Goal: Task Accomplishment & Management: Manage account settings

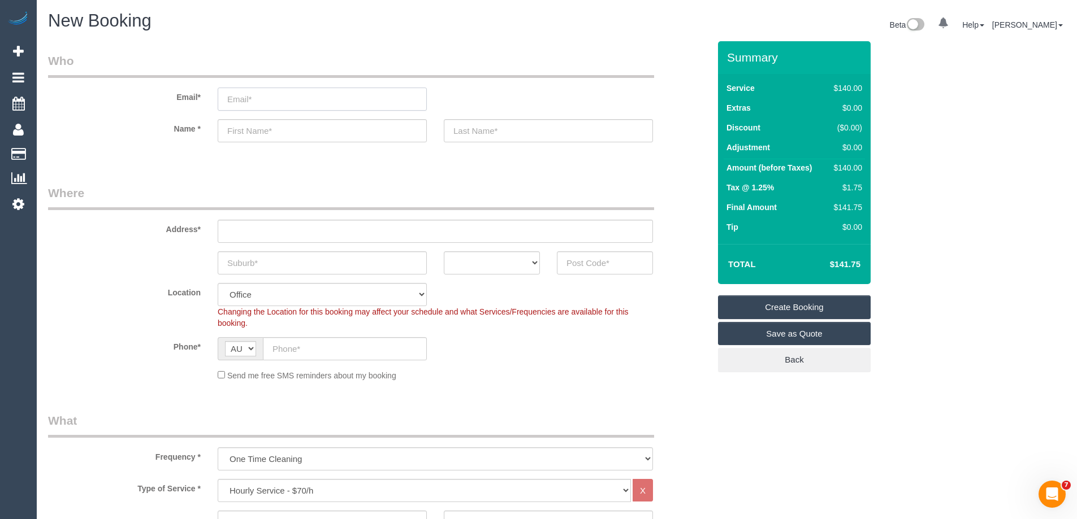
click at [254, 103] on input "email" at bounding box center [322, 99] width 209 height 23
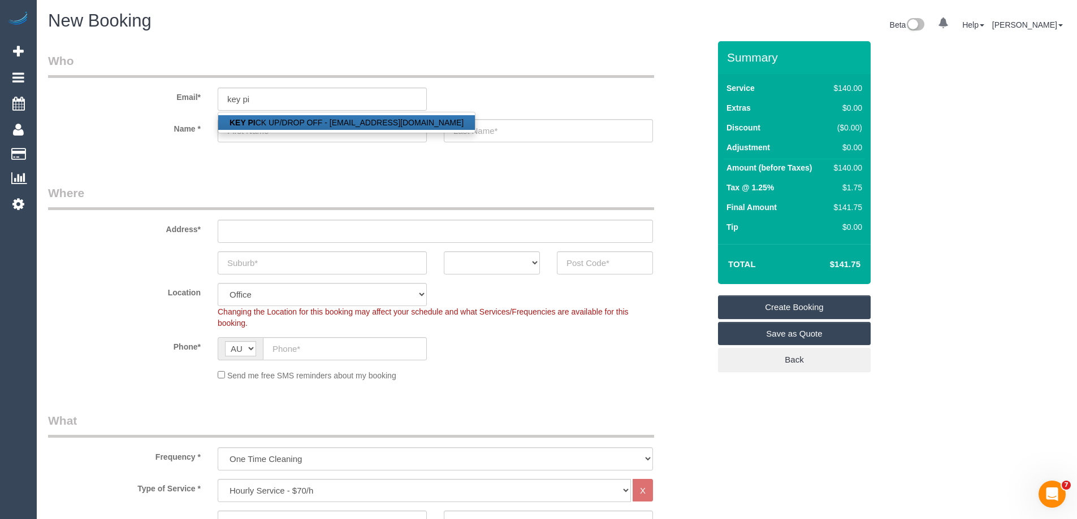
click at [267, 120] on link "KEY PI CK UP/DROP OFF - maid@maidtoclean.com.au" at bounding box center [346, 122] width 257 height 15
type input "maid@maidtoclean.com.au"
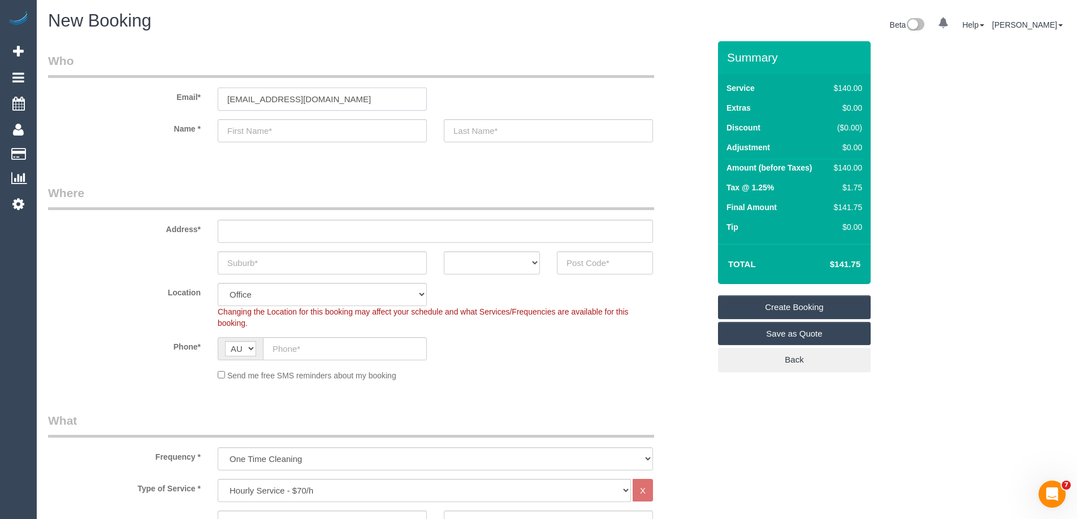
type input "KEY"
type input "PICK UP/DROP OFF"
type input "83917026"
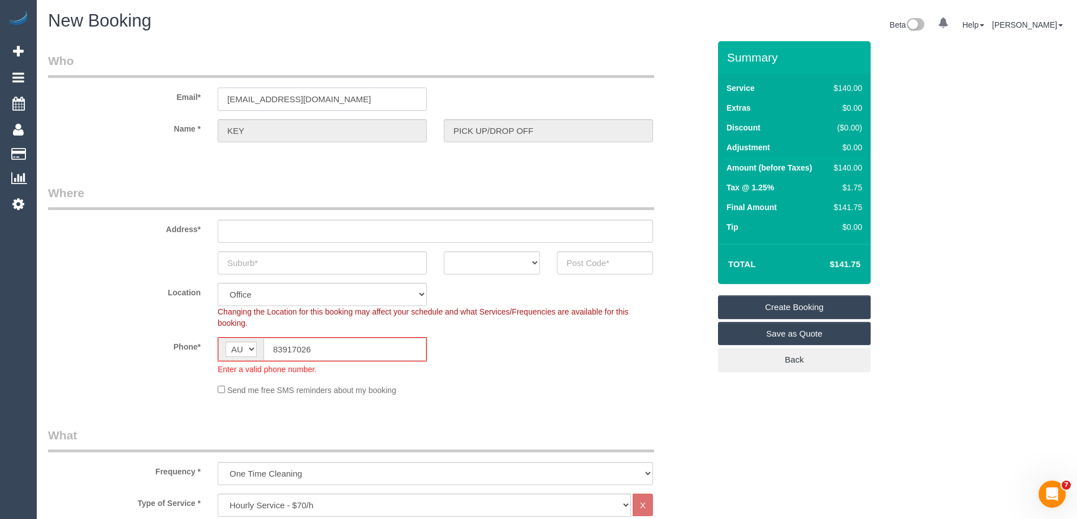
type input "OFFICE ADDRESS - 1 Theobald st"
type input "Thornbury"
select select "VIC"
type input "3071"
select select "47"
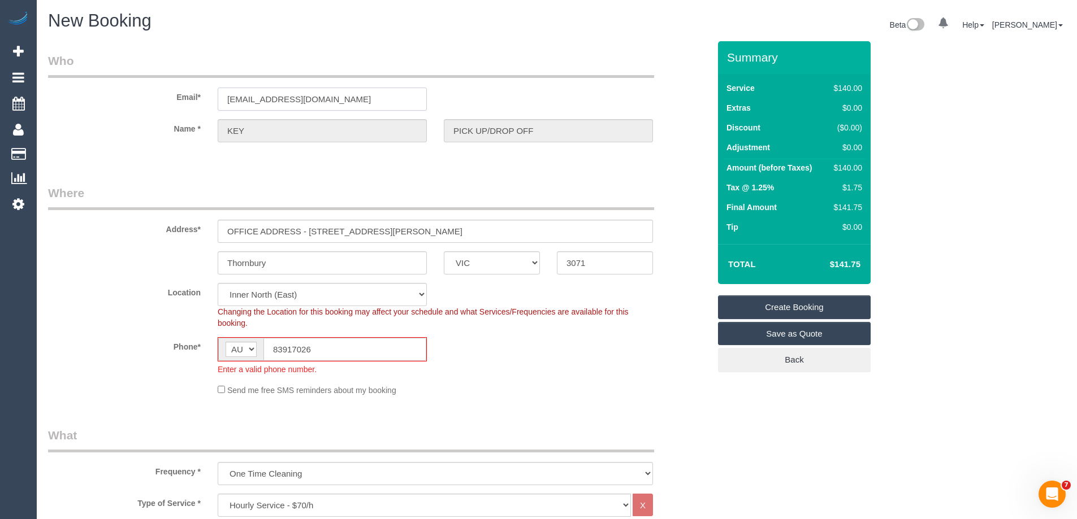
select select "object:2425"
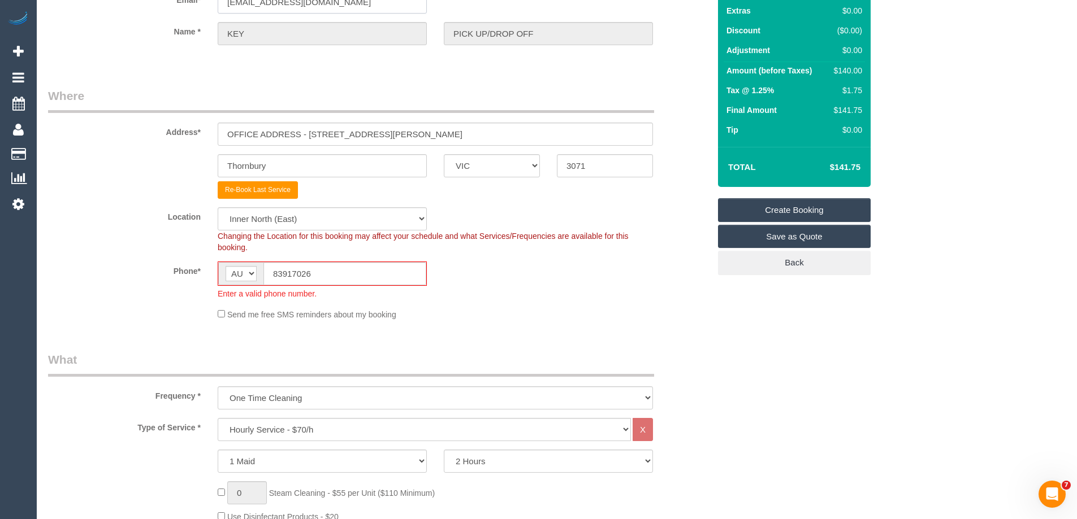
scroll to position [113, 0]
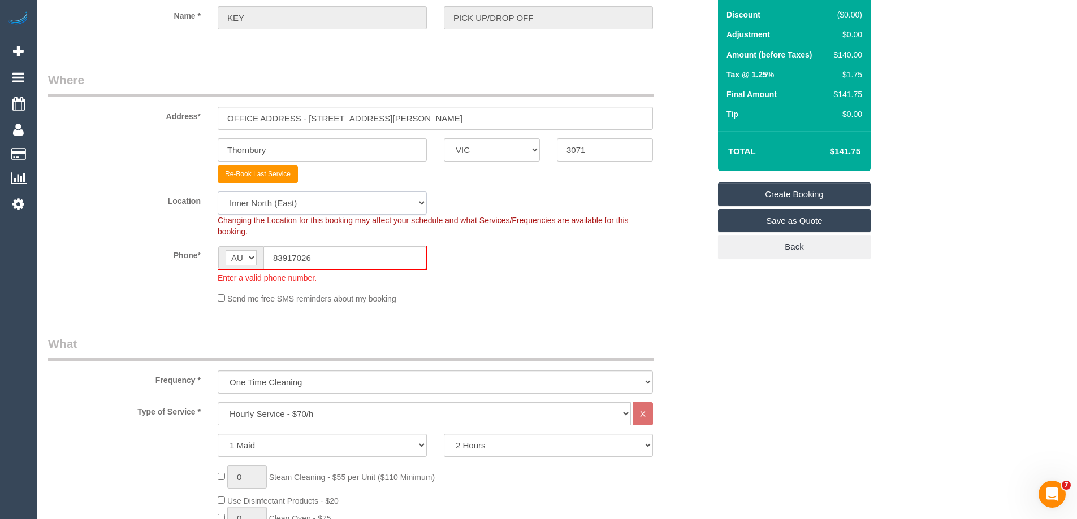
click at [265, 205] on select "Office City East (North) East (South) Inner East Inner North (East) Inner North…" at bounding box center [322, 203] width 209 height 23
select select "50"
click at [218, 192] on select "Office City East (North) East (South) Inner East Inner North (East) Inner North…" at bounding box center [322, 203] width 209 height 23
select select "object:3172"
drag, startPoint x: 318, startPoint y: 257, endPoint x: 235, endPoint y: 247, distance: 84.2
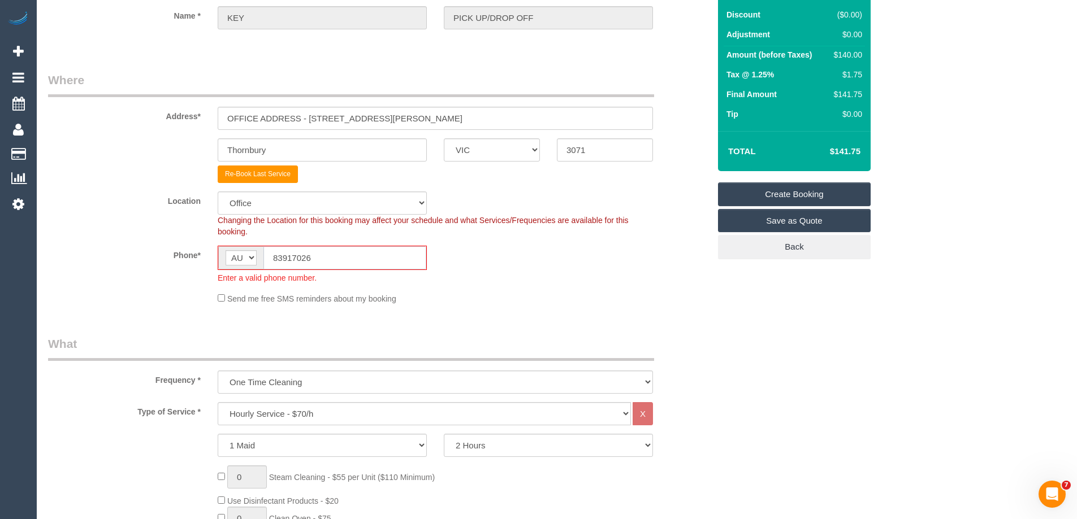
click at [235, 247] on div "AF AL DZ AD AO AI AQ AG AR AM AW AU AT AZ BS BH BD BB BY BE BZ BJ BM BT BO BA B…" at bounding box center [322, 258] width 209 height 24
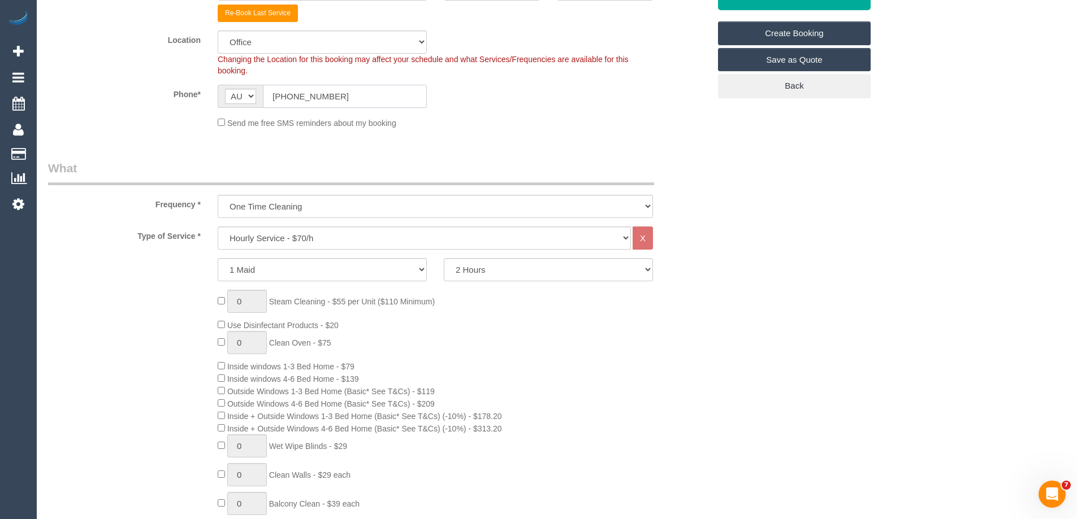
scroll to position [283, 0]
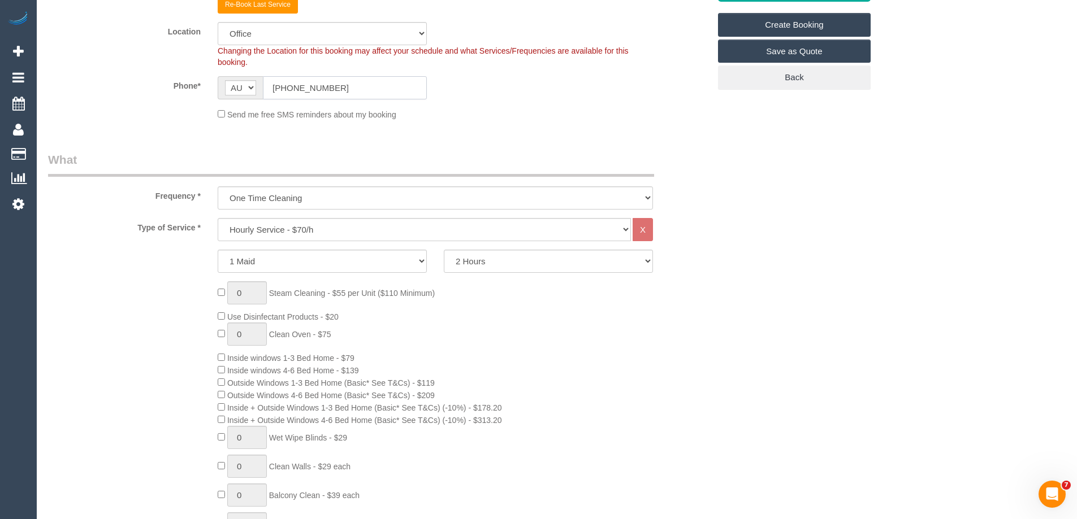
type input "(03) 8391 7026"
click at [246, 230] on select "Hourly Service - $70/h Hourly Service - $65/h Hourly Service - $60/h Hourly Ser…" at bounding box center [424, 229] width 413 height 23
select select "35"
click at [218, 218] on select "Hourly Service - $70/h Hourly Service - $65/h Hourly Service - $60/h Hourly Ser…" at bounding box center [424, 229] width 413 height 23
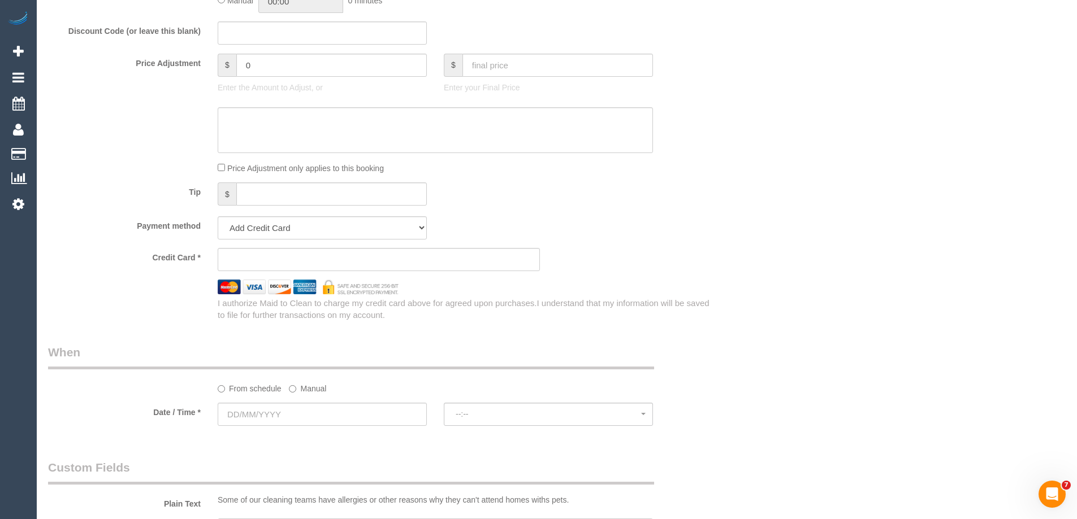
scroll to position [622, 0]
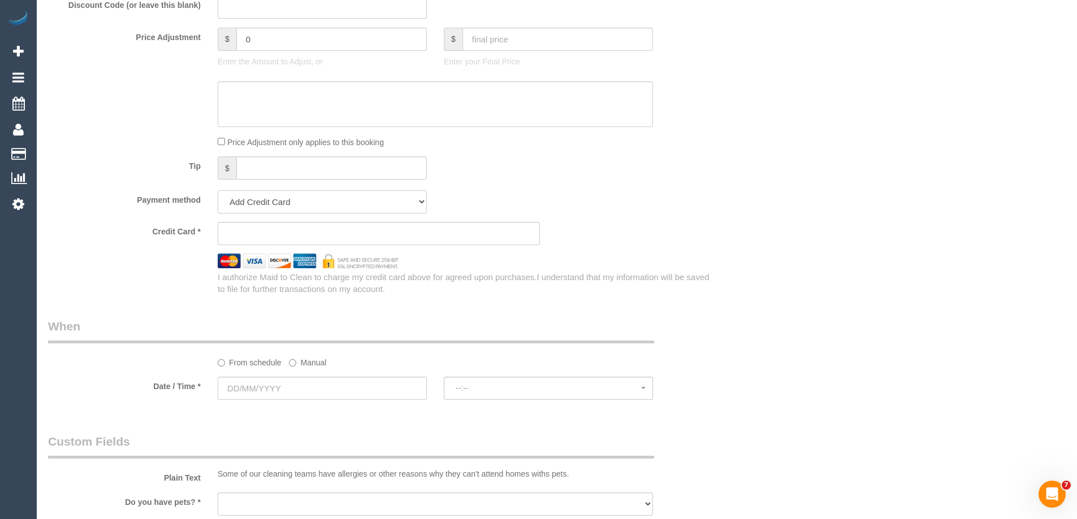
click at [245, 204] on select "Add Credit Card Cash Check Paypal" at bounding box center [322, 201] width 209 height 23
select select "string:check"
click at [218, 190] on select "Add Credit Card Cash Check Paypal" at bounding box center [322, 201] width 209 height 23
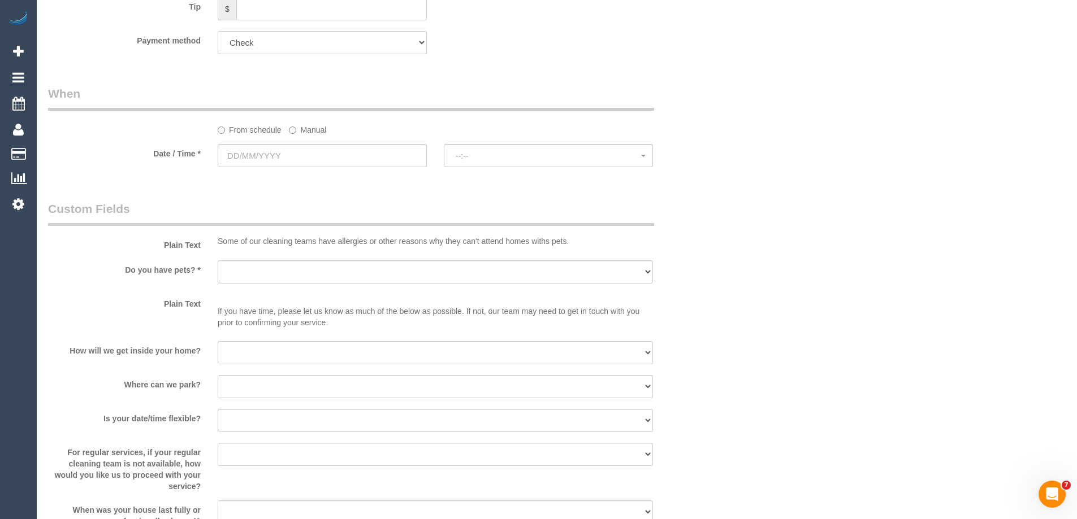
scroll to position [791, 0]
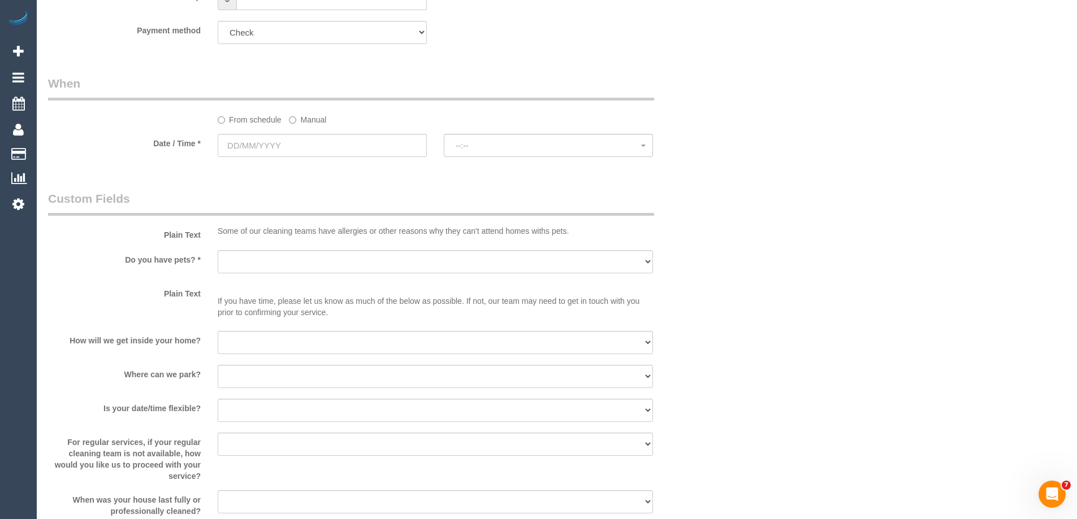
click at [298, 120] on label "Manual" at bounding box center [307, 117] width 37 height 15
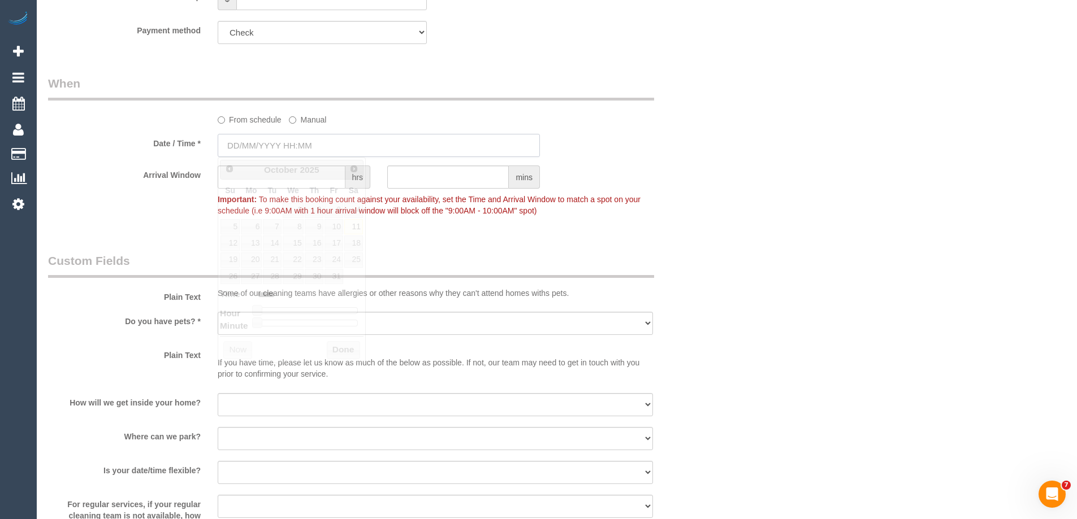
click at [268, 142] on input "text" at bounding box center [379, 145] width 322 height 23
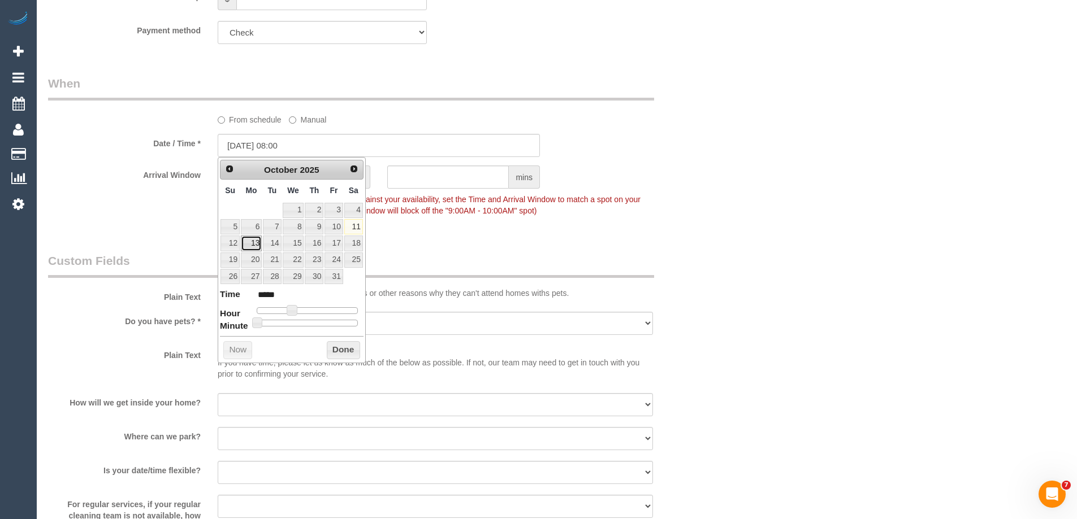
click at [254, 240] on link "13" at bounding box center [251, 243] width 21 height 15
drag, startPoint x: 292, startPoint y: 312, endPoint x: 332, endPoint y: 349, distance: 54.4
click at [287, 310] on span at bounding box center [288, 310] width 10 height 10
type input "13/10/2025 07:00"
type input "*****"
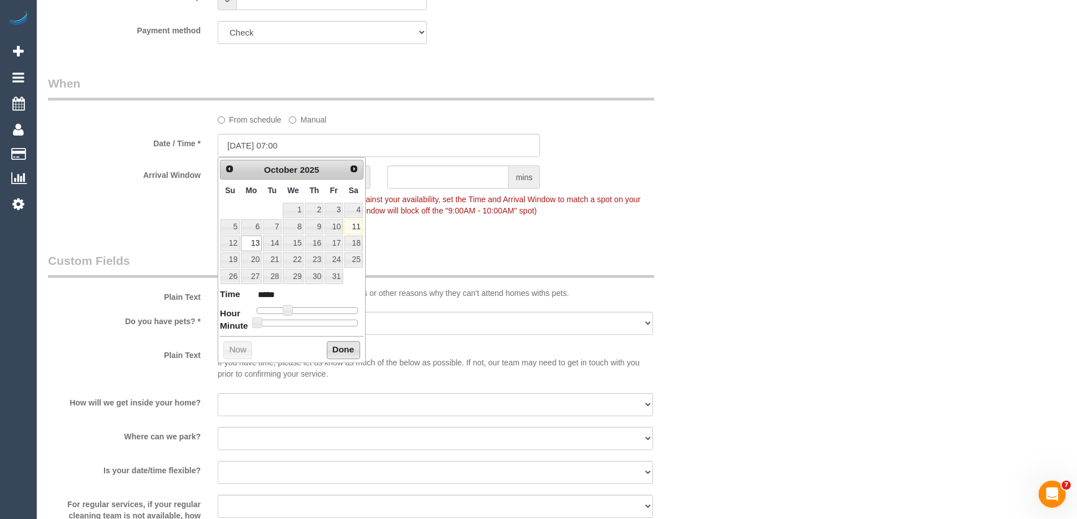
click at [337, 349] on button "Done" at bounding box center [343, 350] width 33 height 18
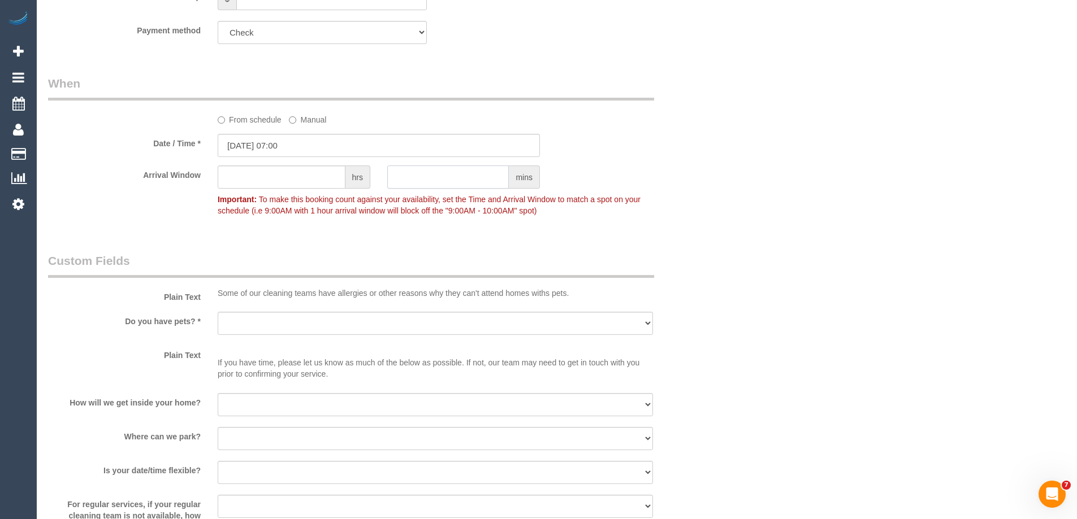
click at [407, 175] on input "text" at bounding box center [448, 177] width 122 height 23
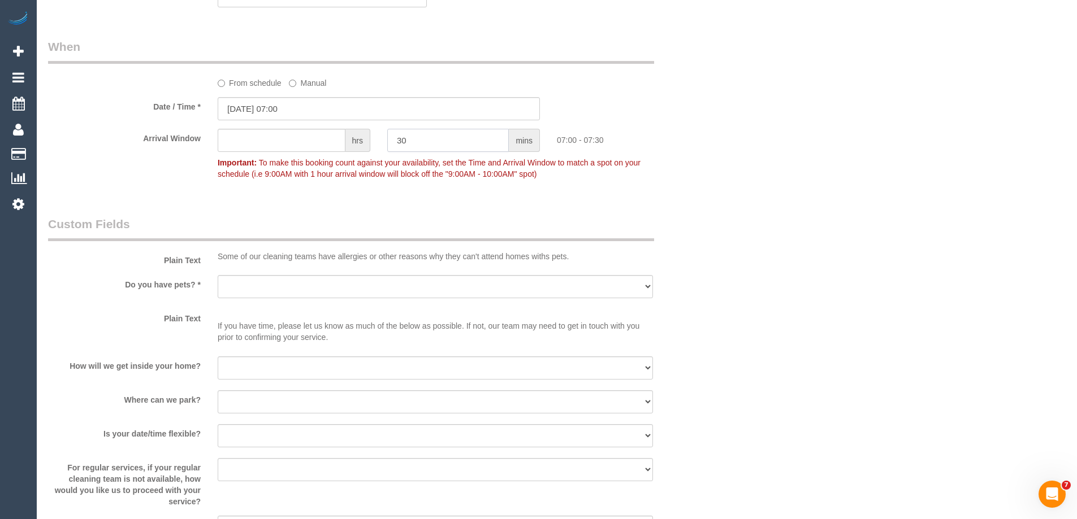
scroll to position [848, 0]
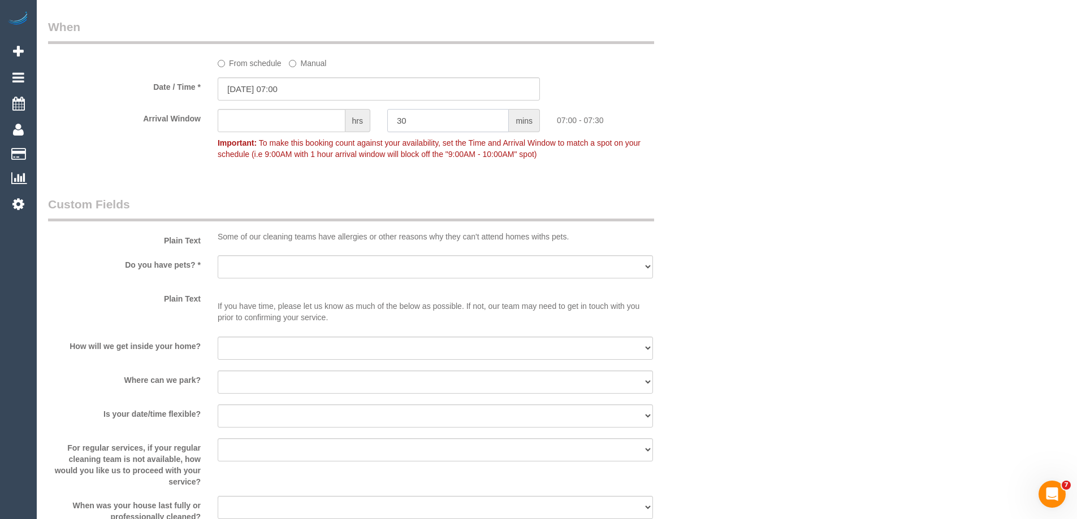
type input "30"
click at [230, 267] on select "Yes - Cats Yes - Dogs No pets Yes - Dogs and Cats Yes - Other" at bounding box center [435, 266] width 435 height 23
select select "number:28"
click at [218, 255] on select "Yes - Cats Yes - Dogs No pets Yes - Dogs and Cats Yes - Other" at bounding box center [435, 266] width 435 height 23
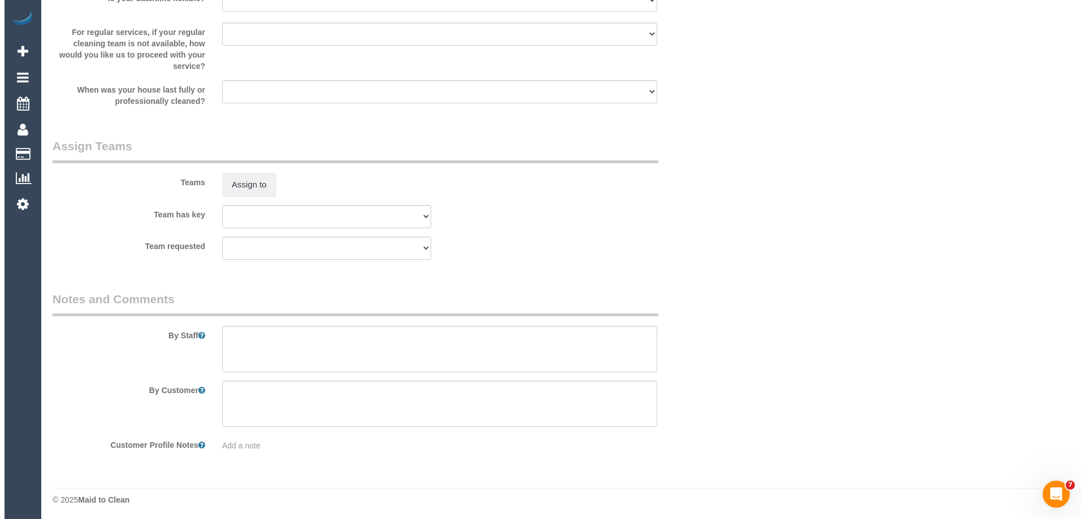
scroll to position [1267, 0]
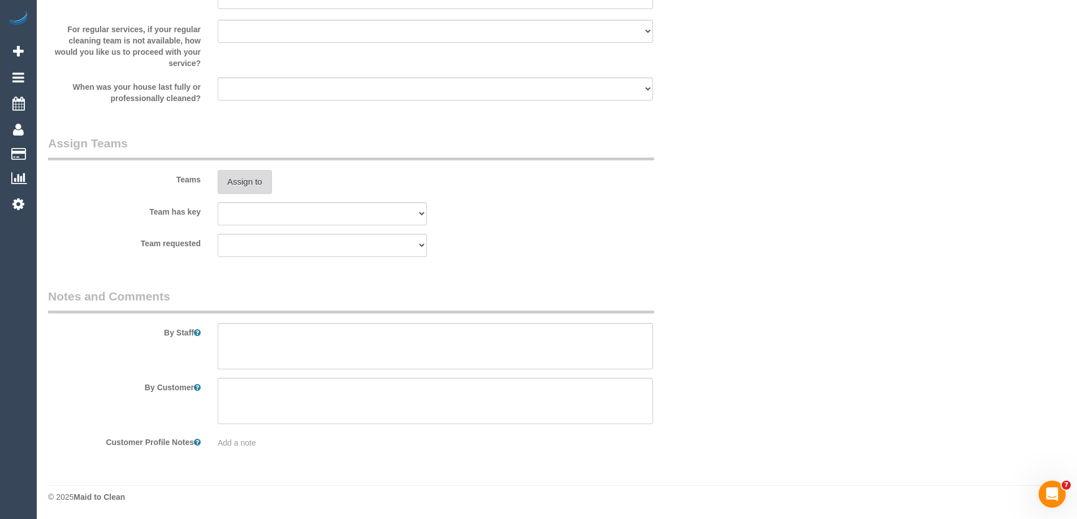
click at [248, 180] on button "Assign to" at bounding box center [245, 182] width 54 height 24
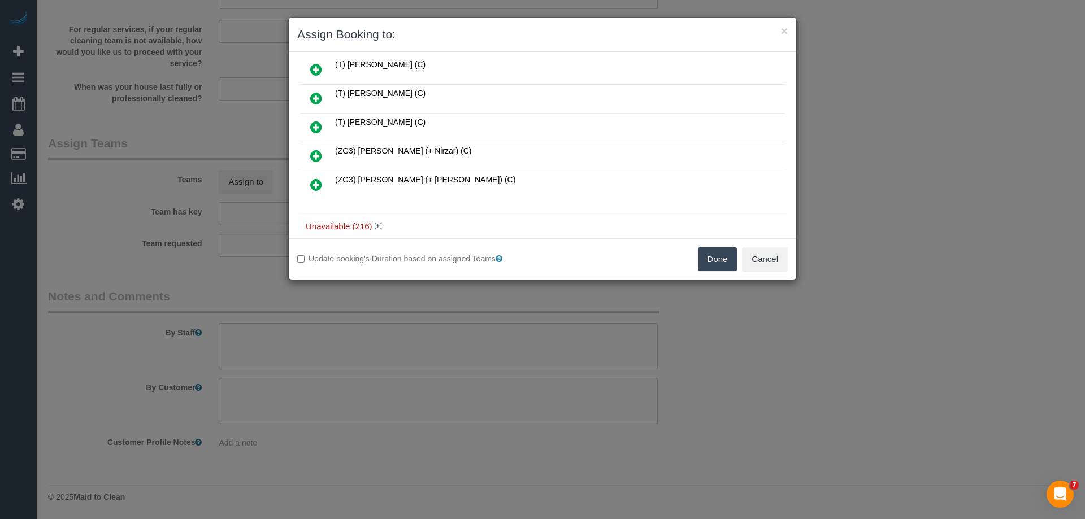
scroll to position [1069, 0]
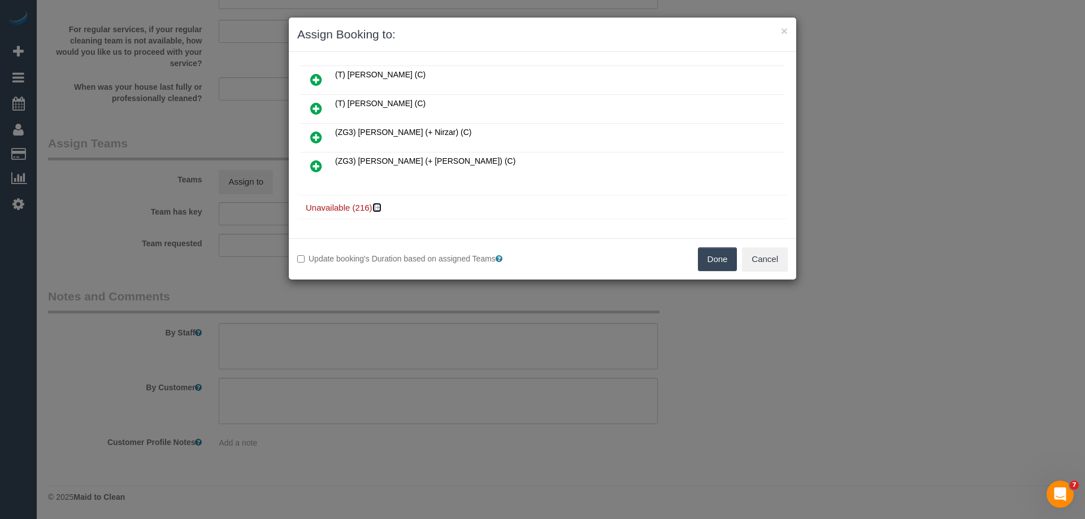
click at [378, 210] on icon at bounding box center [378, 207] width 7 height 8
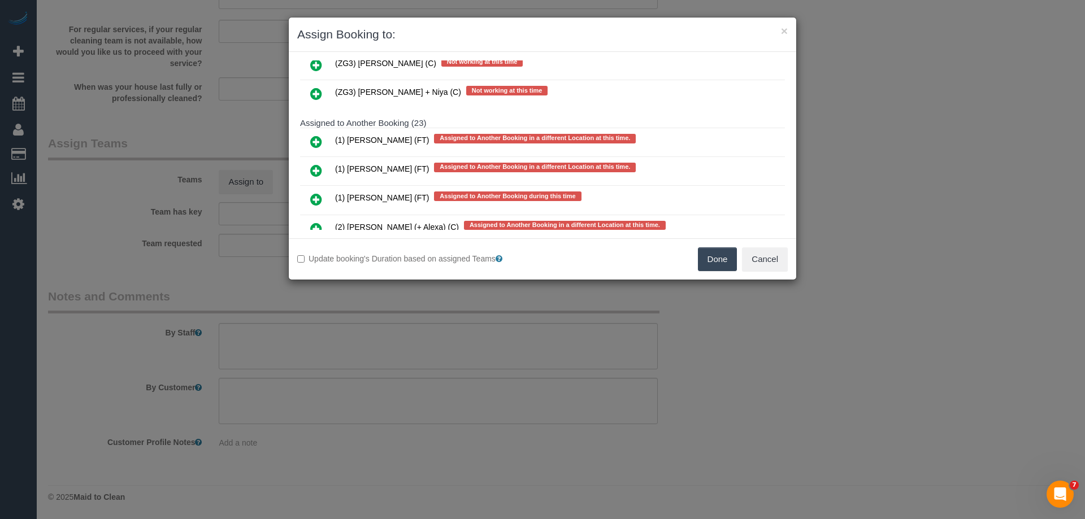
scroll to position [6777, 0]
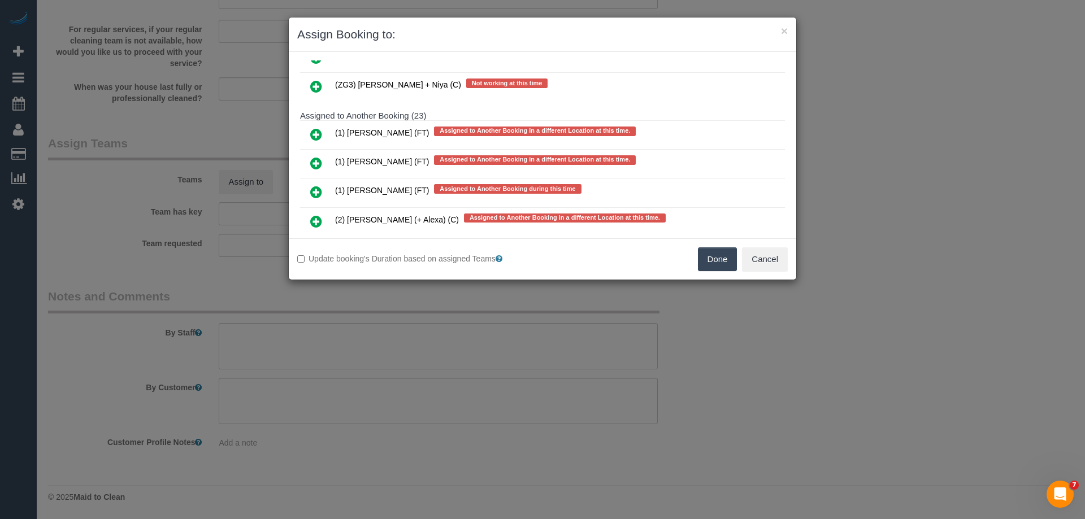
click at [319, 192] on icon at bounding box center [316, 192] width 12 height 14
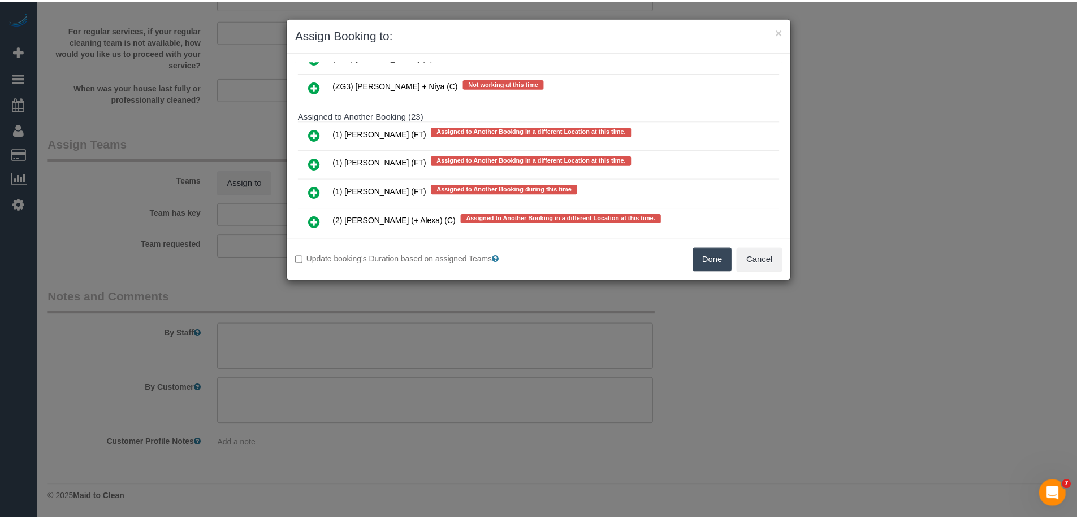
scroll to position [6804, 0]
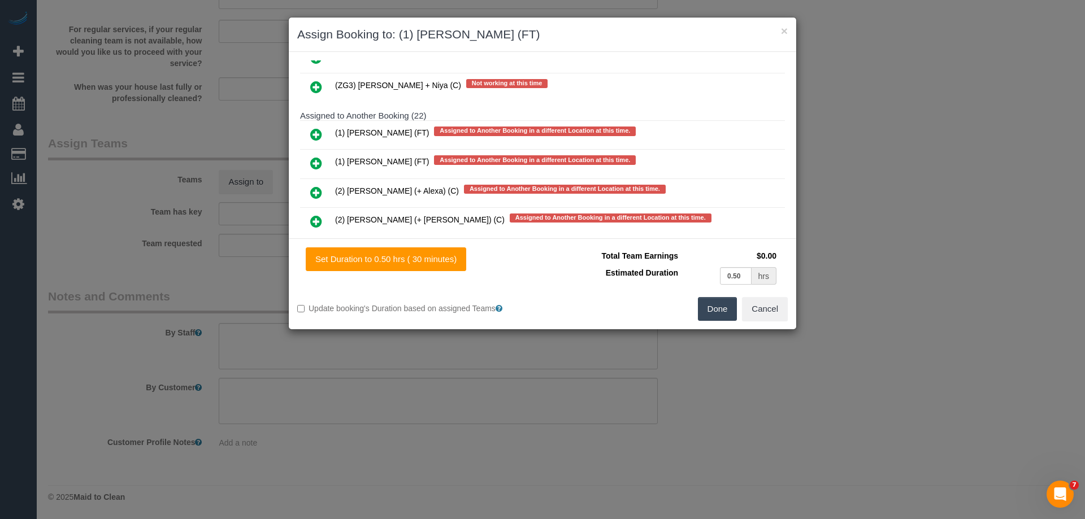
click at [719, 312] on button "Done" at bounding box center [718, 309] width 40 height 24
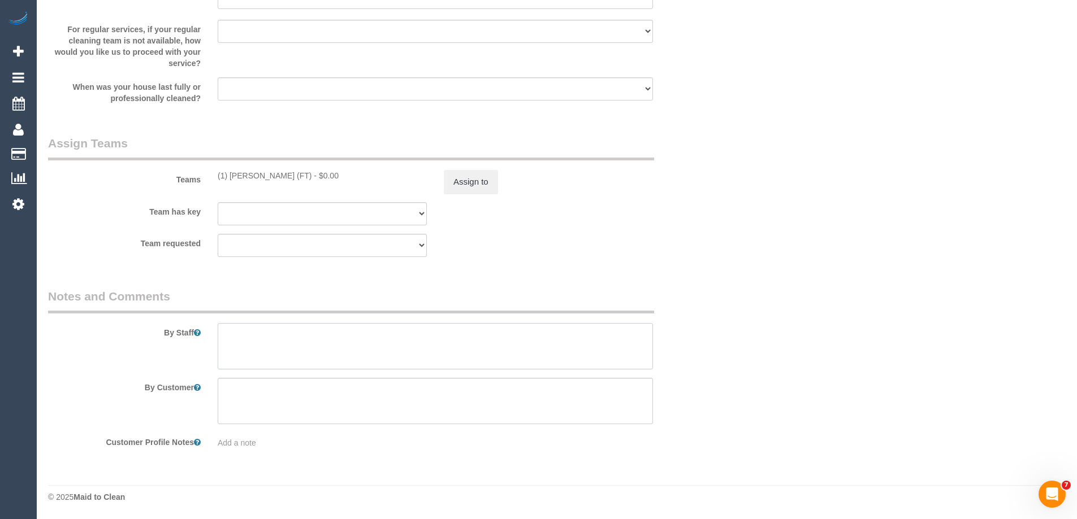
click at [244, 346] on textarea at bounding box center [435, 346] width 435 height 46
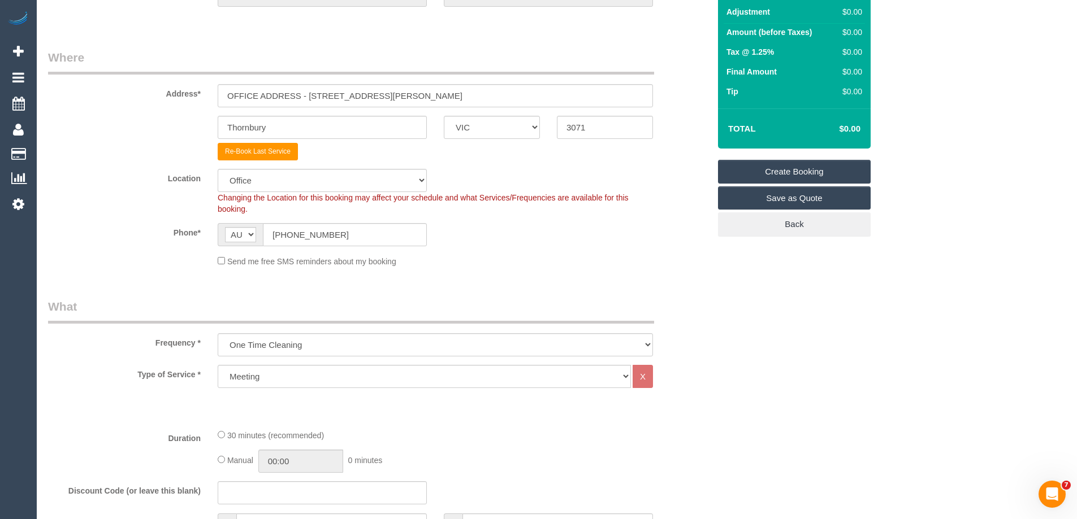
scroll to position [0, 0]
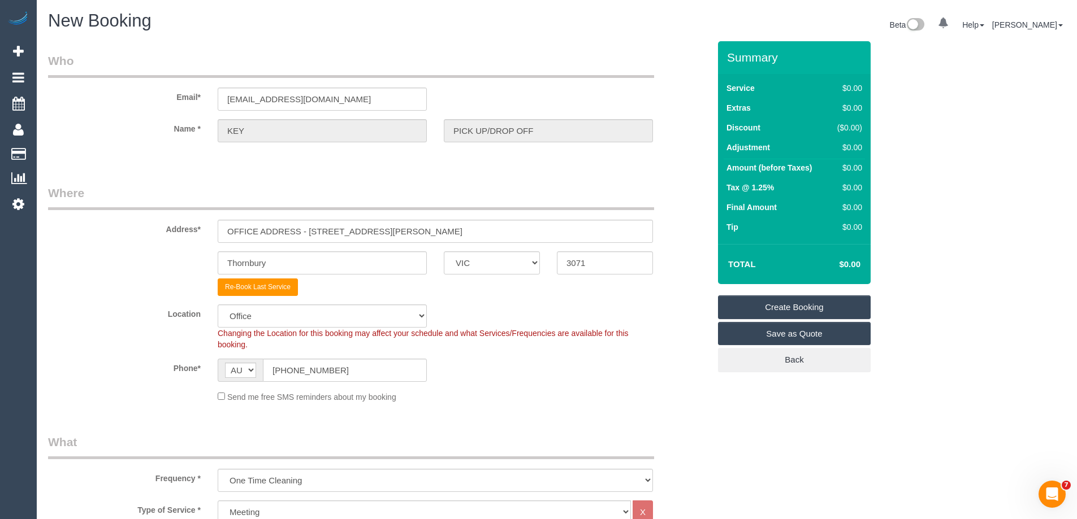
type textarea "Please head to the office at the time to pick up a new vacuum. Please contact t…"
click at [734, 307] on link "Create Booking" at bounding box center [794, 308] width 153 height 24
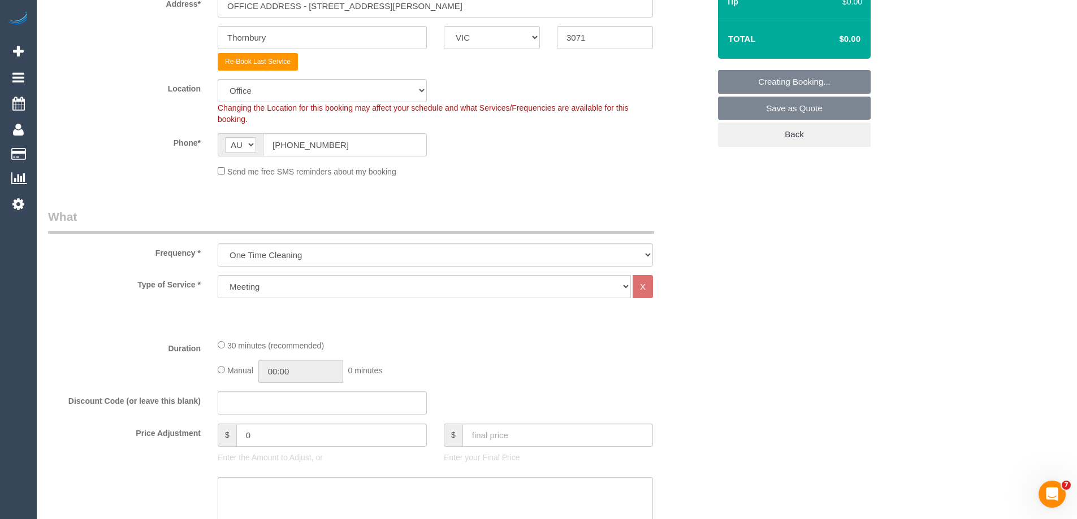
scroll to position [226, 0]
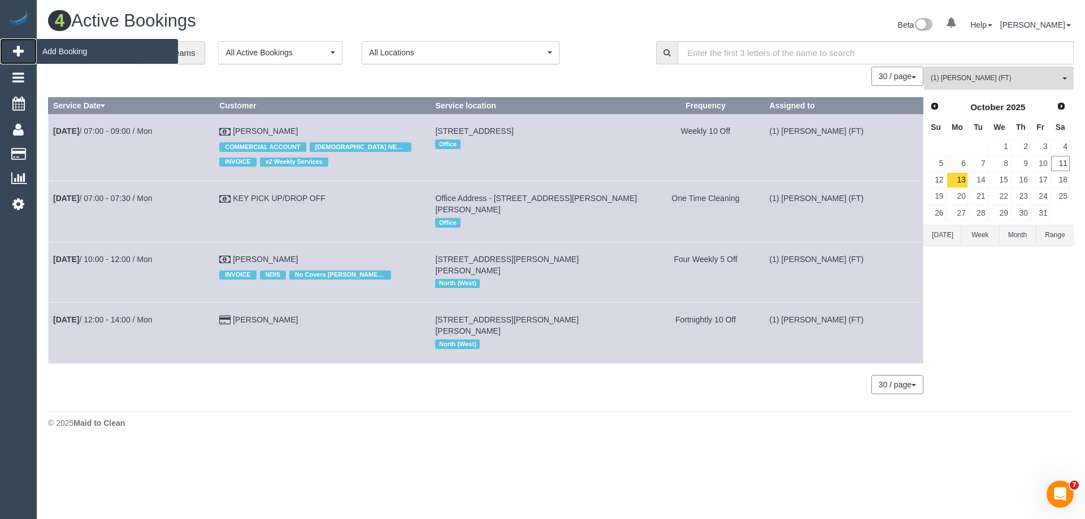
click at [65, 49] on span "Add Booking" at bounding box center [107, 51] width 141 height 26
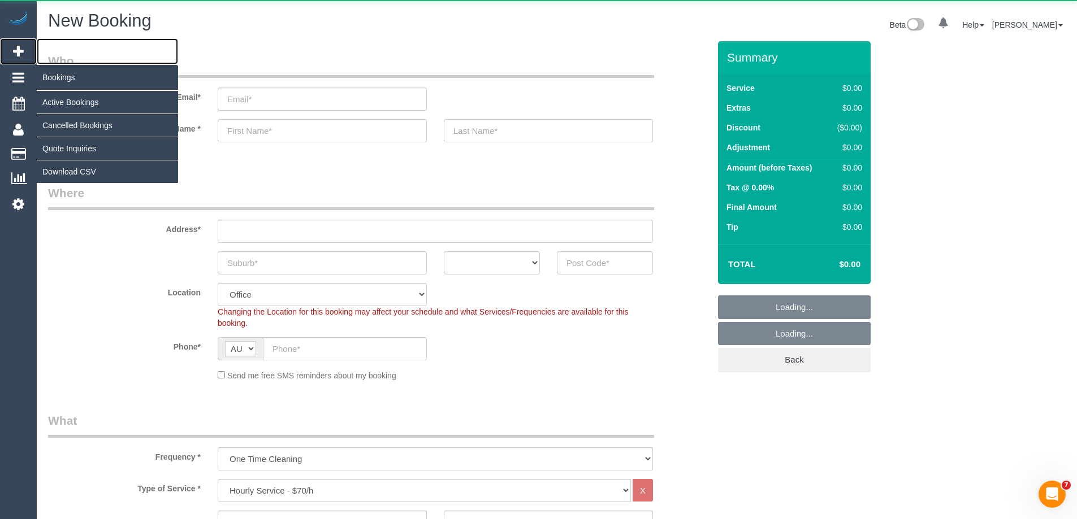
select select "object:14901"
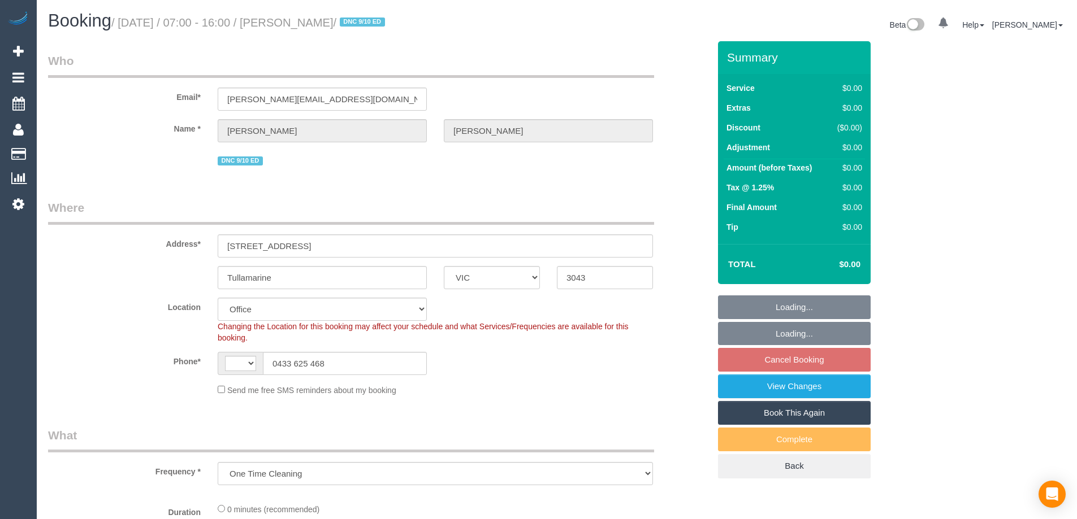
select select "VIC"
select select "object:705"
select select "string:AU"
select select "string:stripe-pm_1SAhTO2GScqysDRVuPyMgl1d"
select select "number:27"
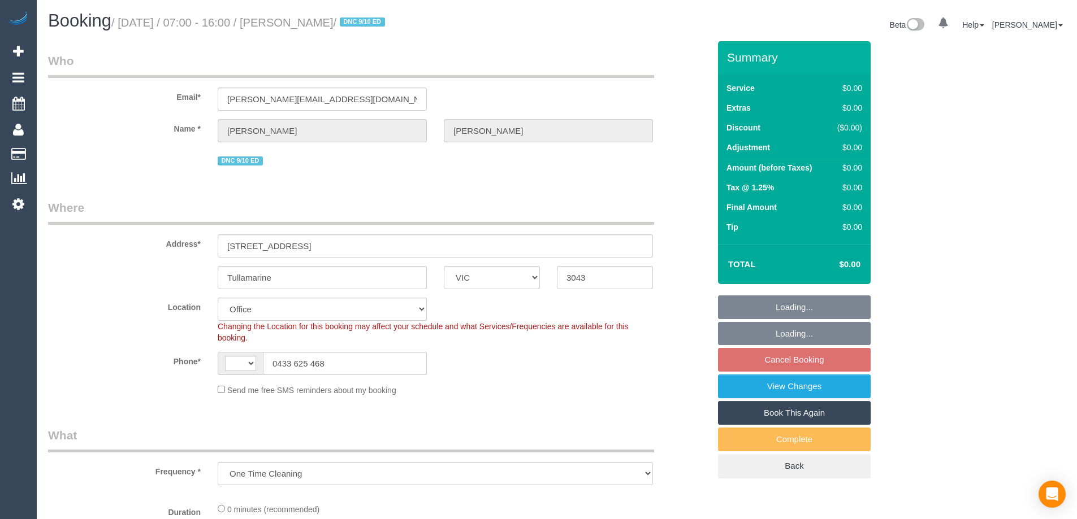
select select "number:18"
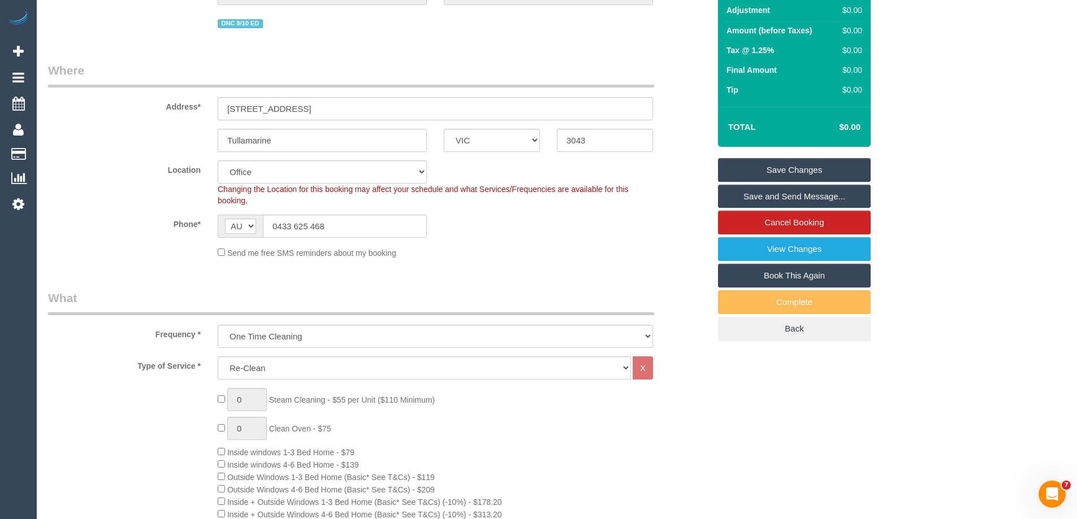
scroll to position [134, 0]
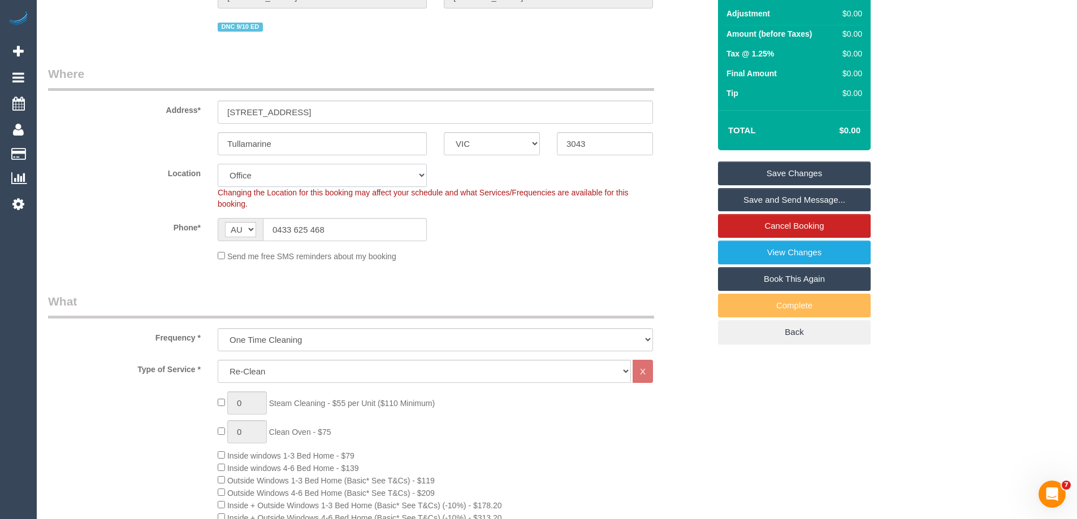
click at [253, 177] on select "Office City East (North) East (South) Inner East Inner North (East) Inner North…" at bounding box center [322, 175] width 209 height 23
select select "61"
click at [218, 164] on select "Office City East (North) East (South) Inner East Inner North (East) Inner North…" at bounding box center [322, 175] width 209 height 23
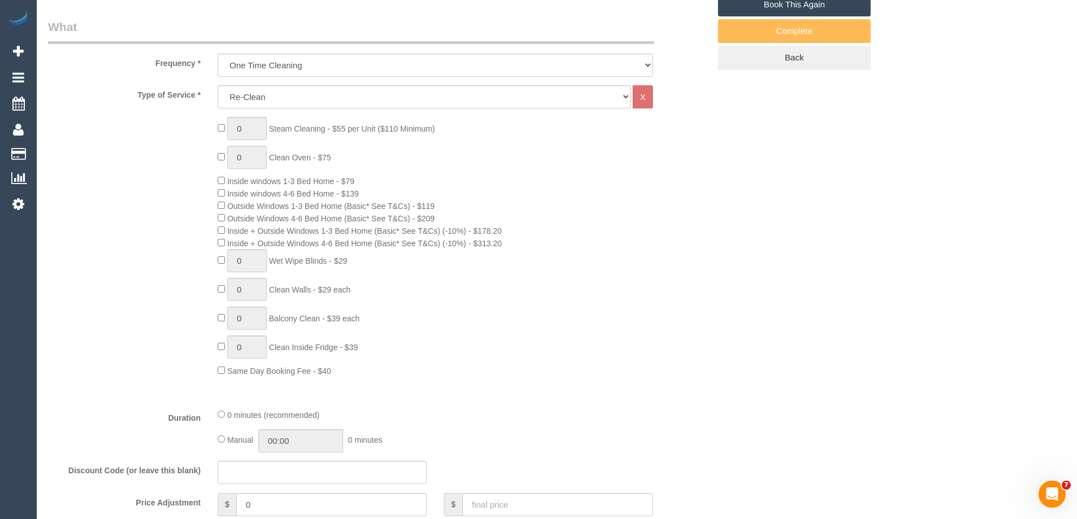
select select "object:3351"
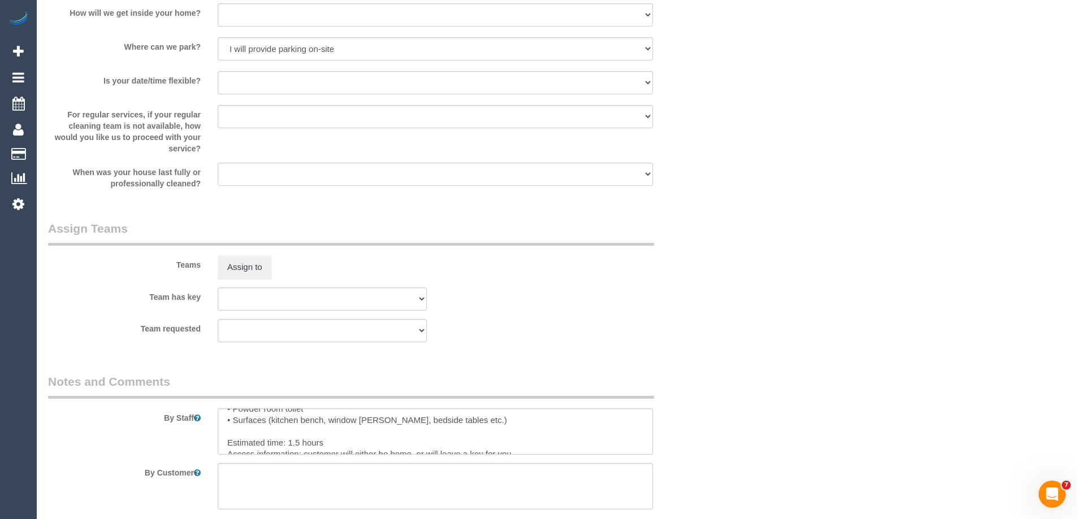
scroll to position [1470, 0]
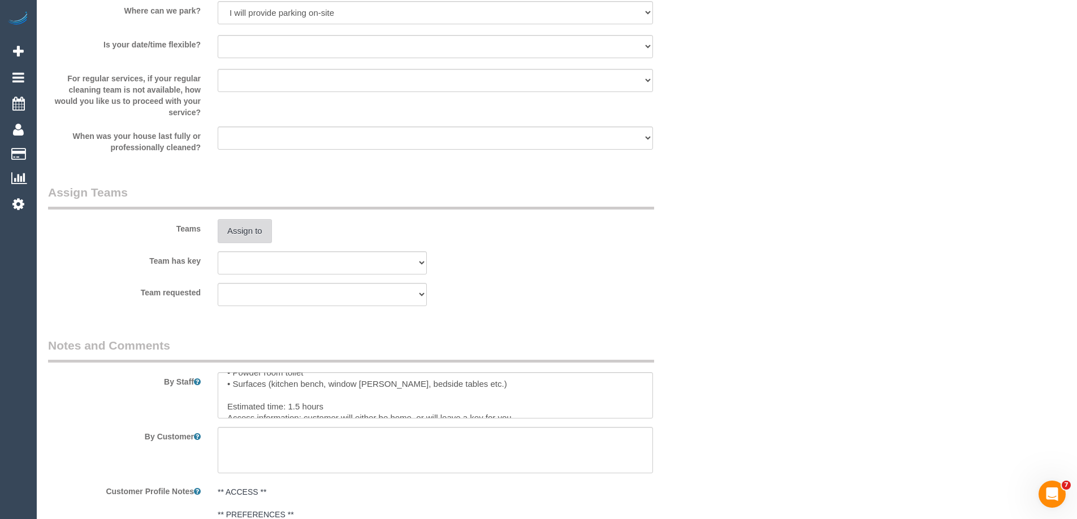
click at [254, 219] on button "Assign to" at bounding box center [245, 231] width 54 height 24
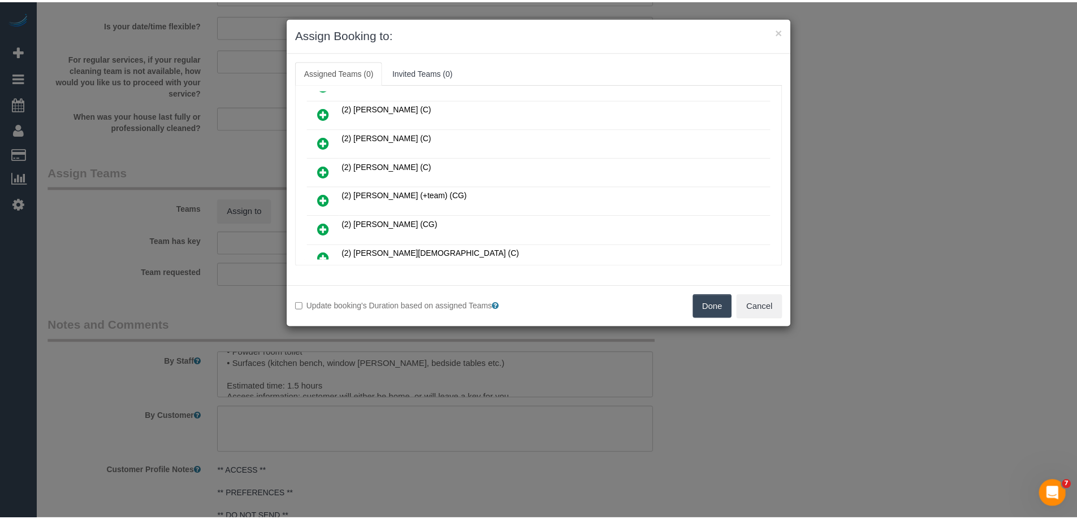
scroll to position [283, 0]
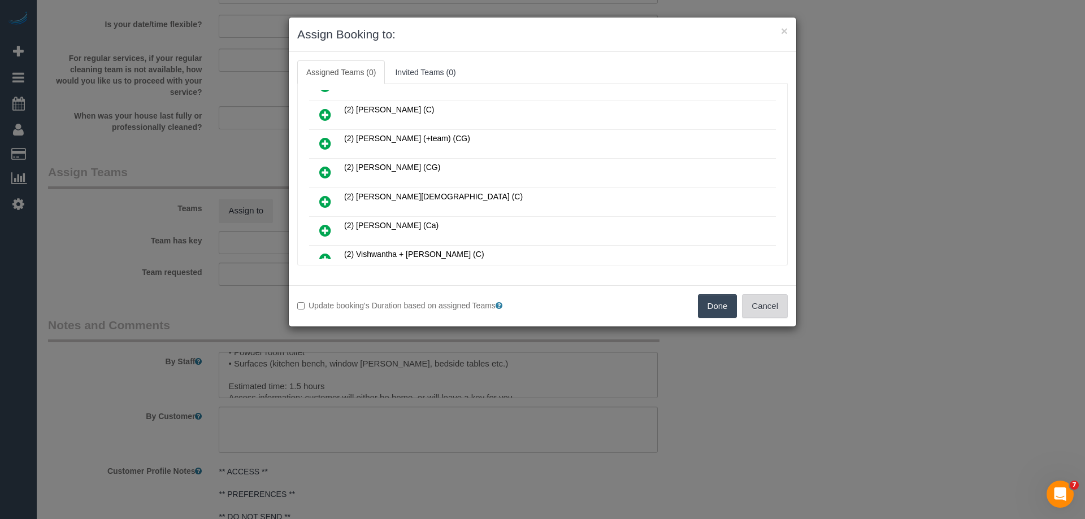
click at [764, 306] on button "Cancel" at bounding box center [765, 306] width 46 height 24
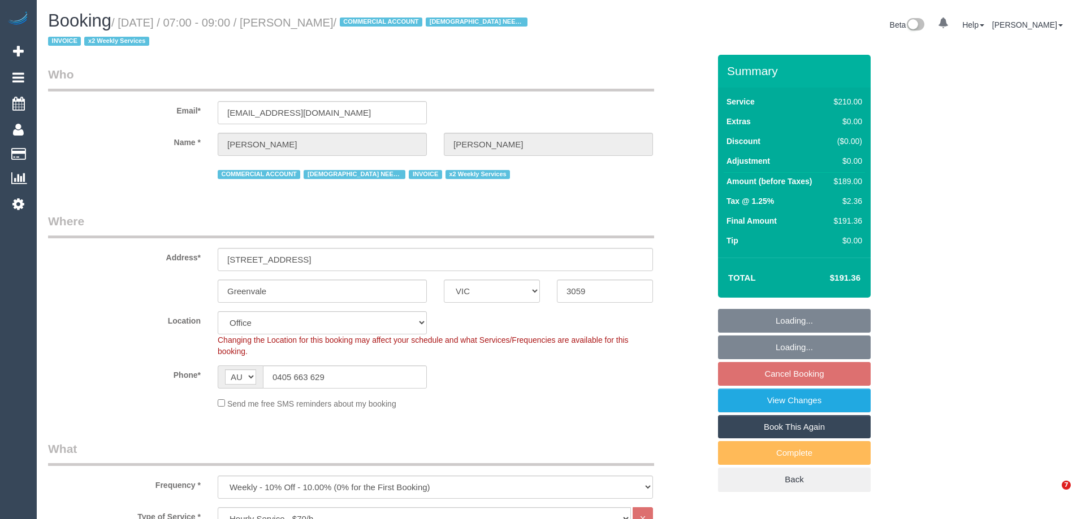
select select "VIC"
select select "180"
select select "string:check"
select select "number:27"
select select "number:15"
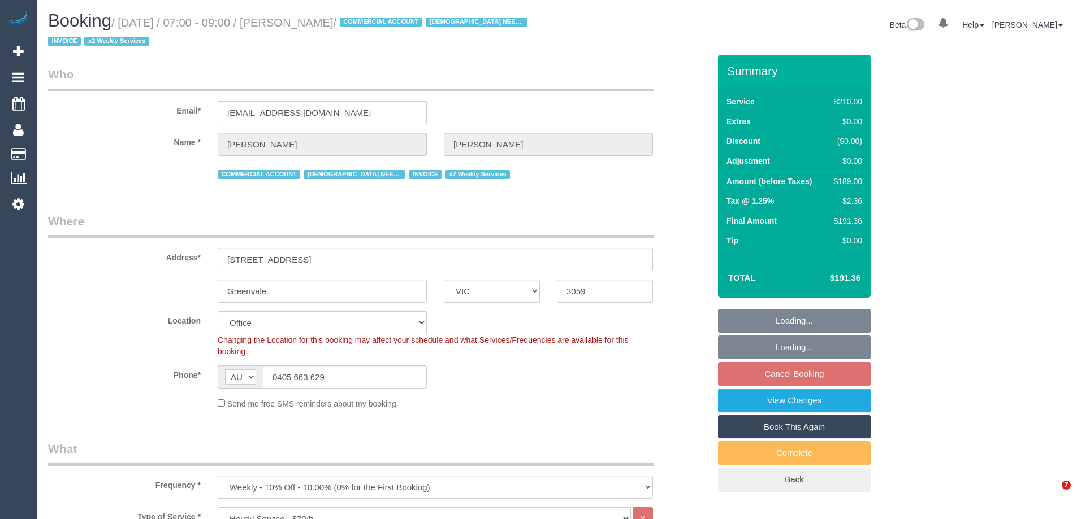
select select "number:19"
select select "number:36"
select select "number:34"
select select "number:11"
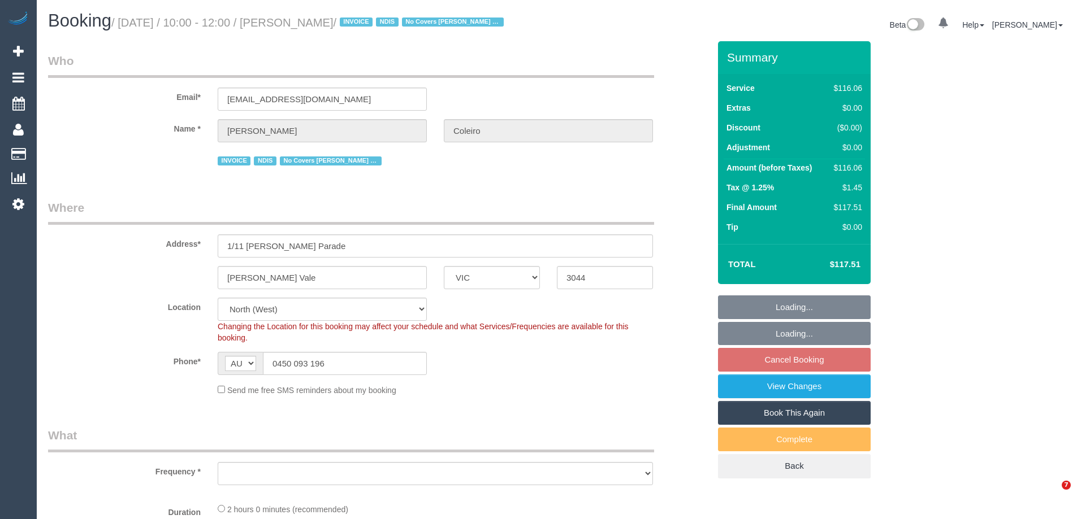
select select "VIC"
select select "number:27"
select select "number:14"
select select "number:19"
select select "number:36"
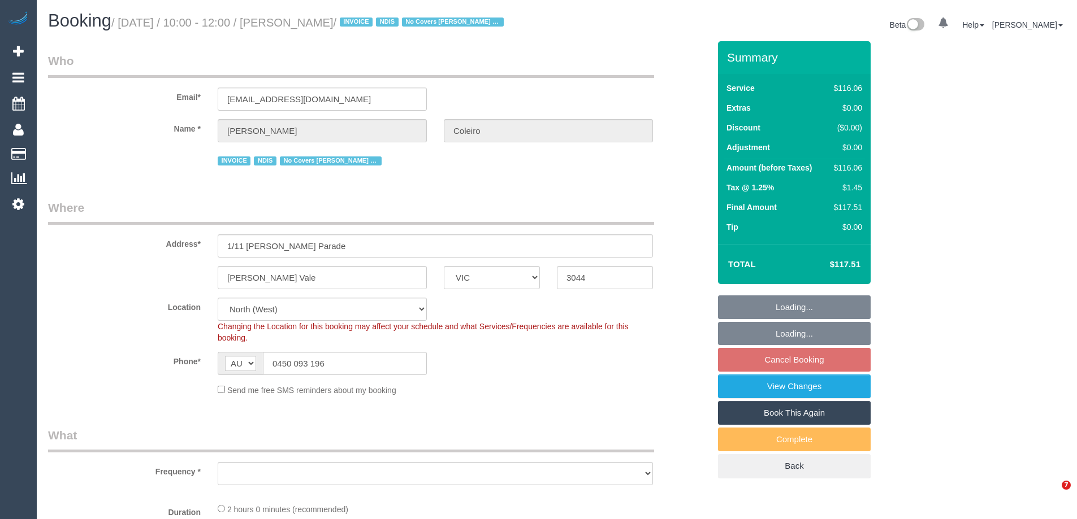
select select "number:34"
select select "object:741"
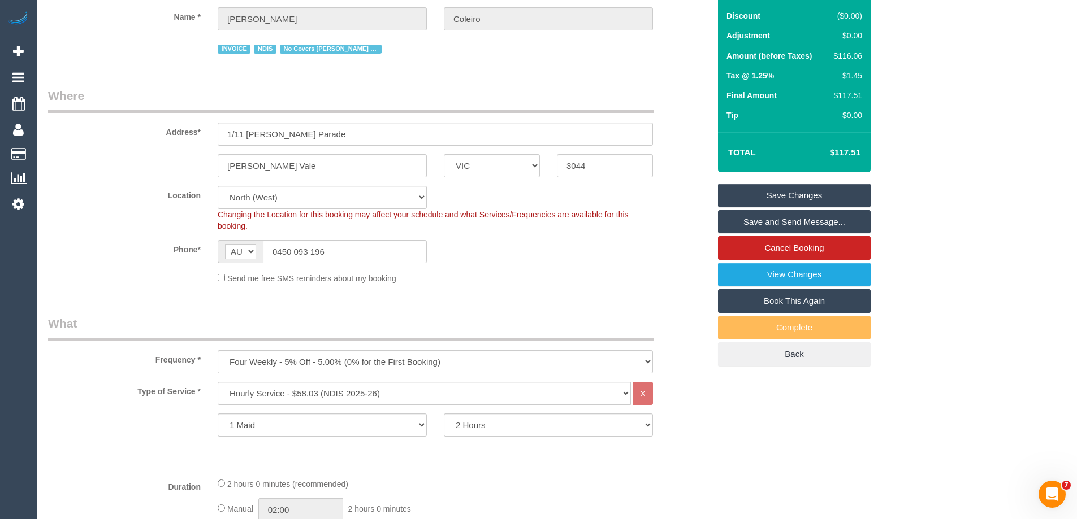
scroll to position [113, 0]
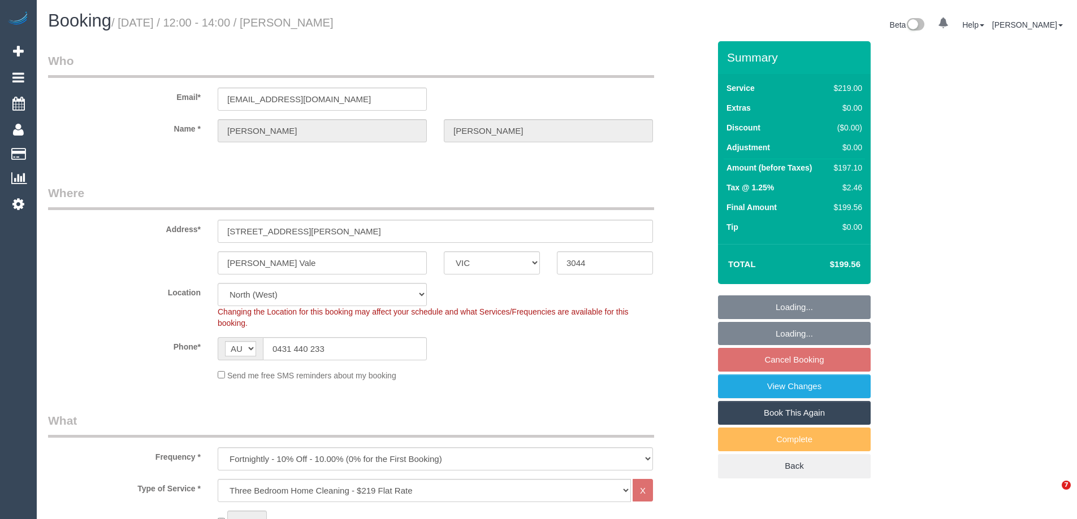
select select "VIC"
select select "number:27"
select select "number:14"
select select "number:19"
select select "number:22"
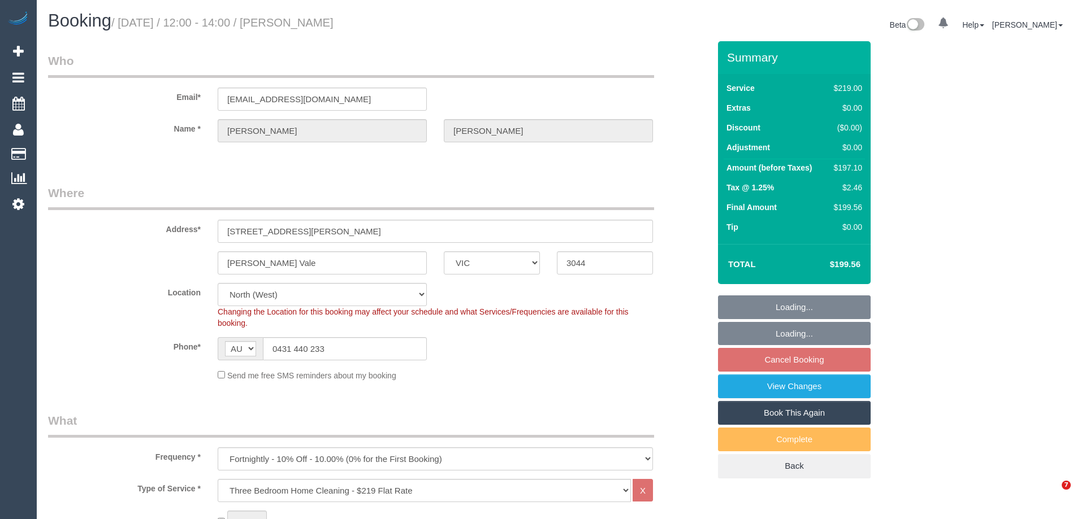
select select "number:35"
select select "number:11"
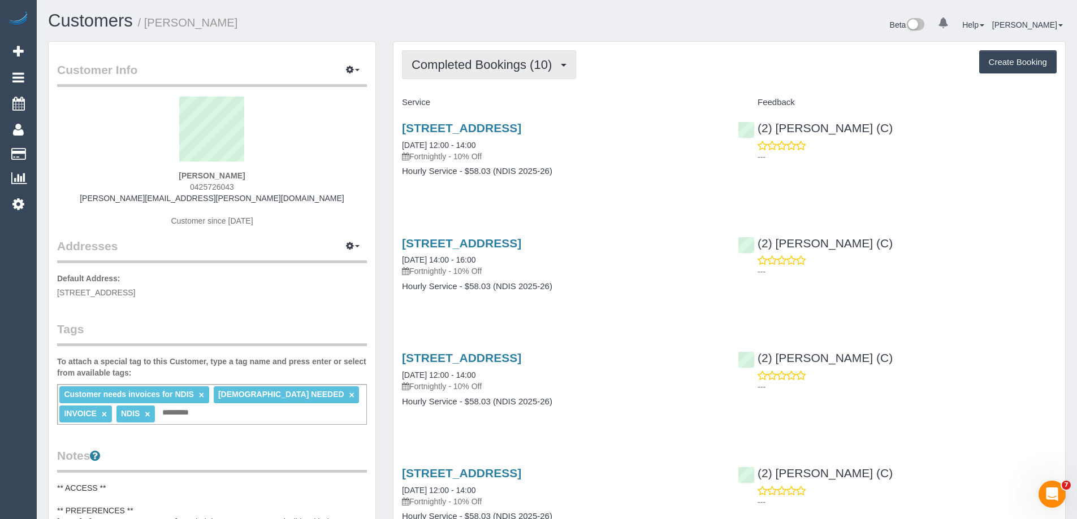
click at [503, 68] on span "Completed Bookings (10)" at bounding box center [484, 65] width 146 height 14
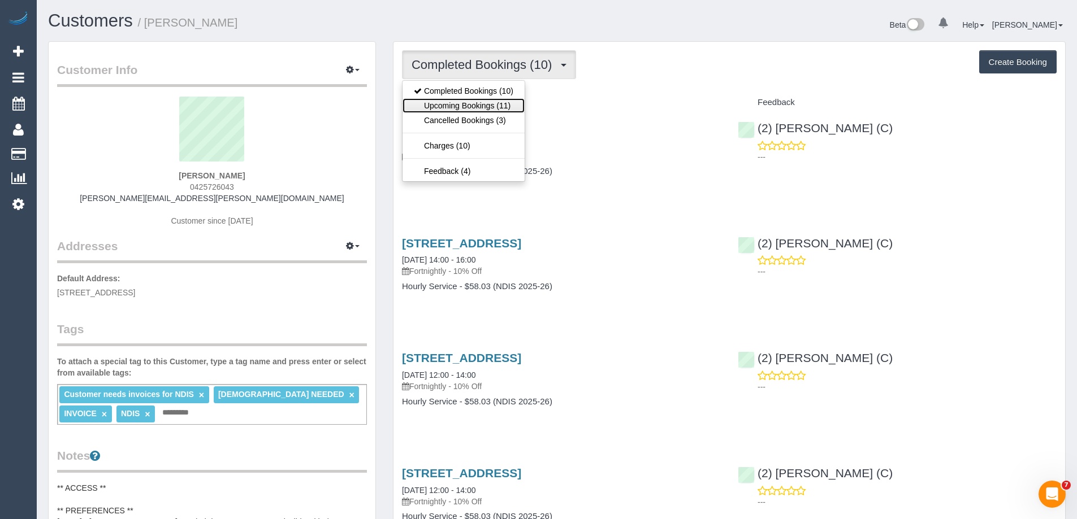
click at [496, 101] on link "Upcoming Bookings (11)" at bounding box center [463, 105] width 122 height 15
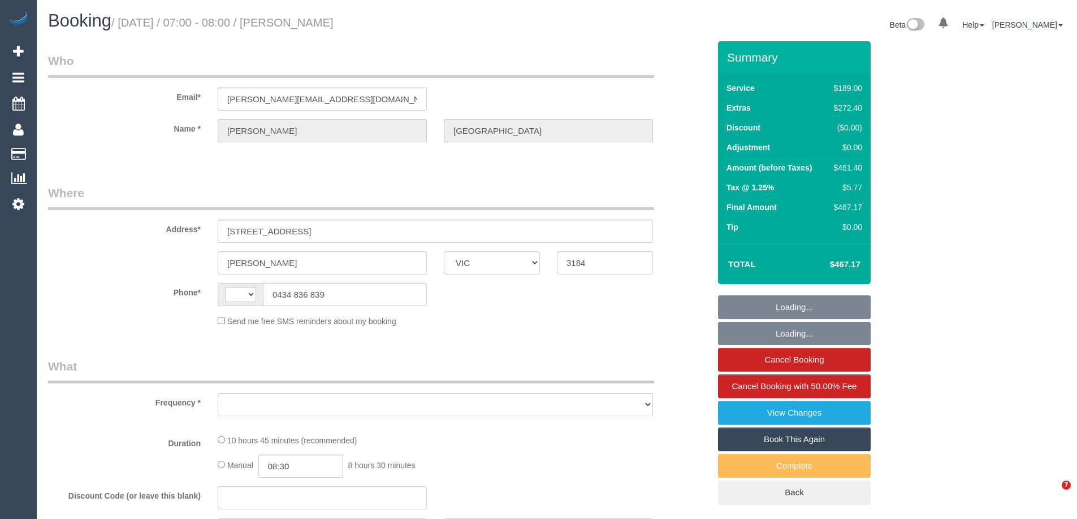
select select "VIC"
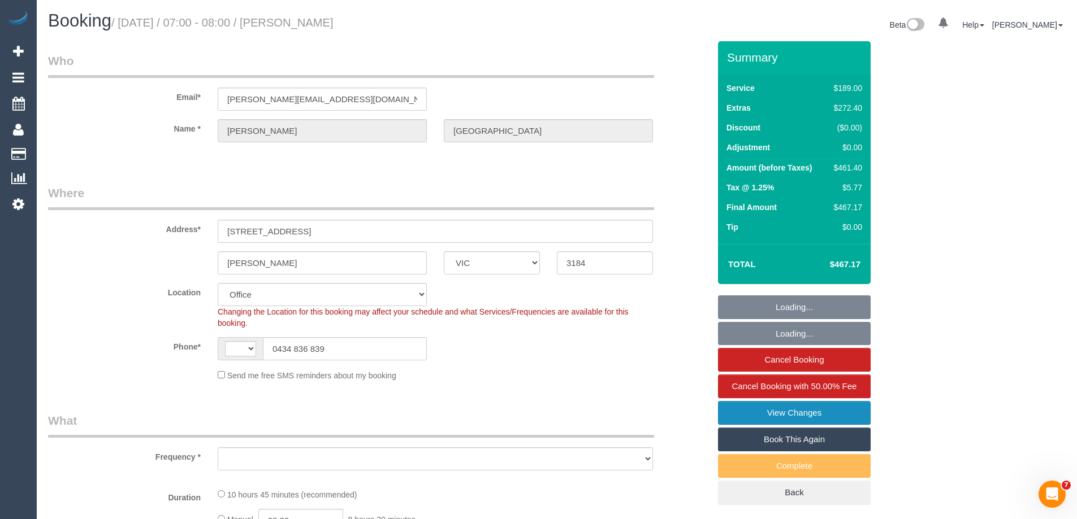
click at [737, 411] on link "View Changes" at bounding box center [794, 413] width 153 height 24
select select "string:AU"
select select "object:696"
select select "number:27"
select select "number:14"
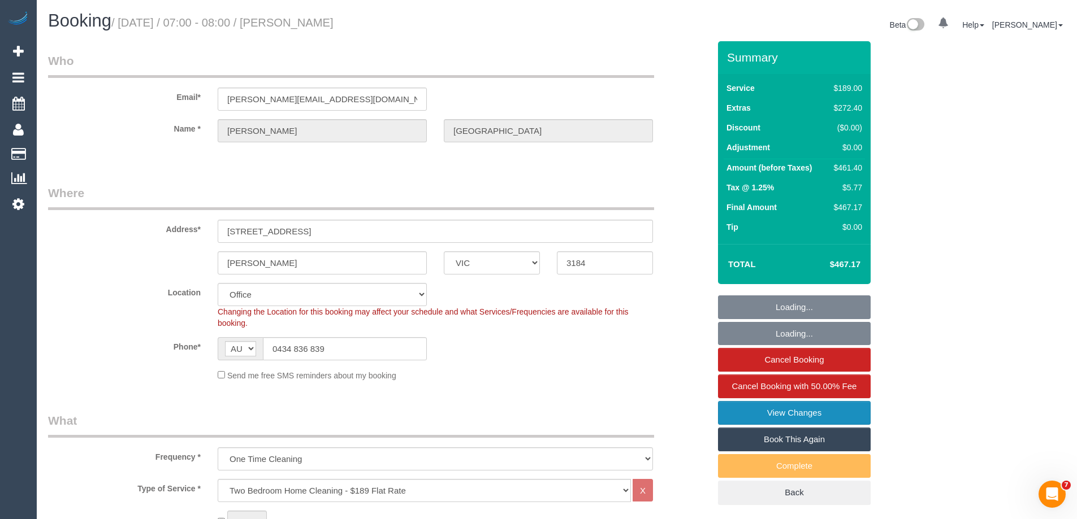
select select "number:19"
select select "number:24"
select select "number:33"
select select "number:13"
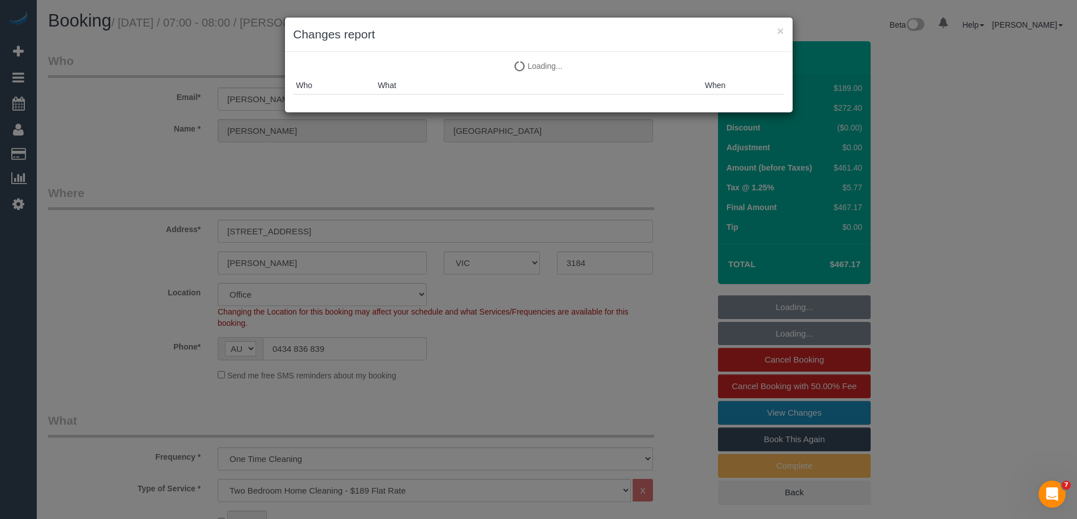
select select "object:1989"
select select "string:stripe-pm_1SFsZC2GScqysDRVBy5dibsM"
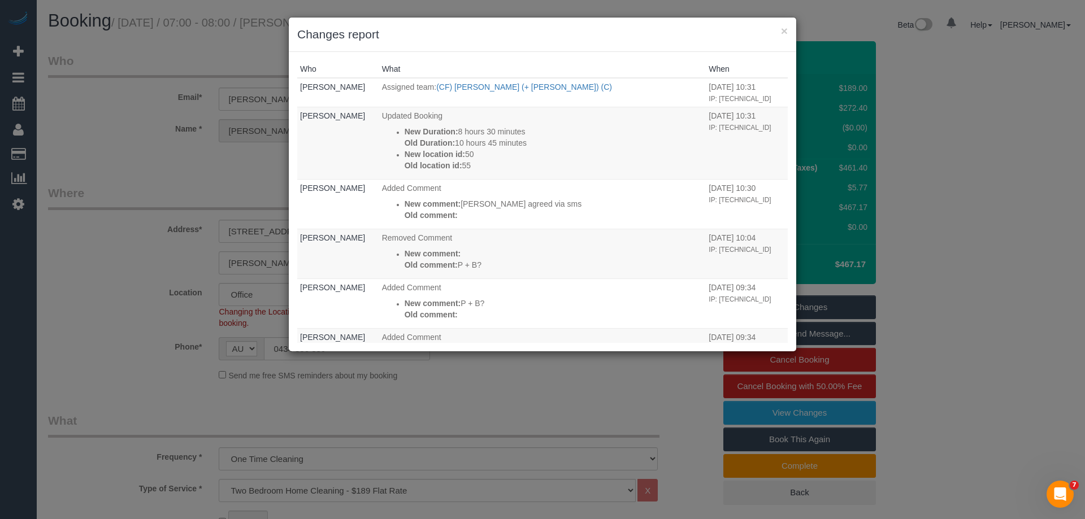
click at [779, 32] on h3 "Changes report" at bounding box center [542, 34] width 491 height 17
click at [784, 33] on button "×" at bounding box center [784, 31] width 7 height 12
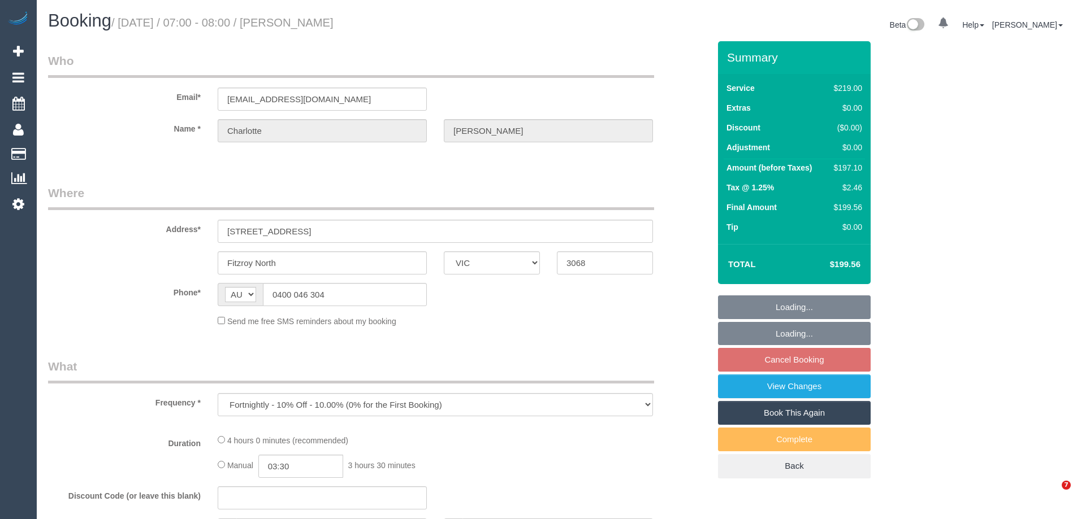
select select "VIC"
select select "string:stripe-pm_1S1kzI2GScqysDRVXLkTTAom"
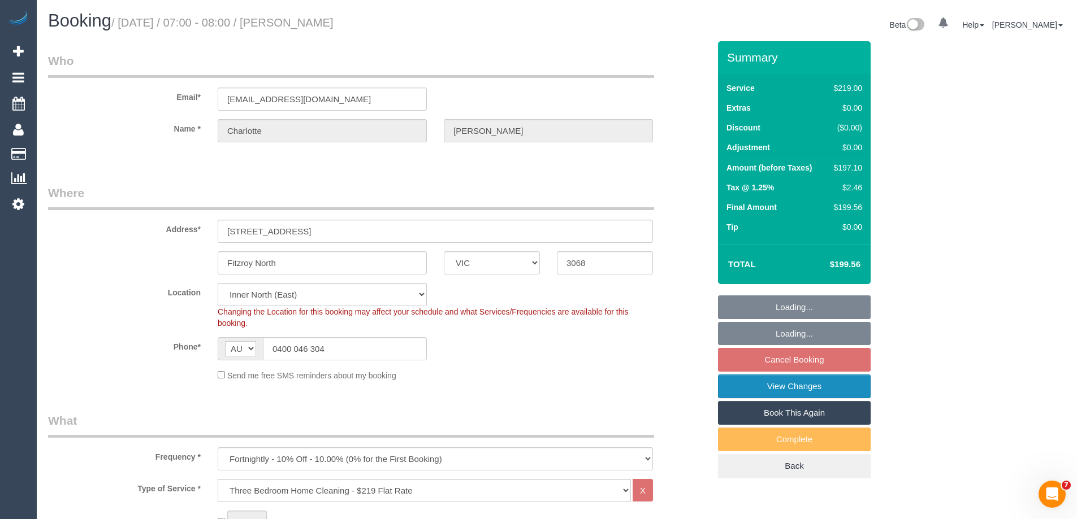
select select "object:672"
click at [755, 386] on link "View Changes" at bounding box center [794, 387] width 153 height 24
select select "number:27"
select select "number:14"
select select "number:19"
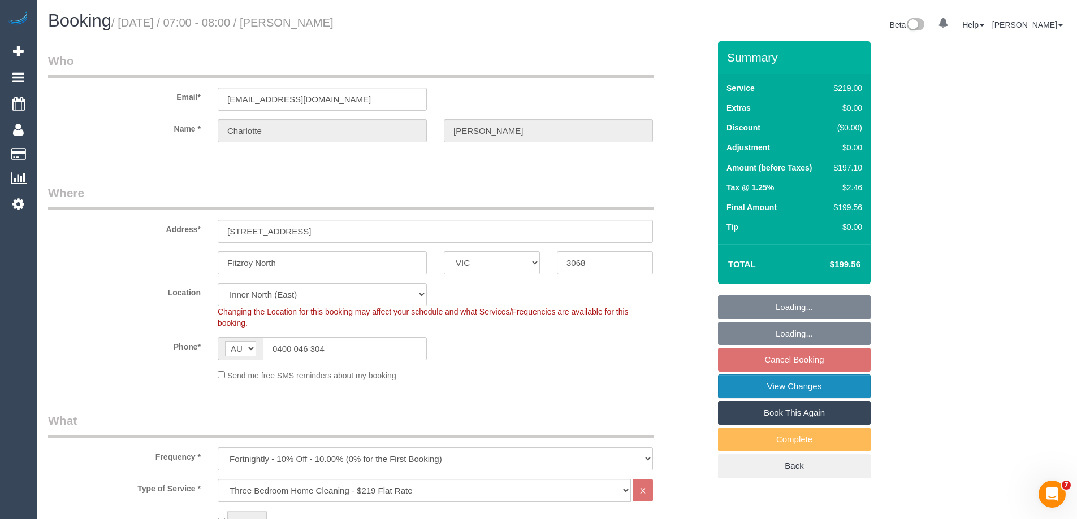
select select "number:25"
select select "number:33"
select select "number:26"
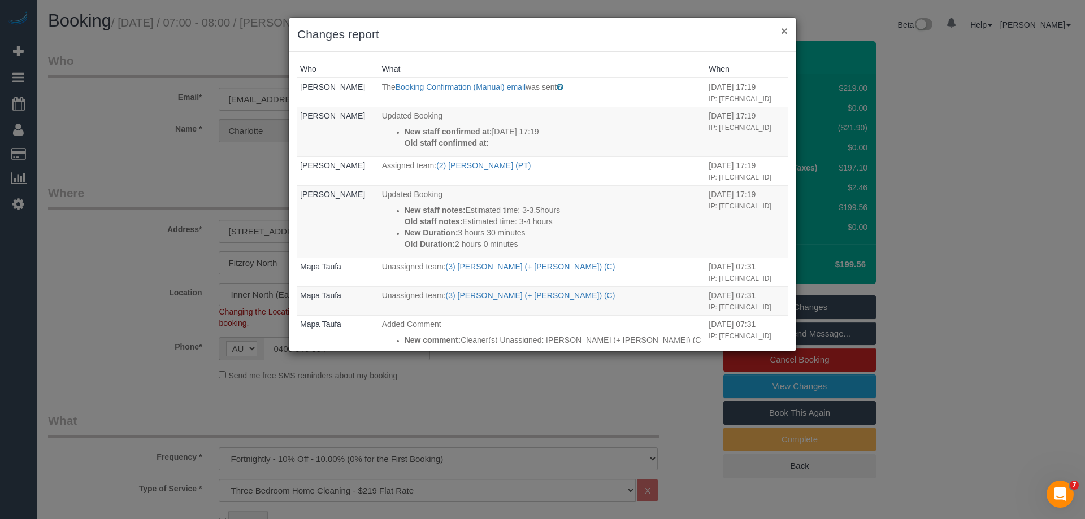
click at [784, 30] on button "×" at bounding box center [784, 31] width 7 height 12
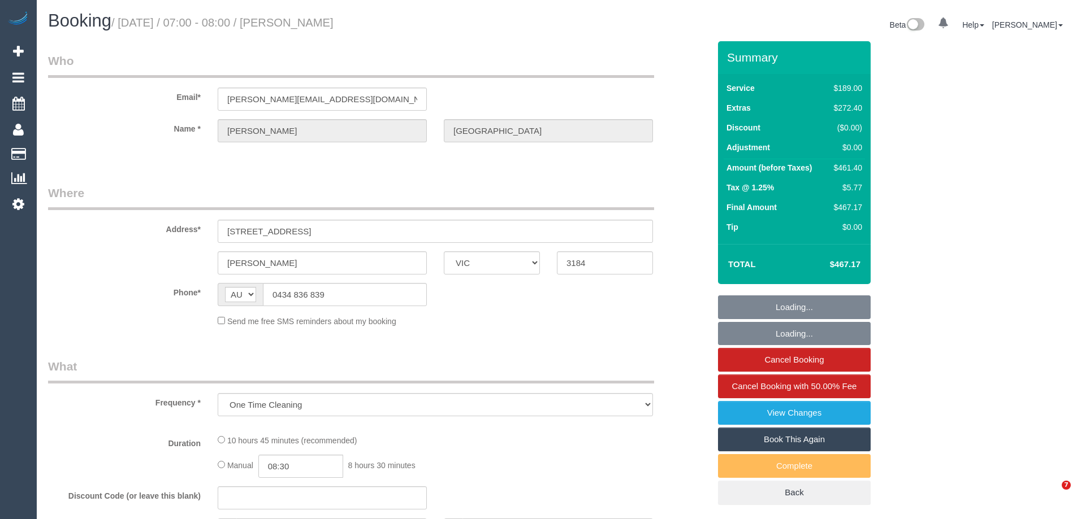
select select "VIC"
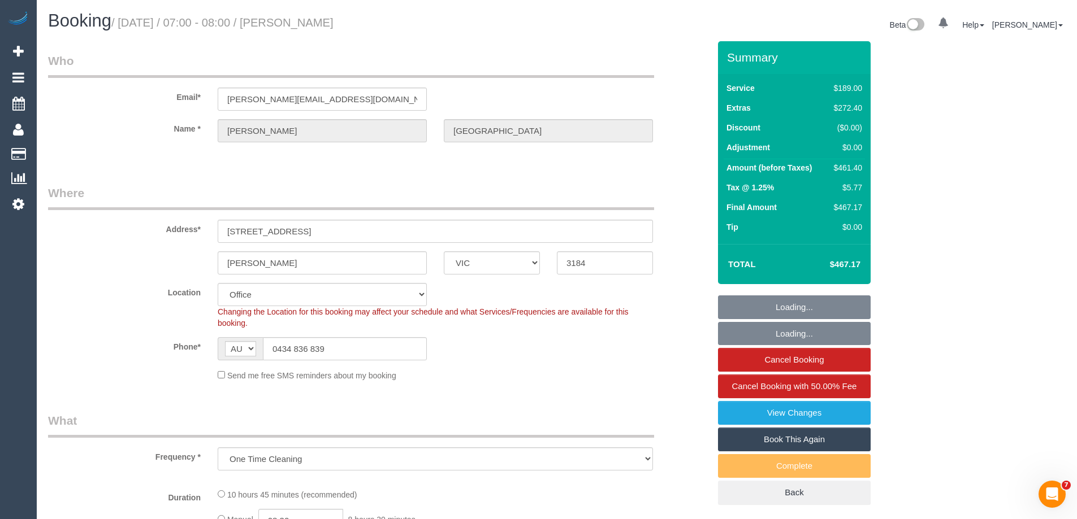
select select "object:611"
select select "string:stripe-pm_1SFsZC2GScqysDRVBy5dibsM"
select select "number:27"
select select "number:14"
select select "number:19"
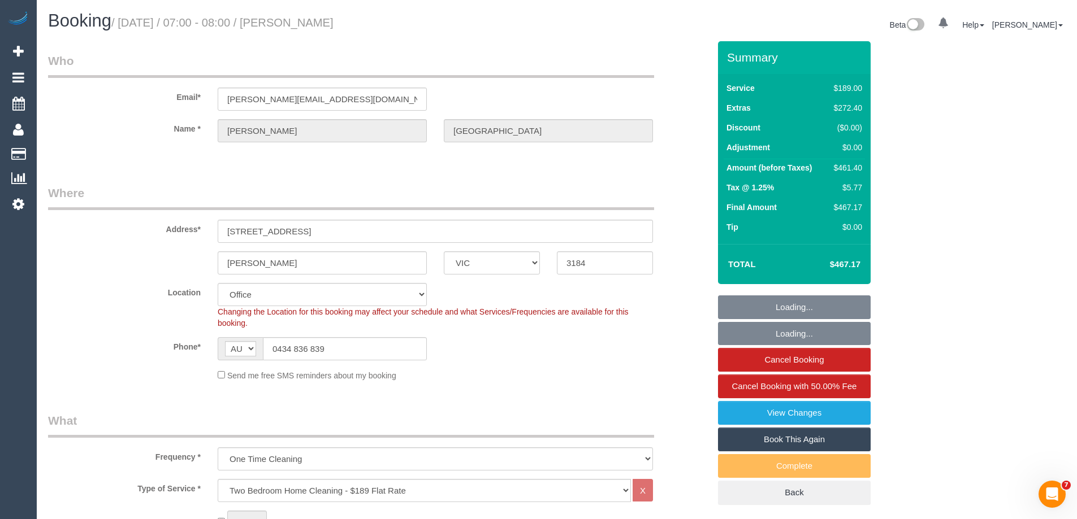
select select "number:24"
select select "number:33"
select select "number:13"
click at [251, 295] on select "Office City East (North) East (South) Inner East Inner North (East) Inner North…" at bounding box center [322, 294] width 209 height 23
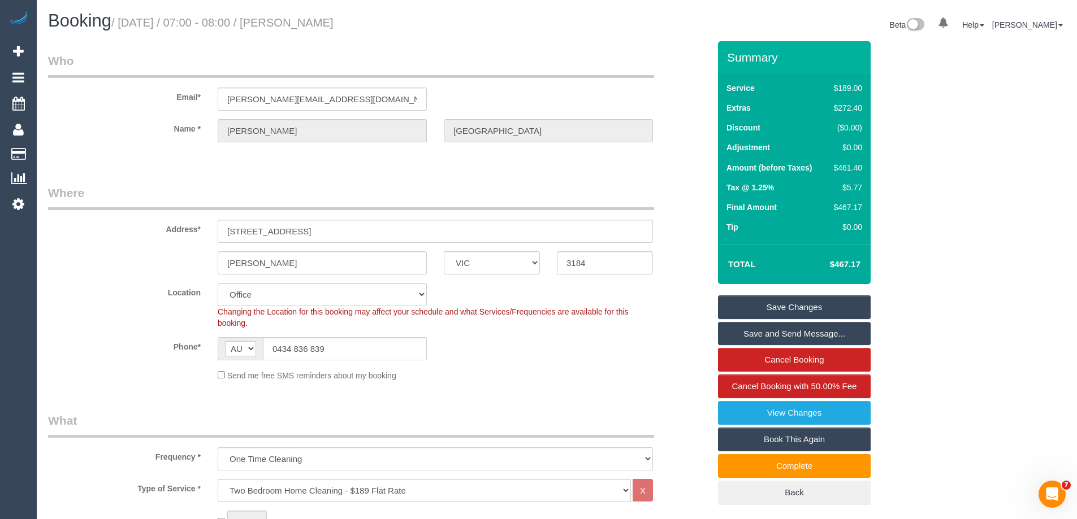
click at [175, 307] on div "Location Office City East (North) East (South) Inner East Inner North (East) In…" at bounding box center [379, 306] width 678 height 46
drag, startPoint x: 333, startPoint y: 229, endPoint x: 122, endPoint y: 232, distance: 211.4
click at [126, 233] on div "Address* 4/38a Mitford Street" at bounding box center [379, 214] width 678 height 58
click at [253, 299] on select "Office City East (North) East (South) Inner East Inner North (East) Inner North…" at bounding box center [322, 294] width 209 height 23
select select "55"
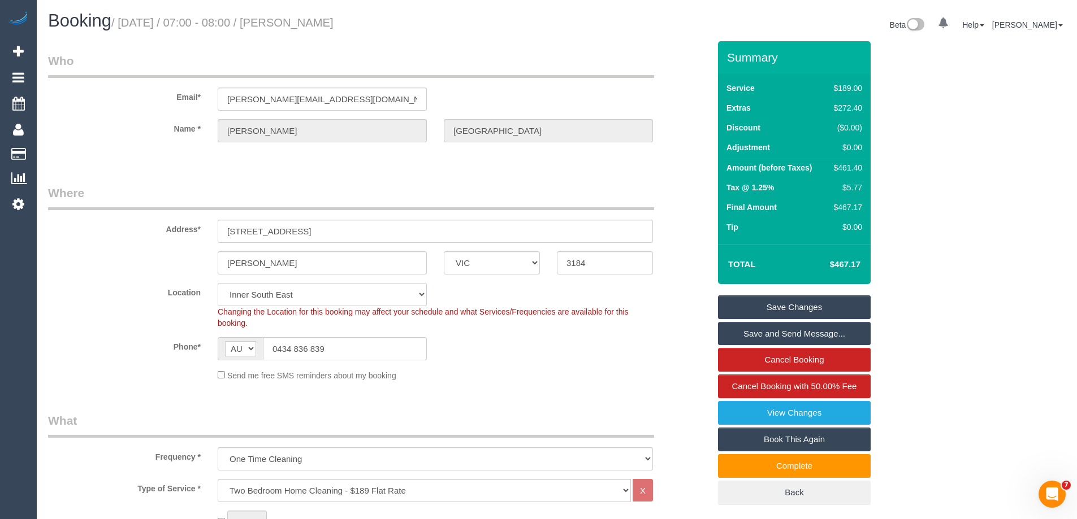
click at [218, 283] on select "Office City East (North) East (South) Inner East Inner North (East) Inner North…" at bounding box center [322, 294] width 209 height 23
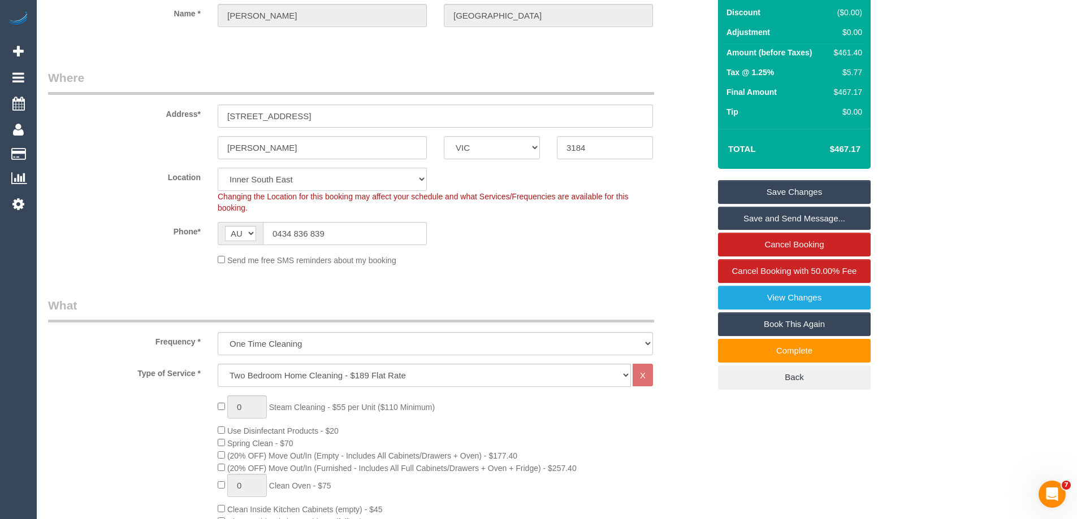
select select "object:2161"
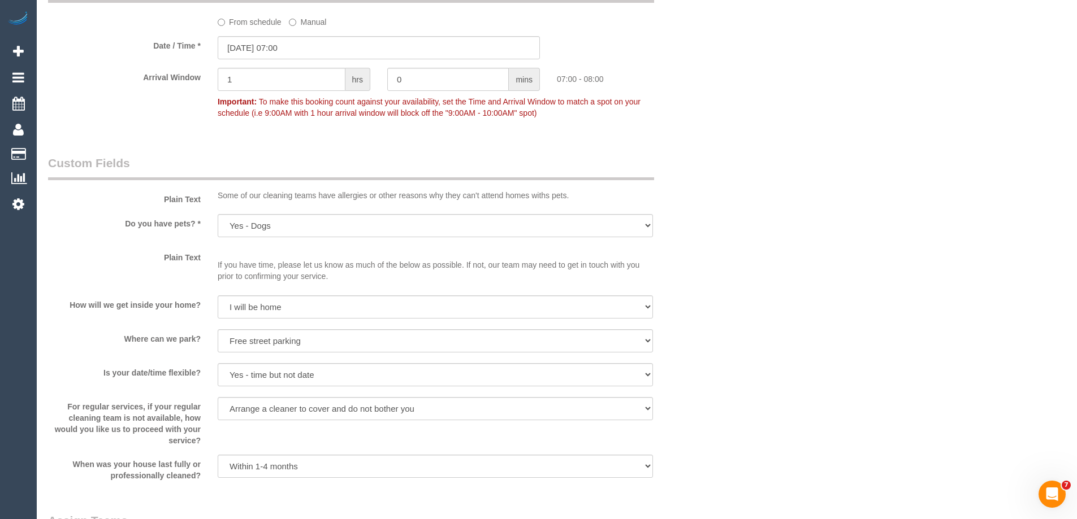
scroll to position [1300, 0]
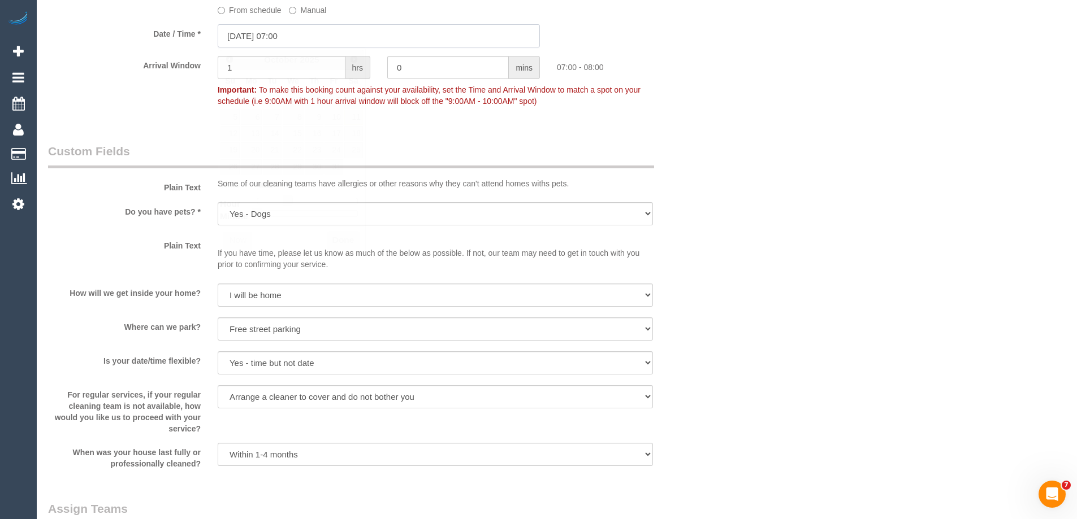
click at [235, 36] on input "11/10/2025 07:00" at bounding box center [379, 35] width 322 height 23
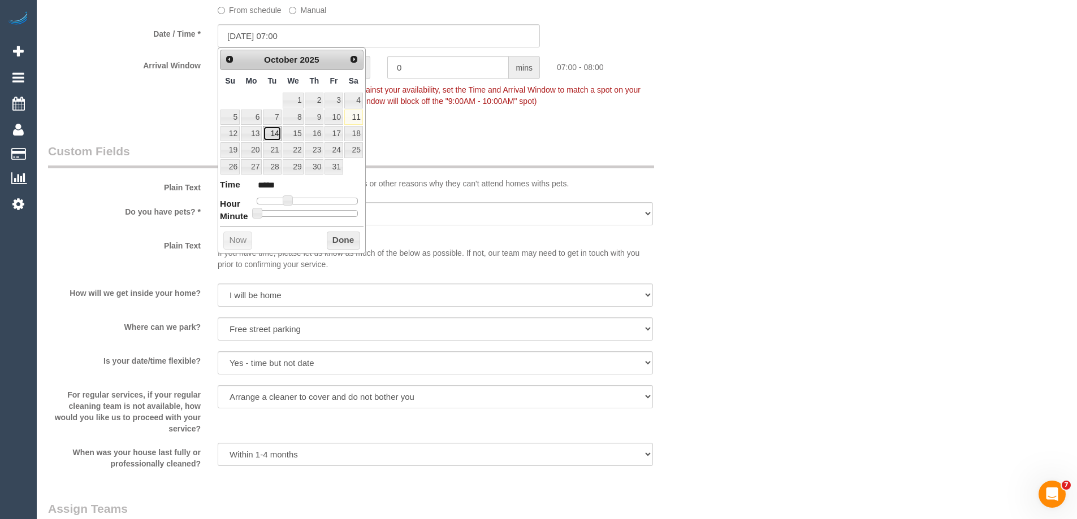
click at [272, 134] on link "14" at bounding box center [272, 133] width 18 height 15
type input "14/10/2025 07:00"
click at [343, 237] on button "Done" at bounding box center [343, 241] width 33 height 18
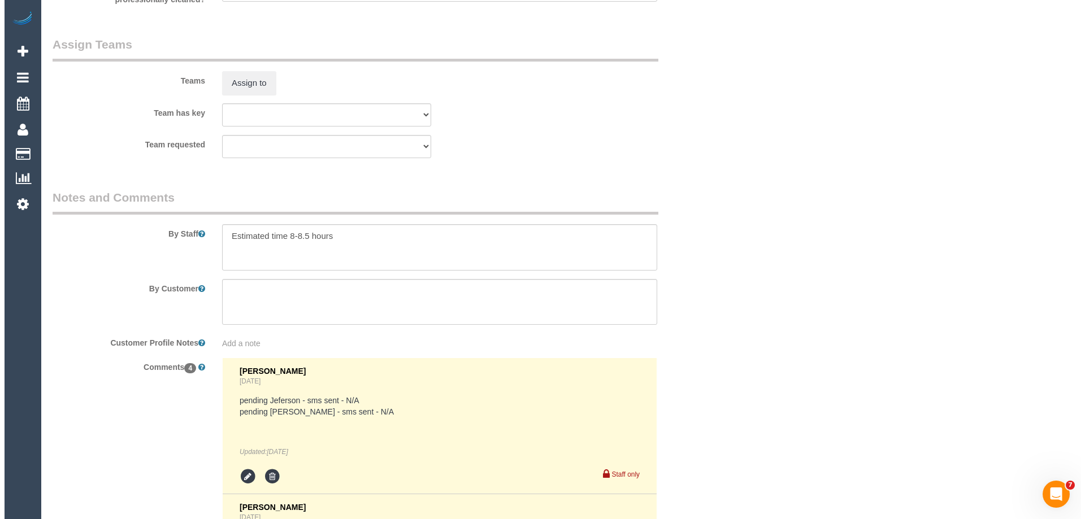
scroll to position [1757, 0]
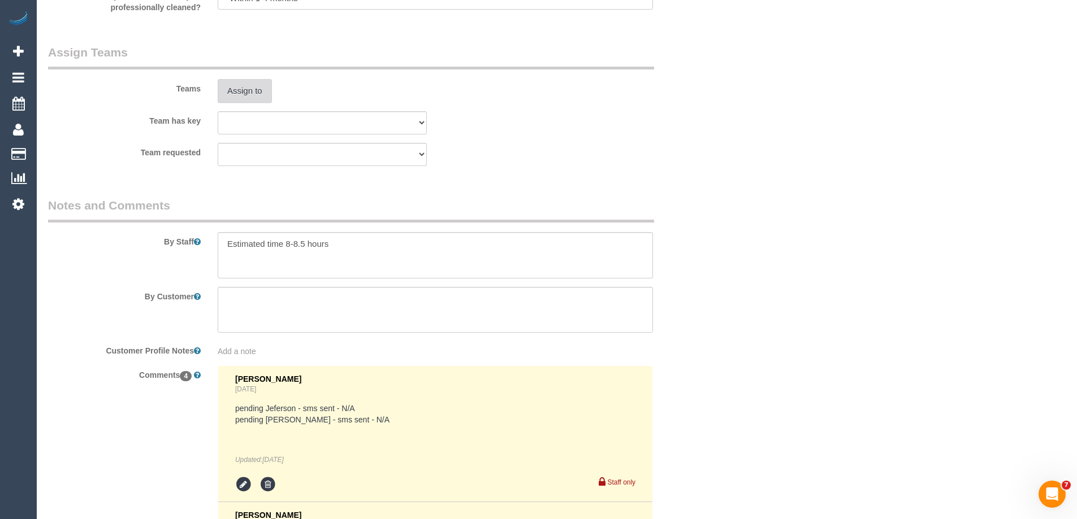
click at [246, 94] on button "Assign to" at bounding box center [245, 91] width 54 height 24
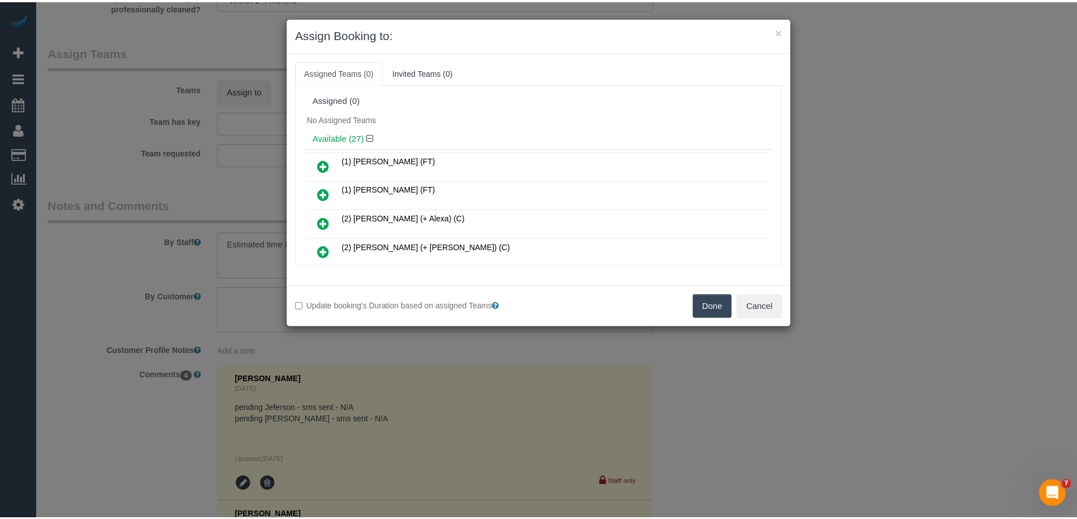
scroll to position [0, 0]
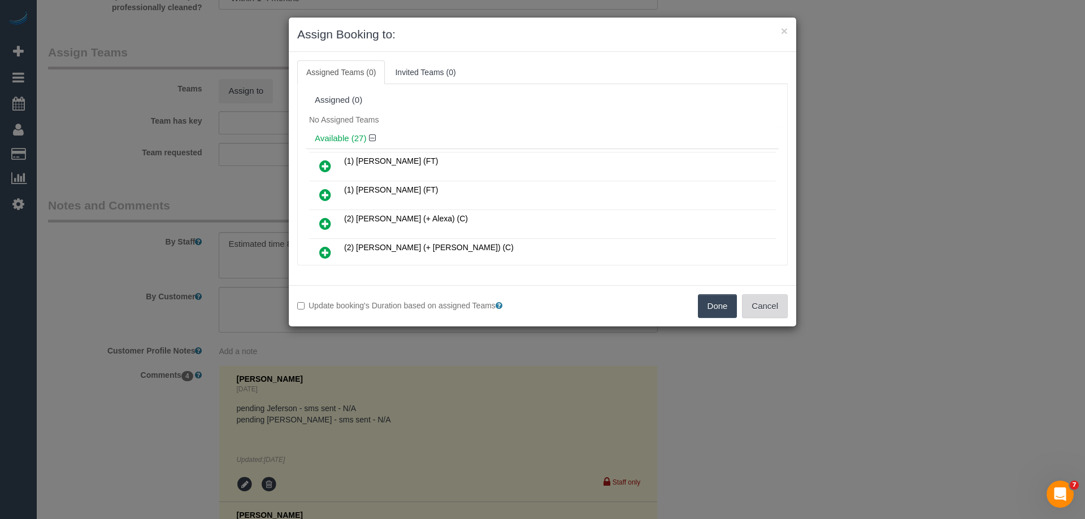
click at [766, 304] on button "Cancel" at bounding box center [765, 306] width 46 height 24
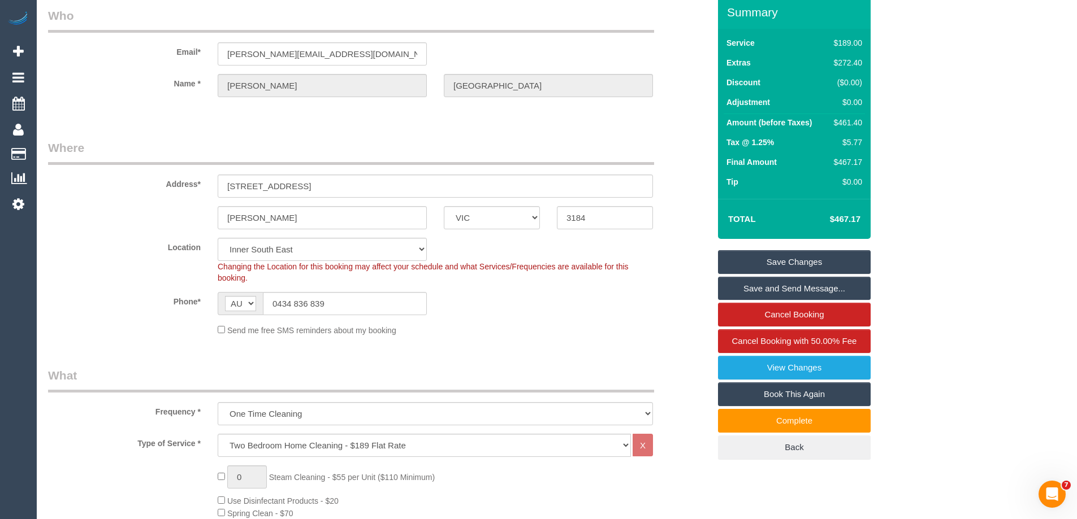
scroll to position [113, 0]
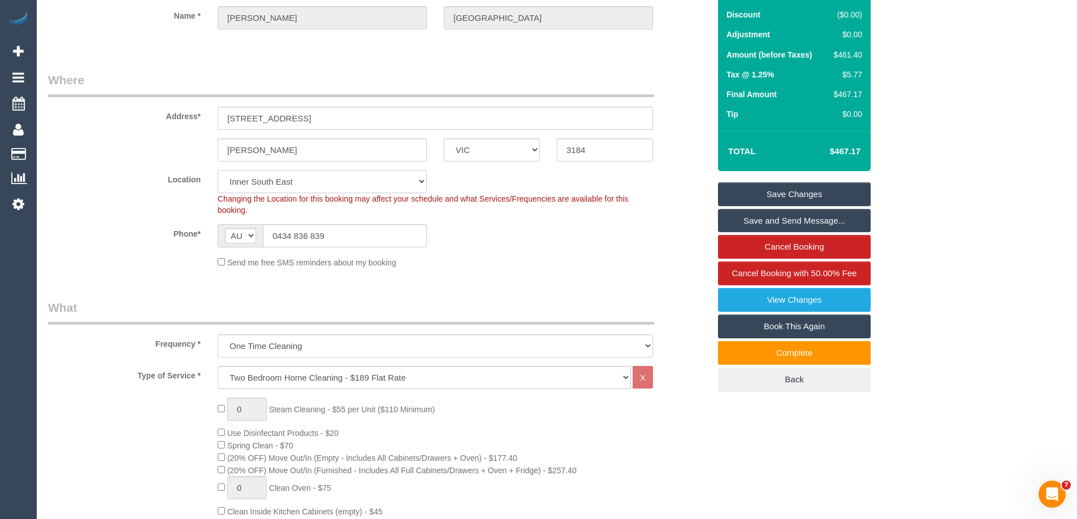
click at [270, 181] on select "Office City East (North) East (South) Inner East Inner North (East) Inner North…" at bounding box center [322, 181] width 209 height 23
select select "64"
click at [218, 170] on select "Office City East (North) East (South) Inner East Inner North (East) Inner North…" at bounding box center [322, 181] width 209 height 23
select select "object:5495"
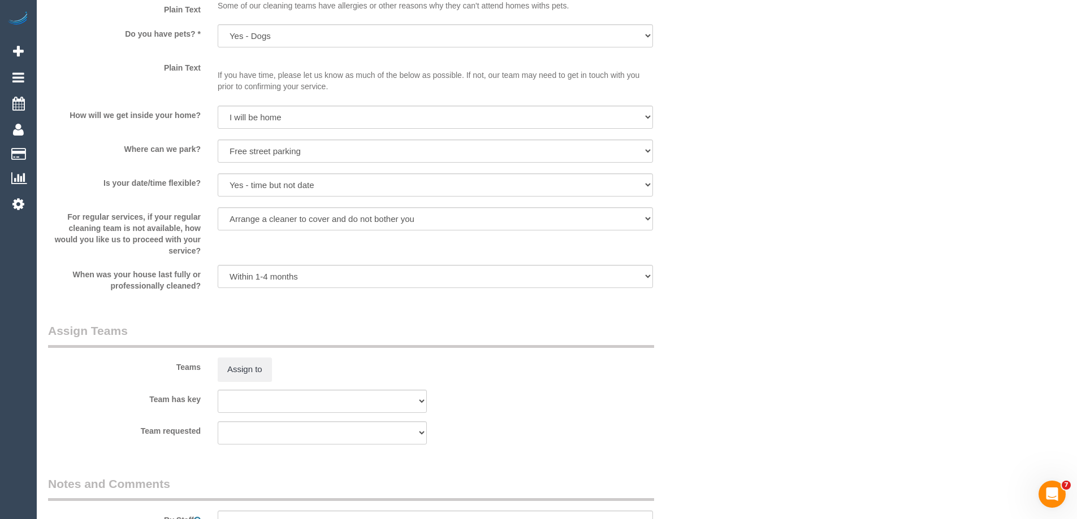
scroll to position [1300, 0]
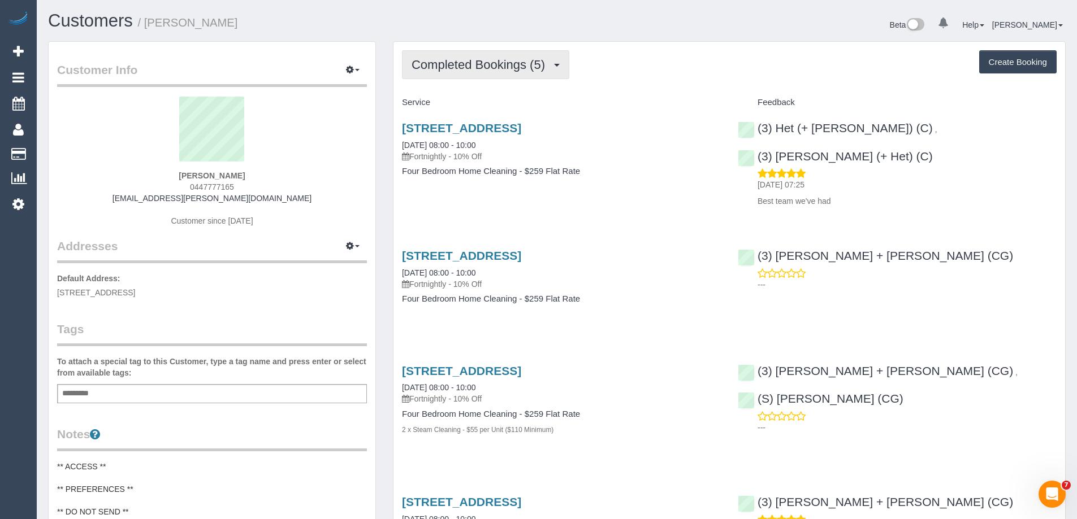
click at [450, 57] on button "Completed Bookings (5)" at bounding box center [485, 64] width 167 height 29
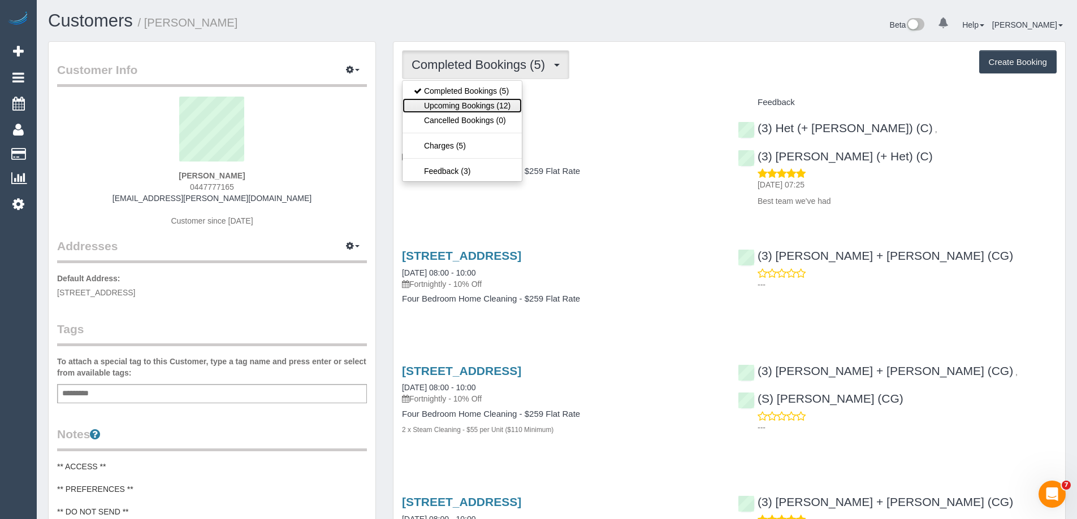
click at [458, 105] on link "Upcoming Bookings (12)" at bounding box center [461, 105] width 119 height 15
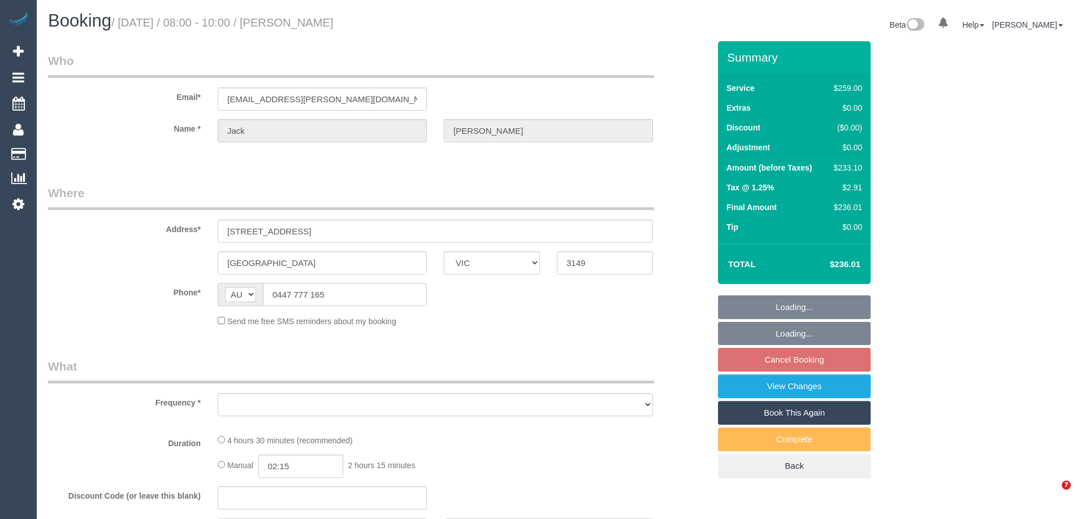
select select "VIC"
click at [730, 391] on link "View Changes" at bounding box center [794, 387] width 153 height 24
select select "object:737"
select select "number:30"
select select "number:14"
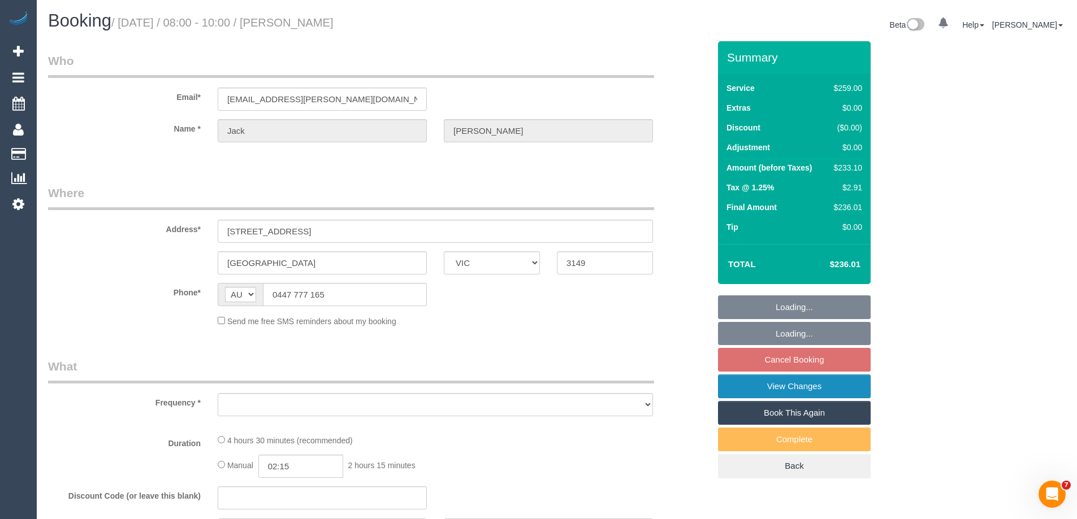
select select "number:19"
select select "number:24"
select select "number:33"
select select "number:11"
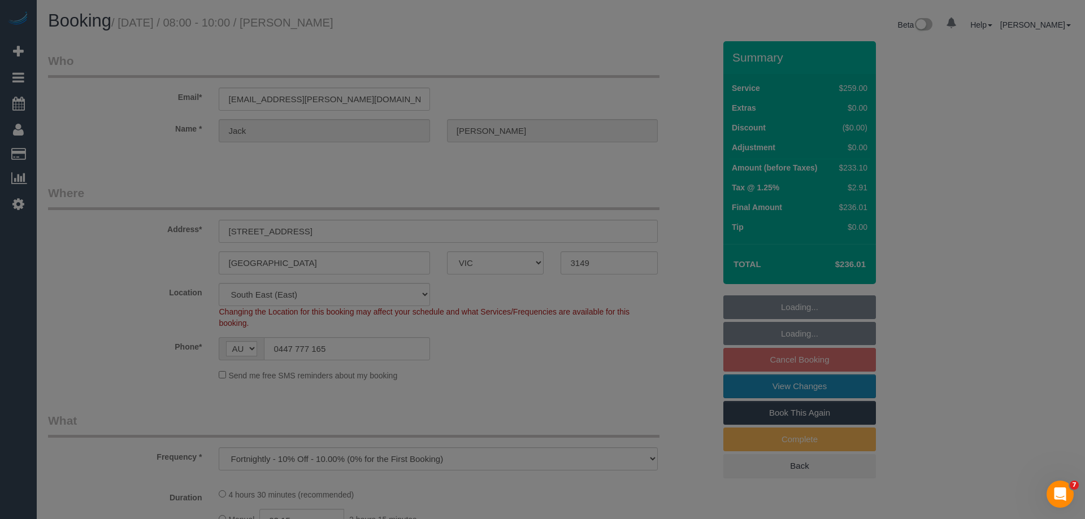
select select "string:stripe-pm_1RrvYX2GScqysDRV3I0sJlLW"
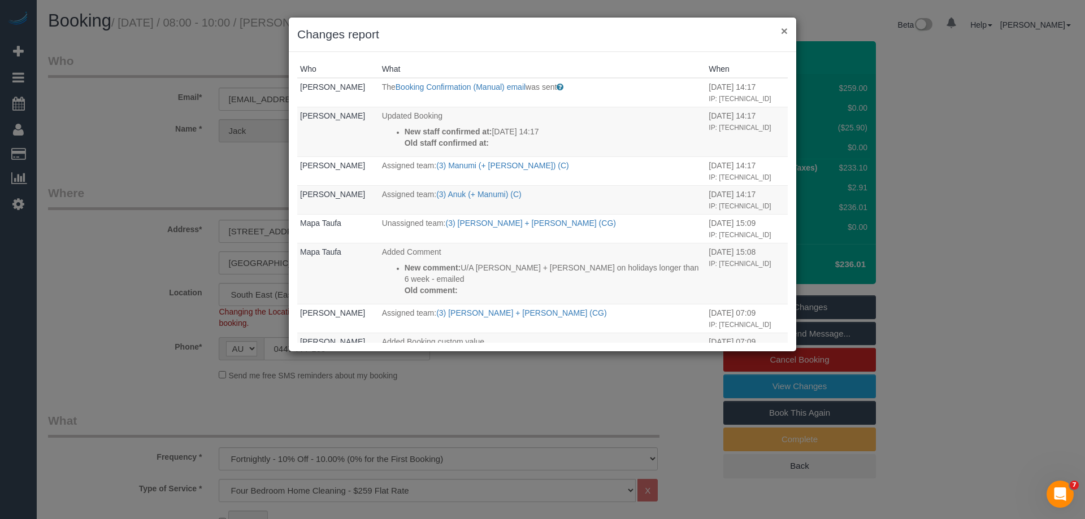
click at [784, 29] on button "×" at bounding box center [784, 31] width 7 height 12
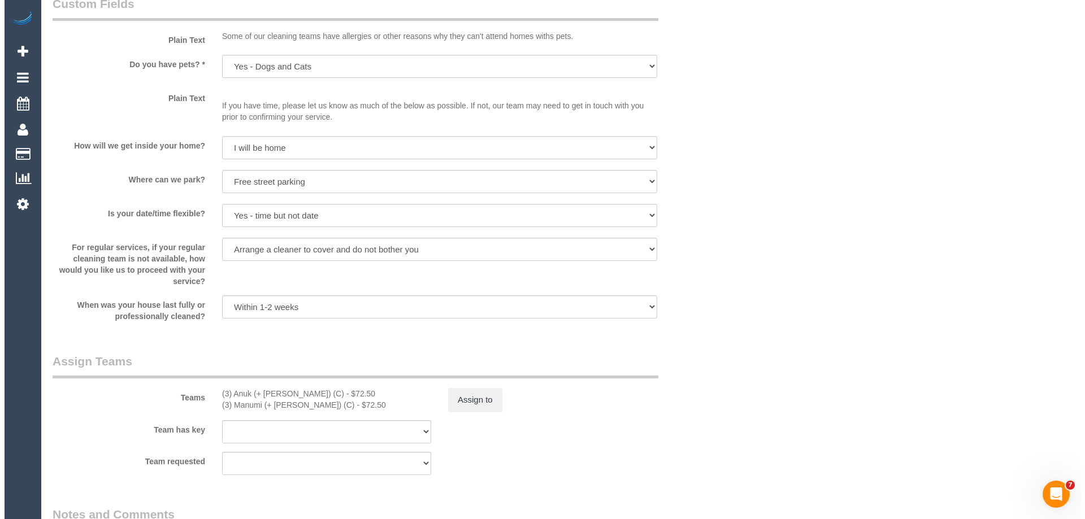
scroll to position [1582, 0]
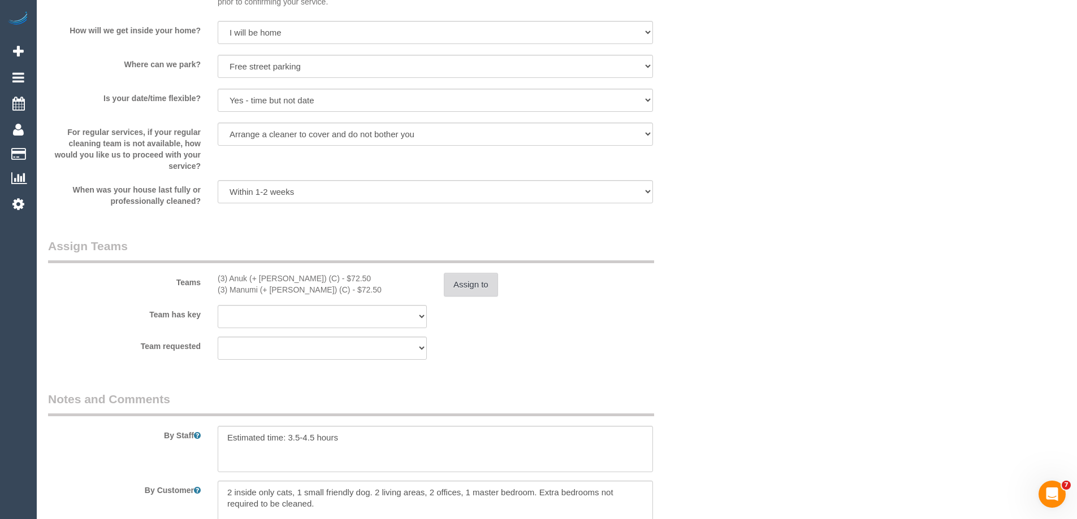
click at [478, 287] on button "Assign to" at bounding box center [471, 285] width 54 height 24
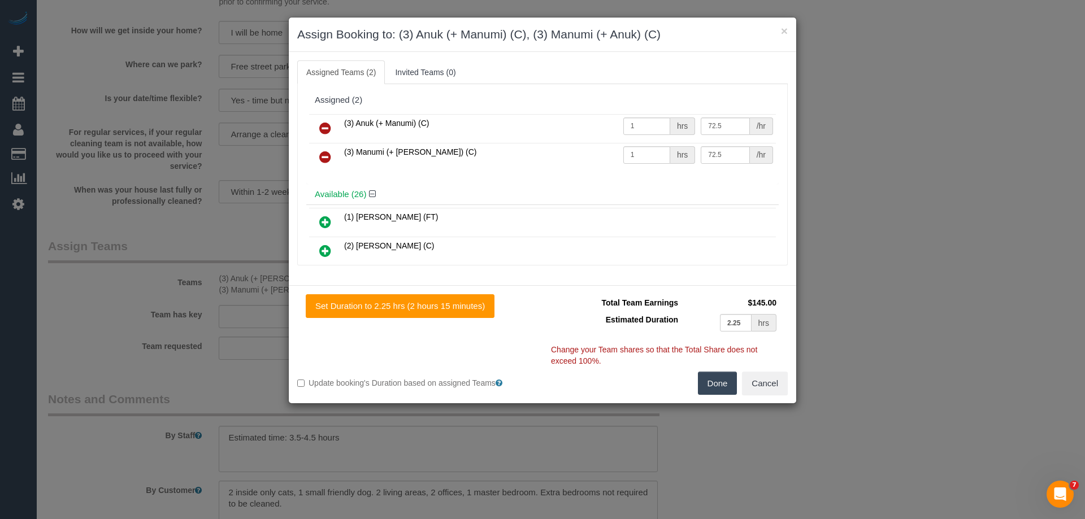
click at [327, 126] on icon at bounding box center [325, 129] width 12 height 14
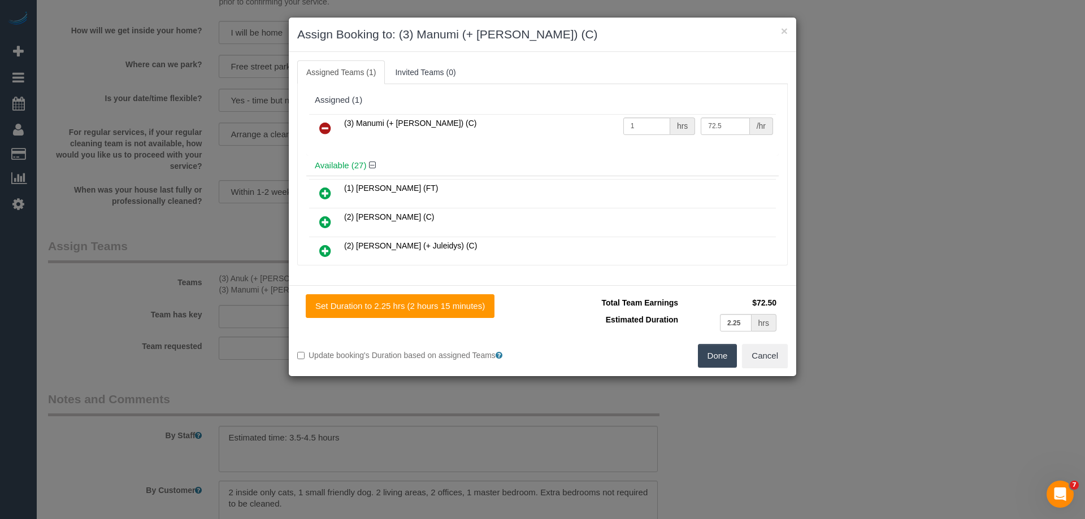
click at [327, 126] on icon at bounding box center [325, 129] width 12 height 14
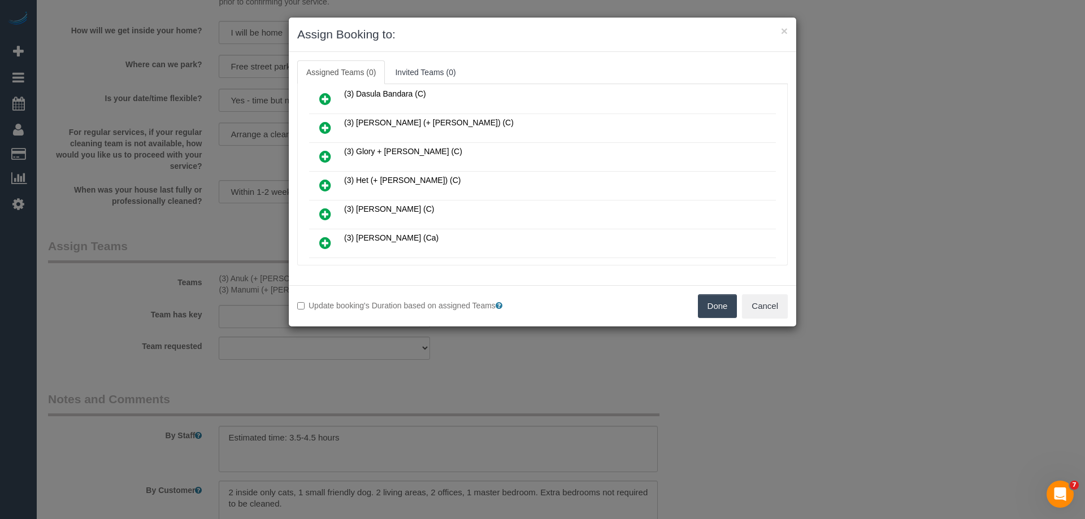
scroll to position [396, 0]
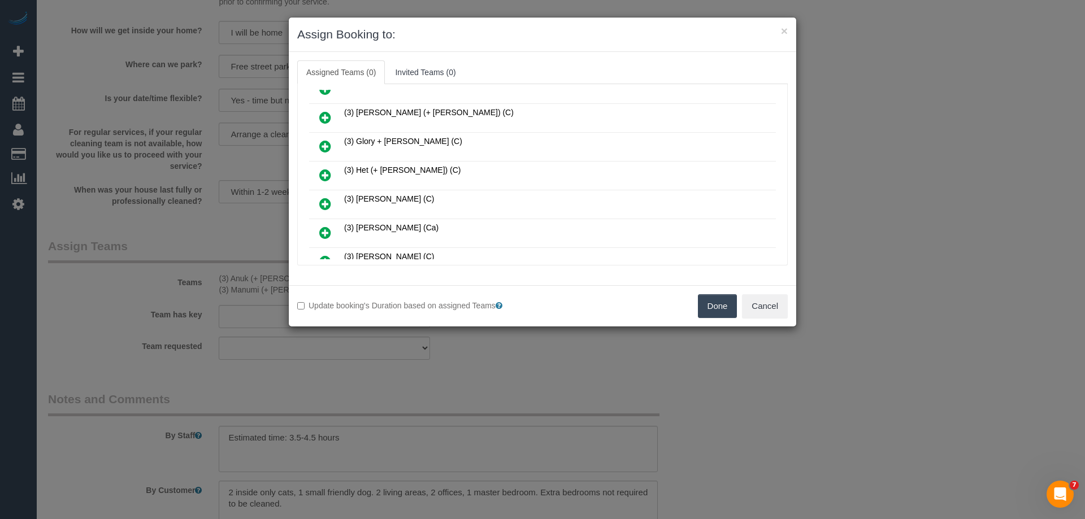
click at [331, 171] on icon at bounding box center [325, 175] width 12 height 14
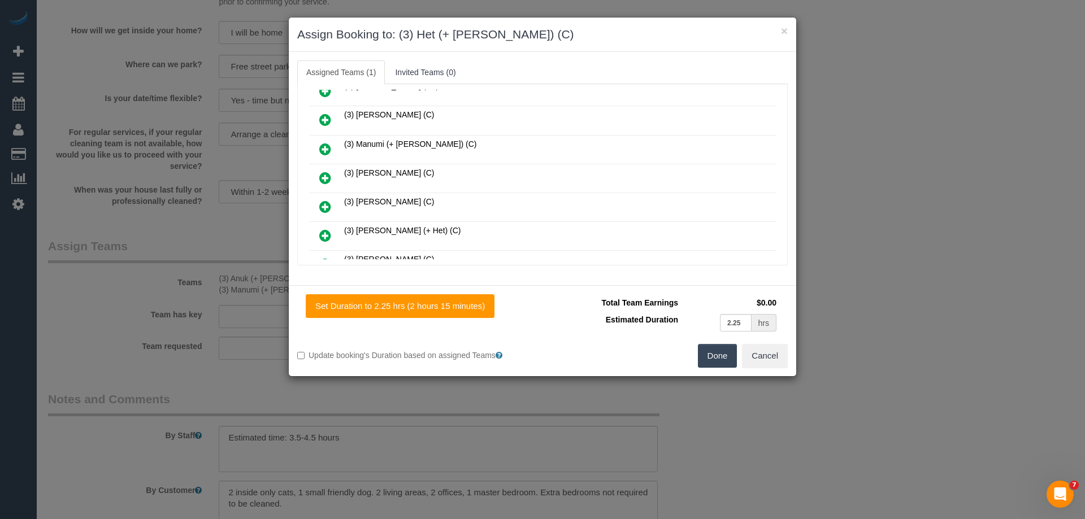
click at [326, 229] on icon at bounding box center [325, 236] width 12 height 14
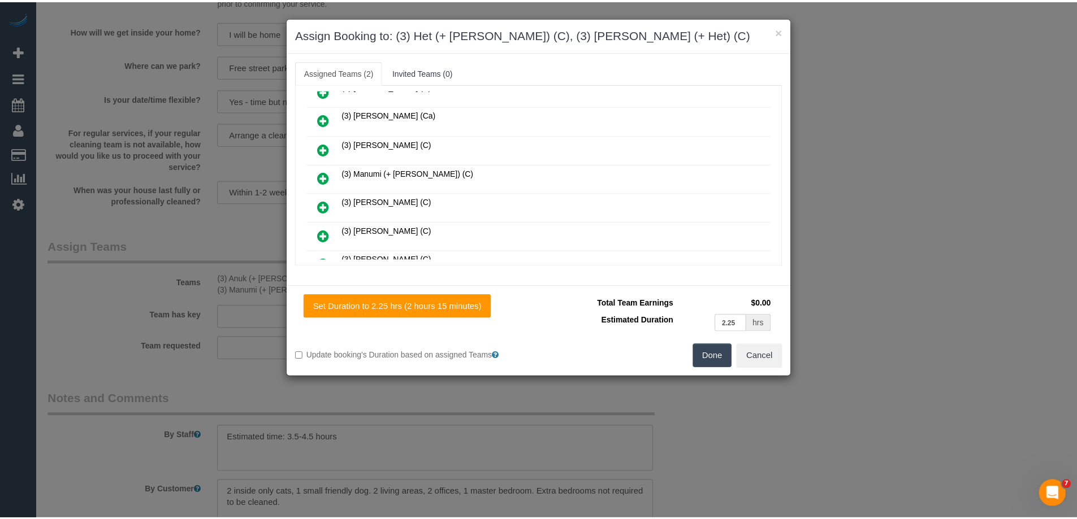
scroll to position [565, 0]
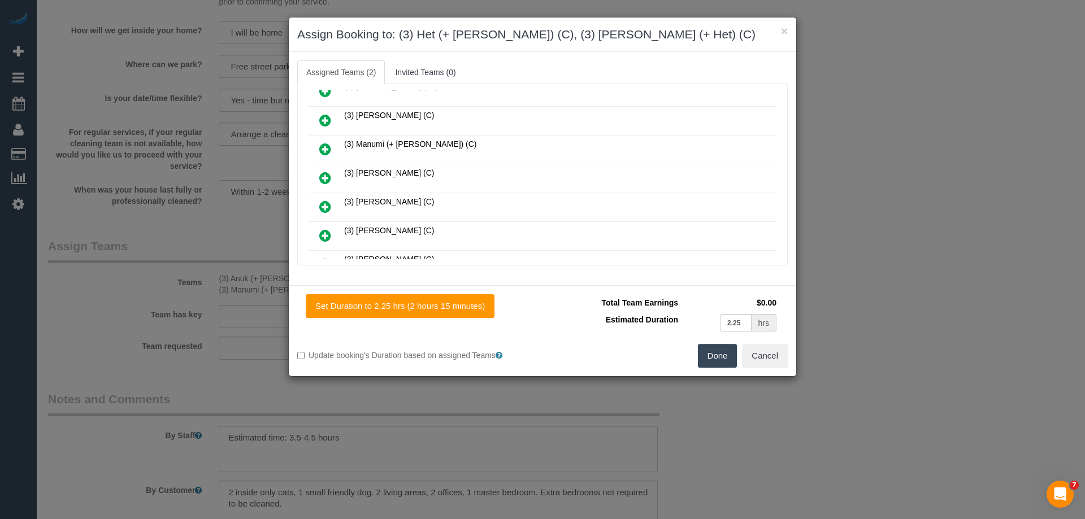
click at [700, 360] on button "Done" at bounding box center [718, 356] width 40 height 24
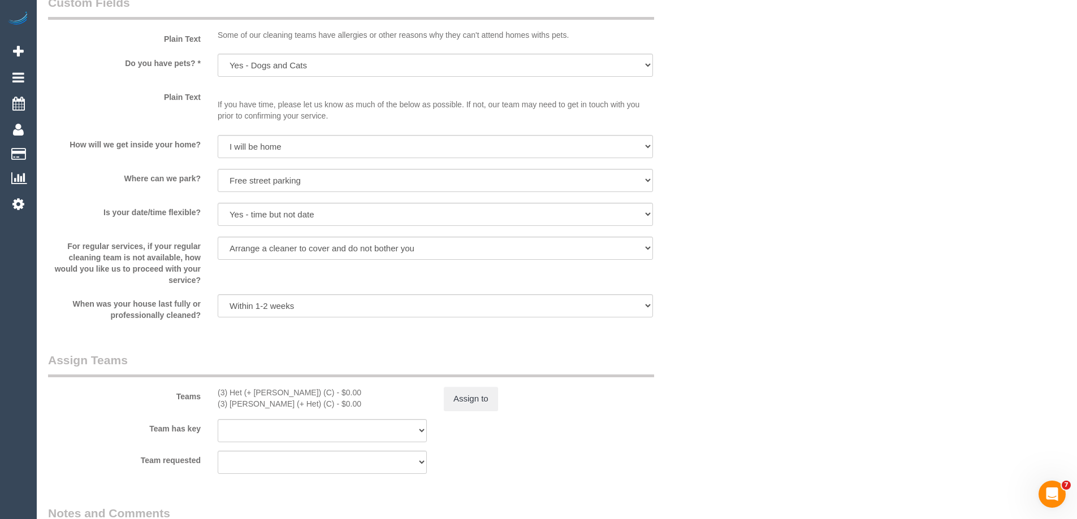
scroll to position [1469, 0]
click at [468, 389] on button "Assign to" at bounding box center [471, 398] width 54 height 24
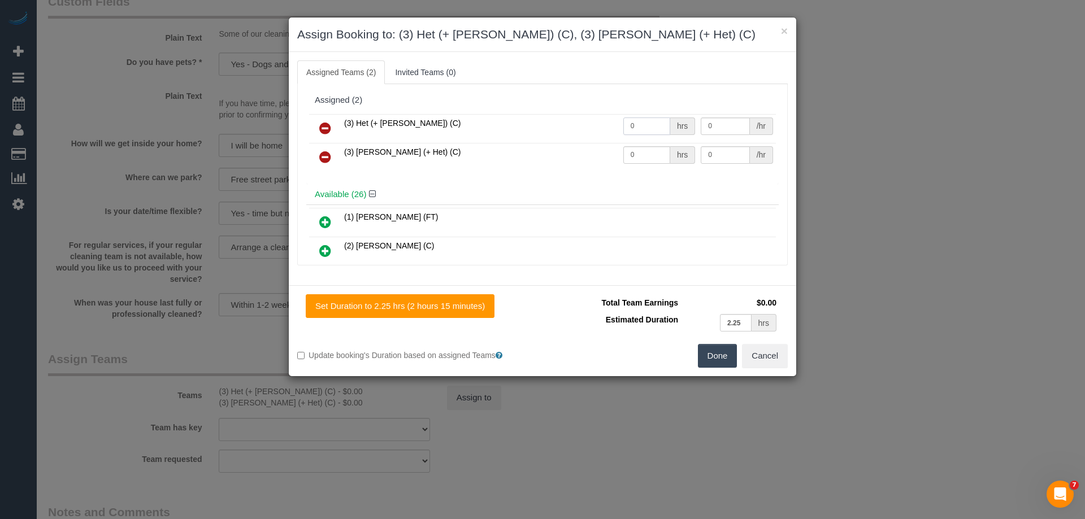
click at [521, 131] on tr "(3) Het (+ Ronak) (C) 0 hrs 0 /hr" at bounding box center [542, 128] width 467 height 29
type input "1"
drag, startPoint x: 602, startPoint y: 155, endPoint x: 658, endPoint y: 151, distance: 55.5
click at [596, 154] on tr "(3) Ronak (+ Het) (C) 0 hrs 0 /hr" at bounding box center [542, 157] width 467 height 29
type input "1"
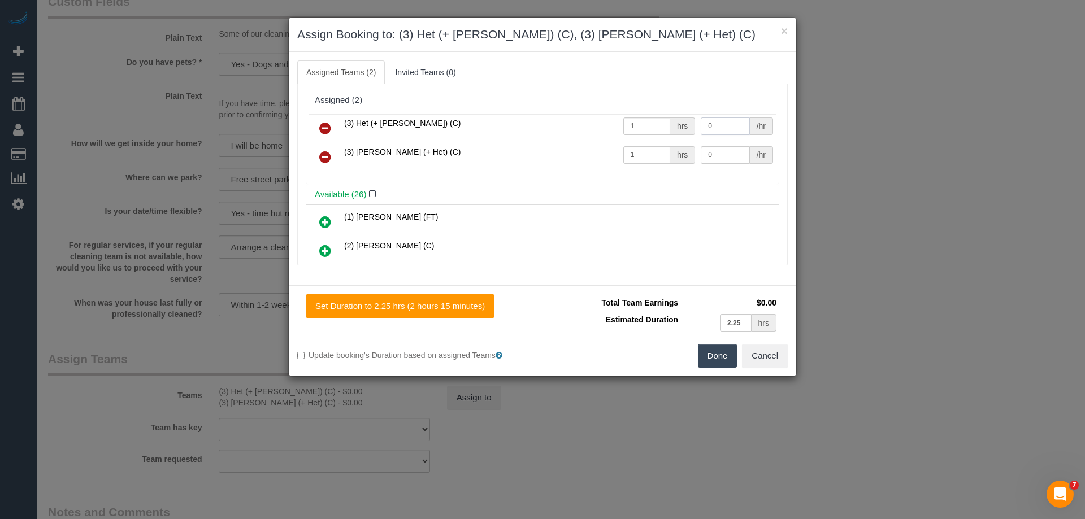
drag, startPoint x: 725, startPoint y: 129, endPoint x: 644, endPoint y: 133, distance: 80.4
click at [648, 133] on tr "(3) Het (+ Ronak) (C) 1 hrs 0 /hr" at bounding box center [542, 128] width 467 height 29
type input "75"
drag, startPoint x: 674, startPoint y: 159, endPoint x: 719, endPoint y: 153, distance: 46.1
click at [680, 159] on div "hrs" at bounding box center [682, 155] width 25 height 18
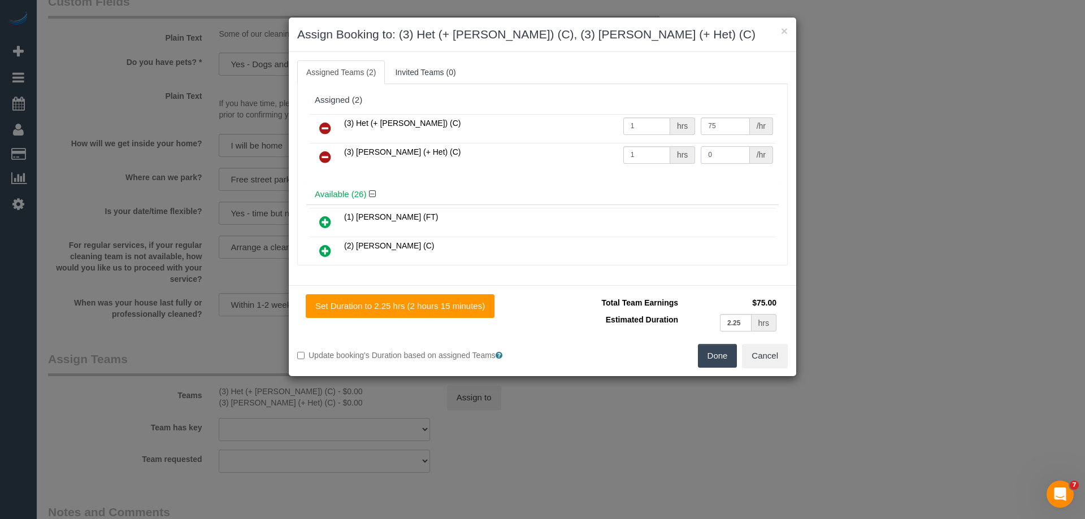
drag, startPoint x: 705, startPoint y: 158, endPoint x: 636, endPoint y: 154, distance: 69.0
click at [652, 158] on tr "(3) Ronak (+ Het) (C) 1 hrs 0 /hr" at bounding box center [542, 157] width 467 height 29
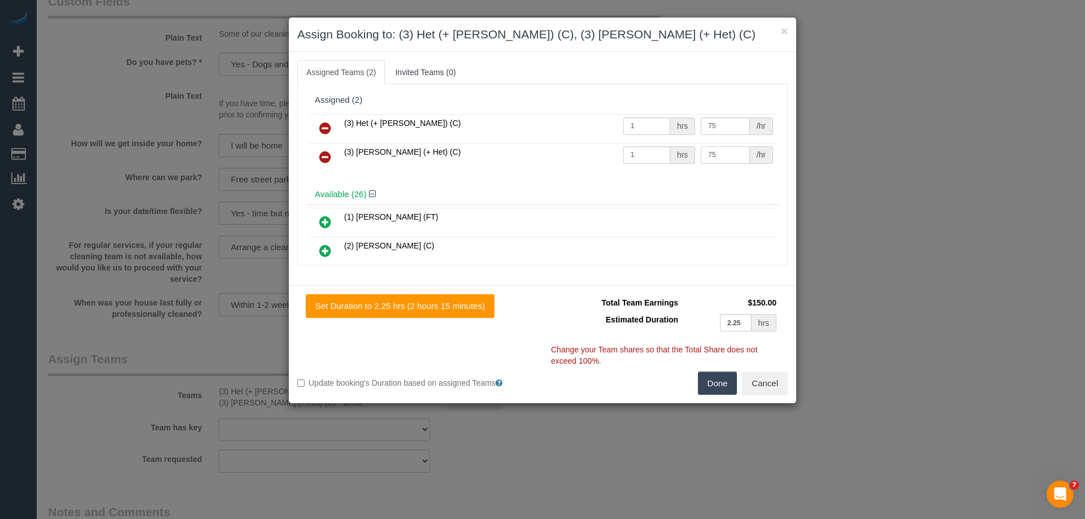
type input "75"
click at [720, 382] on button "Done" at bounding box center [718, 384] width 40 height 24
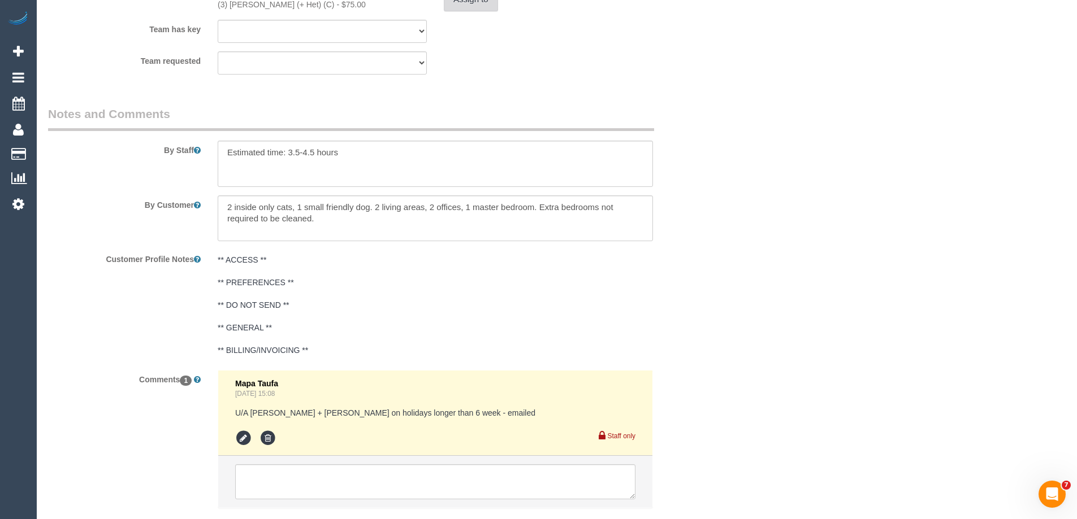
scroll to position [1939, 0]
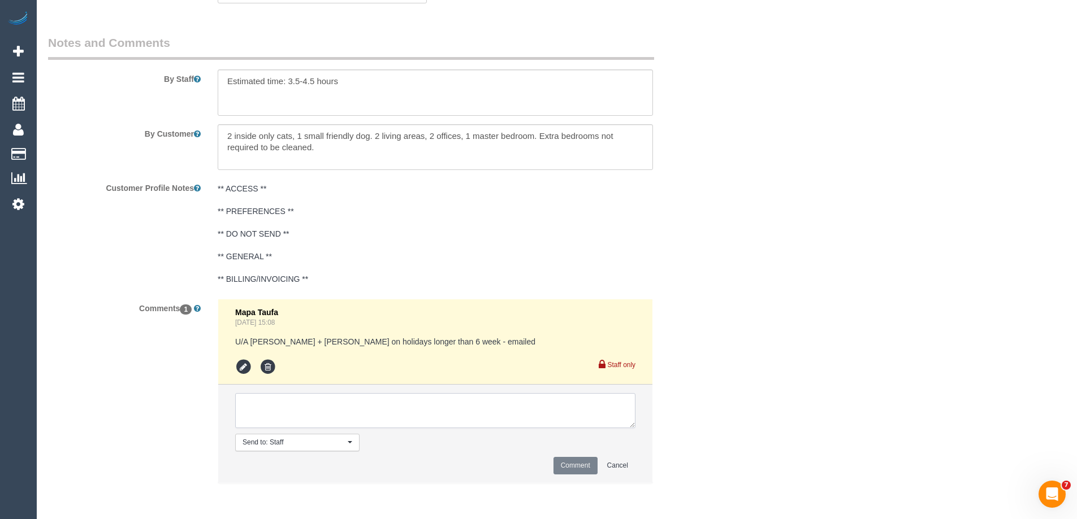
click at [290, 412] on textarea at bounding box center [435, 410] width 400 height 35
type textarea "U/A from A+M as needed for a larger booking. Not notified as have never been"
click at [574, 462] on button "Comment" at bounding box center [575, 466] width 44 height 18
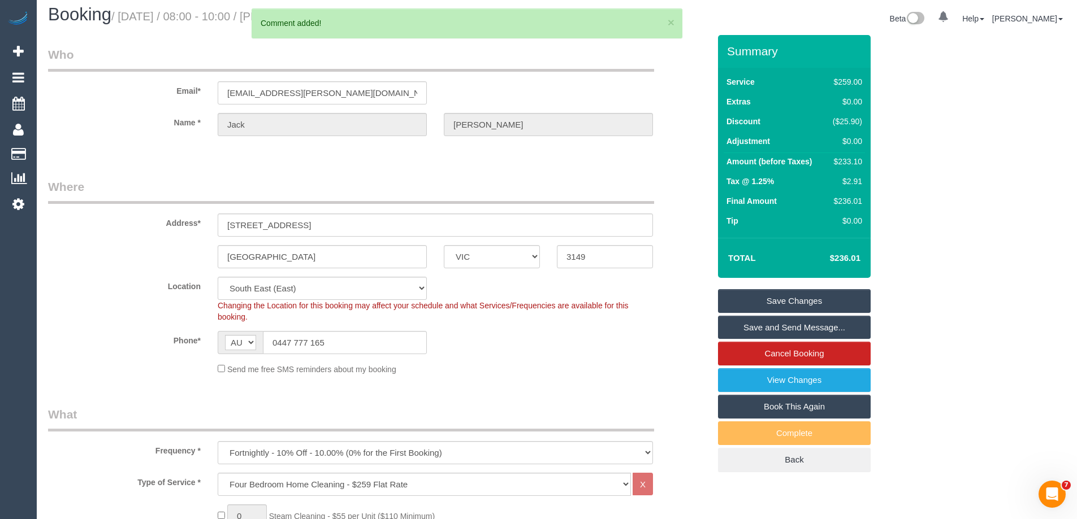
scroll to position [0, 0]
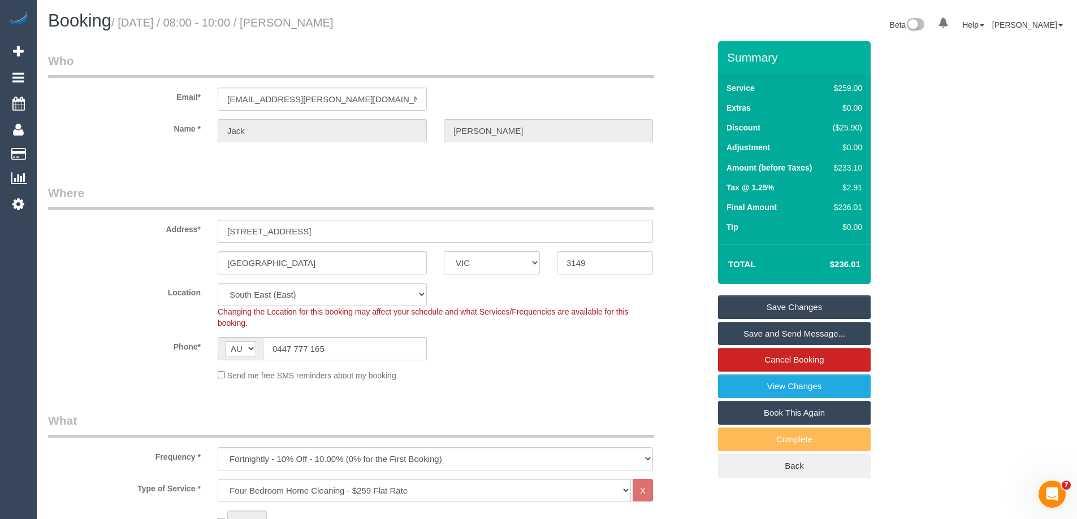
drag, startPoint x: 387, startPoint y: 24, endPoint x: 299, endPoint y: 24, distance: 87.6
click at [299, 24] on h1 "Booking / October 14, 2025 / 08:00 - 10:00 / Jack Baumgarten" at bounding box center [298, 20] width 500 height 19
copy small "Jack Baumgarten"
click at [778, 311] on link "Save Changes" at bounding box center [794, 308] width 153 height 24
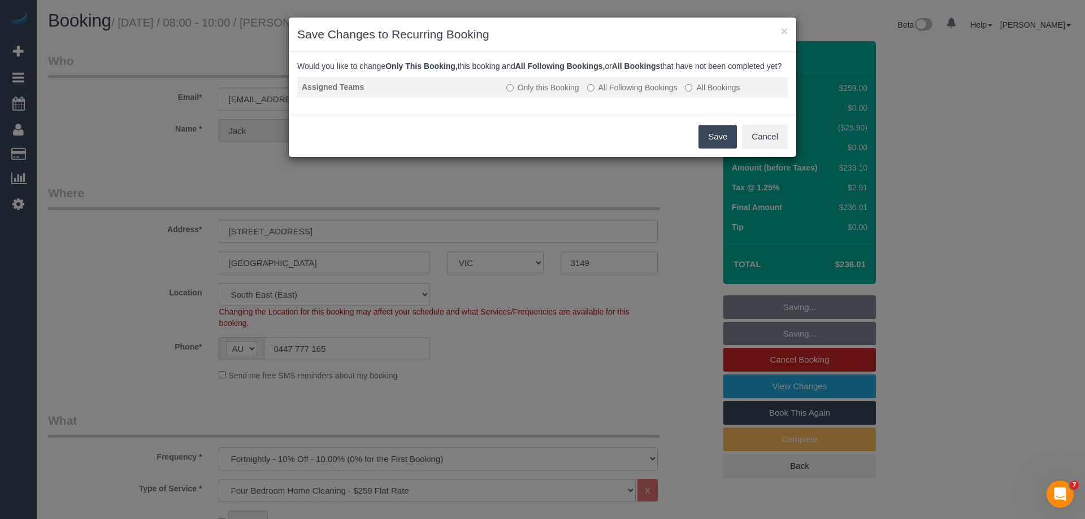
click at [601, 93] on label "All Following Bookings" at bounding box center [632, 87] width 90 height 11
click at [714, 144] on button "Save" at bounding box center [718, 137] width 38 height 24
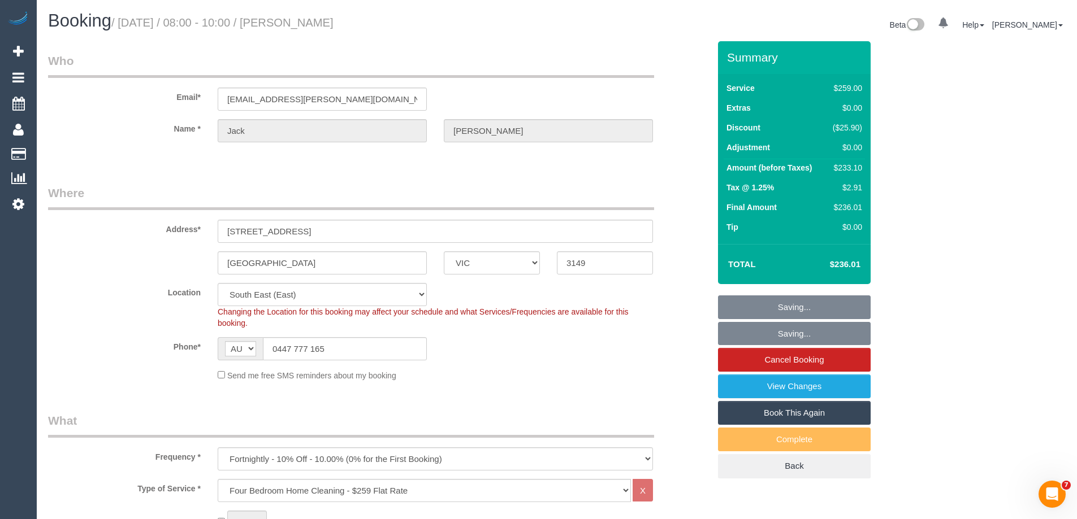
drag, startPoint x: 287, startPoint y: 35, endPoint x: 296, endPoint y: 25, distance: 12.8
click at [296, 25] on h1 "Booking / October 14, 2025 / 08:00 - 10:00 / Jack Baumgarten" at bounding box center [298, 20] width 500 height 19
copy small "Jack Baumgarten"
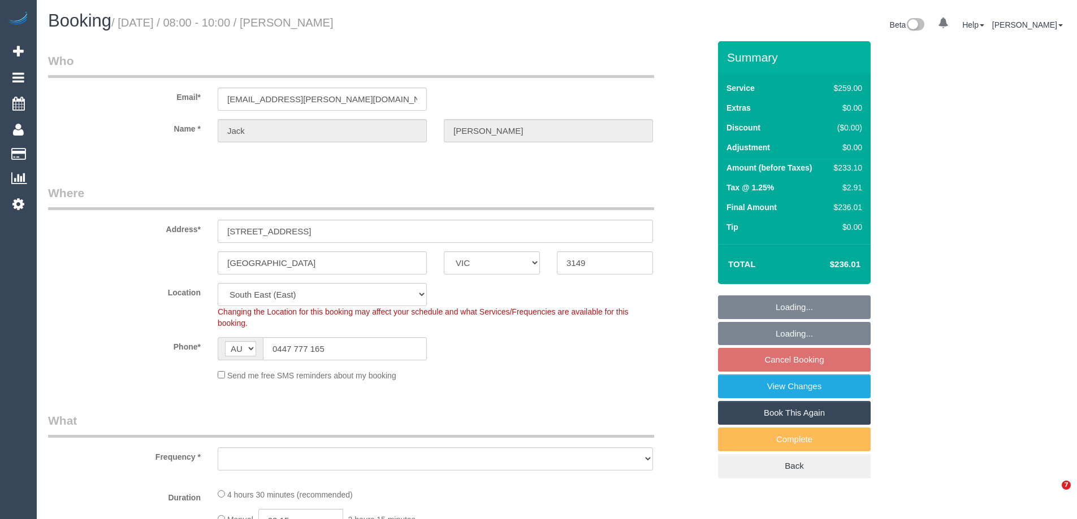
select select "VIC"
select select "string:stripe-pm_1RrvYX2GScqysDRV3I0sJlLW"
select select "number:30"
select select "number:14"
select select "number:19"
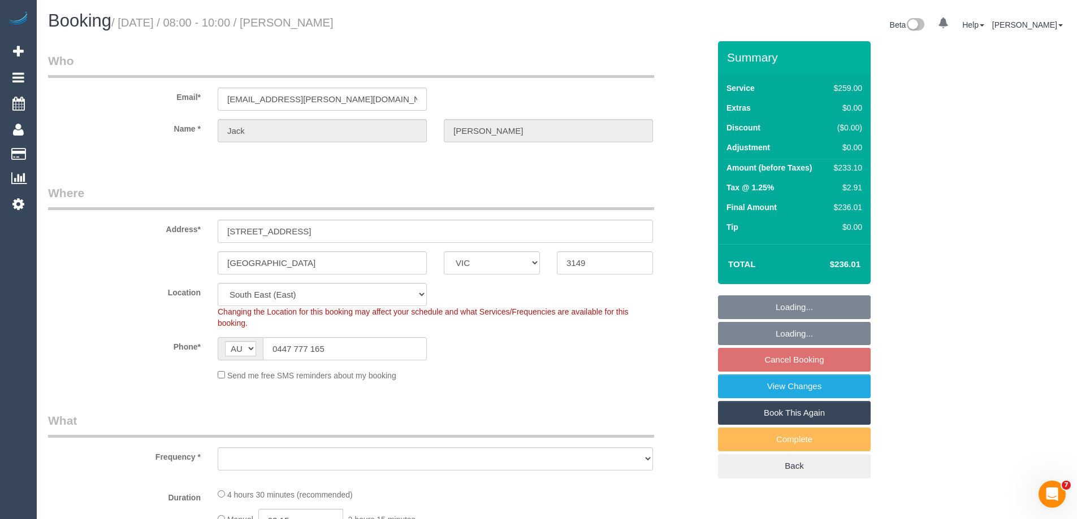
select select "number:24"
select select "number:33"
select select "number:11"
select select "object:1375"
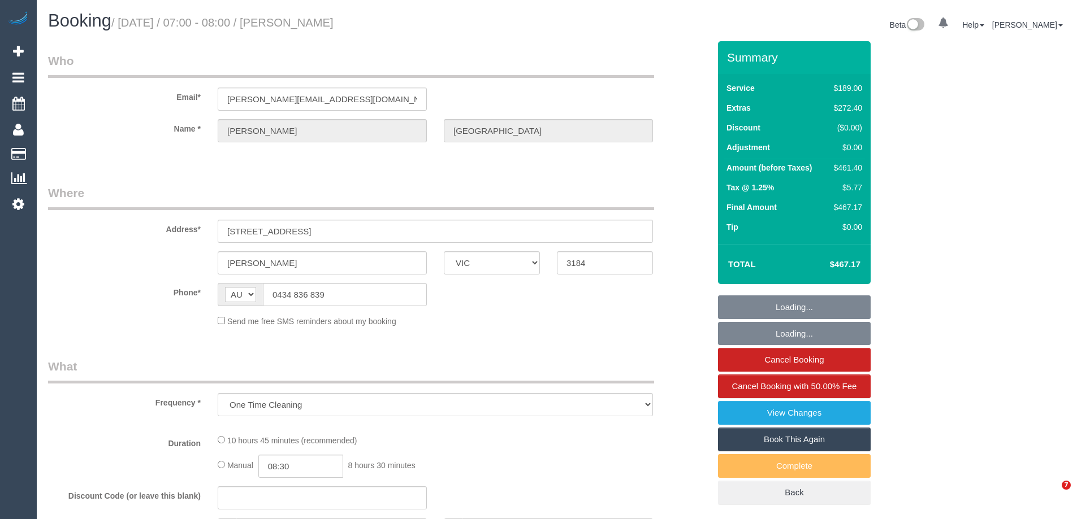
select select "VIC"
select select "string:stripe-pm_1SFsZC2GScqysDRVBy5dibsM"
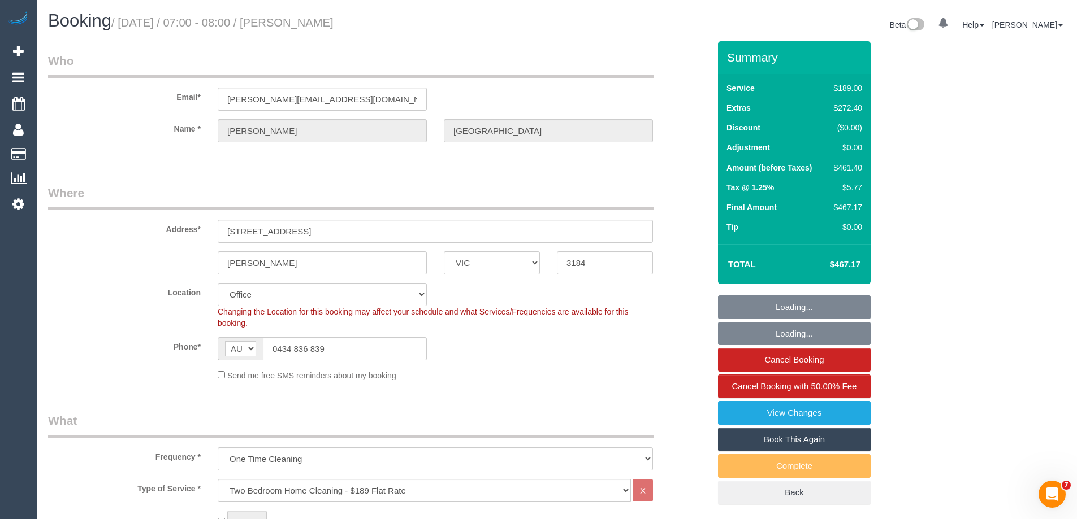
select select "object:859"
select select "number:27"
select select "number:14"
select select "number:19"
select select "number:24"
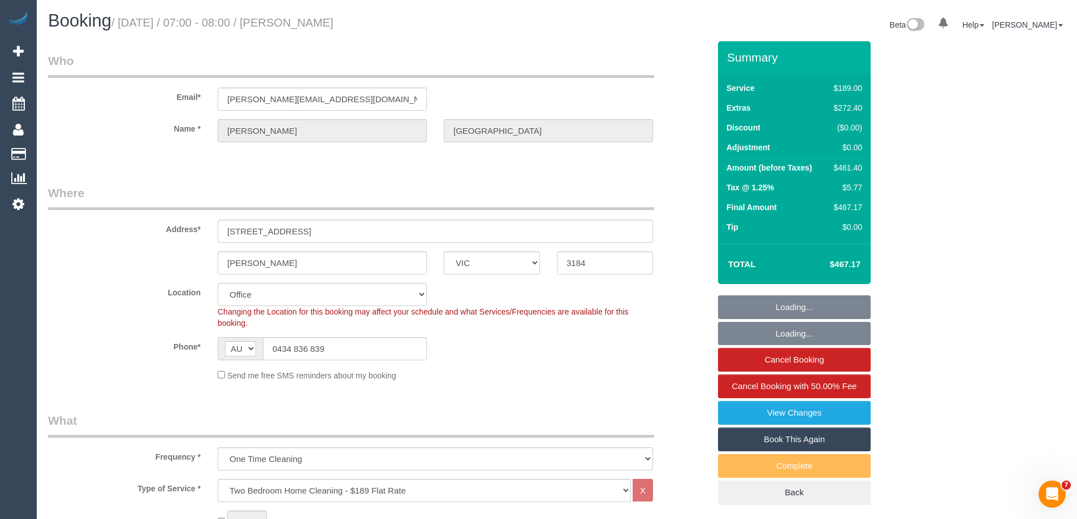
select select "number:33"
select select "number:13"
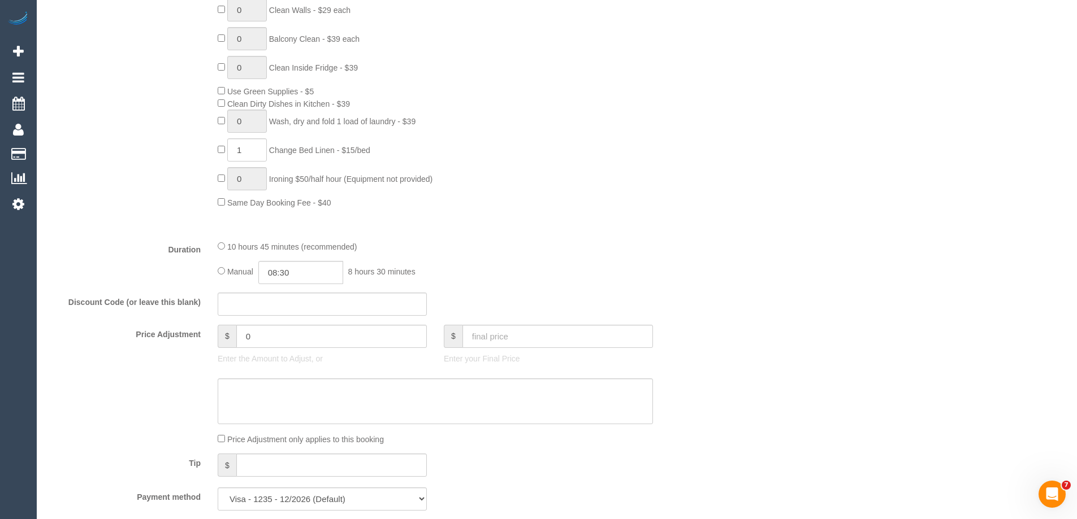
scroll to position [904, 0]
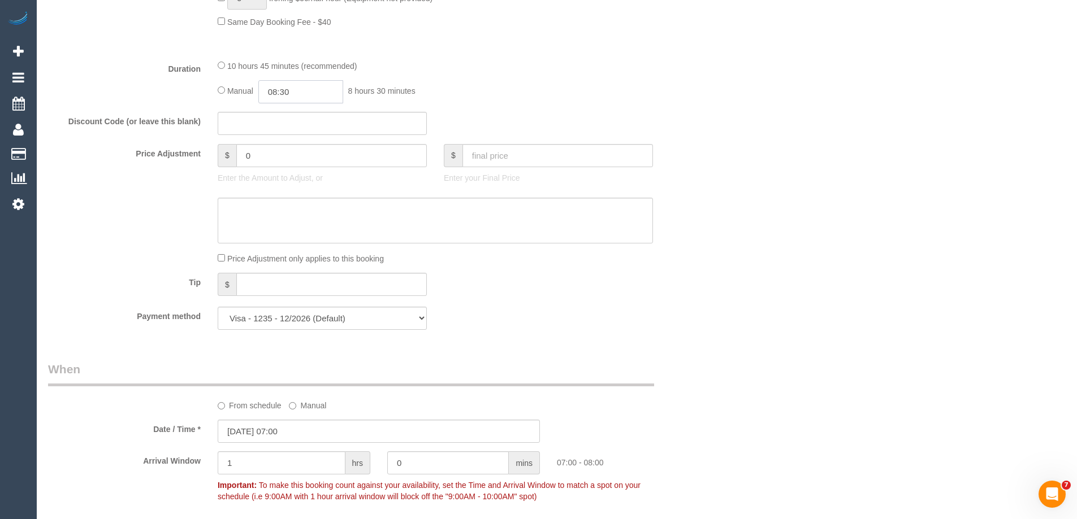
click at [303, 94] on input "08:30" at bounding box center [300, 91] width 85 height 23
click at [276, 124] on li "04:00" at bounding box center [288, 129] width 50 height 15
drag, startPoint x: 297, startPoint y: 92, endPoint x: 286, endPoint y: 91, distance: 11.3
click at [286, 91] on input "04:00" at bounding box center [300, 91] width 85 height 23
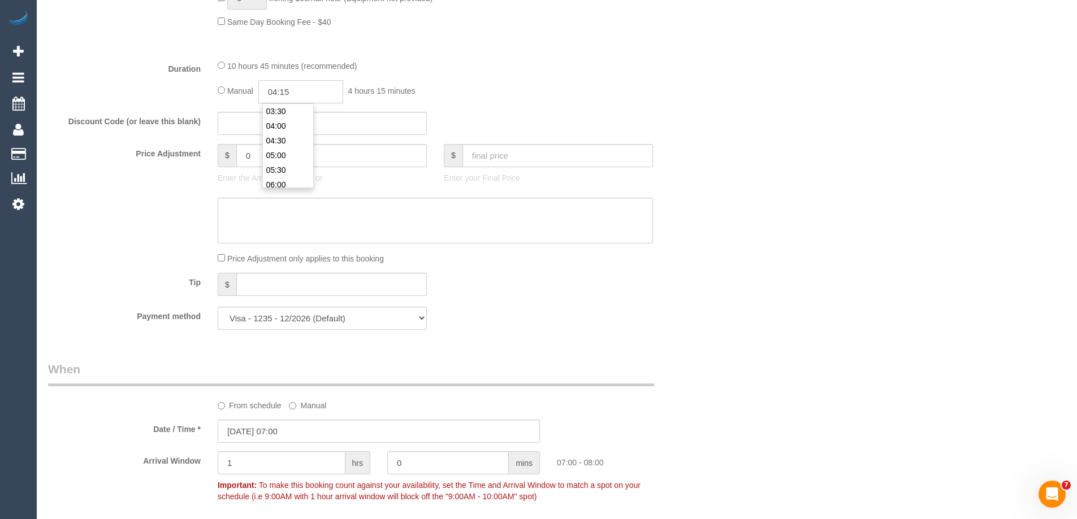
type input "04:15"
click at [540, 81] on div "Manual 04:15 4 hours 15 minutes" at bounding box center [435, 91] width 435 height 23
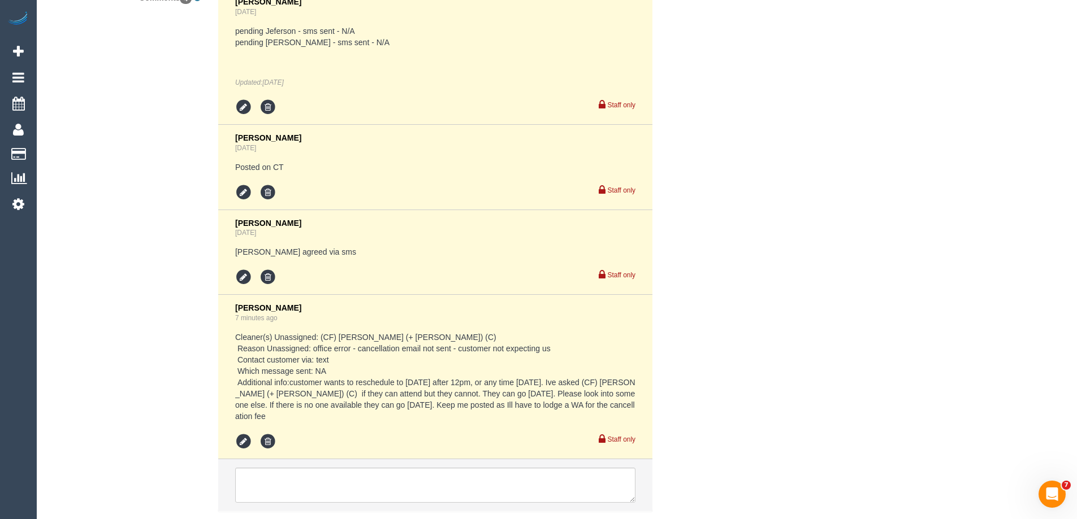
scroll to position [2209, 0]
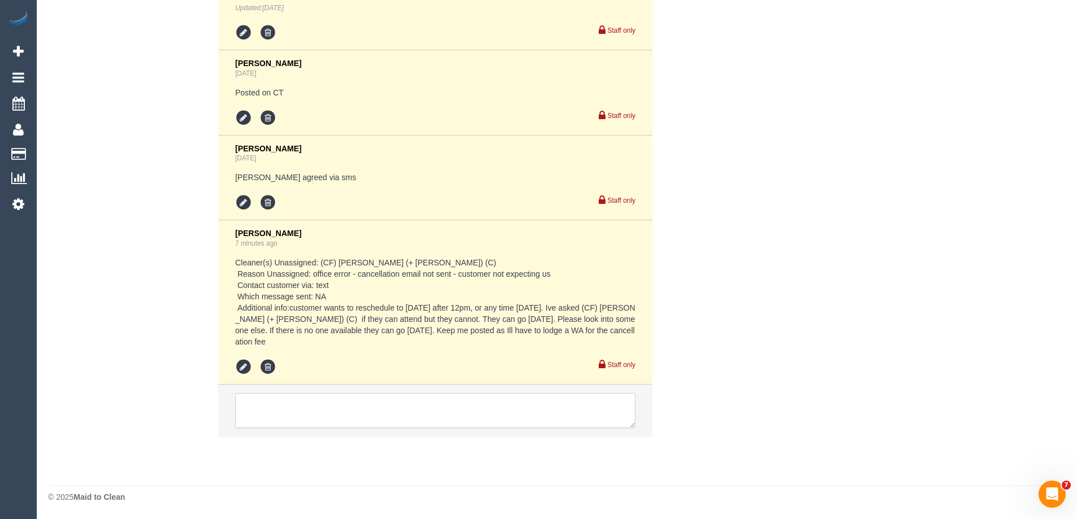
click at [276, 407] on textarea at bounding box center [435, 410] width 400 height 35
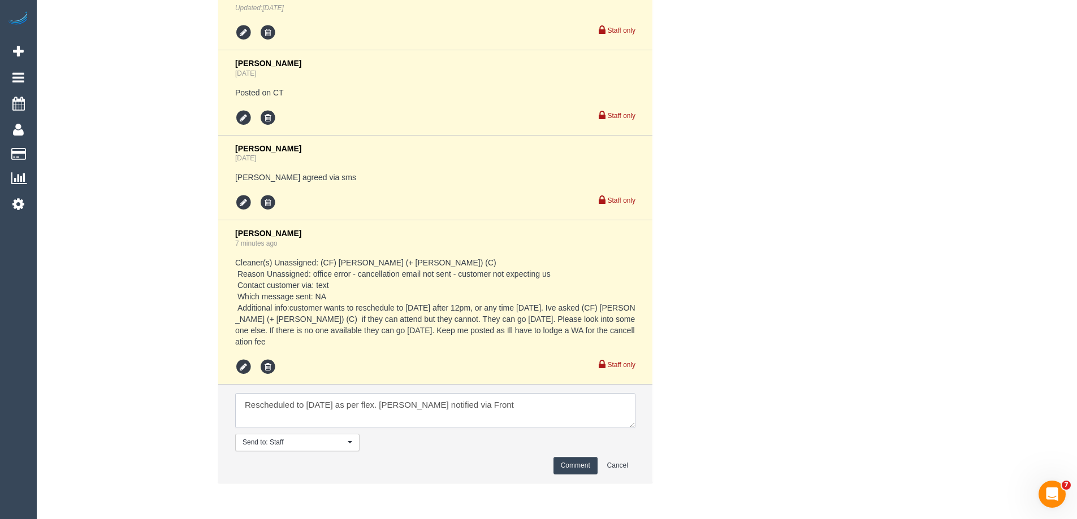
type textarea "Rescheduled to Tuesday as per flex. Vanessa notified via Front"
click at [571, 464] on button "Comment" at bounding box center [575, 466] width 44 height 18
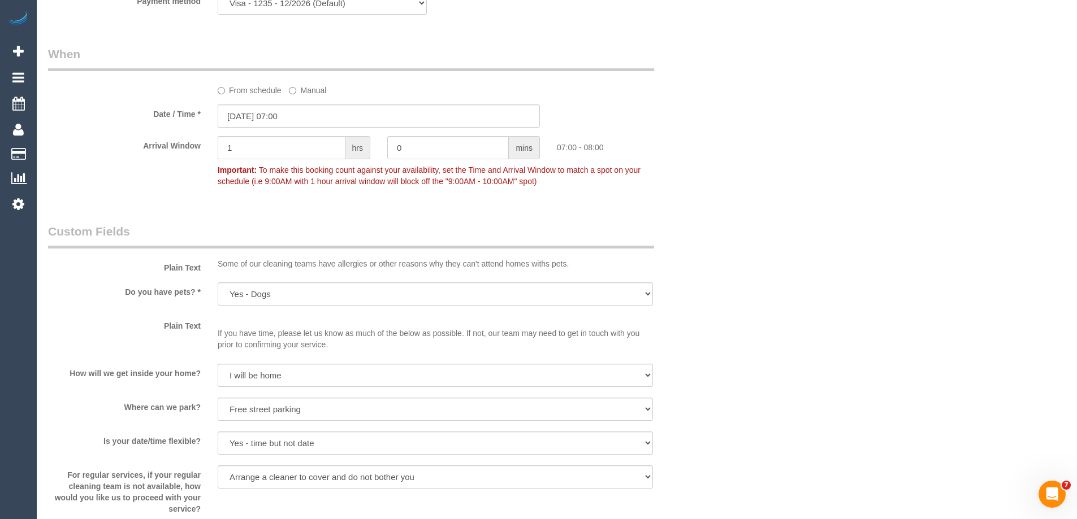
scroll to position [994, 0]
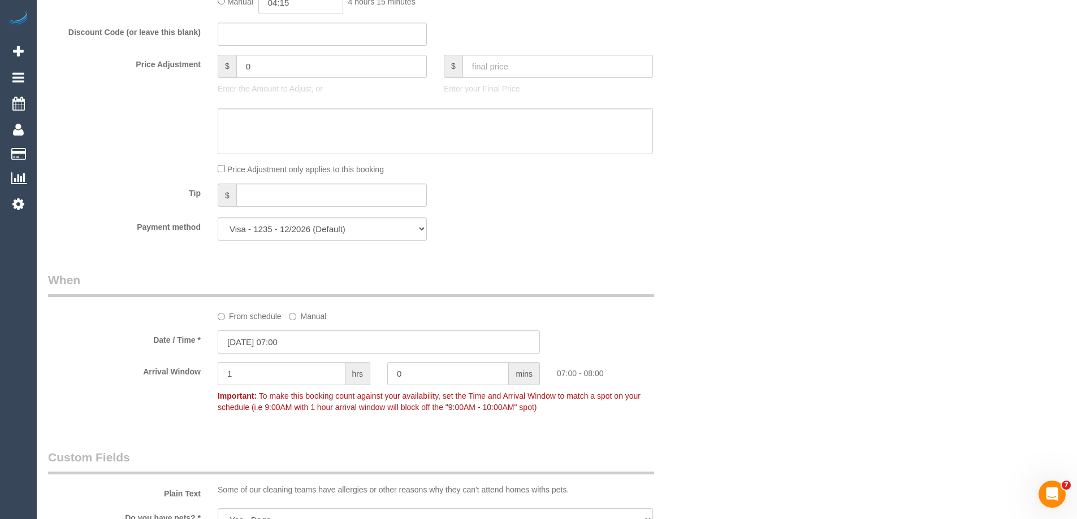
click at [241, 340] on input "11/10/2025 07:00" at bounding box center [379, 342] width 322 height 23
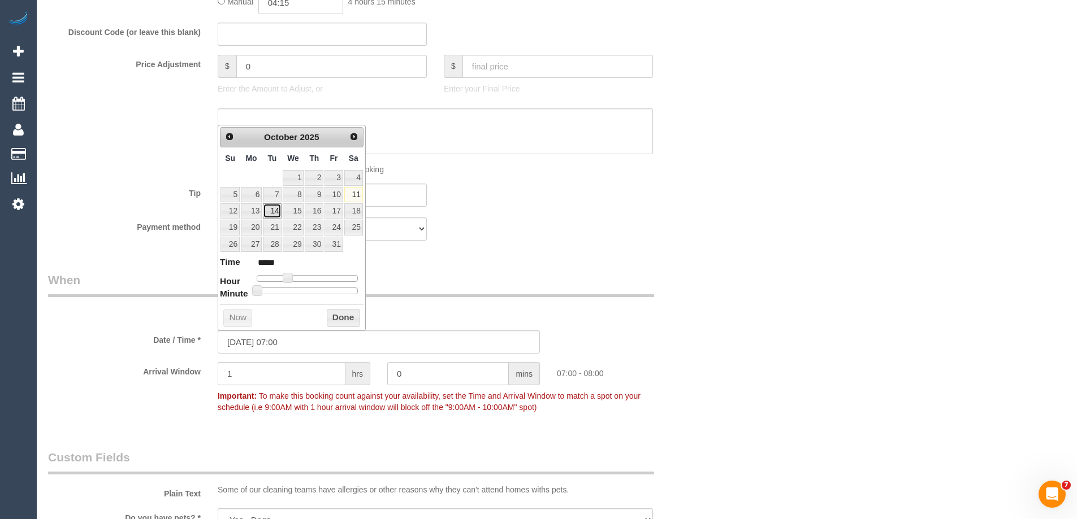
click at [271, 212] on link "14" at bounding box center [272, 210] width 18 height 15
type input "14/10/2025 07:00"
click at [344, 318] on button "Done" at bounding box center [343, 318] width 33 height 18
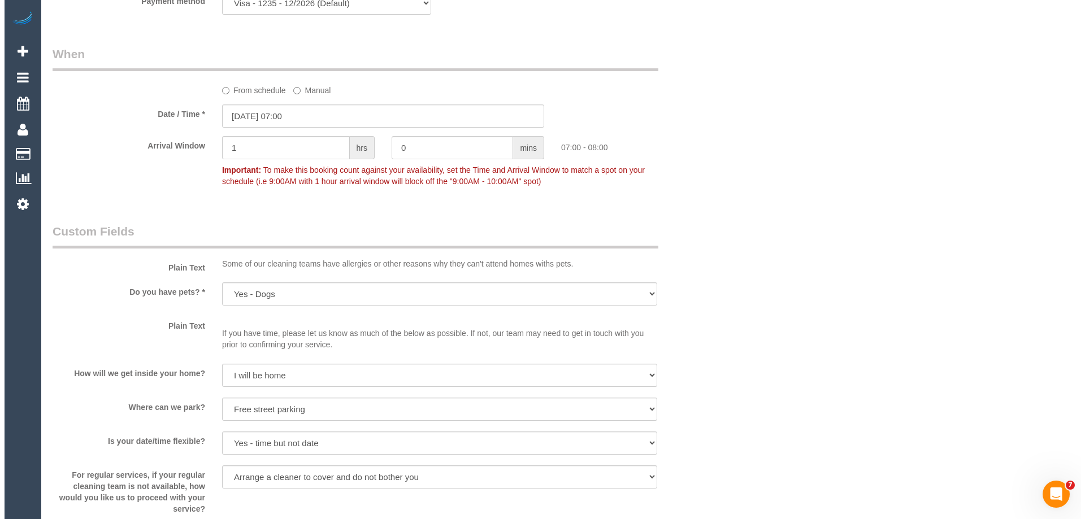
scroll to position [1672, 0]
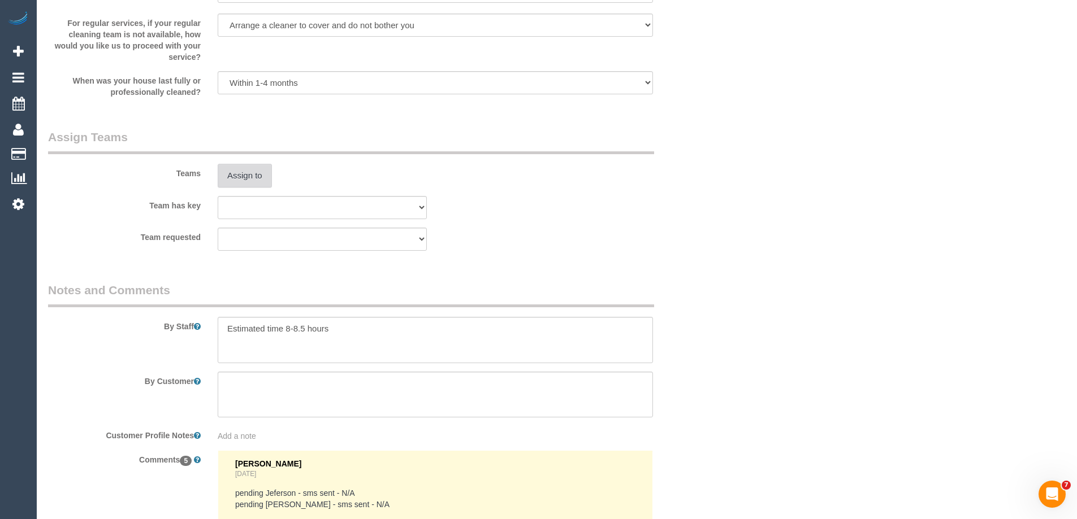
click at [240, 172] on button "Assign to" at bounding box center [245, 176] width 54 height 24
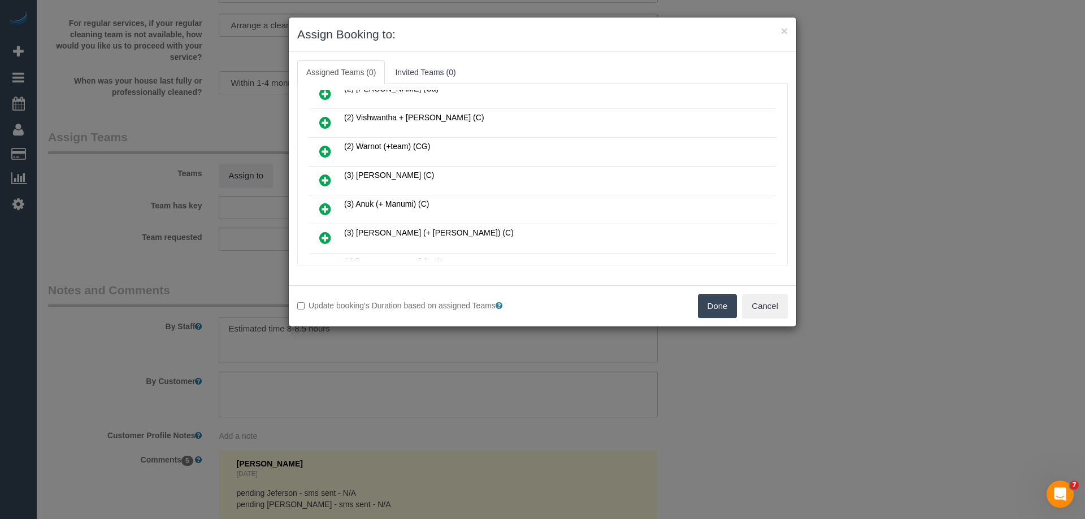
scroll to position [678, 0]
click at [328, 149] on icon at bounding box center [325, 153] width 12 height 14
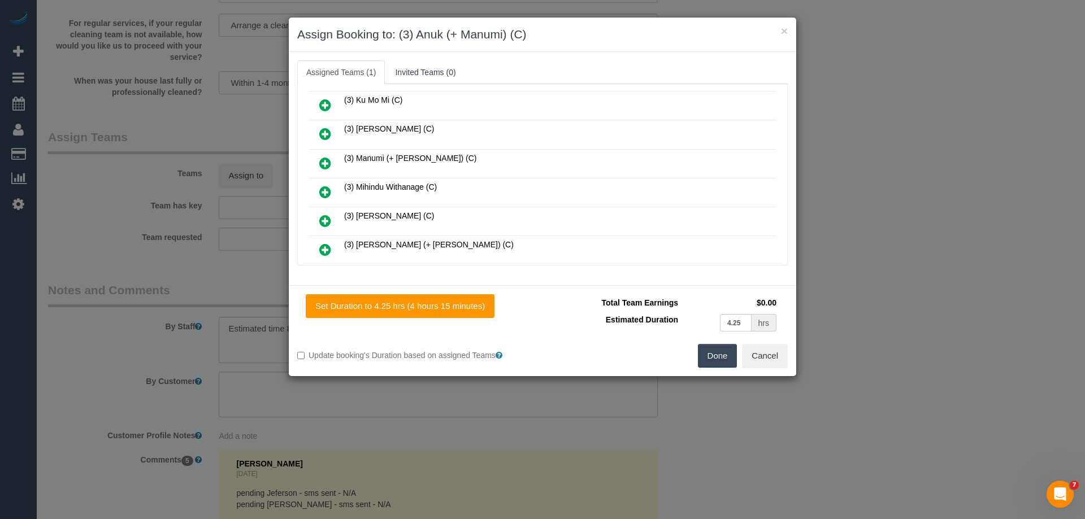
click at [323, 161] on icon at bounding box center [325, 164] width 12 height 14
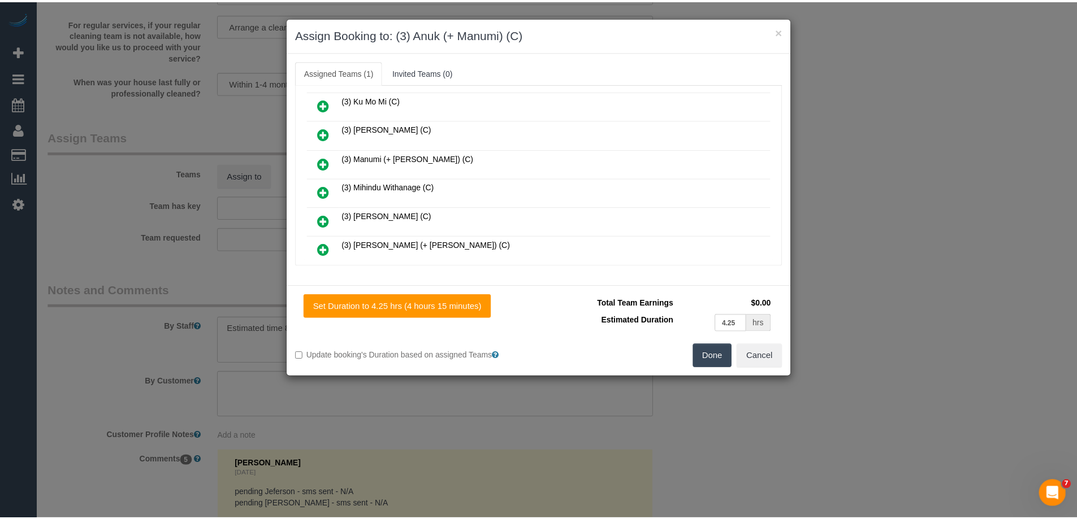
scroll to position [1186, 0]
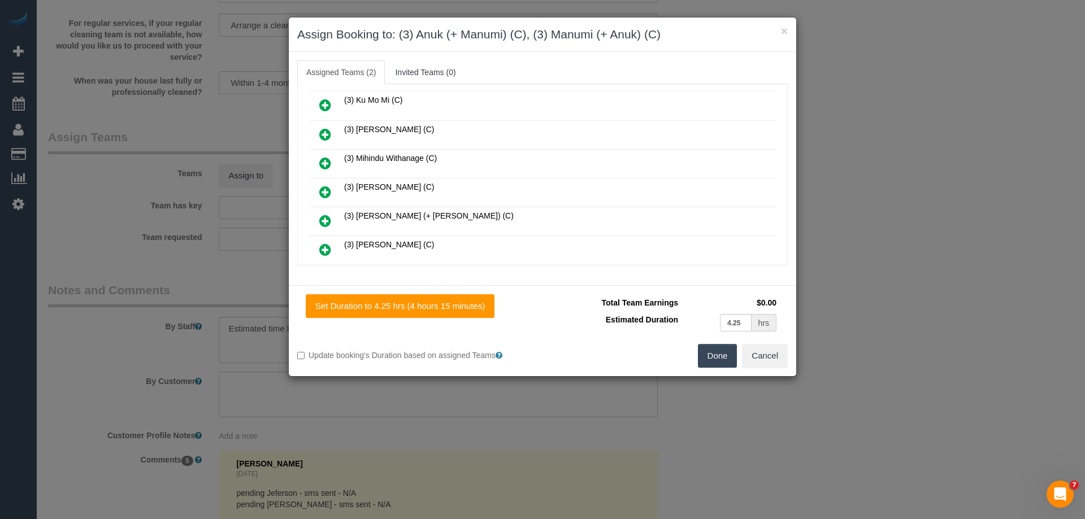
click at [725, 354] on button "Done" at bounding box center [718, 356] width 40 height 24
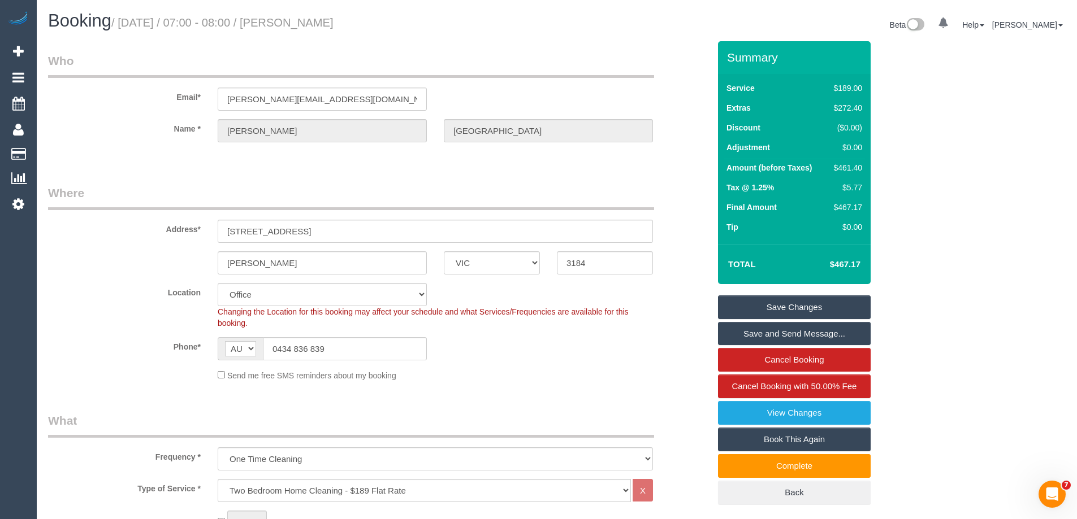
scroll to position [2293, 0]
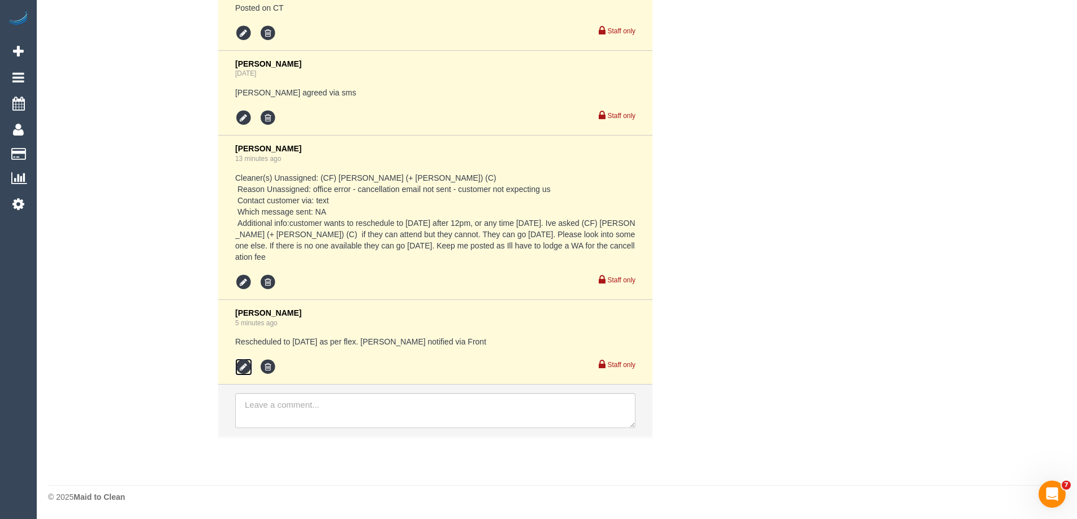
click at [241, 366] on icon at bounding box center [243, 367] width 17 height 17
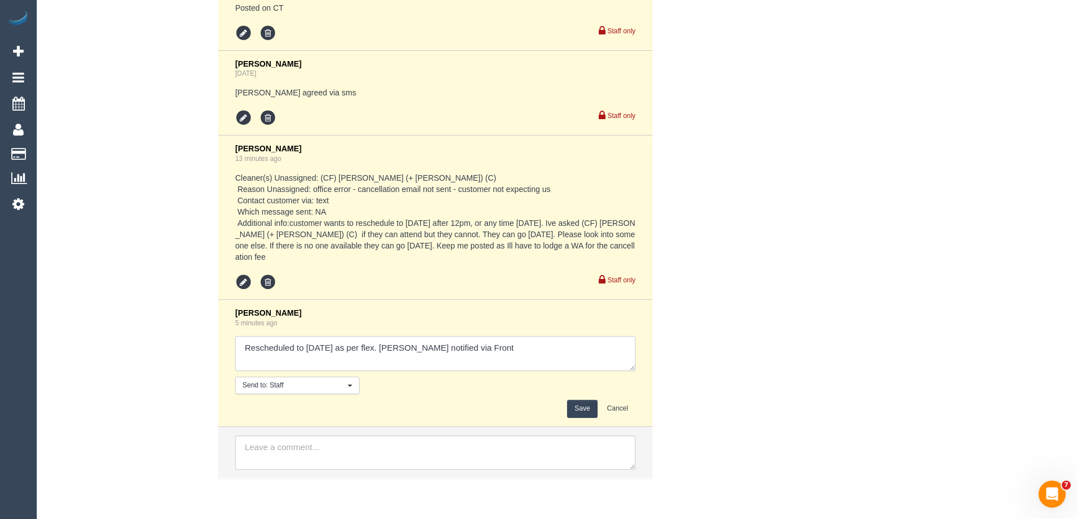
click at [485, 344] on textarea at bounding box center [435, 353] width 400 height 35
type textarea "Rescheduled to Tuesday as per flex. Vanessa notified via Front. Customer notifi…"
click at [582, 404] on button "Save" at bounding box center [582, 409] width 30 height 18
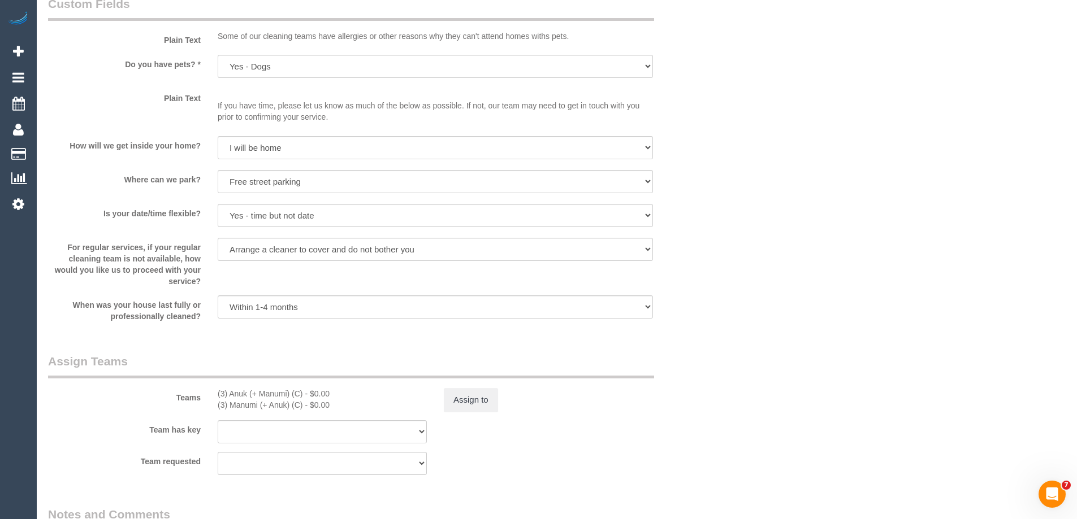
scroll to position [1582, 0]
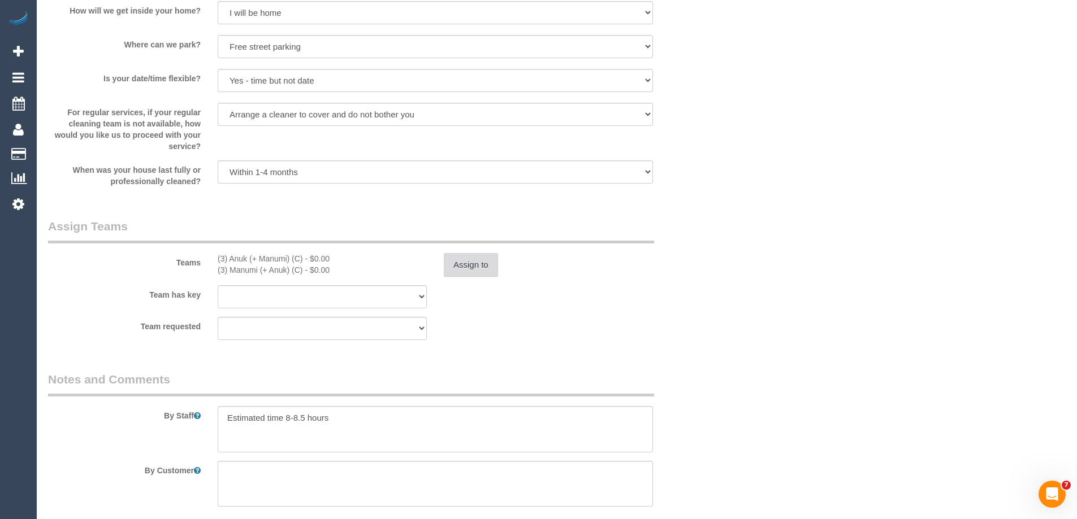
click at [480, 275] on button "Assign to" at bounding box center [471, 265] width 54 height 24
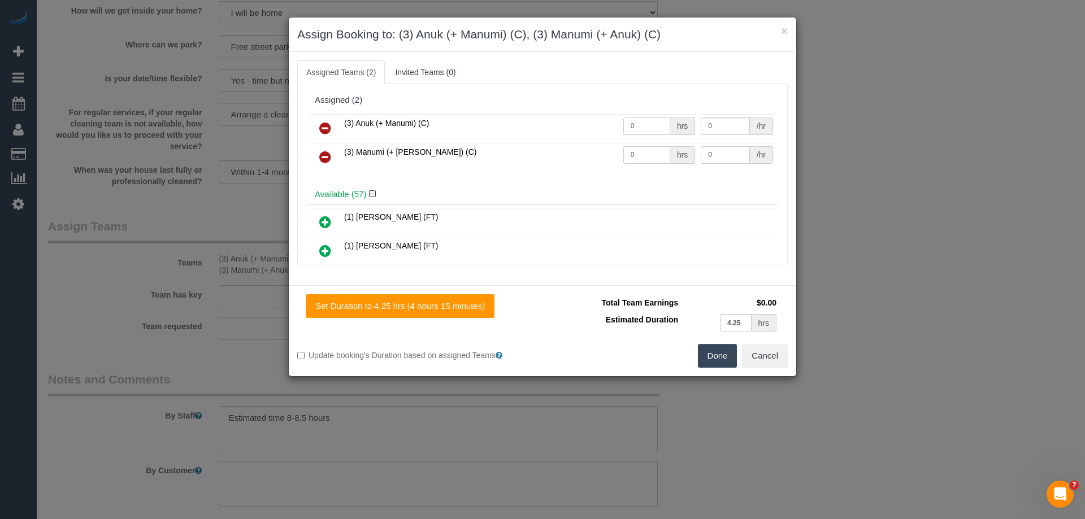
drag, startPoint x: 649, startPoint y: 124, endPoint x: 615, endPoint y: 127, distance: 34.0
click at [621, 127] on td "0 hrs" at bounding box center [660, 128] width 78 height 29
type input "1"
click at [570, 153] on tr "(3) Manumi (+ Anuk) (C) 0 hrs 0 /hr" at bounding box center [542, 157] width 467 height 29
type input "1"
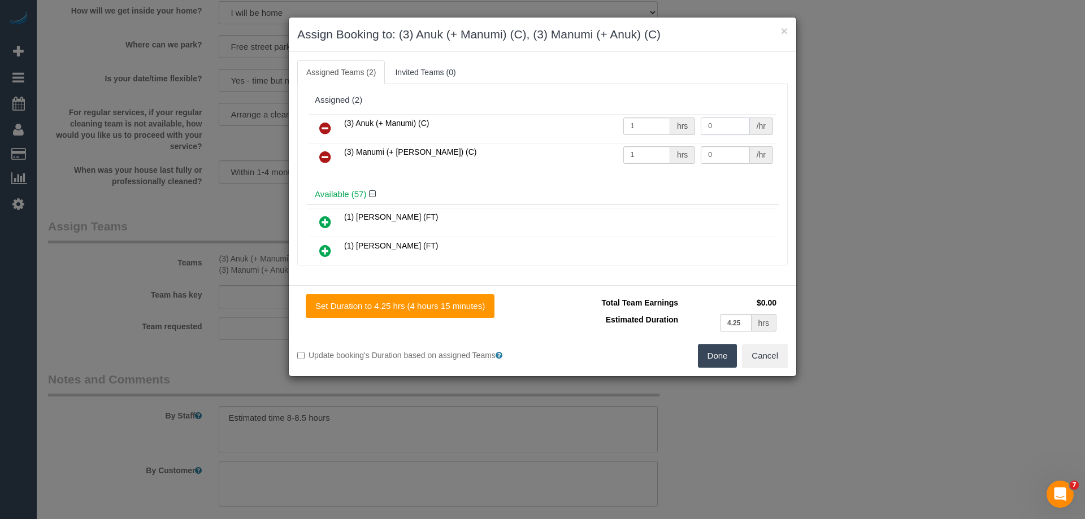
drag, startPoint x: 726, startPoint y: 128, endPoint x: 648, endPoint y: 126, distance: 78.0
click at [651, 126] on tr "(3) Anuk (+ Manumi) (C) 1 hrs 0 /hr" at bounding box center [542, 128] width 467 height 29
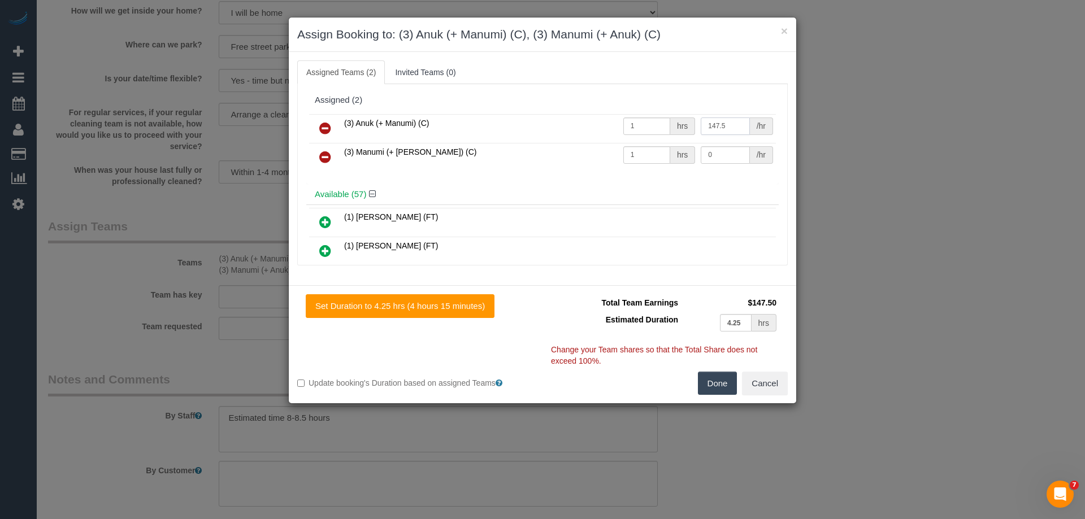
type input "147.5"
drag, startPoint x: 709, startPoint y: 156, endPoint x: 666, endPoint y: 146, distance: 44.0
click at [671, 149] on tr "(3) Manumi (+ Anuk) (C) 1 hrs 0 /hr" at bounding box center [542, 157] width 467 height 29
type input "147.5"
click at [716, 385] on button "Done" at bounding box center [718, 384] width 40 height 24
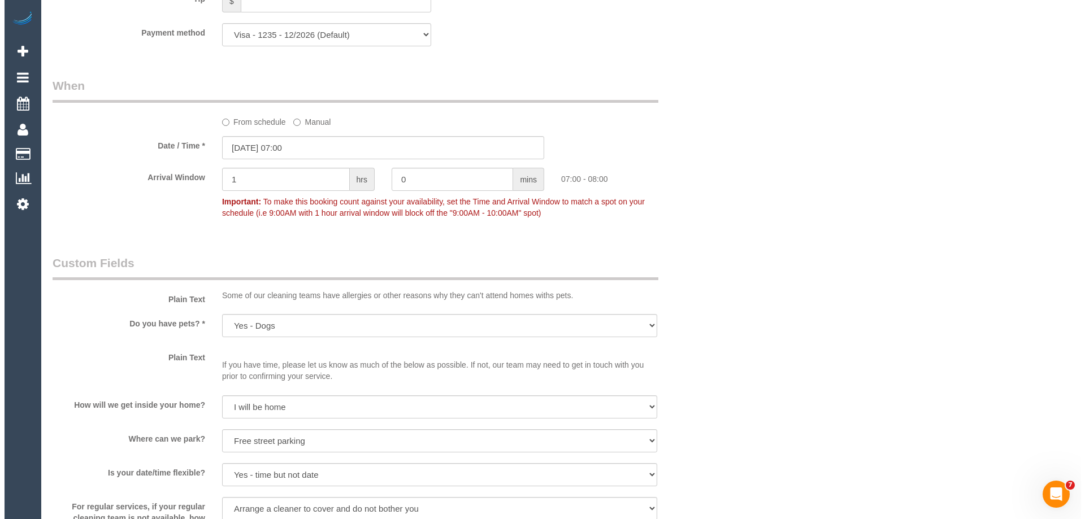
scroll to position [0, 0]
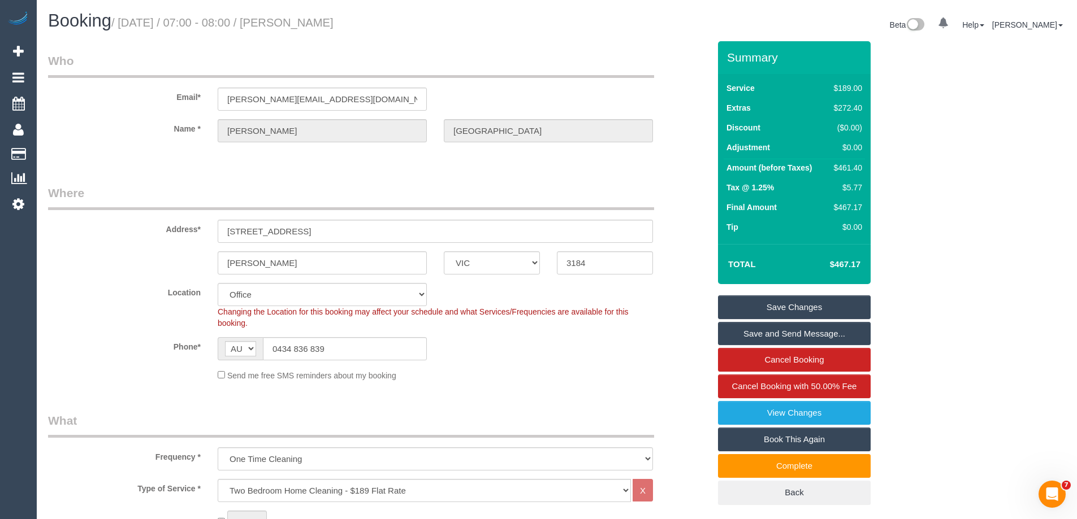
drag, startPoint x: 392, startPoint y: 20, endPoint x: 299, endPoint y: 22, distance: 93.3
click at [299, 22] on h1 "Booking / October 11, 2025 / 07:00 - 08:00 / Stacey Maitland" at bounding box center [298, 20] width 500 height 19
copy small "Stacey Maitland"
click at [750, 340] on link "Save and Send Message..." at bounding box center [794, 334] width 153 height 24
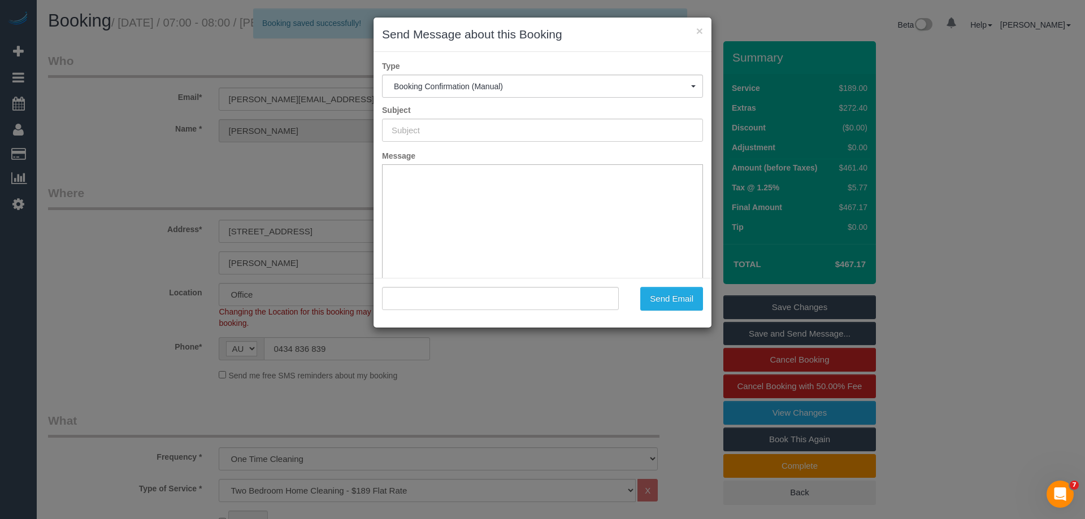
type input "Booking Confirmed"
type input ""Stacey Maitland" <stacey.maitland88@hotmail.com>"
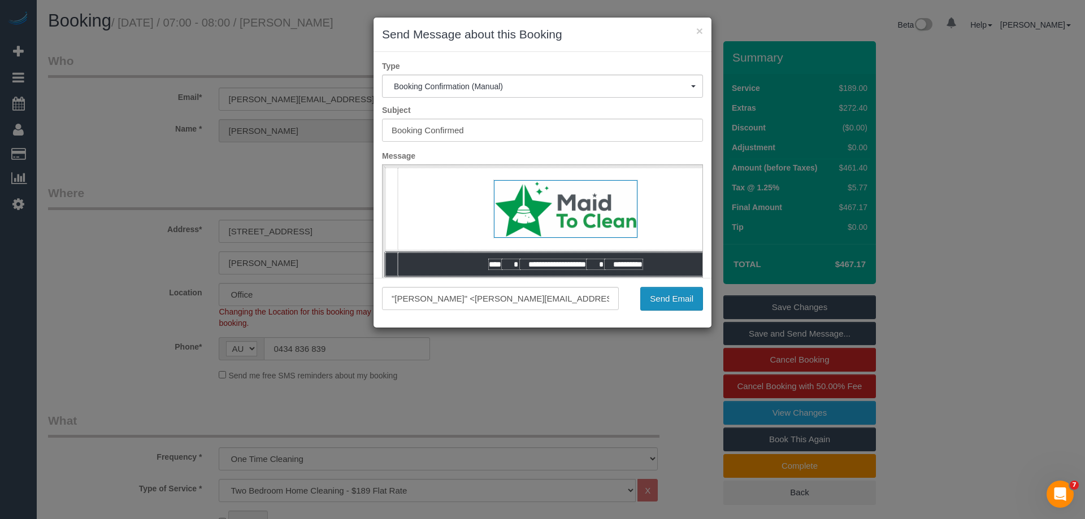
drag, startPoint x: 676, startPoint y: 304, endPoint x: 482, endPoint y: 281, distance: 195.7
click at [490, 303] on div ""Stacey Maitland" <stacey.maitland88@hotmail.com> Send Email" at bounding box center [543, 299] width 338 height 24
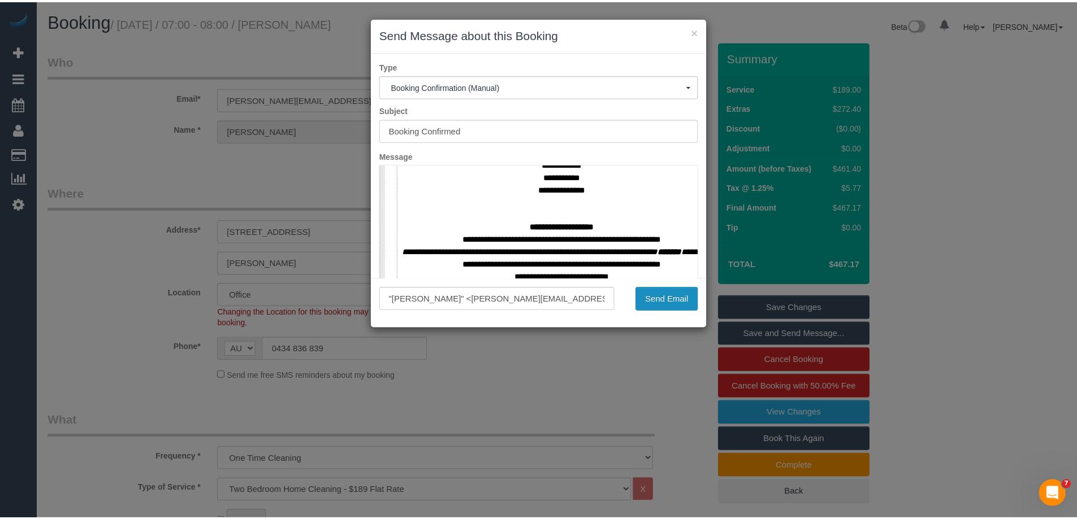
scroll to position [509, 0]
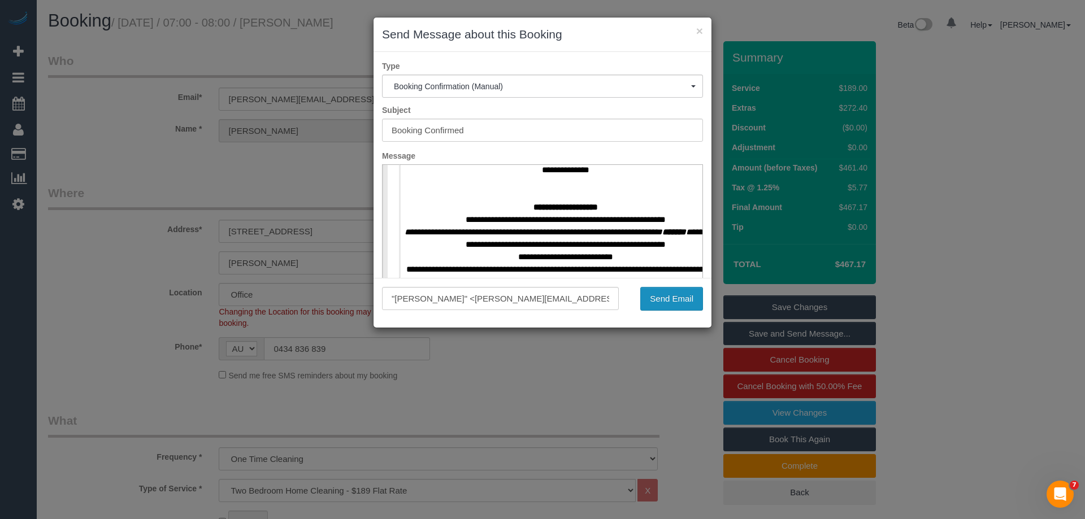
click at [675, 296] on button "Send Email" at bounding box center [671, 299] width 63 height 24
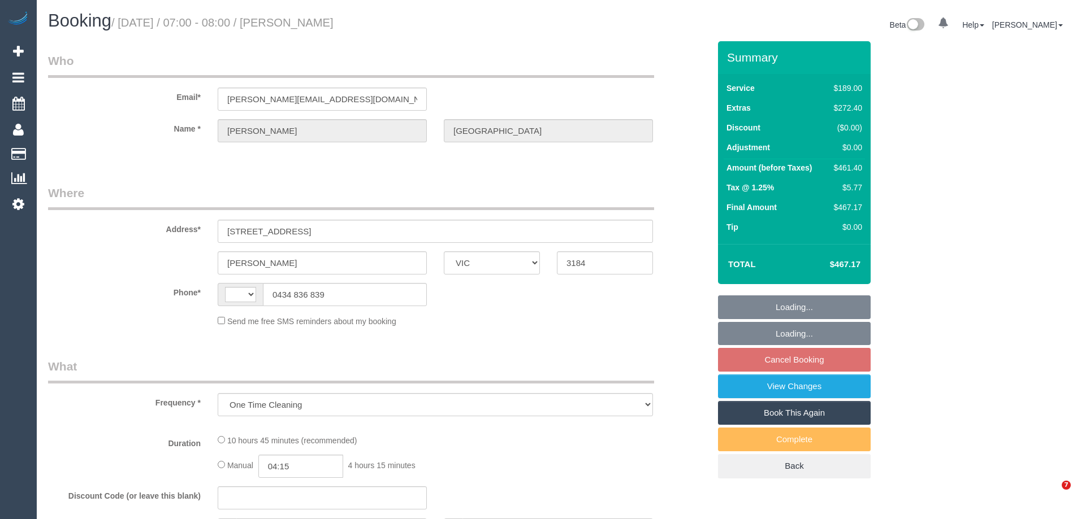
select select "VIC"
select select "string:stripe-pm_1SFsZC2GScqysDRVBy5dibsM"
select select "number:27"
select select "number:14"
select select "number:19"
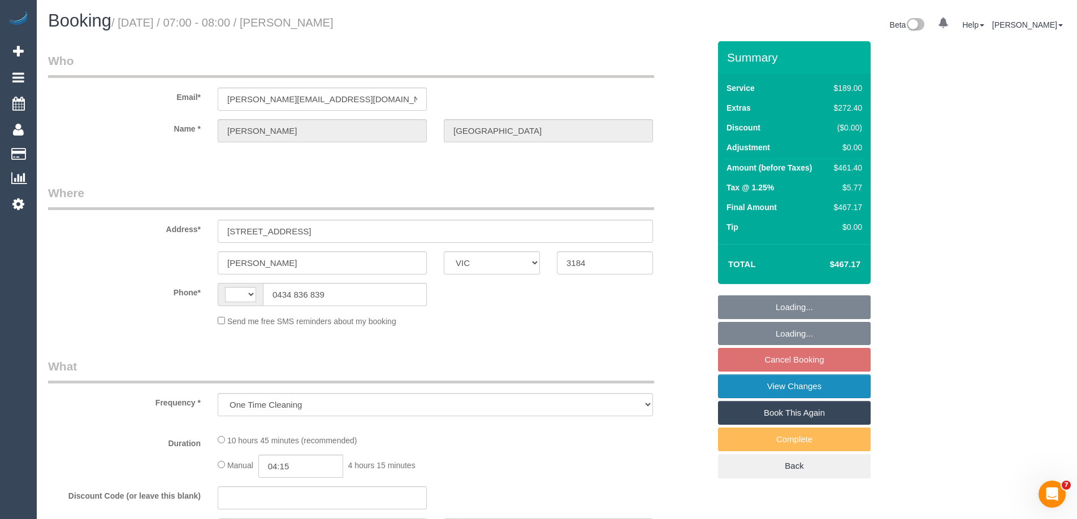
select select "number:24"
select select "number:33"
select select "number:13"
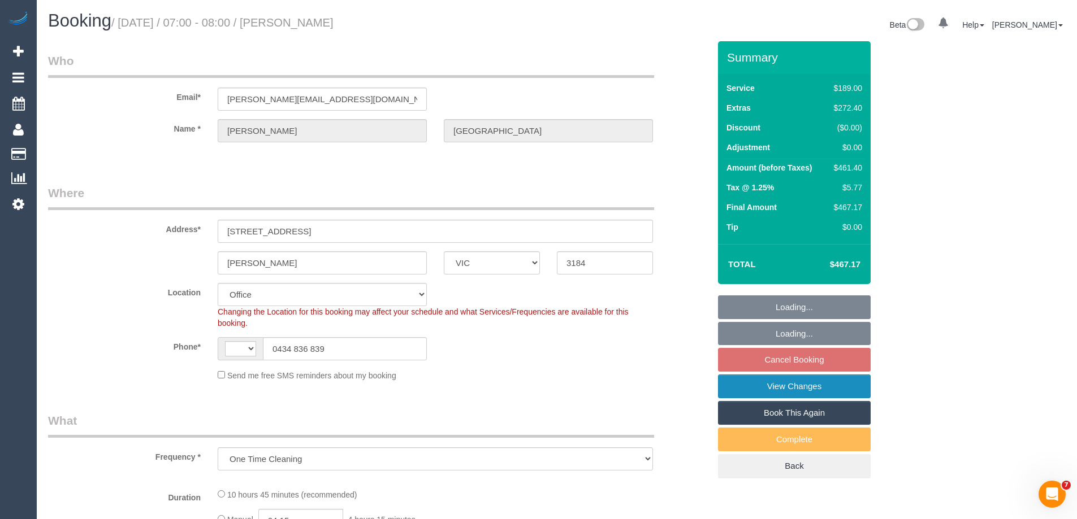
select select "object:886"
click at [756, 388] on link "View Changes" at bounding box center [794, 387] width 153 height 24
select select "string:AU"
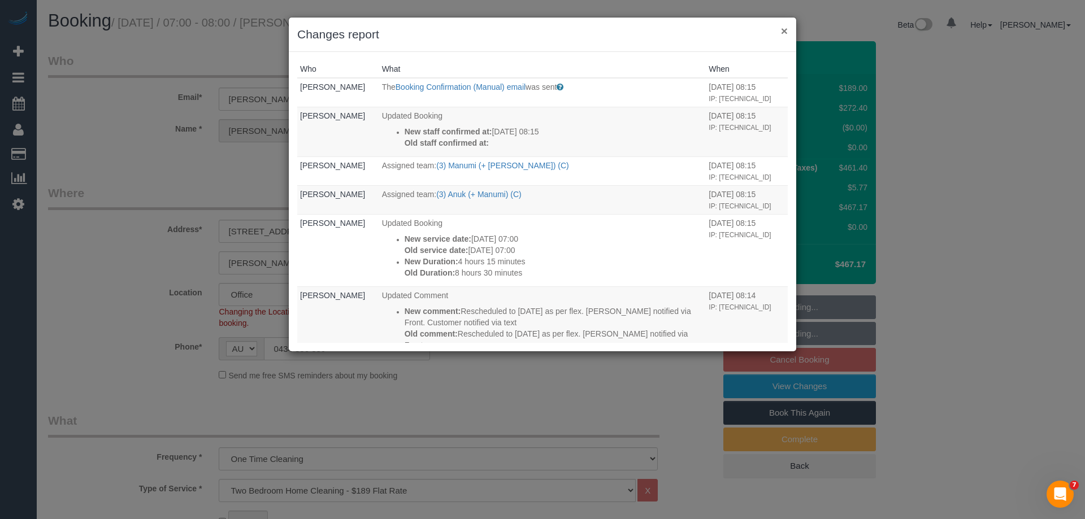
click at [783, 31] on button "×" at bounding box center [784, 31] width 7 height 12
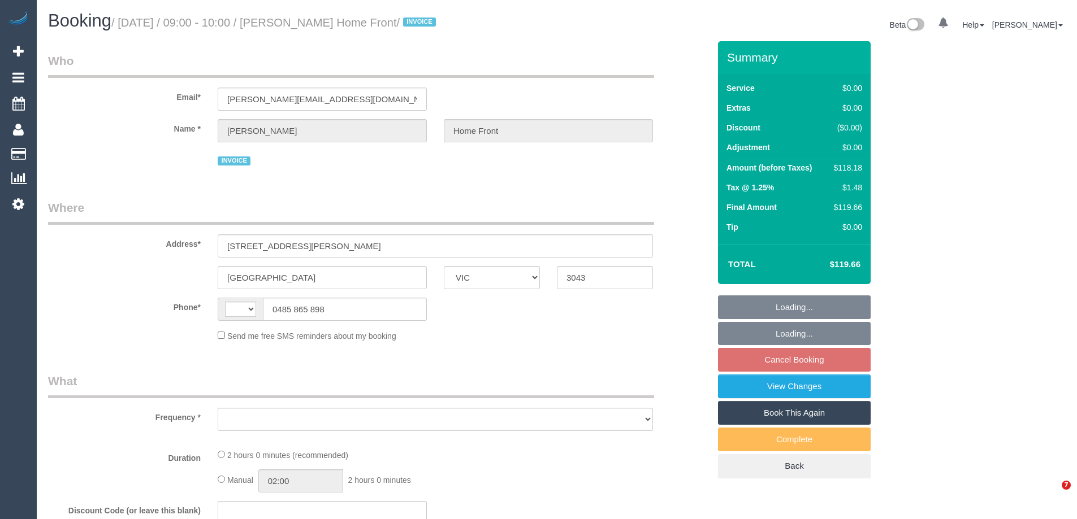
select select "VIC"
click at [770, 389] on link "View Changes" at bounding box center [794, 387] width 153 height 24
select select "number:27"
select select "number:14"
select select "number:19"
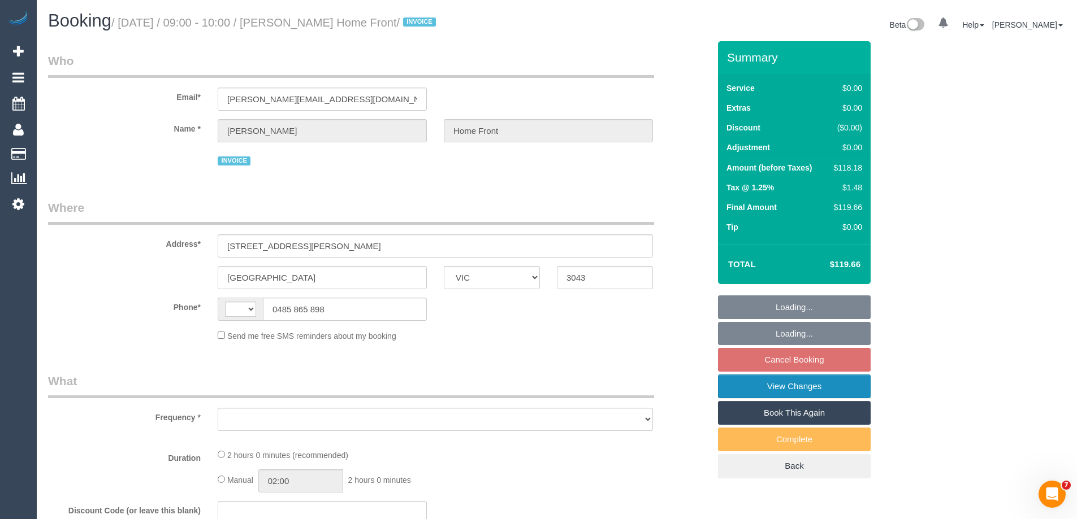
select select "number:25"
select select "number:35"
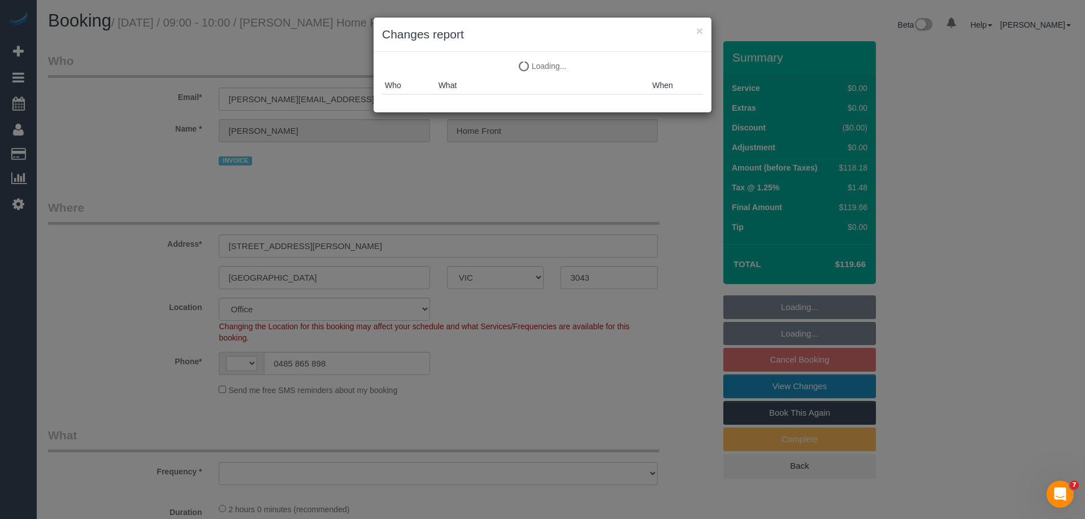
select select "string:AU"
select select "object:439"
select select "120"
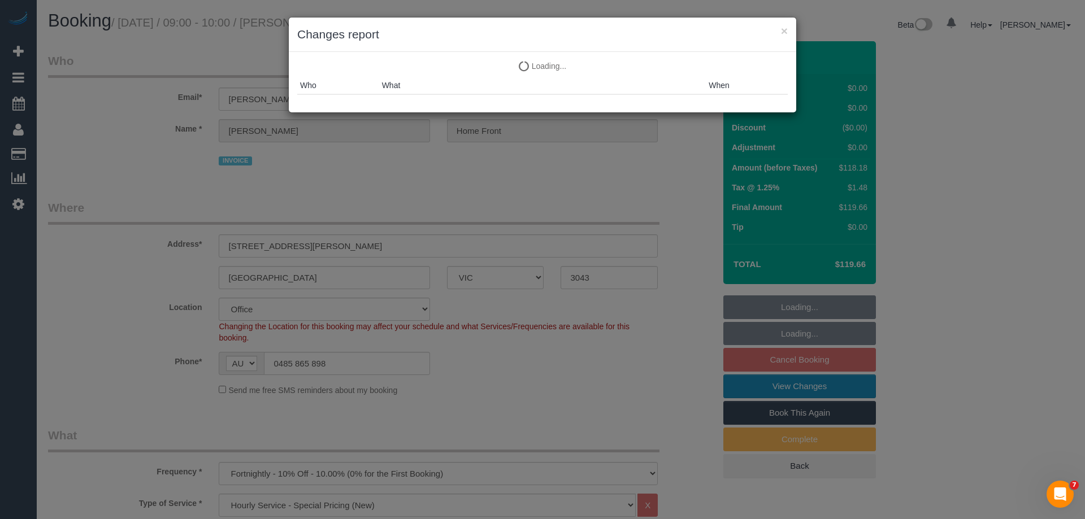
select select "object:810"
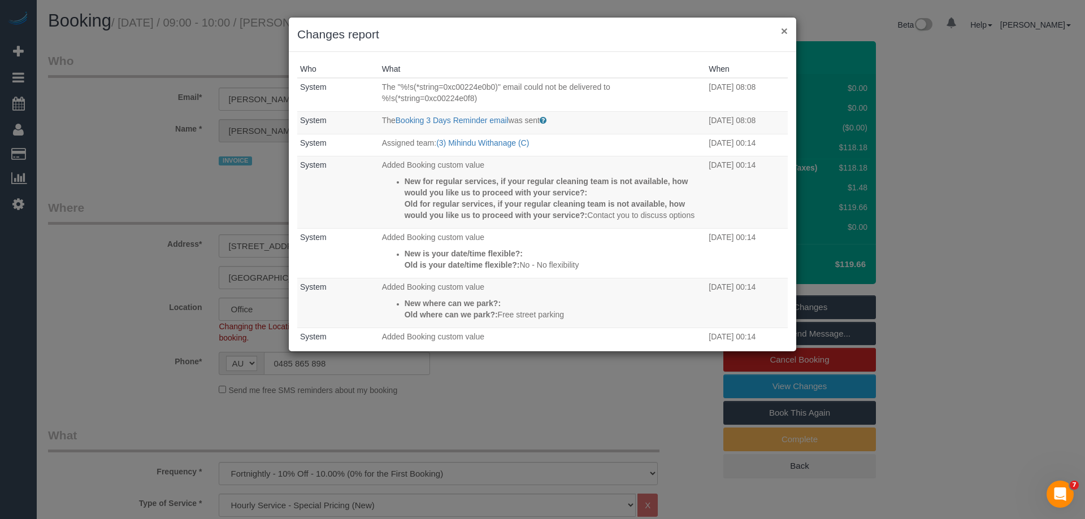
click at [785, 28] on button "×" at bounding box center [784, 31] width 7 height 12
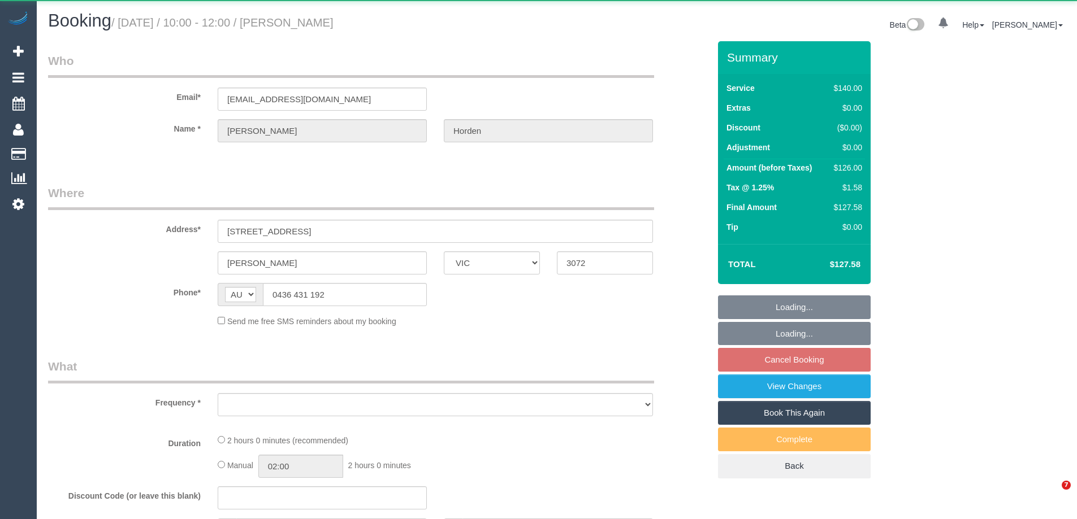
select select "VIC"
click at [770, 384] on link "View Changes" at bounding box center [794, 387] width 153 height 24
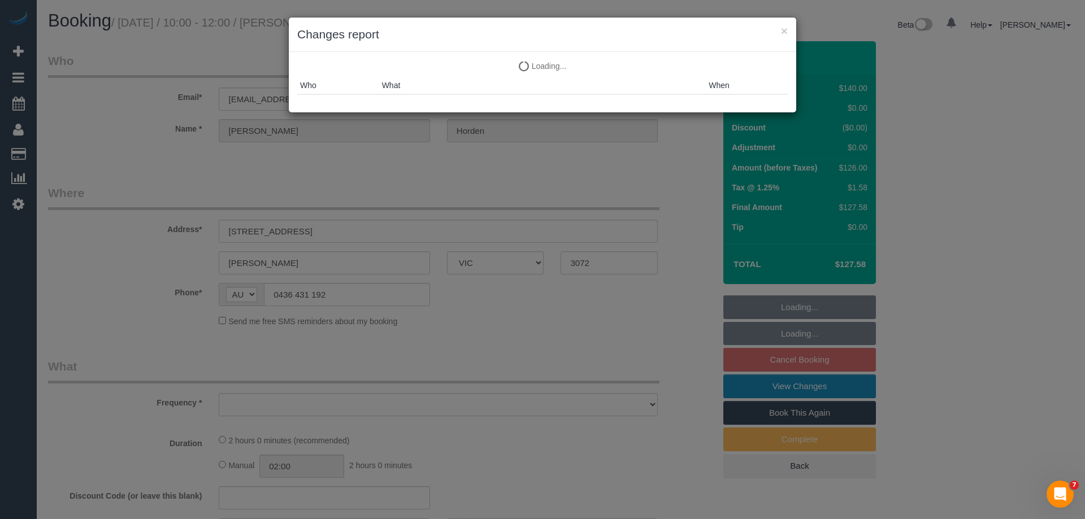
select select "object:545"
select select "string:stripe-pm_1QsXBw2GScqysDRVeBKepjhT"
select select "object:1119"
select select "number:29"
select select "number:14"
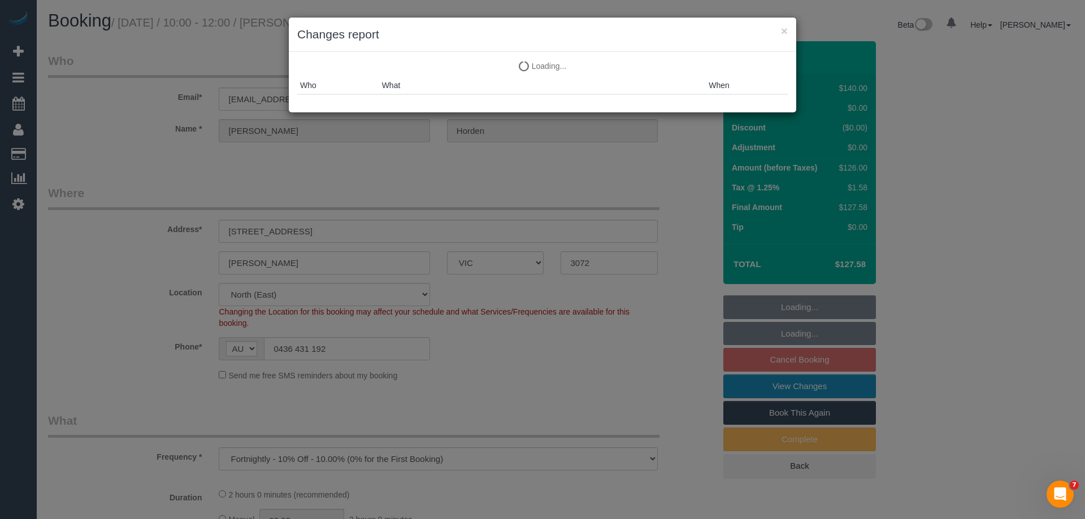
select select "number:19"
select select "number:22"
select select "number:34"
select select "number:13"
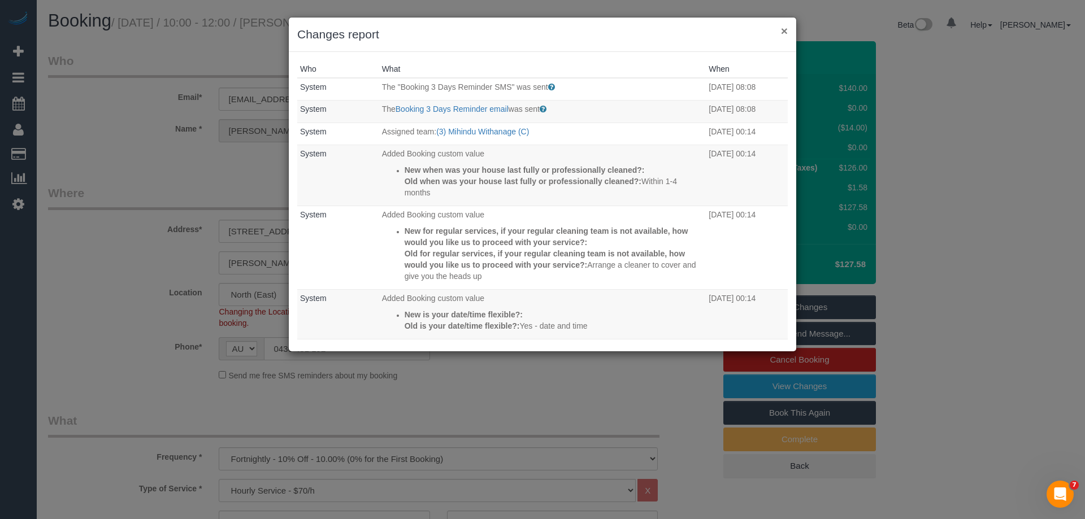
click at [784, 27] on button "×" at bounding box center [784, 31] width 7 height 12
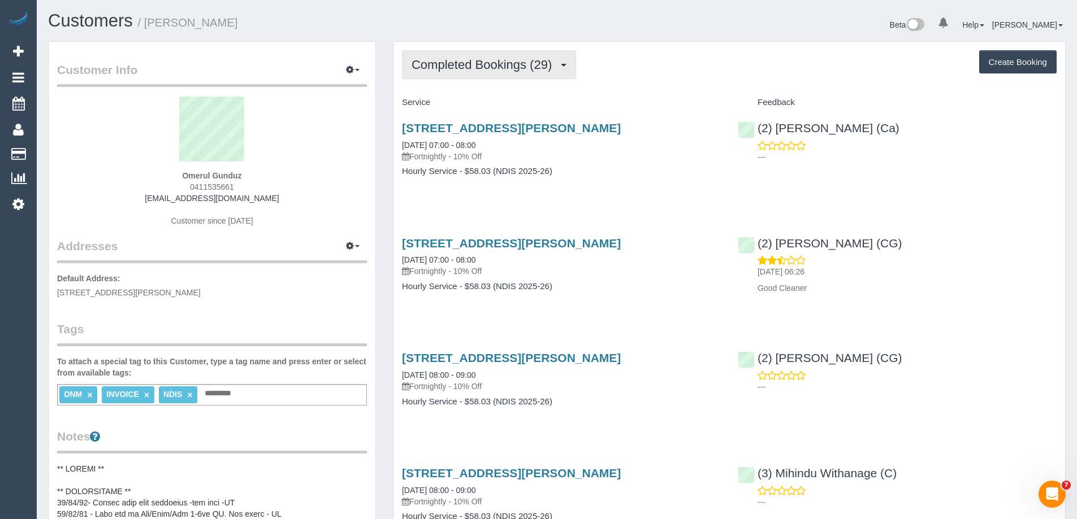
click at [501, 70] on span "Completed Bookings (29)" at bounding box center [484, 65] width 146 height 14
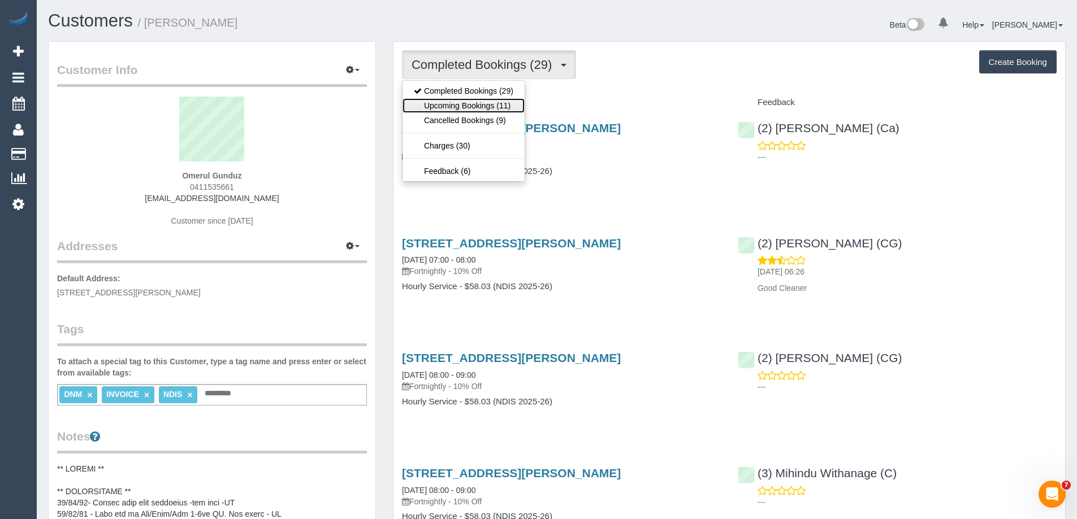
click at [476, 107] on link "Upcoming Bookings (11)" at bounding box center [463, 105] width 122 height 15
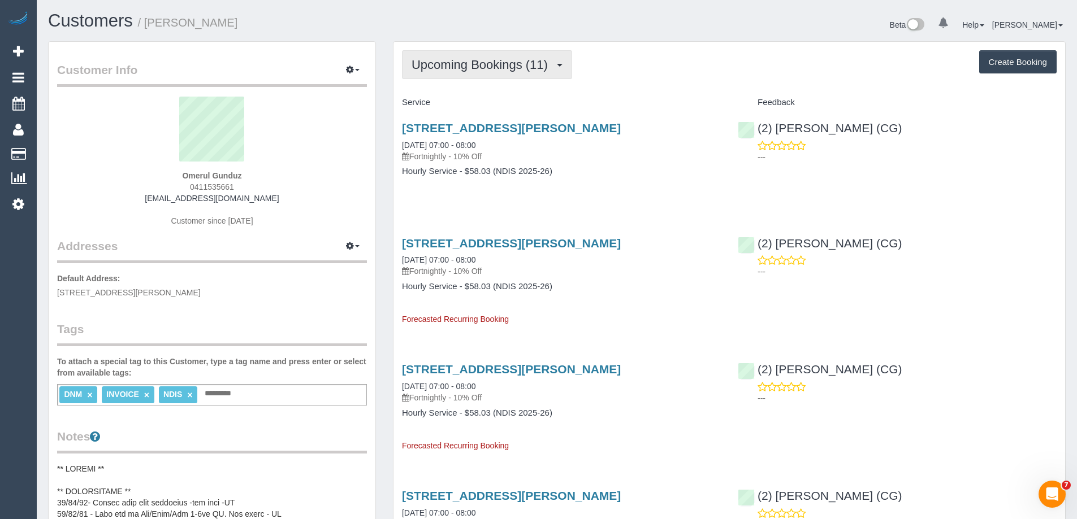
click at [475, 54] on button "Upcoming Bookings (11)" at bounding box center [487, 64] width 170 height 29
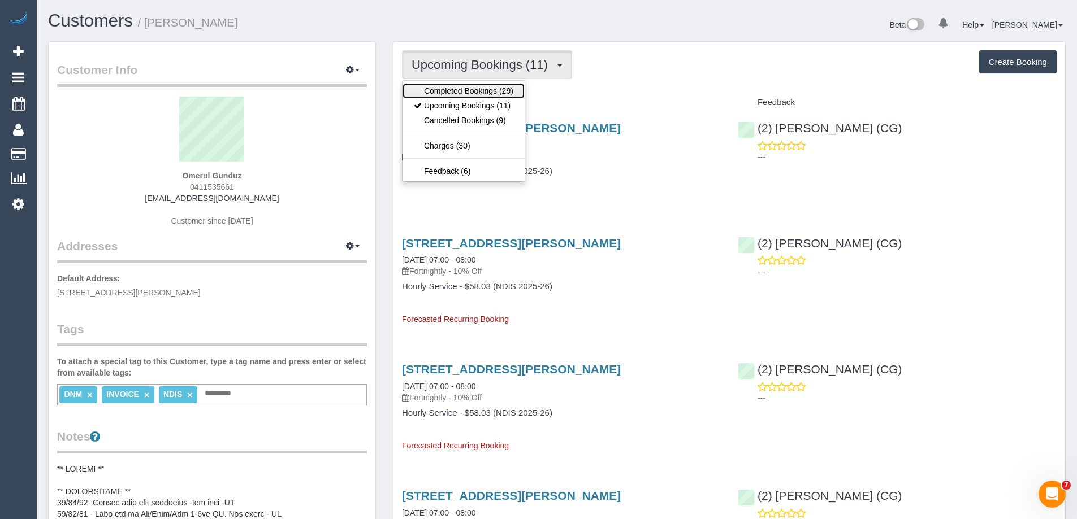
click at [470, 88] on link "Completed Bookings (29)" at bounding box center [463, 91] width 122 height 15
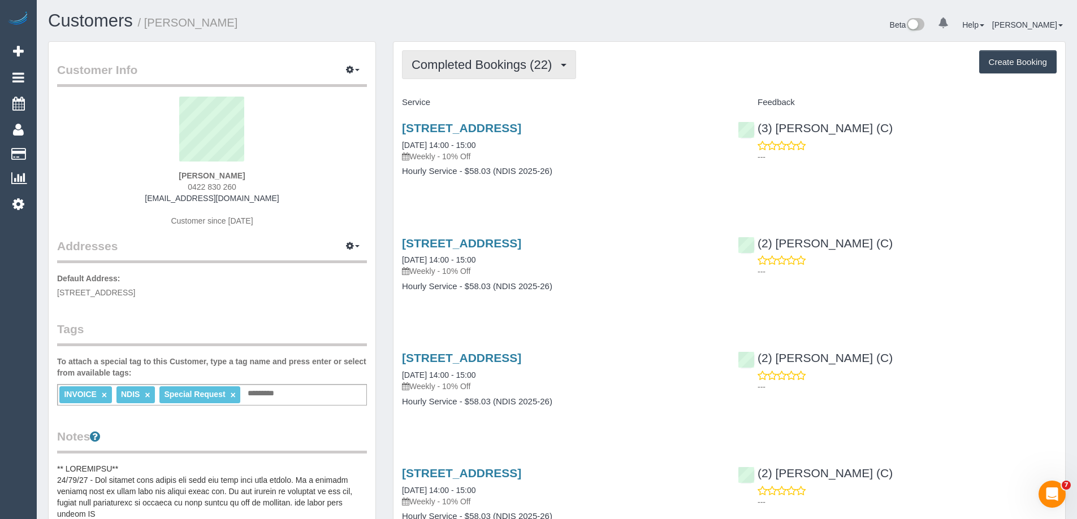
click at [509, 65] on span "Completed Bookings (22)" at bounding box center [484, 65] width 146 height 14
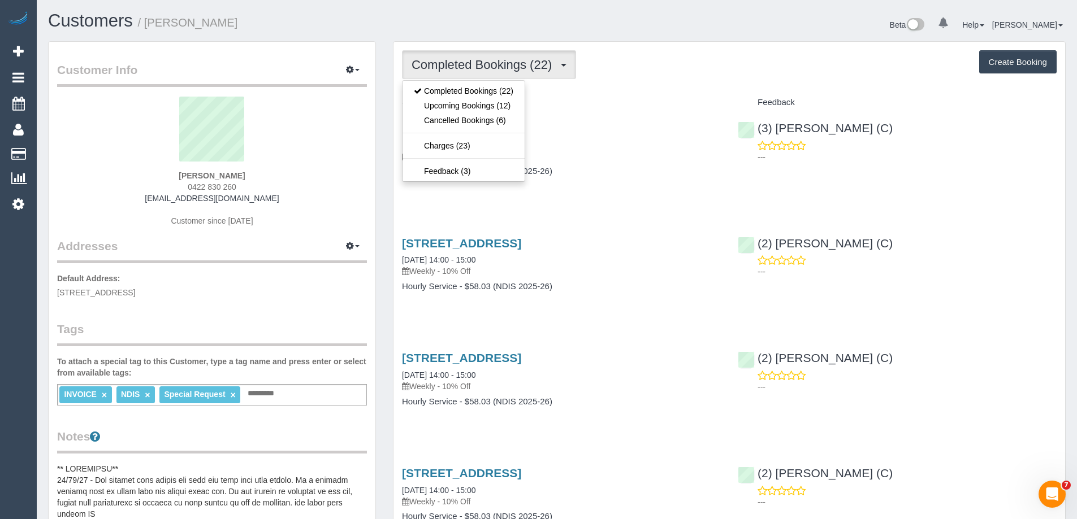
click at [623, 94] on div "Service" at bounding box center [561, 102] width 336 height 19
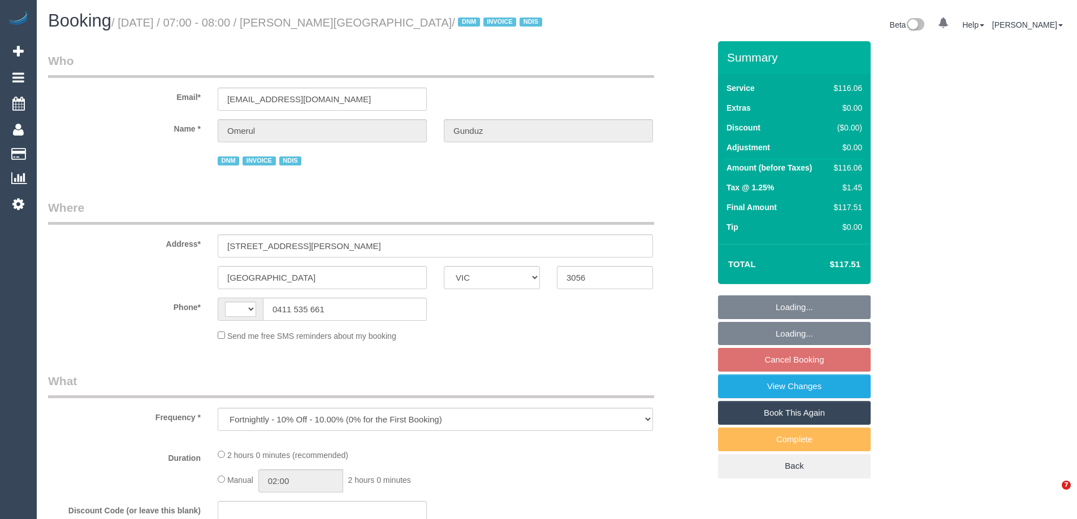
select select "VIC"
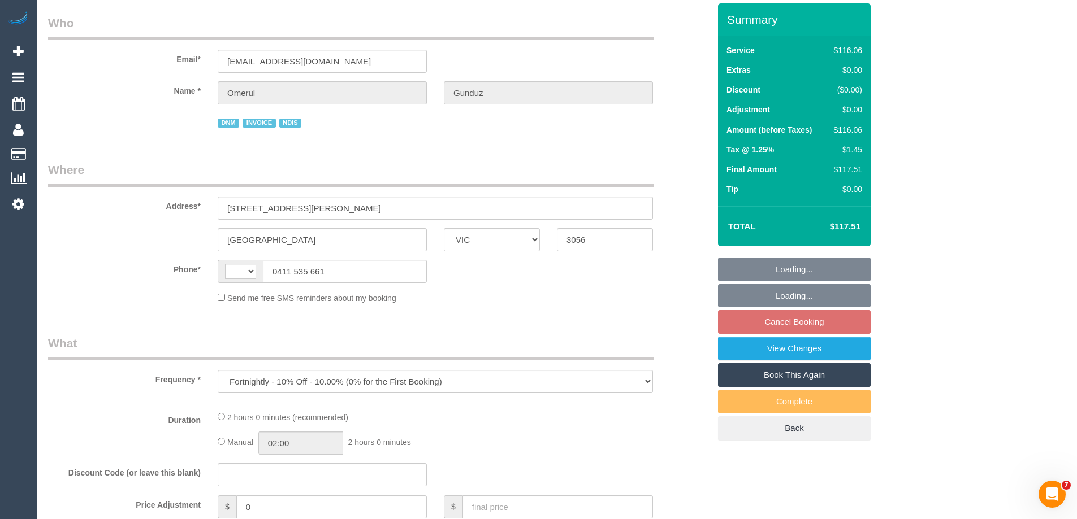
select select "string:AU"
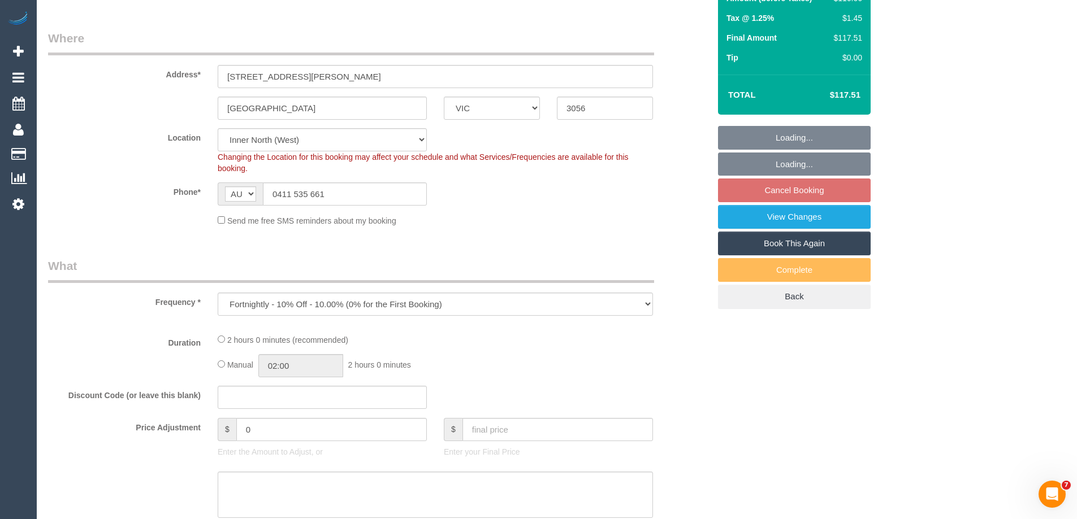
select select "object:682"
select select "number:28"
select select "number:14"
select select "number:19"
select select "number:23"
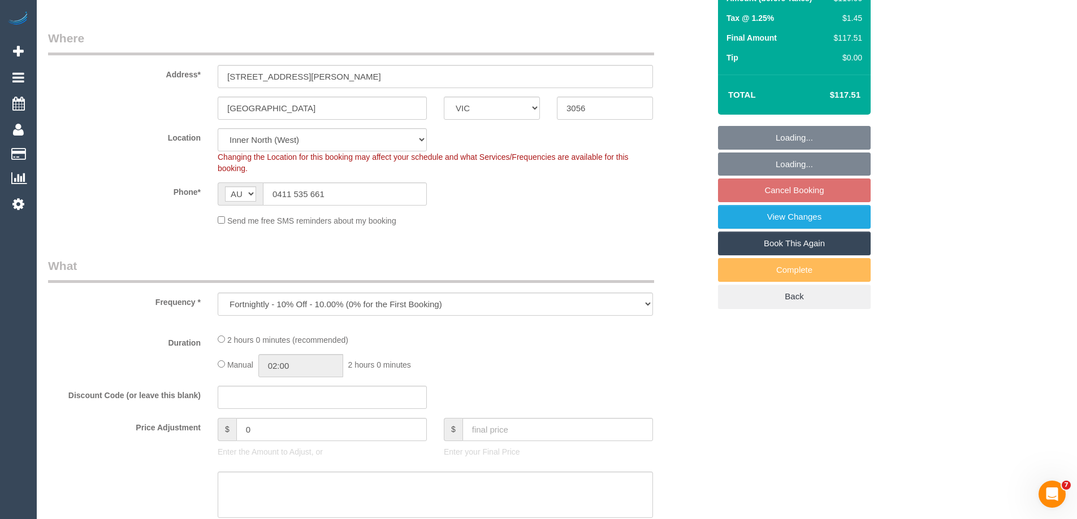
select select "number:35"
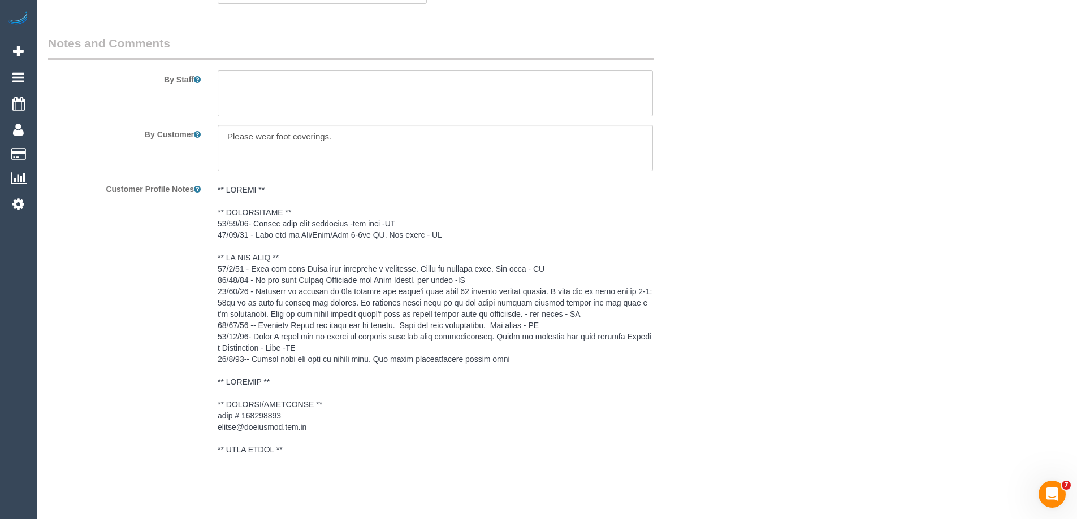
scroll to position [1460, 0]
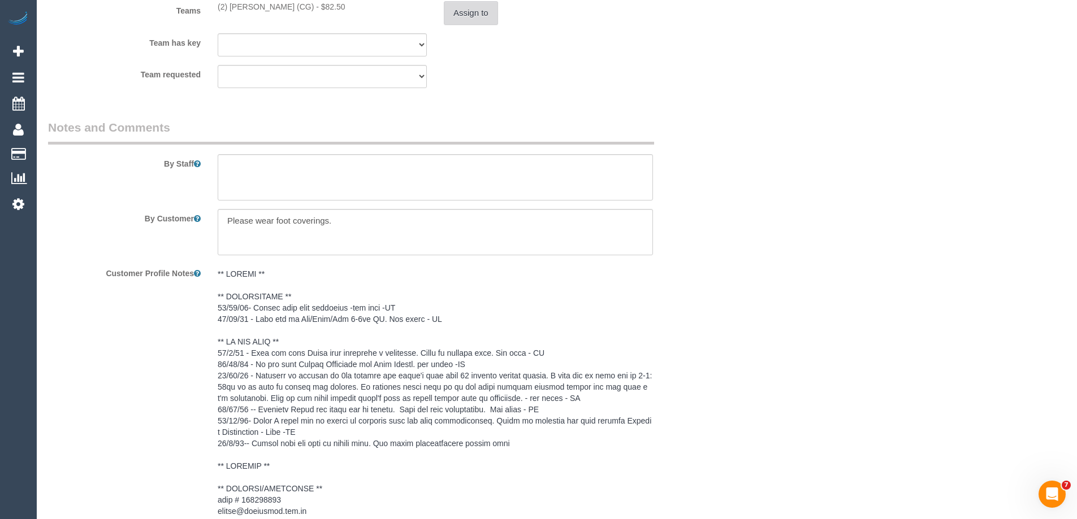
click at [479, 14] on button "Assign to" at bounding box center [471, 13] width 54 height 24
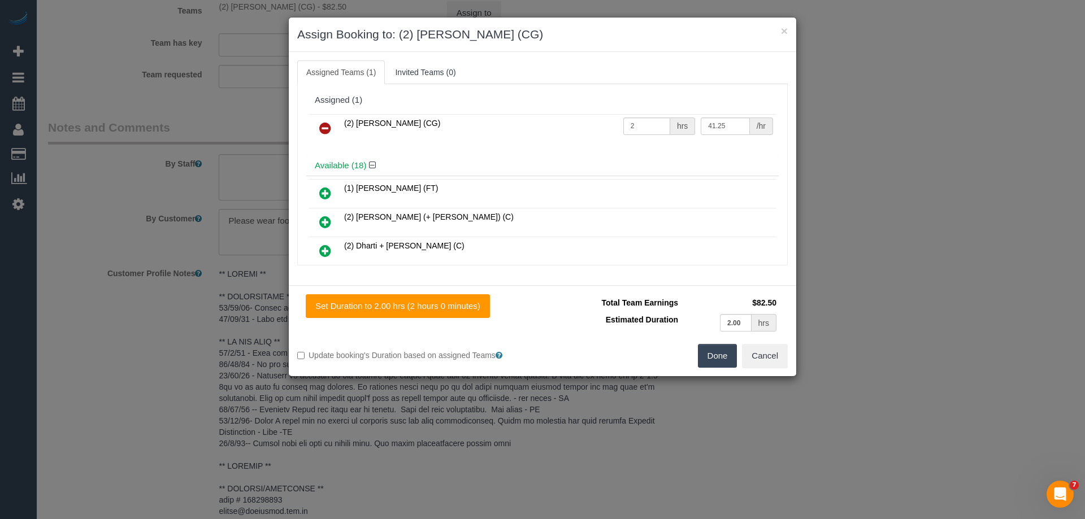
click at [322, 131] on icon at bounding box center [325, 129] width 12 height 14
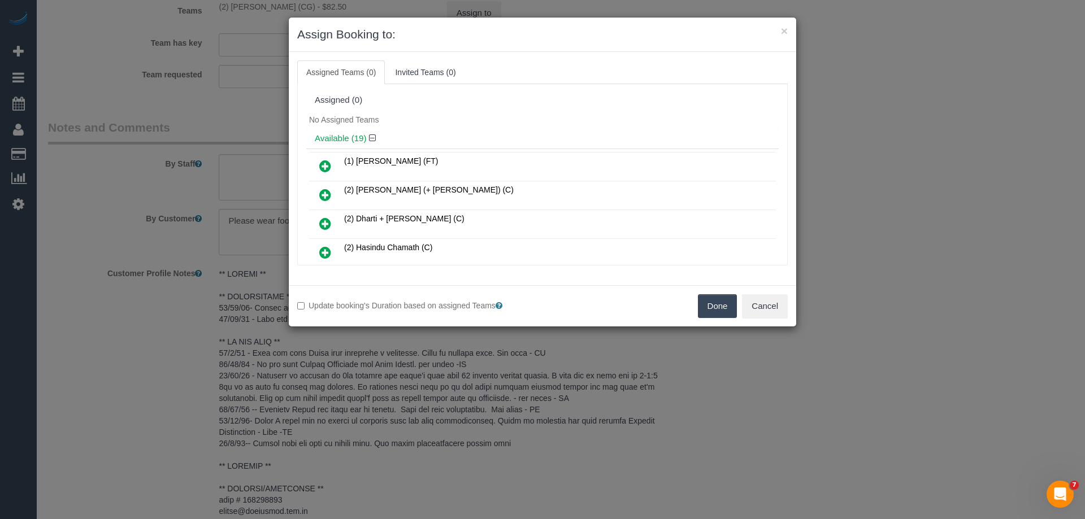
click at [719, 304] on button "Done" at bounding box center [718, 306] width 40 height 24
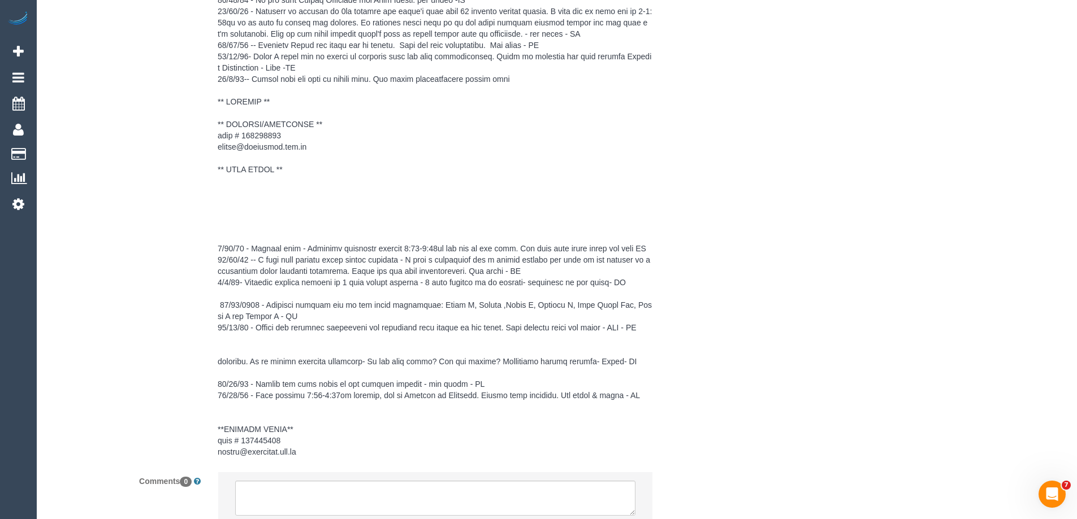
scroll to position [1913, 0]
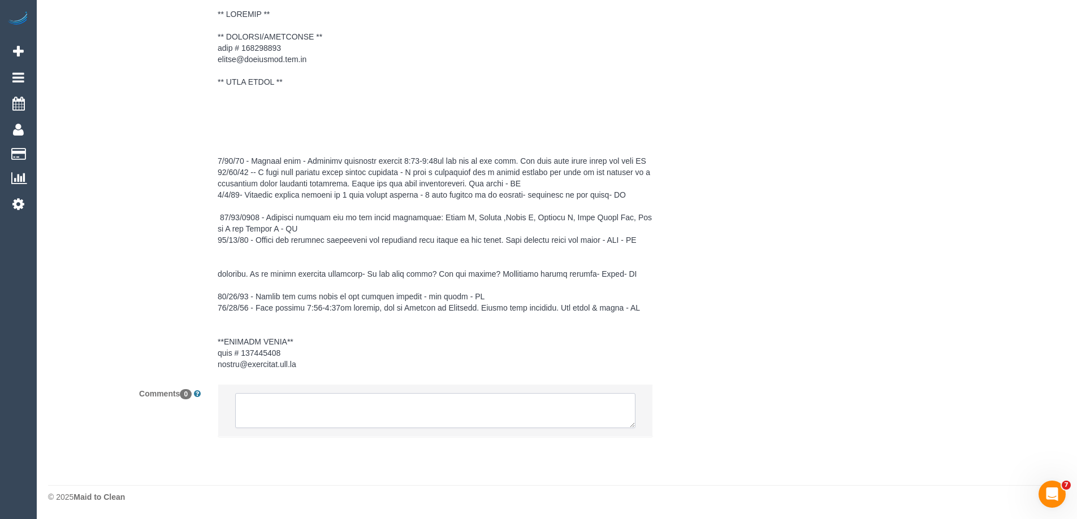
click at [292, 407] on textarea at bounding box center [435, 410] width 400 height 35
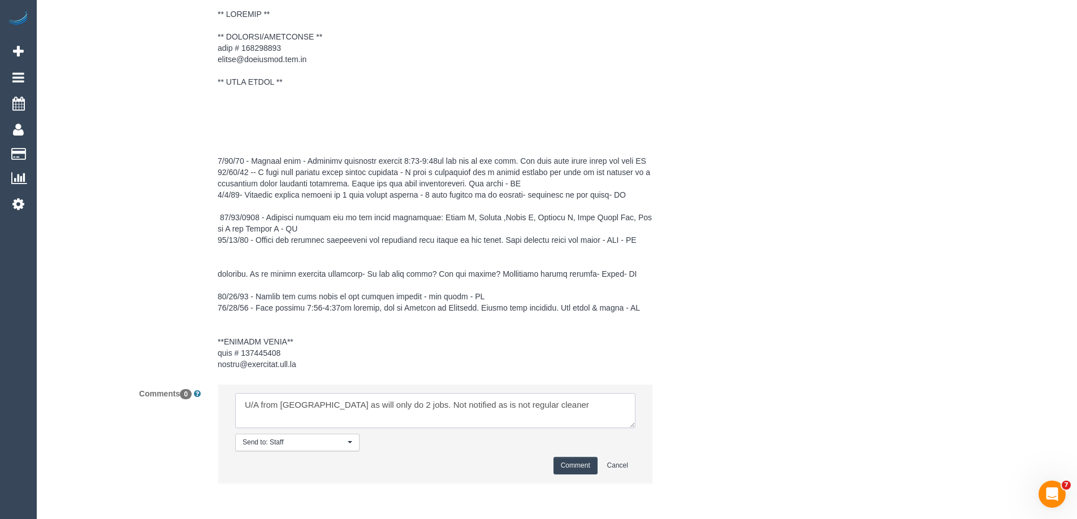
type textarea "U/A from [GEOGRAPHIC_DATA] as will only do 2 jobs. Not notified as is not regul…"
click at [567, 464] on button "Comment" at bounding box center [575, 466] width 44 height 18
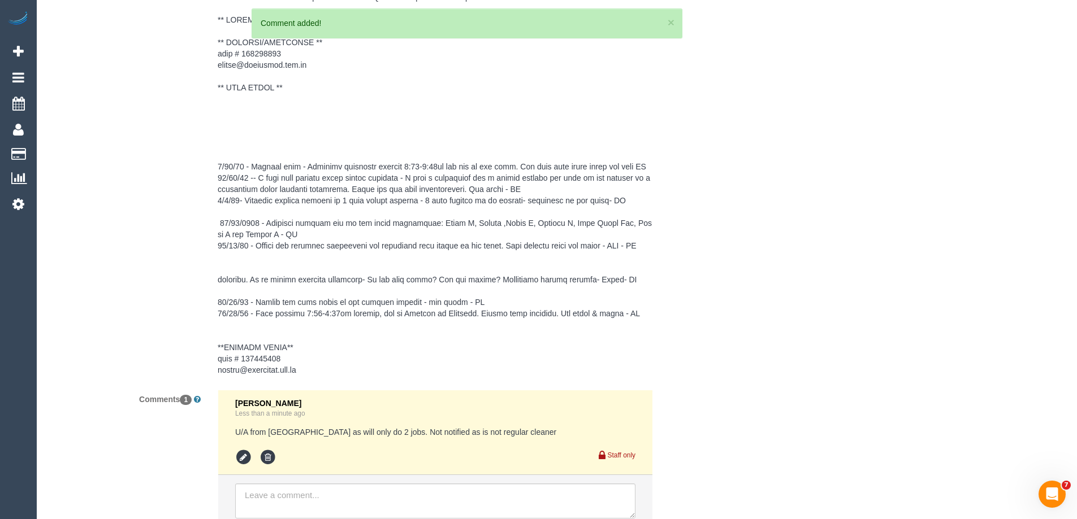
scroll to position [0, 0]
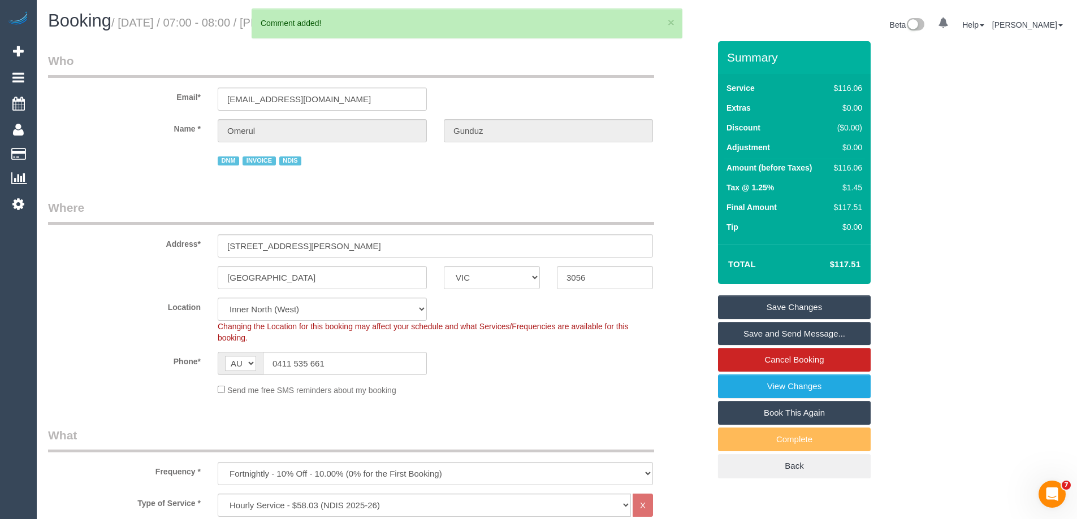
click at [771, 305] on link "Save Changes" at bounding box center [794, 308] width 153 height 24
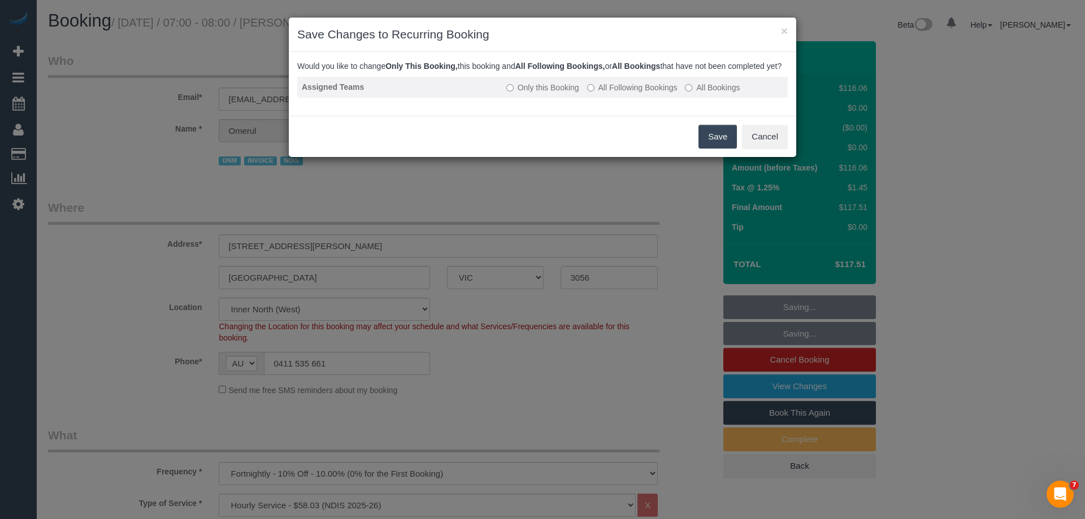
click at [614, 93] on label "All Following Bookings" at bounding box center [632, 87] width 90 height 11
click at [722, 149] on button "Save" at bounding box center [718, 137] width 38 height 24
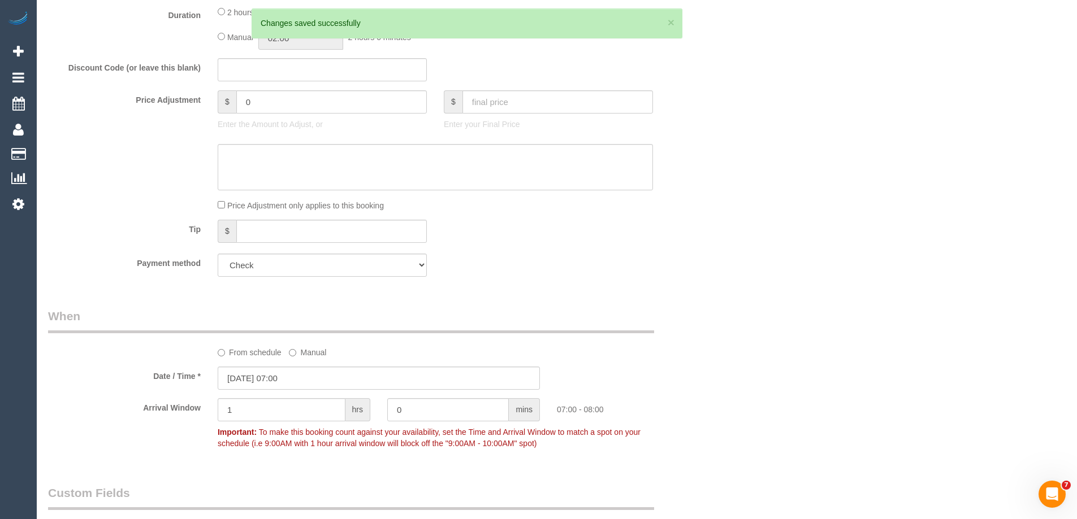
scroll to position [622, 0]
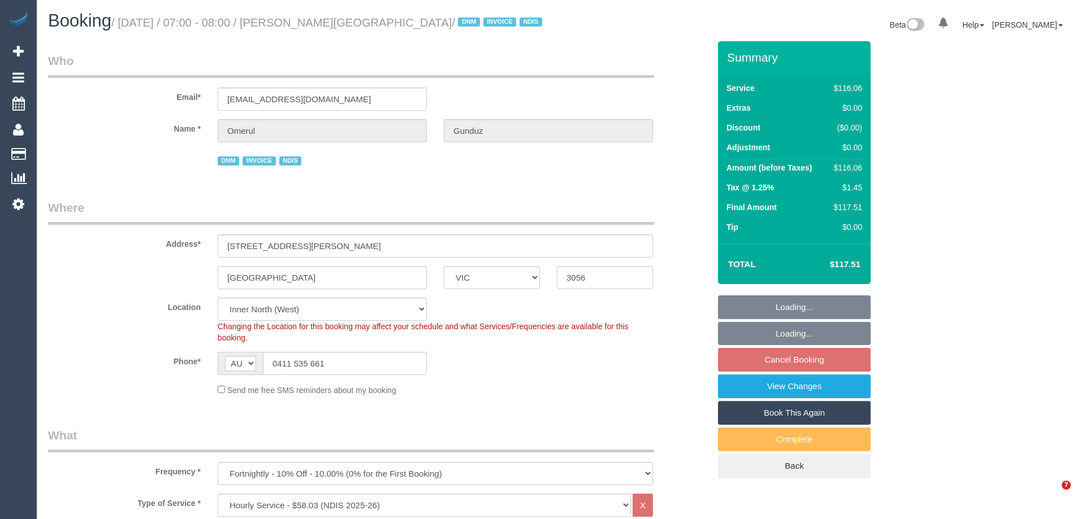
select select "VIC"
select select "number:28"
select select "number:14"
select select "number:19"
select select "number:23"
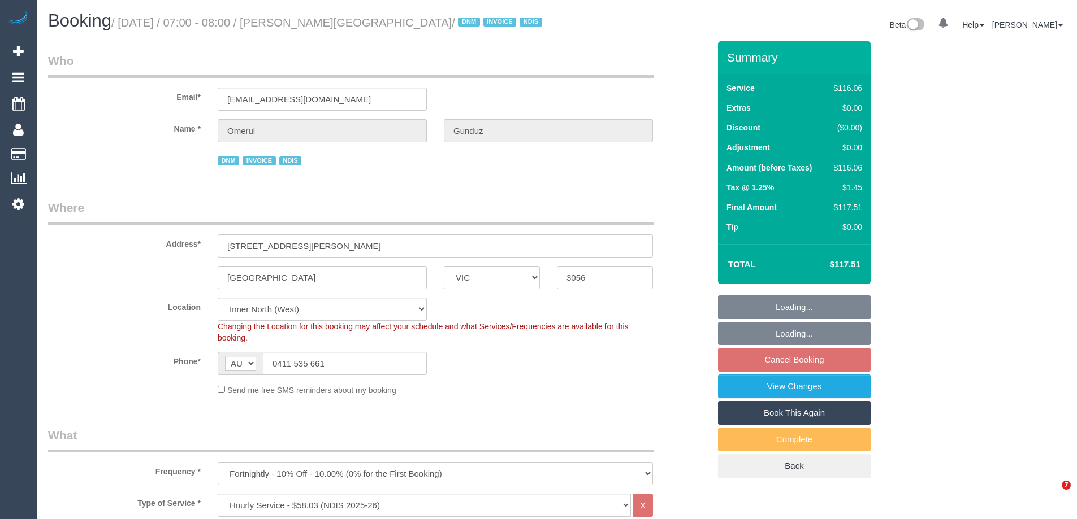
select select "number:35"
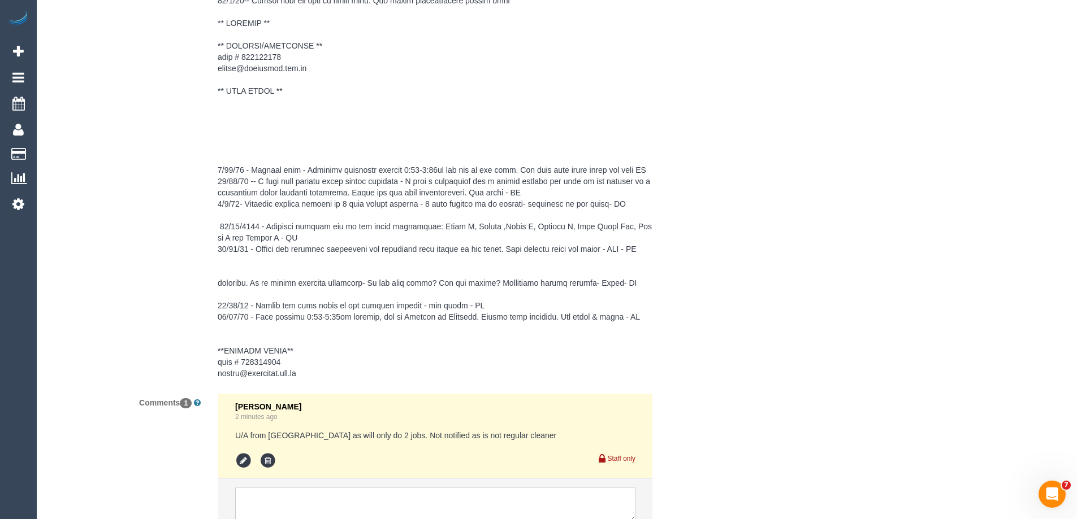
scroll to position [1997, 0]
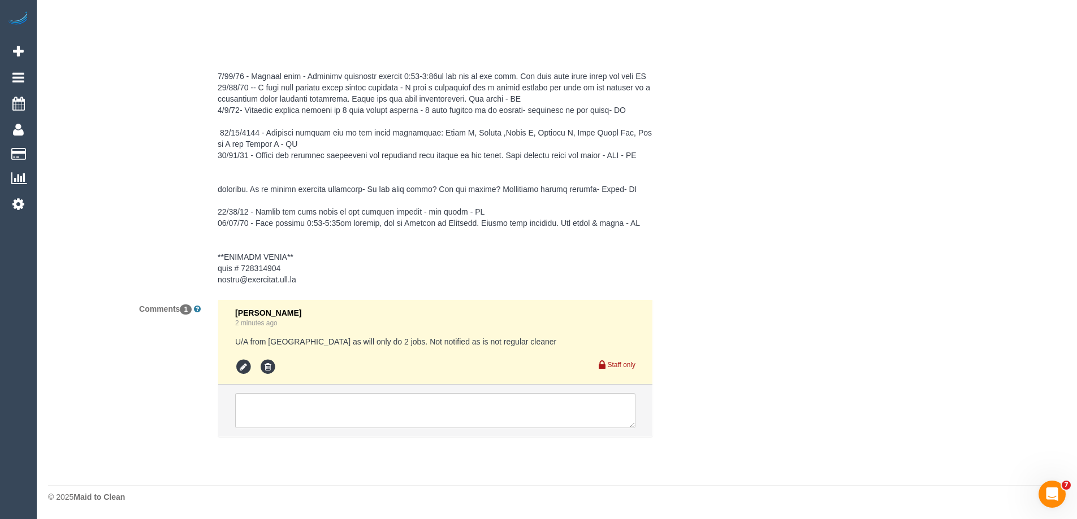
drag, startPoint x: 279, startPoint y: 365, endPoint x: 260, endPoint y: 368, distance: 19.5
click at [274, 367] on ul at bounding box center [435, 367] width 400 height 17
click at [274, 368] on icon at bounding box center [267, 367] width 17 height 17
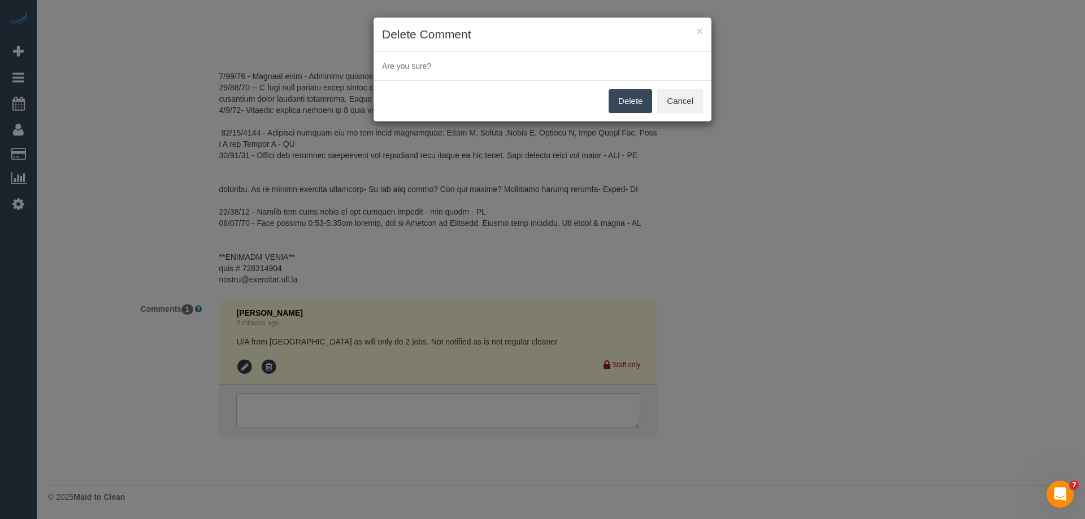
click at [629, 94] on button "Delete" at bounding box center [631, 101] width 44 height 24
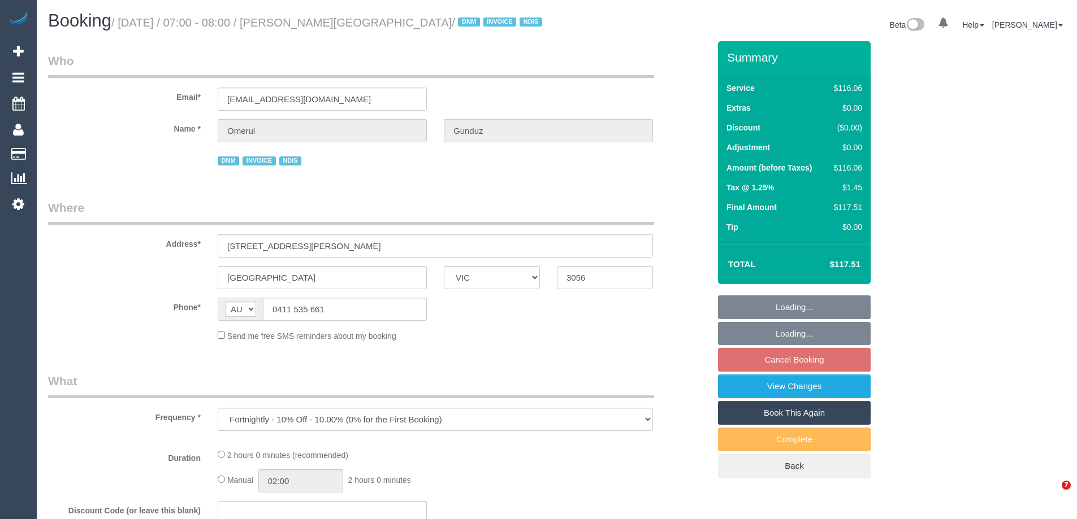
select select "VIC"
select select "number:28"
select select "number:14"
select select "number:19"
select select "number:23"
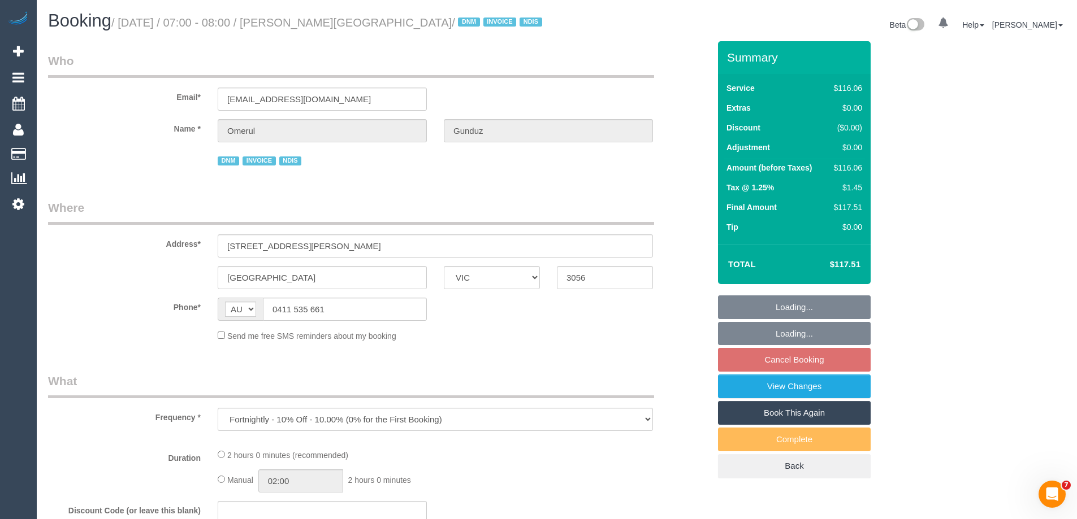
select select "number:35"
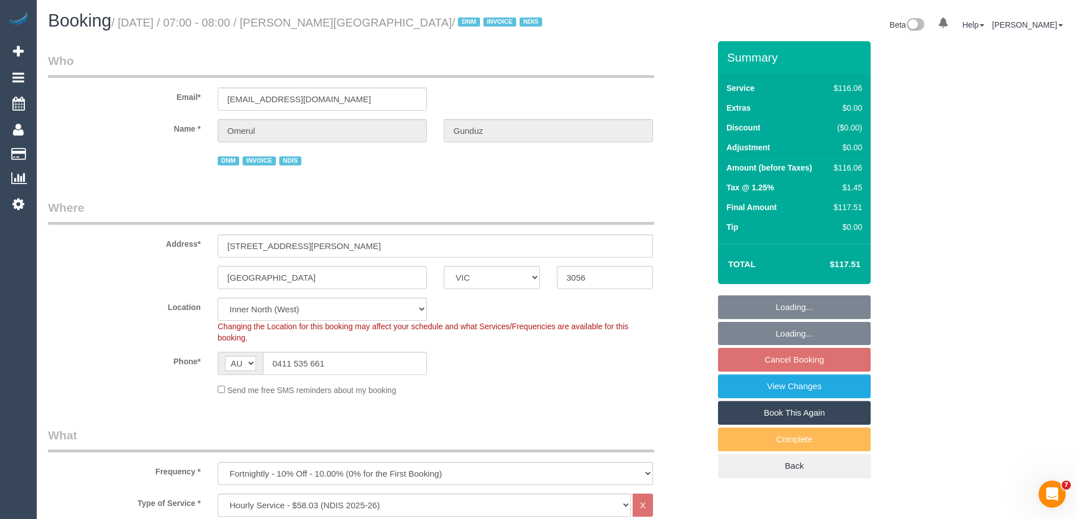
select select "object:735"
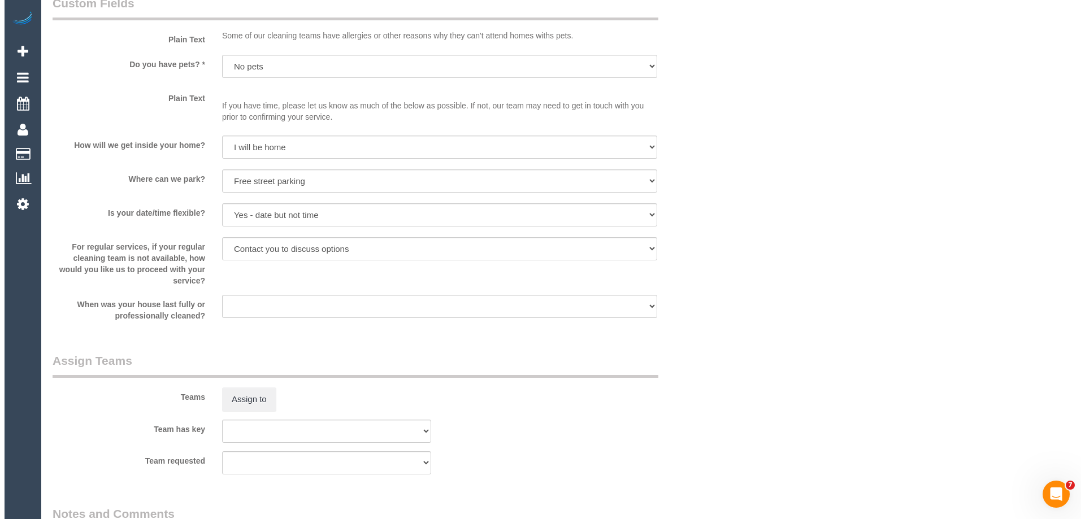
scroll to position [1300, 0]
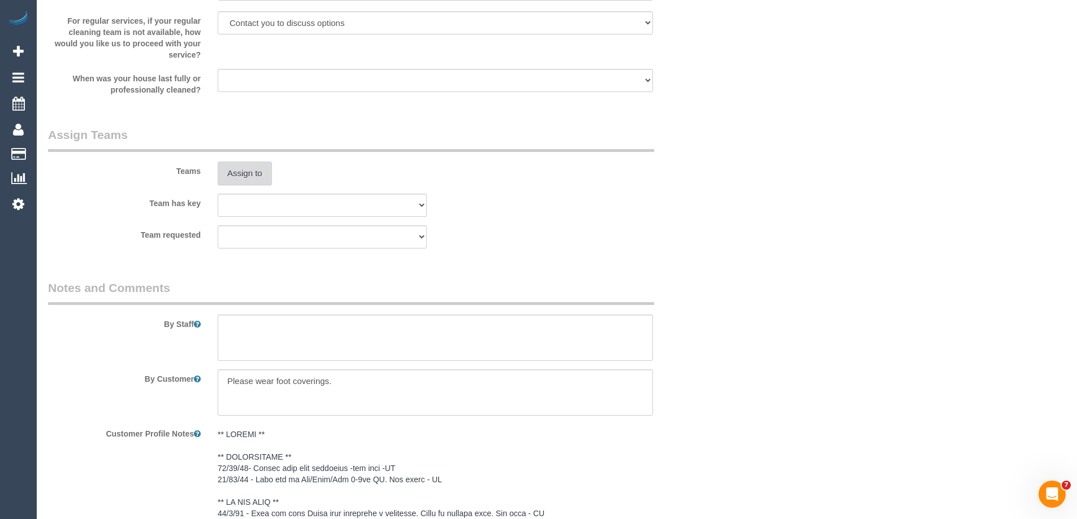
click at [254, 174] on button "Assign to" at bounding box center [245, 174] width 54 height 24
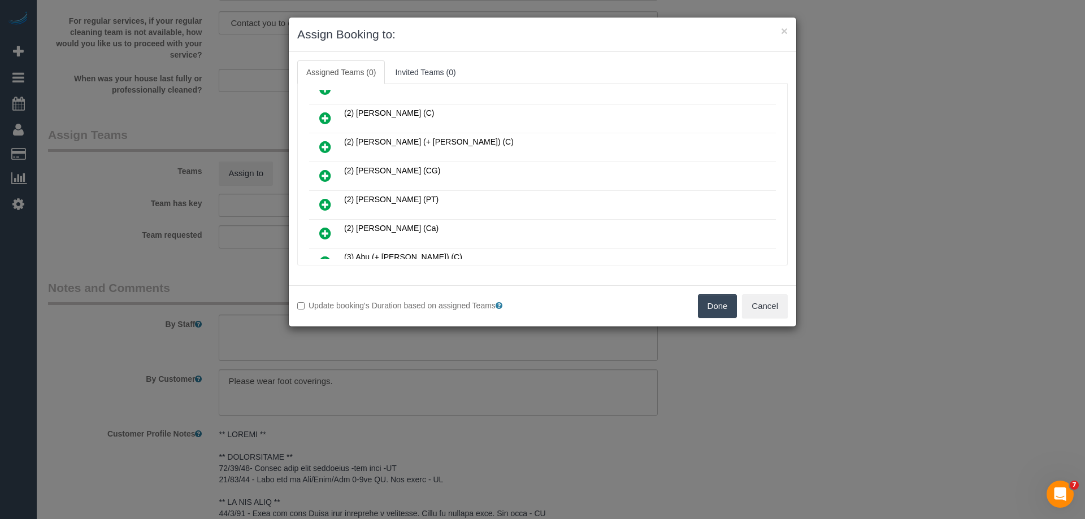
scroll to position [170, 0]
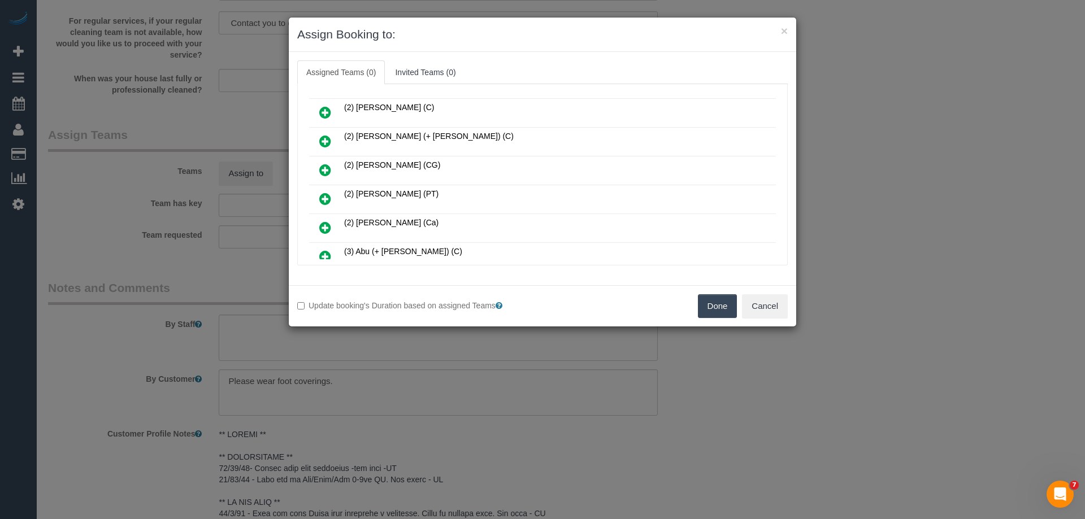
click at [327, 169] on icon at bounding box center [325, 170] width 12 height 14
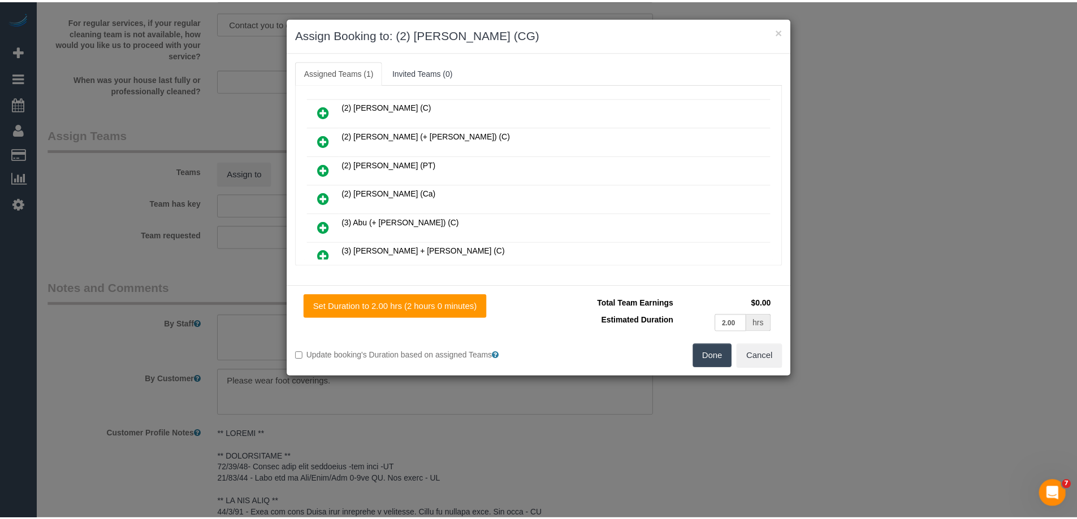
scroll to position [0, 0]
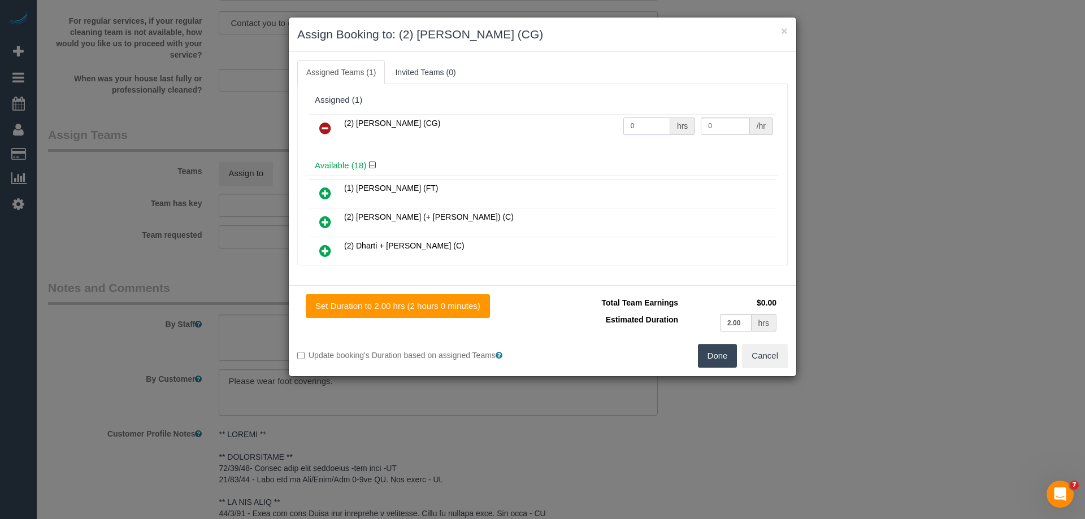
drag, startPoint x: 604, startPoint y: 128, endPoint x: 578, endPoint y: 128, distance: 26.6
click at [578, 128] on tr "(2) Paris Webb (CG) 0 hrs 0 /hr" at bounding box center [542, 128] width 467 height 29
type input "2"
drag, startPoint x: 714, startPoint y: 131, endPoint x: 660, endPoint y: 127, distance: 55.0
click at [660, 128] on tr "(2) Paris Webb (CG) 2 hrs 0 /hr" at bounding box center [542, 128] width 467 height 29
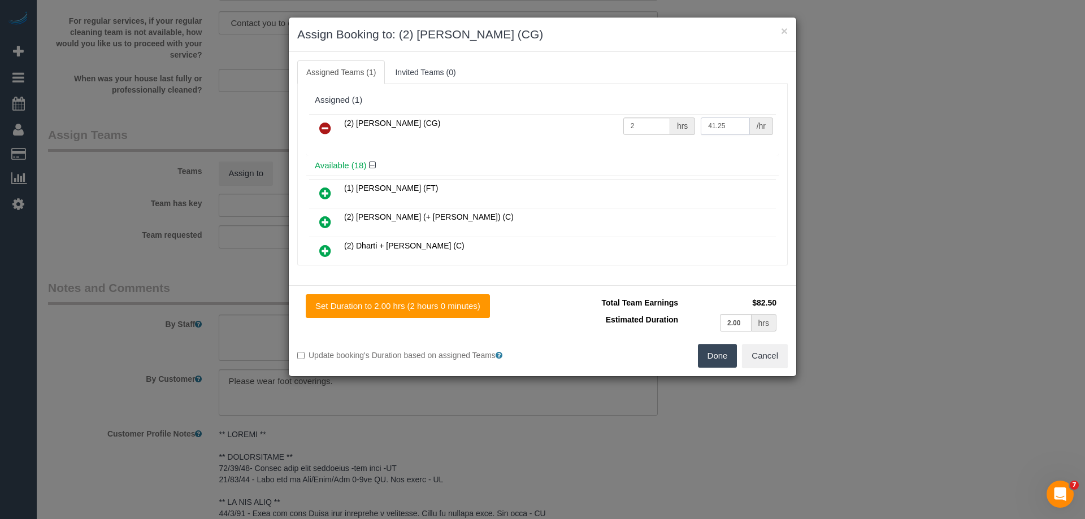
type input "41.25"
click at [725, 360] on button "Done" at bounding box center [718, 356] width 40 height 24
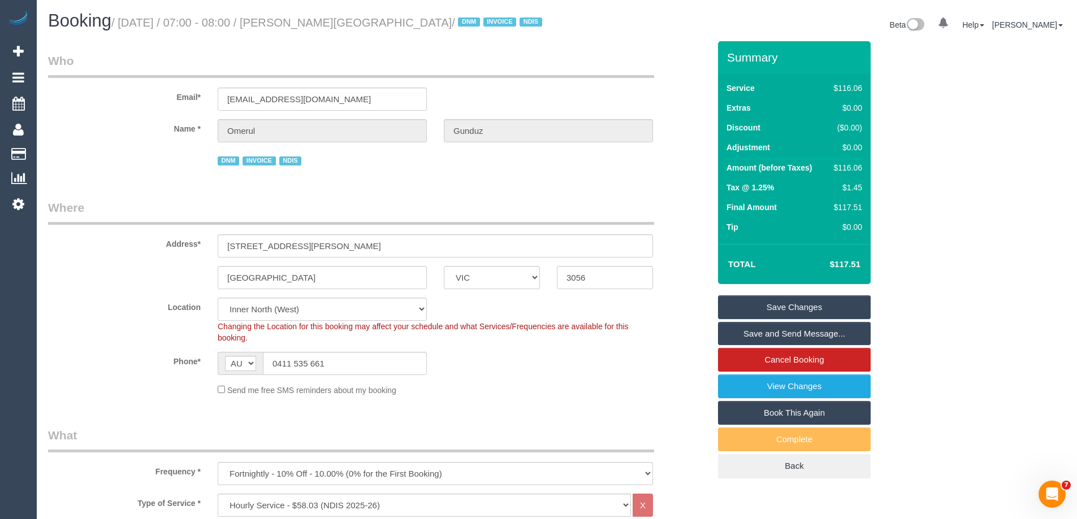
click at [745, 301] on link "Save Changes" at bounding box center [794, 308] width 153 height 24
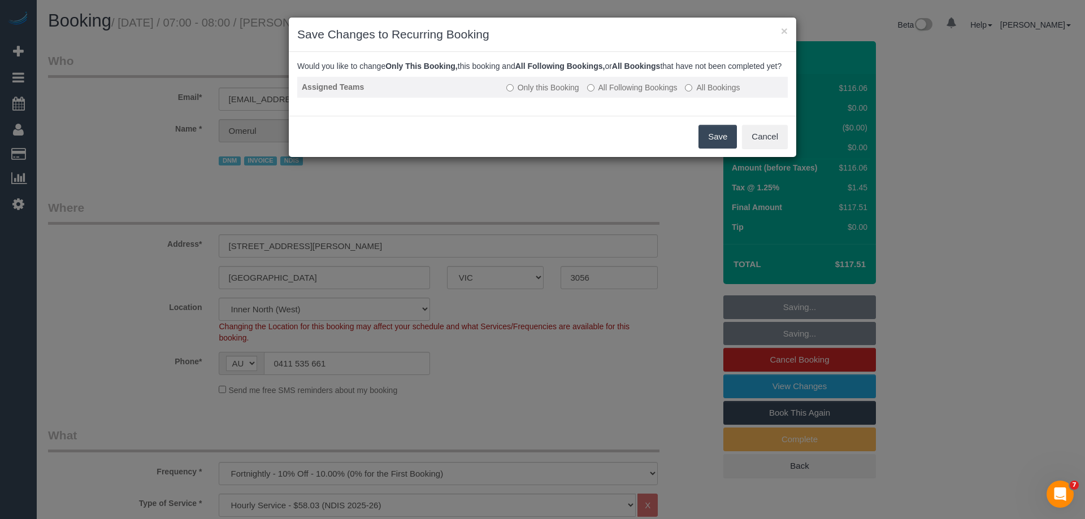
click at [613, 93] on label "All Following Bookings" at bounding box center [632, 87] width 90 height 11
click at [710, 146] on button "Save" at bounding box center [718, 137] width 38 height 24
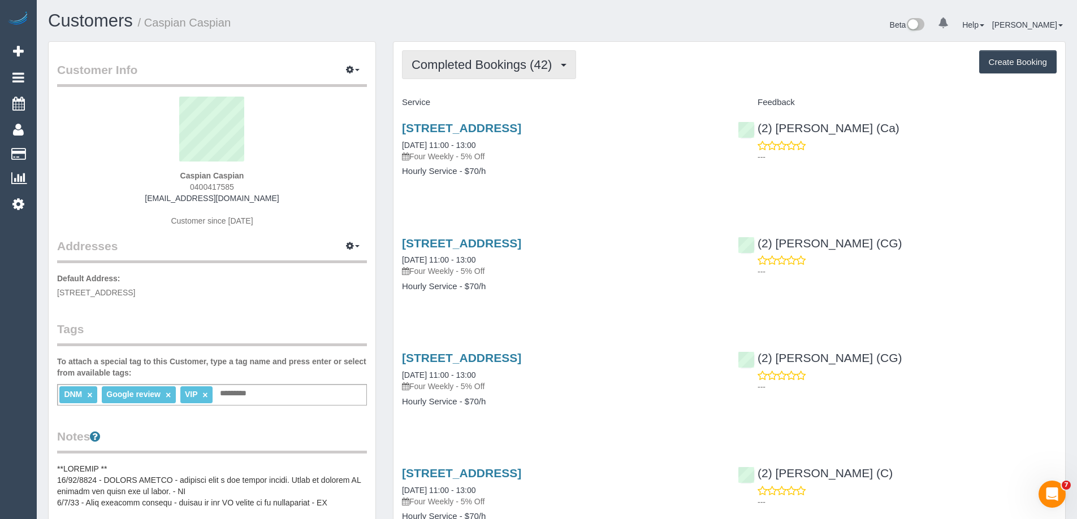
click at [461, 59] on span "Completed Bookings (42)" at bounding box center [484, 65] width 146 height 14
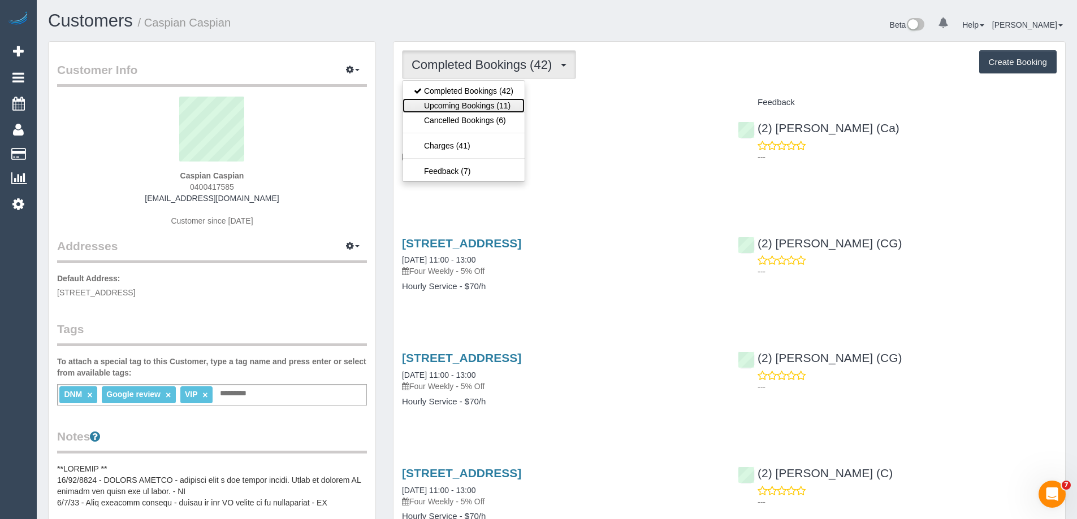
click at [459, 103] on link "Upcoming Bookings (11)" at bounding box center [463, 105] width 122 height 15
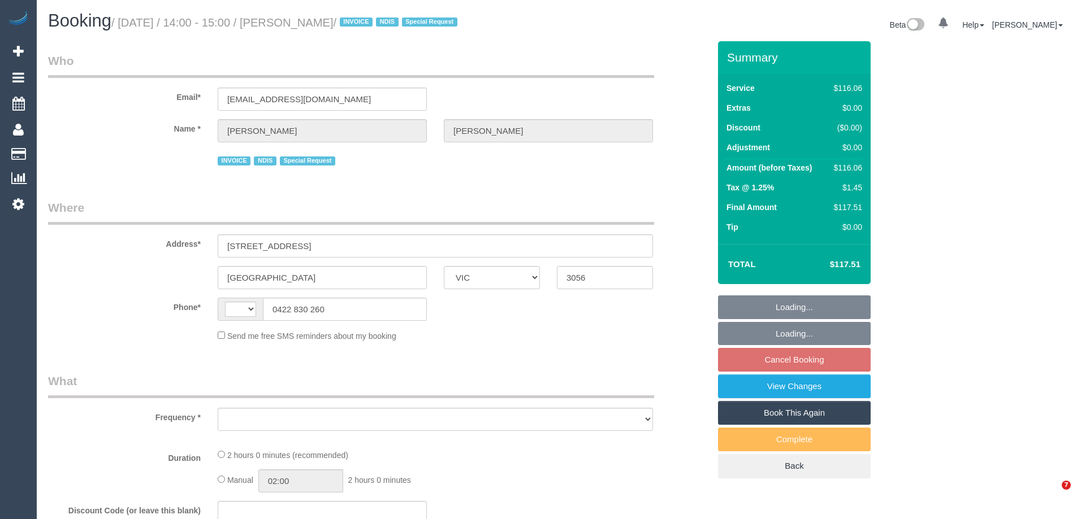
select select "VIC"
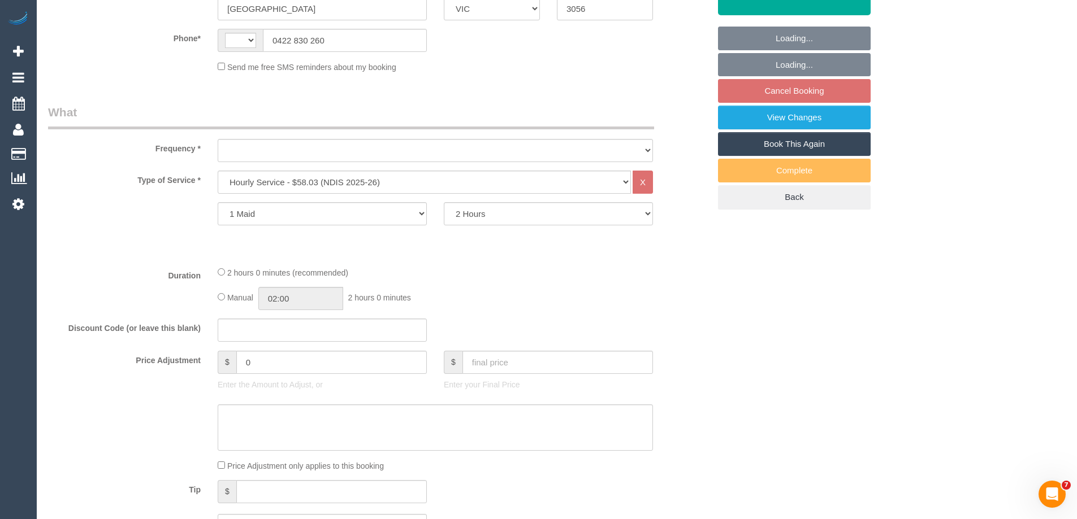
select select "object:380"
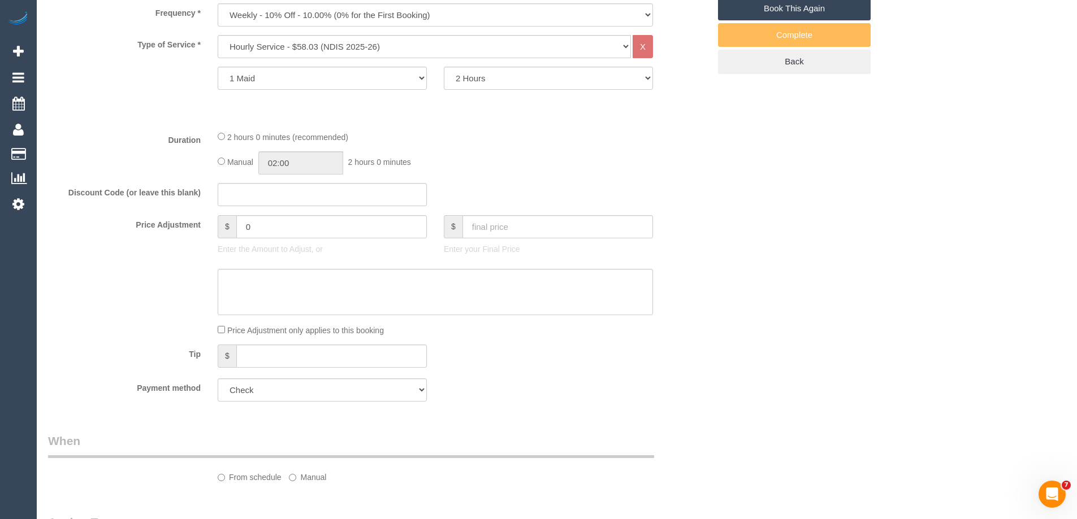
select select "string:AU"
select select "number:30"
select select "number:14"
select select "number:19"
select select "number:36"
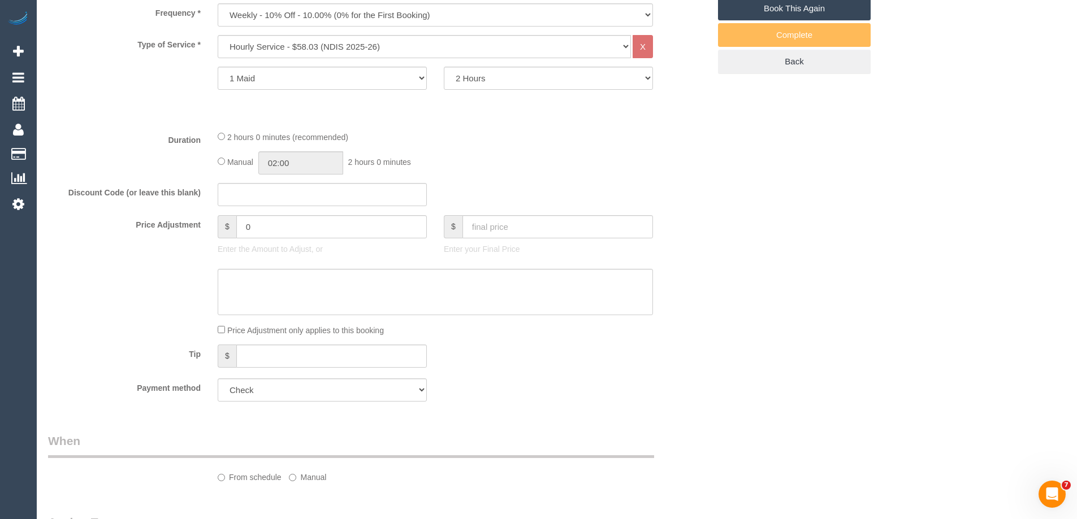
select select "number:34"
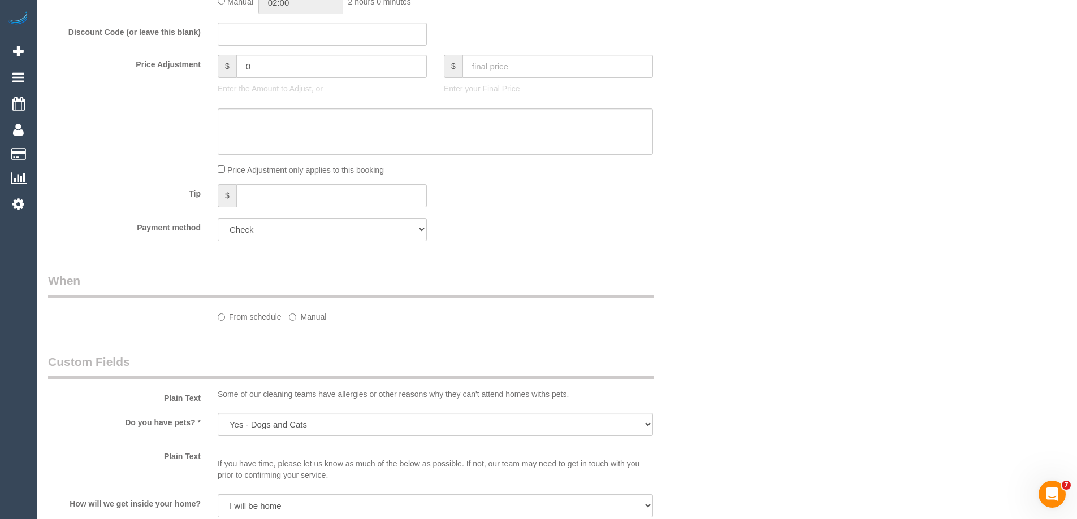
select select "object:794"
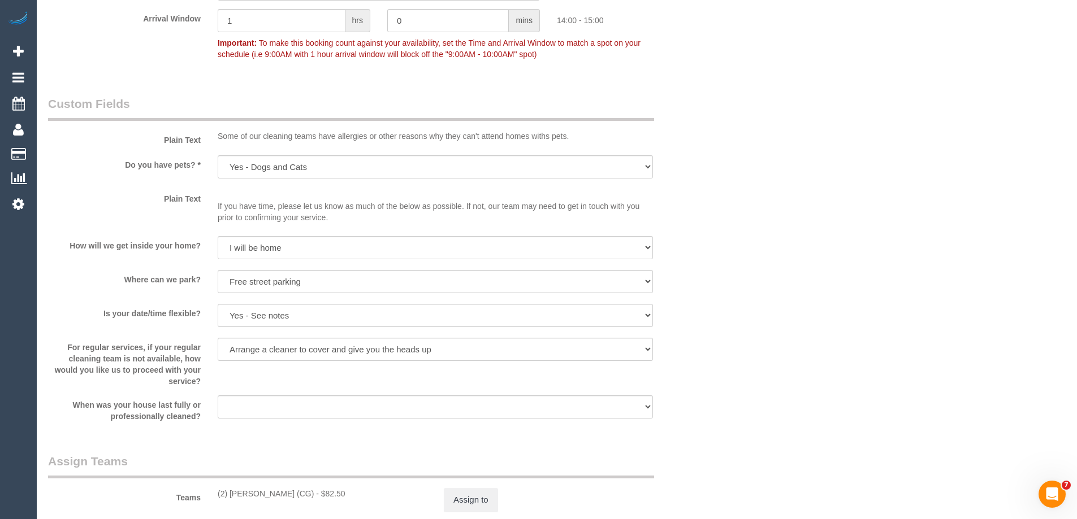
scroll to position [1317, 0]
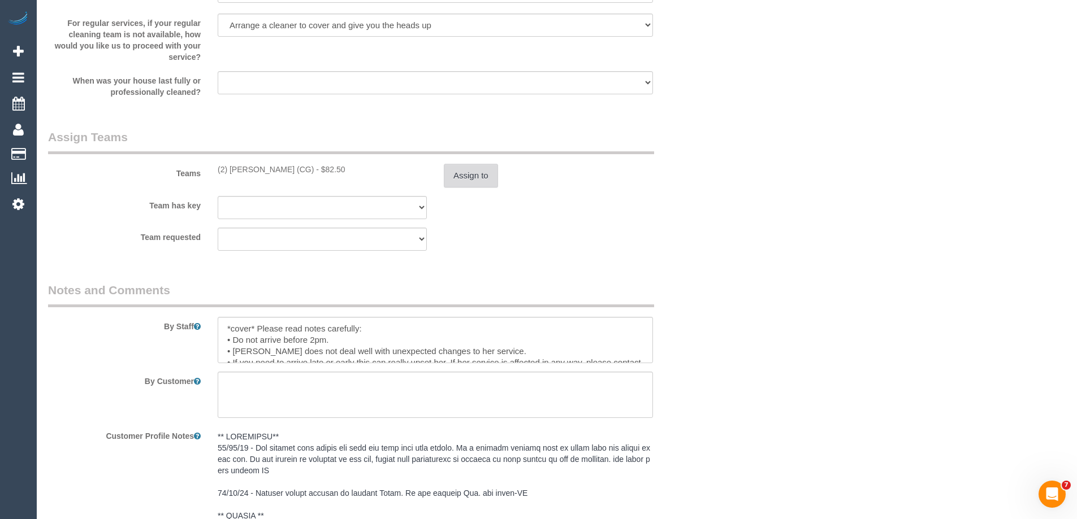
click at [474, 179] on button "Assign to" at bounding box center [471, 176] width 54 height 24
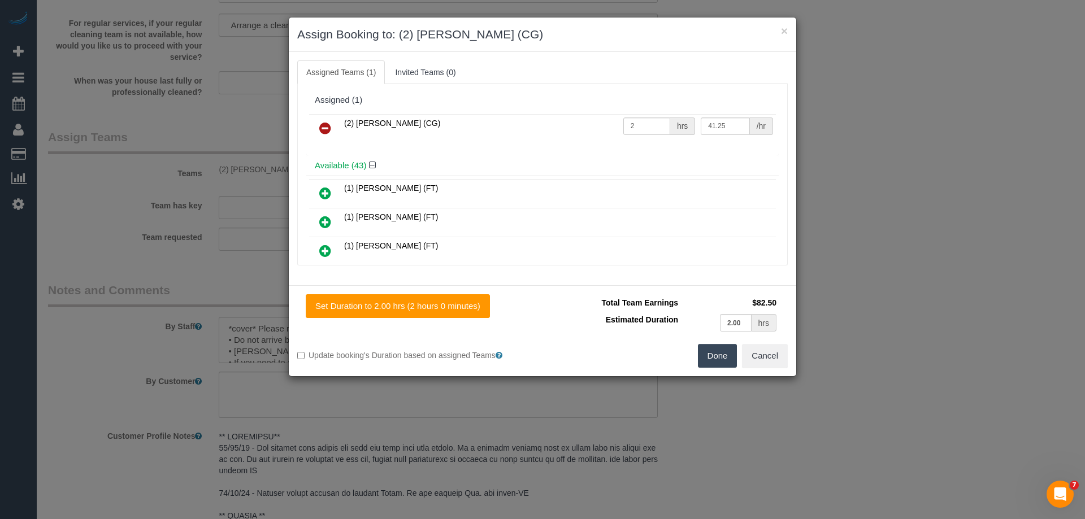
click at [315, 128] on link at bounding box center [325, 129] width 27 height 23
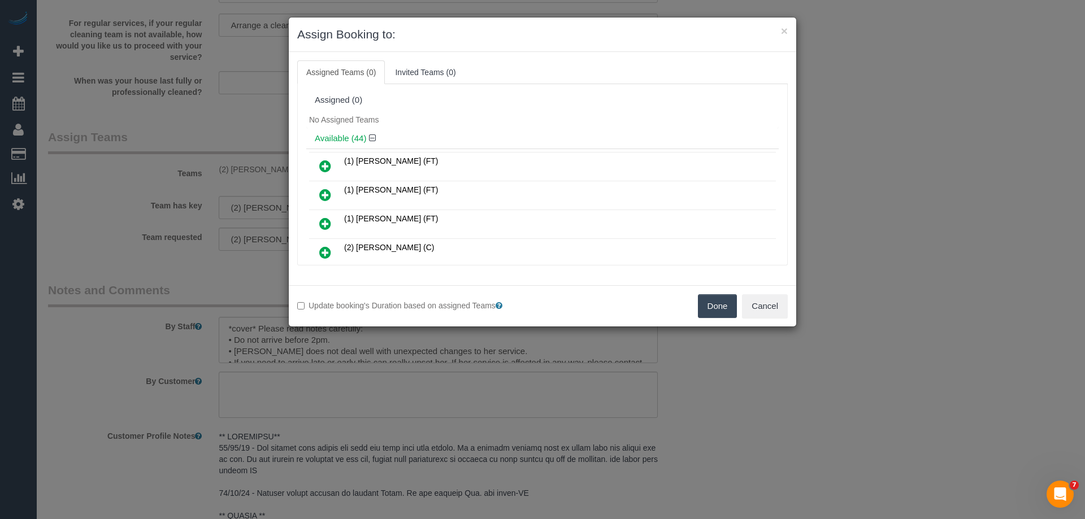
click at [324, 128] on div "Available (44)" at bounding box center [542, 138] width 472 height 21
click at [718, 305] on button "Done" at bounding box center [718, 306] width 40 height 24
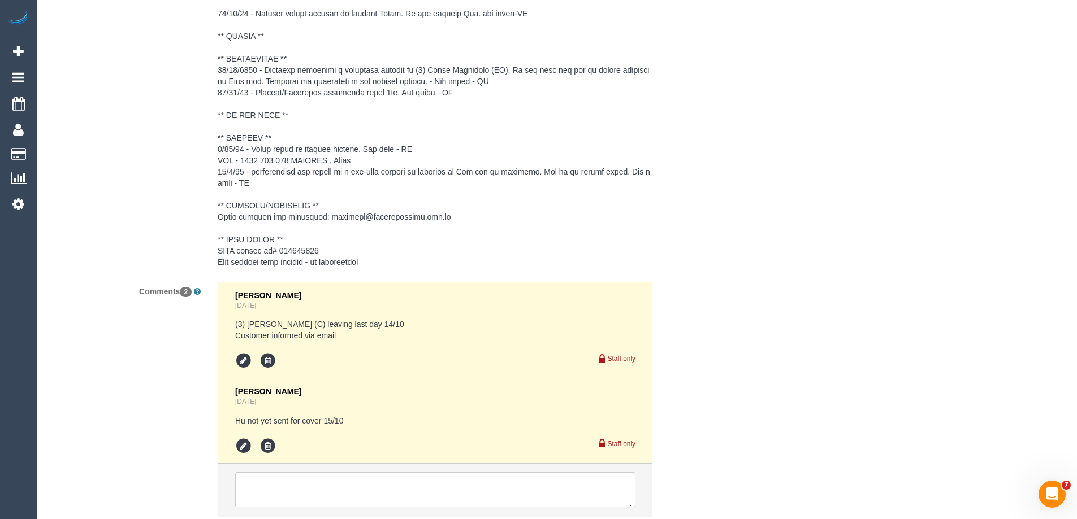
scroll to position [1876, 0]
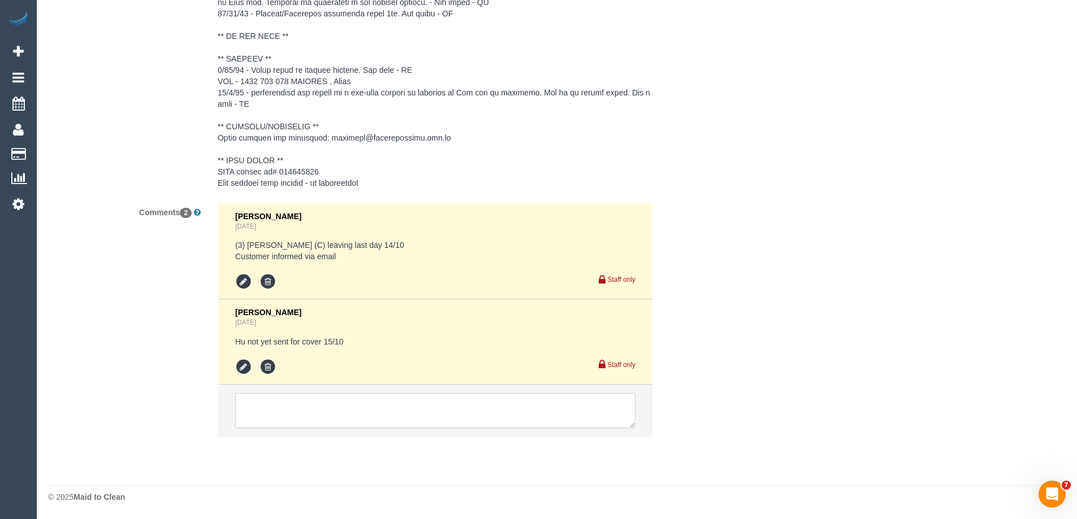
click at [284, 425] on textarea at bounding box center [435, 410] width 400 height 35
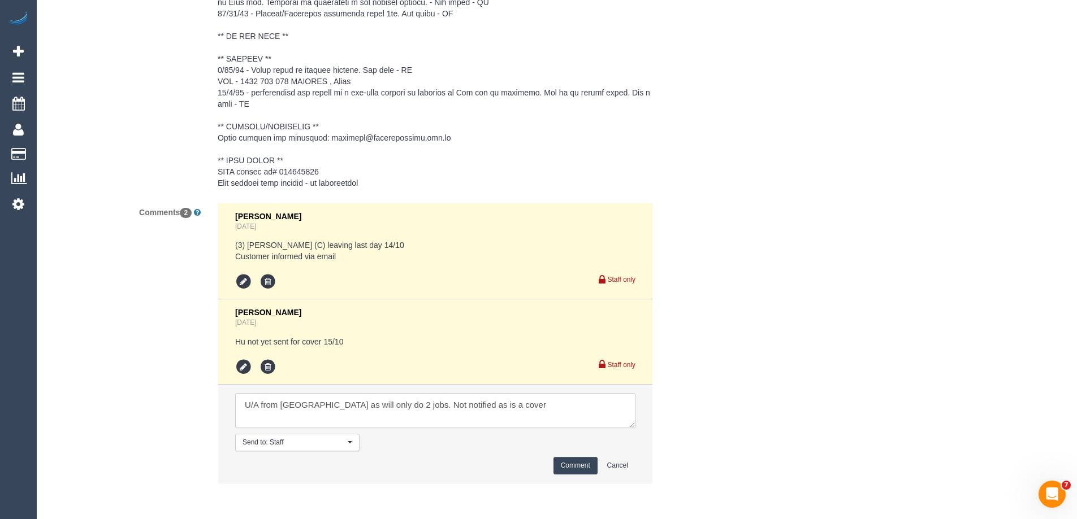
type textarea "U/A from Paris as will only do 2 jobs. Not notified as is a cover"
click at [564, 465] on button "Comment" at bounding box center [575, 466] width 44 height 18
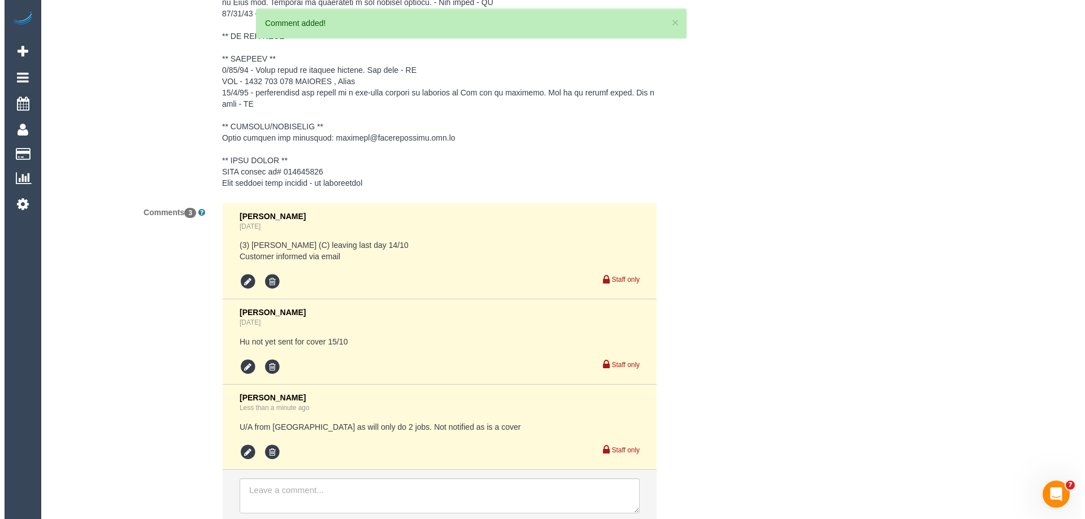
scroll to position [0, 0]
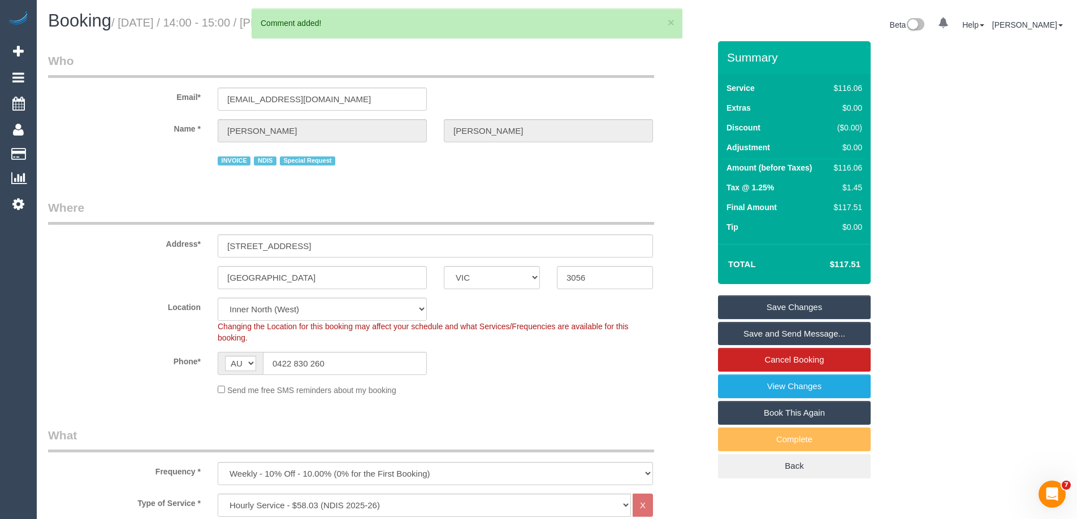
click at [752, 315] on link "Save Changes" at bounding box center [794, 308] width 153 height 24
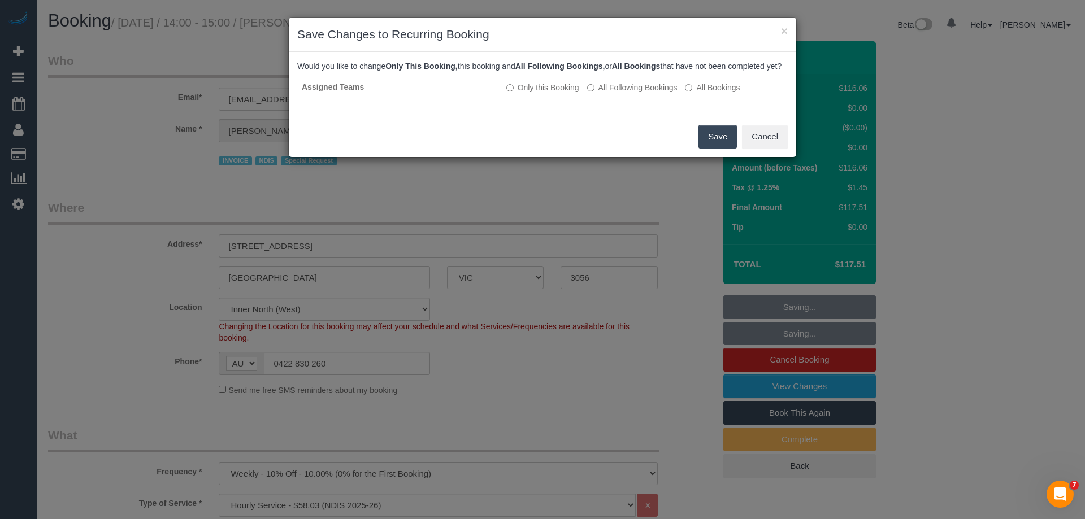
click at [721, 149] on button "Save" at bounding box center [718, 137] width 38 height 24
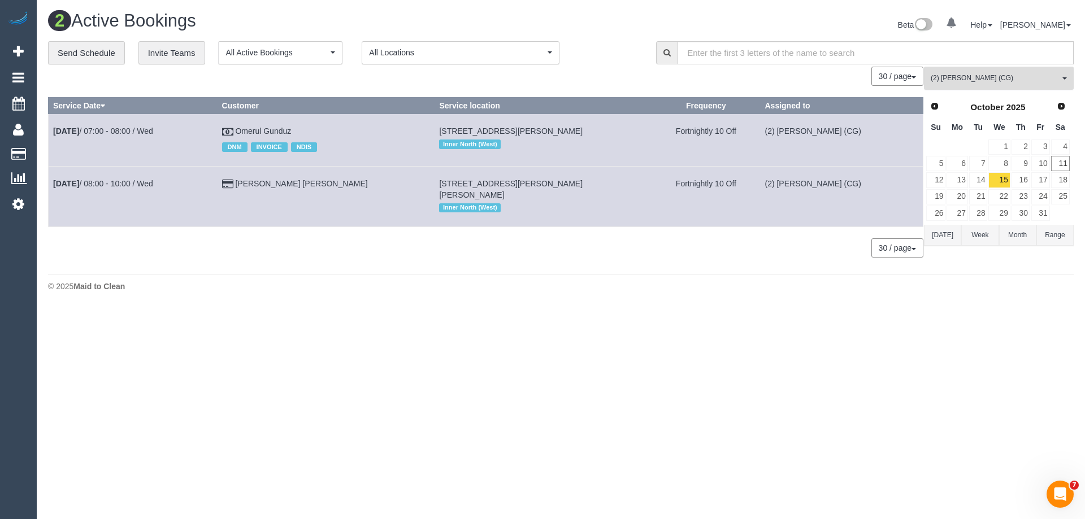
click at [949, 74] on span "(2) [PERSON_NAME] (CG)" at bounding box center [995, 78] width 129 height 10
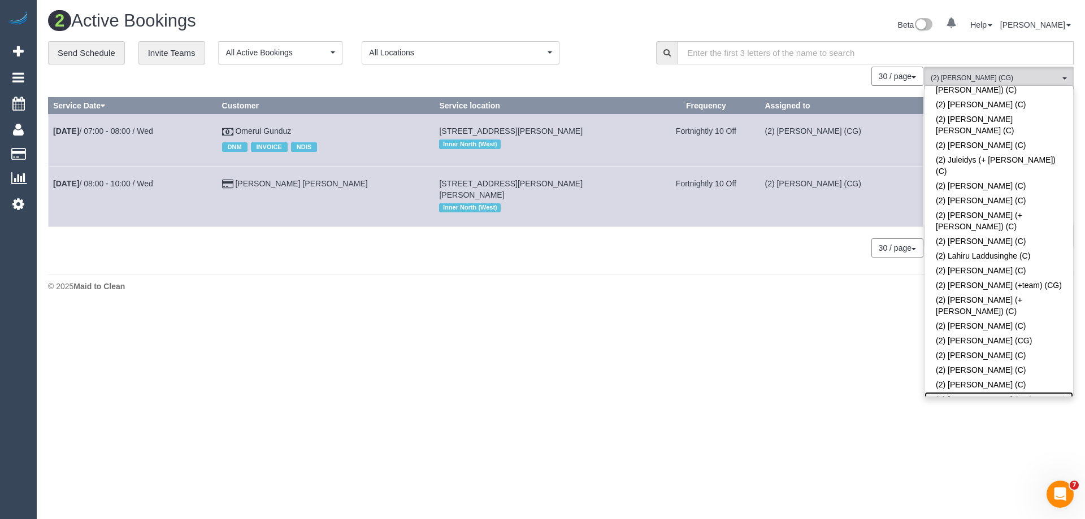
scroll to position [848, 0]
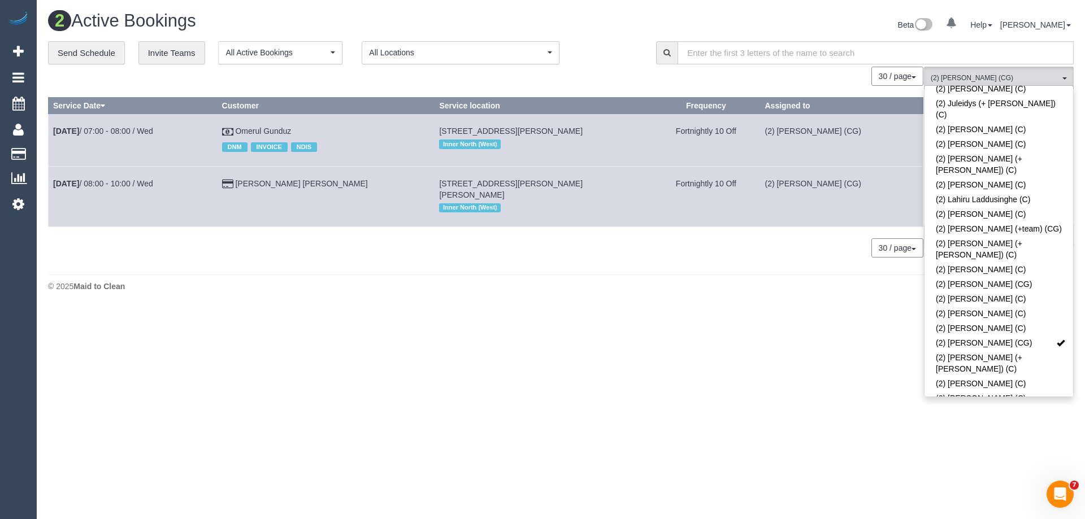
click at [967, 432] on link "(2) [PERSON_NAME] (PT)" at bounding box center [999, 439] width 149 height 15
click at [978, 336] on link "(2) [PERSON_NAME] (CG)" at bounding box center [999, 343] width 149 height 15
click at [773, 275] on footer "© 2025 Maid to Clean" at bounding box center [561, 286] width 1026 height 23
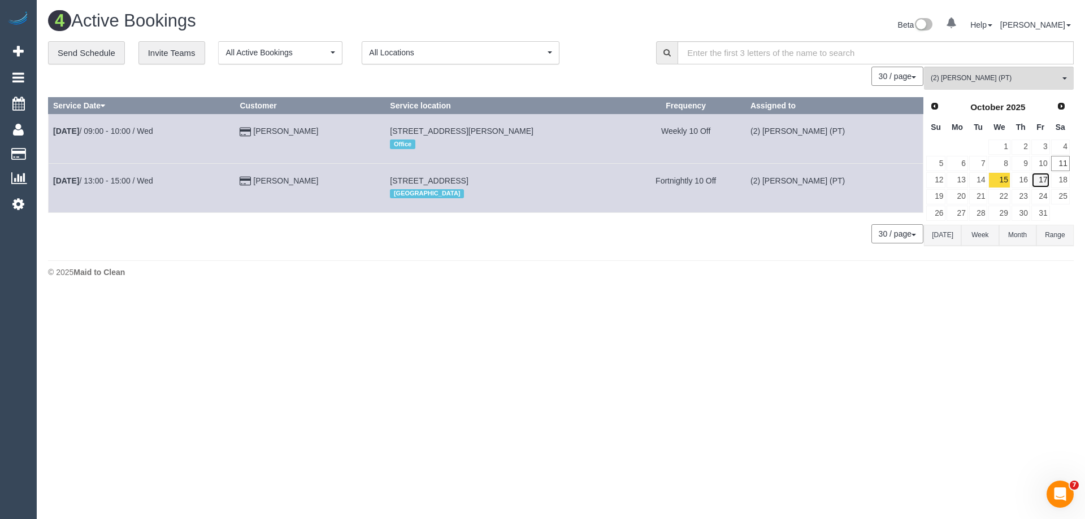
click at [1039, 179] on link "17" at bounding box center [1040, 179] width 19 height 15
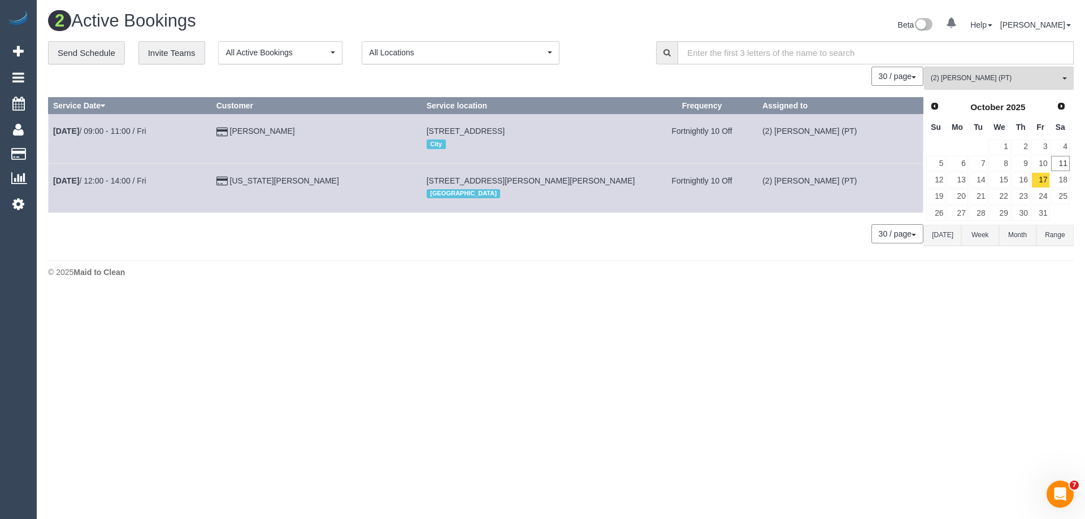
click at [1041, 189] on td "24" at bounding box center [1041, 197] width 20 height 16
click at [1040, 182] on link "17" at bounding box center [1040, 179] width 19 height 15
click at [1042, 194] on link "24" at bounding box center [1040, 196] width 19 height 15
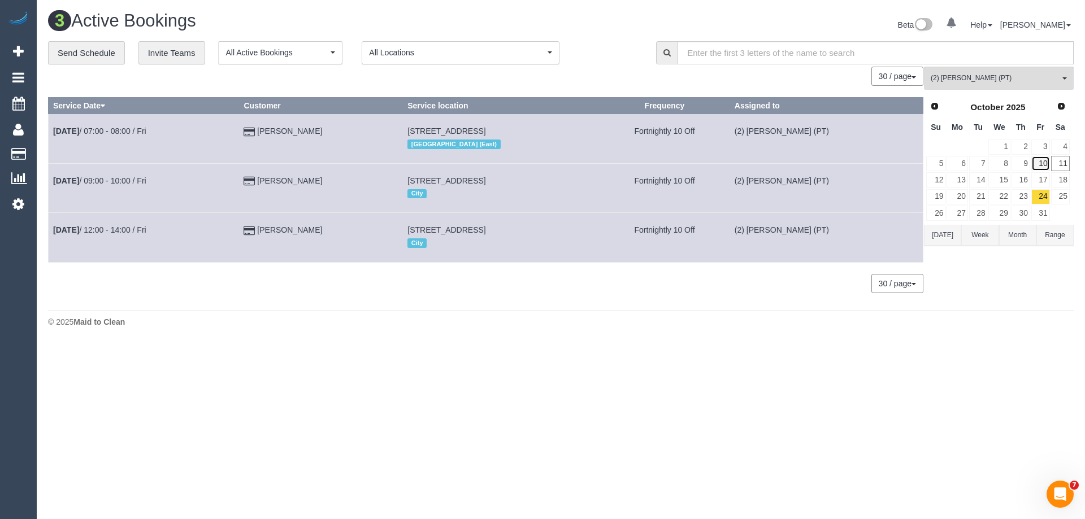
click at [1039, 164] on link "10" at bounding box center [1040, 163] width 19 height 15
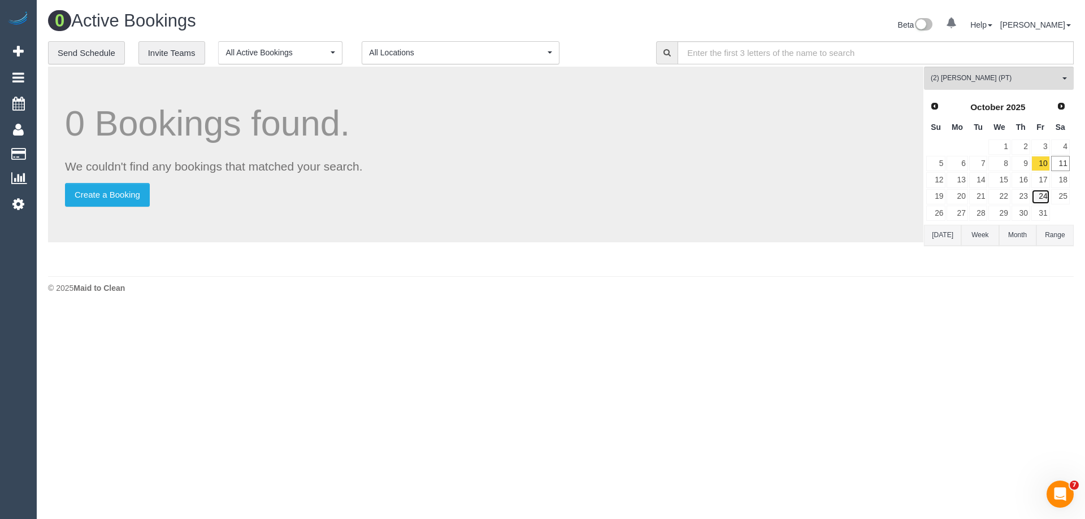
click at [1043, 191] on link "24" at bounding box center [1040, 196] width 19 height 15
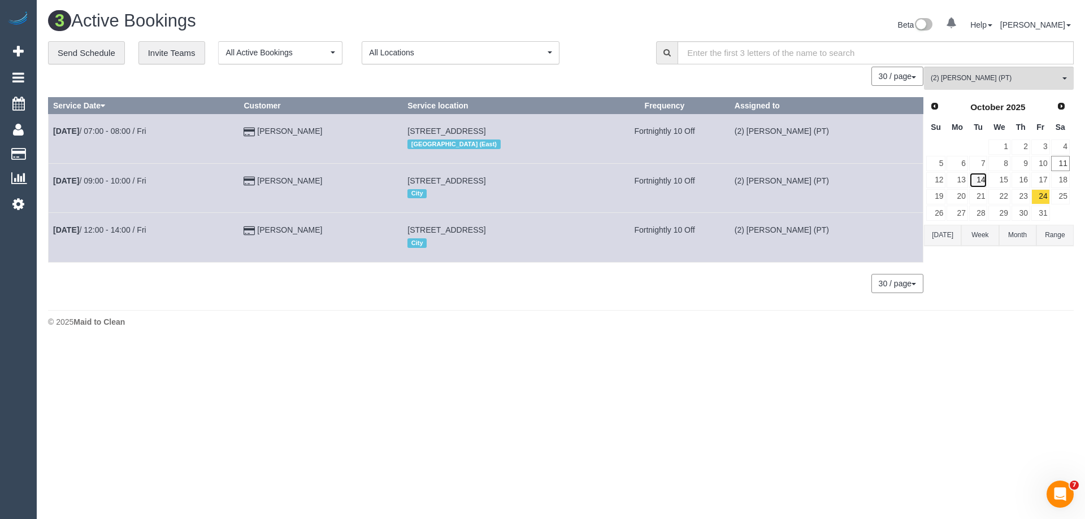
click at [984, 179] on link "14" at bounding box center [978, 179] width 19 height 15
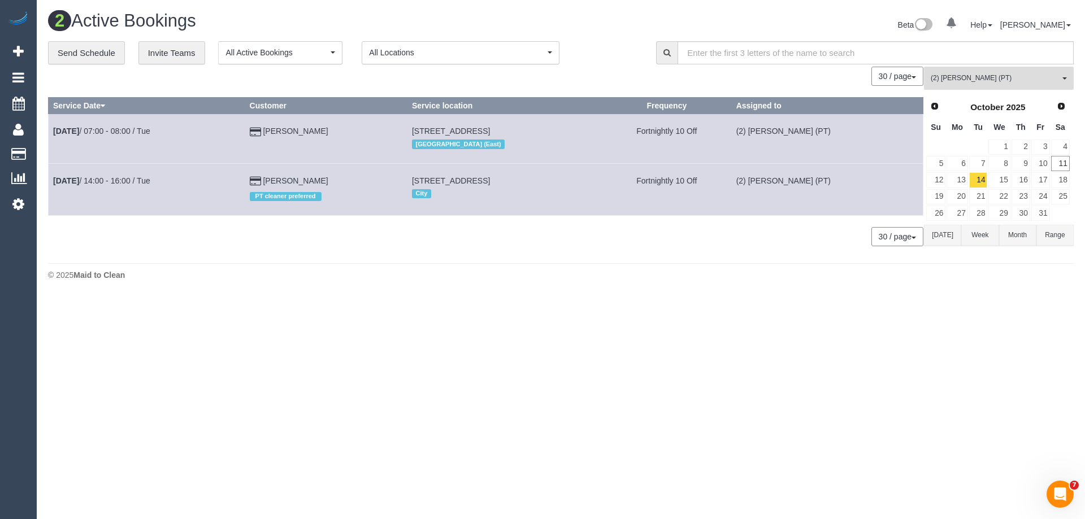
click at [964, 81] on span "(2) Reggy Cogulet (PT)" at bounding box center [995, 78] width 129 height 10
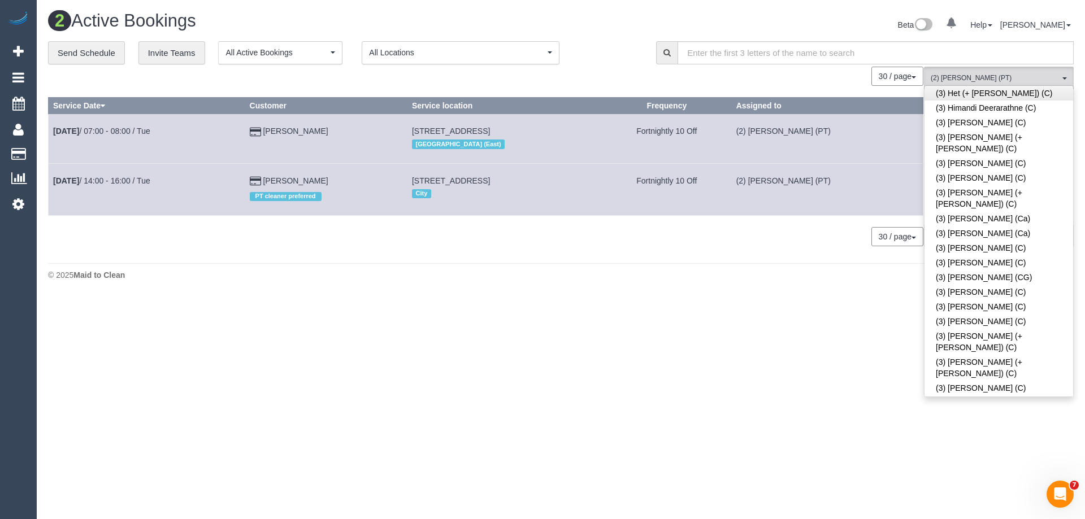
scroll to position [2317, 0]
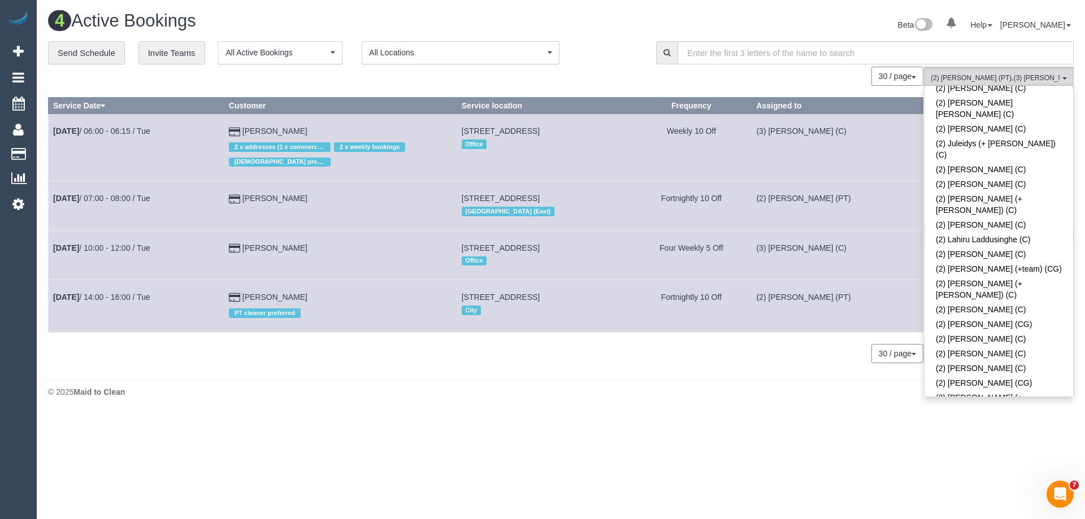
scroll to position [791, 0]
click at [990, 488] on link "(2) Reggy Cogulet (PT)" at bounding box center [999, 495] width 149 height 15
click at [669, 379] on div "2 Active Bookings Beta 0 Your Notifications You have 0 alerts Help Help Docs Ta…" at bounding box center [561, 207] width 1048 height 414
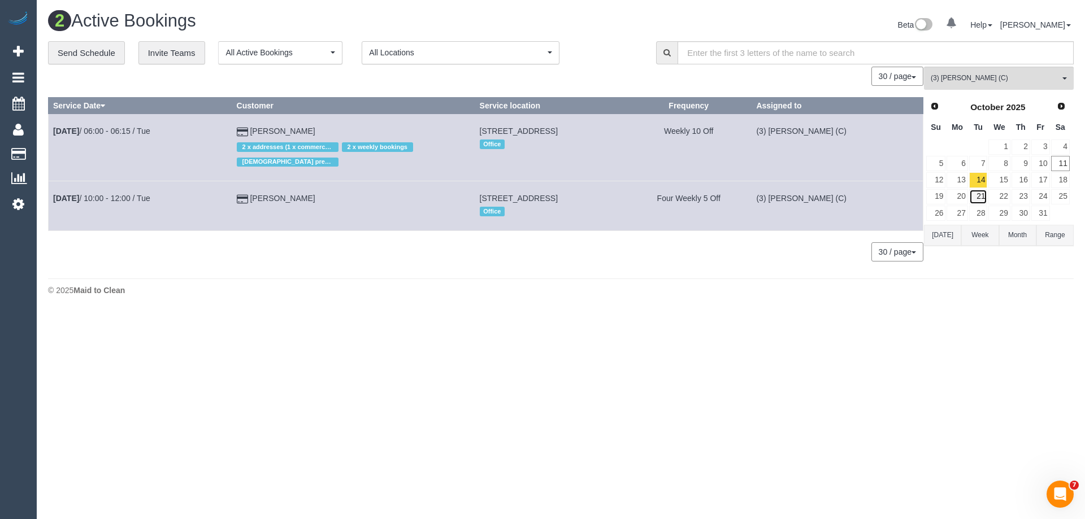
click at [977, 194] on link "21" at bounding box center [978, 196] width 19 height 15
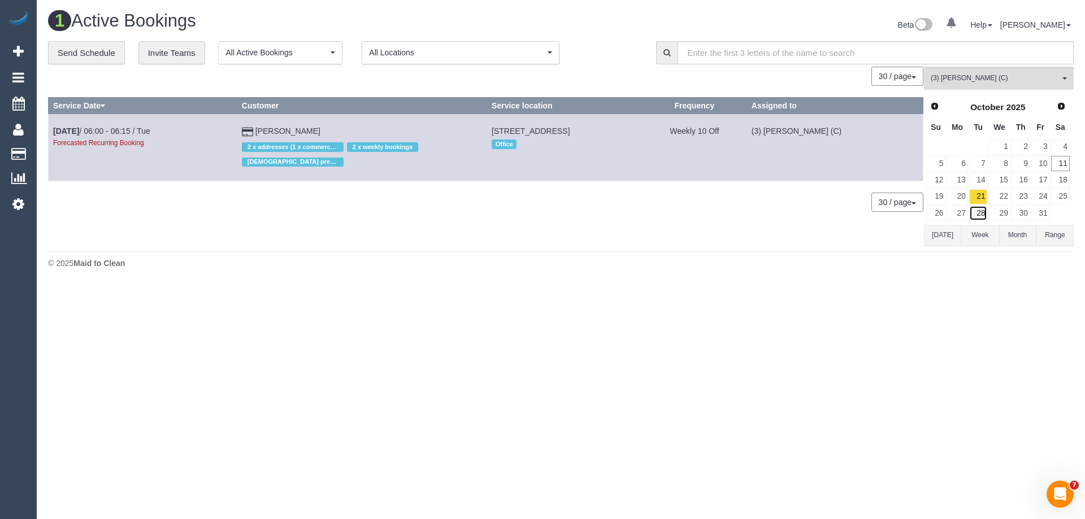
click at [979, 211] on link "28" at bounding box center [978, 213] width 19 height 15
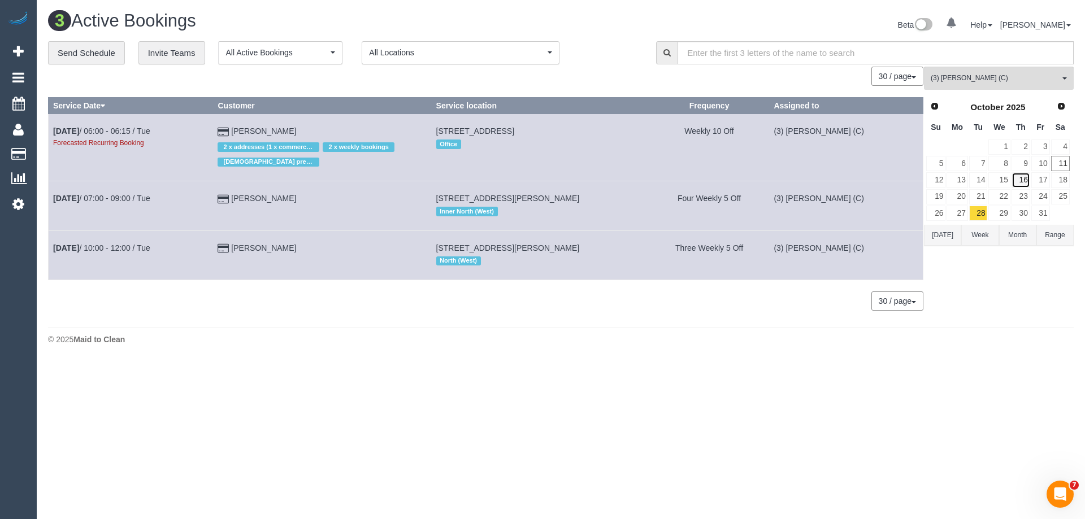
click at [1024, 176] on link "16" at bounding box center [1021, 179] width 19 height 15
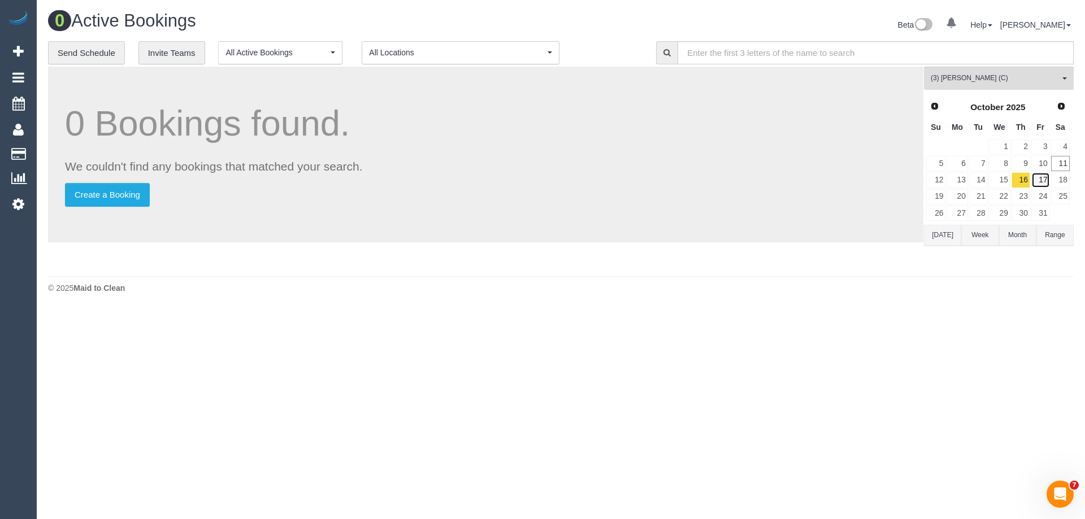
click at [1040, 179] on link "17" at bounding box center [1040, 179] width 19 height 15
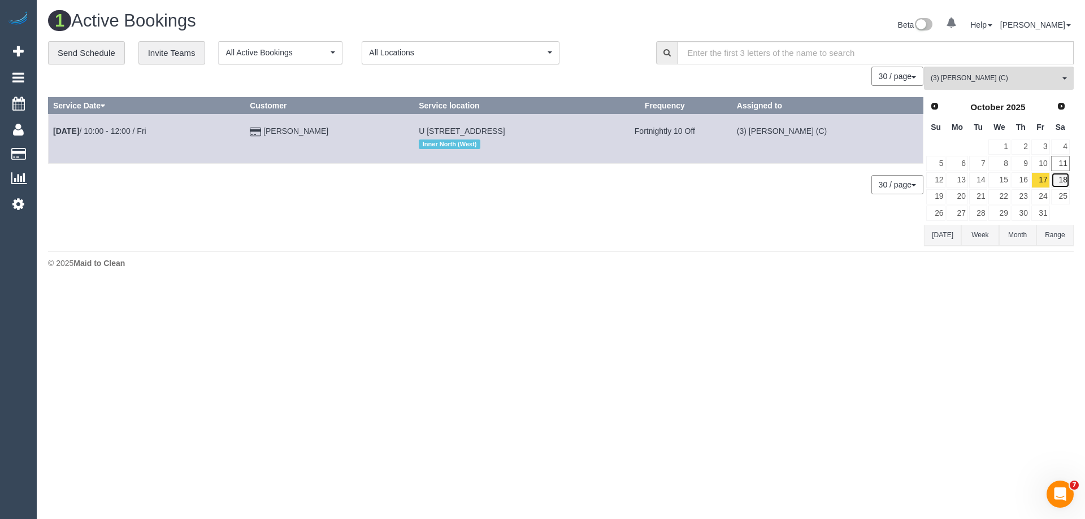
click at [1064, 177] on link "18" at bounding box center [1060, 179] width 19 height 15
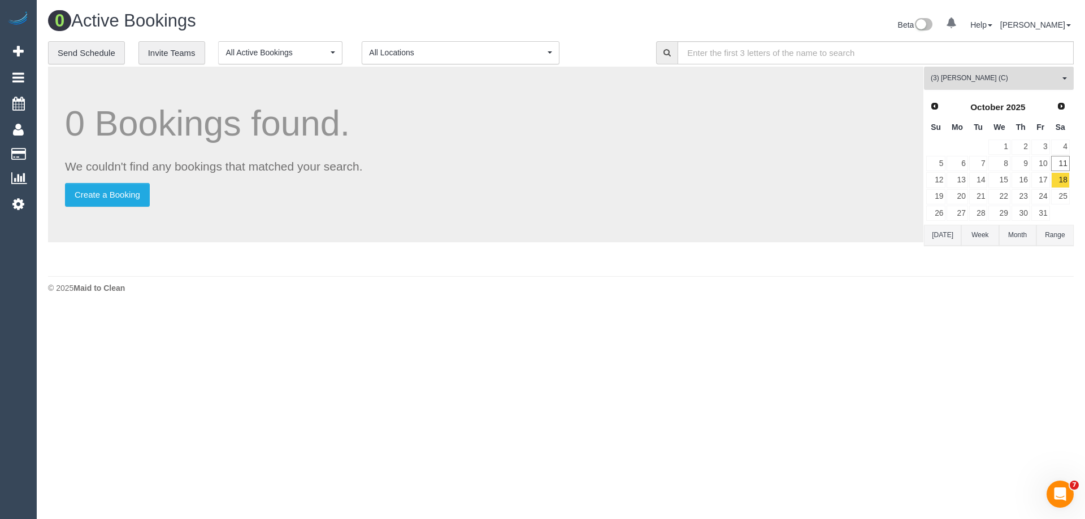
click at [961, 76] on span "(3) [PERSON_NAME] (C)" at bounding box center [995, 78] width 129 height 10
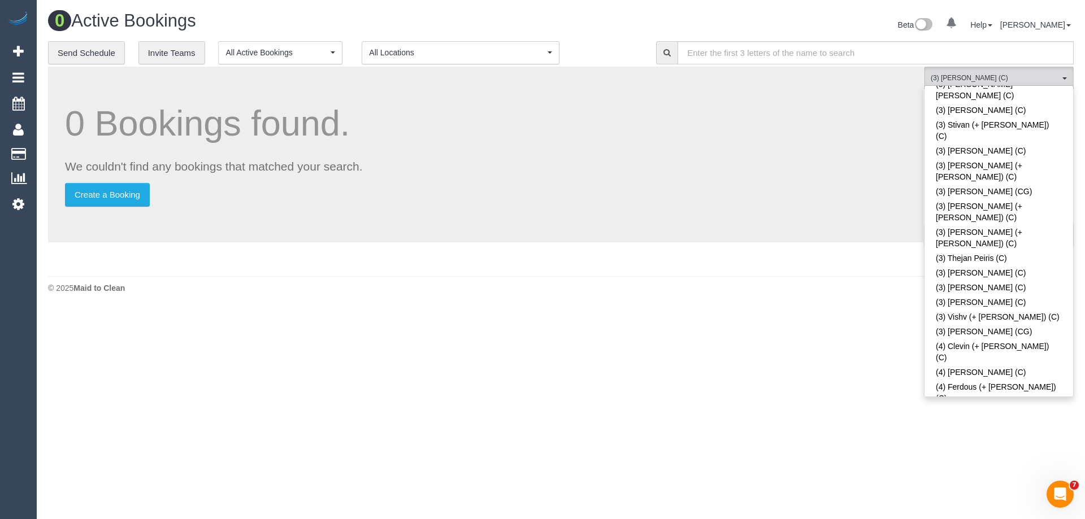
scroll to position [3368, 0]
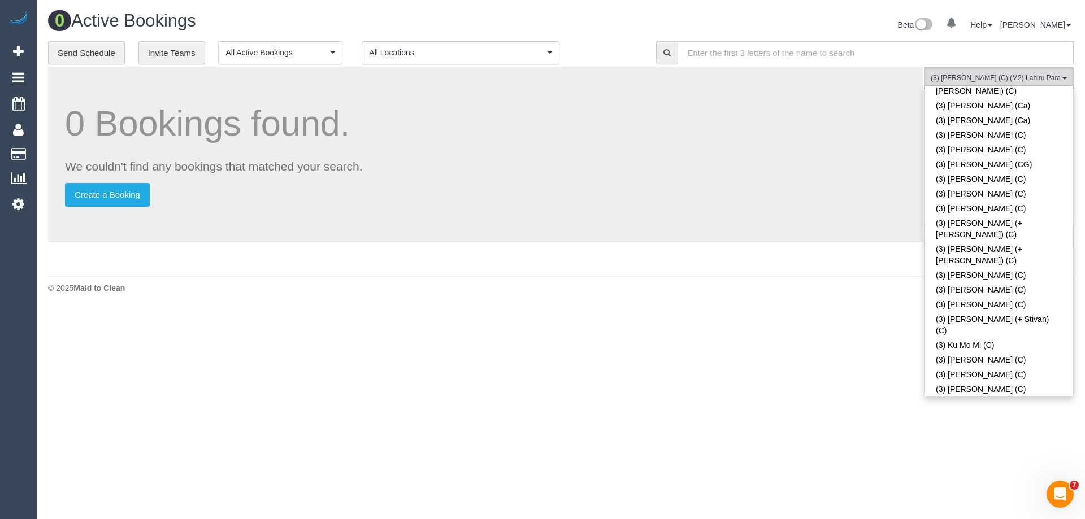
scroll to position [2408, 0]
click at [713, 332] on body "0 Beta Your Notifications You have 0 alerts Add Booking Bookings Active Booking…" at bounding box center [542, 259] width 1085 height 519
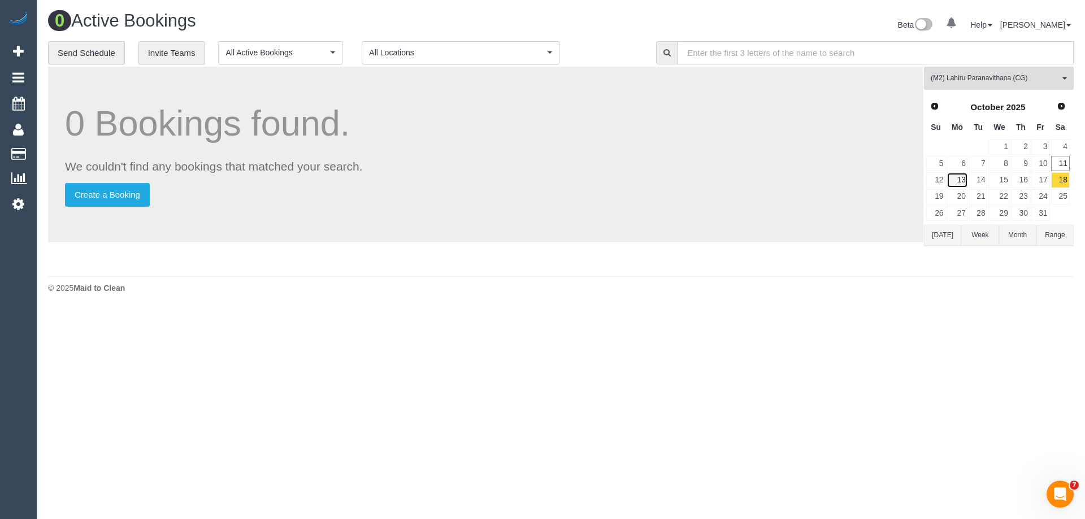
click at [957, 179] on link "13" at bounding box center [957, 179] width 21 height 15
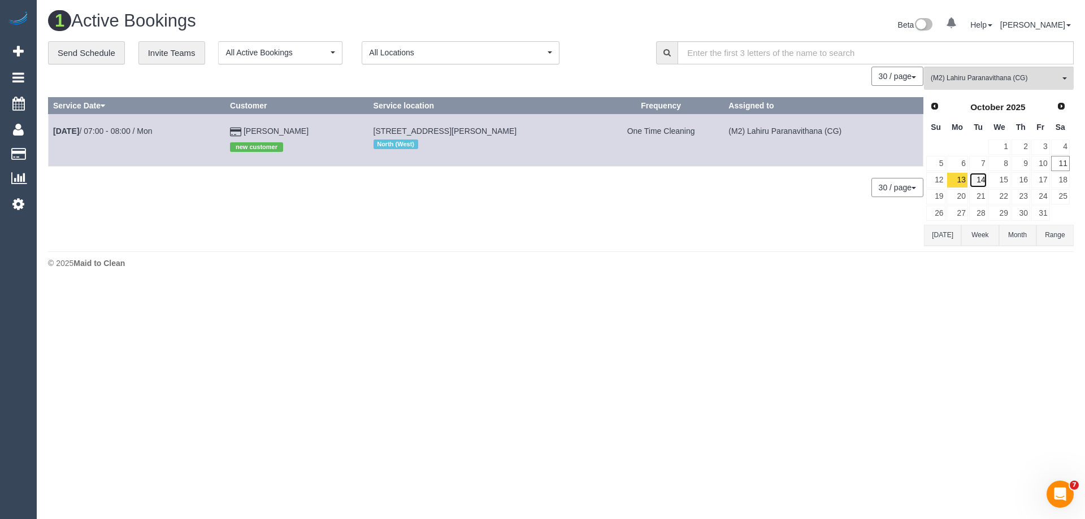
click at [978, 179] on link "14" at bounding box center [978, 179] width 19 height 15
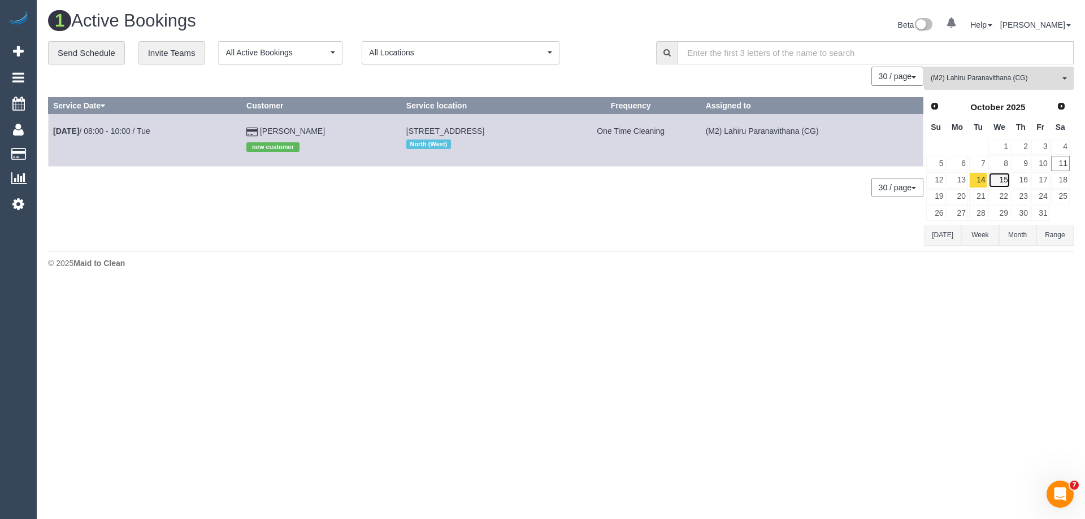
click at [1006, 181] on link "15" at bounding box center [998, 179] width 21 height 15
click at [1031, 181] on link "17" at bounding box center [1040, 179] width 19 height 15
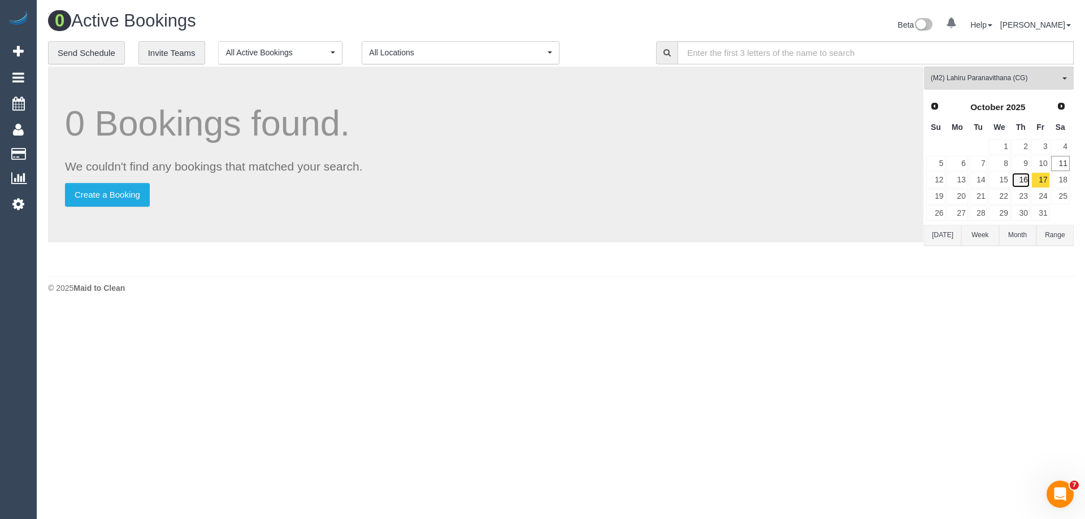
click at [1022, 176] on link "16" at bounding box center [1021, 179] width 19 height 15
click at [1058, 179] on link "18" at bounding box center [1060, 179] width 19 height 15
click at [1001, 183] on link "15" at bounding box center [998, 179] width 21 height 15
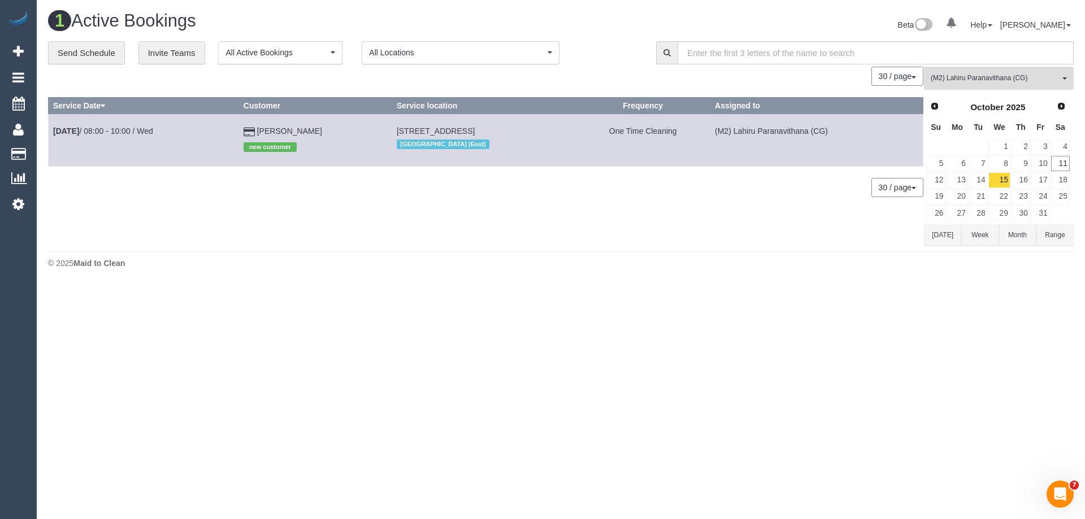
click at [978, 69] on button "(M2) Lahiru Paranavithana (CG) All Teams" at bounding box center [999, 78] width 150 height 23
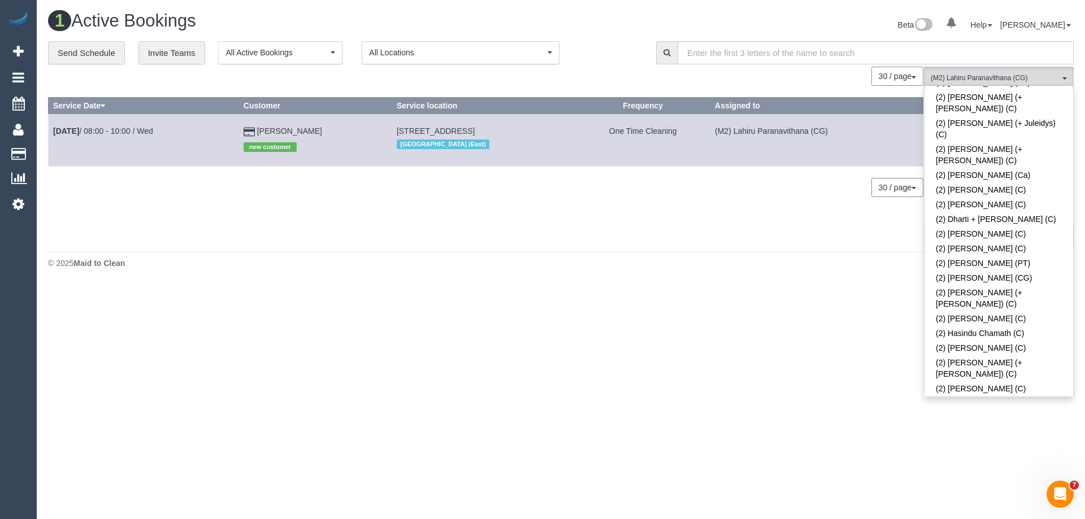
scroll to position [463, 0]
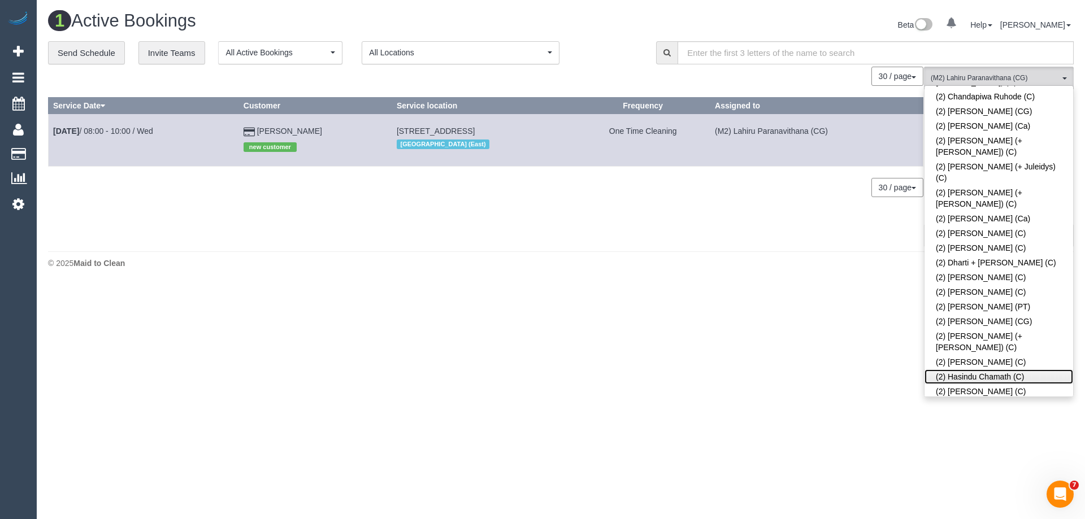
click at [965, 370] on link "(2) Hasindu Chamath (C)" at bounding box center [999, 377] width 149 height 15
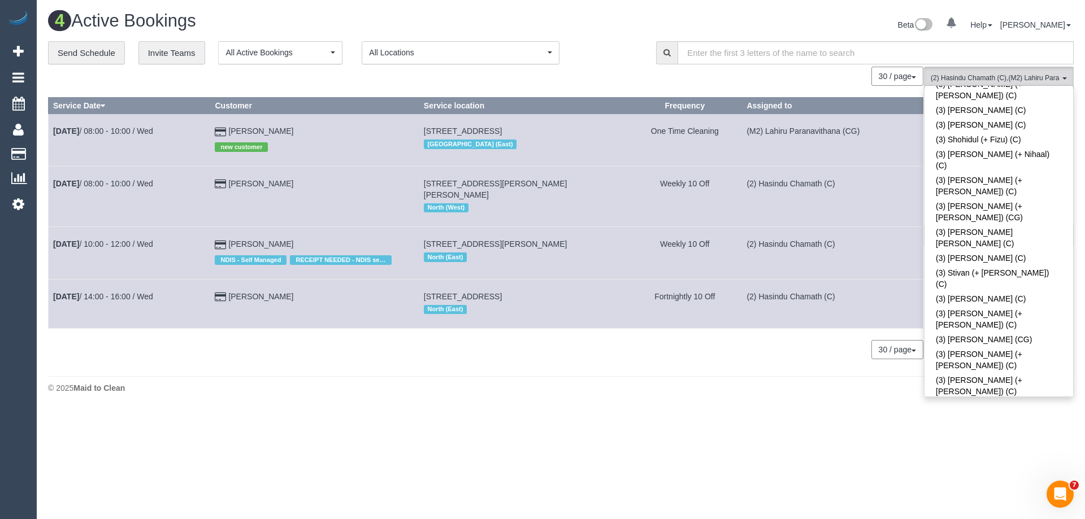
scroll to position [3233, 0]
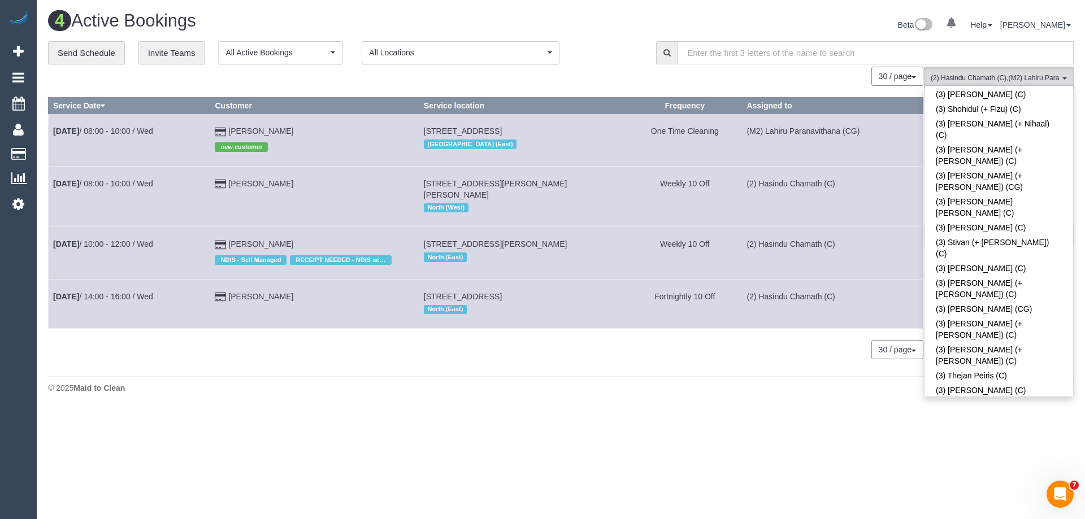
click at [783, 369] on body "0 Beta Your Notifications You have 0 alerts Add Booking Bookings Active Booking…" at bounding box center [542, 259] width 1085 height 519
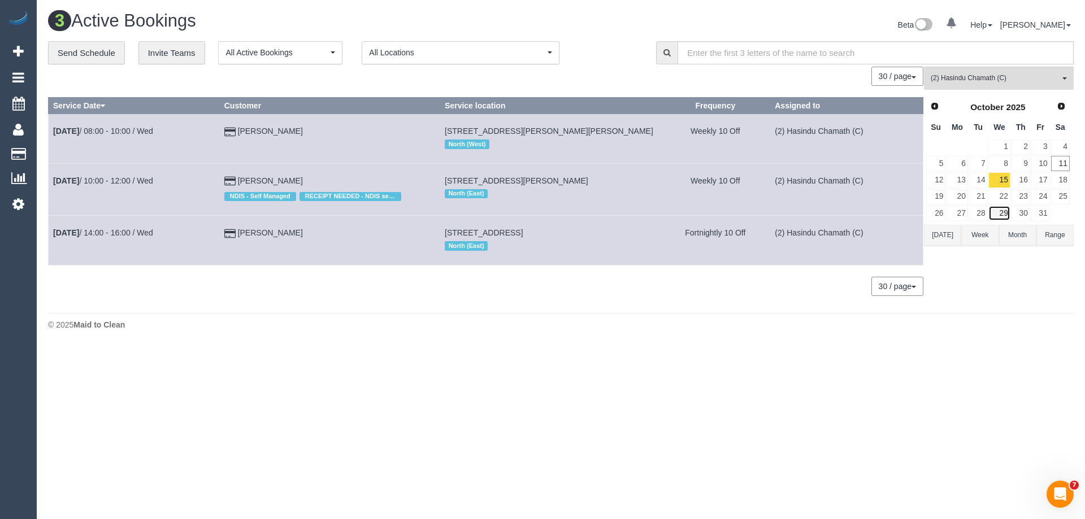
click at [1003, 210] on link "29" at bounding box center [998, 213] width 21 height 15
click at [1003, 191] on link "22" at bounding box center [998, 196] width 21 height 15
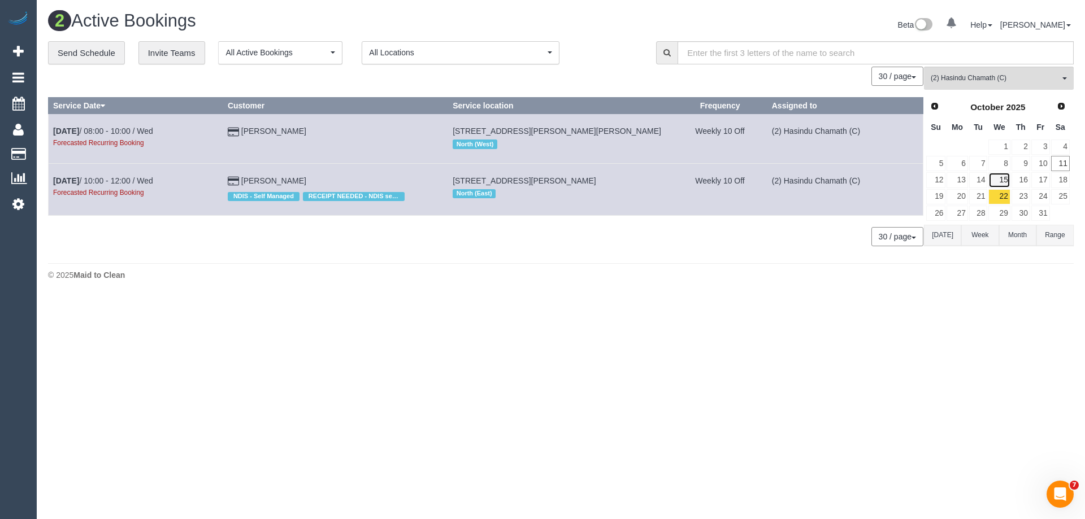
click at [1001, 176] on link "15" at bounding box center [998, 179] width 21 height 15
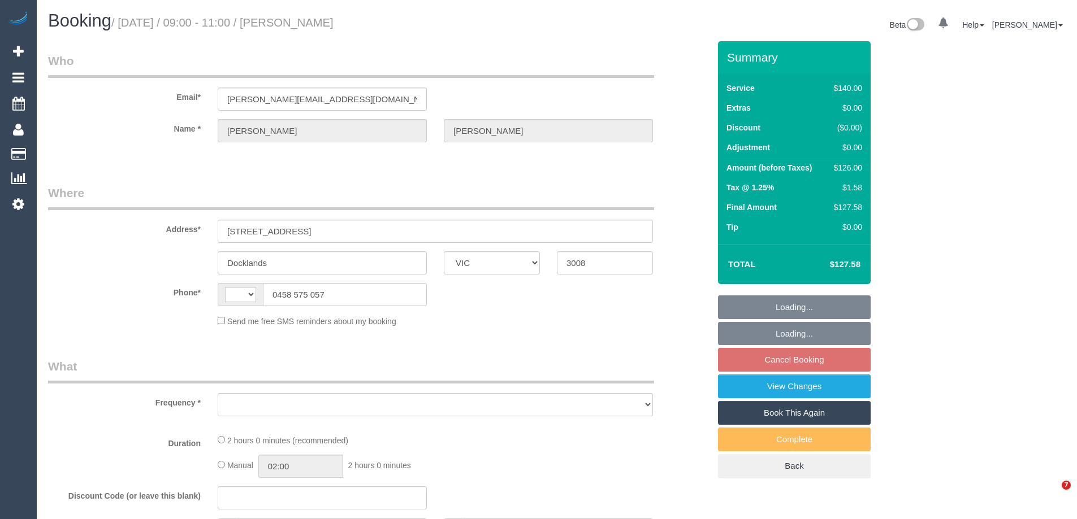
select select "VIC"
select select "string:AU"
select select "string:stripe-pm_1M7Wh82GScqysDRVp3KLIvbn"
select select "number:27"
select select "number:14"
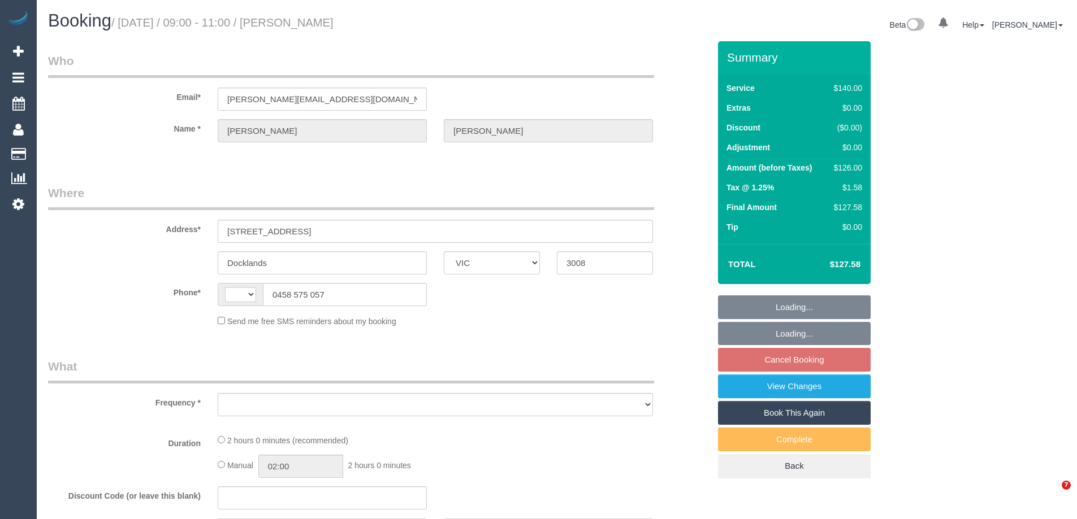
select select "number:20"
select select "number:22"
select select "number:33"
select select "number:12"
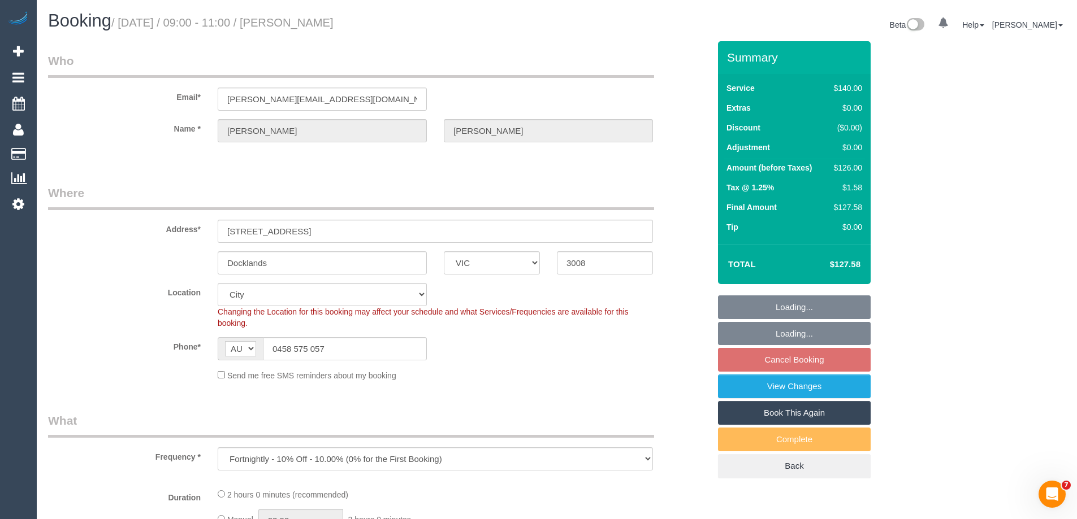
select select "object:681"
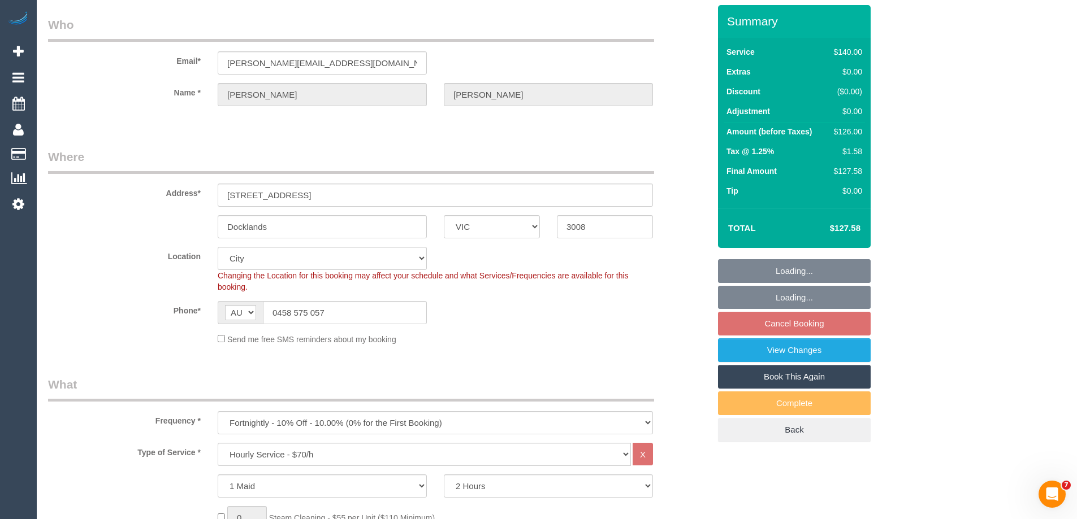
scroll to position [57, 0]
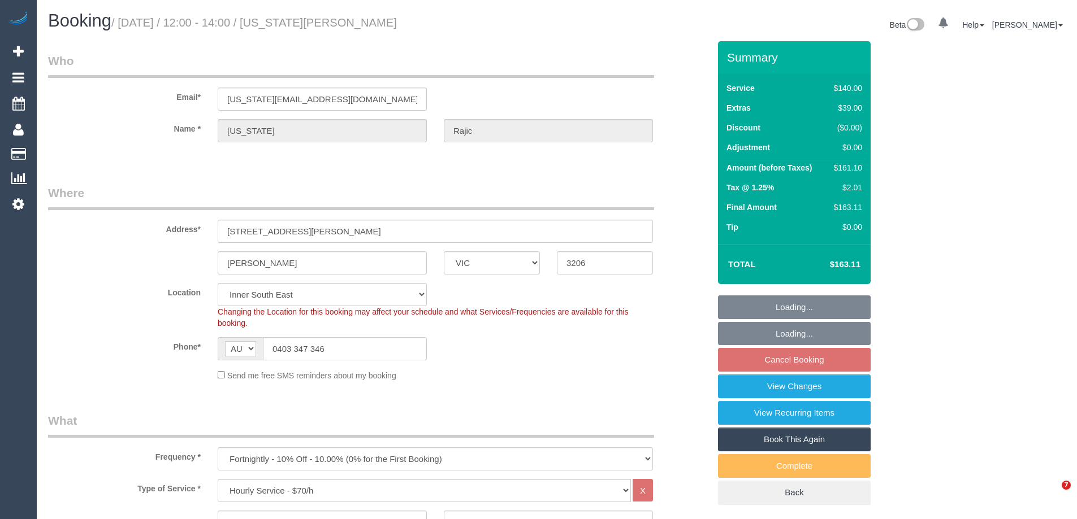
select select "VIC"
select select "string:stripe-pm_1Ou8M22GScqysDRVBnzWNWEj"
select select "object:873"
select select "number:28"
select select "number:16"
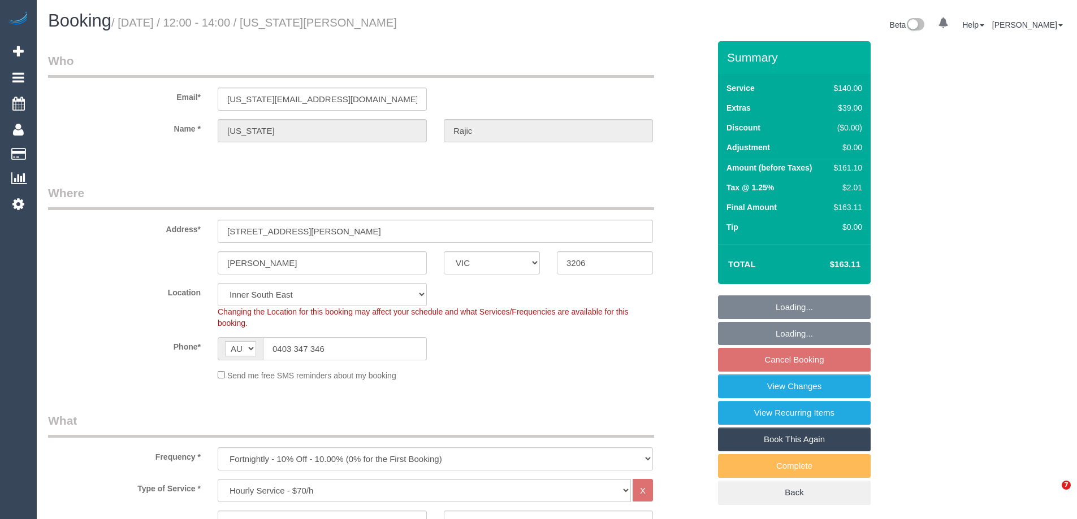
select select "number:19"
select select "number:24"
select select "number:33"
select select "number:13"
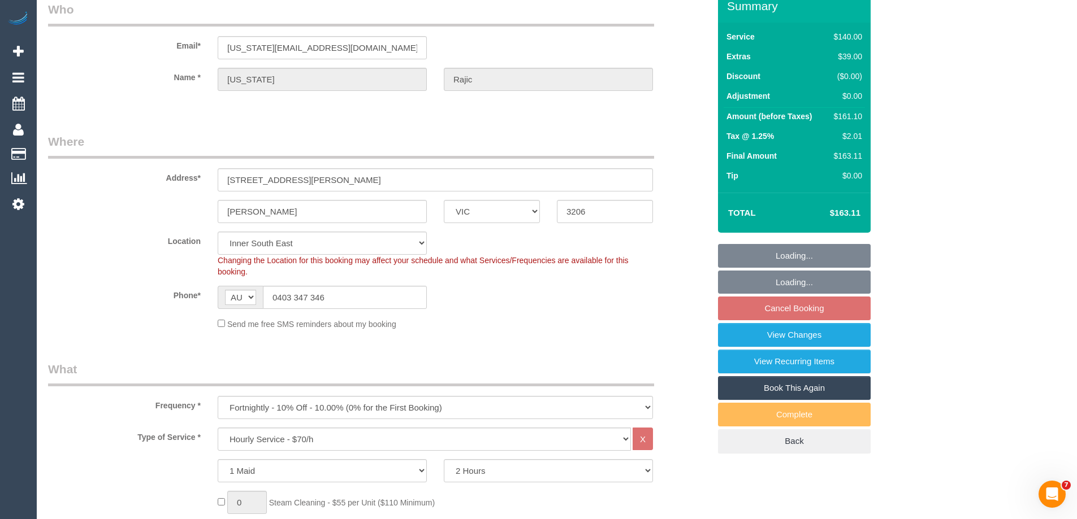
scroll to position [170, 0]
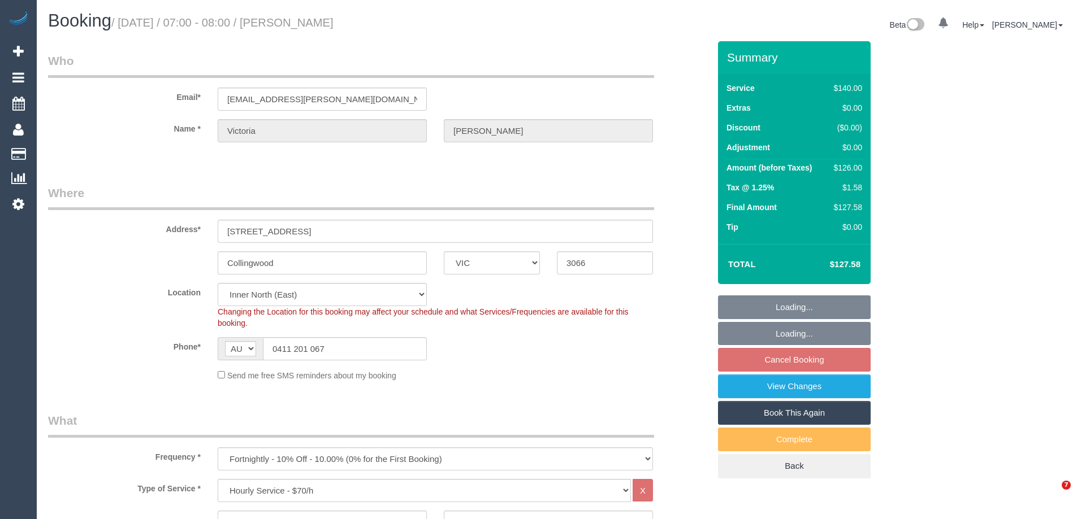
select select "VIC"
select select "number:27"
select select "number:16"
select select "number:18"
select select "number:34"
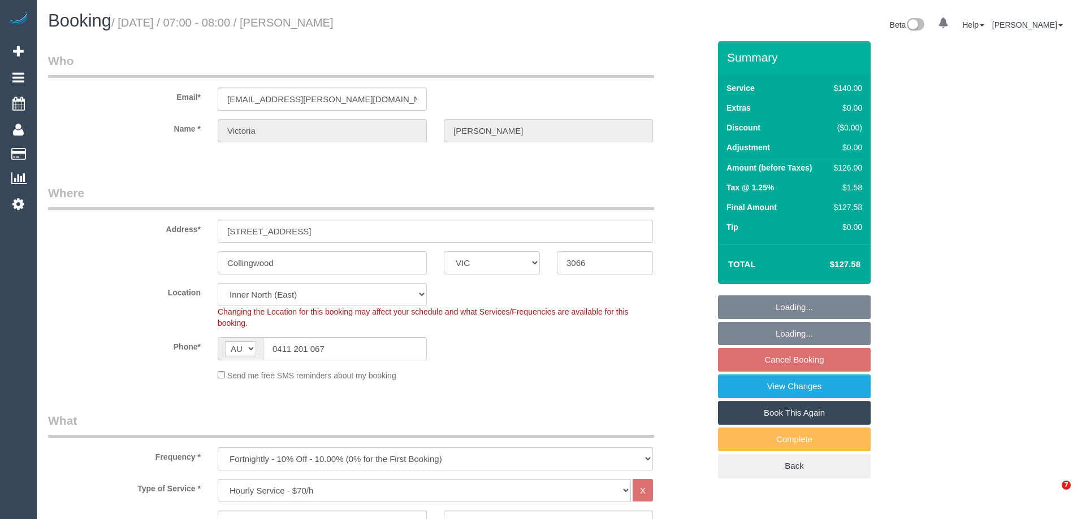
select select "spot1"
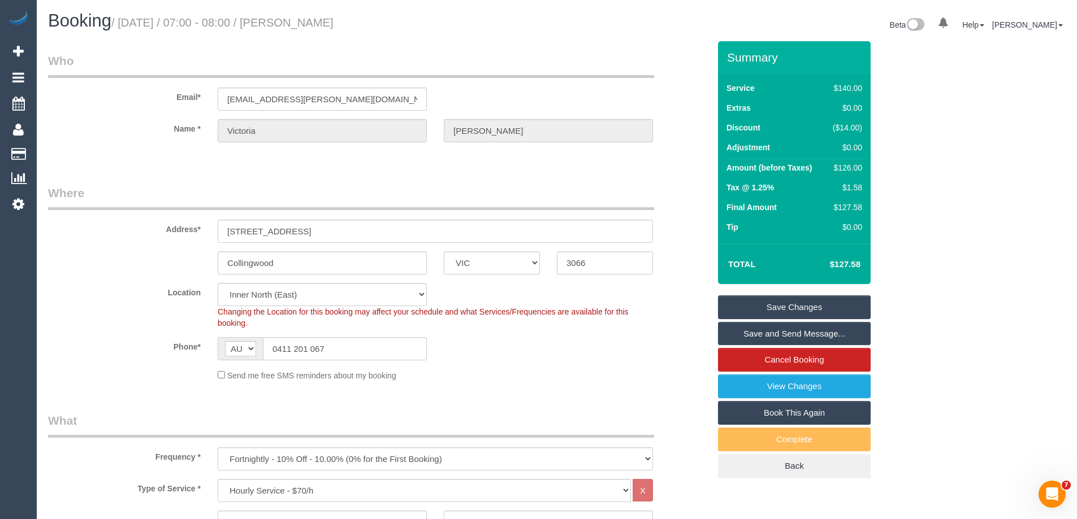
scroll to position [113, 0]
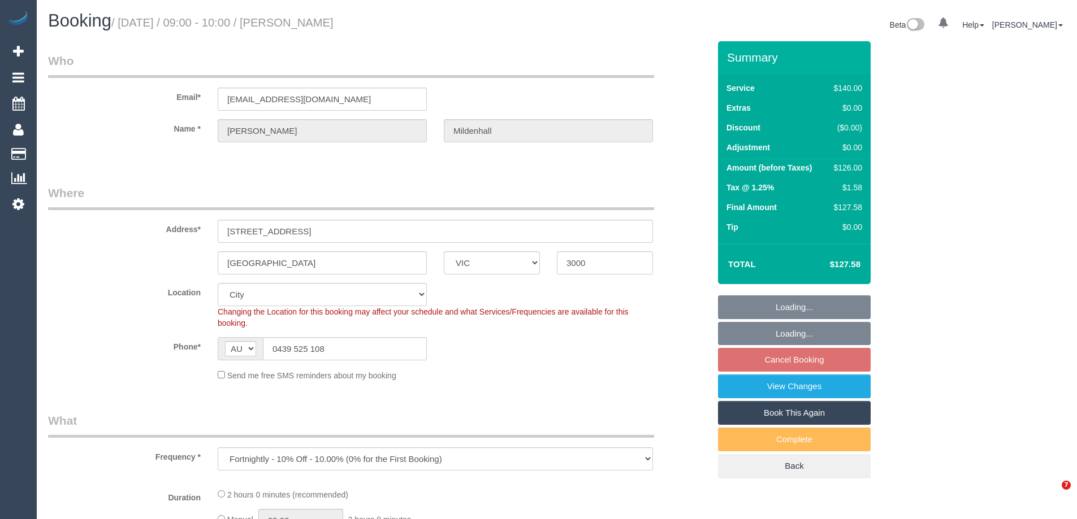
select select "VIC"
select select "object:540"
select select "number:28"
select select "number:14"
select select "number:21"
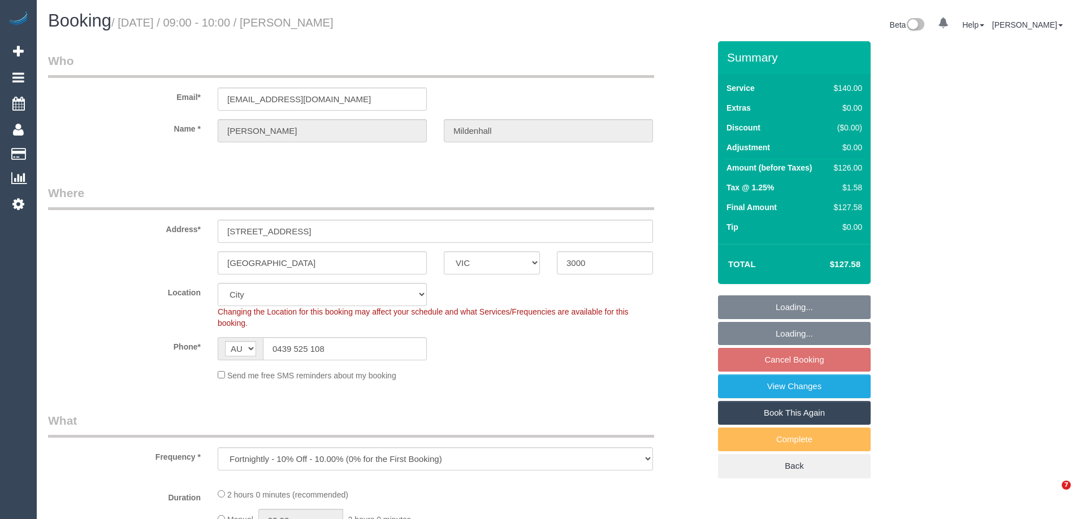
select select "number:22"
select select "number:35"
select select "number:26"
select select "38559"
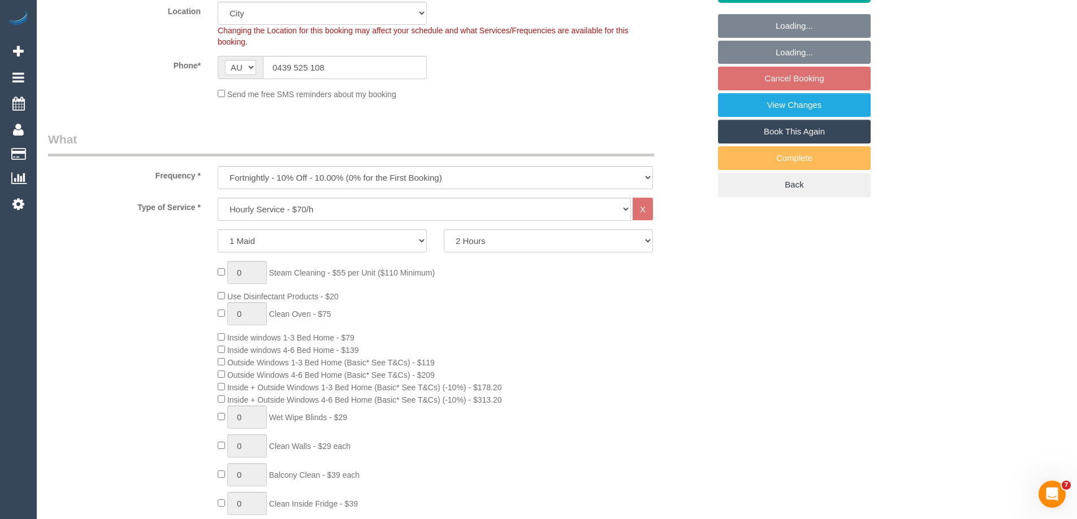
scroll to position [283, 0]
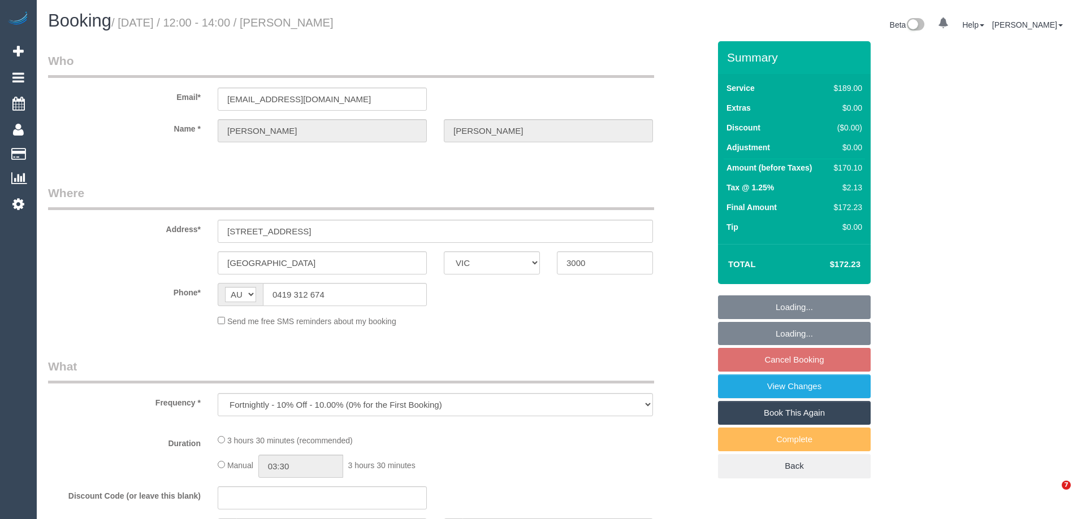
select select "VIC"
select select "number:29"
select select "number:14"
select select "number:20"
select select "number:22"
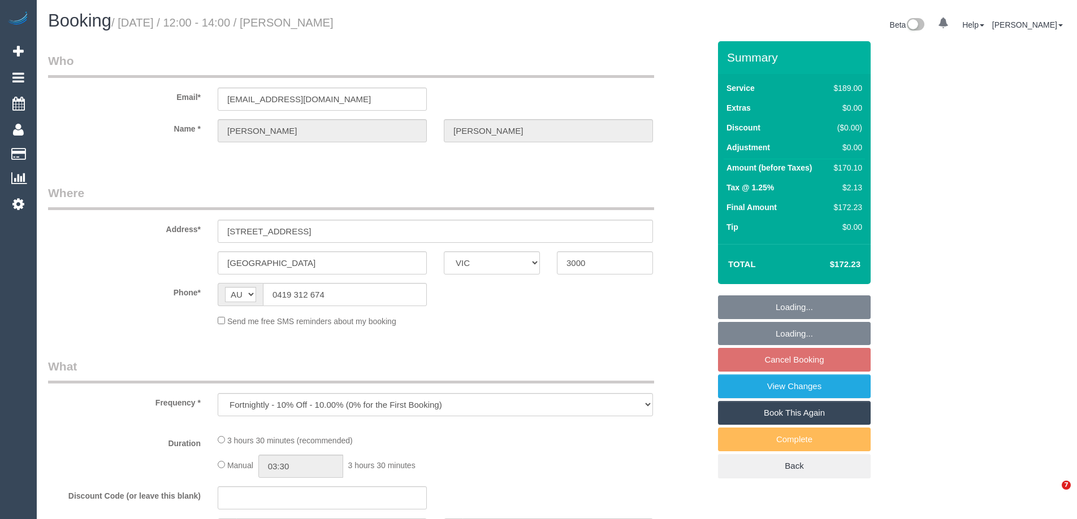
select select "number:34"
select select "number:12"
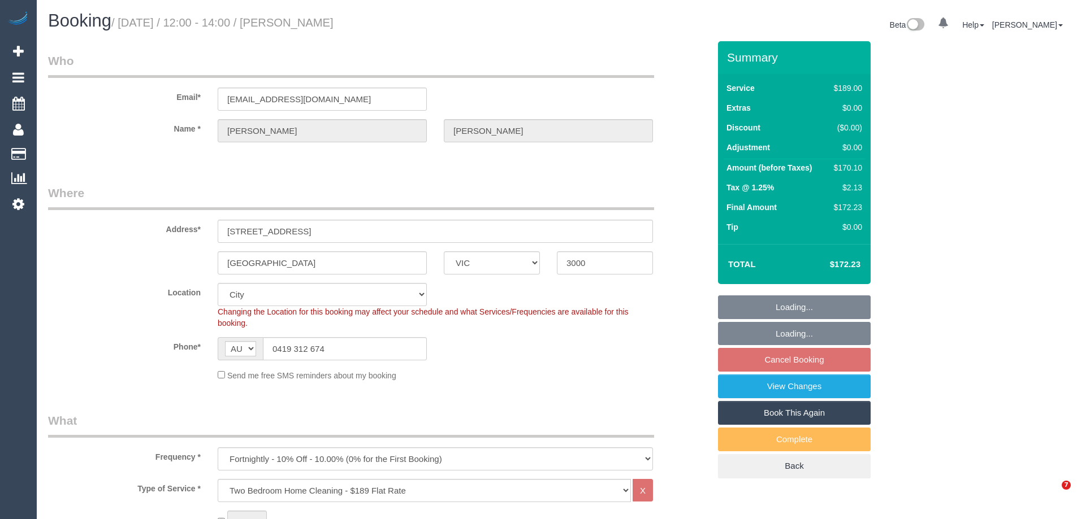
select select "object:1172"
select select "spot4"
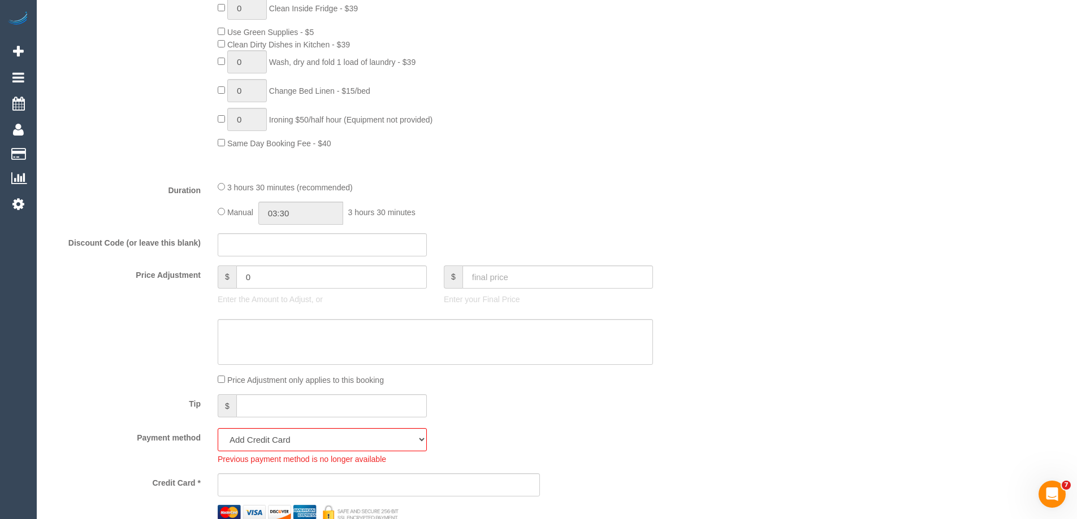
scroll to position [791, 0]
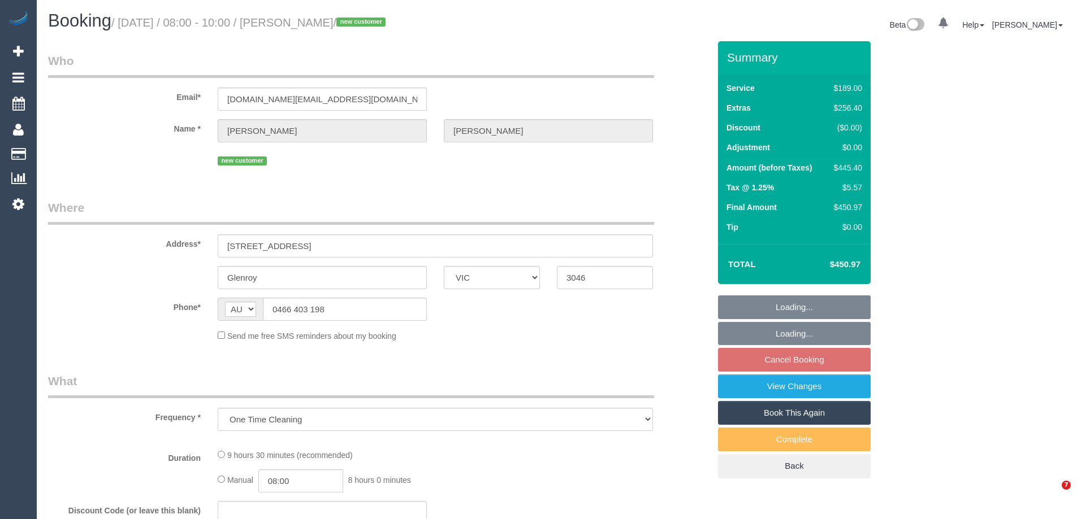
select select "VIC"
select select "string:stripe-pm_1SA0xx2GScqysDRVD2rmXnWA"
select select "number:29"
select select "number:15"
select select "number:18"
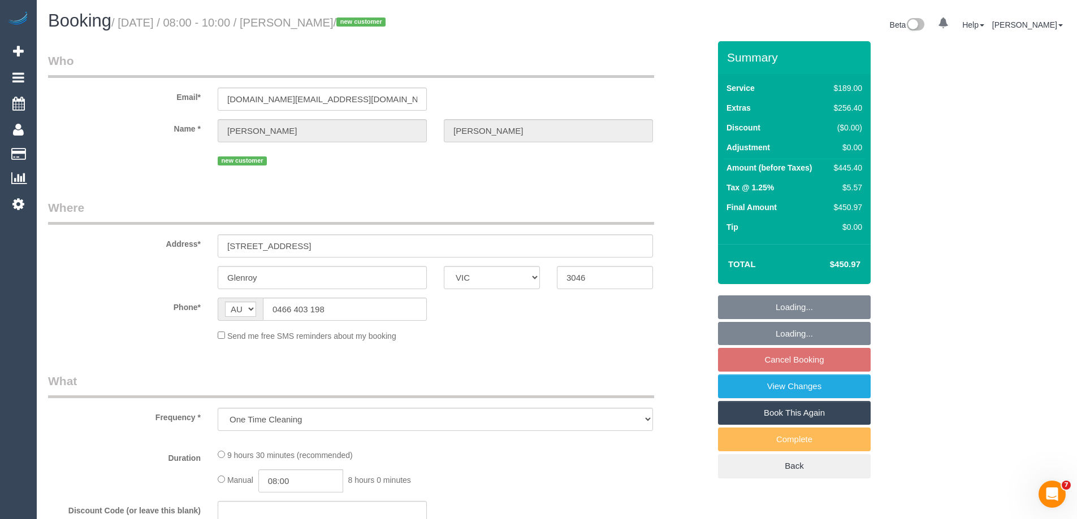
select select "number:24"
select select "number:26"
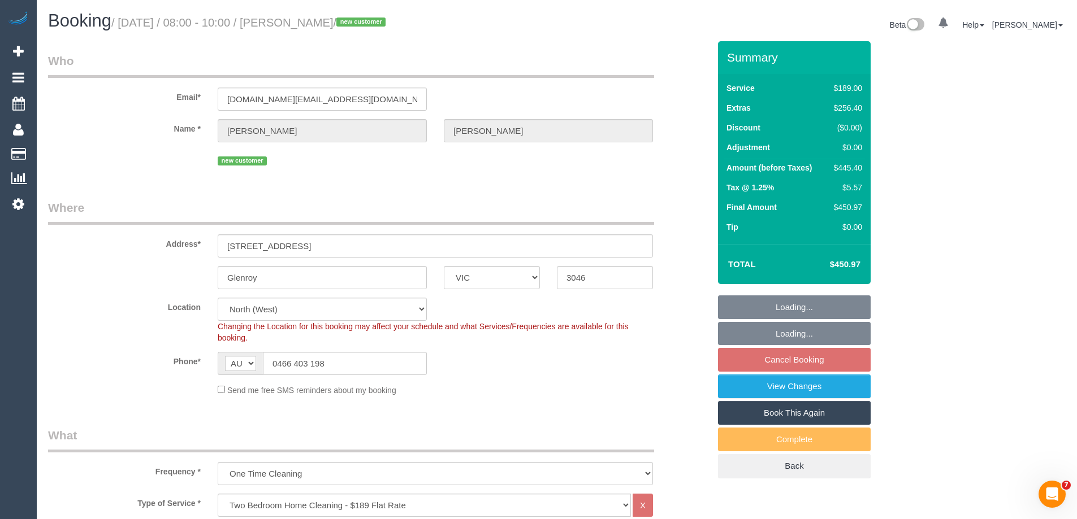
select select "object:1516"
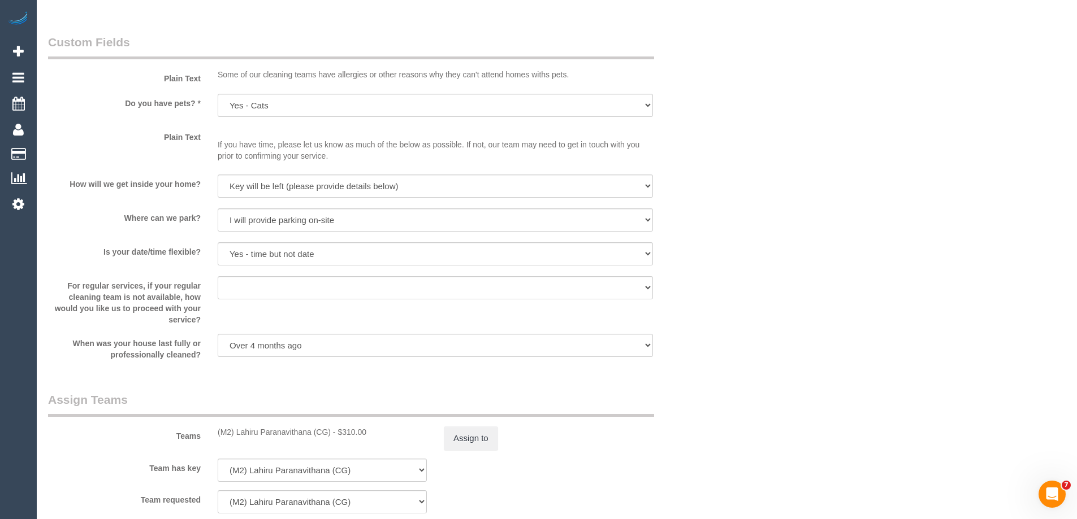
scroll to position [1582, 0]
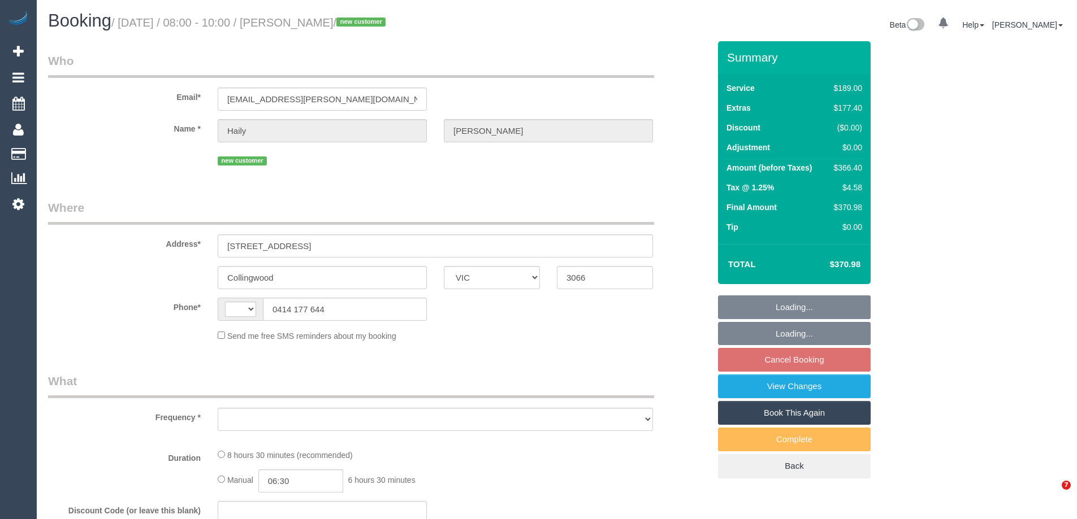
select select "VIC"
select select "string:stripe-pm_1S4uqk2GScqysDRVzs3ie70x"
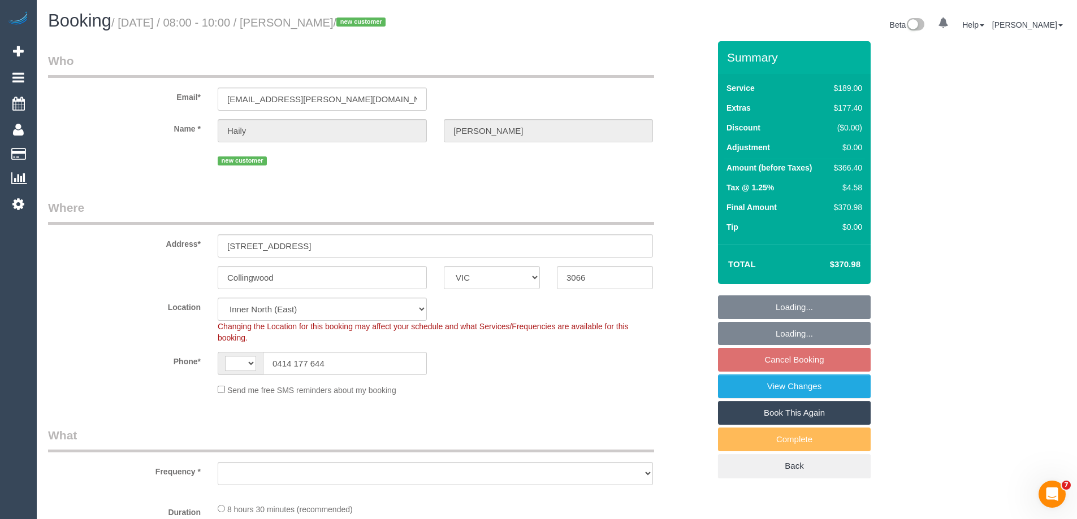
select select "string:AU"
select select "object:586"
select select "number:28"
select select "number:14"
select select "number:19"
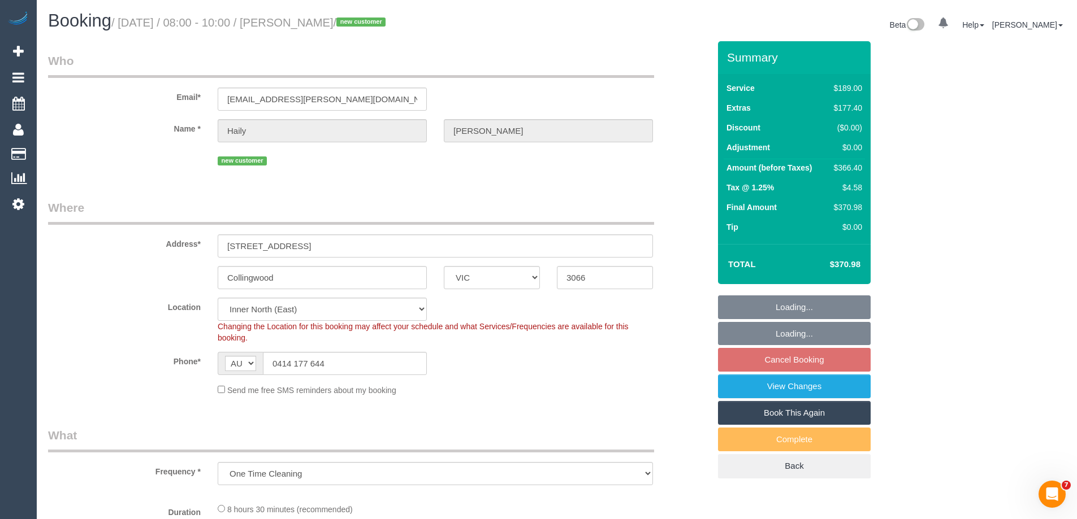
select select "number:24"
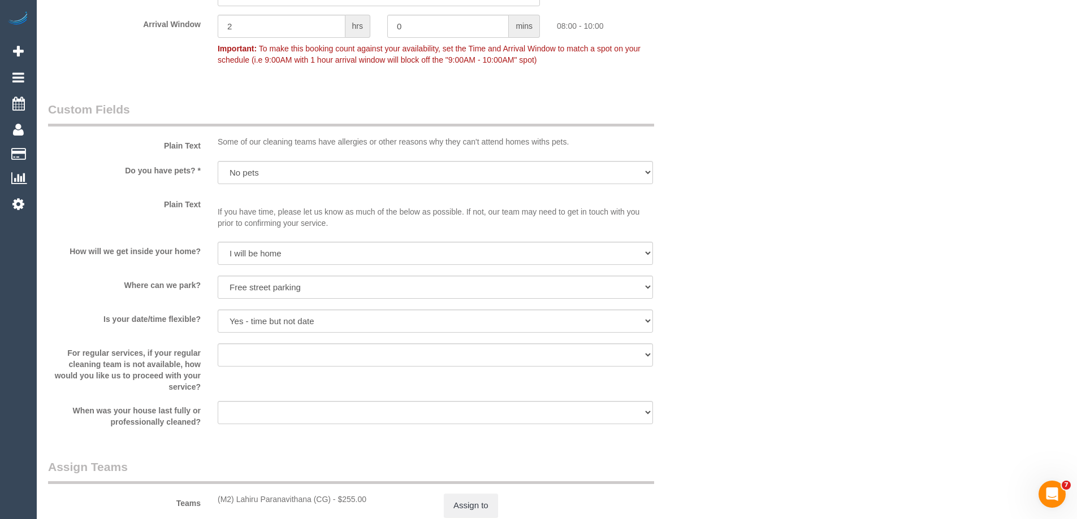
scroll to position [1639, 0]
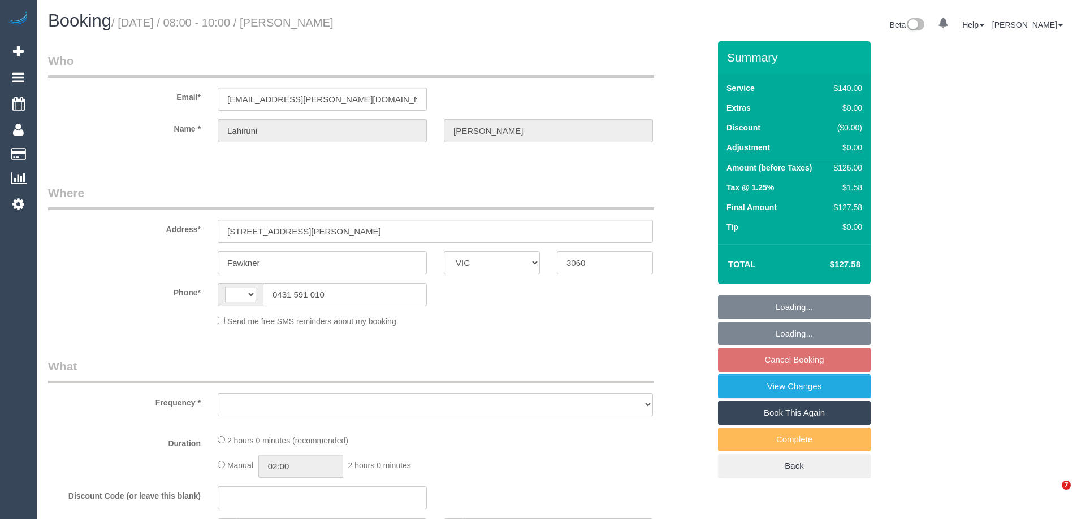
select select "VIC"
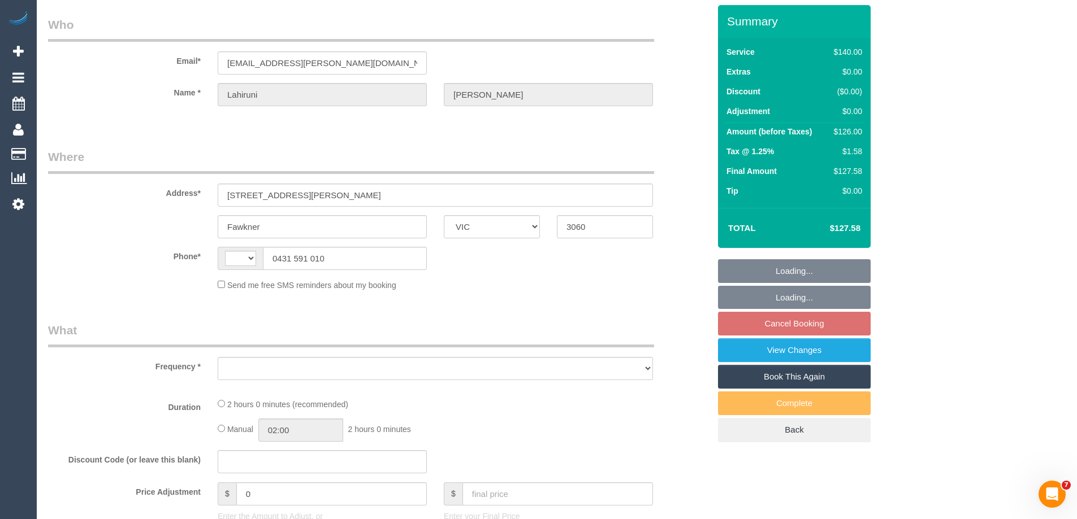
select select "string:AU"
select select "object:528"
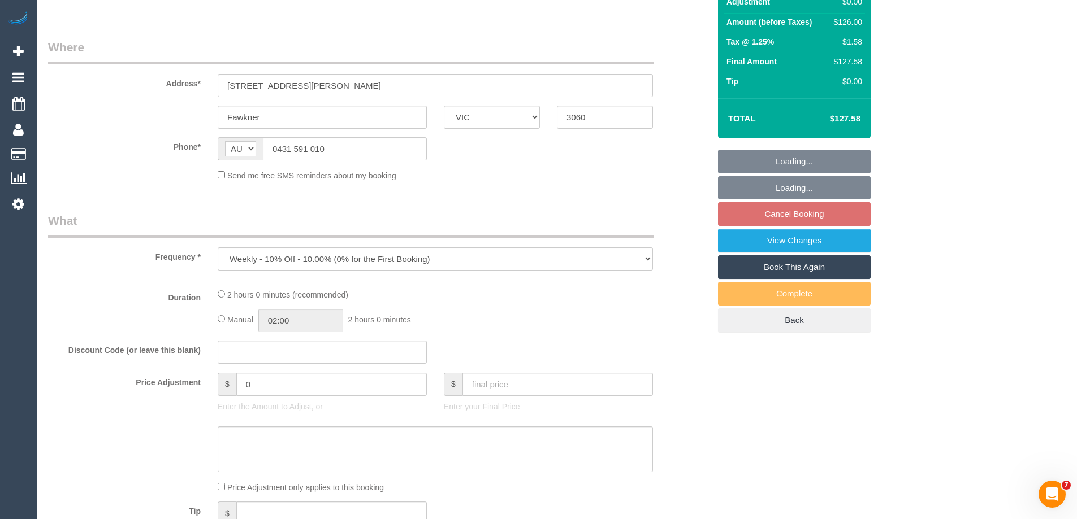
select select "string:stripe-pm_1Rurqw2GScqysDRVhNKdKY3q"
select select "number:27"
select select "number:14"
select select "number:18"
select select "number:22"
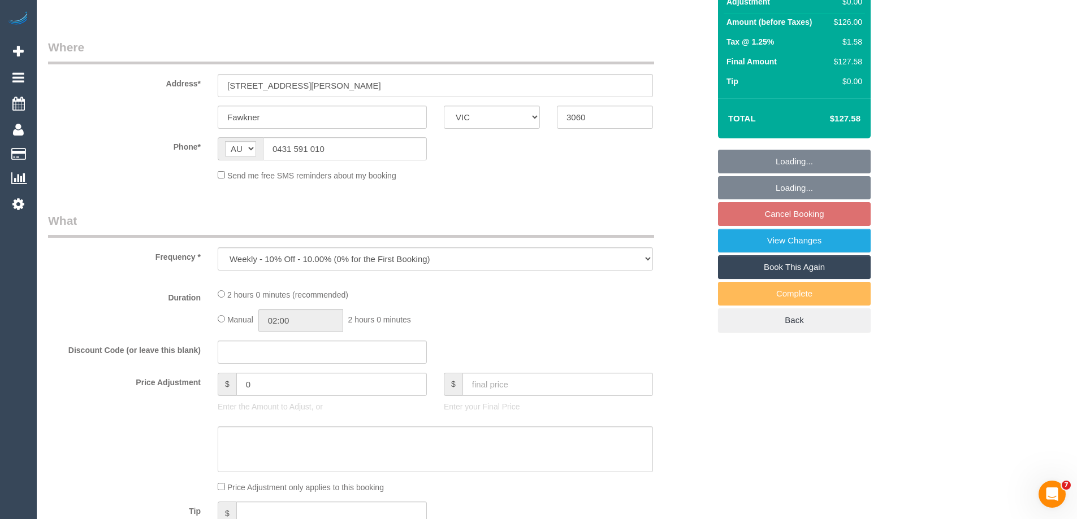
select select "number:34"
select select "number:12"
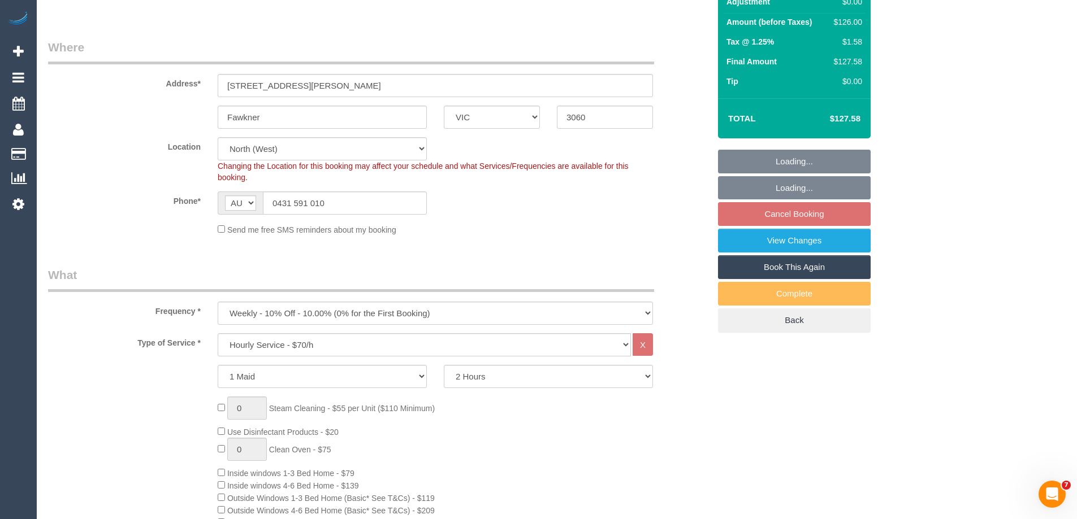
select select "object:1539"
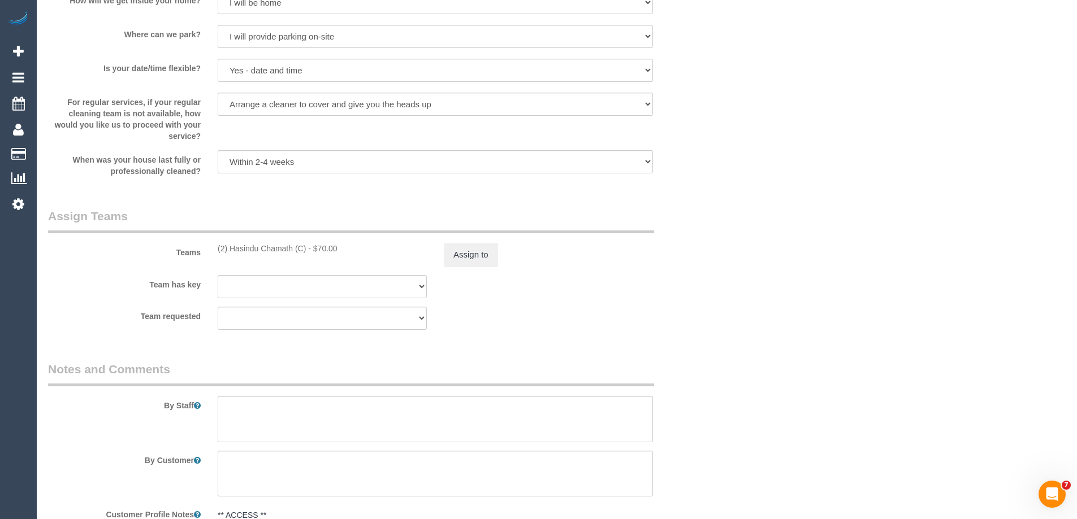
scroll to position [1752, 0]
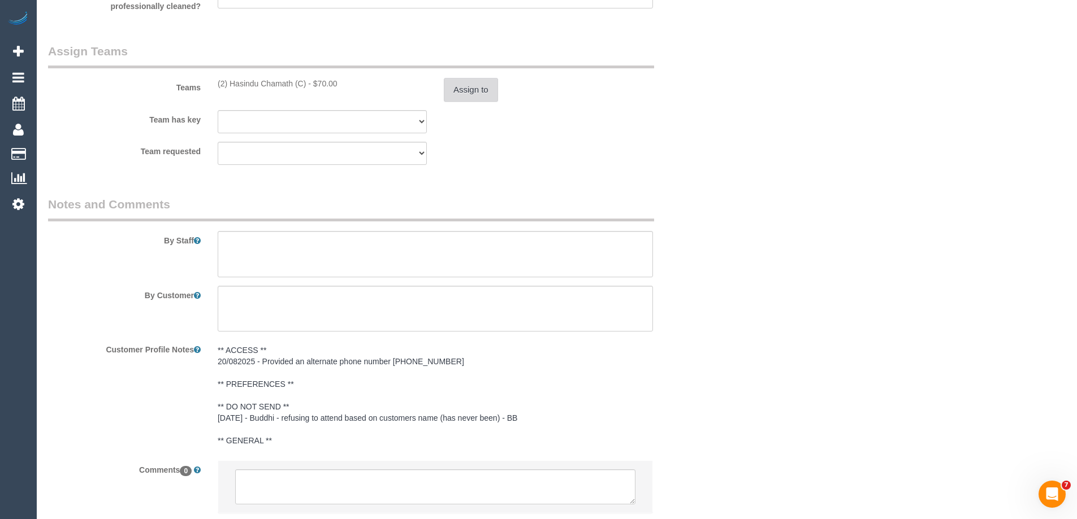
click at [460, 92] on button "Assign to" at bounding box center [471, 90] width 54 height 24
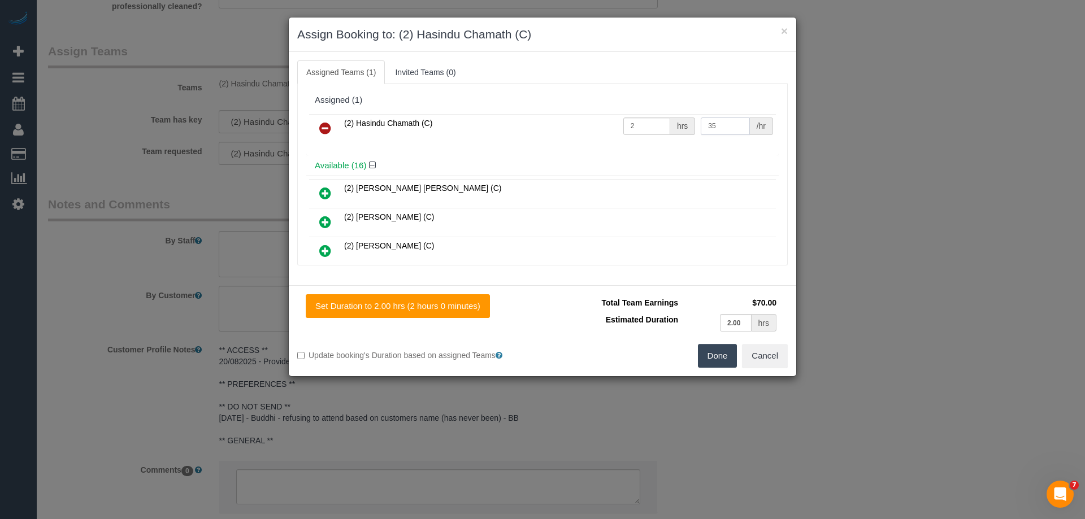
drag, startPoint x: 715, startPoint y: 123, endPoint x: 622, endPoint y: 123, distance: 93.3
click at [623, 123] on tr "(2) Hasindu Chamath (C) 2 hrs 35 /hr" at bounding box center [542, 128] width 467 height 29
type input "37.5"
click at [721, 359] on button "Done" at bounding box center [718, 356] width 40 height 24
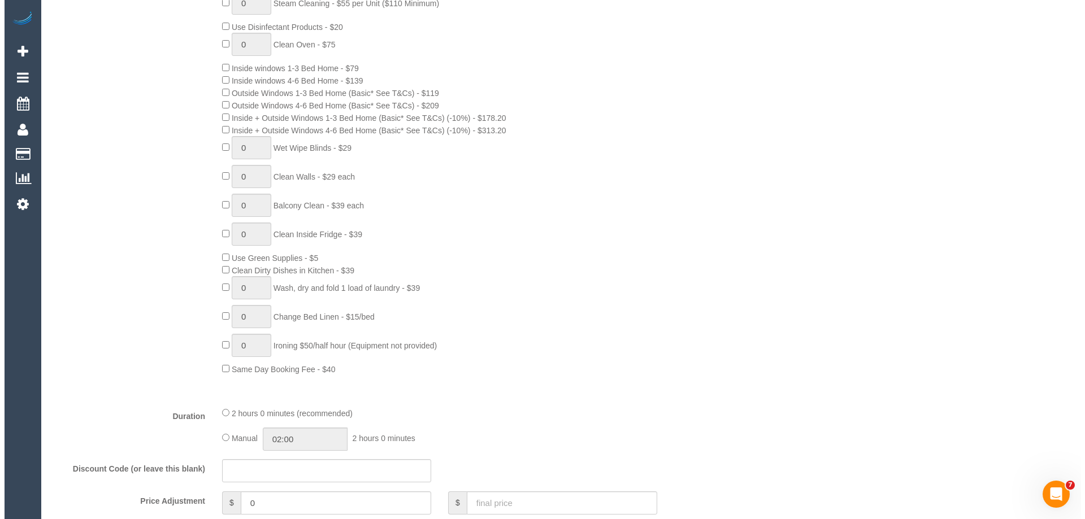
scroll to position [0, 0]
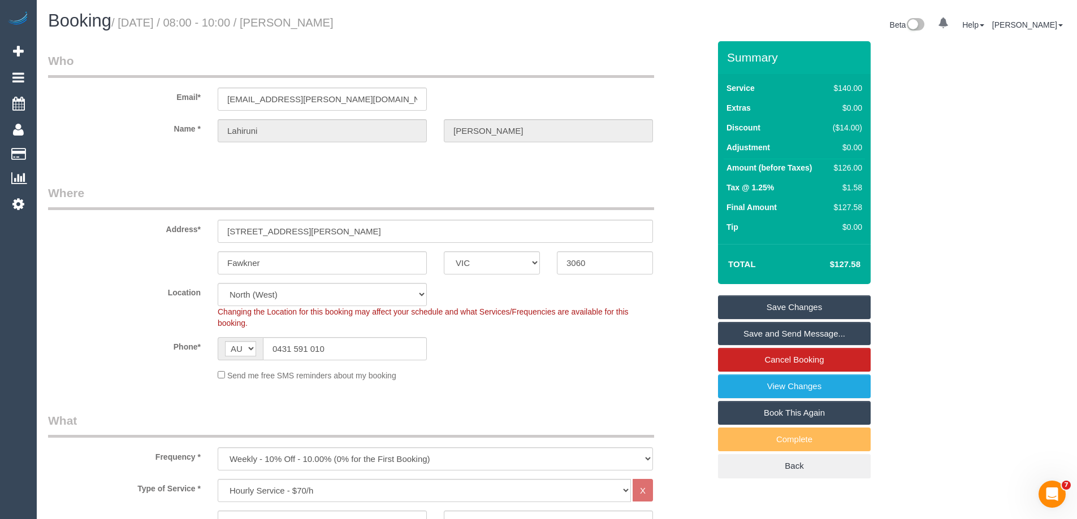
click at [748, 308] on link "Save Changes" at bounding box center [794, 308] width 153 height 24
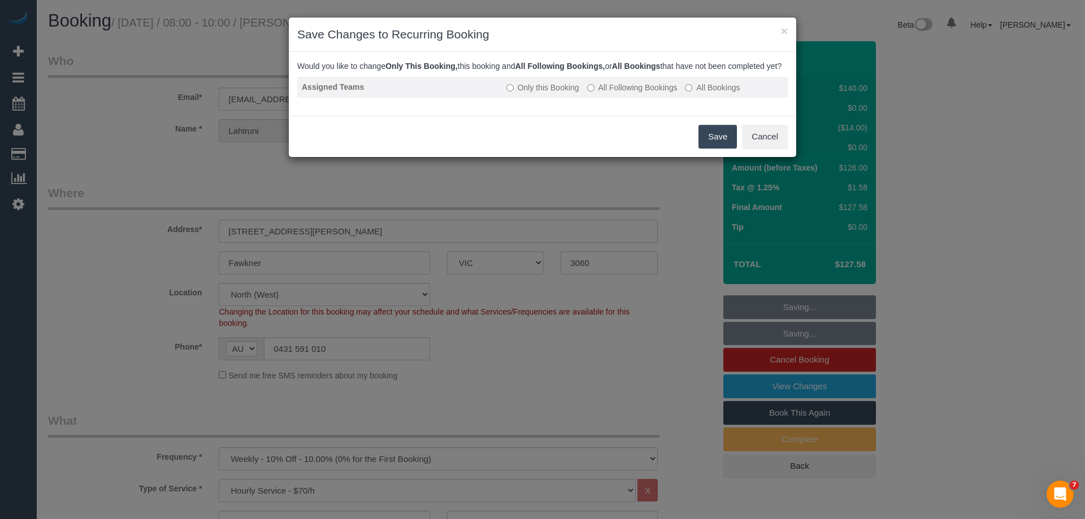
click at [599, 93] on label "All Following Bookings" at bounding box center [632, 87] width 90 height 11
click at [712, 149] on button "Save" at bounding box center [718, 137] width 38 height 24
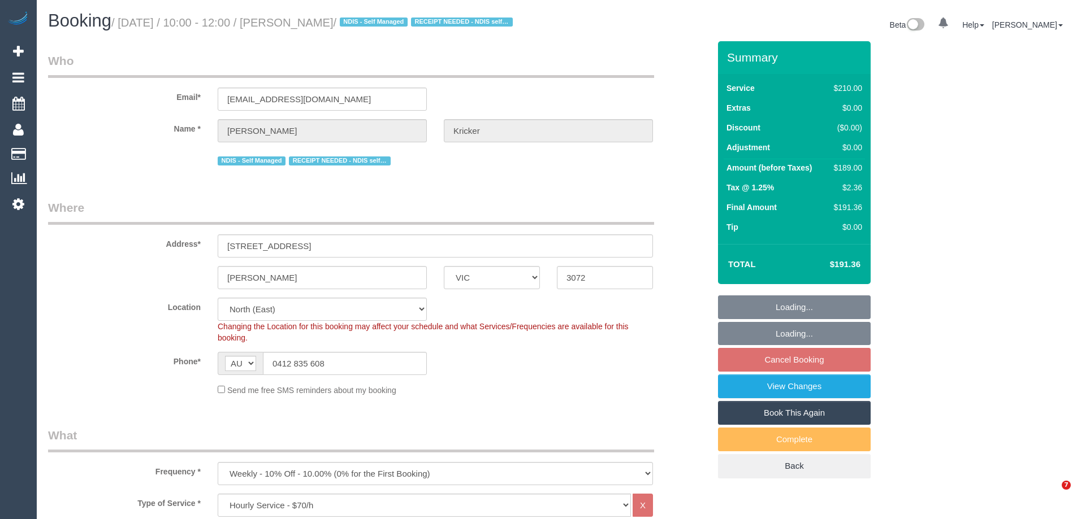
select select "VIC"
select select "180"
select select "object:870"
select select "number:30"
select select "number:14"
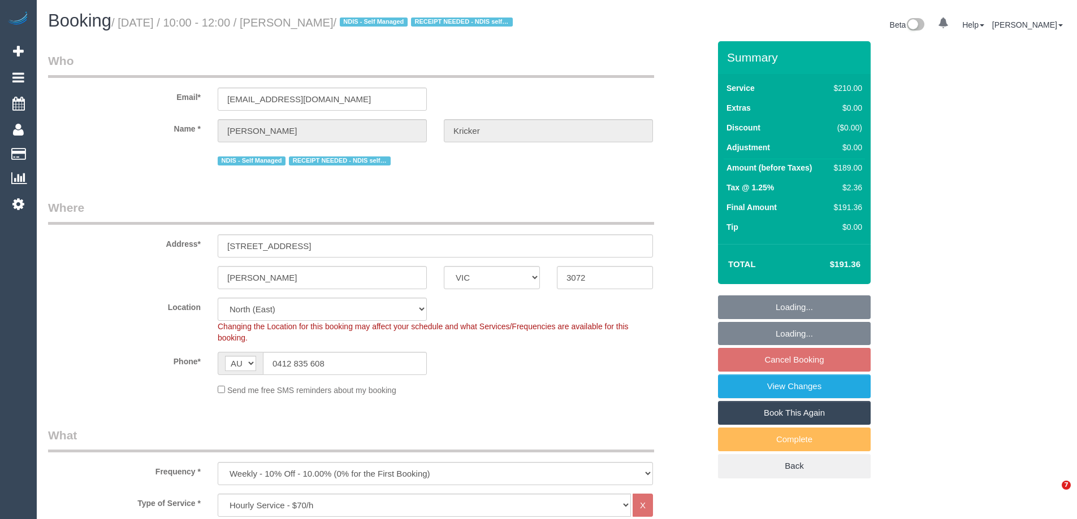
select select "number:19"
select select "number:36"
select select "number:34"
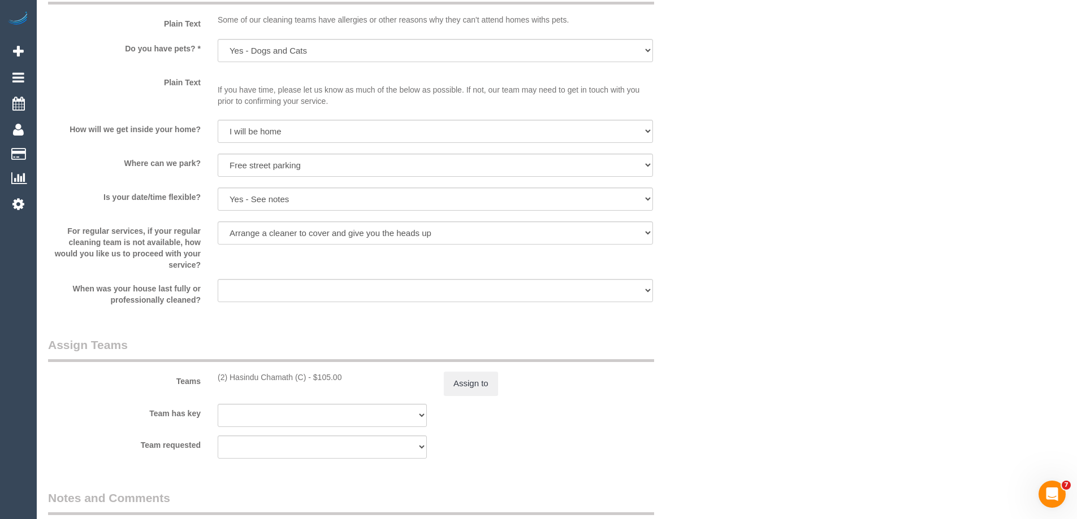
scroll to position [1639, 0]
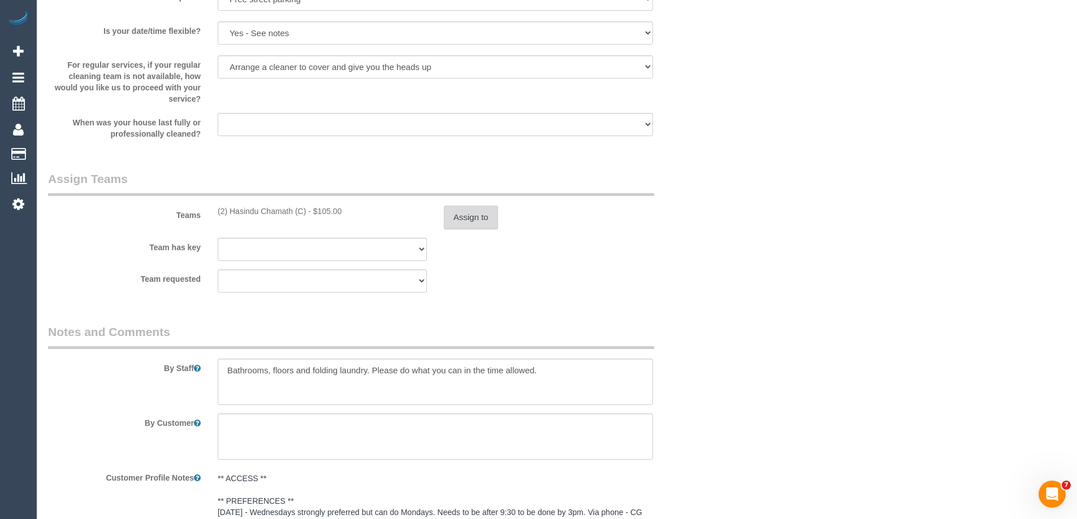
click at [476, 218] on button "Assign to" at bounding box center [471, 218] width 54 height 24
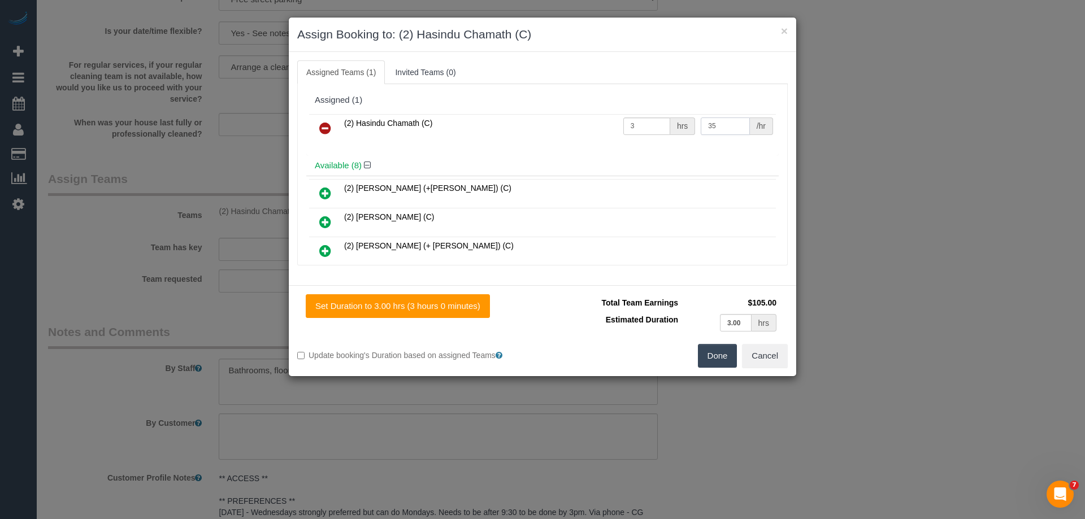
drag, startPoint x: 722, startPoint y: 122, endPoint x: 655, endPoint y: 127, distance: 67.4
click at [656, 127] on tr "(2) Hasindu Chamath (C) 3 hrs 35 /hr" at bounding box center [542, 128] width 467 height 29
type input "37.5"
click at [707, 350] on button "Done" at bounding box center [718, 356] width 40 height 24
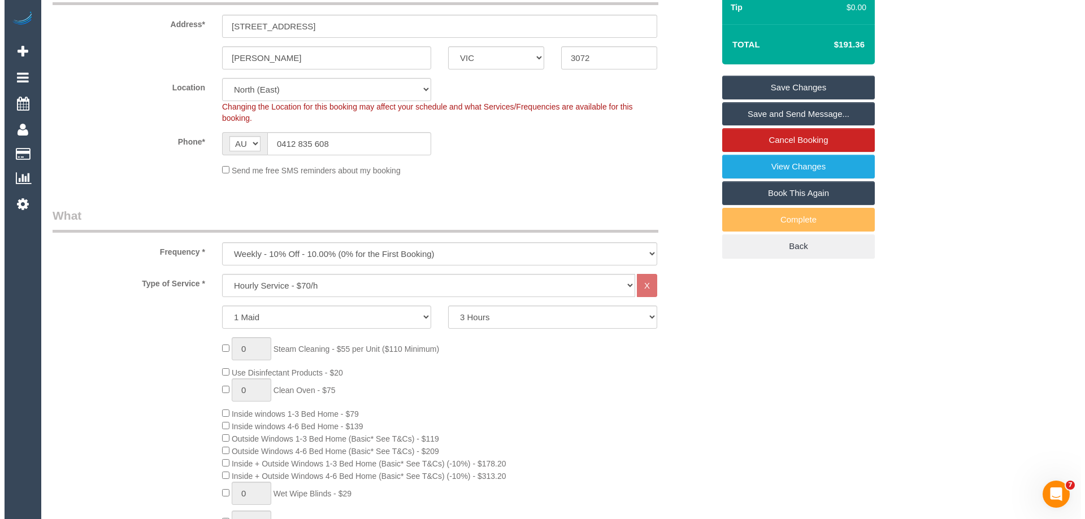
scroll to position [0, 0]
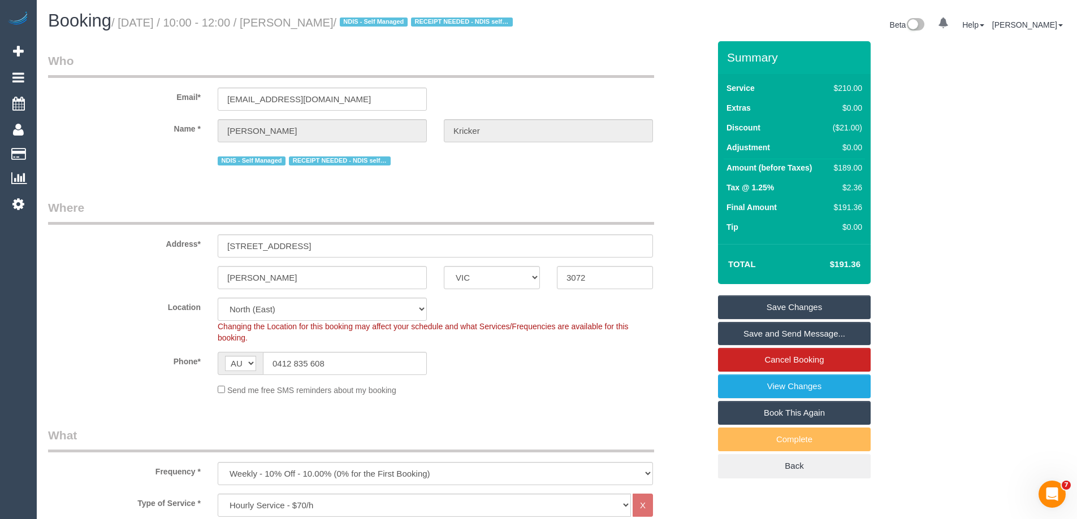
click at [756, 307] on link "Save Changes" at bounding box center [794, 308] width 153 height 24
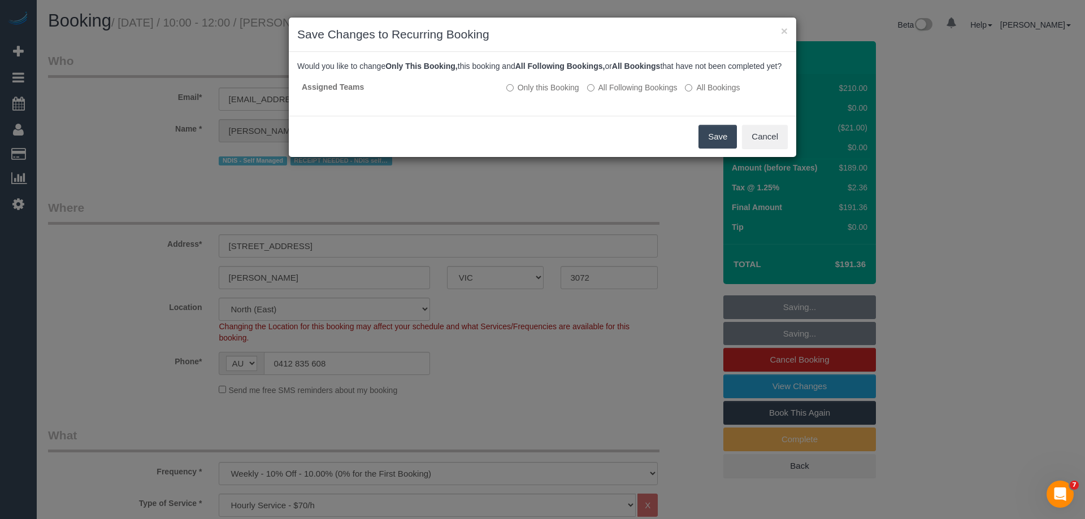
click at [710, 148] on button "Save" at bounding box center [718, 137] width 38 height 24
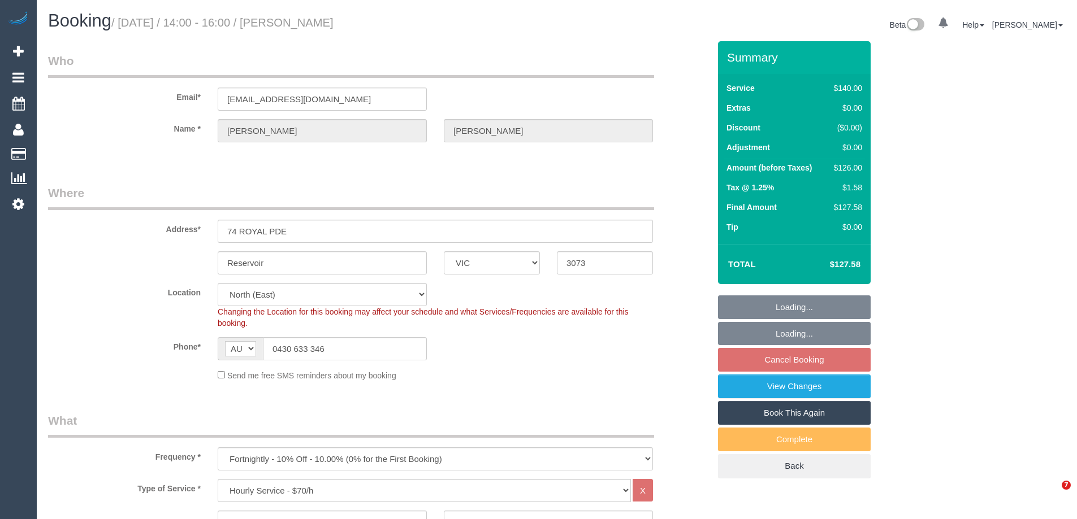
select select "VIC"
select select "string:stripe-pm_1RpfbB2GScqysDRVUMDkTrpR"
select select "number:28"
select select "number:16"
select select "number:19"
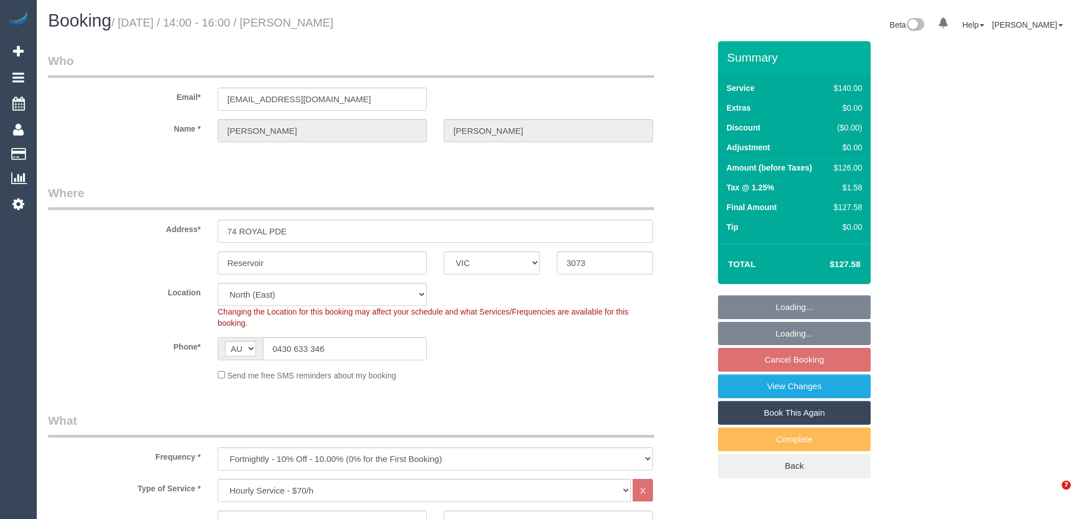
select select "number:24"
select select "number:34"
select select "number:26"
select select "object:1424"
select select "VIC"
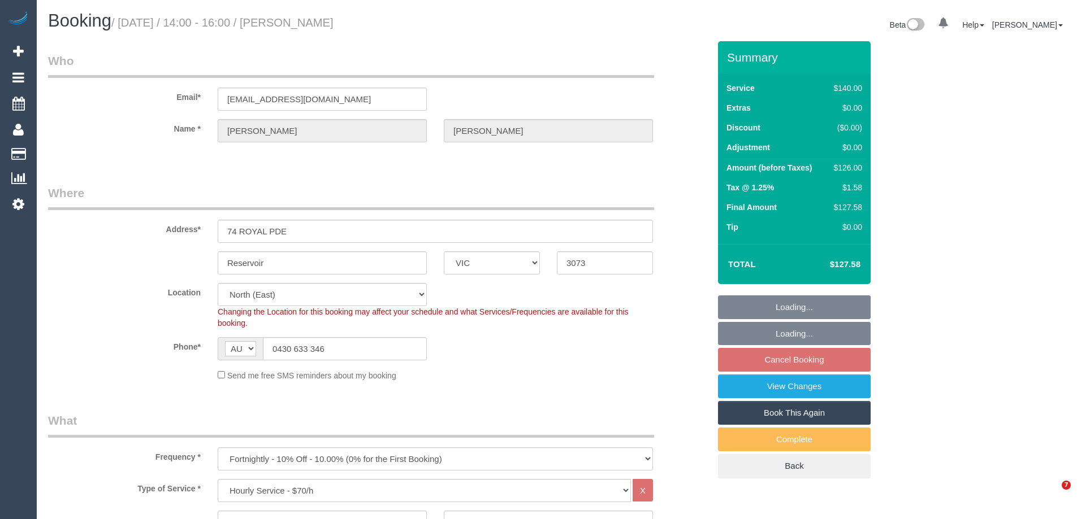
select select "string:stripe-pm_1RpfbB2GScqysDRVUMDkTrpR"
select select "object:725"
select select "number:28"
select select "number:16"
select select "number:19"
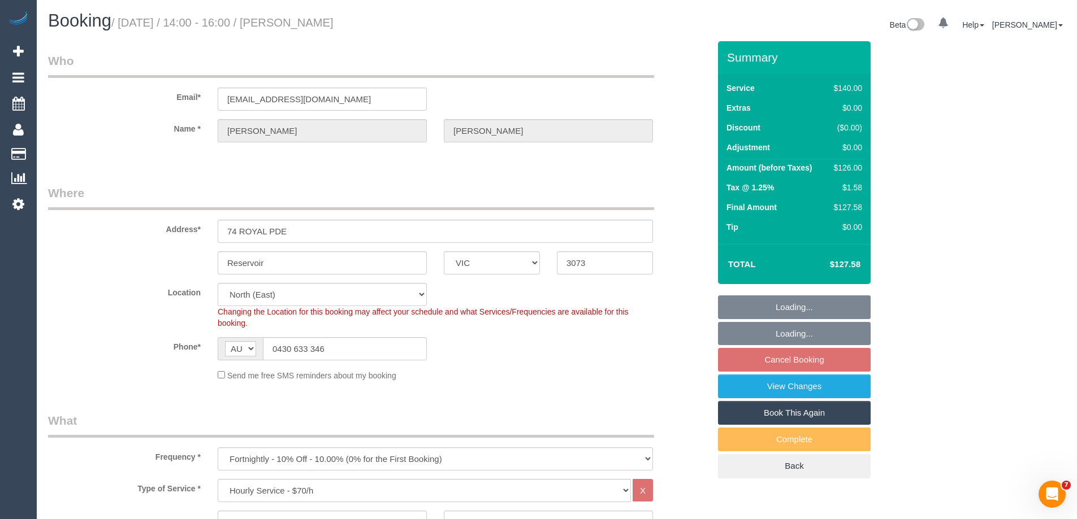
select select "number:24"
select select "number:34"
select select "number:26"
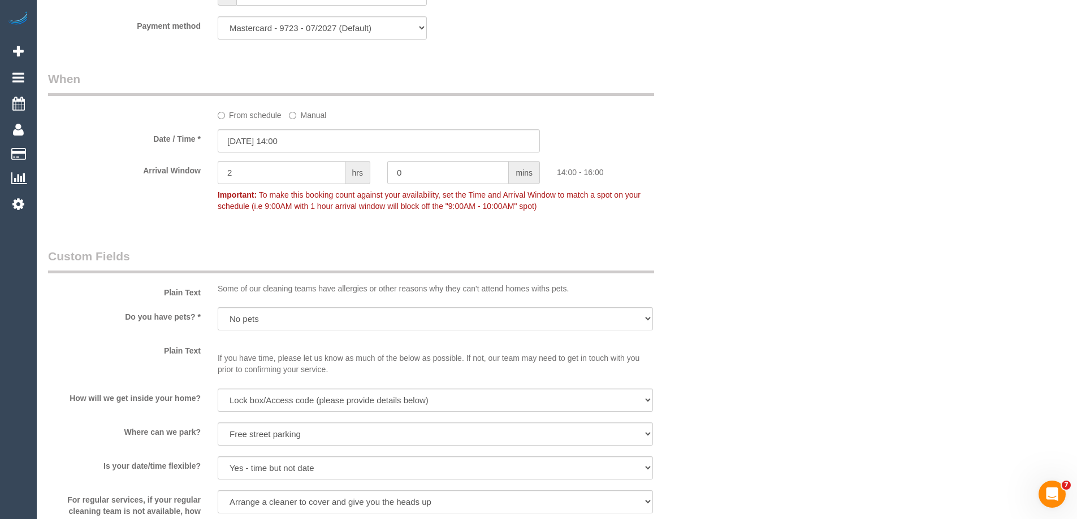
scroll to position [1639, 0]
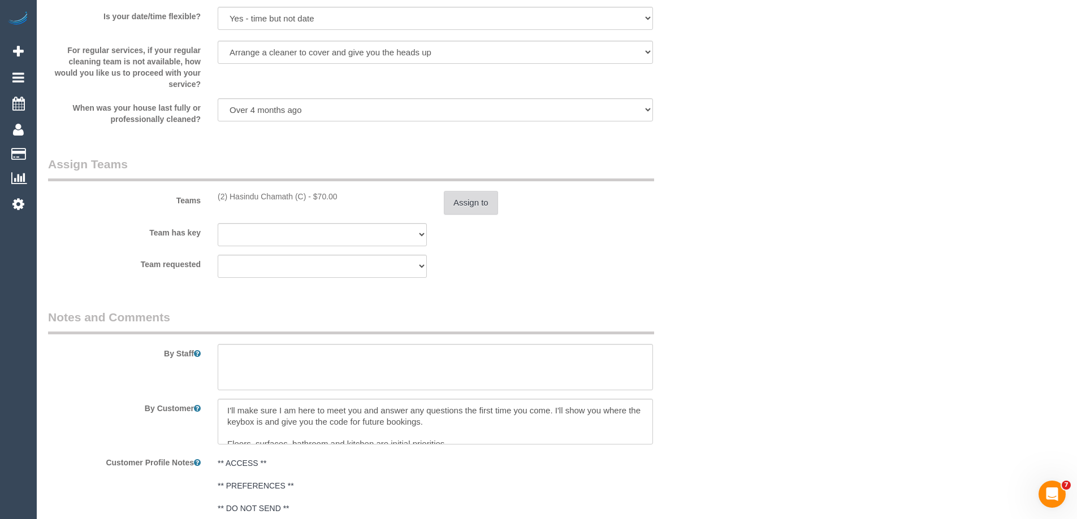
click at [475, 211] on button "Assign to" at bounding box center [471, 203] width 54 height 24
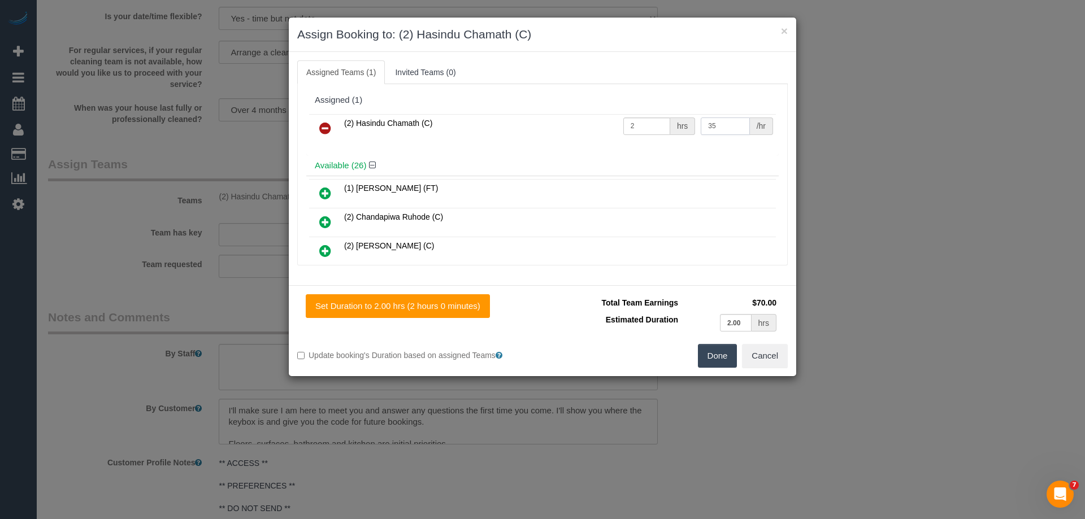
drag, startPoint x: 713, startPoint y: 127, endPoint x: 650, endPoint y: 122, distance: 62.9
click at [651, 122] on tr "(2) Hasindu Chamath (C) 2 hrs 35 /hr" at bounding box center [542, 128] width 467 height 29
type input "37.5"
drag, startPoint x: 725, startPoint y: 352, endPoint x: 710, endPoint y: 344, distance: 16.7
click at [724, 352] on button "Done" at bounding box center [718, 356] width 40 height 24
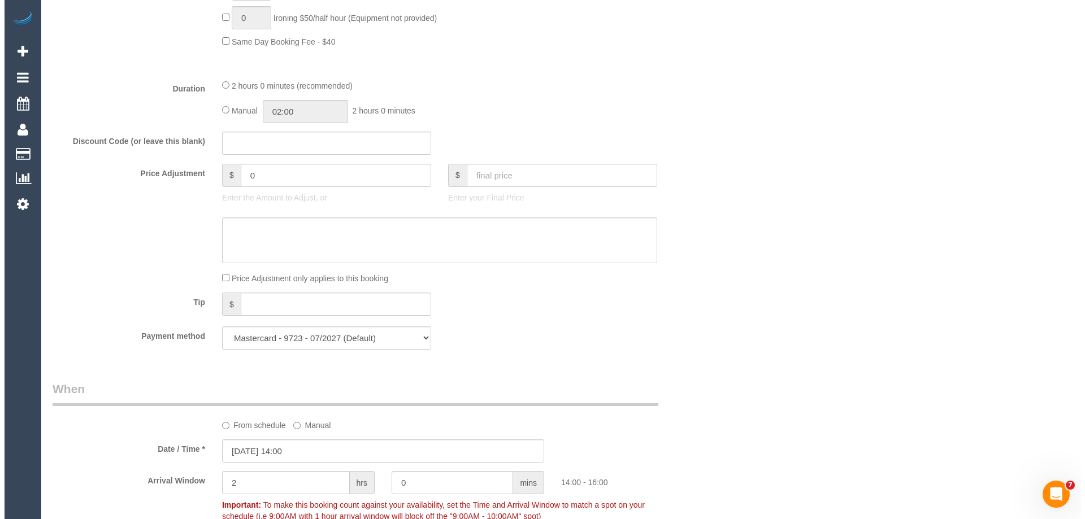
scroll to position [0, 0]
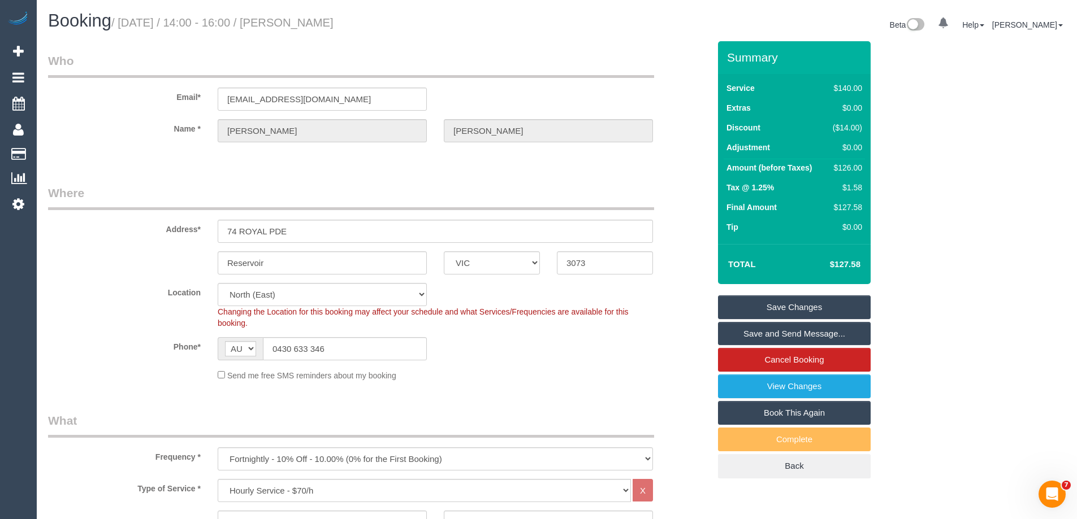
click at [769, 307] on link "Save Changes" at bounding box center [794, 308] width 153 height 24
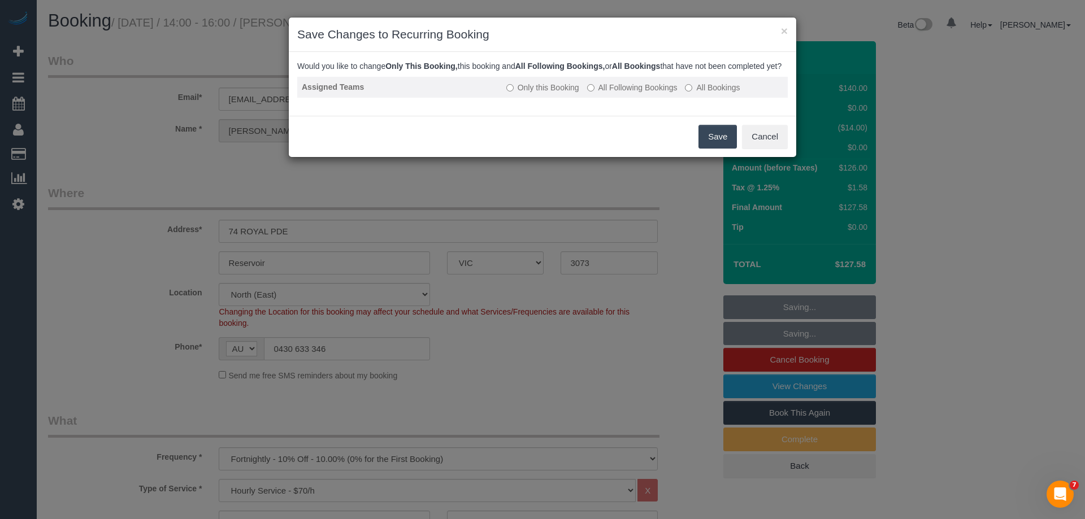
click at [600, 93] on label "All Following Bookings" at bounding box center [632, 87] width 90 height 11
click at [705, 145] on button "Save" at bounding box center [718, 137] width 38 height 24
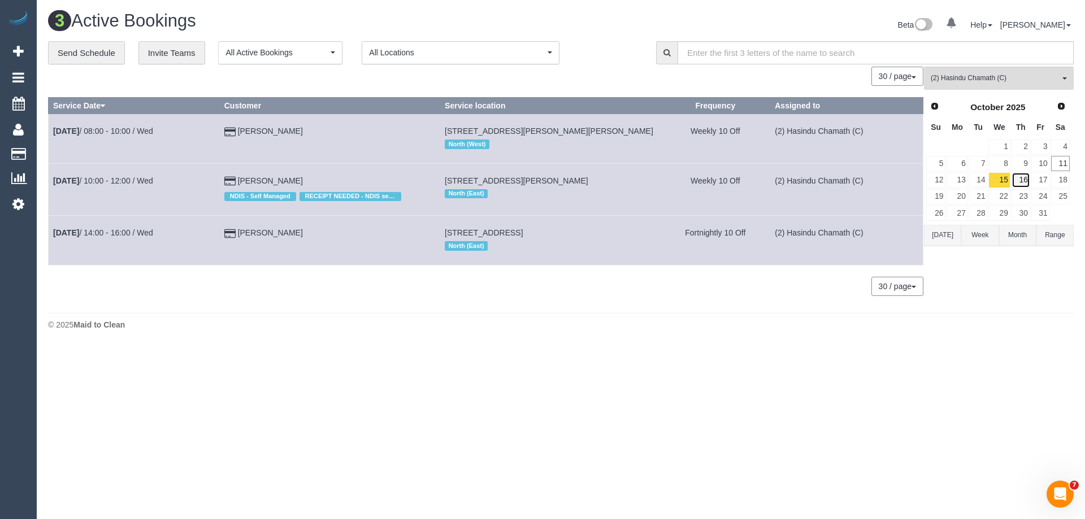
click at [1024, 179] on link "16" at bounding box center [1021, 179] width 19 height 15
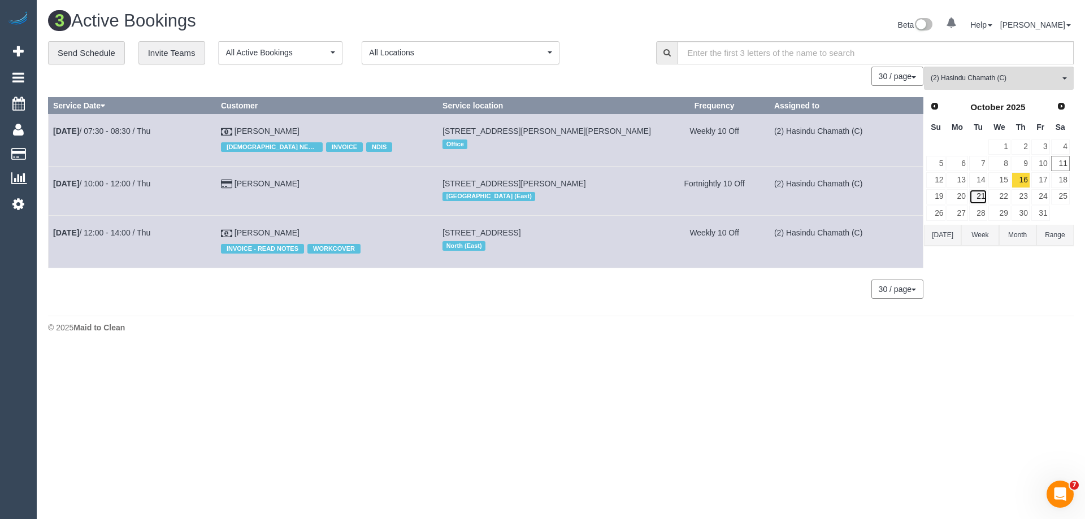
click at [976, 197] on link "21" at bounding box center [978, 196] width 19 height 15
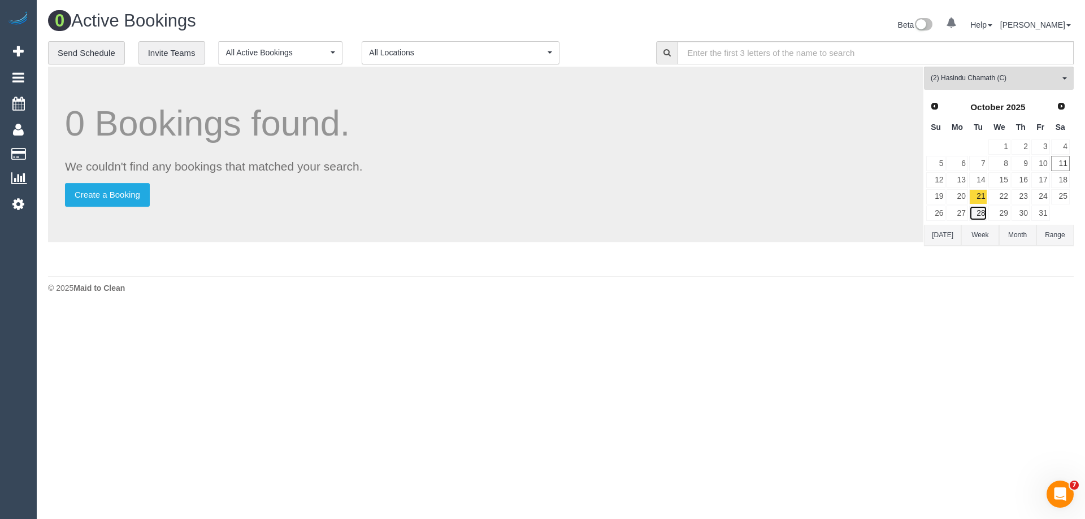
click at [977, 218] on link "28" at bounding box center [978, 213] width 19 height 15
click at [1044, 179] on link "17" at bounding box center [1040, 179] width 19 height 15
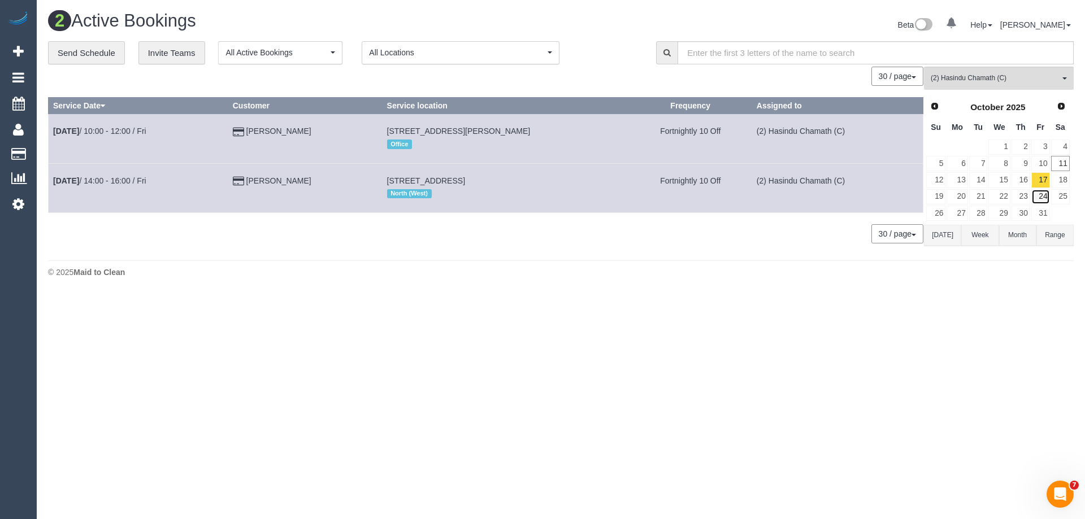
click at [1042, 196] on link "24" at bounding box center [1040, 196] width 19 height 15
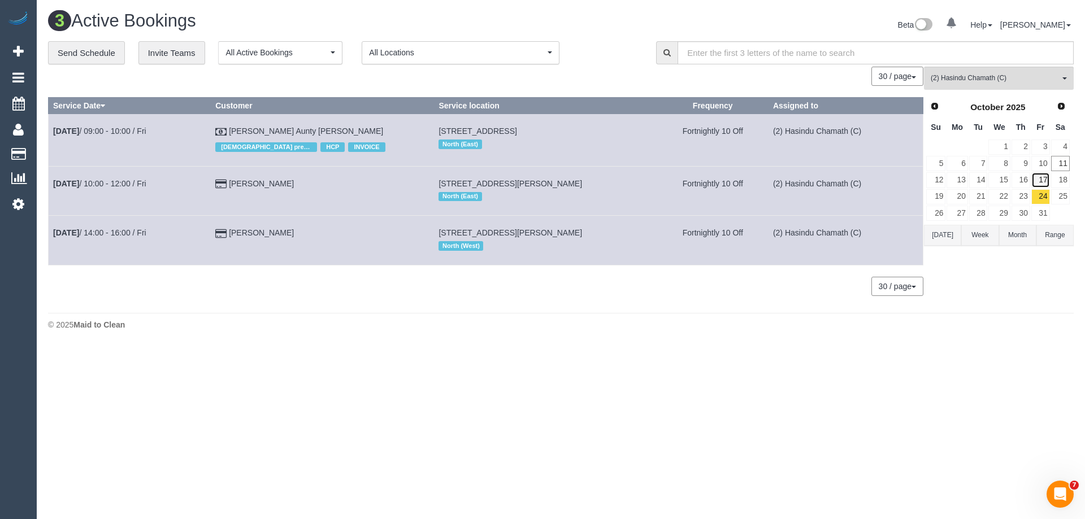
click at [1042, 179] on link "17" at bounding box center [1040, 179] width 19 height 15
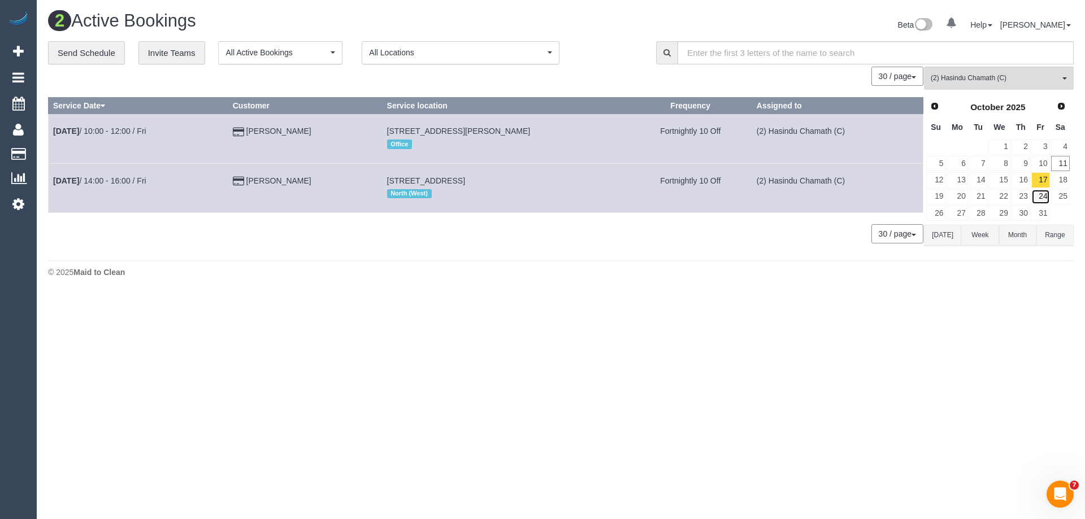
click at [1038, 198] on link "24" at bounding box center [1040, 196] width 19 height 15
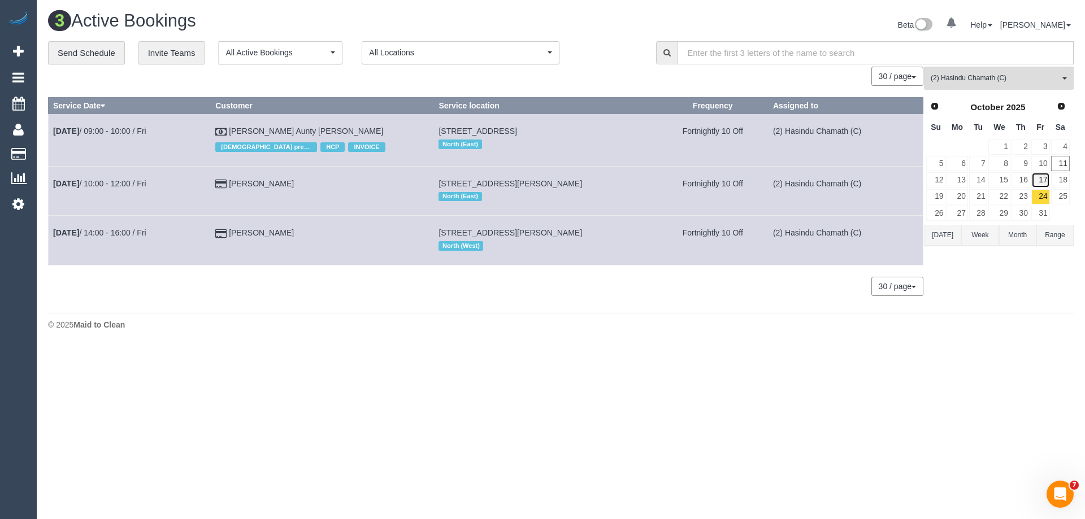
click at [1040, 180] on link "17" at bounding box center [1040, 179] width 19 height 15
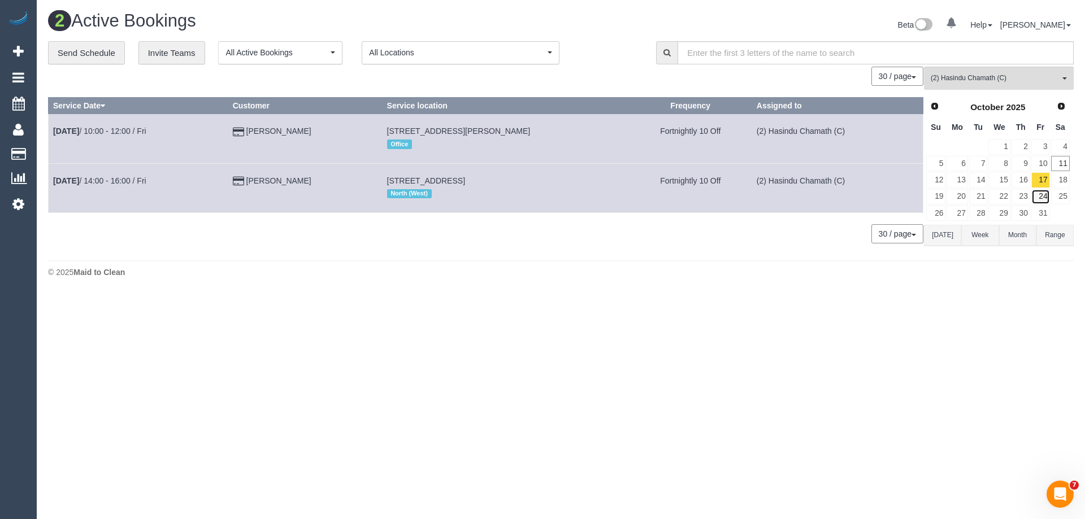
click at [1042, 196] on link "24" at bounding box center [1040, 196] width 19 height 15
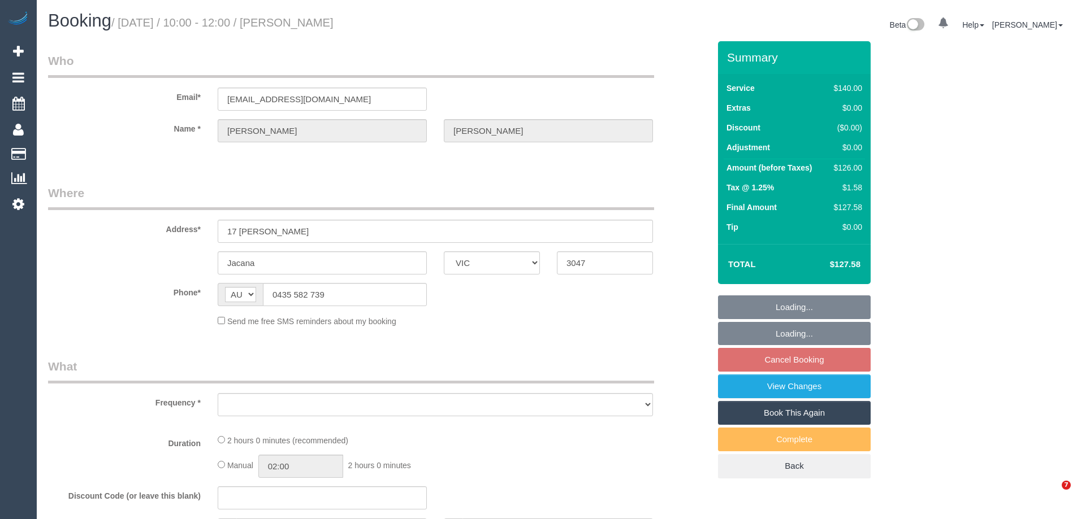
select select "VIC"
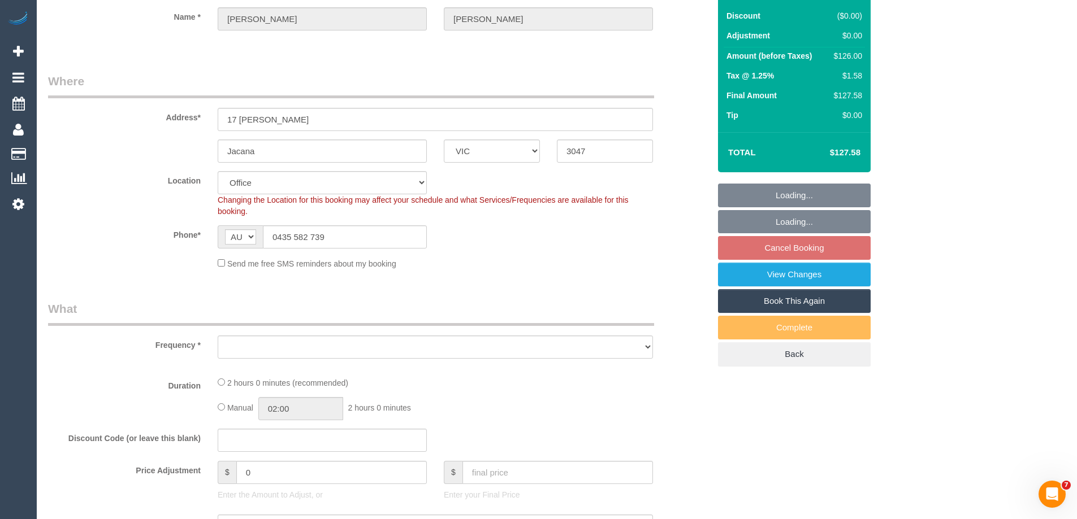
select select "object:530"
select select "string:stripe-pm_1RfXqn2GScqysDRVgzHwJ5VE"
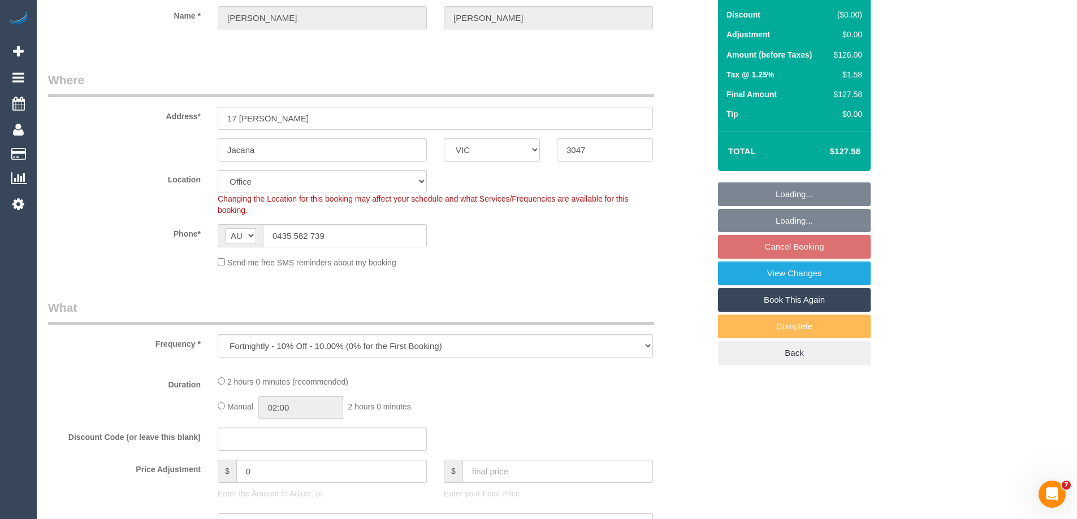
select select "object:711"
select select "number:27"
select select "number:14"
select select "number:18"
select select "number:36"
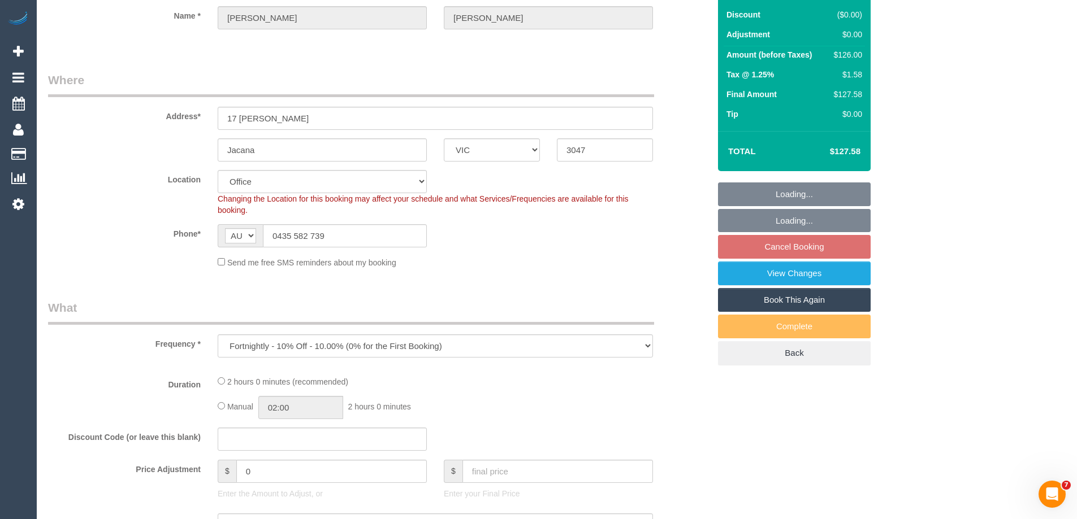
select select "number:34"
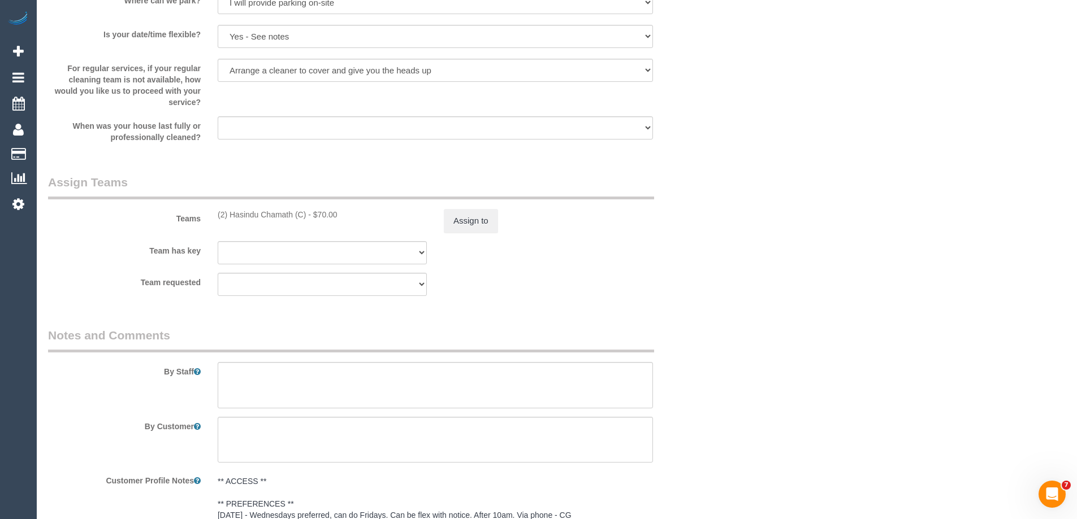
scroll to position [1639, 0]
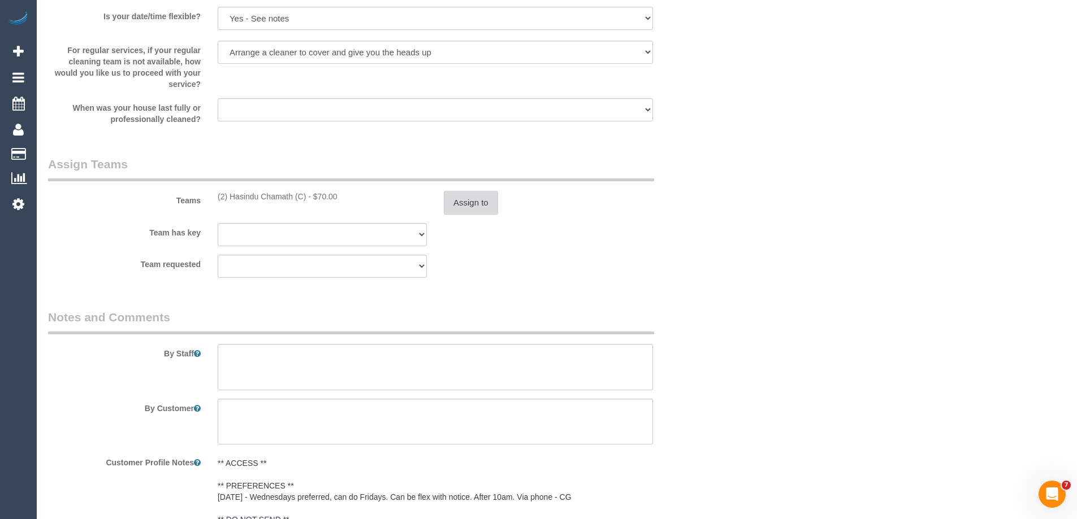
click at [474, 203] on button "Assign to" at bounding box center [471, 203] width 54 height 24
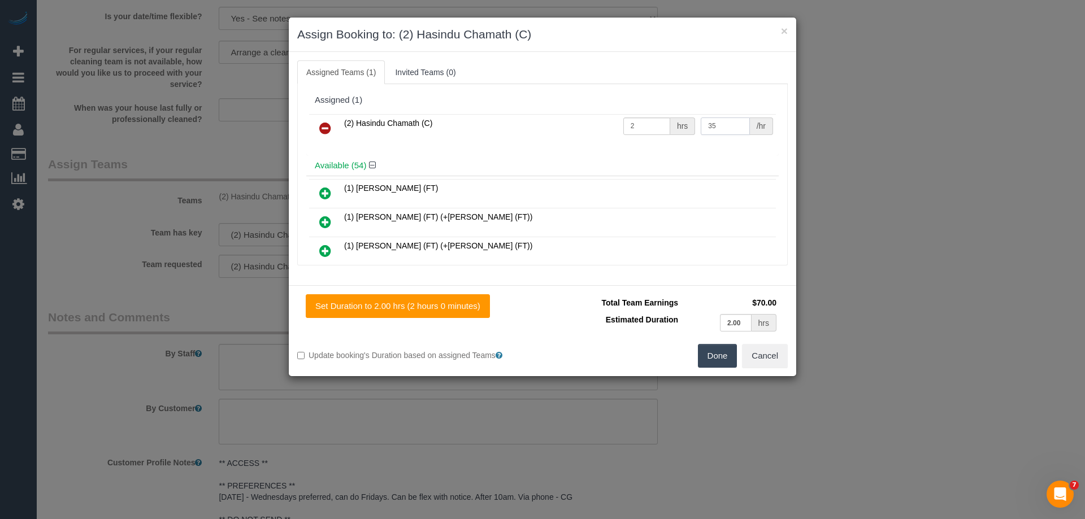
drag, startPoint x: 702, startPoint y: 123, endPoint x: 609, endPoint y: 123, distance: 92.7
click at [612, 123] on tr "(2) Hasindu Chamath (C) 2 hrs 35 /hr" at bounding box center [542, 128] width 467 height 29
type input "37.5"
click at [722, 355] on button "Done" at bounding box center [718, 356] width 40 height 24
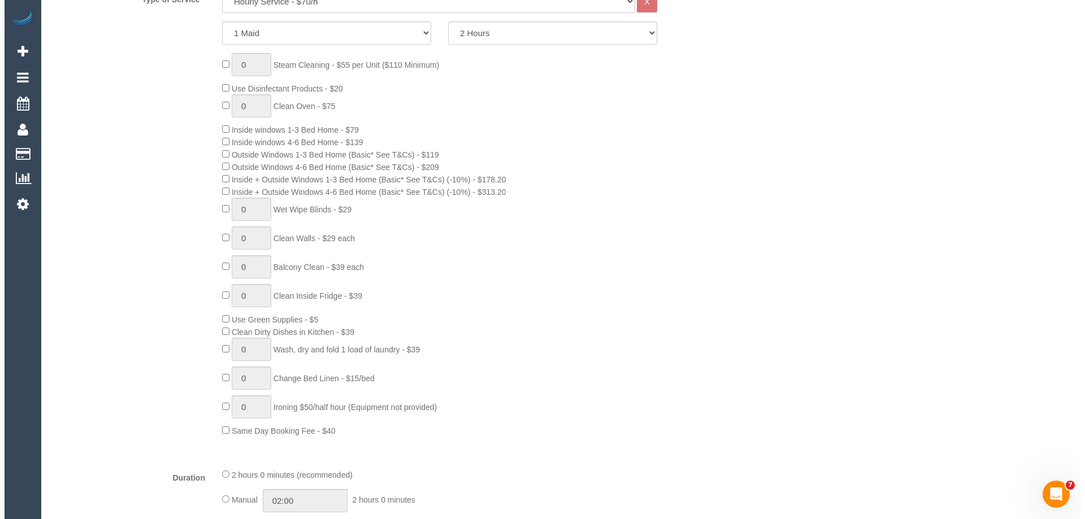
scroll to position [0, 0]
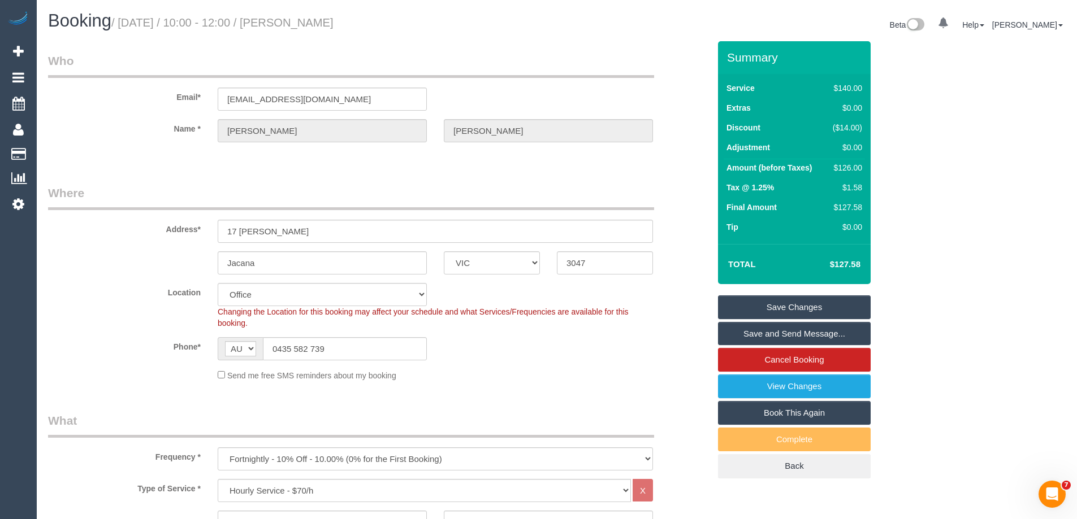
click at [747, 307] on link "Save Changes" at bounding box center [794, 308] width 153 height 24
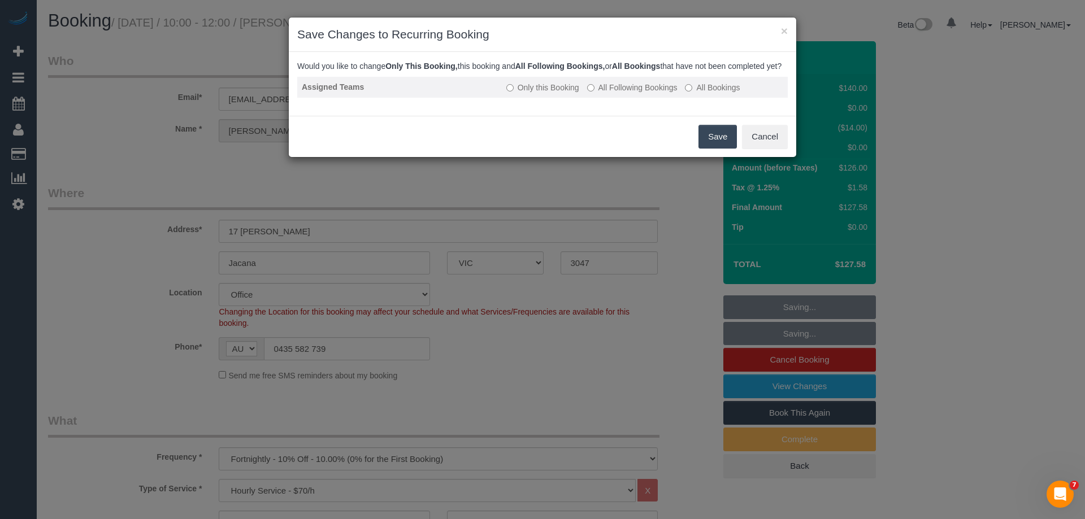
click at [614, 93] on label "All Following Bookings" at bounding box center [632, 87] width 90 height 11
click at [720, 148] on button "Save" at bounding box center [718, 137] width 38 height 24
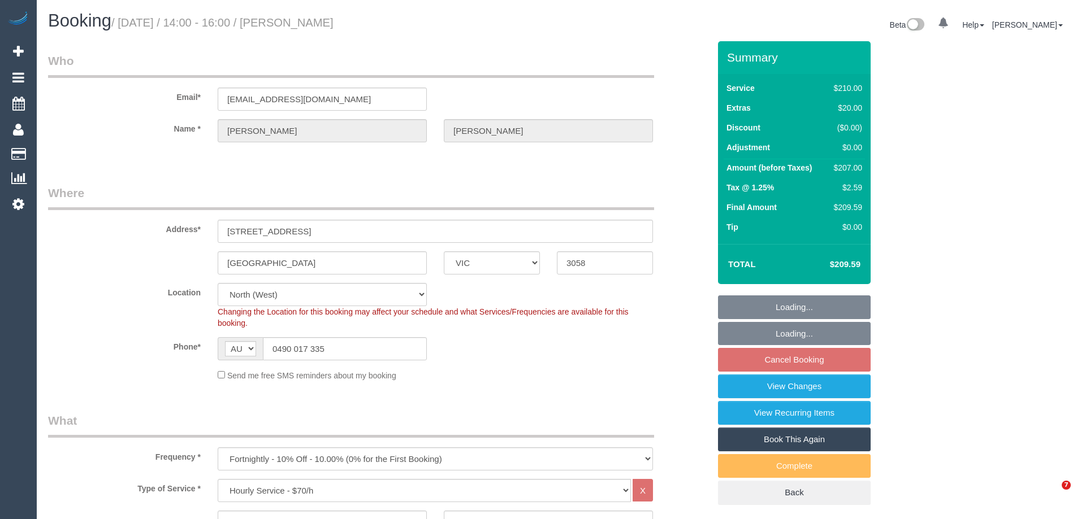
select select "VIC"
select select "180"
select select "number:29"
select select "number:14"
select select "number:21"
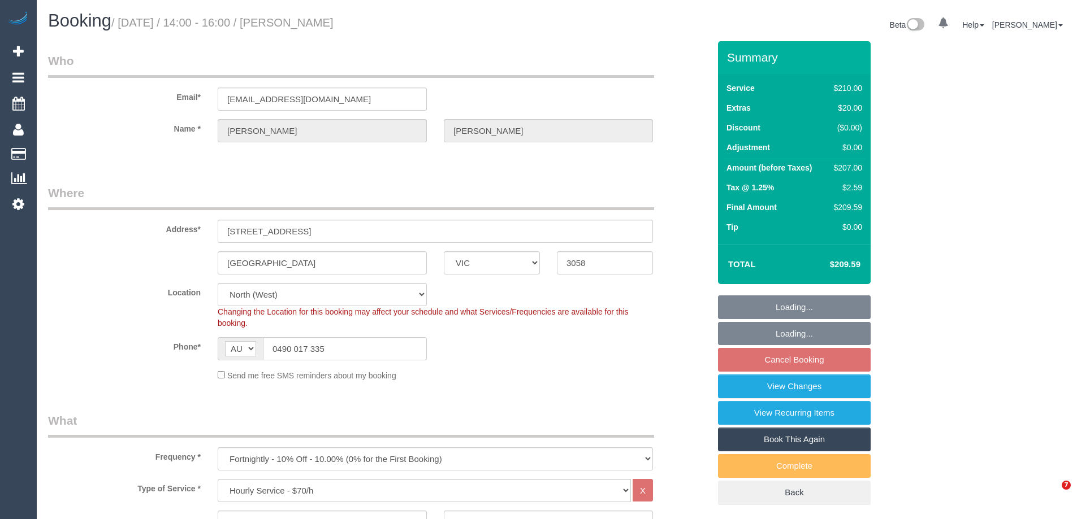
select select "number:25"
select select "number:34"
select select "number:11"
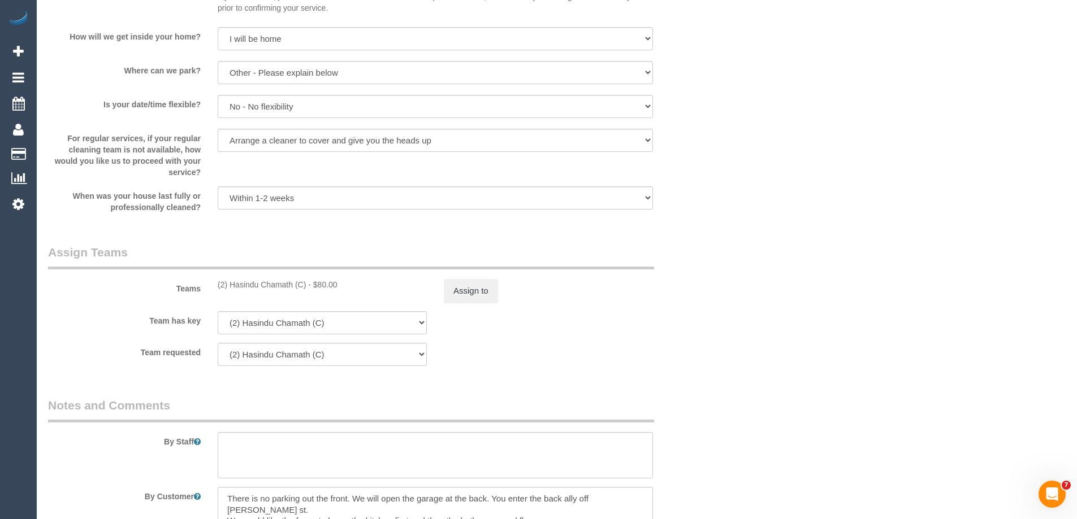
scroll to position [1696, 0]
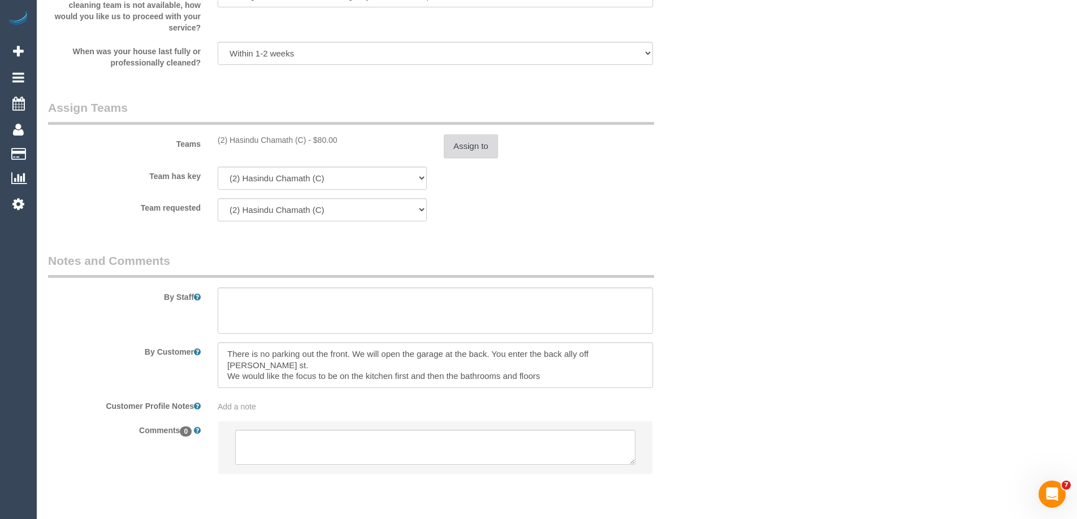
click at [463, 155] on button "Assign to" at bounding box center [471, 147] width 54 height 24
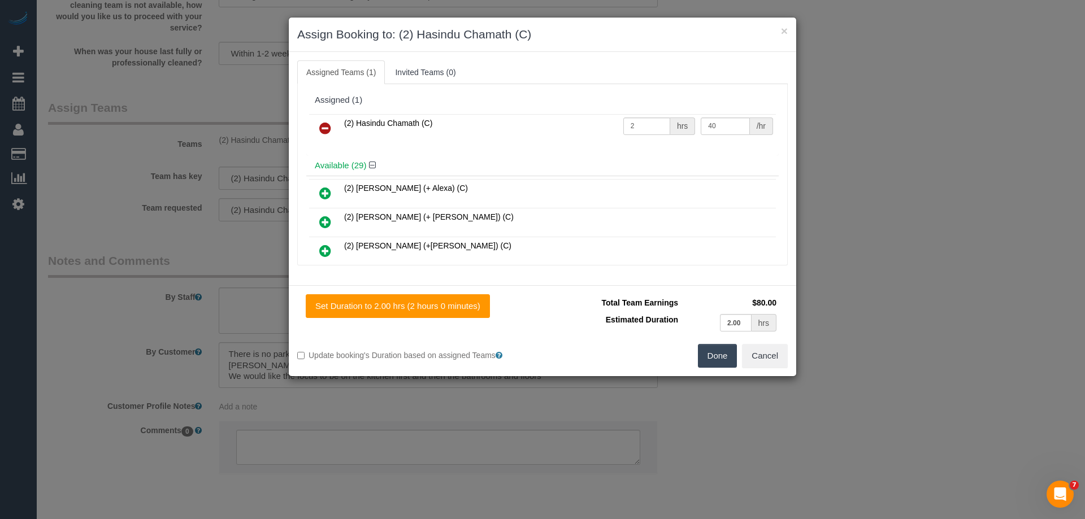
click at [707, 359] on button "Done" at bounding box center [718, 356] width 40 height 24
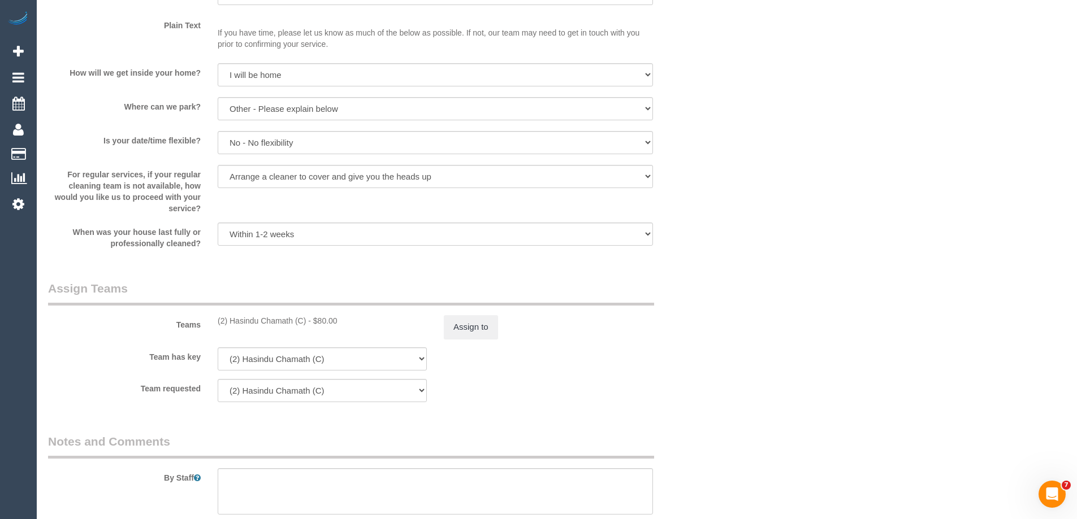
scroll to position [1639, 0]
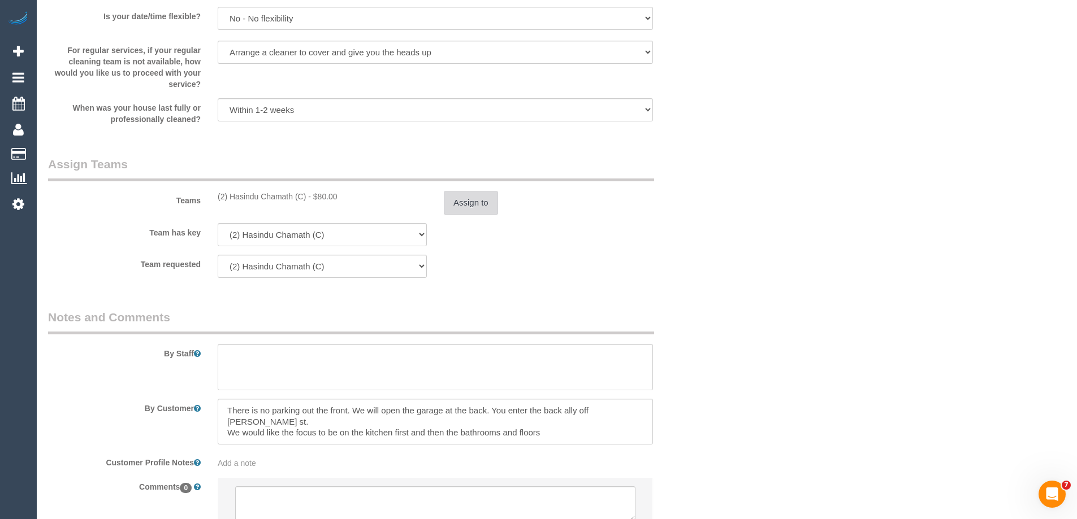
click at [483, 202] on button "Assign to" at bounding box center [471, 203] width 54 height 24
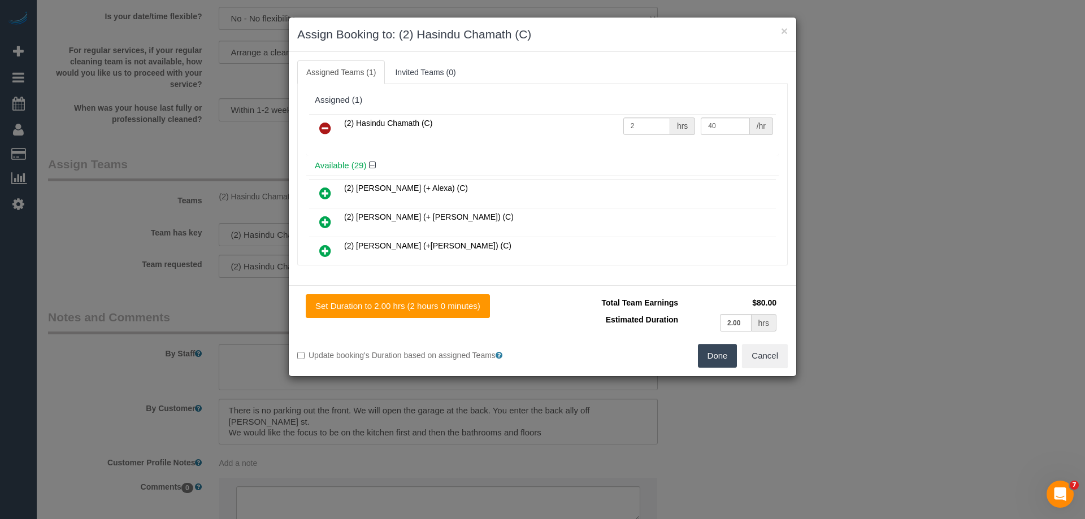
click at [712, 351] on button "Done" at bounding box center [718, 356] width 40 height 24
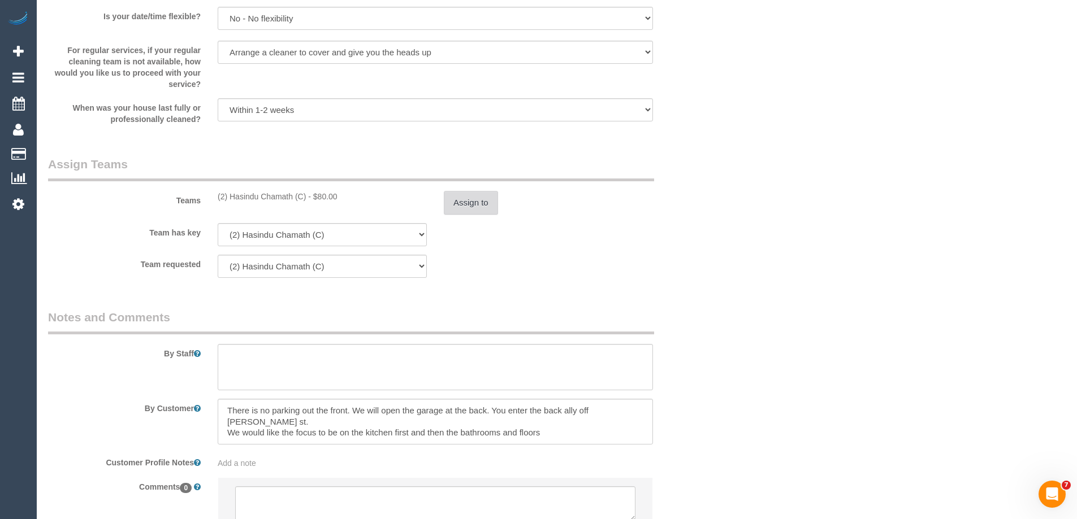
click at [464, 205] on button "Assign to" at bounding box center [471, 203] width 54 height 24
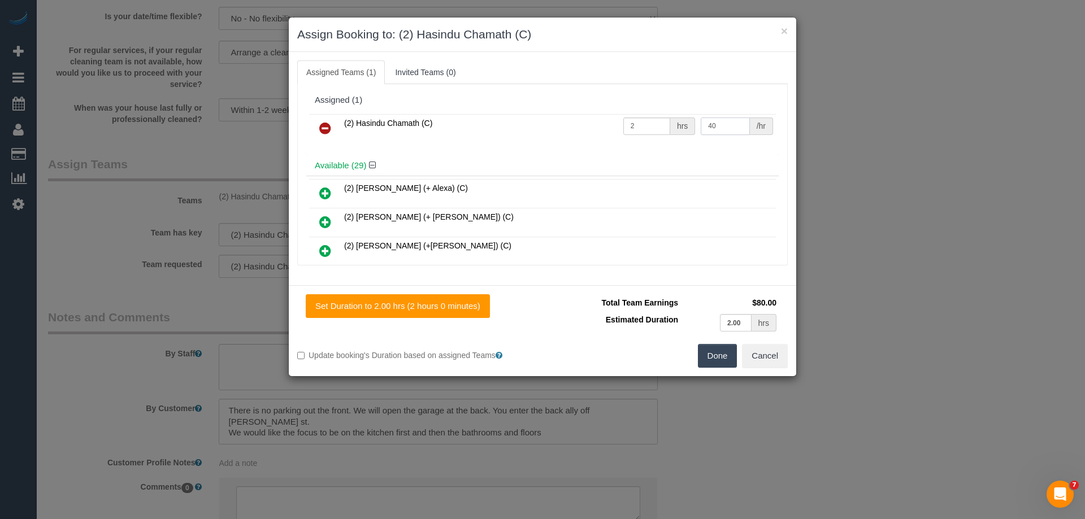
click at [716, 127] on input "40" at bounding box center [725, 127] width 49 height 18
type input "40.833"
click at [705, 362] on button "Done" at bounding box center [718, 356] width 40 height 24
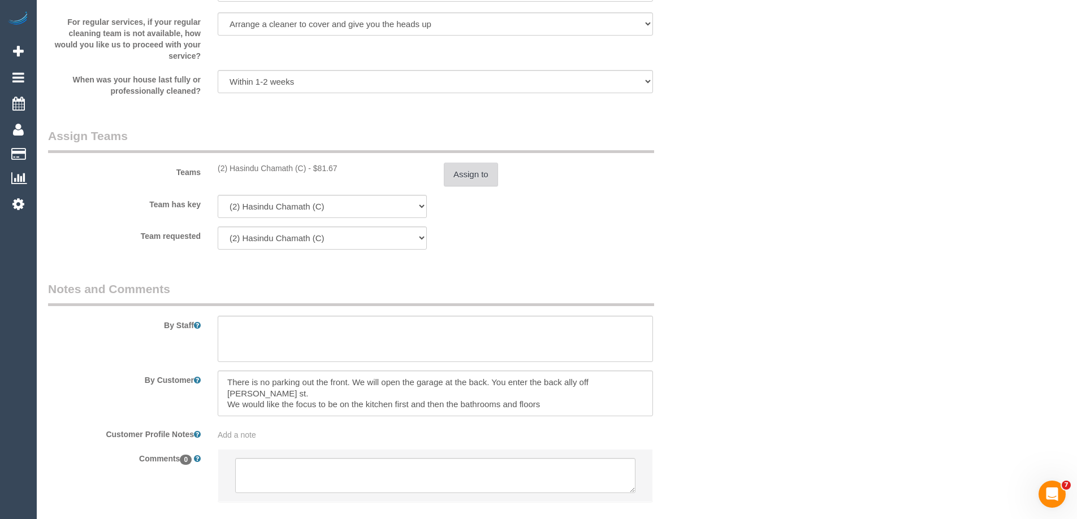
scroll to position [1649, 0]
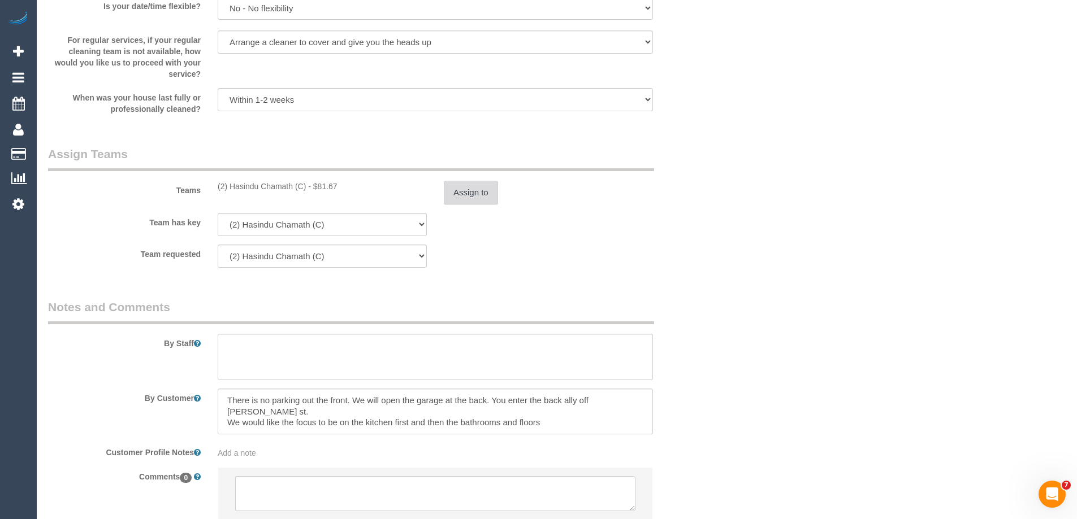
click at [472, 188] on button "Assign to" at bounding box center [471, 193] width 54 height 24
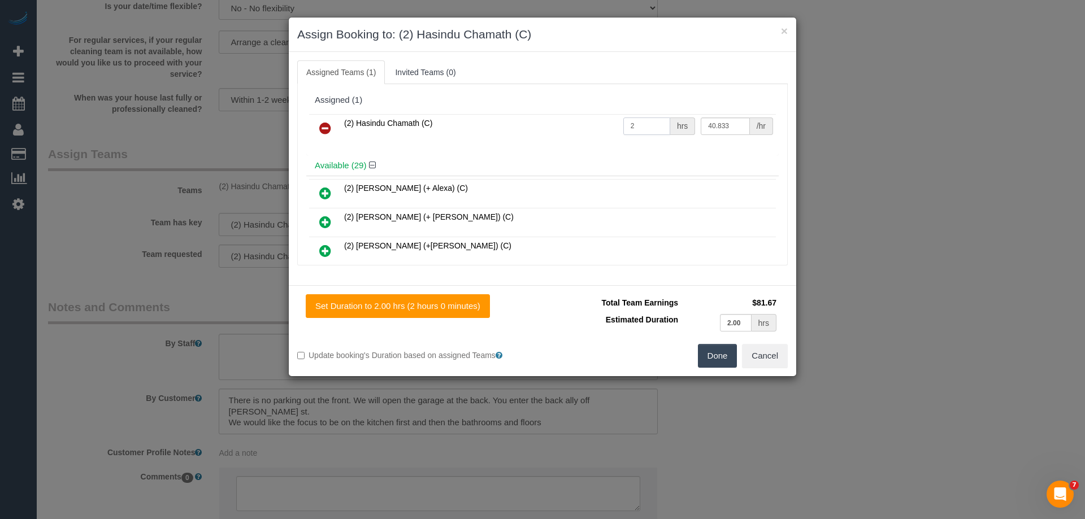
drag, startPoint x: 639, startPoint y: 122, endPoint x: 548, endPoint y: 129, distance: 91.9
click at [548, 129] on tr "(2) Hasindu Chamath (C) 2 hrs 40.833 /hr" at bounding box center [542, 128] width 467 height 29
type input "3"
click at [719, 356] on button "Done" at bounding box center [718, 356] width 40 height 24
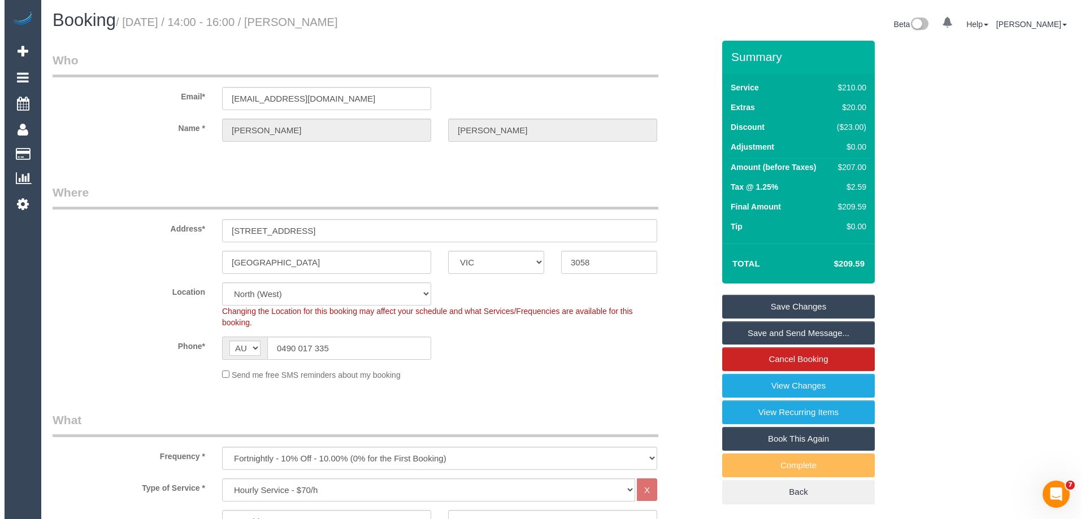
scroll to position [0, 0]
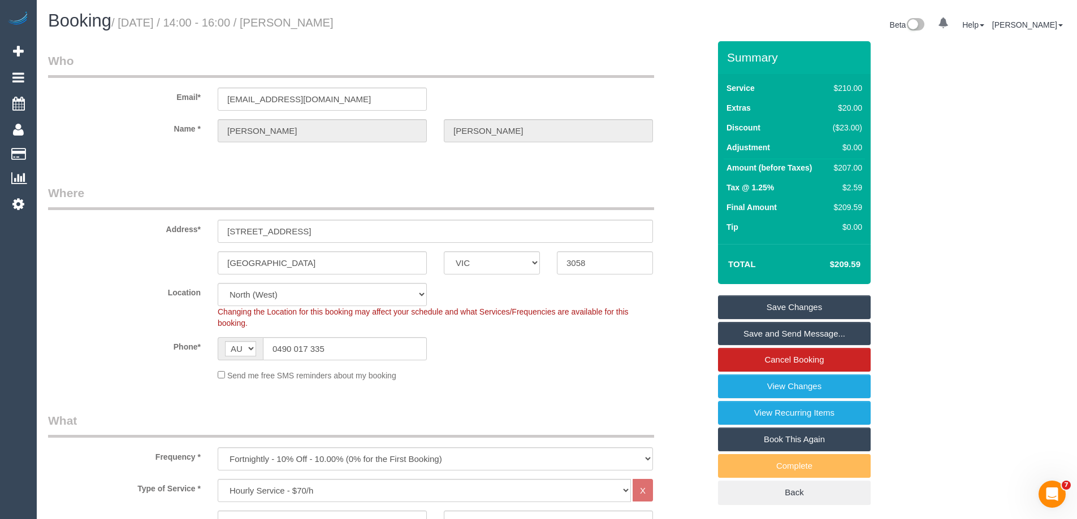
click at [740, 302] on link "Save Changes" at bounding box center [794, 308] width 153 height 24
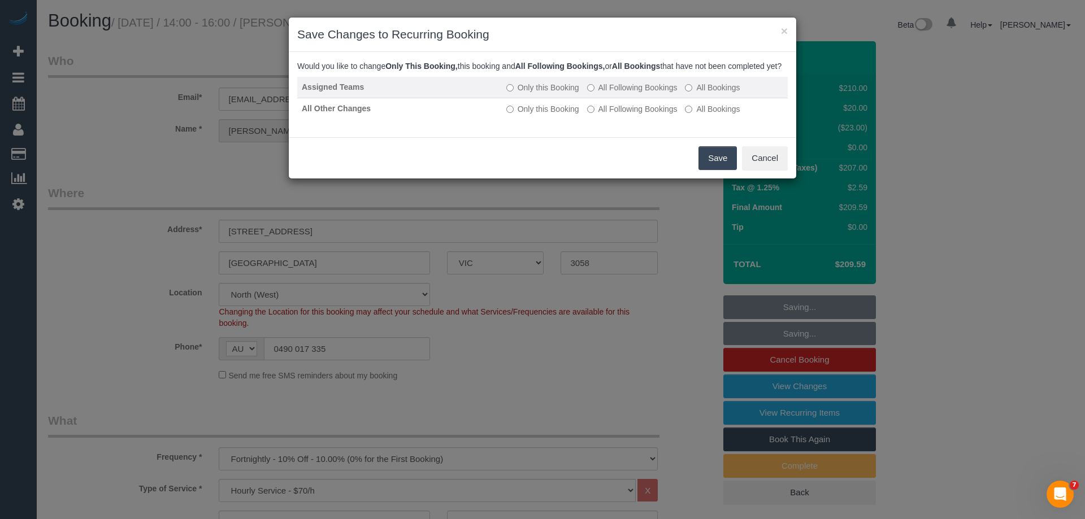
click at [613, 93] on label "All Following Bookings" at bounding box center [632, 87] width 90 height 11
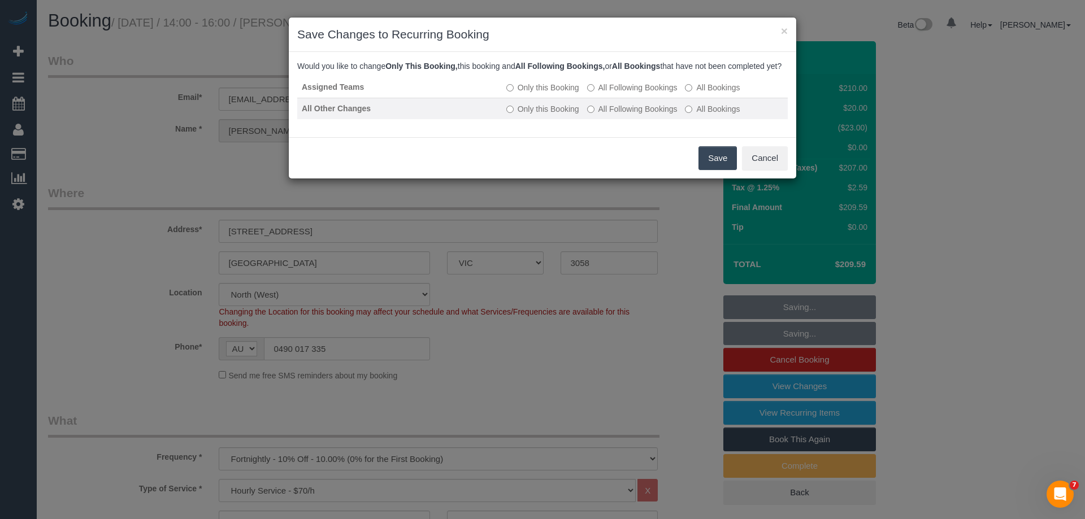
click at [609, 115] on label "All Following Bookings" at bounding box center [632, 108] width 90 height 11
click at [722, 162] on button "Save" at bounding box center [718, 158] width 38 height 24
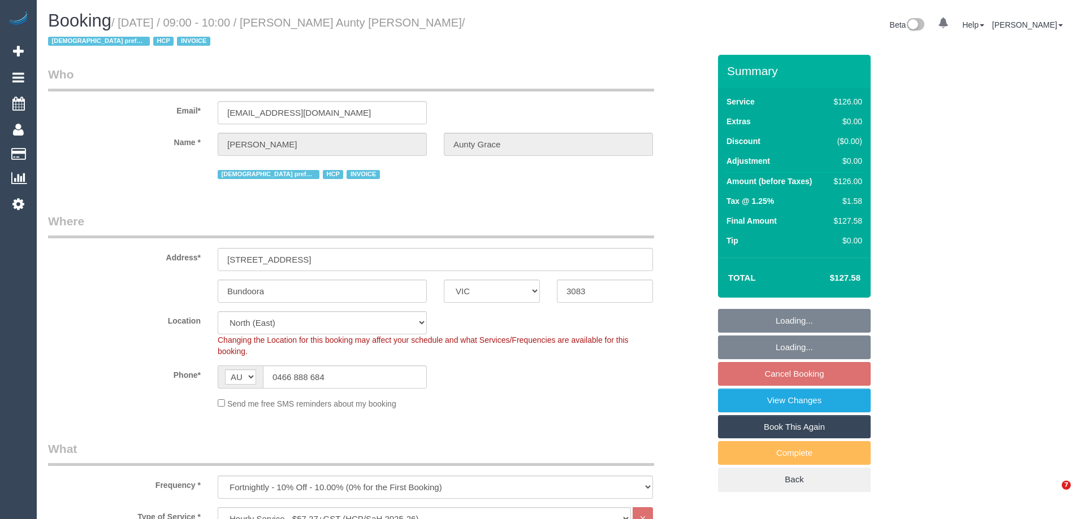
select select "VIC"
select select "120"
select select "number:29"
select select "number:14"
select select "number:19"
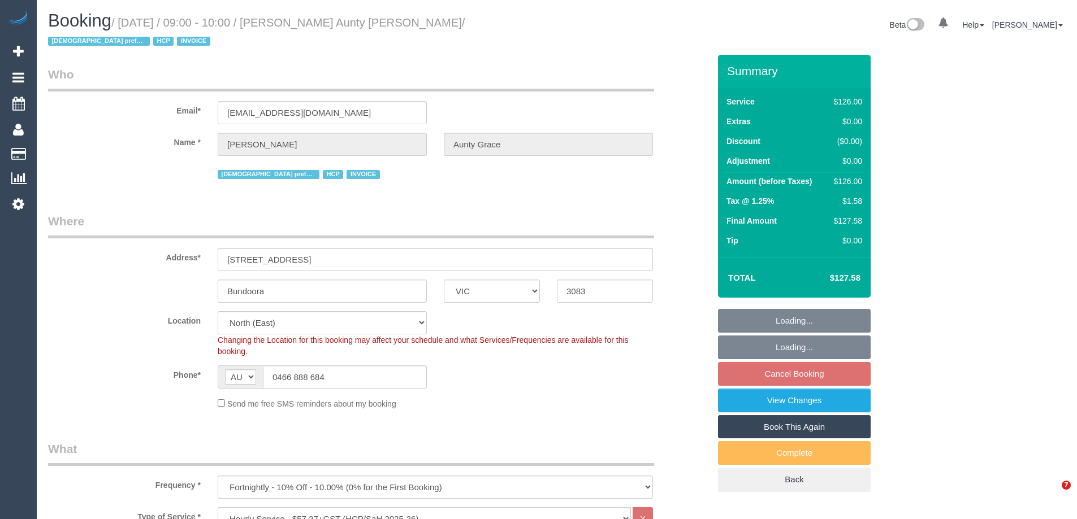
select select "number:25"
select select "number:35"
select select "object:1298"
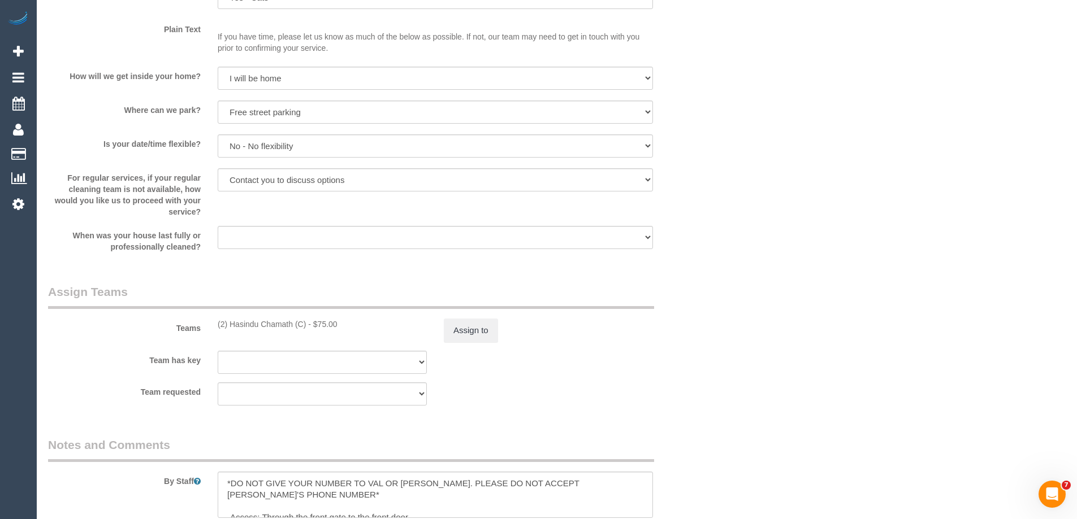
scroll to position [1356, 0]
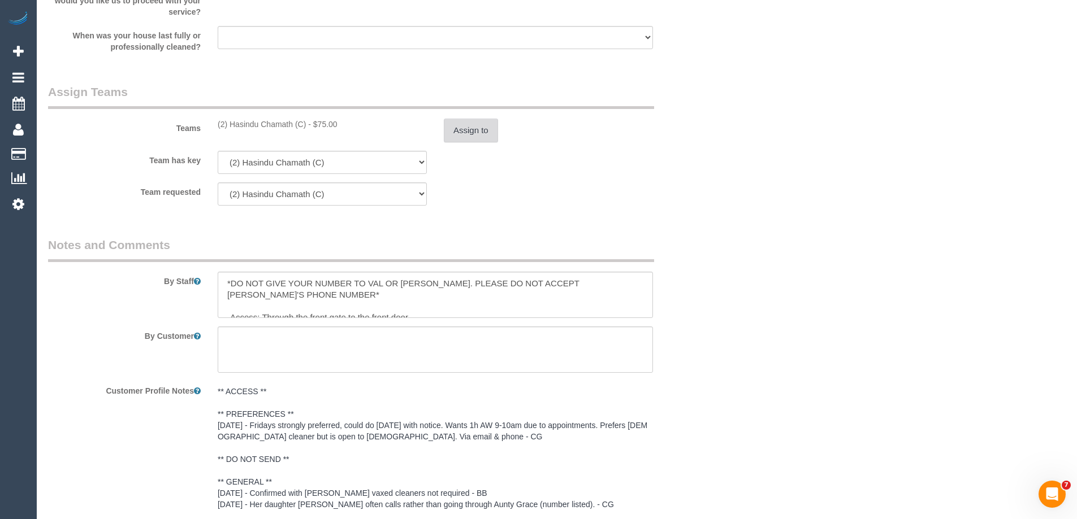
click at [476, 119] on button "Assign to" at bounding box center [471, 131] width 54 height 24
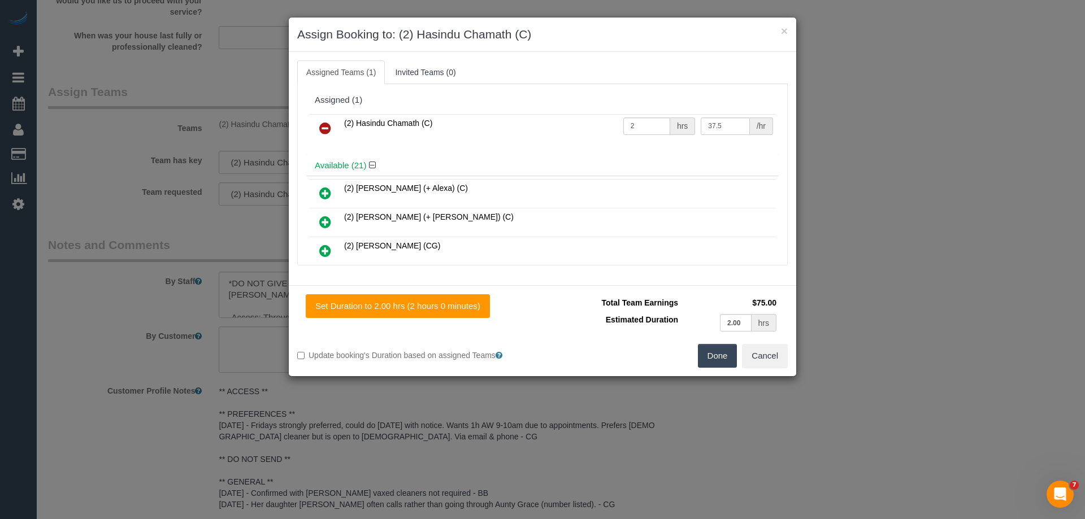
click at [721, 347] on button "Done" at bounding box center [718, 356] width 40 height 24
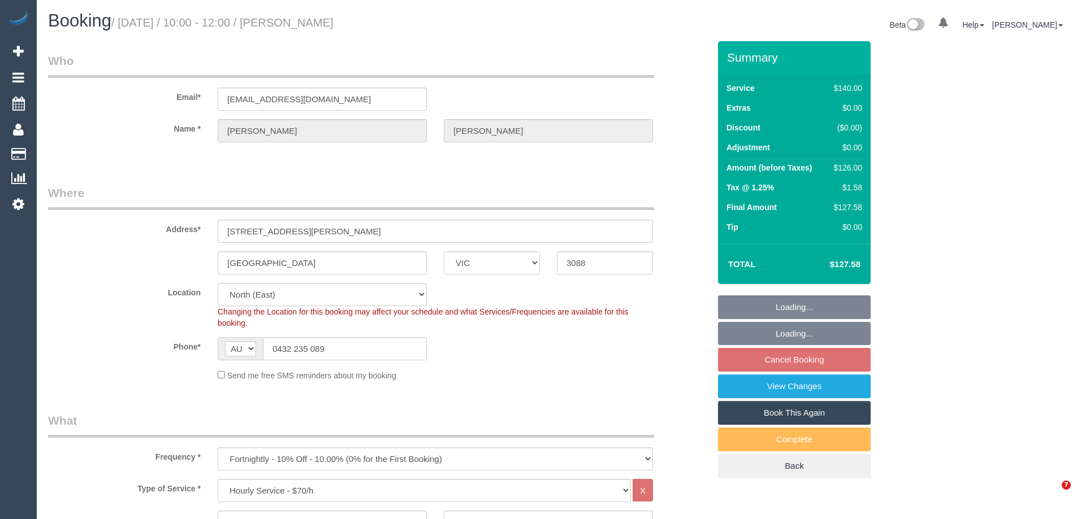
select select "VIC"
select select "string:stripe-pm_1PRQGW2GScqysDRVC0KXWG3i"
select select "object:1410"
select select "number:27"
select select "number:14"
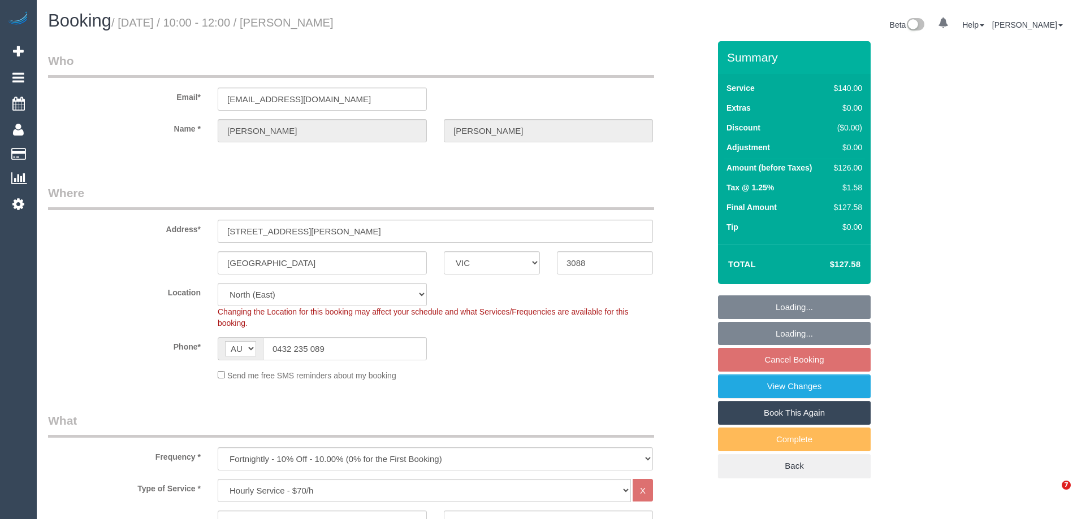
select select "number:18"
select select "number:24"
select select "number:13"
select select "spot3"
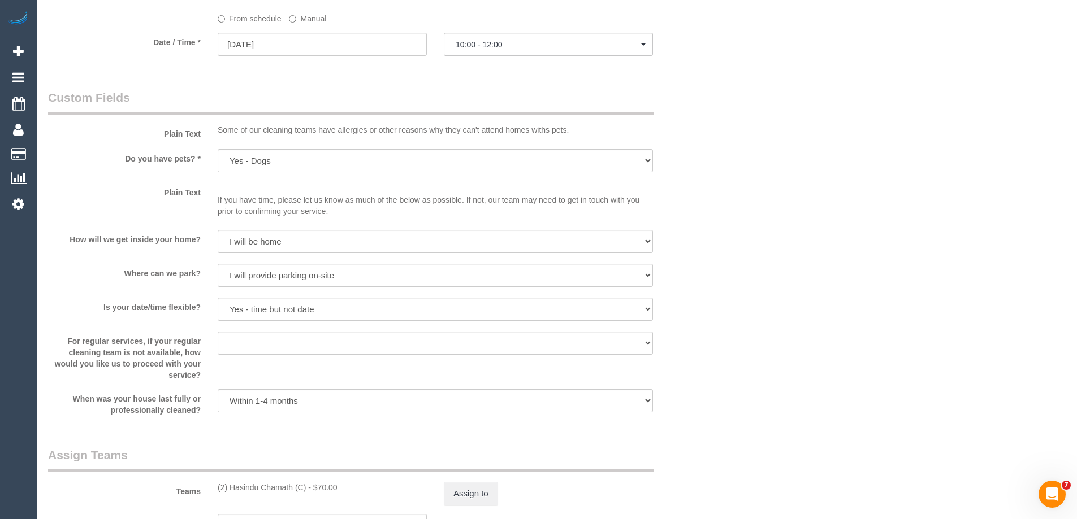
scroll to position [1469, 0]
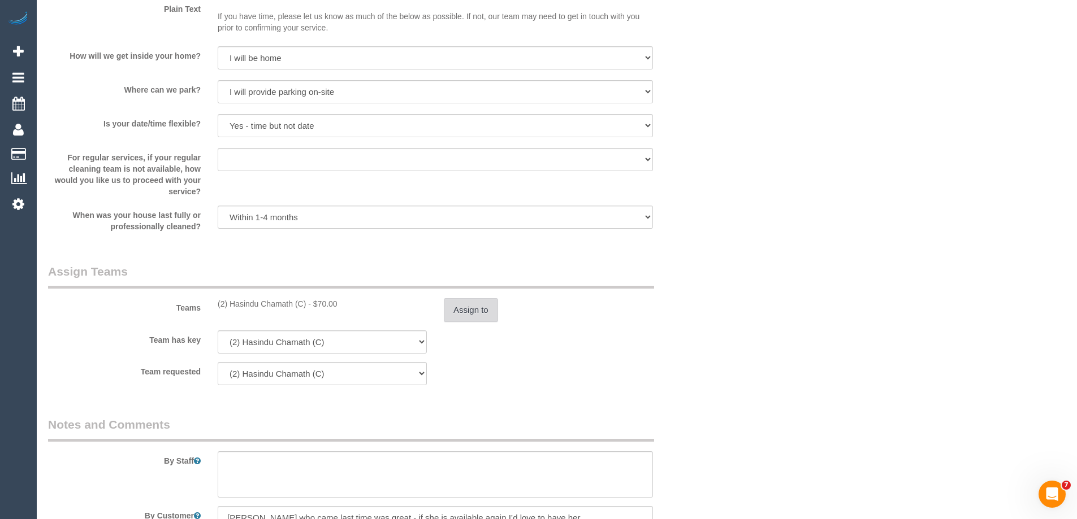
click at [469, 312] on button "Assign to" at bounding box center [471, 310] width 54 height 24
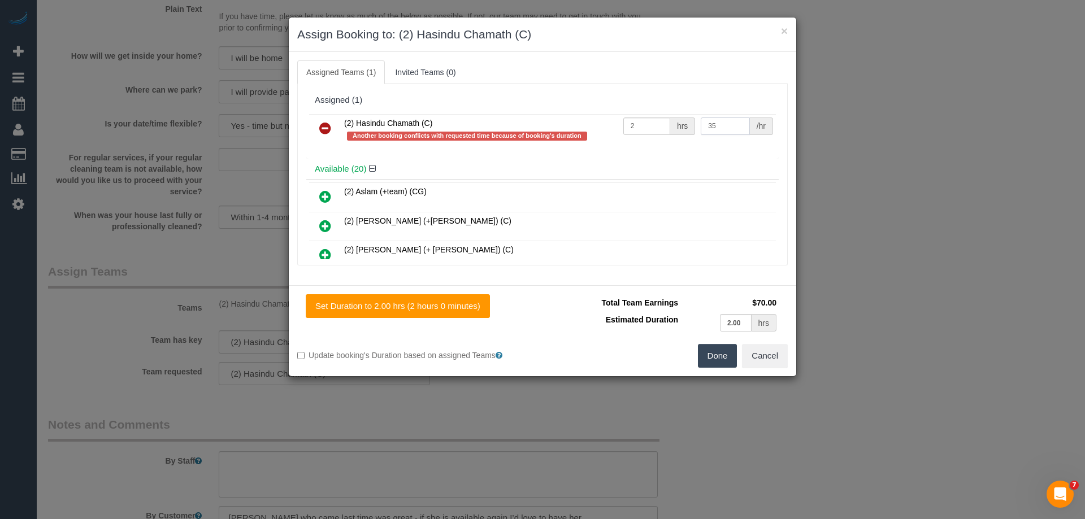
drag, startPoint x: 729, startPoint y: 125, endPoint x: 630, endPoint y: 124, distance: 98.9
click at [634, 124] on tr "(2) Hasindu Chamath (C) Another booking conflicts with requested time because o…" at bounding box center [542, 130] width 467 height 32
type input "37.5"
click at [708, 355] on button "Done" at bounding box center [718, 356] width 40 height 24
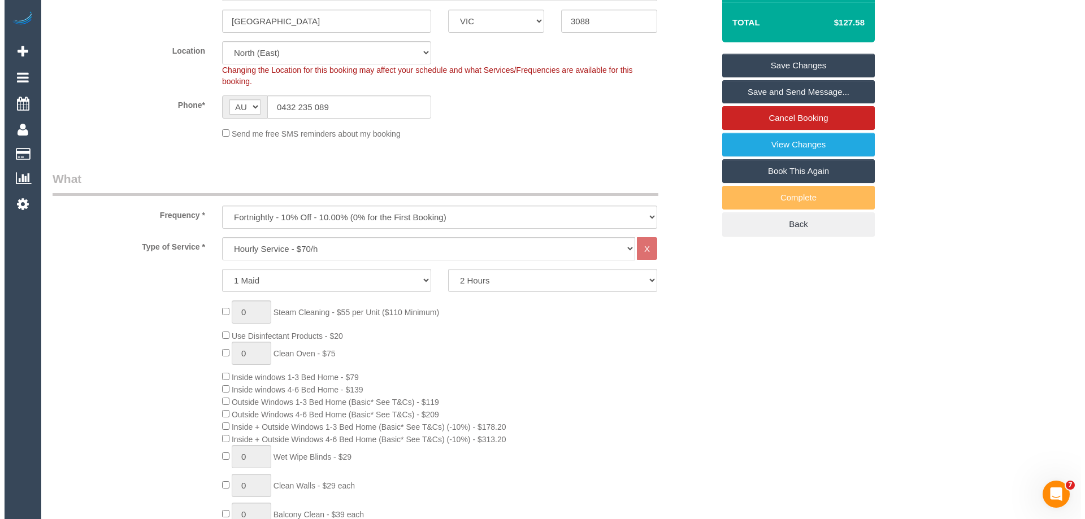
scroll to position [0, 0]
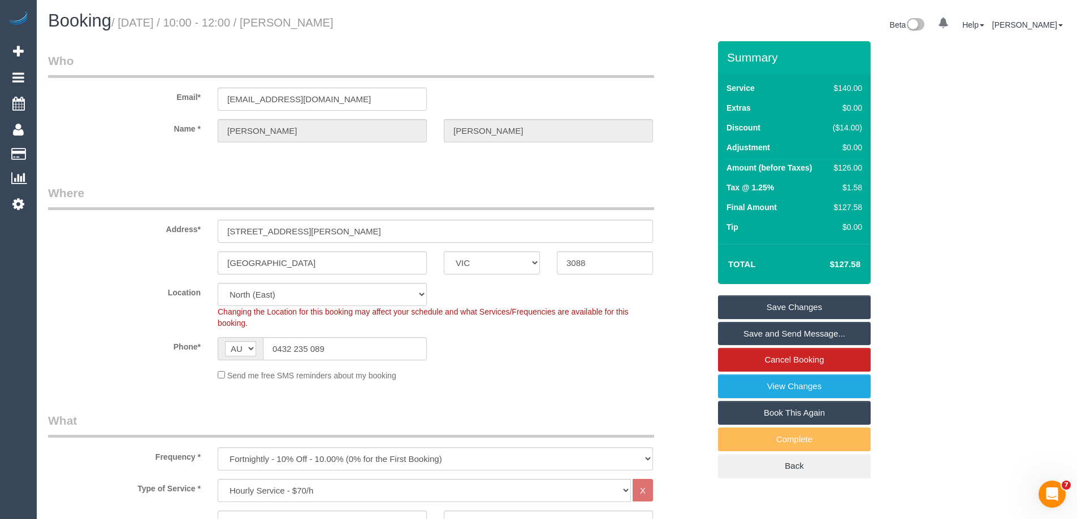
click at [744, 305] on link "Save Changes" at bounding box center [794, 308] width 153 height 24
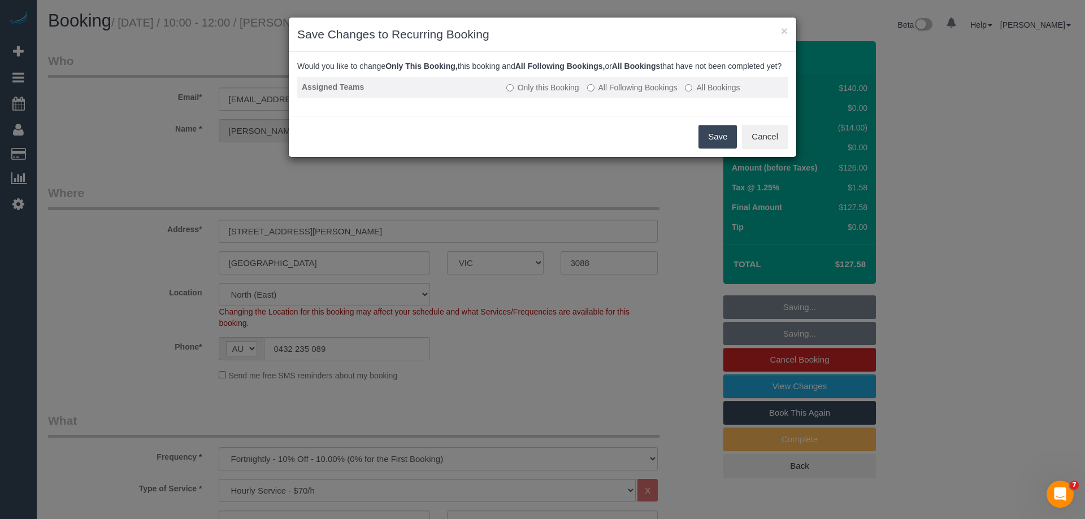
click at [611, 93] on label "All Following Bookings" at bounding box center [632, 87] width 90 height 11
click at [705, 145] on button "Save" at bounding box center [718, 137] width 38 height 24
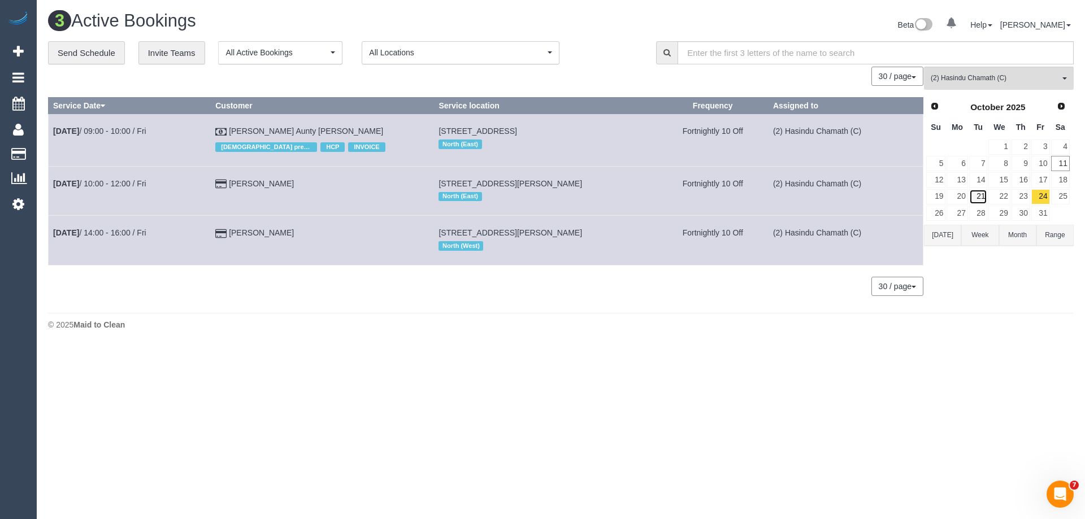
click at [978, 200] on link "21" at bounding box center [978, 196] width 19 height 15
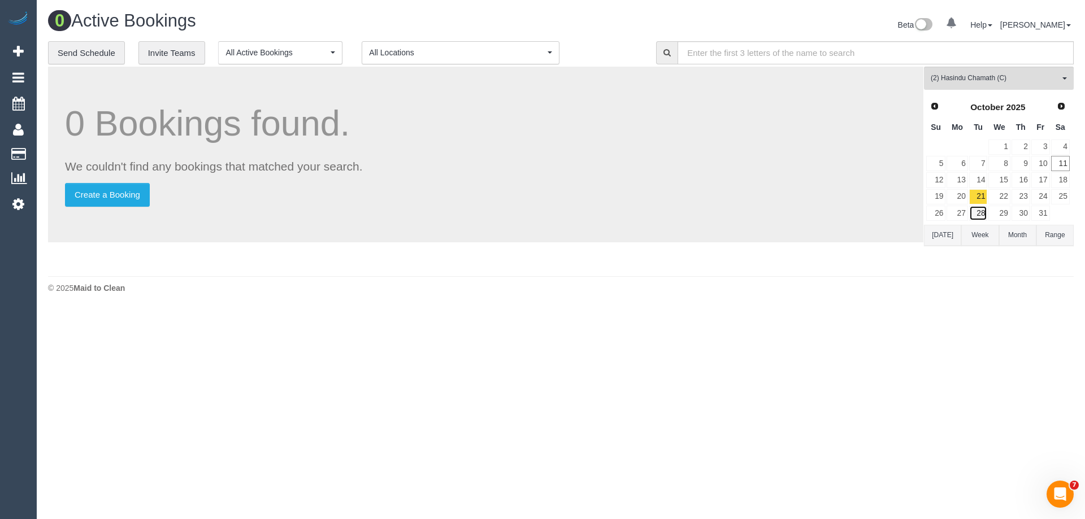
click at [978, 212] on link "28" at bounding box center [978, 213] width 19 height 15
click at [968, 79] on span "(2) Hasindu Chamath (C)" at bounding box center [995, 78] width 129 height 10
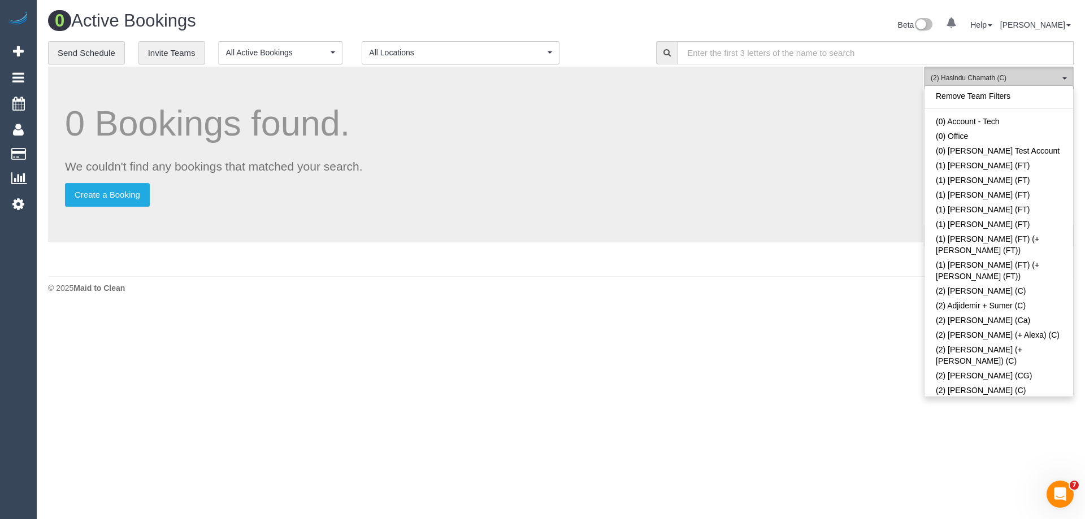
scroll to position [497, 0]
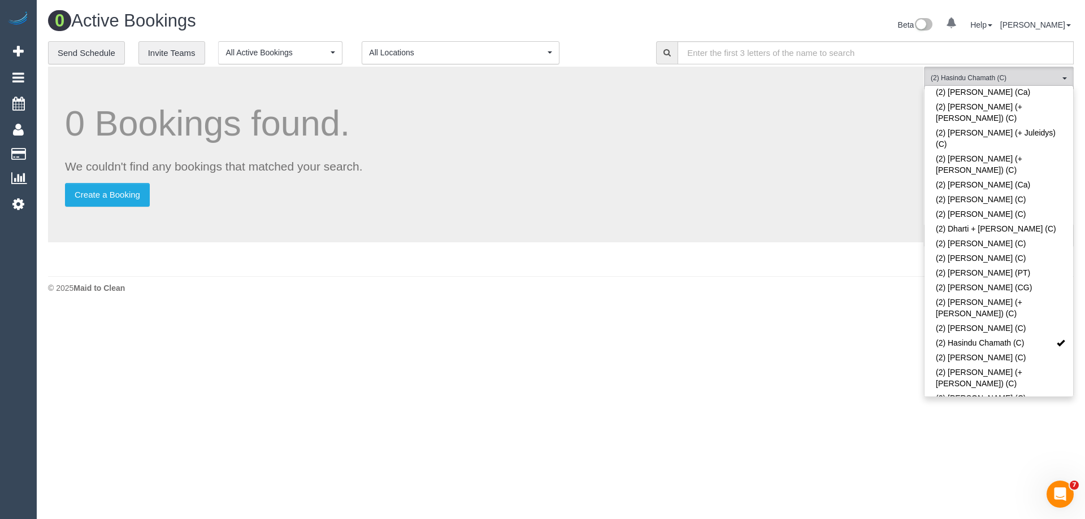
click at [981, 321] on link "(2) Harry Dhasmana (C)" at bounding box center [999, 328] width 149 height 15
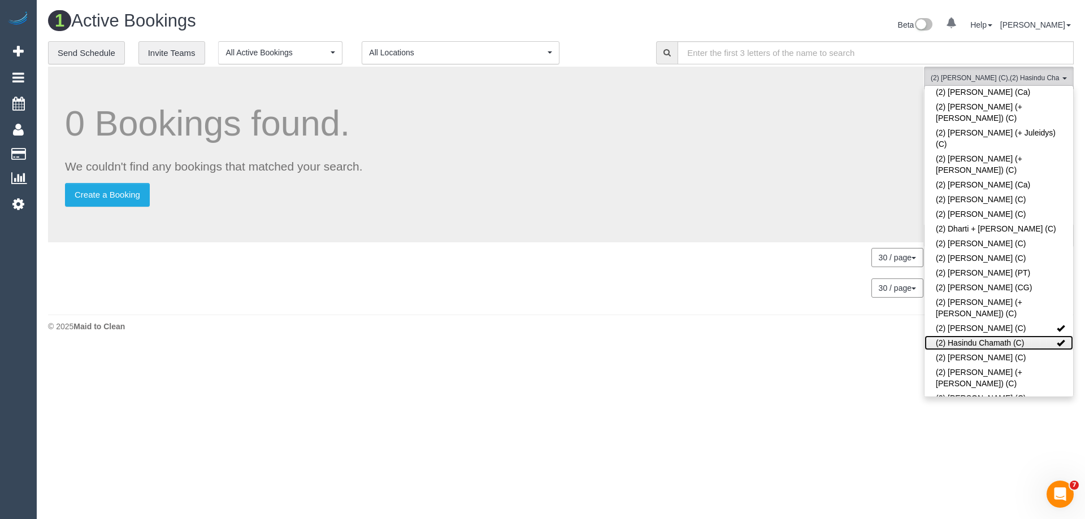
click at [968, 336] on link "(2) Hasindu Chamath (C)" at bounding box center [999, 343] width 149 height 15
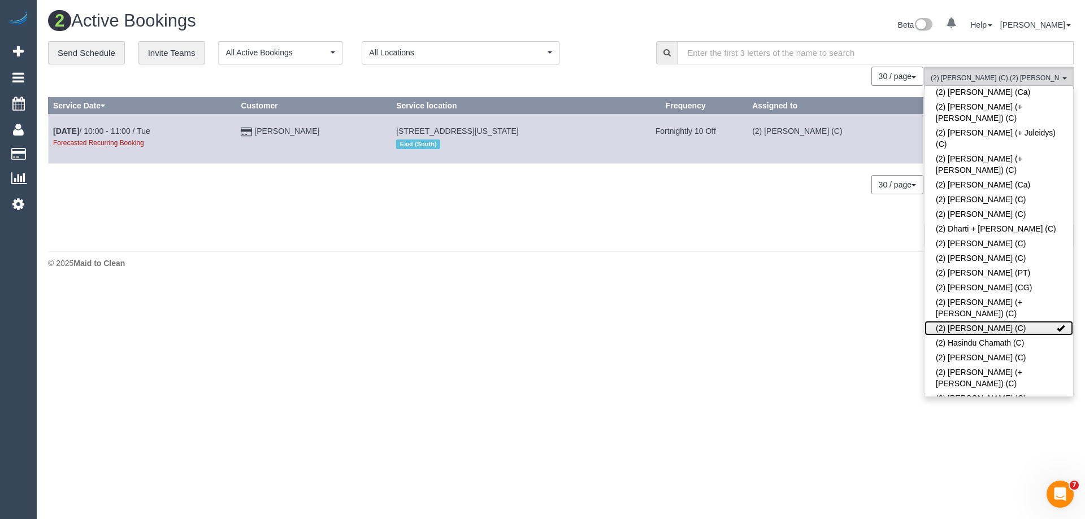
click at [968, 321] on link "(2) [PERSON_NAME] (C)" at bounding box center [999, 328] width 149 height 15
click at [710, 353] on body "0 Beta Your Notifications You have 0 alerts Add Booking Bookings Active Booking…" at bounding box center [542, 259] width 1085 height 519
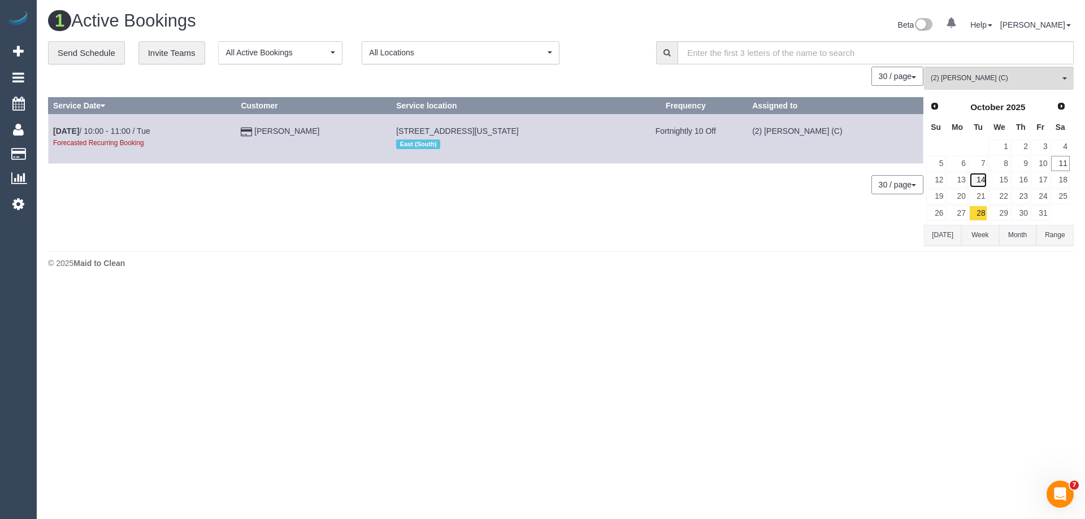
click at [977, 180] on link "14" at bounding box center [978, 179] width 19 height 15
click at [1042, 181] on link "17" at bounding box center [1040, 179] width 19 height 15
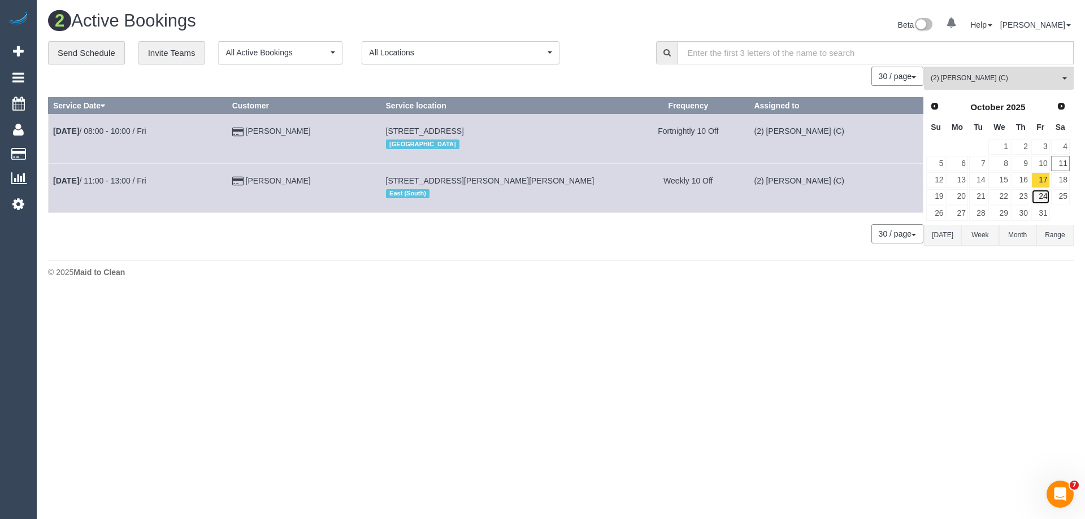
click at [1042, 196] on link "24" at bounding box center [1040, 196] width 19 height 15
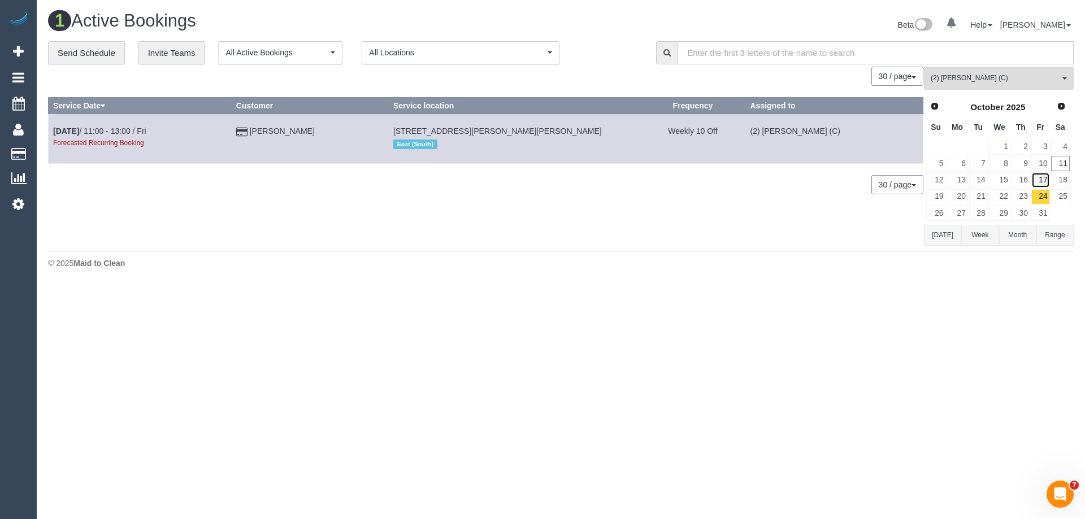
click at [1044, 180] on link "17" at bounding box center [1040, 179] width 19 height 15
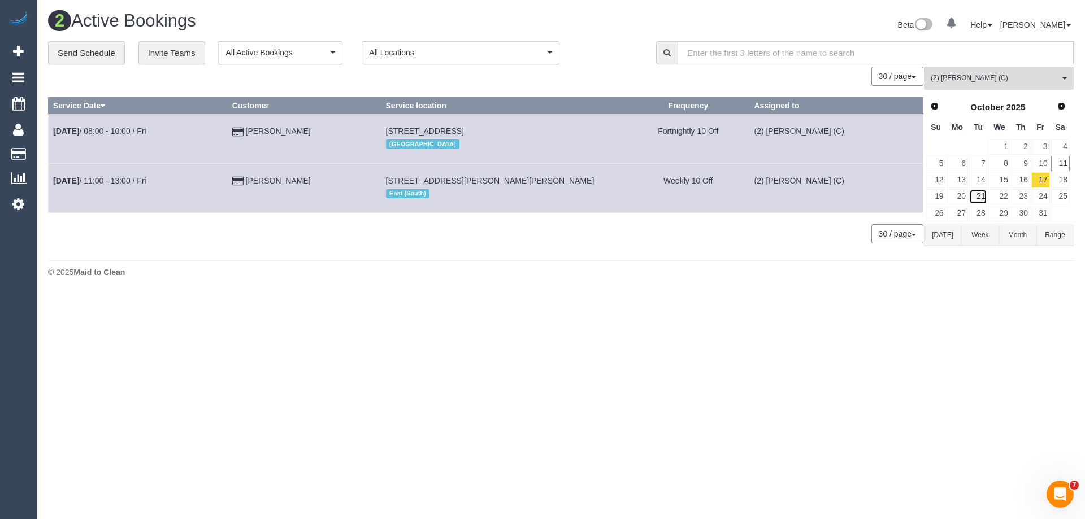
click at [976, 195] on link "21" at bounding box center [978, 196] width 19 height 15
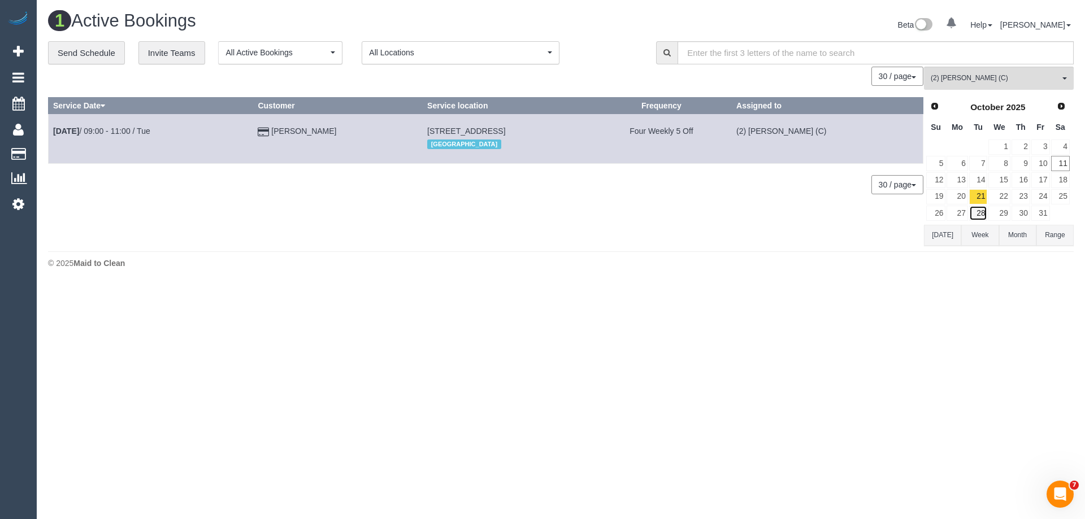
click at [979, 214] on link "28" at bounding box center [978, 213] width 19 height 15
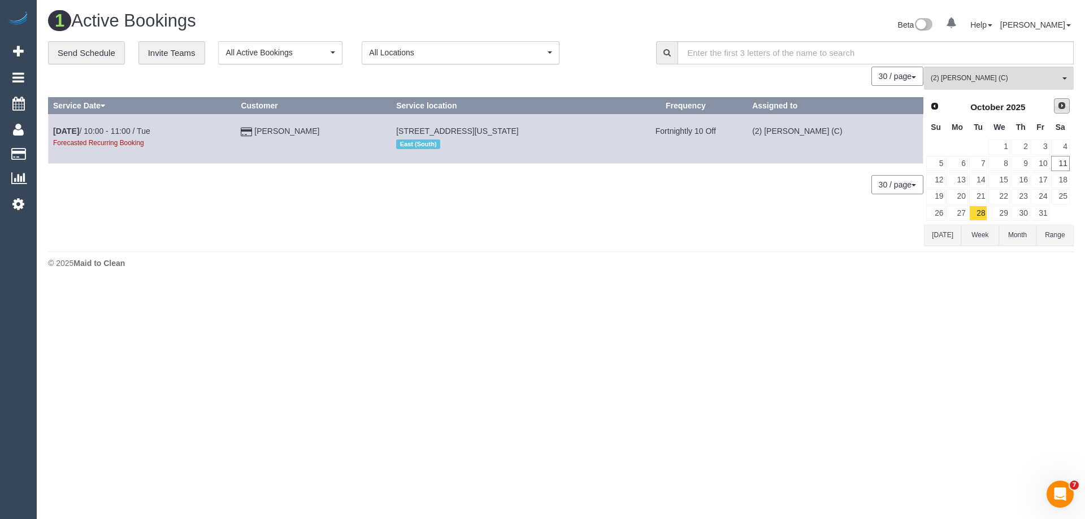
click at [1065, 105] on span "Next" at bounding box center [1061, 105] width 9 height 9
click at [979, 161] on link "4" at bounding box center [978, 163] width 19 height 15
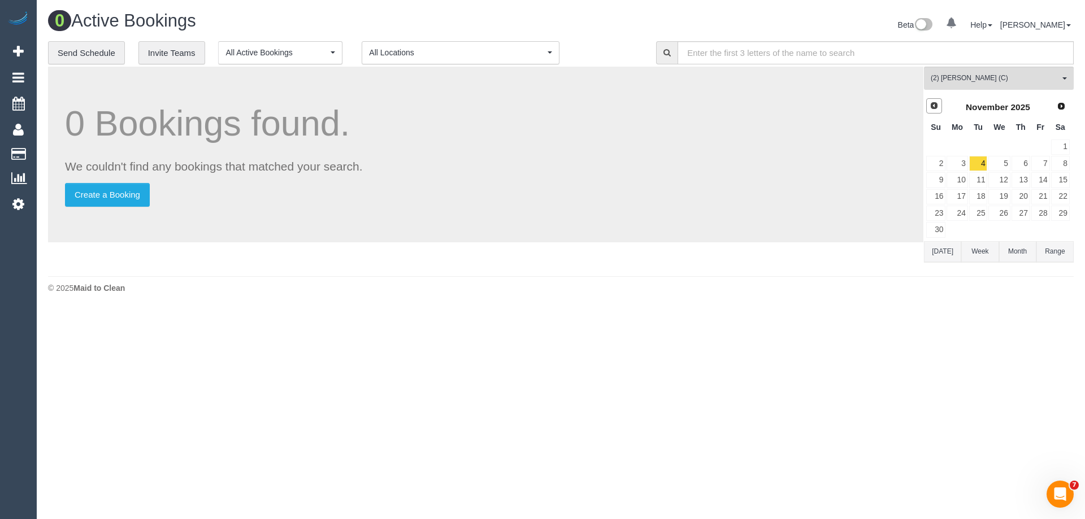
click at [930, 100] on link "Prev" at bounding box center [934, 106] width 16 height 16
click at [984, 197] on link "21" at bounding box center [978, 196] width 19 height 15
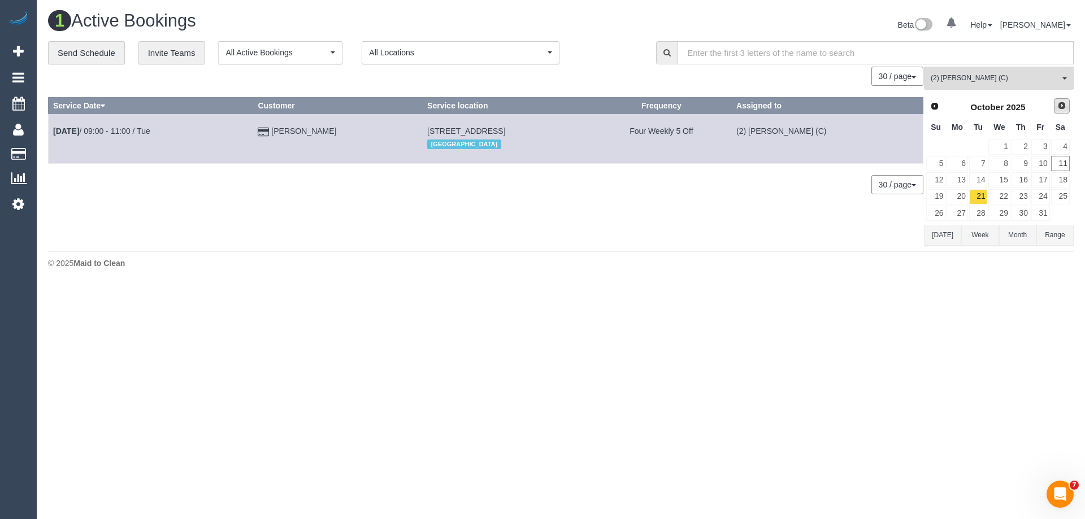
click at [1060, 111] on link "Next" at bounding box center [1062, 106] width 16 height 16
click at [975, 196] on link "18" at bounding box center [978, 196] width 19 height 15
click at [940, 105] on link "Prev" at bounding box center [934, 106] width 16 height 16
click at [975, 194] on link "21" at bounding box center [978, 196] width 19 height 15
click at [944, 78] on span "(2) [PERSON_NAME] (C)" at bounding box center [995, 78] width 129 height 10
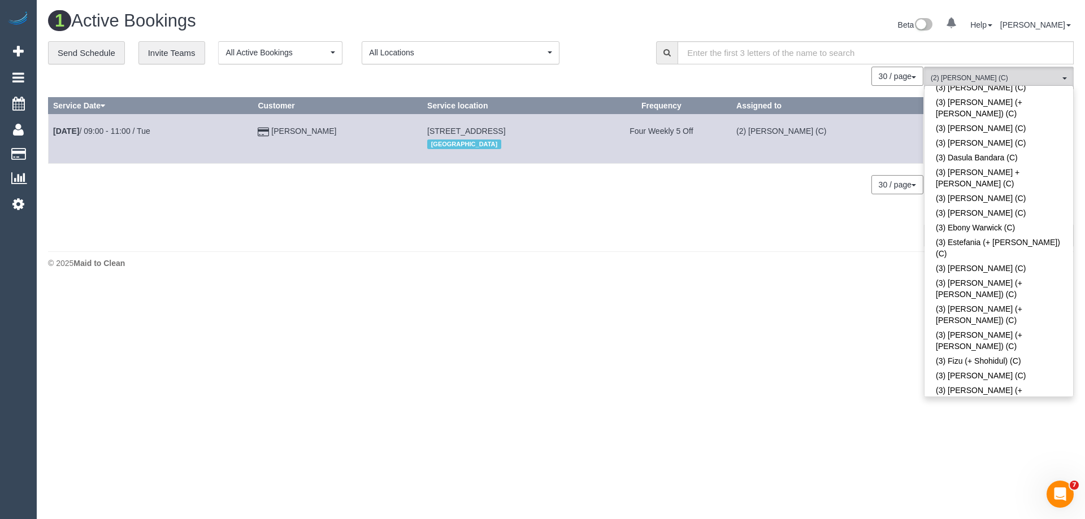
scroll to position [1854, 0]
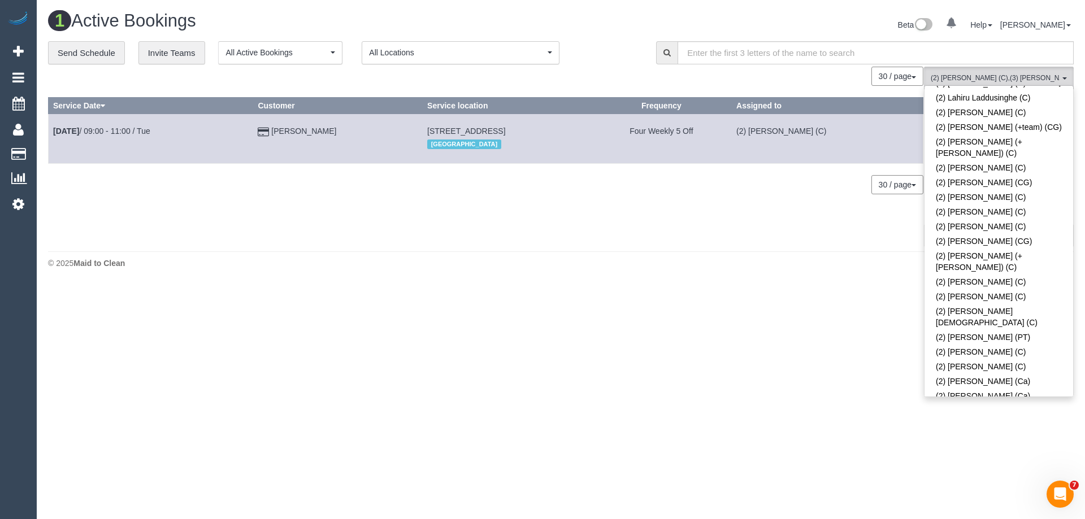
scroll to position [780, 0]
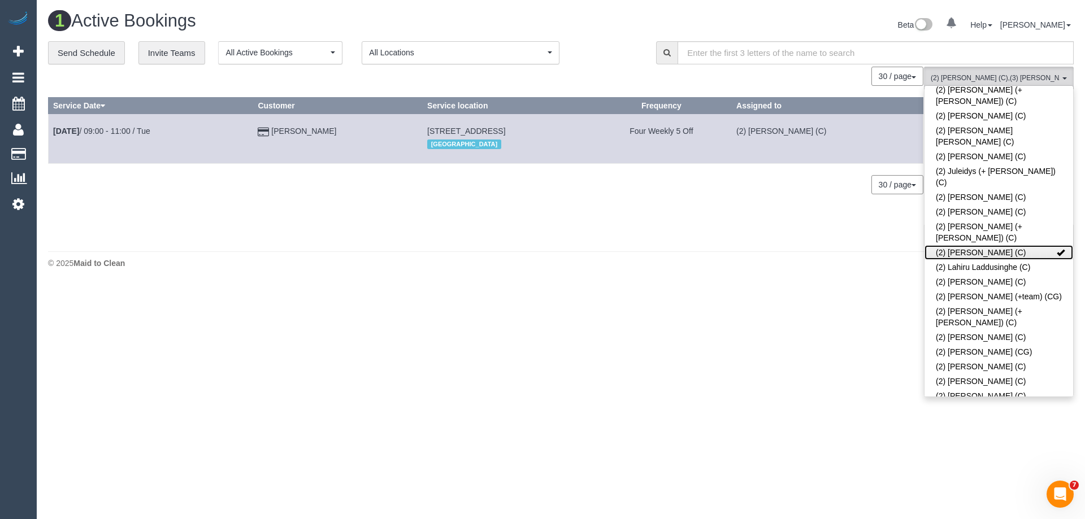
click at [977, 245] on link "(2) Kirin Miller (C)" at bounding box center [999, 252] width 149 height 15
click at [839, 86] on div "30 / page 10 / page 20 / page 30 / page 40 / page 50 / page 100 / page" at bounding box center [485, 76] width 875 height 19
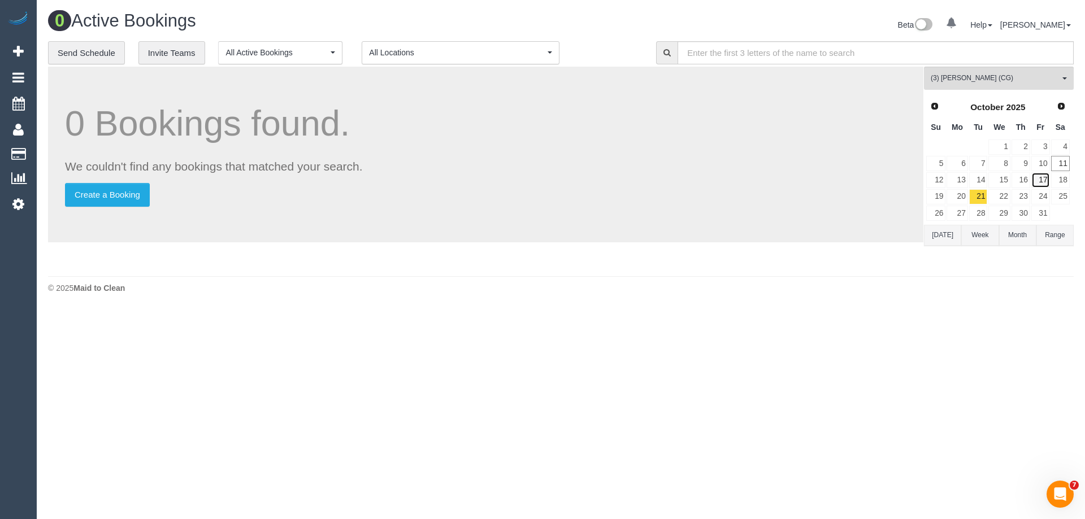
click at [1037, 176] on link "17" at bounding box center [1040, 179] width 19 height 15
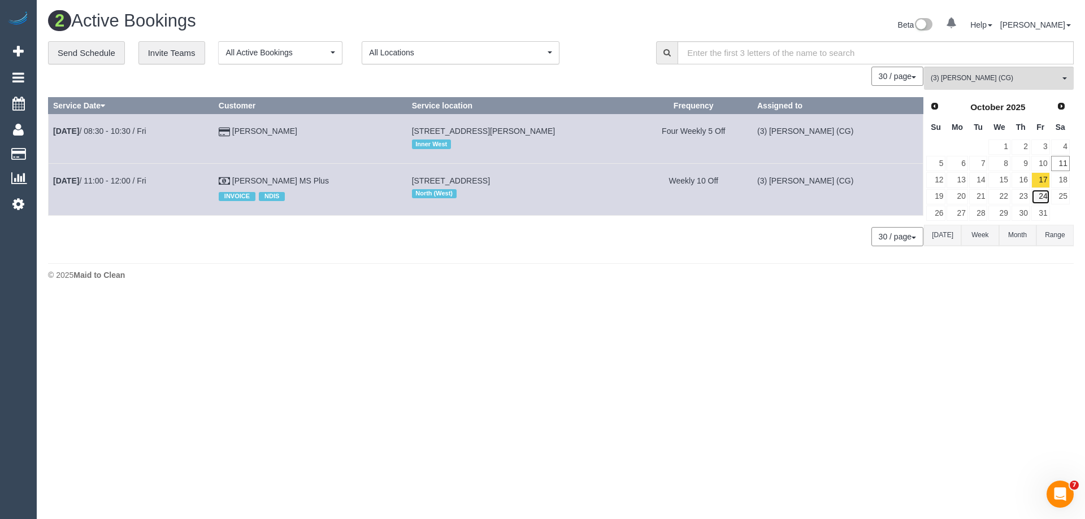
click at [1043, 198] on link "24" at bounding box center [1040, 196] width 19 height 15
click at [1042, 224] on div "Prev Next October 2025 Su Mo Tu We Th Fr Sa 1 2 3 4 5 6 7 8 9 10 11 12 13 14 15…" at bounding box center [998, 160] width 148 height 129
click at [1040, 218] on link "31" at bounding box center [1040, 213] width 19 height 15
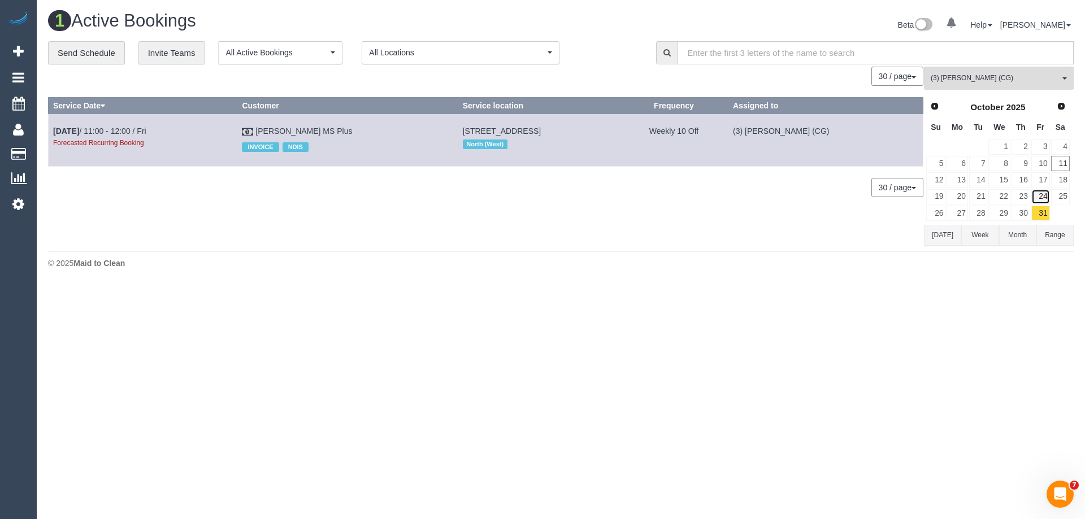
click at [1041, 196] on link "24" at bounding box center [1040, 196] width 19 height 15
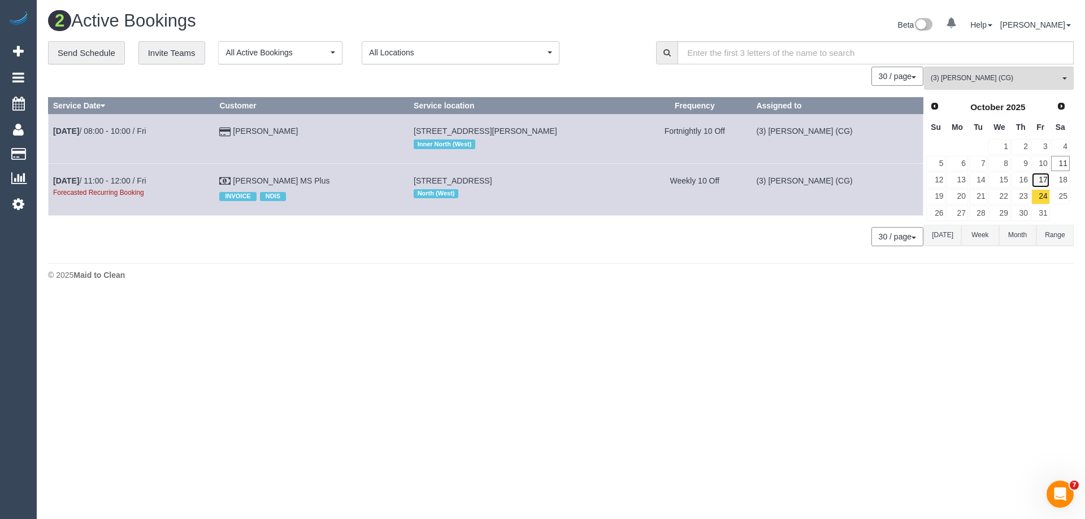
click at [1042, 181] on link "17" at bounding box center [1040, 179] width 19 height 15
click at [950, 80] on span "(3) [PERSON_NAME] (CG)" at bounding box center [995, 78] width 129 height 10
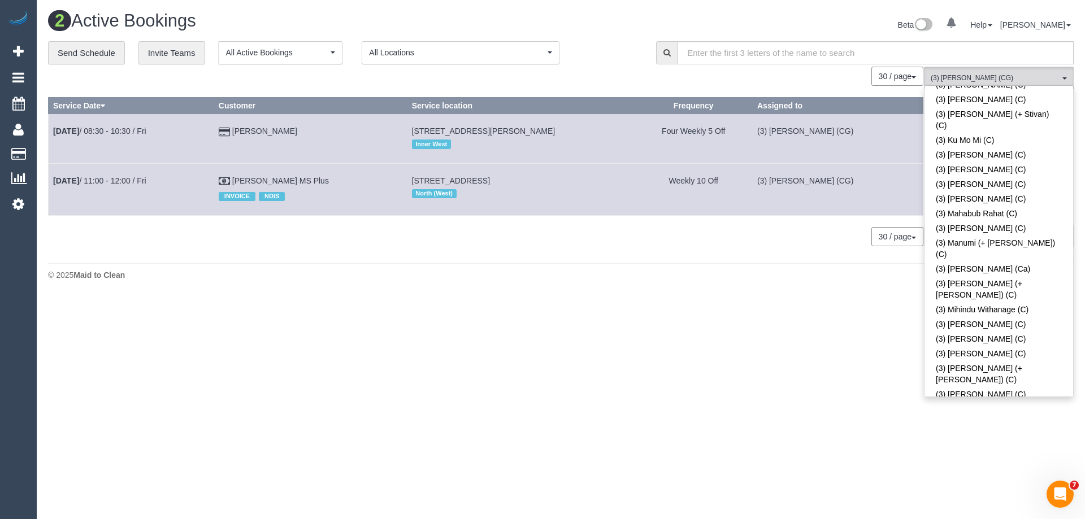
scroll to position [2616, 0]
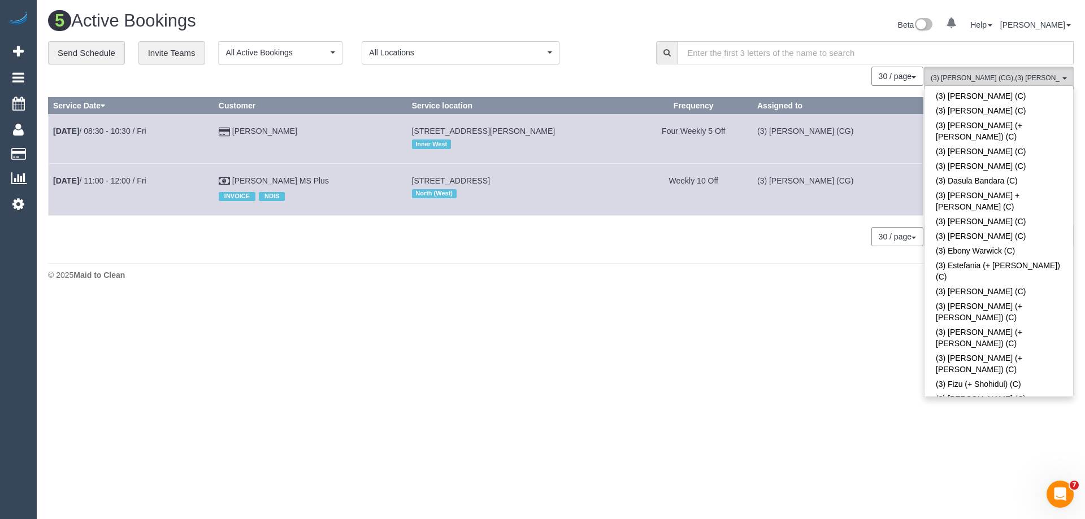
scroll to position [1824, 0]
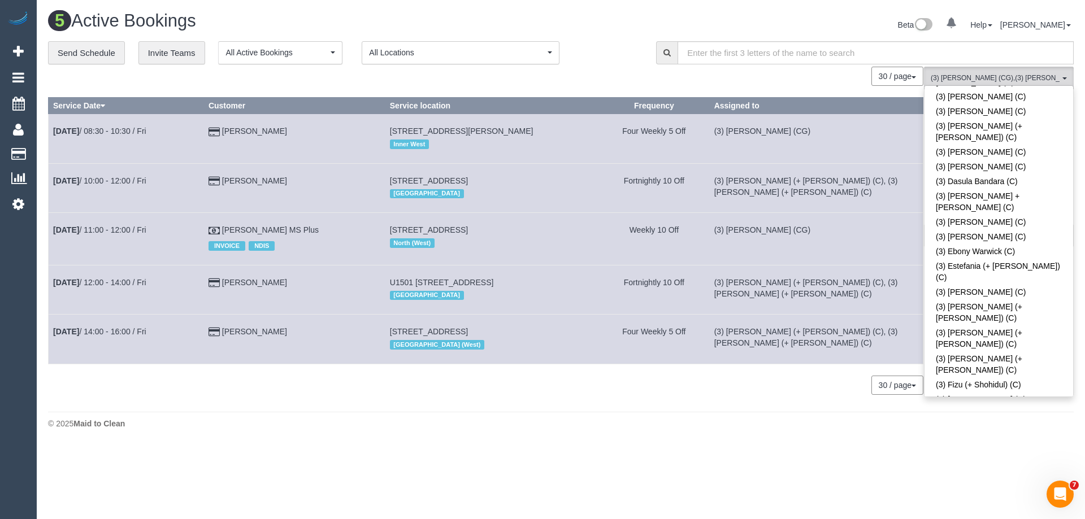
click at [709, 371] on div "0 Bookings found. We couldn't find any bookings that matched your search. Creat…" at bounding box center [486, 236] width 876 height 339
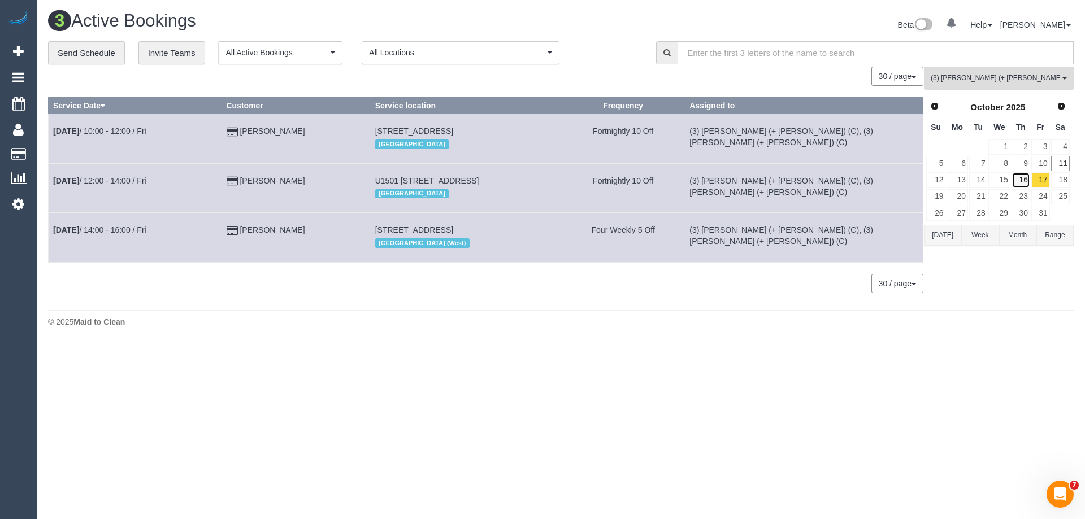
click at [1019, 178] on link "16" at bounding box center [1021, 179] width 19 height 15
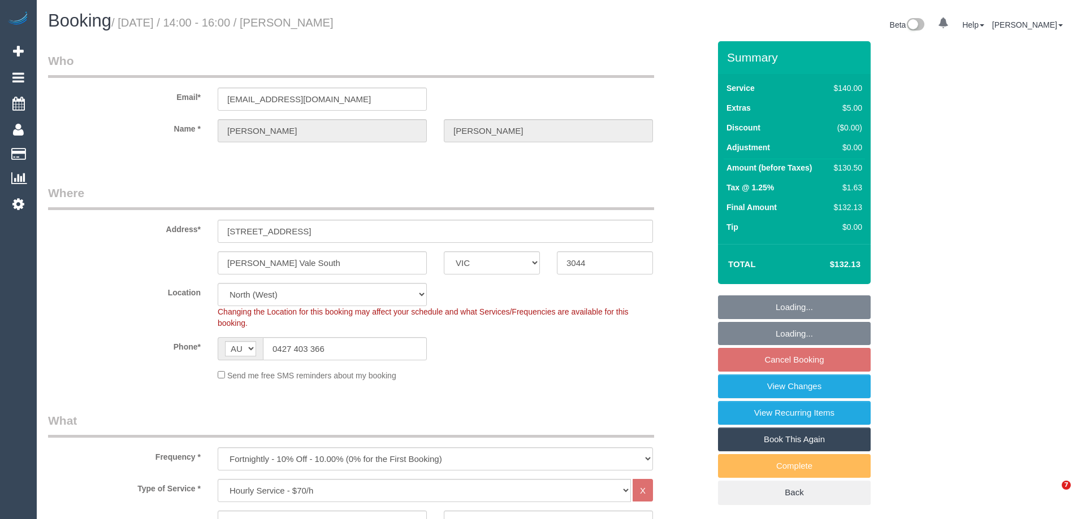
select select "VIC"
select select "spot5"
select select "number:29"
select select "number:14"
select select "number:18"
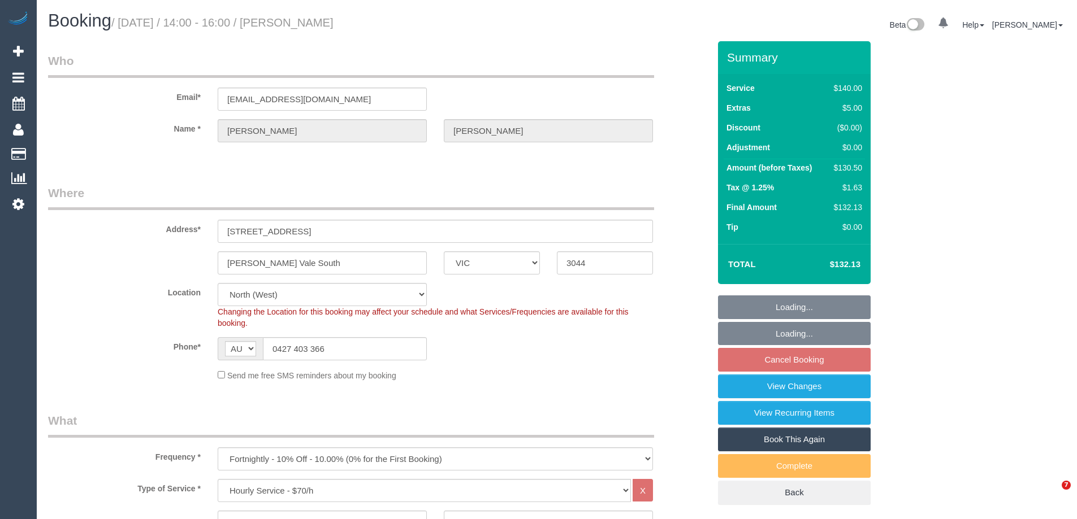
select select "number:22"
select select "number:34"
select select "number:11"
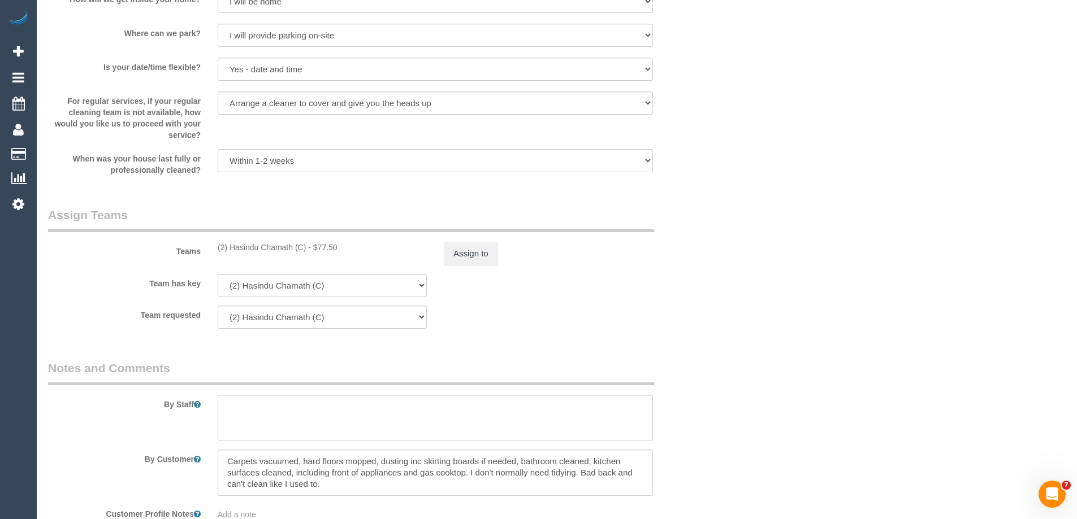
scroll to position [1671, 0]
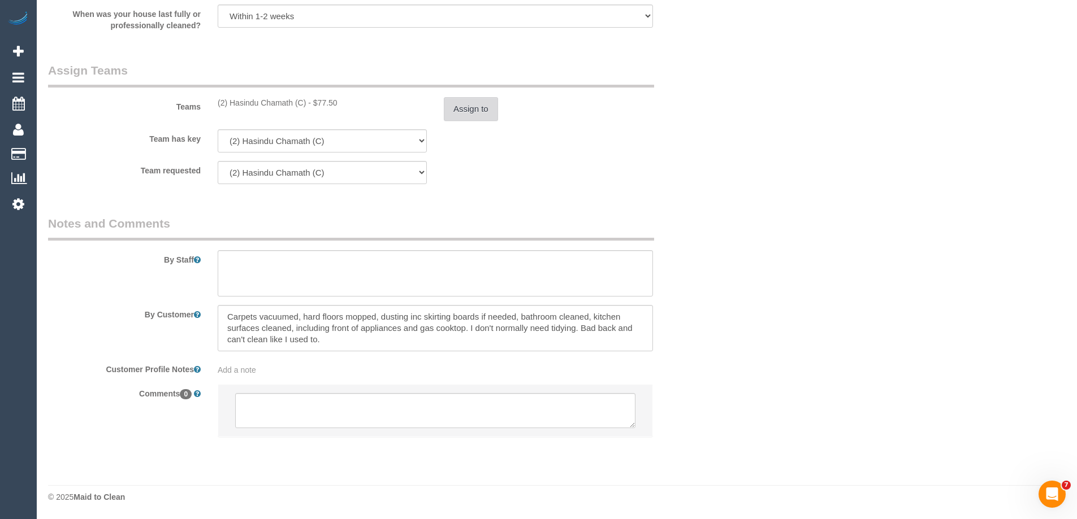
click at [470, 119] on button "Assign to" at bounding box center [471, 109] width 54 height 24
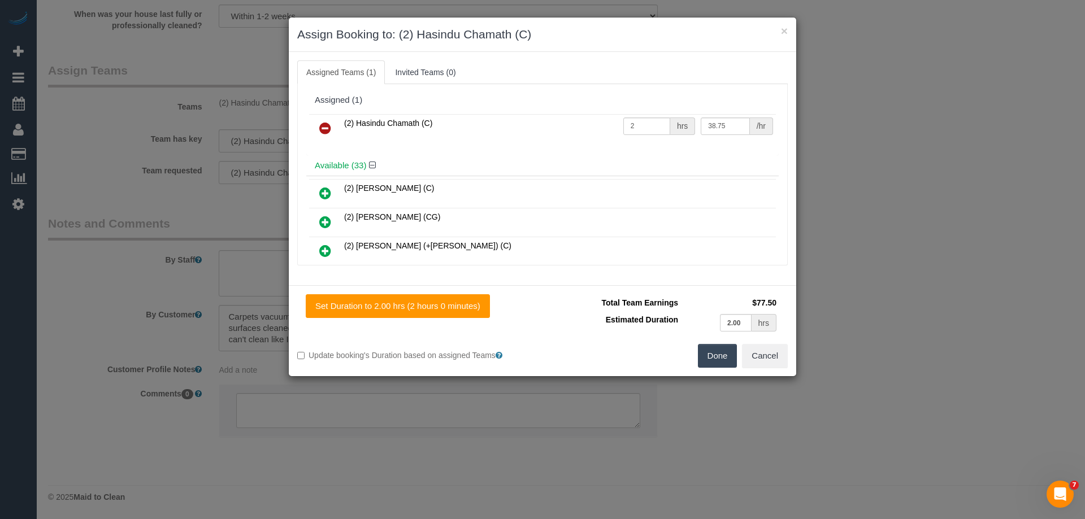
click at [709, 354] on button "Done" at bounding box center [718, 356] width 40 height 24
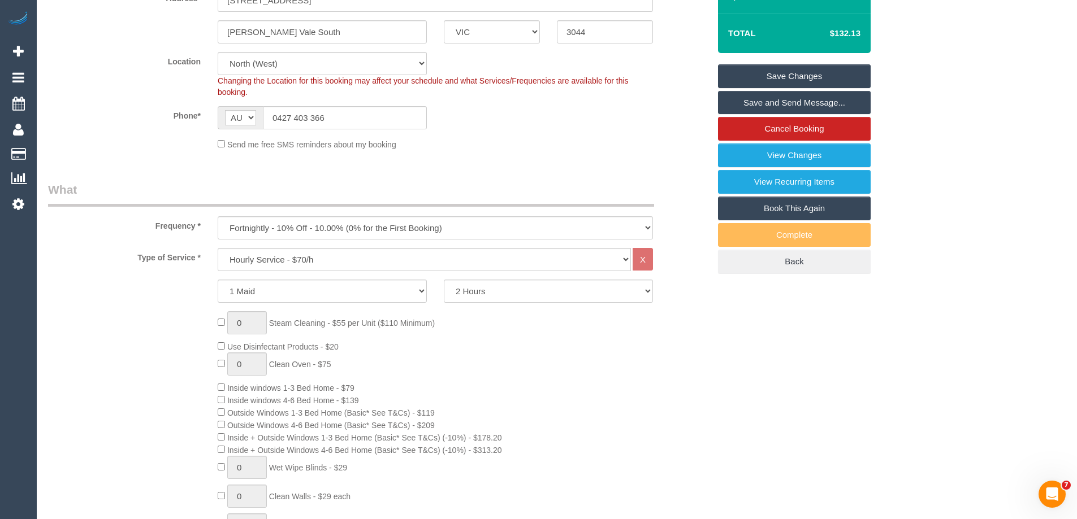
scroll to position [0, 0]
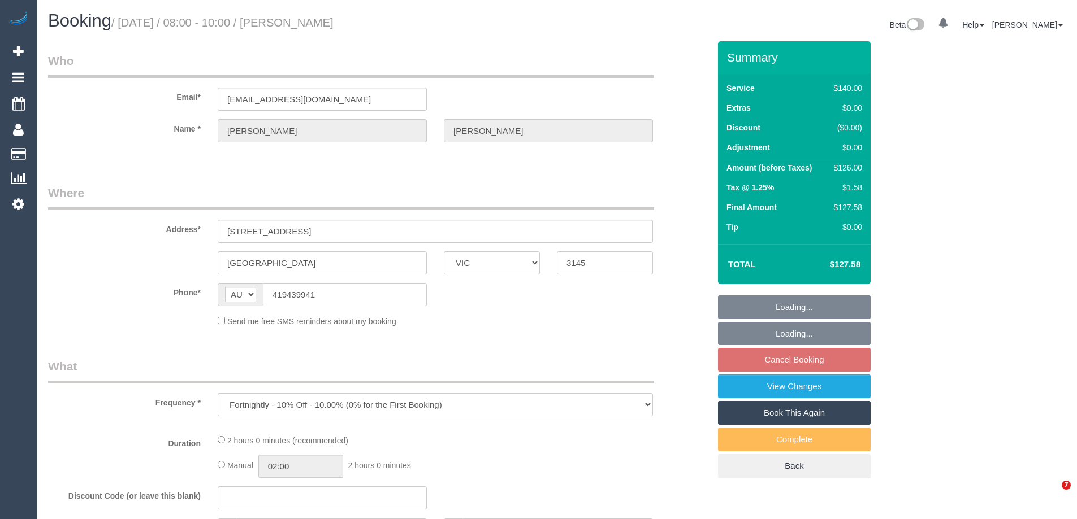
select select "VIC"
select select "string:stripe-pm_1RbIjn2GScqysDRVUgffc8pY"
select select "number:28"
select select "number:14"
select select "number:18"
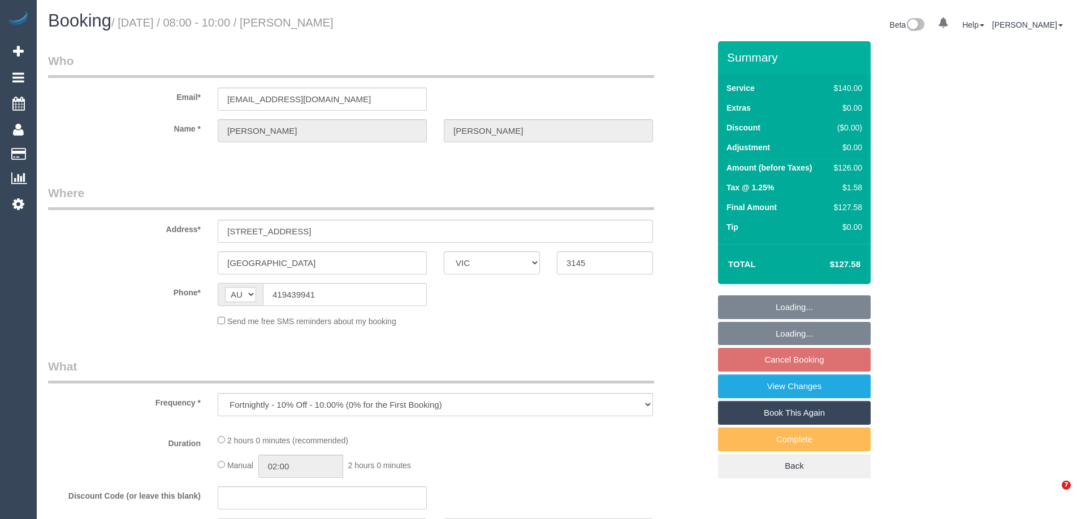
select select "number:36"
select select "number:34"
select select "number:12"
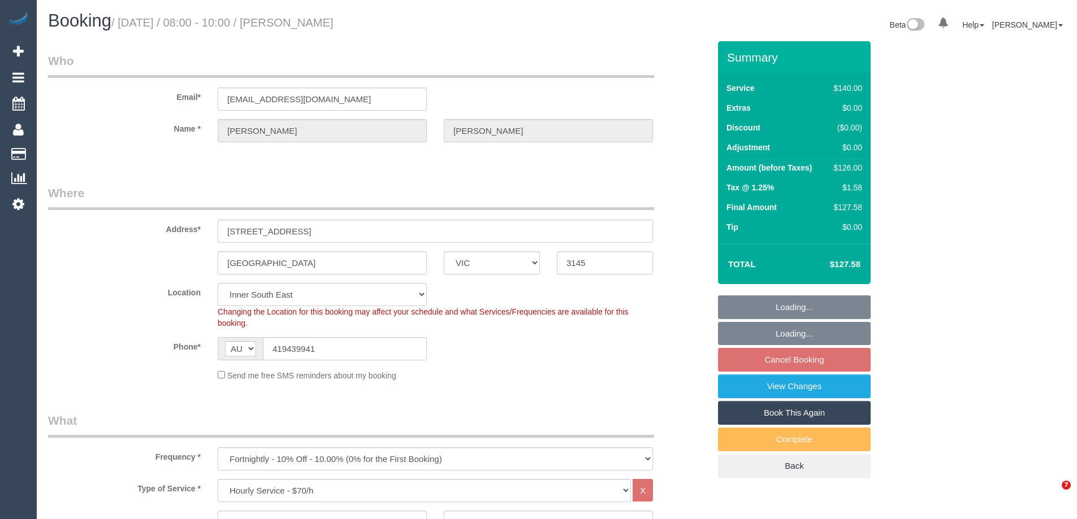
select select "object:1484"
select select "VIC"
select select "number:30"
select select "number:14"
select select "number:19"
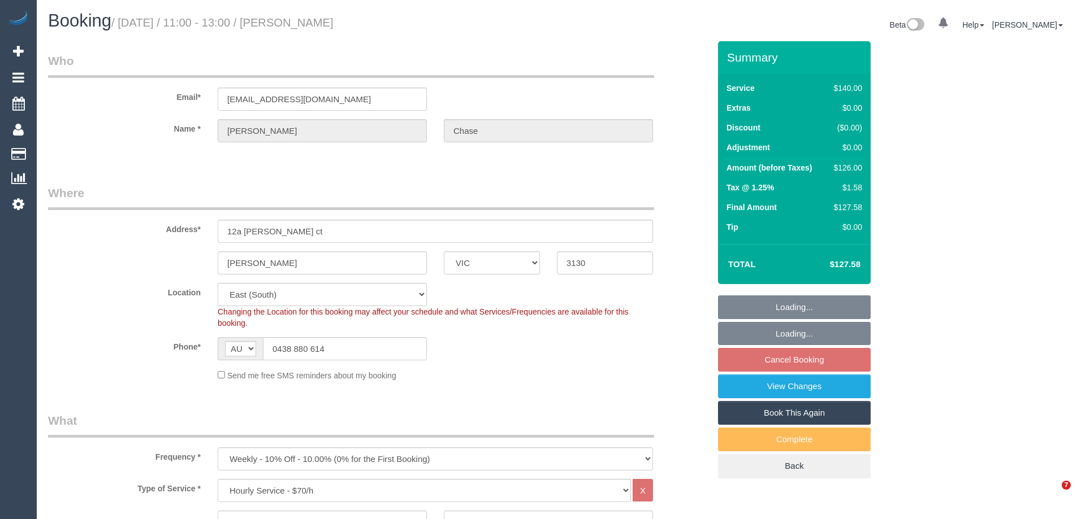
select select "number:22"
select select "number:34"
select select "number:12"
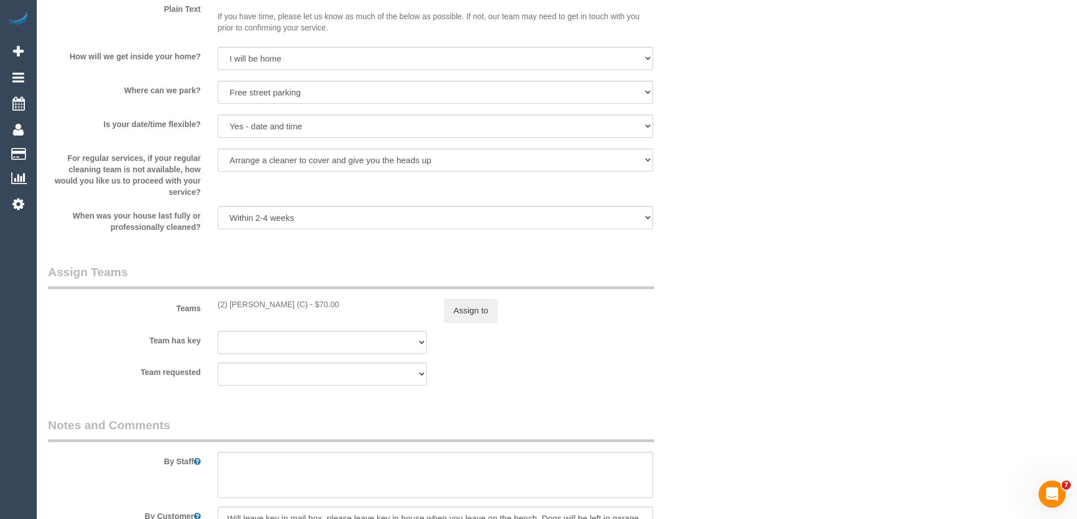
scroll to position [1639, 0]
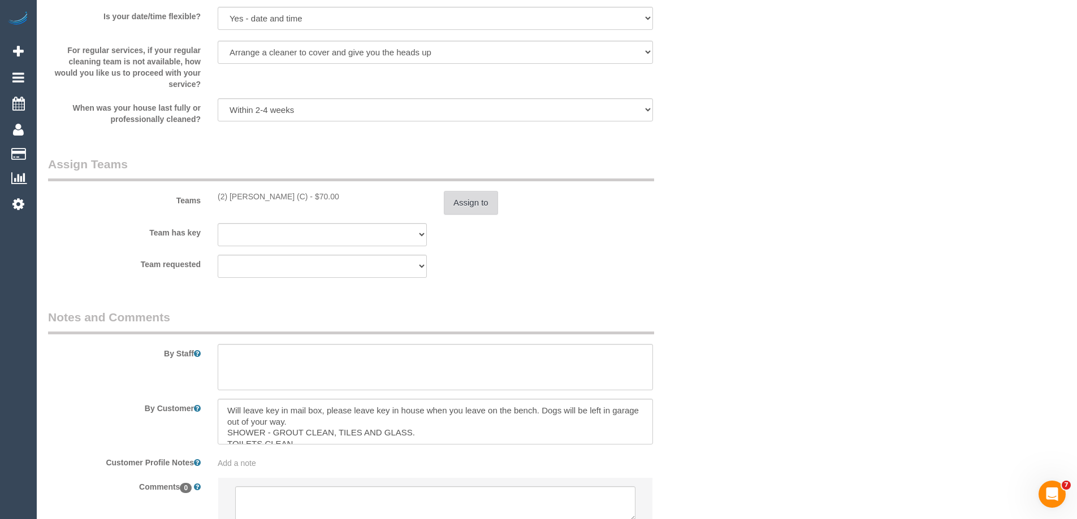
click at [462, 201] on button "Assign to" at bounding box center [471, 203] width 54 height 24
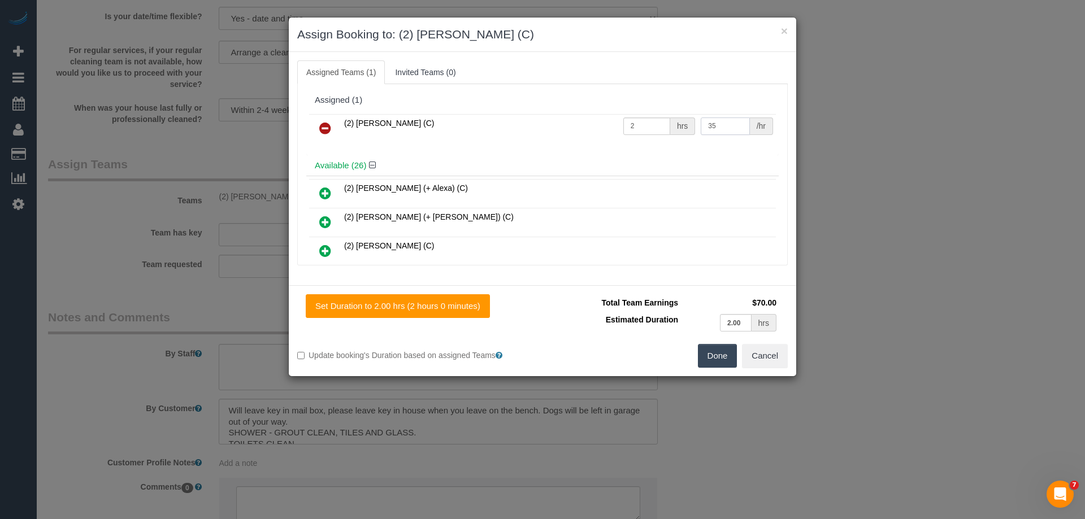
drag, startPoint x: 732, startPoint y: 127, endPoint x: 571, endPoint y: 126, distance: 161.1
click at [573, 125] on tr "(2) [PERSON_NAME] (C) 2 hrs 35 /hr" at bounding box center [542, 128] width 467 height 29
type input "37.5"
click at [721, 349] on button "Done" at bounding box center [718, 356] width 40 height 24
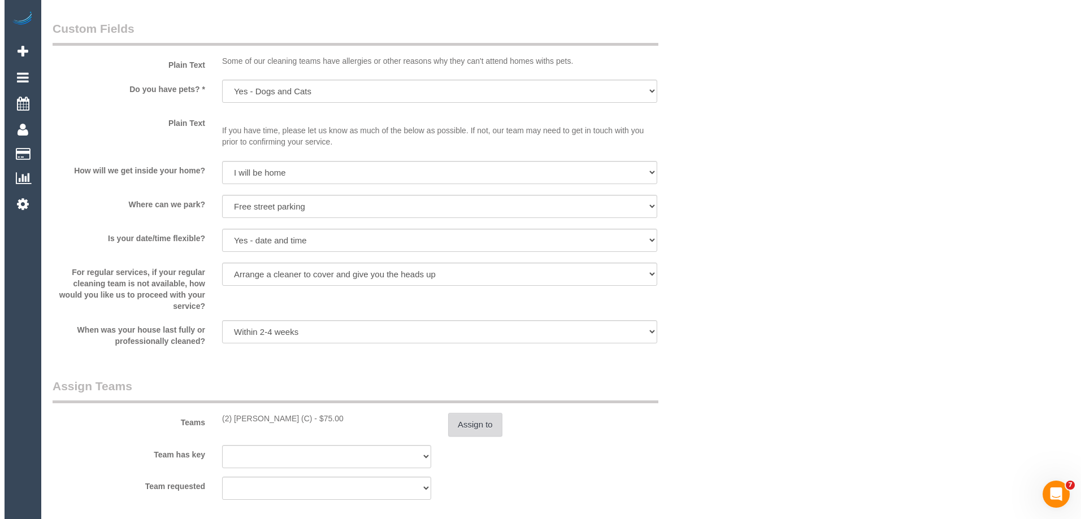
scroll to position [0, 0]
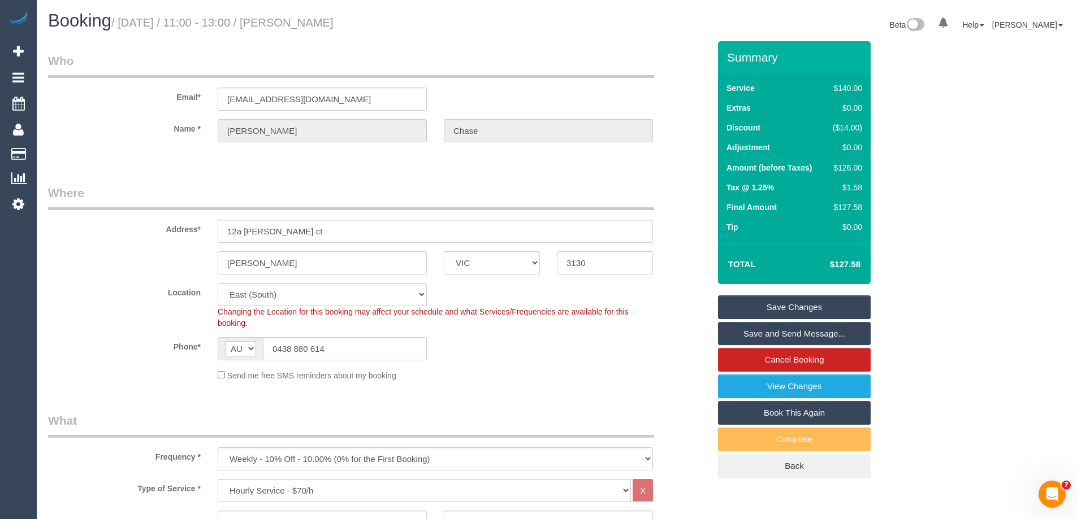
click at [745, 309] on link "Save Changes" at bounding box center [794, 308] width 153 height 24
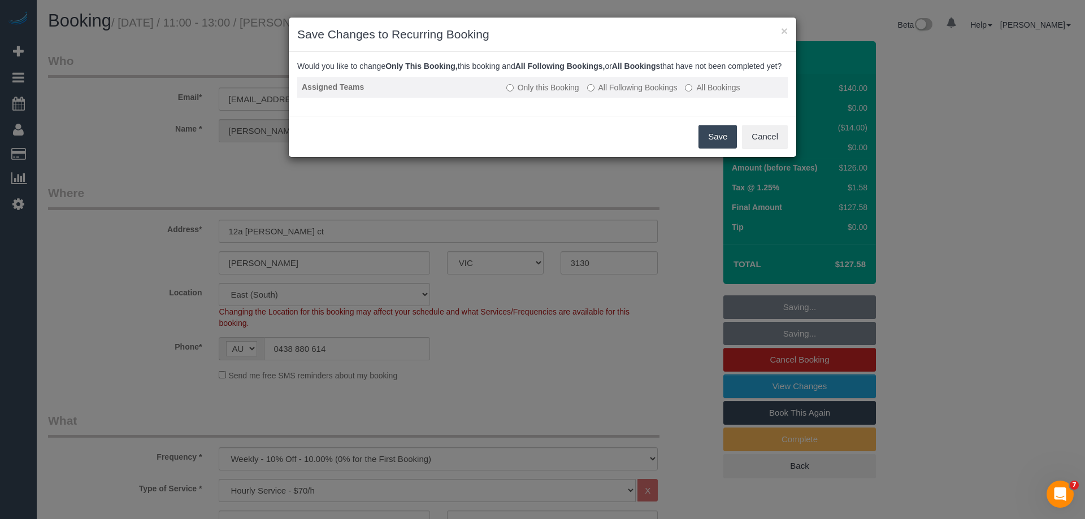
click at [604, 93] on label "All Following Bookings" at bounding box center [632, 87] width 90 height 11
click at [710, 144] on button "Save" at bounding box center [718, 137] width 38 height 24
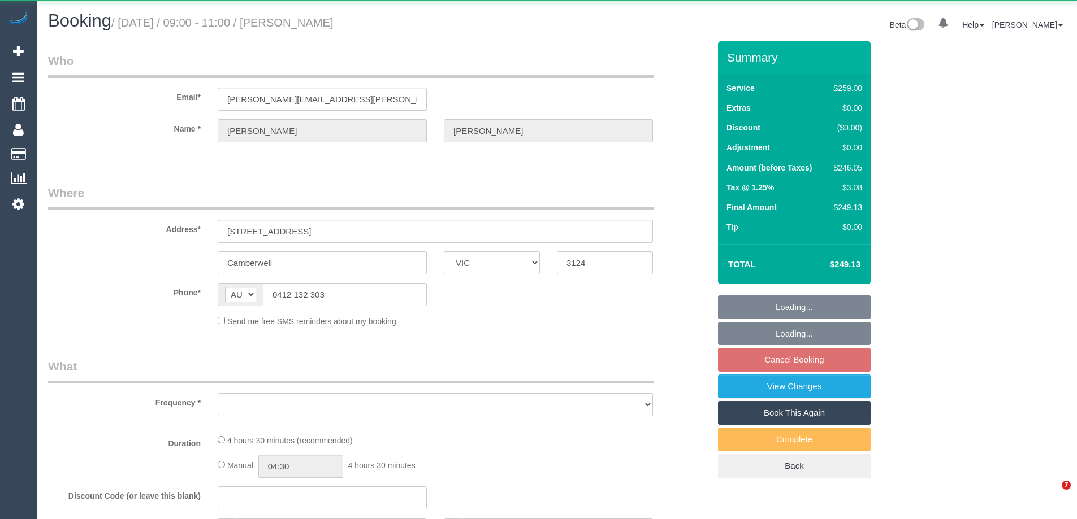
select select "VIC"
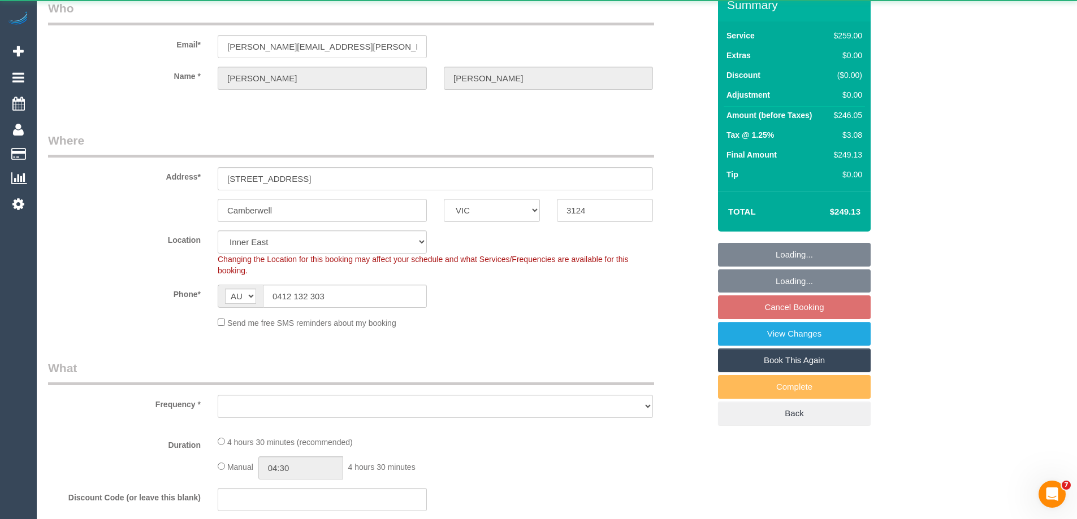
select select "number:27"
select select "number:14"
select select "number:19"
select select "number:25"
select select "number:34"
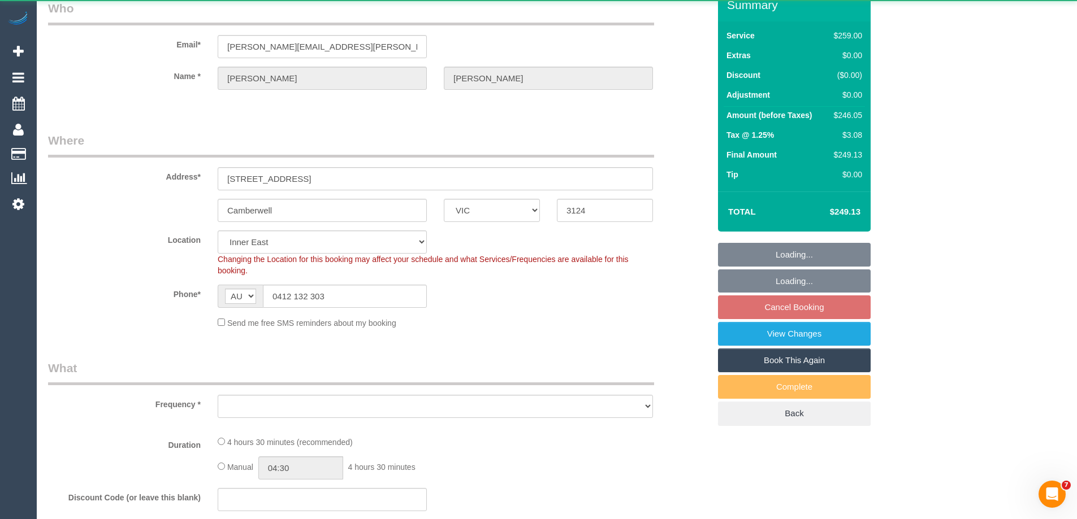
select select "number:13"
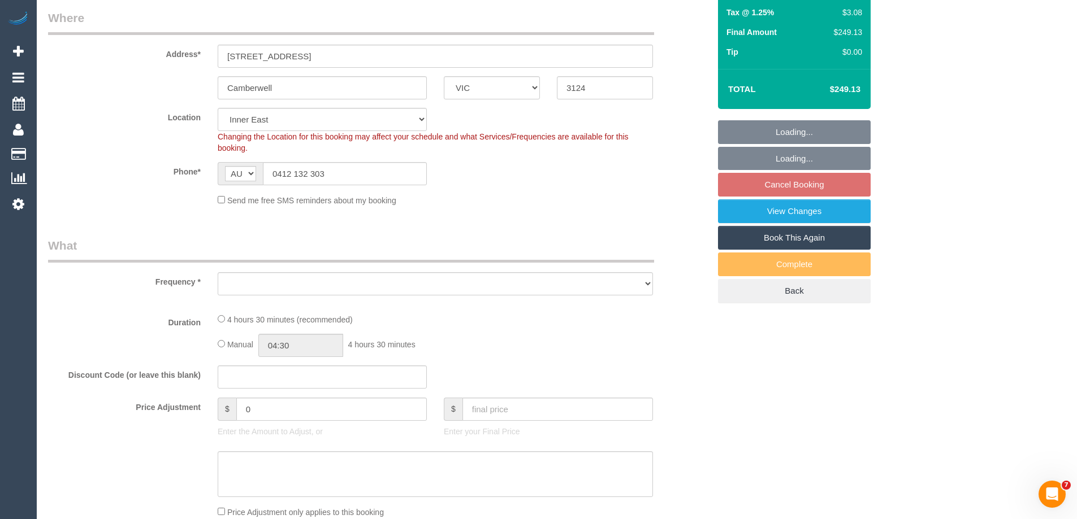
select select "string:stripe-pm_1RmCt72GScqysDRVyL3nyfY4"
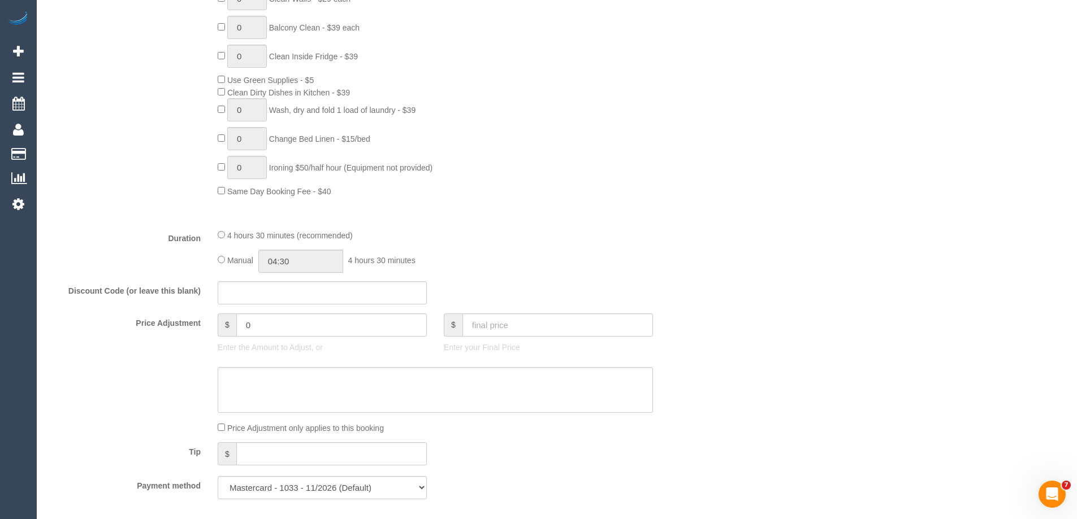
select select "object:1430"
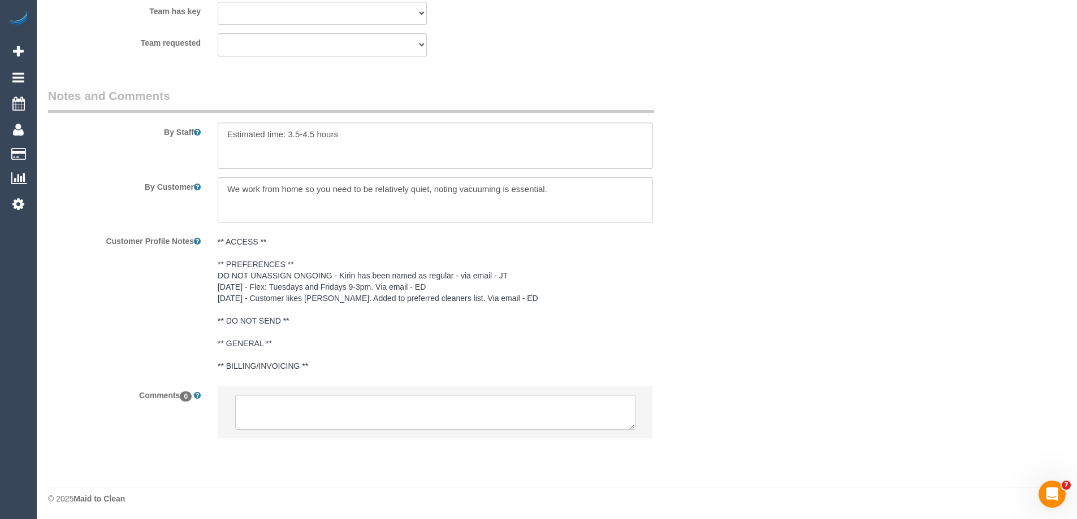
scroll to position [1868, 0]
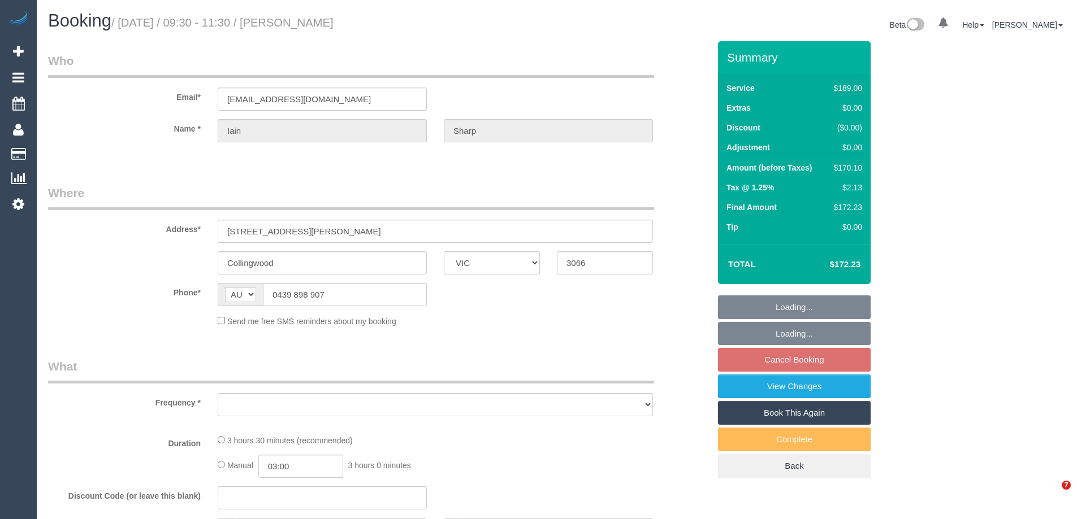
select select "VIC"
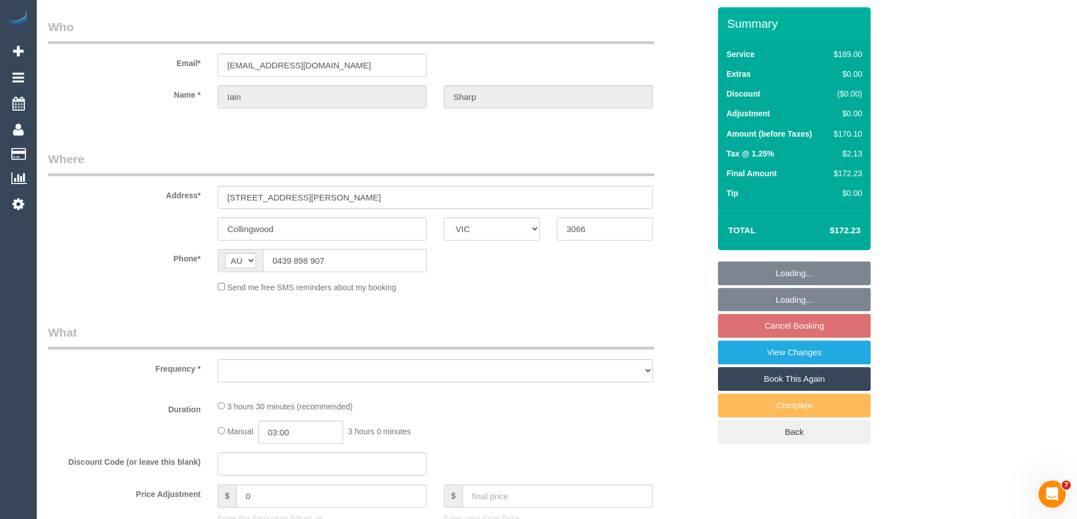
select select "string:stripe-pm_1Qimtl2GScqysDRVL6Xi5hLJ"
select select "number:28"
select select "number:14"
select select "number:20"
select select "number:22"
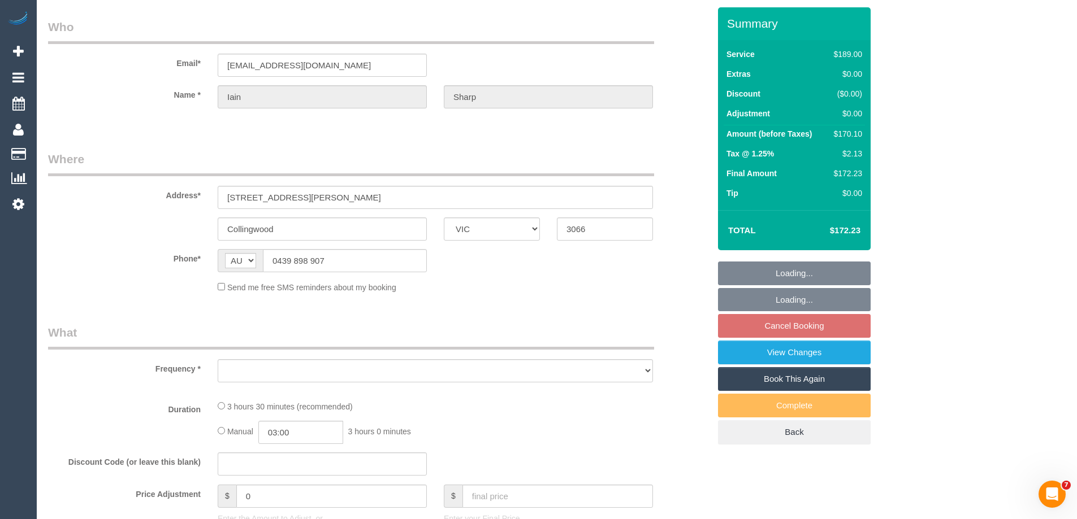
select select "number:33"
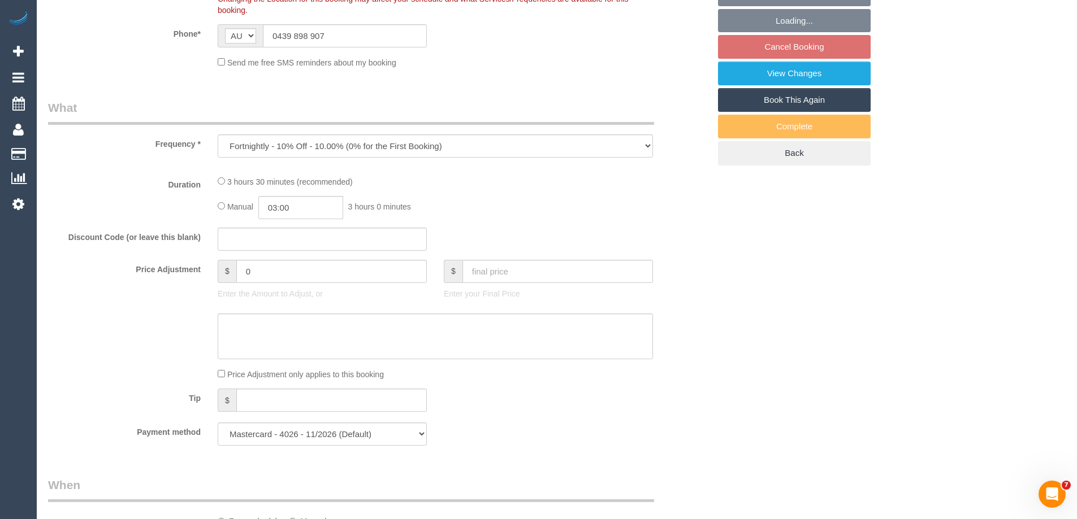
select select "object:783"
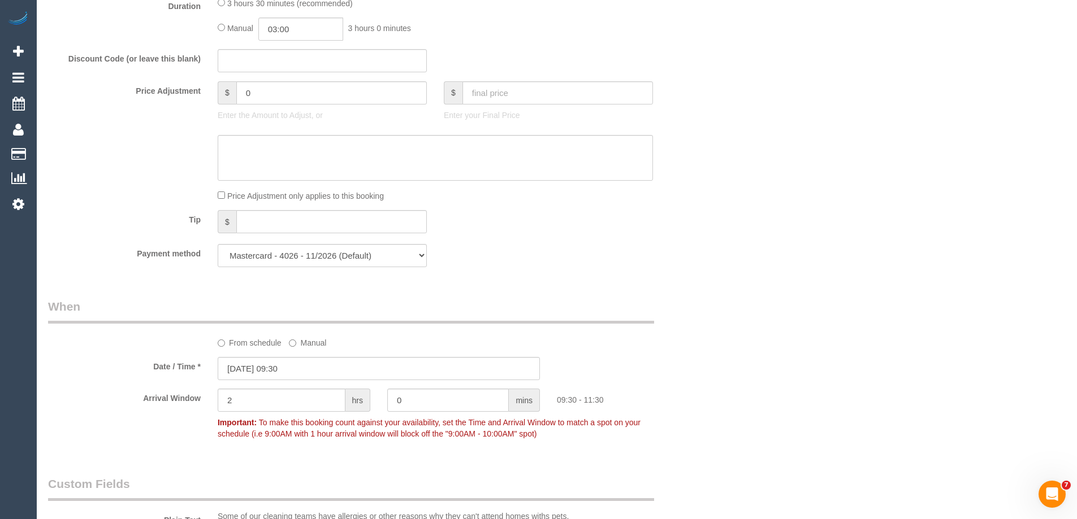
scroll to position [1074, 0]
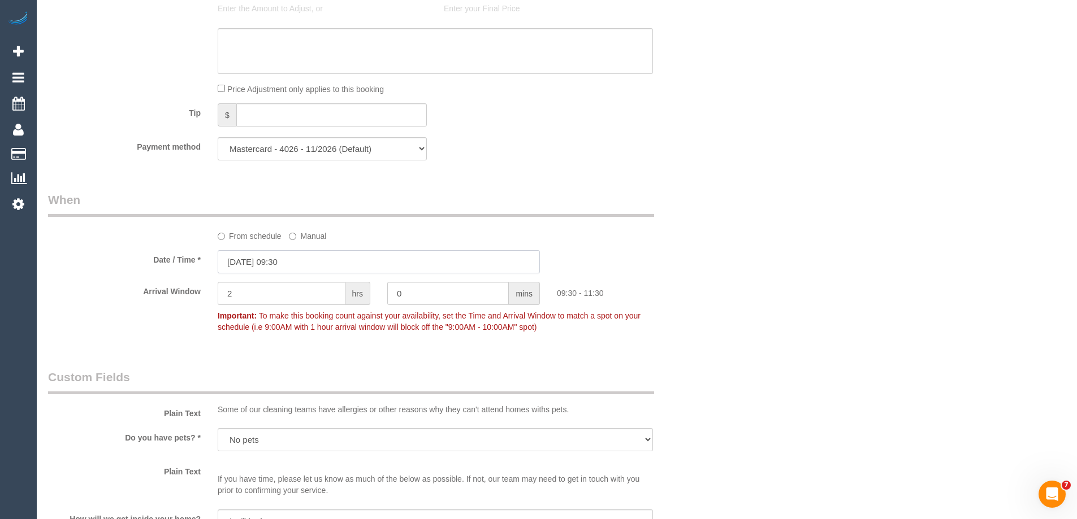
click at [271, 266] on input "[DATE] 09:30" at bounding box center [379, 261] width 322 height 23
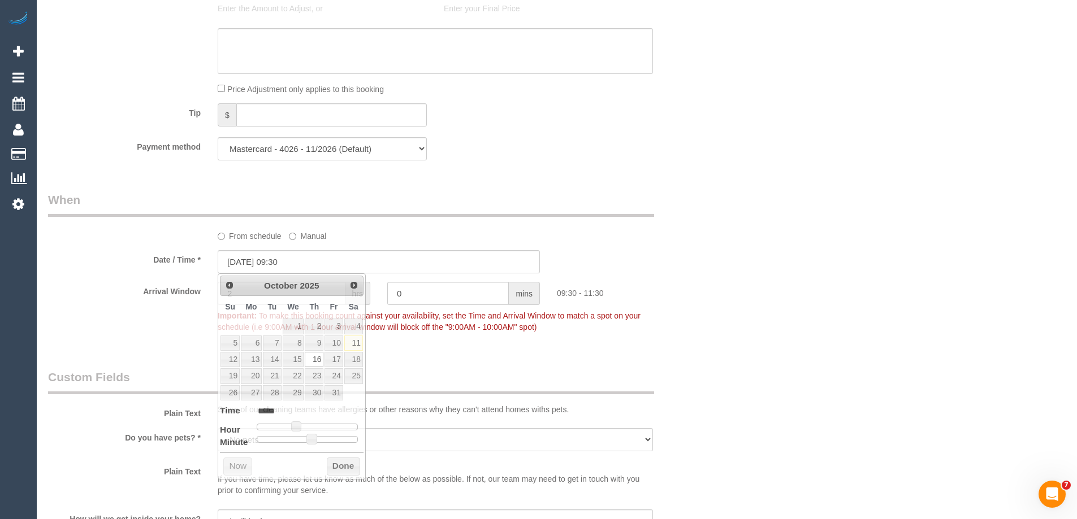
click at [530, 345] on fieldset "When From schedule Manual Date / Time * [DATE] 09:30 Arrival Window 2 hrs 0 min…" at bounding box center [378, 269] width 661 height 155
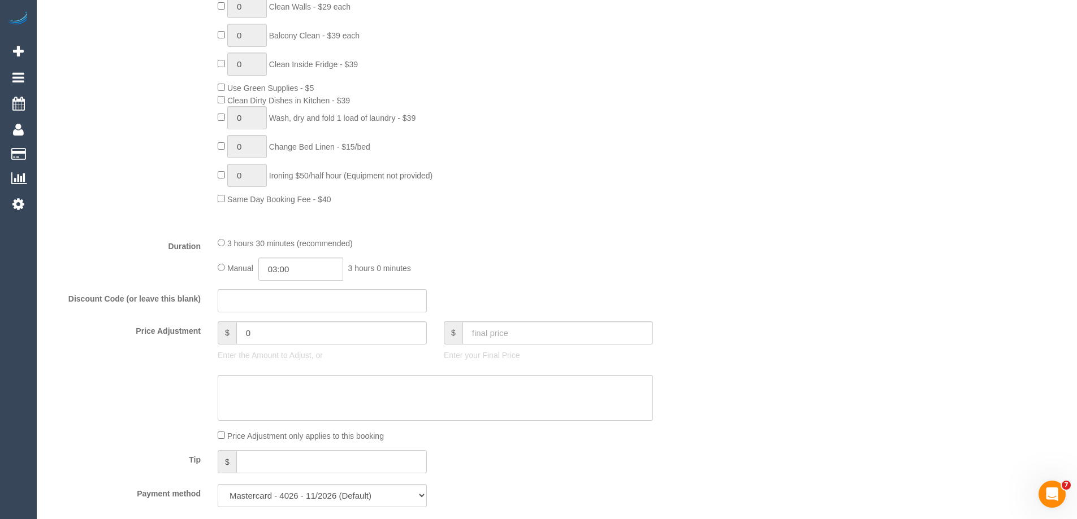
scroll to position [565, 0]
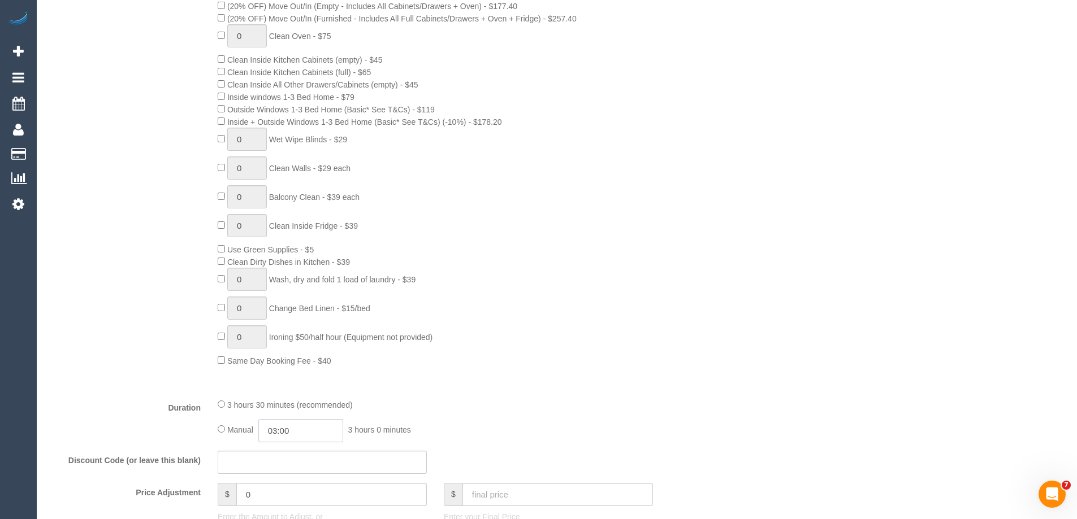
click at [305, 430] on input "03:00" at bounding box center [300, 430] width 85 height 23
type input "01:30"
click at [296, 357] on li "01:30" at bounding box center [288, 358] width 50 height 15
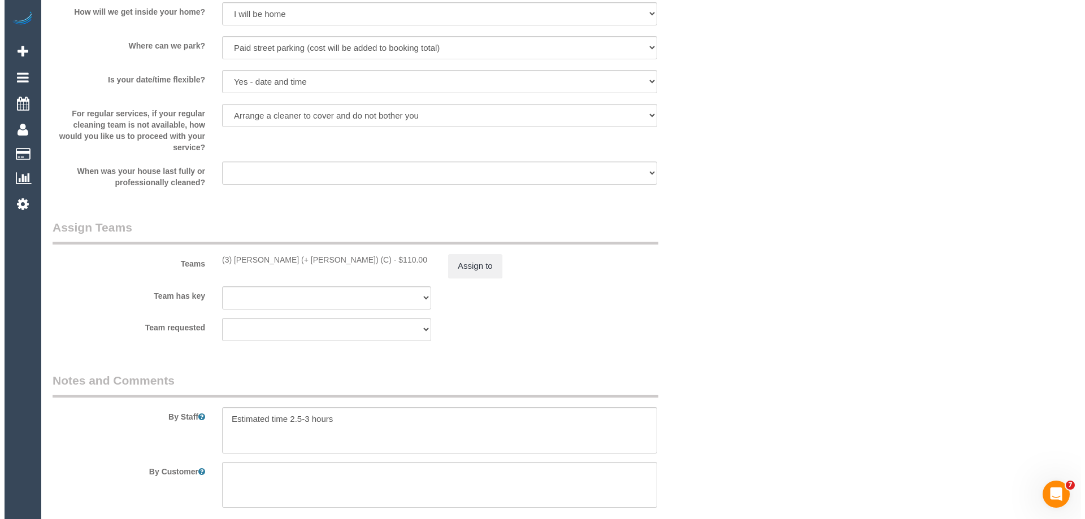
scroll to position [1582, 0]
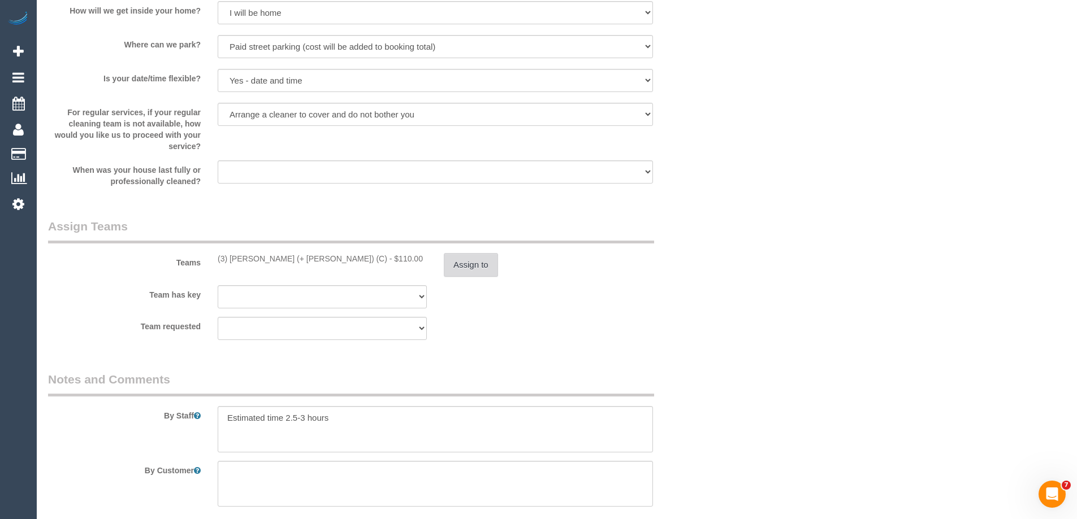
click at [475, 263] on button "Assign to" at bounding box center [471, 265] width 54 height 24
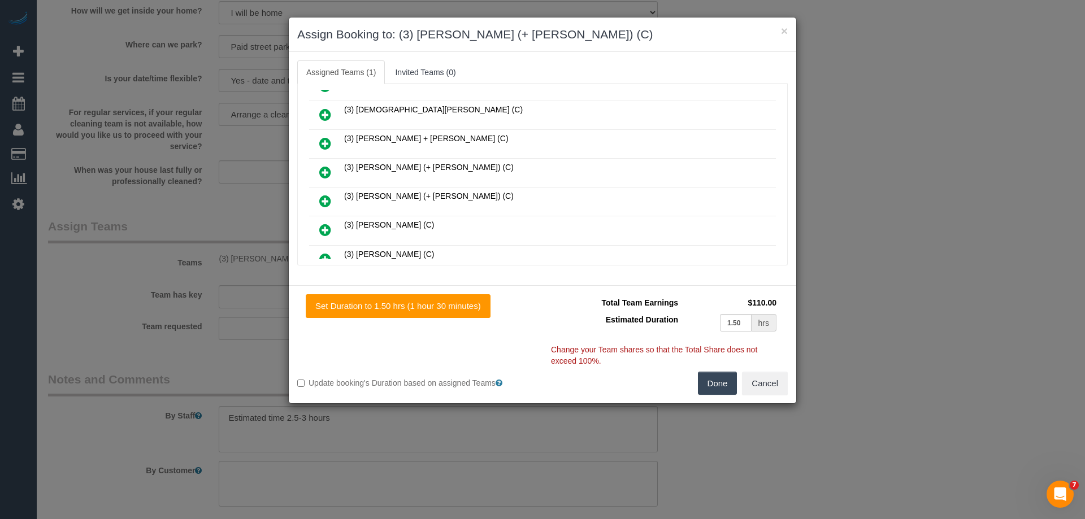
scroll to position [452, 0]
click at [320, 141] on icon at bounding box center [325, 146] width 12 height 14
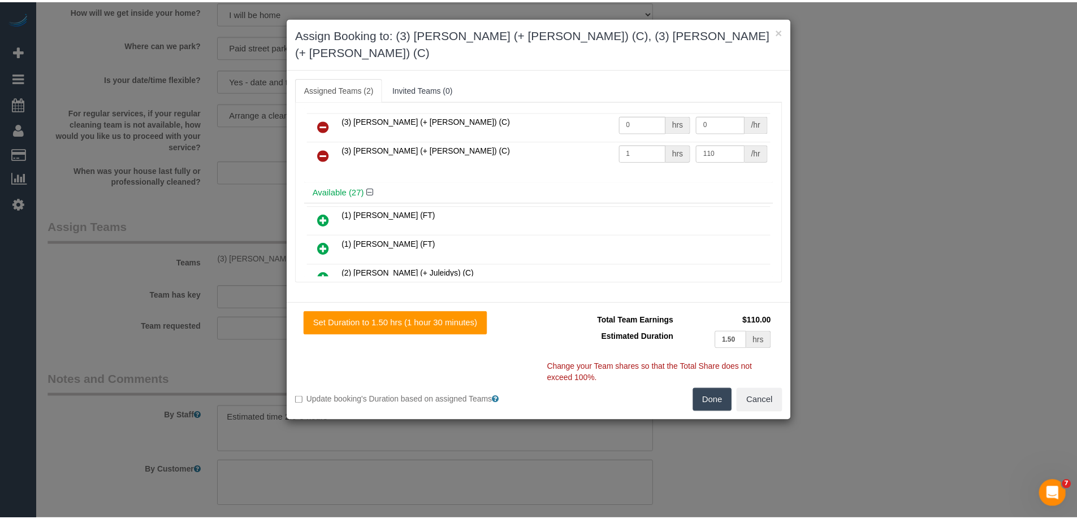
scroll to position [0, 0]
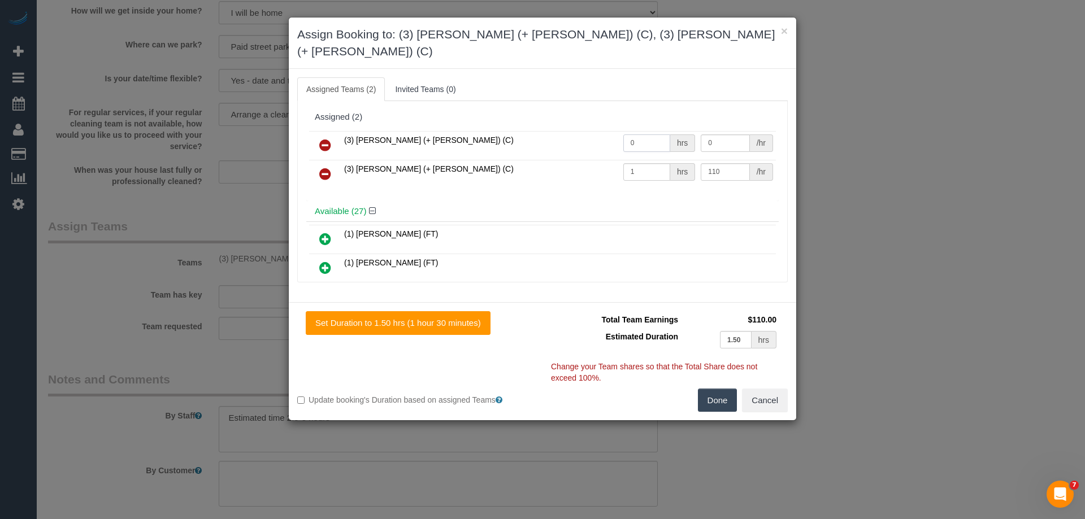
drag, startPoint x: 638, startPoint y: 125, endPoint x: 605, endPoint y: 125, distance: 32.8
click at [597, 131] on tr "(3) Felipe (+ Tatiana) (C) 0 hrs 0 /hr" at bounding box center [542, 145] width 467 height 29
type input "1"
drag, startPoint x: 726, startPoint y: 127, endPoint x: 632, endPoint y: 127, distance: 93.8
click at [632, 131] on tr "(3) Felipe (+ Tatiana) (C) 1 hrs 0 /hr" at bounding box center [542, 145] width 467 height 29
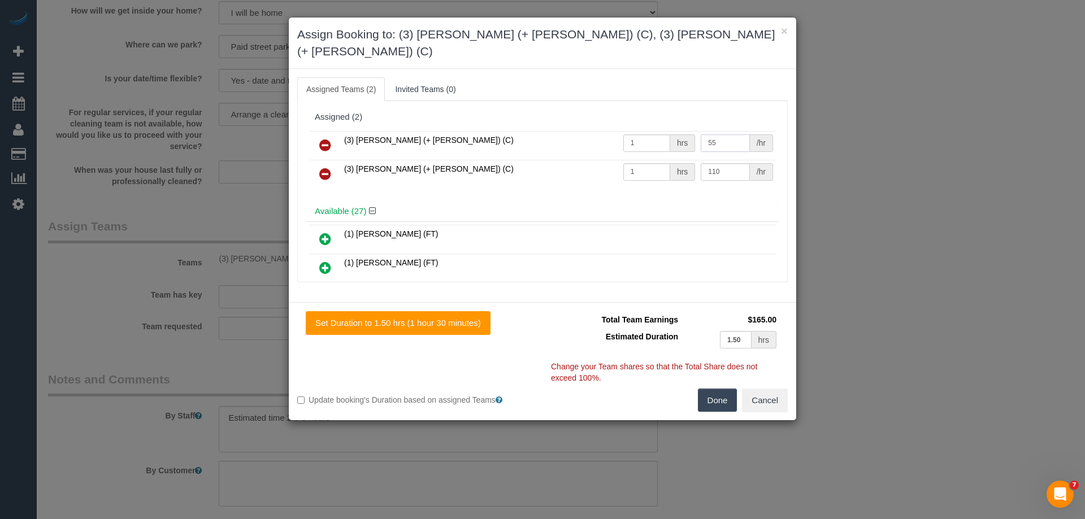
type input "55"
drag, startPoint x: 711, startPoint y: 150, endPoint x: 622, endPoint y: 153, distance: 88.8
click at [632, 160] on tr "(3) Tatiana (+ Felipe) (C) 1 hrs 110 /hr" at bounding box center [542, 174] width 467 height 29
type input "55"
click at [717, 389] on button "Done" at bounding box center [718, 401] width 40 height 24
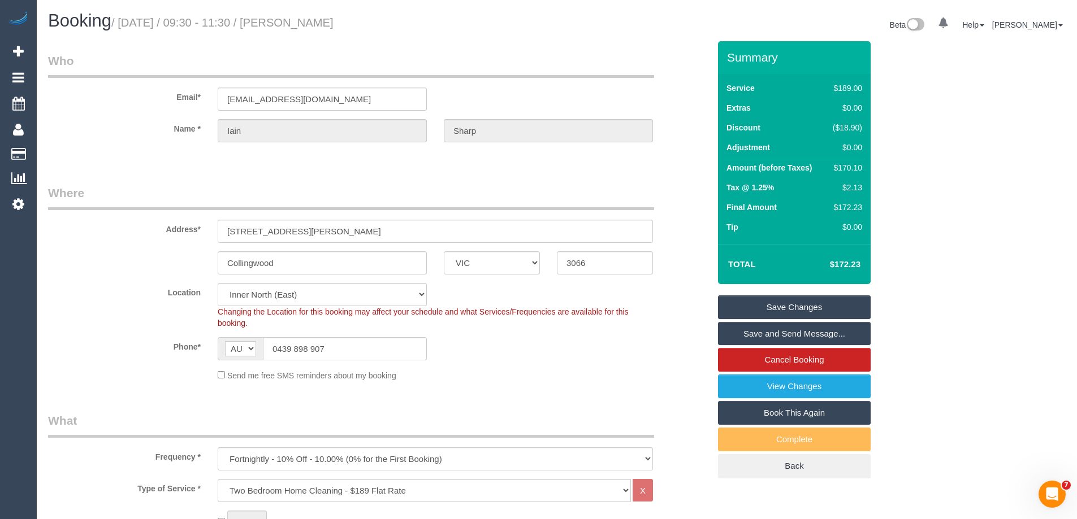
drag, startPoint x: 319, startPoint y: 28, endPoint x: 296, endPoint y: 25, distance: 23.3
click at [296, 25] on h1 "Booking / October 16, 2025 / 09:30 - 11:30 / Iain Sharp" at bounding box center [298, 20] width 500 height 19
copy small "Iain Sharp"
click at [756, 300] on link "Save Changes" at bounding box center [794, 308] width 153 height 24
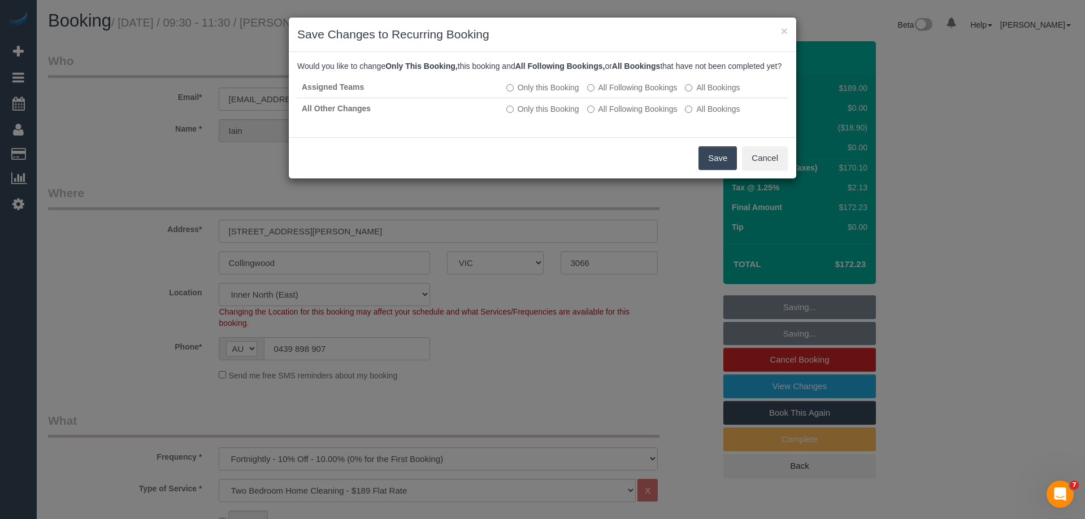
click at [717, 167] on button "Save" at bounding box center [718, 158] width 38 height 24
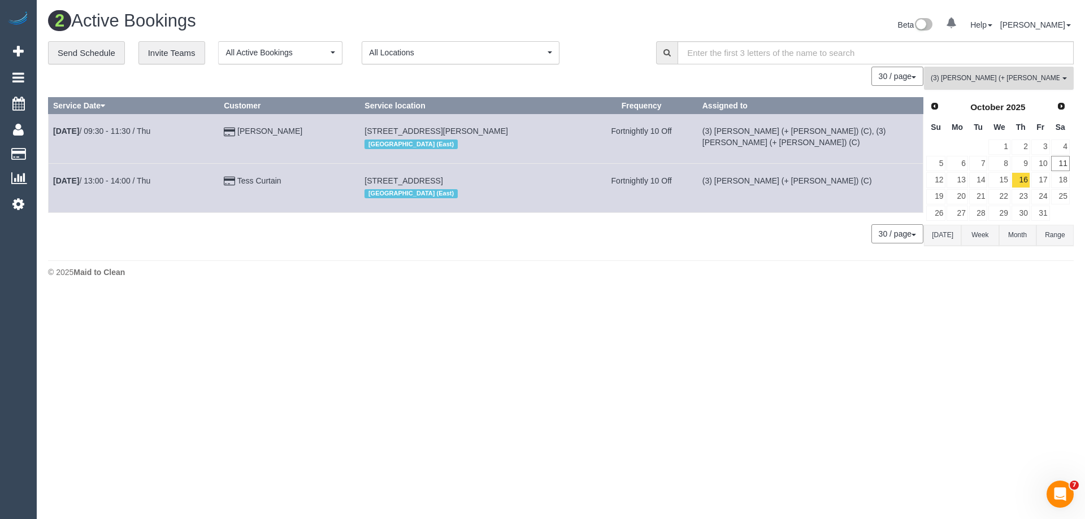
click at [969, 75] on span "(3) [PERSON_NAME] (+ [PERSON_NAME]) (C)" at bounding box center [995, 78] width 129 height 10
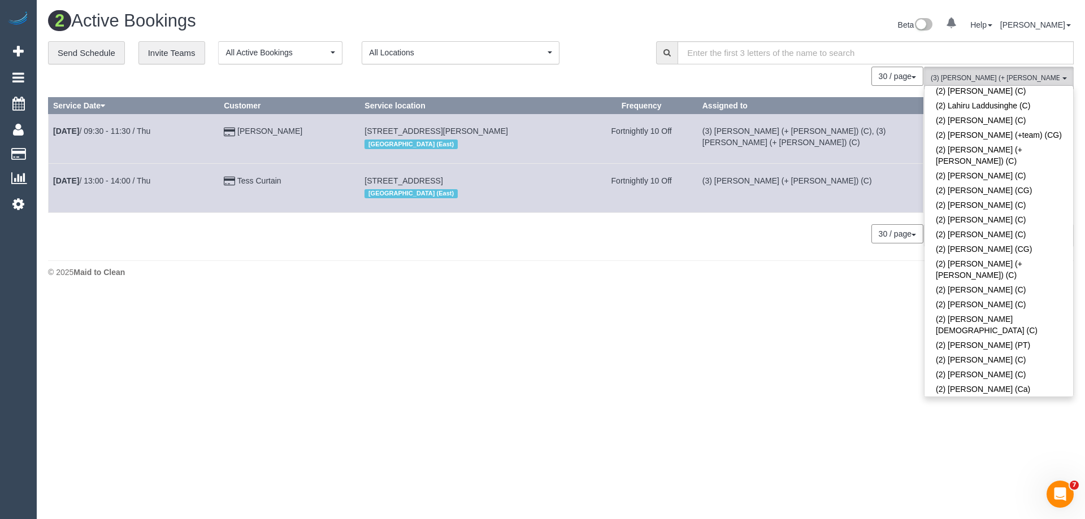
scroll to position [922, 0]
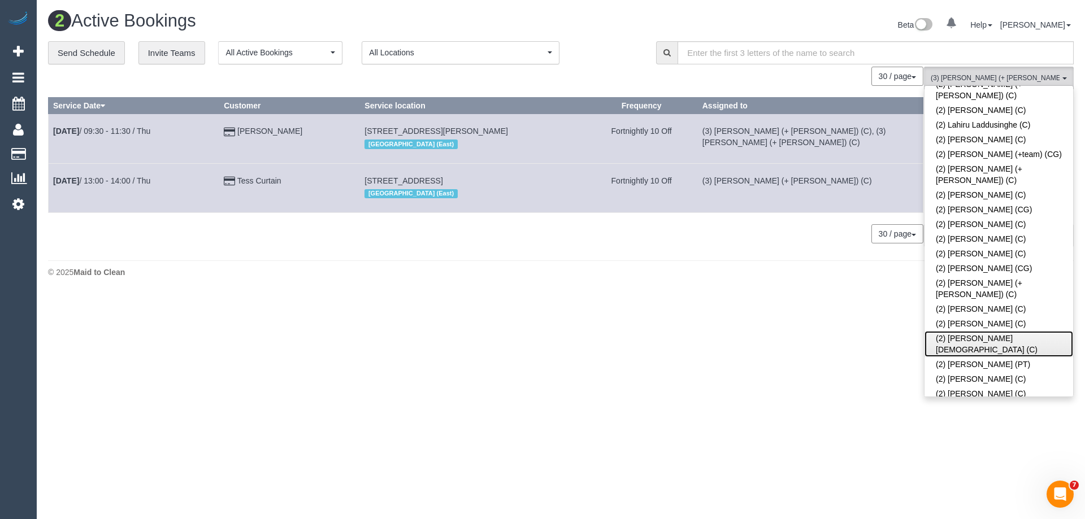
click at [959, 331] on link "(2) [PERSON_NAME][DEMOGRAPHIC_DATA] (C)" at bounding box center [999, 344] width 149 height 26
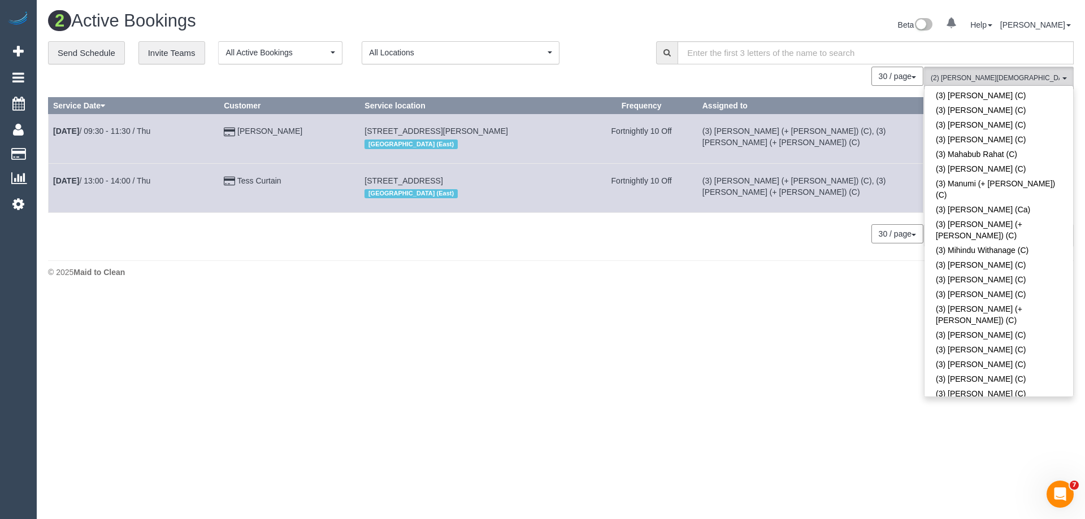
scroll to position [2731, 0]
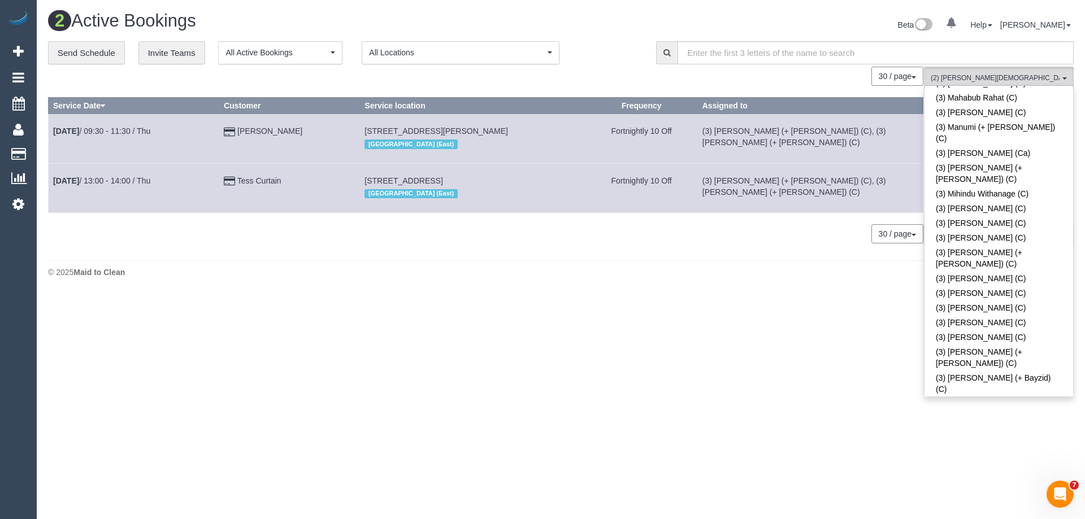
click at [752, 279] on div "2 Active Bookings Beta 0 Your Notifications You have 0 alerts Help Help Docs Ta…" at bounding box center [561, 147] width 1048 height 294
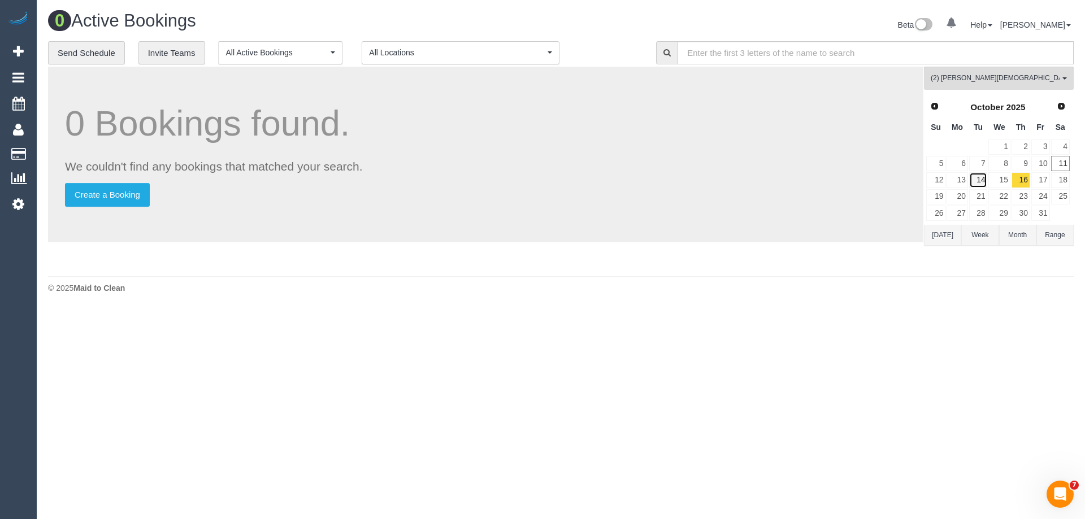
click at [980, 177] on link "14" at bounding box center [978, 179] width 19 height 15
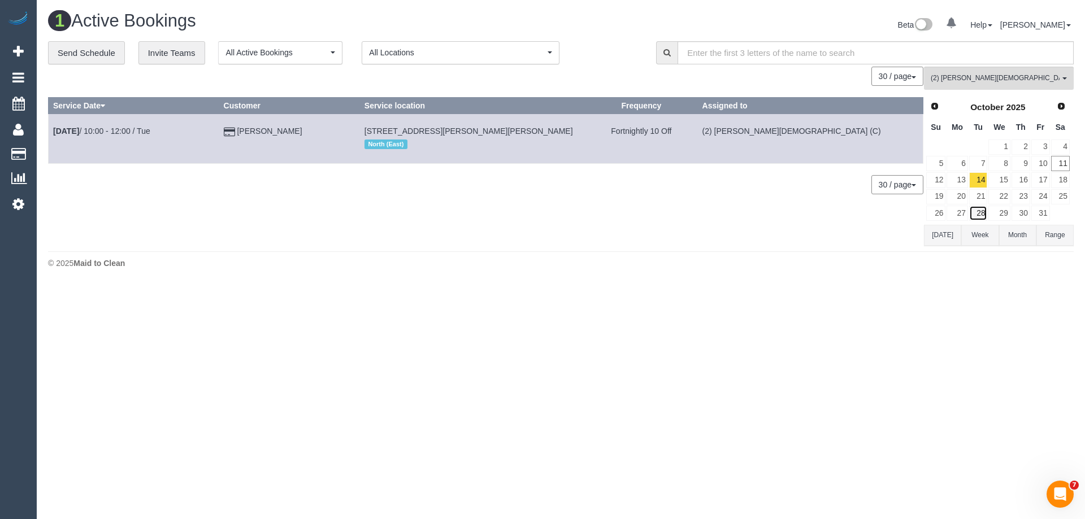
click at [981, 212] on link "28" at bounding box center [978, 213] width 19 height 15
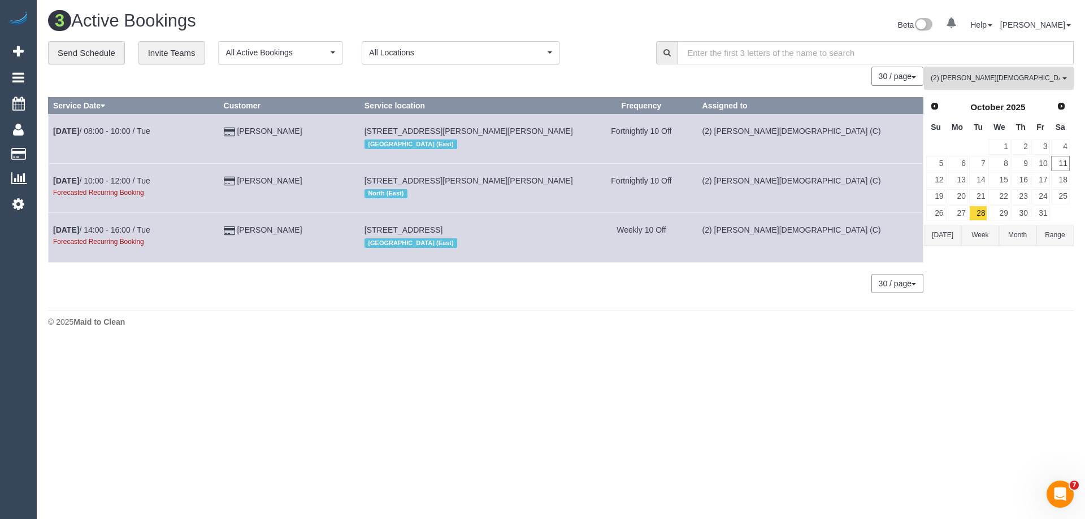
click at [956, 77] on span "(2) [PERSON_NAME][DEMOGRAPHIC_DATA] (C)" at bounding box center [995, 78] width 129 height 10
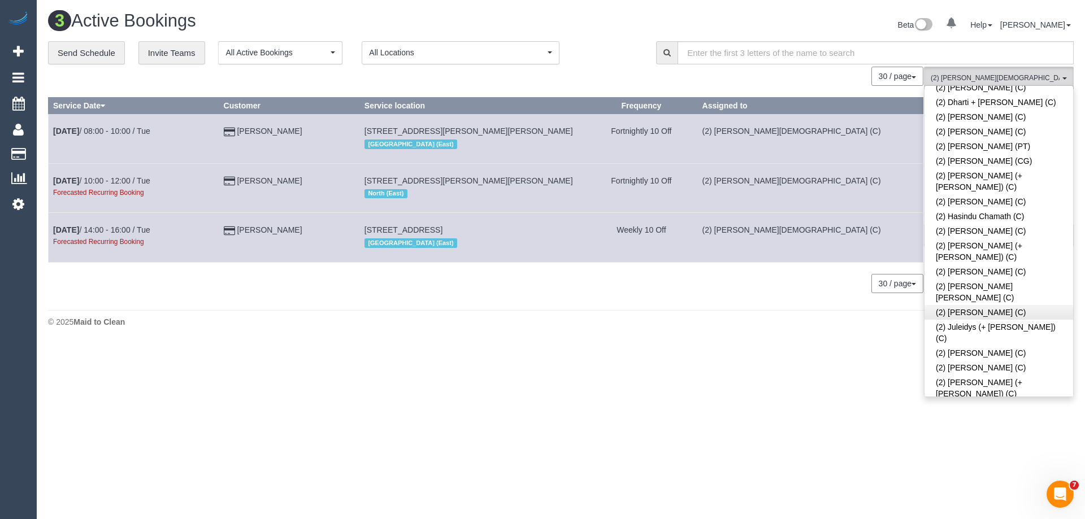
scroll to position [567, 0]
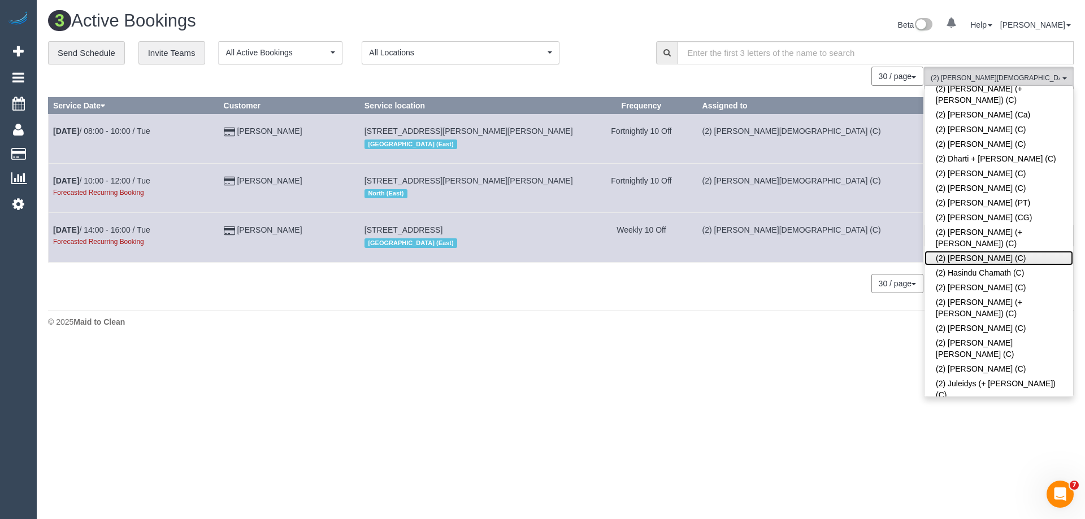
click at [966, 251] on link "(2) Harry Dhasmana (C)" at bounding box center [999, 258] width 149 height 15
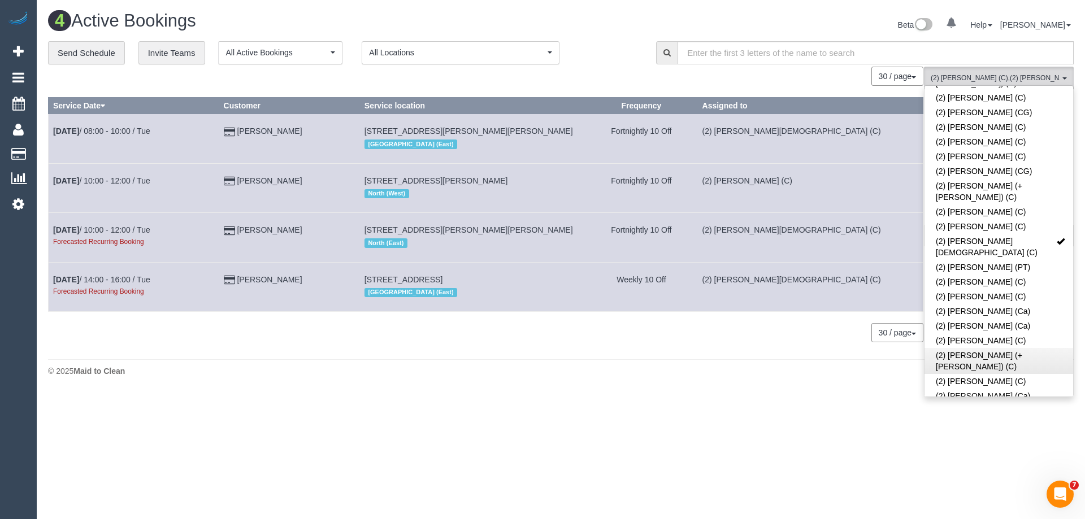
scroll to position [963, 0]
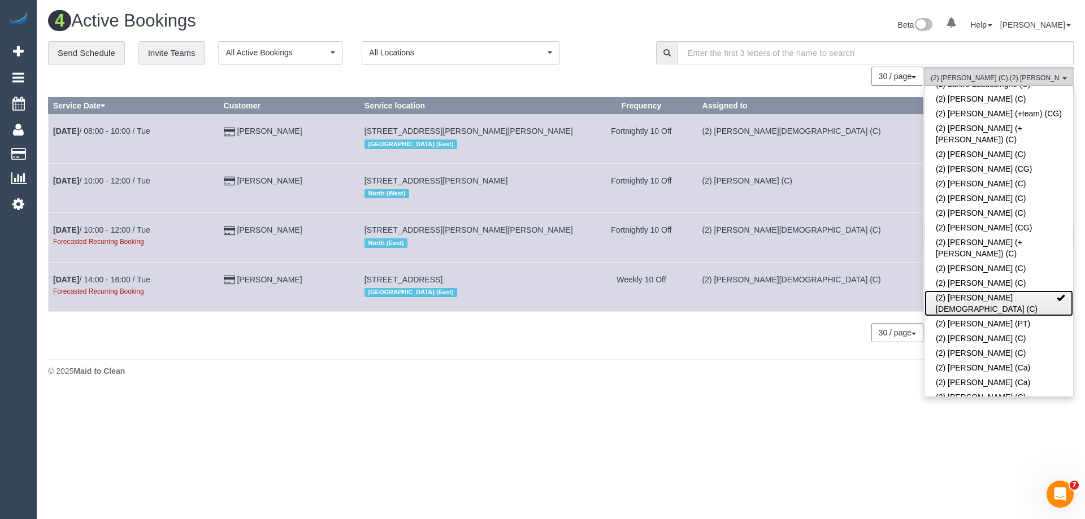
click at [985, 291] on link "(2) [PERSON_NAME][DEMOGRAPHIC_DATA] (C)" at bounding box center [999, 304] width 149 height 26
click at [623, 38] on div "Beta 0 Your Notifications You have 0 alerts Help Help Docs Take a Tour Contact …" at bounding box center [822, 26] width 522 height 30
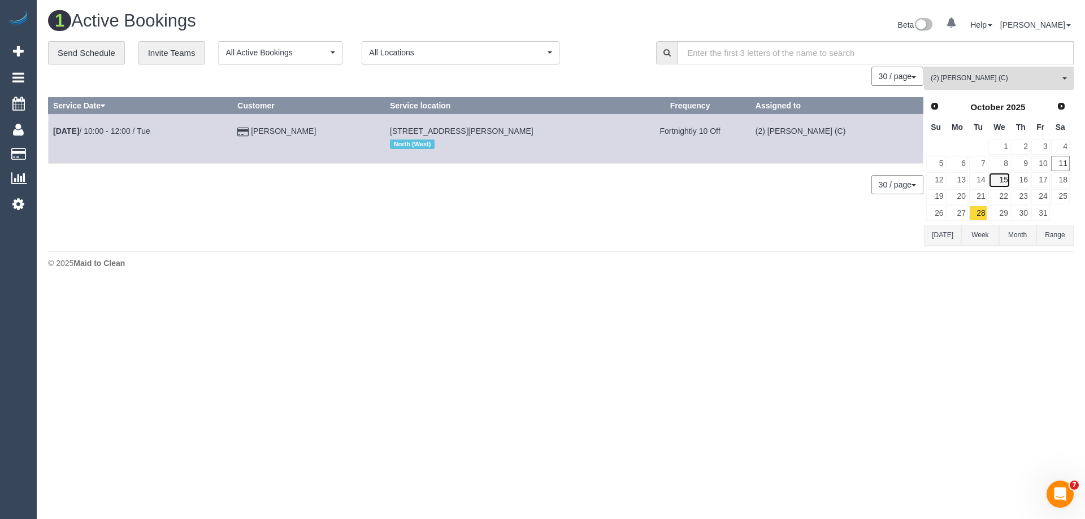
click at [1004, 176] on link "15" at bounding box center [998, 179] width 21 height 15
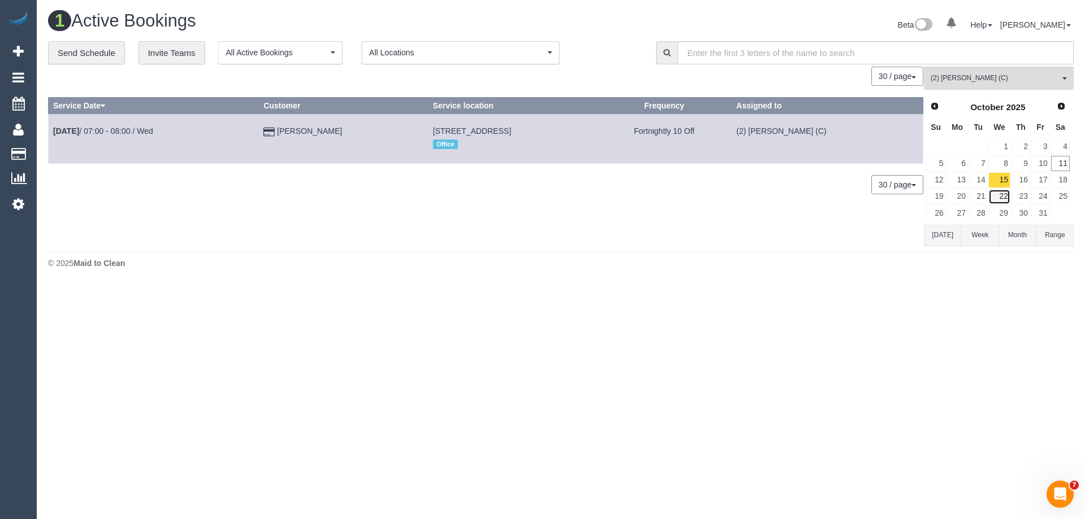
click at [999, 194] on link "22" at bounding box center [998, 196] width 21 height 15
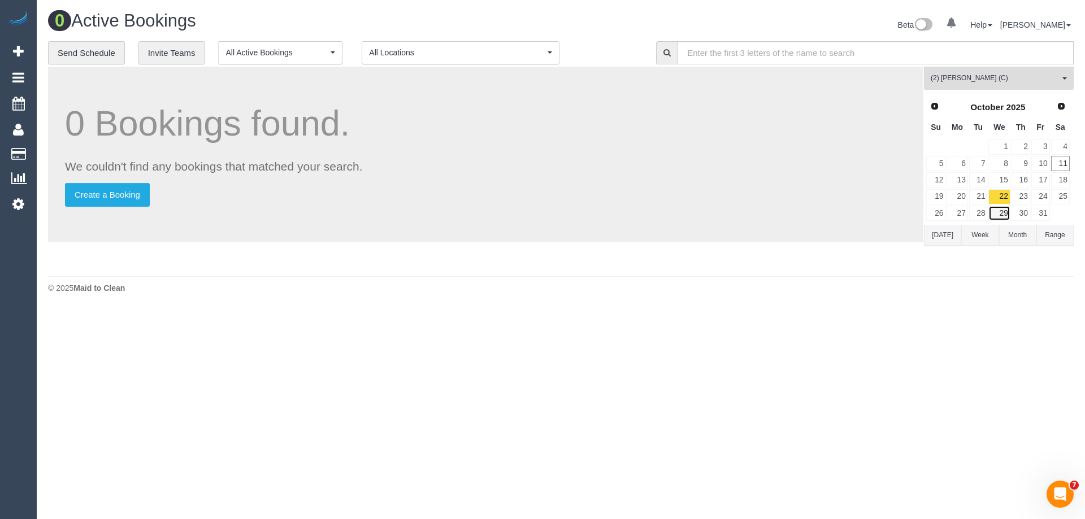
click at [1000, 210] on link "29" at bounding box center [998, 213] width 21 height 15
click at [972, 80] on span "(2) Harry Dhasmana (C)" at bounding box center [995, 78] width 129 height 10
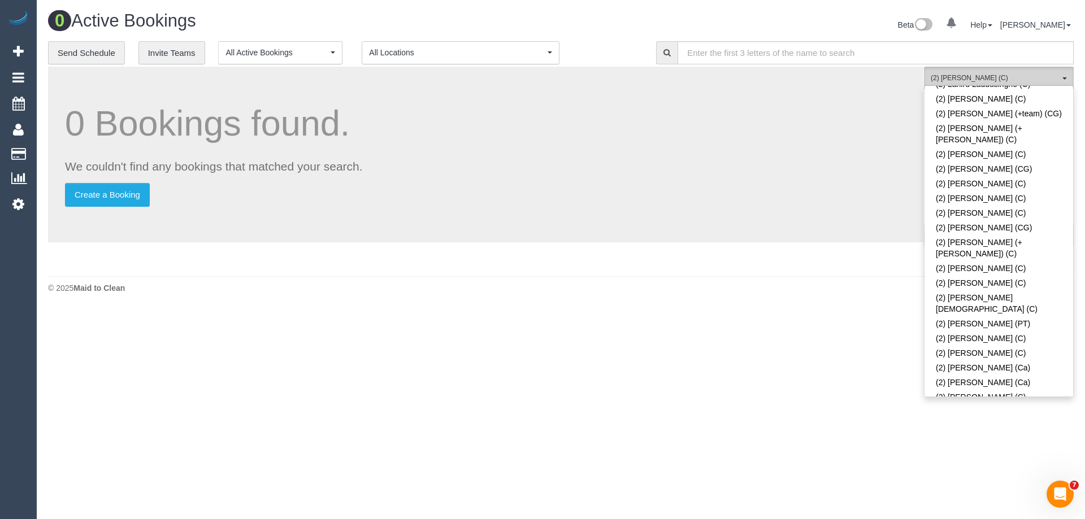
scroll to position [483, 0]
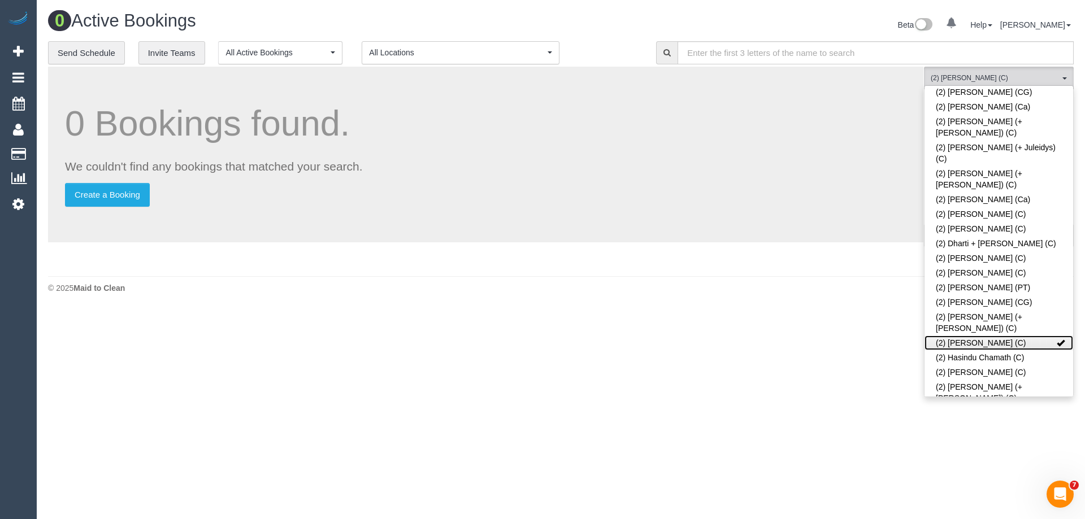
click at [1003, 336] on link "(2) Harry Dhasmana (C)" at bounding box center [999, 343] width 149 height 15
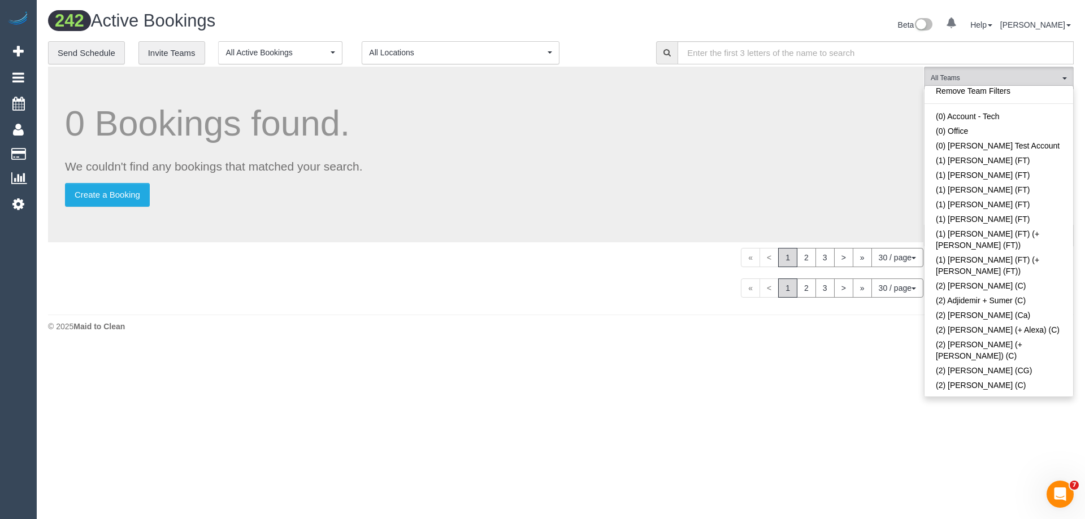
scroll to position [0, 0]
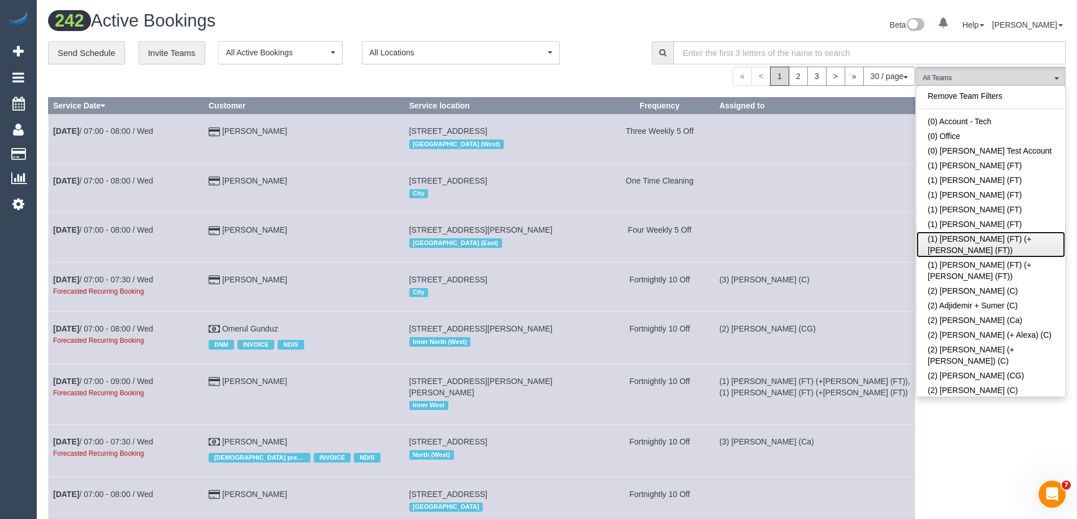
click at [983, 239] on link "(1) [PERSON_NAME] (FT) (+[PERSON_NAME] (FT))" at bounding box center [990, 245] width 149 height 26
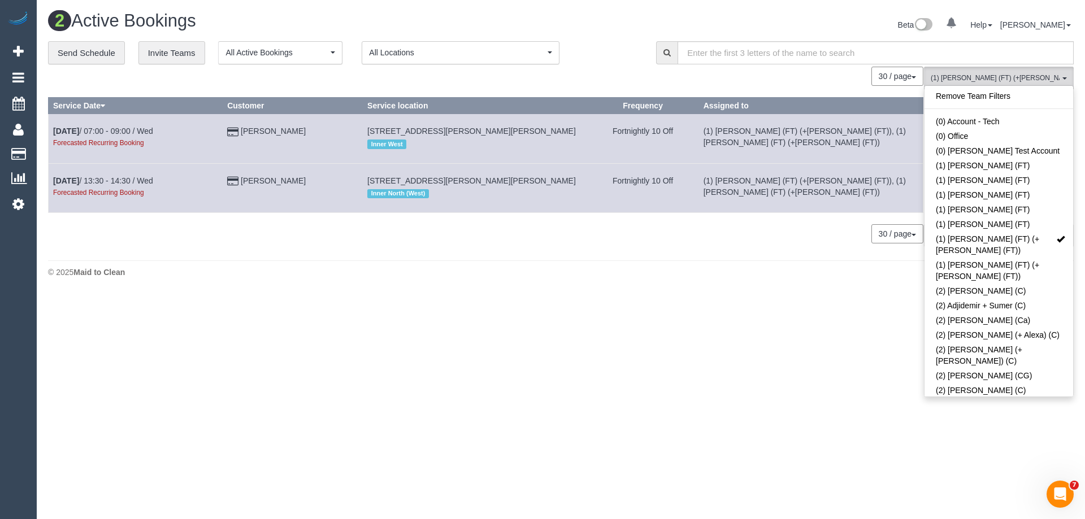
click at [625, 50] on div "**********" at bounding box center [343, 53] width 591 height 24
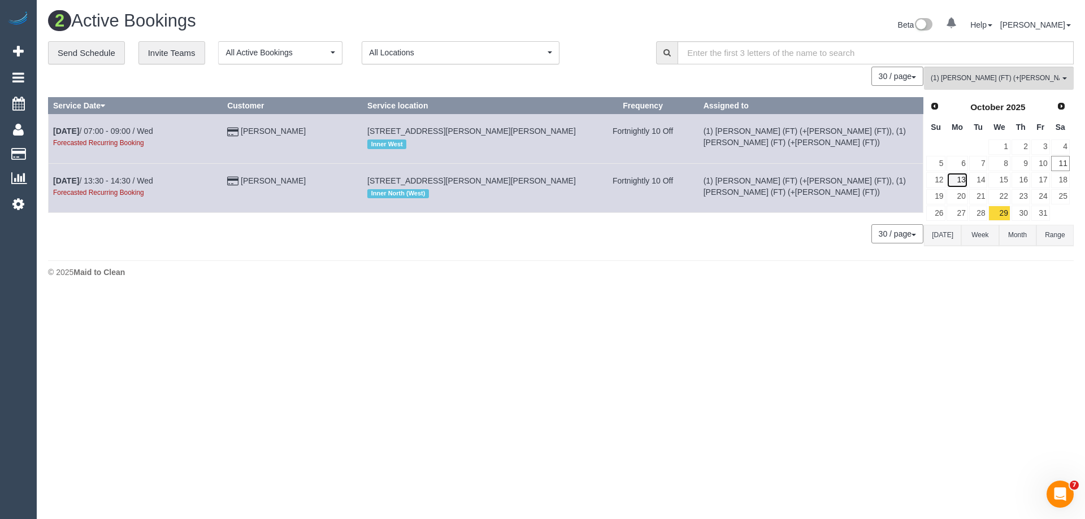
click at [964, 180] on link "13" at bounding box center [957, 179] width 21 height 15
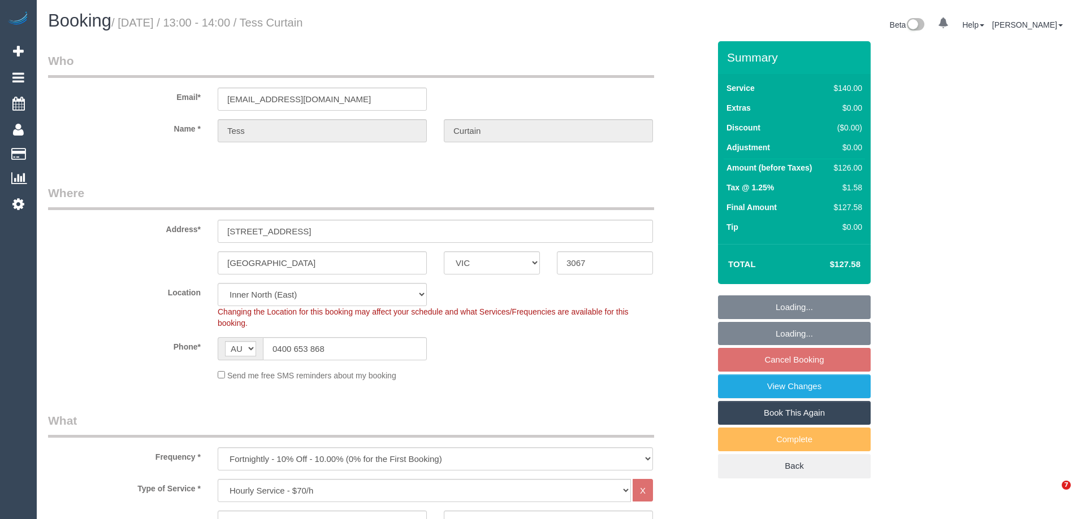
select select "VIC"
select select "number:29"
select select "number:14"
select select "number:18"
select select "number:24"
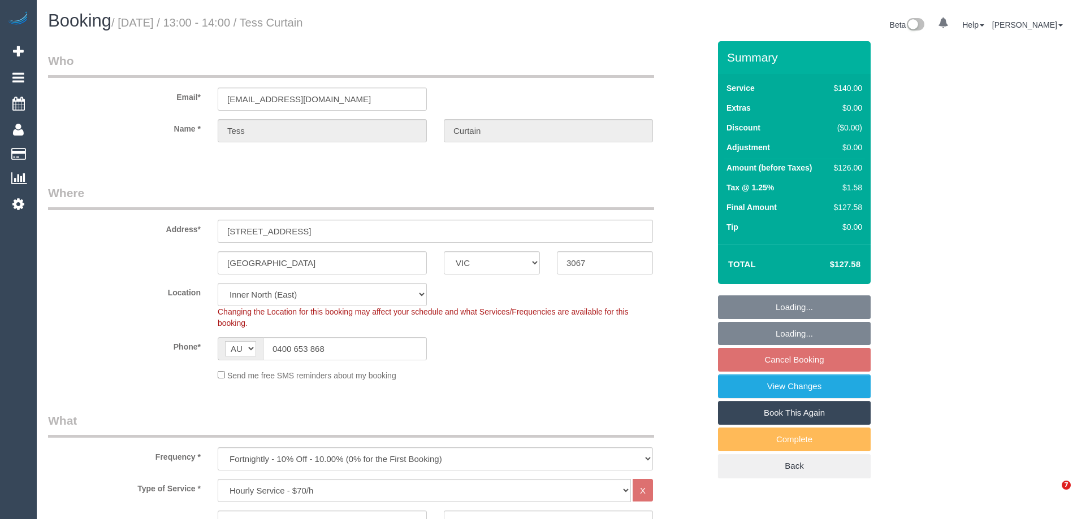
select select "number:34"
select select "number:13"
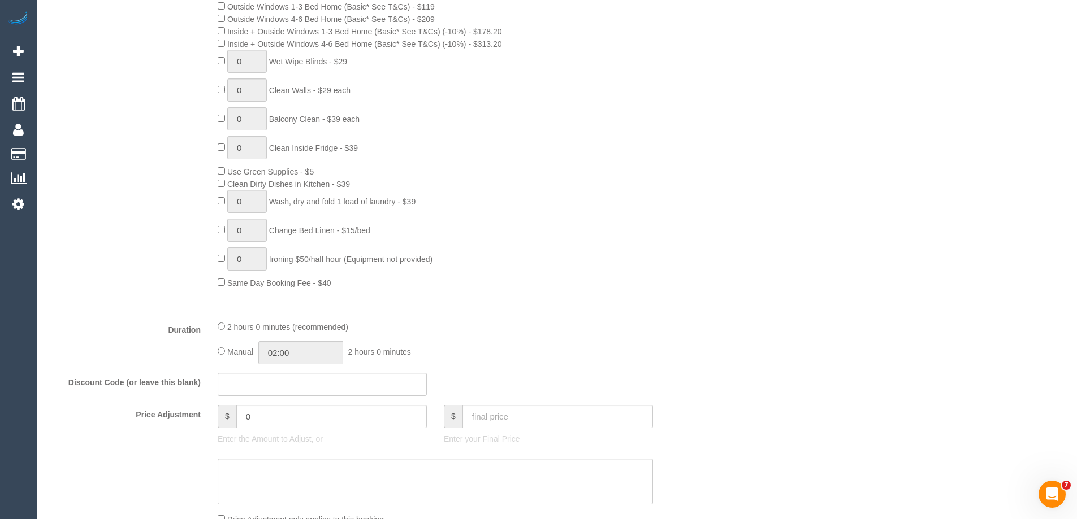
scroll to position [735, 0]
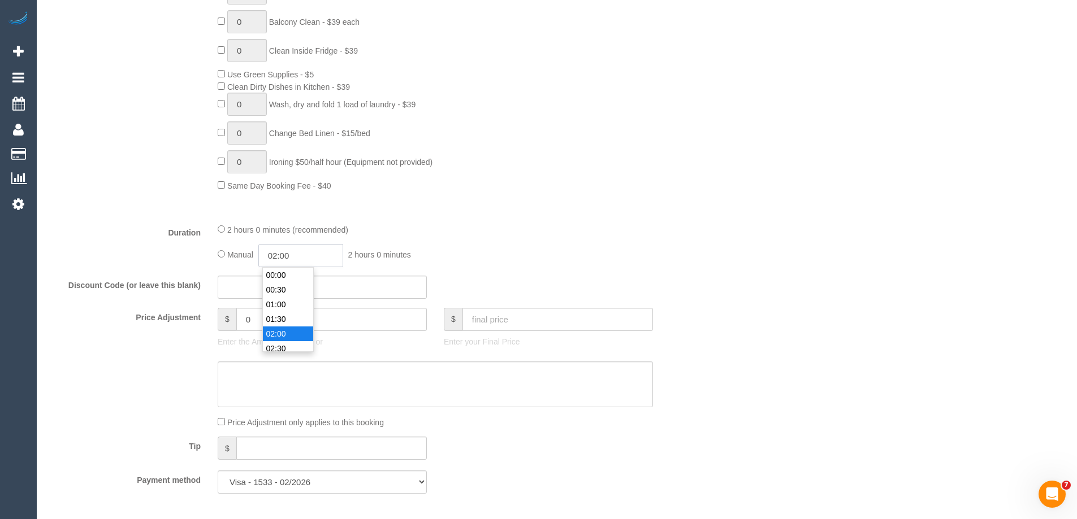
click at [310, 254] on input "02:00" at bounding box center [300, 255] width 85 height 23
type input "01:00"
click at [289, 279] on li "01:00" at bounding box center [288, 283] width 50 height 15
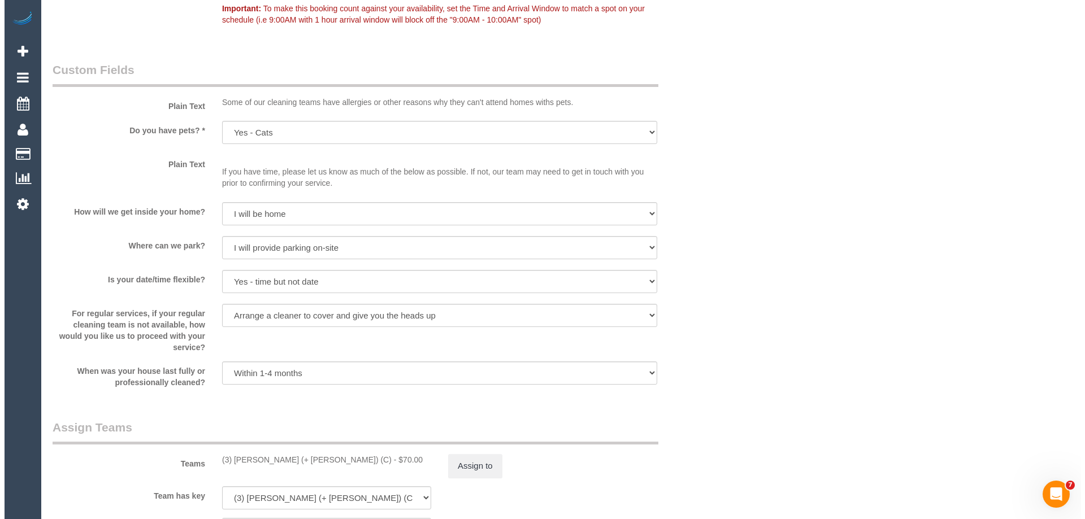
scroll to position [1639, 0]
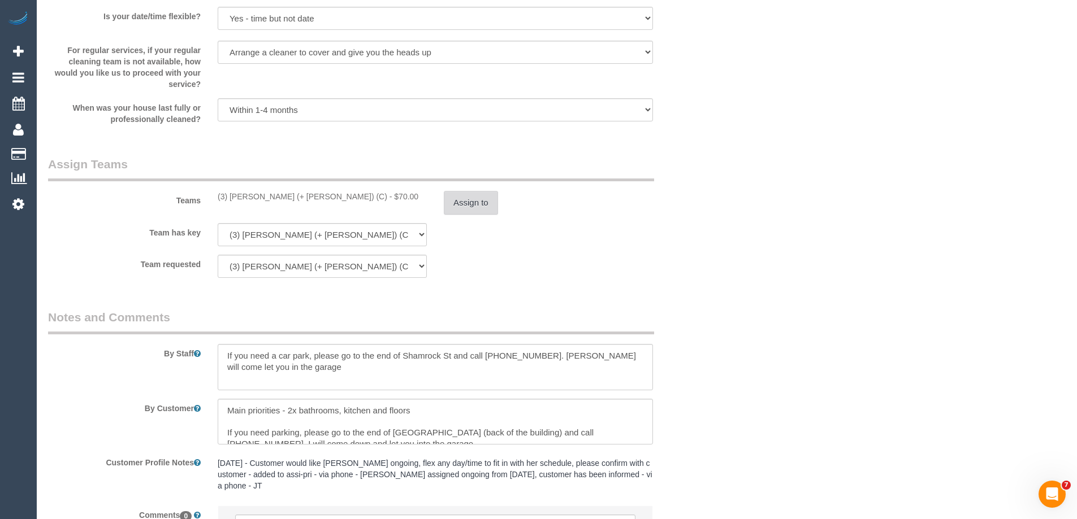
click at [478, 202] on button "Assign to" at bounding box center [471, 203] width 54 height 24
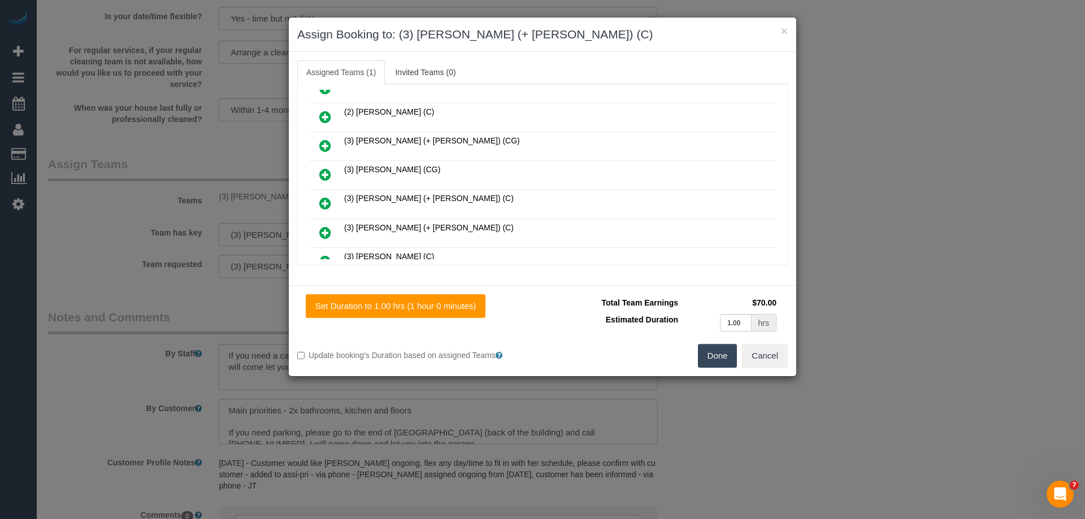
click at [325, 199] on icon at bounding box center [325, 204] width 12 height 14
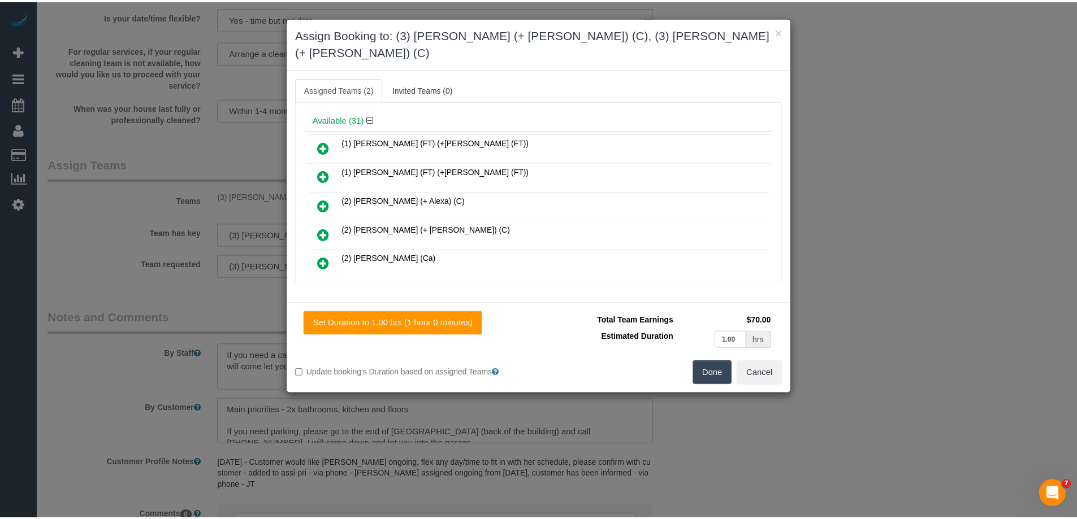
scroll to position [0, 0]
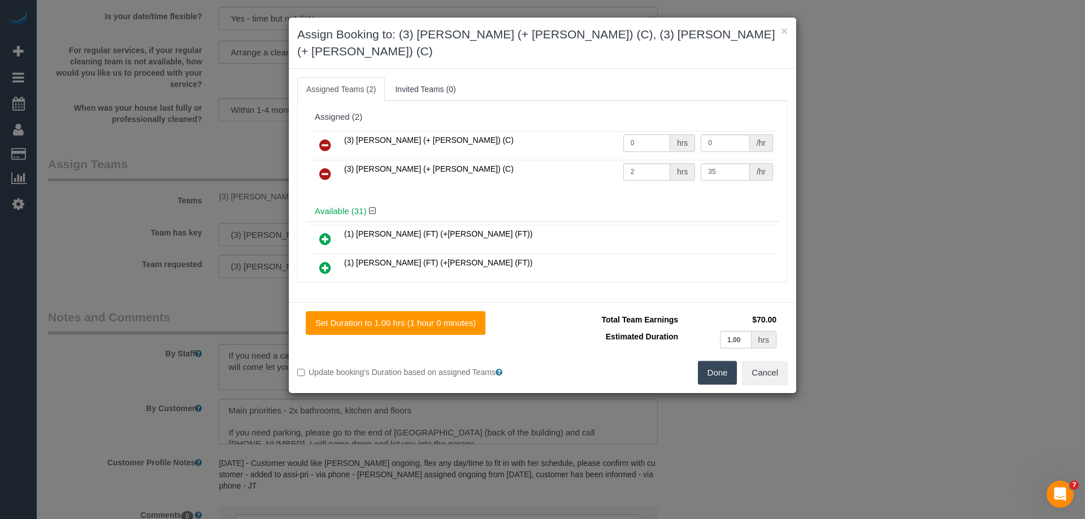
drag, startPoint x: 644, startPoint y: 117, endPoint x: 586, endPoint y: 123, distance: 59.1
click at [592, 131] on tr "(3) Felipe (+ Tatiana) (C) 0 hrs 0 /hr" at bounding box center [542, 145] width 467 height 29
type input "1"
drag, startPoint x: 625, startPoint y: 150, endPoint x: 554, endPoint y: 150, distance: 70.6
click at [574, 160] on tr "(3) Tatiana (+ Felipe) (C) 2 hrs 35 /hr" at bounding box center [542, 174] width 467 height 29
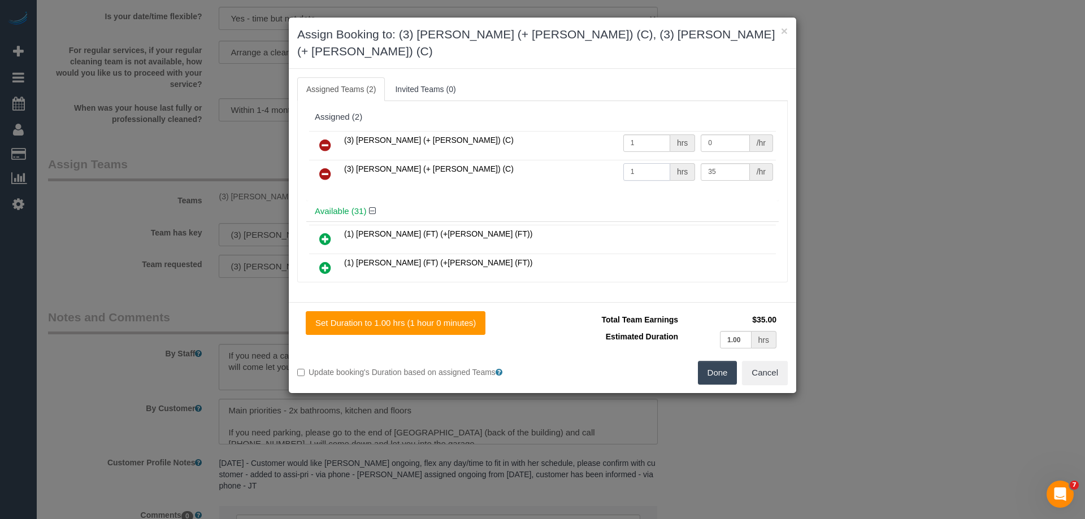
type input "1"
drag, startPoint x: 726, startPoint y: 127, endPoint x: 626, endPoint y: 127, distance: 100.0
click at [638, 131] on tr "(3) Felipe (+ Tatiana) (C) 1 hrs 0 /hr" at bounding box center [542, 145] width 467 height 29
type input "35"
click at [718, 361] on button "Done" at bounding box center [718, 373] width 40 height 24
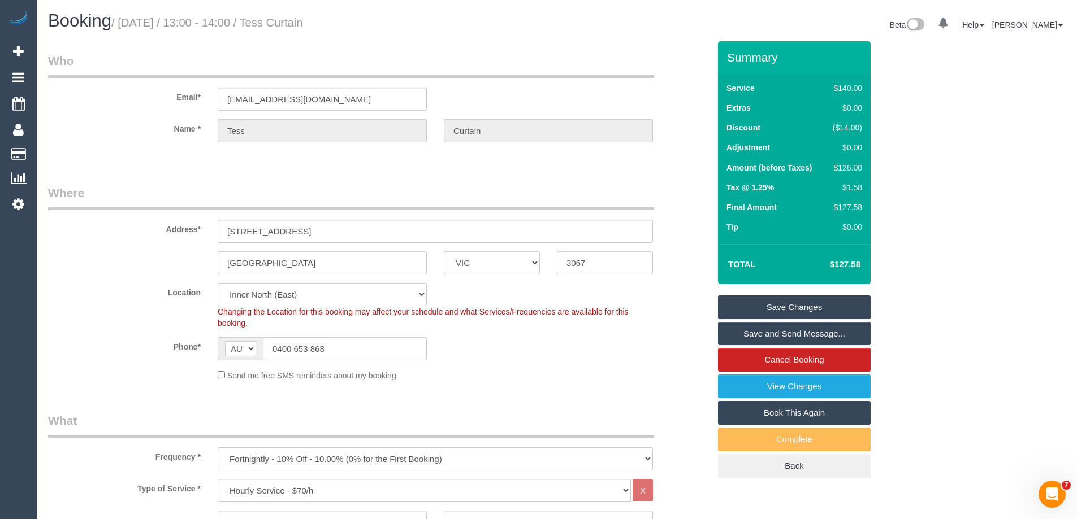
drag, startPoint x: 366, startPoint y: 16, endPoint x: 298, endPoint y: 22, distance: 68.1
click at [298, 22] on h1 "Booking / October 16, 2025 / 13:00 - 14:00 / Tess Curtain" at bounding box center [298, 20] width 500 height 19
copy small "Tess Curtain"
click at [766, 309] on link "Save Changes" at bounding box center [794, 308] width 153 height 24
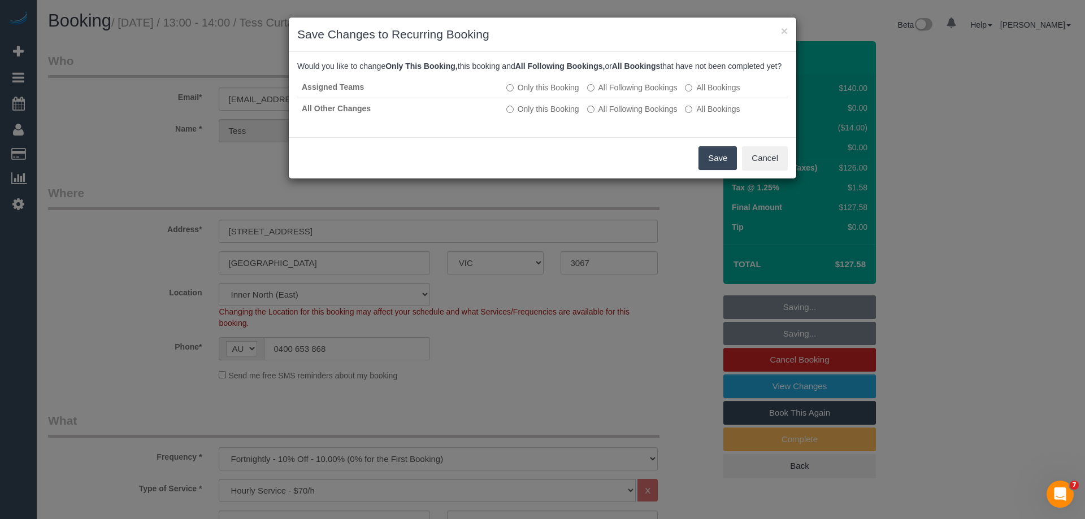
click at [717, 170] on button "Save" at bounding box center [718, 158] width 38 height 24
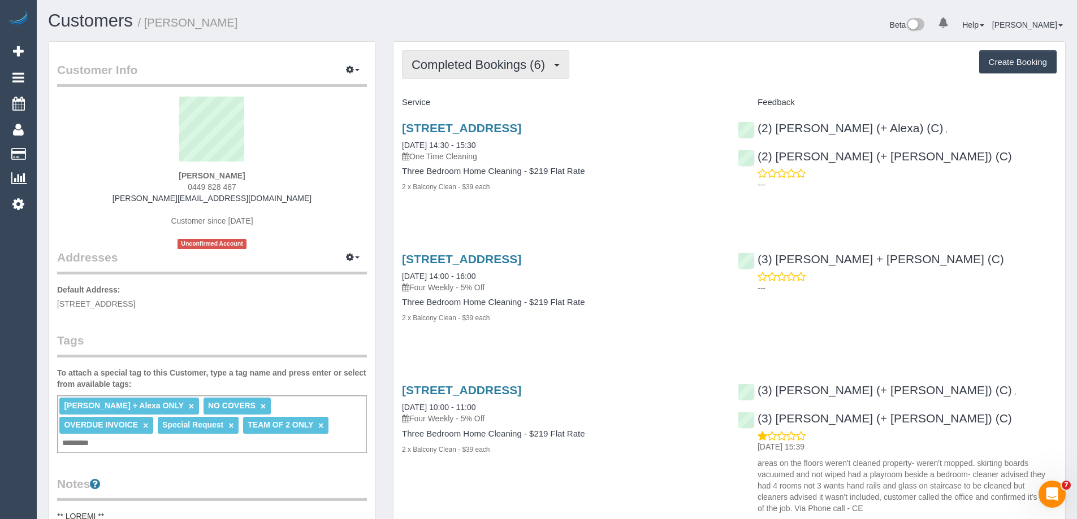
click at [453, 73] on button "Completed Bookings (6)" at bounding box center [485, 64] width 167 height 29
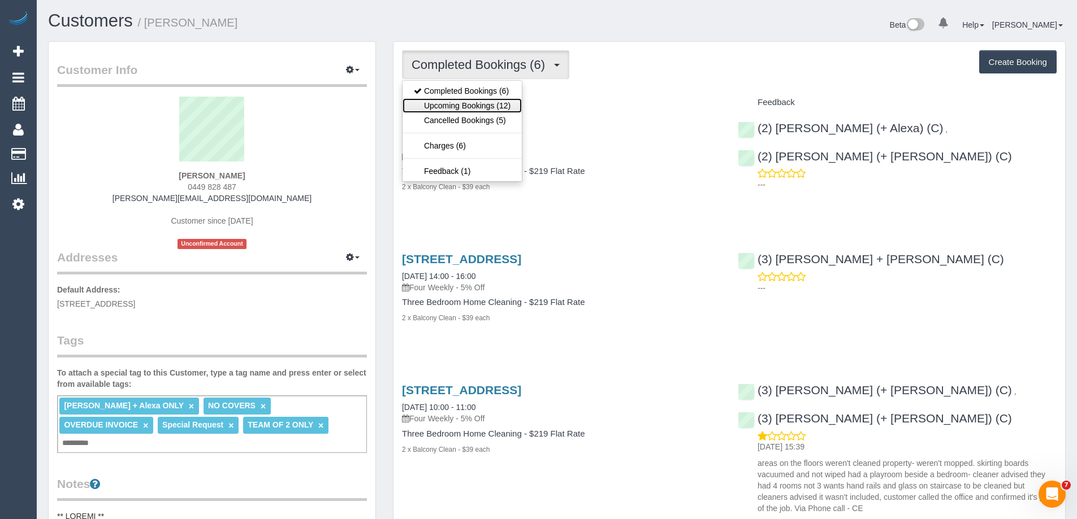
click at [454, 101] on link "Upcoming Bookings (12)" at bounding box center [461, 105] width 119 height 15
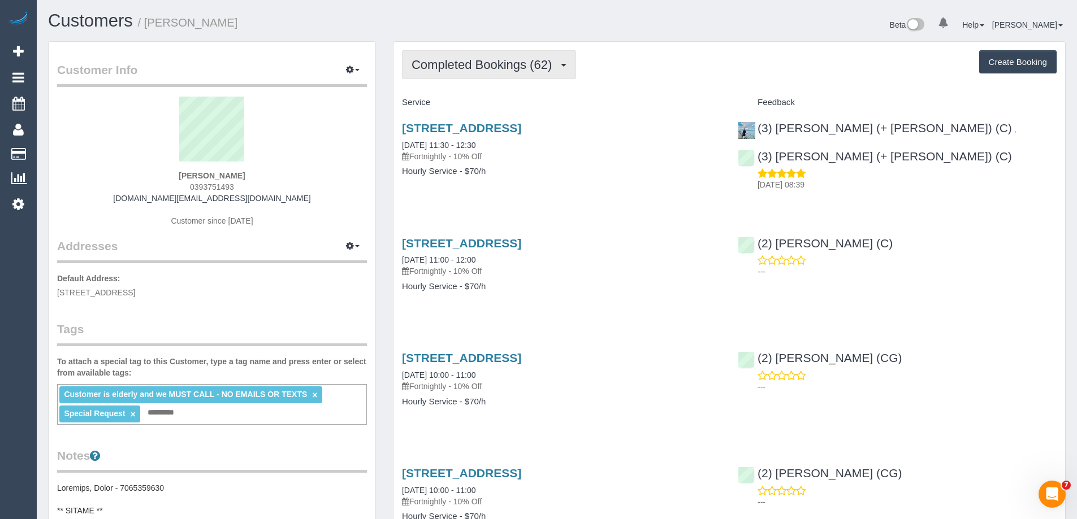
click at [466, 69] on span "Completed Bookings (62)" at bounding box center [484, 65] width 146 height 14
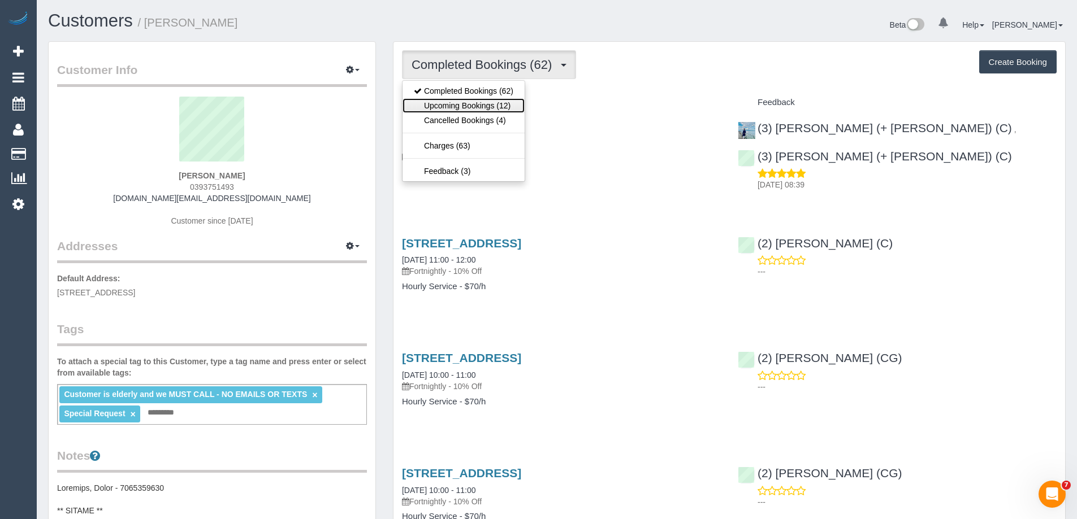
click at [482, 102] on link "Upcoming Bookings (12)" at bounding box center [463, 105] width 122 height 15
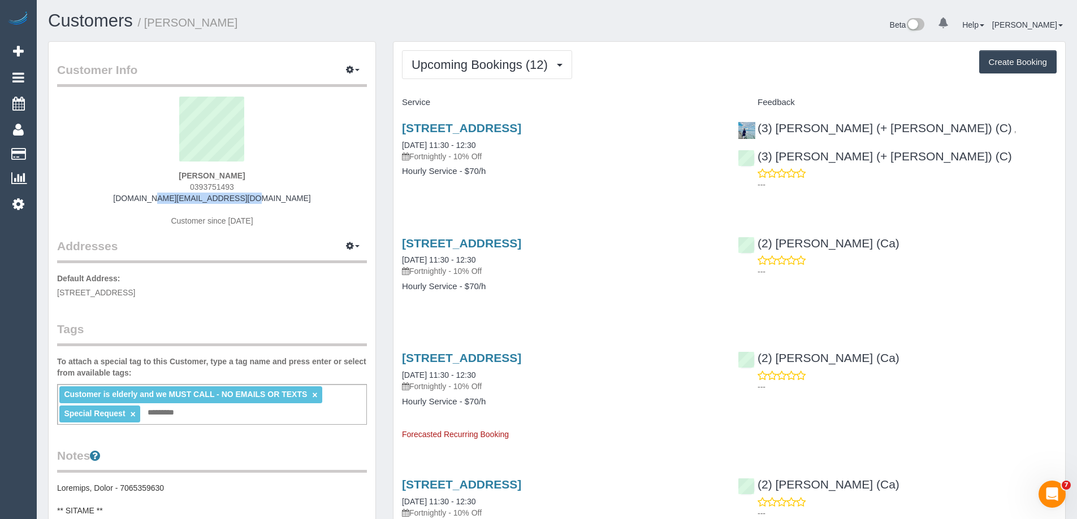
drag, startPoint x: 266, startPoint y: 197, endPoint x: 149, endPoint y: 202, distance: 116.5
click at [149, 202] on div "Nancy De Pasquale 0393751493 lceravolo.au@gmail.com Customer since 2023" at bounding box center [212, 167] width 310 height 141
copy link "lceravolo.au@gmail.com"
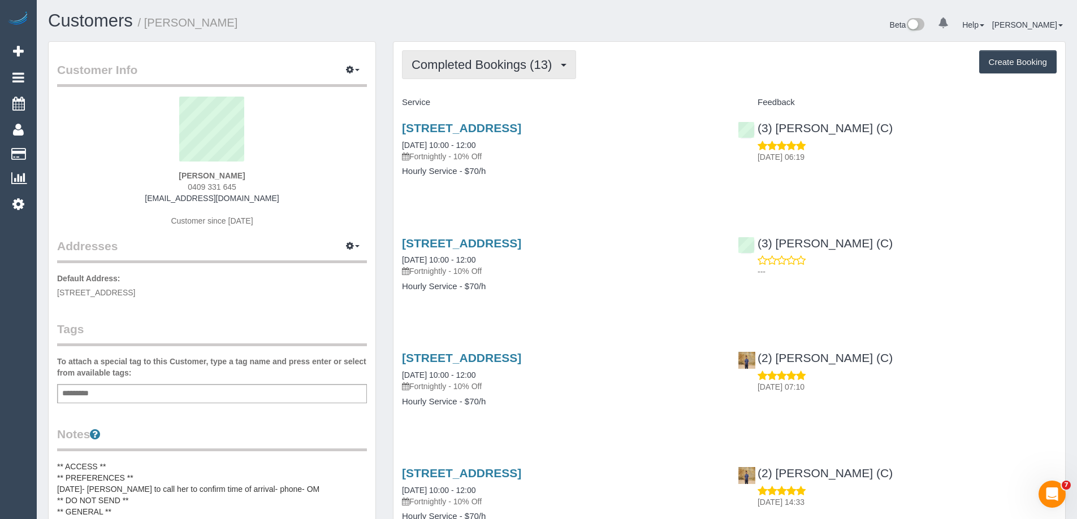
click at [499, 64] on span "Completed Bookings (13)" at bounding box center [484, 65] width 146 height 14
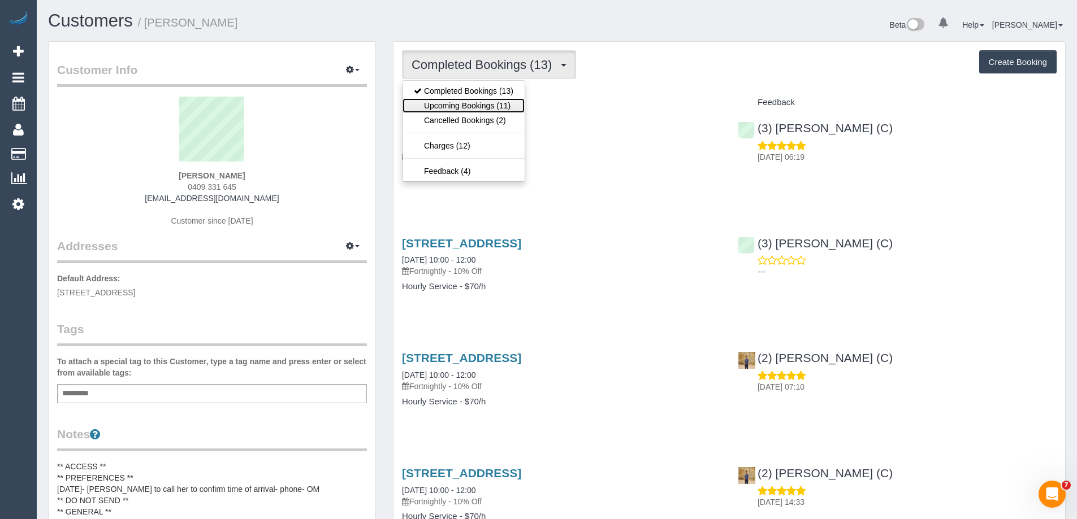
click at [497, 106] on link "Upcoming Bookings (11)" at bounding box center [463, 105] width 122 height 15
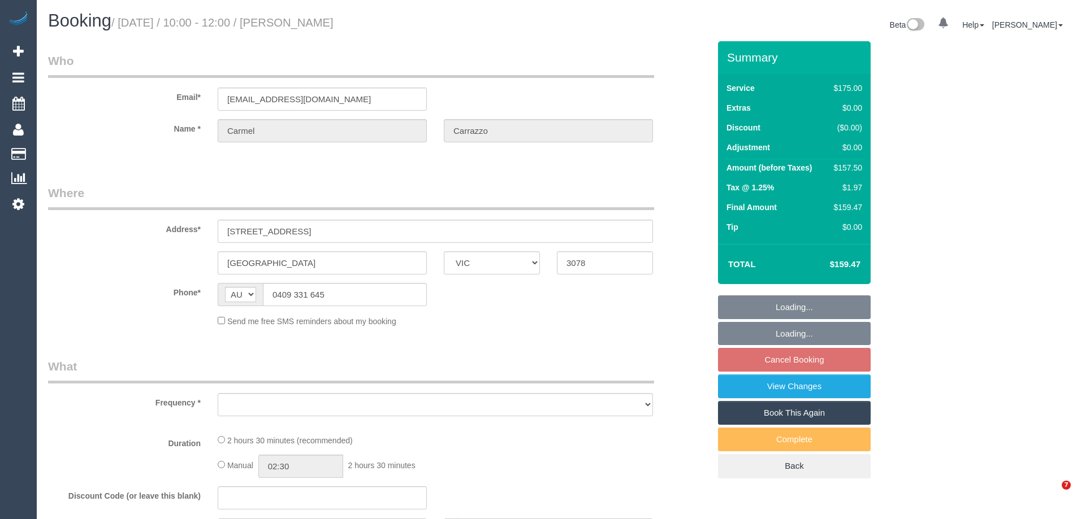
select select "VIC"
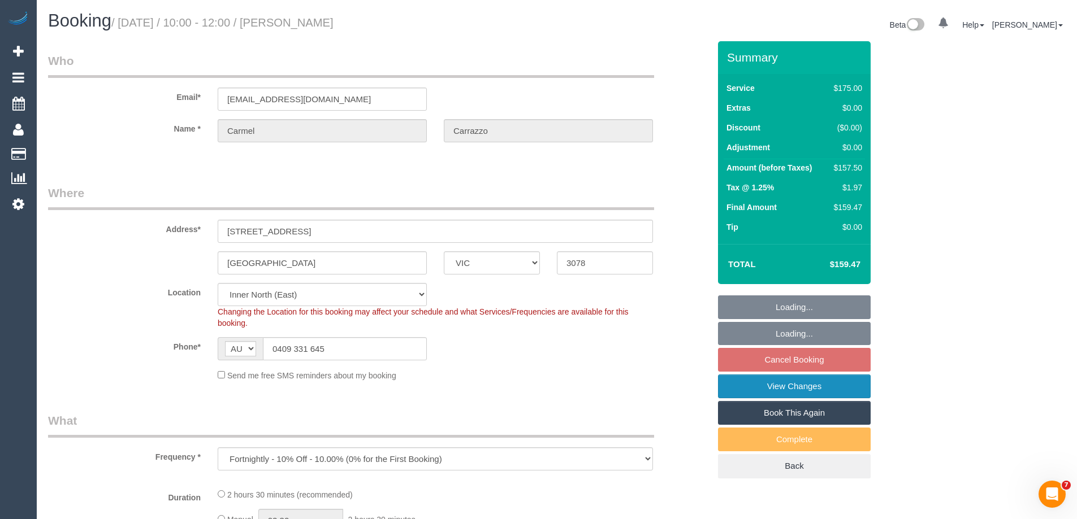
select select "object:712"
select select "150"
click at [752, 380] on link "View Changes" at bounding box center [794, 387] width 153 height 24
select select "number:29"
select select "number:14"
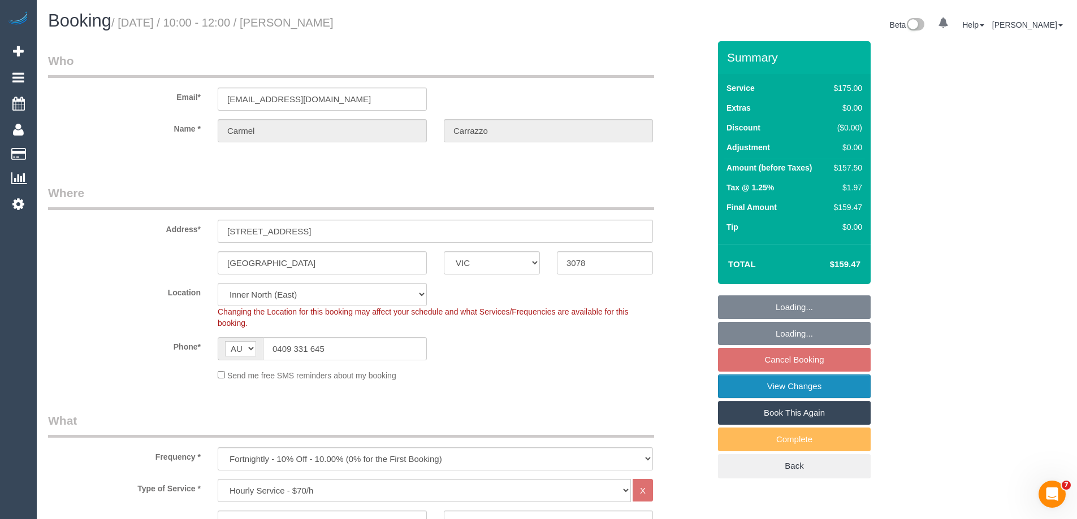
select select "number:19"
select select "number:22"
select select "number:34"
select select "number:12"
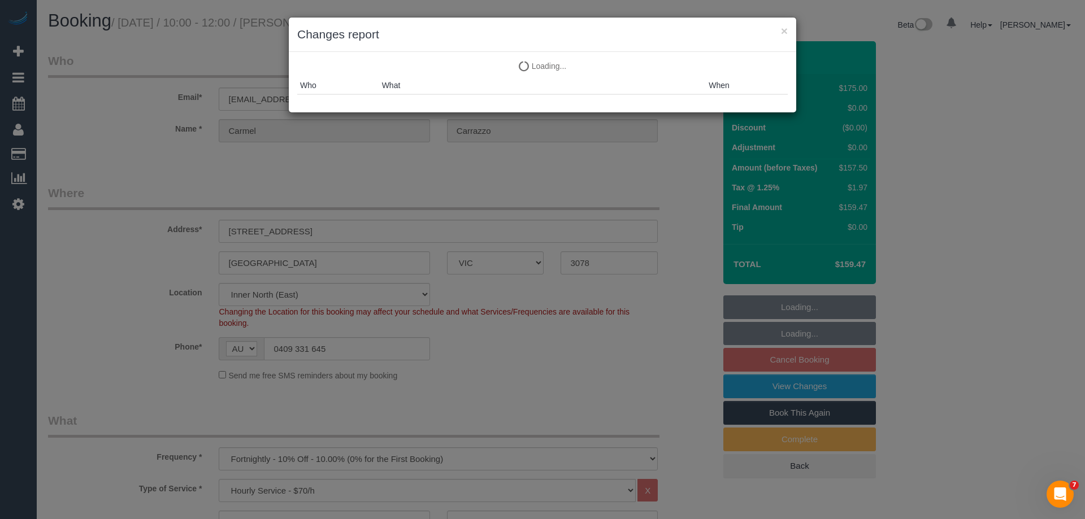
select select "spot3"
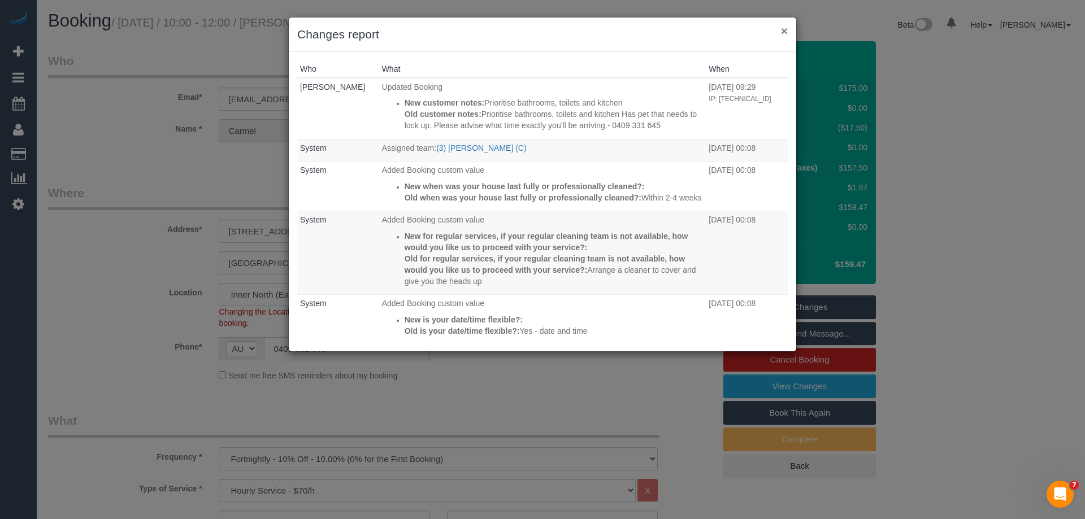
click at [784, 30] on button "×" at bounding box center [784, 31] width 7 height 12
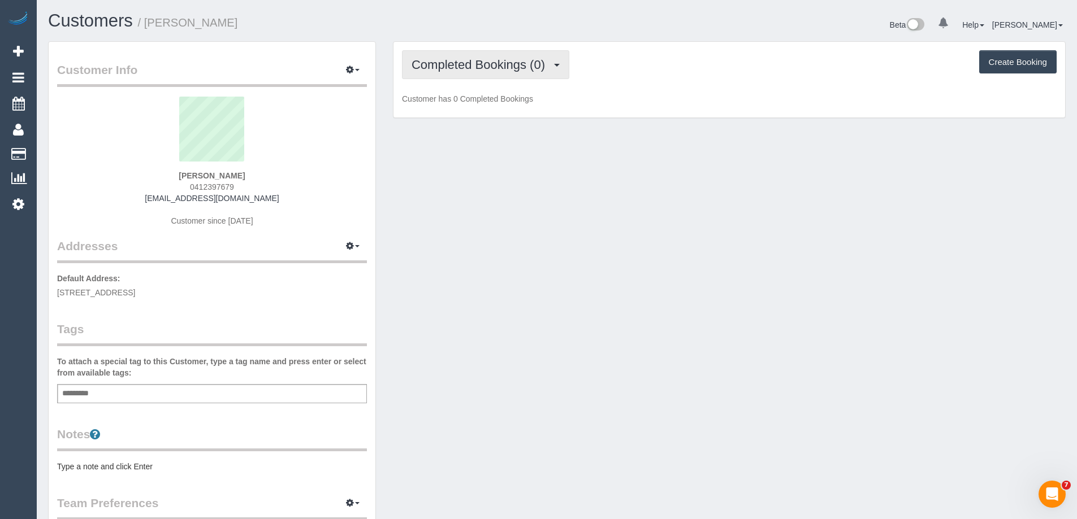
click at [469, 67] on span "Completed Bookings (0)" at bounding box center [480, 65] width 139 height 14
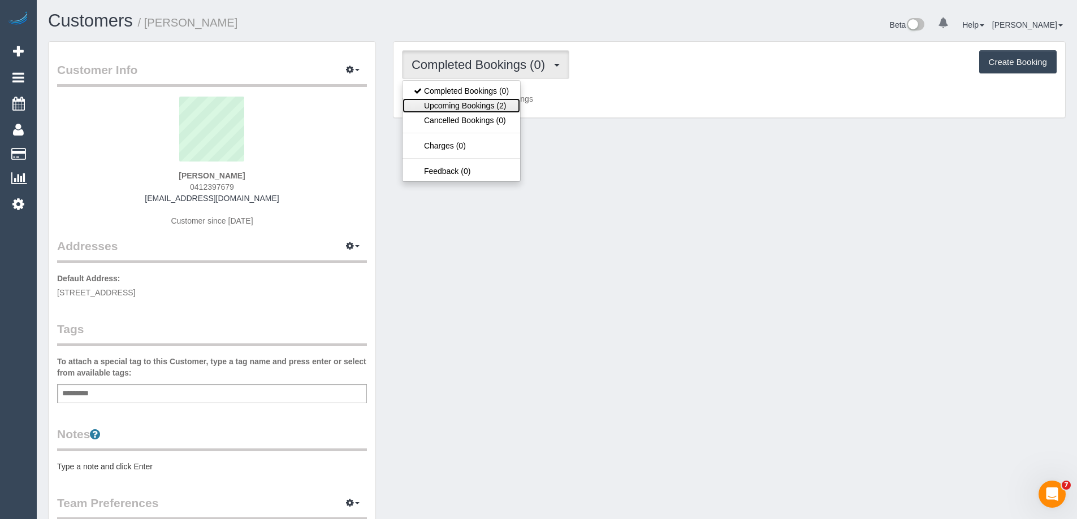
click at [480, 103] on link "Upcoming Bookings (2)" at bounding box center [461, 105] width 118 height 15
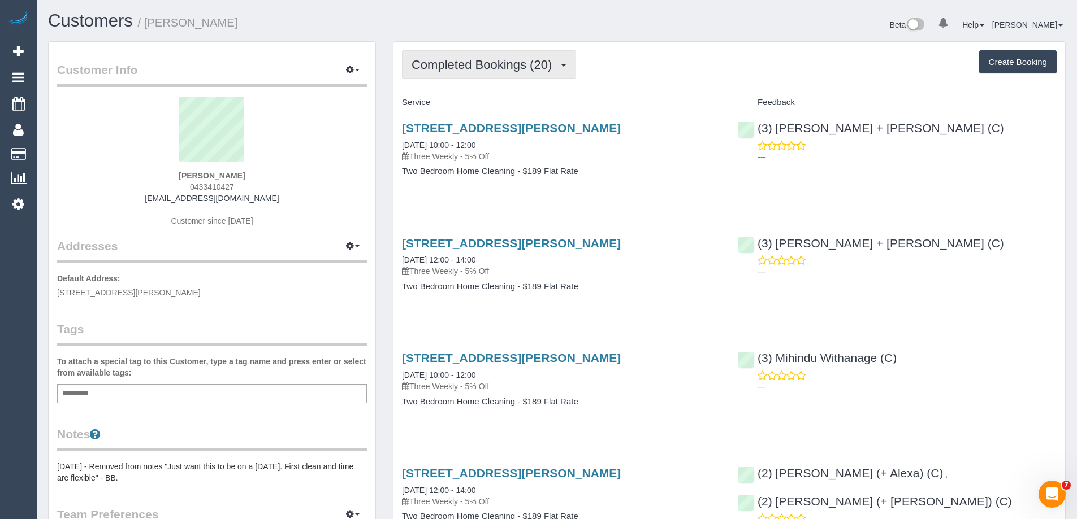
click at [455, 72] on button "Completed Bookings (20)" at bounding box center [489, 64] width 174 height 29
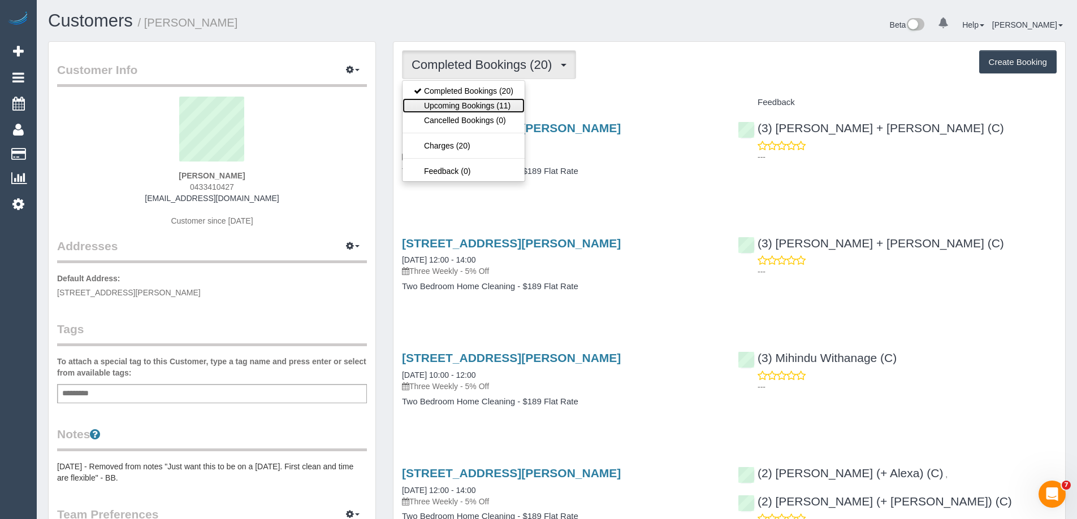
click at [463, 108] on link "Upcoming Bookings (11)" at bounding box center [463, 105] width 122 height 15
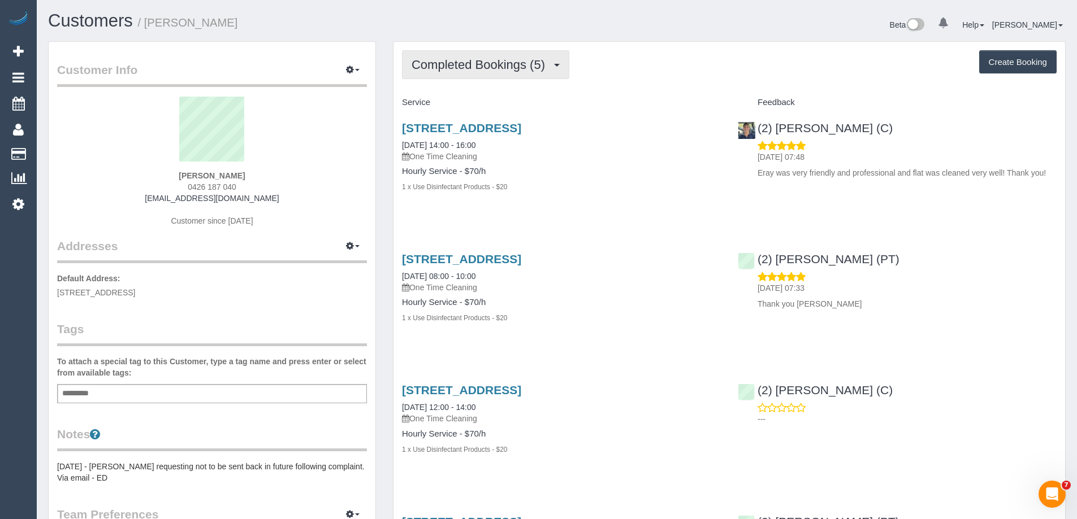
click at [483, 59] on span "Completed Bookings (5)" at bounding box center [480, 65] width 139 height 14
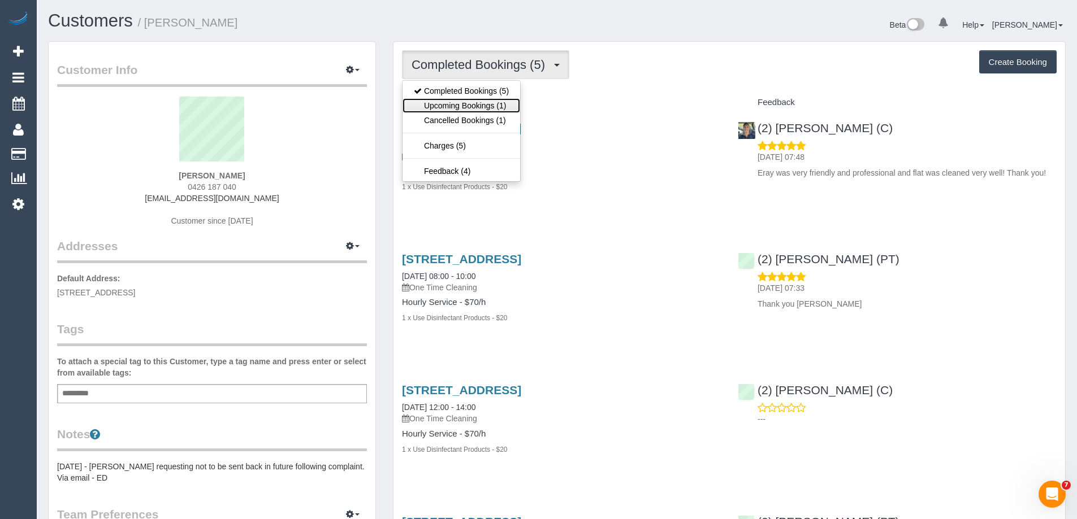
click at [492, 100] on link "Upcoming Bookings (1)" at bounding box center [461, 105] width 118 height 15
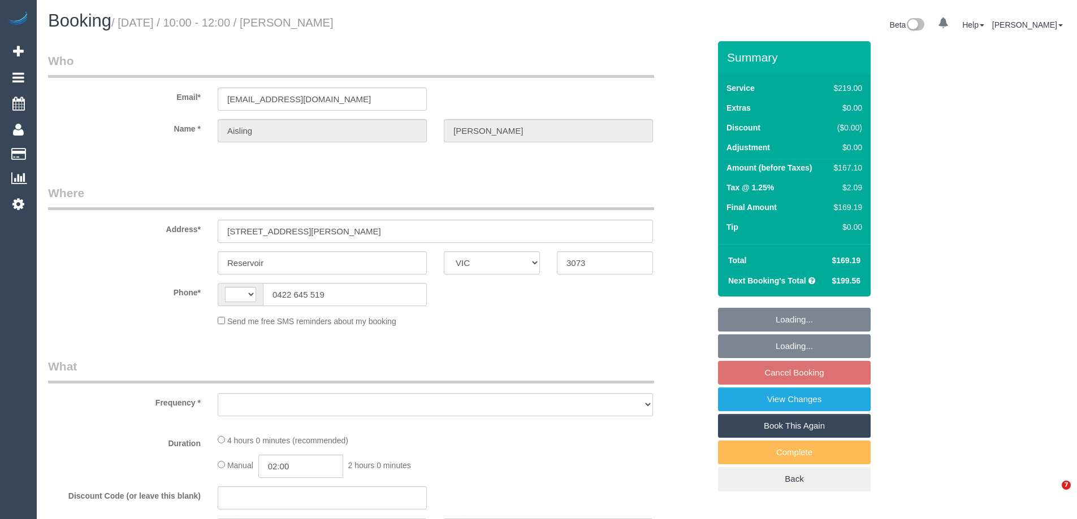
select select "VIC"
select select "string:stripe-pm_1QulLk2GScqysDRV3VprvzWs"
select select "number:28"
select select "number:14"
select select "number:18"
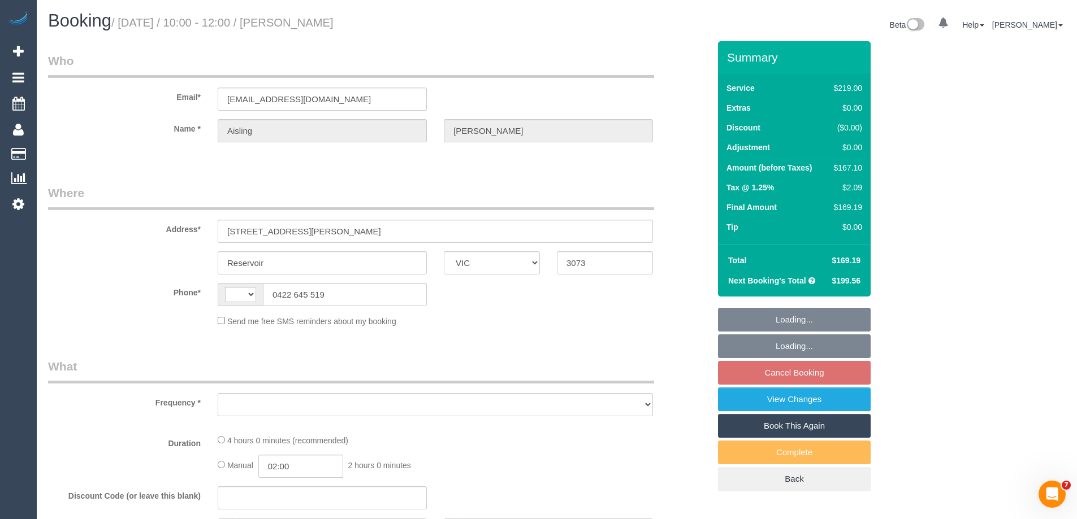
select select "number:24"
select select "number:34"
select select "number:11"
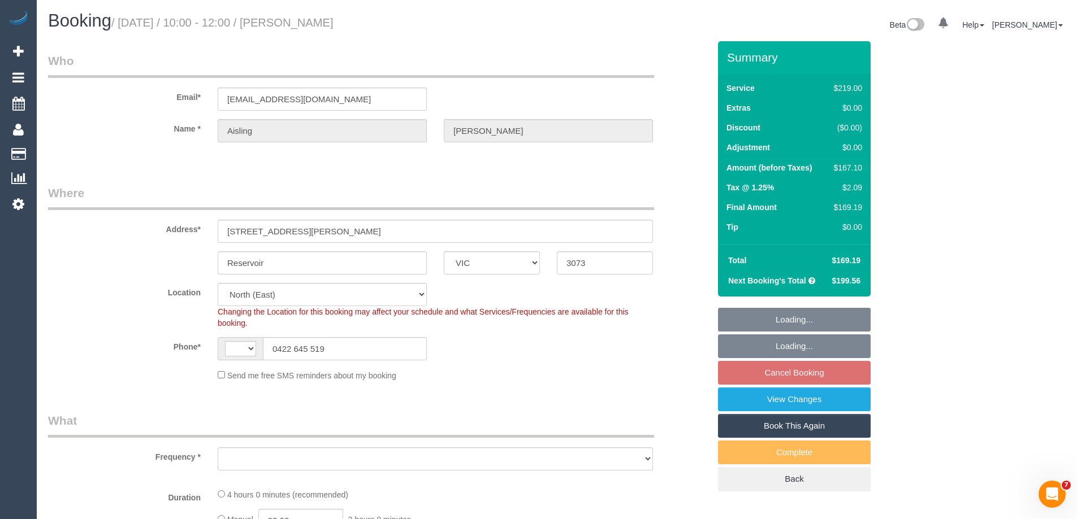
select select "string:AU"
select select "object:739"
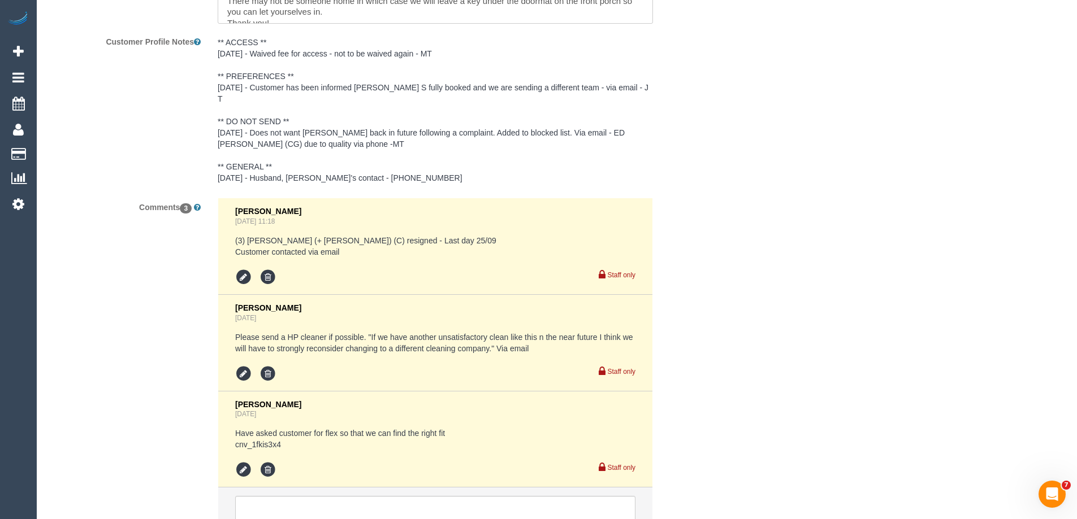
scroll to position [2091, 0]
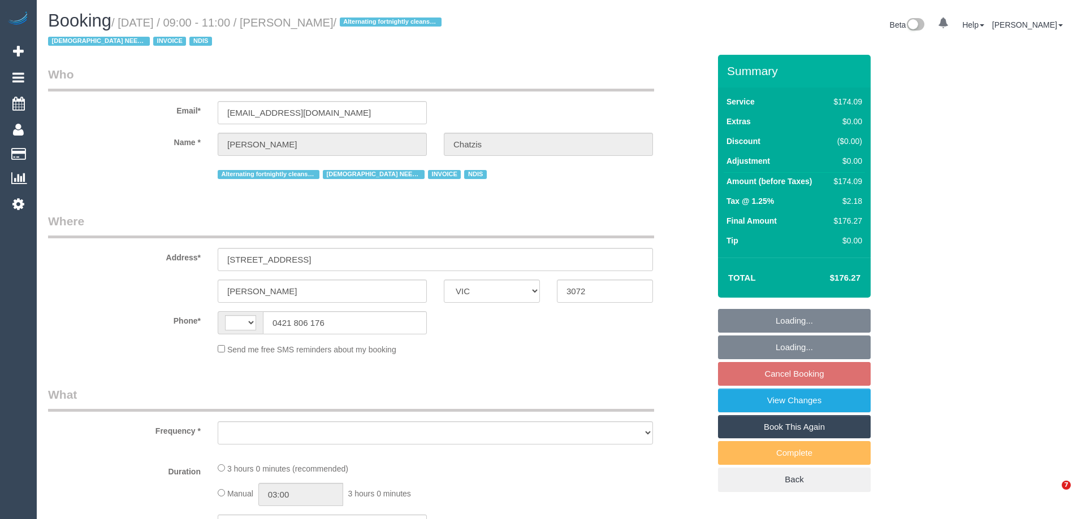
select select "VIC"
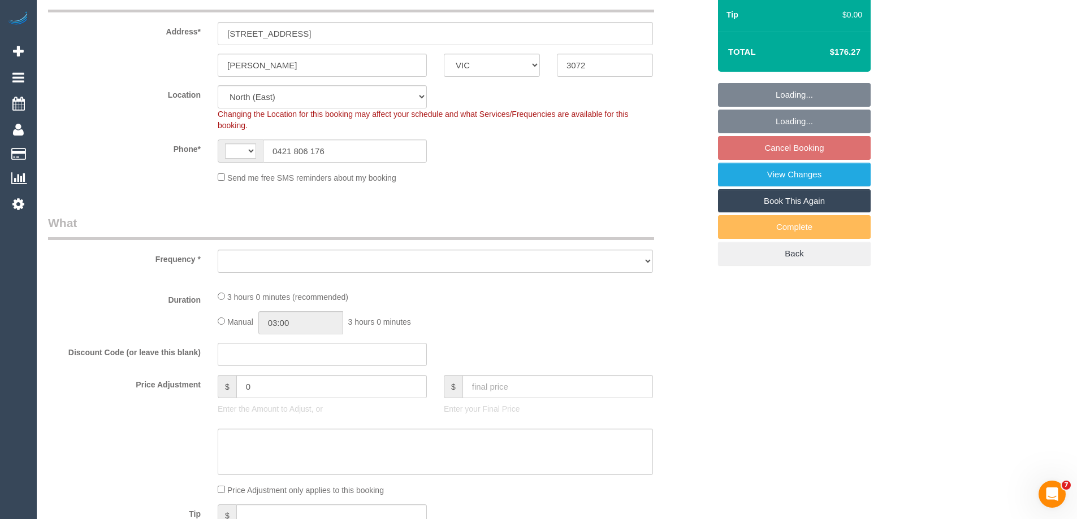
select select "string:AU"
select select "object:572"
select select "180"
select select "number:28"
select select "number:14"
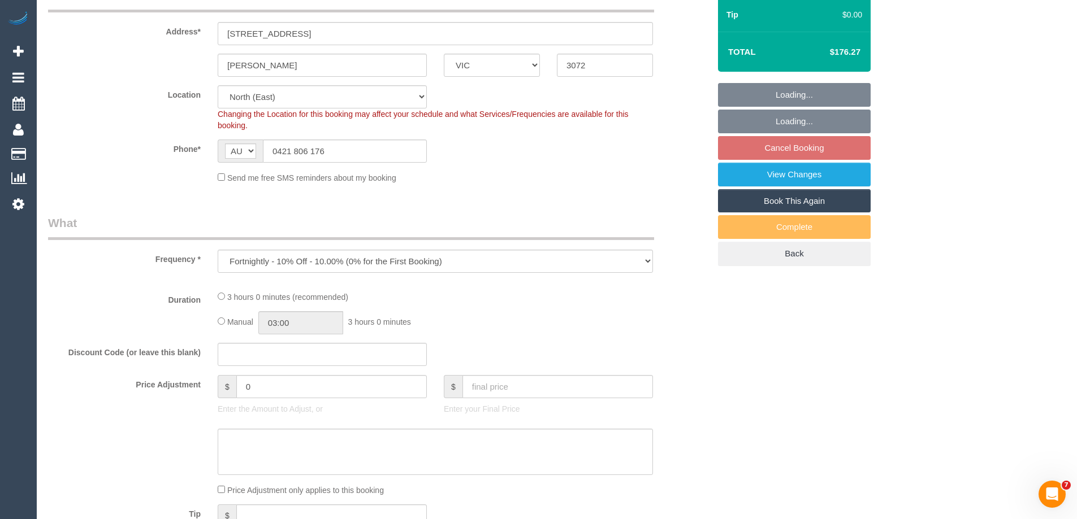
select select "number:19"
select select "number:36"
select select "number:35"
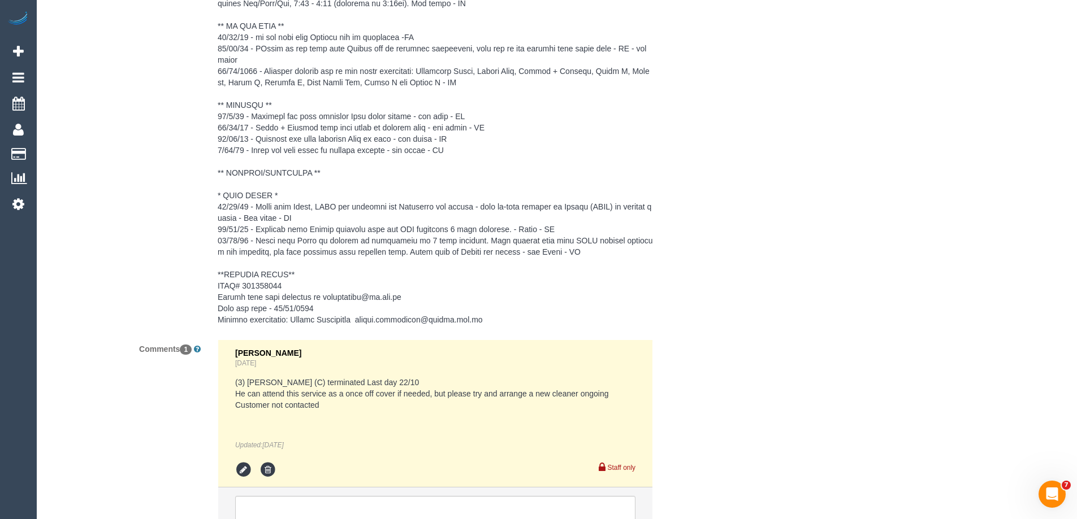
scroll to position [1938, 0]
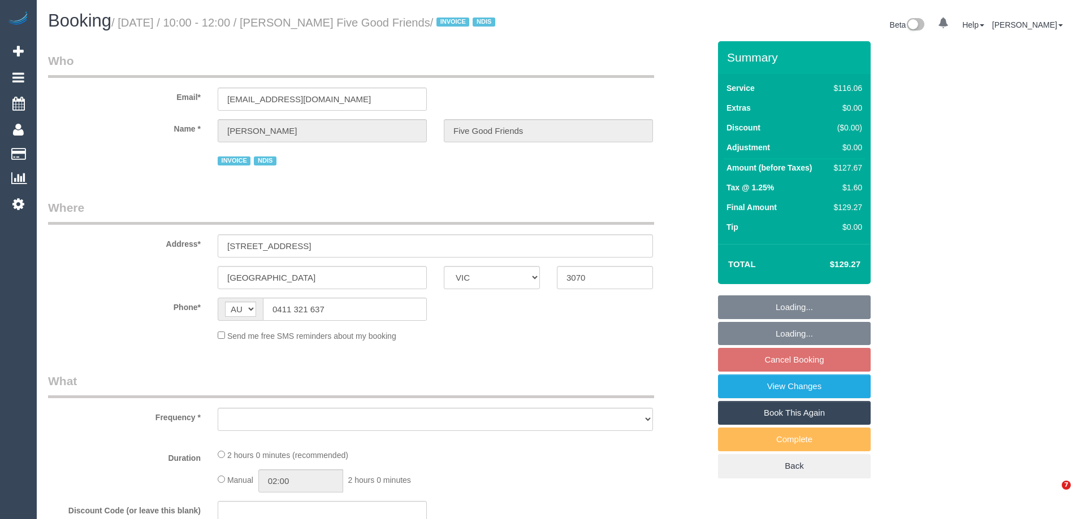
select select "VIC"
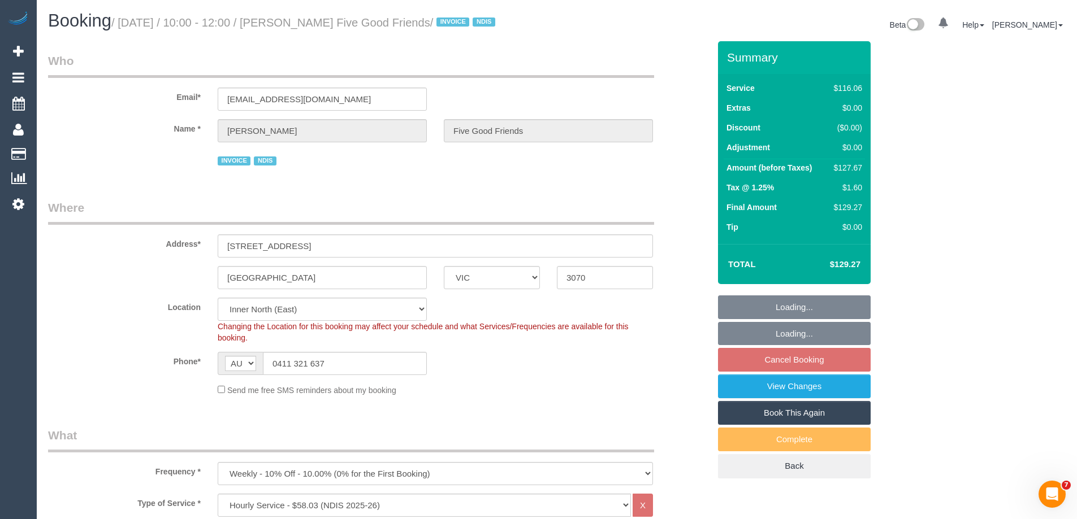
select select "object:606"
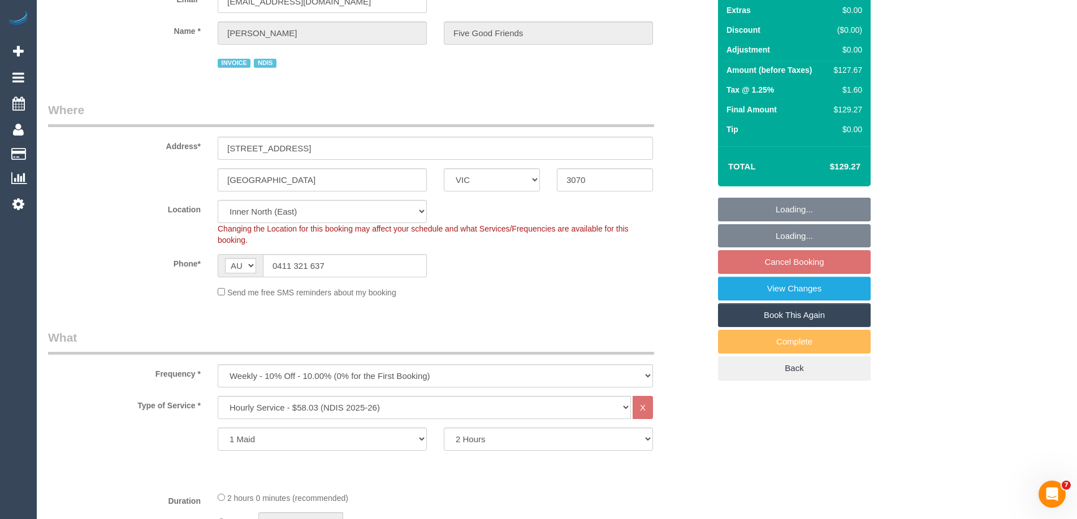
select select "number:28"
select select "number:14"
select select "number:19"
select select "number:25"
select select "number:35"
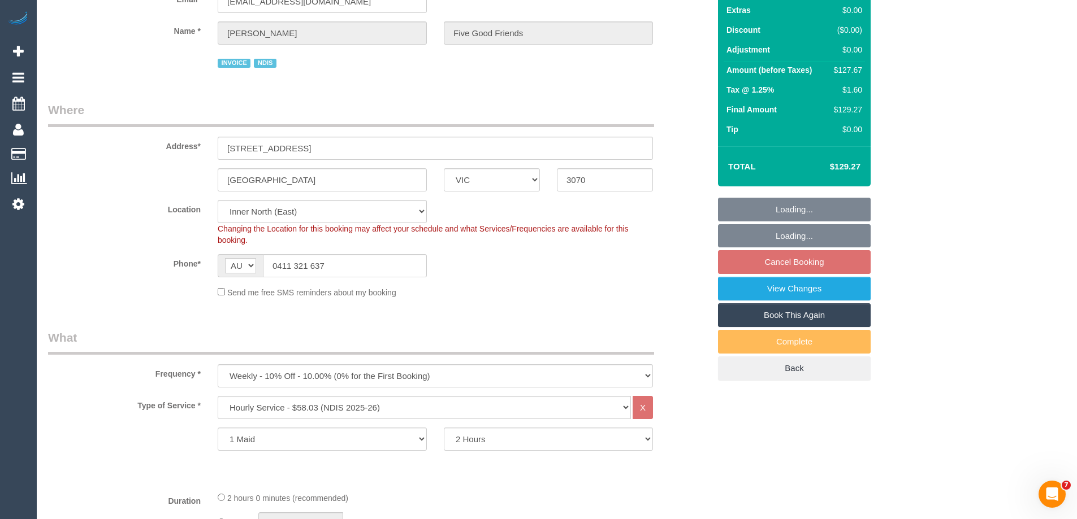
select select "number:12"
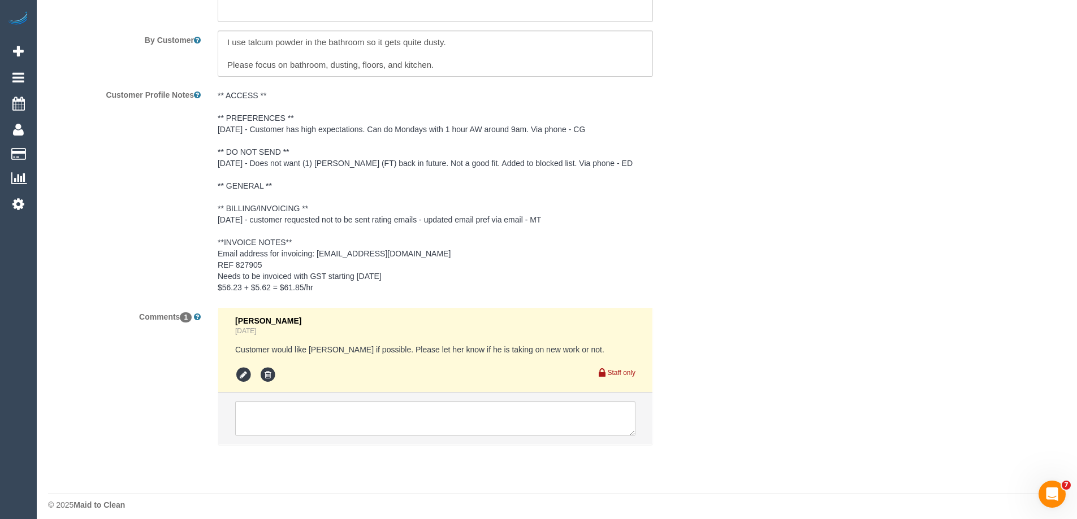
scroll to position [1647, 0]
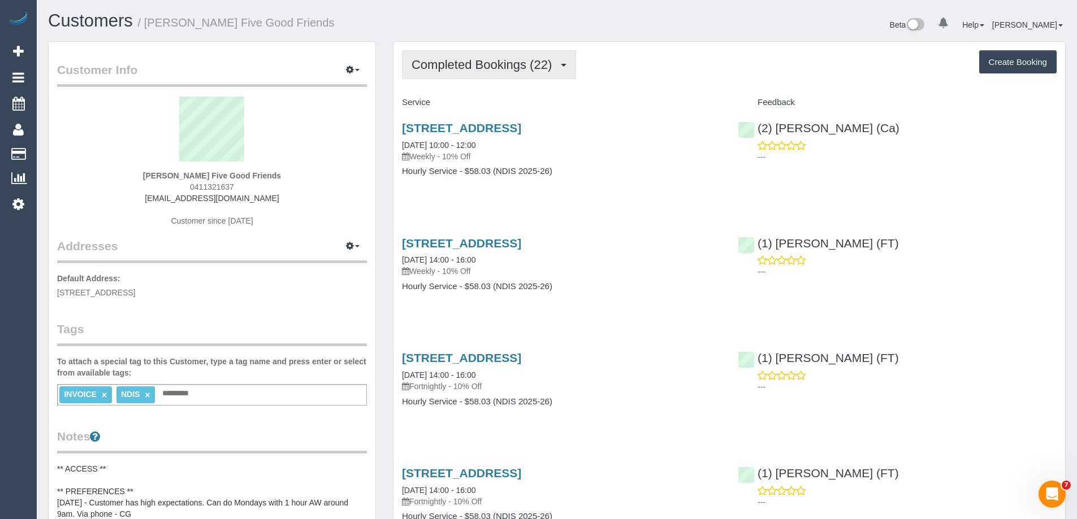
click at [518, 69] on span "Completed Bookings (22)" at bounding box center [484, 65] width 146 height 14
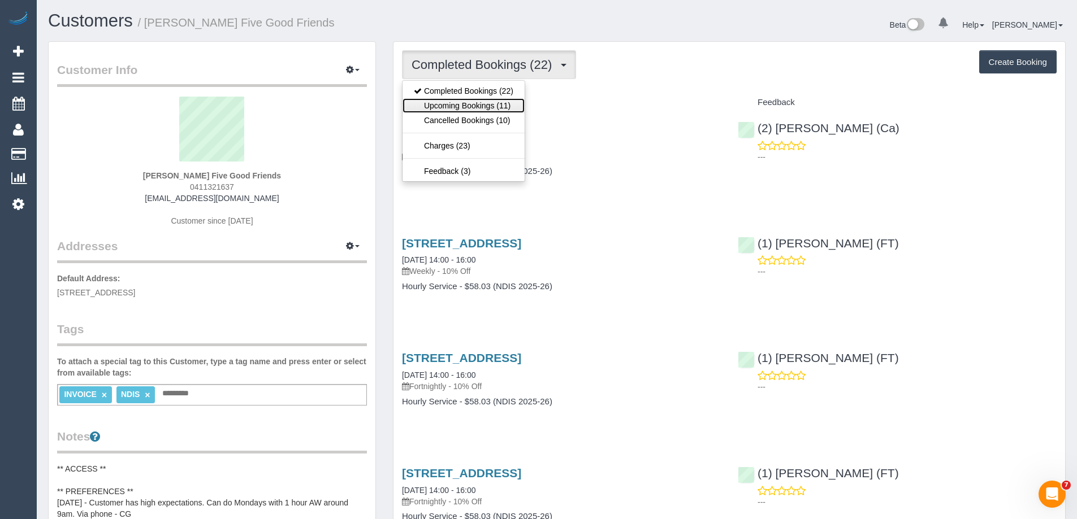
click at [498, 101] on link "Upcoming Bookings (11)" at bounding box center [463, 105] width 122 height 15
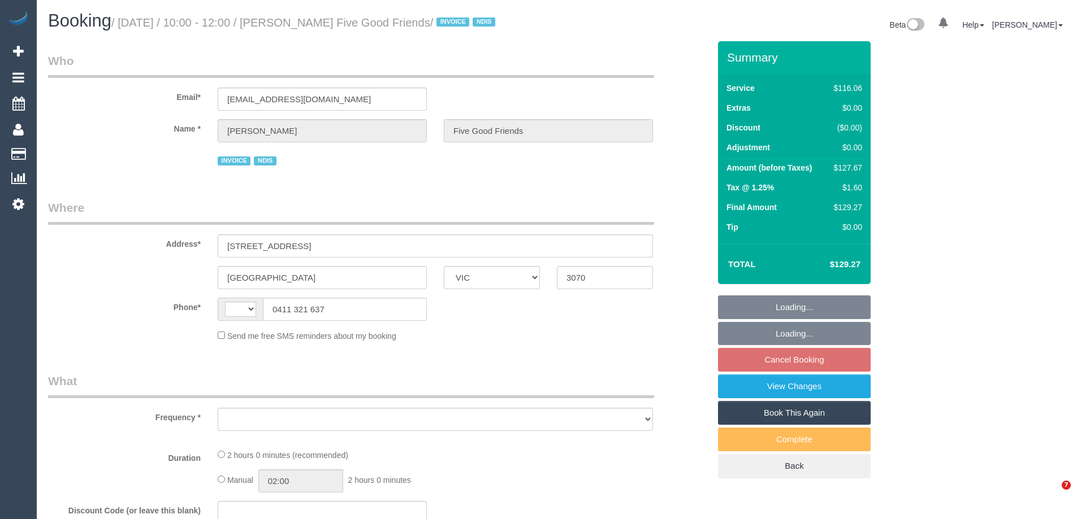
select select "VIC"
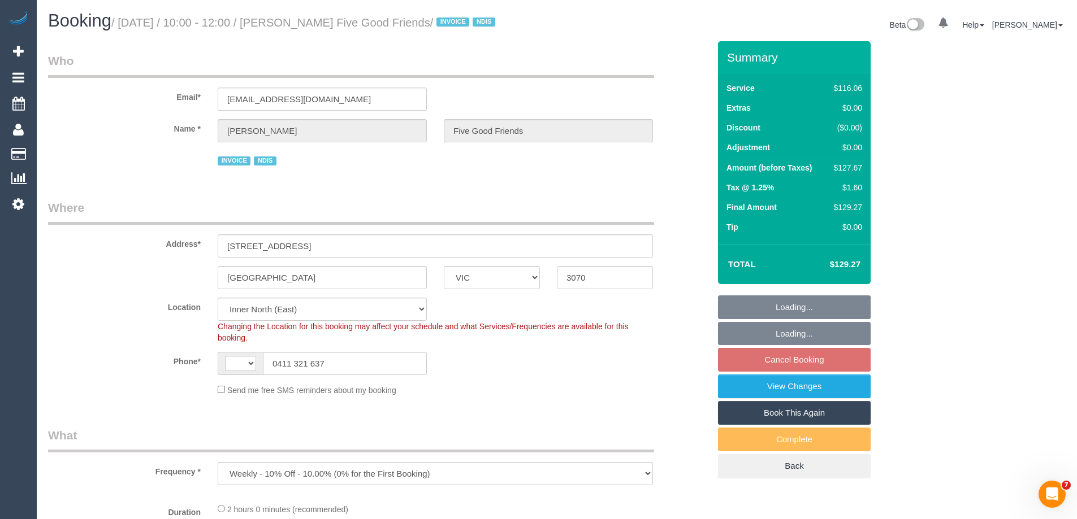
select select "object:446"
select select "string:AU"
select select "number:28"
select select "number:14"
select select "number:19"
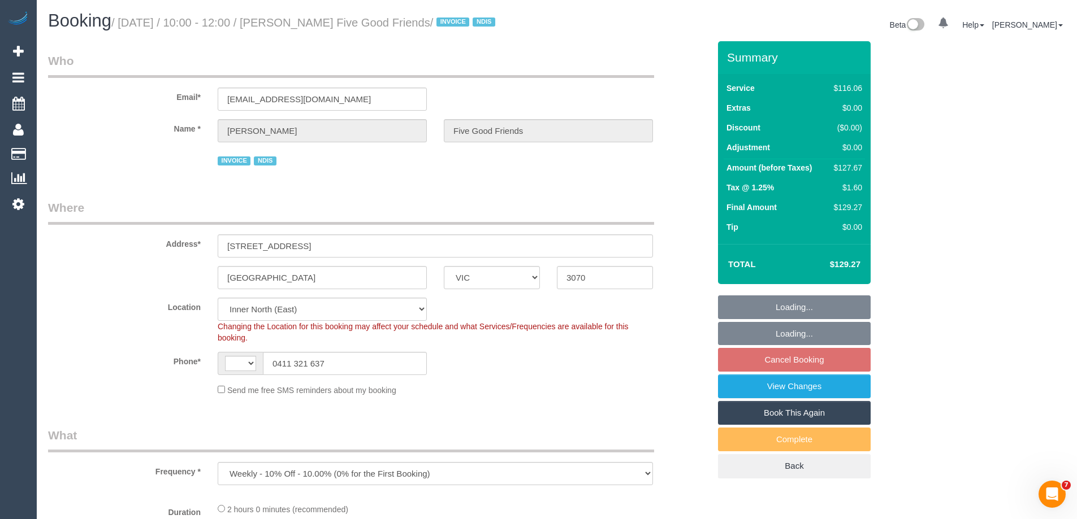
select select "number:25"
select select "number:35"
select select "number:12"
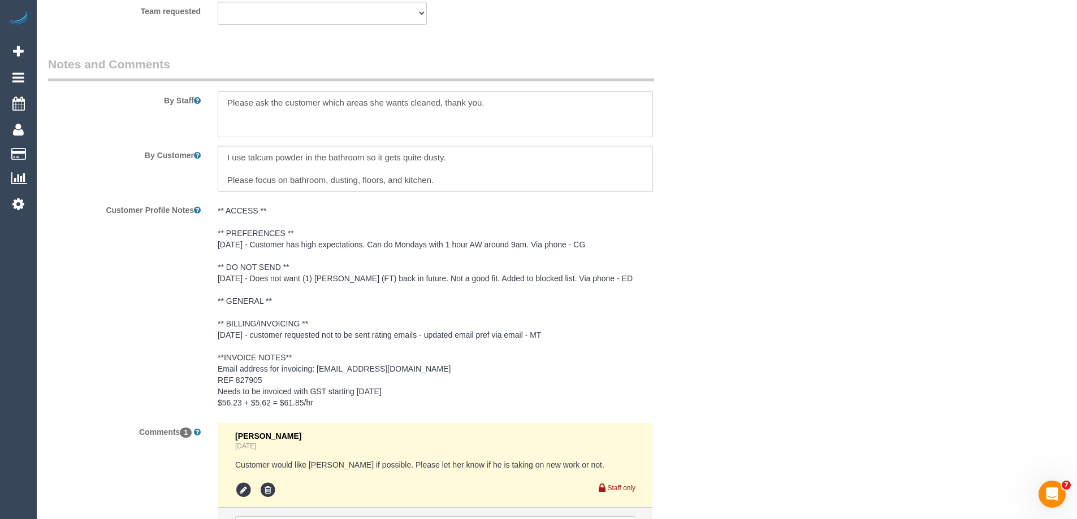
scroll to position [1526, 0]
click at [223, 99] on textarea at bounding box center [435, 112] width 435 height 46
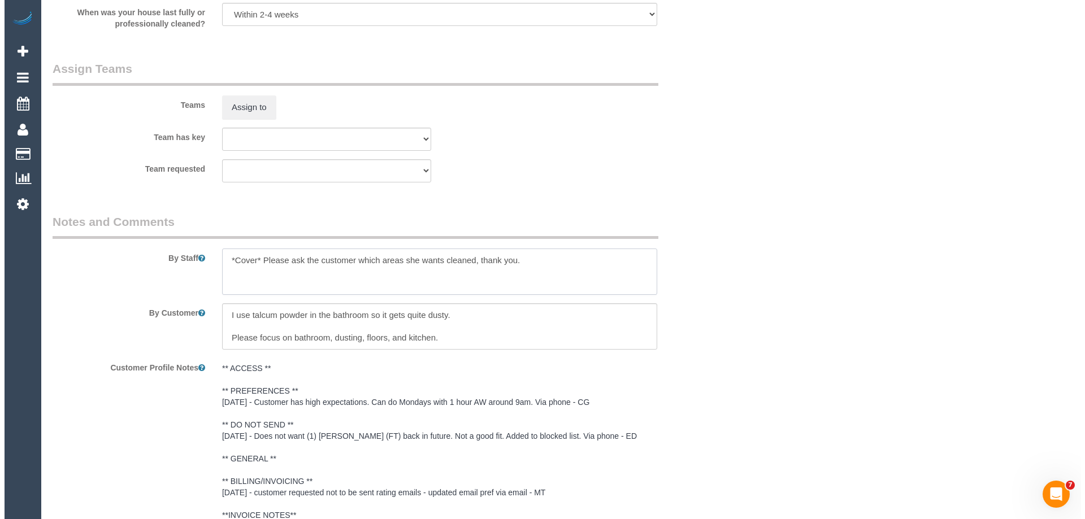
scroll to position [1364, 0]
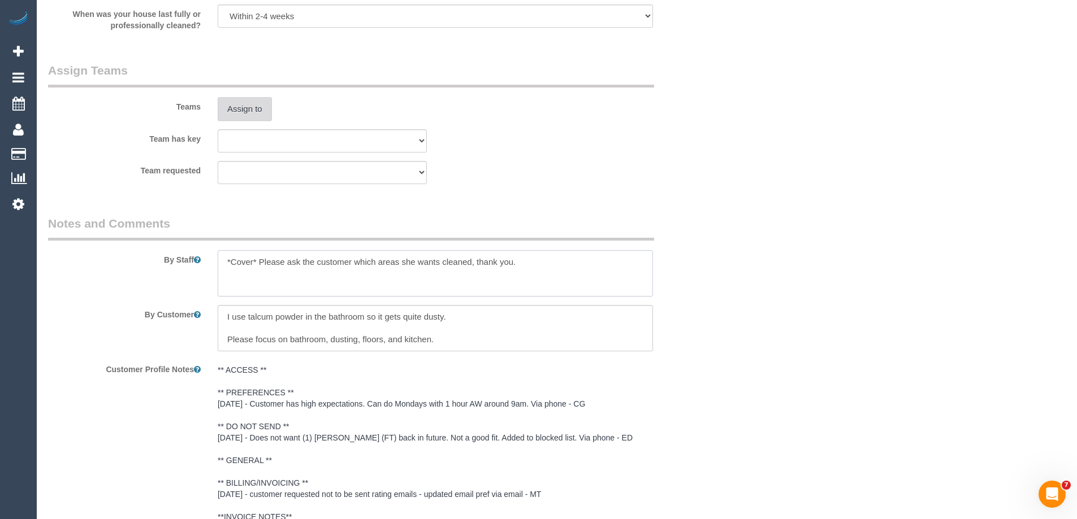
type textarea "*Cover* Please ask the customer which areas she wants cleaned, thank you."
click at [250, 115] on button "Assign to" at bounding box center [245, 109] width 54 height 24
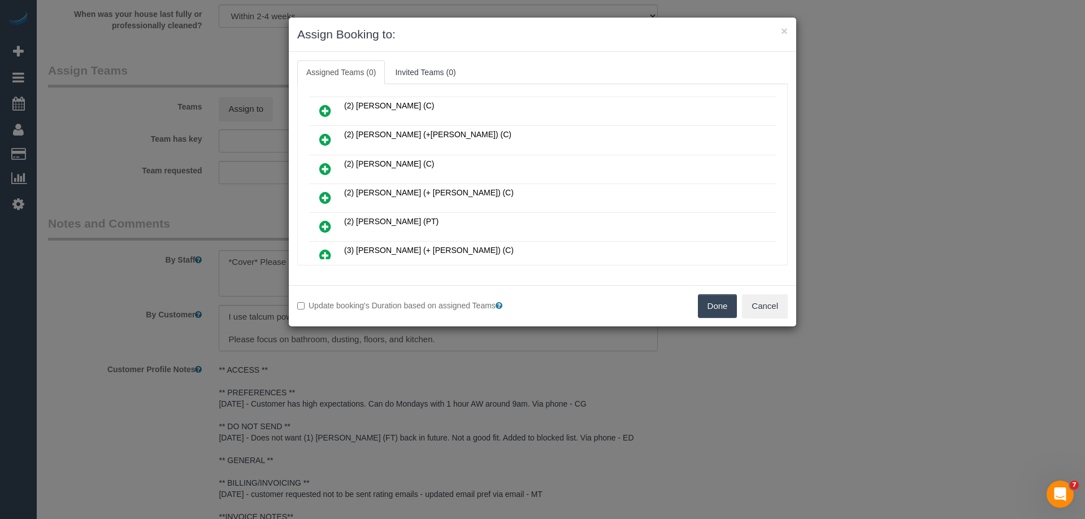
click at [323, 172] on icon at bounding box center [325, 169] width 12 height 14
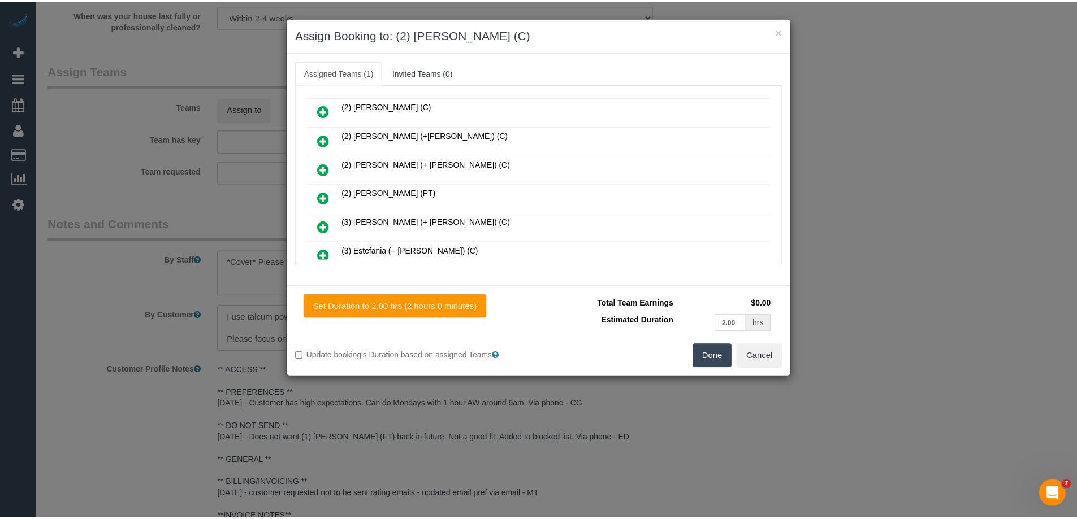
scroll to position [0, 0]
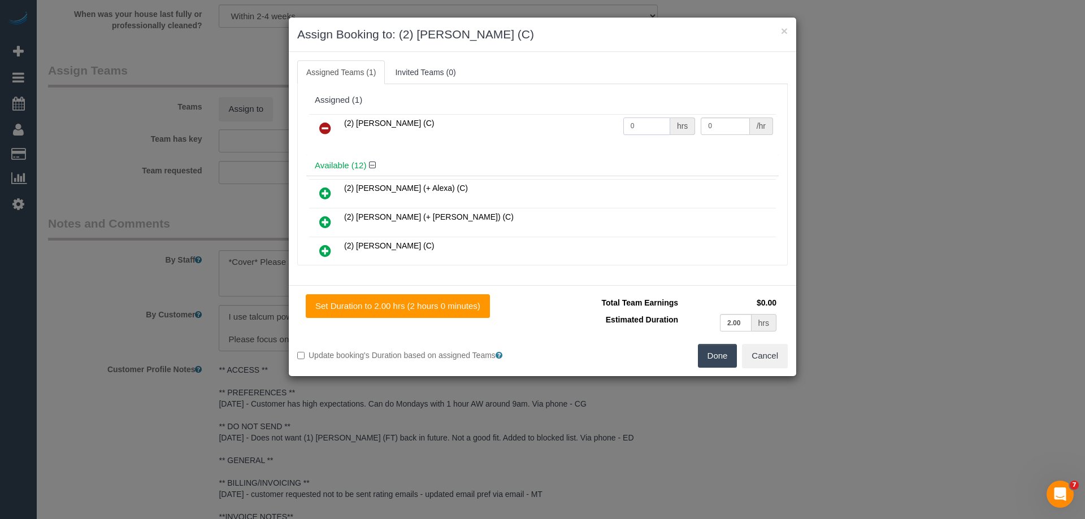
click at [638, 132] on input "0" at bounding box center [646, 127] width 47 height 18
drag, startPoint x: 638, startPoint y: 129, endPoint x: 562, endPoint y: 125, distance: 75.8
click at [562, 125] on tr "(2) Harry Dhasmana (C) 0 hrs 0 /hr" at bounding box center [542, 128] width 467 height 29
type input "2"
drag, startPoint x: 722, startPoint y: 131, endPoint x: 660, endPoint y: 125, distance: 61.9
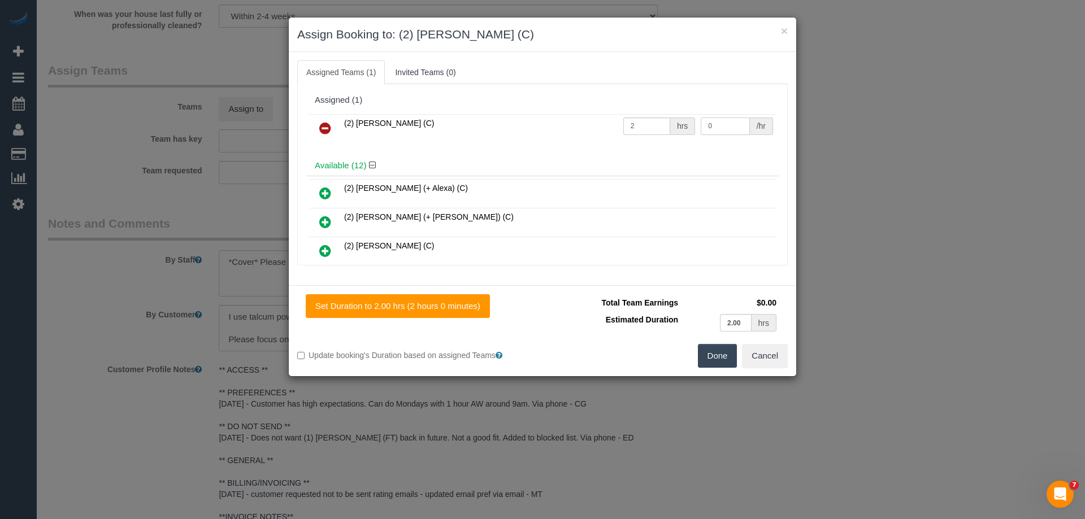
click at [661, 125] on tr "(2) Harry Dhasmana (C) 2 hrs 0 /hr" at bounding box center [542, 128] width 467 height 29
type input "37.5"
click at [717, 356] on button "Done" at bounding box center [718, 356] width 40 height 24
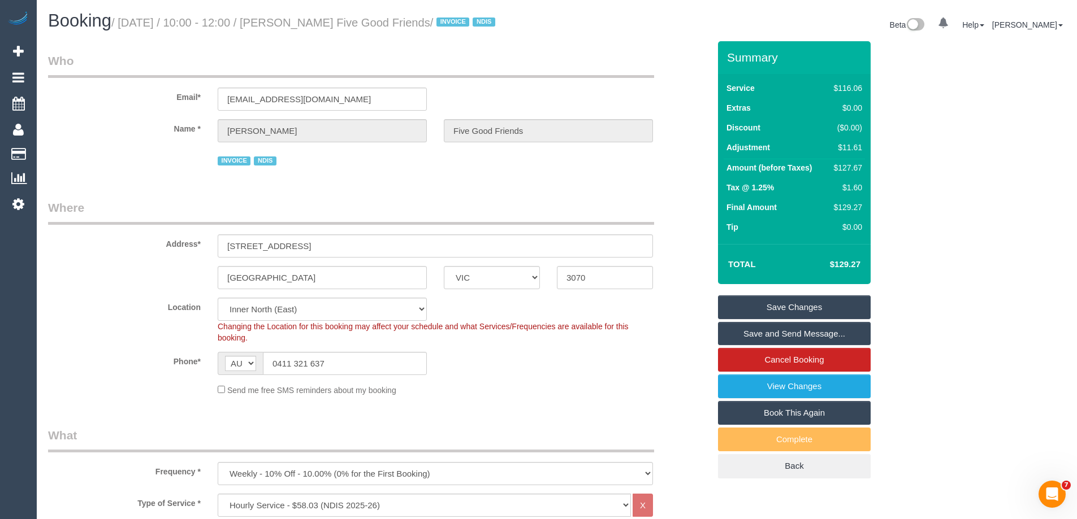
drag, startPoint x: 475, startPoint y: 22, endPoint x: 297, endPoint y: 18, distance: 177.5
click at [297, 18] on small "/ October 14, 2025 / 10:00 - 12:00 / Susan Thornton Five Good Friends / INVOICE…" at bounding box center [304, 22] width 387 height 12
copy small "Susan Thornton Five Good Friends"
click at [743, 306] on link "Save Changes" at bounding box center [794, 308] width 153 height 24
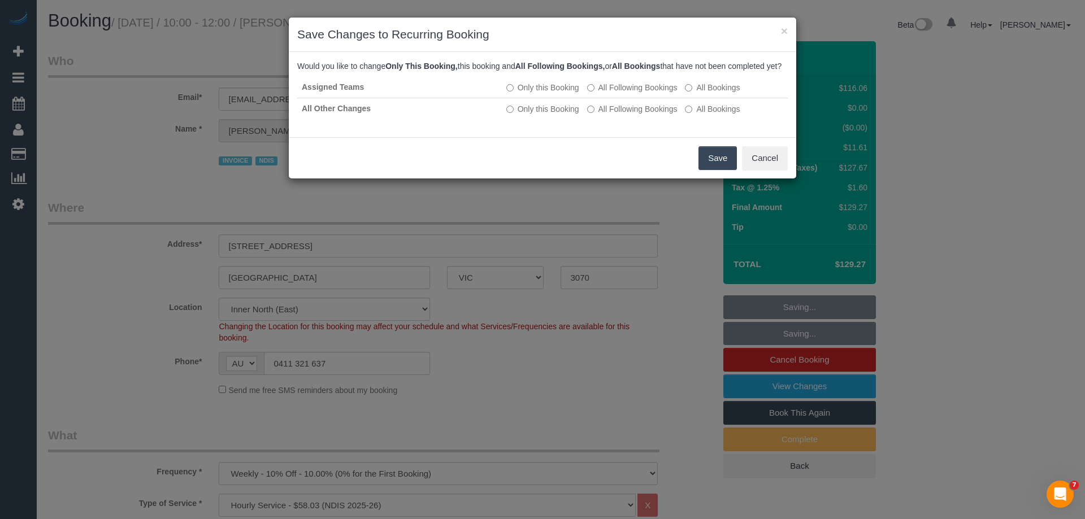
click at [713, 164] on button "Save" at bounding box center [718, 158] width 38 height 24
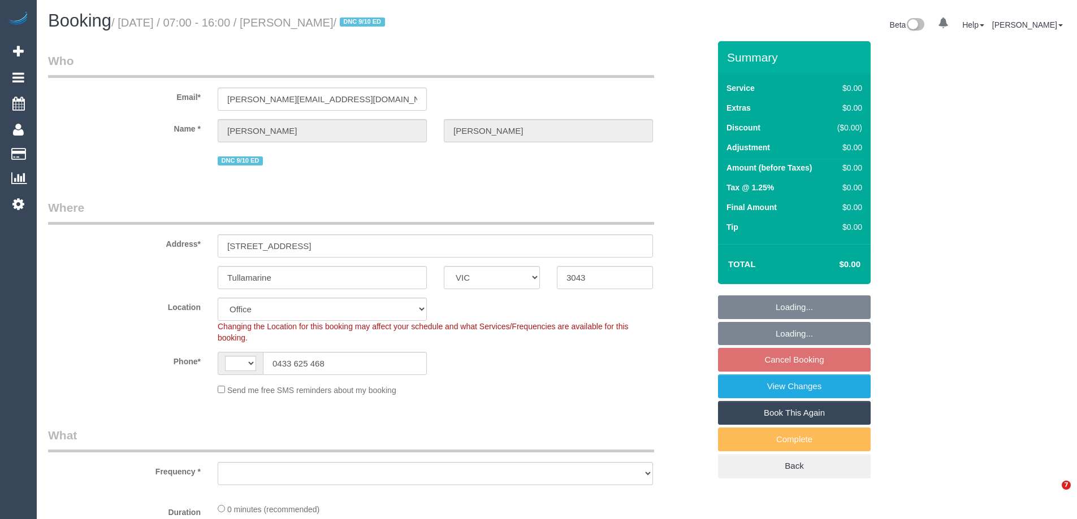
select select "VIC"
select select "string:stripe-pm_1SAhTO2GScqysDRVuPyMgl1d"
select select "string:AU"
select select "object:774"
select select "number:27"
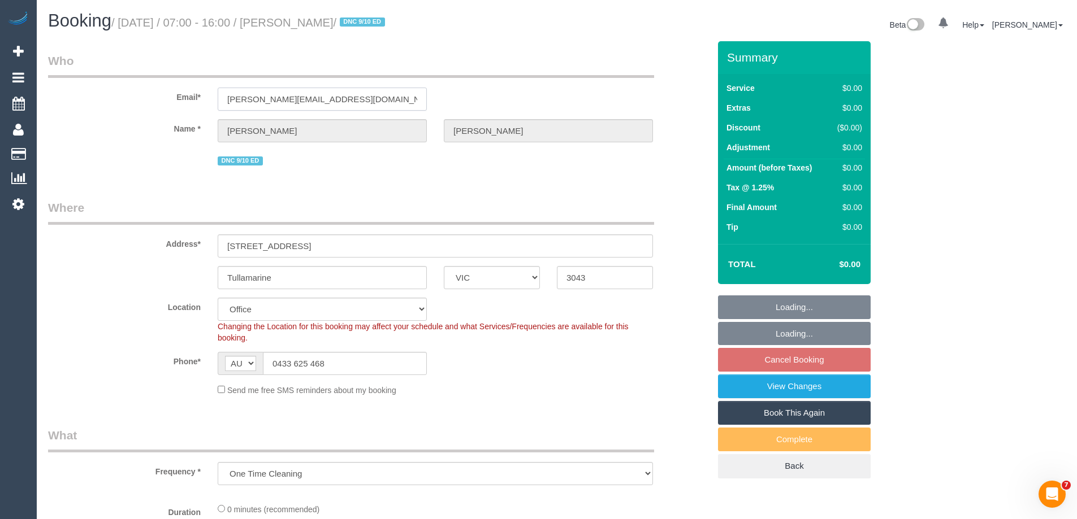
select select "number:18"
click at [165, 97] on div "Email* christopher.james1234@outlook.com" at bounding box center [379, 82] width 678 height 58
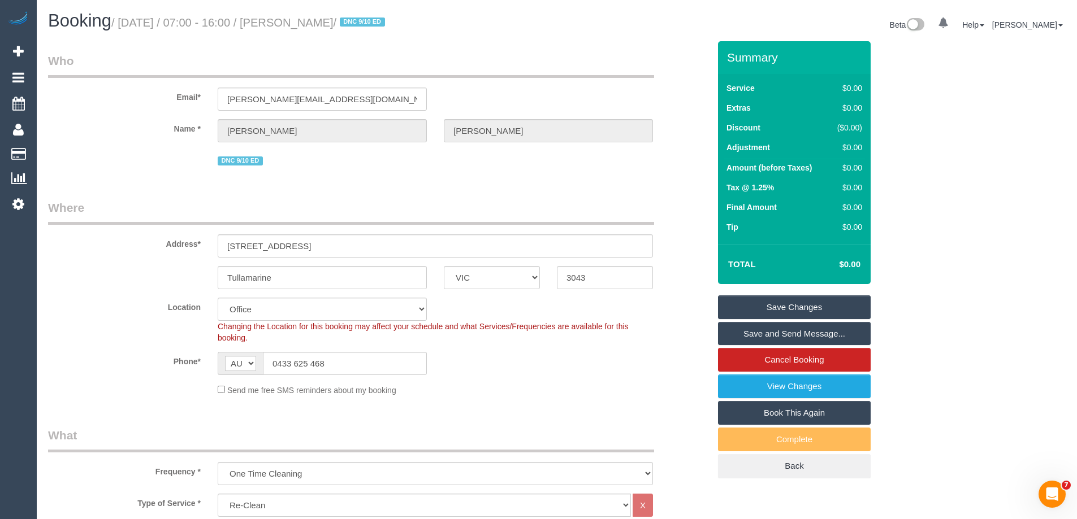
scroll to position [1886, 0]
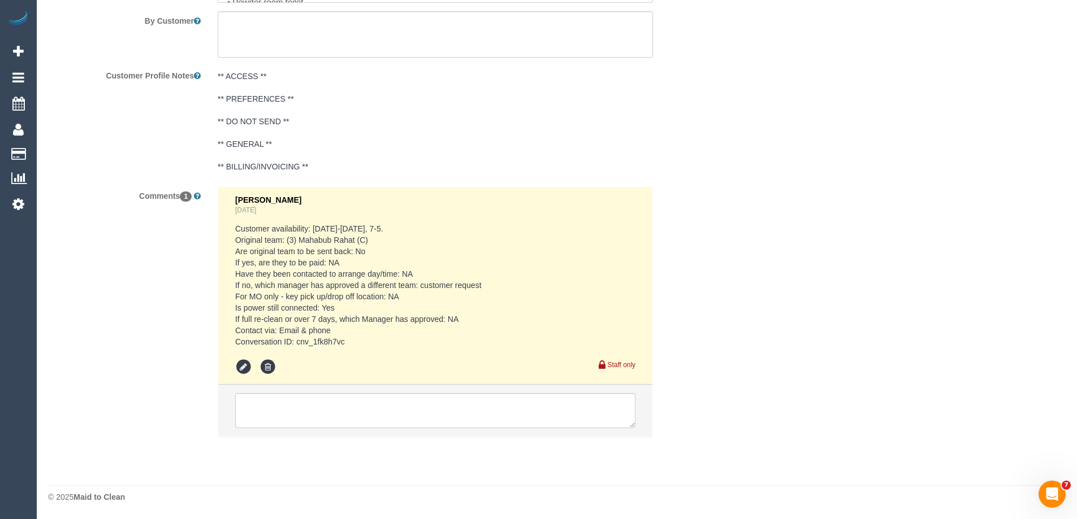
drag, startPoint x: 365, startPoint y: 341, endPoint x: 297, endPoint y: 345, distance: 67.9
copy pre "cnv_1fk8h7vc"
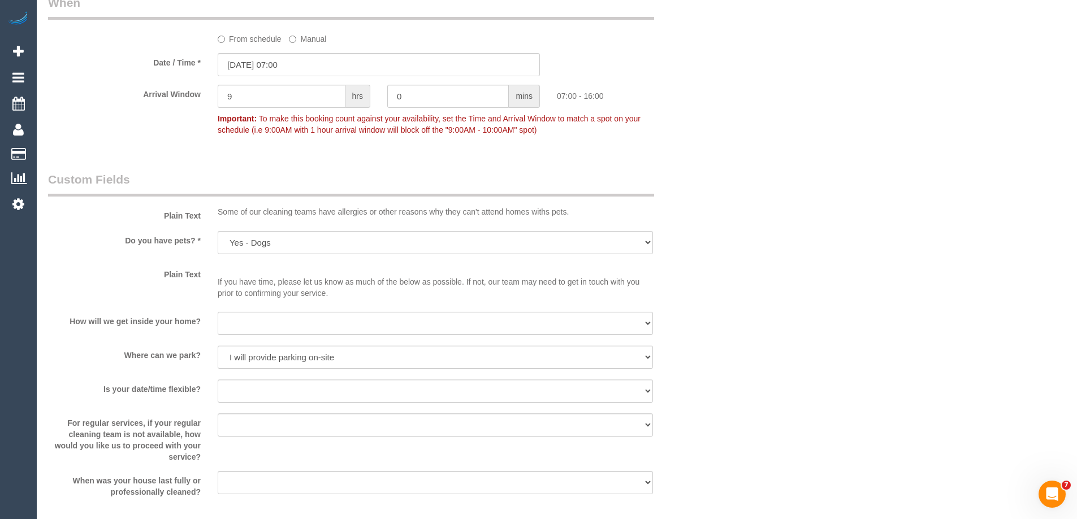
scroll to position [1130, 0]
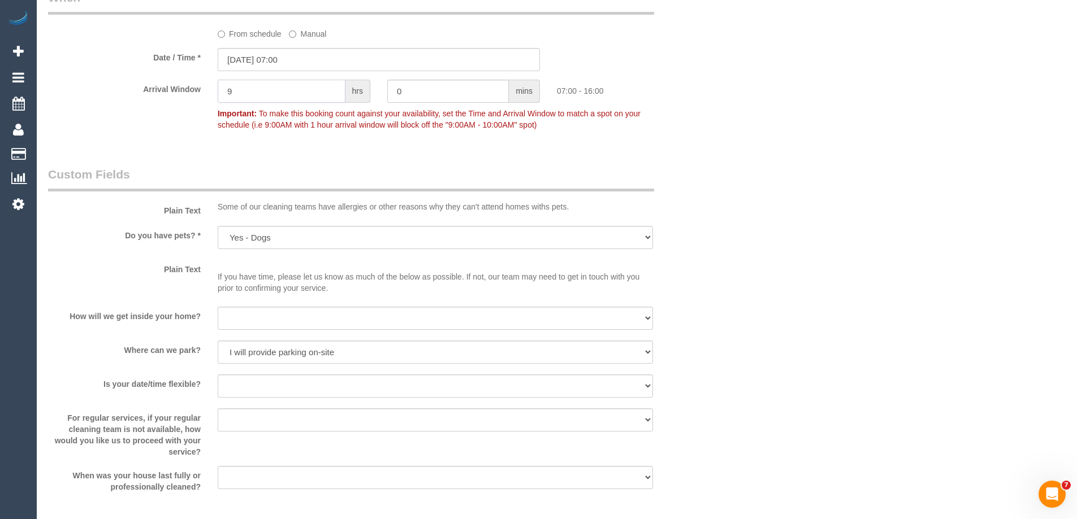
drag, startPoint x: 229, startPoint y: 92, endPoint x: 157, endPoint y: 97, distance: 73.1
click at [157, 97] on div "Arrival Window 9 hrs 0 mins 07:00 - 16:00 Important: To make this booking count…" at bounding box center [379, 108] width 678 height 56
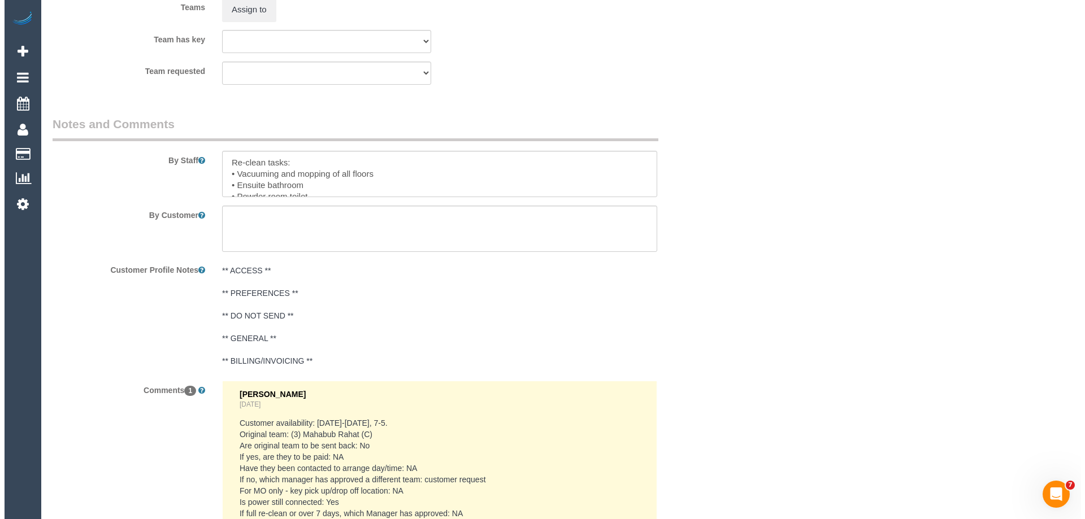
scroll to position [1582, 0]
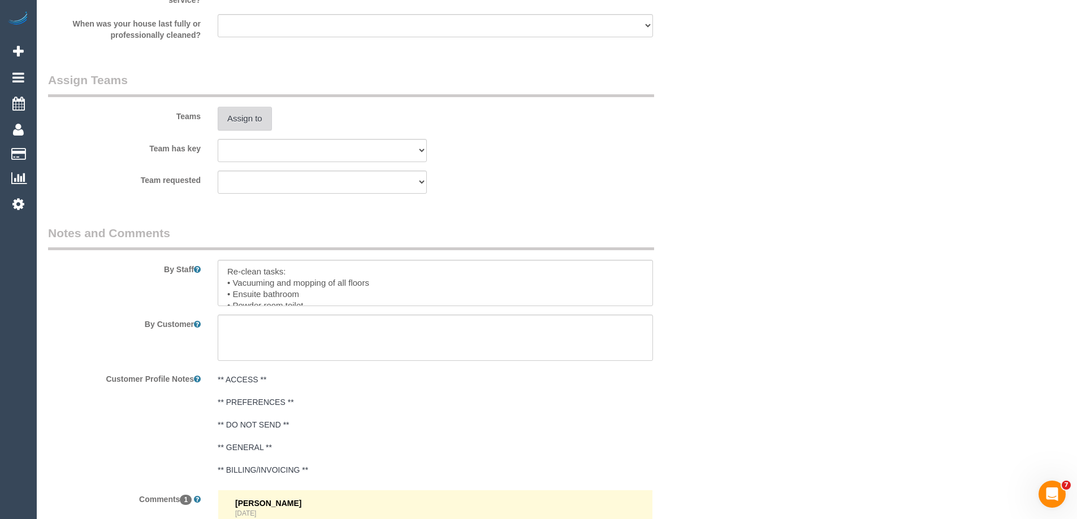
type input "1"
click at [247, 119] on button "Assign to" at bounding box center [245, 119] width 54 height 24
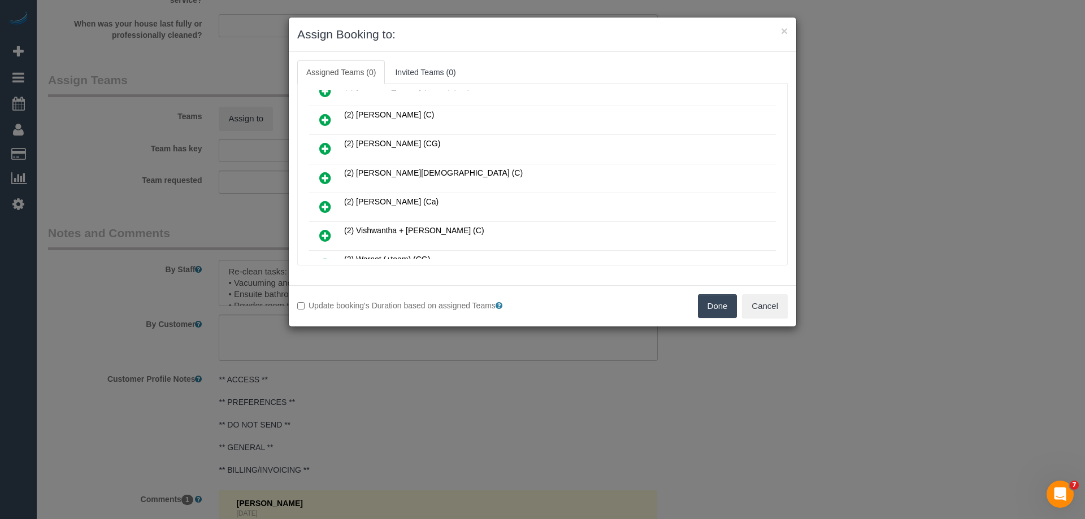
click at [319, 174] on icon at bounding box center [325, 178] width 12 height 14
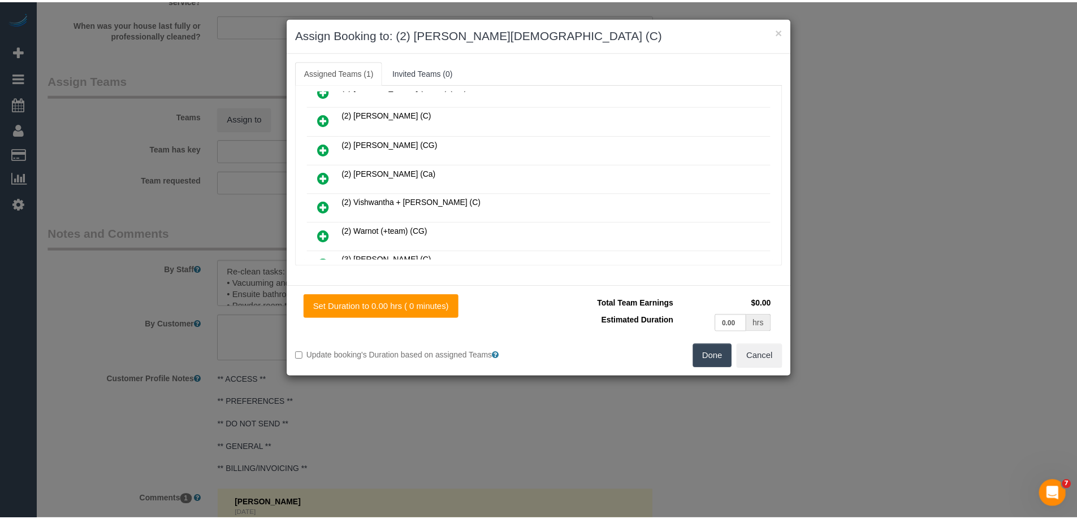
scroll to position [0, 0]
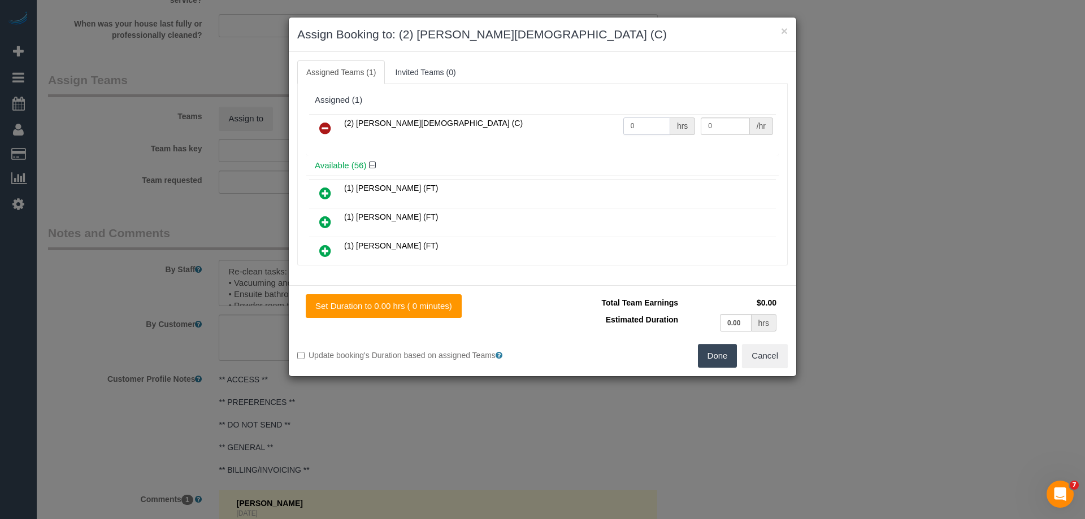
drag, startPoint x: 635, startPoint y: 125, endPoint x: 592, endPoint y: 123, distance: 42.4
click at [596, 125] on tr "(2) Raisul Islam (C) 0 hrs 0 /hr" at bounding box center [542, 128] width 467 height 29
type input "1.5"
drag, startPoint x: 682, startPoint y: 129, endPoint x: 644, endPoint y: 125, distance: 38.1
click at [666, 128] on tr "(2) Raisul Islam (C) 1.5 hrs 0 /hr" at bounding box center [542, 128] width 467 height 29
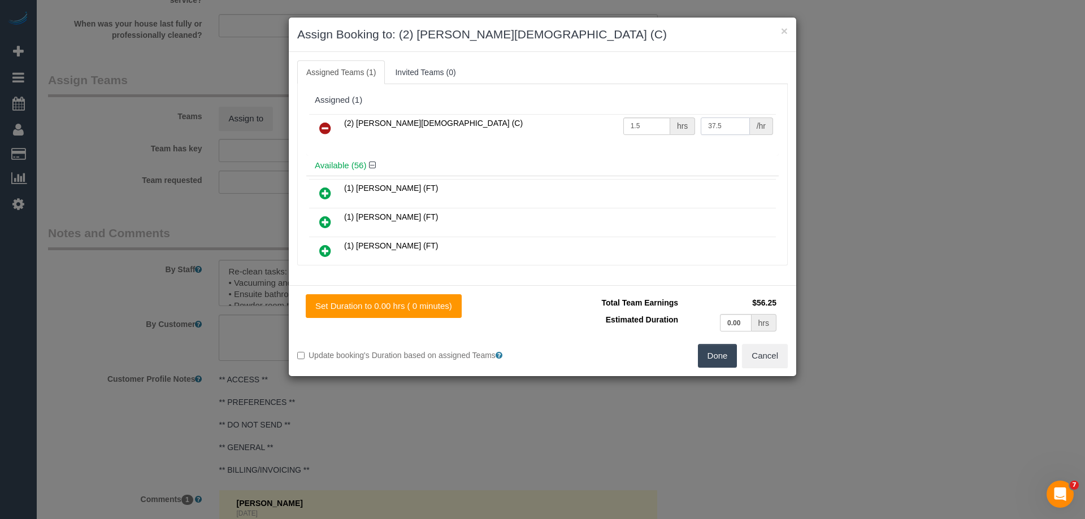
type input "37.5"
click at [727, 352] on button "Done" at bounding box center [718, 356] width 40 height 24
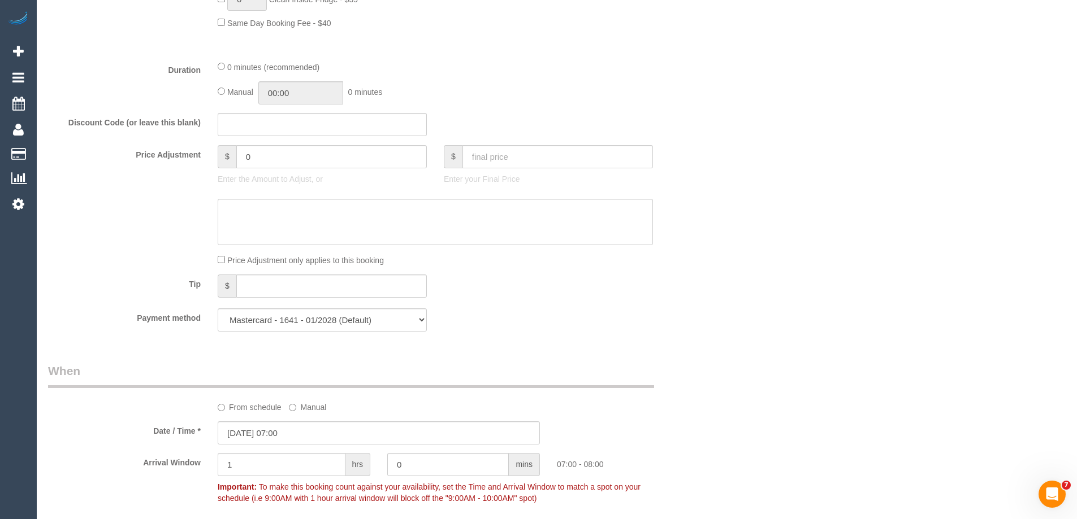
scroll to position [622, 0]
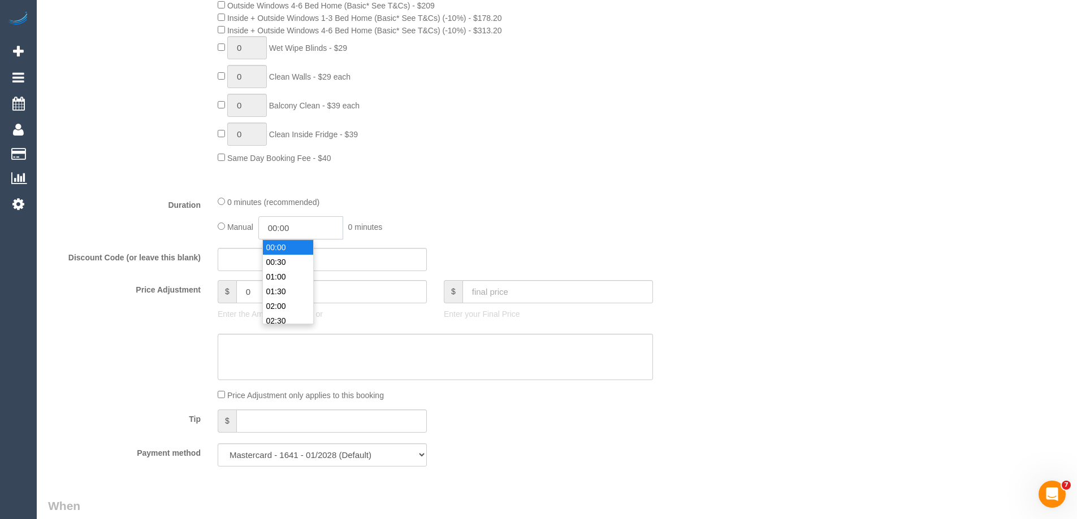
drag, startPoint x: 283, startPoint y: 224, endPoint x: 292, endPoint y: 224, distance: 9.6
click at [284, 224] on input "00:00" at bounding box center [300, 227] width 85 height 23
type input "01:30"
click at [276, 293] on li "01:30" at bounding box center [288, 291] width 50 height 15
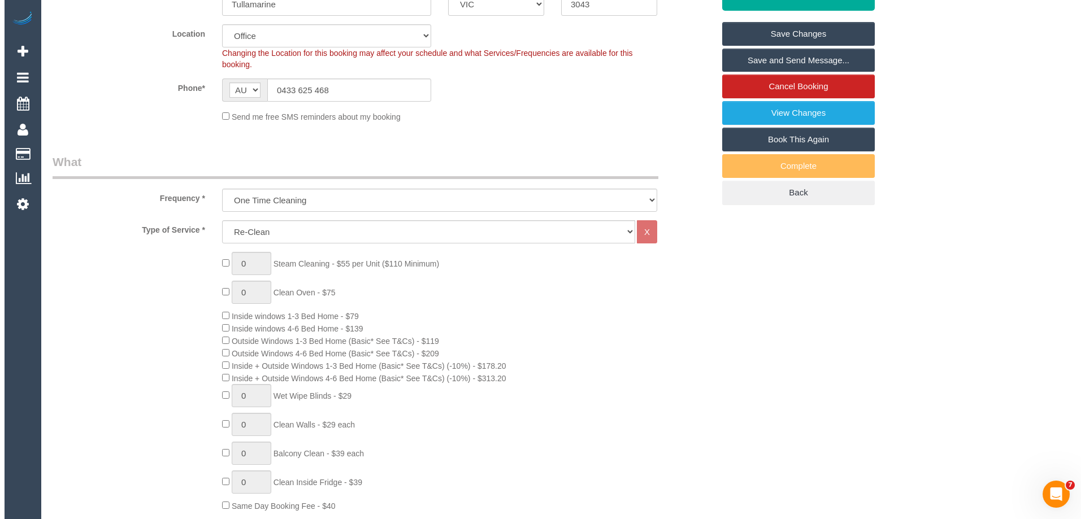
scroll to position [0, 0]
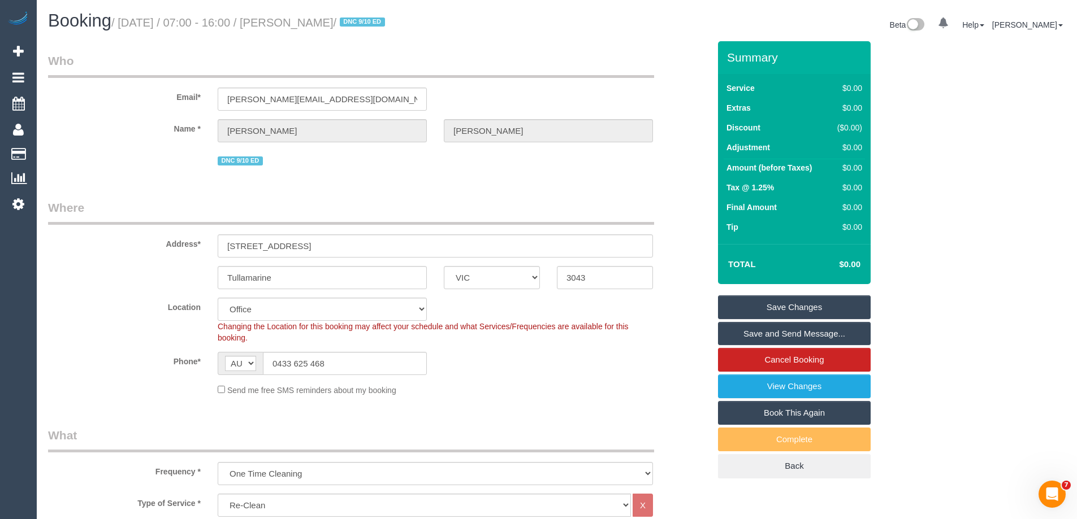
drag, startPoint x: 359, startPoint y: 22, endPoint x: 299, endPoint y: 26, distance: 60.0
click at [299, 26] on small "/ October 14, 2025 / 07:00 - 16:00 / Chris James / DNC 9/10 ED" at bounding box center [249, 22] width 277 height 12
copy small "Chris James"
click at [742, 303] on link "Save Changes" at bounding box center [794, 308] width 153 height 24
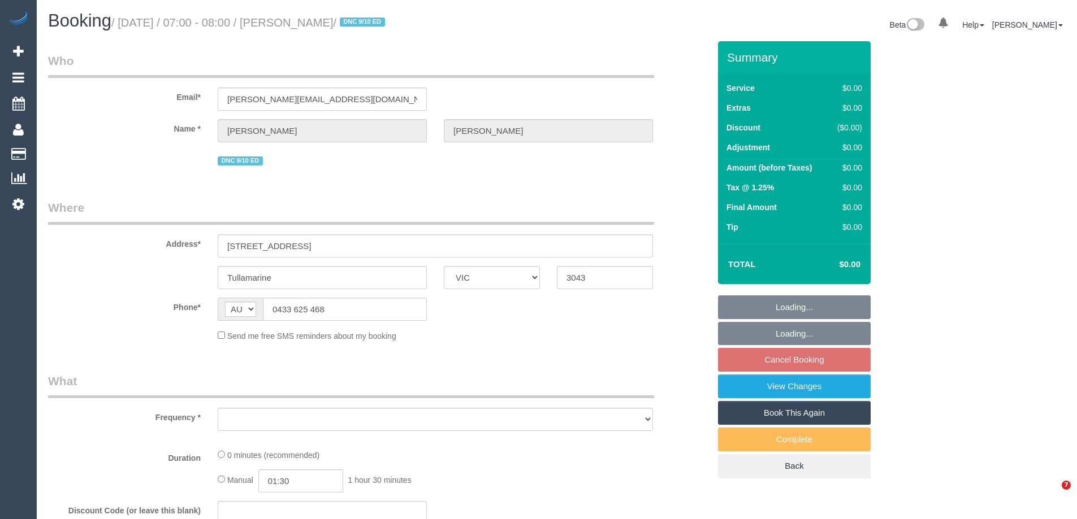
select select "VIC"
select select "string:stripe-pm_1SAhTO2GScqysDRVuPyMgl1d"
select select "number:27"
select select "number:18"
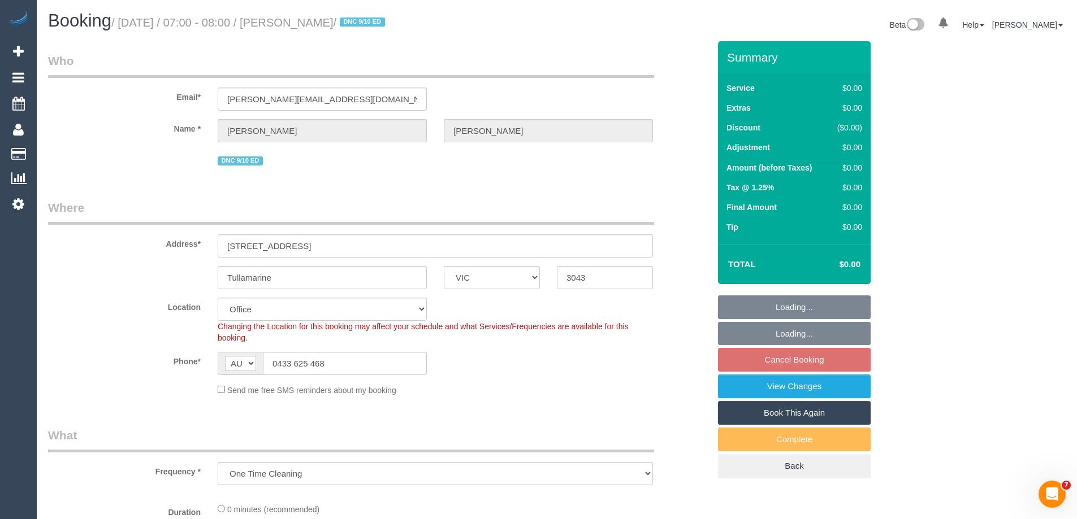
select select "object:780"
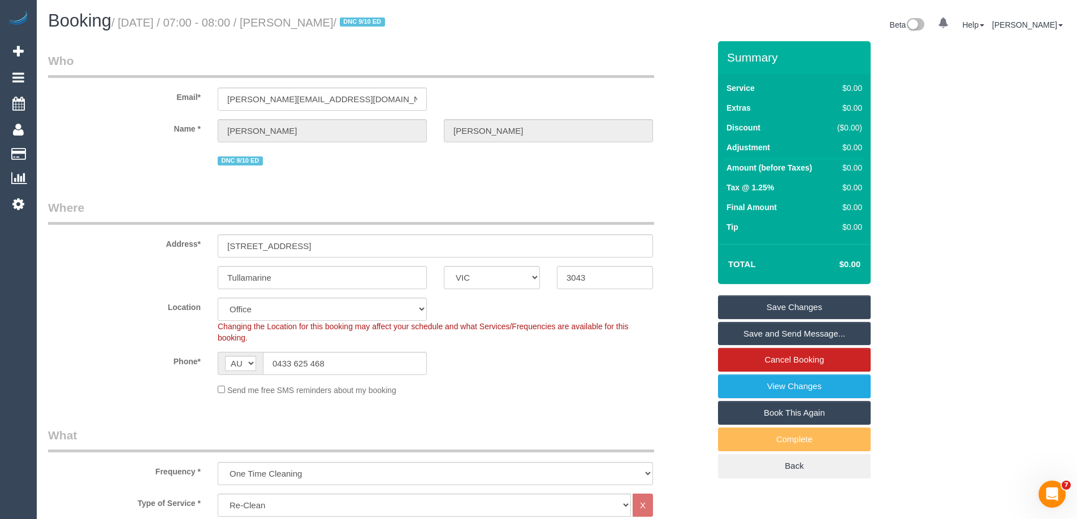
click at [735, 307] on link "Save Changes" at bounding box center [794, 308] width 153 height 24
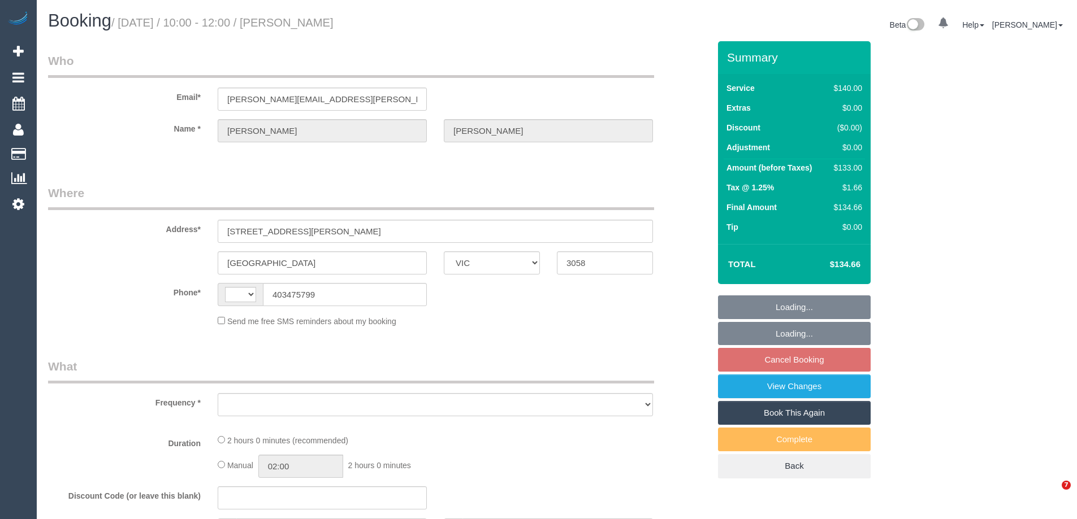
select select "VIC"
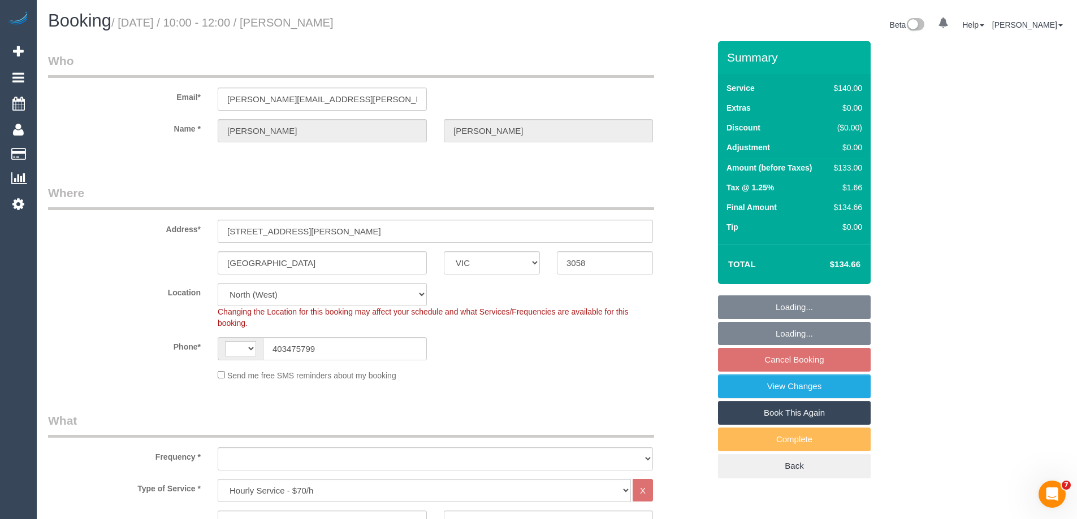
select select "string:AU"
select select "object:1424"
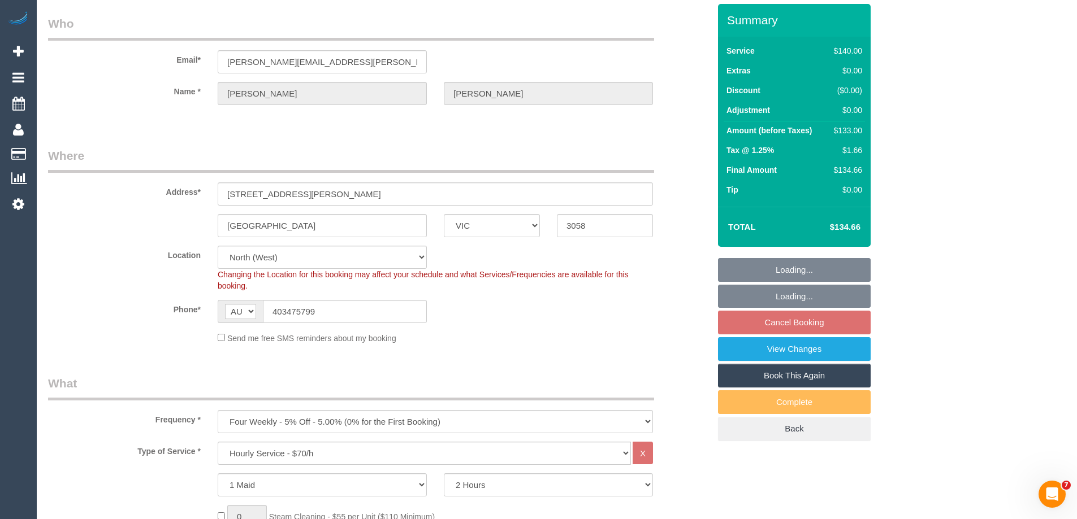
select select "string:stripe-pm_1RBNlm2GScqysDRV5Pd3mbrE"
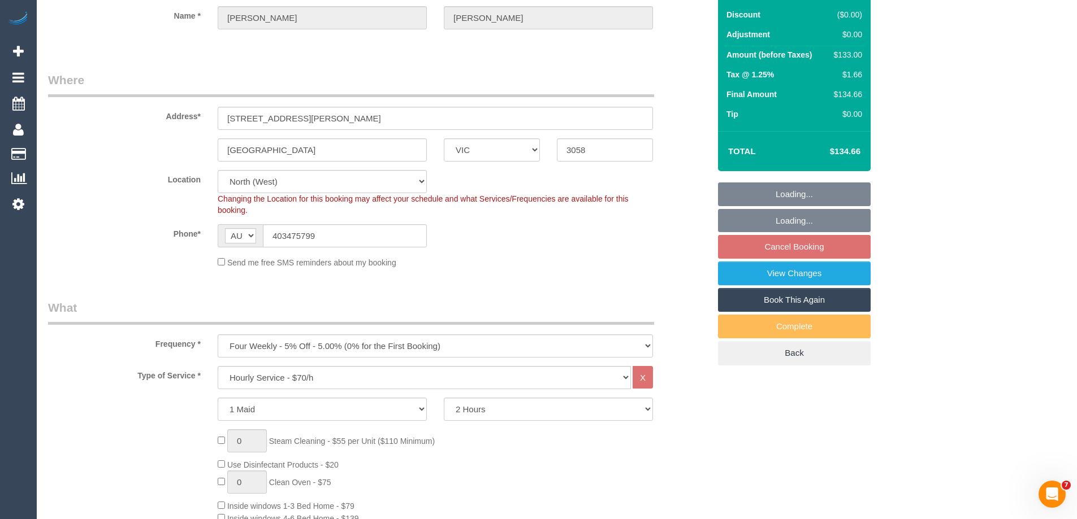
select select "number:28"
select select "number:14"
select select "number:19"
select select "number:22"
select select "number:13"
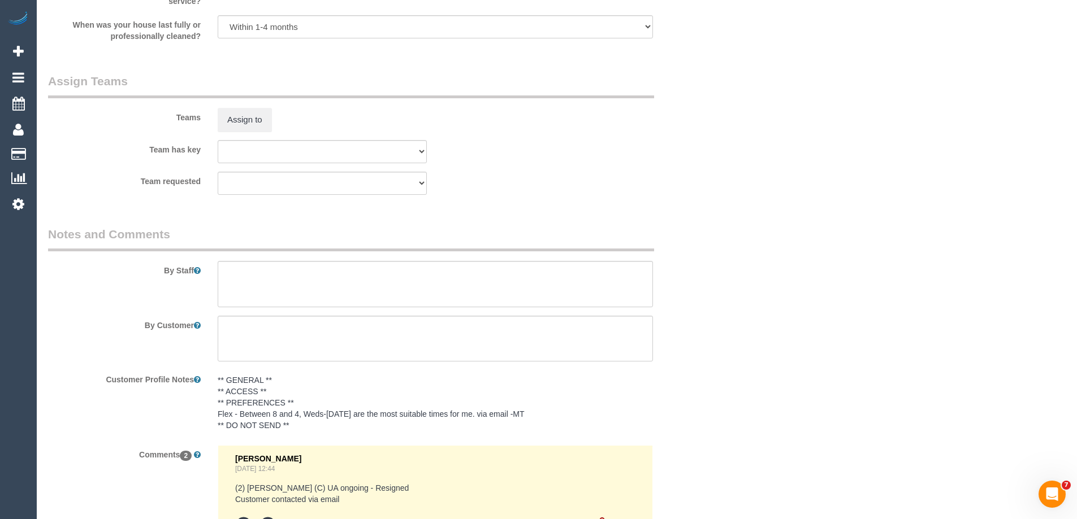
scroll to position [1696, 0]
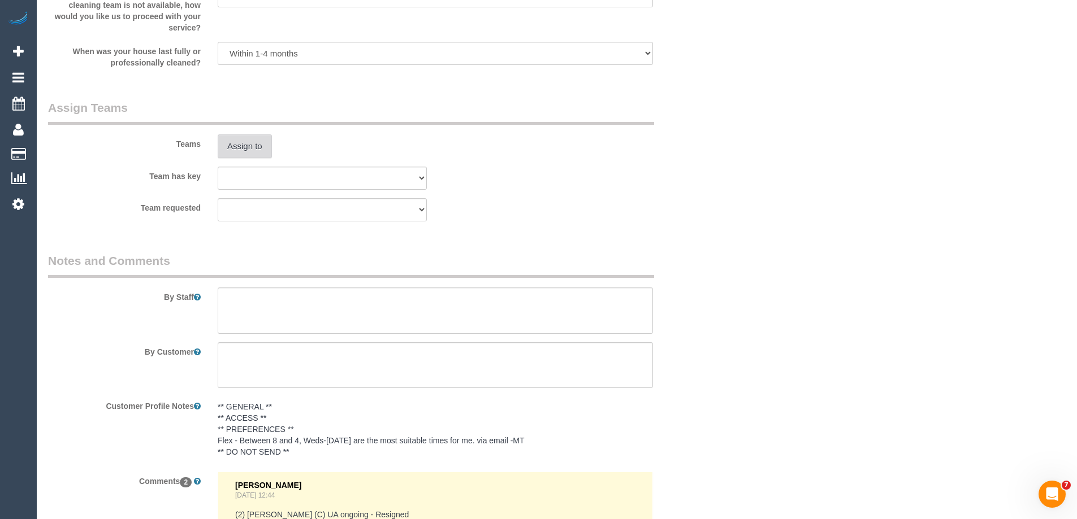
click at [246, 147] on button "Assign to" at bounding box center [245, 147] width 54 height 24
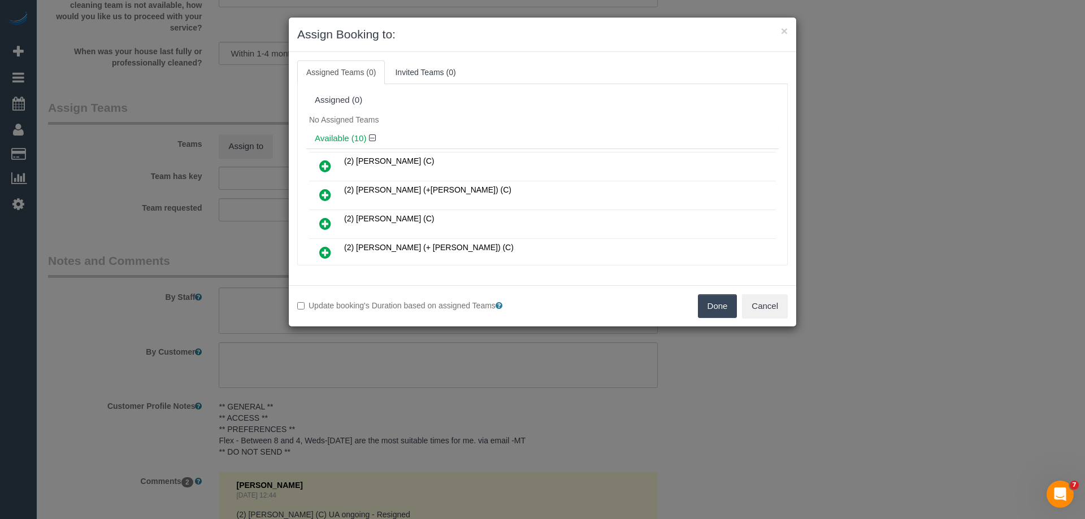
click at [326, 163] on icon at bounding box center [325, 166] width 12 height 14
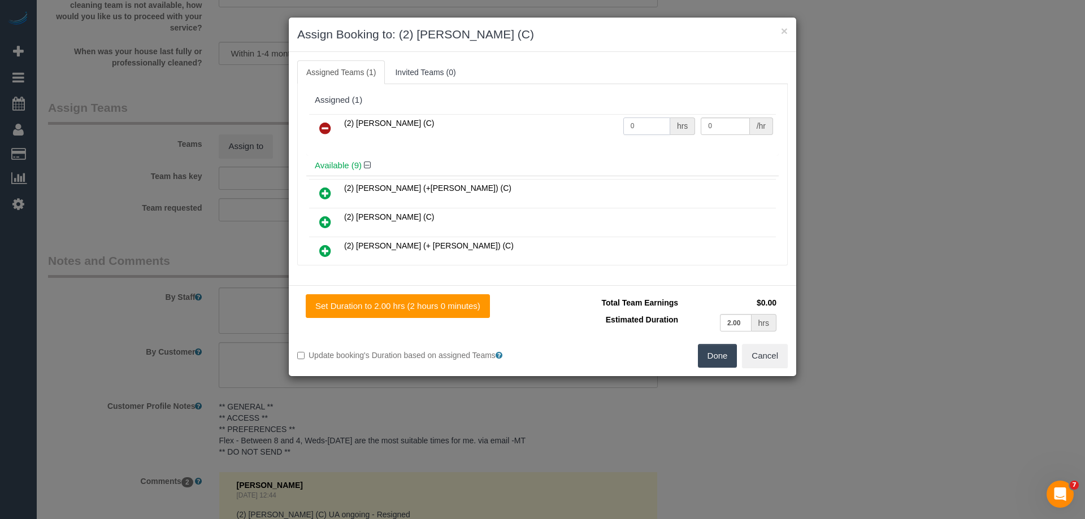
click at [591, 124] on tr "(2) Ashik Miah (C) 0 hrs 0 /hr" at bounding box center [542, 128] width 467 height 29
type input "2"
drag, startPoint x: 712, startPoint y: 127, endPoint x: 654, endPoint y: 120, distance: 58.6
click at [655, 120] on tr "(2) Ashik Miah (C) 2 hrs 0 /hr" at bounding box center [542, 128] width 467 height 29
type input "37.5"
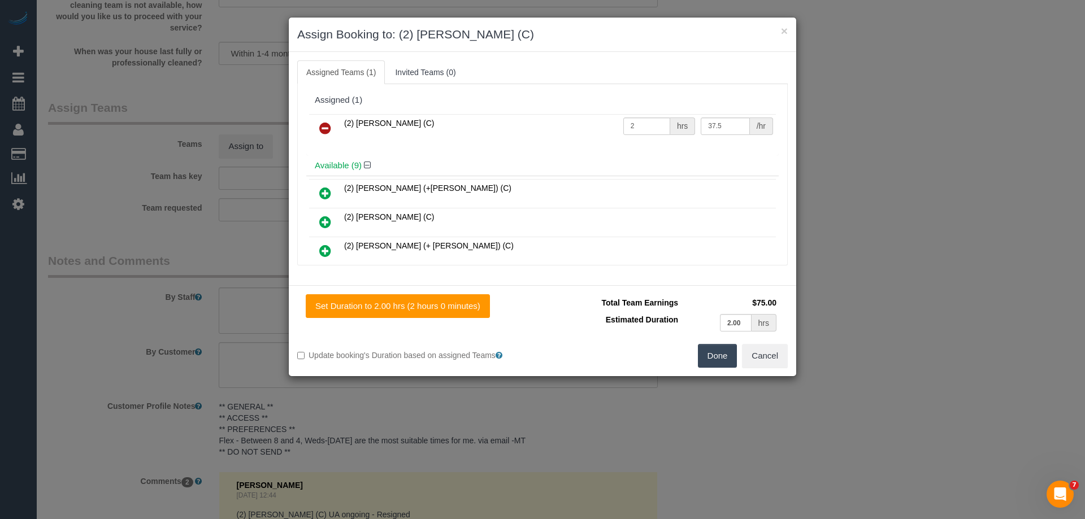
click at [716, 361] on button "Done" at bounding box center [718, 356] width 40 height 24
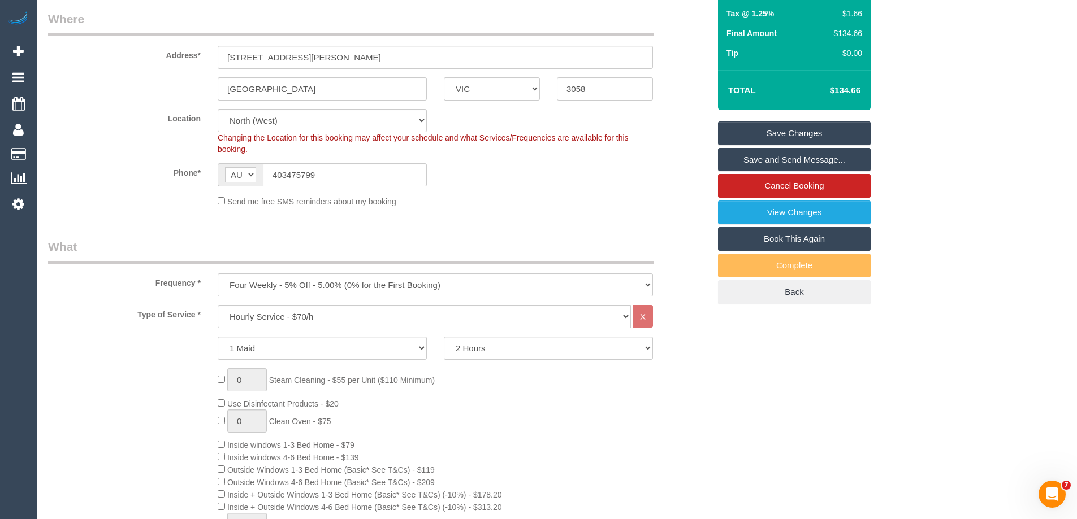
scroll to position [0, 0]
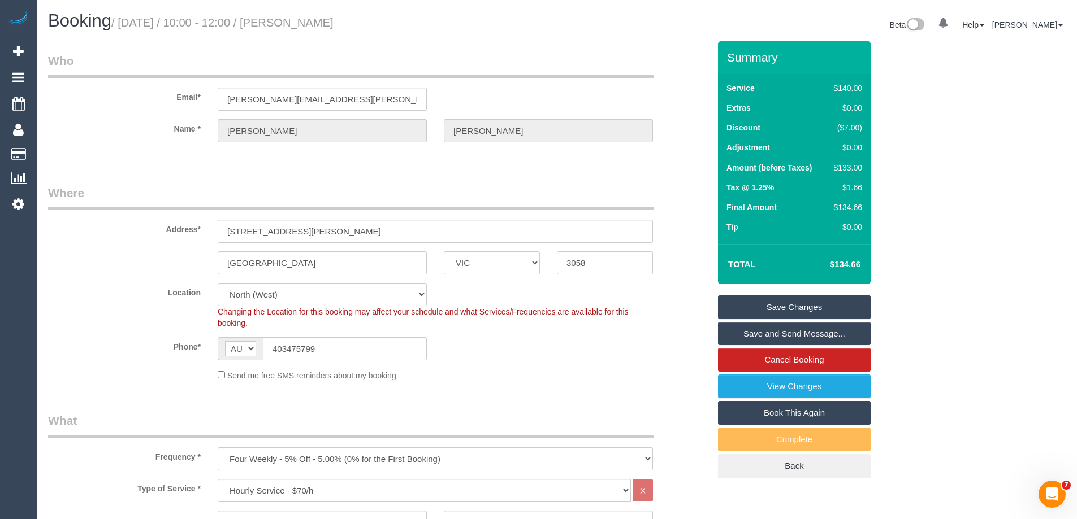
drag, startPoint x: 368, startPoint y: 20, endPoint x: 298, endPoint y: 20, distance: 70.1
click at [298, 20] on h1 "Booking / October 15, 2025 / 10:00 - 12:00 / Sophia Frentz" at bounding box center [298, 20] width 500 height 19
copy small "Sophia Frentz"
click at [778, 331] on link "Save and Send Message..." at bounding box center [794, 334] width 153 height 24
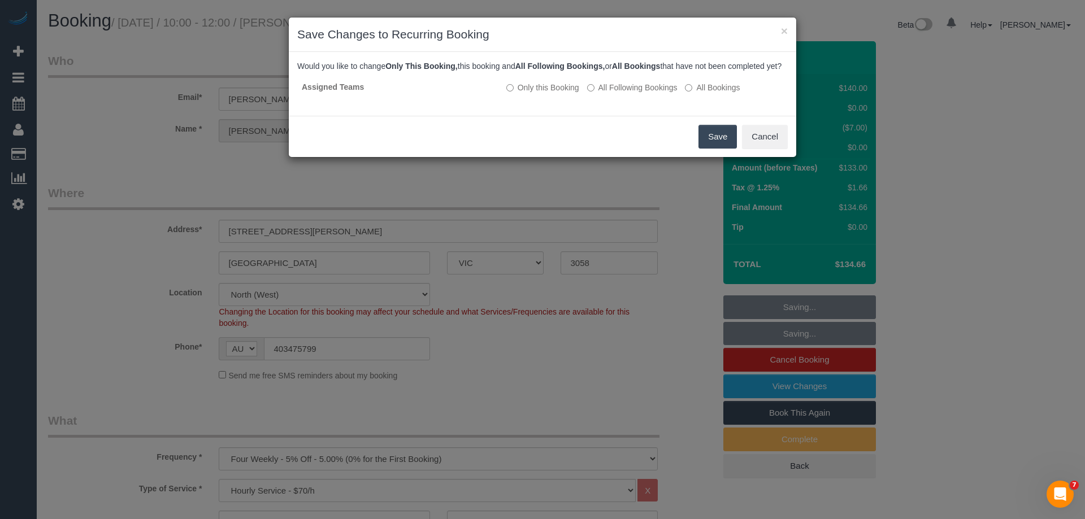
click at [713, 149] on button "Save" at bounding box center [718, 137] width 38 height 24
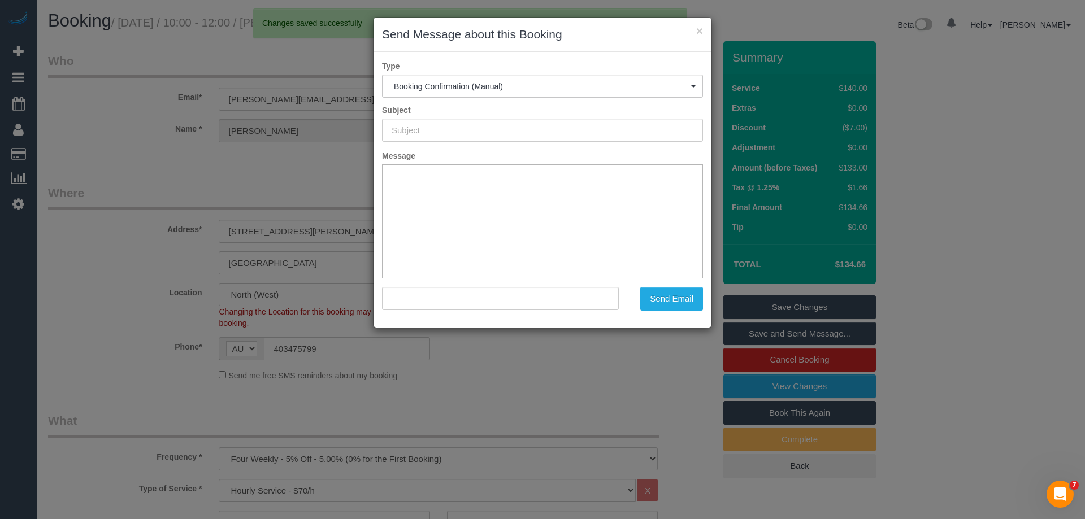
type input "Booking Confirmed"
type input ""Sophia Frentz" <sophia.frentz@gmail.com>"
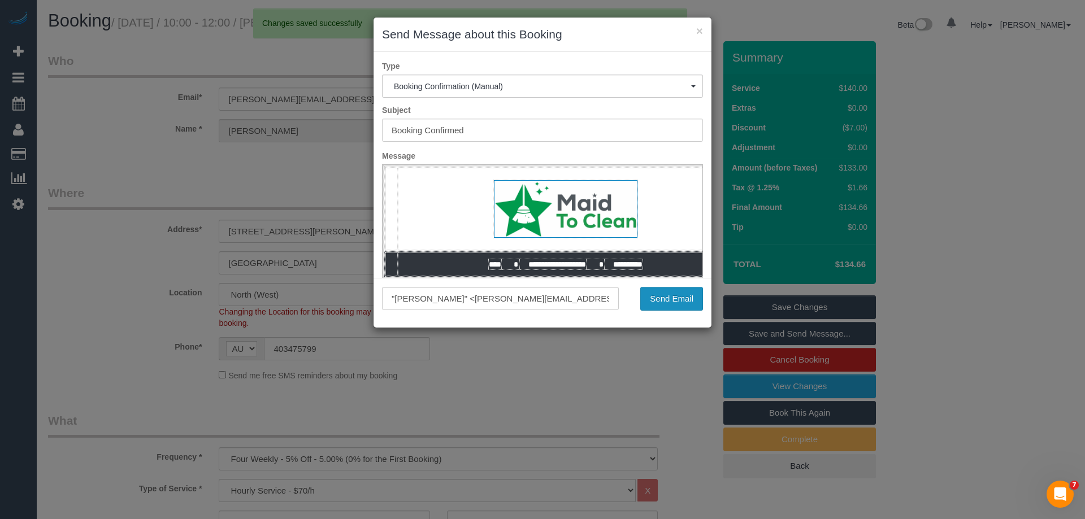
click at [672, 300] on button "Send Email" at bounding box center [671, 299] width 63 height 24
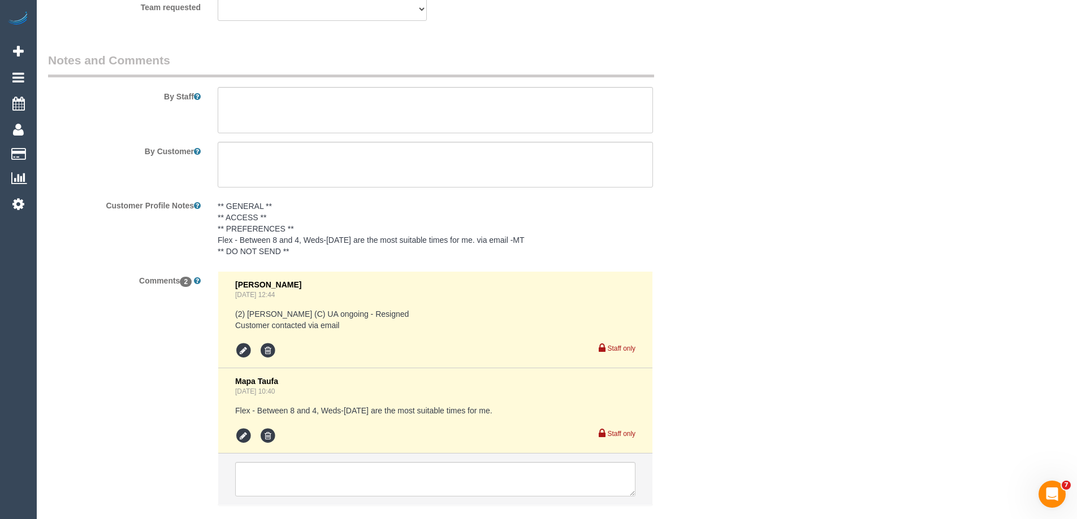
scroll to position [1983, 0]
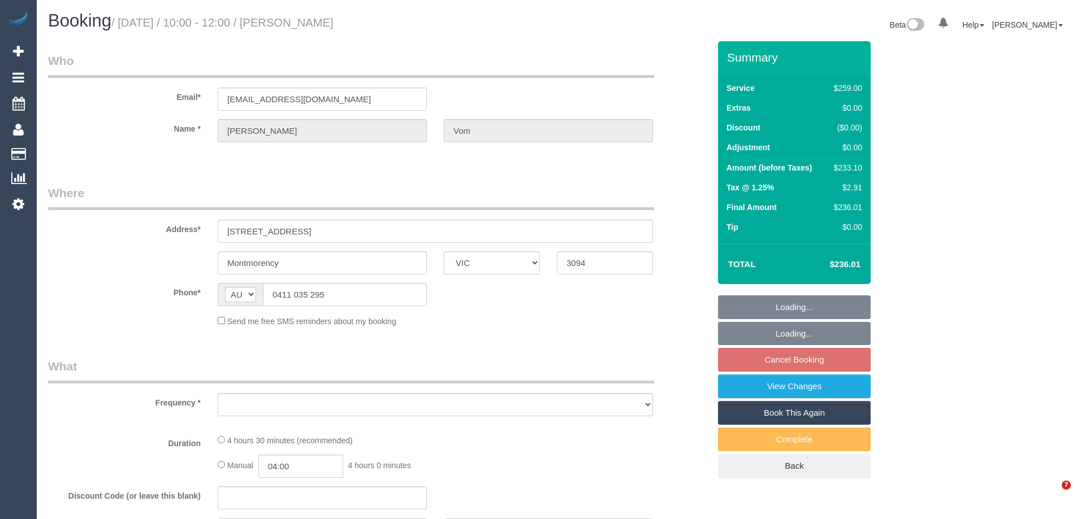
select select "VIC"
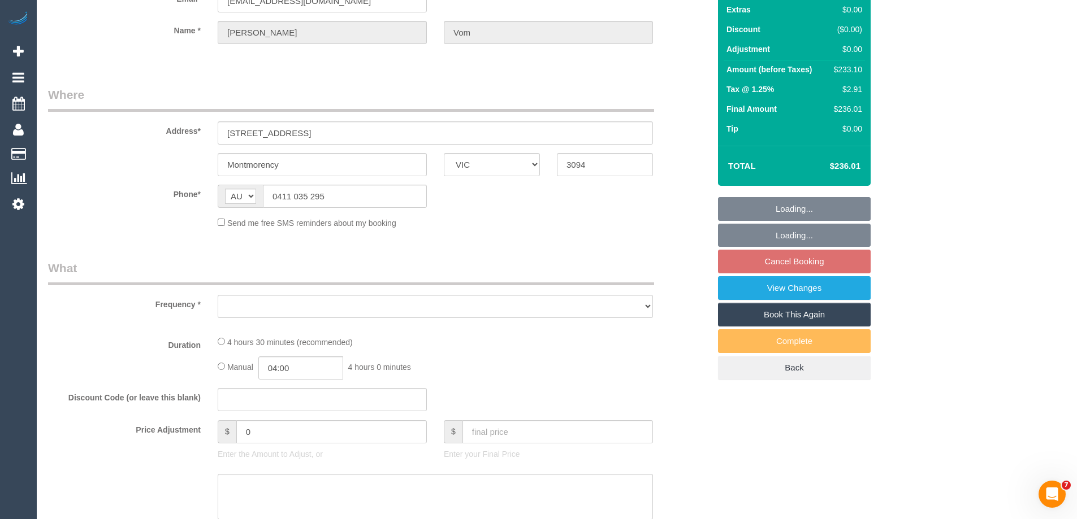
select select "string:stripe-pm_1SB5m22GScqysDRVIc5UrcRU"
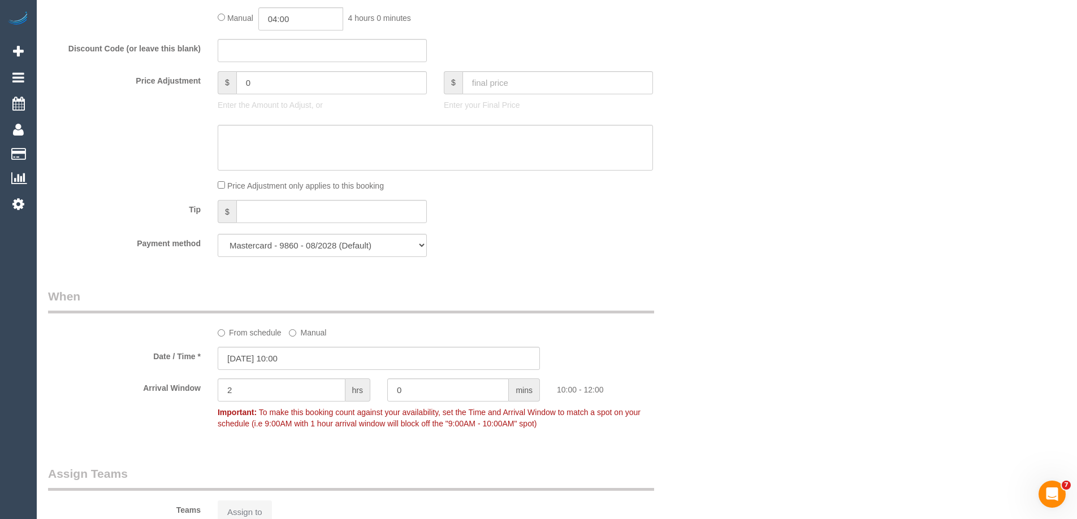
select select "object:543"
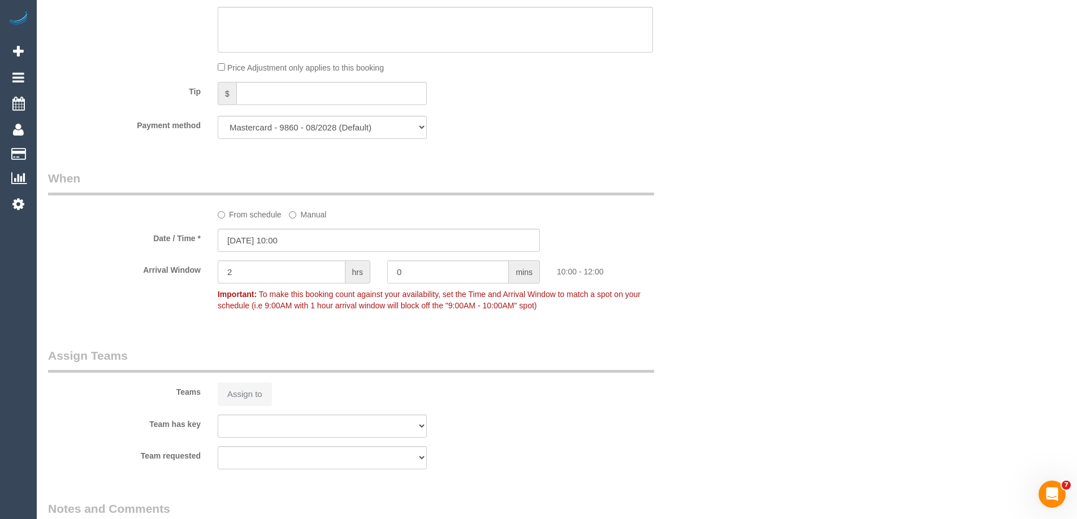
select select "number:30"
select select "number:14"
select select "number:19"
select select "number:22"
select select "number:34"
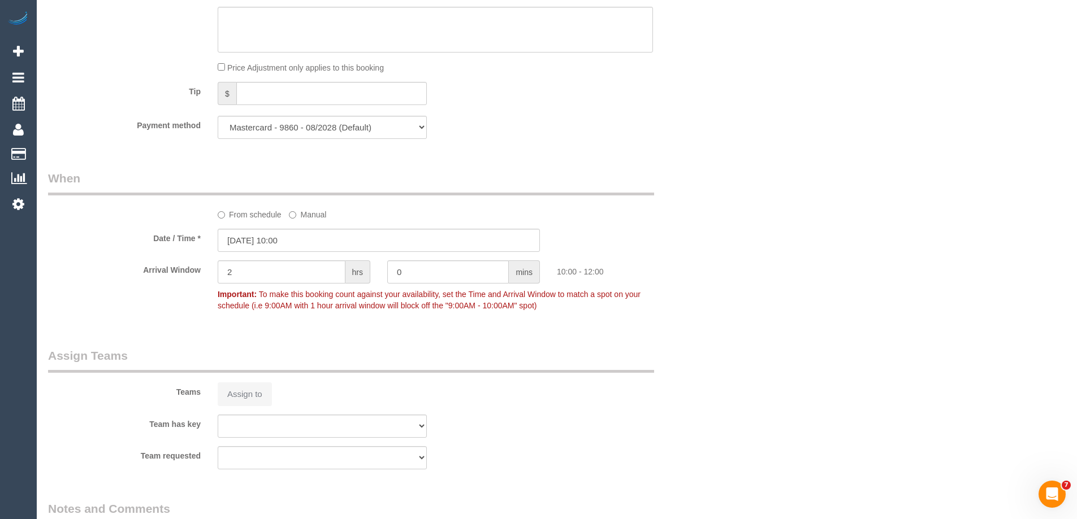
select select "number:26"
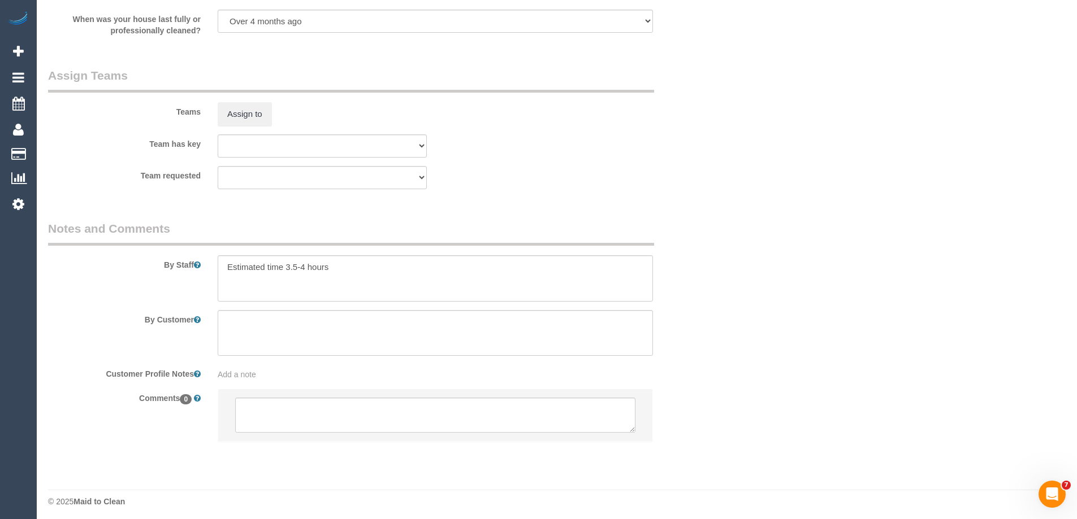
scroll to position [1738, 0]
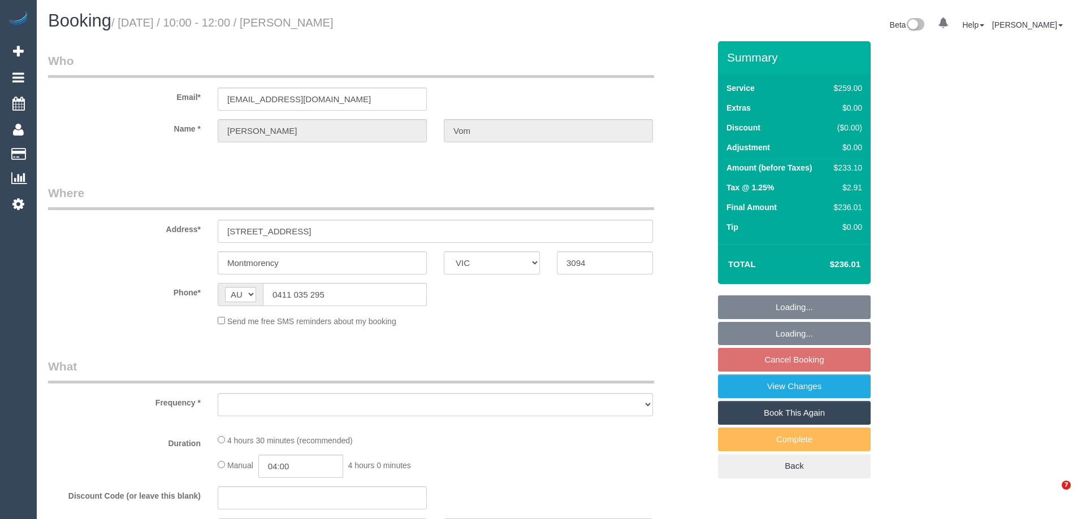
select select "VIC"
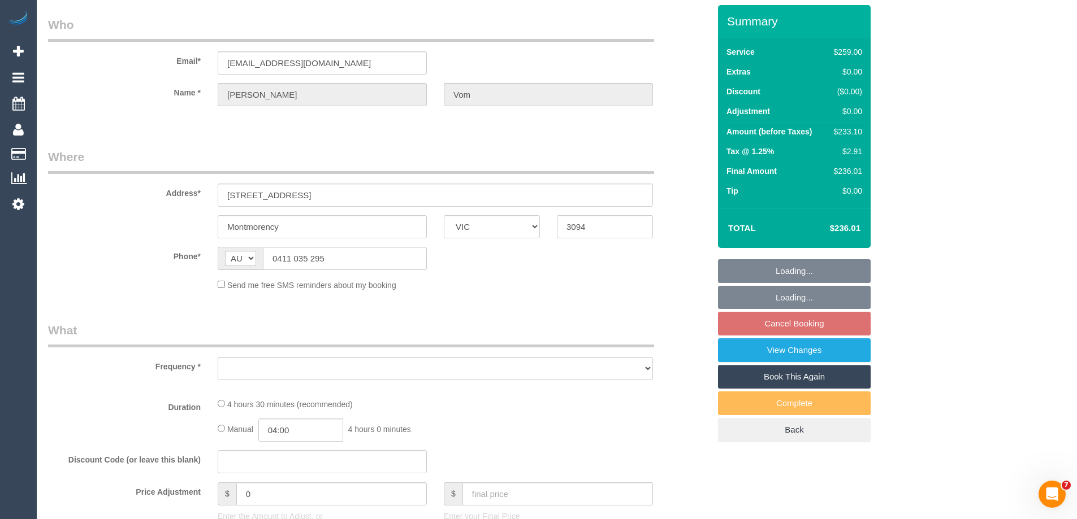
select select "object:522"
select select "string:stripe-pm_1SB5m22GScqysDRVIc5UrcRU"
select select "number:30"
select select "number:14"
select select "number:19"
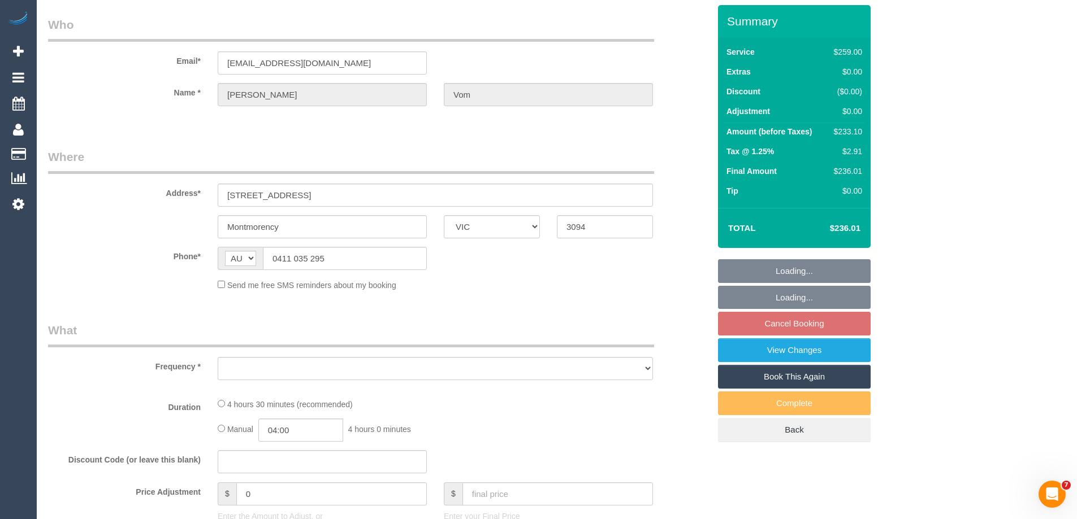
select select "number:22"
select select "number:34"
select select "number:26"
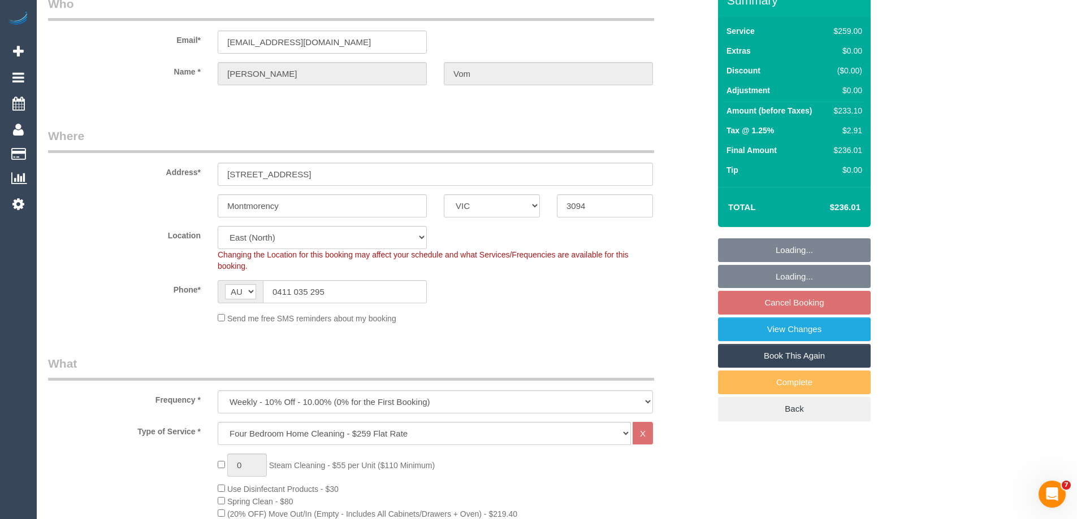
select select "object:777"
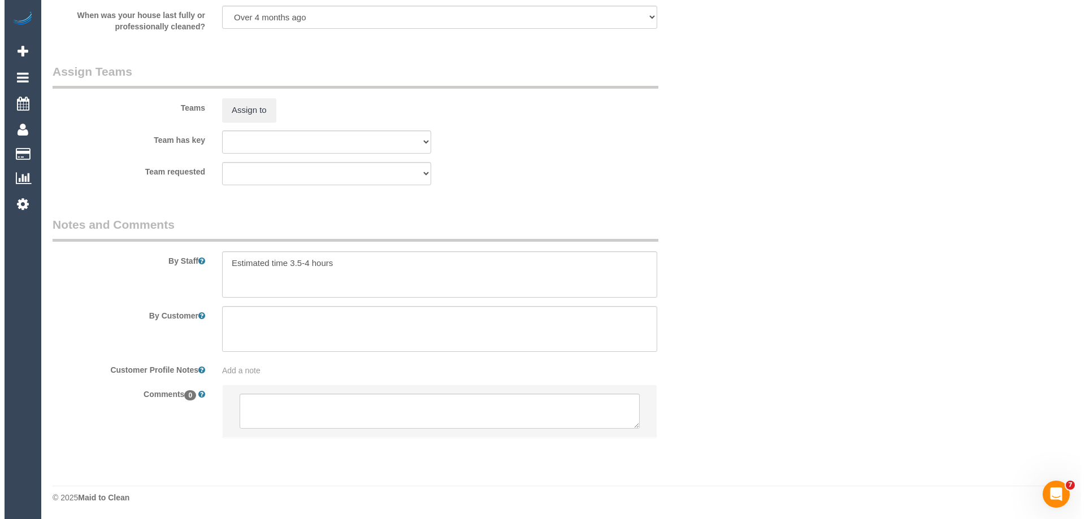
scroll to position [1738, 0]
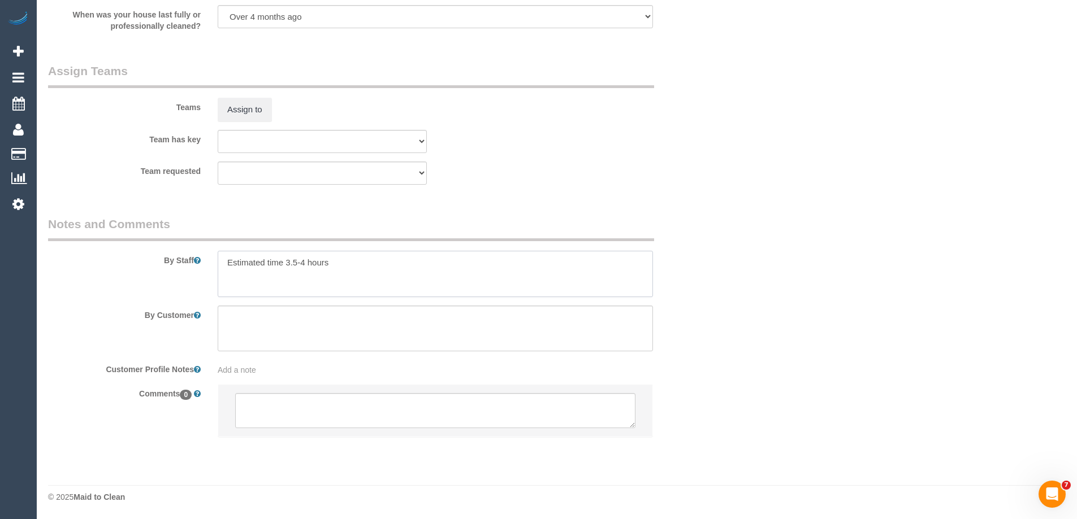
click at [222, 268] on textarea at bounding box center [435, 274] width 435 height 46
type textarea "*Cover* Estimated time 3.5-4 hours"
click at [261, 112] on button "Assign to" at bounding box center [245, 110] width 54 height 24
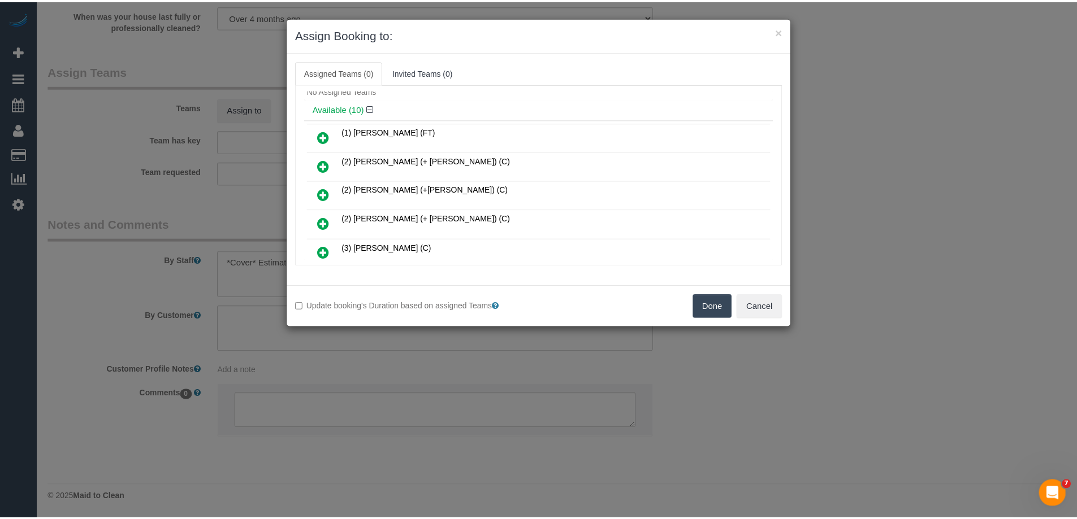
scroll to position [0, 0]
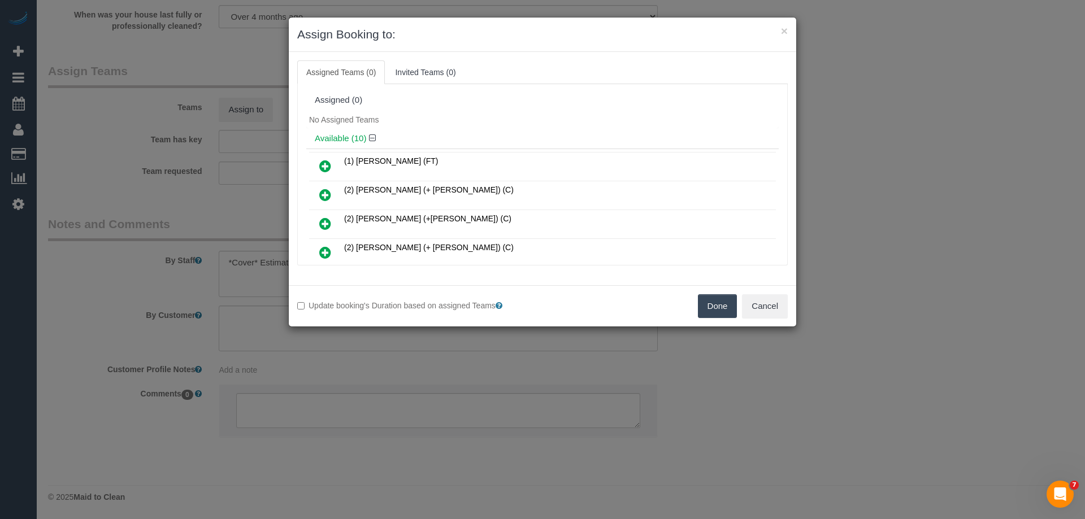
click at [710, 317] on button "Done" at bounding box center [718, 306] width 40 height 24
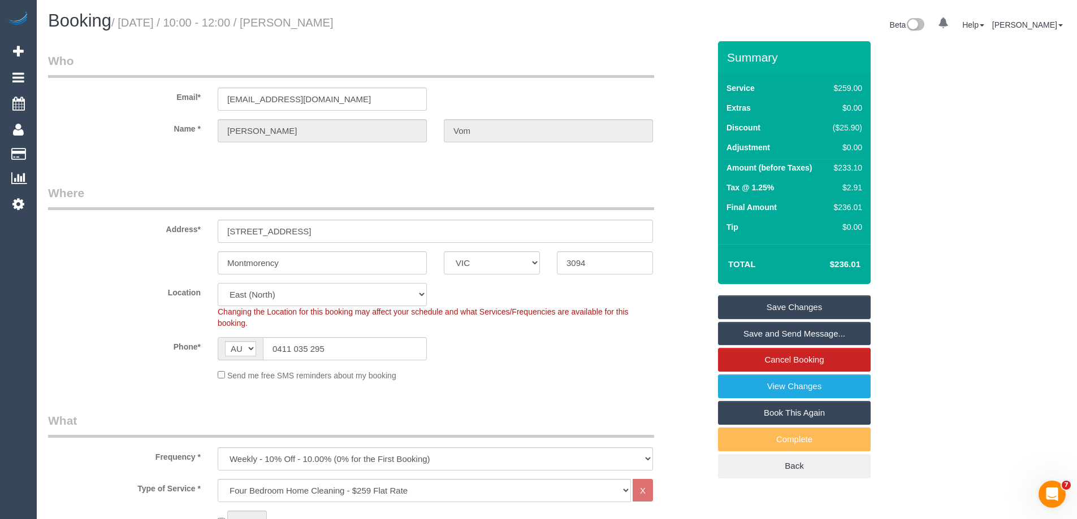
click at [249, 298] on select "Office City East (North) East (South) Inner East Inner North (East) Inner North…" at bounding box center [322, 294] width 209 height 23
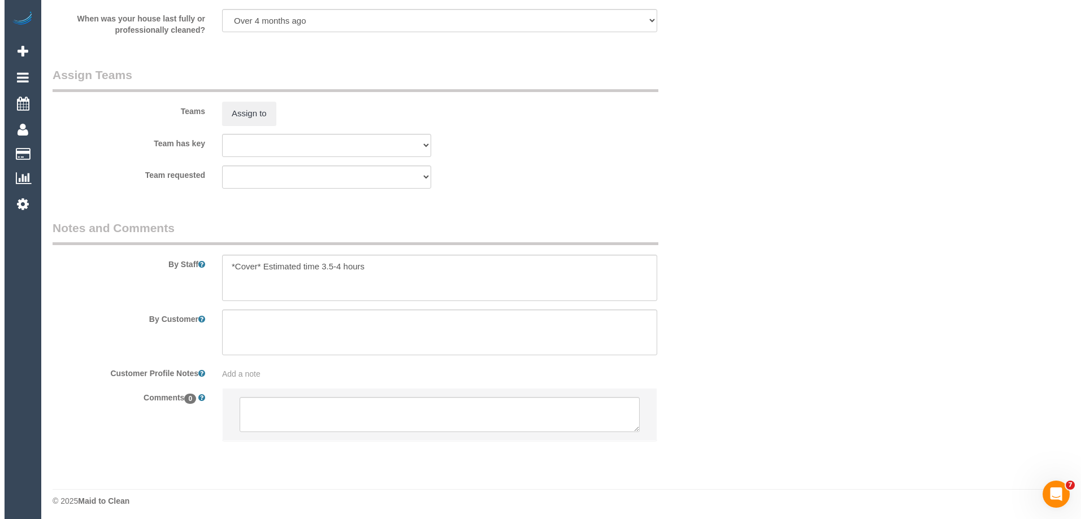
scroll to position [1738, 0]
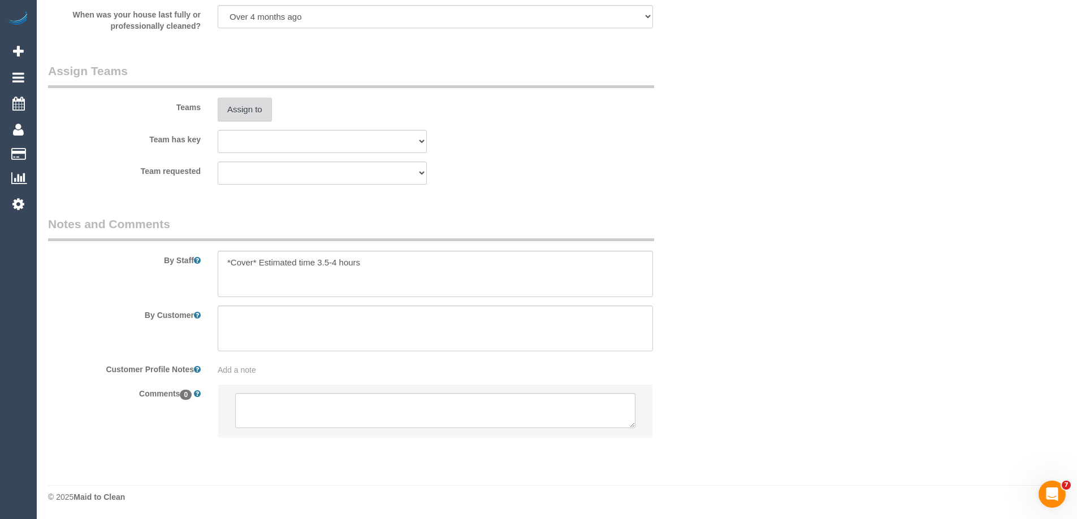
click at [233, 111] on button "Assign to" at bounding box center [245, 110] width 54 height 24
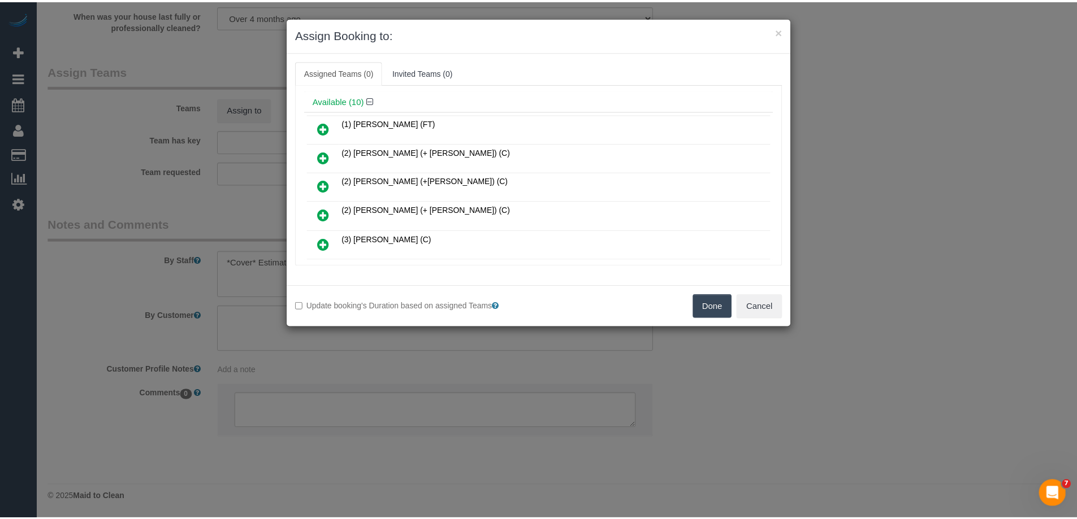
scroll to position [57, 0]
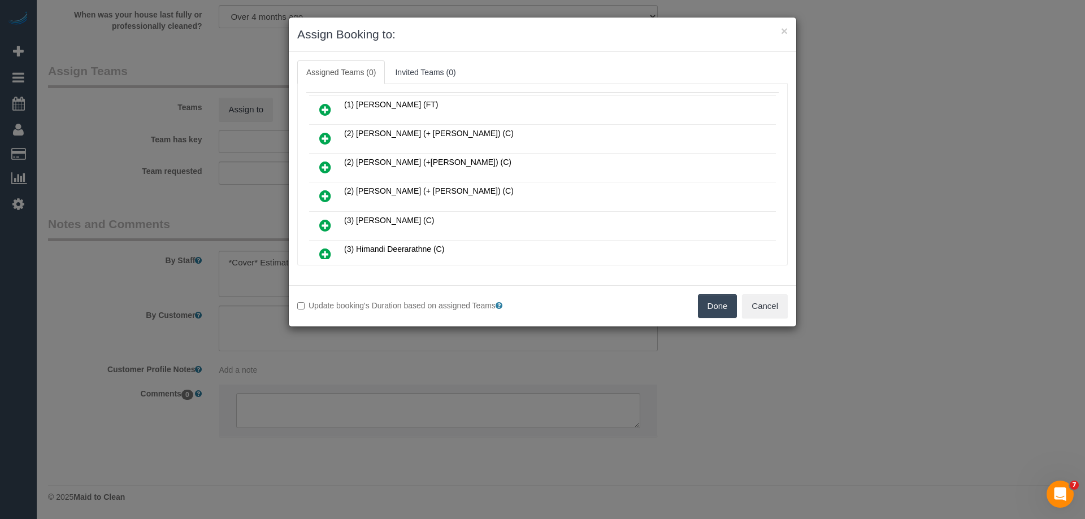
drag, startPoint x: 719, startPoint y: 311, endPoint x: 719, endPoint y: 304, distance: 6.8
click at [719, 310] on button "Done" at bounding box center [718, 306] width 40 height 24
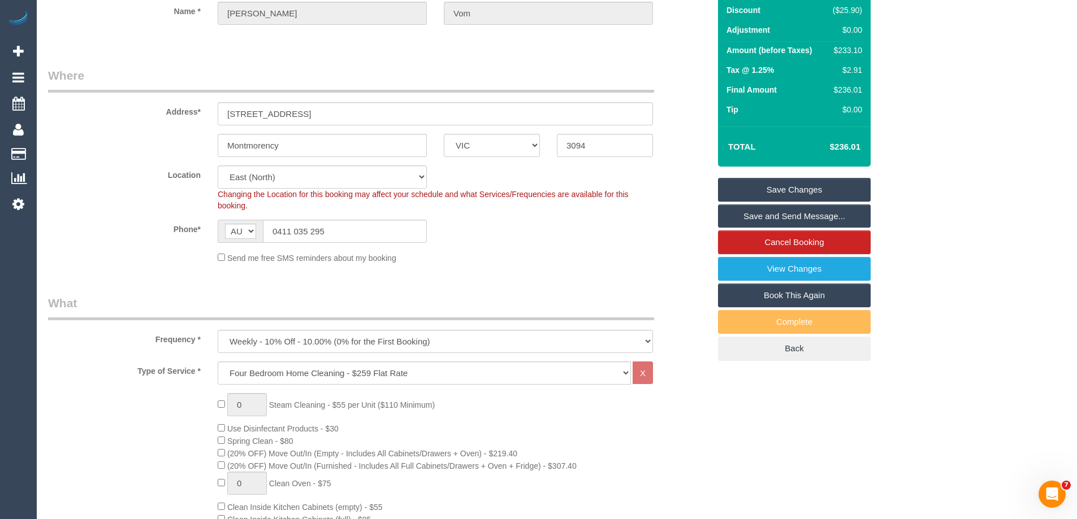
scroll to position [0, 0]
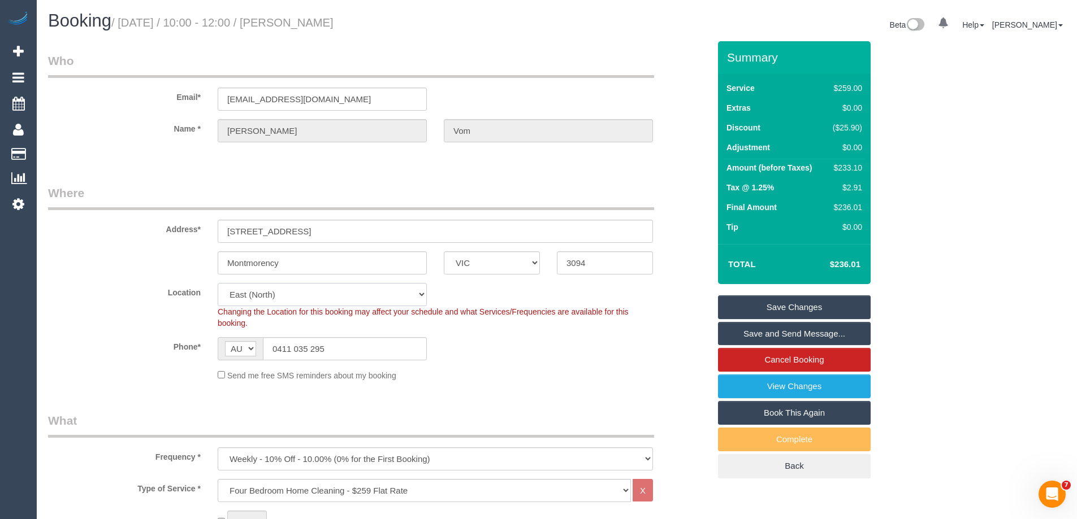
click at [246, 294] on select "Office City East (North) East (South) Inner East Inner North (East) Inner North…" at bounding box center [322, 294] width 209 height 23
select select "60"
click at [218, 283] on select "Office City East (North) East (South) Inner East Inner North (East) Inner North…" at bounding box center [322, 294] width 209 height 23
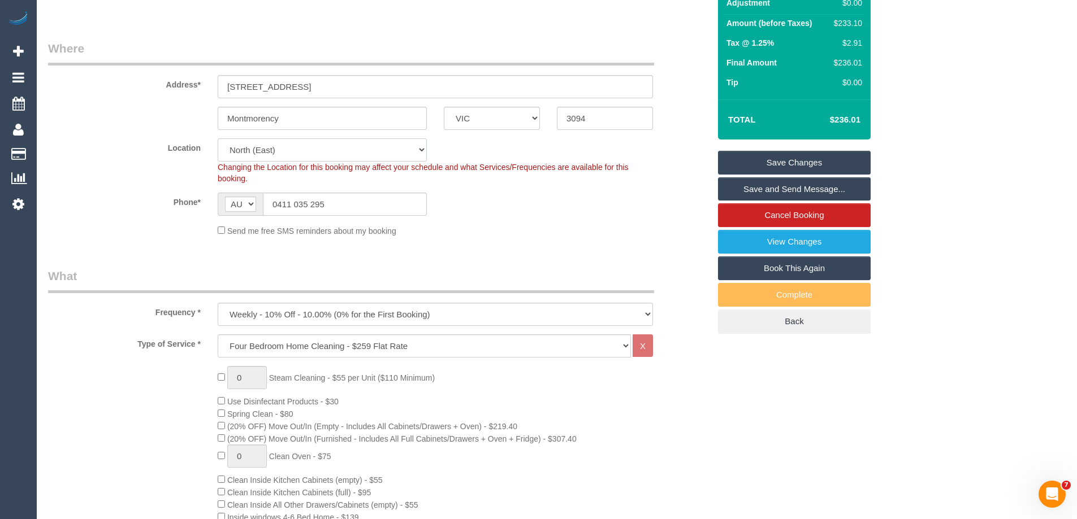
select select "object:4495"
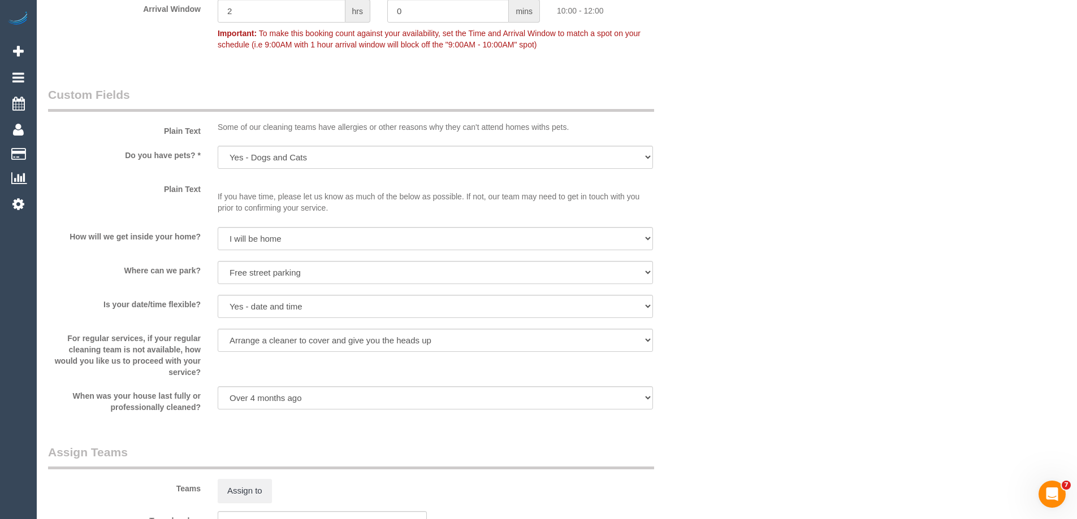
scroll to position [1696, 0]
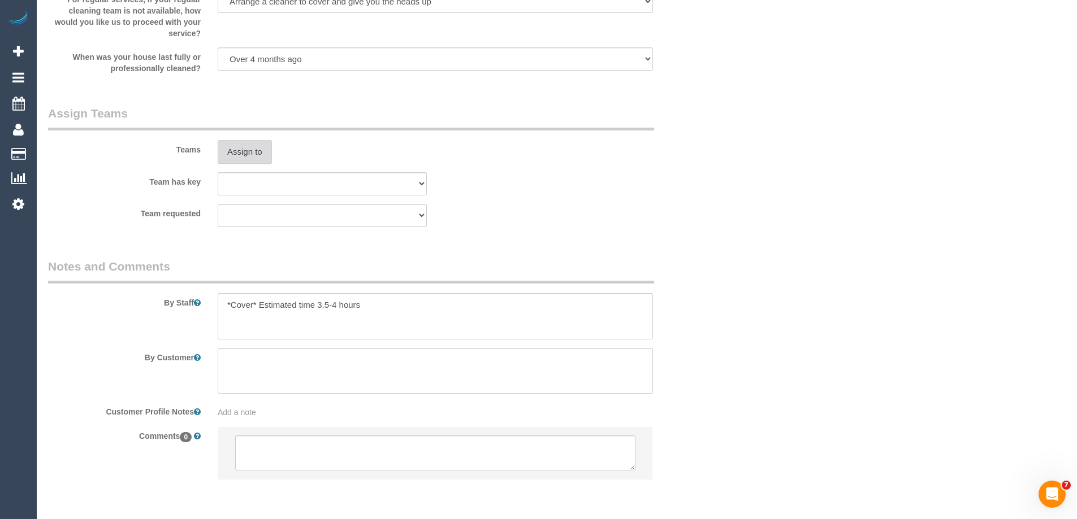
click at [254, 150] on button "Assign to" at bounding box center [245, 152] width 54 height 24
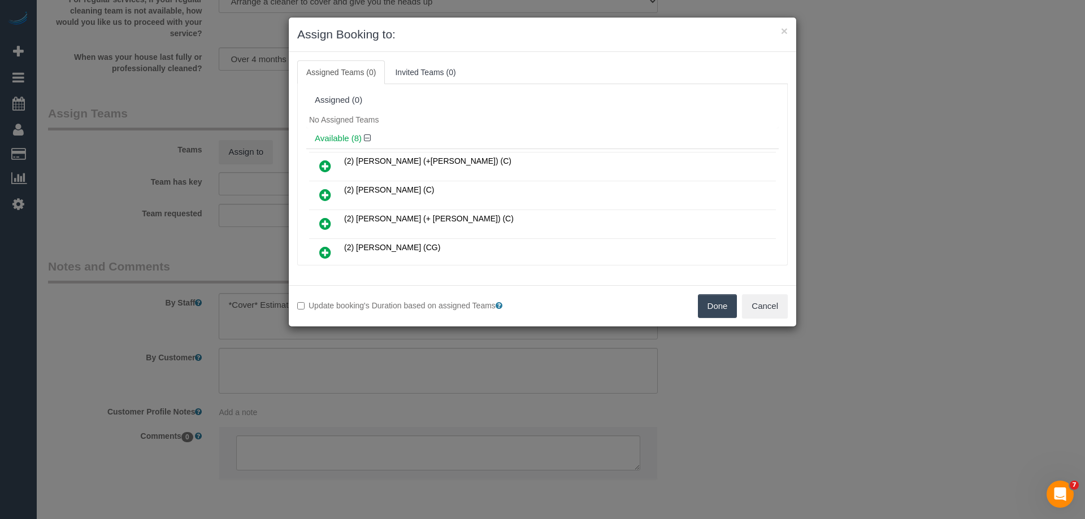
click at [324, 192] on icon at bounding box center [325, 195] width 12 height 14
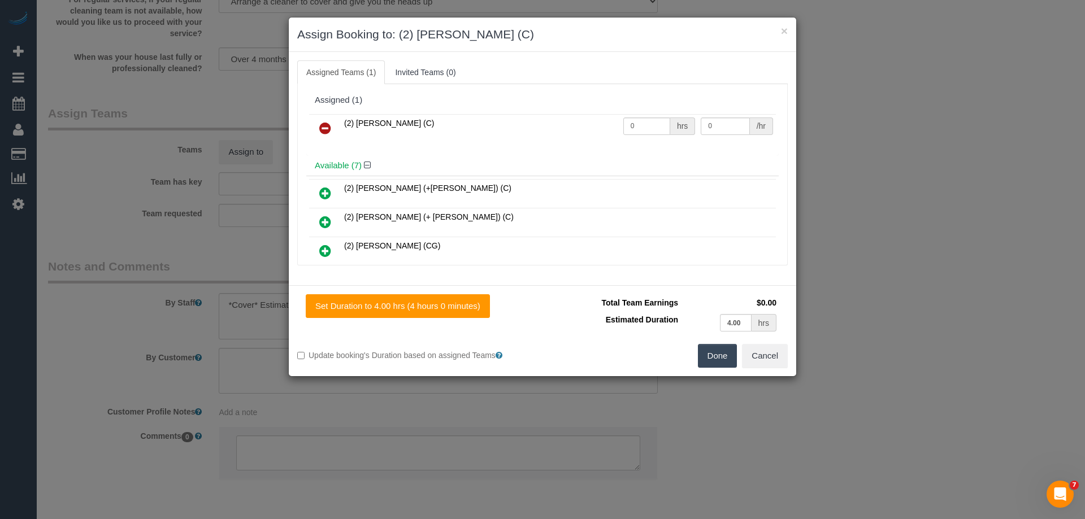
click at [712, 358] on button "Done" at bounding box center [718, 356] width 40 height 24
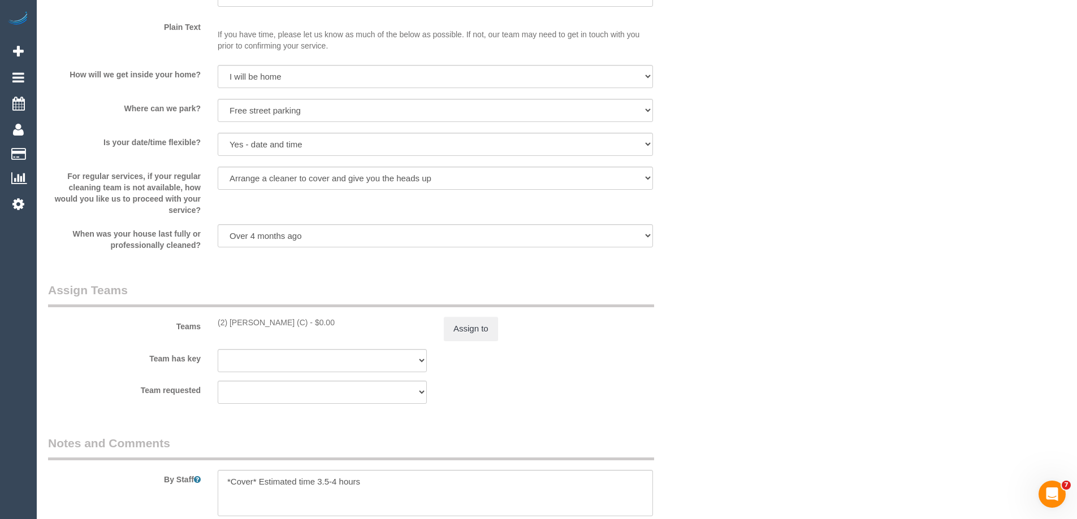
scroll to position [1526, 0]
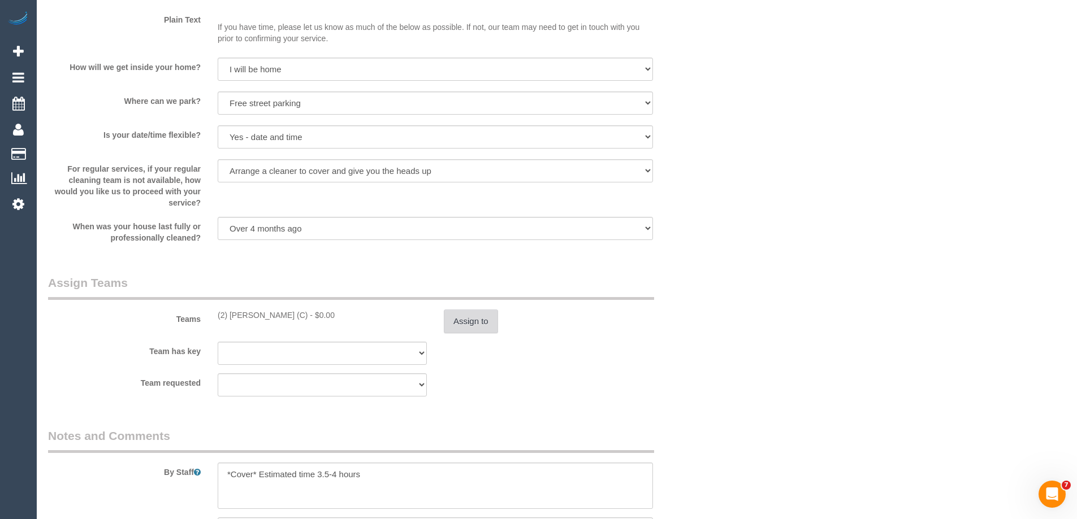
click at [458, 321] on button "Assign to" at bounding box center [471, 322] width 54 height 24
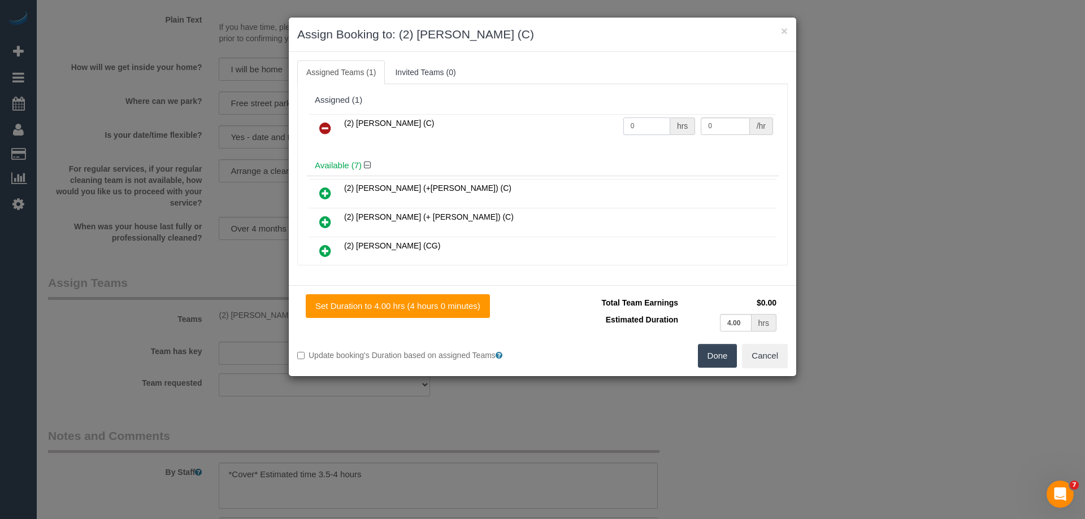
drag, startPoint x: 648, startPoint y: 125, endPoint x: 568, endPoint y: 123, distance: 80.3
click at [568, 123] on tr "(2) Harry Dhasmana (C) 0 hrs 0 /hr" at bounding box center [542, 128] width 467 height 29
type input "1"
drag, startPoint x: 731, startPoint y: 123, endPoint x: 653, endPoint y: 122, distance: 77.4
click at [656, 122] on tr "(2) Harry Dhasmana (C) 1 hrs 0 /hr" at bounding box center [542, 128] width 467 height 29
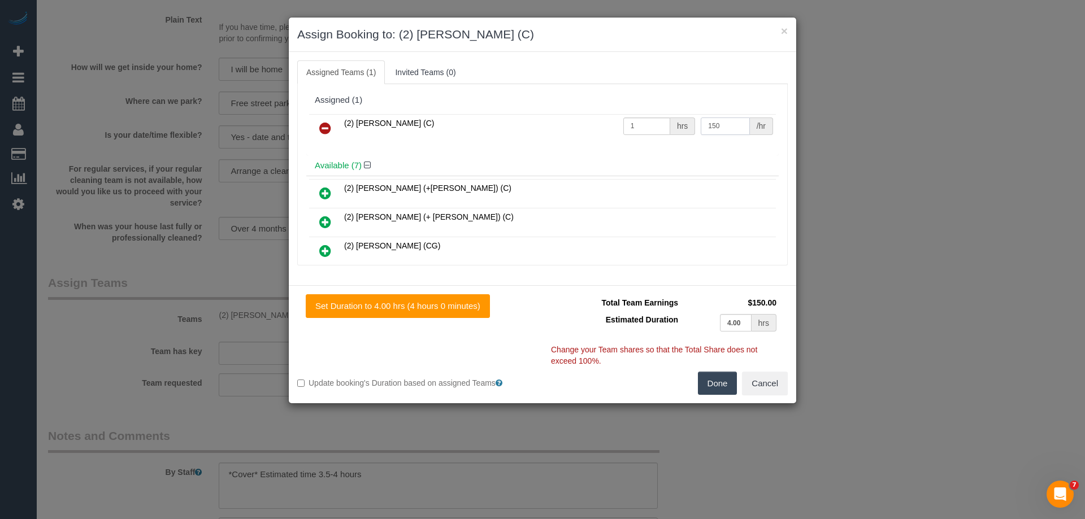
type input "150"
drag, startPoint x: 719, startPoint y: 393, endPoint x: 717, endPoint y: 379, distance: 13.9
click at [719, 390] on button "Done" at bounding box center [718, 384] width 40 height 24
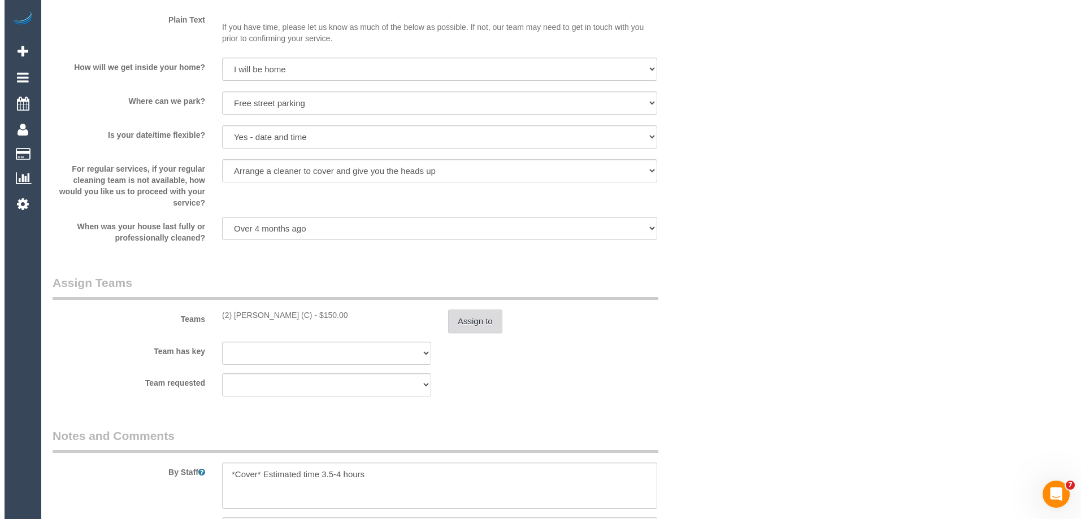
scroll to position [0, 0]
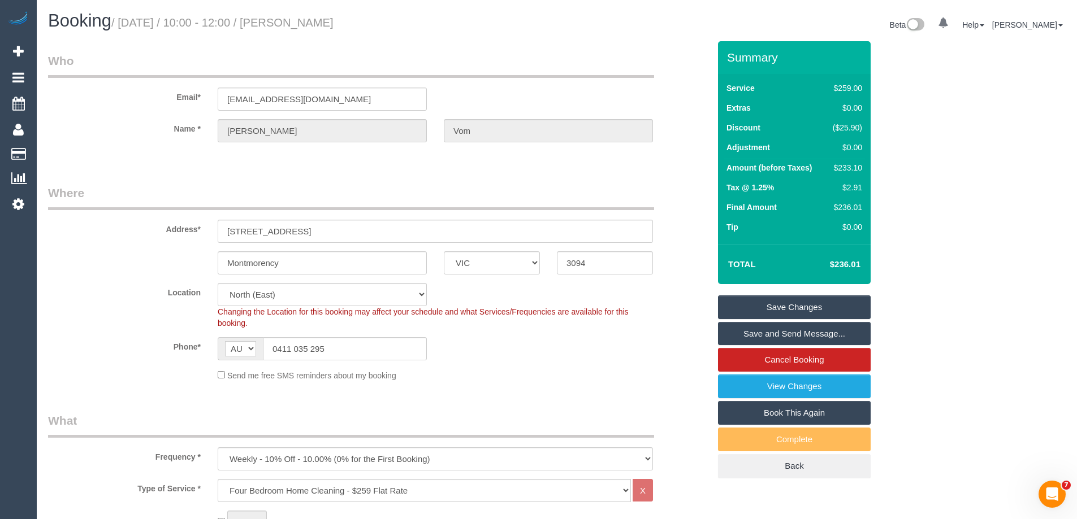
drag, startPoint x: 368, startPoint y: 21, endPoint x: 300, endPoint y: 21, distance: 68.4
click at [300, 21] on h1 "Booking / October 15, 2025 / 10:00 - 12:00 / Richard Vom" at bounding box center [298, 20] width 500 height 19
copy small "Richard Vom"
drag, startPoint x: 766, startPoint y: 316, endPoint x: 767, endPoint y: 305, distance: 11.4
click at [766, 315] on link "Save Changes" at bounding box center [794, 308] width 153 height 24
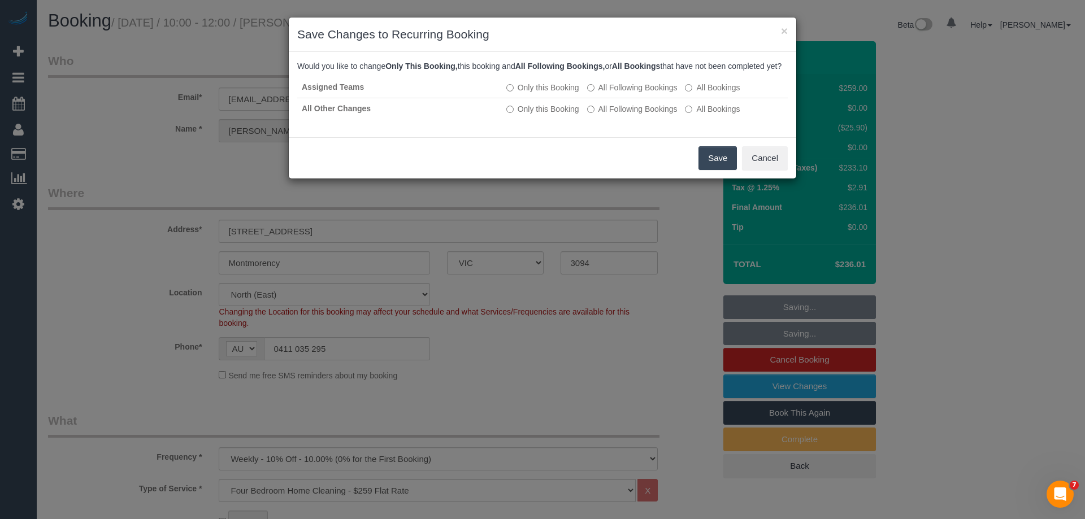
click at [709, 170] on button "Save" at bounding box center [718, 158] width 38 height 24
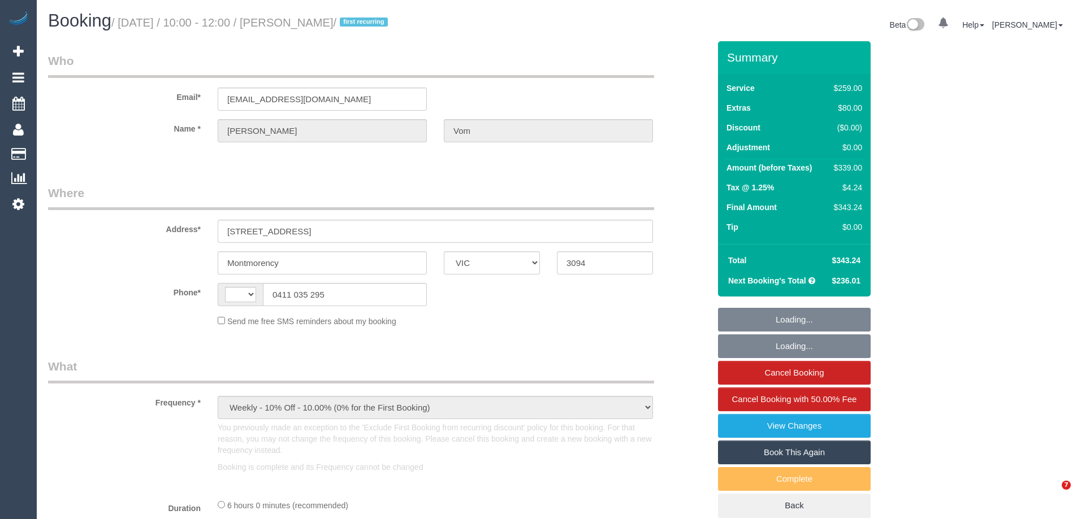
select select "VIC"
select select "string:AU"
select select "string:stripe-pm_1SB5m22GScqysDRVIc5UrcRU"
select select "number:30"
select select "number:14"
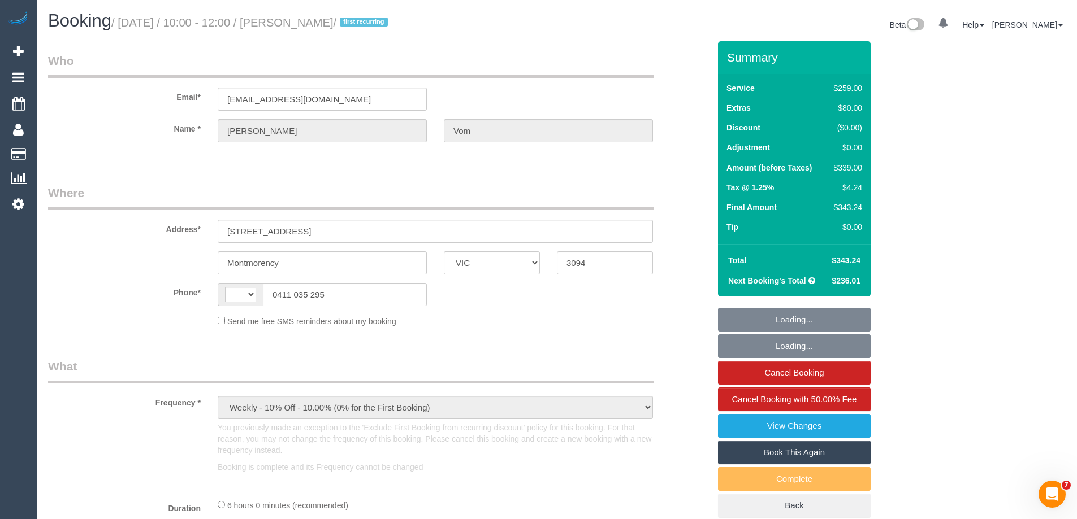
select select "number:19"
select select "number:22"
select select "number:34"
select select "number:26"
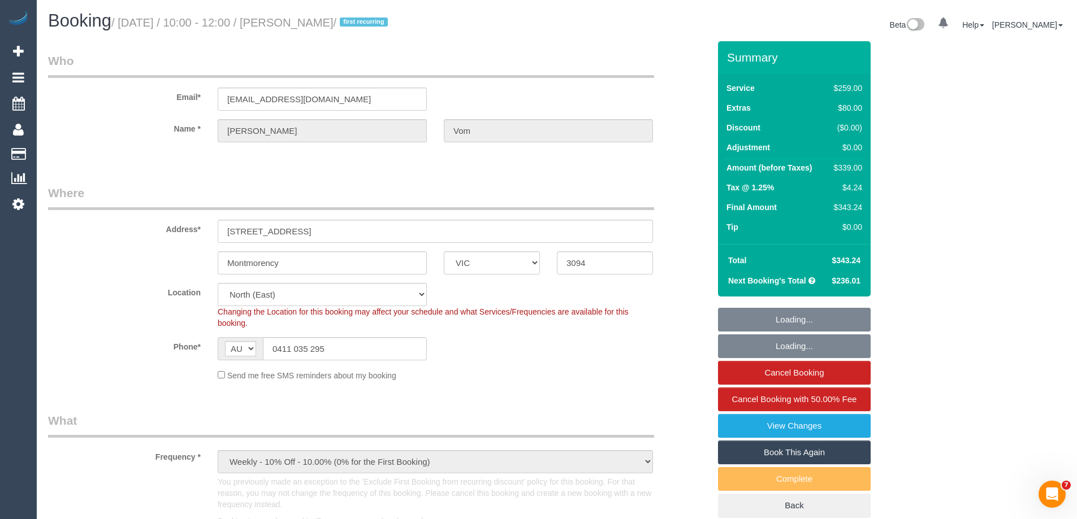
select select "object:1402"
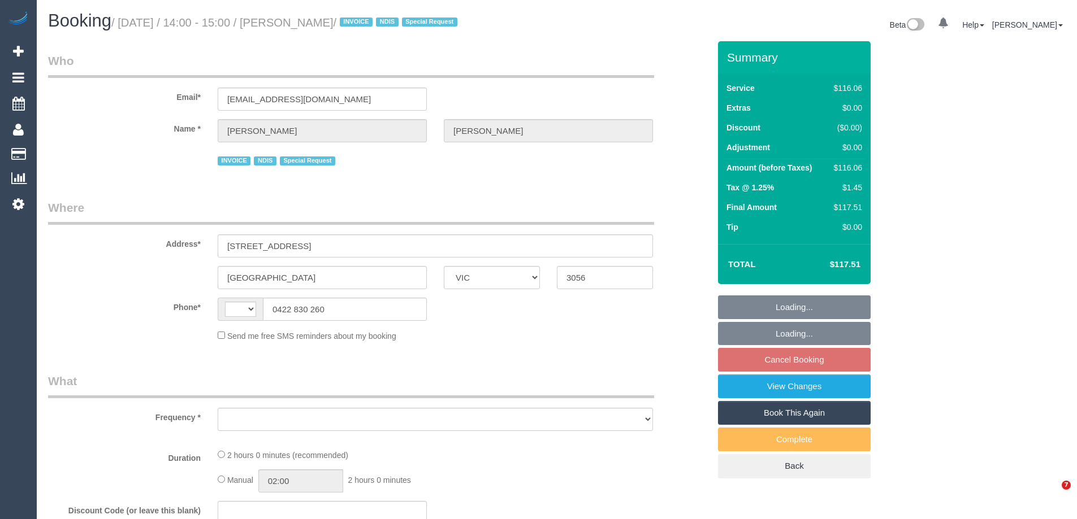
select select "VIC"
select select "string:AU"
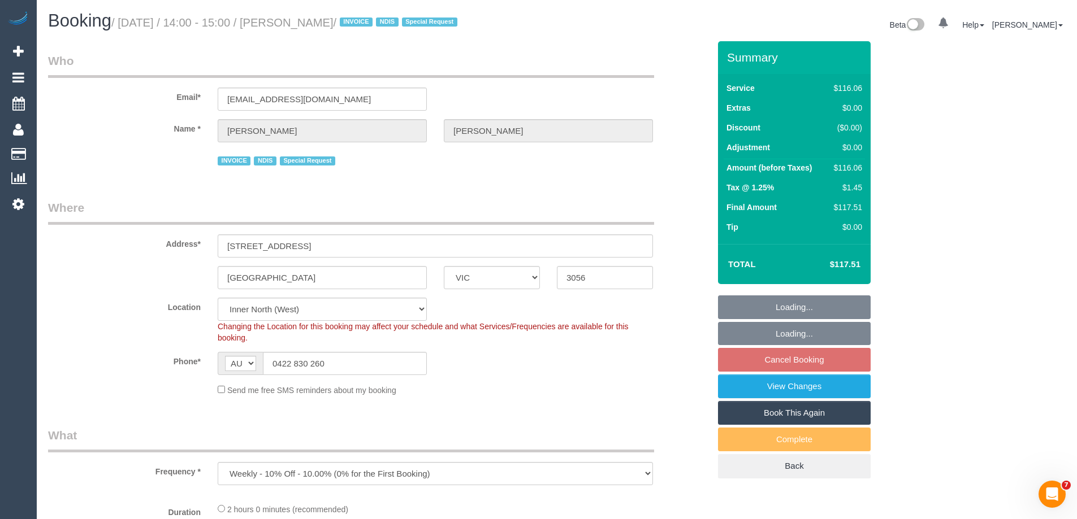
select select "object:747"
select select "number:30"
select select "number:14"
select select "number:19"
select select "number:36"
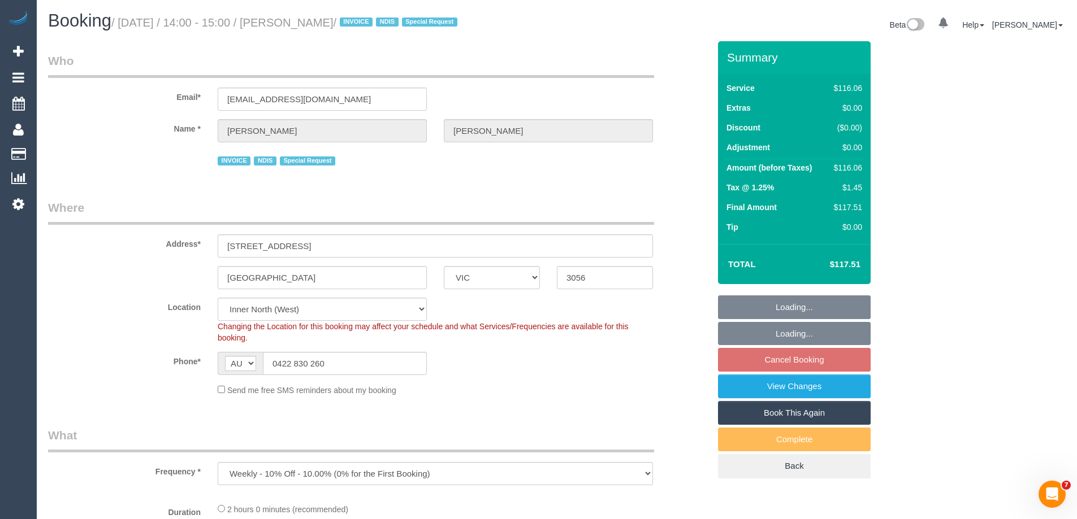
select select "number:34"
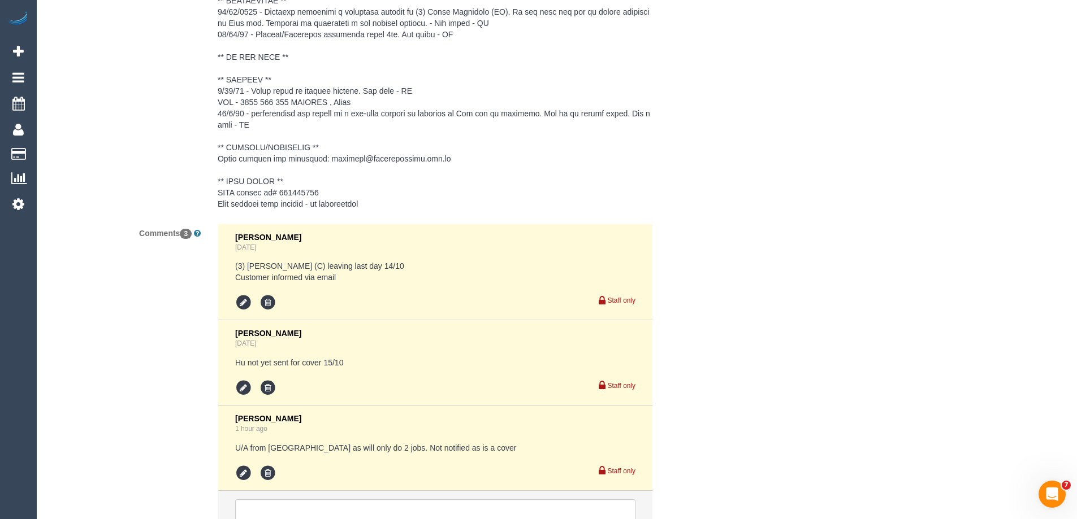
scroll to position [1865, 0]
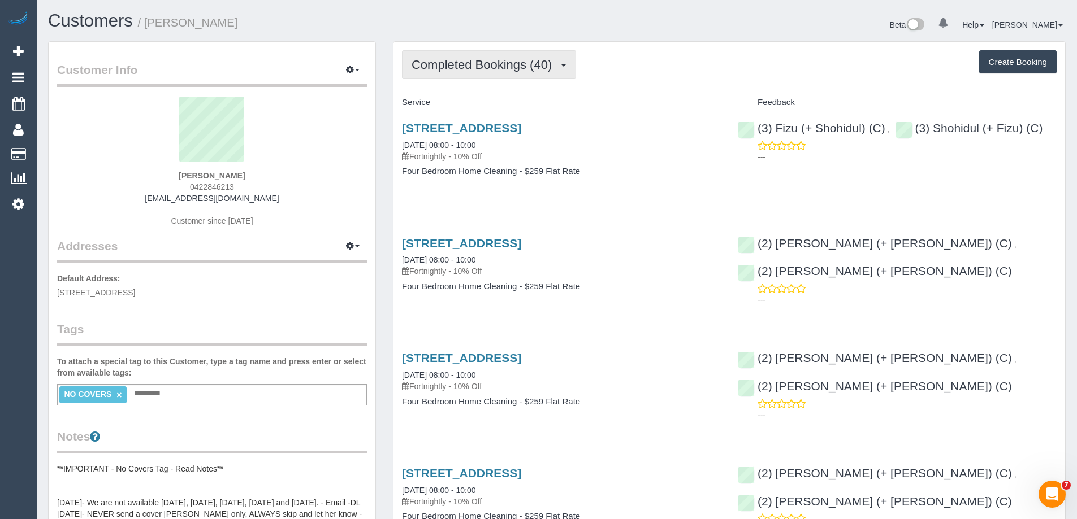
click at [507, 71] on span "Completed Bookings (40)" at bounding box center [484, 65] width 146 height 14
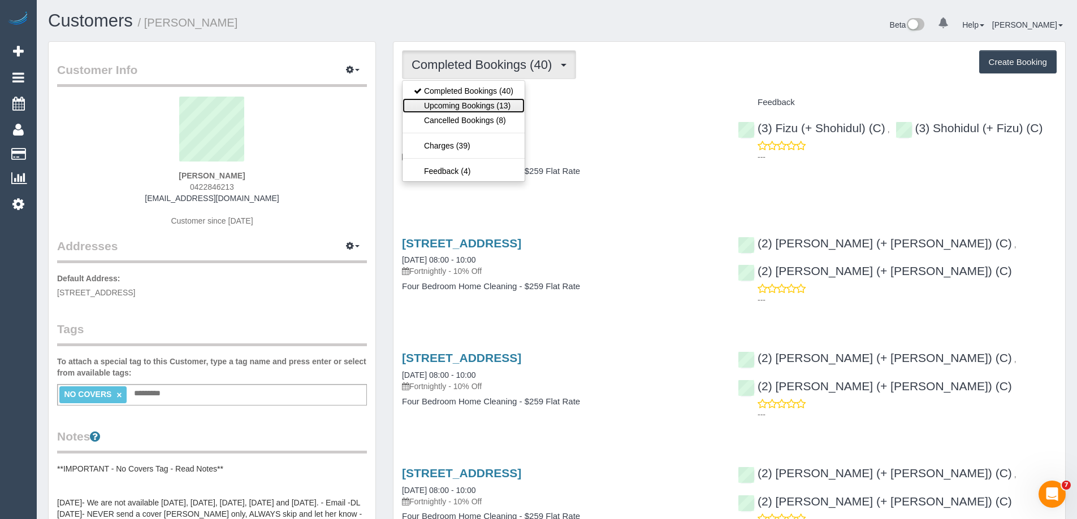
click at [494, 106] on link "Upcoming Bookings (13)" at bounding box center [463, 105] width 122 height 15
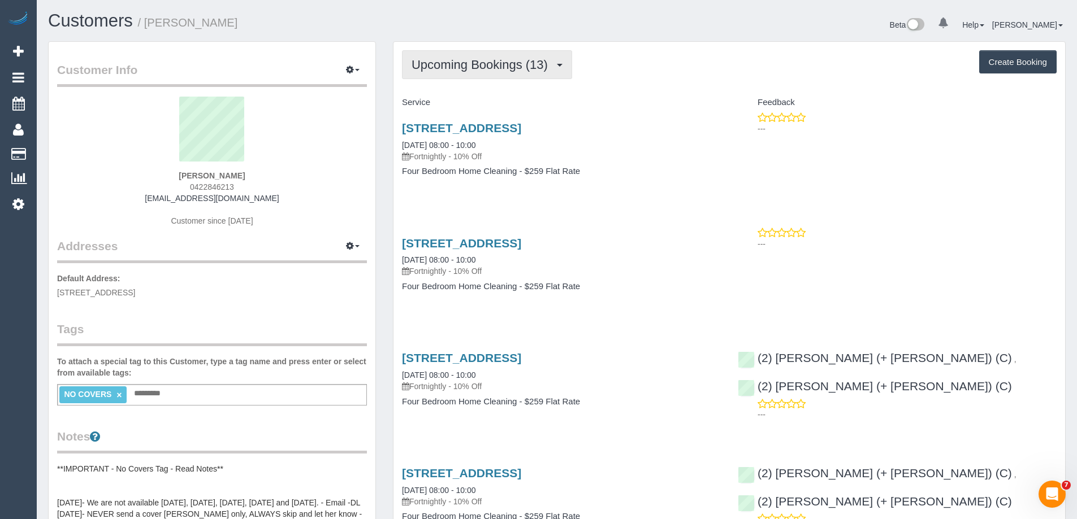
click at [462, 74] on button "Upcoming Bookings (13)" at bounding box center [487, 64] width 170 height 29
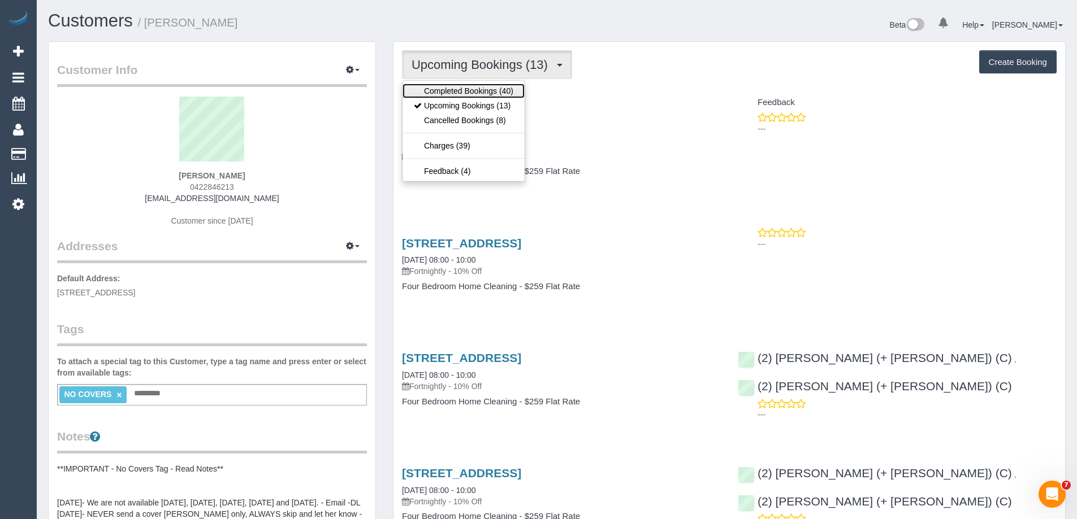
click at [458, 92] on link "Completed Bookings (40)" at bounding box center [463, 91] width 122 height 15
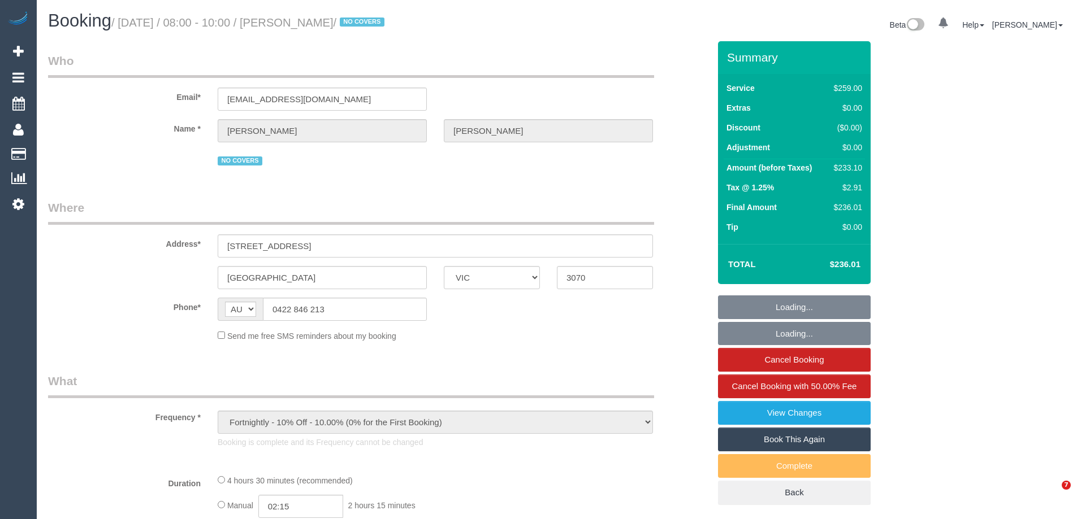
select select "VIC"
select select "string:stripe-pm_1OlK2H2GScqysDRVfOEa2nbp"
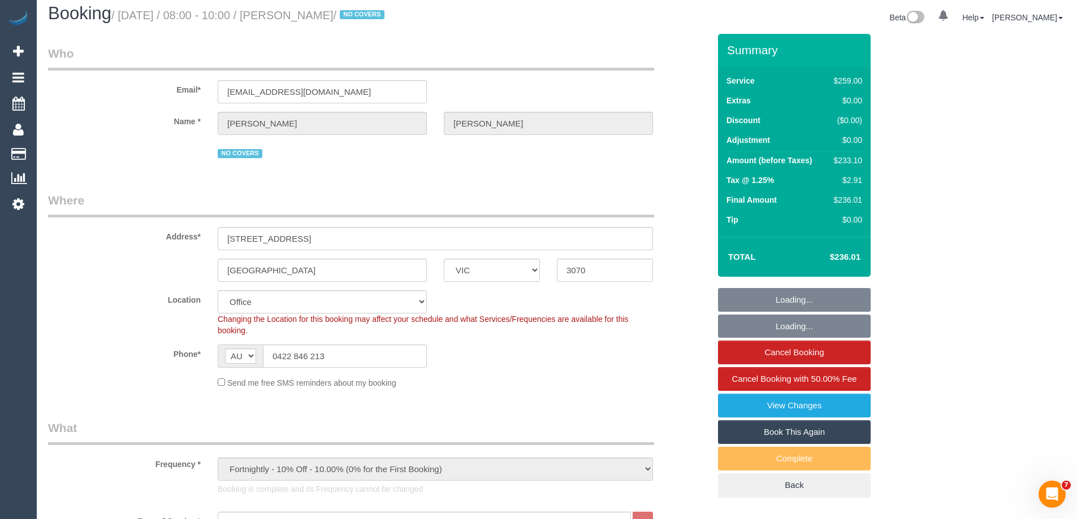
select select "number:28"
select select "number:15"
select select "number:19"
select select "number:22"
select select "number:35"
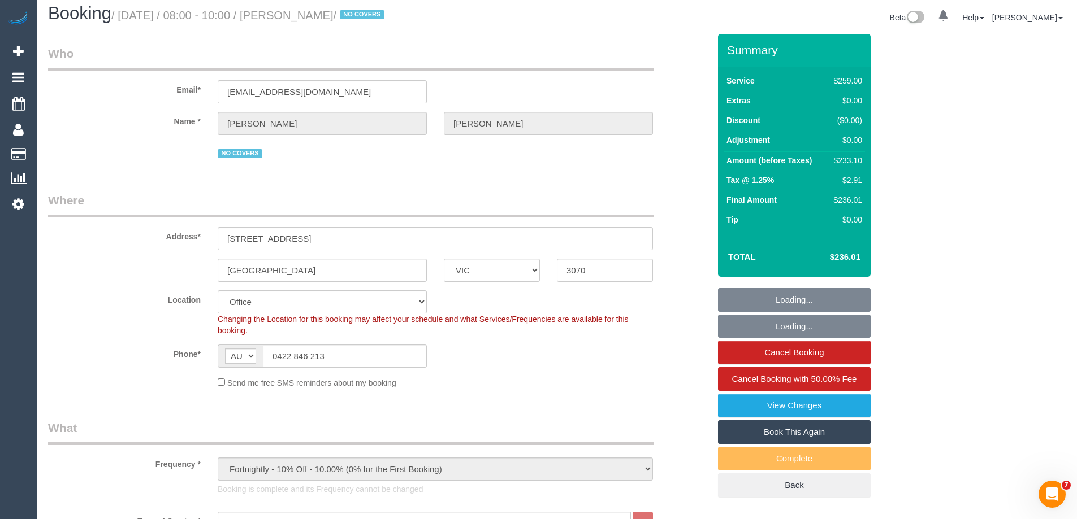
select select "number:13"
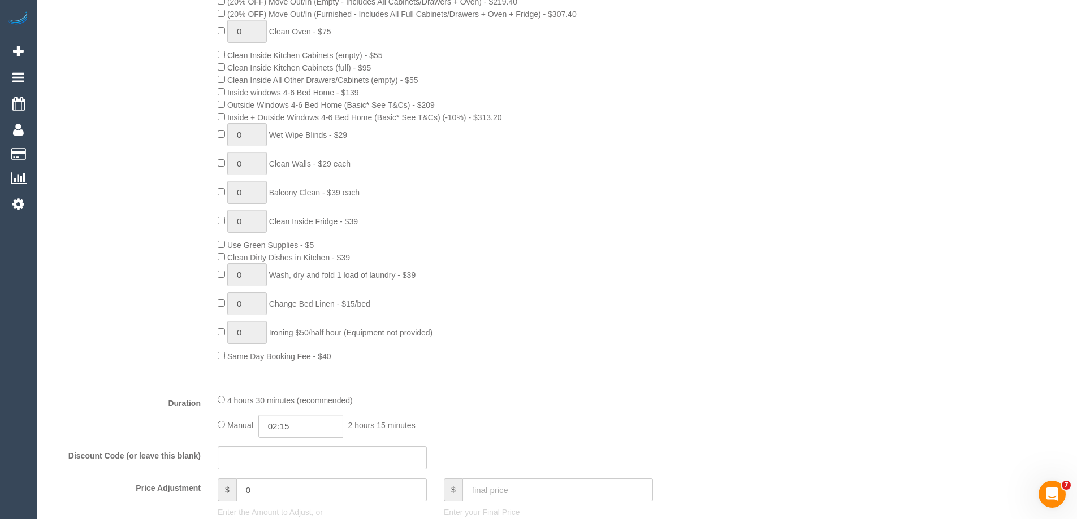
select select "object:2127"
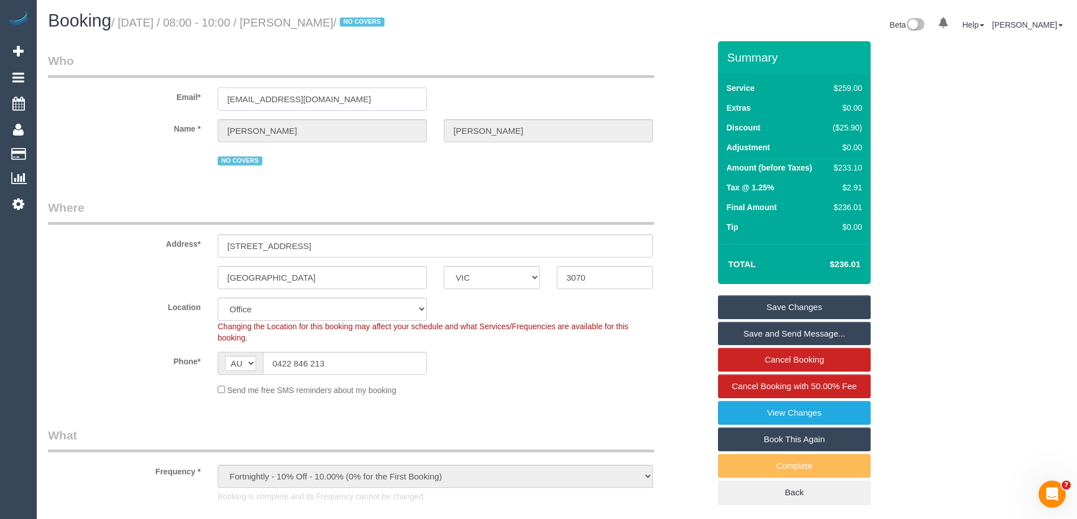
drag, startPoint x: 342, startPoint y: 104, endPoint x: 112, endPoint y: 103, distance: 230.6
click at [112, 103] on div "Email* [EMAIL_ADDRESS][DOMAIN_NAME]" at bounding box center [379, 82] width 678 height 58
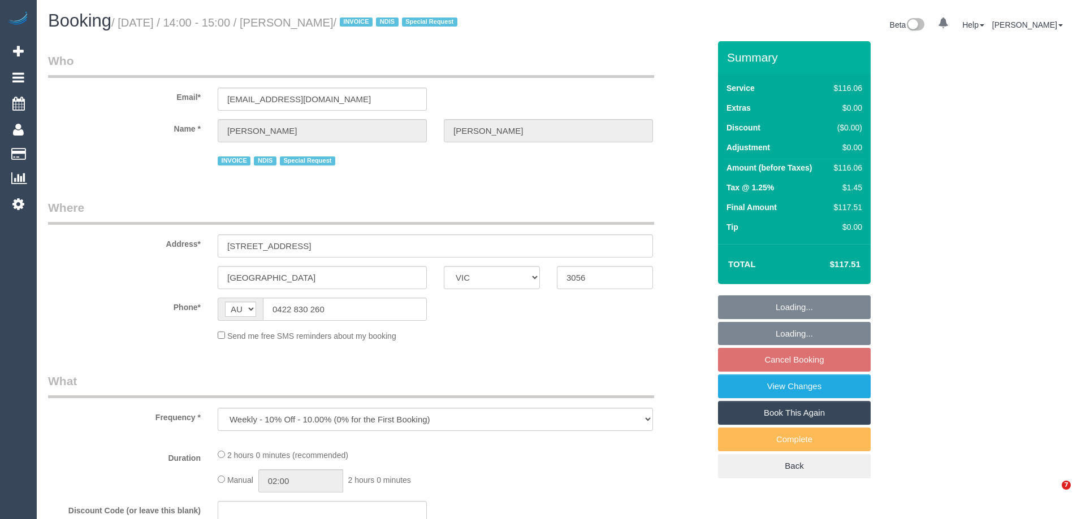
select select "VIC"
select select "number:30"
select select "number:14"
select select "number:19"
select select "number:36"
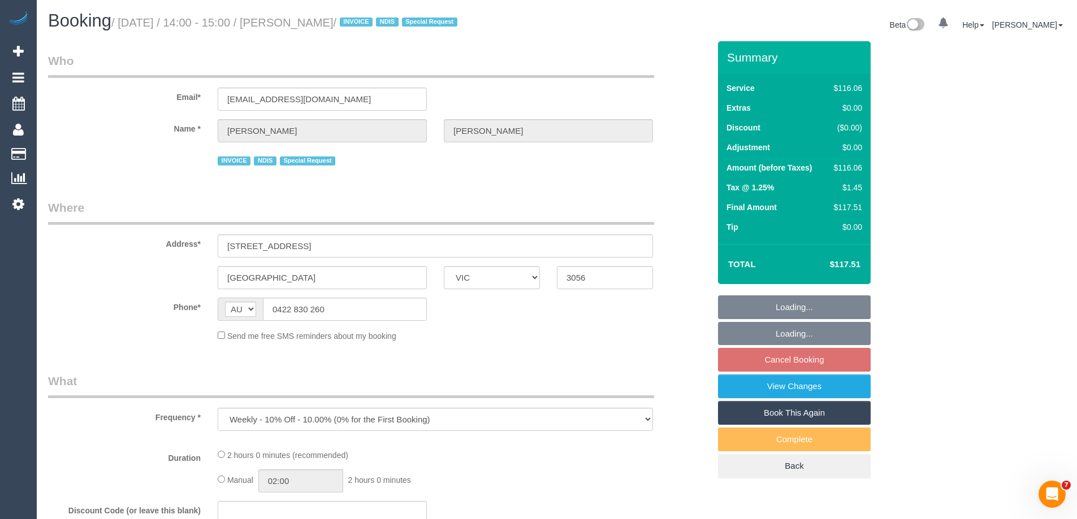
select select "number:34"
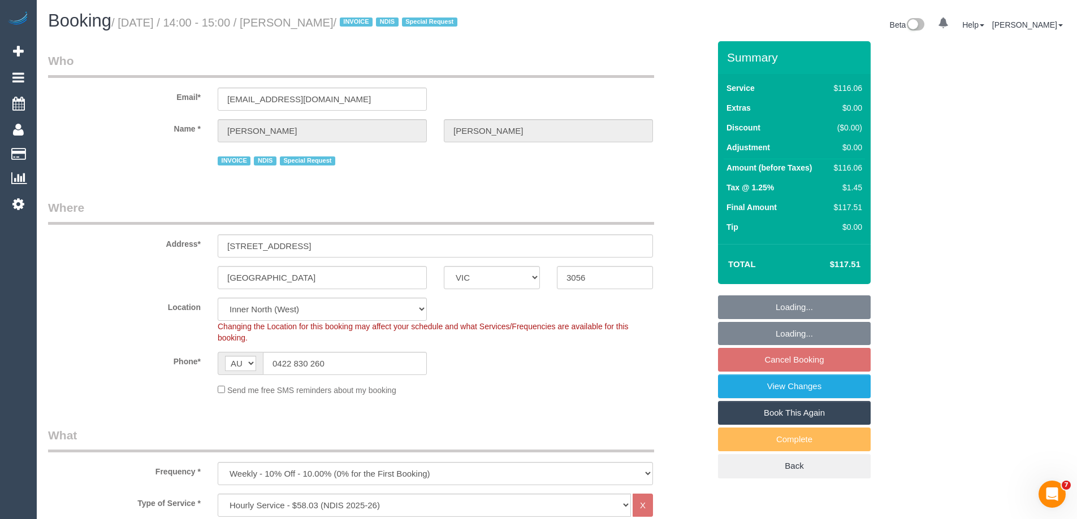
select select "object:792"
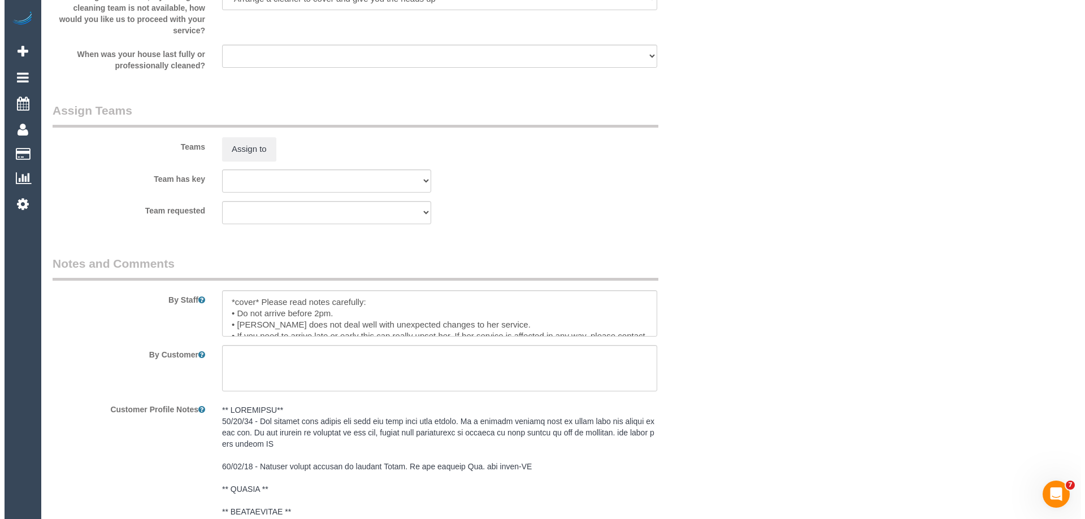
scroll to position [1340, 0]
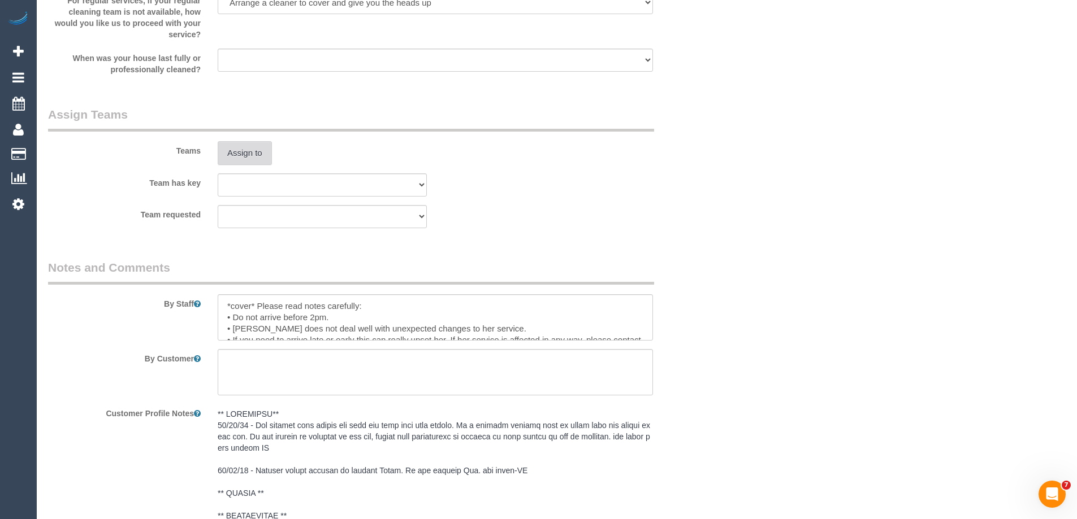
click at [244, 150] on button "Assign to" at bounding box center [245, 153] width 54 height 24
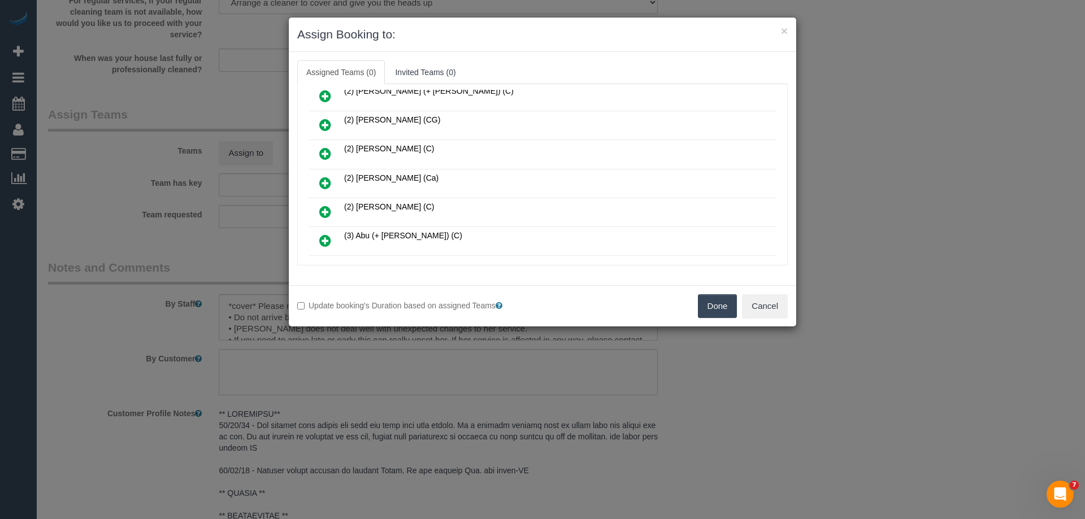
scroll to position [509, 0]
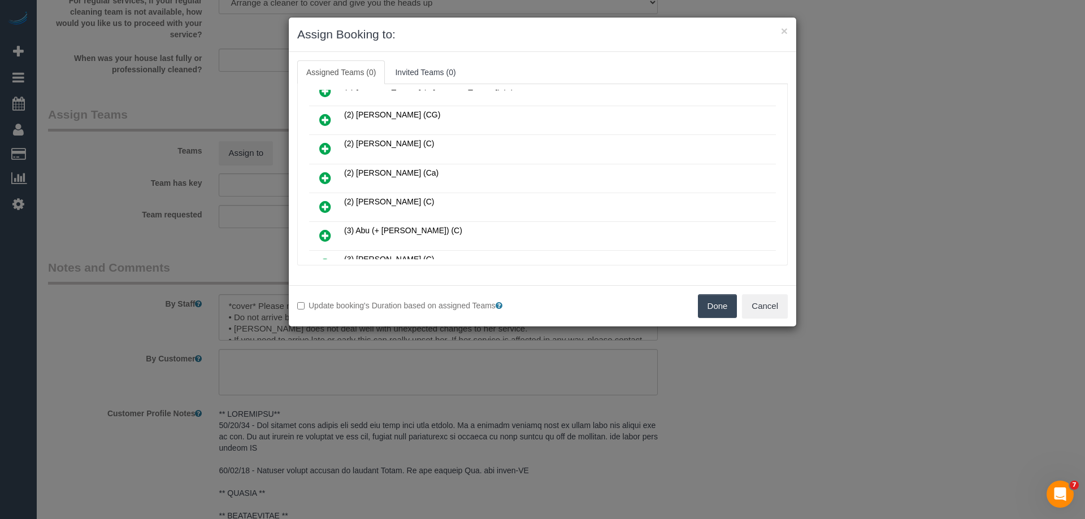
click at [326, 206] on icon at bounding box center [325, 207] width 12 height 14
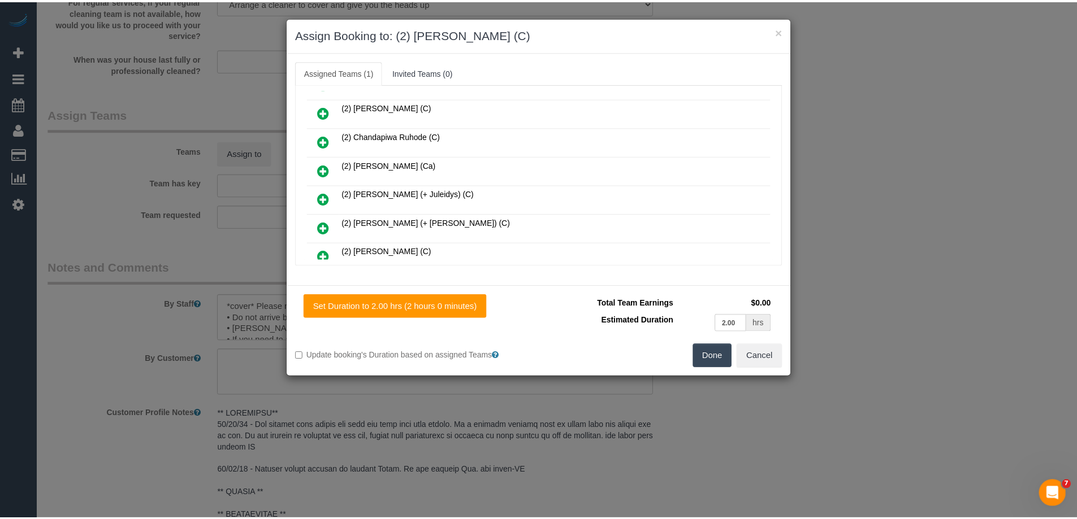
scroll to position [0, 0]
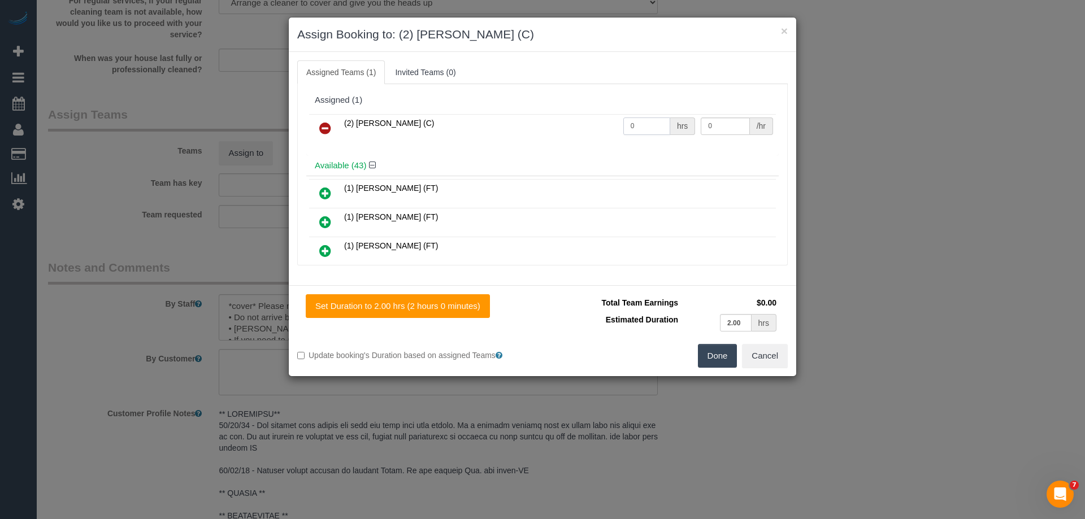
drag, startPoint x: 606, startPoint y: 128, endPoint x: 573, endPoint y: 125, distance: 32.9
click at [584, 127] on tr "(2) Uzair Saleem (C) 0 hrs 0 /hr" at bounding box center [542, 128] width 467 height 29
type input "2"
drag, startPoint x: 717, startPoint y: 130, endPoint x: 657, endPoint y: 129, distance: 59.9
click at [657, 129] on tr "(2) Uzair Saleem (C) 2 hrs 0 /hr" at bounding box center [542, 128] width 467 height 29
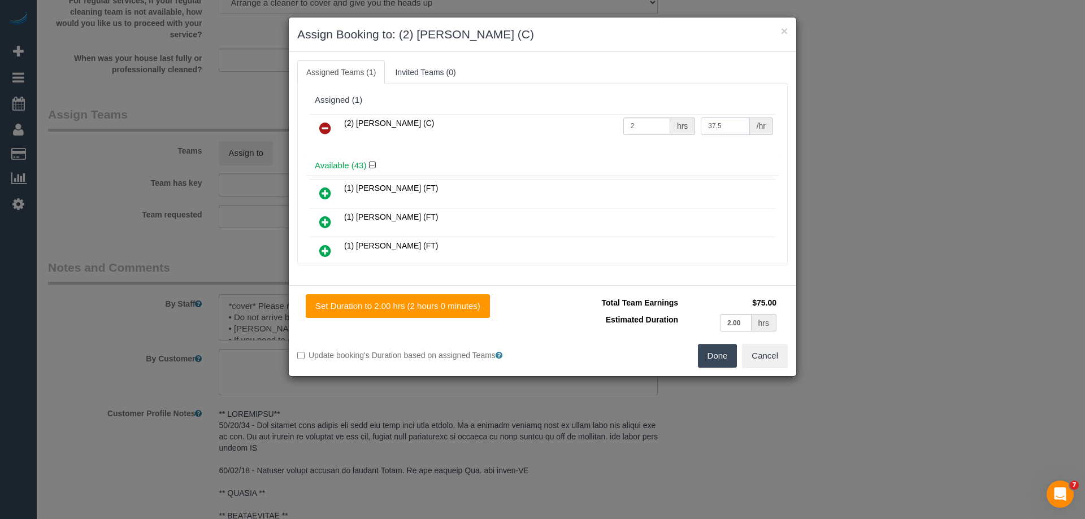
type input "37.5"
click at [716, 358] on button "Done" at bounding box center [718, 356] width 40 height 24
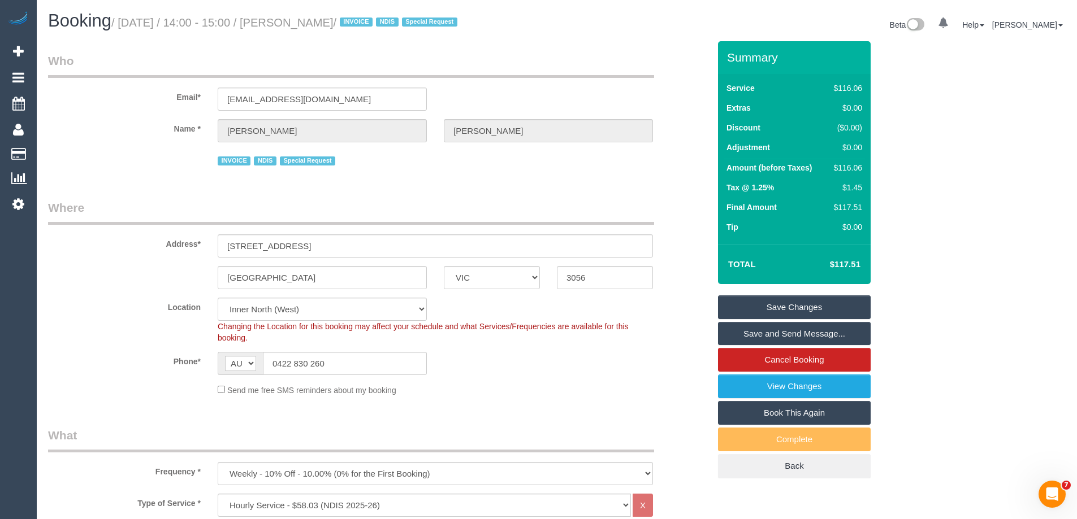
drag, startPoint x: 410, startPoint y: 23, endPoint x: 295, endPoint y: 21, distance: 115.3
click at [295, 21] on small "/ October 15, 2025 / 14:00 - 15:00 / Amy Clarkson-Holborn / INVOICE NDIS Specia…" at bounding box center [285, 22] width 349 height 12
copy small "Amy Clarkson-Holborn"
click at [767, 314] on link "Save Changes" at bounding box center [794, 308] width 153 height 24
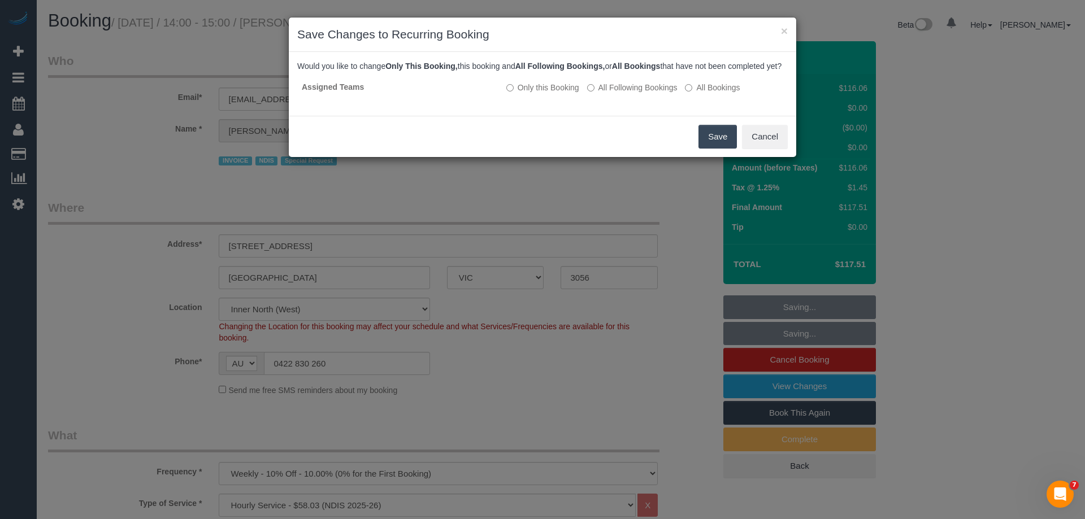
click at [729, 149] on button "Save" at bounding box center [718, 137] width 38 height 24
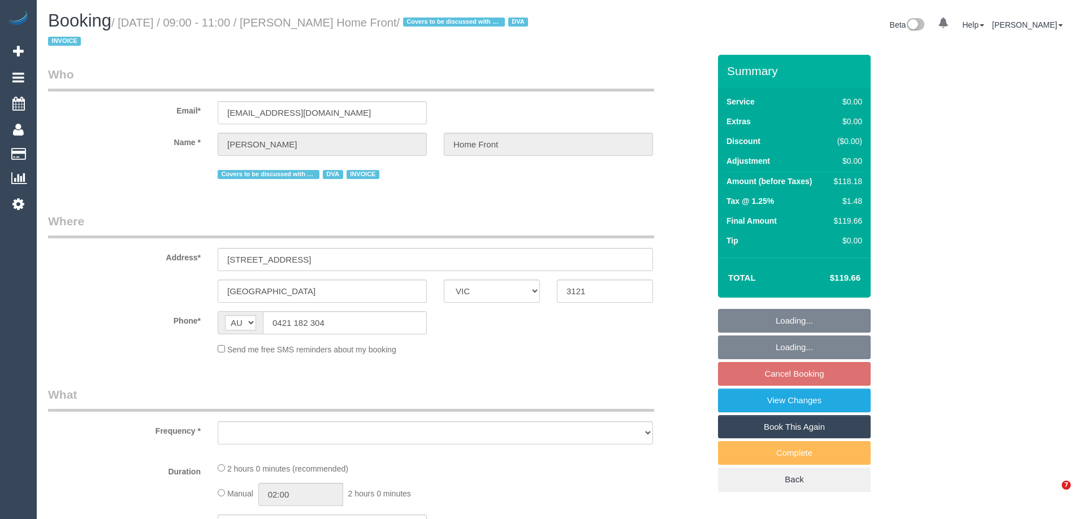
select select "VIC"
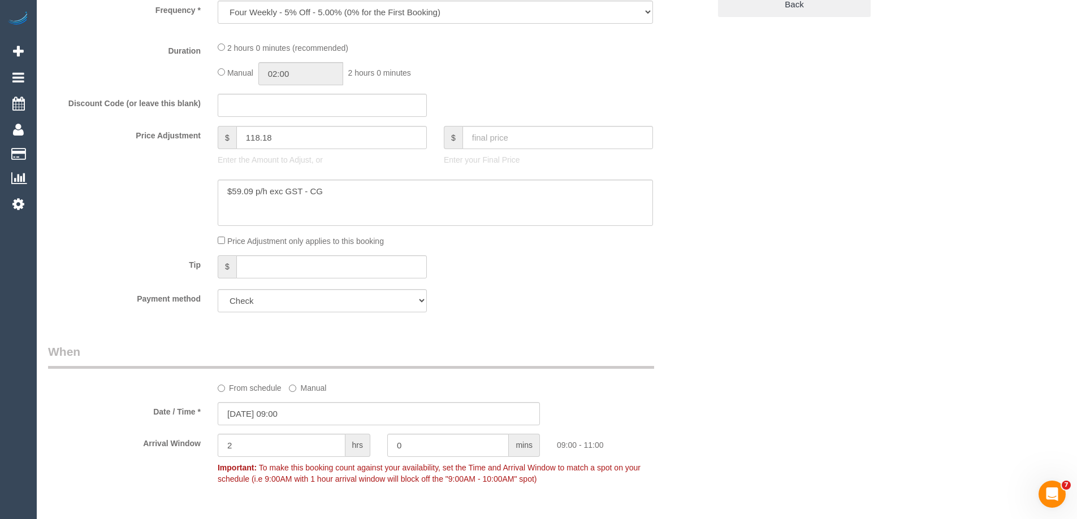
select select "object:669"
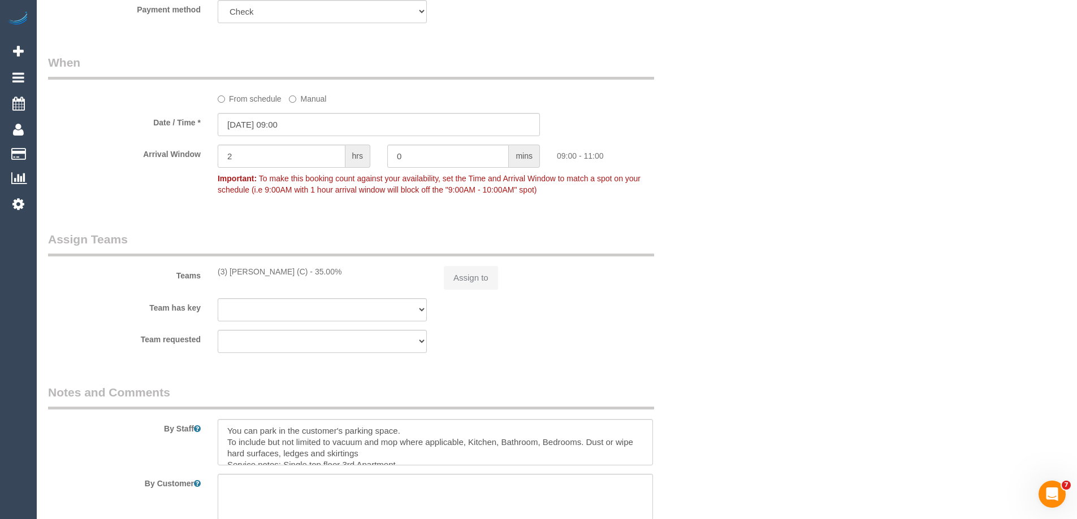
select select "120"
select select "number:28"
select select "number:14"
select select "number:18"
select select "number:25"
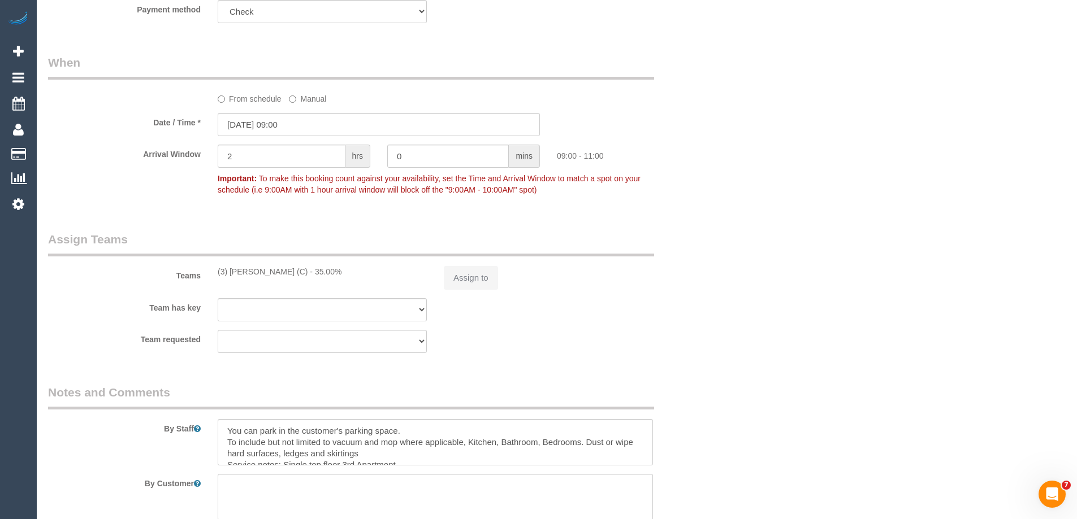
select select "number:35"
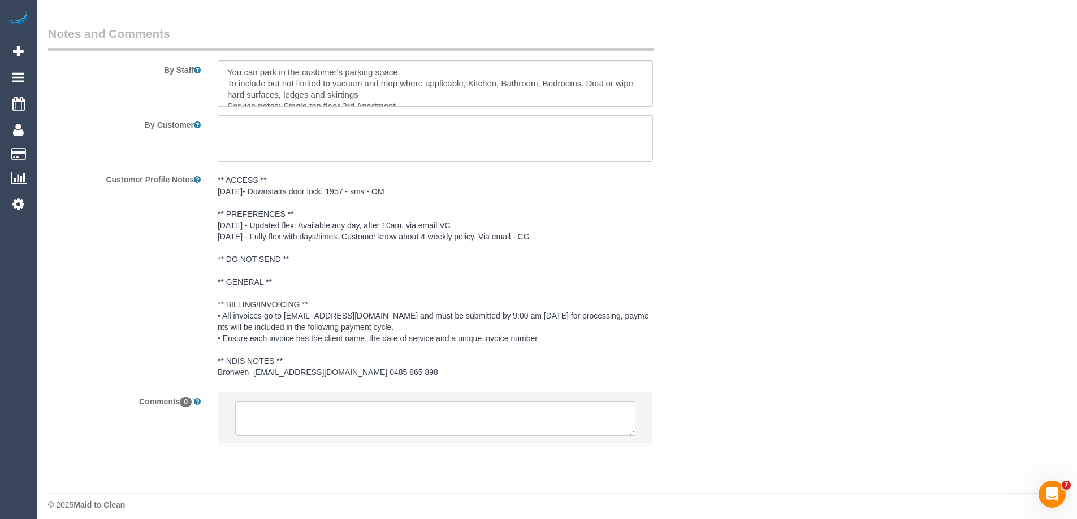
scroll to position [1576, 0]
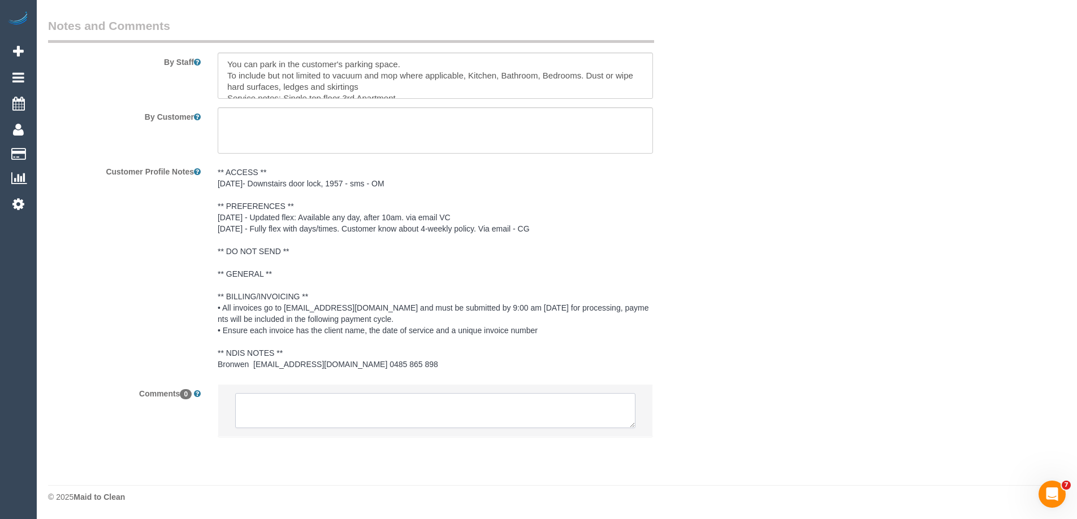
click at [271, 402] on textarea at bounding box center [435, 410] width 400 height 35
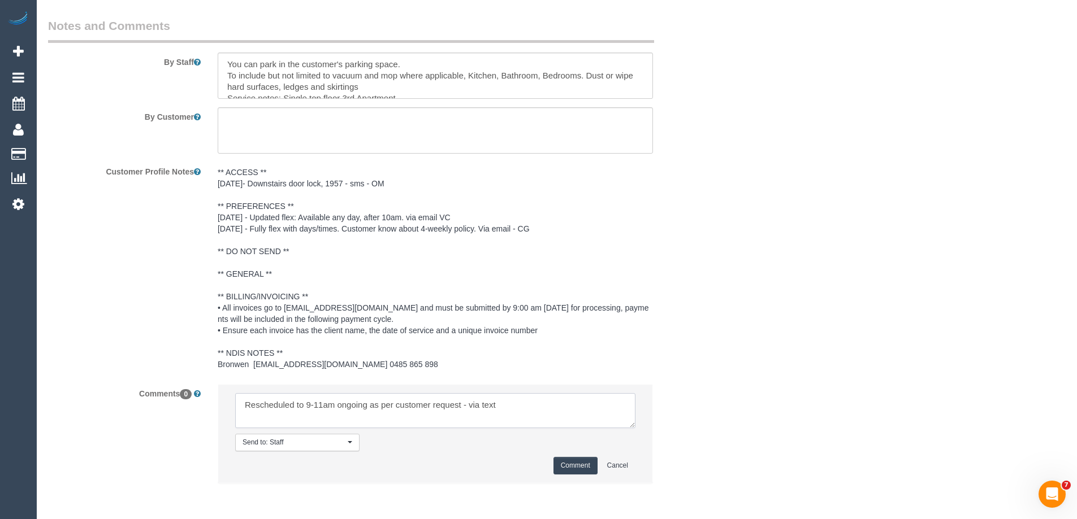
type textarea "Rescheduled to 9-11am ongoing as per customer request - via text"
click at [578, 463] on button "Comment" at bounding box center [575, 466] width 44 height 18
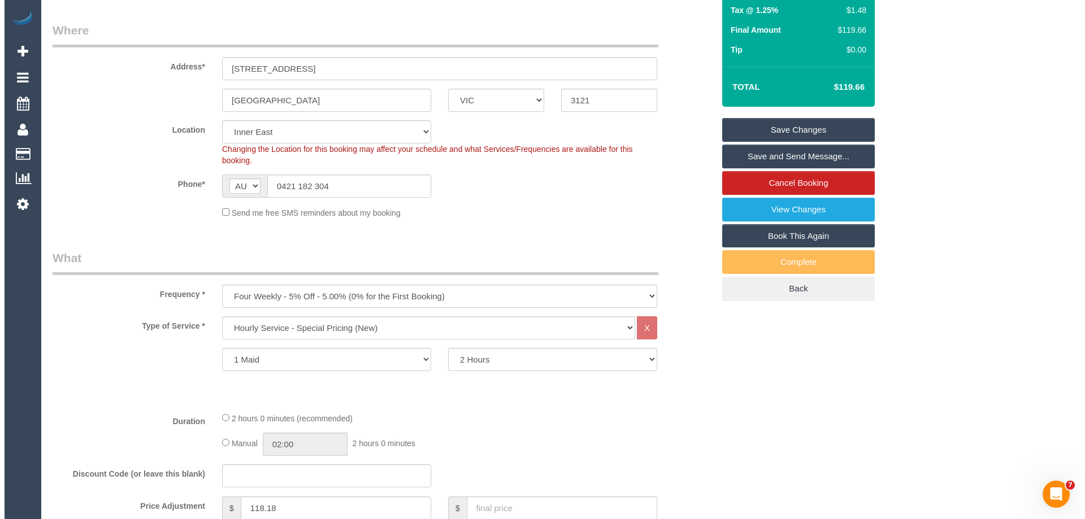
scroll to position [0, 0]
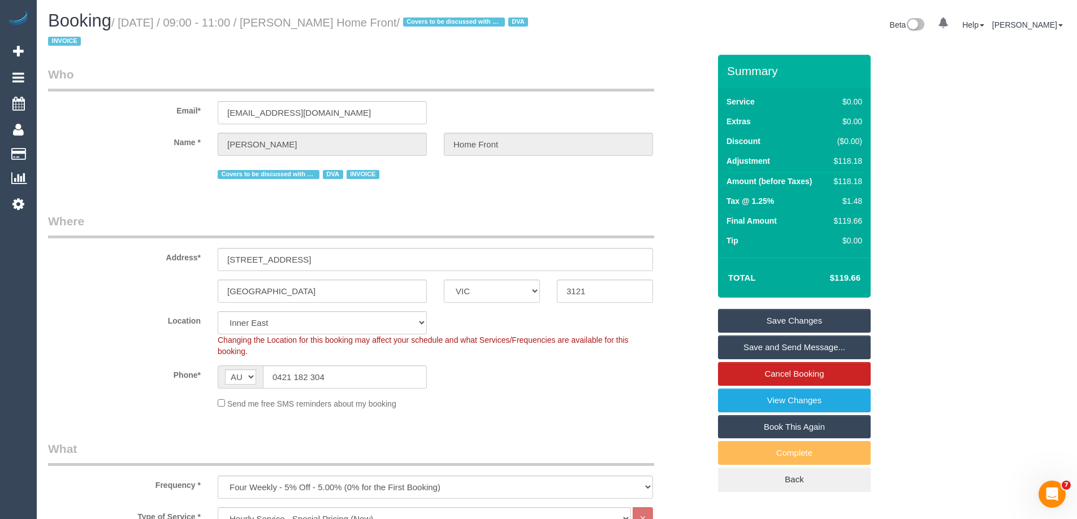
click at [751, 348] on link "Save and Send Message..." at bounding box center [794, 348] width 153 height 24
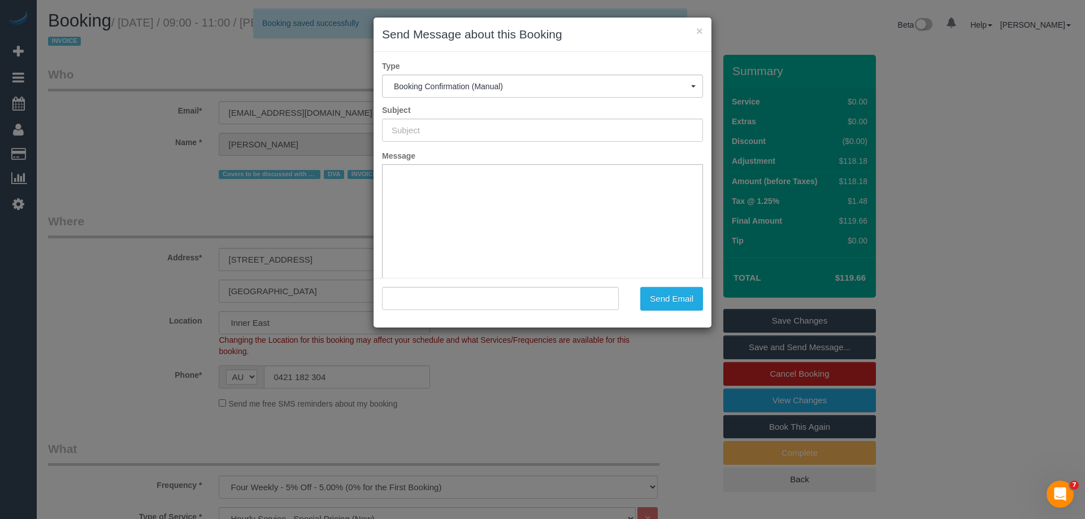
type input "Booking Confirmed"
type input ""Angas Polson Home Front" <angas.homefront@fake.com>"
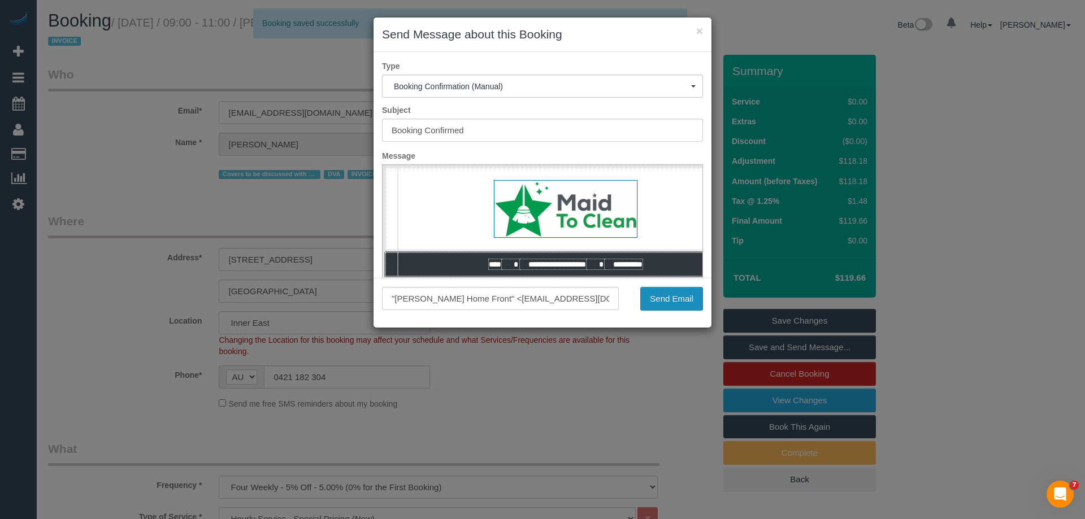
click at [666, 301] on button "Send Email" at bounding box center [671, 299] width 63 height 24
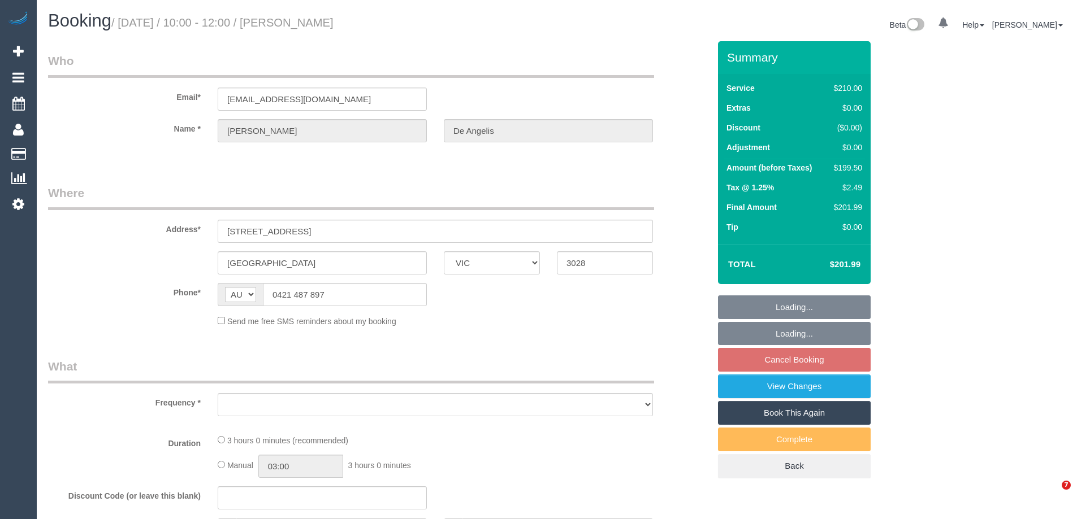
select select "VIC"
select select "object:721"
select select "string:stripe-pm_1RUHDC2GScqysDRVXo1JRMbW"
select select "180"
select select "number:27"
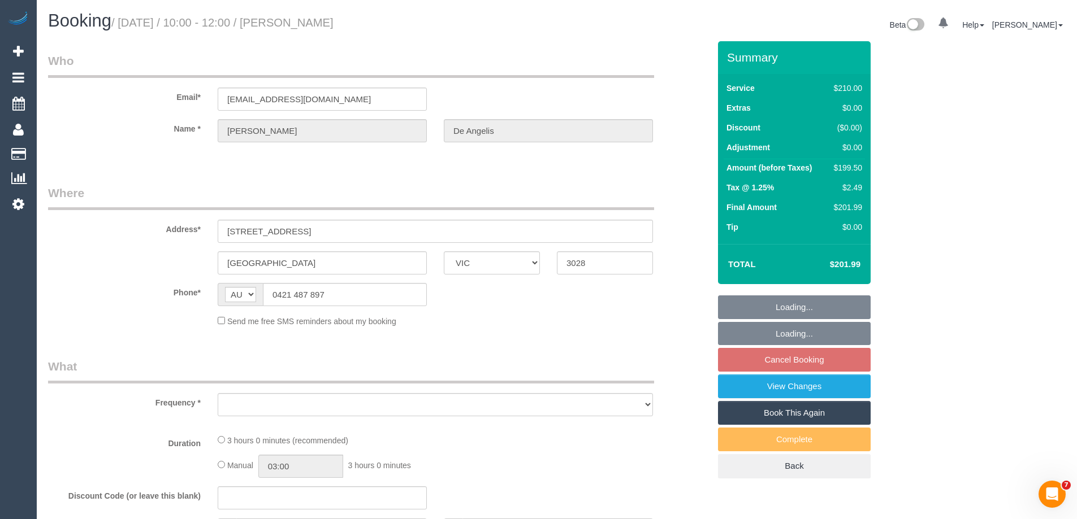
select select "number:14"
select select "number:19"
select select "number:22"
select select "number:34"
select select "number:13"
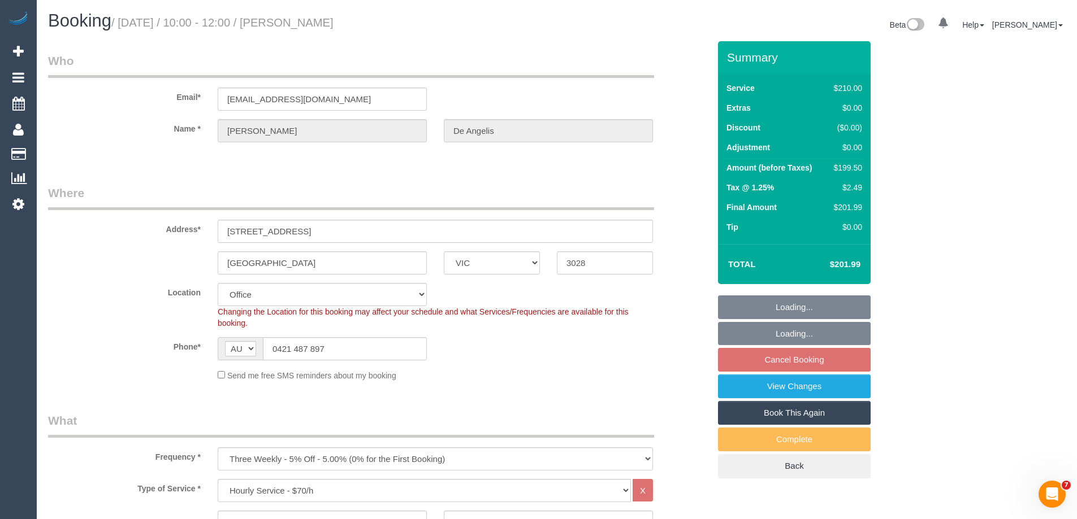
select select "object:886"
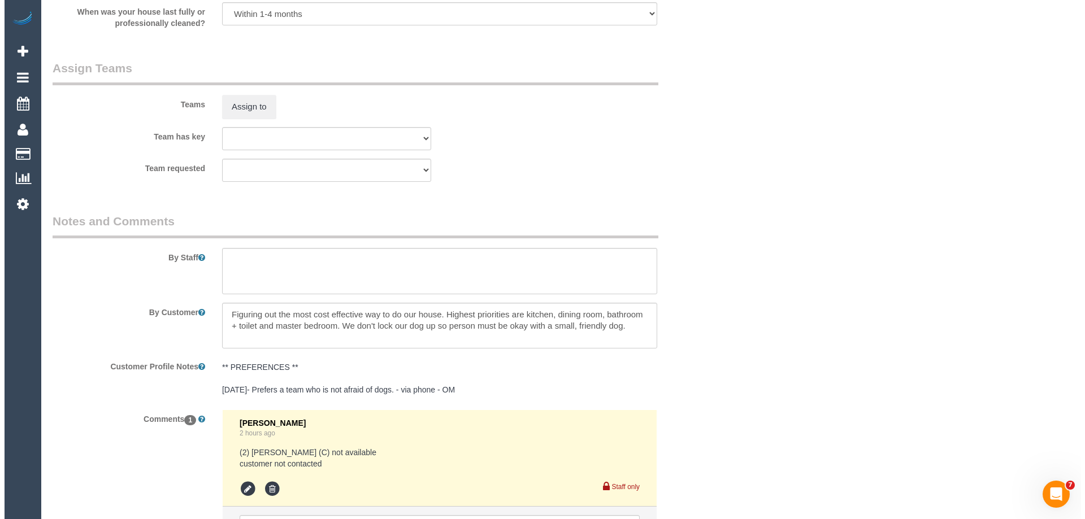
scroll to position [1752, 0]
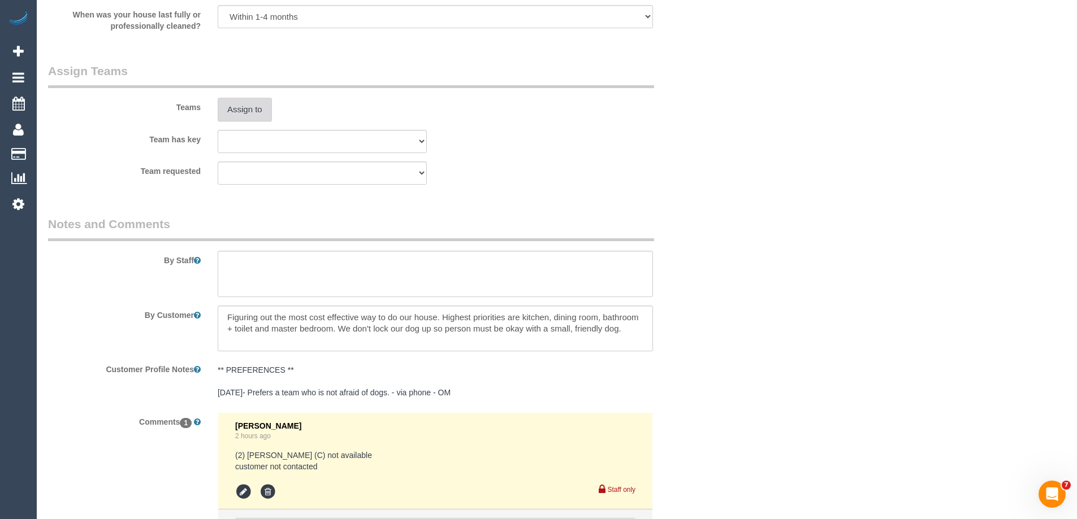
click at [248, 109] on button "Assign to" at bounding box center [245, 110] width 54 height 24
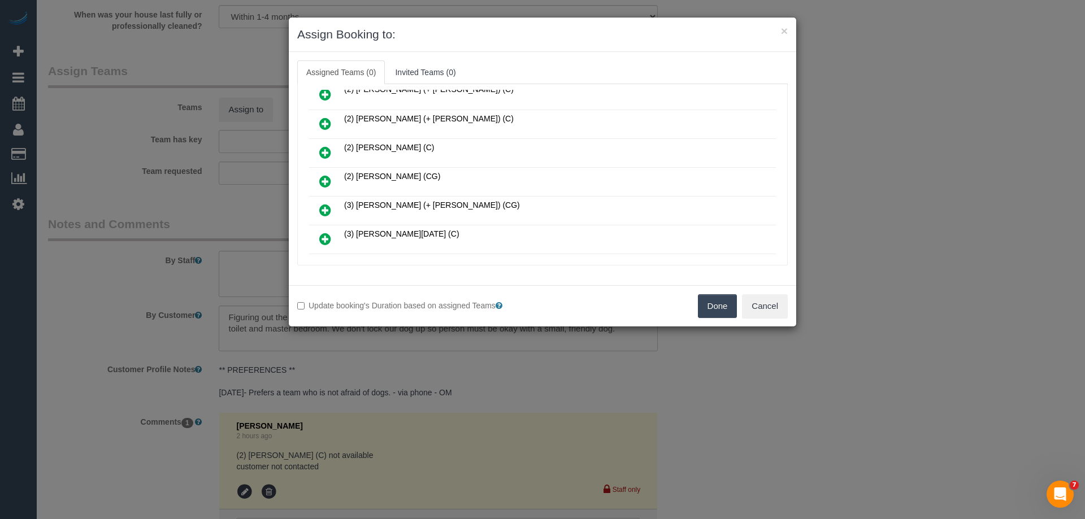
scroll to position [226, 0]
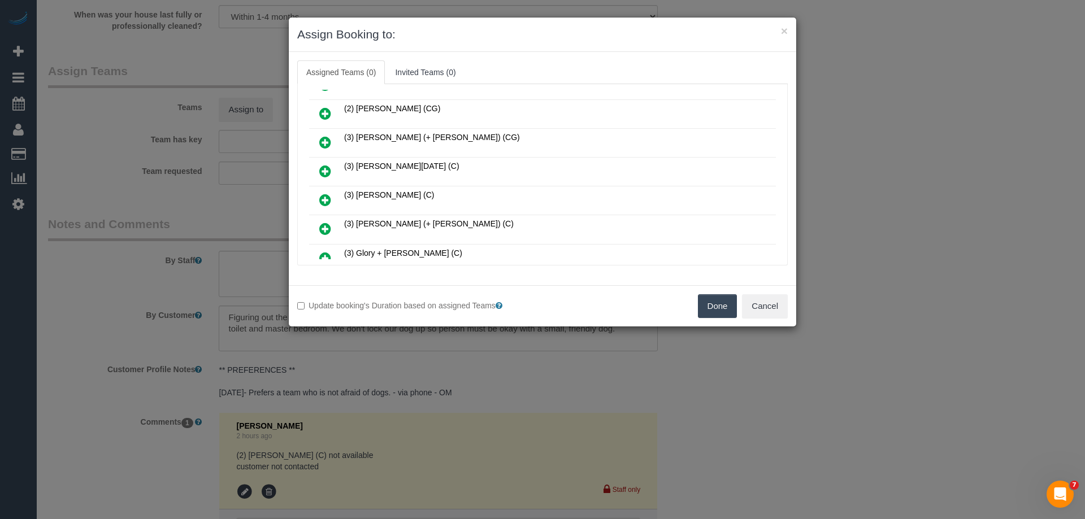
click at [328, 168] on icon at bounding box center [325, 171] width 12 height 14
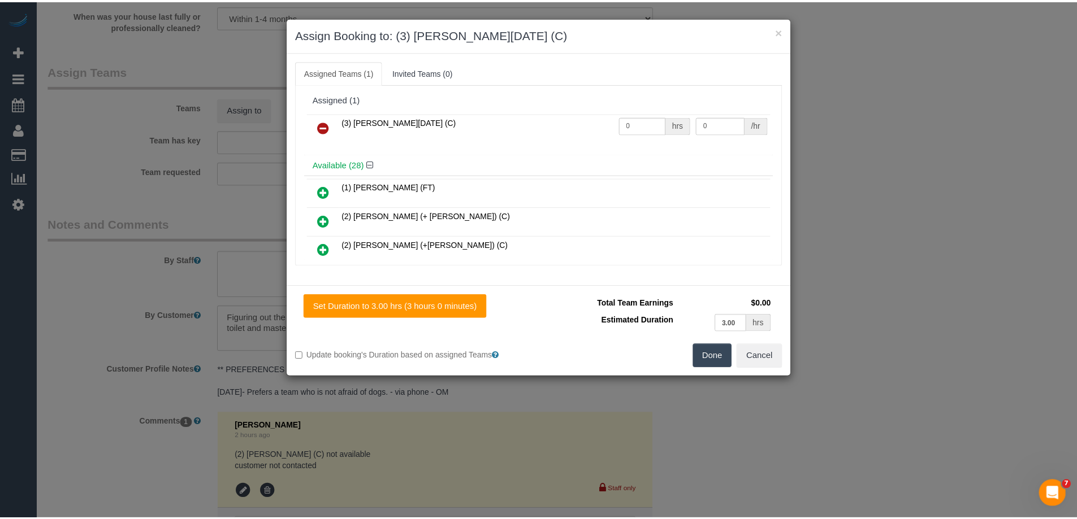
scroll to position [0, 0]
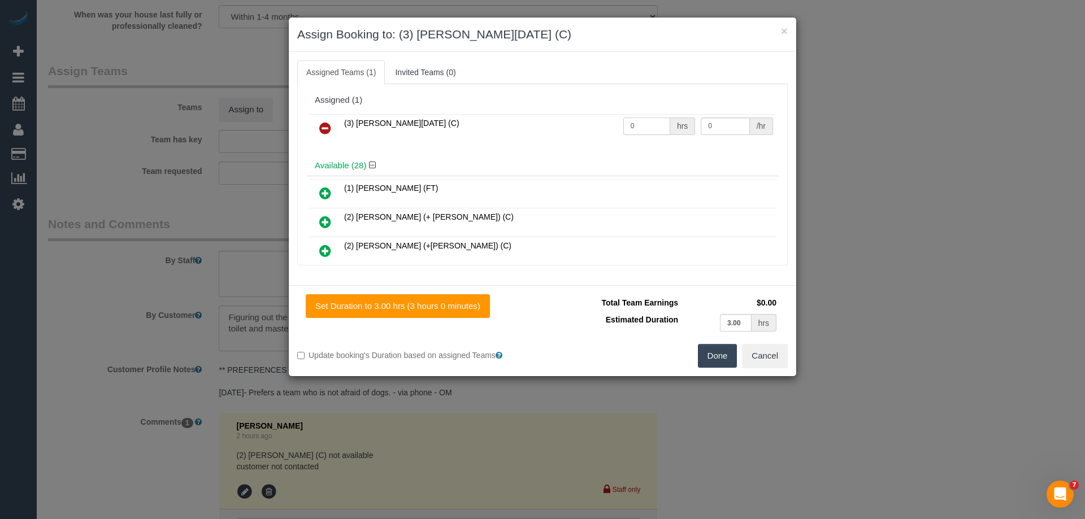
drag, startPoint x: 638, startPoint y: 123, endPoint x: 593, endPoint y: 124, distance: 44.7
click at [596, 124] on tr "(3) [PERSON_NAME][DATE] (C) 0 hrs 0 /hr" at bounding box center [542, 128] width 467 height 29
type input "3"
click at [662, 131] on tr "(3) Antony Silvester (C) 3 hrs 0 /hr" at bounding box center [542, 128] width 467 height 29
type input "35"
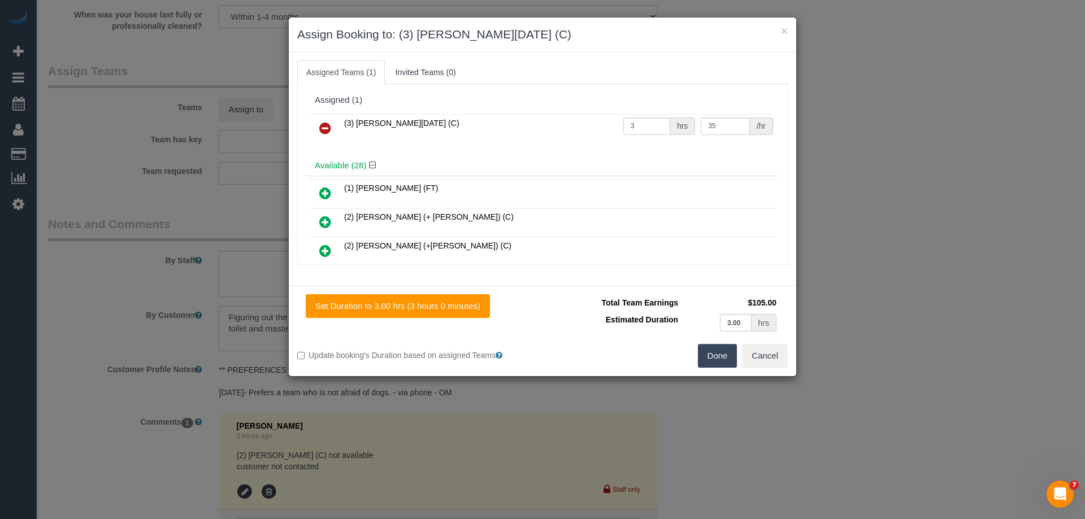
click at [712, 357] on button "Done" at bounding box center [718, 356] width 40 height 24
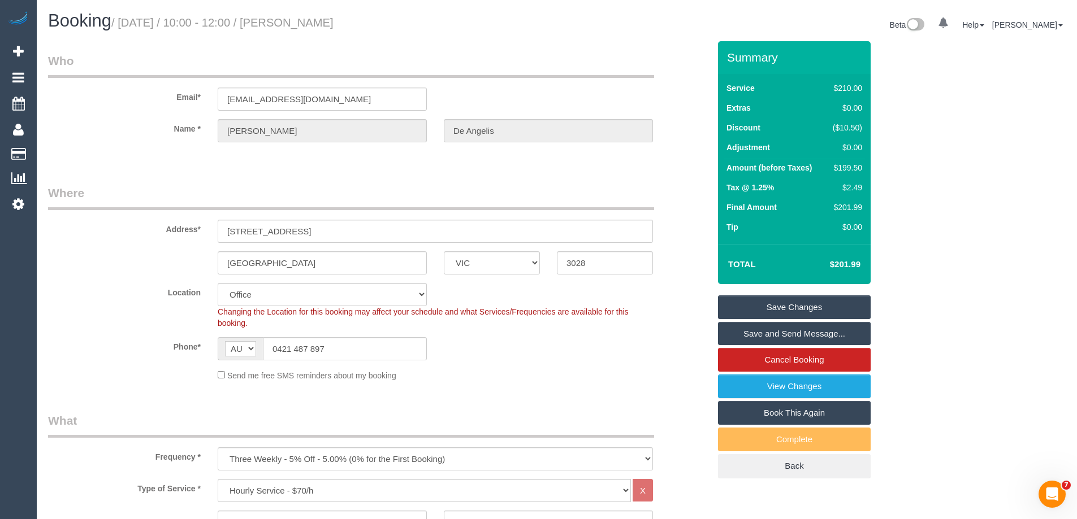
drag, startPoint x: 396, startPoint y: 25, endPoint x: 296, endPoint y: 18, distance: 100.9
click at [296, 18] on h1 "Booking / October 15, 2025 / 10:00 - 12:00 / Luca De Angelis" at bounding box center [298, 20] width 500 height 19
copy small "Luca De Angelis"
click at [738, 306] on link "Save Changes" at bounding box center [794, 308] width 153 height 24
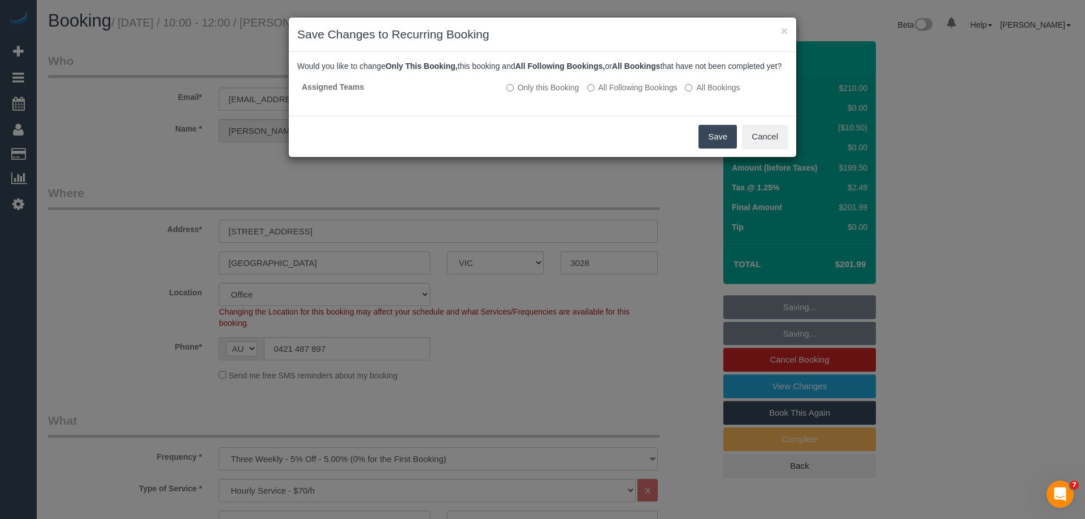
click at [721, 149] on button "Save" at bounding box center [718, 137] width 38 height 24
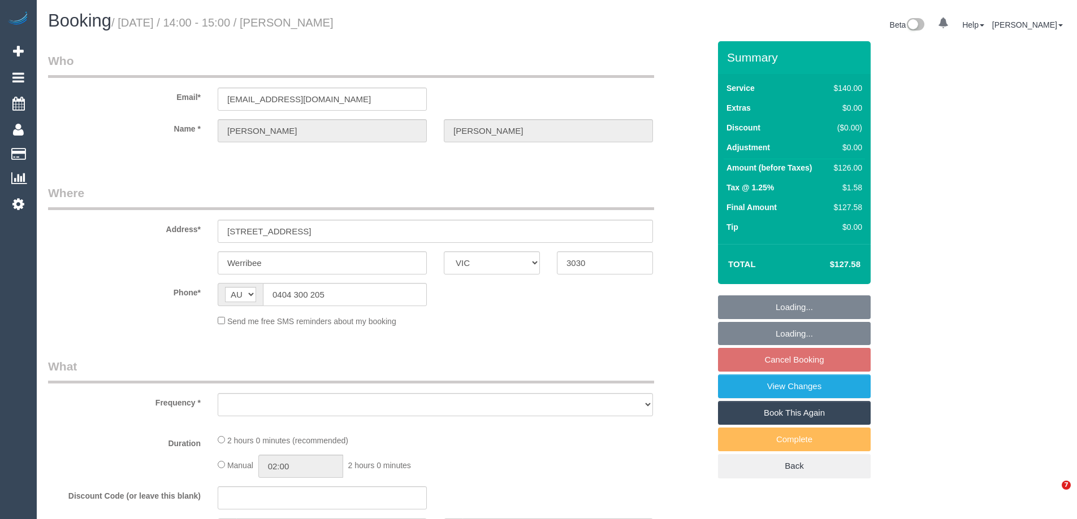
select select "VIC"
select select "string:stripe-pm_1Qz4Kv2GScqysDRVWCzsC0w2"
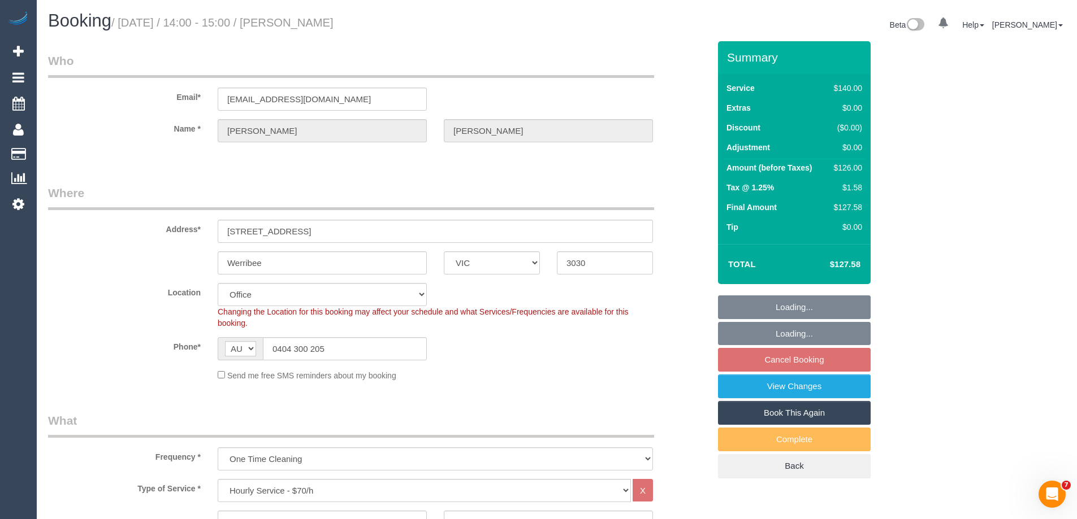
select select "object:744"
select select "number:32"
select select "number:14"
select select "number:18"
select select "number:25"
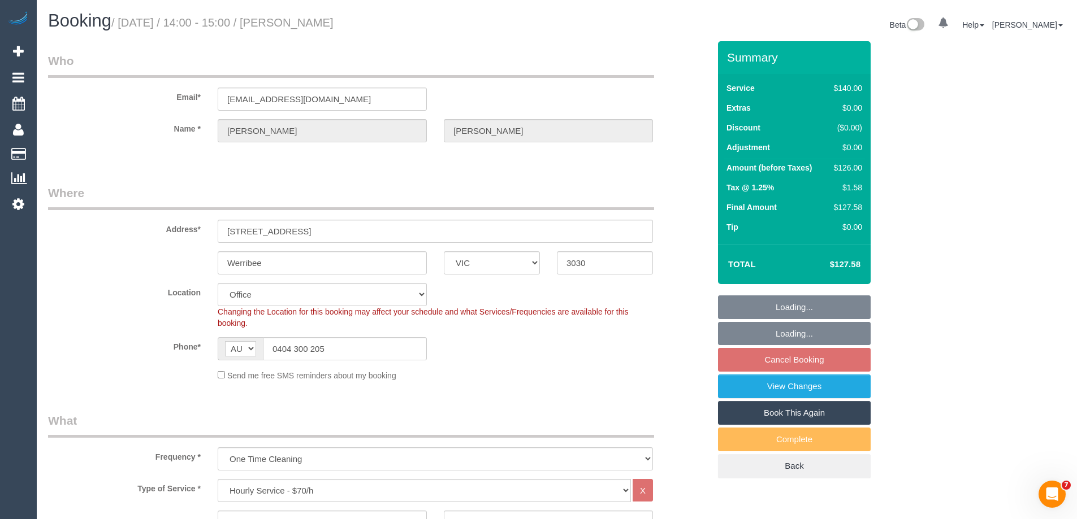
select select "number:35"
select select "number:12"
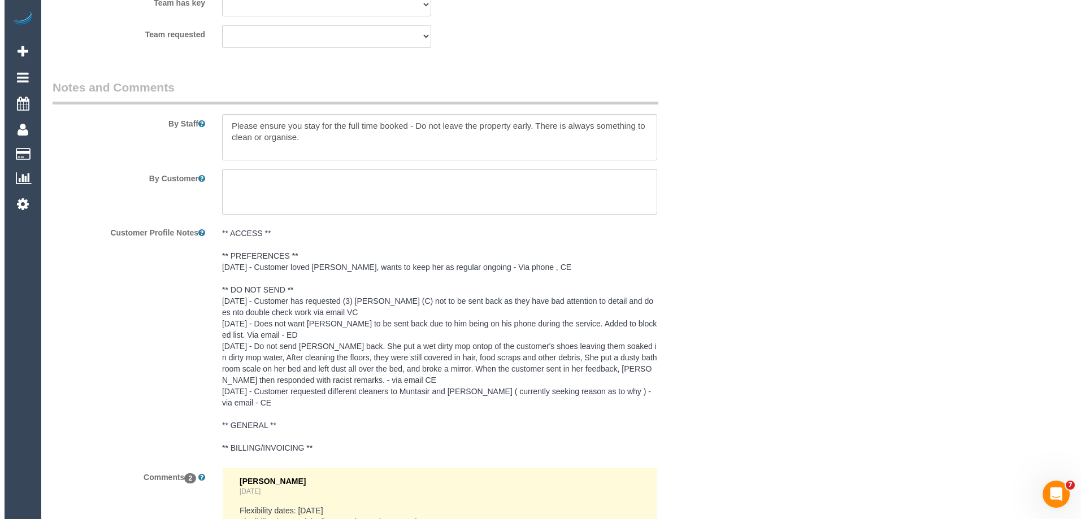
scroll to position [1863, 0]
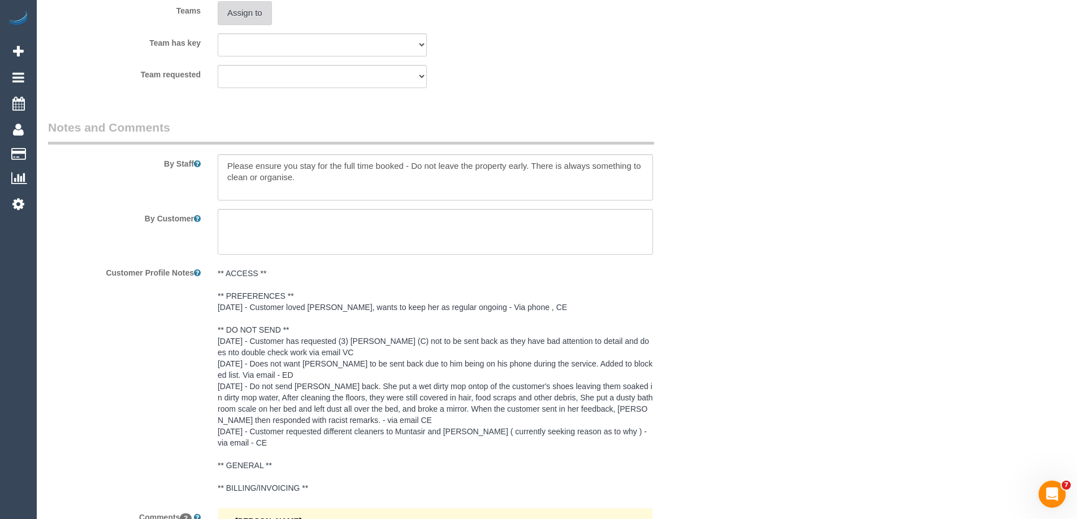
click at [233, 18] on button "Assign to" at bounding box center [245, 13] width 54 height 24
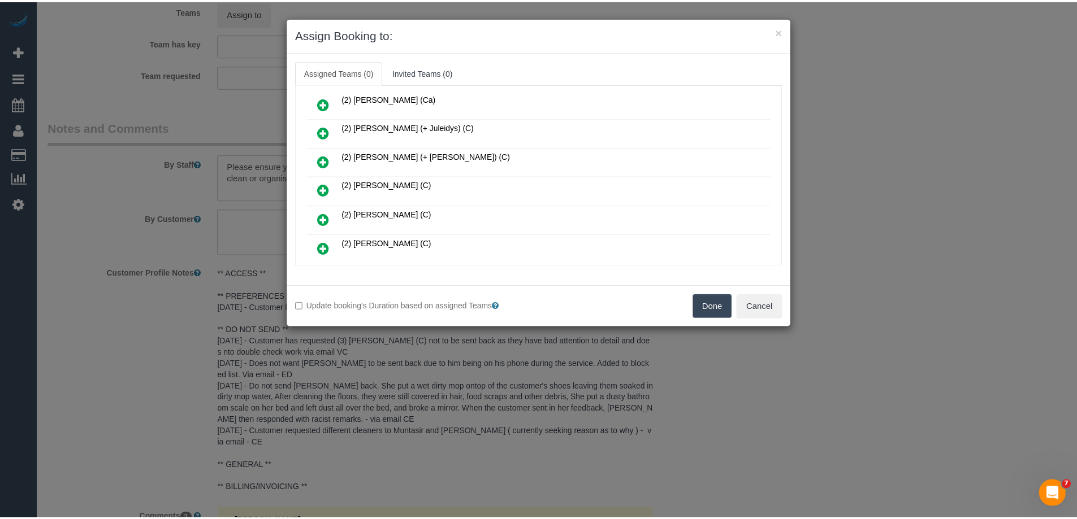
scroll to position [283, 0]
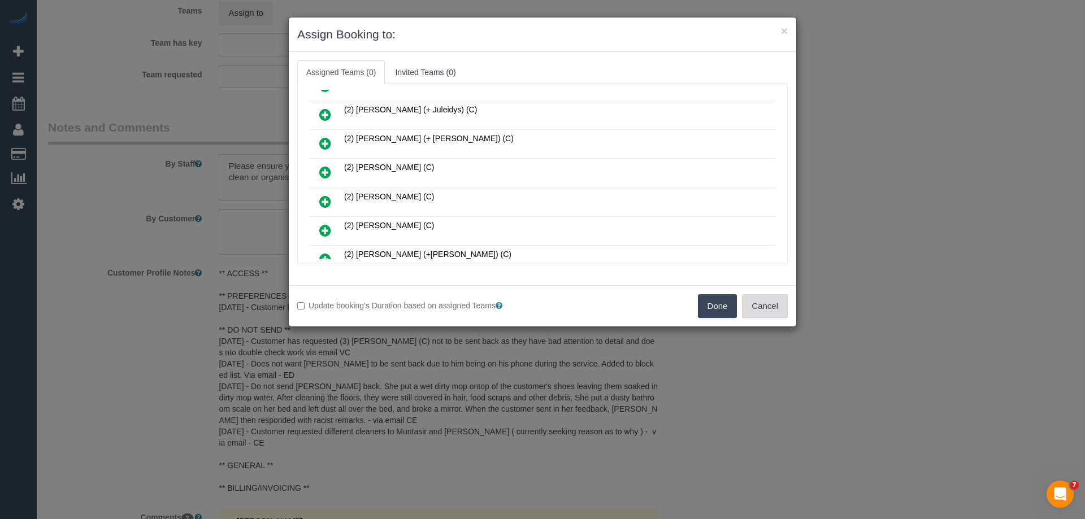
click at [752, 299] on button "Cancel" at bounding box center [765, 306] width 46 height 24
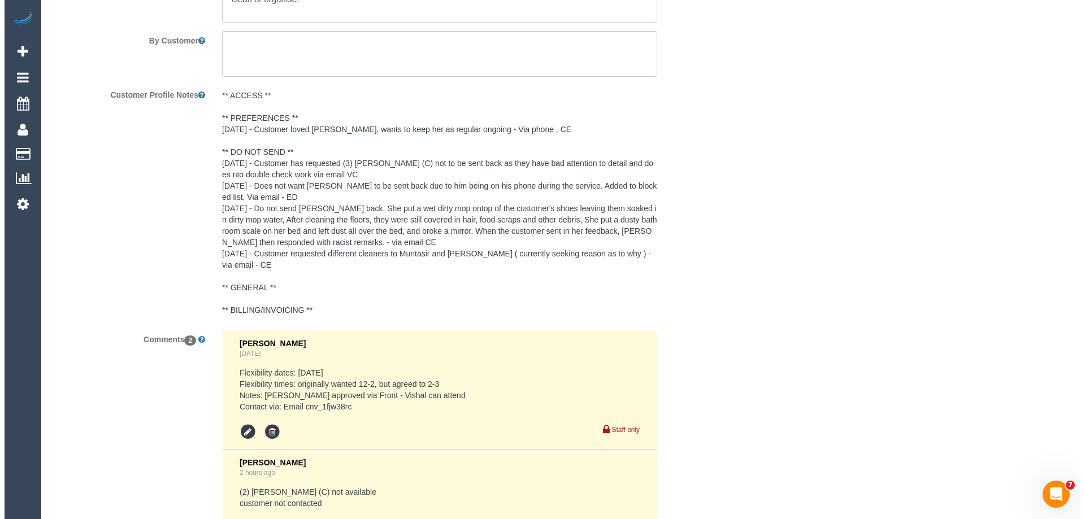
scroll to position [1863, 0]
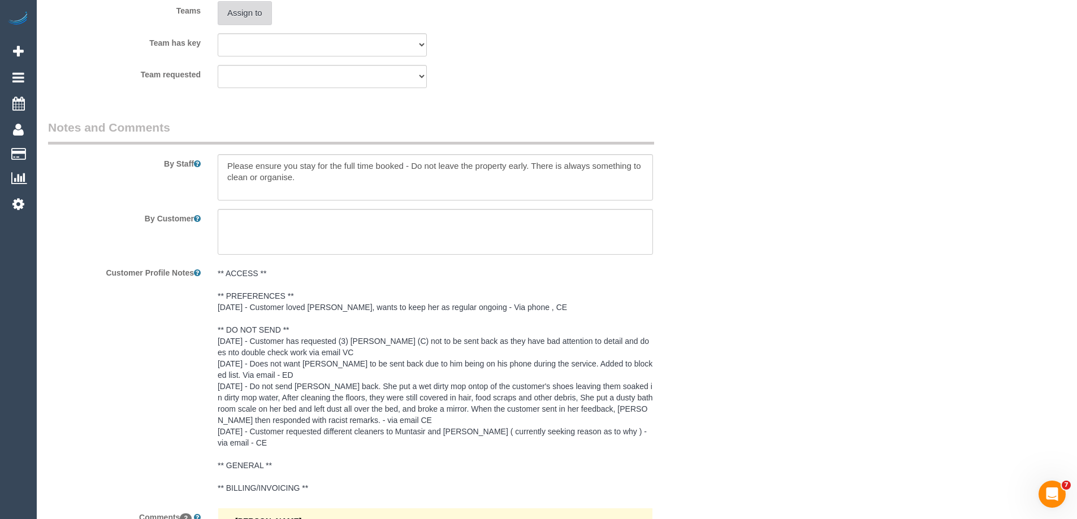
click at [235, 17] on button "Assign to" at bounding box center [245, 13] width 54 height 24
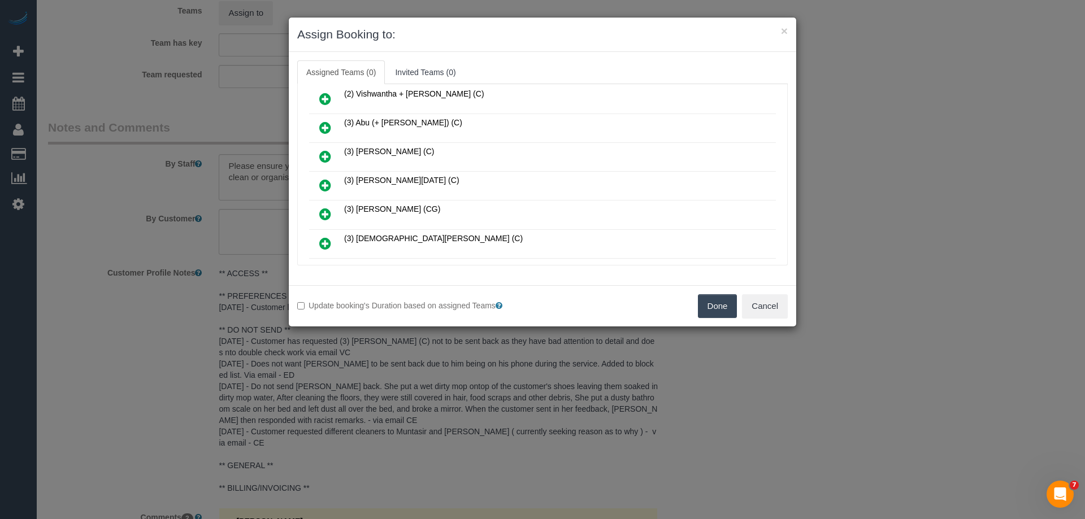
click at [317, 180] on link at bounding box center [325, 186] width 27 height 23
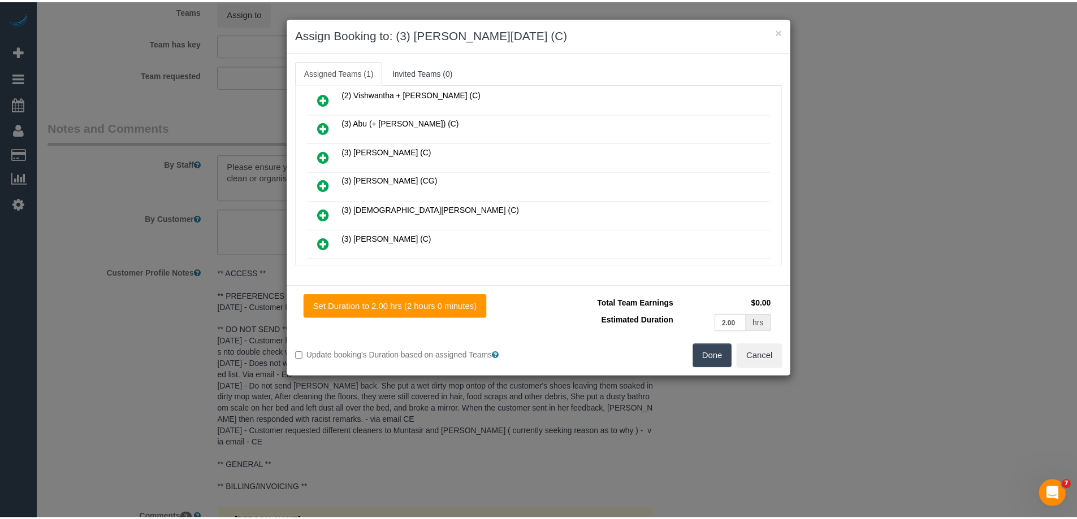
scroll to position [0, 0]
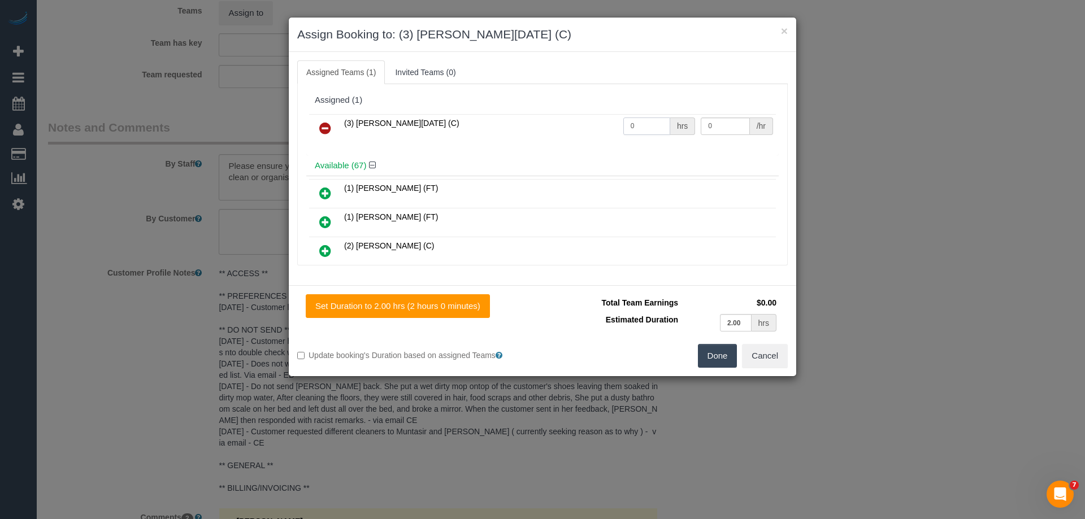
drag, startPoint x: 608, startPoint y: 125, endPoint x: 591, endPoint y: 125, distance: 17.5
click at [592, 125] on tr "(3) Antony Silvester (C) 0 hrs 0 /hr" at bounding box center [542, 128] width 467 height 29
drag, startPoint x: 651, startPoint y: 124, endPoint x: 588, endPoint y: 123, distance: 62.7
click at [588, 123] on tr "(3) Antony Silvester (C) 0 hrs 0 /hr" at bounding box center [542, 128] width 467 height 29
type input "2"
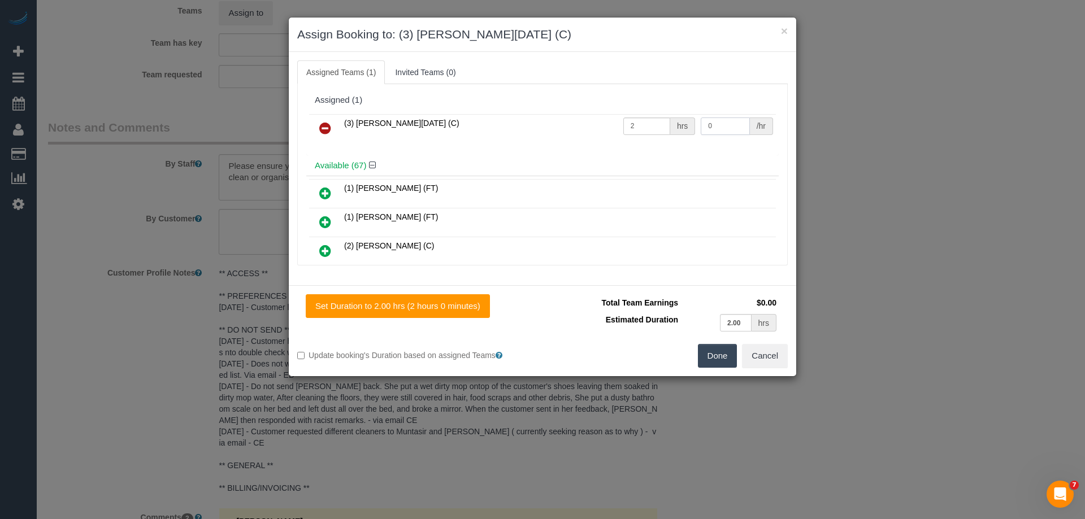
drag, startPoint x: 713, startPoint y: 123, endPoint x: 652, endPoint y: 119, distance: 61.7
click at [685, 123] on tr "(3) Antony Silvester (C) 2 hrs 0 /hr" at bounding box center [542, 128] width 467 height 29
type input "35"
click at [719, 359] on button "Done" at bounding box center [718, 356] width 40 height 24
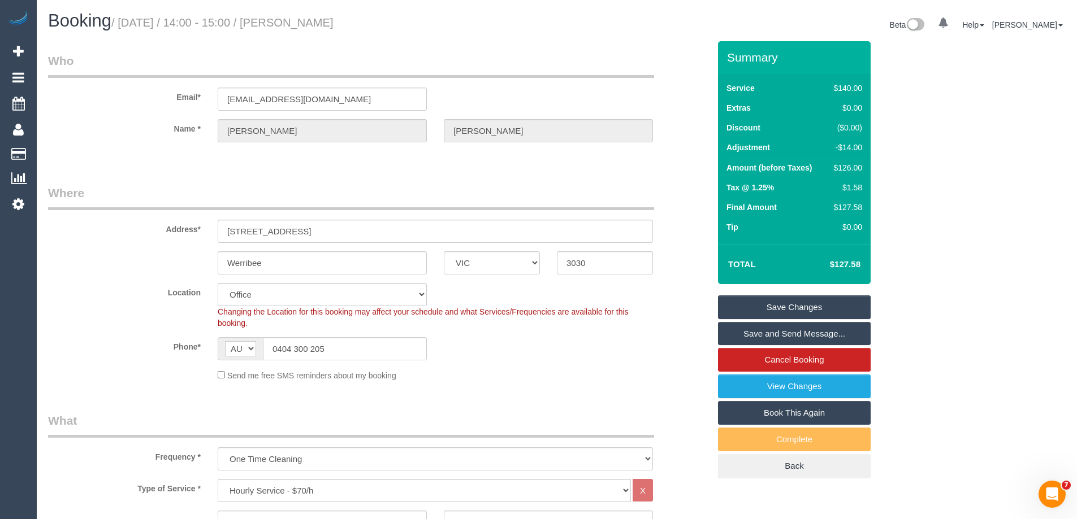
drag, startPoint x: 345, startPoint y: 15, endPoint x: 296, endPoint y: 28, distance: 51.6
click at [296, 28] on h1 "Booking / October 15, 2025 / 14:00 - 15:00 / Anjie Lin" at bounding box center [298, 20] width 500 height 19
copy small "Anjie Lin"
click at [744, 310] on link "Save Changes" at bounding box center [794, 308] width 153 height 24
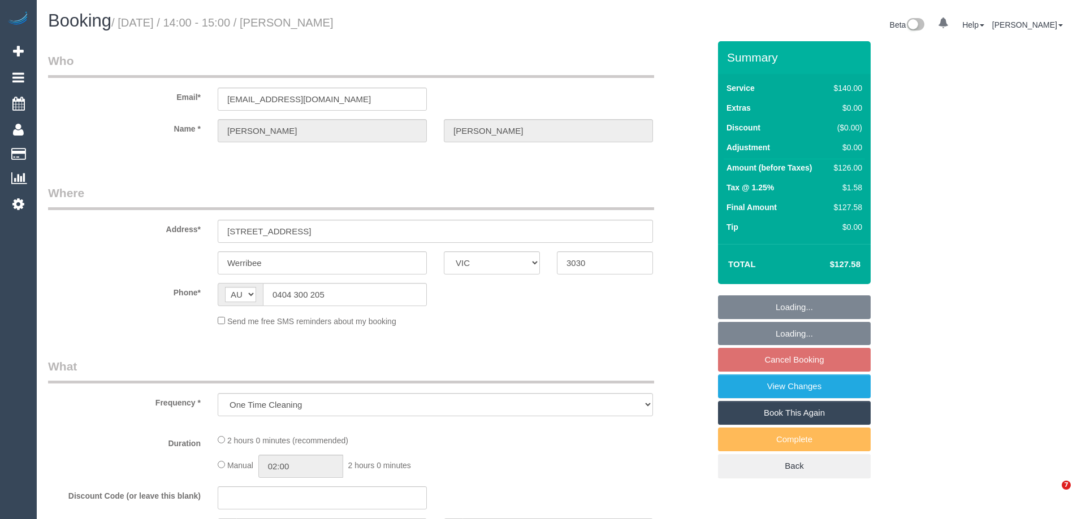
select select "VIC"
select select "string:stripe-pm_1Qz4Kv2GScqysDRVWCzsC0w2"
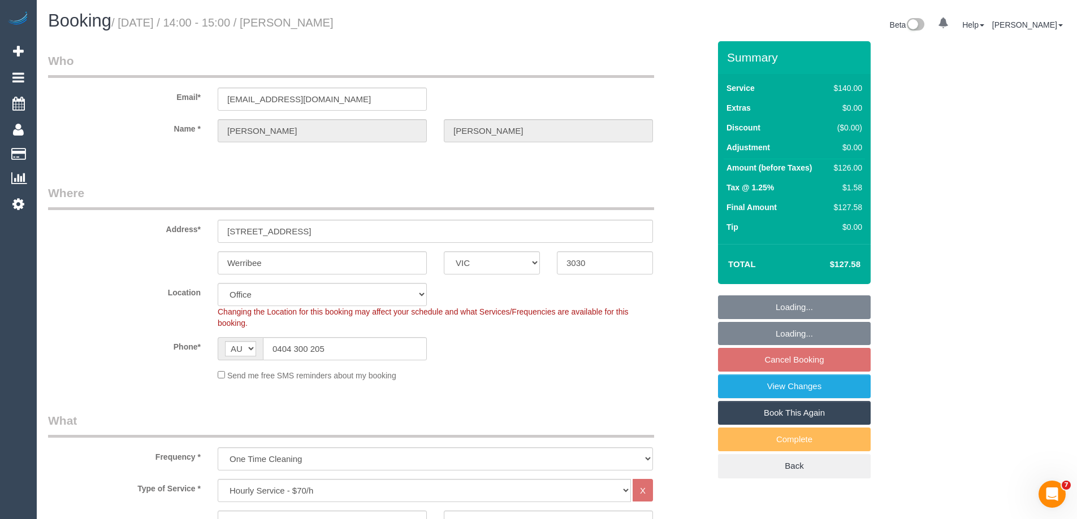
select select "object:896"
select select "number:32"
select select "number:14"
select select "number:18"
select select "number:25"
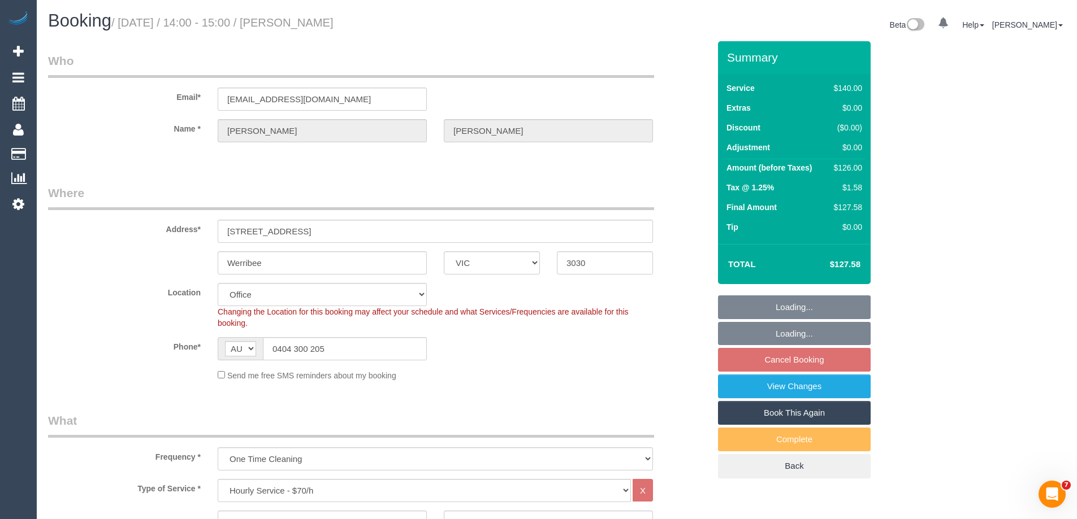
select select "number:35"
select select "number:12"
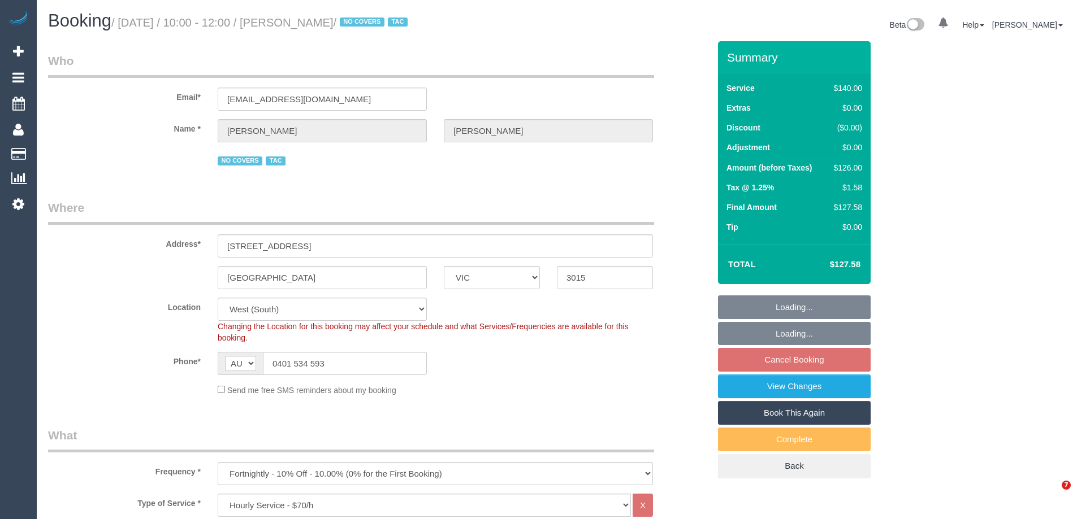
select select "VIC"
select select "number:28"
select select "number:14"
select select "number:19"
select select "number:36"
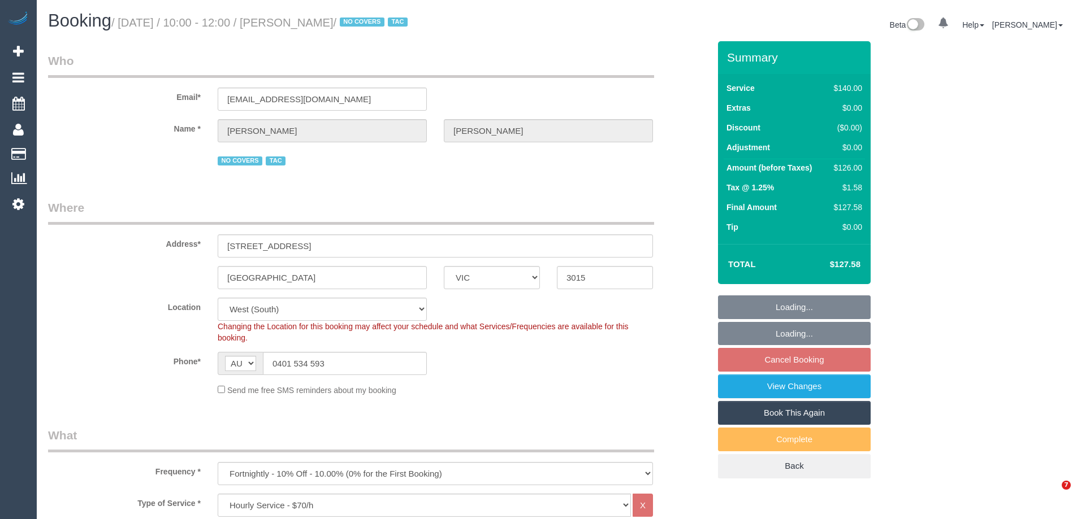
select select "number:35"
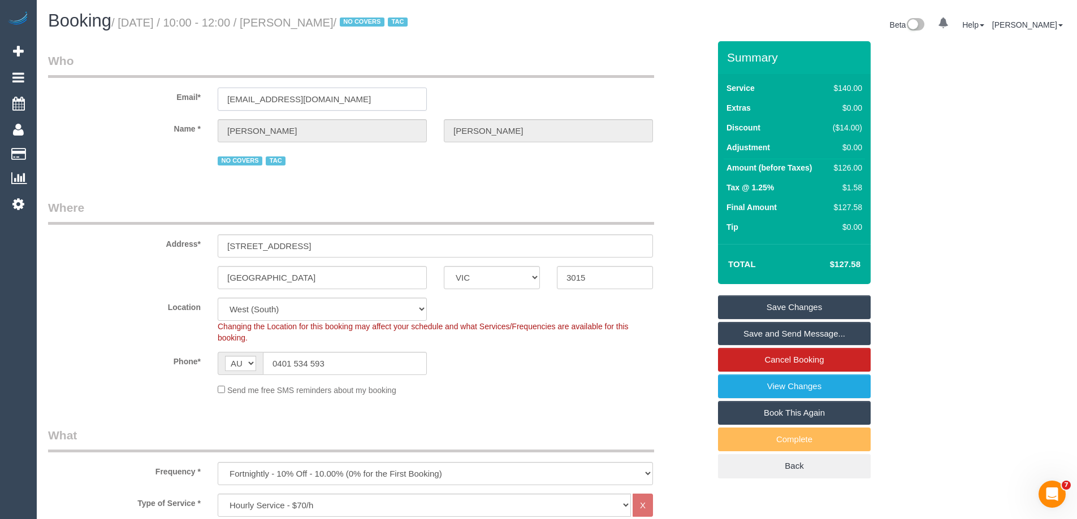
drag, startPoint x: 246, startPoint y: 97, endPoint x: 45, endPoint y: 92, distance: 201.8
click at [50, 92] on div "Email* mcqu0072@gmail.com" at bounding box center [379, 82] width 678 height 58
click at [745, 364] on link "Cancel Booking" at bounding box center [794, 360] width 153 height 24
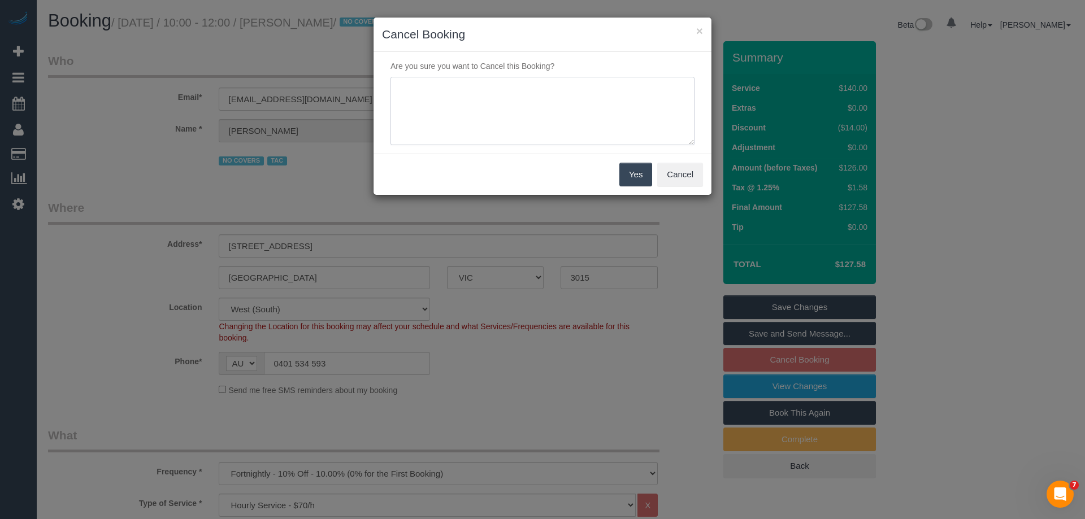
click at [439, 124] on textarea at bounding box center [543, 111] width 304 height 69
click at [406, 97] on textarea at bounding box center [543, 111] width 304 height 69
click at [476, 96] on textarea at bounding box center [543, 111] width 304 height 69
type textarea "Cancelled as per no covers tag due to regular cleaner being unavailable. Notifi…"
click at [633, 171] on button "Yes" at bounding box center [635, 175] width 33 height 24
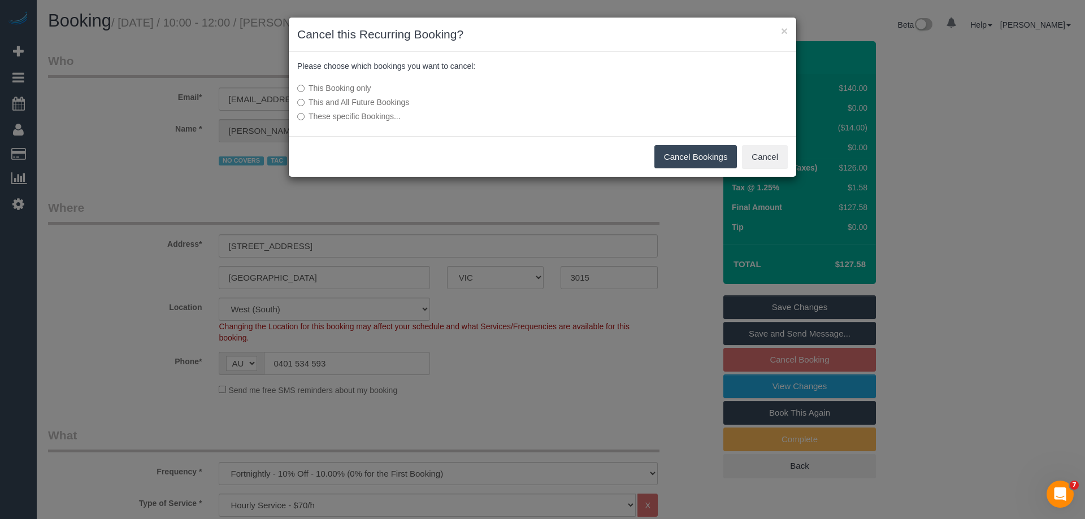
click at [692, 159] on button "Cancel Bookings" at bounding box center [695, 157] width 83 height 24
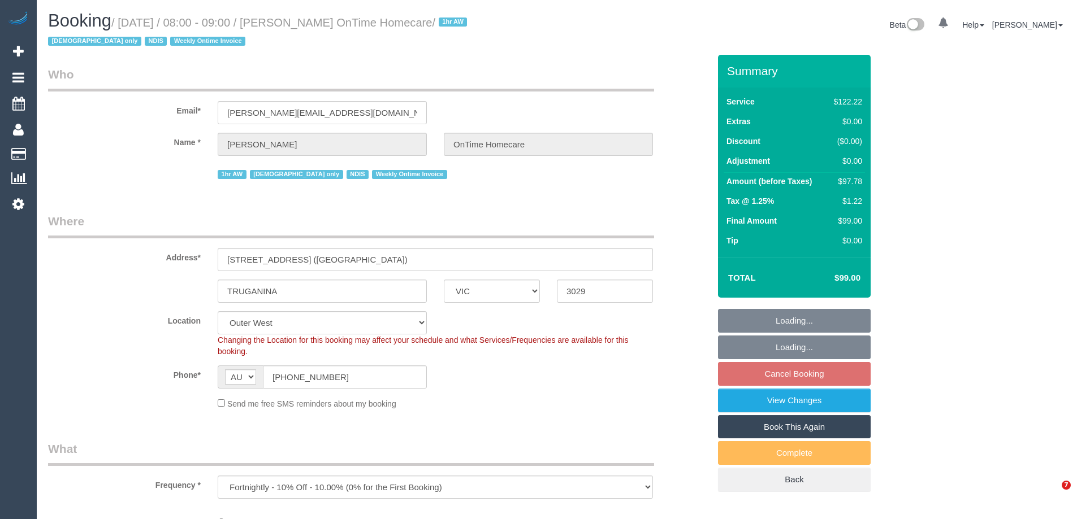
select select "VIC"
select select "number:28"
select select "number:14"
select select "number:18"
select select "number:25"
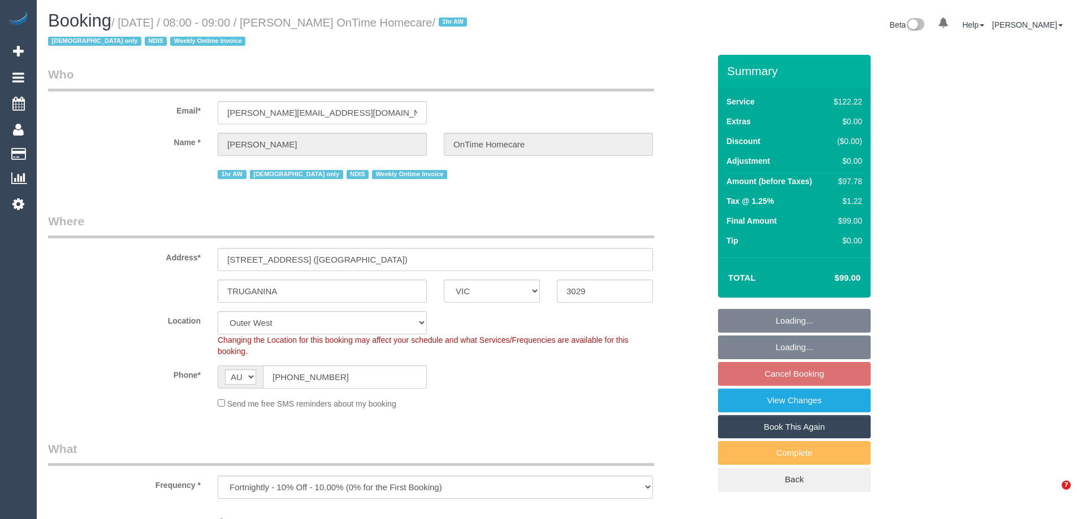
select select "number:35"
select select "object:1164"
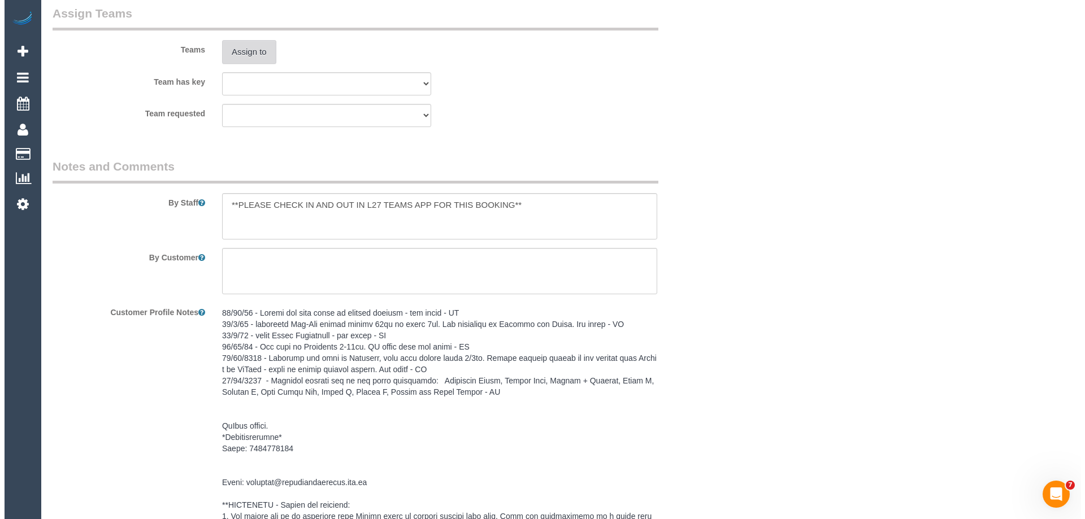
scroll to position [1347, 0]
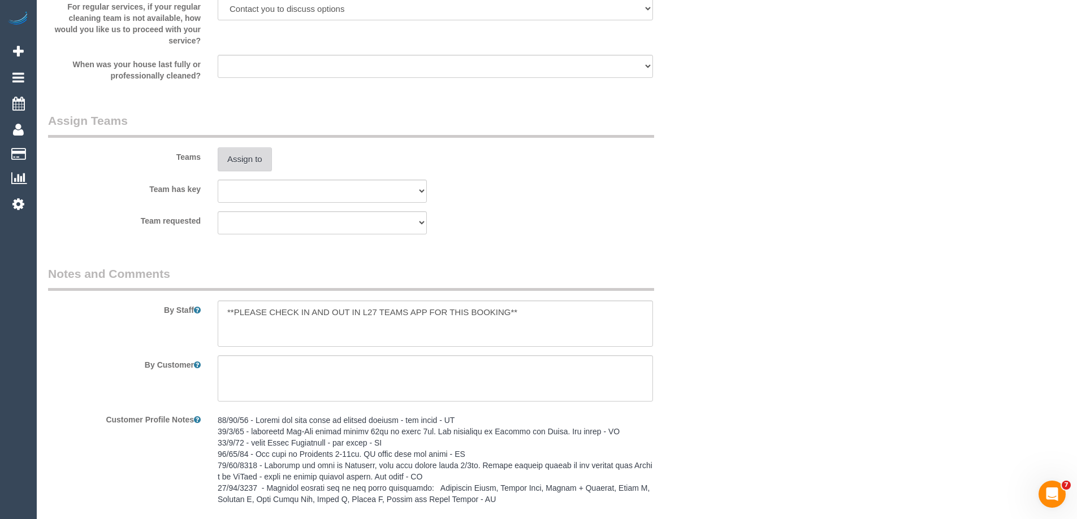
click at [242, 156] on button "Assign to" at bounding box center [245, 160] width 54 height 24
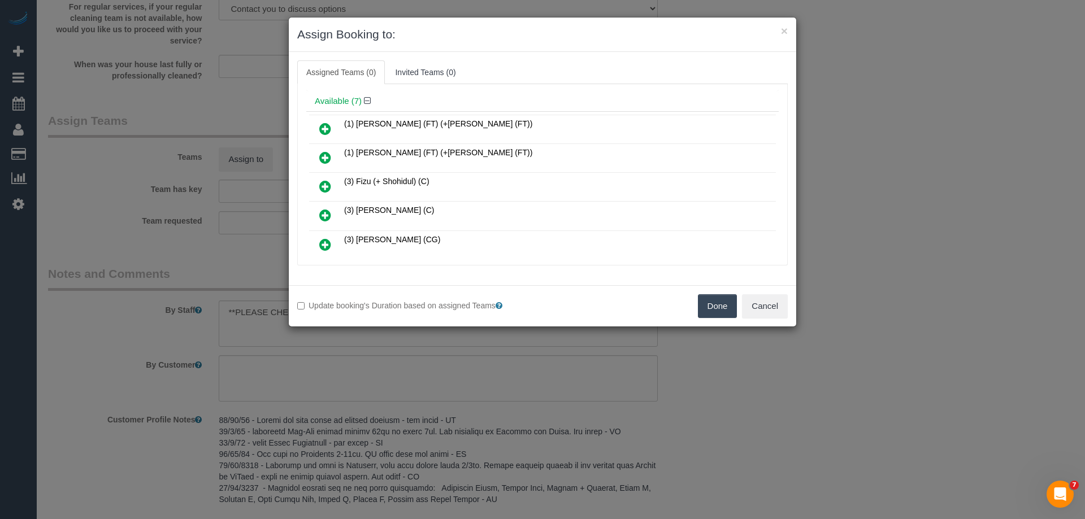
scroll to position [57, 0]
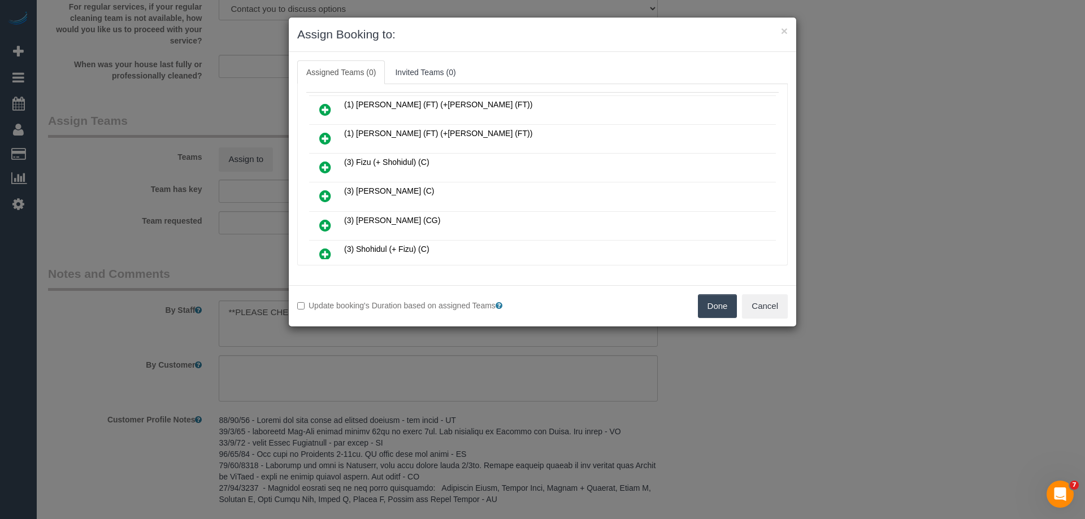
click at [324, 197] on icon at bounding box center [325, 196] width 12 height 14
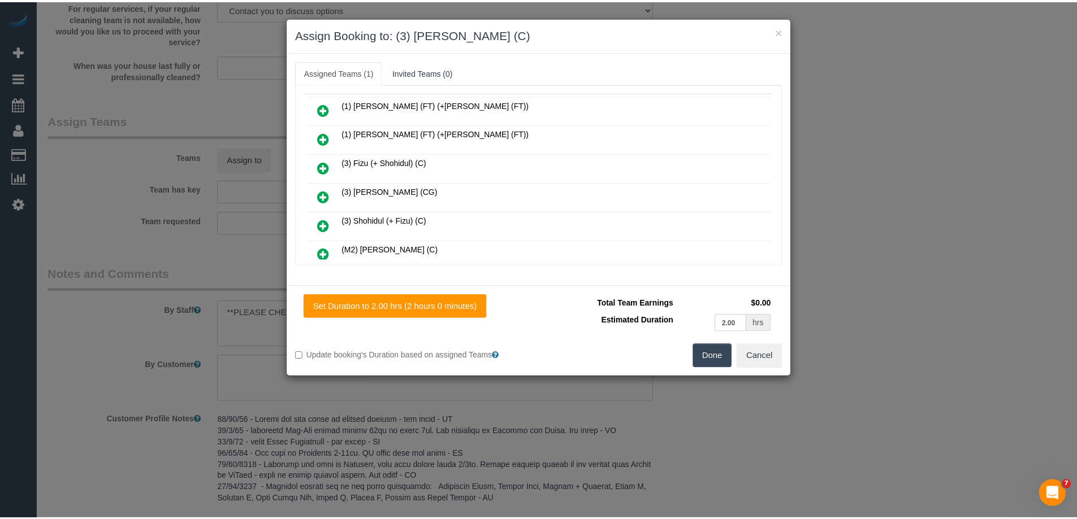
scroll to position [0, 0]
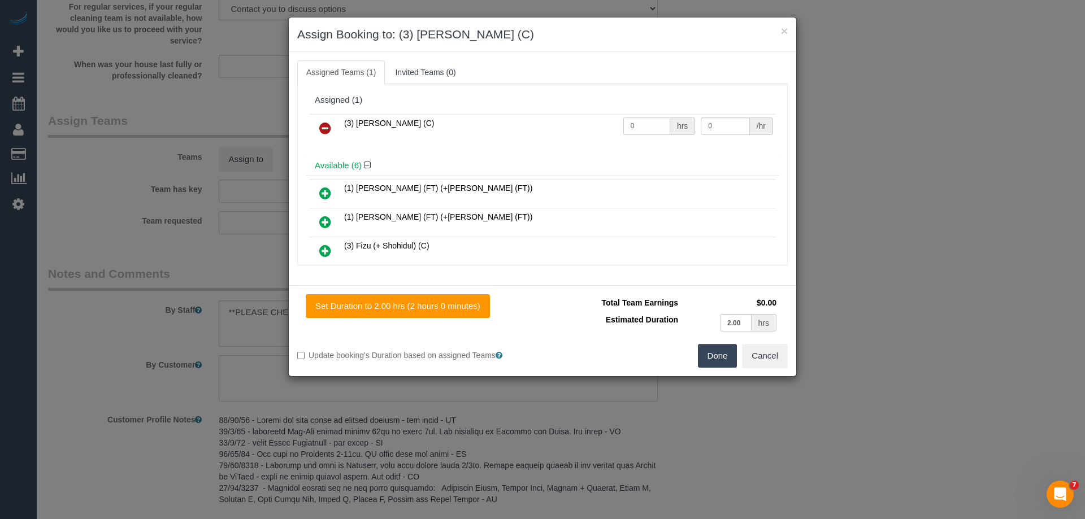
drag, startPoint x: 633, startPoint y: 128, endPoint x: 602, endPoint y: 123, distance: 31.6
click at [608, 125] on tr "(3) [PERSON_NAME] (C) 0 hrs 0 /hr" at bounding box center [542, 128] width 467 height 29
type input "2"
drag, startPoint x: 698, startPoint y: 129, endPoint x: 634, endPoint y: 136, distance: 64.8
click at [667, 129] on tr "(3) [PERSON_NAME] (C) 2 hrs 0 /hr" at bounding box center [542, 128] width 467 height 29
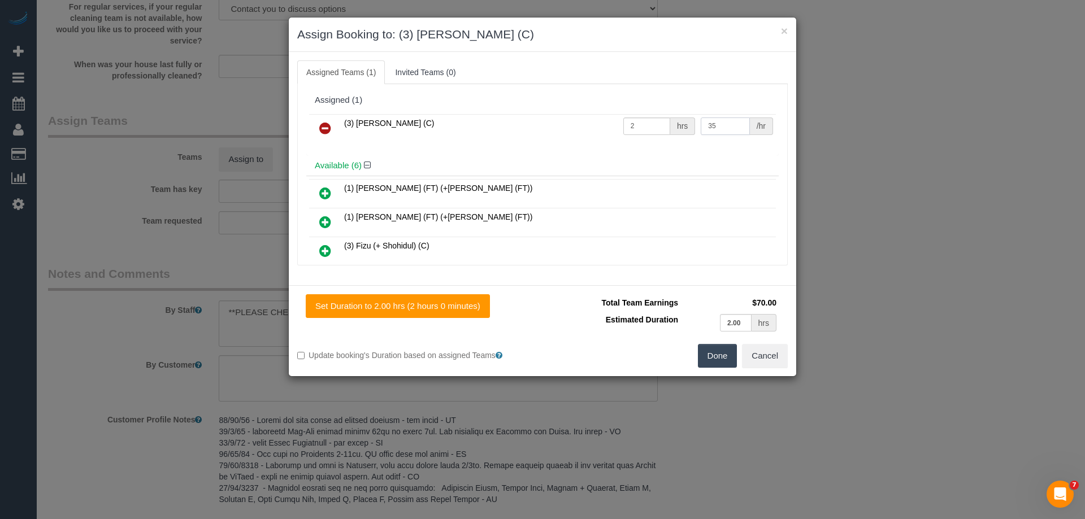
type input "35"
click at [716, 350] on button "Done" at bounding box center [718, 356] width 40 height 24
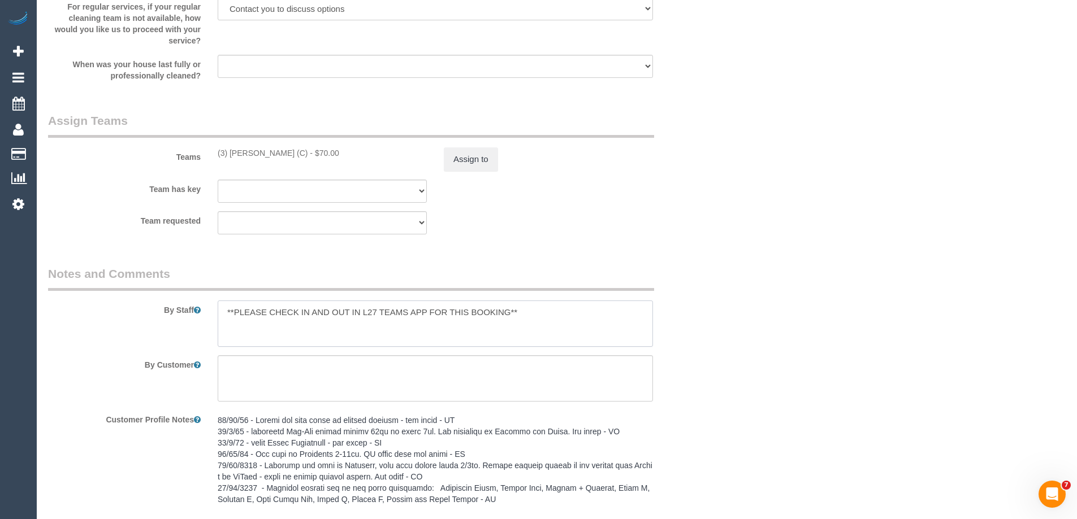
drag, startPoint x: 227, startPoint y: 311, endPoint x: 233, endPoint y: 315, distance: 7.4
click at [226, 310] on textarea at bounding box center [435, 324] width 435 height 46
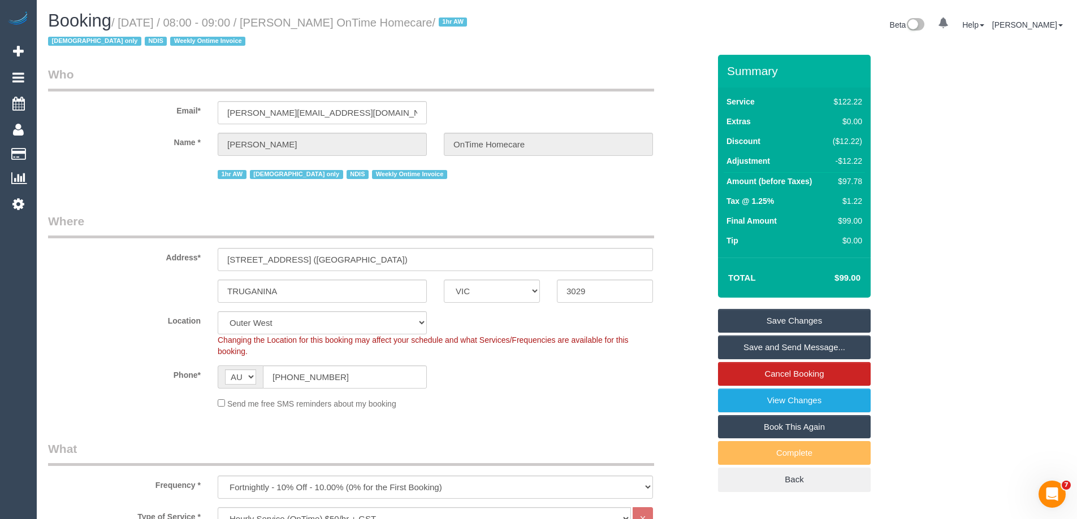
type textarea "*Cover* **PLEASE CHECK IN AND OUT IN L27 TEAMS APP FOR THIS BOOKING**"
drag, startPoint x: 462, startPoint y: 22, endPoint x: 297, endPoint y: 22, distance: 165.6
click at [297, 22] on small "/ [DATE] / 08:00 - 09:00 / [PERSON_NAME] OnTime Homecare / 1hr AW [DEMOGRAPHIC_…" at bounding box center [259, 32] width 422 height 32
copy small "[PERSON_NAME] OnTime Homecare"
click at [754, 322] on link "Save Changes" at bounding box center [794, 321] width 153 height 24
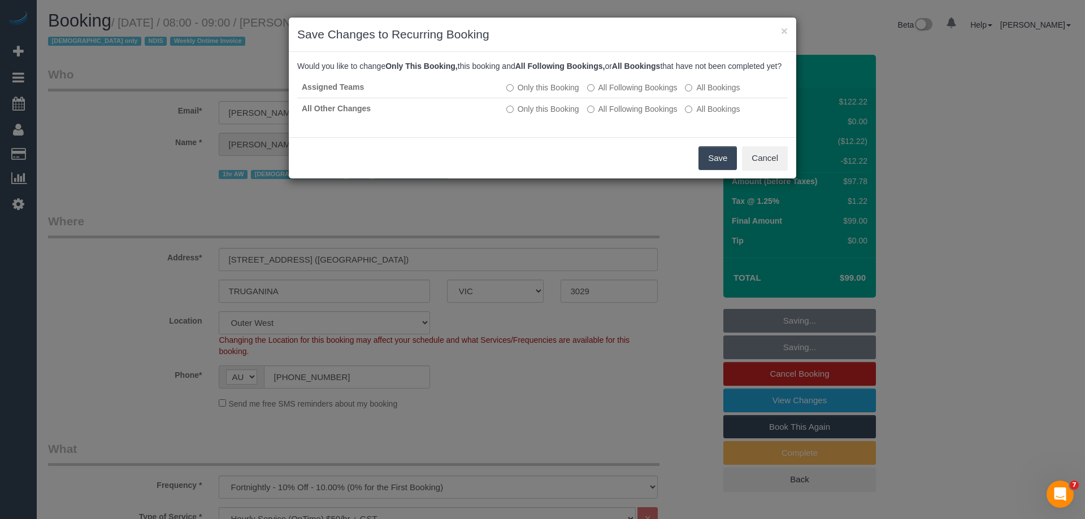
click at [709, 170] on button "Save" at bounding box center [718, 158] width 38 height 24
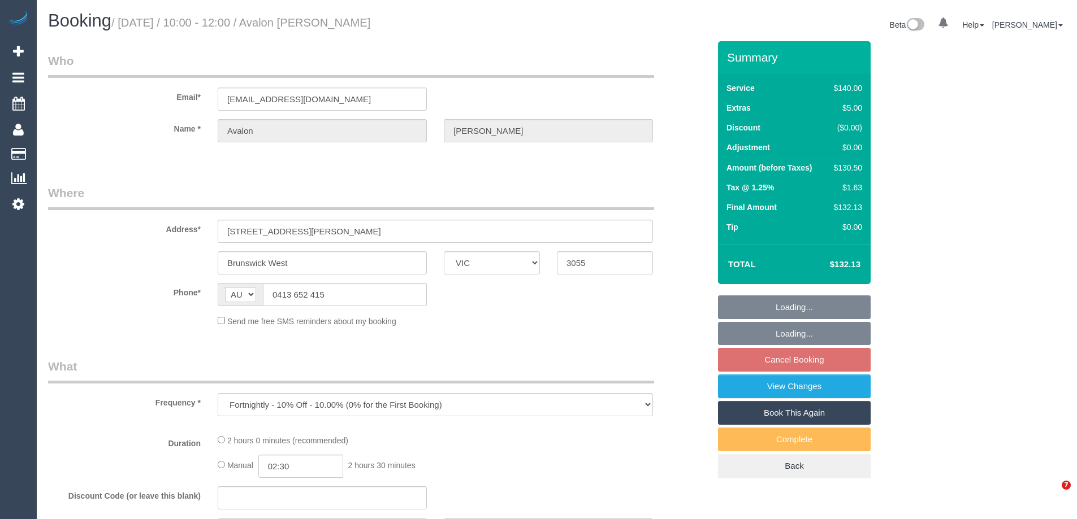
select select "VIC"
select select "object:888"
select select "number:29"
select select "number:14"
select select "number:19"
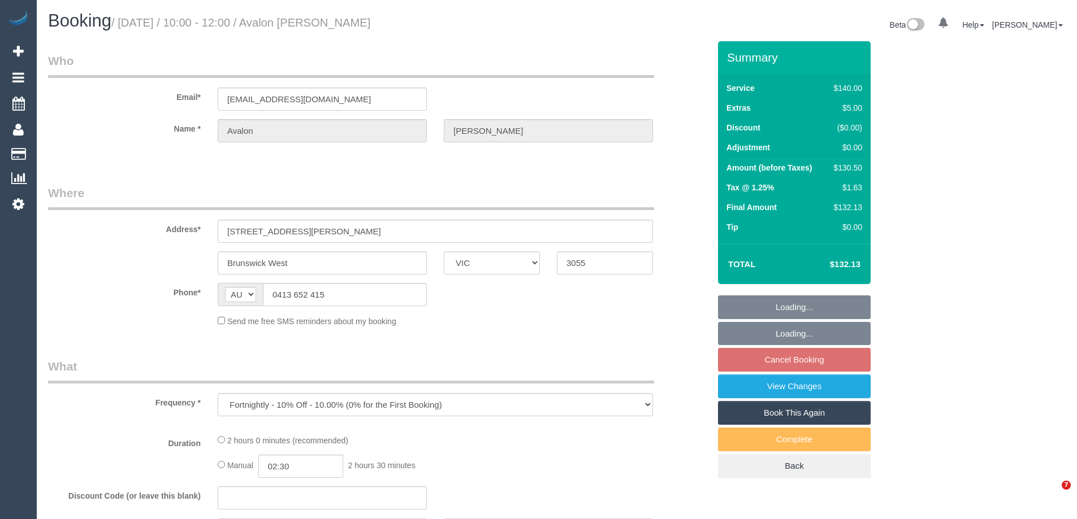
select select "number:24"
select select "number:34"
select select "number:26"
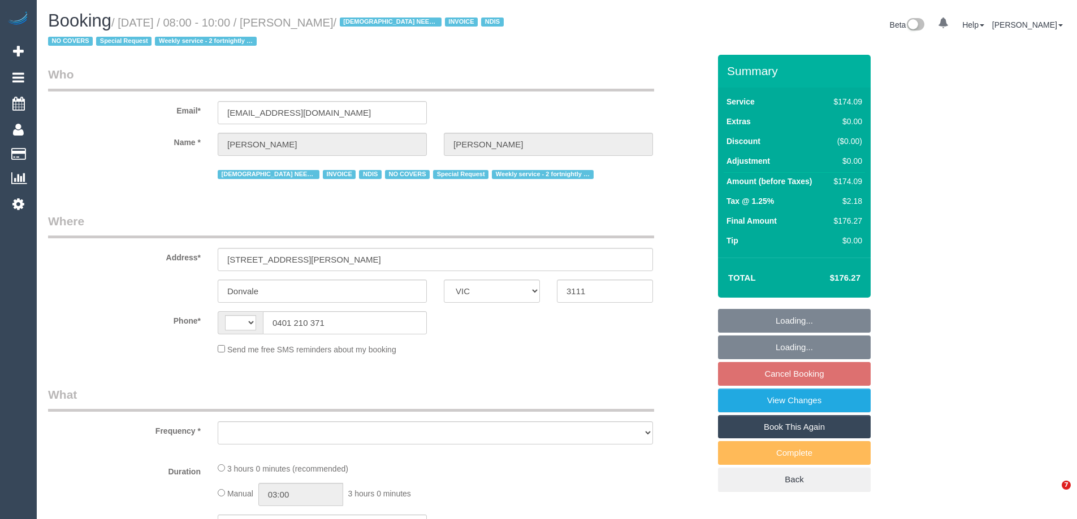
select select "VIC"
select select "180"
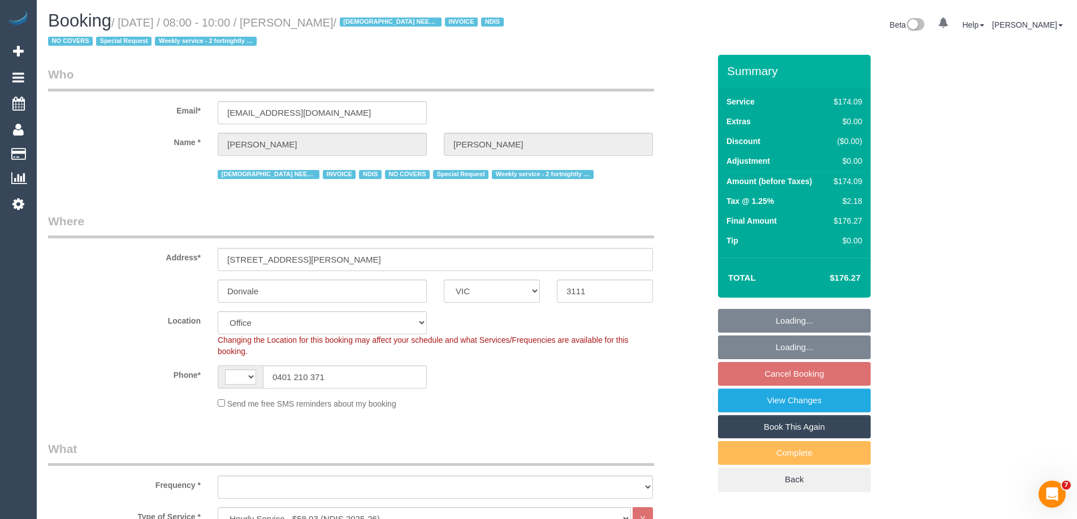
select select "string:AU"
select select "object:622"
select select "number:28"
select select "number:14"
select select "number:19"
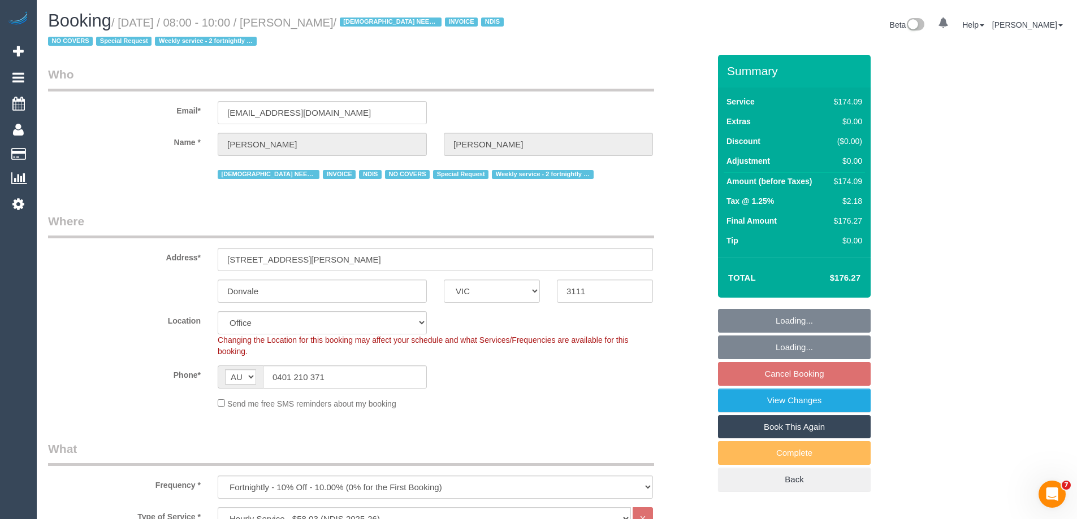
select select "number:25"
select select "number:35"
select select "number:11"
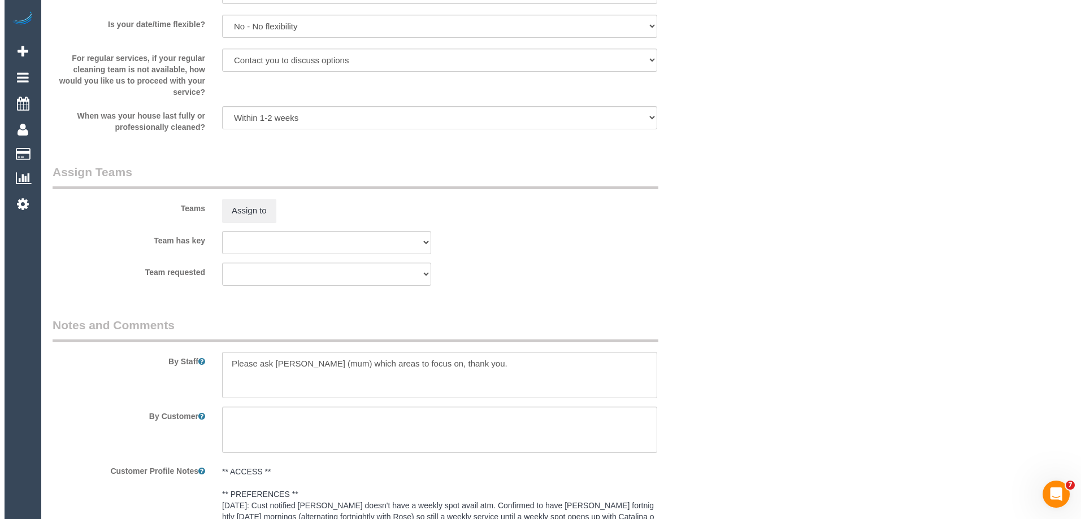
scroll to position [1265, 0]
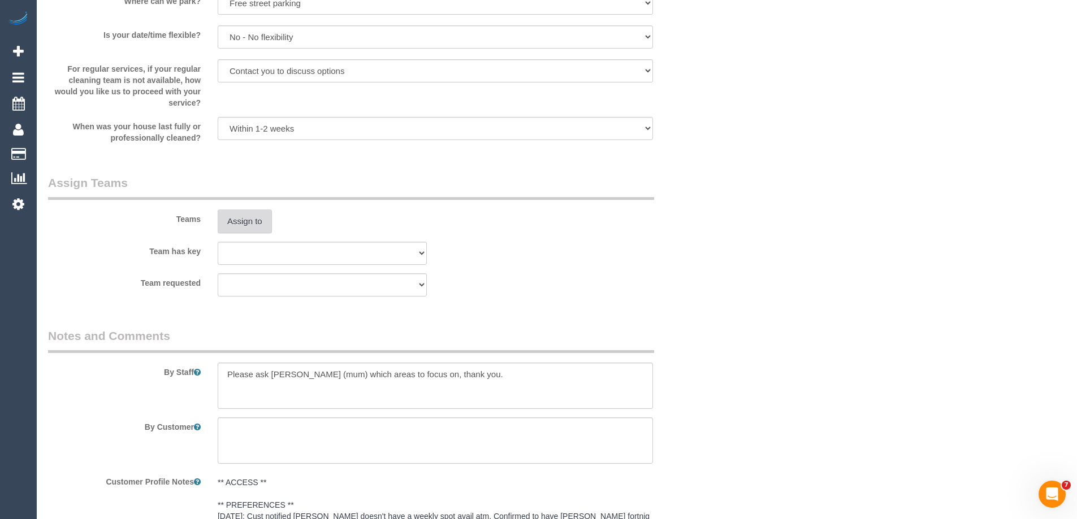
click at [246, 223] on button "Assign to" at bounding box center [245, 222] width 54 height 24
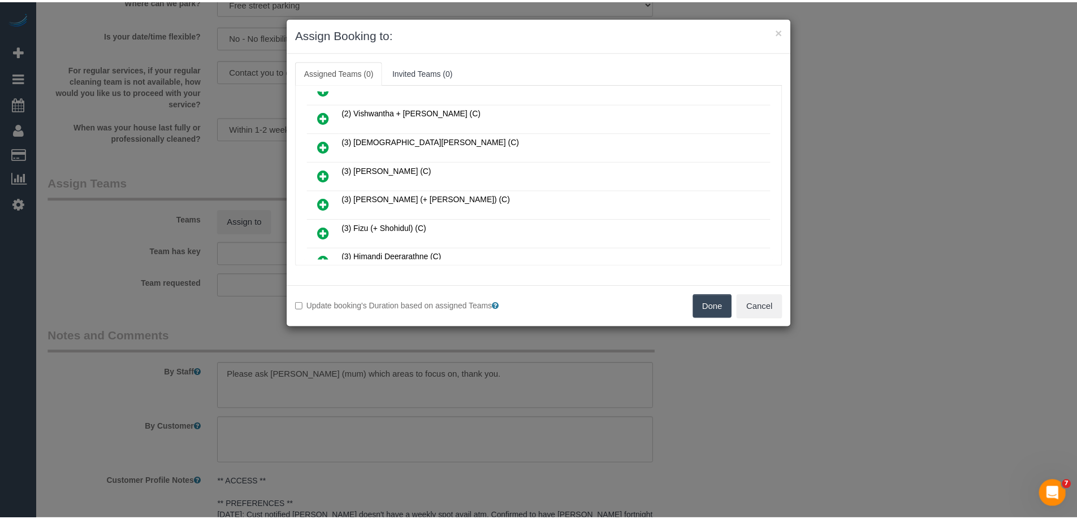
scroll to position [452, 0]
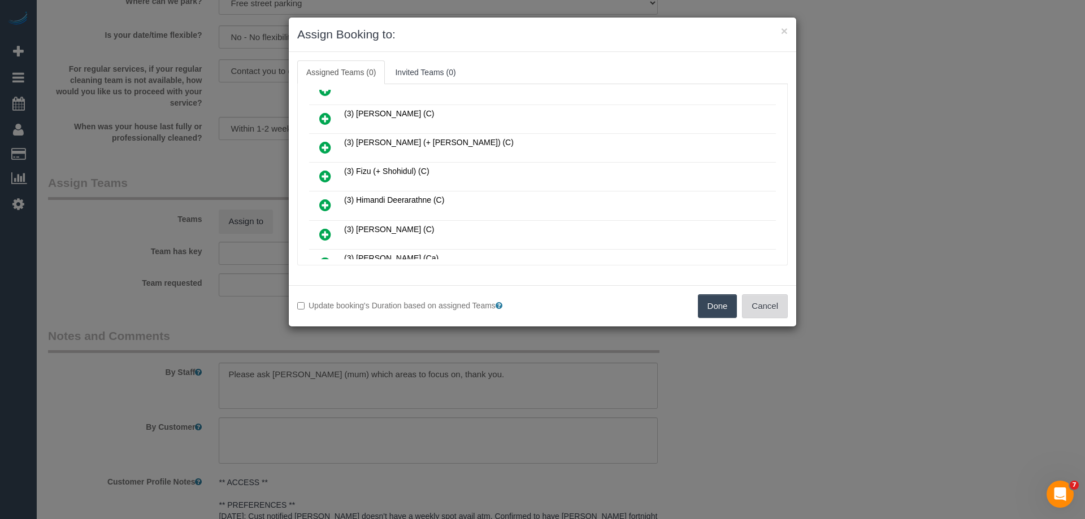
drag, startPoint x: 755, startPoint y: 306, endPoint x: 767, endPoint y: 306, distance: 12.4
click at [755, 306] on button "Cancel" at bounding box center [765, 306] width 46 height 24
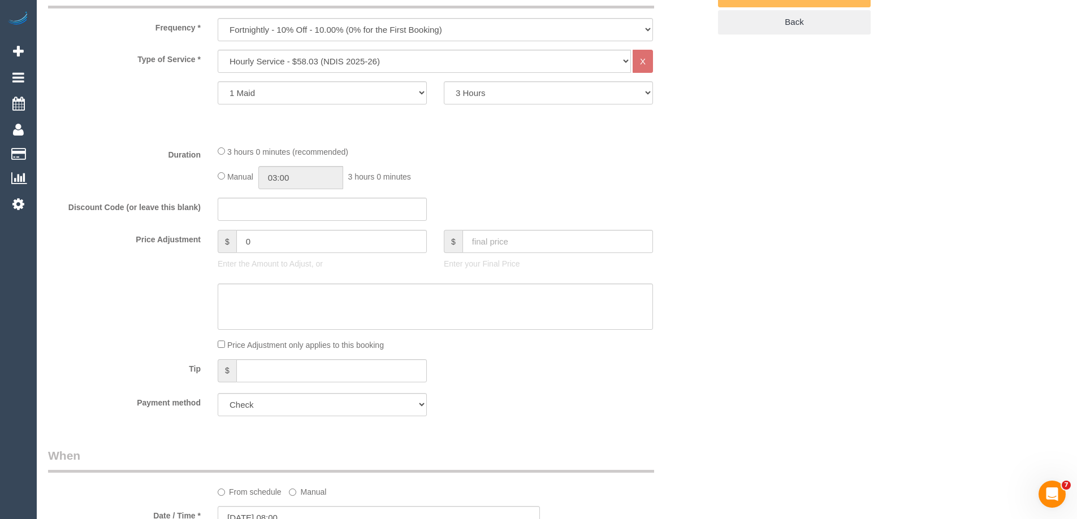
scroll to position [0, 0]
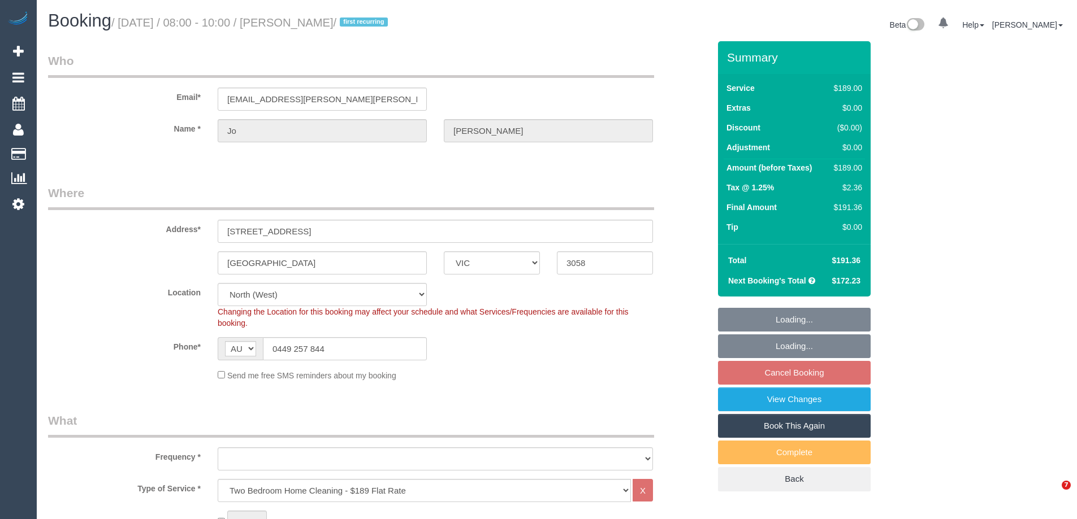
select select "VIC"
select select "object:1489"
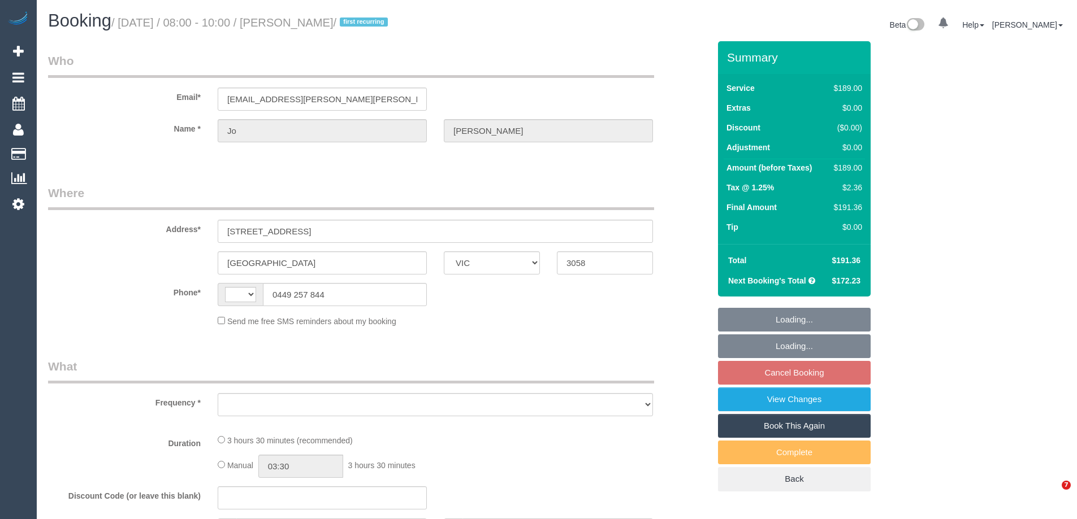
select select "VIC"
select select "string:AU"
select select "object:568"
select select "string:stripe-pm_1QBlCe2GScqysDRVjSQZm6Qa"
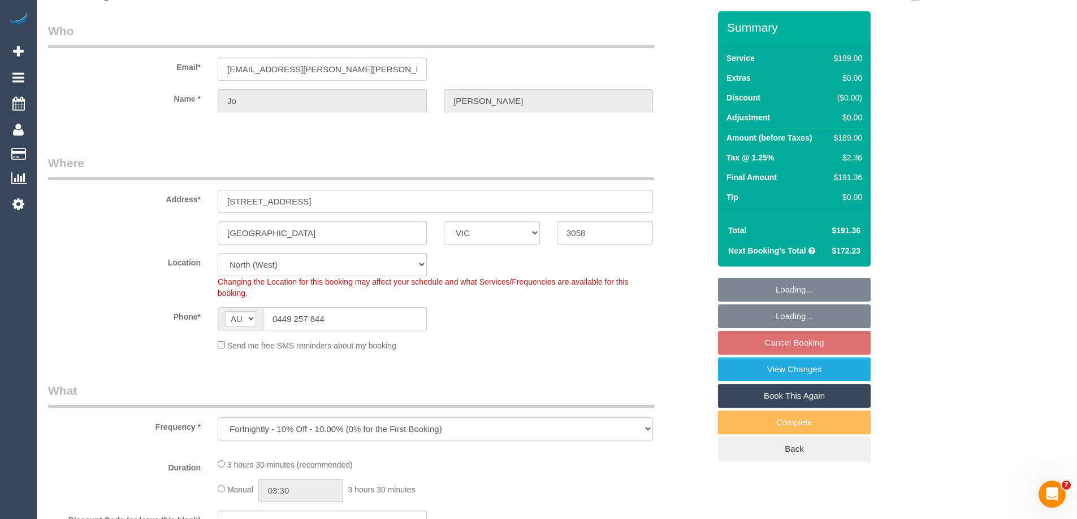
select select "number:32"
select select "number:14"
select select "number:19"
select select "number:22"
select select "number:34"
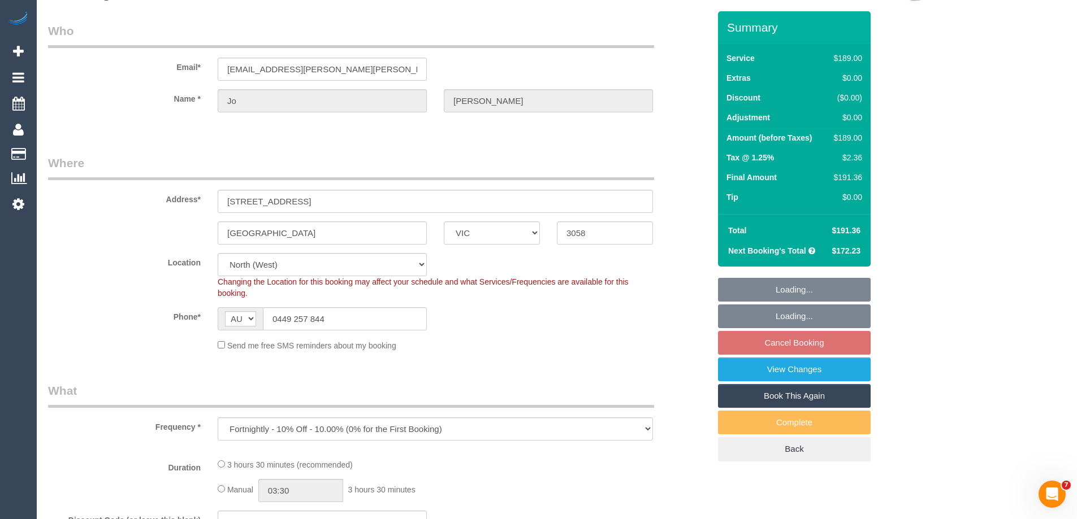
select select "number:26"
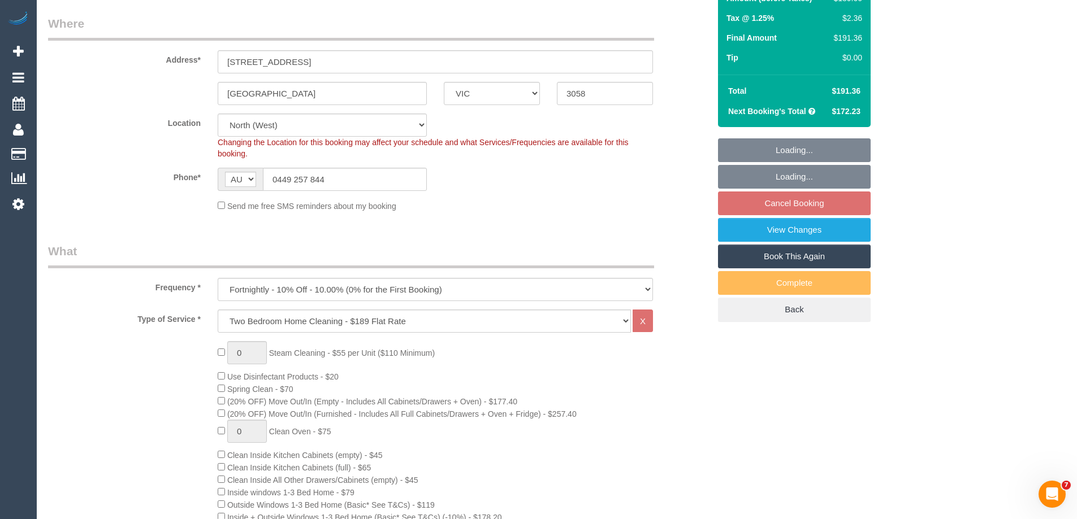
select select "object:823"
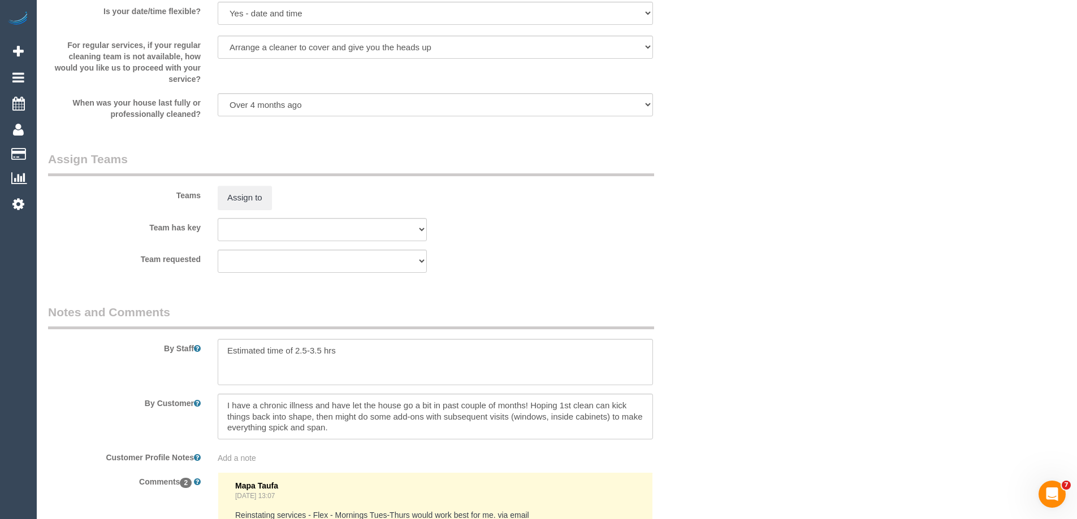
scroll to position [1922, 0]
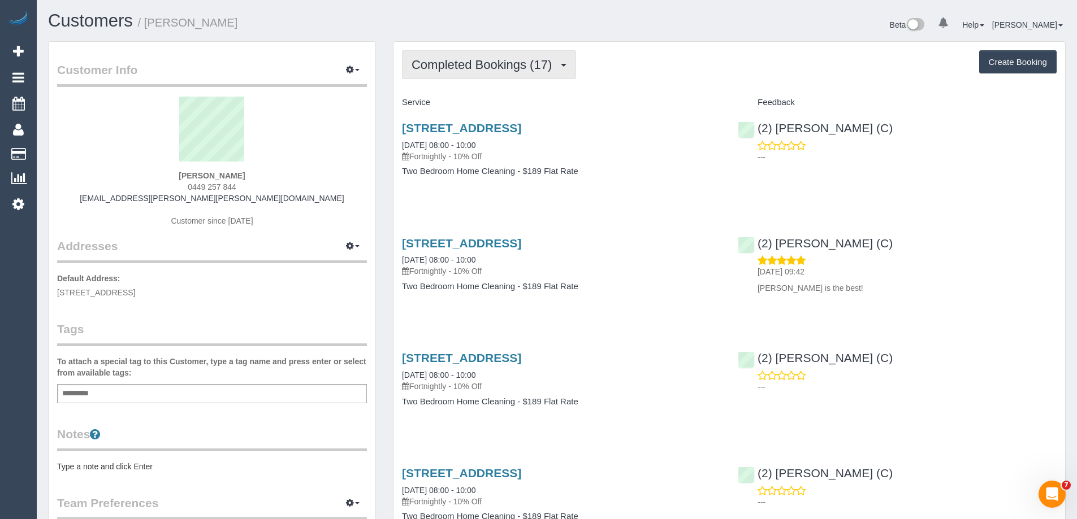
click at [508, 69] on span "Completed Bookings (17)" at bounding box center [484, 65] width 146 height 14
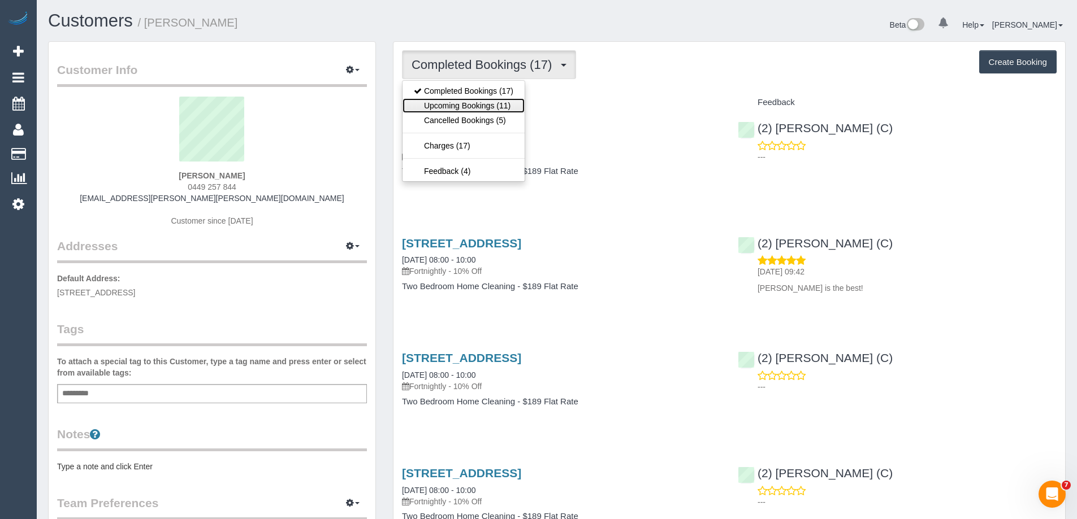
click at [496, 100] on link "Upcoming Bookings (11)" at bounding box center [463, 105] width 122 height 15
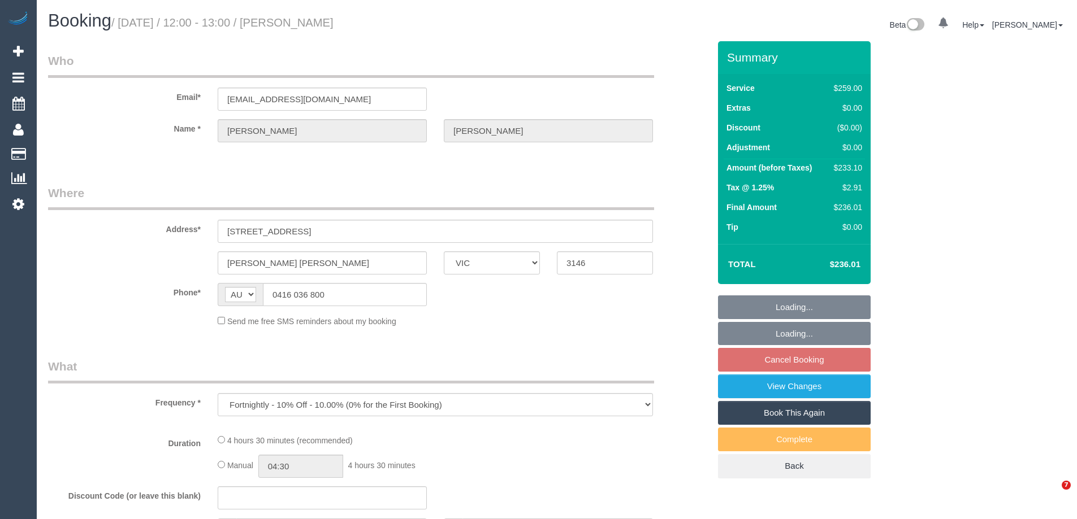
select select "VIC"
select select "number:29"
select select "number:14"
select select "number:19"
select select "number:22"
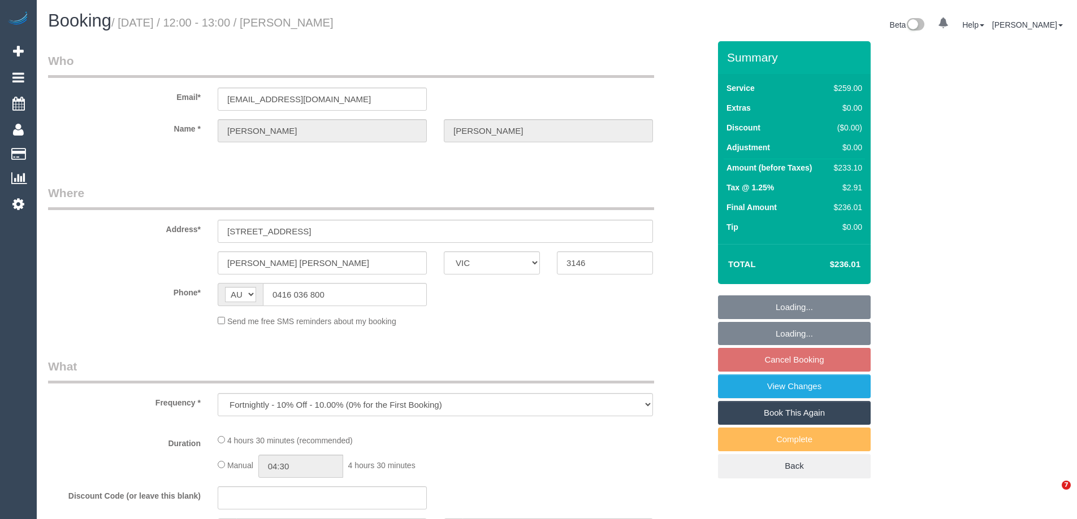
select select "number:34"
select select "number:11"
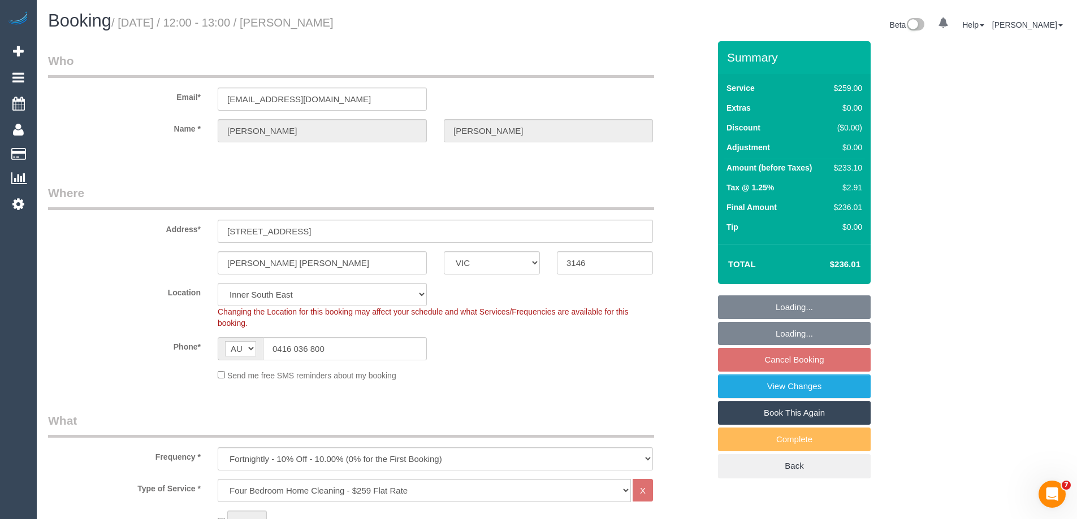
select select "object:1444"
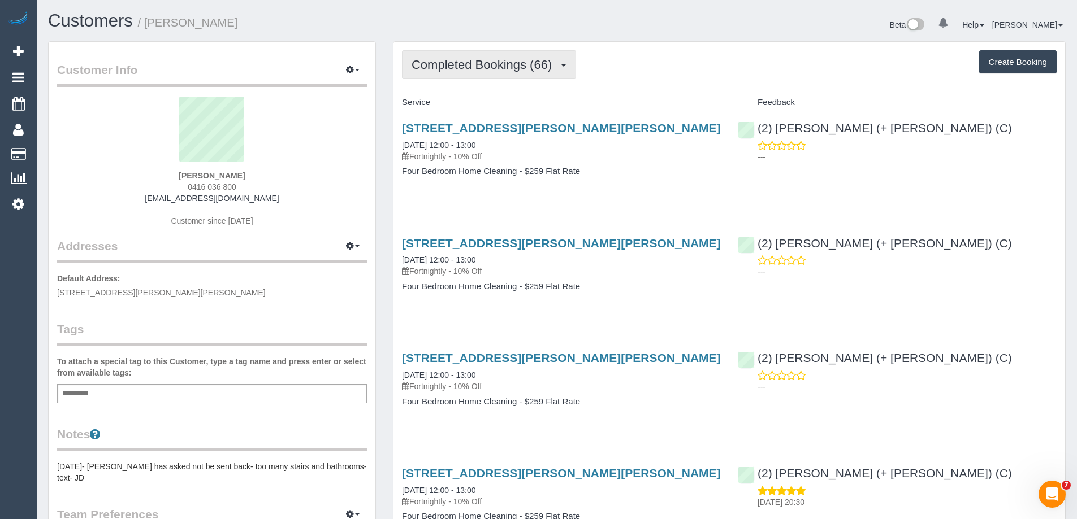
click at [526, 69] on span "Completed Bookings (66)" at bounding box center [484, 65] width 146 height 14
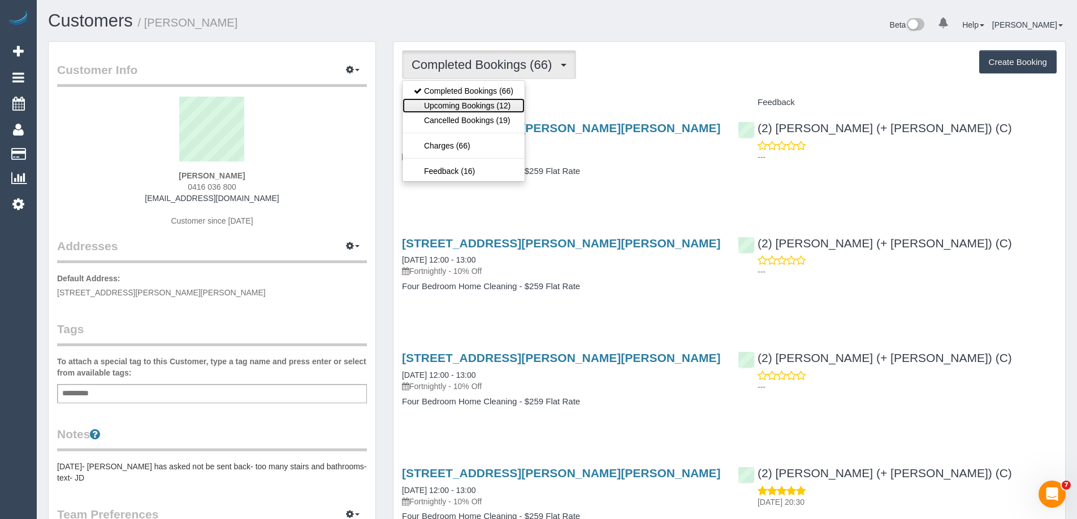
click at [483, 104] on link "Upcoming Bookings (12)" at bounding box center [463, 105] width 122 height 15
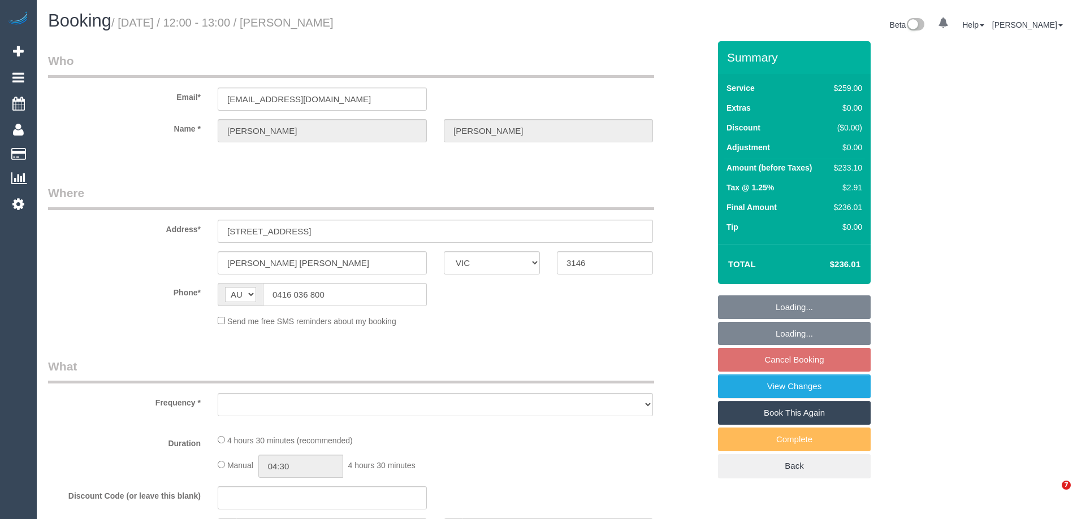
select select "VIC"
select select "object:561"
select select "string:stripe-pm_1Ip6zu2GScqysDRVjXOoimwA"
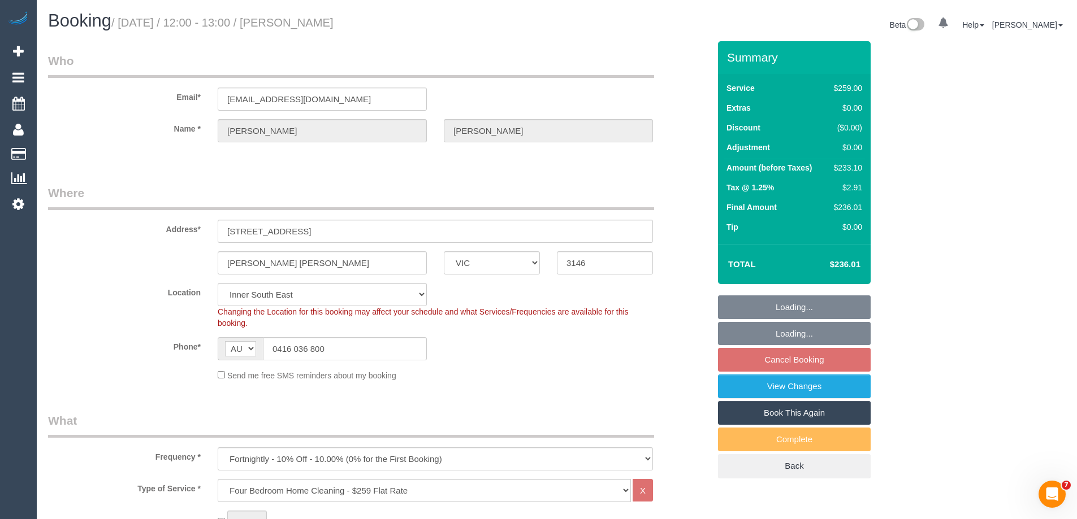
select select "number:29"
select select "number:14"
select select "number:19"
select select "number:22"
select select "number:34"
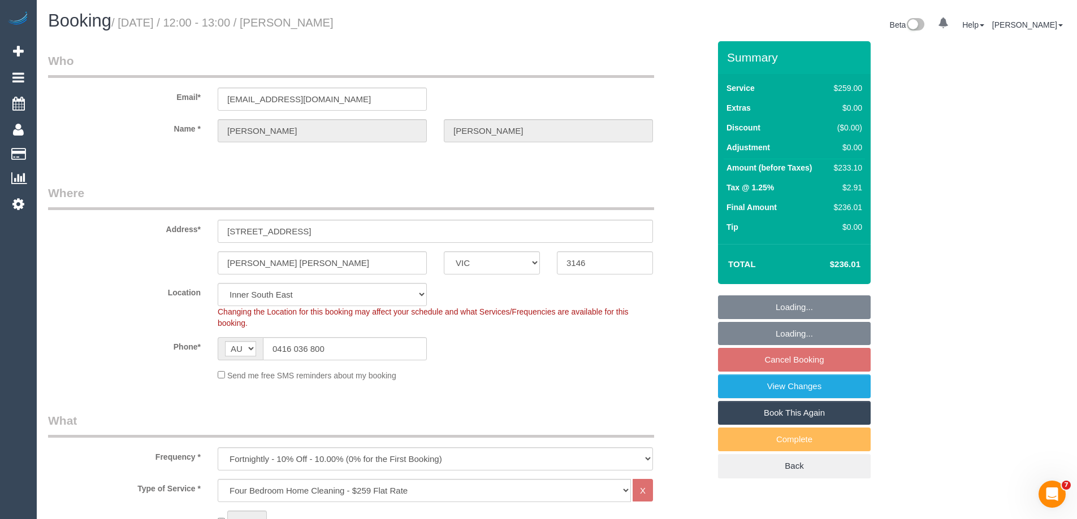
select select "number:11"
select select "object:816"
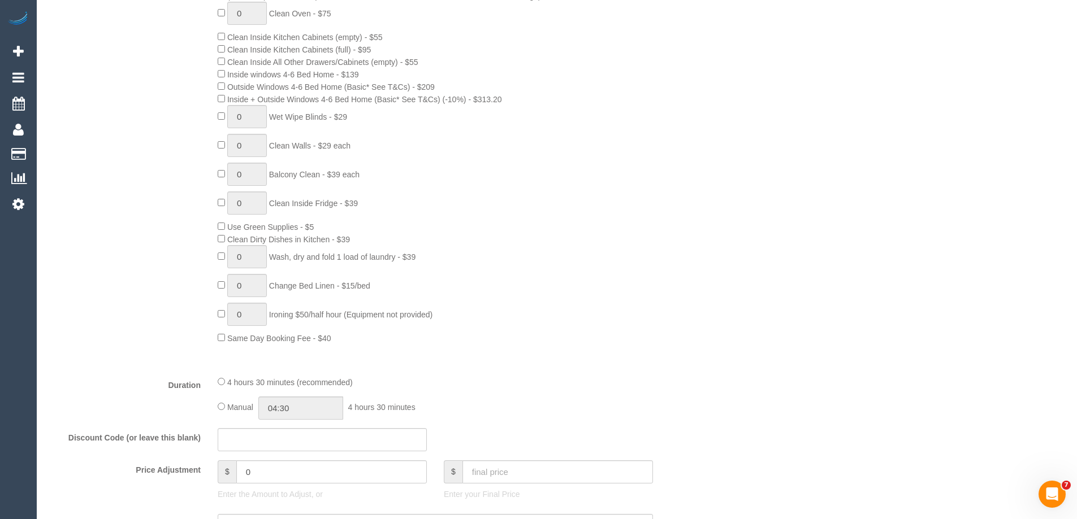
scroll to position [848, 0]
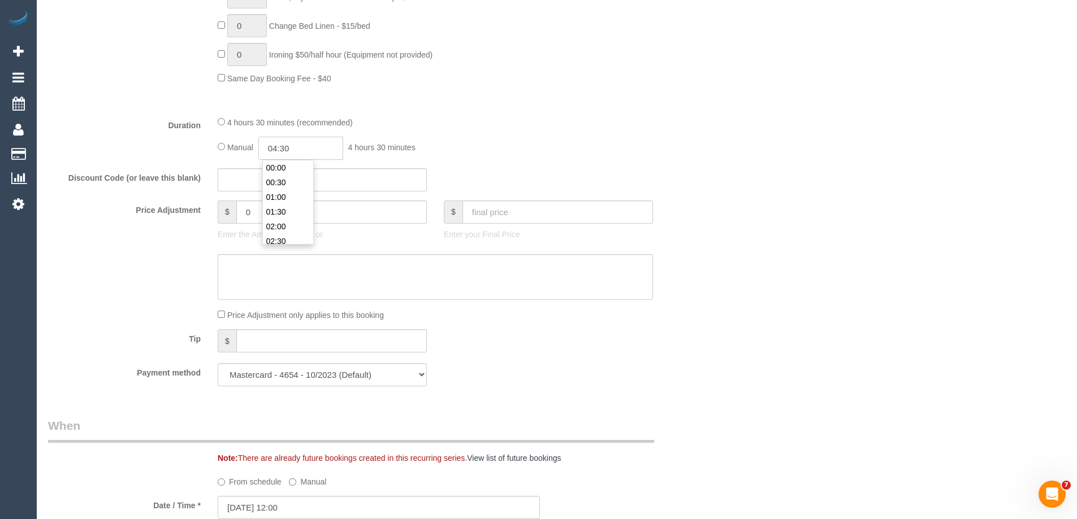
click at [294, 149] on input "04:30" at bounding box center [300, 148] width 85 height 23
type input "04:00"
click at [280, 170] on li "04:00" at bounding box center [288, 168] width 50 height 15
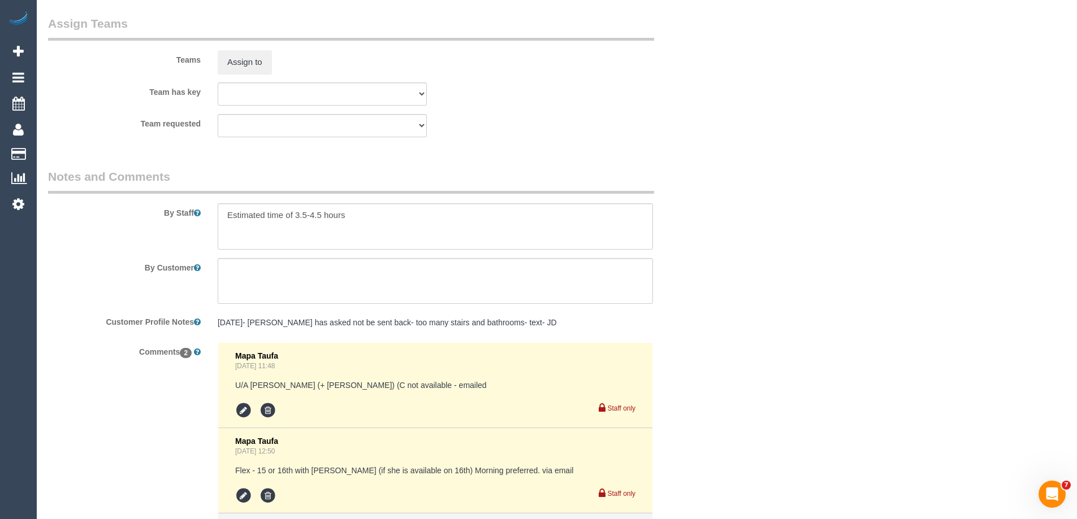
scroll to position [1922, 0]
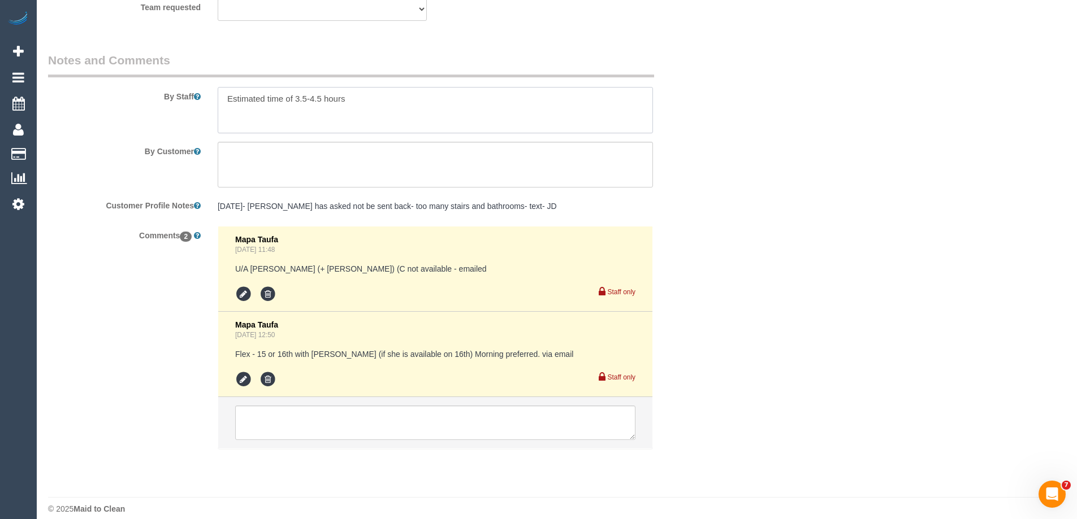
click at [220, 102] on textarea at bounding box center [435, 110] width 435 height 46
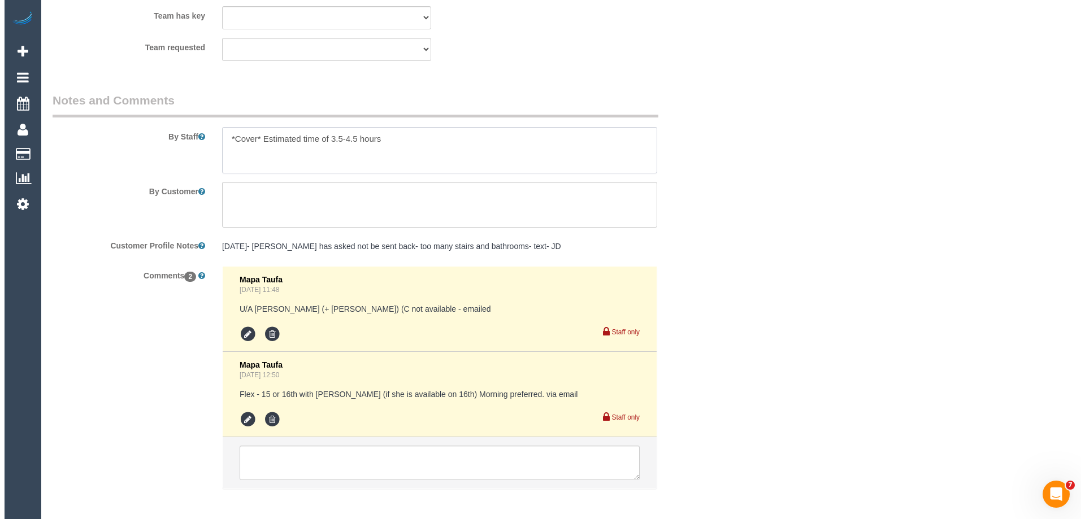
scroll to position [1809, 0]
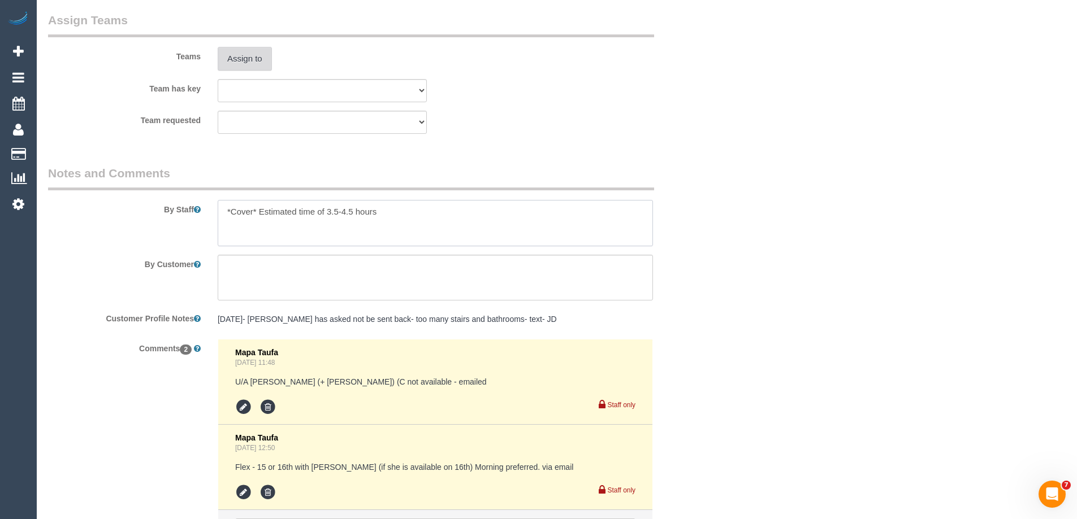
type textarea "*Cover* Estimated time of 3.5-4.5 hours"
click at [253, 67] on button "Assign to" at bounding box center [245, 59] width 54 height 24
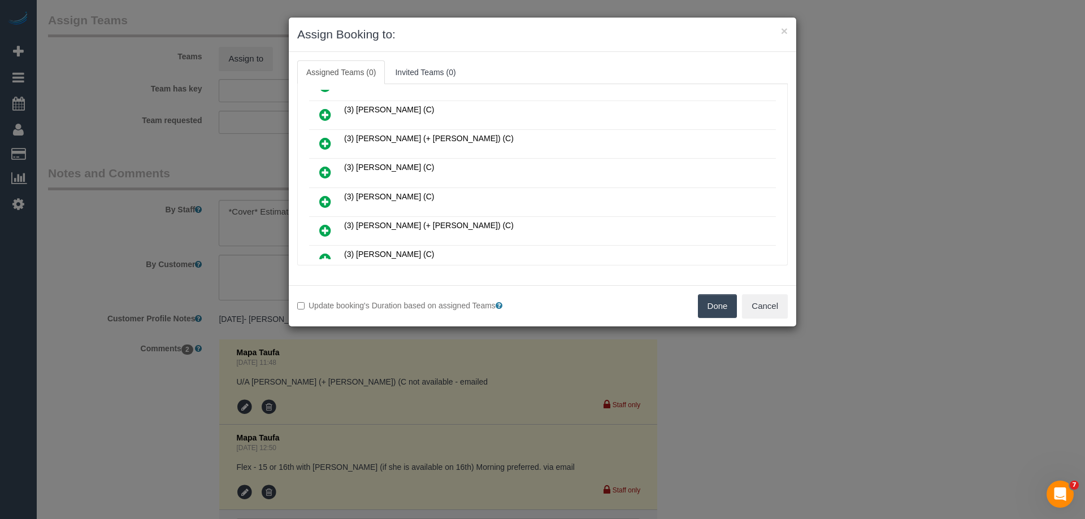
scroll to position [339, 0]
click at [324, 145] on icon at bounding box center [325, 145] width 12 height 14
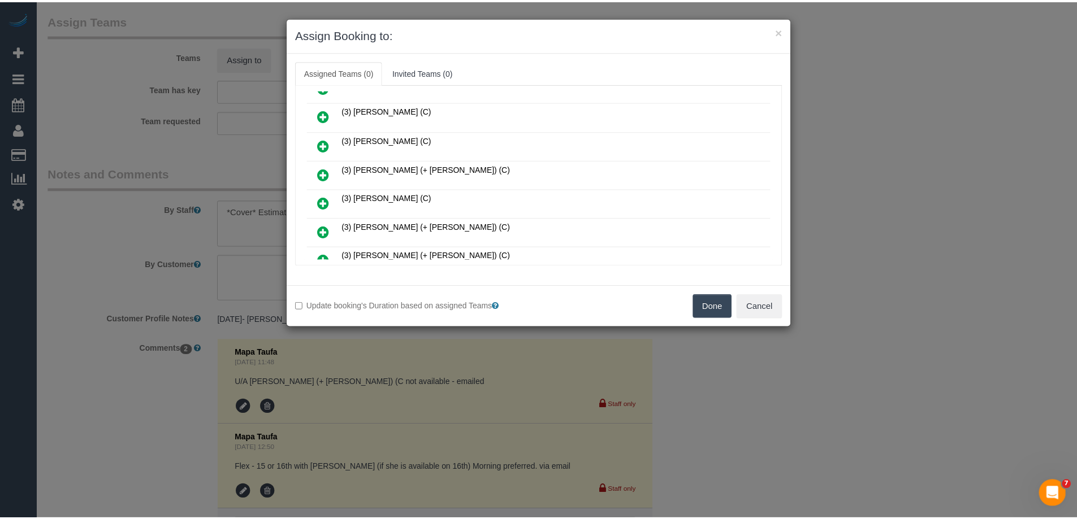
scroll to position [366, 0]
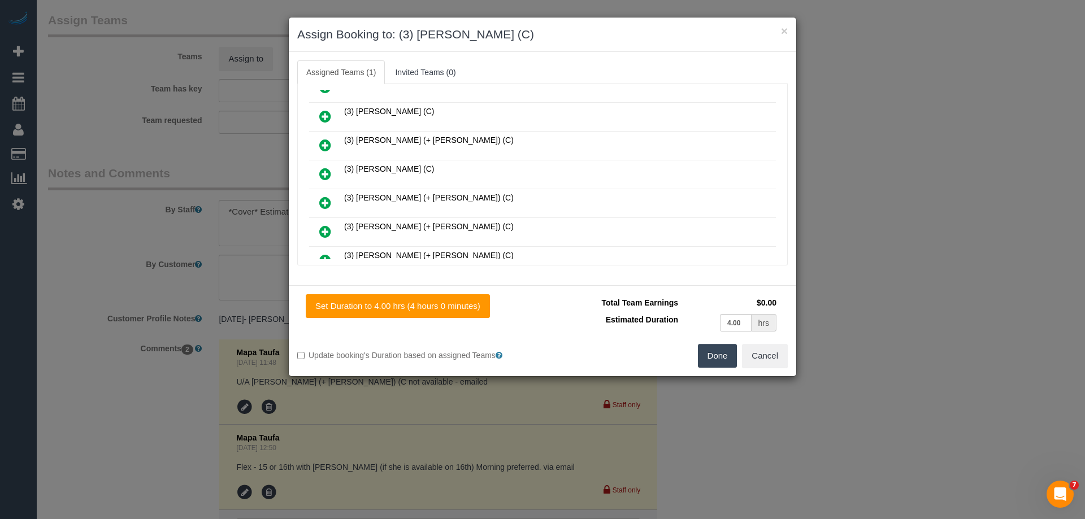
click at [705, 353] on button "Done" at bounding box center [718, 356] width 40 height 24
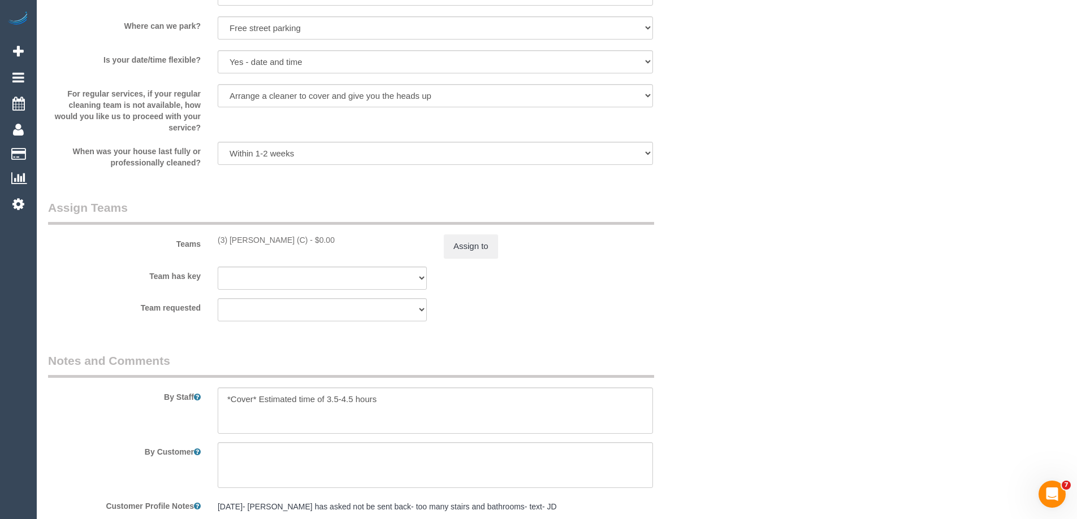
scroll to position [1809, 0]
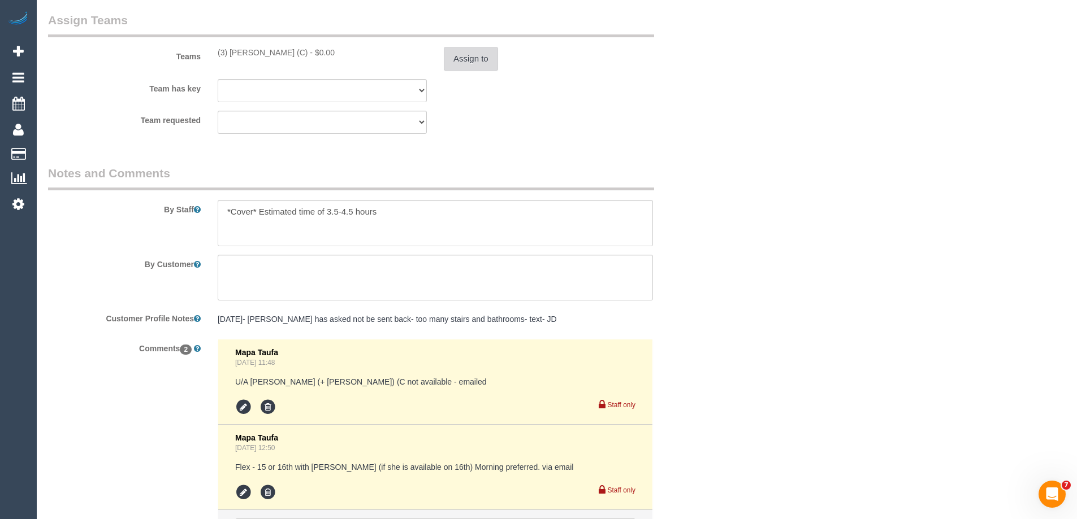
click at [472, 56] on button "Assign to" at bounding box center [471, 59] width 54 height 24
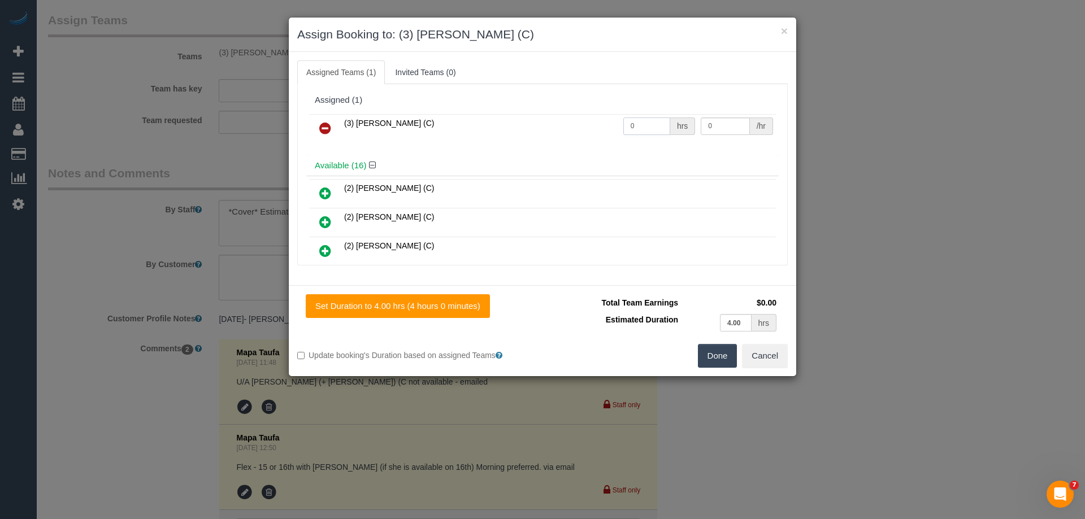
drag, startPoint x: 647, startPoint y: 127, endPoint x: 591, endPoint y: 126, distance: 56.5
click at [599, 127] on tr "(3) Lara Mendes (C) 0 hrs 0 /hr" at bounding box center [542, 128] width 467 height 29
type input "1"
drag, startPoint x: 725, startPoint y: 127, endPoint x: 610, endPoint y: 124, distance: 114.8
click at [610, 124] on tr "(3) Lara Mendes (C) 1 hrs 0 /hr" at bounding box center [542, 128] width 467 height 29
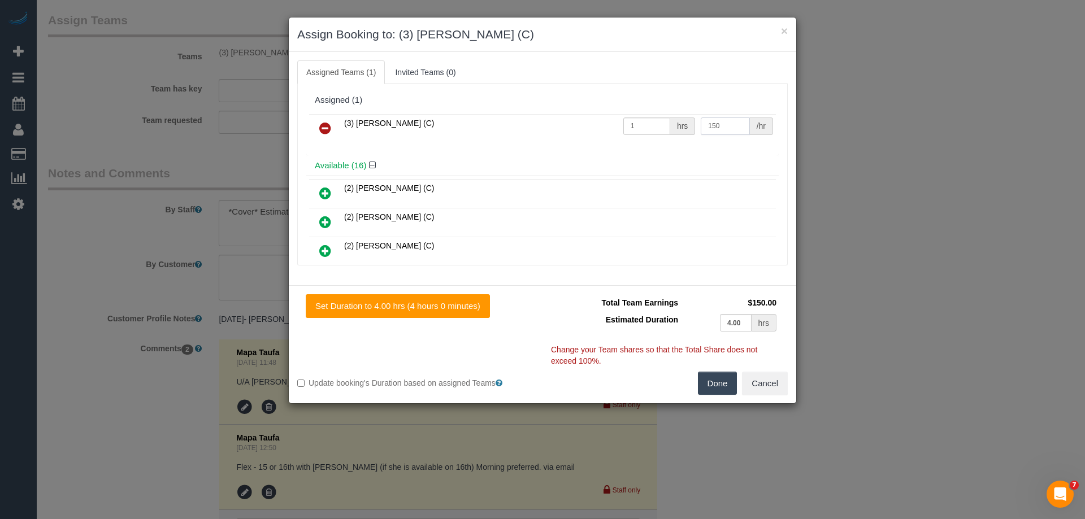
type input "150"
click at [721, 380] on button "Done" at bounding box center [718, 384] width 40 height 24
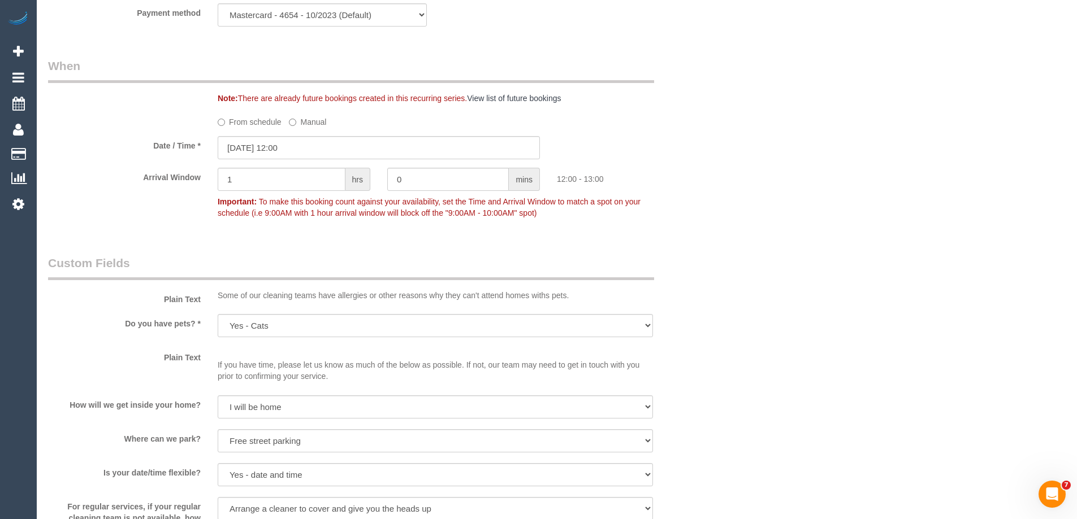
scroll to position [0, 0]
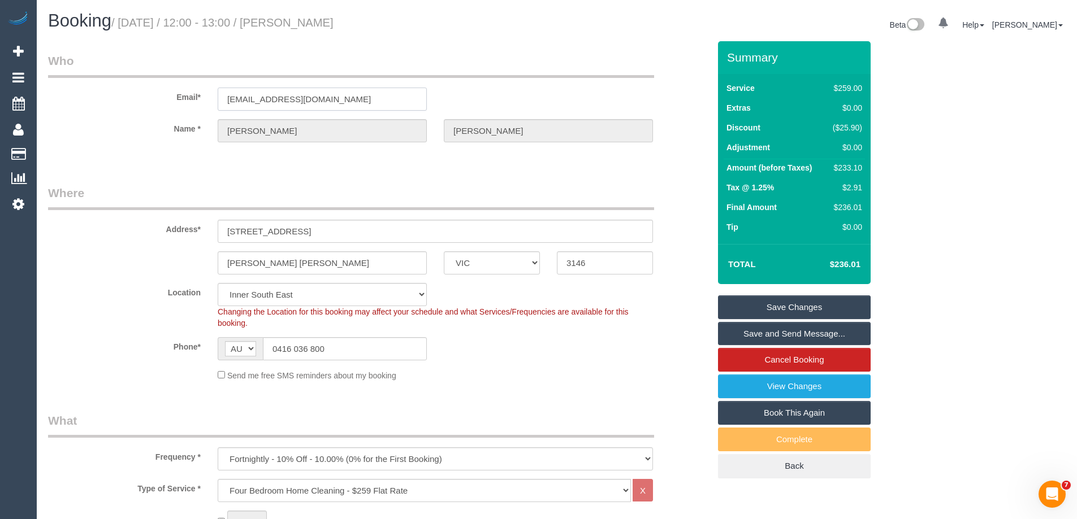
drag, startPoint x: 346, startPoint y: 99, endPoint x: 90, endPoint y: 98, distance: 256.0
click at [90, 98] on div "Email* kendallpatto@hotmail.com" at bounding box center [379, 82] width 678 height 58
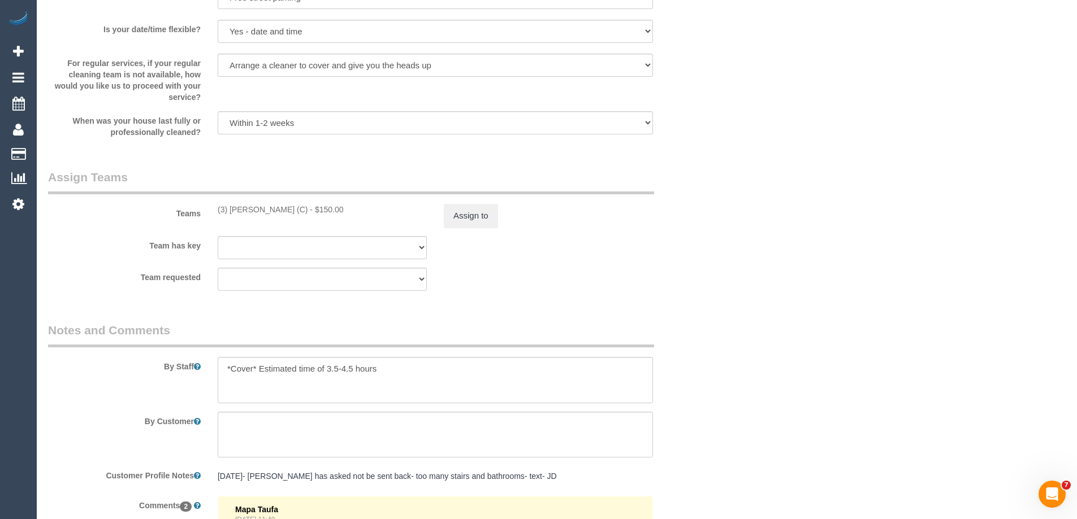
scroll to position [1651, 0]
drag, startPoint x: 441, startPoint y: 222, endPoint x: 447, endPoint y: 221, distance: 5.8
click at [443, 221] on div "Assign to" at bounding box center [548, 217] width 226 height 24
click at [455, 218] on button "Assign to" at bounding box center [471, 217] width 54 height 24
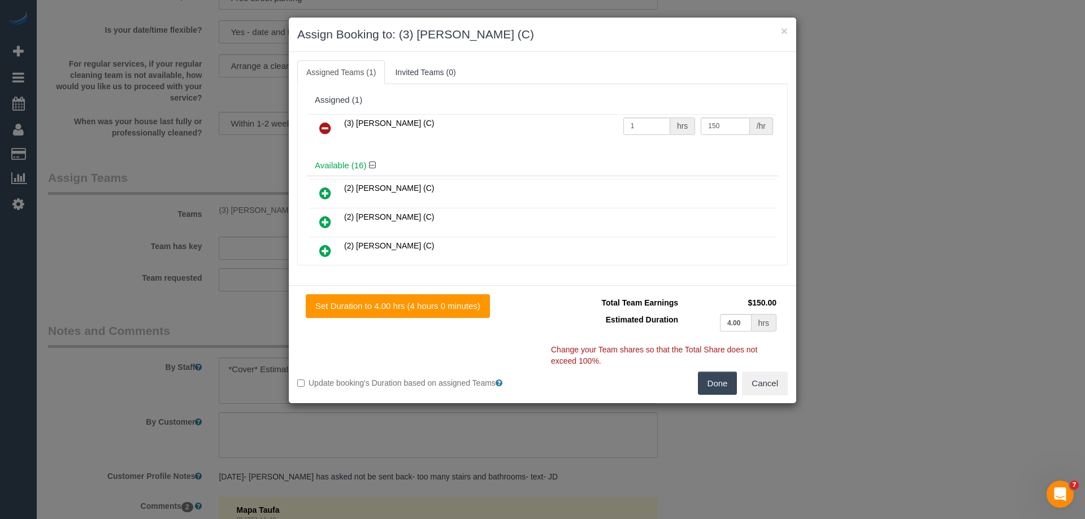
click at [323, 123] on icon at bounding box center [325, 129] width 12 height 14
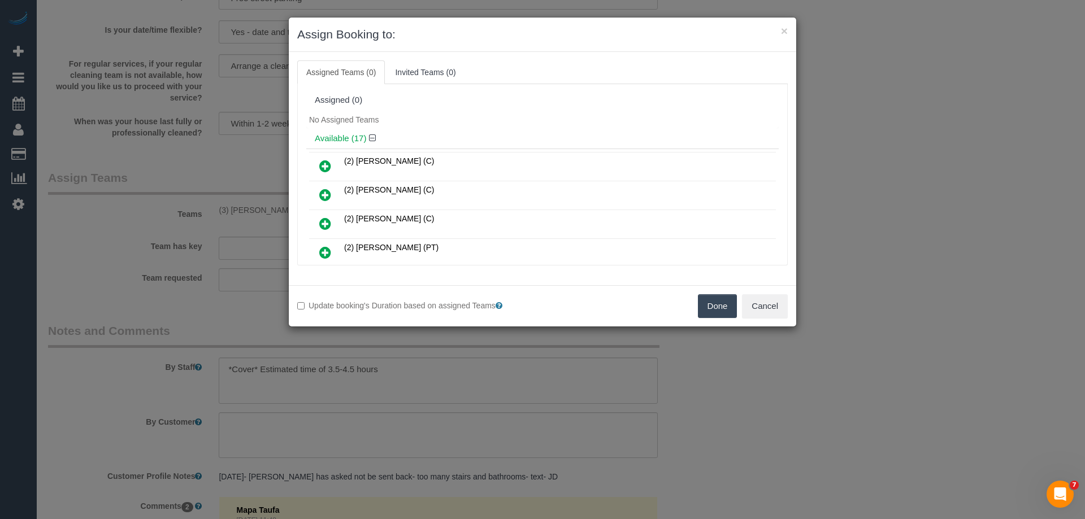
click at [691, 296] on div "Done Cancel" at bounding box center [670, 306] width 254 height 24
click at [719, 305] on button "Done" at bounding box center [718, 306] width 40 height 24
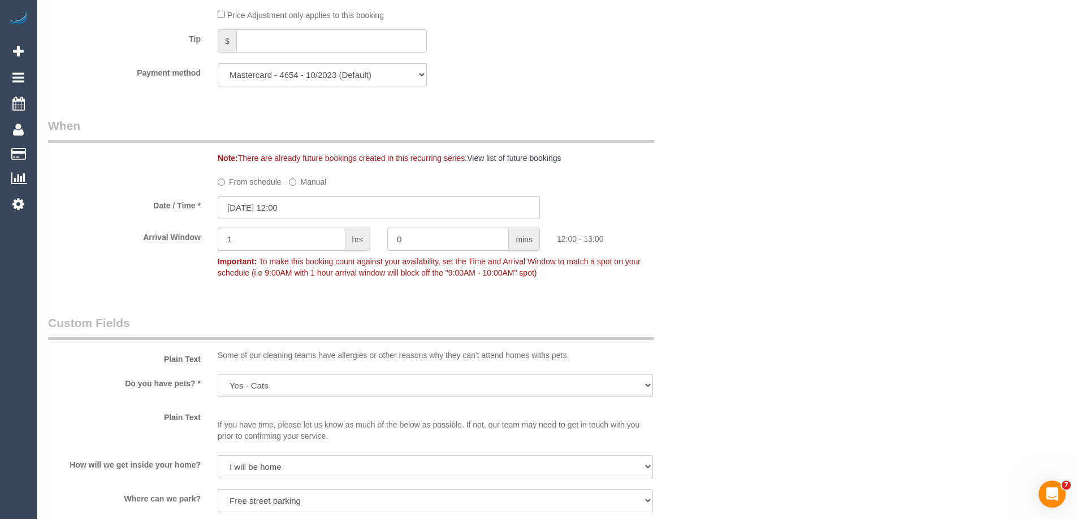
scroll to position [1142, 0]
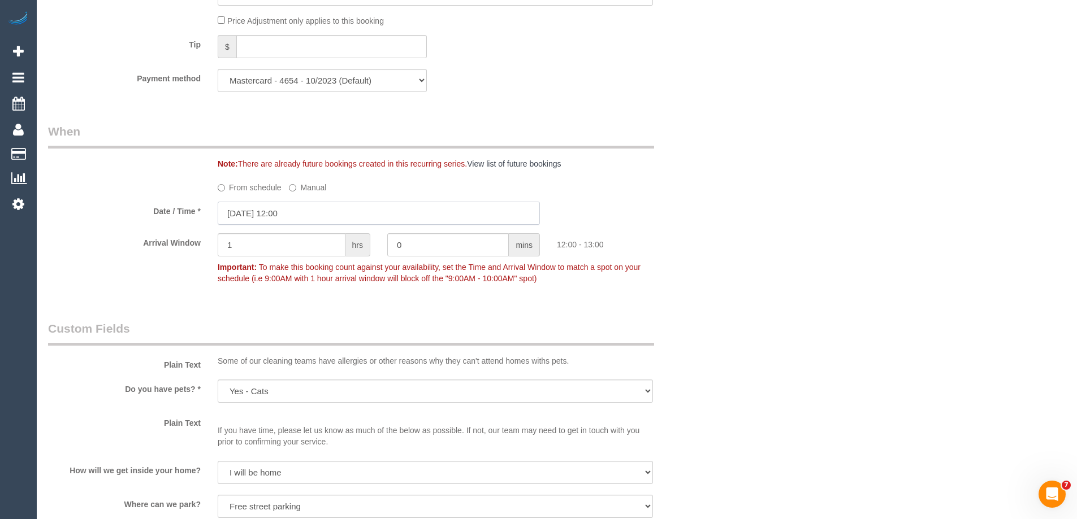
click at [234, 212] on input "15/10/2025 12:00" at bounding box center [379, 213] width 322 height 23
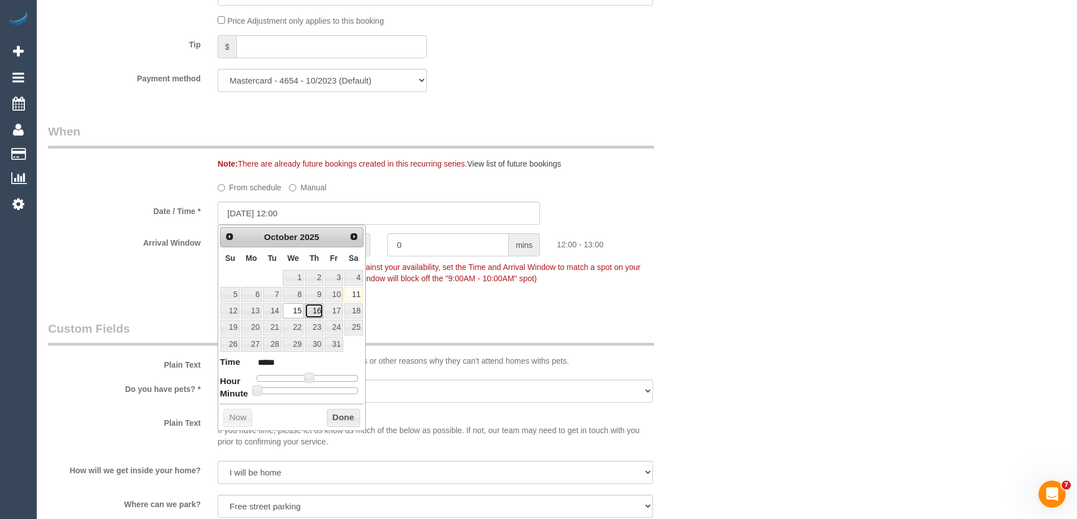
click at [312, 311] on link "16" at bounding box center [314, 311] width 19 height 15
type input "16/10/2025 11:00"
type input "*****"
type input "16/10/2025 09:00"
type input "*****"
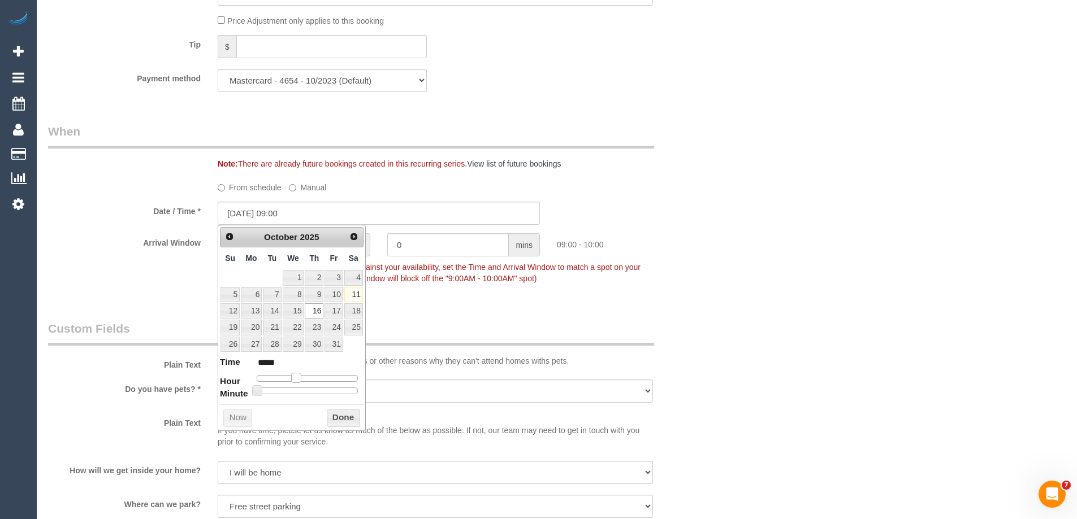
type input "16/10/2025 08:00"
type input "*****"
type input "16/10/2025 09:00"
type input "*****"
drag, startPoint x: 309, startPoint y: 380, endPoint x: 296, endPoint y: 380, distance: 12.4
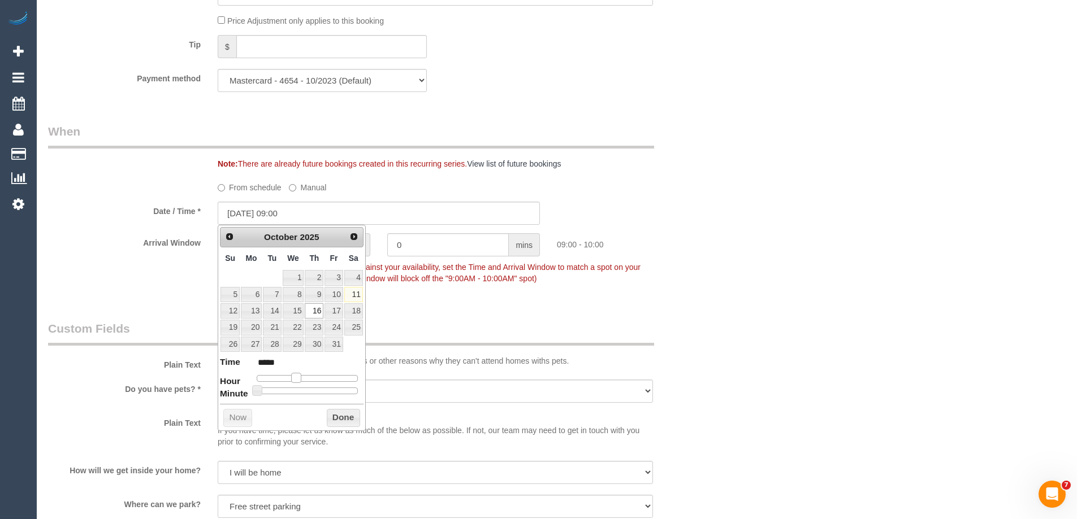
click at [296, 380] on span at bounding box center [296, 378] width 10 height 10
click at [345, 414] on button "Done" at bounding box center [343, 418] width 33 height 18
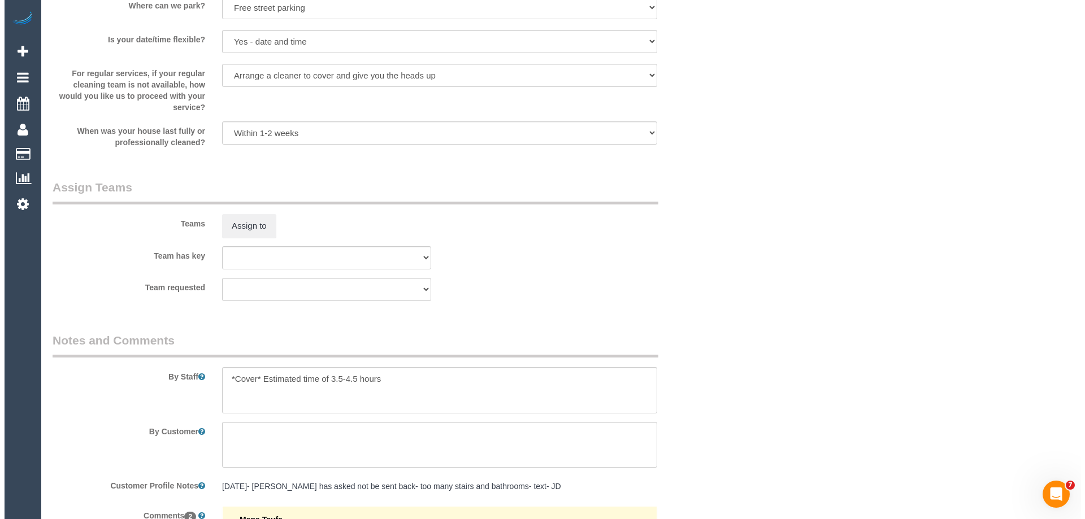
scroll to position [1538, 0]
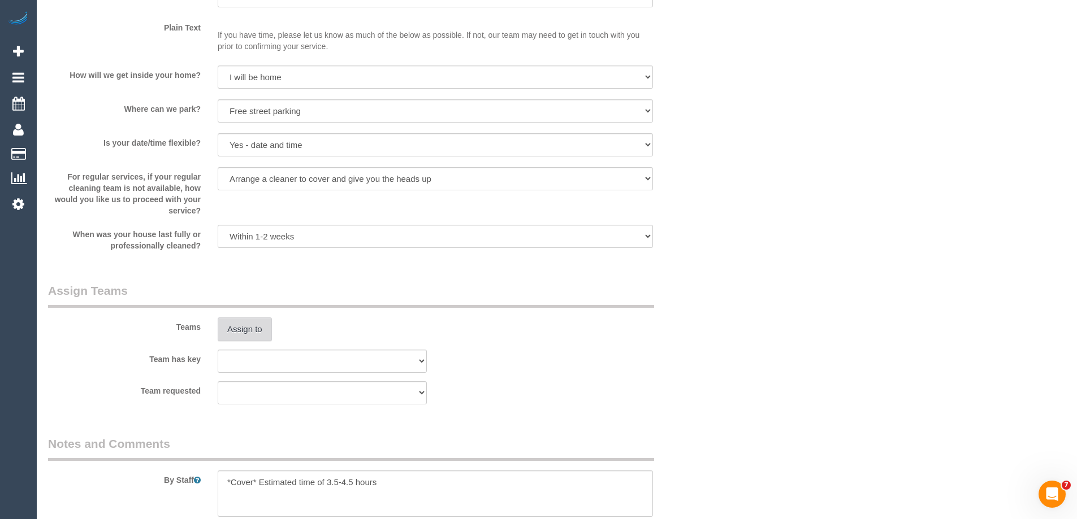
click at [254, 326] on button "Assign to" at bounding box center [245, 330] width 54 height 24
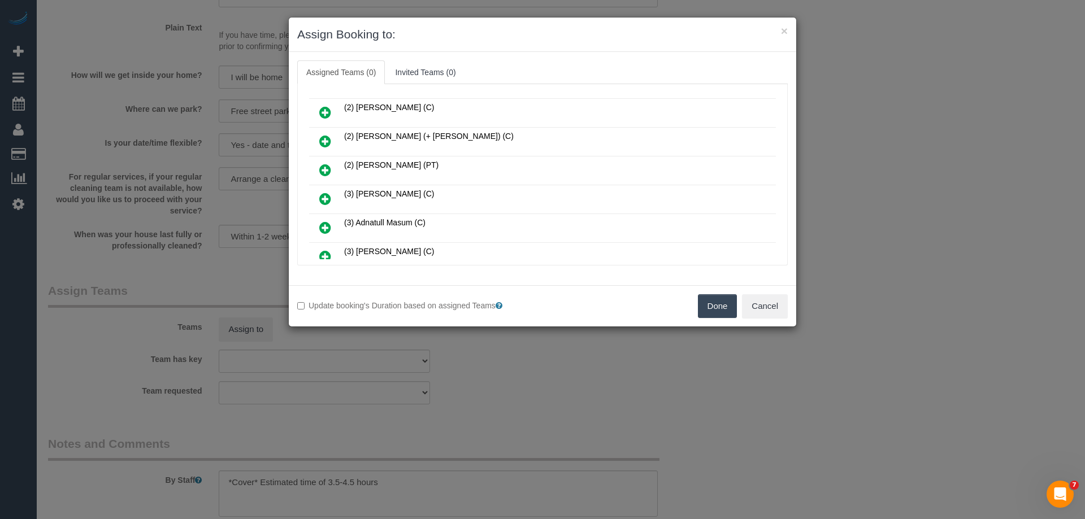
click at [322, 197] on icon at bounding box center [325, 199] width 12 height 14
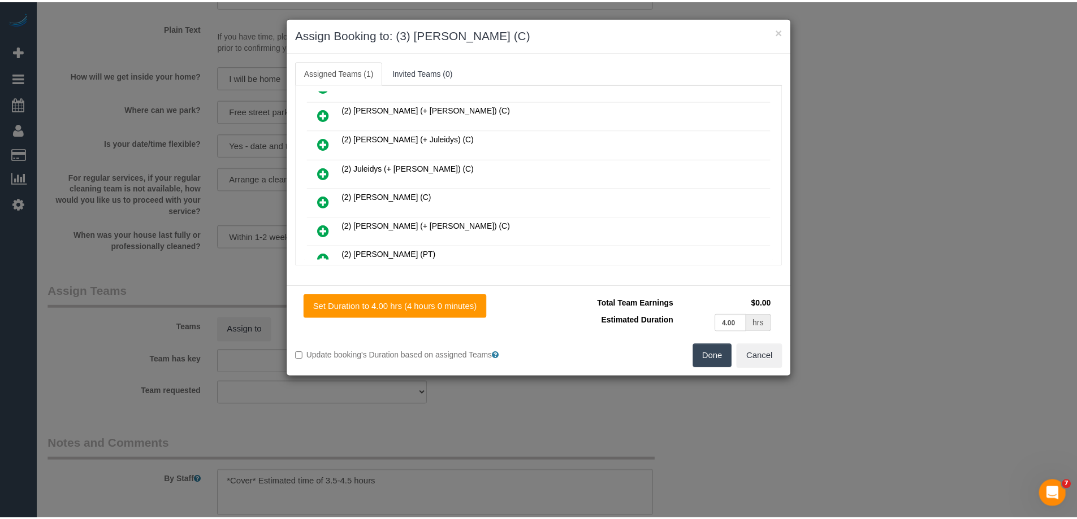
scroll to position [0, 0]
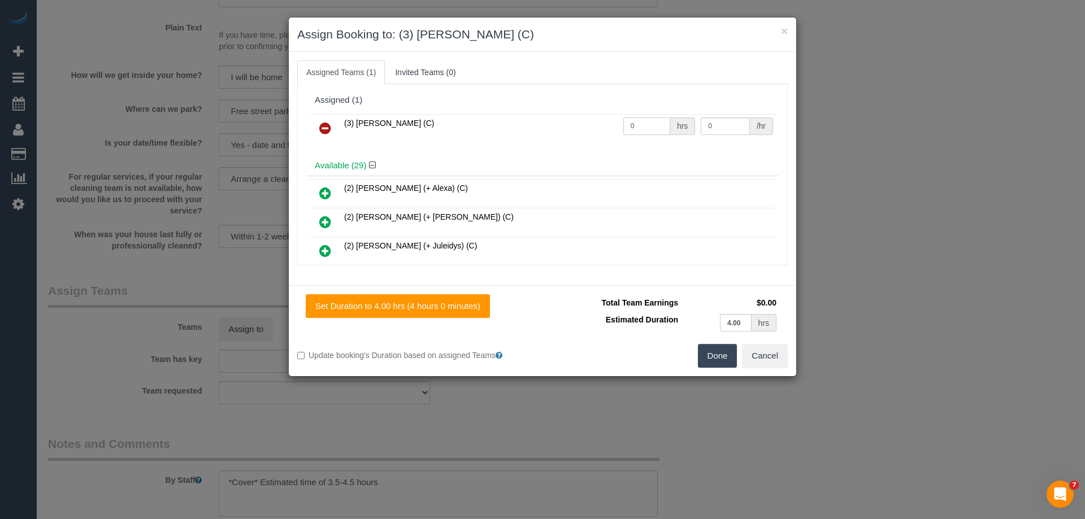
drag, startPoint x: 640, startPoint y: 120, endPoint x: 565, endPoint y: 119, distance: 75.2
click at [567, 119] on tr "(3) Achi Fernando (C) 0 hrs 0 /hr" at bounding box center [542, 128] width 467 height 29
click at [716, 344] on button "Done" at bounding box center [718, 356] width 40 height 24
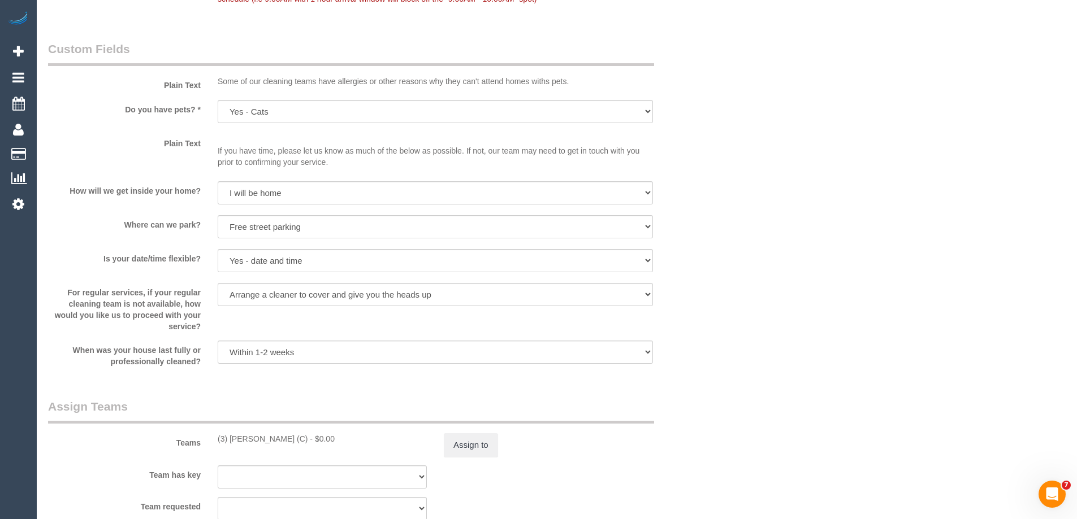
scroll to position [1639, 0]
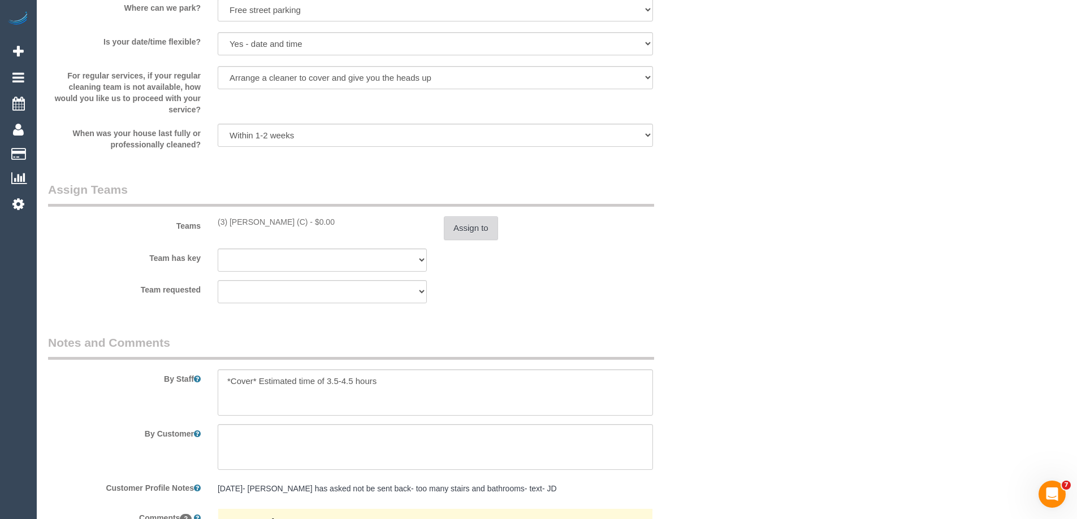
click at [478, 227] on button "Assign to" at bounding box center [471, 228] width 54 height 24
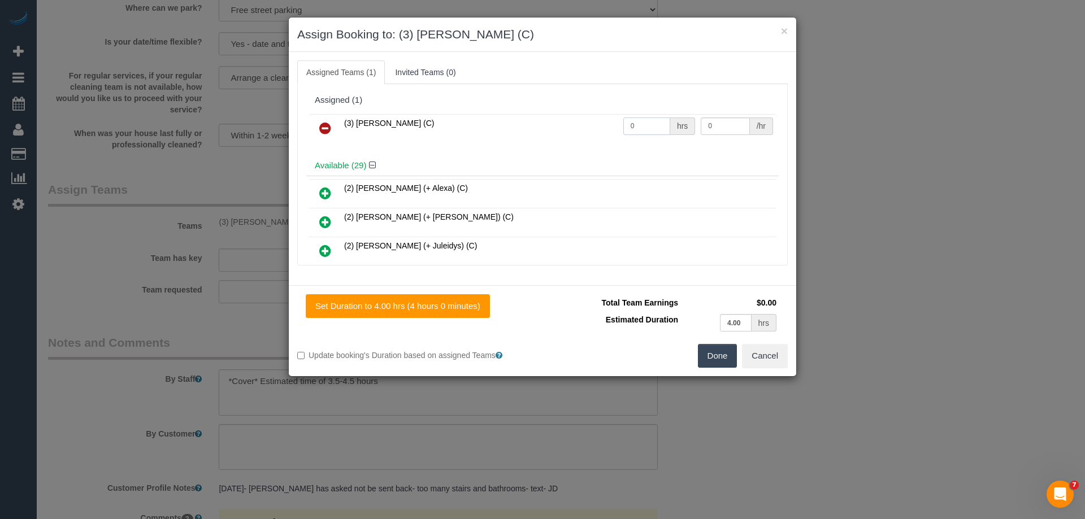
drag, startPoint x: 641, startPoint y: 131, endPoint x: 562, endPoint y: 127, distance: 79.8
click at [563, 127] on tr "(3) Achi Fernando (C) 0 hrs 0 /hr" at bounding box center [542, 128] width 467 height 29
type input "1"
drag, startPoint x: 735, startPoint y: 125, endPoint x: 652, endPoint y: 132, distance: 83.3
click at [652, 132] on tr "(3) Achi Fernando (C) 1 hrs 0 /hr" at bounding box center [542, 128] width 467 height 29
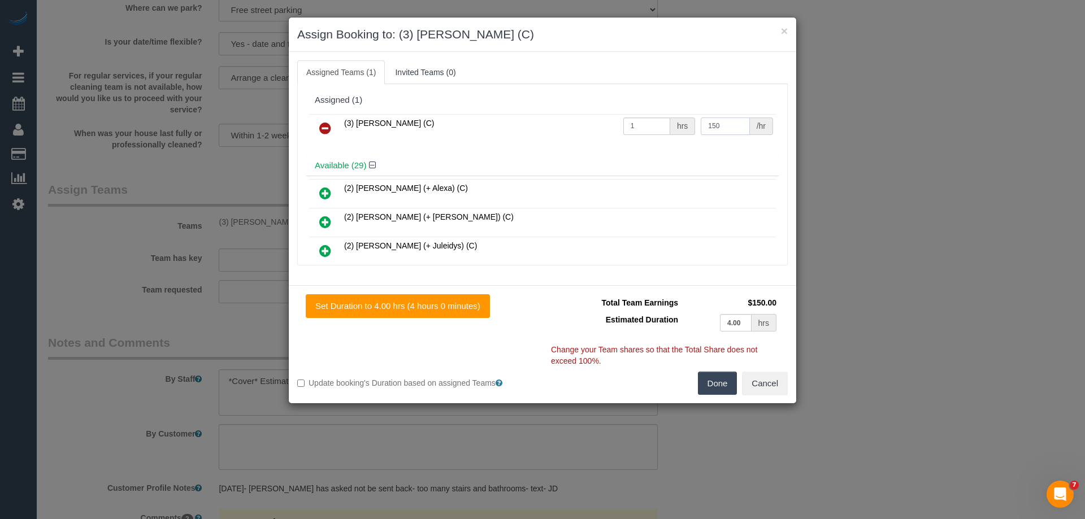
type input "150"
click at [718, 388] on button "Done" at bounding box center [718, 384] width 40 height 24
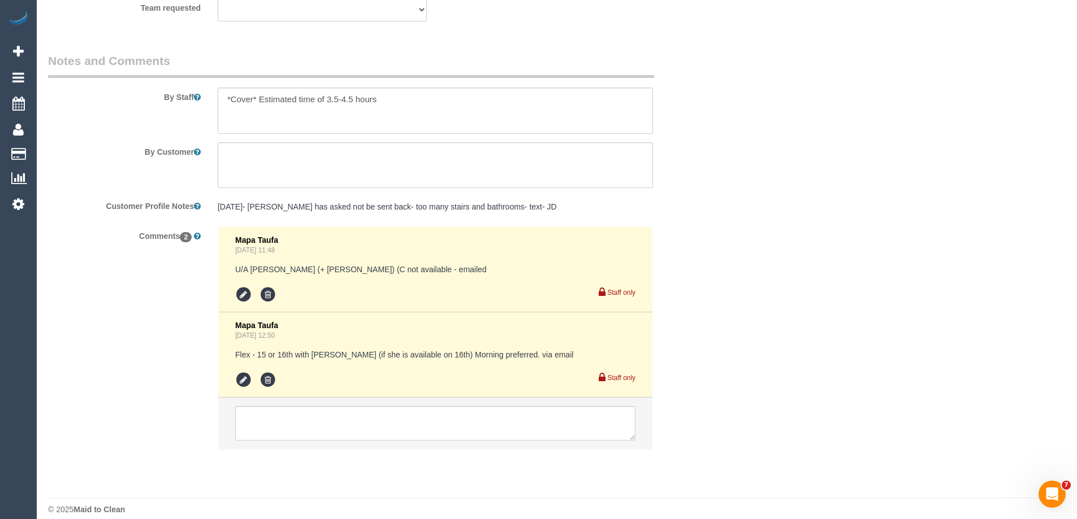
scroll to position [1922, 0]
click at [268, 422] on textarea at bounding box center [435, 423] width 400 height 35
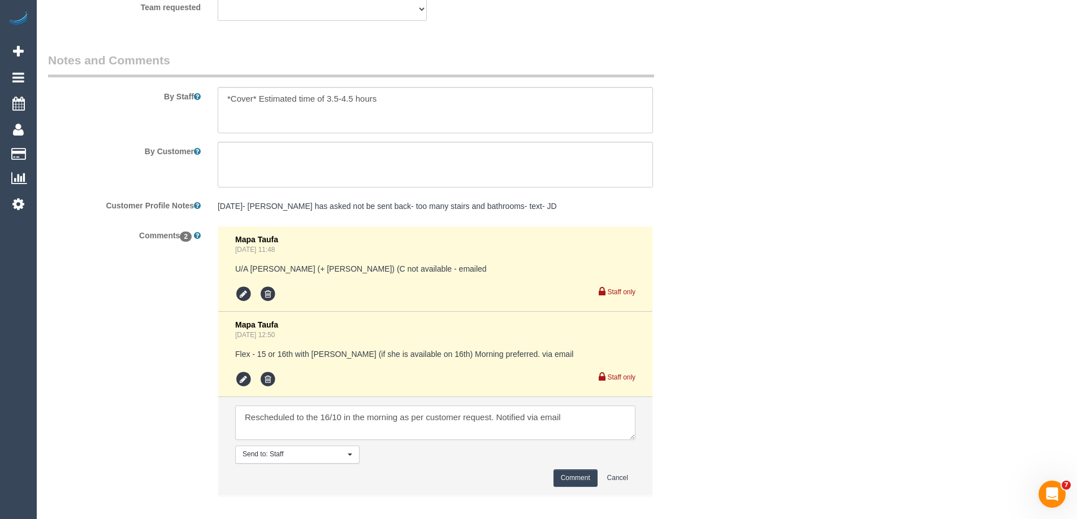
type textarea "Rescheduled to the 16/10 in the morning as per customer request. Notified via e…"
click at [574, 475] on button "Comment" at bounding box center [575, 479] width 44 height 18
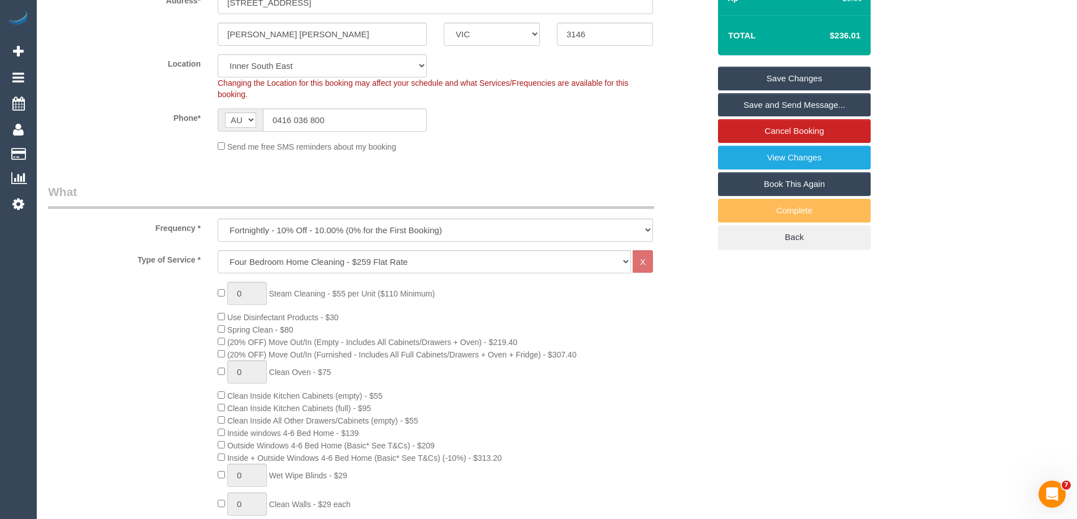
scroll to position [0, 0]
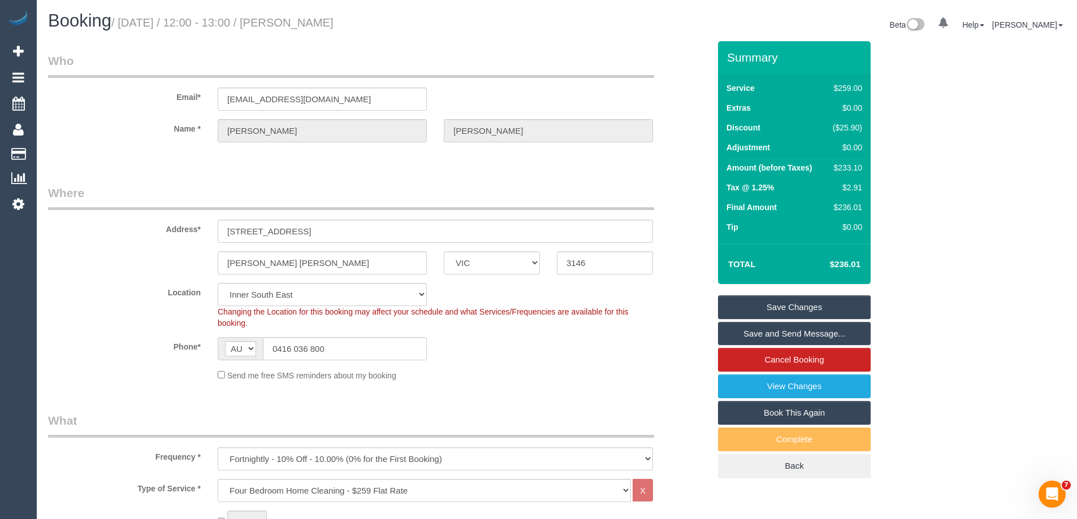
drag, startPoint x: 397, startPoint y: 19, endPoint x: 296, endPoint y: 25, distance: 100.8
click at [296, 25] on h1 "Booking / October 15, 2025 / 12:00 - 13:00 / Kendall Patterson" at bounding box center [298, 20] width 500 height 19
copy small "Kendall Patterson"
click at [756, 332] on link "Save and Send Message..." at bounding box center [794, 334] width 153 height 24
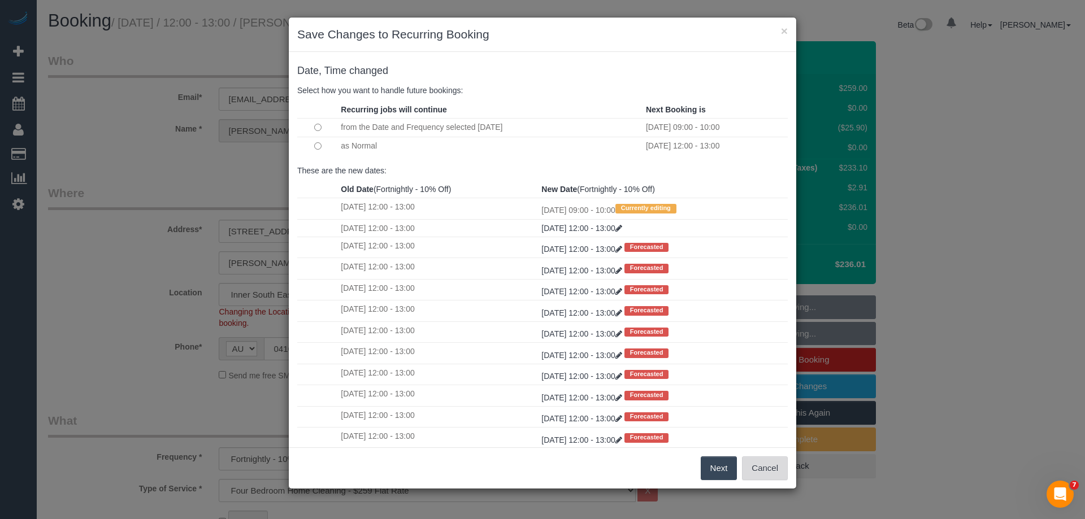
click at [762, 472] on button "Cancel" at bounding box center [765, 469] width 46 height 24
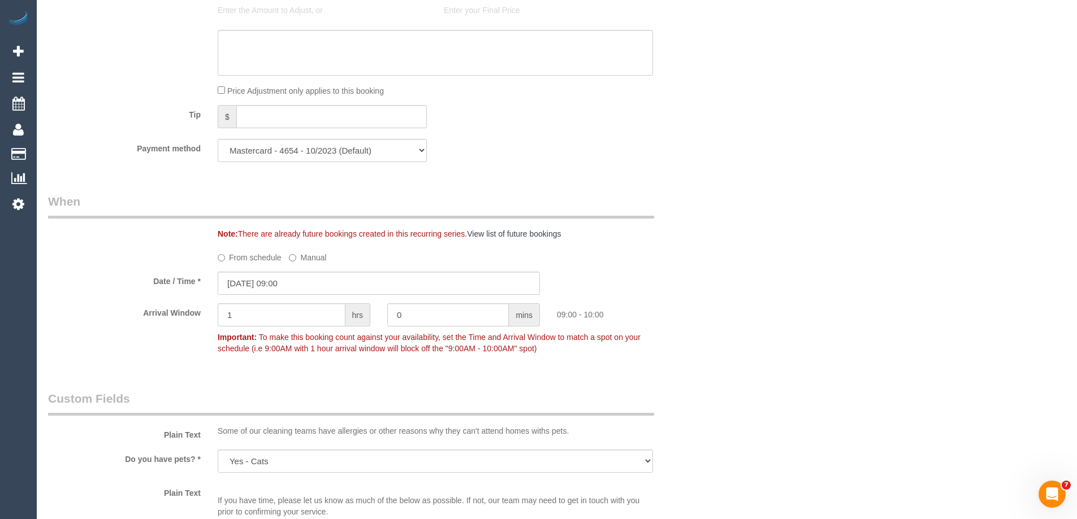
scroll to position [1074, 0]
click at [279, 279] on input "16/10/2025 09:00" at bounding box center [379, 281] width 322 height 23
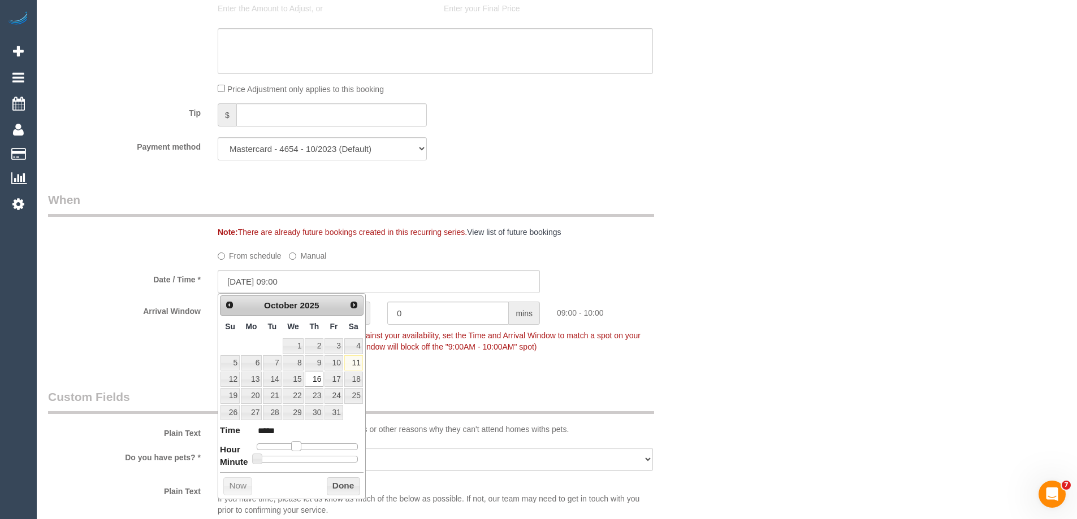
type input "16/10/2025 08:00"
type input "*****"
click at [296, 448] on span at bounding box center [292, 446] width 10 height 10
click at [344, 487] on button "Done" at bounding box center [343, 487] width 33 height 18
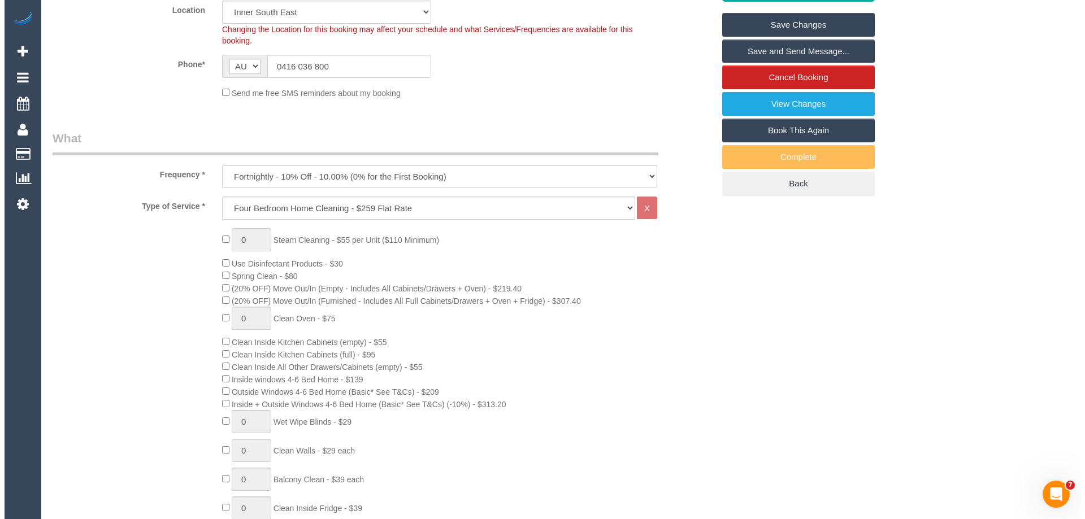
scroll to position [0, 0]
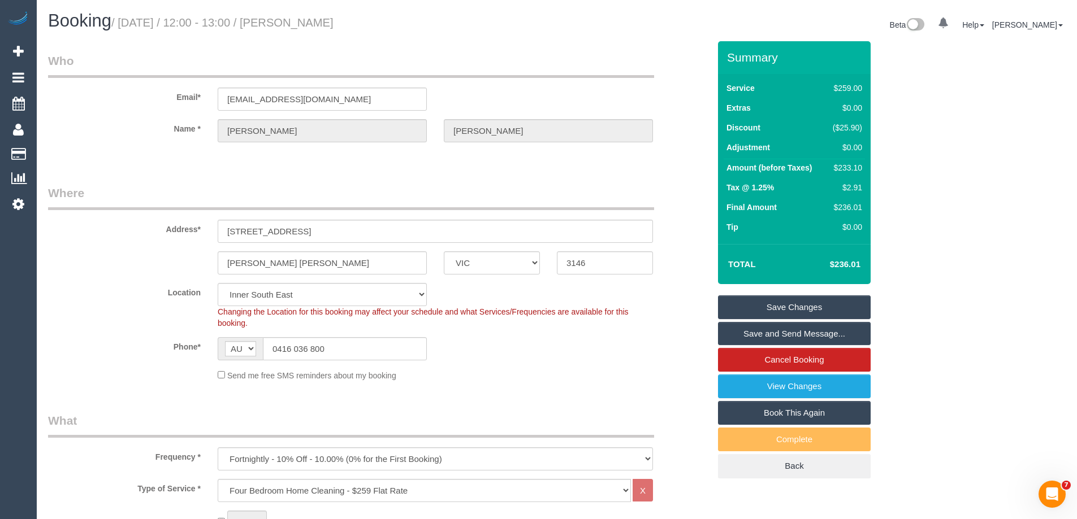
click at [766, 331] on link "Save and Send Message..." at bounding box center [794, 334] width 153 height 24
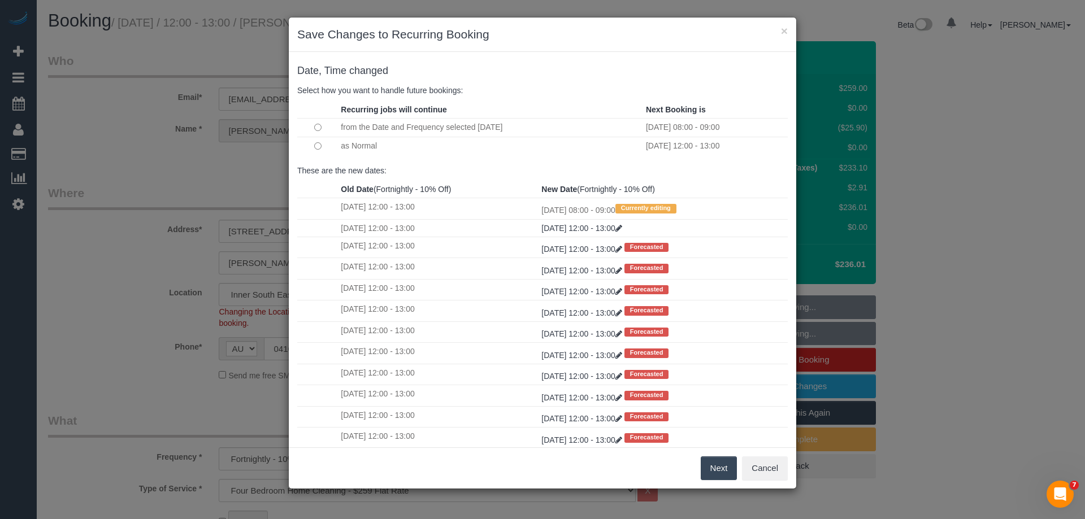
click at [712, 467] on button "Next" at bounding box center [719, 469] width 37 height 24
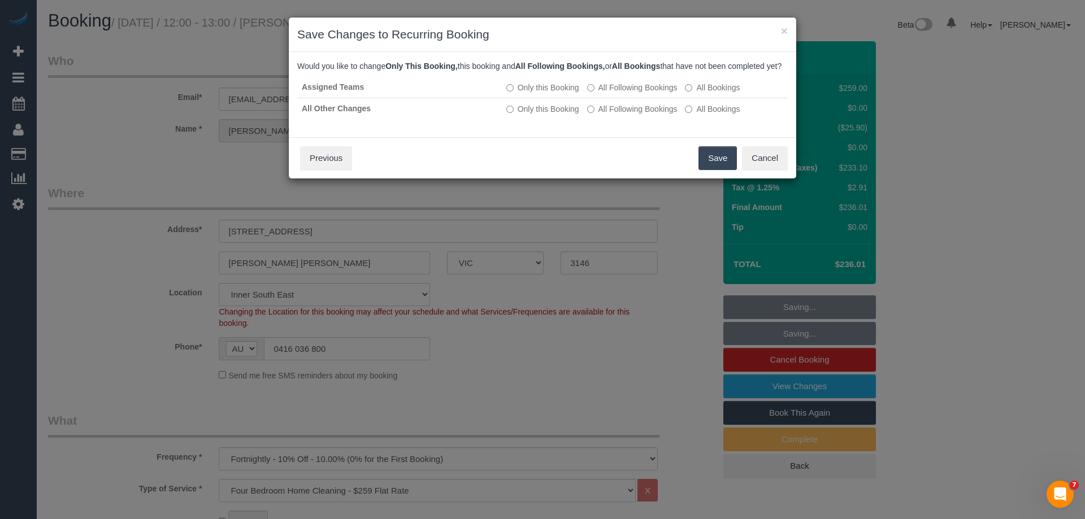
click at [712, 166] on button "Save" at bounding box center [718, 158] width 38 height 24
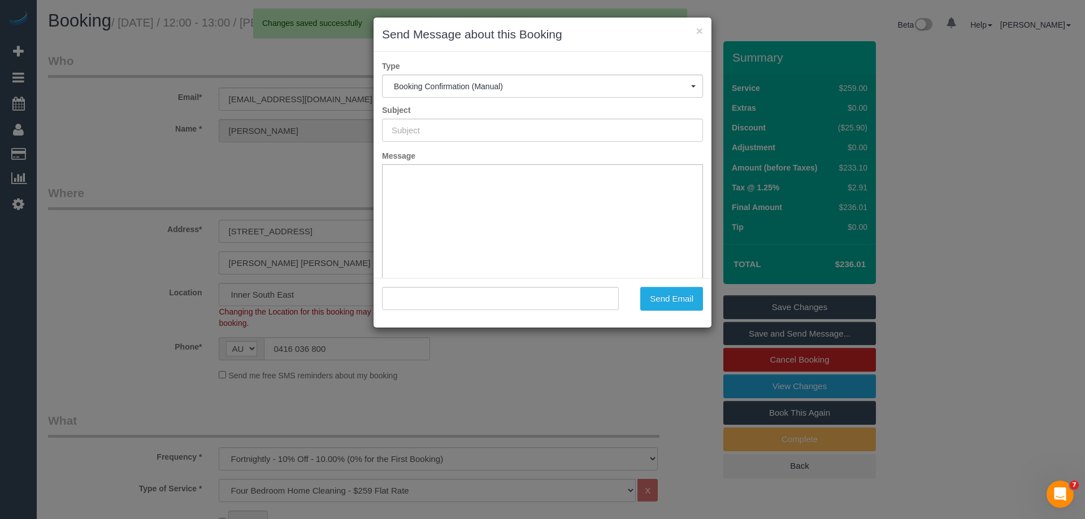
type input "Booking Confirmed"
type input ""Kendall Patterson" <kendallpatto@hotmail.com>"
click at [679, 302] on button "Send Email" at bounding box center [671, 299] width 63 height 24
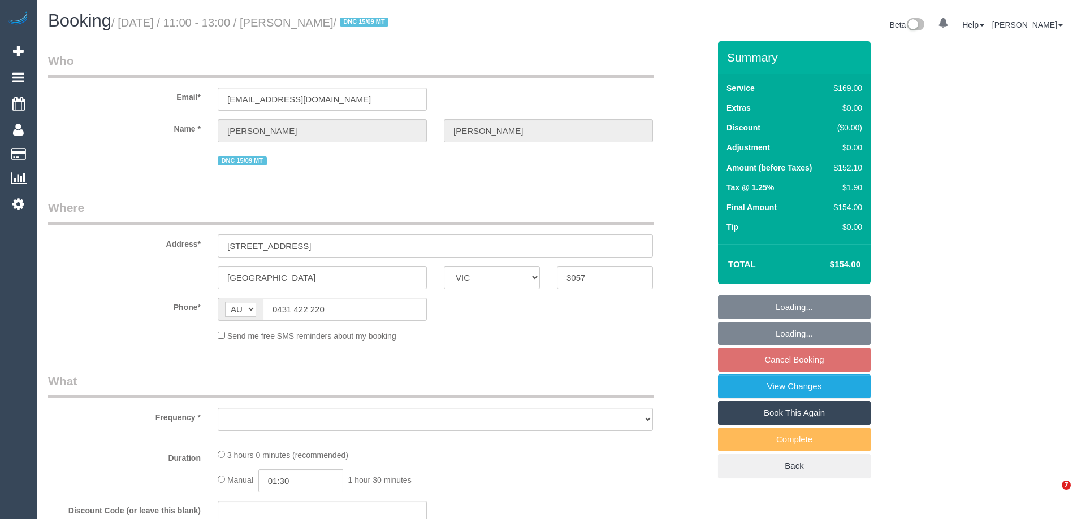
select select "VIC"
select select "string:stripe-pm_1Qx8Ip2GScqysDRV6MnaNJ06"
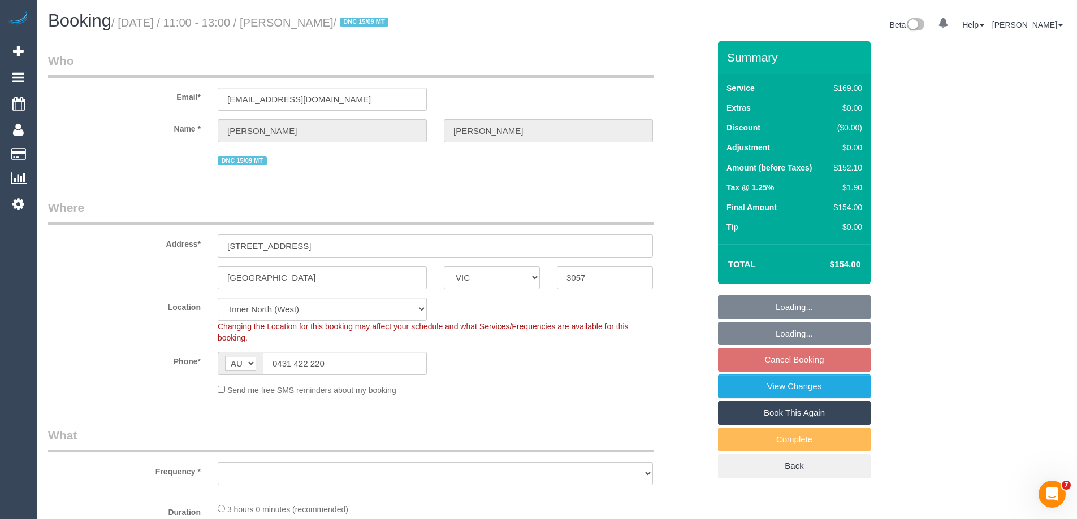
select select "object:710"
select select "number:28"
select select "number:15"
select select "number:19"
select select "number:24"
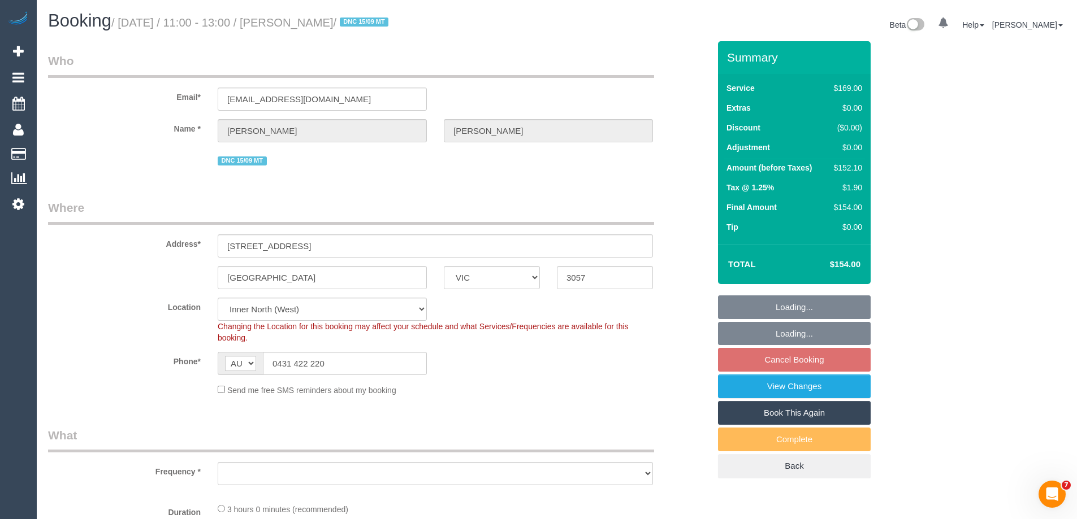
select select "number:34"
select select "number:12"
select select "object:817"
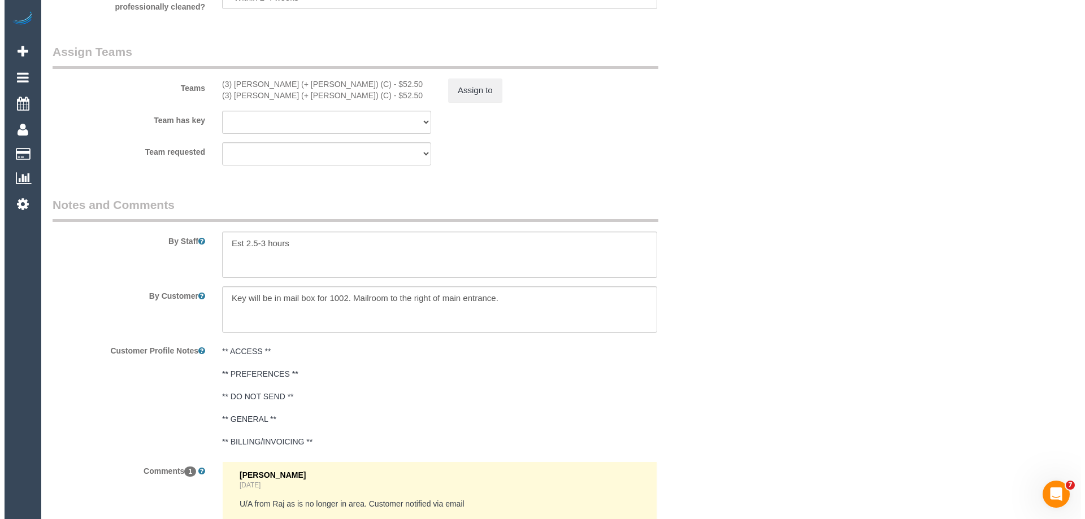
scroll to position [1752, 0]
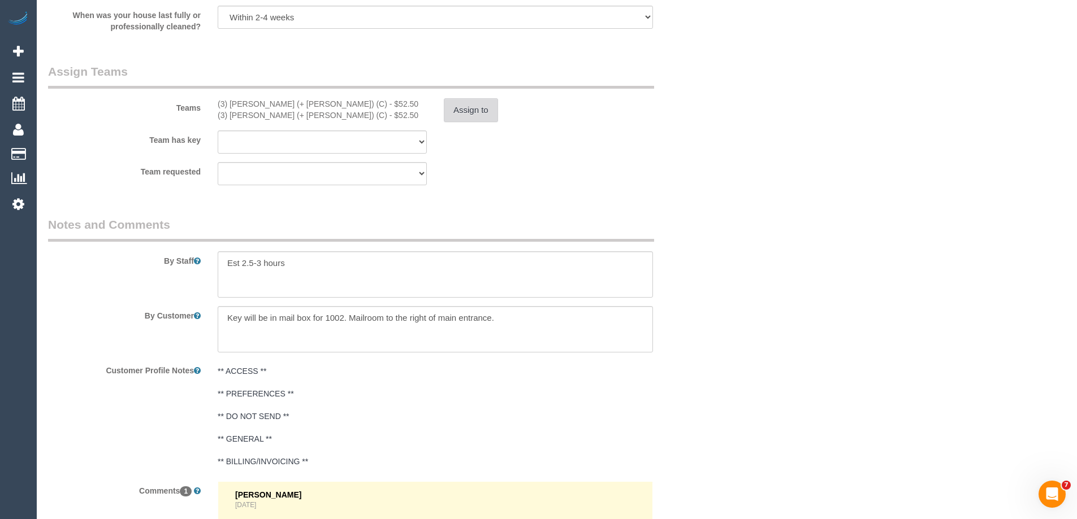
click at [481, 112] on button "Assign to" at bounding box center [471, 110] width 54 height 24
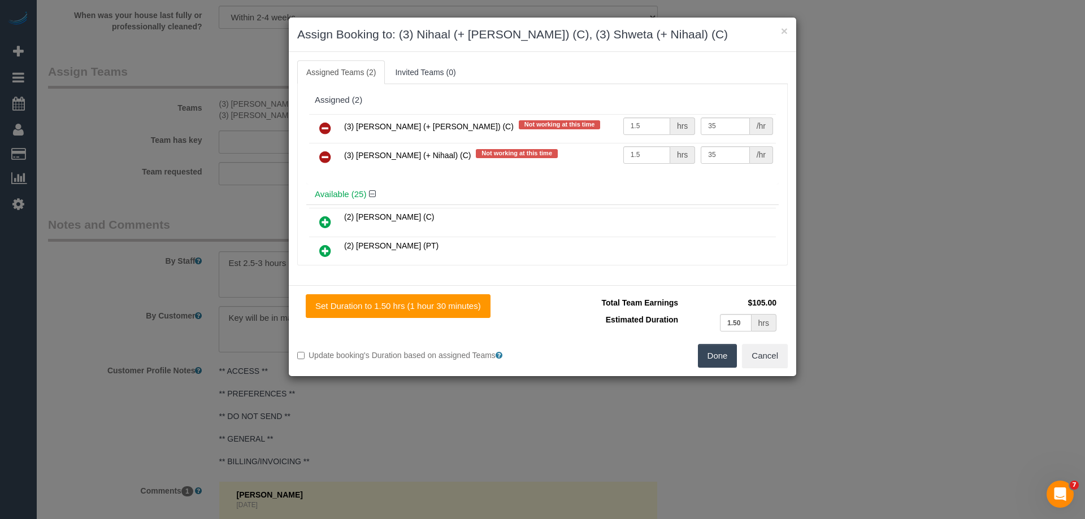
click at [321, 125] on icon at bounding box center [325, 129] width 12 height 14
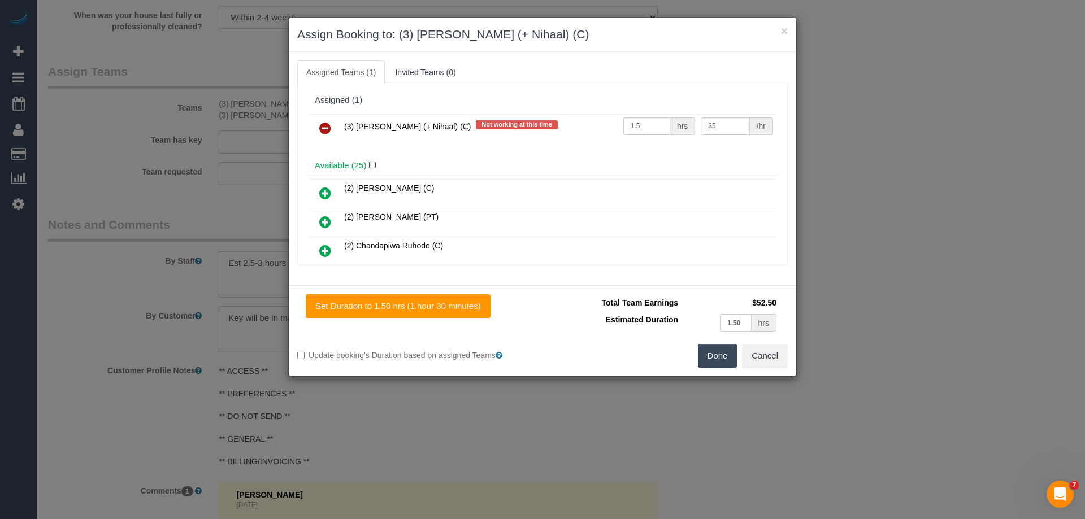
click at [321, 125] on icon at bounding box center [325, 129] width 12 height 14
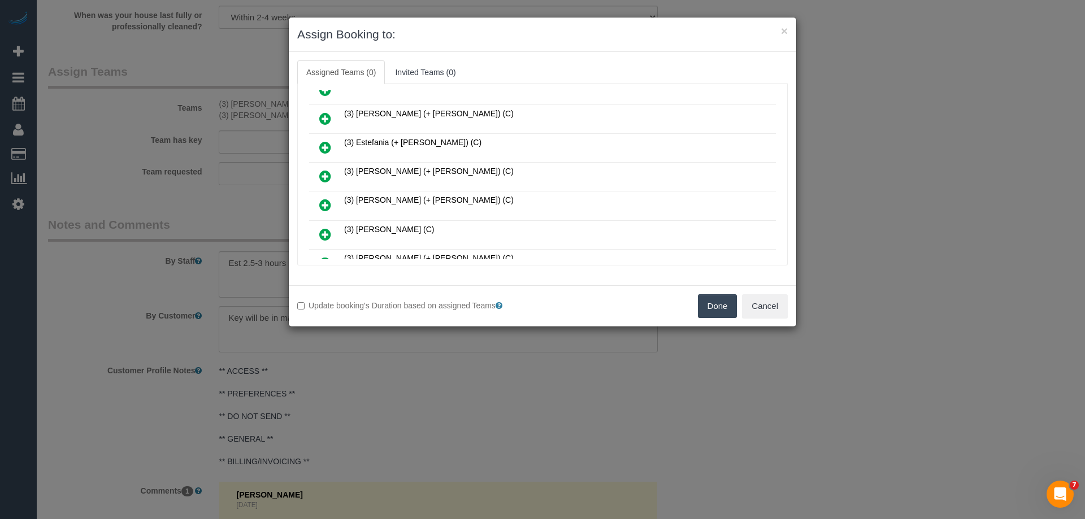
click at [326, 116] on icon at bounding box center [325, 119] width 12 height 14
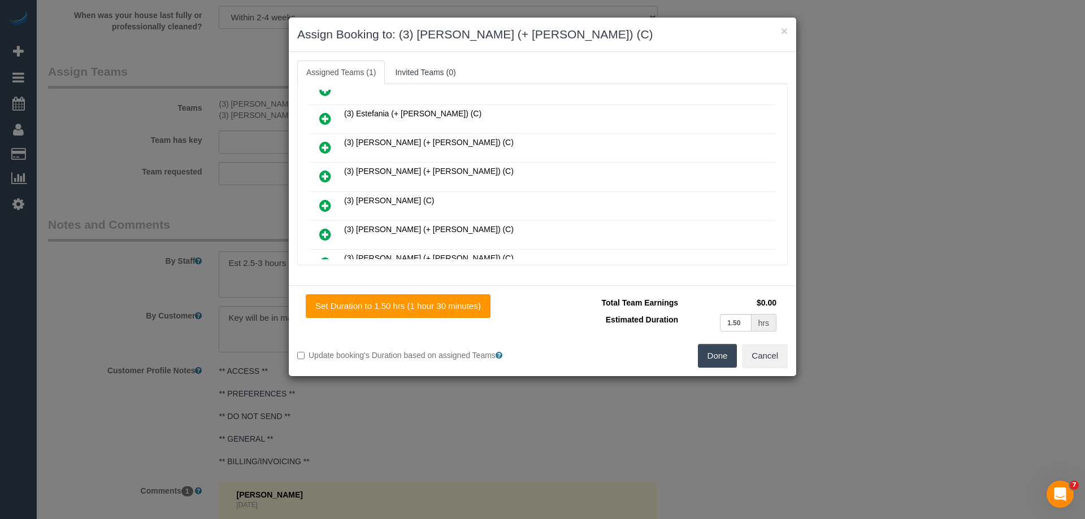
scroll to position [592, 0]
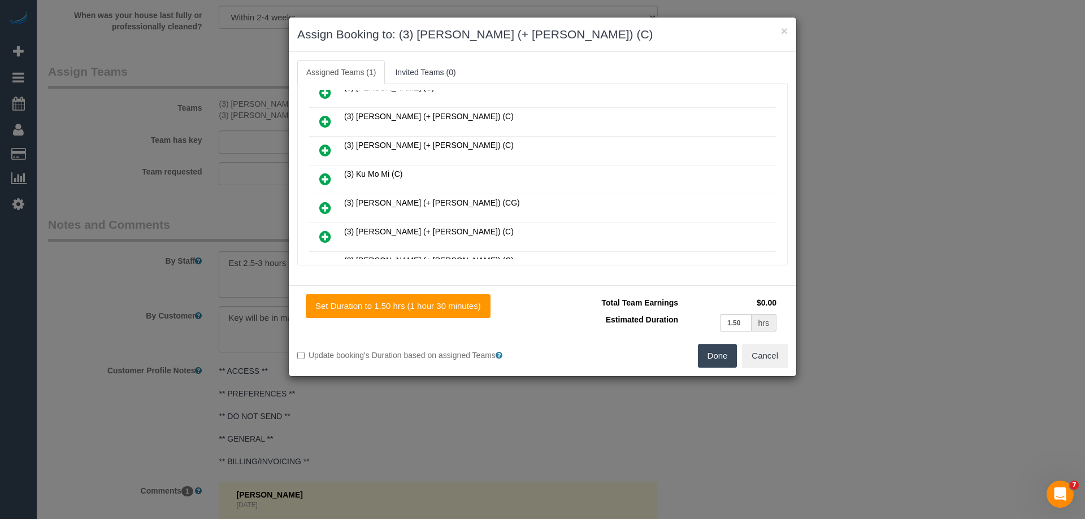
click at [317, 229] on link at bounding box center [325, 237] width 27 height 23
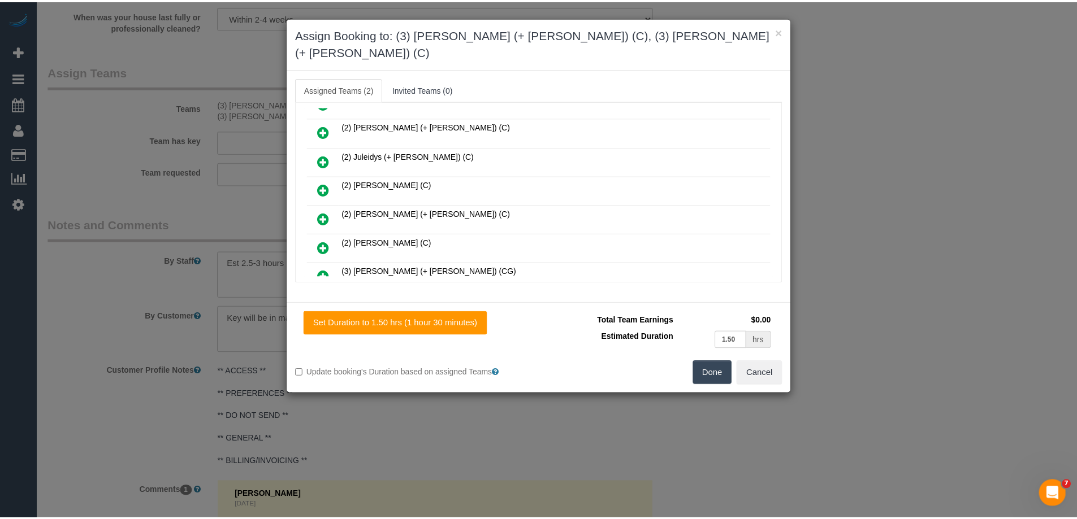
scroll to position [56, 0]
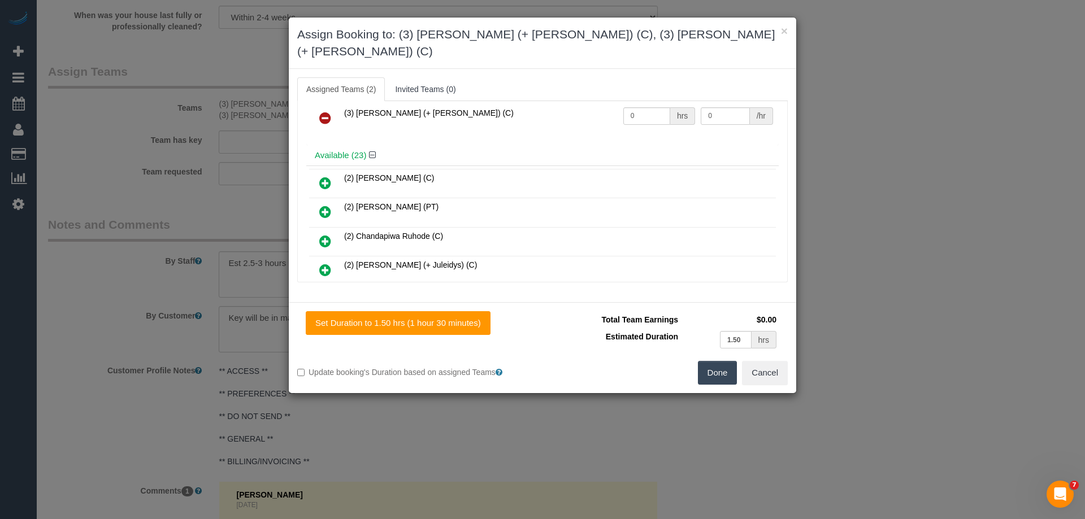
click at [720, 361] on button "Done" at bounding box center [718, 373] width 40 height 24
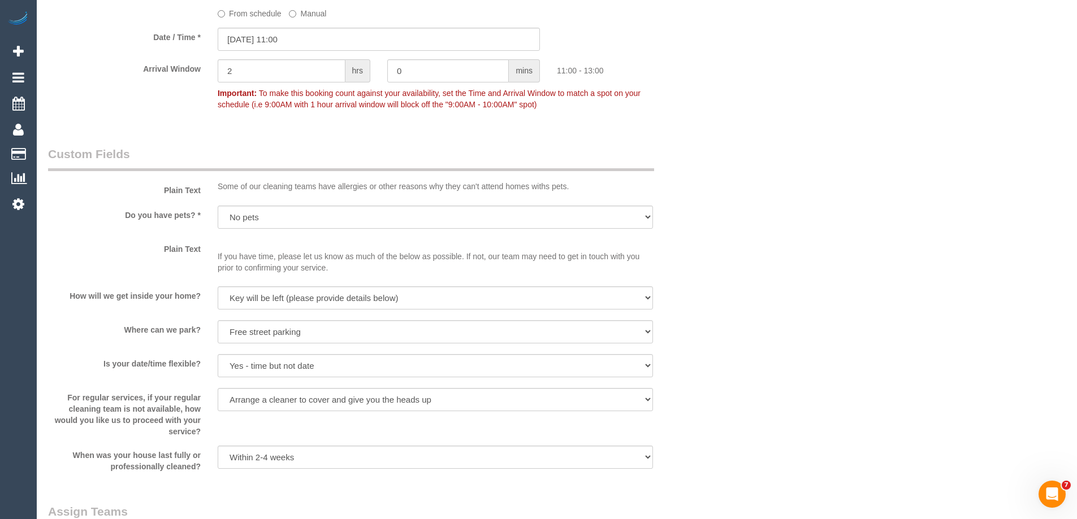
scroll to position [1413, 0]
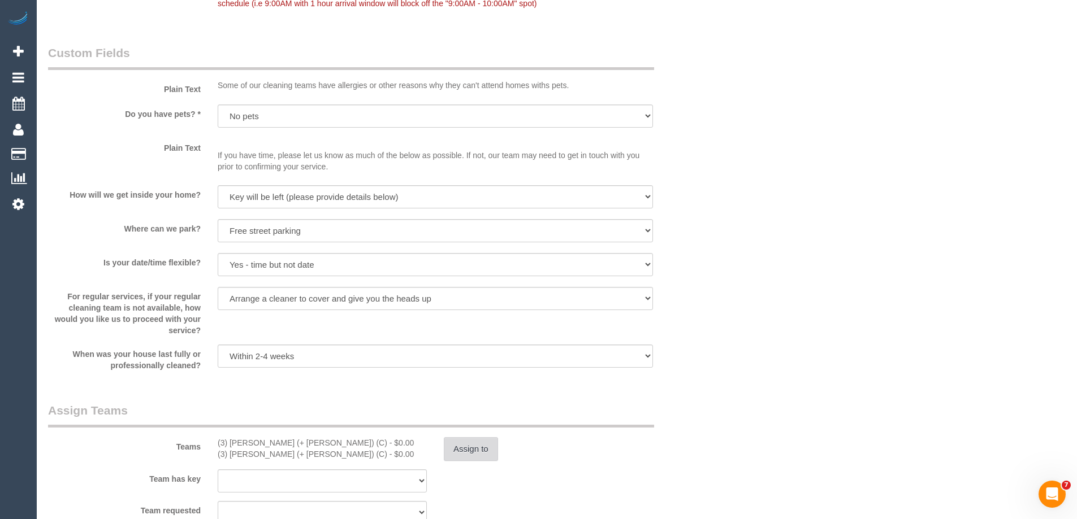
click at [449, 448] on button "Assign to" at bounding box center [471, 449] width 54 height 24
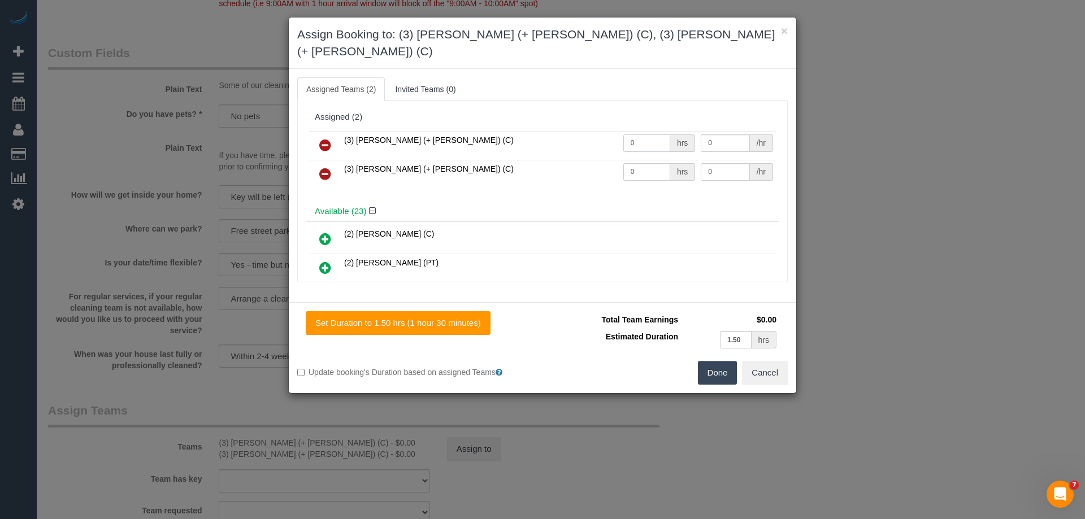
drag, startPoint x: 608, startPoint y: 123, endPoint x: 576, endPoint y: 123, distance: 31.6
click at [578, 131] on tr "(3) Cristian (+ Tania) (C) 0 hrs 0 /hr" at bounding box center [542, 145] width 467 height 29
type input "1"
drag, startPoint x: 642, startPoint y: 157, endPoint x: 583, endPoint y: 155, distance: 59.4
click at [583, 160] on tr "(3) Tania (+ Cristian) (C) 0 hrs 0 /hr" at bounding box center [542, 174] width 467 height 29
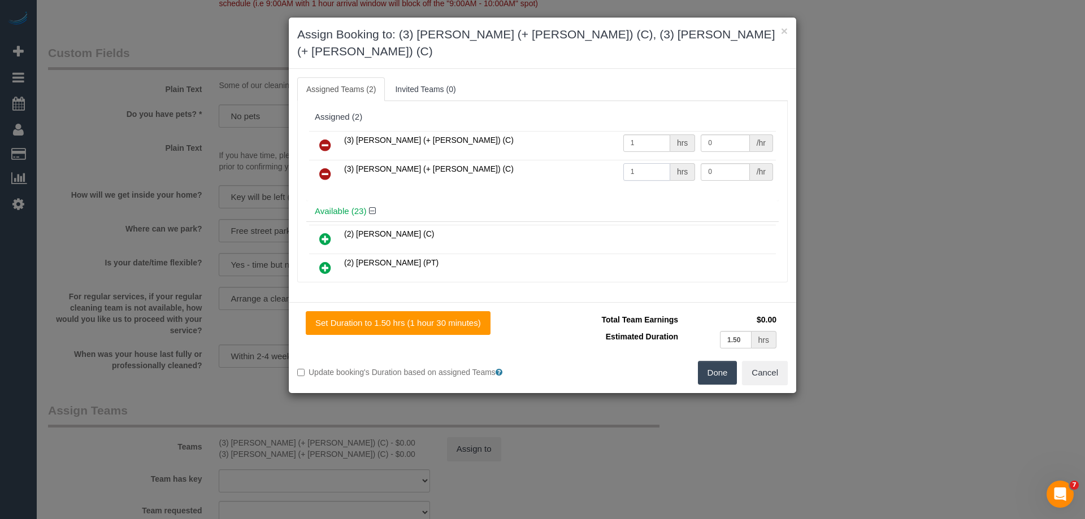
type input "1"
drag, startPoint x: 714, startPoint y: 125, endPoint x: 651, endPoint y: 123, distance: 63.3
click at [651, 131] on tr "(3) Cristian (+ Tania) (C) 1 hrs 0 /hr" at bounding box center [542, 145] width 467 height 29
type input "47.5"
drag, startPoint x: 702, startPoint y: 158, endPoint x: 735, endPoint y: 149, distance: 34.7
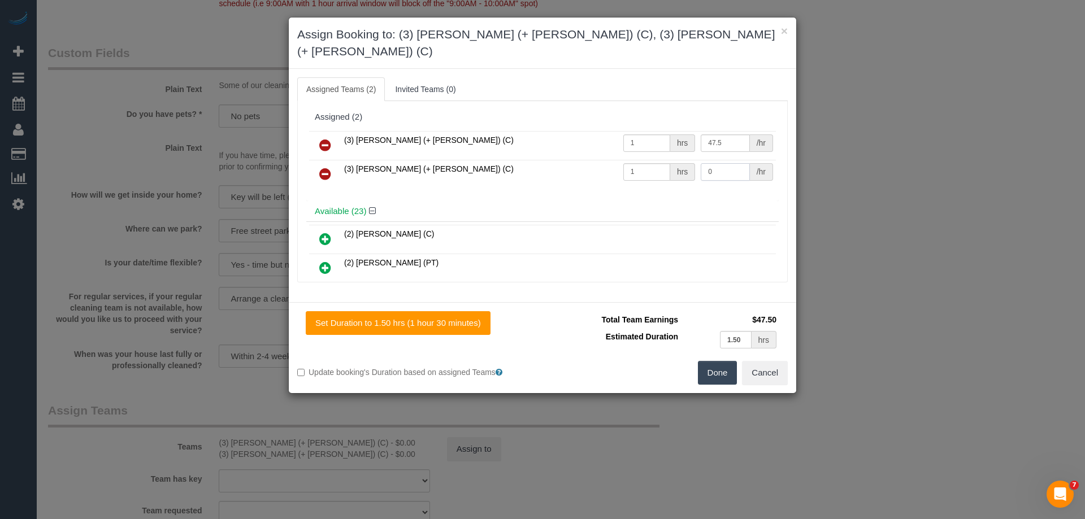
click at [735, 163] on input "0" at bounding box center [725, 172] width 49 height 18
type input "47.5"
click at [717, 361] on button "Done" at bounding box center [718, 373] width 40 height 24
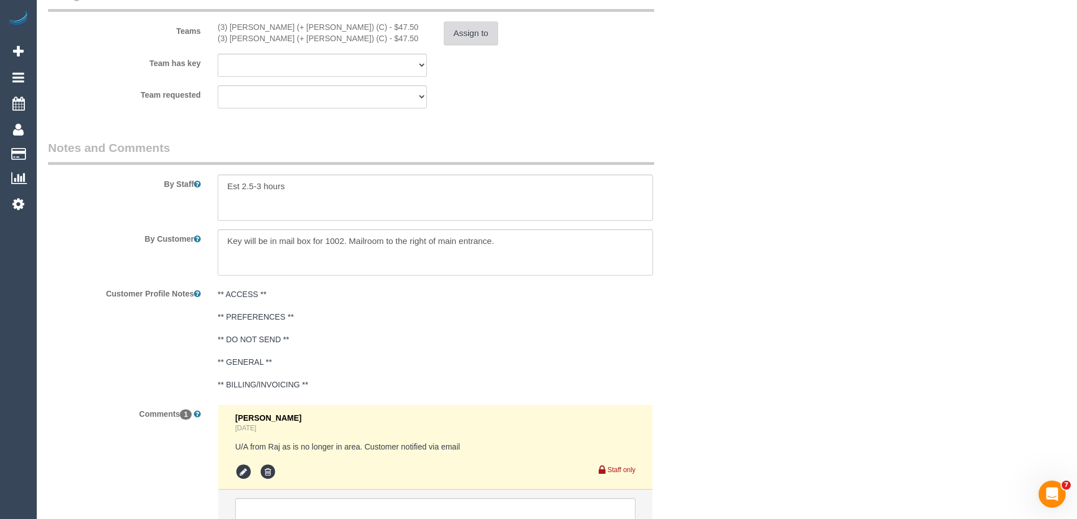
scroll to position [1934, 0]
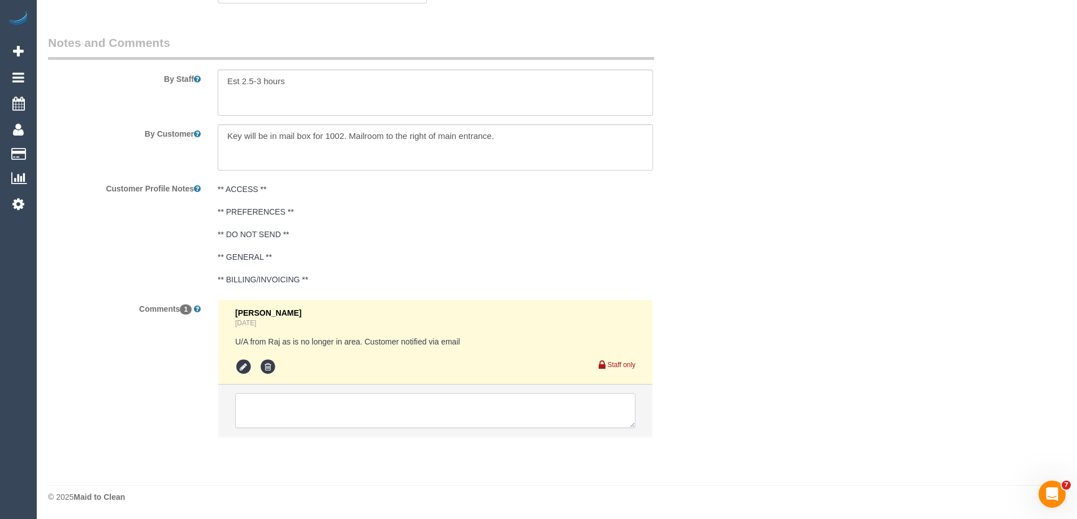
click at [292, 414] on textarea at bounding box center [435, 410] width 400 height 35
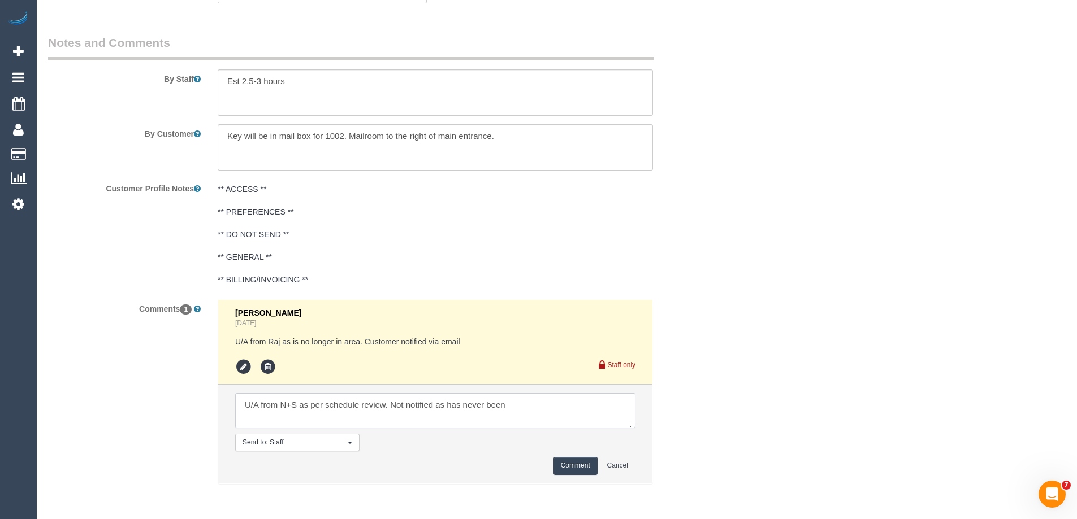
type textarea "U/A from N+S as per schedule review. Not notified as has never been"
click at [564, 469] on button "Comment" at bounding box center [575, 466] width 44 height 18
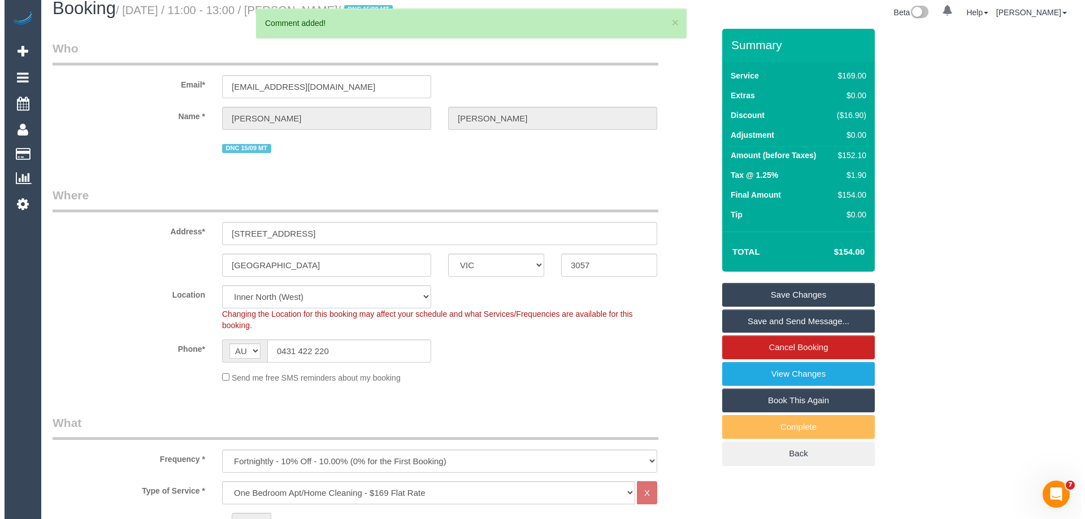
scroll to position [0, 0]
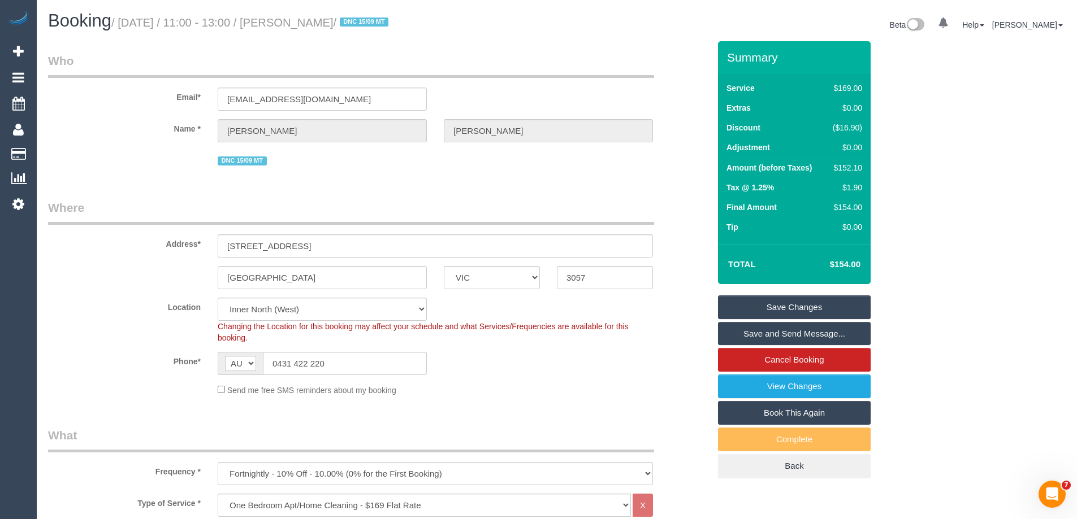
drag, startPoint x: 367, startPoint y: 24, endPoint x: 298, endPoint y: 24, distance: 69.0
click at [298, 24] on small "/ October 13, 2025 / 11:00 - 13:00 / John O’Farrell / DNC 15/09 MT" at bounding box center [251, 22] width 280 height 12
copy small "[PERSON_NAME]"
click at [744, 310] on link "Save Changes" at bounding box center [794, 308] width 153 height 24
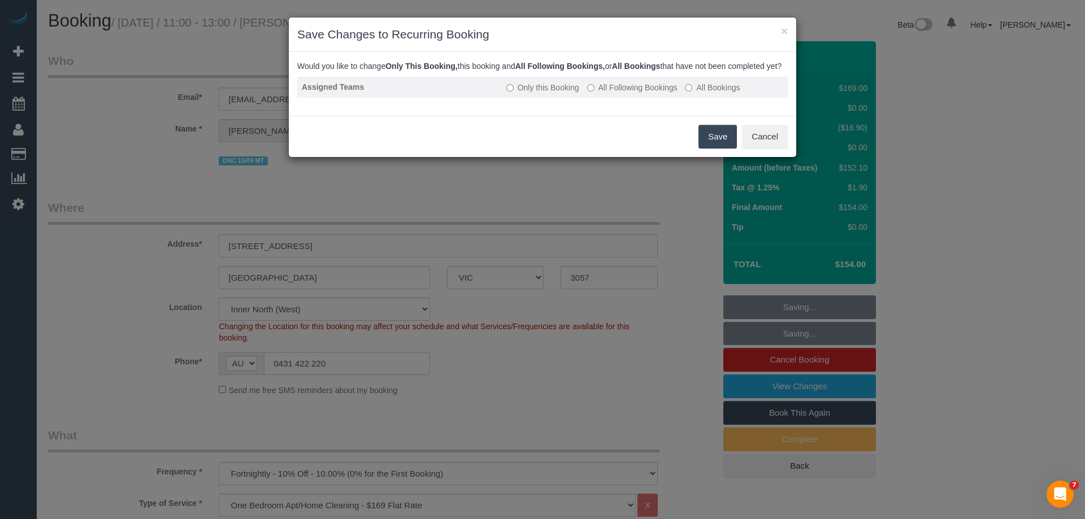
click at [636, 93] on label "All Following Bookings" at bounding box center [632, 87] width 90 height 11
click at [714, 142] on button "Save" at bounding box center [718, 137] width 38 height 24
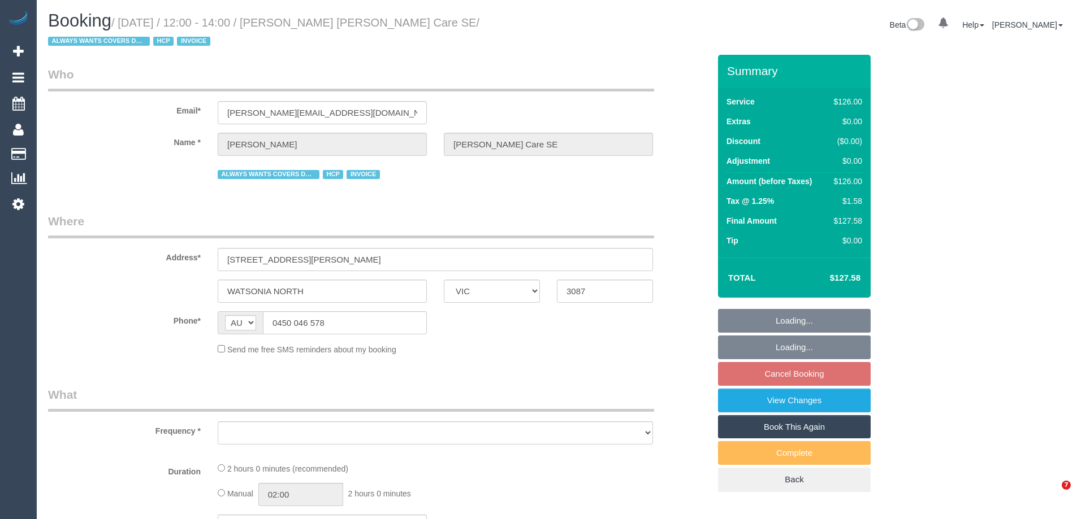
select select "VIC"
select select "120"
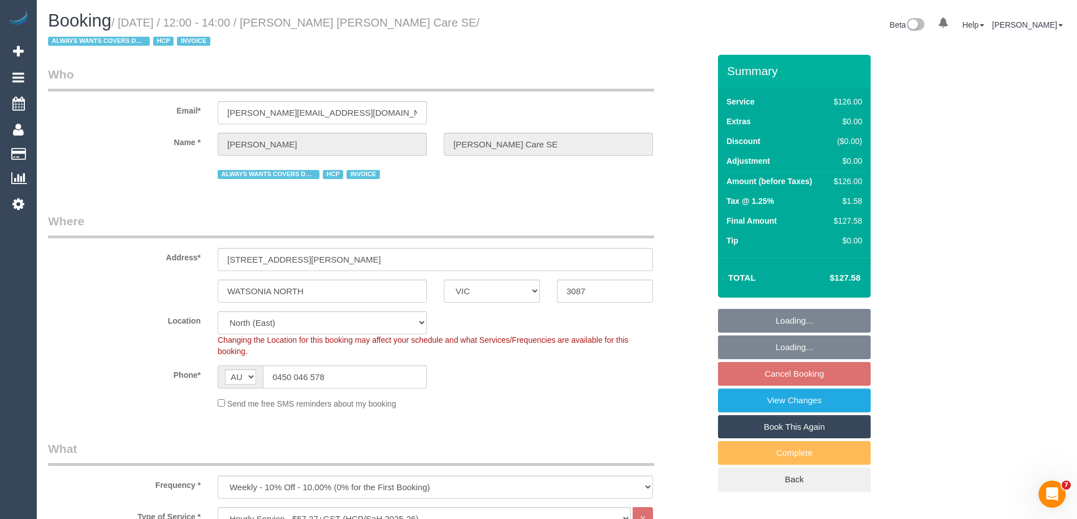
select select "object:1200"
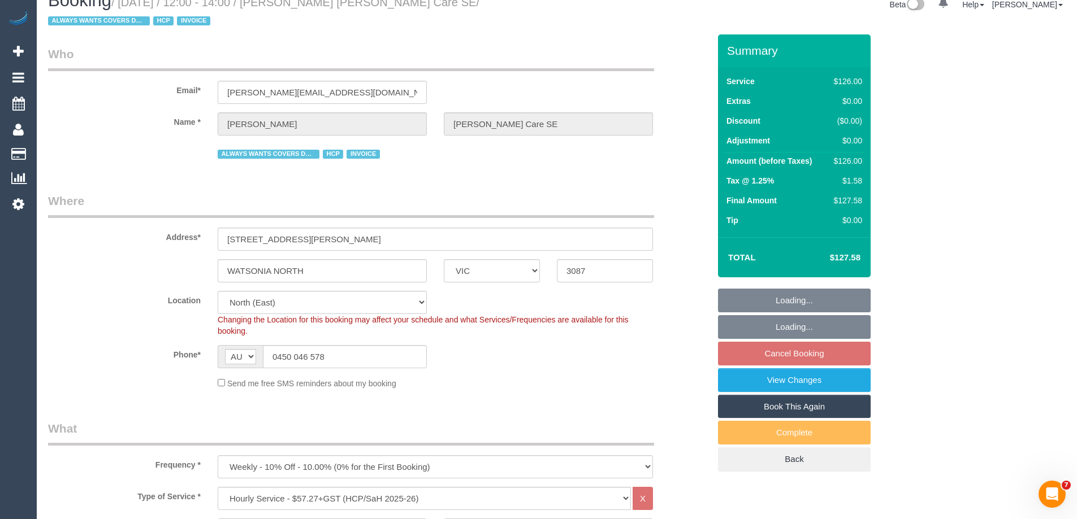
select select "number:28"
select select "number:14"
select select "number:19"
select select "number:36"
select select "number:34"
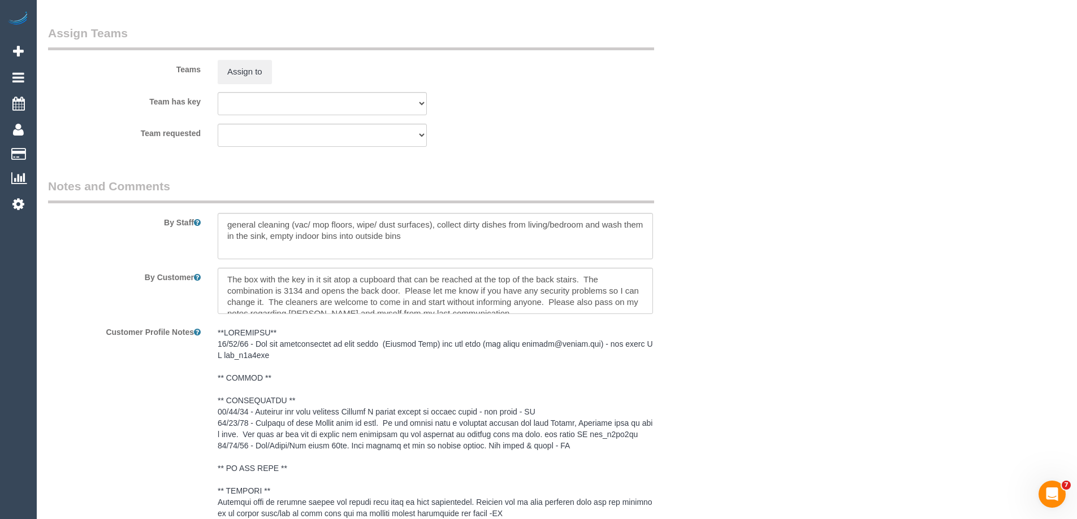
scroll to position [1413, 0]
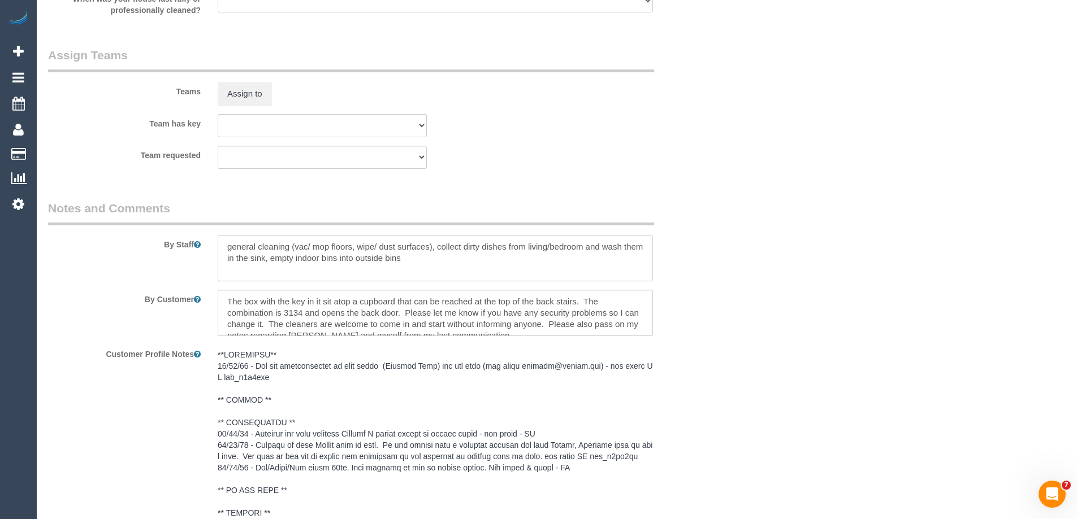
click at [226, 250] on textarea at bounding box center [435, 258] width 435 height 46
type textarea "*Cover* general cleaning (vac/ mop floors, wipe/ dust surfaces), collect dirty …"
click at [242, 93] on button "Assign to" at bounding box center [245, 94] width 54 height 24
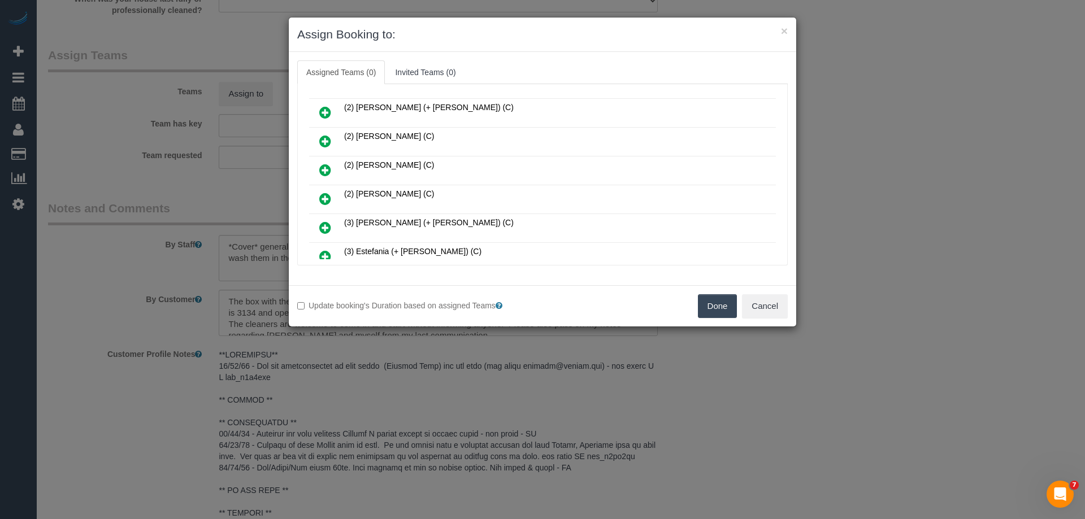
click at [326, 140] on icon at bounding box center [325, 142] width 12 height 14
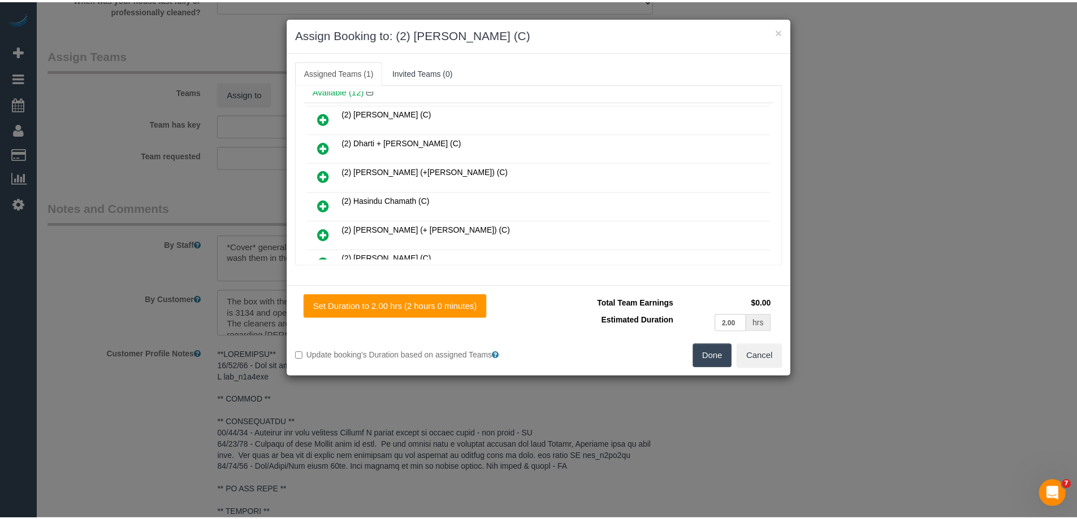
scroll to position [0, 0]
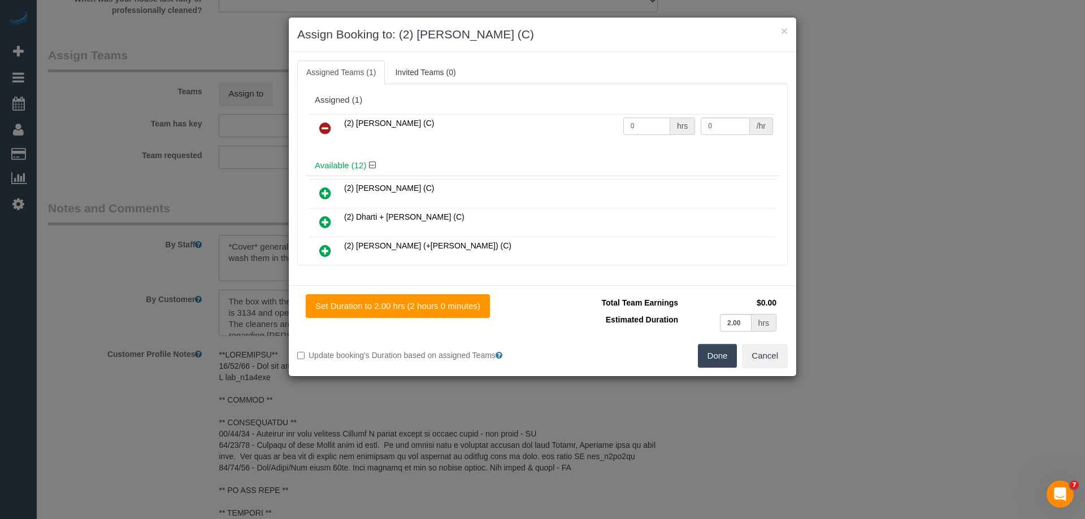
drag, startPoint x: 638, startPoint y: 125, endPoint x: 569, endPoint y: 125, distance: 69.0
click at [574, 125] on tr "(2) Karen Pinto (C) 0 hrs 0 /hr" at bounding box center [542, 128] width 467 height 29
type input "2"
drag, startPoint x: 708, startPoint y: 120, endPoint x: 662, endPoint y: 124, distance: 46.0
click at [676, 123] on tr "(2) Karen Pinto (C) 2 hrs 0 /hr" at bounding box center [542, 128] width 467 height 29
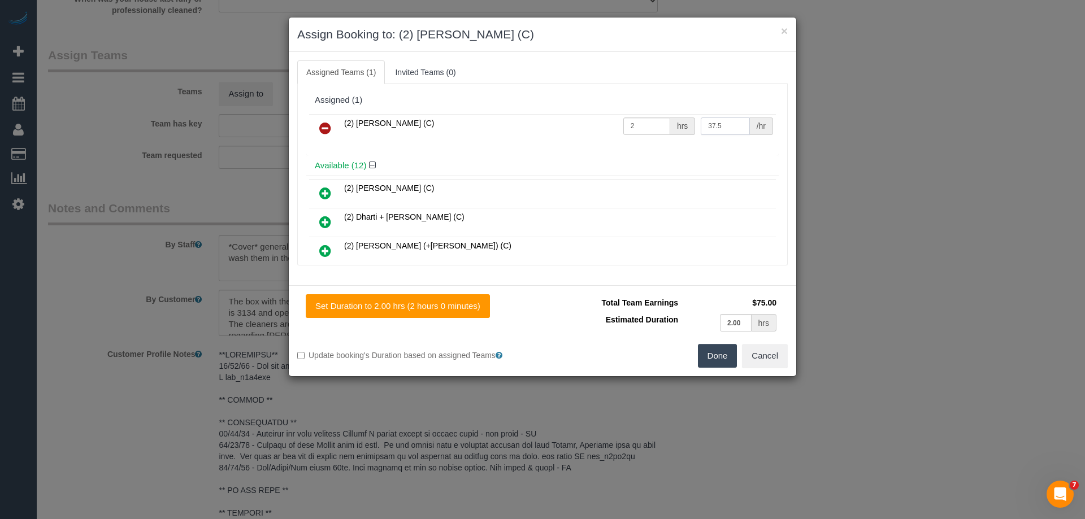
type input "37.5"
click at [707, 363] on button "Done" at bounding box center [718, 356] width 40 height 24
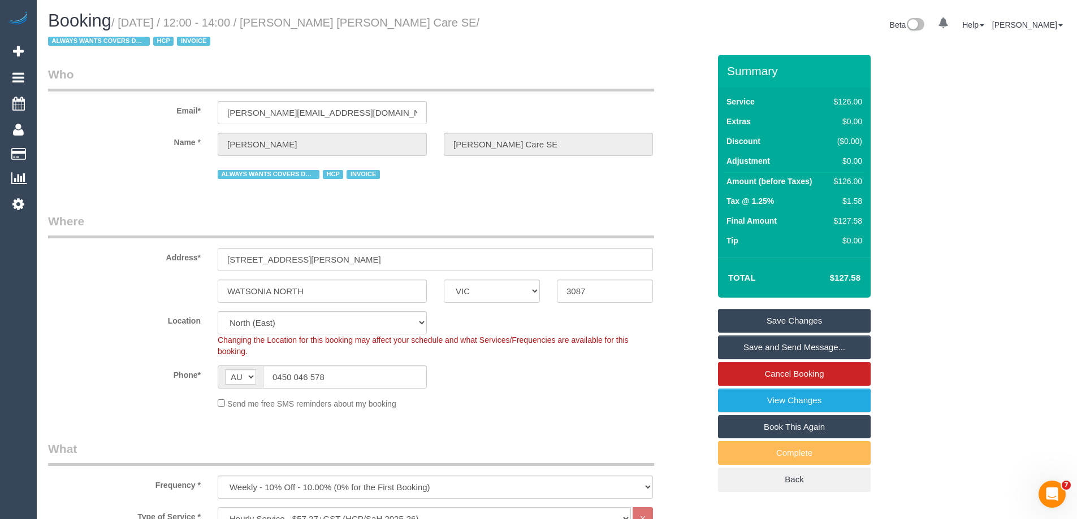
drag, startPoint x: 479, startPoint y: 20, endPoint x: 300, endPoint y: 24, distance: 179.2
click at [300, 24] on small "/ October 13, 2025 / 12:00 - 14:00 / Bernard Jensen Hammond Care SE / ALWAYS WA…" at bounding box center [263, 32] width 431 height 32
copy small "Bernard Jensen Hammond Care SE"
click at [761, 318] on link "Save Changes" at bounding box center [794, 321] width 153 height 24
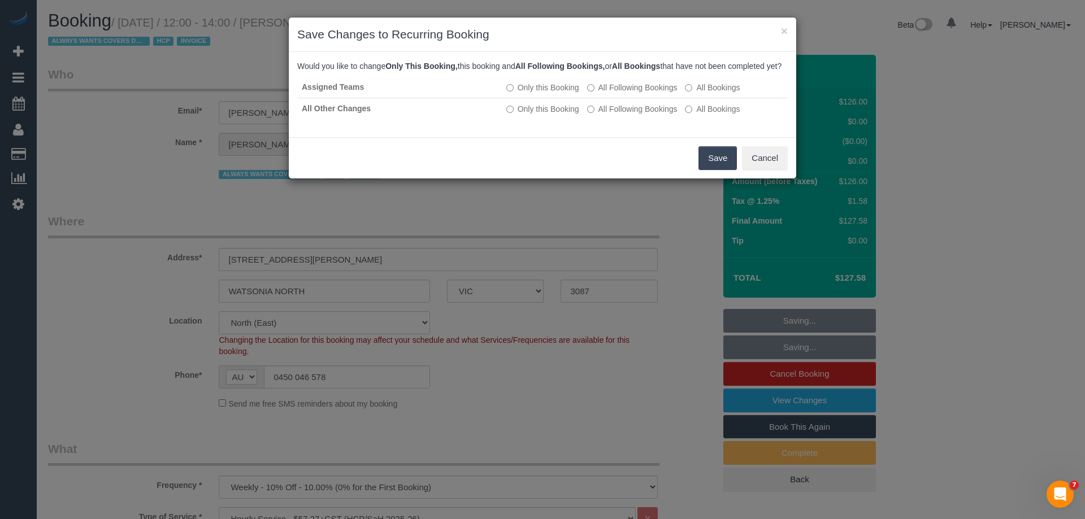
drag, startPoint x: 715, startPoint y: 167, endPoint x: 693, endPoint y: 150, distance: 27.8
click at [715, 167] on button "Save" at bounding box center [718, 158] width 38 height 24
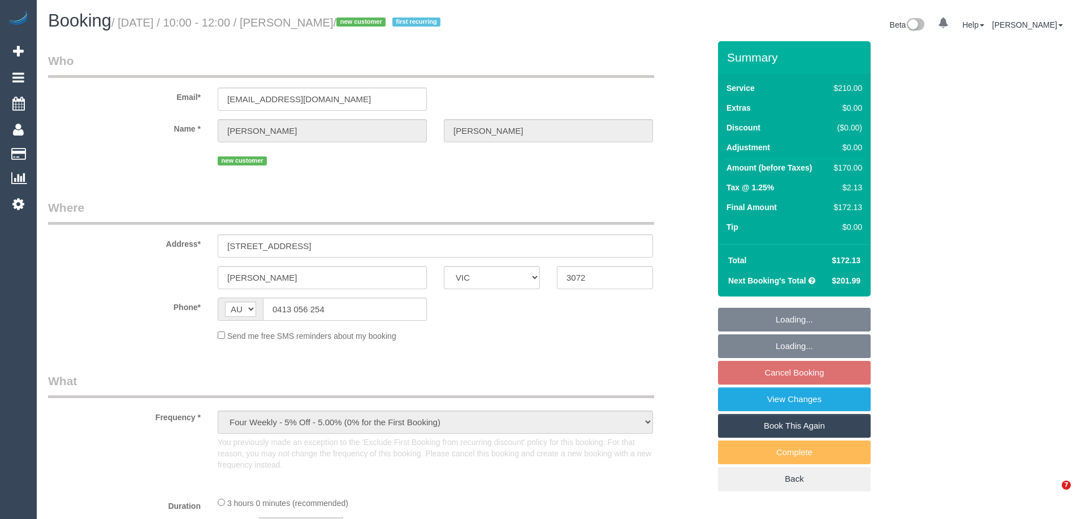
select select "VIC"
select select "string:stripe-pm_1SF4Ba2GScqysDRVfaIIJHZQ"
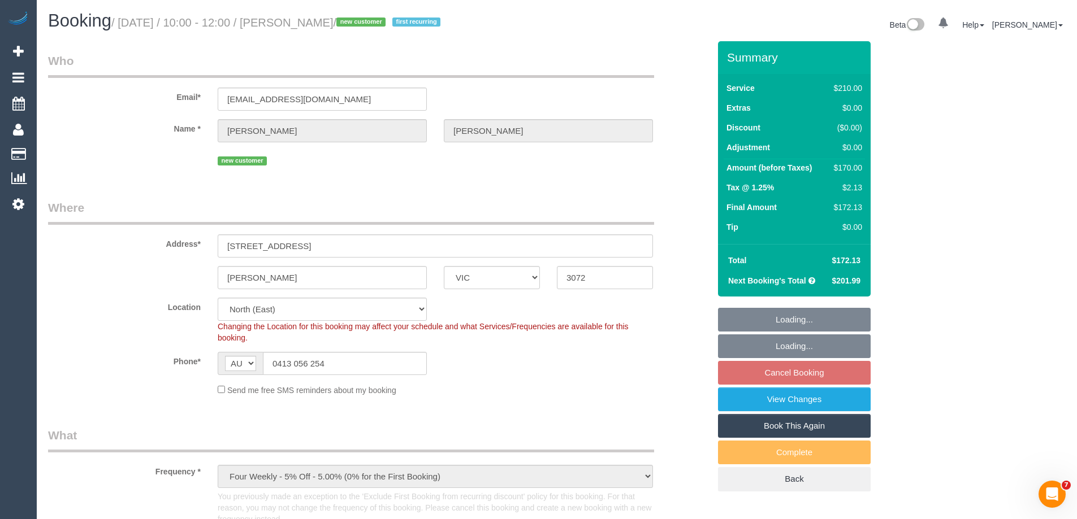
select select "object:1266"
select select "number:27"
select select "number:14"
select select "number:19"
select select "number:22"
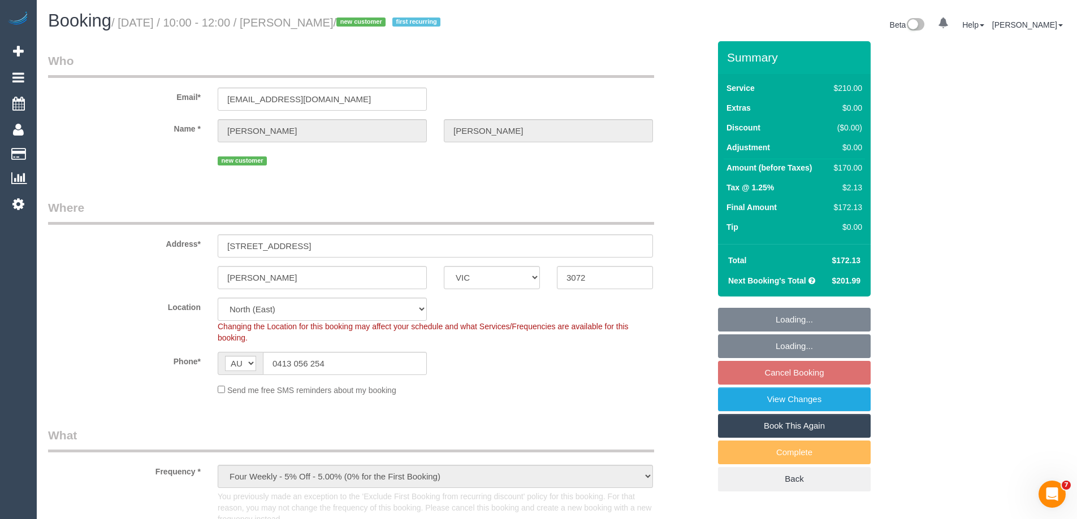
select select "number:34"
select select "number:13"
select select "180"
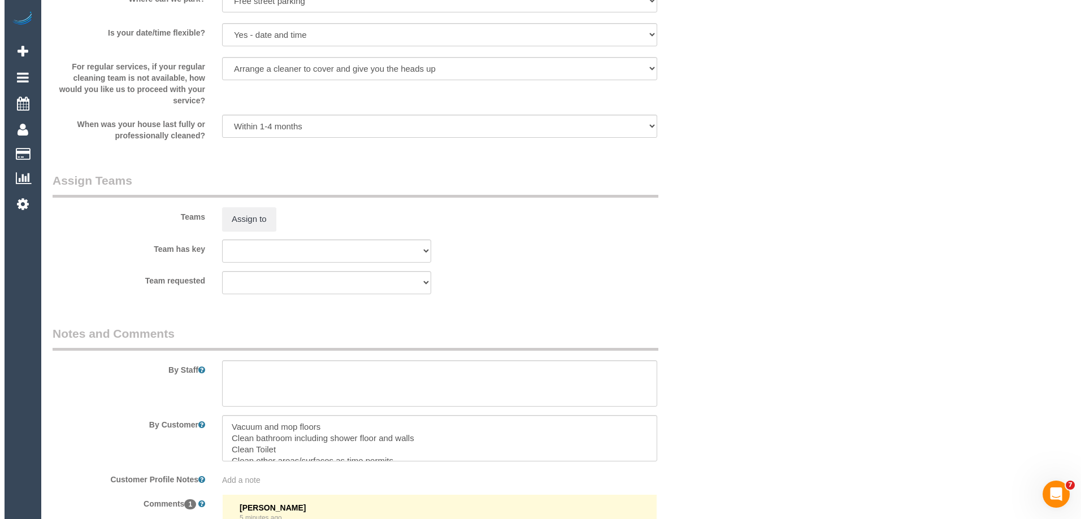
scroll to position [1696, 0]
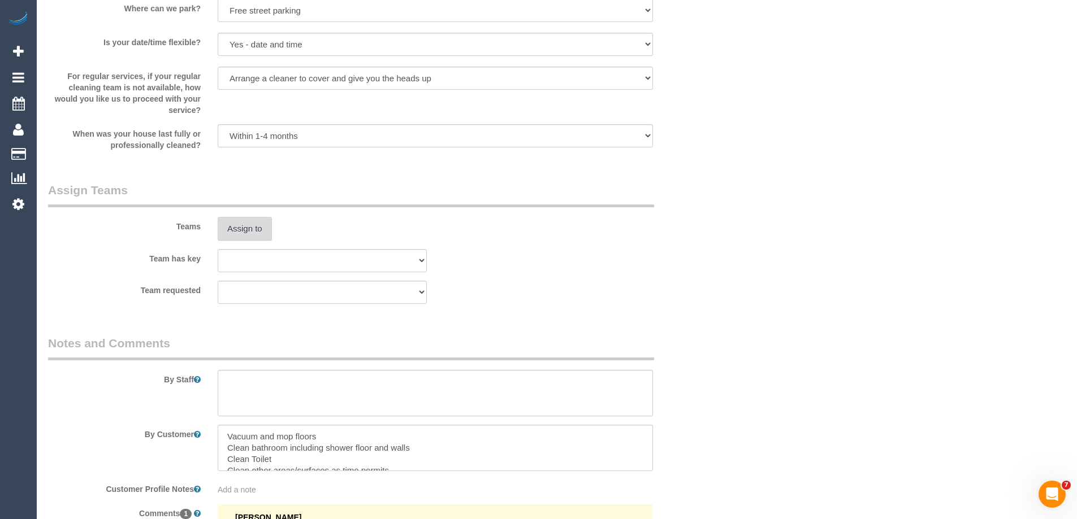
click at [230, 232] on button "Assign to" at bounding box center [245, 229] width 54 height 24
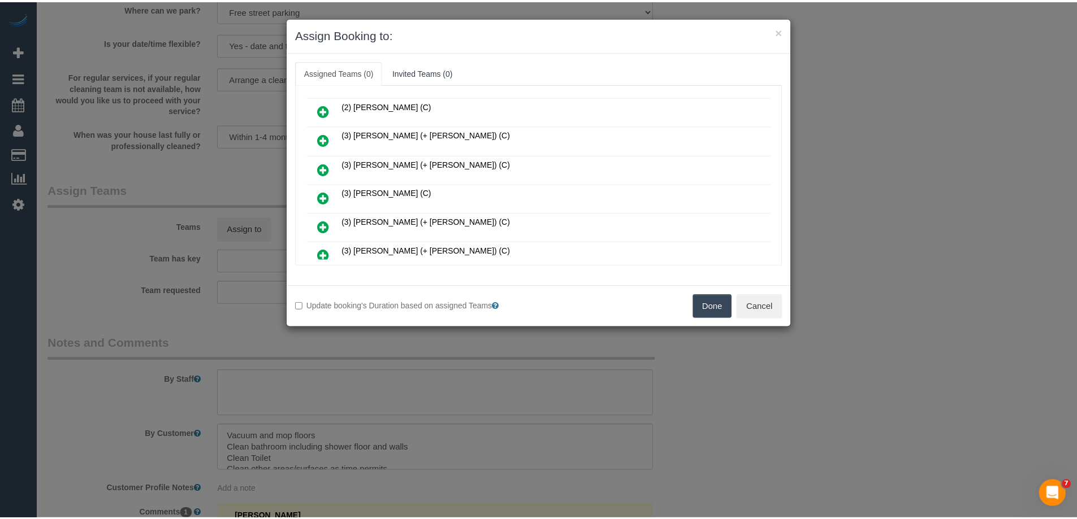
scroll to position [170, 0]
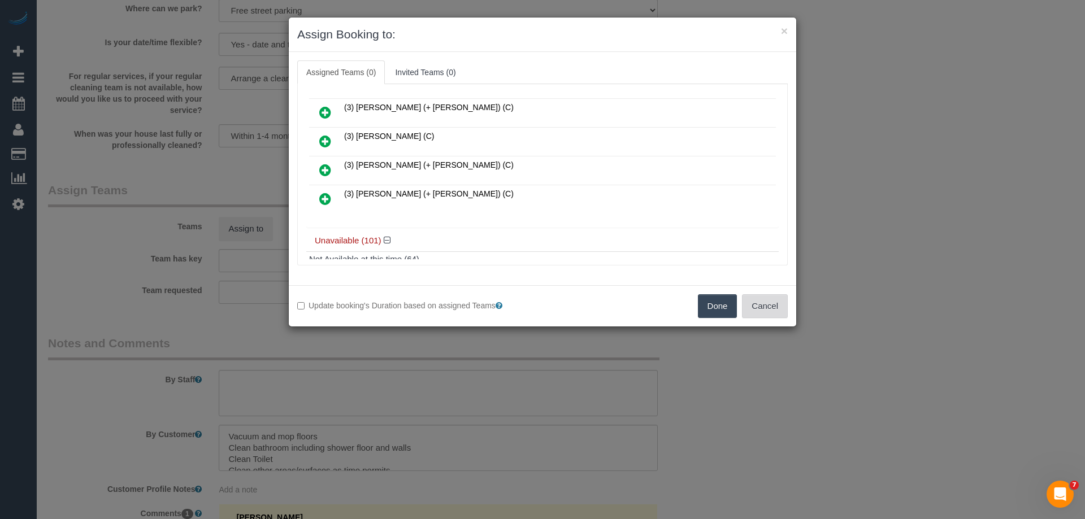
click at [766, 301] on button "Cancel" at bounding box center [765, 306] width 46 height 24
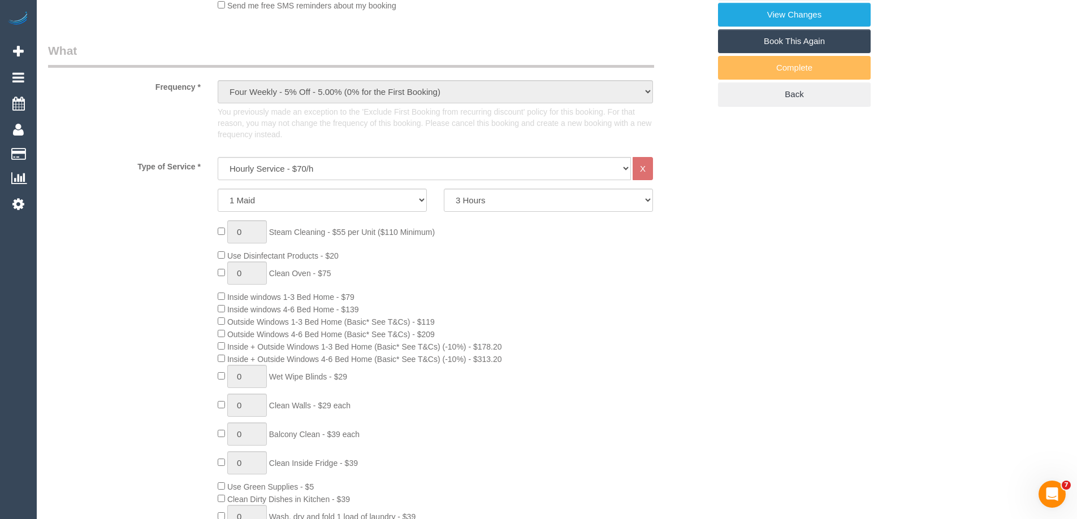
scroll to position [113, 0]
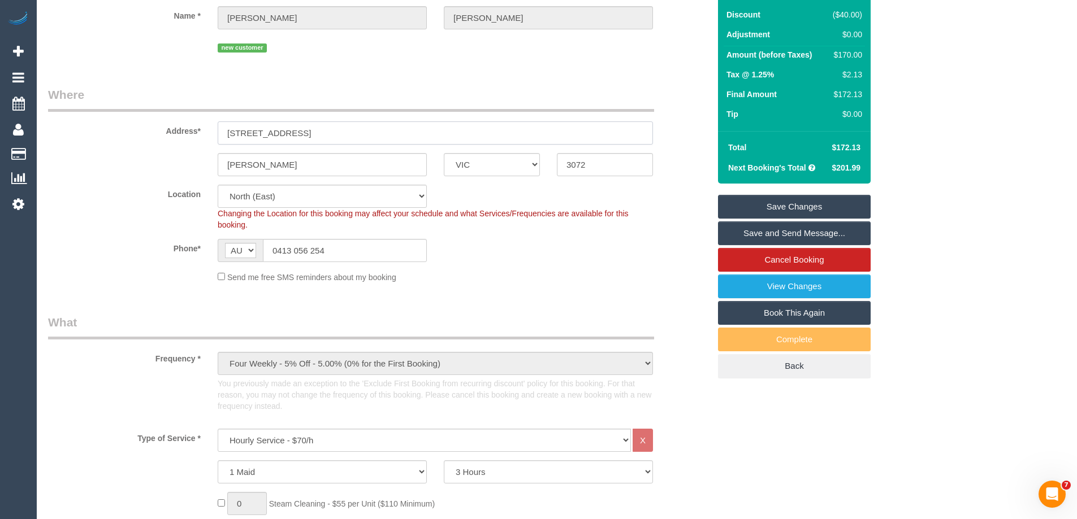
drag, startPoint x: 158, startPoint y: 134, endPoint x: 150, endPoint y: 131, distance: 7.9
click at [150, 132] on div "Address* [STREET_ADDRESS]" at bounding box center [379, 115] width 678 height 58
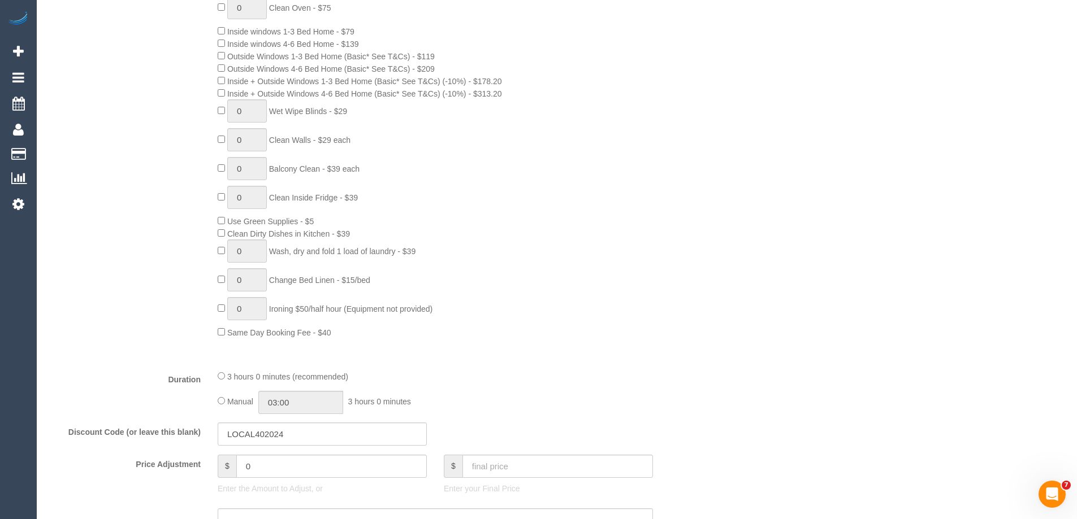
scroll to position [848, 0]
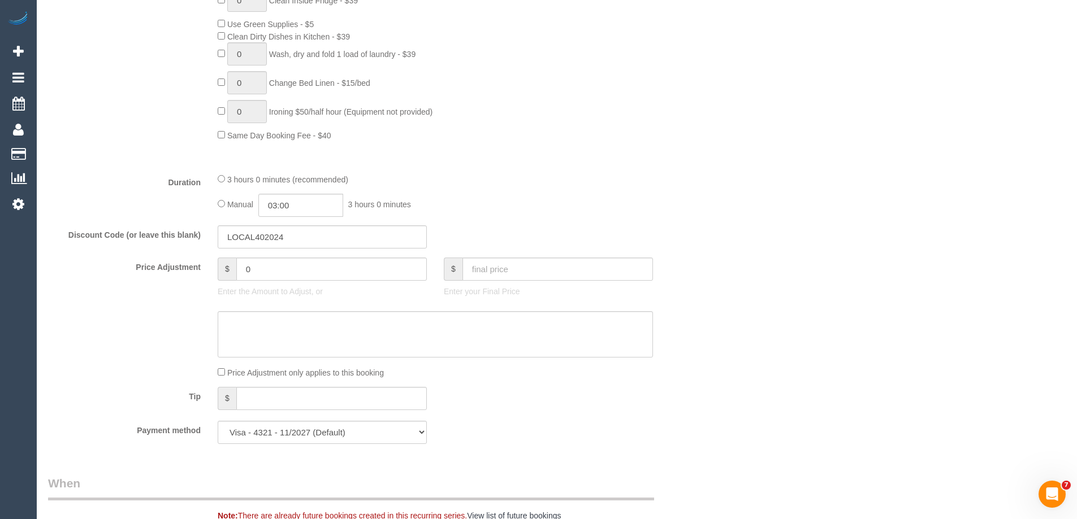
click at [343, 206] on div "Manual 03:00 3 hours 0 minutes" at bounding box center [435, 205] width 435 height 23
click at [310, 207] on input "03:00" at bounding box center [300, 205] width 85 height 23
type input "01:30"
click at [289, 238] on li "01:30" at bounding box center [288, 240] width 50 height 15
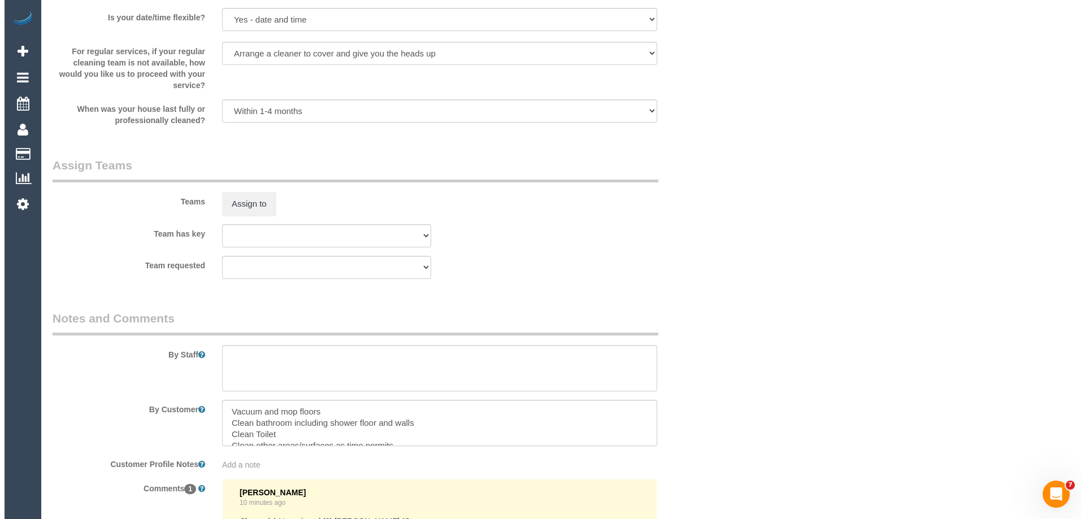
scroll to position [1865, 0]
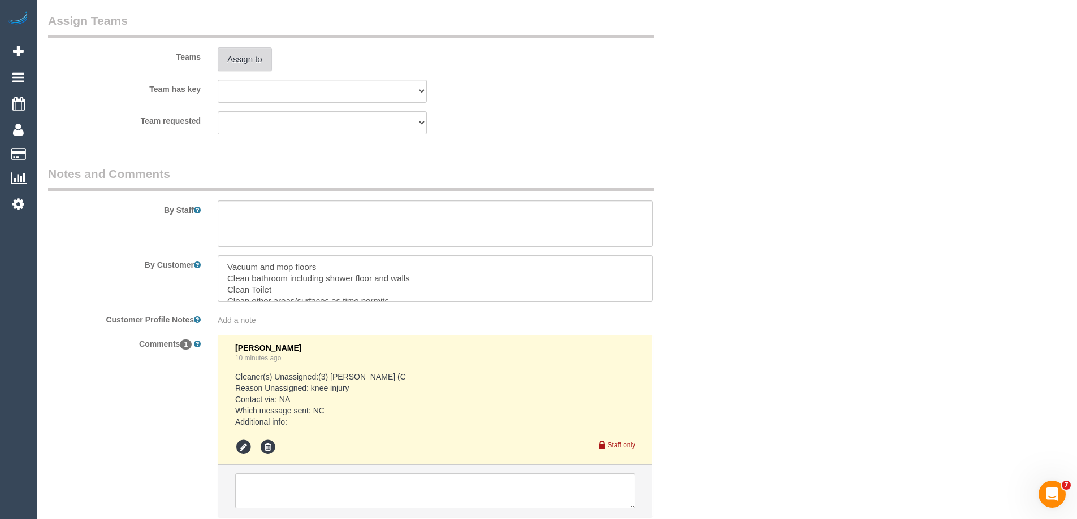
click at [241, 64] on button "Assign to" at bounding box center [245, 59] width 54 height 24
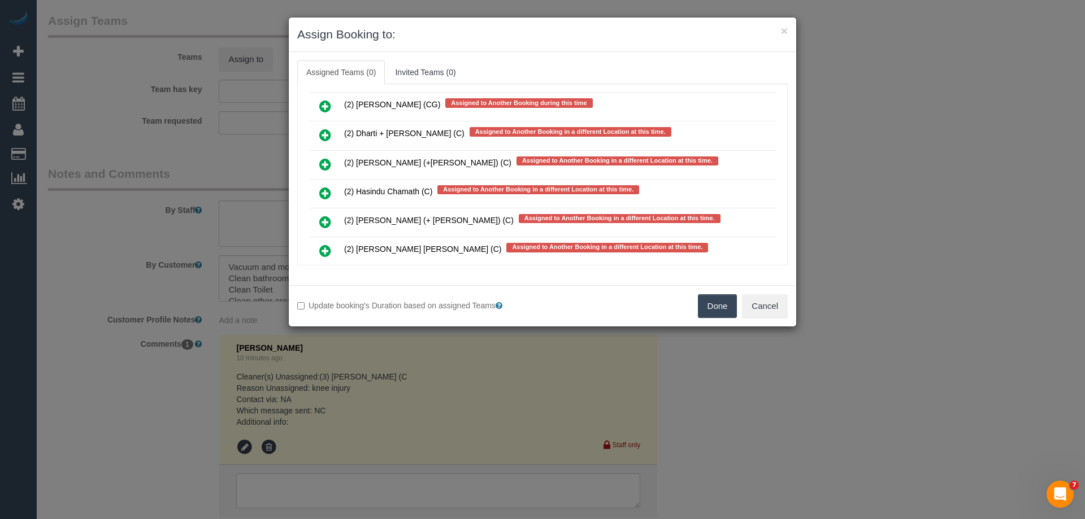
scroll to position [2253, 0]
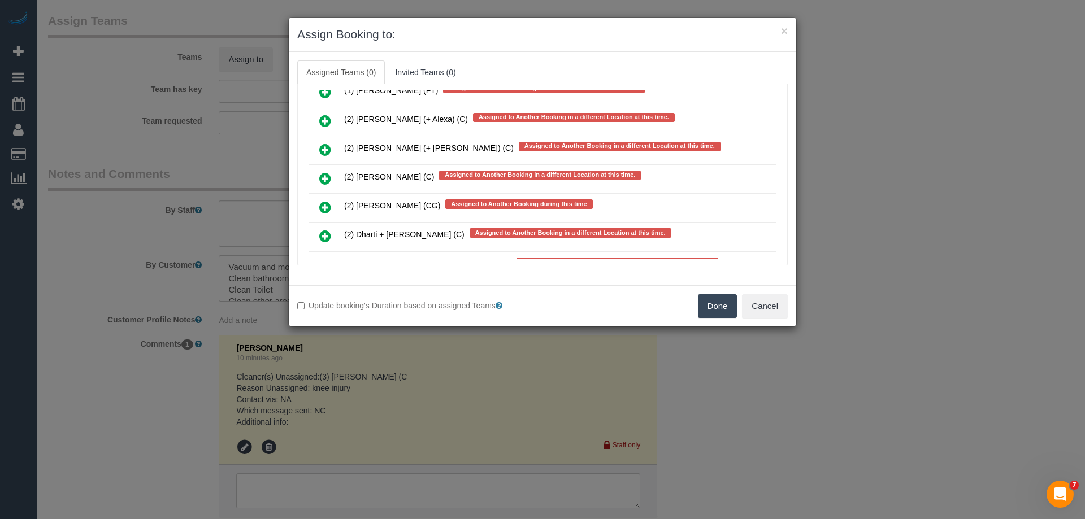
click at [318, 233] on link at bounding box center [325, 237] width 27 height 23
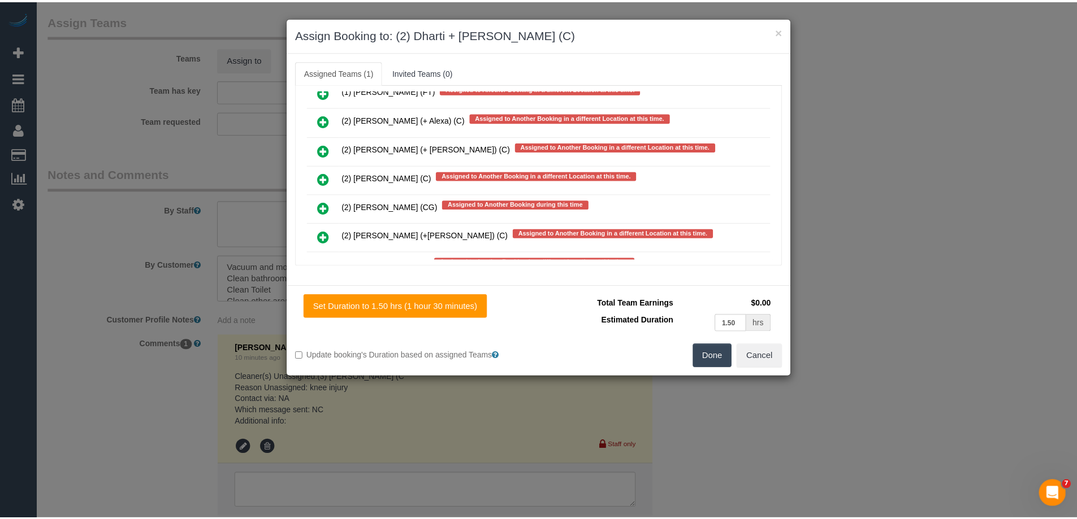
scroll to position [0, 0]
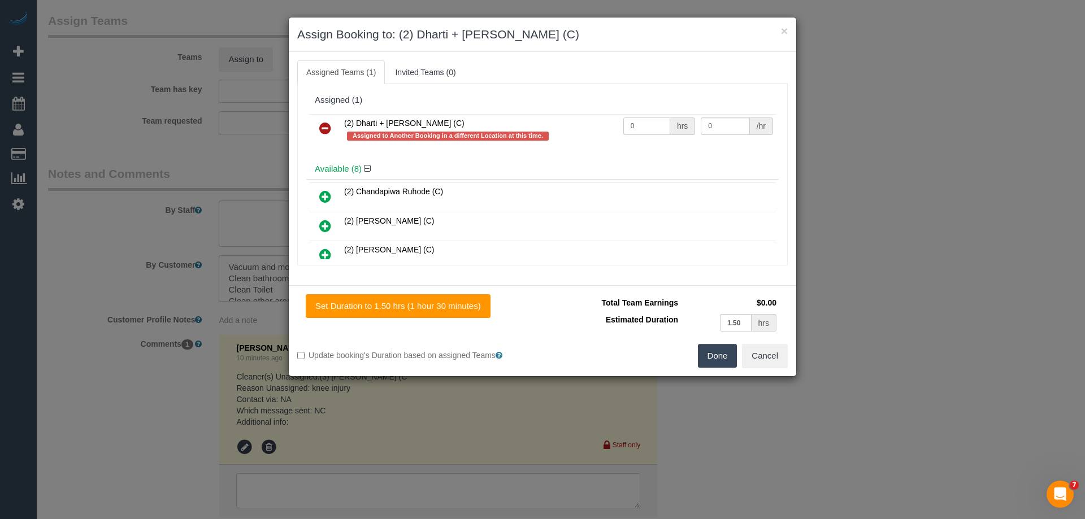
drag, startPoint x: 638, startPoint y: 124, endPoint x: 599, endPoint y: 124, distance: 39.0
click at [609, 124] on tr "(2) Dharti + [PERSON_NAME] (C) Assigned to Another Booking in a different Locat…" at bounding box center [542, 130] width 467 height 32
type input "3"
drag, startPoint x: 721, startPoint y: 123, endPoint x: 673, endPoint y: 118, distance: 48.3
click at [674, 118] on tr "(2) Dharti + [PERSON_NAME] (C) Assigned to Another Booking in a different Locat…" at bounding box center [542, 130] width 467 height 32
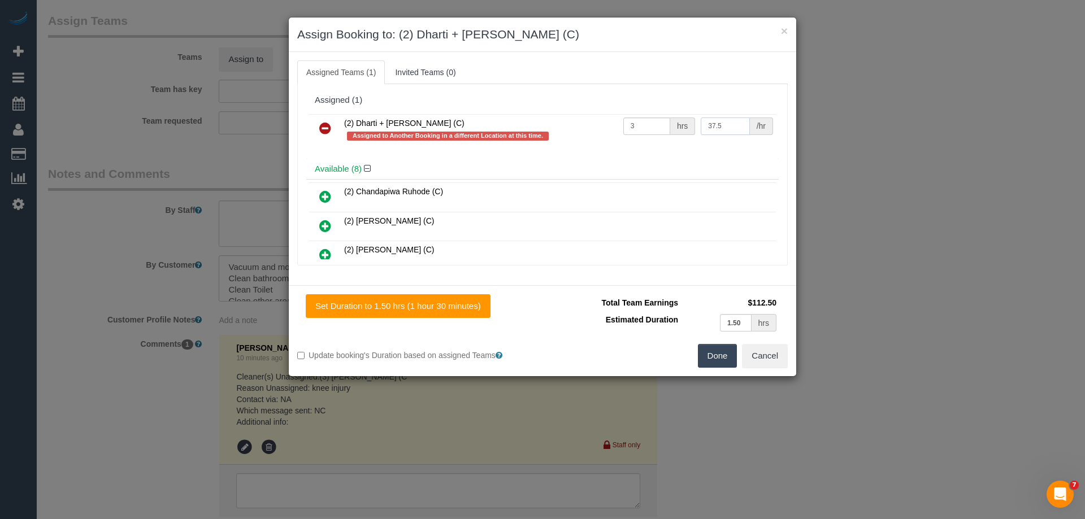
type input "37.5"
click at [717, 350] on button "Done" at bounding box center [718, 356] width 40 height 24
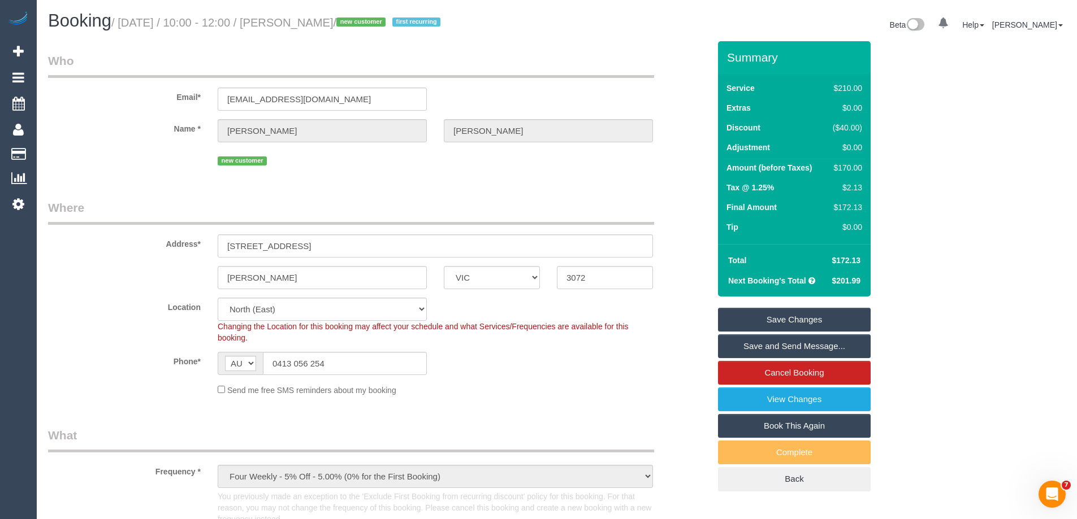
drag, startPoint x: 371, startPoint y: 20, endPoint x: 296, endPoint y: 24, distance: 75.3
click at [296, 24] on small "/ [DATE] / 10:00 - 12:00 / [PERSON_NAME] / new customer first recurring" at bounding box center [277, 22] width 332 height 12
copy small "[PERSON_NAME]"
click at [779, 313] on link "Save Changes" at bounding box center [794, 320] width 153 height 24
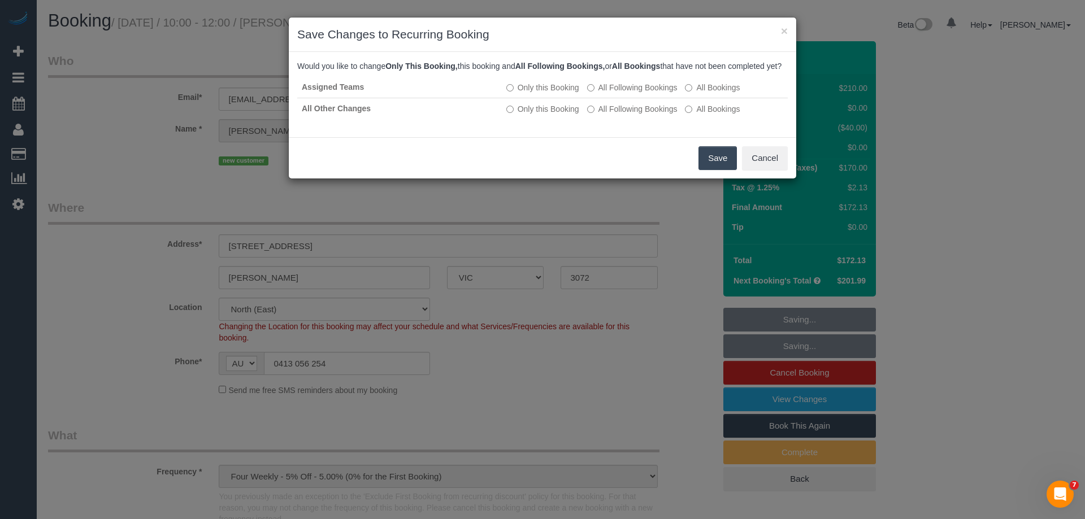
click at [726, 170] on button "Save" at bounding box center [718, 158] width 38 height 24
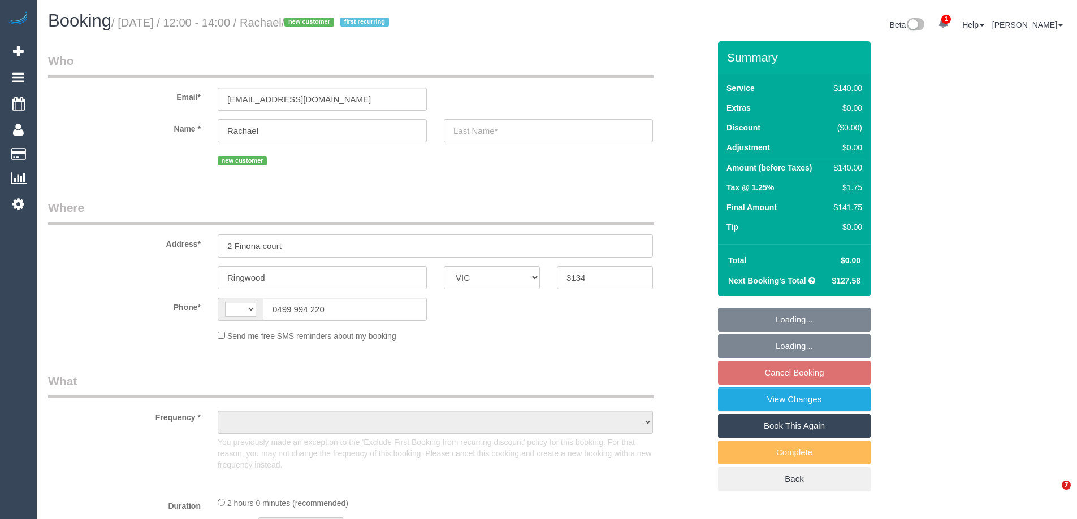
select select "VIC"
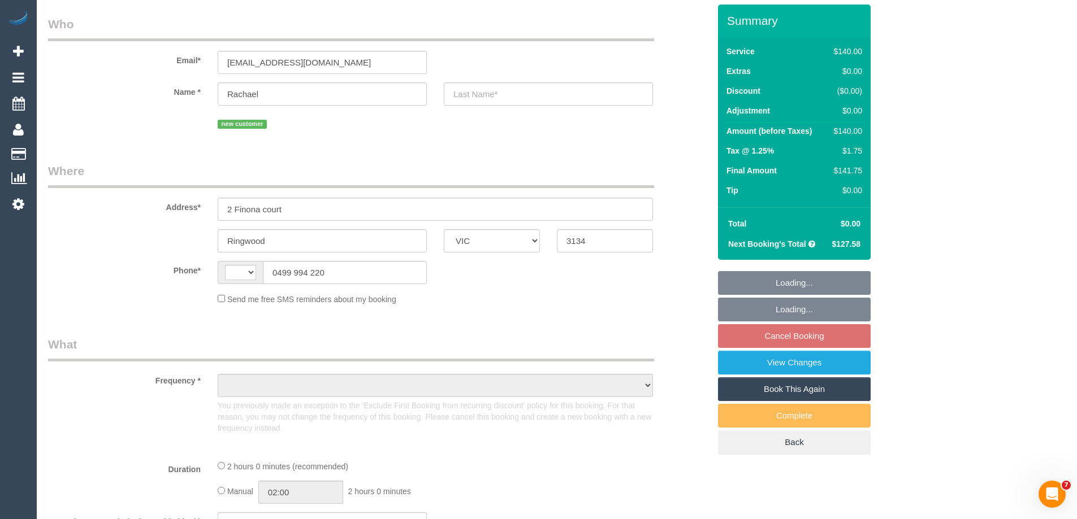
select select "string:AU"
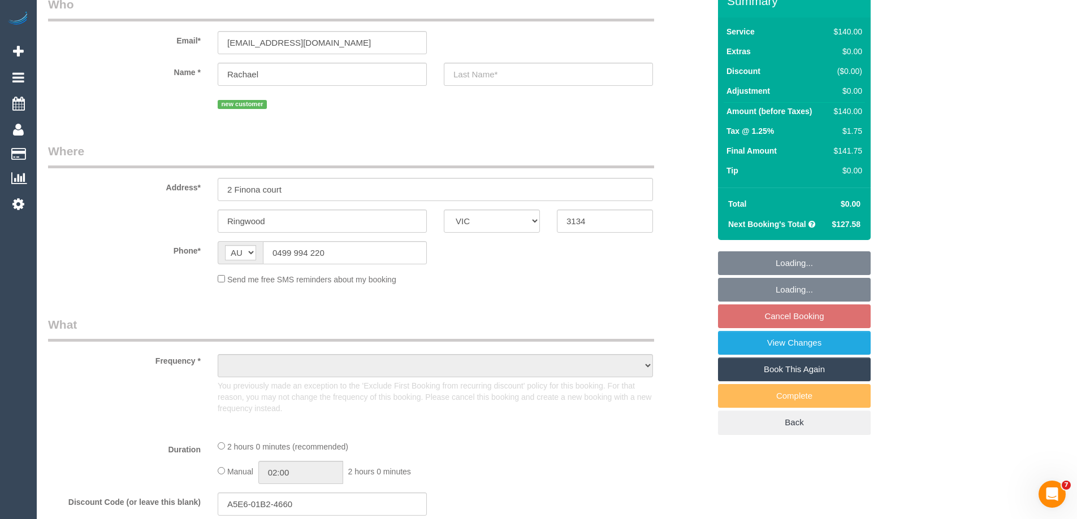
select select "string:stripe-pm_1SF6pQ2GScqysDRVXQVkB6Xr"
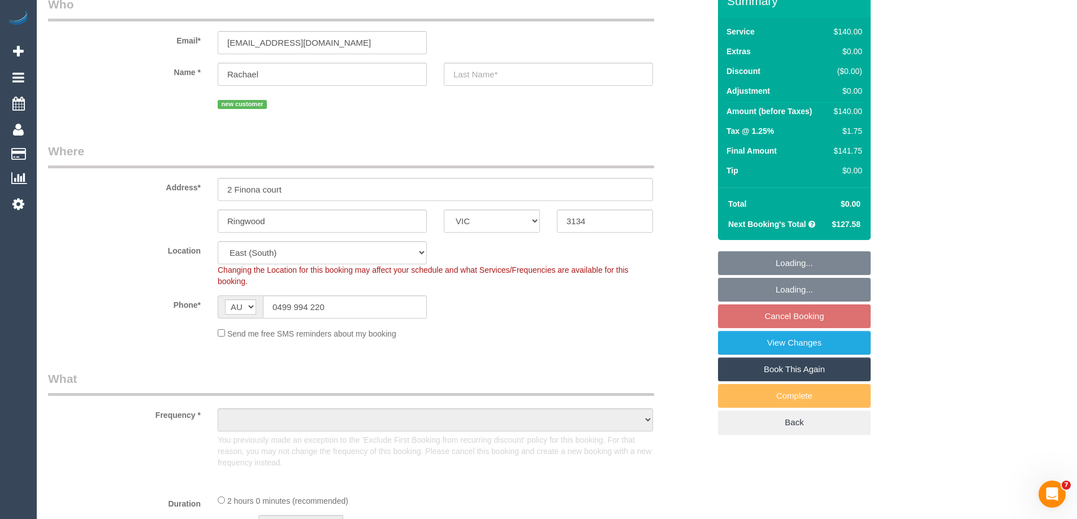
select select "object:552"
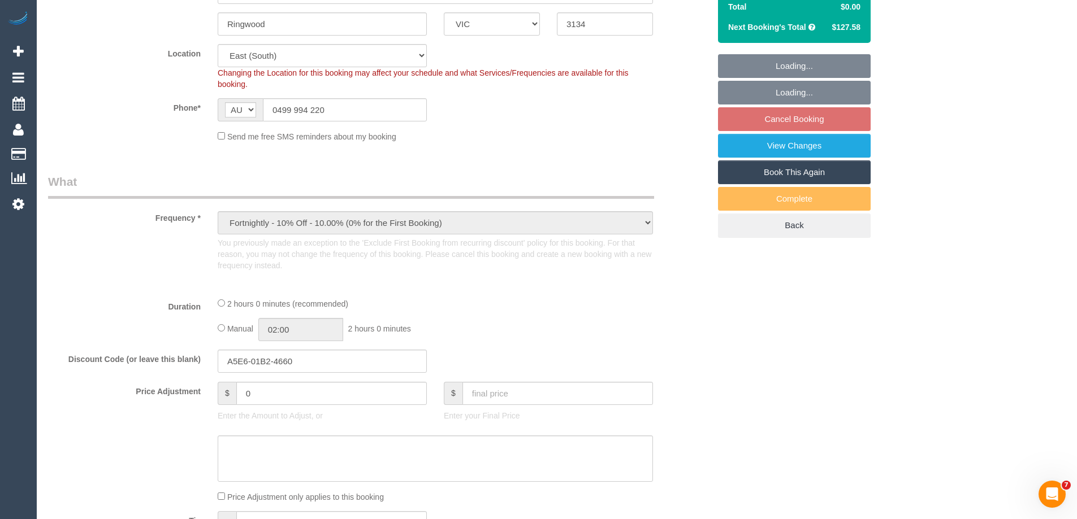
select select "number:29"
select select "number:14"
select select "number:19"
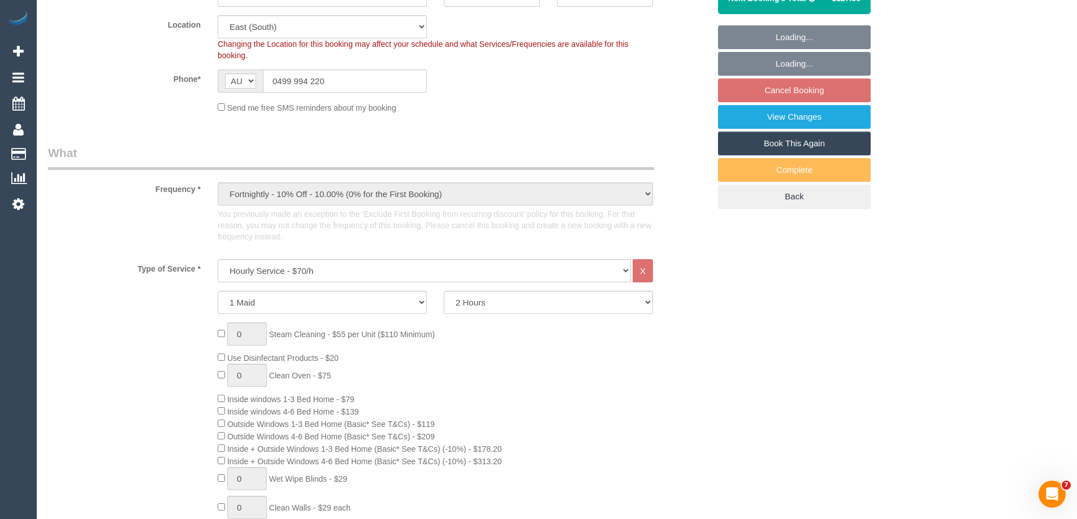
select select "object:896"
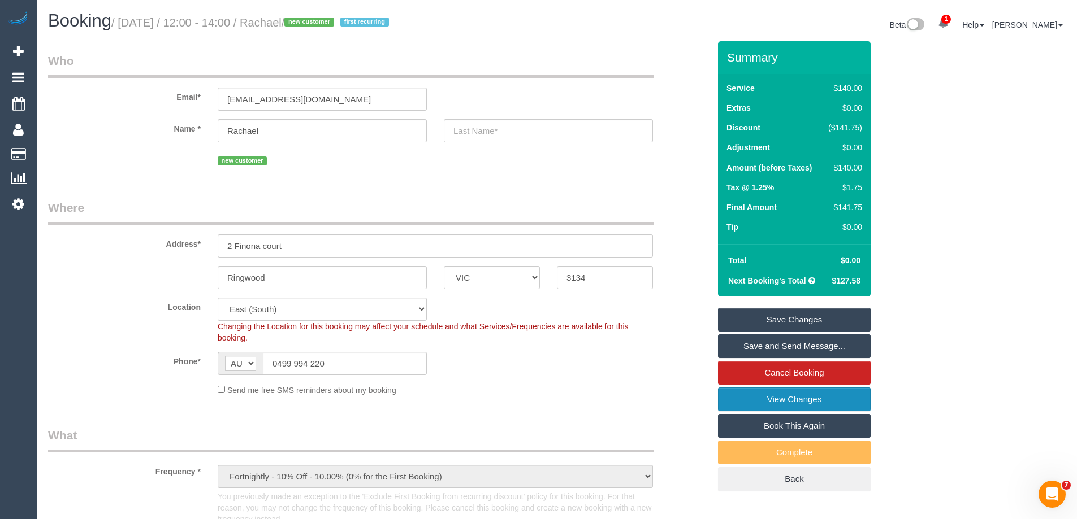
click at [765, 404] on link "View Changes" at bounding box center [794, 400] width 153 height 24
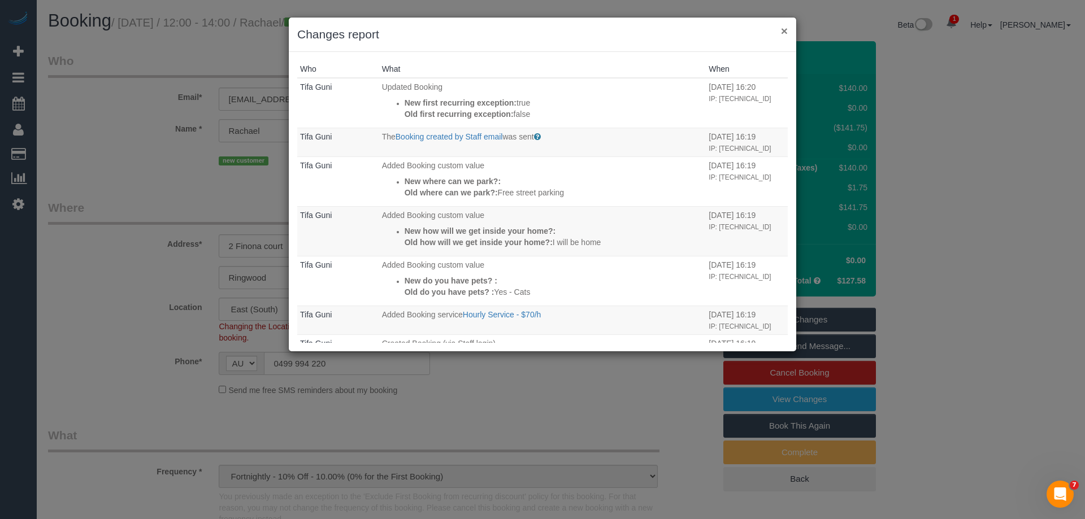
click at [783, 33] on button "×" at bounding box center [784, 31] width 7 height 12
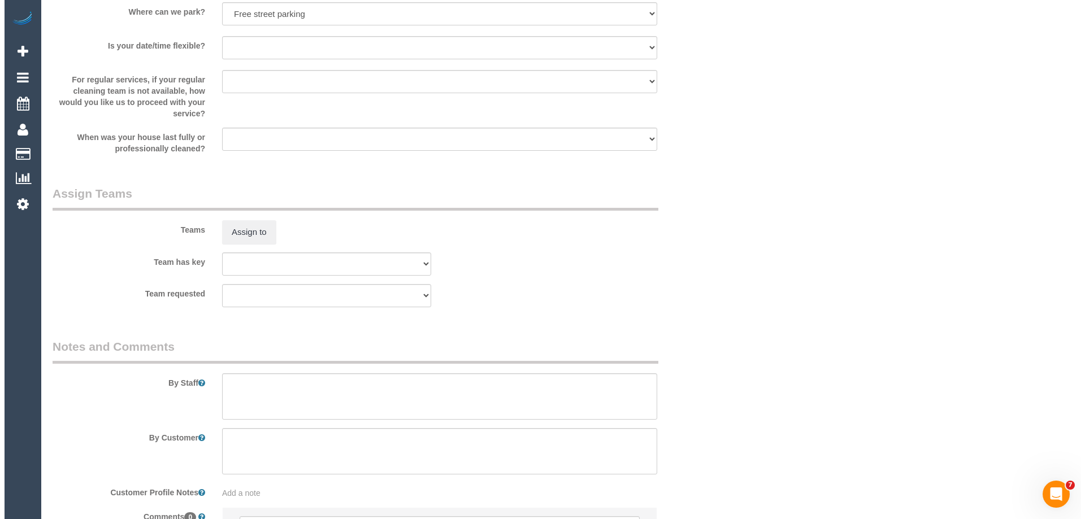
scroll to position [1696, 0]
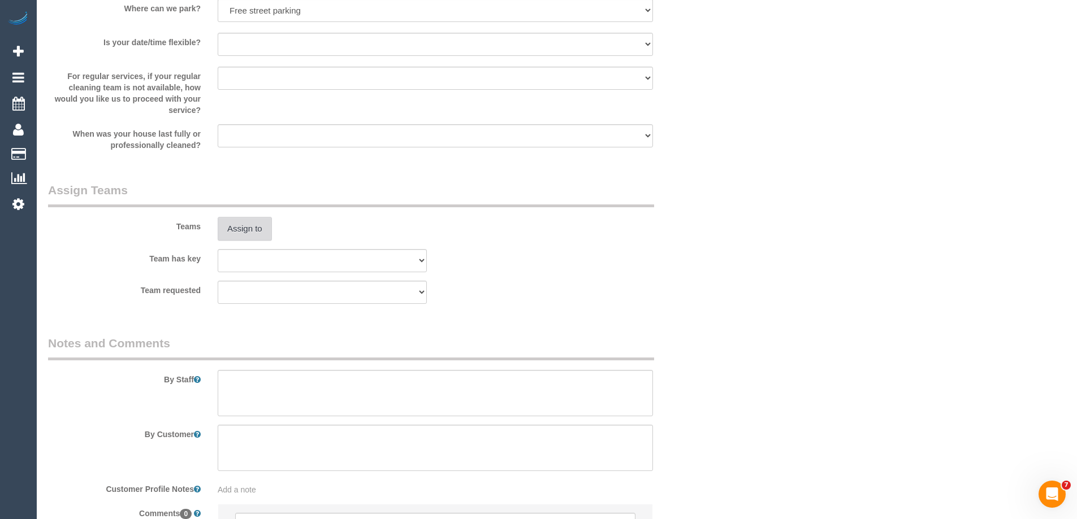
click at [232, 231] on button "Assign to" at bounding box center [245, 229] width 54 height 24
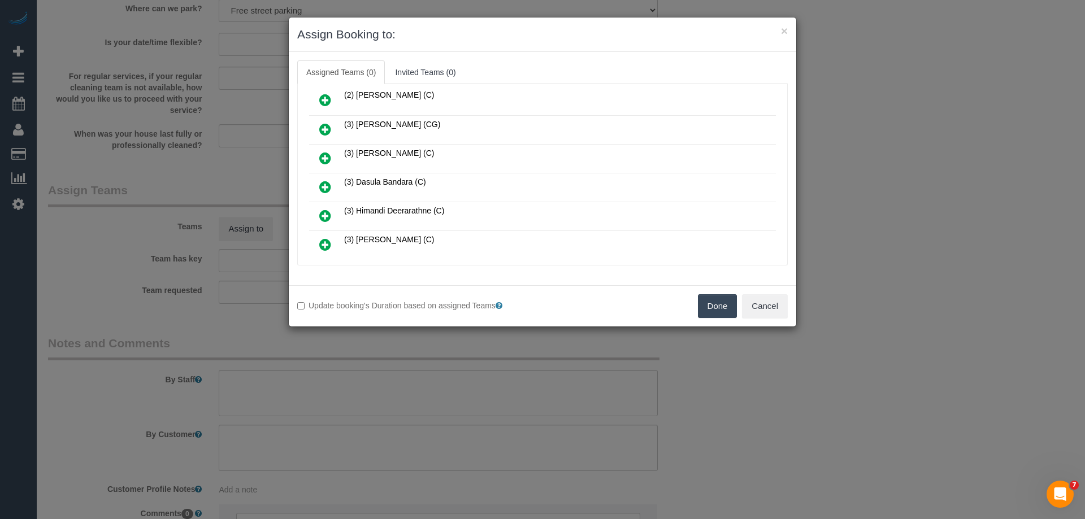
scroll to position [170, 0]
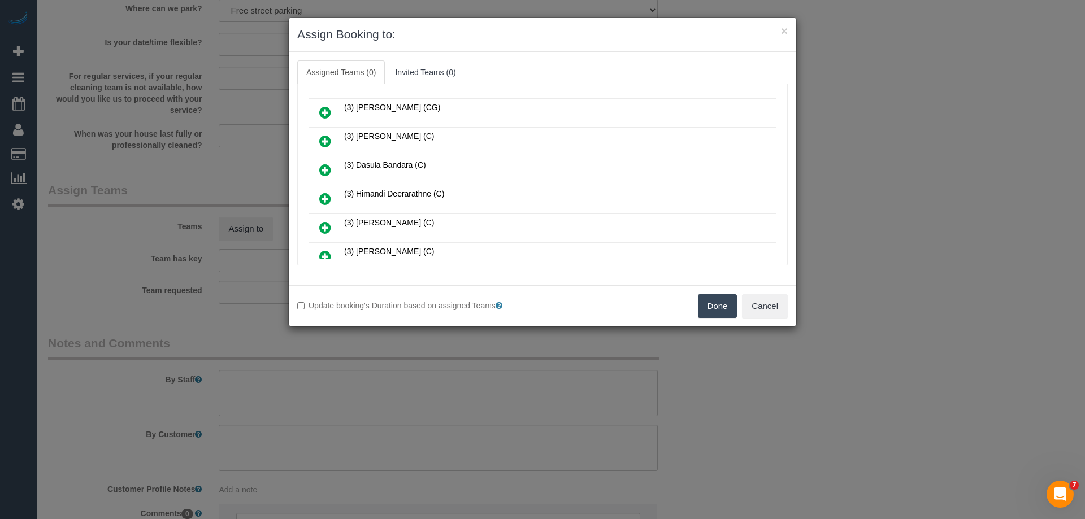
click at [328, 194] on icon at bounding box center [325, 199] width 12 height 14
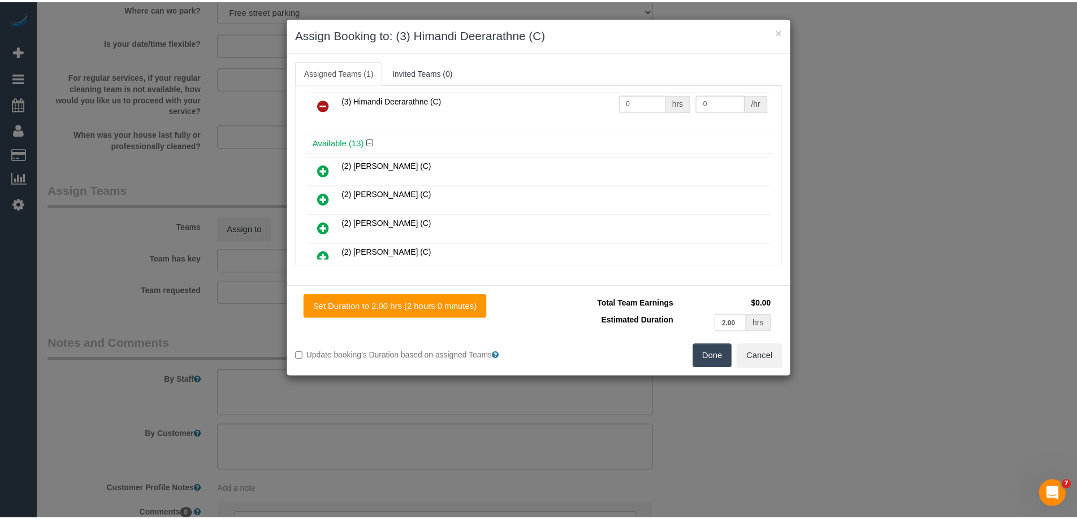
scroll to position [0, 0]
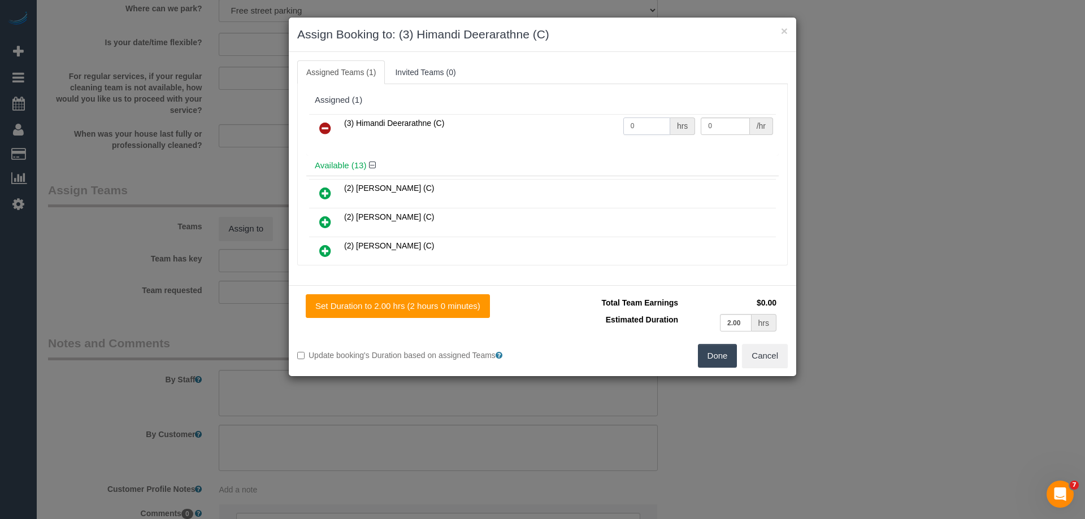
drag, startPoint x: 614, startPoint y: 128, endPoint x: 574, endPoint y: 129, distance: 40.1
click at [574, 128] on tr "(3) Himandi Deerarathne (C) 0 hrs 0 /hr" at bounding box center [542, 128] width 467 height 29
type input "2"
drag, startPoint x: 703, startPoint y: 127, endPoint x: 726, endPoint y: 129, distance: 22.7
click at [726, 129] on input "0" at bounding box center [725, 127] width 49 height 18
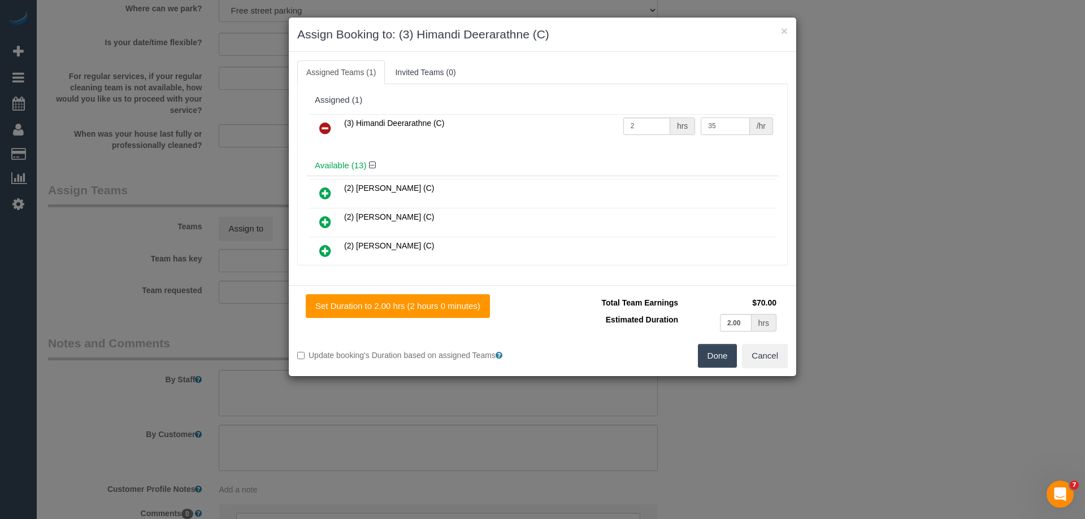
type input "35"
click at [726, 352] on button "Done" at bounding box center [718, 356] width 40 height 24
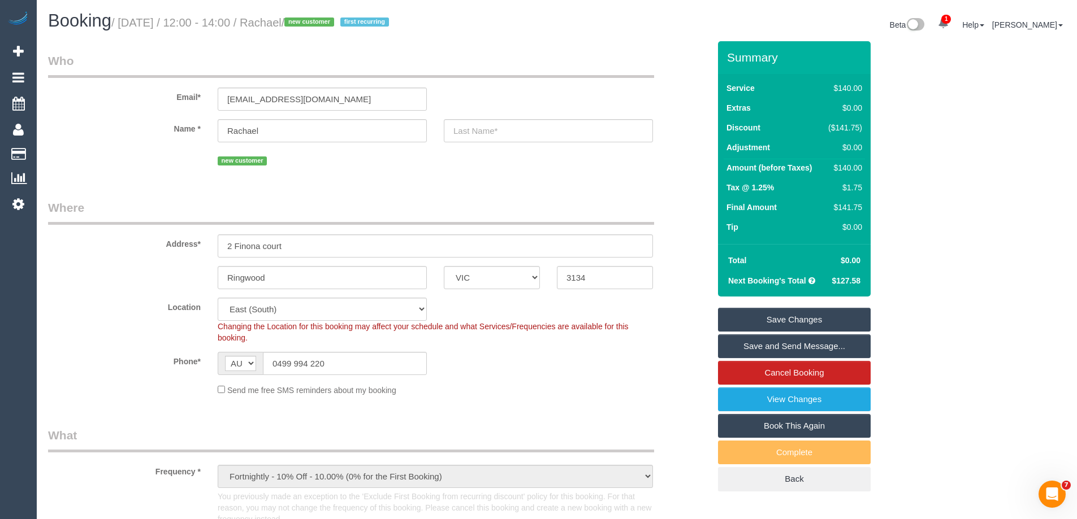
drag, startPoint x: 336, startPoint y: 23, endPoint x: 296, endPoint y: 16, distance: 40.7
click at [296, 16] on small "/ October 15, 2025 / 12:00 - 14:00 / Rachael / new customer first recurring" at bounding box center [251, 22] width 280 height 12
click at [469, 130] on input "text" at bounding box center [548, 130] width 209 height 23
type input "Mordecai"
click at [449, 175] on fieldset "Who Email* rach_mordecai@hotmail.com Name * Rachael Mordecai new customer" at bounding box center [378, 115] width 661 height 124
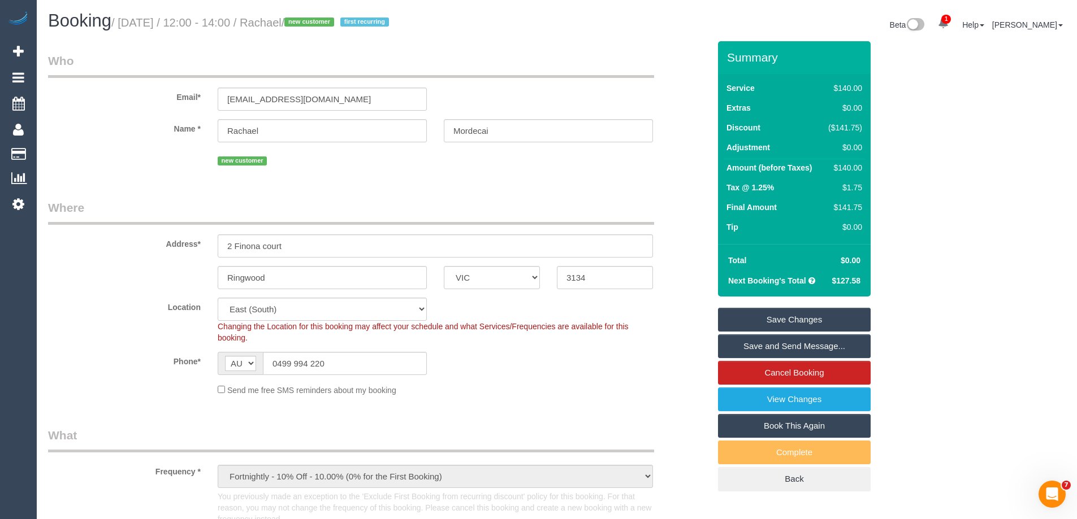
drag, startPoint x: 339, startPoint y: 25, endPoint x: 298, endPoint y: 24, distance: 40.1
click at [298, 24] on small "/ October 15, 2025 / 12:00 - 14:00 / Rachael / new customer first recurring" at bounding box center [251, 22] width 280 height 12
copy small "Rachael"
click at [752, 344] on link "Save and Send Message..." at bounding box center [794, 347] width 153 height 24
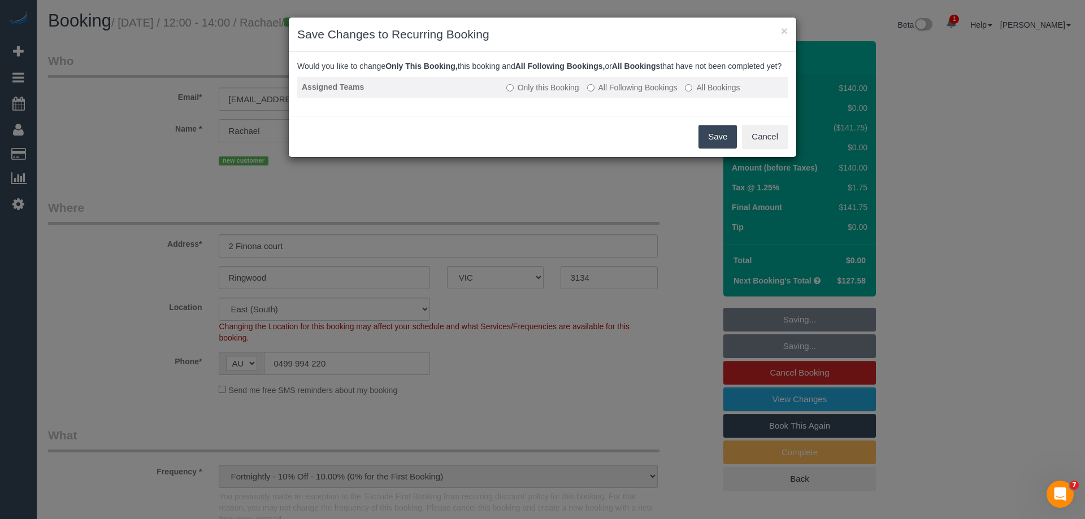
click at [632, 93] on label "All Following Bookings" at bounding box center [632, 87] width 90 height 11
click at [709, 142] on button "Save" at bounding box center [718, 137] width 38 height 24
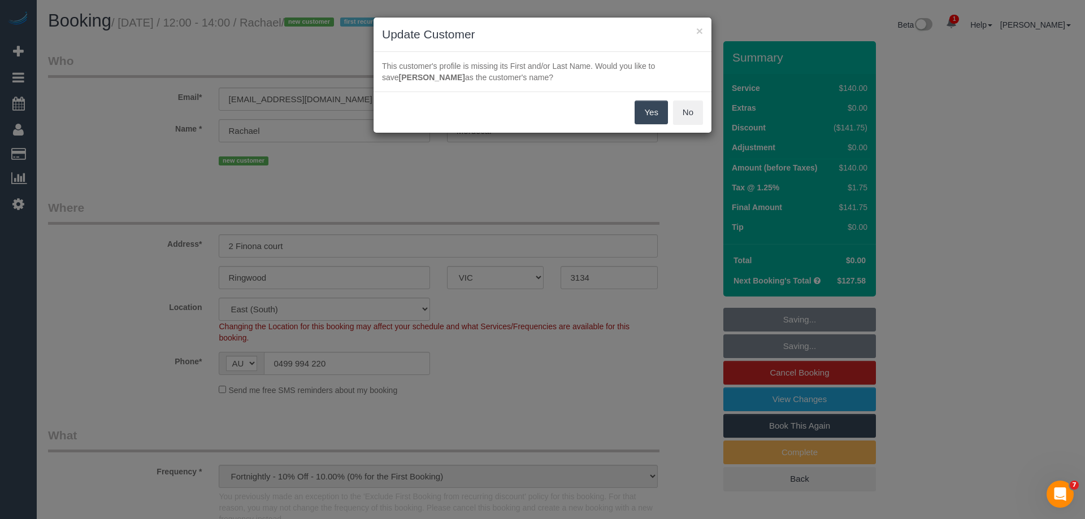
click at [648, 111] on button "Yes" at bounding box center [651, 113] width 33 height 24
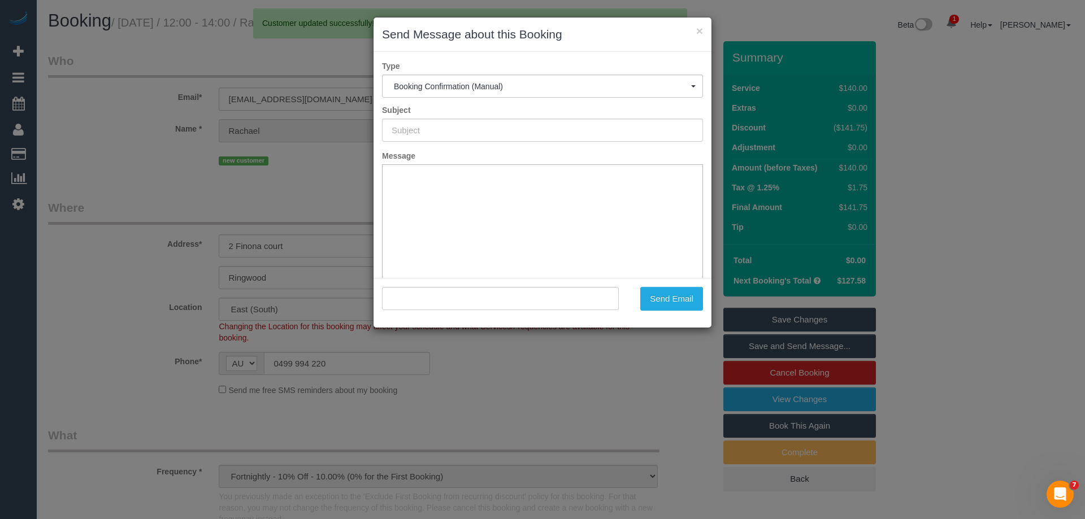
type input "Booking Confirmed"
type input ""Rachael Mordecai" <rach_mordecai@hotmail.com>"
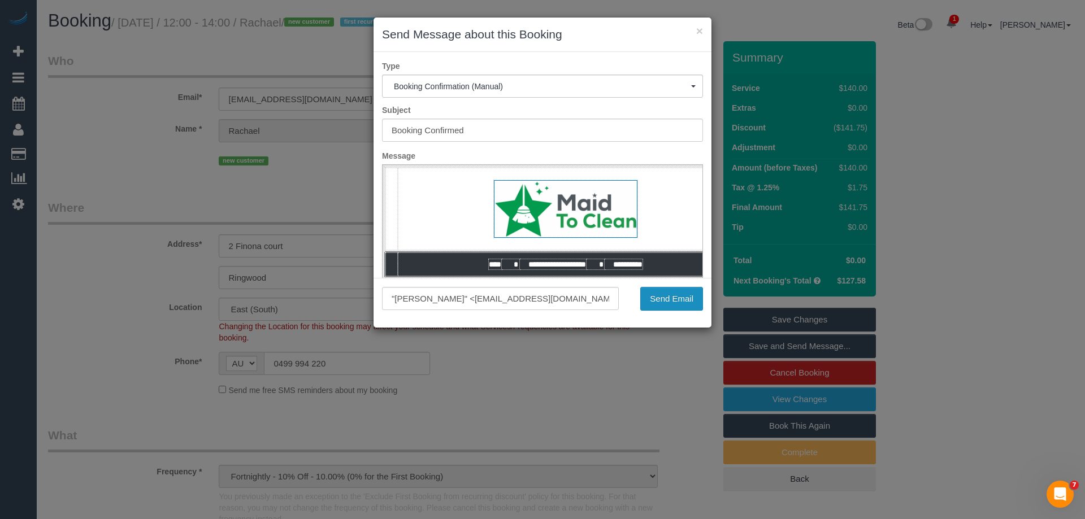
click at [679, 297] on button "Send Email" at bounding box center [671, 299] width 63 height 24
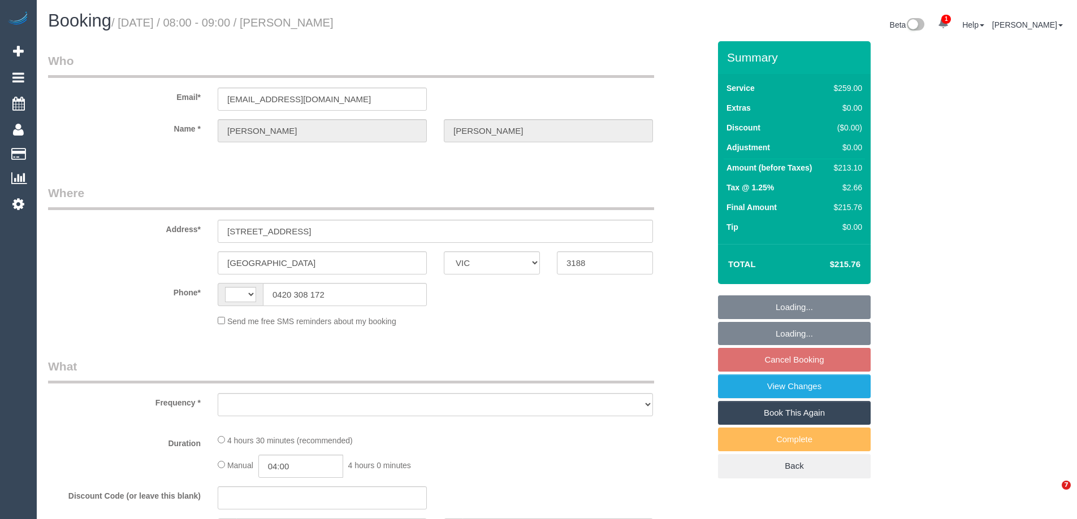
select select "VIC"
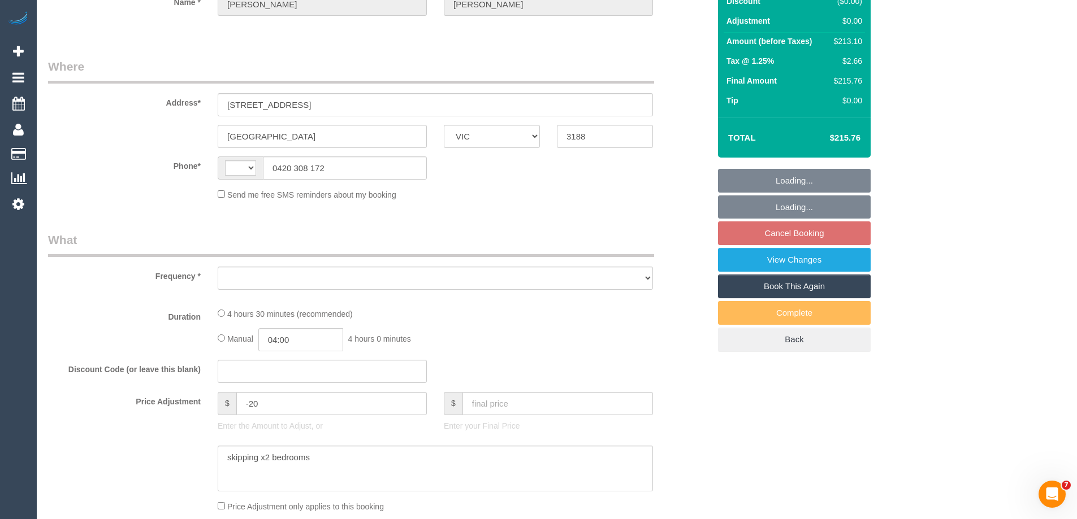
select select "string:AU"
select select "string:stripe-pm_1QHjiZ2GScqysDRV7aZFuEvT"
select select "number:30"
select select "number:14"
select select "number:19"
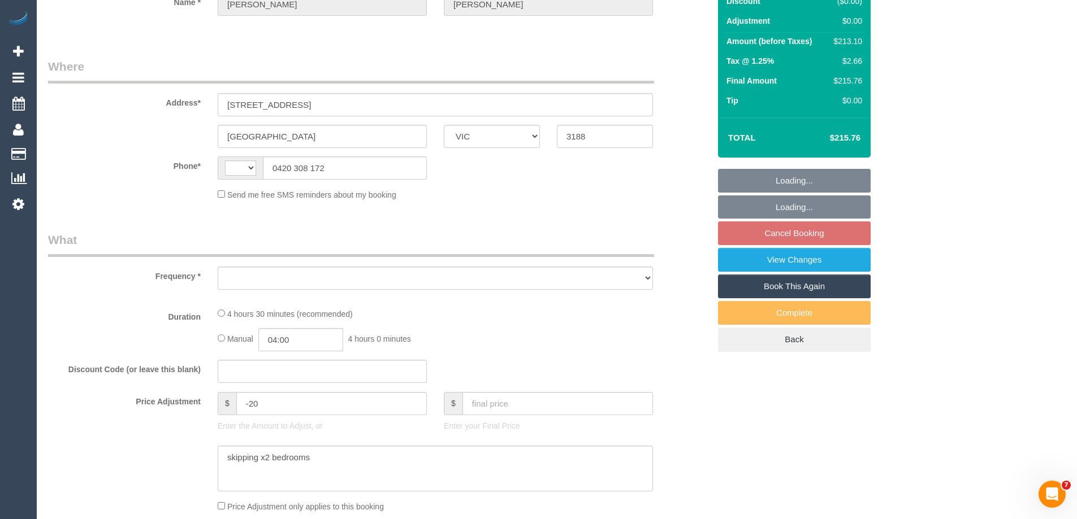
select select "number:22"
select select "number:35"
select select "number:13"
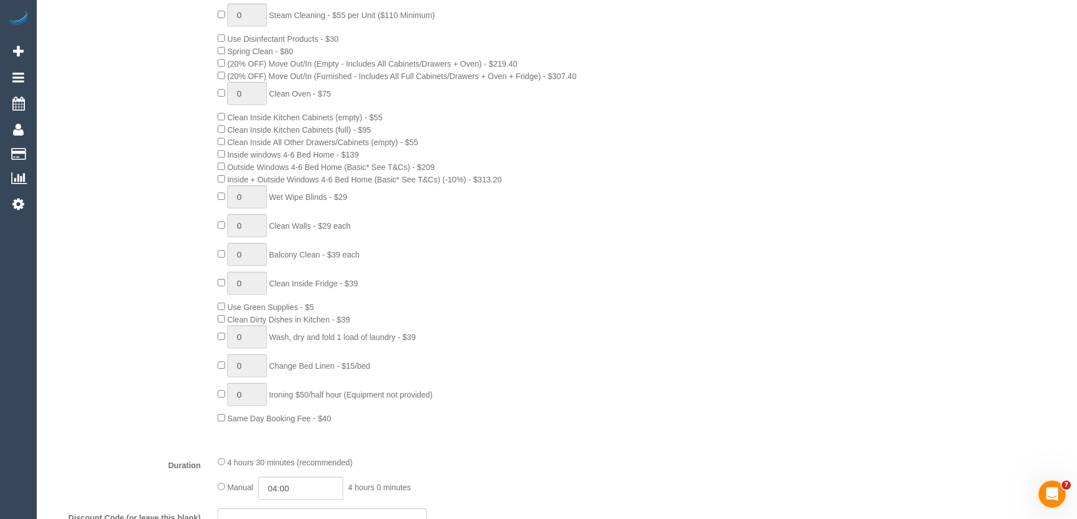
select select "object:1362"
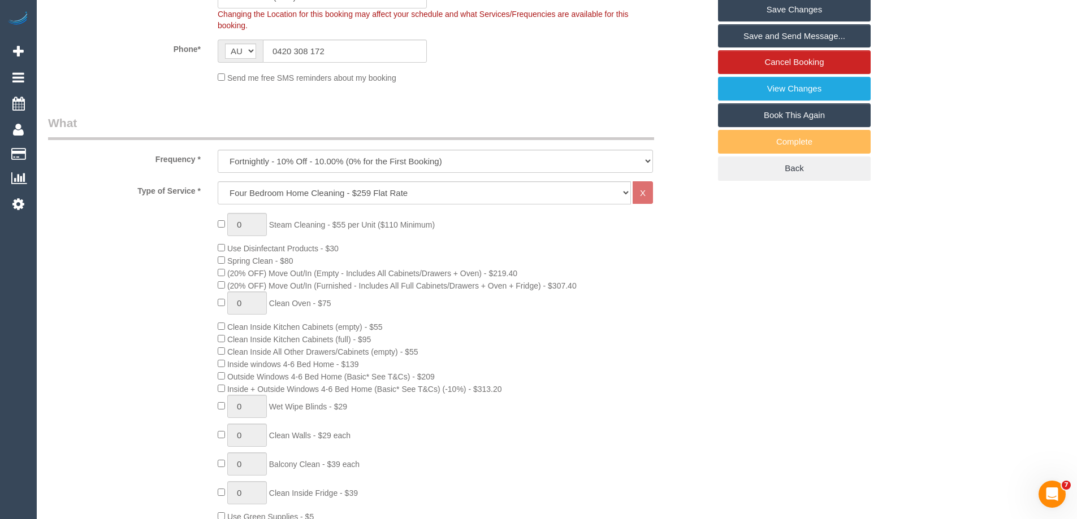
scroll to position [85, 0]
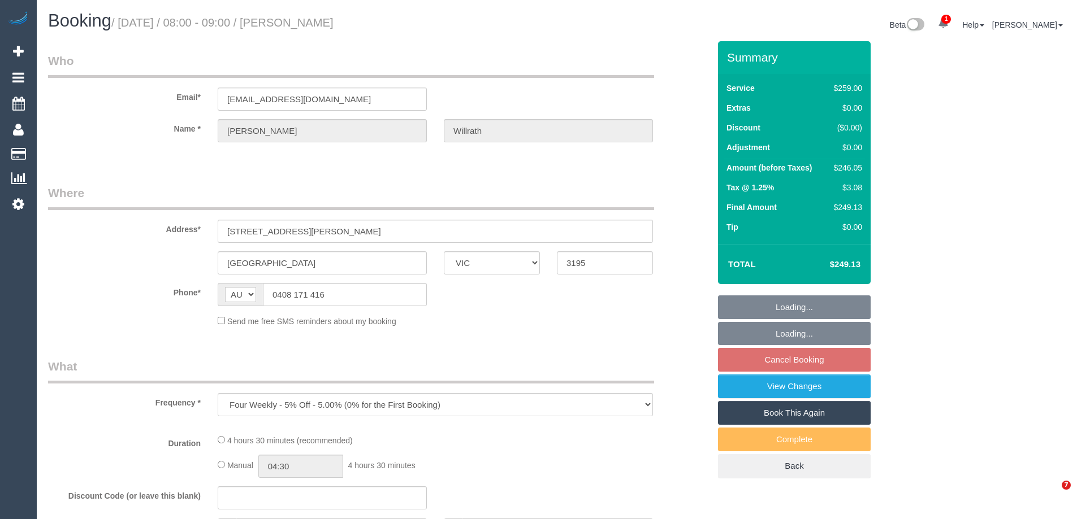
select select "VIC"
select select "string:stripe-pm_1LrthK2GScqysDRVWF5IwPTR"
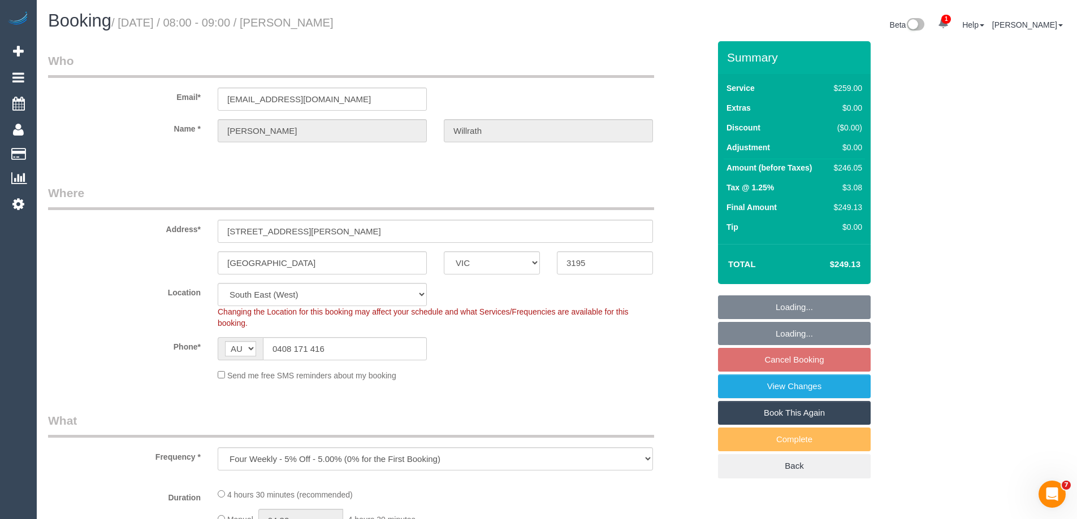
select select "object:820"
select select "number:28"
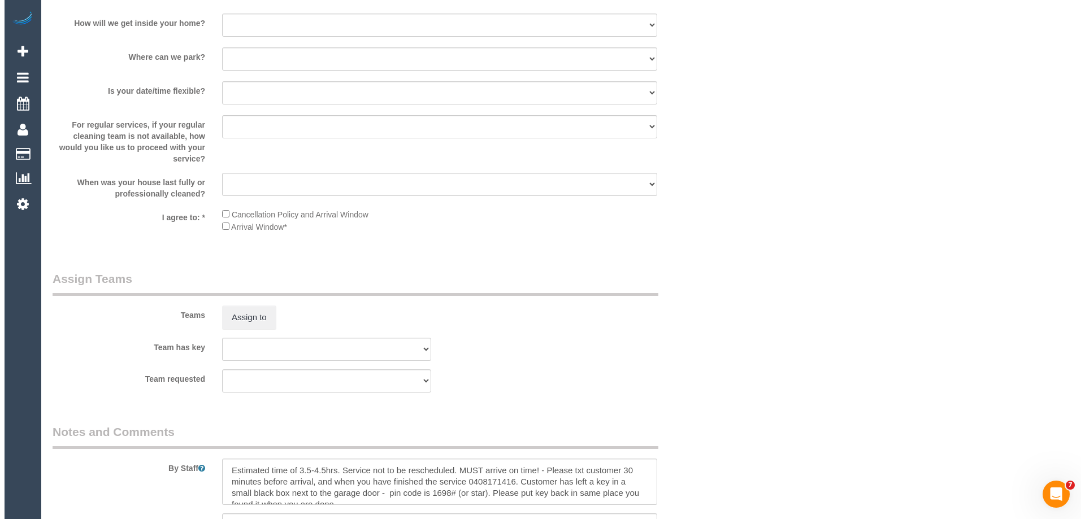
scroll to position [1639, 0]
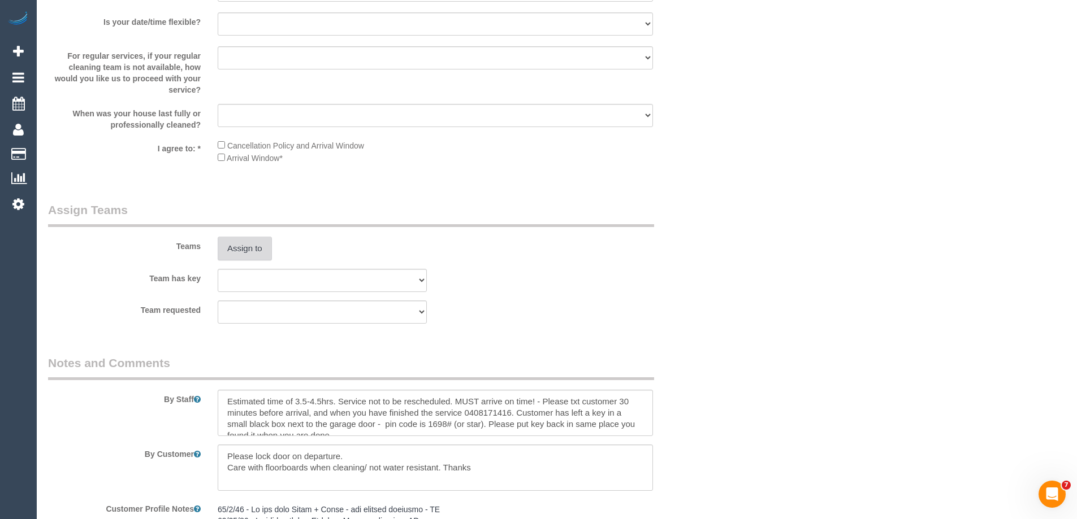
click at [252, 252] on button "Assign to" at bounding box center [245, 249] width 54 height 24
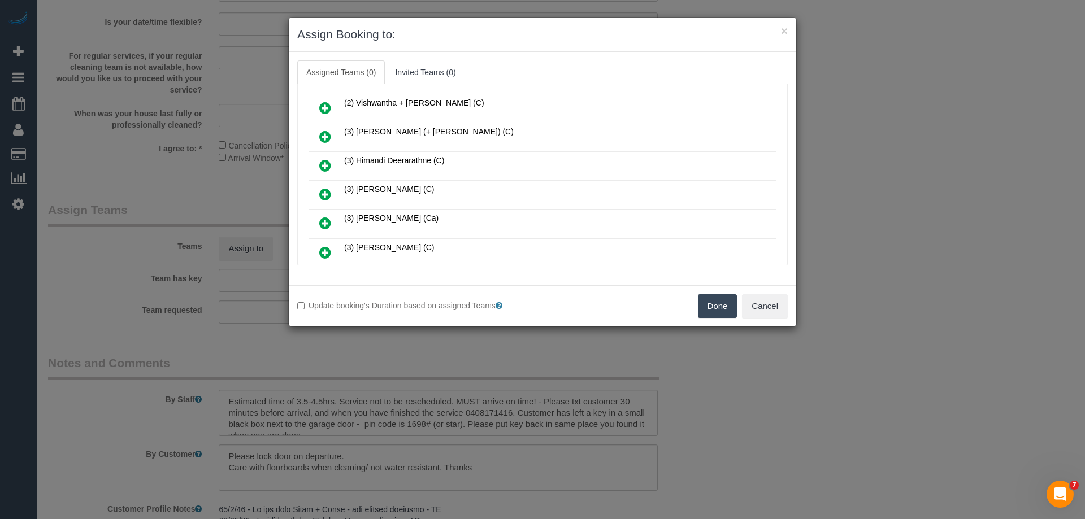
scroll to position [283, 0]
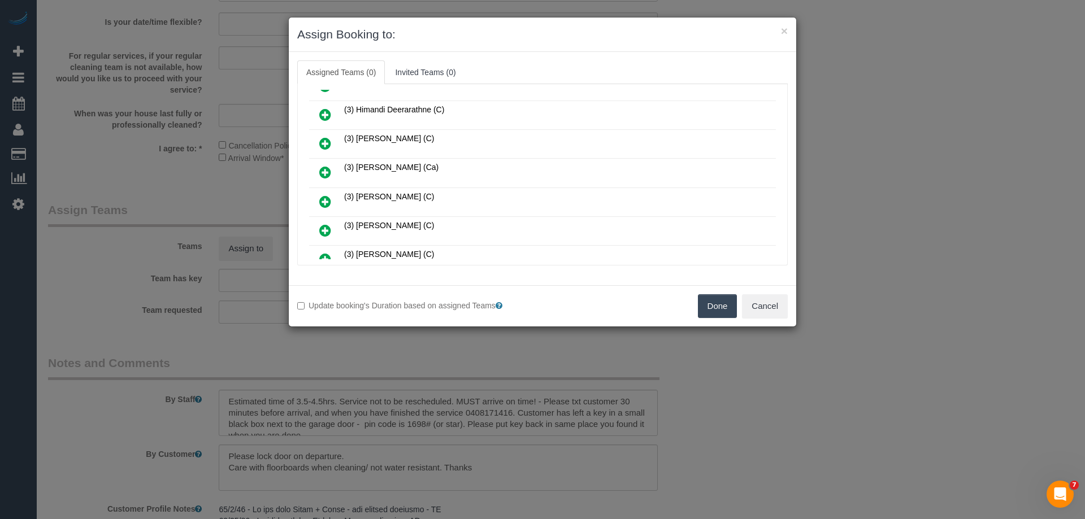
click at [326, 142] on icon at bounding box center [325, 144] width 12 height 14
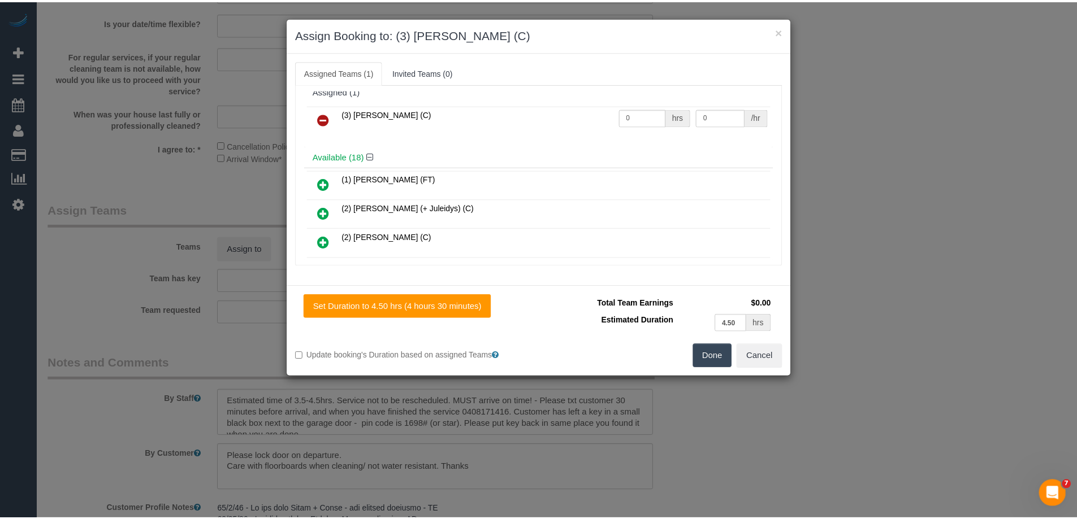
scroll to position [0, 0]
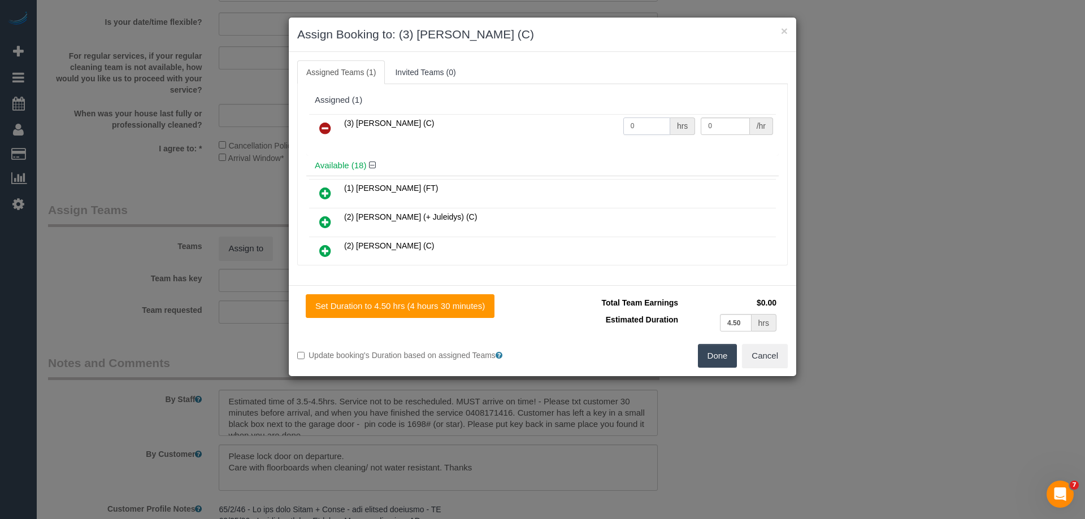
drag, startPoint x: 647, startPoint y: 125, endPoint x: 606, endPoint y: 127, distance: 40.8
click at [606, 127] on tr "(3) [PERSON_NAME] (C) 0 hrs 0 /hr" at bounding box center [542, 128] width 467 height 29
type input "1"
drag, startPoint x: 718, startPoint y: 126, endPoint x: 625, endPoint y: 127, distance: 93.8
click at [626, 127] on tr "(3) [PERSON_NAME] (C) 1 hrs 0 /hr" at bounding box center [542, 128] width 467 height 29
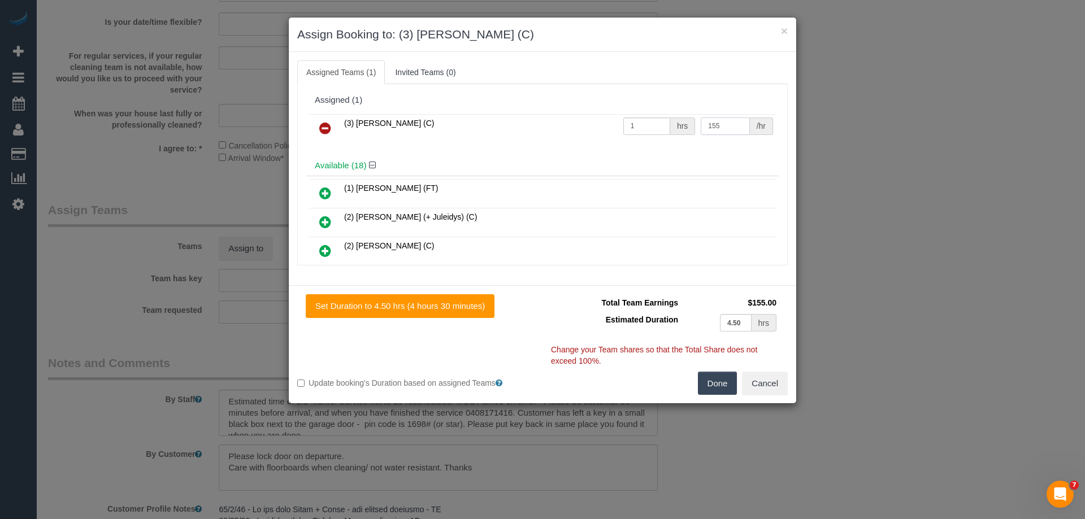
type input "155"
click at [714, 383] on button "Done" at bounding box center [718, 384] width 40 height 24
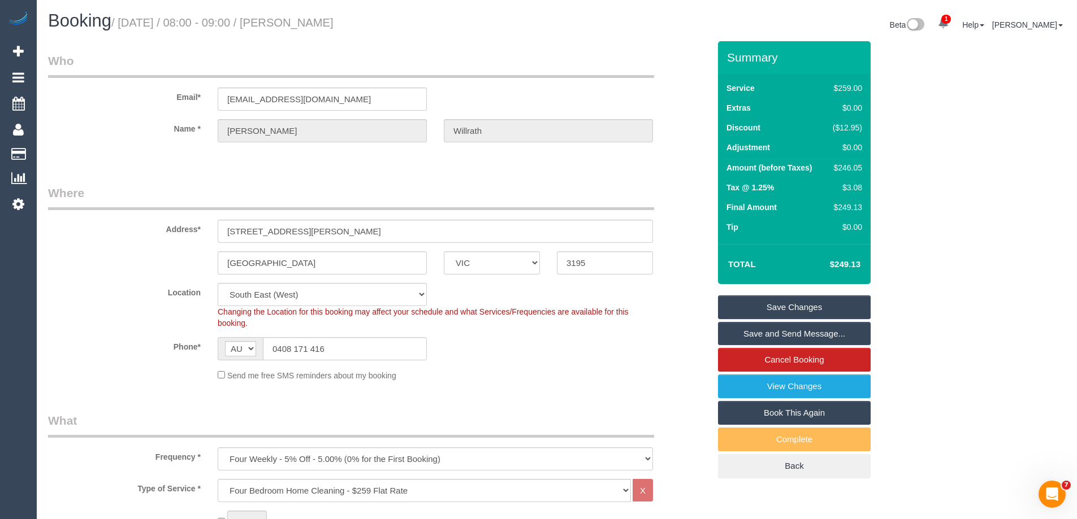
drag, startPoint x: 346, startPoint y: 28, endPoint x: 297, endPoint y: 28, distance: 49.2
click at [297, 28] on h1 "Booking / [DATE] / 08:00 - 09:00 / [PERSON_NAME]" at bounding box center [298, 20] width 500 height 19
copy small "[PERSON_NAME]"
click at [766, 307] on link "Save Changes" at bounding box center [794, 308] width 153 height 24
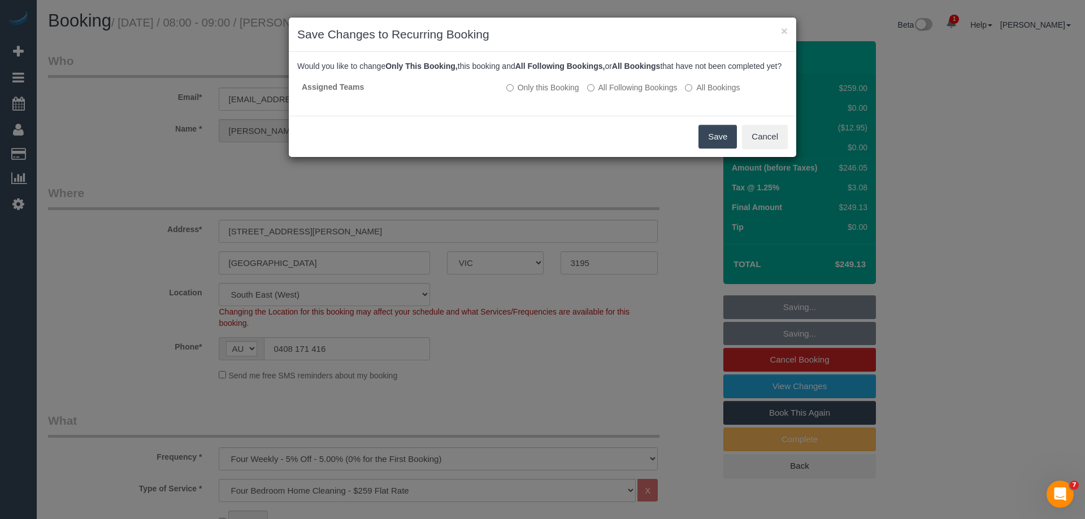
click at [712, 145] on button "Save" at bounding box center [718, 137] width 38 height 24
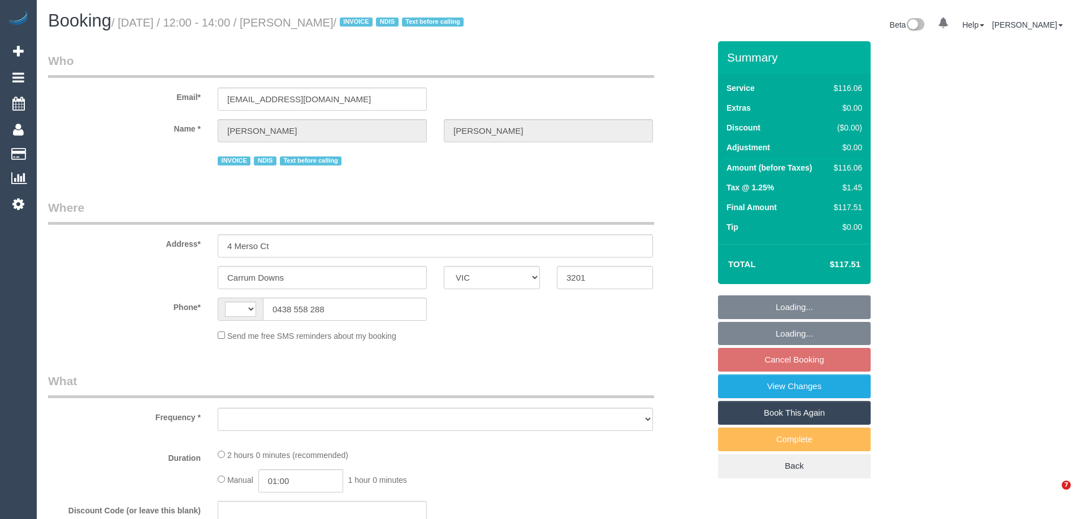
select select "VIC"
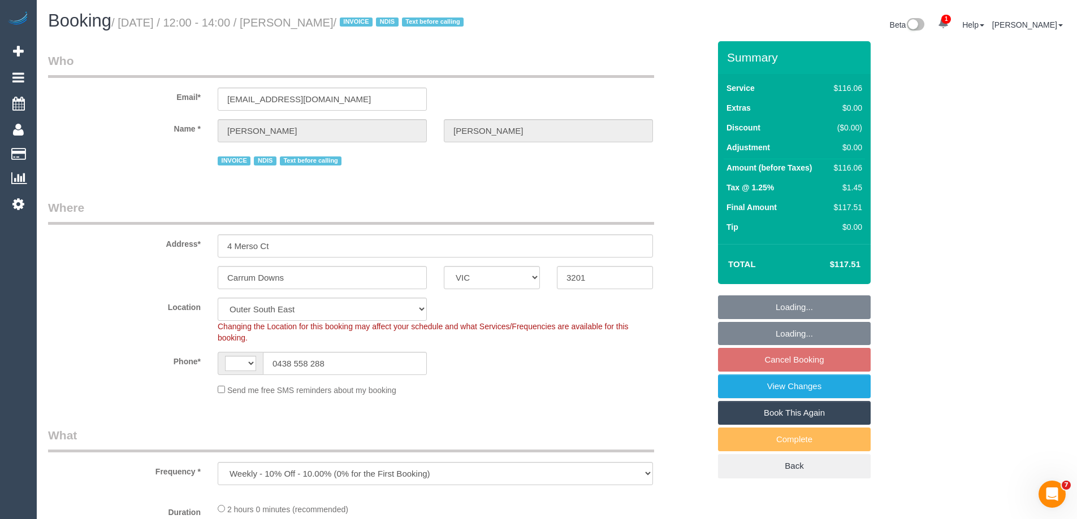
select select "object:560"
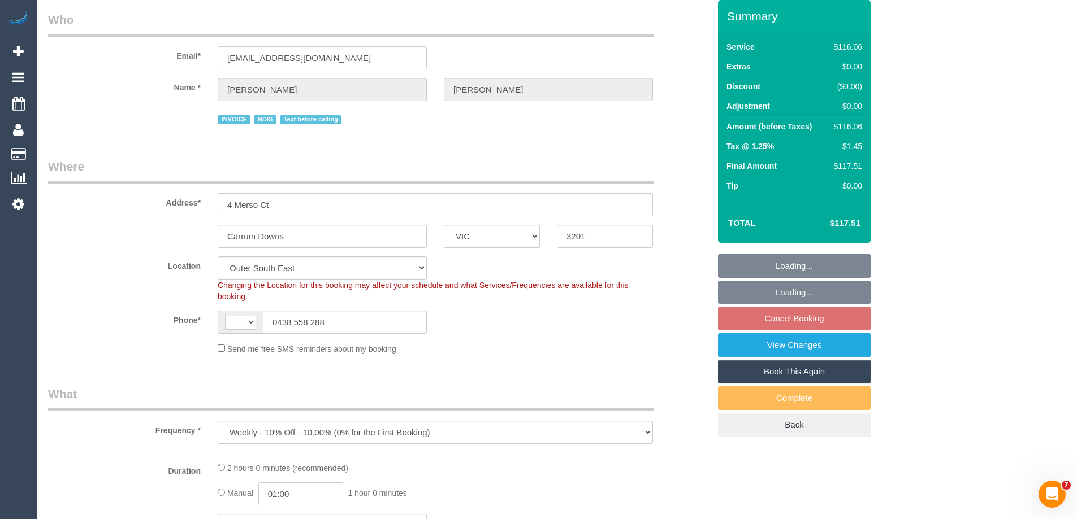
select select "string:AU"
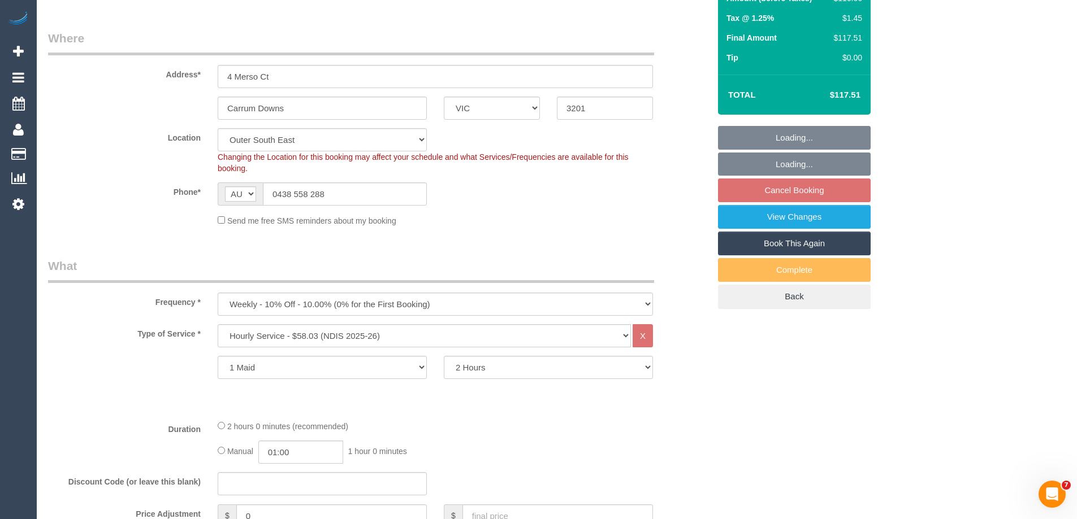
select select "number:27"
select select "number:14"
select select "number:18"
select select "number:36"
select select "number:34"
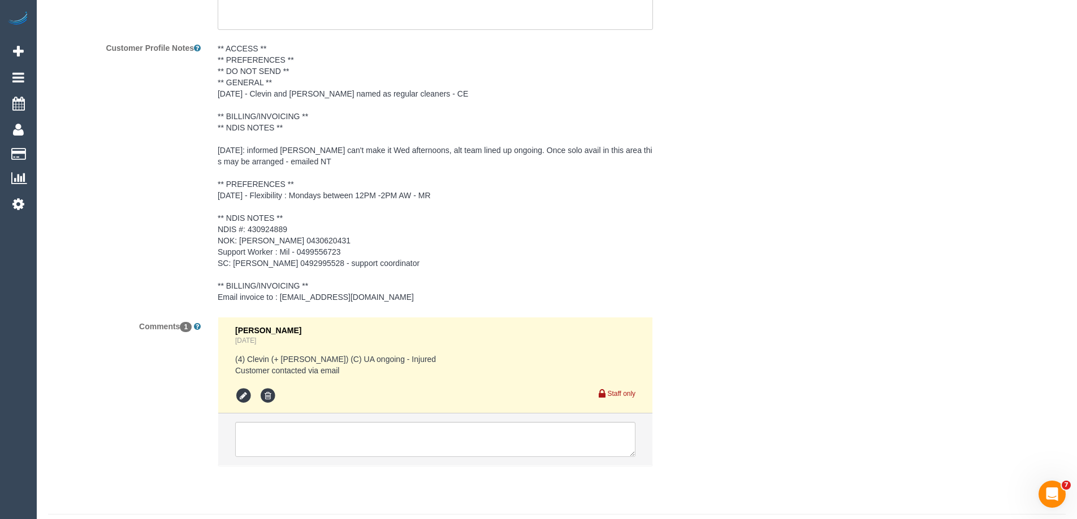
scroll to position [1715, 0]
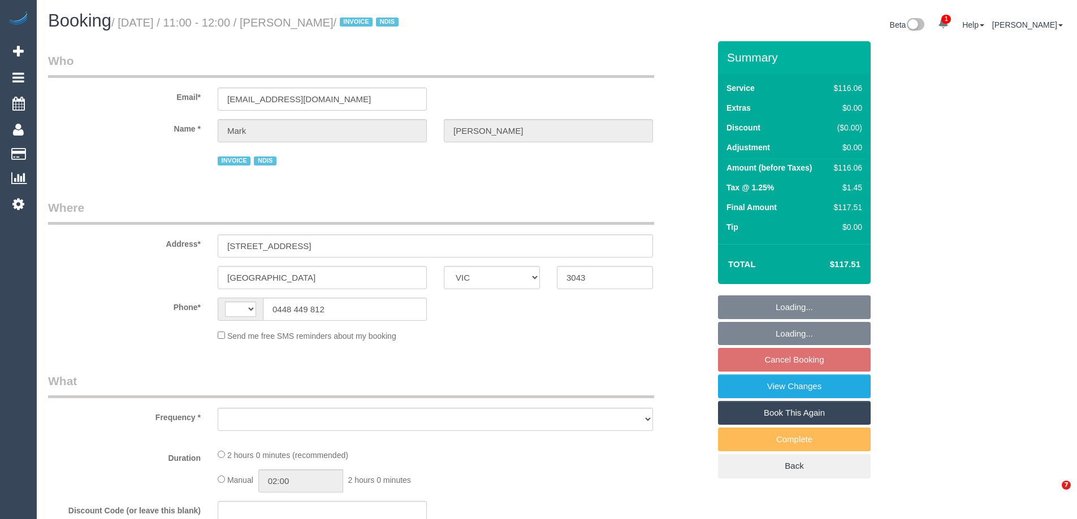
select select "VIC"
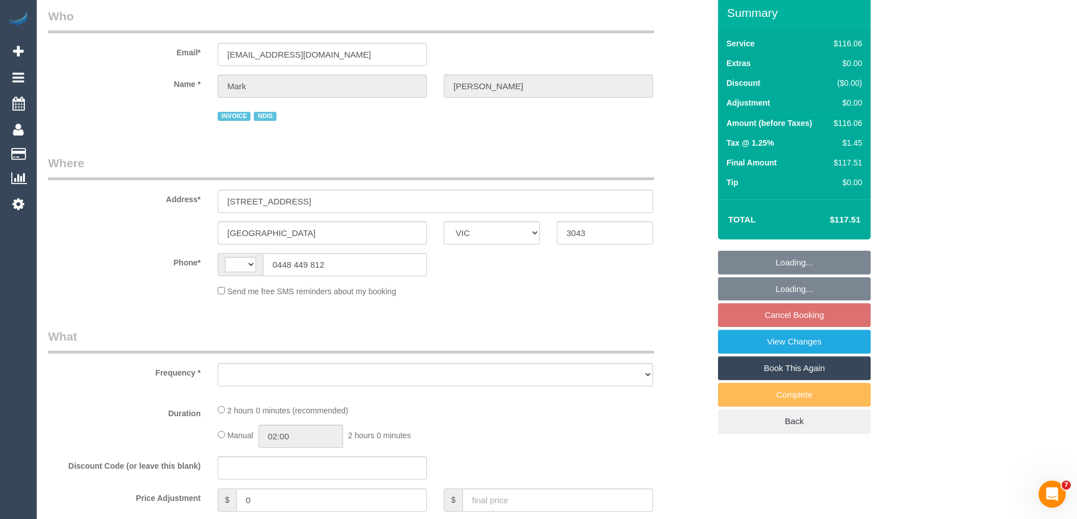
select select "number:27"
select select "number:14"
select select "number:19"
select select "number:36"
select select "number:34"
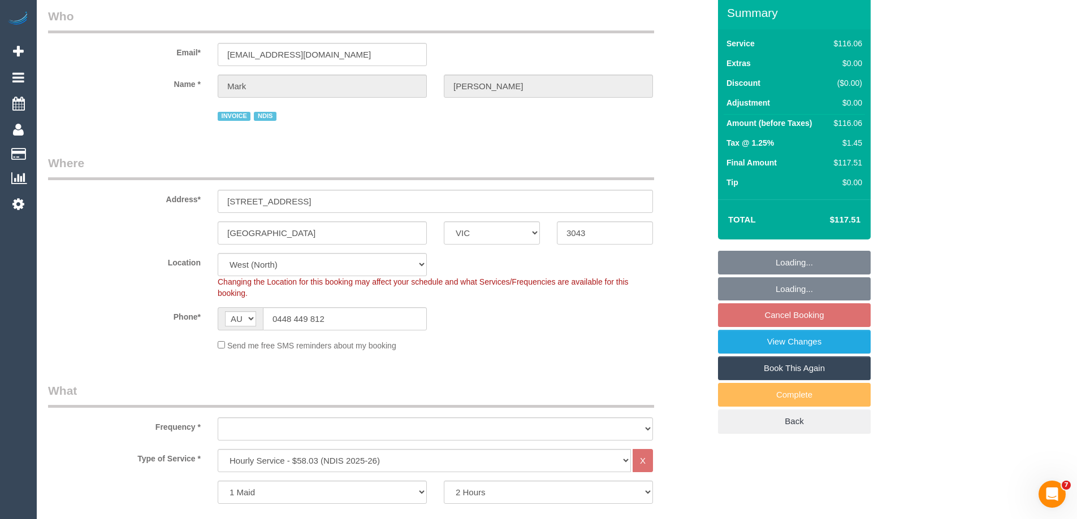
select select "string:AU"
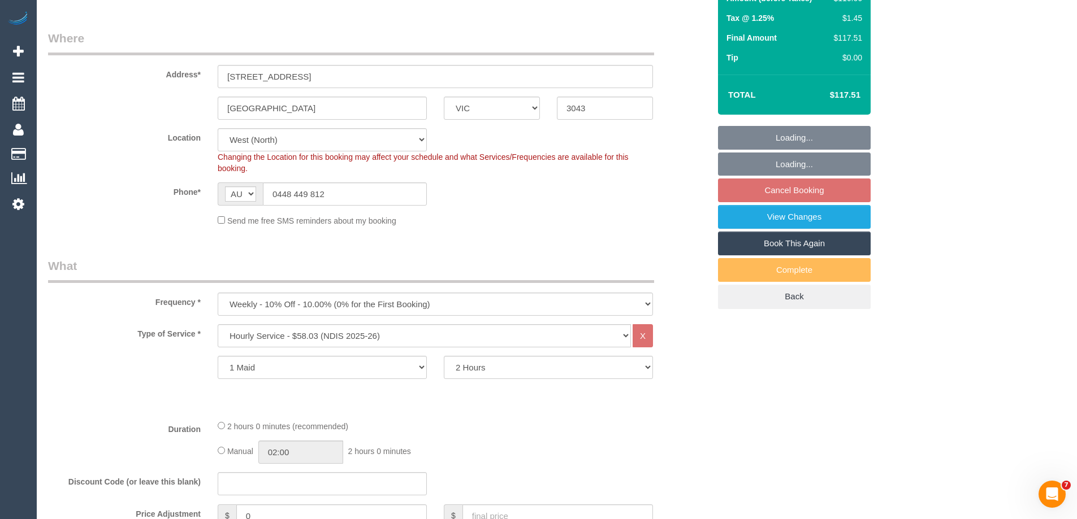
select select "object:778"
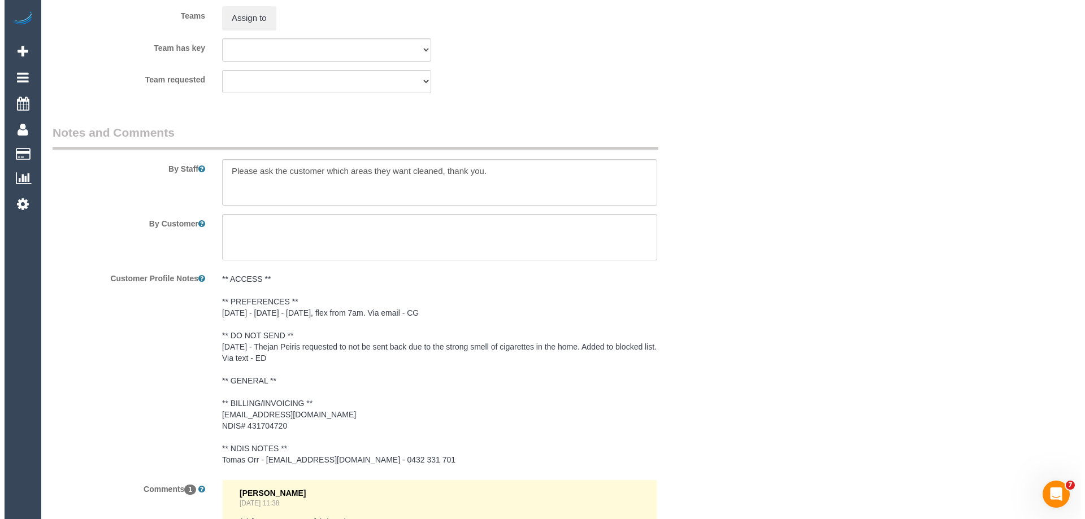
scroll to position [1441, 0]
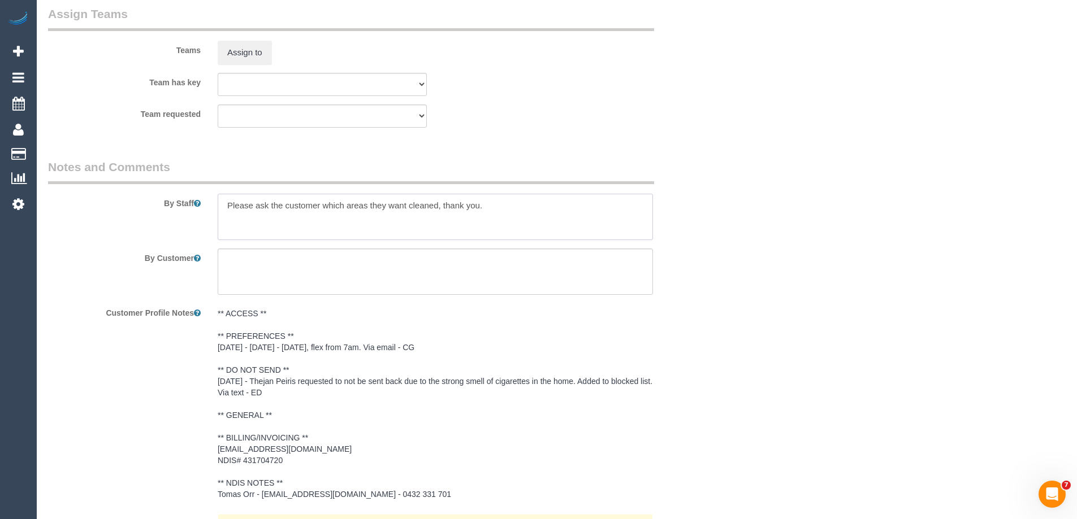
click at [226, 203] on textarea at bounding box center [435, 217] width 435 height 46
type textarea "*Cover* Please ask the customer which areas they want cleaned, thank you."
click at [246, 56] on button "Assign to" at bounding box center [245, 53] width 54 height 24
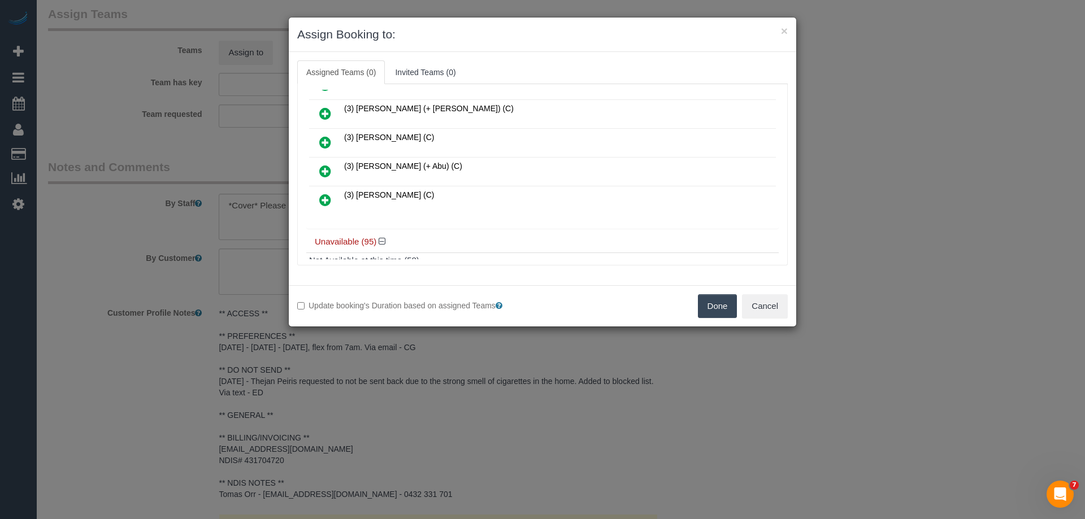
click at [331, 198] on link at bounding box center [325, 200] width 27 height 23
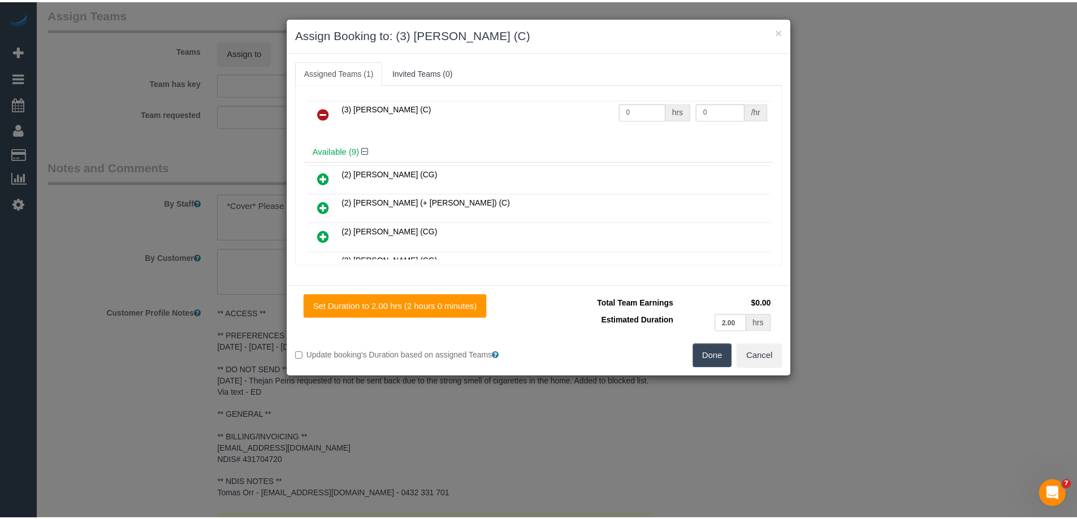
scroll to position [0, 0]
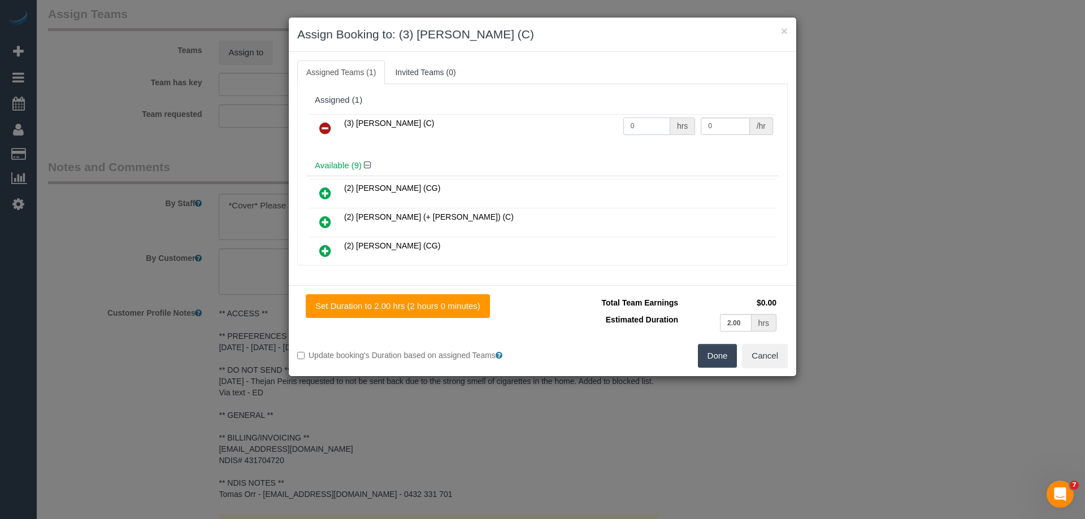
drag, startPoint x: 641, startPoint y: 131, endPoint x: 556, endPoint y: 125, distance: 84.9
click at [556, 125] on tr "(3) Nilash Jayasekara (C) 0 hrs 0 /hr" at bounding box center [542, 128] width 467 height 29
type input "2"
drag, startPoint x: 709, startPoint y: 122, endPoint x: 657, endPoint y: 124, distance: 52.1
click at [657, 124] on tr "(3) Nilash Jayasekara (C) 2 hrs 0 /hr" at bounding box center [542, 128] width 467 height 29
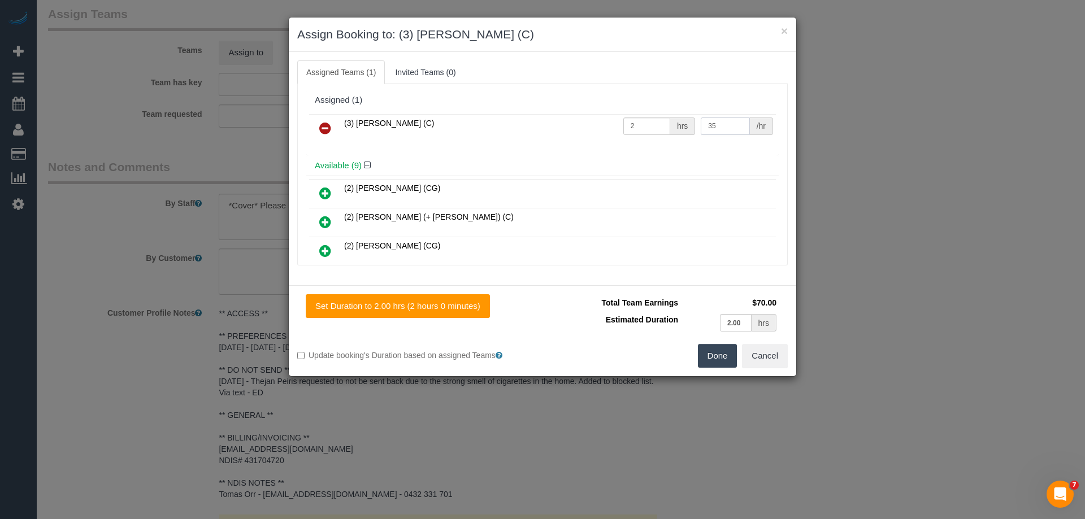
type input "35"
click at [716, 355] on button "Done" at bounding box center [718, 356] width 40 height 24
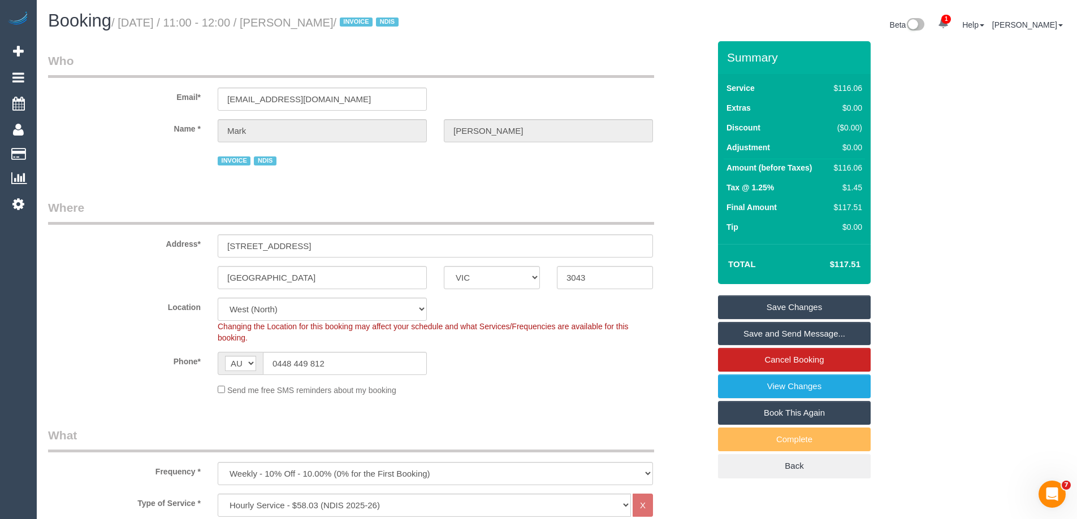
drag, startPoint x: 374, startPoint y: 23, endPoint x: 299, endPoint y: 23, distance: 75.2
click at [299, 23] on small "/ October 15, 2025 / 11:00 - 12:00 / Mark Robinson / INVOICE NDIS" at bounding box center [256, 22] width 291 height 12
copy small "Mark Robinson"
click at [762, 333] on link "Save and Send Message..." at bounding box center [794, 334] width 153 height 24
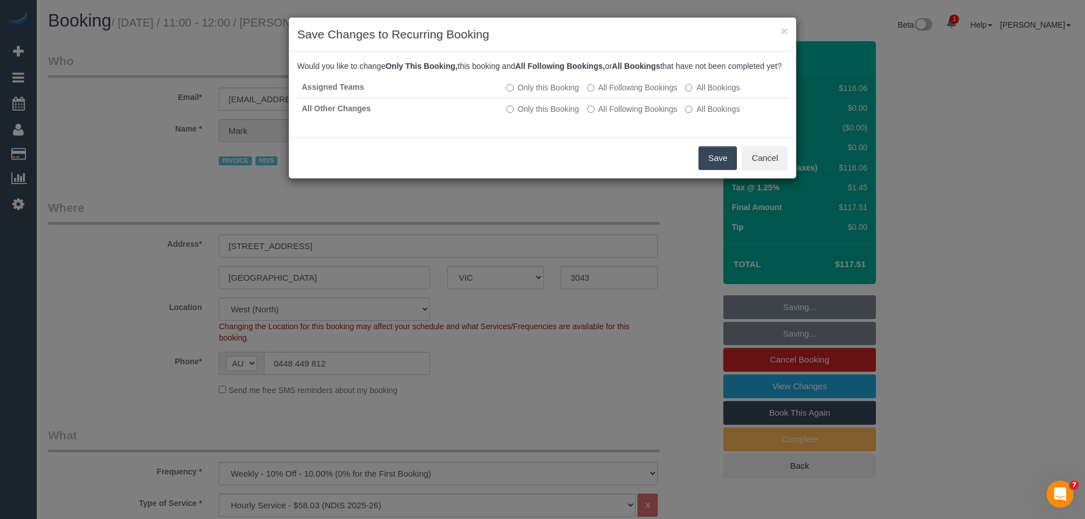
click at [722, 170] on button "Save" at bounding box center [718, 158] width 38 height 24
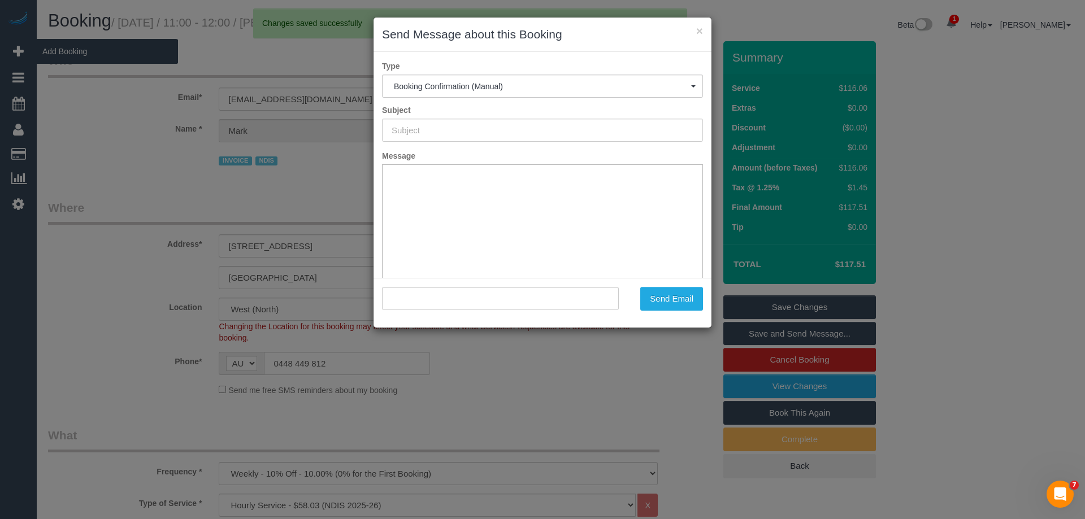
type input "Booking Confirmed"
type input ""Mark Robinson" <mark01011robinson@gmail.com>"
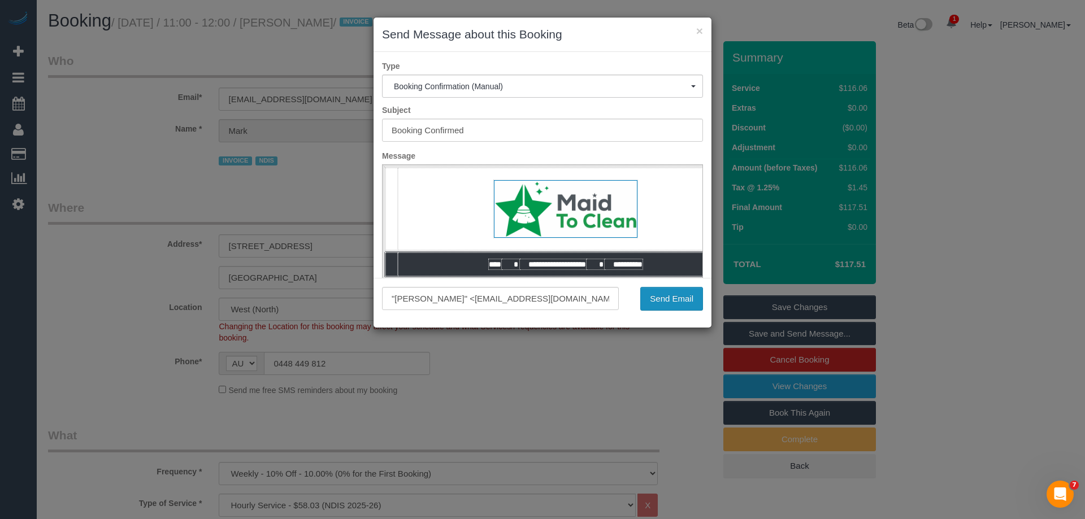
click at [682, 293] on button "Send Email" at bounding box center [671, 299] width 63 height 24
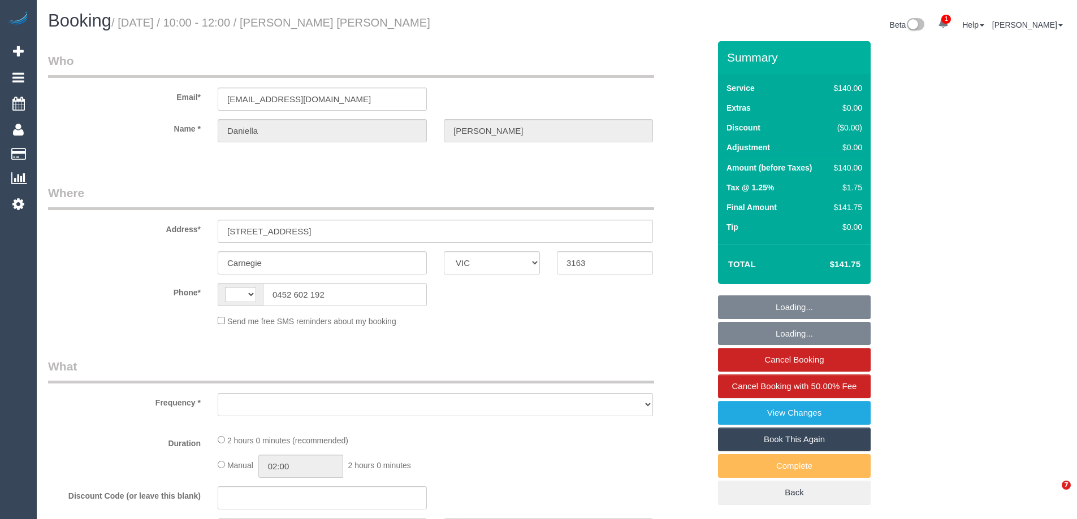
select select "VIC"
select select "number:27"
select select "number:14"
select select "number:19"
select select "number:25"
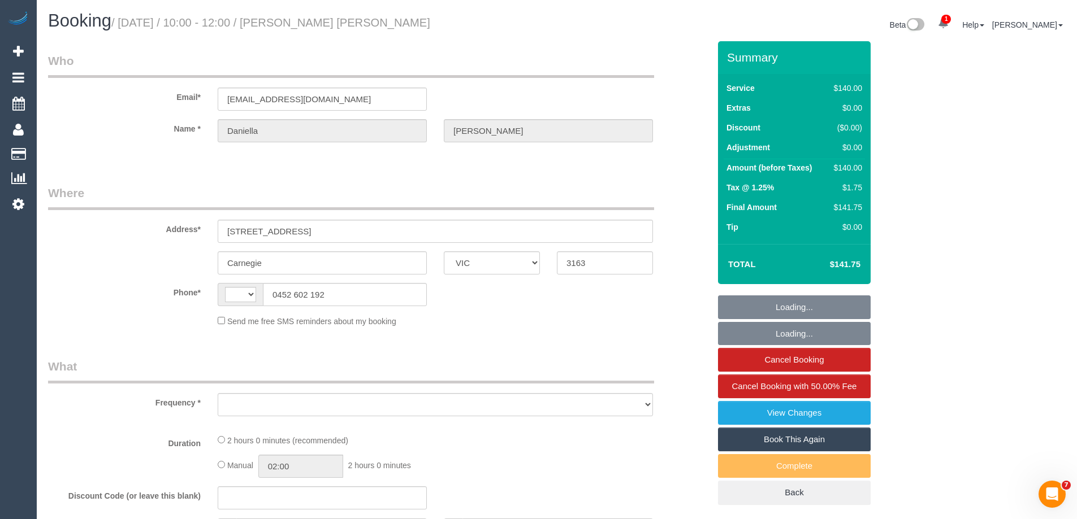
select select "number:13"
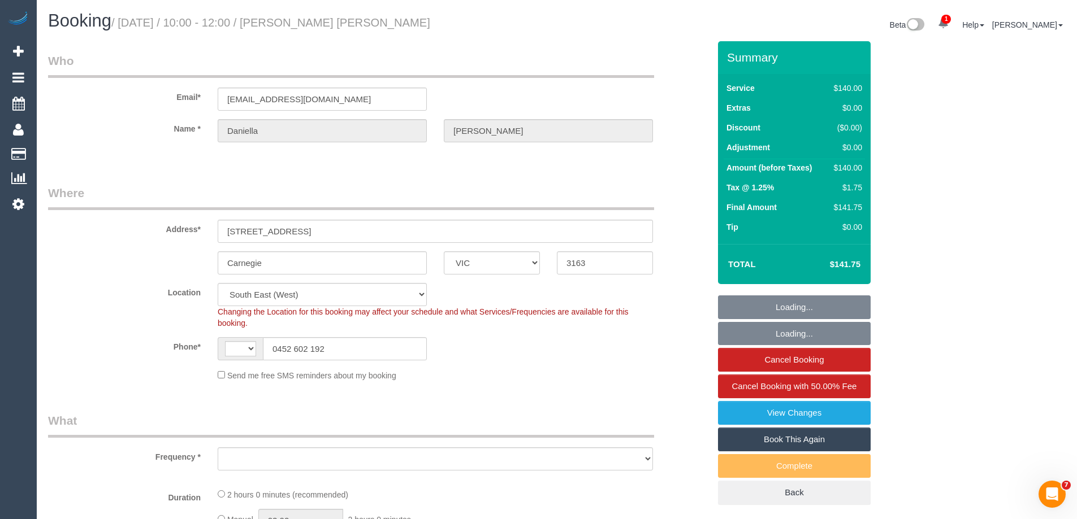
select select "string:AU"
select select "object:704"
select select "string:stripe-pm_1RPhiv2GScqysDRV26kEKyXv"
select select "object:723"
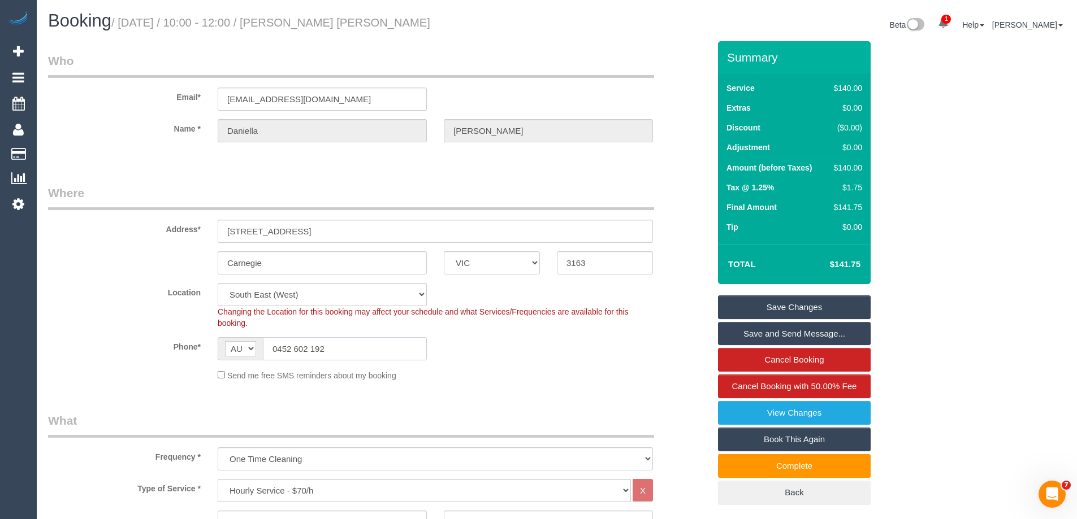
drag, startPoint x: 311, startPoint y: 349, endPoint x: 222, endPoint y: 341, distance: 90.2
click at [222, 341] on div "AF AL DZ AD AO AI AQ AG AR AM AW AU AT AZ BS BH BD BB BY BE BZ BJ BM BT BO BA B…" at bounding box center [322, 348] width 209 height 23
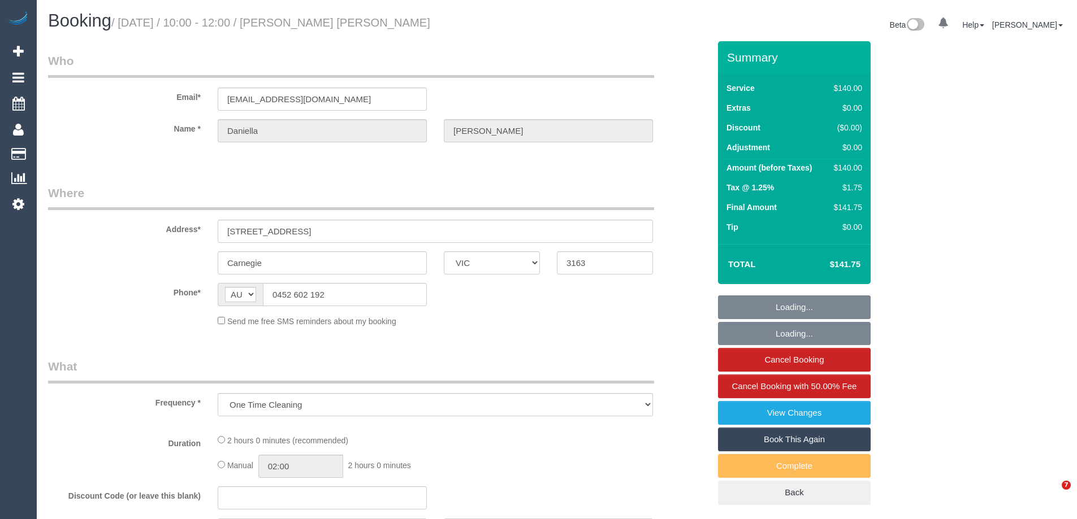
select select "VIC"
select select "string:stripe-pm_1RPhiv2GScqysDRV26kEKyXv"
select select "number:27"
select select "number:14"
select select "number:19"
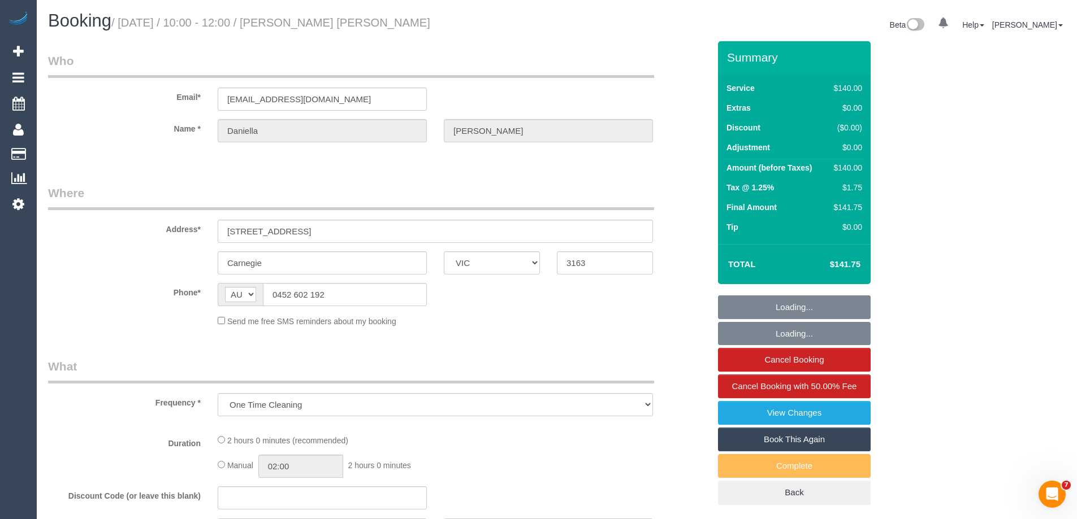
select select "number:25"
select select "number:13"
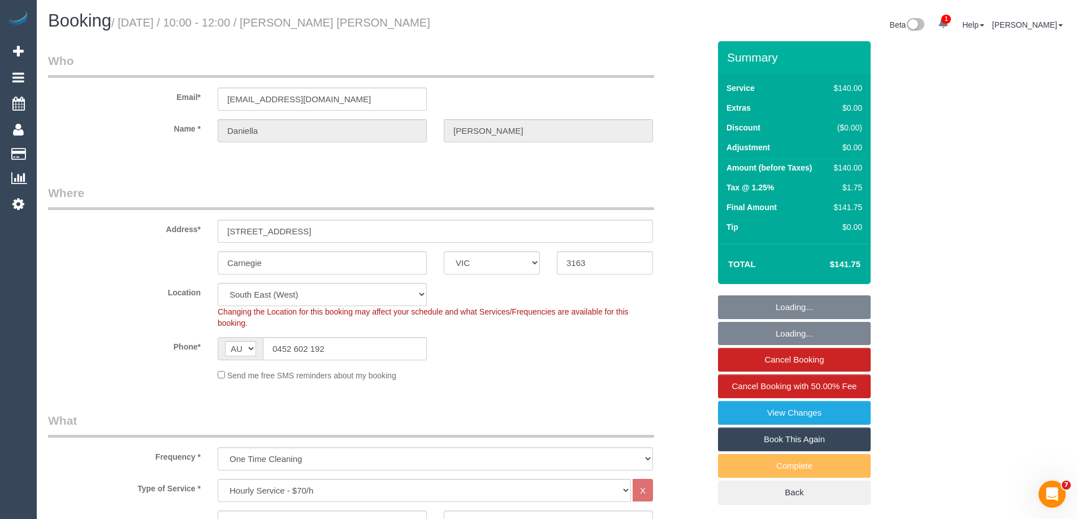
select select "object:885"
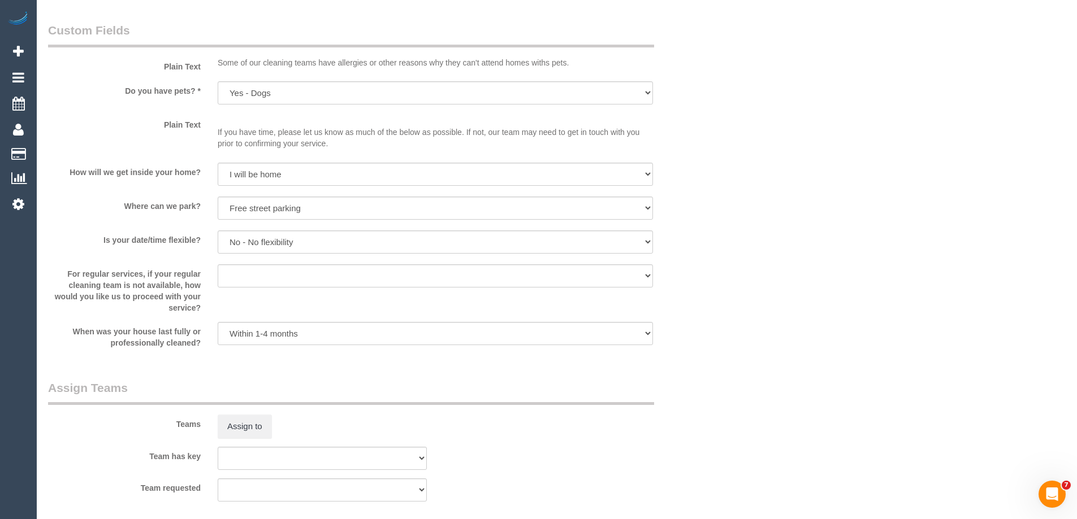
scroll to position [1243, 0]
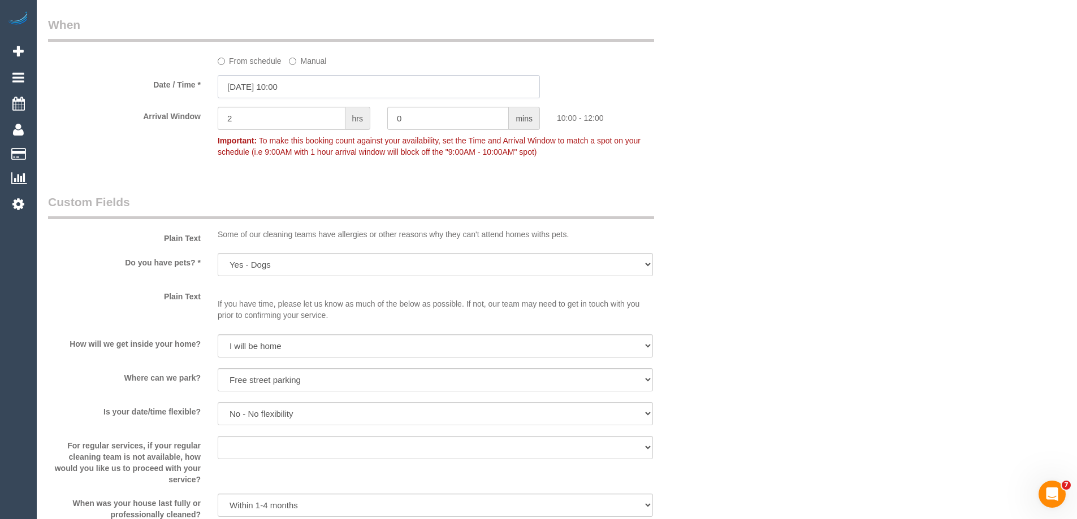
click at [267, 85] on input "[DATE] 10:00" at bounding box center [379, 86] width 322 height 23
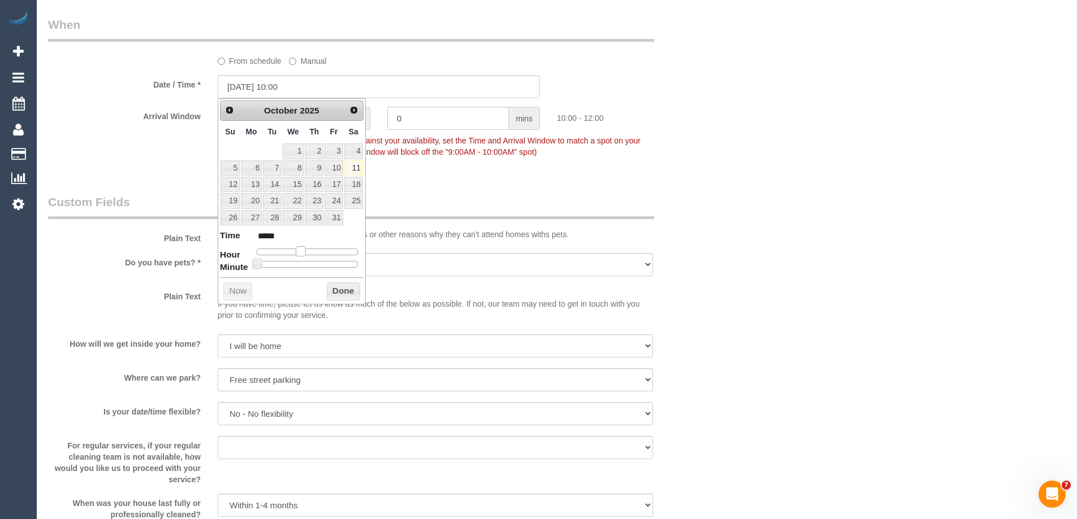
type input "[DATE] 11:00"
type input "*****"
type input "[DATE] 12:00"
type input "*****"
type input "[DATE] 13:00"
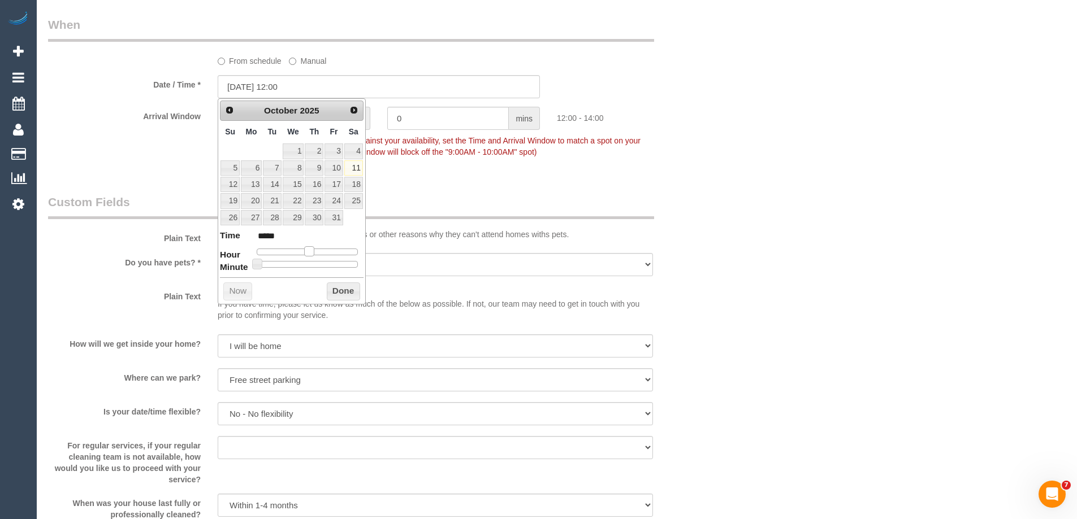
type input "*****"
drag, startPoint x: 300, startPoint y: 252, endPoint x: 314, endPoint y: 257, distance: 14.5
click at [314, 257] on span at bounding box center [314, 251] width 10 height 10
type input "11/10/2025 13:05"
type input "*****"
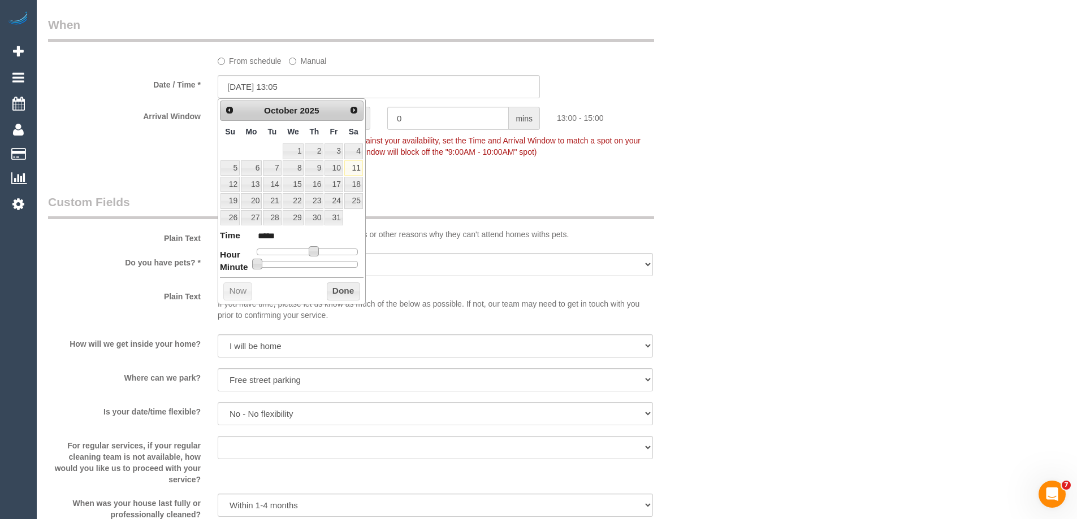
type input "11/10/2025 13:10"
type input "*****"
type input "11/10/2025 13:15"
type input "*****"
type input "11/10/2025 13:20"
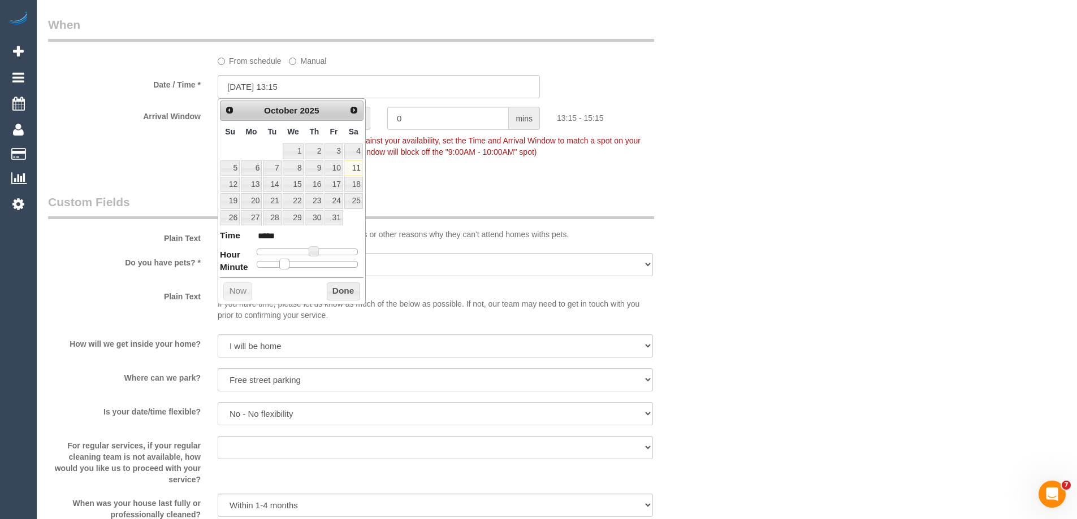
type input "*****"
type input "11/10/2025 13:25"
type input "*****"
type input "11/10/2025 13:30"
type input "*****"
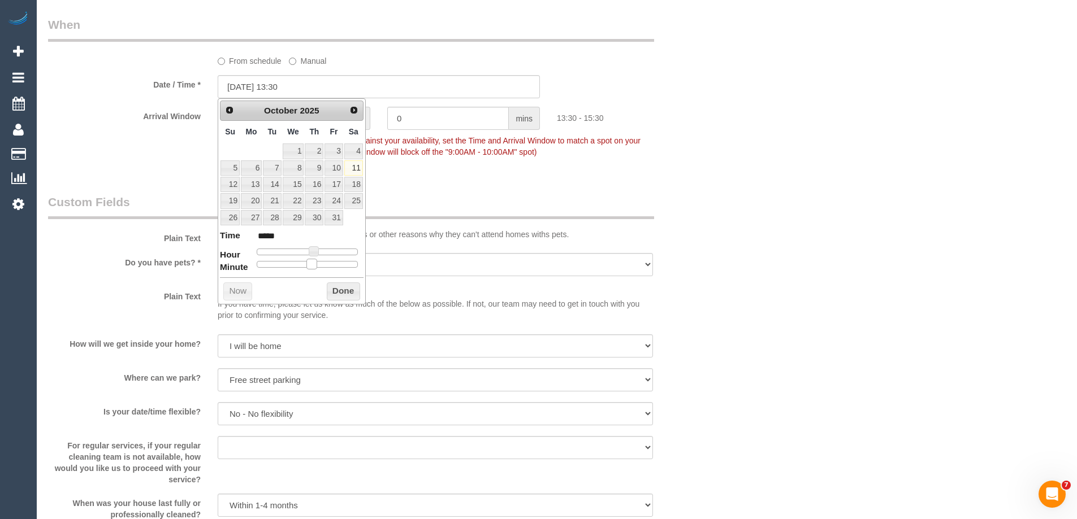
type input "11/10/2025 13:35"
type input "*****"
type input "11/10/2025 13:30"
type input "*****"
drag, startPoint x: 259, startPoint y: 262, endPoint x: 318, endPoint y: 264, distance: 58.8
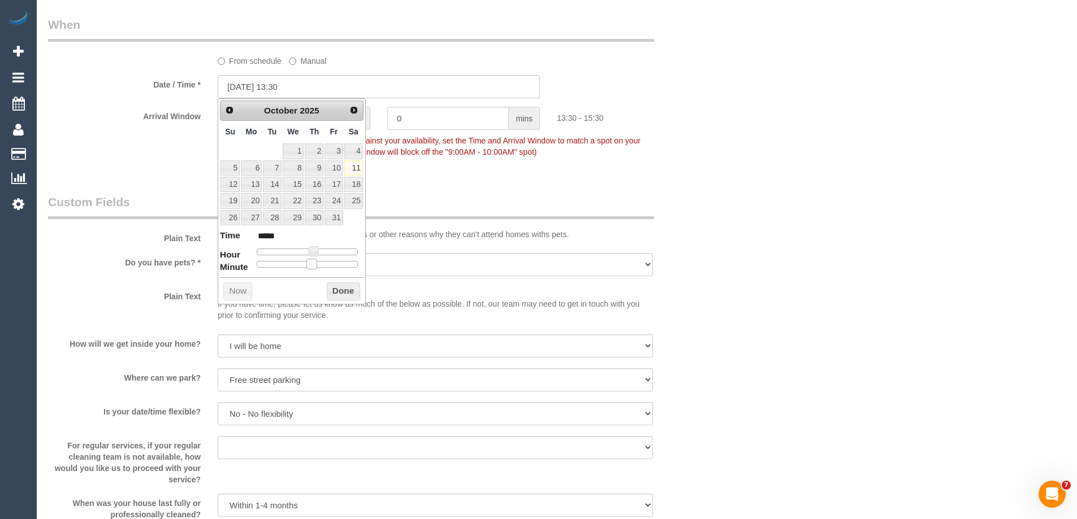
click at [318, 264] on div at bounding box center [307, 264] width 101 height 7
click at [337, 296] on button "Done" at bounding box center [343, 292] width 33 height 18
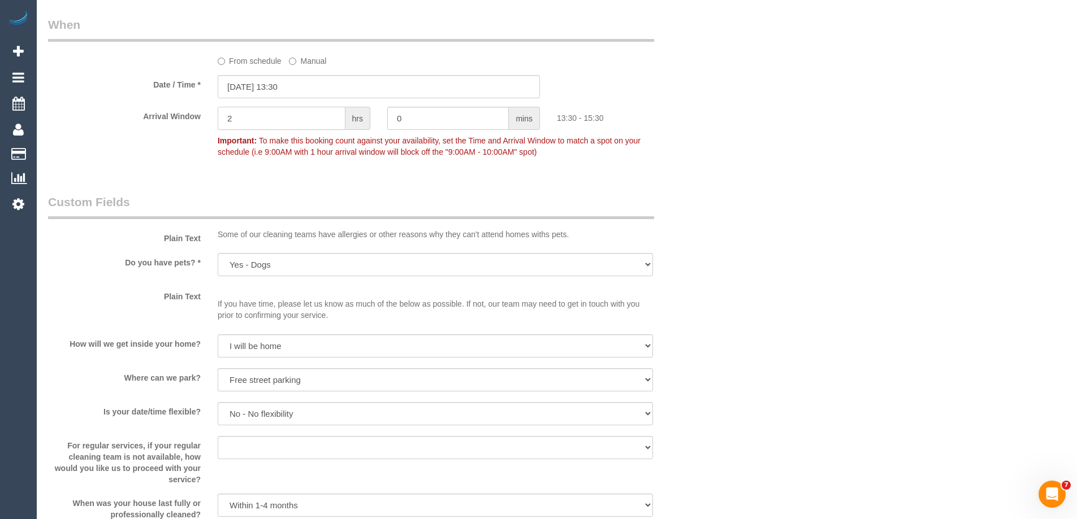
drag, startPoint x: 257, startPoint y: 122, endPoint x: 174, endPoint y: 113, distance: 83.5
click at [193, 116] on div "Arrival Window 2 hrs 0 mins 13:30 - 15:30 Important: To make this booking count…" at bounding box center [379, 135] width 678 height 56
type input "1"
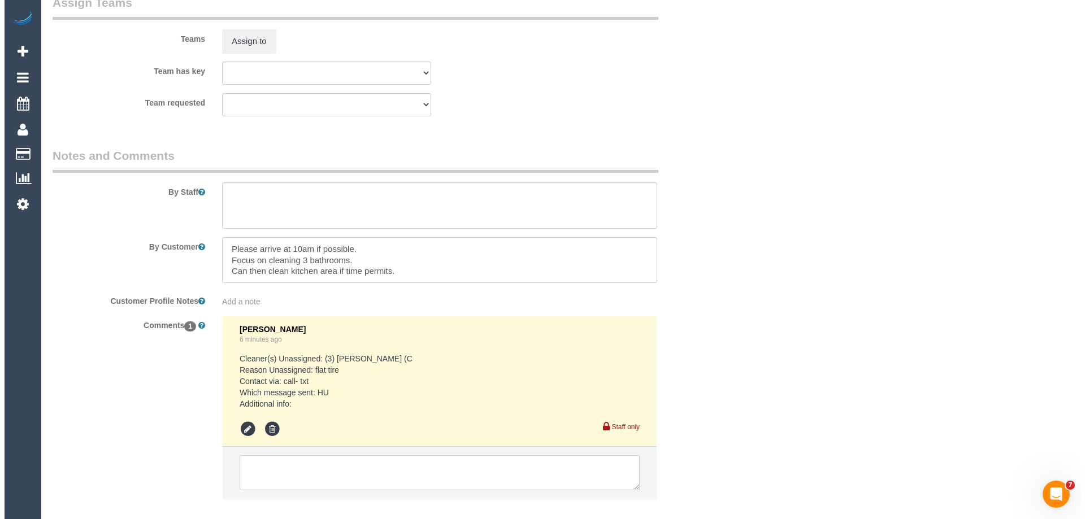
scroll to position [1809, 0]
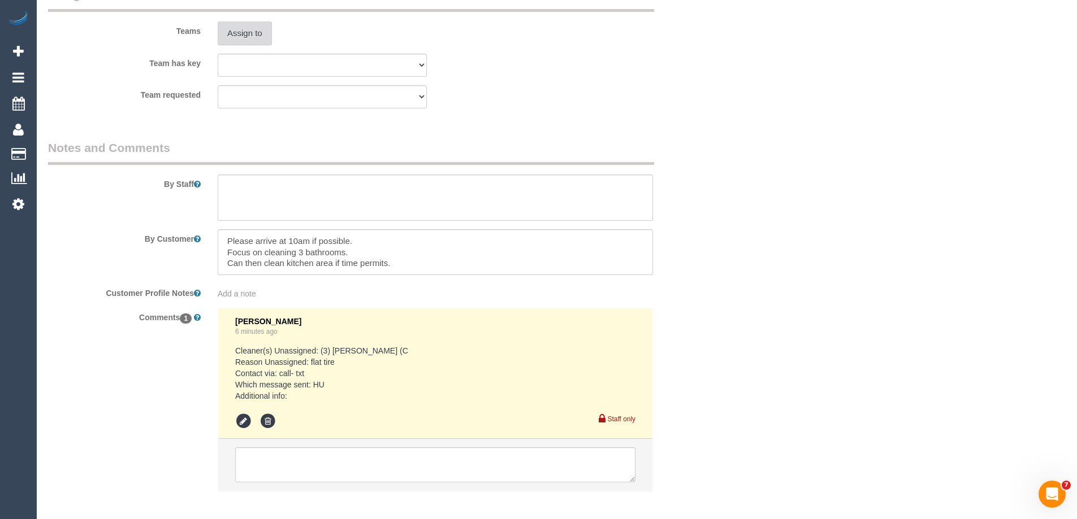
click at [246, 40] on button "Assign to" at bounding box center [245, 33] width 54 height 24
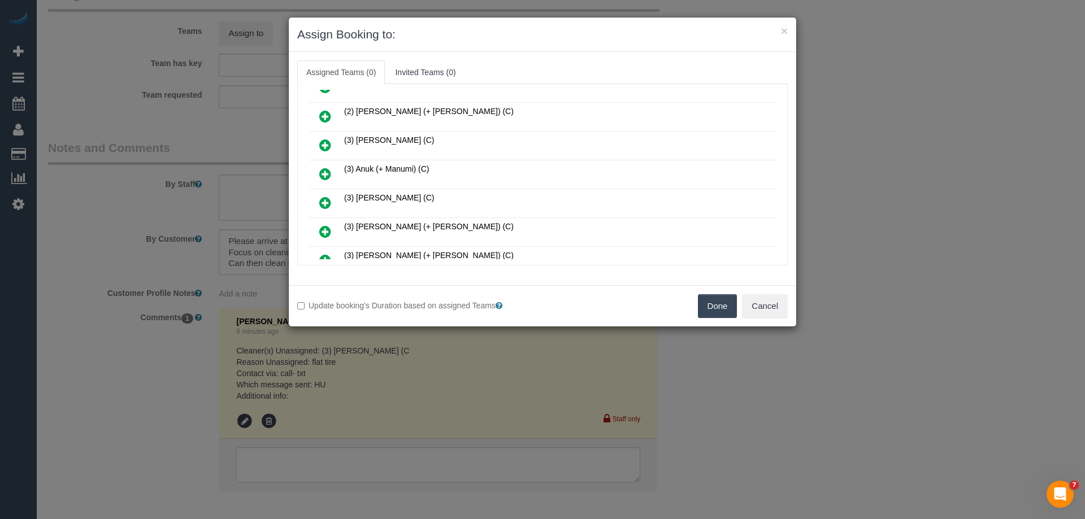
scroll to position [170, 0]
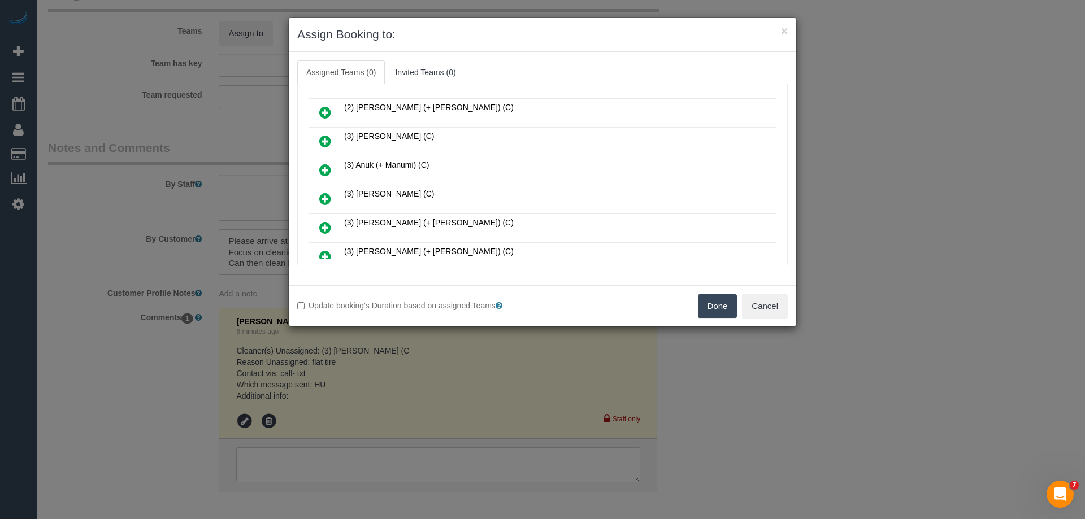
click at [325, 196] on icon at bounding box center [325, 199] width 12 height 14
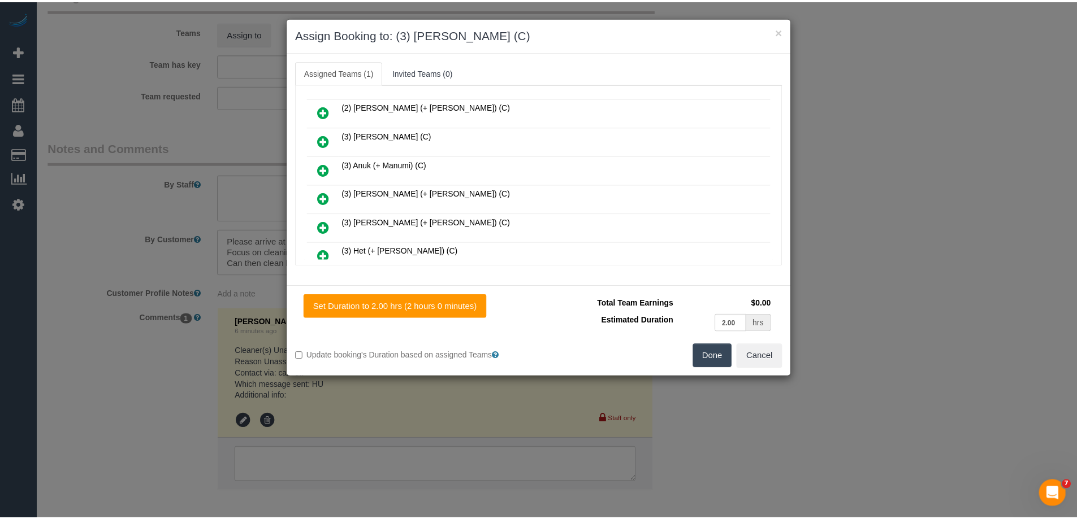
scroll to position [0, 0]
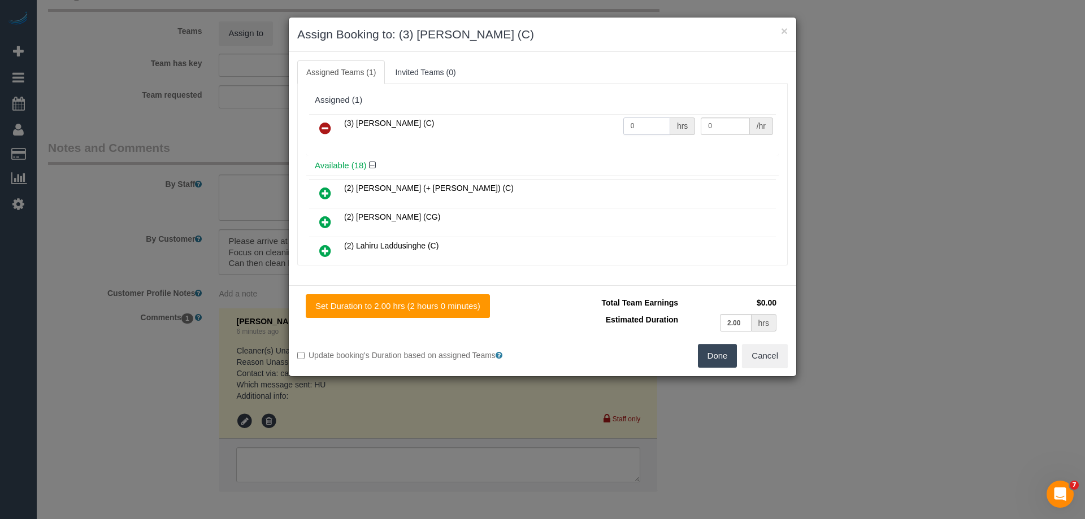
drag, startPoint x: 627, startPoint y: 128, endPoint x: 606, endPoint y: 128, distance: 20.3
click at [621, 128] on td "0 hrs" at bounding box center [660, 128] width 78 height 29
type input "2"
drag, startPoint x: 717, startPoint y: 129, endPoint x: 659, endPoint y: 124, distance: 58.5
click at [671, 125] on tr "(3) Danyal Ali (C) 2 hrs 0 /hr" at bounding box center [542, 128] width 467 height 29
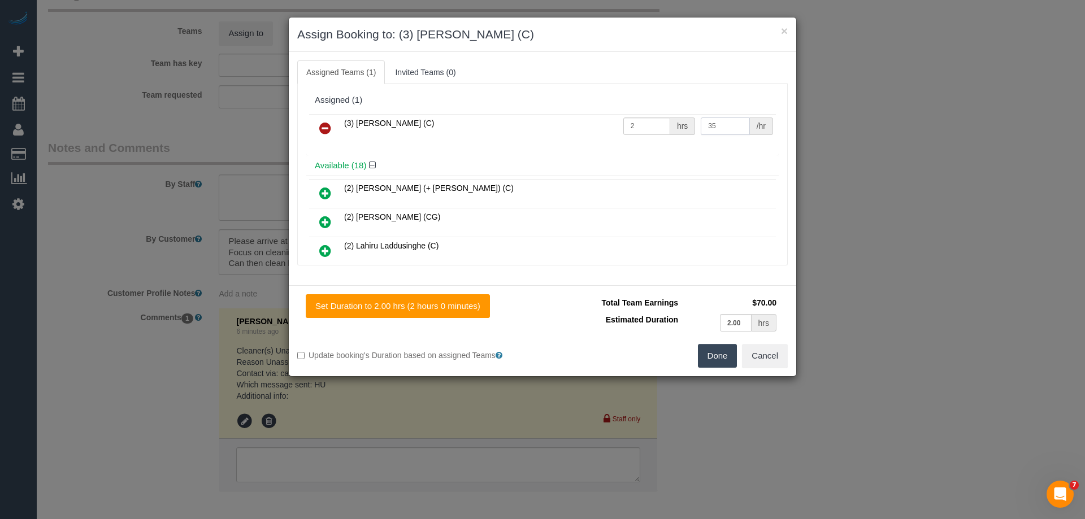
type input "35"
click at [707, 359] on button "Done" at bounding box center [718, 356] width 40 height 24
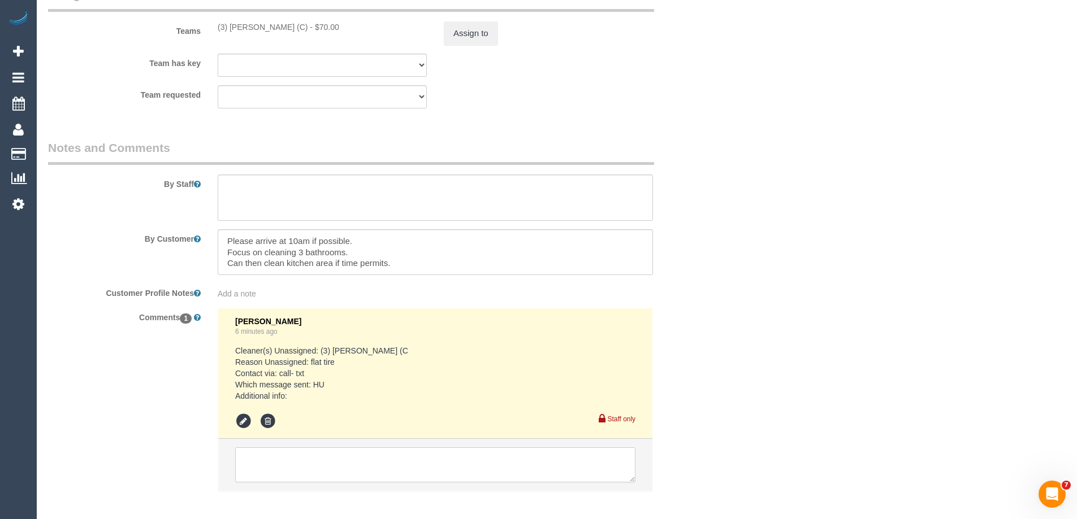
click at [249, 466] on textarea at bounding box center [435, 465] width 400 height 35
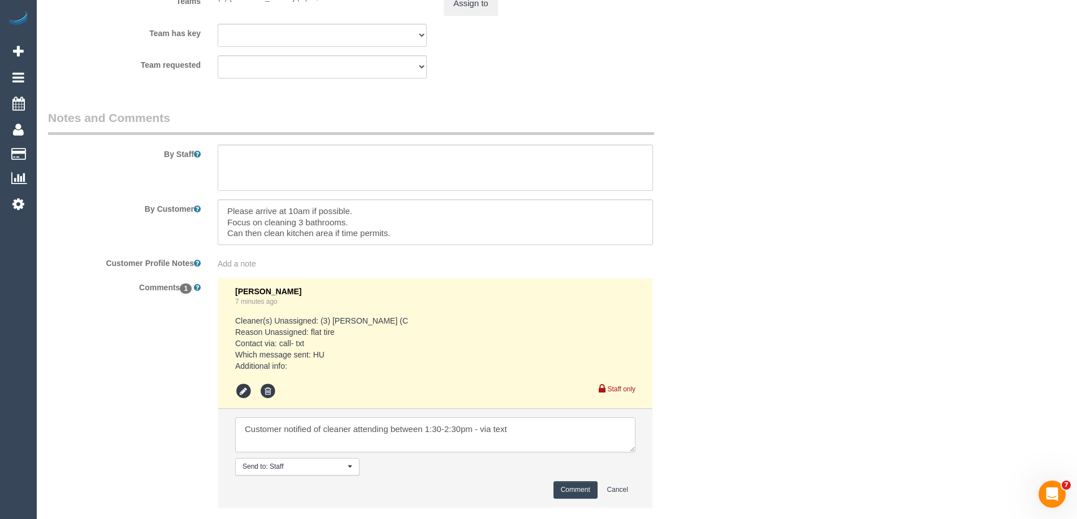
scroll to position [1865, 0]
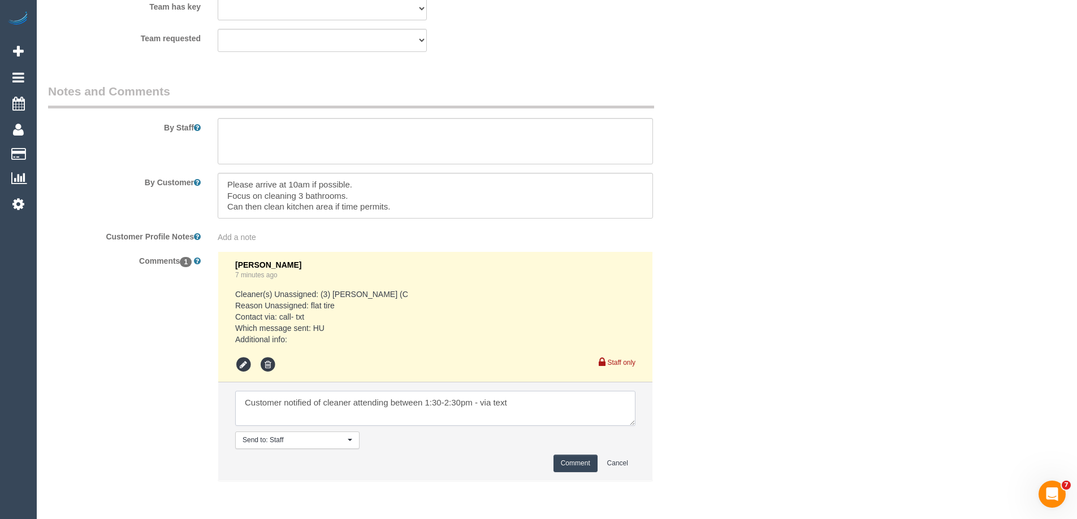
type textarea "Customer notified of cleaner attending between 1:30-2:30pm - via text"
click at [563, 462] on button "Comment" at bounding box center [575, 464] width 44 height 18
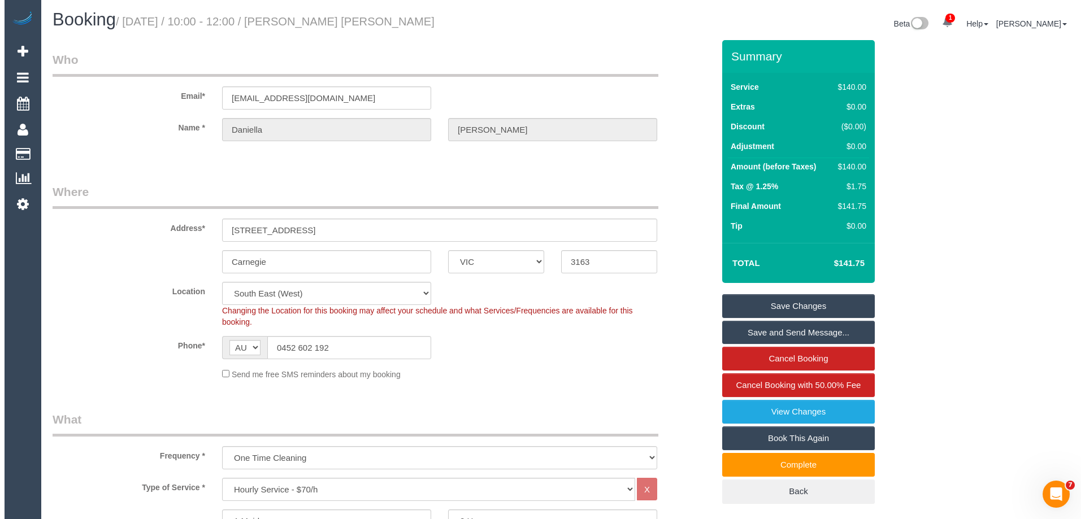
scroll to position [0, 0]
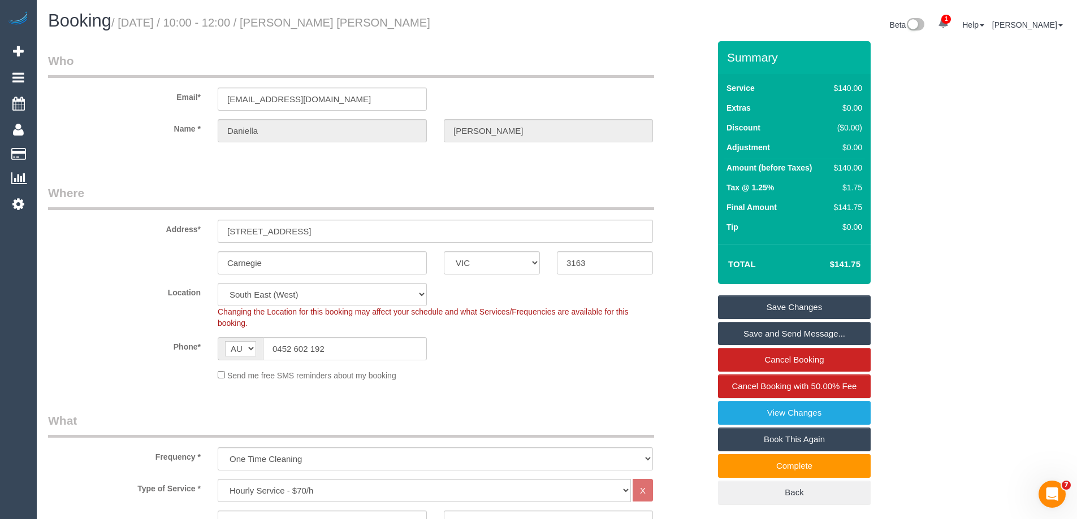
drag, startPoint x: 385, startPoint y: 29, endPoint x: 296, endPoint y: 28, distance: 89.3
click at [296, 28] on h1 "Booking / October 11, 2025 / 10:00 - 12:00 / Daniella Joshua" at bounding box center [298, 20] width 500 height 19
copy small "Daniella Joshua"
click at [795, 302] on link "Save Changes" at bounding box center [794, 308] width 153 height 24
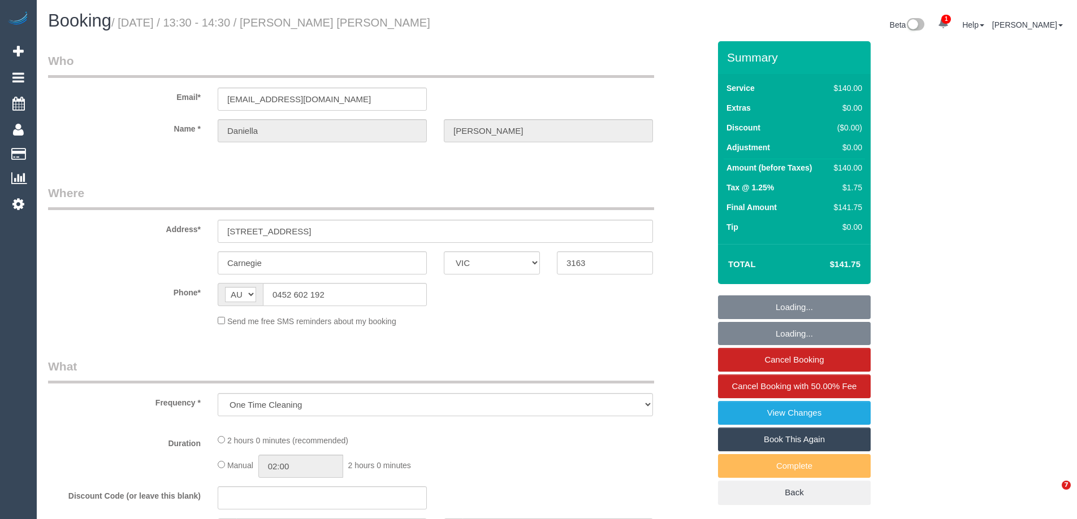
select select "VIC"
select select "string:stripe-pm_1RPhiv2GScqysDRV26kEKyXv"
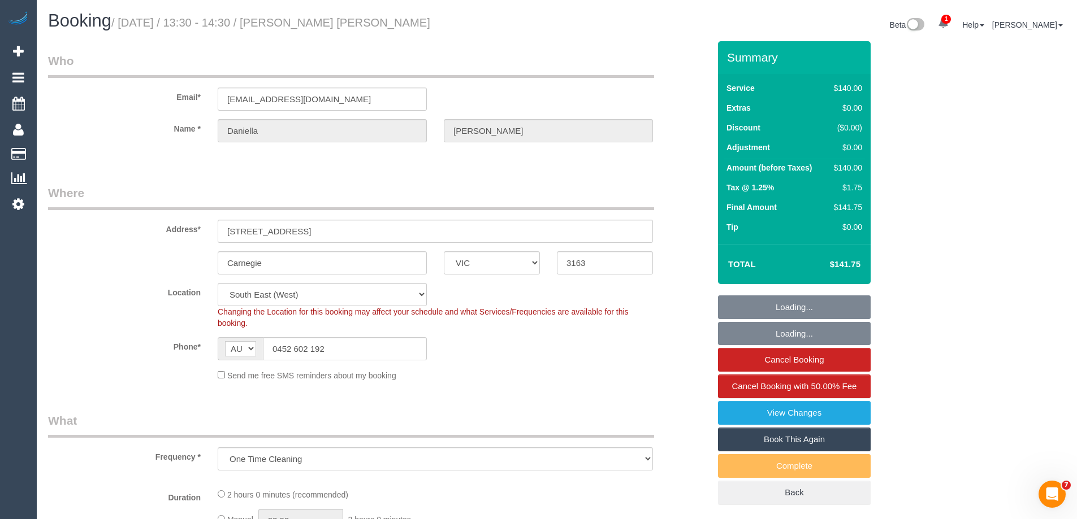
select select "object:909"
select select "number:27"
select select "number:14"
select select "number:19"
select select "number:25"
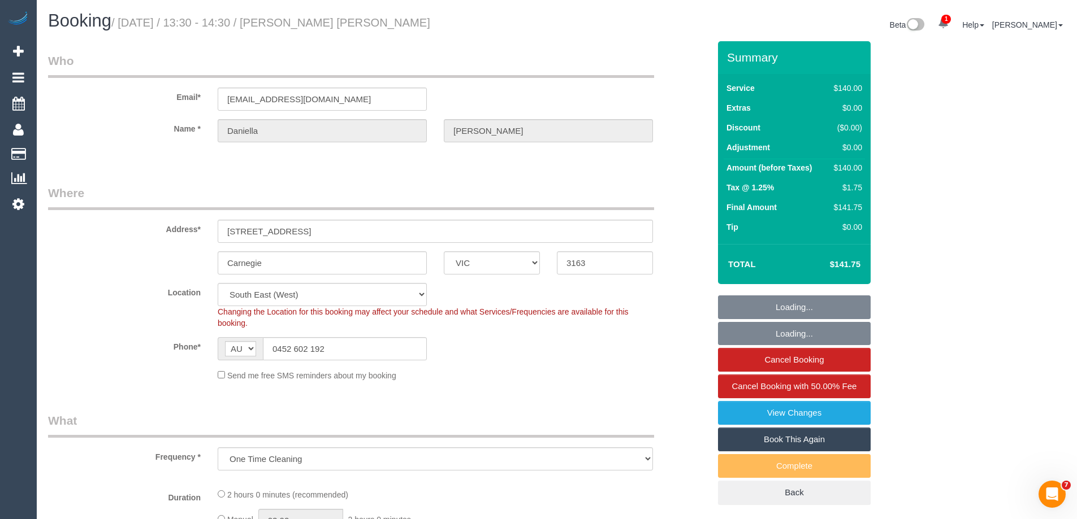
select select "number:13"
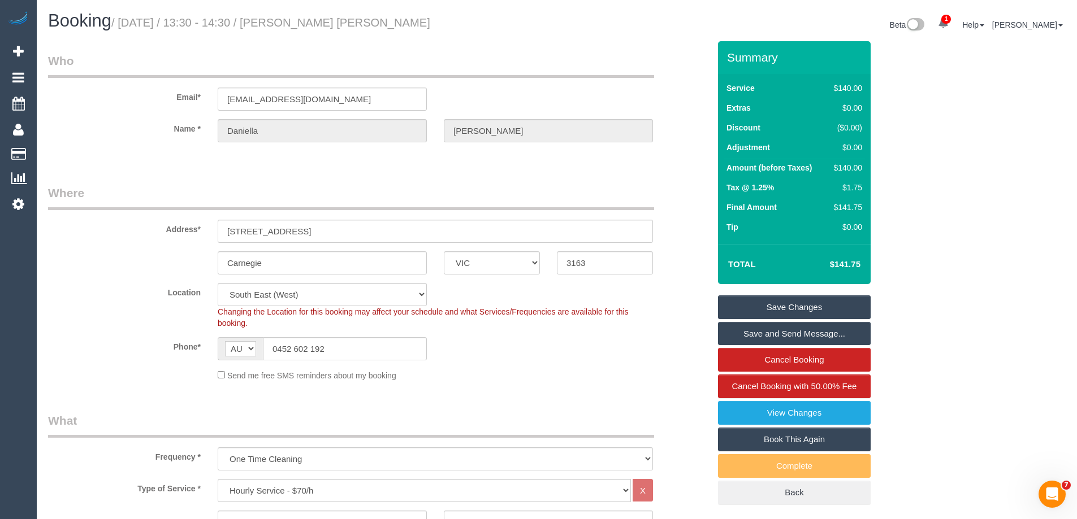
click at [781, 306] on link "Save Changes" at bounding box center [794, 308] width 153 height 24
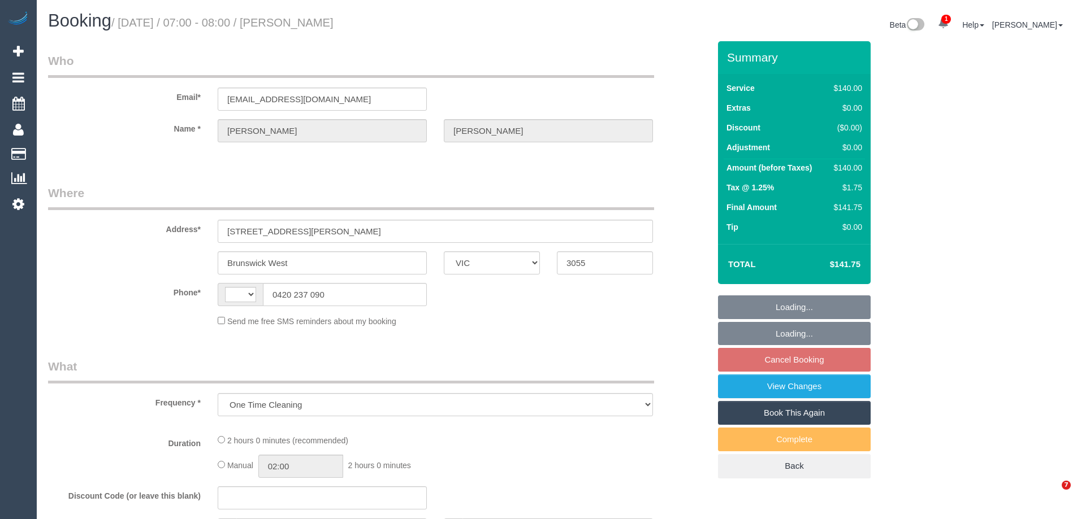
select select "VIC"
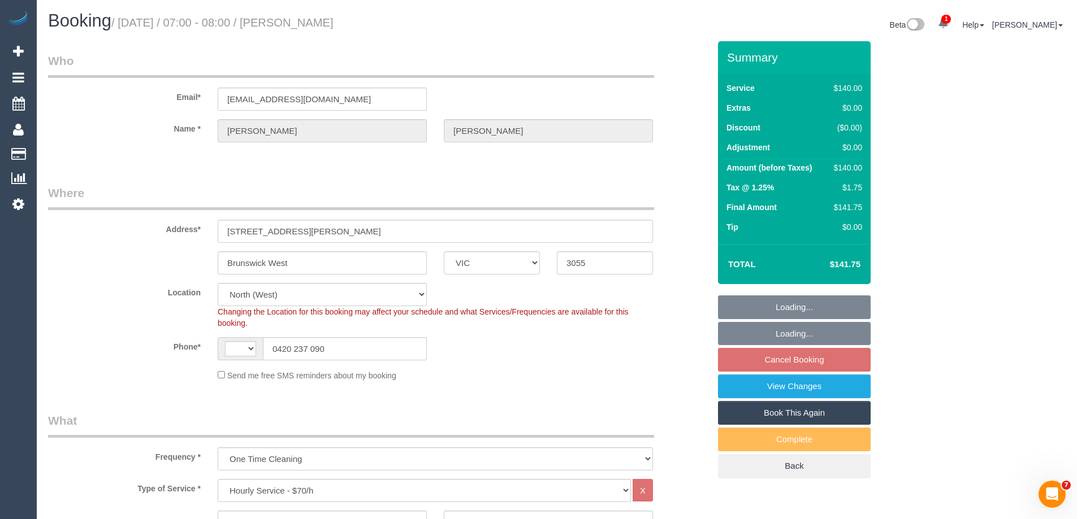
select select "string:AU"
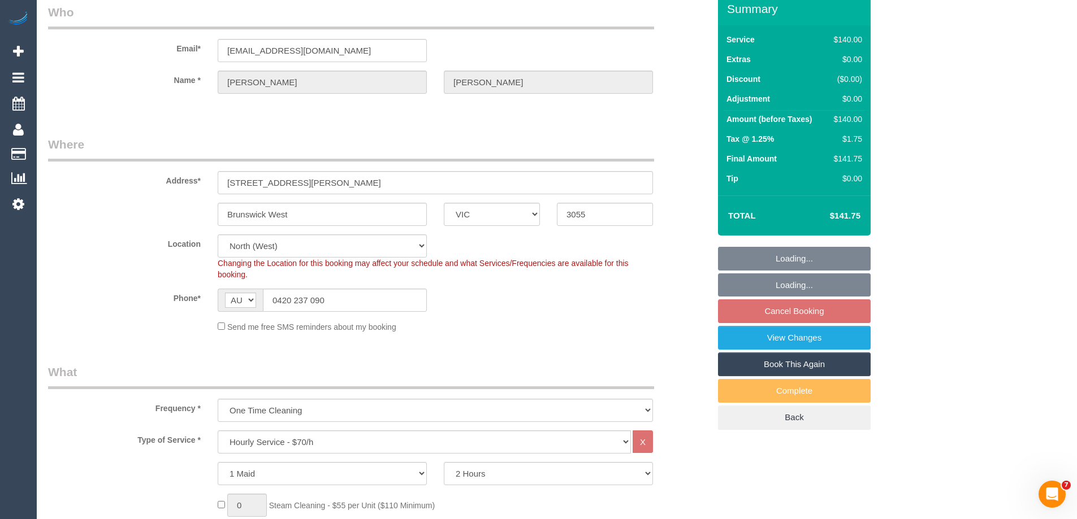
select select "object:714"
select select "string:stripe-pm_1RPEYd2GScqysDRV5FfyivPy"
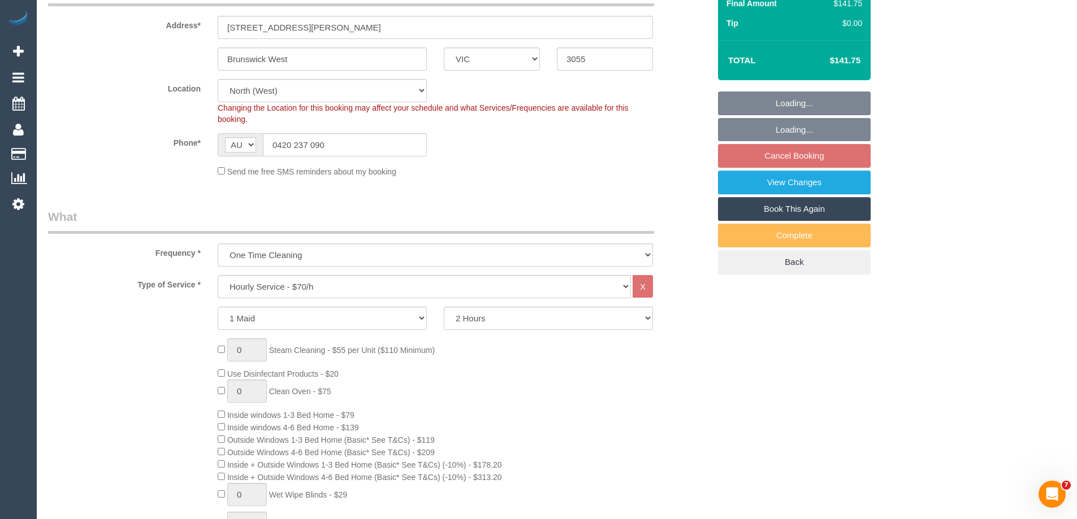
select select "number:28"
select select "number:14"
select select "number:19"
select select "number:25"
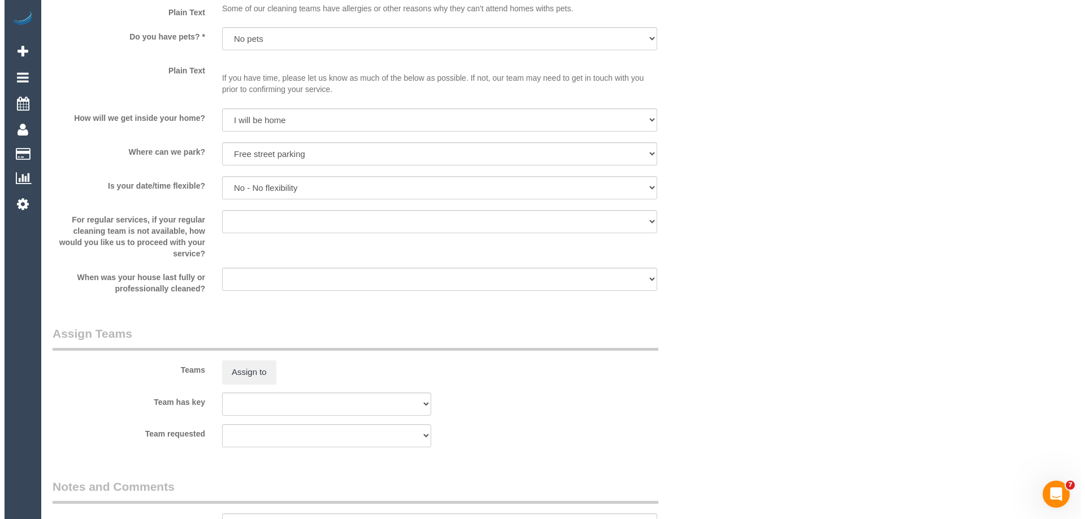
scroll to position [1732, 0]
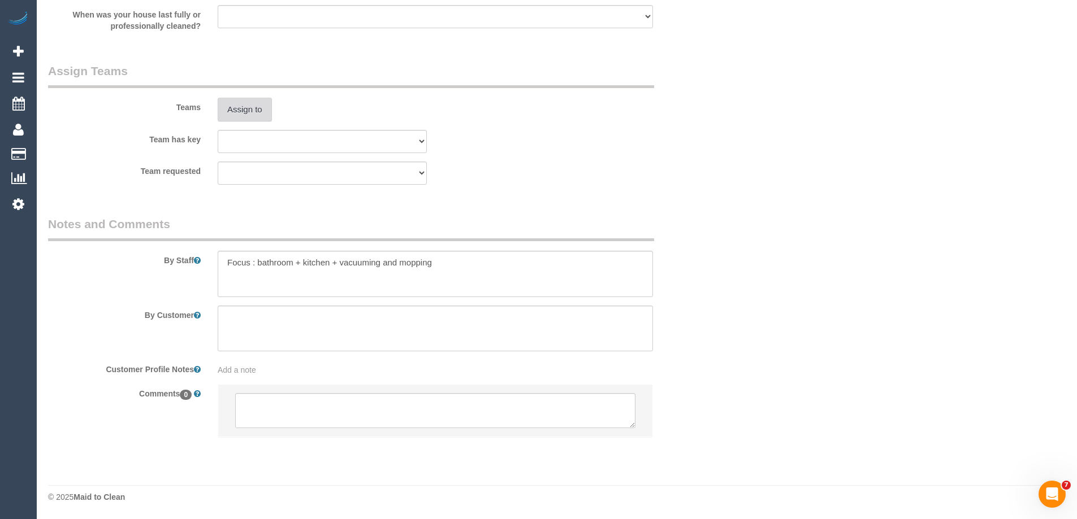
drag, startPoint x: 238, startPoint y: 96, endPoint x: 247, endPoint y: 98, distance: 9.2
click at [239, 96] on div "Teams Assign to" at bounding box center [379, 92] width 678 height 59
click at [250, 114] on button "Assign to" at bounding box center [245, 110] width 54 height 24
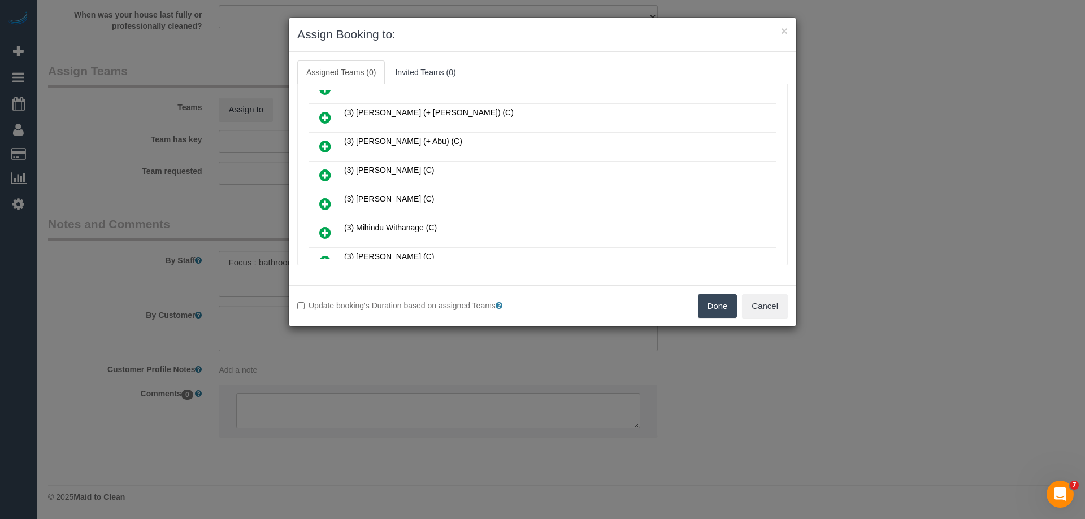
click at [325, 203] on icon at bounding box center [325, 204] width 12 height 14
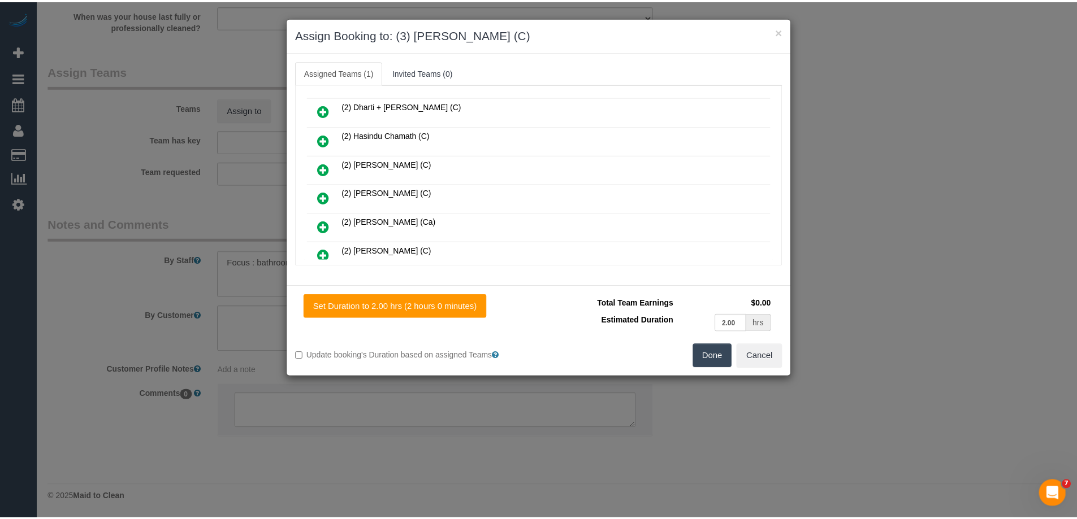
scroll to position [0, 0]
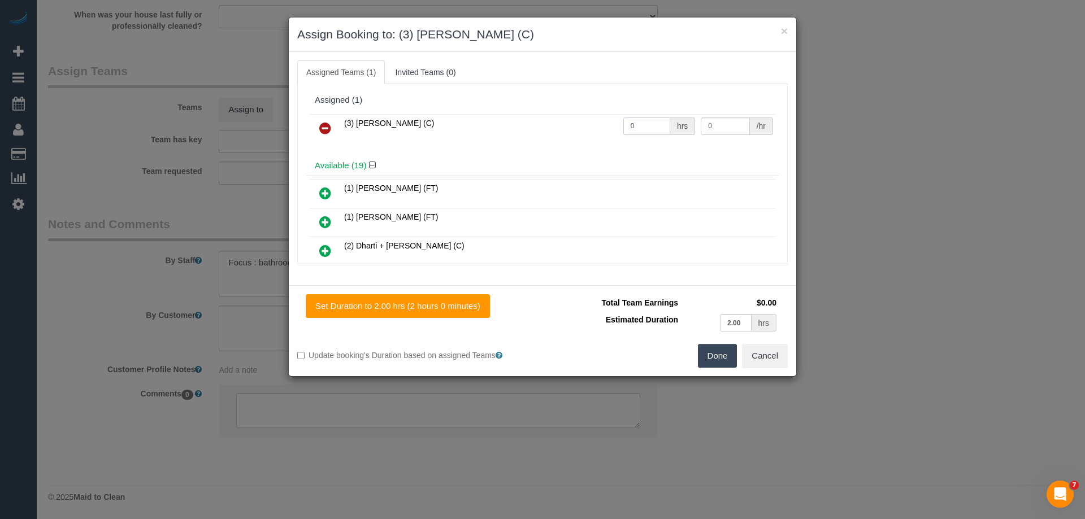
drag, startPoint x: 641, startPoint y: 126, endPoint x: 553, endPoint y: 129, distance: 88.2
click at [568, 129] on tr "(3) [PERSON_NAME] (C) 0 hrs 0 /hr" at bounding box center [542, 128] width 467 height 29
type input "2"
drag, startPoint x: 706, startPoint y: 126, endPoint x: 625, endPoint y: 127, distance: 81.4
click at [674, 126] on tr "(3) [PERSON_NAME] (C) 2 hrs 0 /hr" at bounding box center [542, 128] width 467 height 29
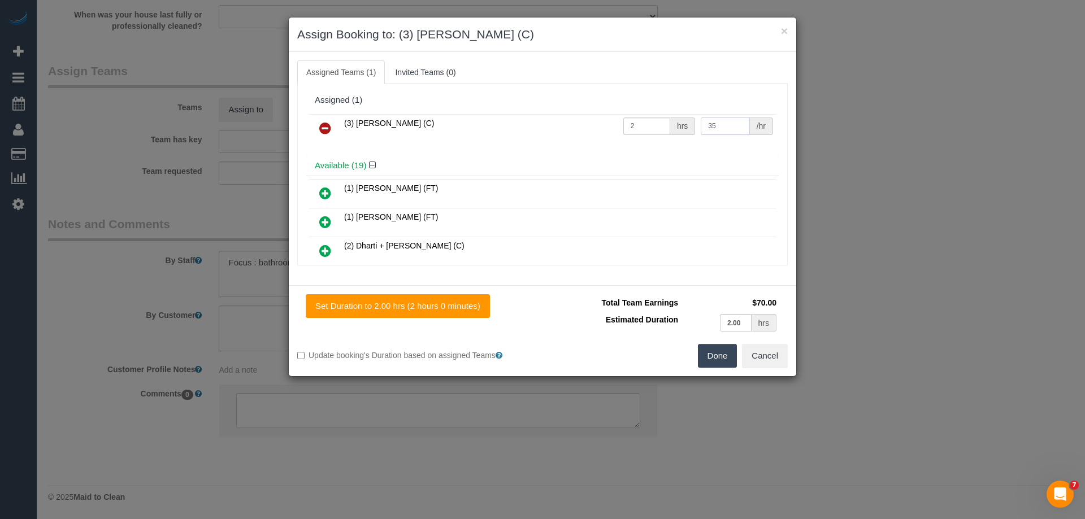
type input "35"
click at [710, 354] on button "Done" at bounding box center [718, 356] width 40 height 24
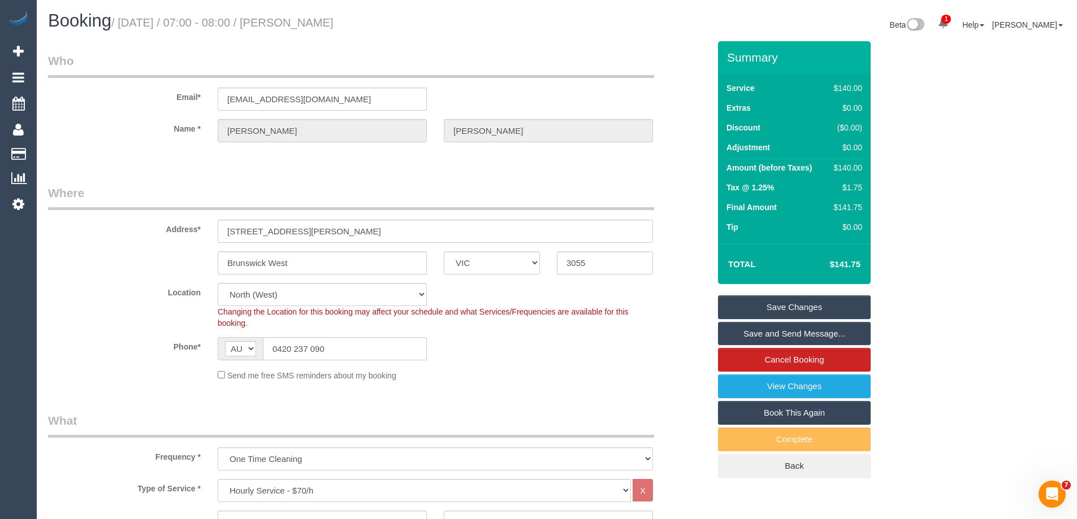
drag, startPoint x: 366, startPoint y: 24, endPoint x: 297, endPoint y: 27, distance: 69.0
click at [297, 27] on h1 "Booking / [DATE] / 07:00 - 08:00 / [PERSON_NAME]" at bounding box center [298, 20] width 500 height 19
copy small "[PERSON_NAME]"
click at [732, 329] on link "Save and Send Message..." at bounding box center [794, 334] width 153 height 24
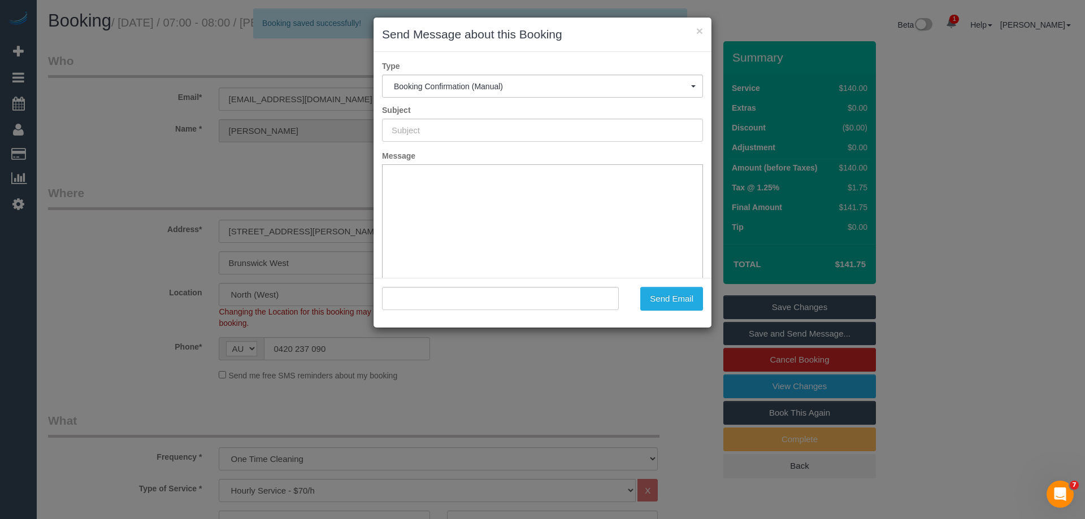
type input "Booking Confirmed"
type input ""[PERSON_NAME]" <[EMAIL_ADDRESS][DOMAIN_NAME]>"
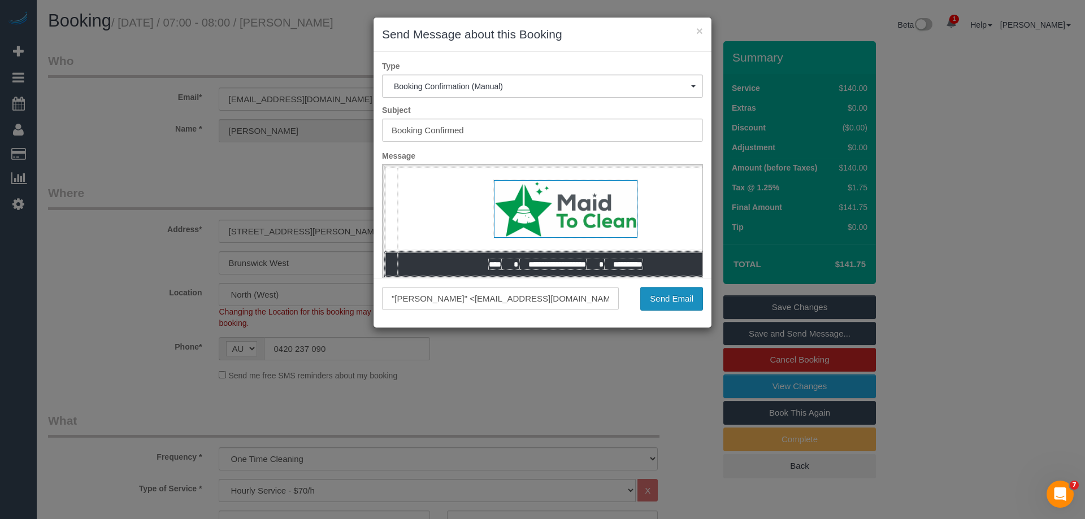
click at [671, 297] on button "Send Email" at bounding box center [671, 299] width 63 height 24
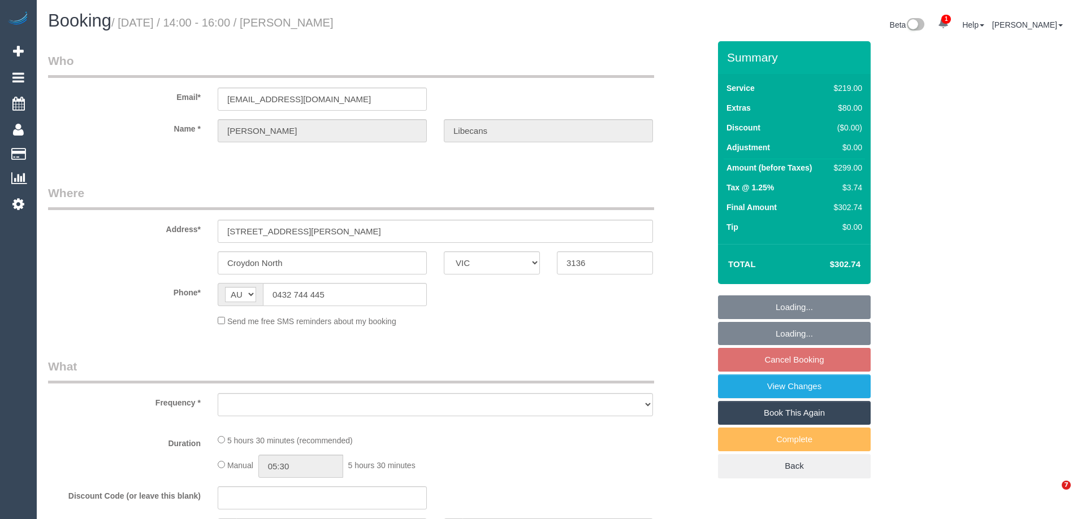
select select "VIC"
select select "string:stripe-pm_1QNtrk2GScqysDRV1Czu4XBS"
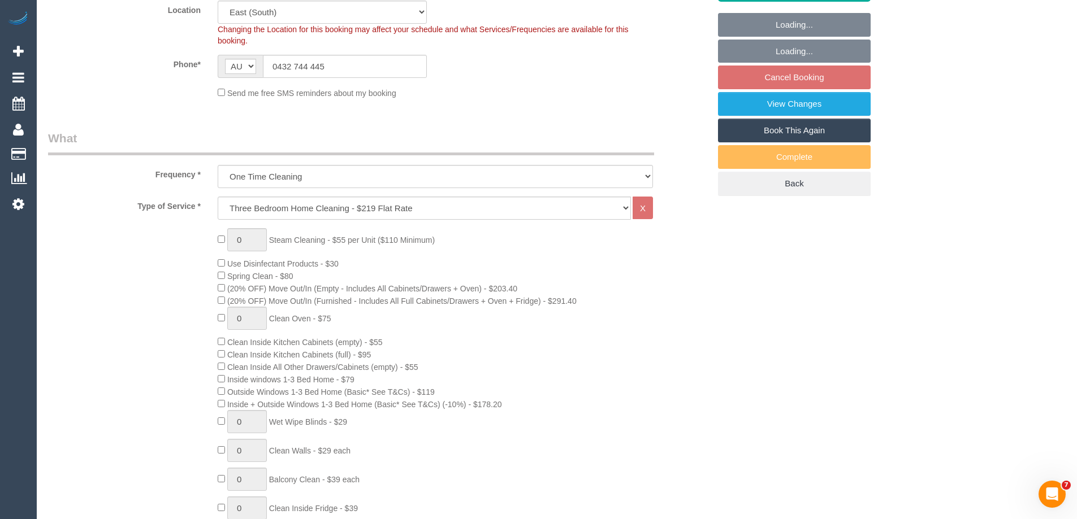
select select "object:679"
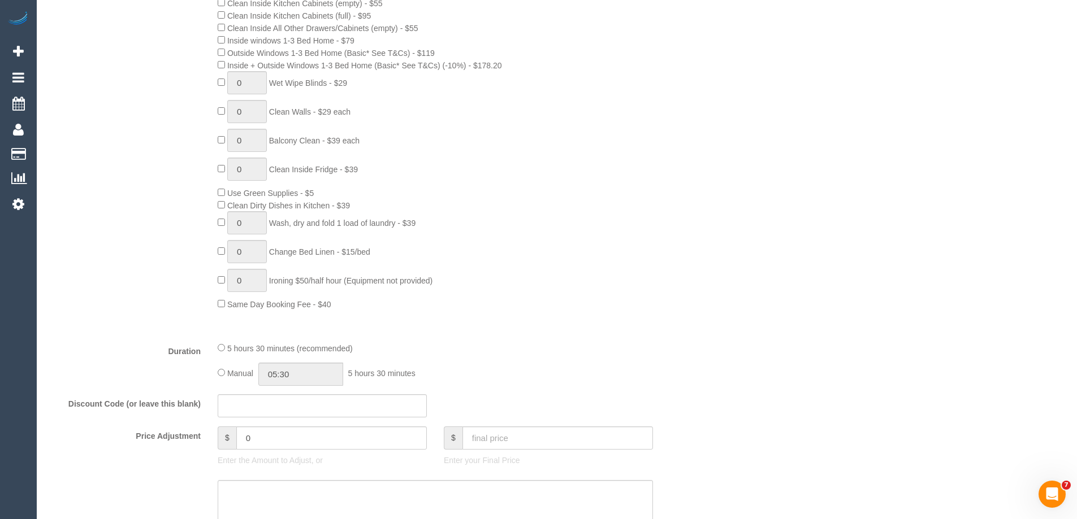
select select "number:27"
select select "number:14"
select select "number:18"
select select "number:22"
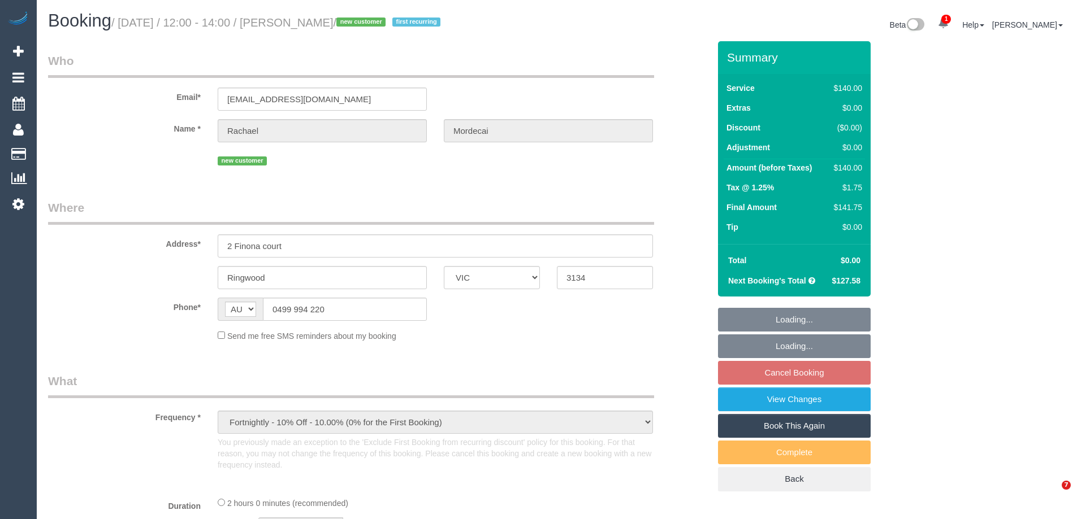
select select "VIC"
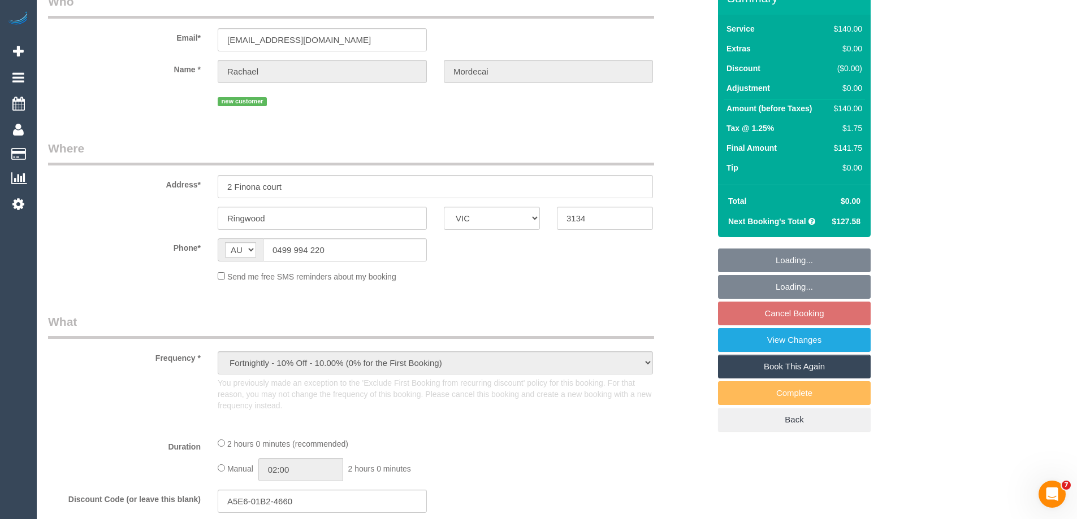
select select "string:stripe-pm_1SF6pQ2GScqysDRVXQVkB6Xr"
select select "number:29"
select select "number:14"
select select "number:19"
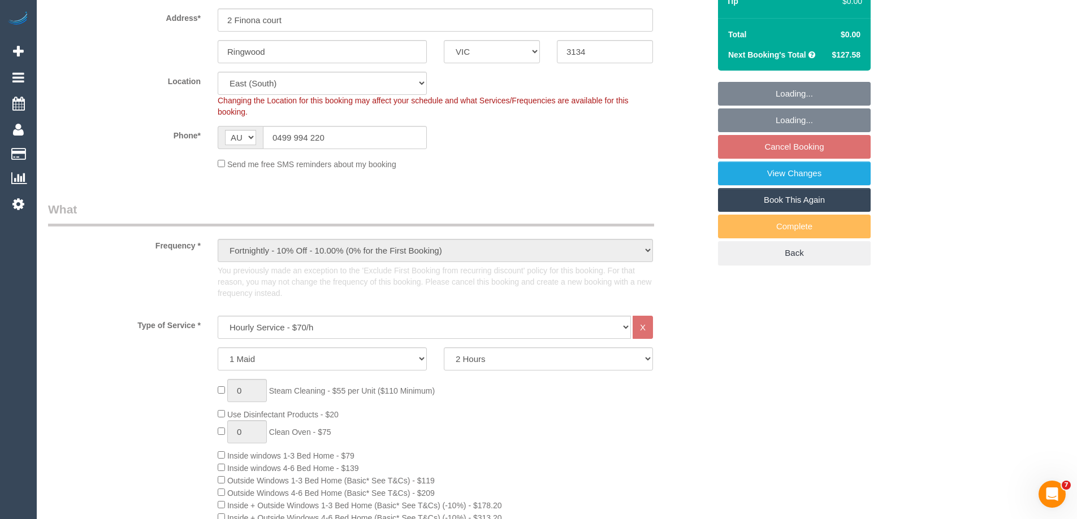
select select "object:888"
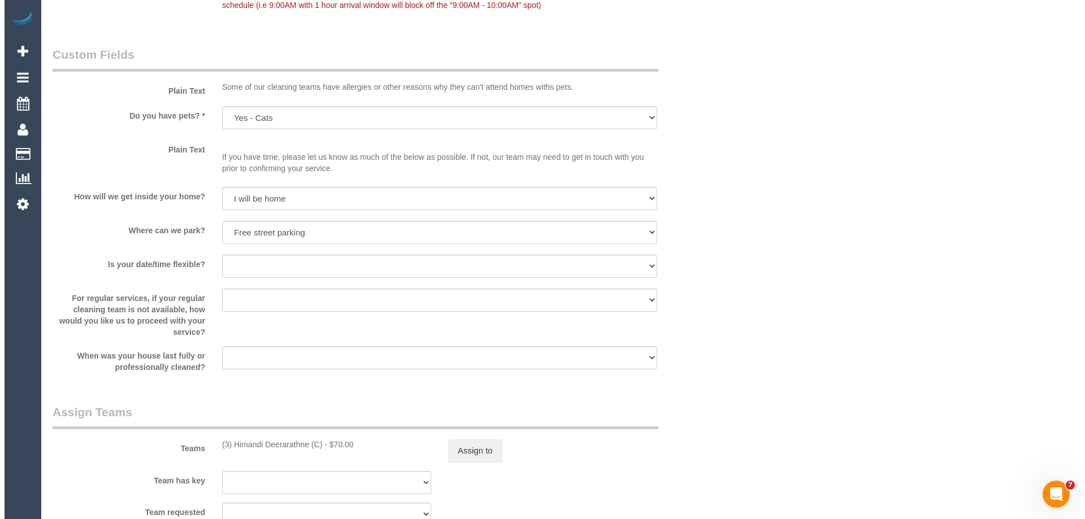
scroll to position [1639, 0]
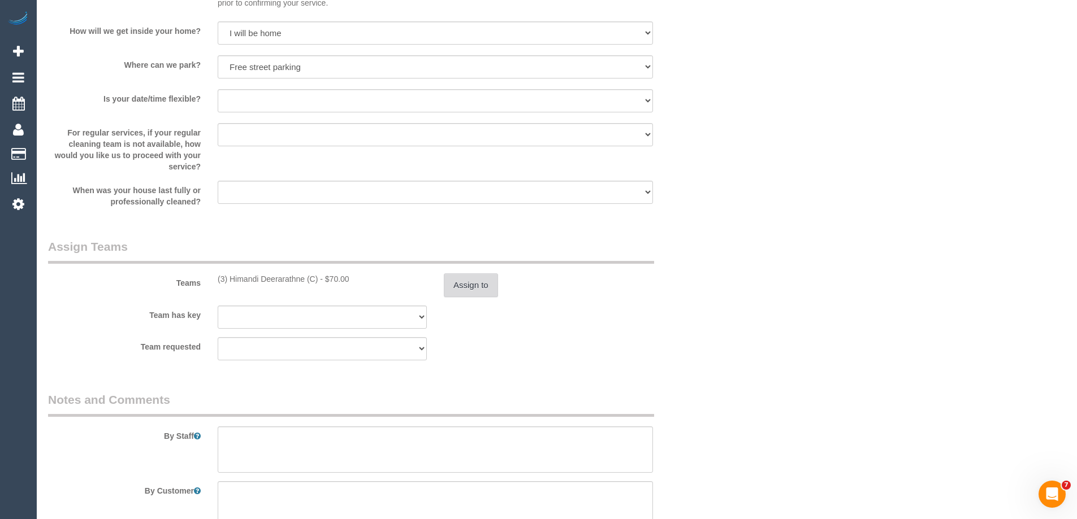
click at [467, 290] on button "Assign to" at bounding box center [471, 286] width 54 height 24
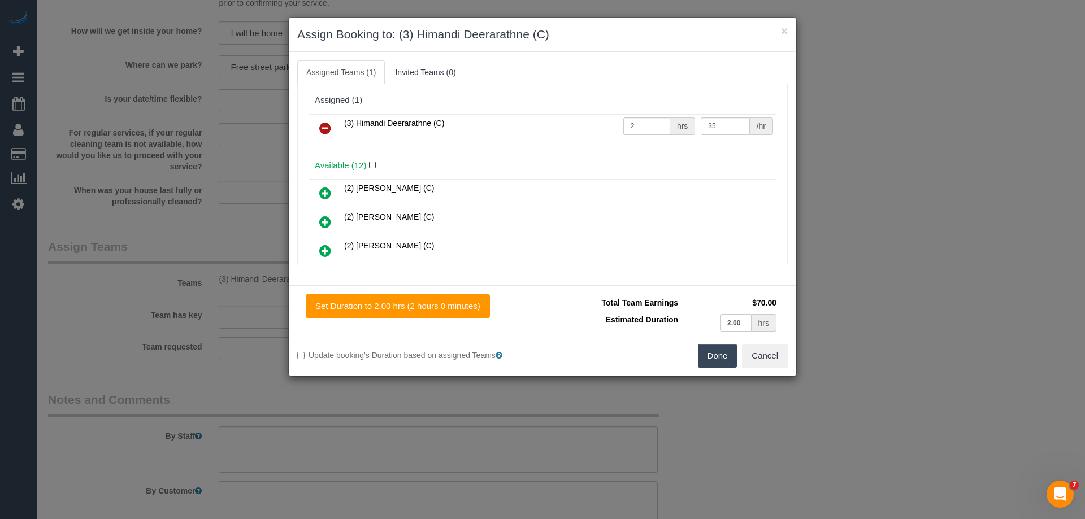
click at [324, 129] on icon at bounding box center [325, 129] width 12 height 14
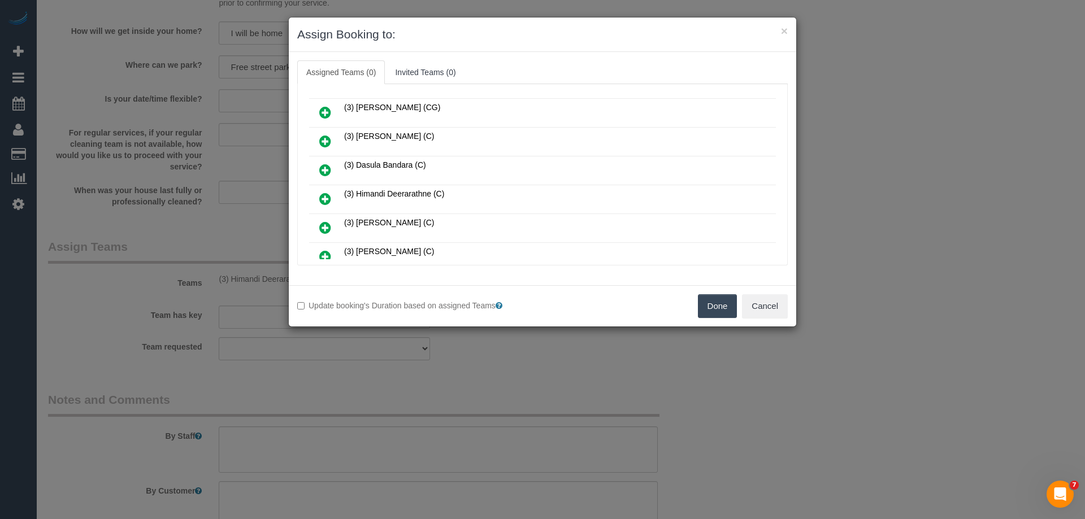
click at [326, 224] on icon at bounding box center [325, 228] width 12 height 14
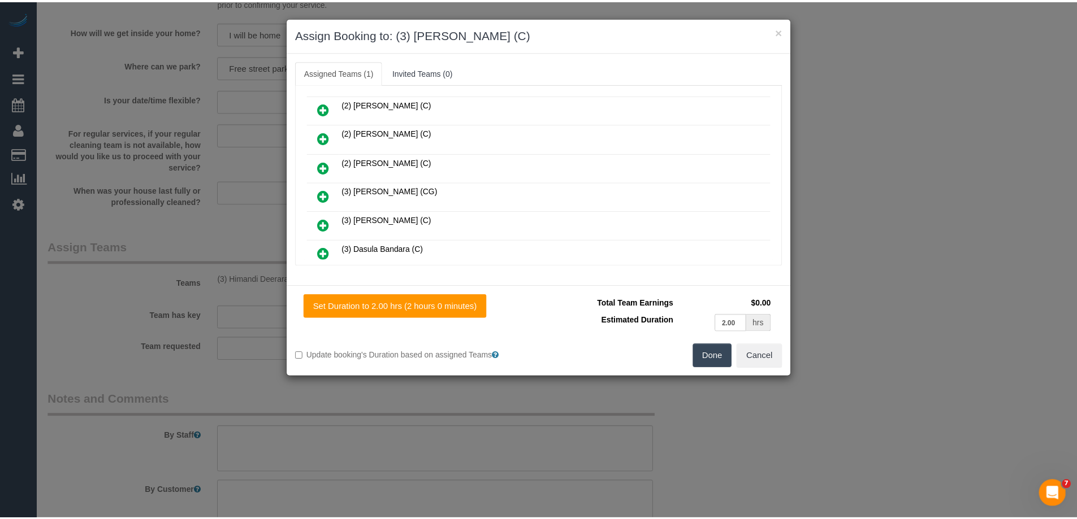
scroll to position [0, 0]
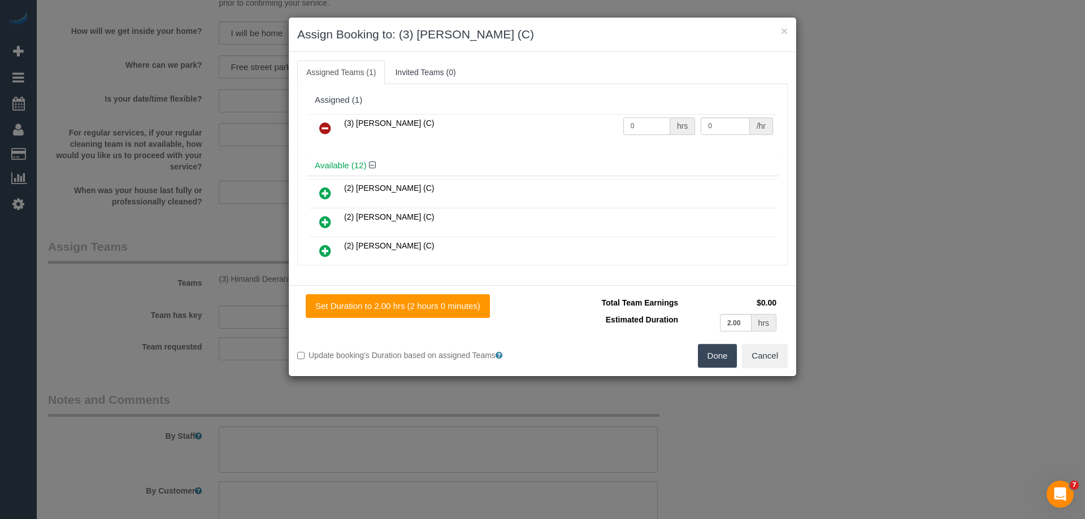
drag, startPoint x: 648, startPoint y: 123, endPoint x: 576, endPoint y: 129, distance: 72.6
click at [576, 129] on tr "(3) [PERSON_NAME] (C) 0 hrs 0 /hr" at bounding box center [542, 128] width 467 height 29
type input "2"
drag, startPoint x: 723, startPoint y: 118, endPoint x: 627, endPoint y: 116, distance: 96.7
click at [627, 116] on tr "(3) [PERSON_NAME] (C) 2 hrs 0 /hr" at bounding box center [542, 128] width 467 height 29
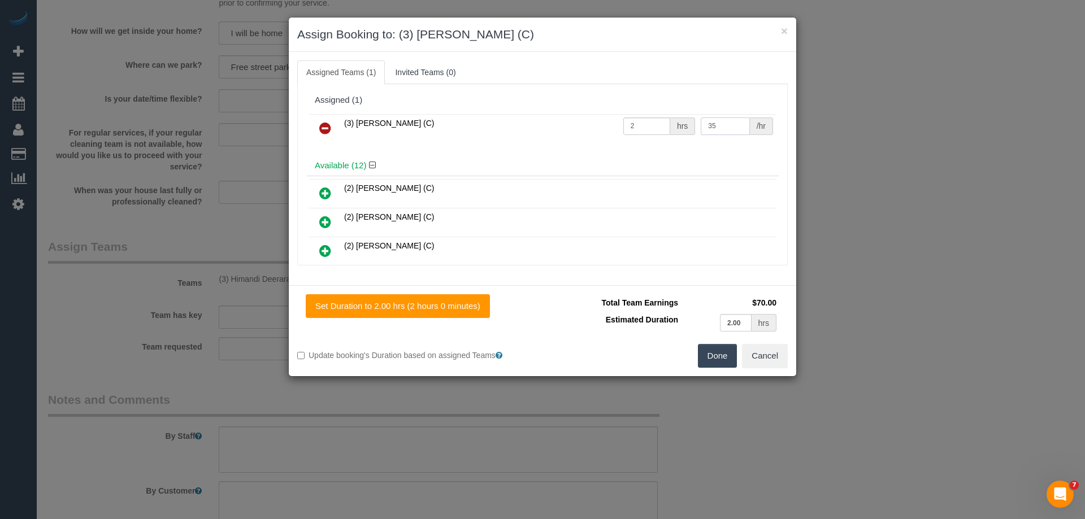
type input "35"
click at [717, 358] on button "Done" at bounding box center [718, 356] width 40 height 24
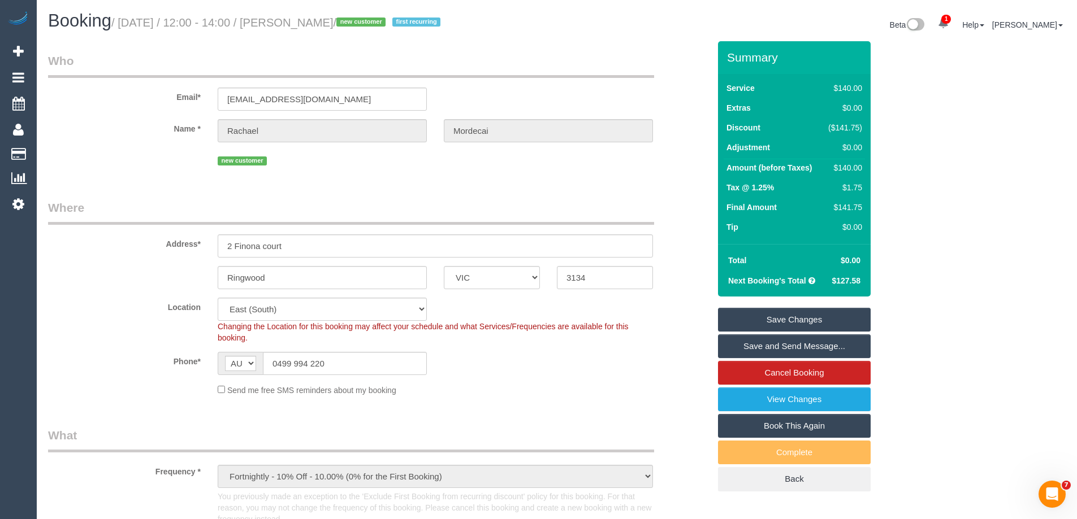
click at [756, 314] on link "Save Changes" at bounding box center [794, 320] width 153 height 24
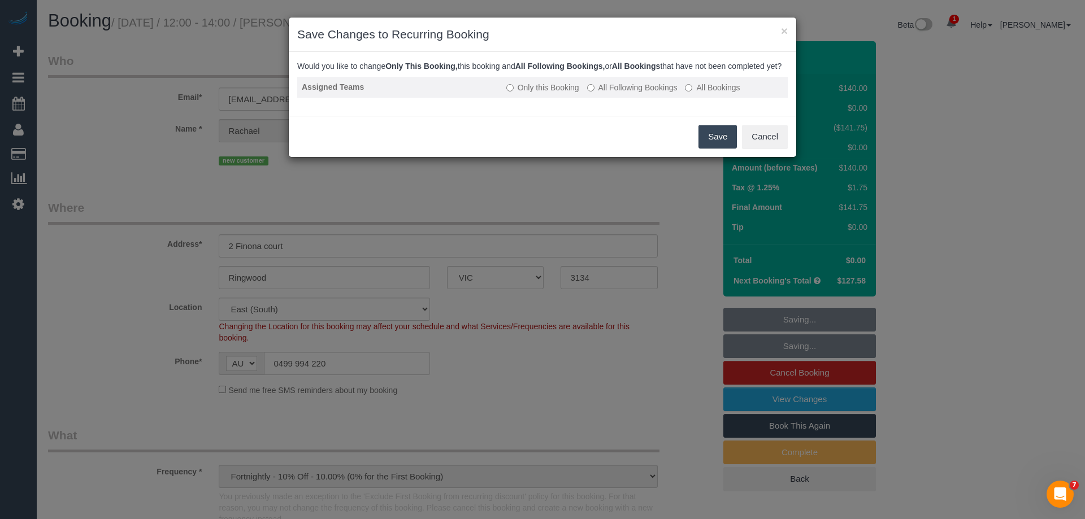
click at [610, 92] on td "Only this Booking All Following Bookings All Bookings" at bounding box center [645, 87] width 286 height 21
click at [606, 93] on label "All Following Bookings" at bounding box center [632, 87] width 90 height 11
click at [723, 149] on button "Save" at bounding box center [718, 137] width 38 height 24
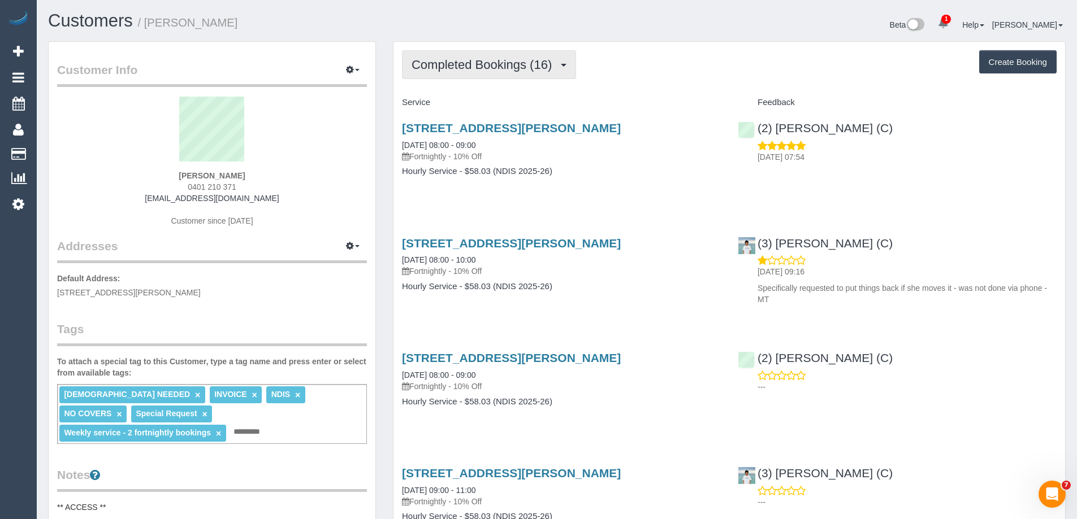
click at [520, 67] on span "Completed Bookings (16)" at bounding box center [484, 65] width 146 height 14
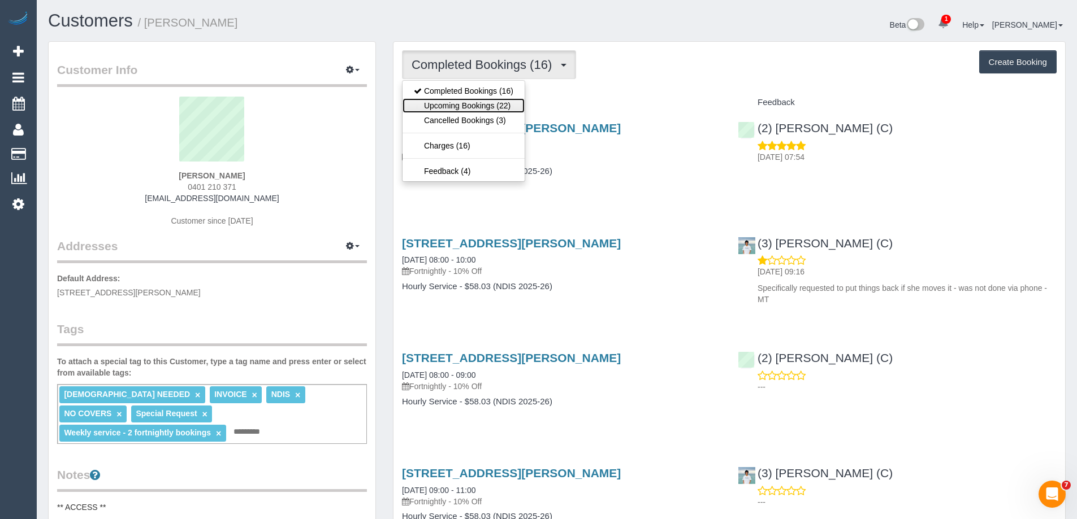
click at [510, 101] on link "Upcoming Bookings (22)" at bounding box center [463, 105] width 122 height 15
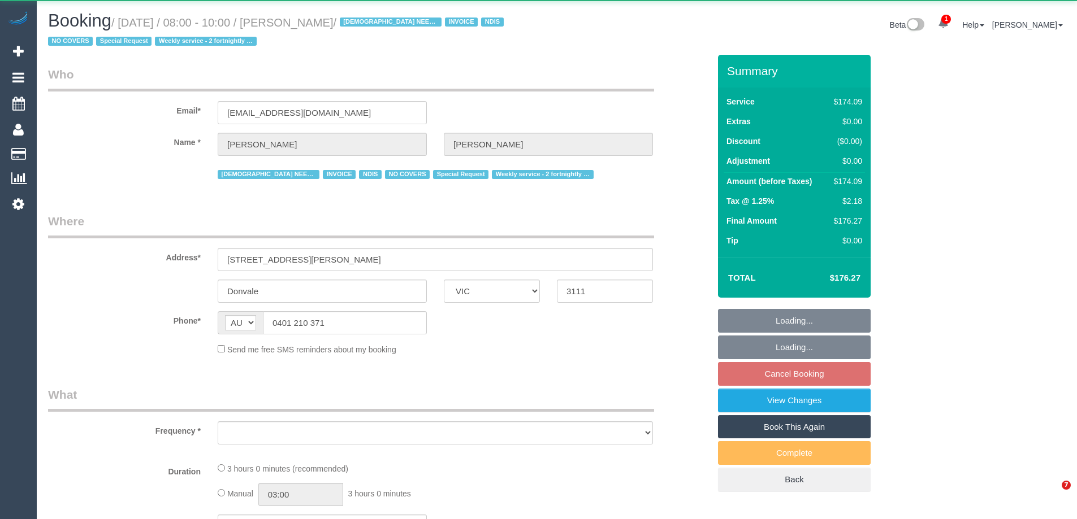
select select "VIC"
select select "object:565"
select select "180"
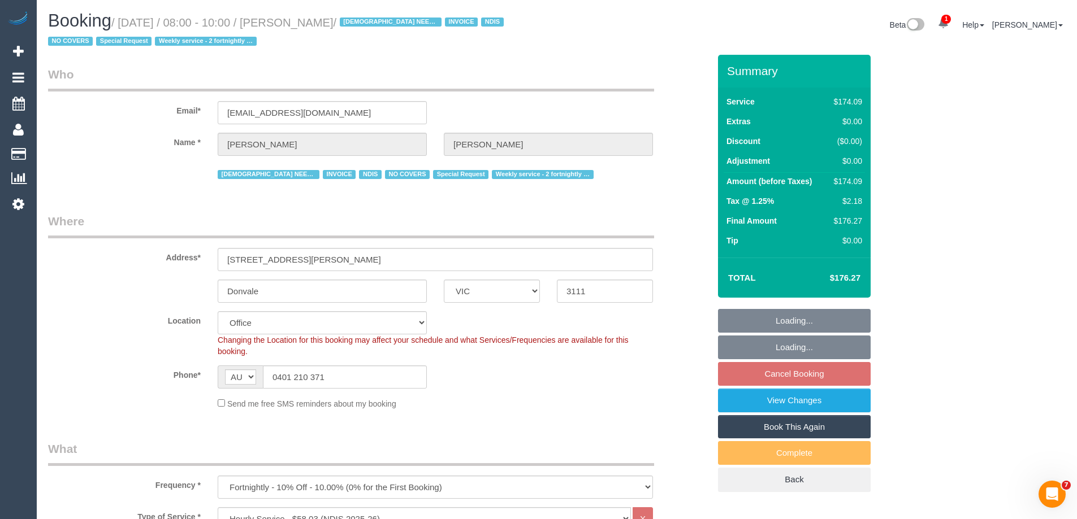
select select "object:777"
select select "number:28"
select select "number:14"
select select "number:19"
select select "number:25"
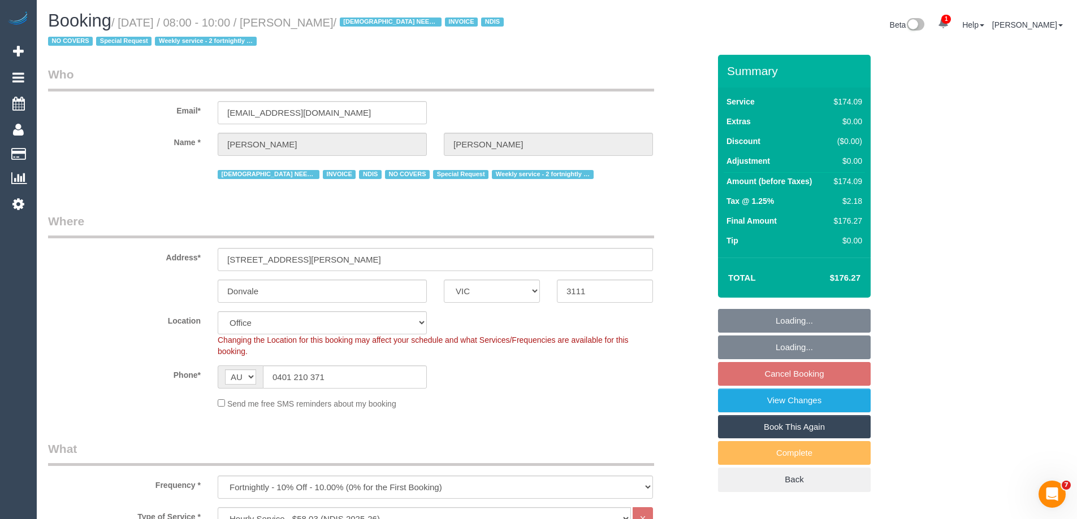
select select "number:35"
select select "number:11"
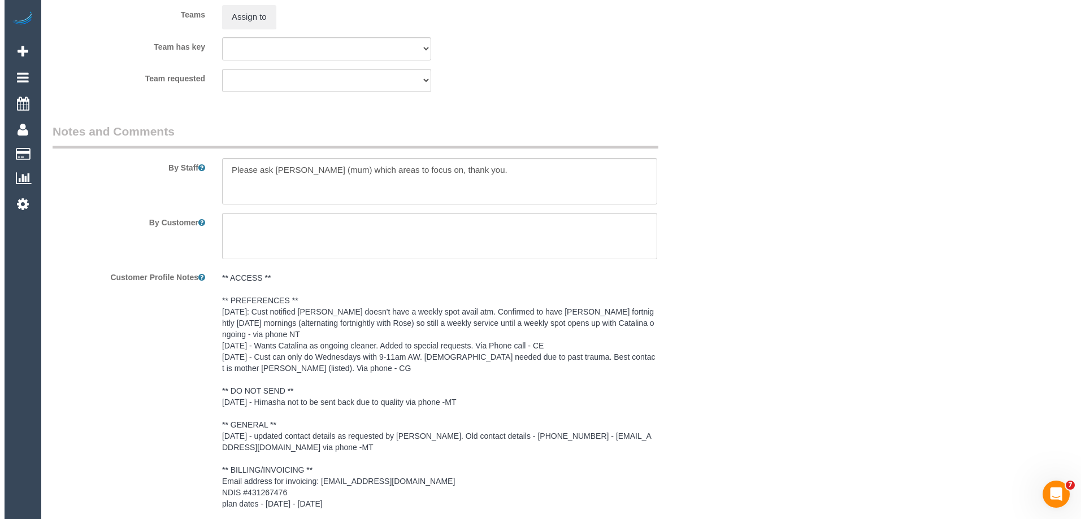
scroll to position [1465, 0]
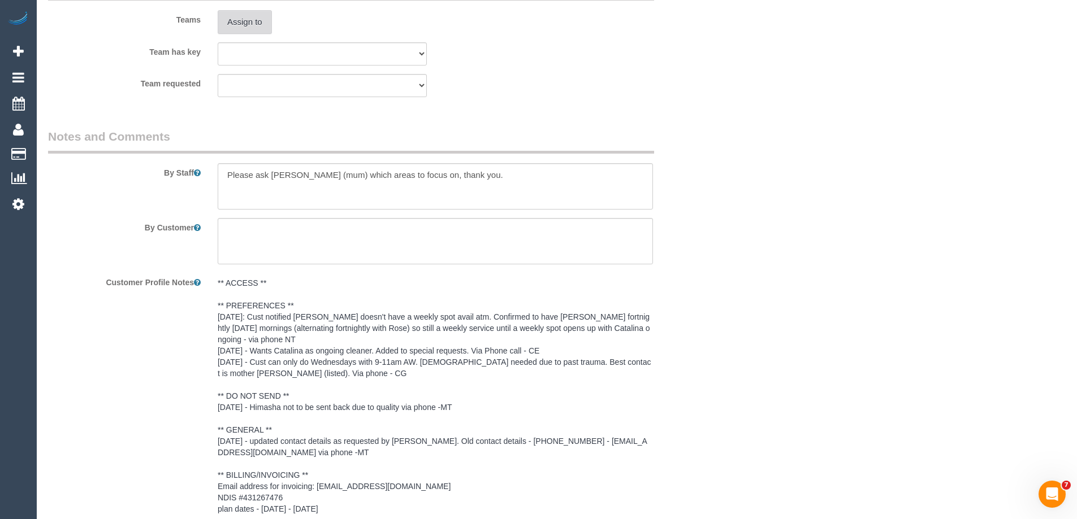
click at [244, 19] on button "Assign to" at bounding box center [245, 22] width 54 height 24
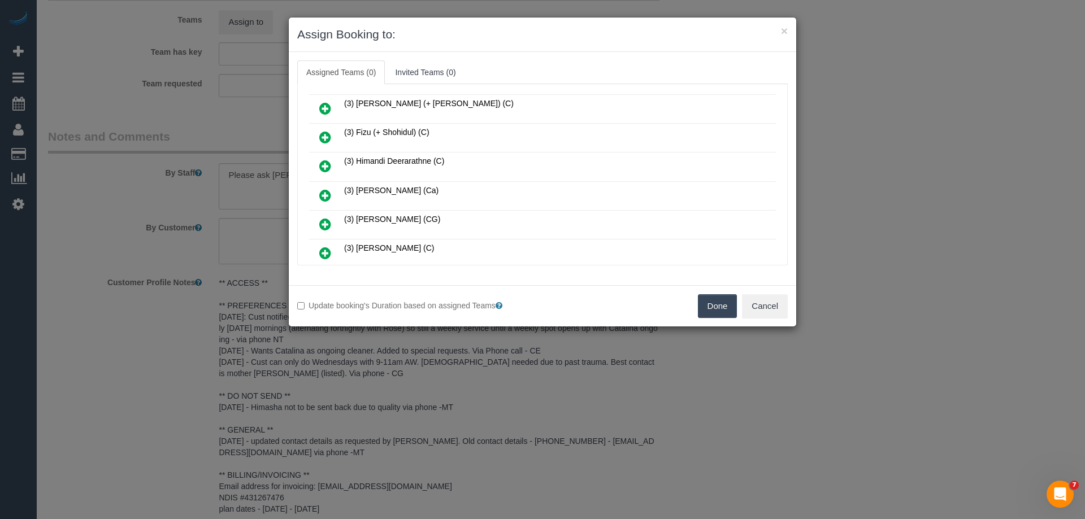
scroll to position [509, 0]
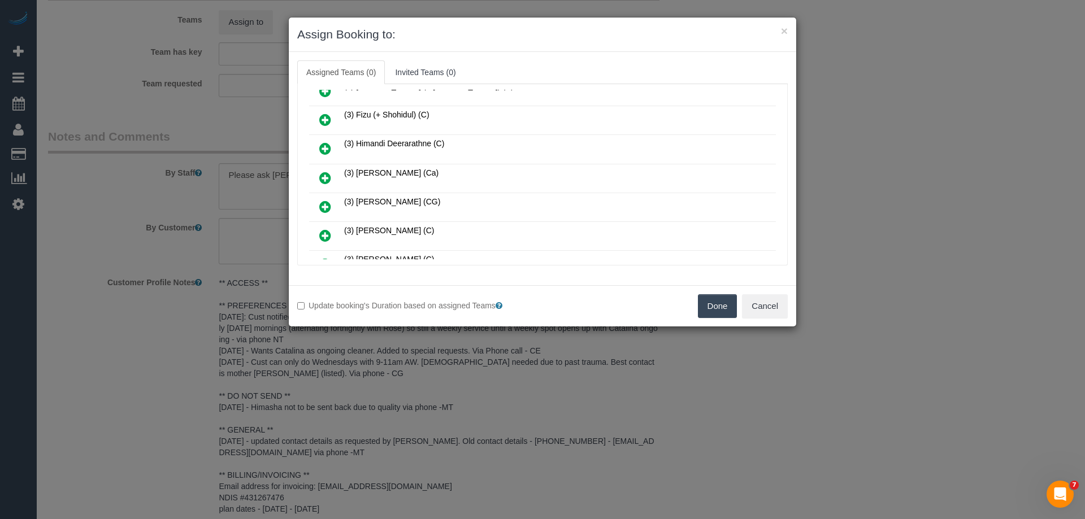
click at [321, 146] on icon at bounding box center [325, 149] width 12 height 14
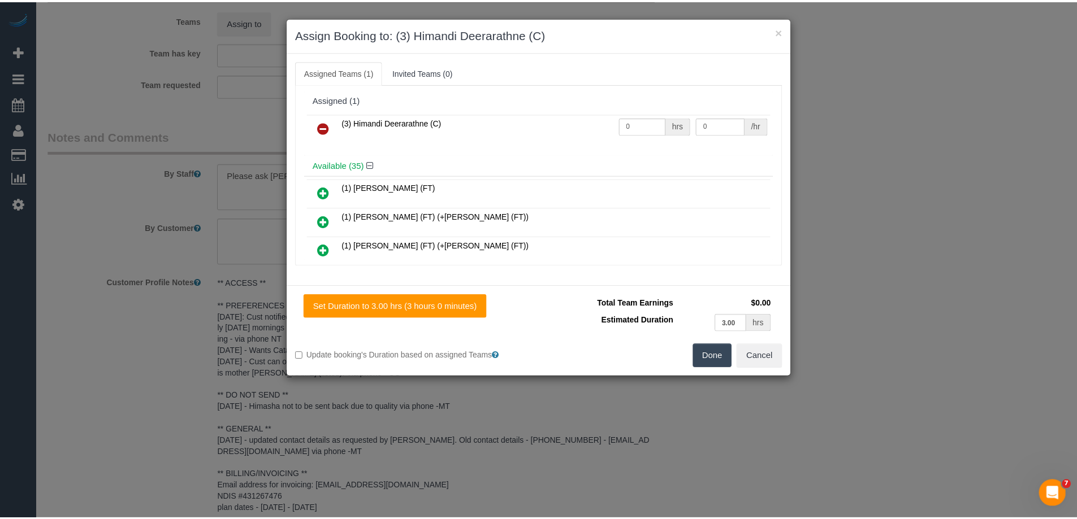
scroll to position [0, 0]
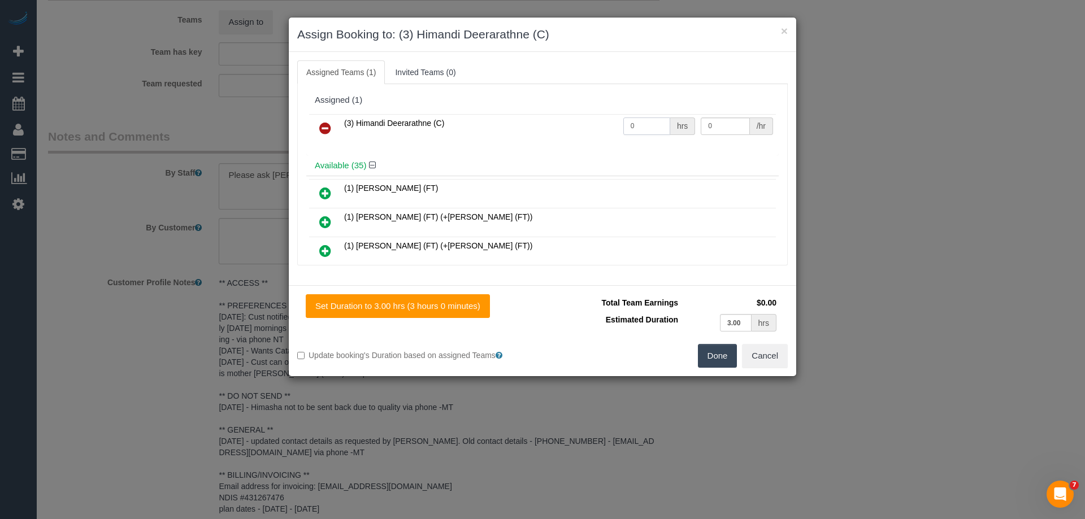
drag, startPoint x: 638, startPoint y: 123, endPoint x: 582, endPoint y: 123, distance: 56.5
click at [582, 123] on tr "(3) Himandi Deerarathne (C) 0 hrs 0 /hr" at bounding box center [542, 128] width 467 height 29
type input "3"
click at [661, 123] on tr "(3) Himandi Deerarathne (C) 3 hrs 0 /hr" at bounding box center [542, 128] width 467 height 29
type input "35"
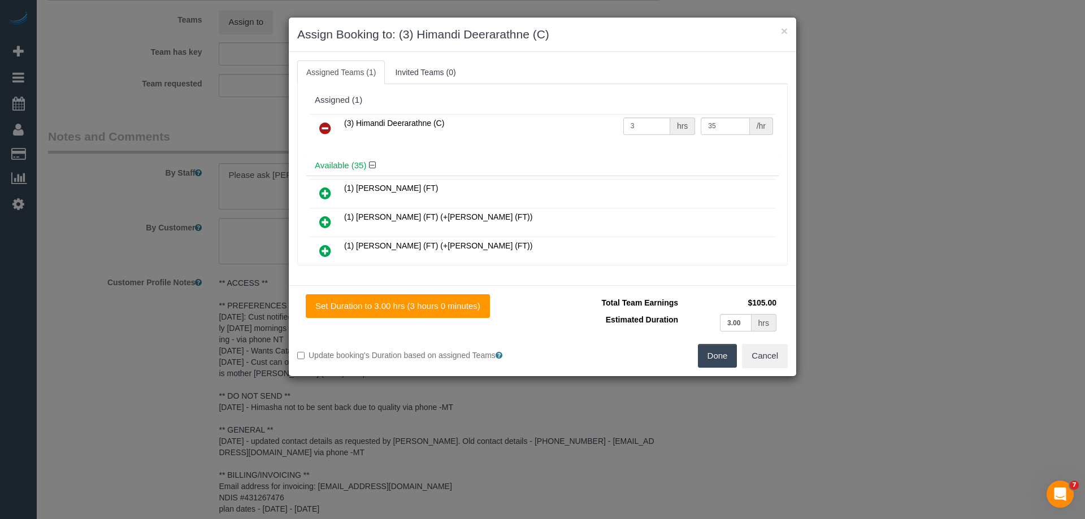
click at [723, 357] on button "Done" at bounding box center [718, 356] width 40 height 24
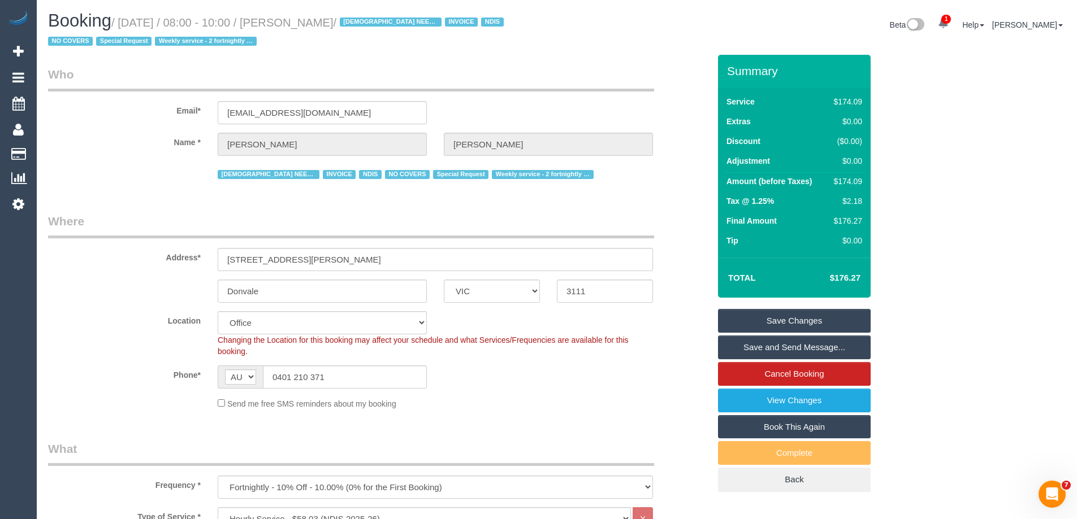
drag, startPoint x: 379, startPoint y: 25, endPoint x: 293, endPoint y: 18, distance: 86.2
click at [293, 18] on small "/ [DATE] / 08:00 - 10:00 / [PERSON_NAME] / [DEMOGRAPHIC_DATA] NEEDED INVOICE ND…" at bounding box center [277, 32] width 459 height 32
copy small "[PERSON_NAME]"
click at [745, 349] on link "Save and Send Message..." at bounding box center [794, 348] width 153 height 24
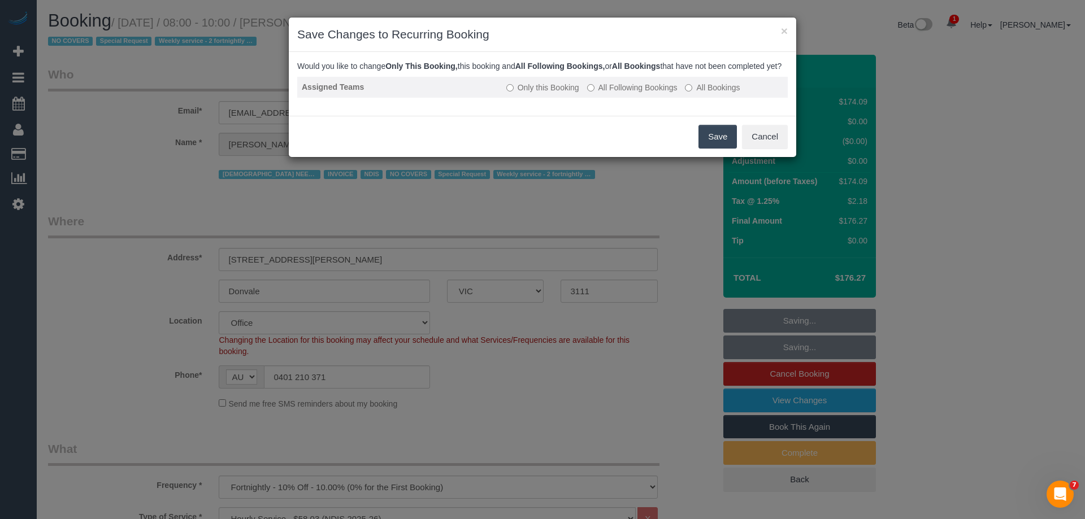
click at [647, 93] on label "All Following Bookings" at bounding box center [632, 87] width 90 height 11
click at [713, 149] on button "Save" at bounding box center [718, 137] width 38 height 24
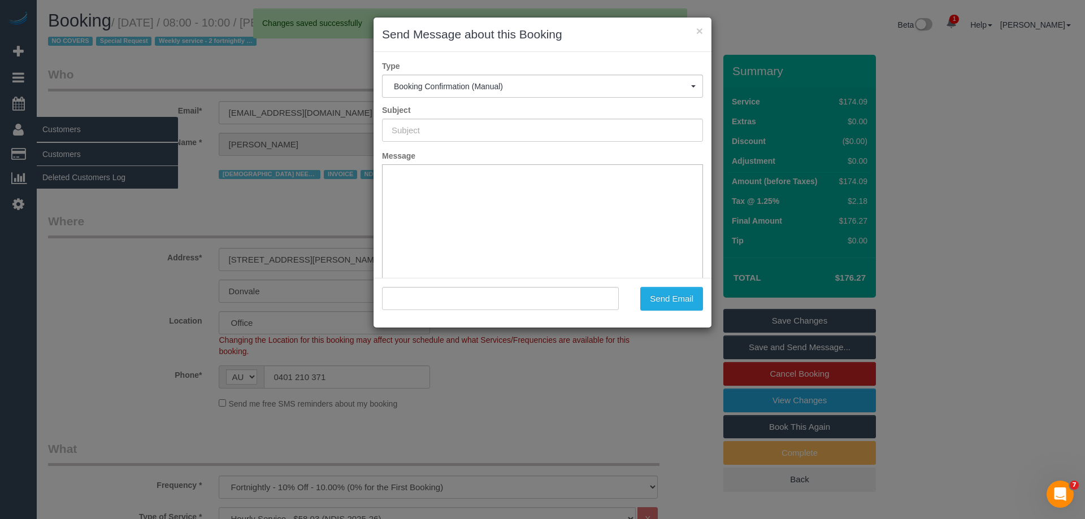
type input "Booking Confirmed"
type input ""Sarah Matthews" <saraheffy.matthews787@gmail.com>"
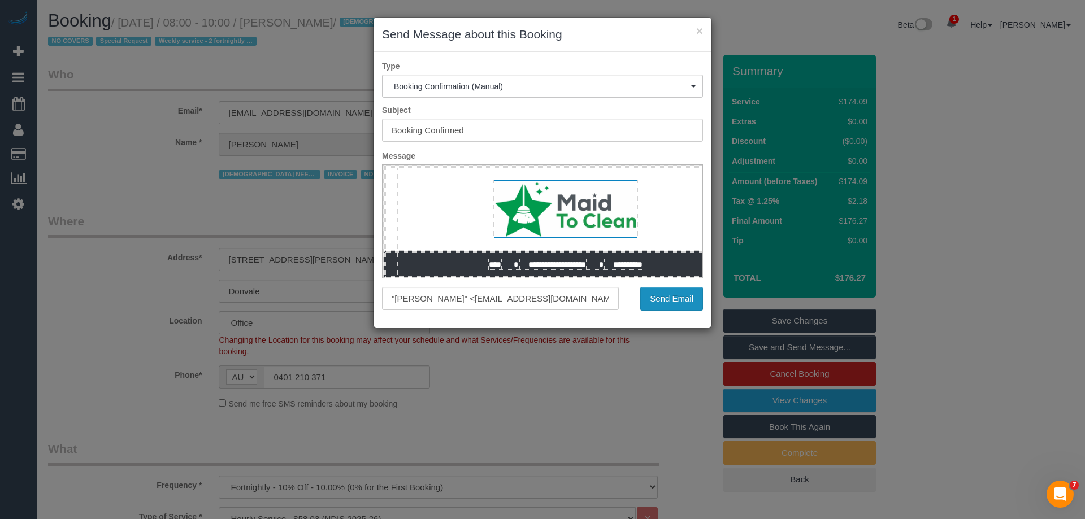
click at [648, 300] on button "Send Email" at bounding box center [671, 299] width 63 height 24
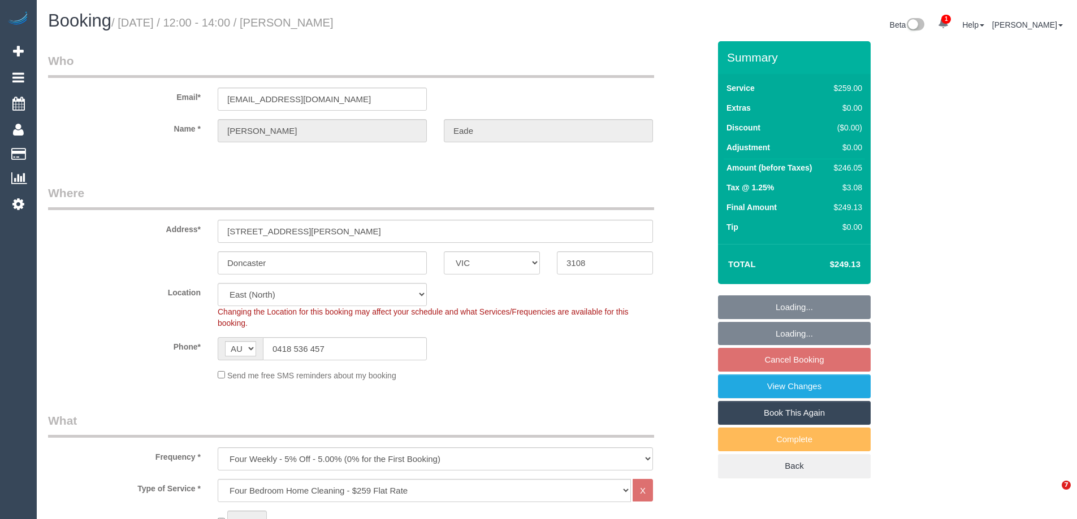
select select "VIC"
select select "string:stripe-pm_1QFMuQ2GScqysDRVZfGy2afx"
select select "number:28"
select select "number:14"
select select "number:19"
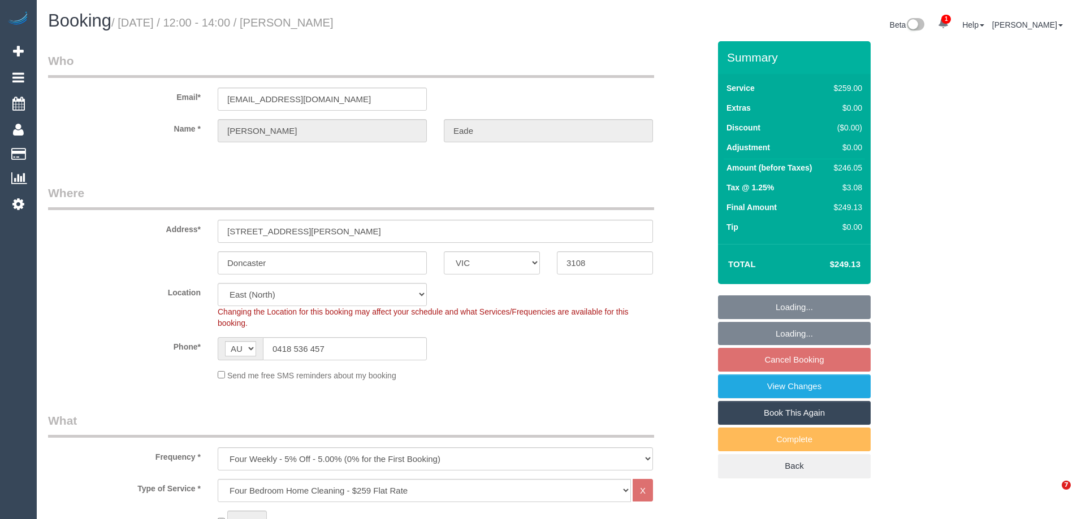
select select "number:22"
select select "number:33"
select select "number:12"
select select "object:821"
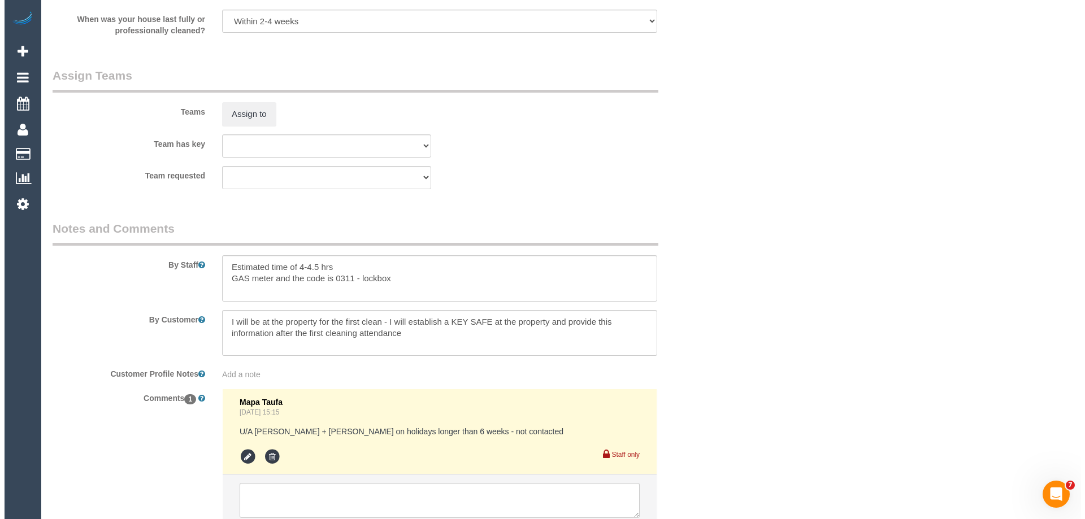
scroll to position [1752, 0]
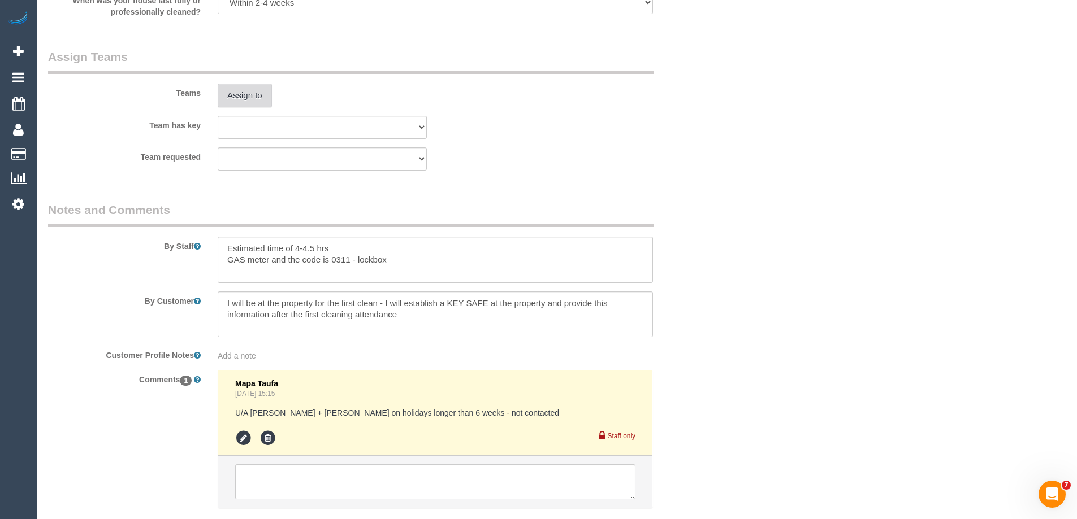
click at [240, 99] on button "Assign to" at bounding box center [245, 96] width 54 height 24
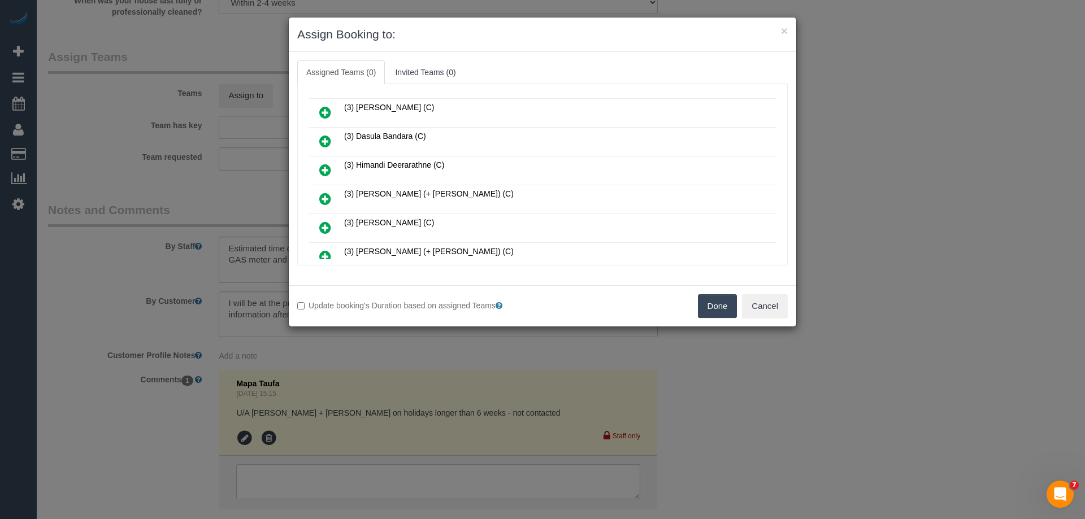
click at [322, 171] on icon at bounding box center [325, 170] width 12 height 14
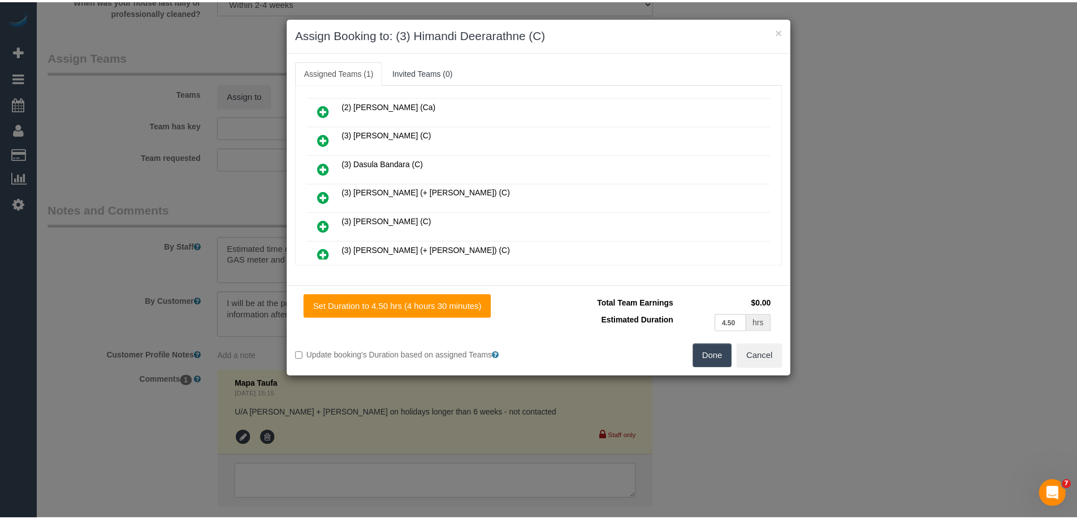
scroll to position [197, 0]
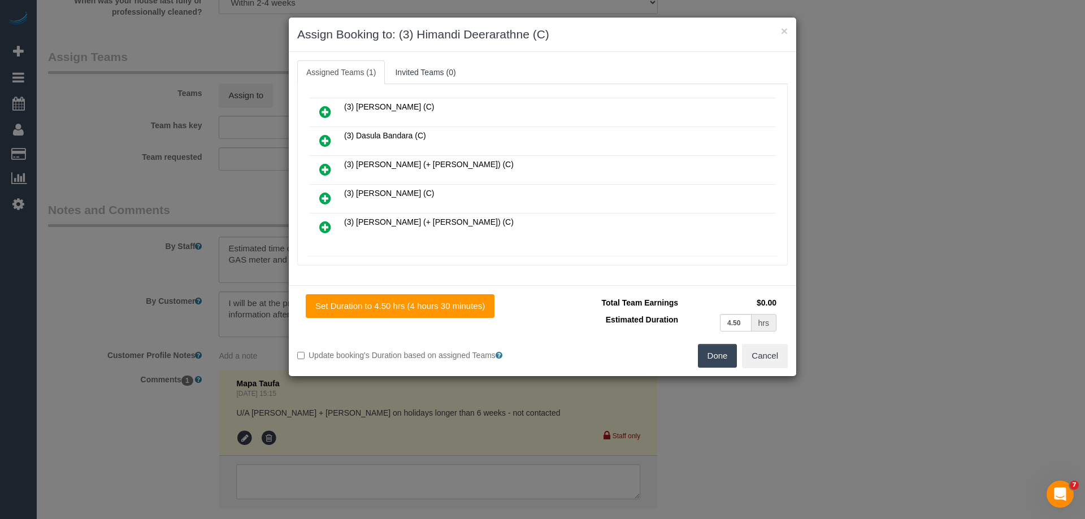
click at [712, 356] on button "Done" at bounding box center [718, 356] width 40 height 24
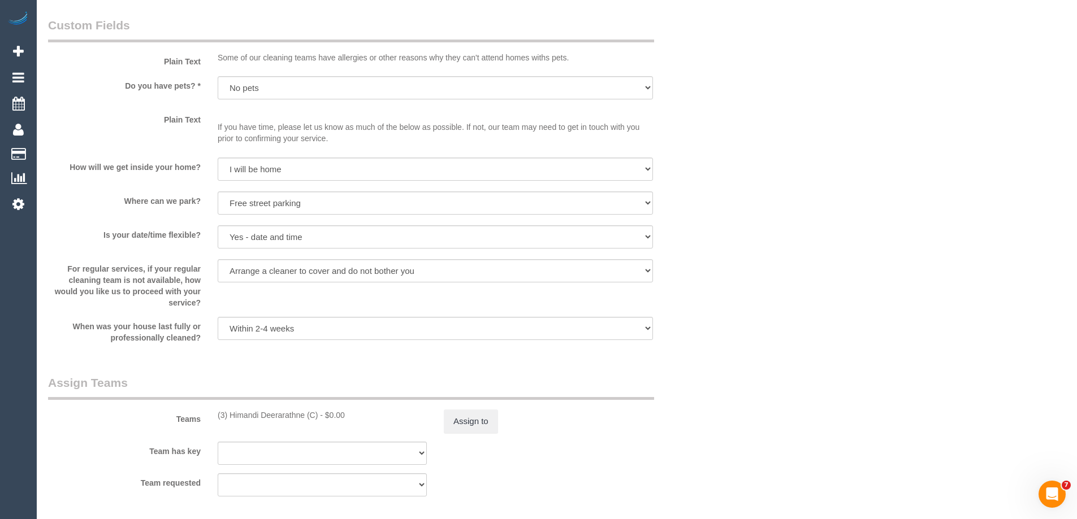
scroll to position [1582, 0]
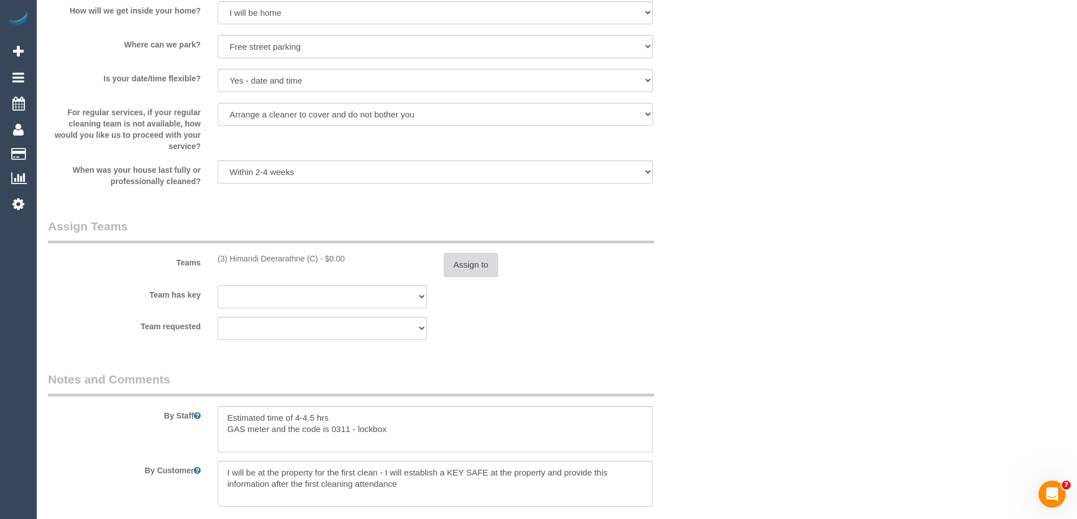
click at [463, 275] on button "Assign to" at bounding box center [471, 265] width 54 height 24
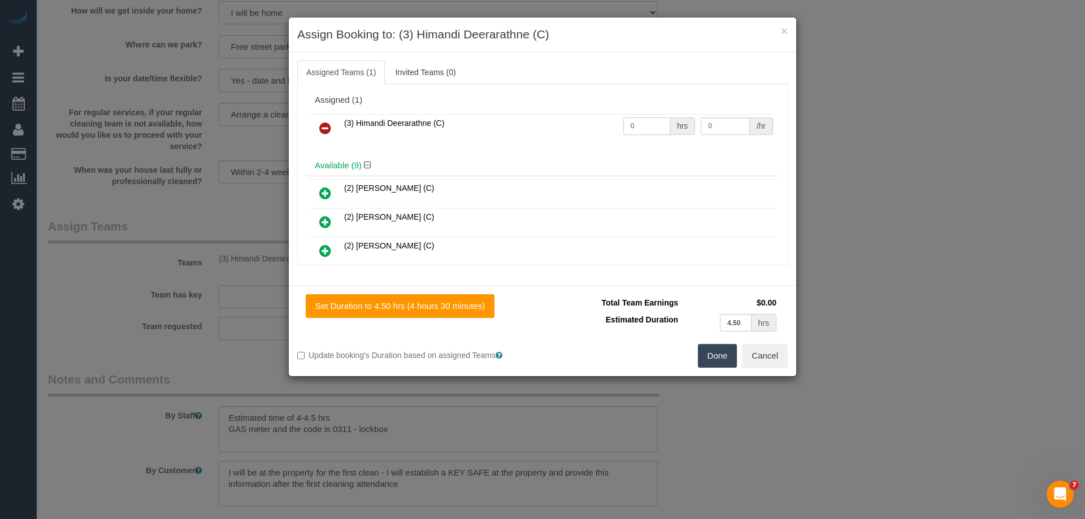
drag, startPoint x: 641, startPoint y: 128, endPoint x: 579, endPoint y: 125, distance: 62.2
click at [599, 128] on tr "(3) Himandi Deerarathne (C) 0 hrs 0 /hr" at bounding box center [542, 128] width 467 height 29
type input "1"
drag, startPoint x: 696, startPoint y: 123, endPoint x: 635, endPoint y: 122, distance: 61.6
click at [635, 123] on tr "(3) Himandi Deerarathne (C) 1 hrs 0 /hr" at bounding box center [542, 128] width 467 height 29
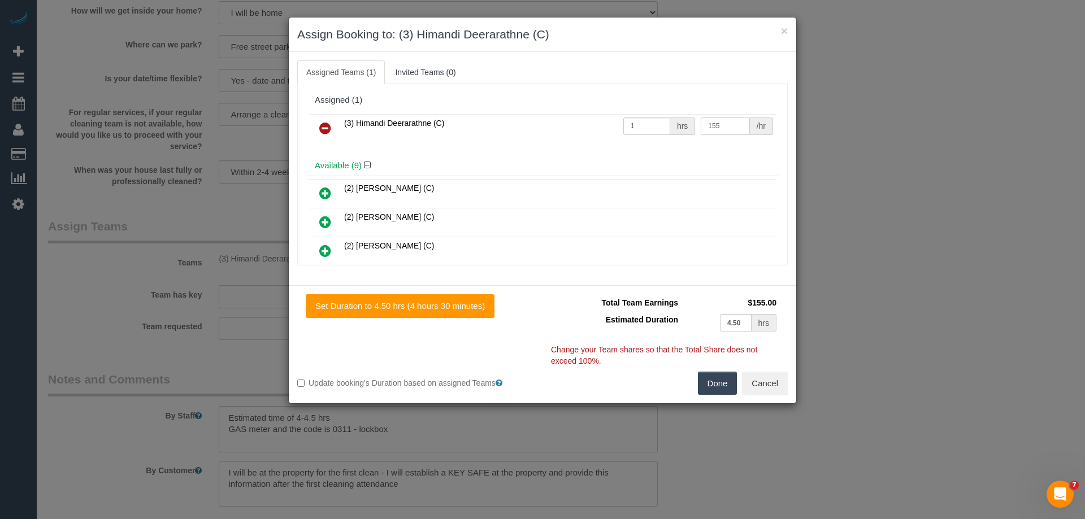
type input "155"
drag, startPoint x: 713, startPoint y: 385, endPoint x: 719, endPoint y: 380, distance: 8.0
click at [713, 385] on button "Done" at bounding box center [718, 384] width 40 height 24
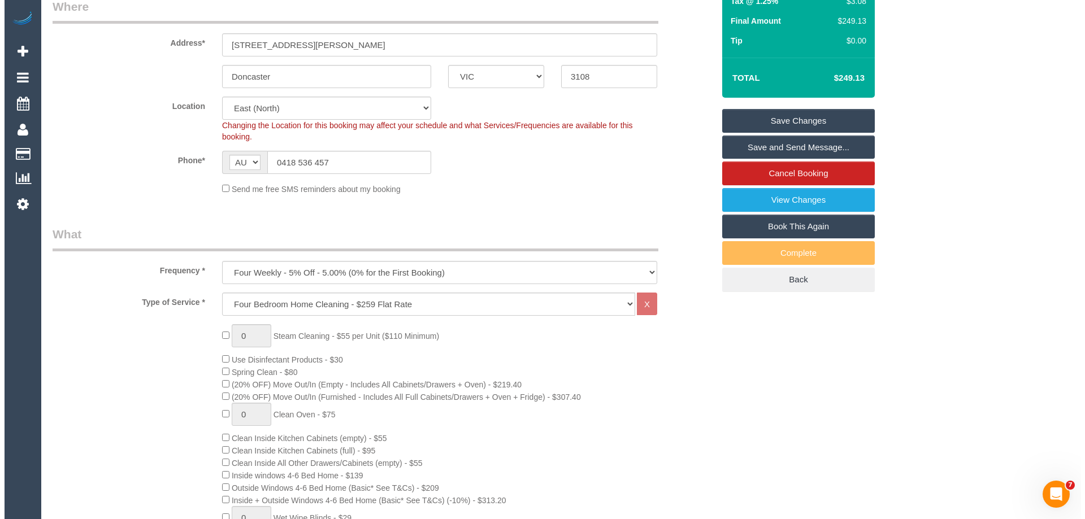
scroll to position [0, 0]
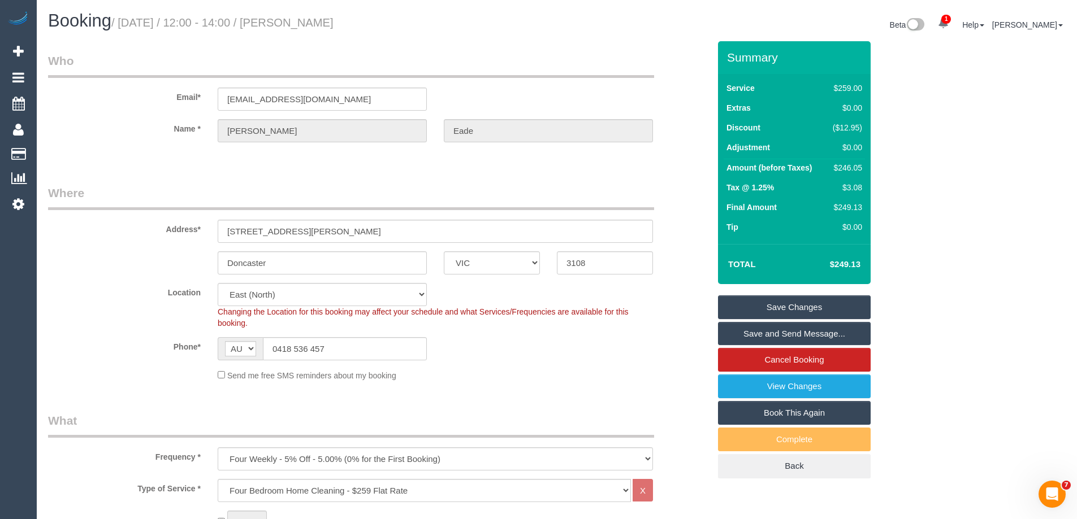
drag, startPoint x: 385, startPoint y: 18, endPoint x: 300, endPoint y: 22, distance: 86.0
click at [300, 22] on h1 "Booking / October 15, 2025 / 12:00 - 14:00 / Alan Eade" at bounding box center [298, 20] width 500 height 19
copy small "Alan Eade"
click at [745, 310] on link "Save Changes" at bounding box center [794, 308] width 153 height 24
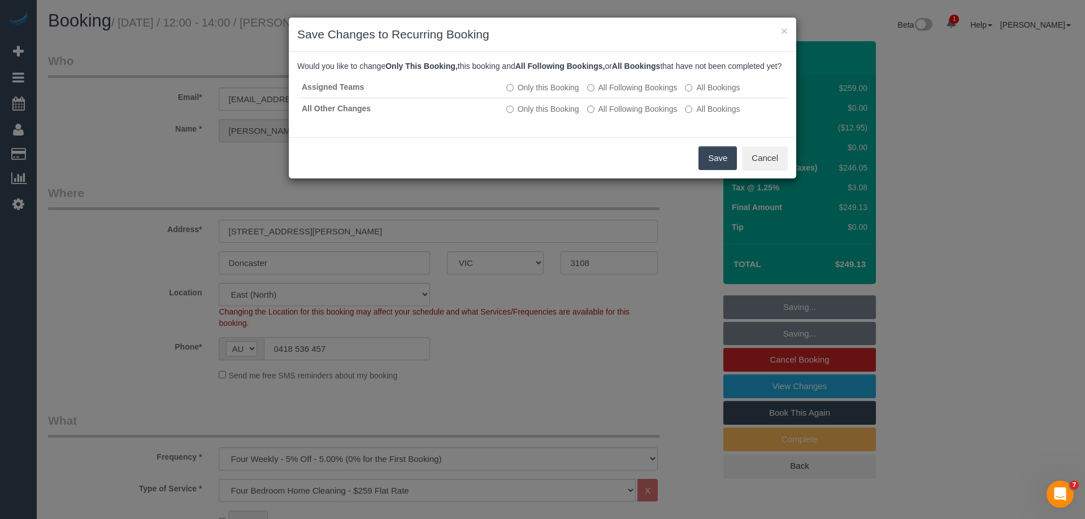
click at [709, 169] on button "Save" at bounding box center [718, 158] width 38 height 24
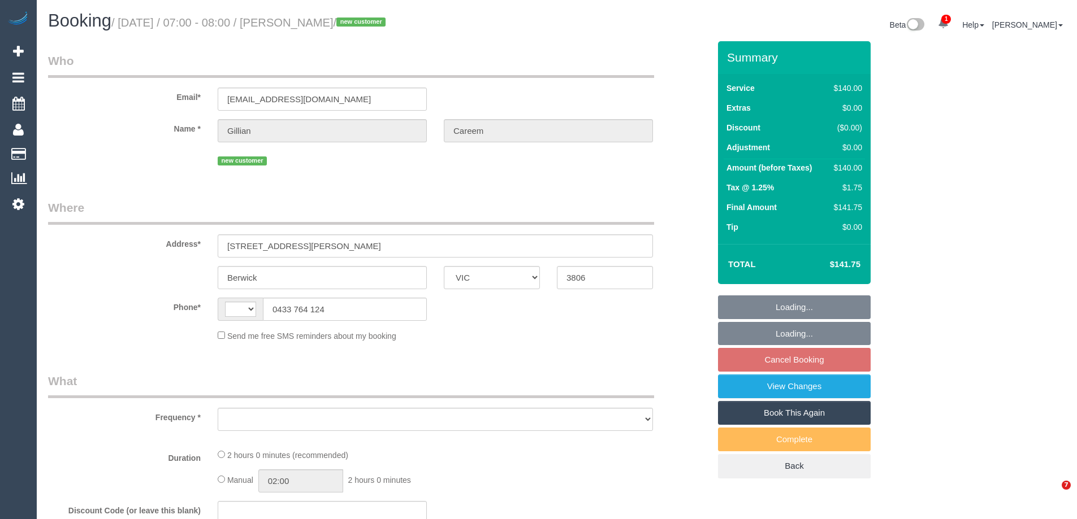
select select "VIC"
select select "string:stripe-pm_1SFOgk2GScqysDRVhNLBTd0U"
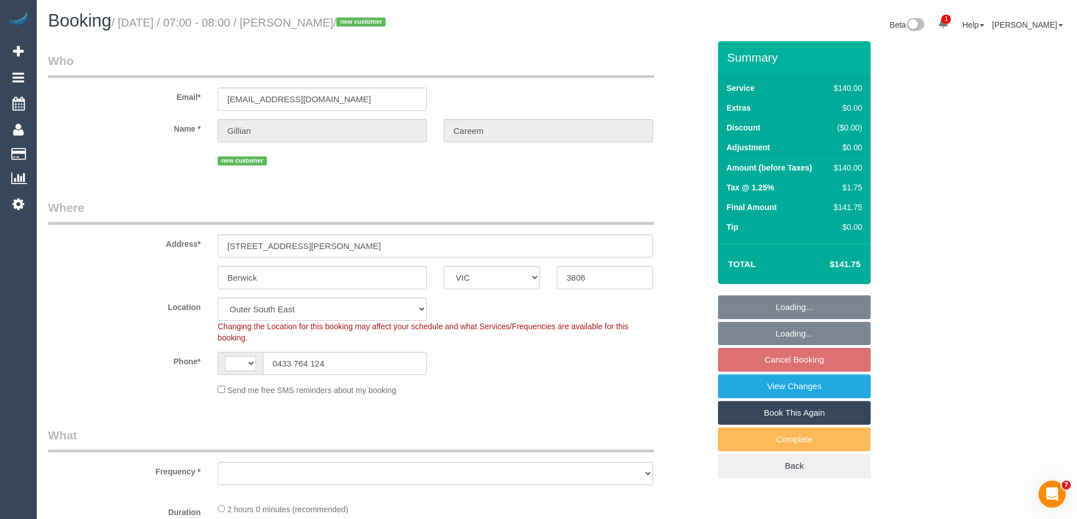
select select "string:AU"
select select "object:568"
select select "number:28"
select select "number:14"
select select "number:19"
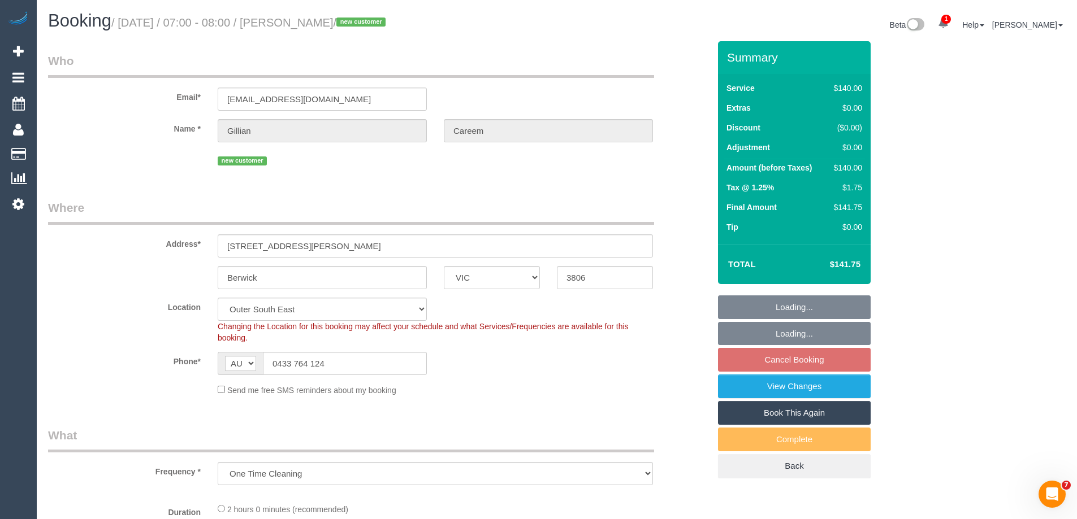
select select "number:24"
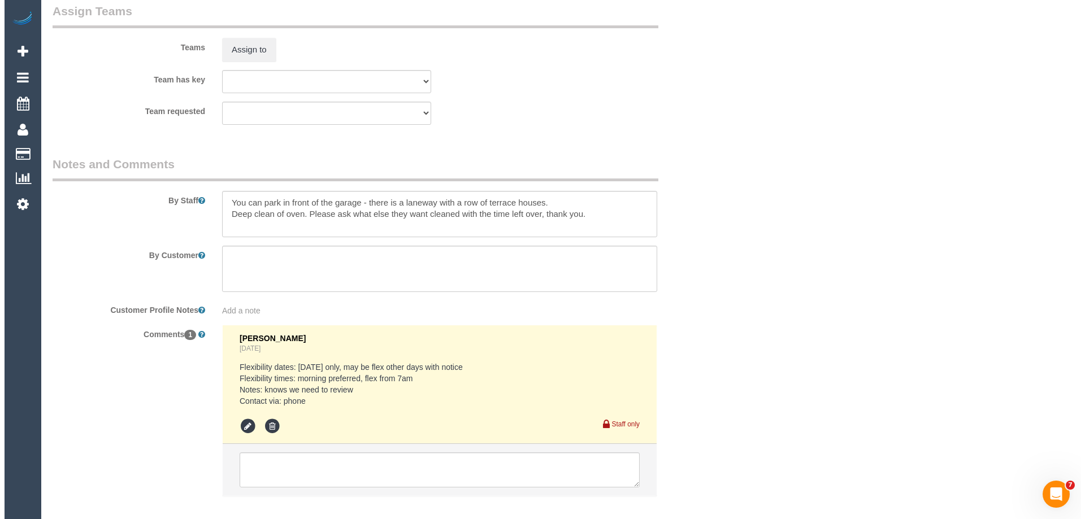
scroll to position [1752, 0]
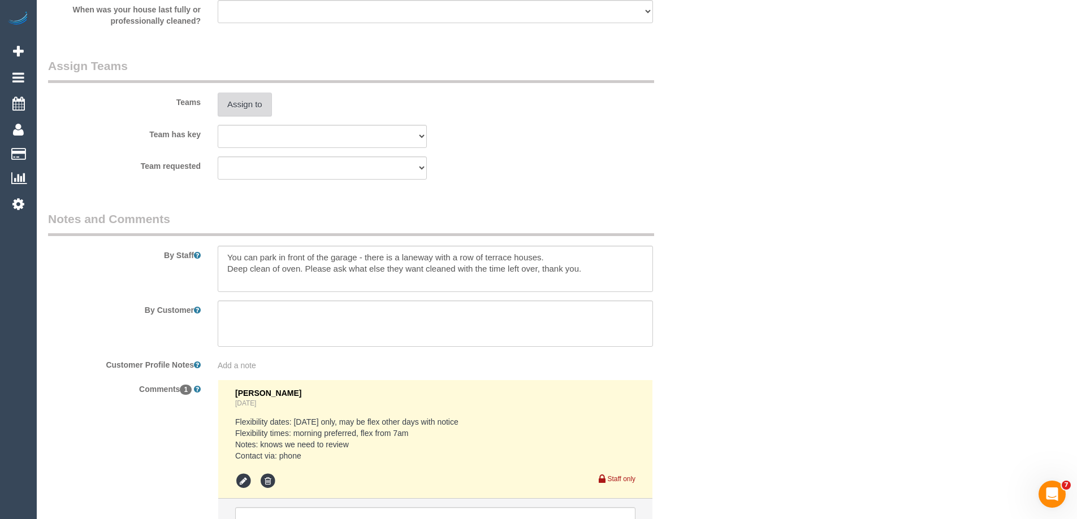
click at [254, 102] on button "Assign to" at bounding box center [245, 105] width 54 height 24
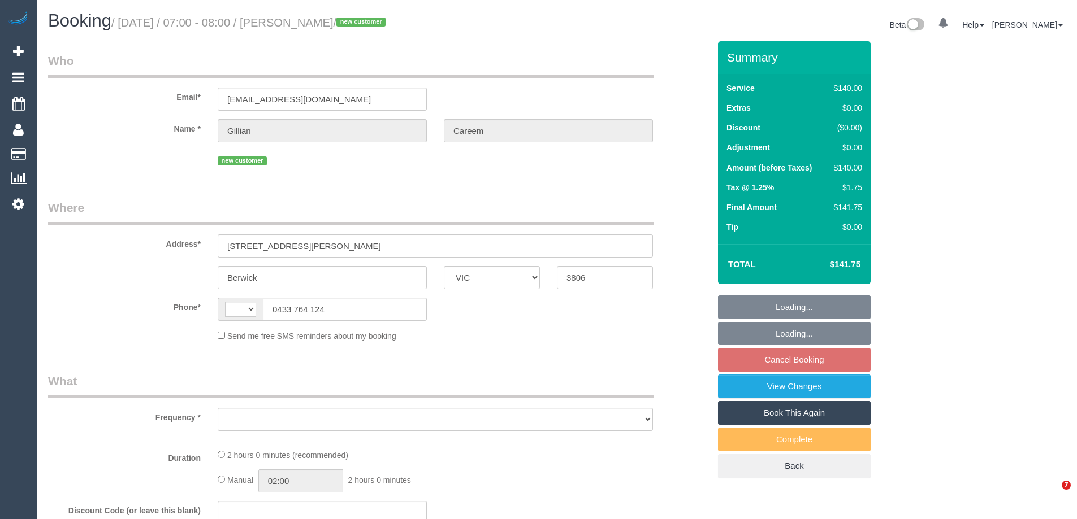
select select "VIC"
select select "string:stripe-pm_1SFOgk2GScqysDRVhNLBTd0U"
select select "string:AU"
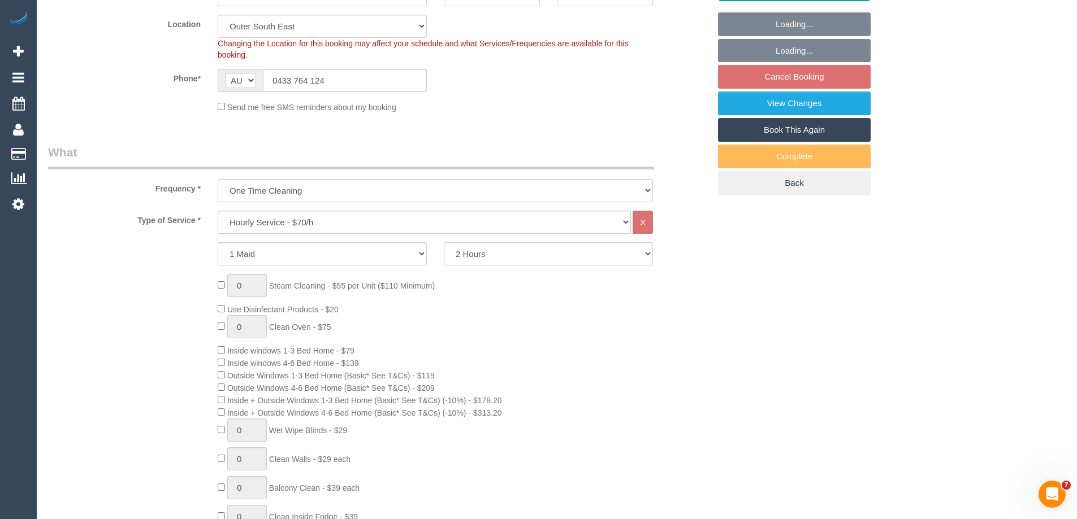
select select "object:1084"
select select "number:28"
select select "number:14"
select select "number:19"
select select "number:24"
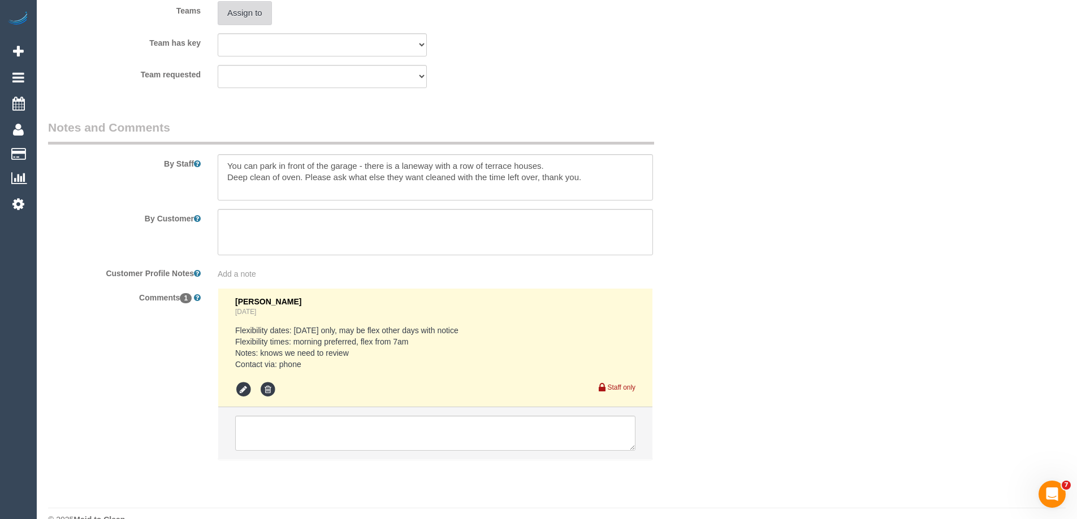
scroll to position [1809, 0]
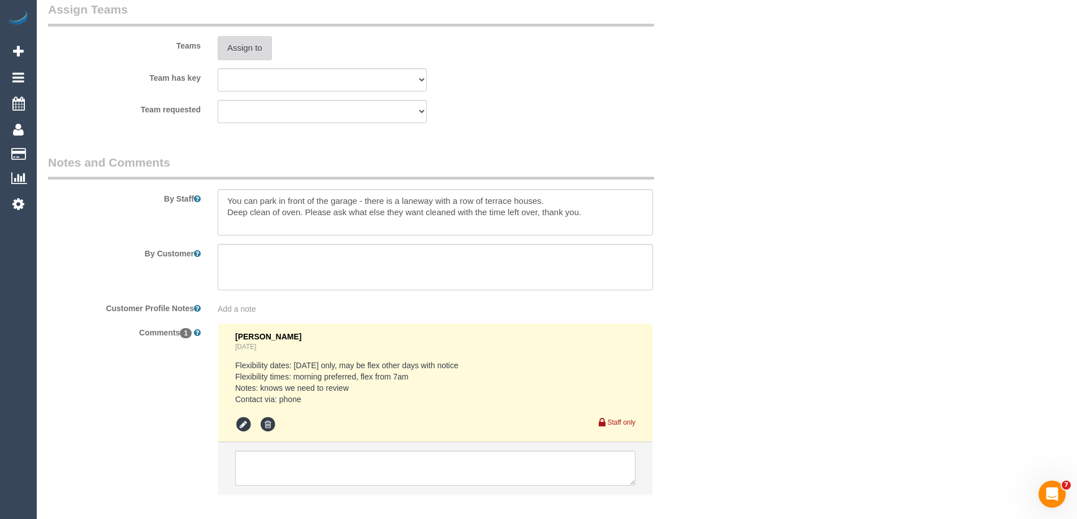
click at [246, 50] on button "Assign to" at bounding box center [245, 48] width 54 height 24
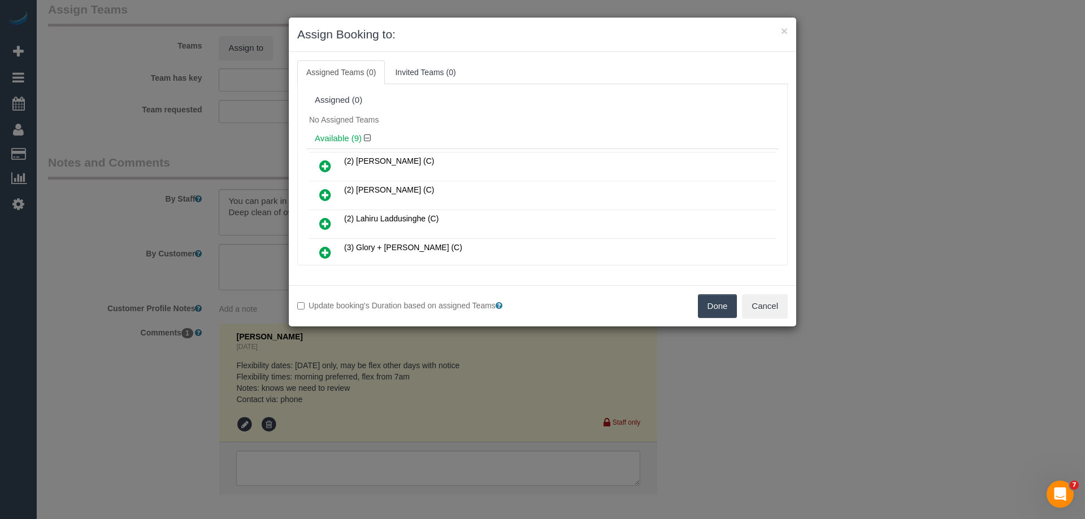
click at [330, 222] on icon at bounding box center [325, 224] width 12 height 14
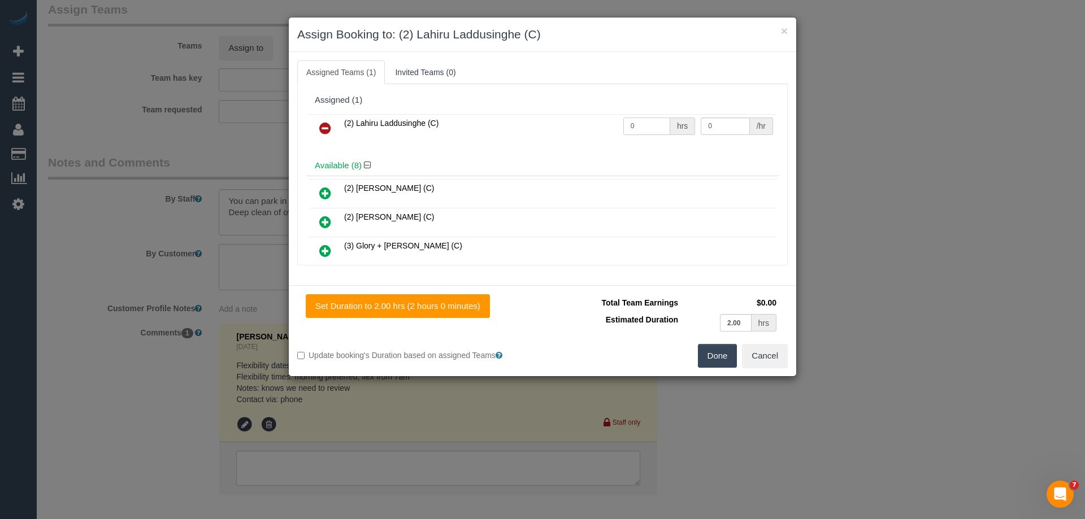
drag, startPoint x: 643, startPoint y: 132, endPoint x: 507, endPoint y: 124, distance: 135.9
click at [507, 124] on tr "(2) Lahiru Laddusinghe (C) 0 hrs 0 /hr" at bounding box center [542, 128] width 467 height 29
type input "2"
drag, startPoint x: 736, startPoint y: 123, endPoint x: 659, endPoint y: 124, distance: 77.4
click at [659, 124] on tr "(2) Lahiru Laddusinghe (C) 2 hrs 0 /hr" at bounding box center [542, 128] width 467 height 29
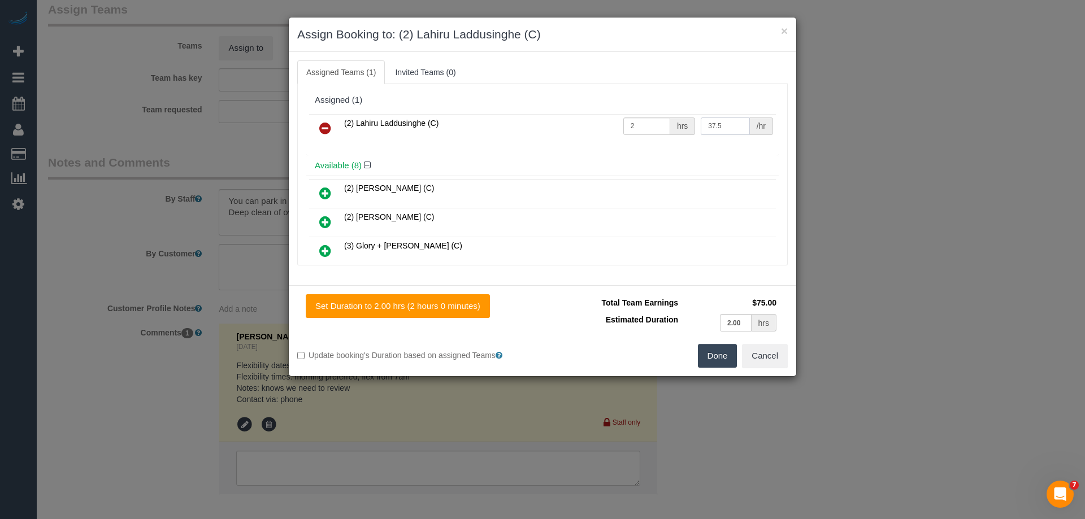
type input "37.5"
click at [714, 352] on button "Done" at bounding box center [718, 356] width 40 height 24
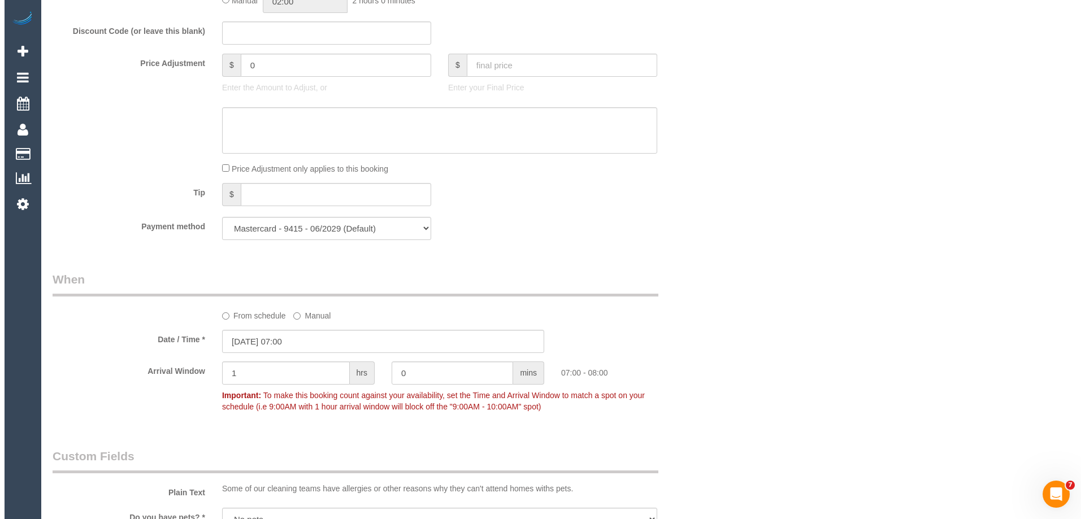
scroll to position [0, 0]
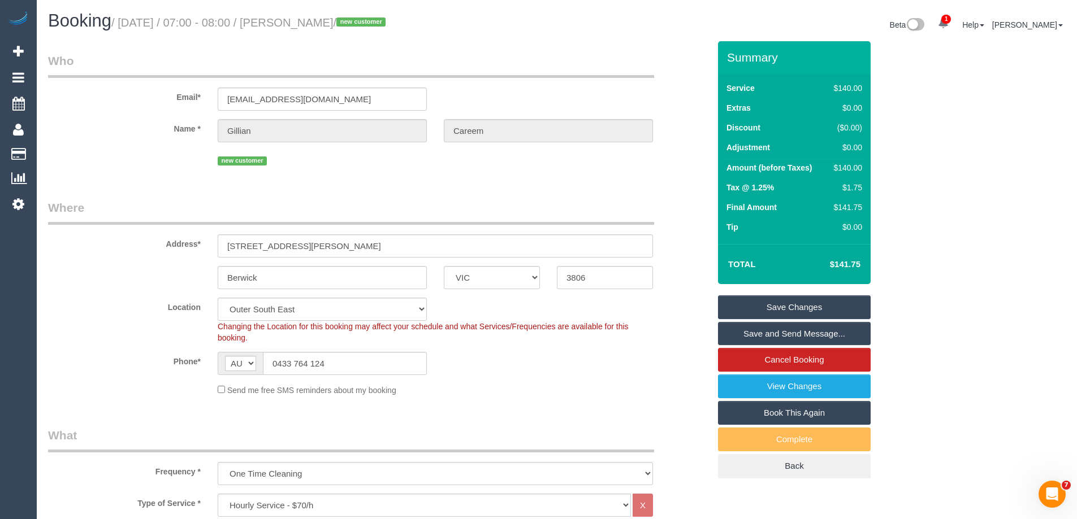
drag, startPoint x: 371, startPoint y: 24, endPoint x: 300, endPoint y: 18, distance: 71.5
click at [300, 18] on small "/ October 15, 2025 / 07:00 - 08:00 / Gillian Careem / new customer" at bounding box center [250, 22] width 278 height 12
copy small "Gillian Careem"
click at [740, 331] on link "Save and Send Message..." at bounding box center [794, 334] width 153 height 24
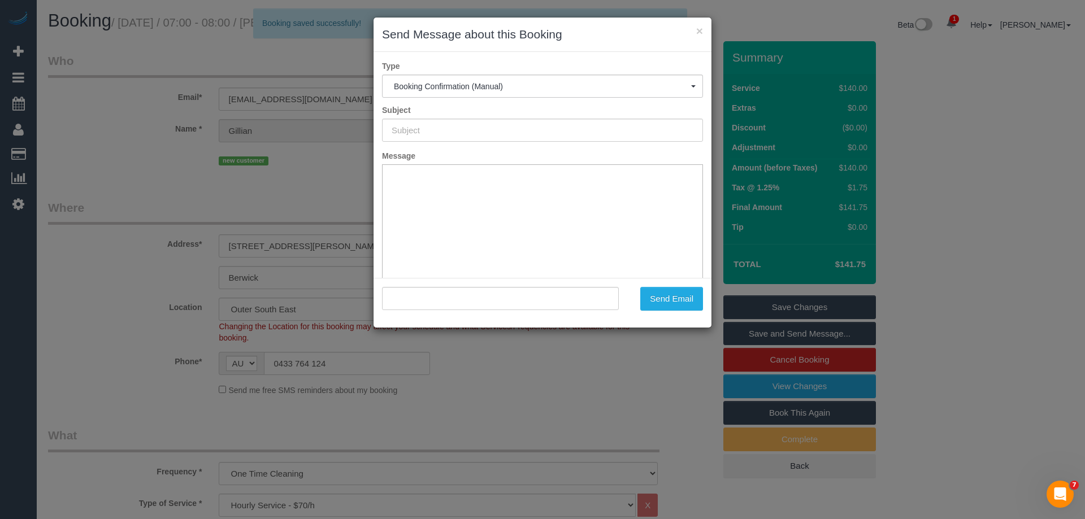
type input "Booking Confirmed"
type input ""Gillian Careem" <gillianc1412@gmail.com>"
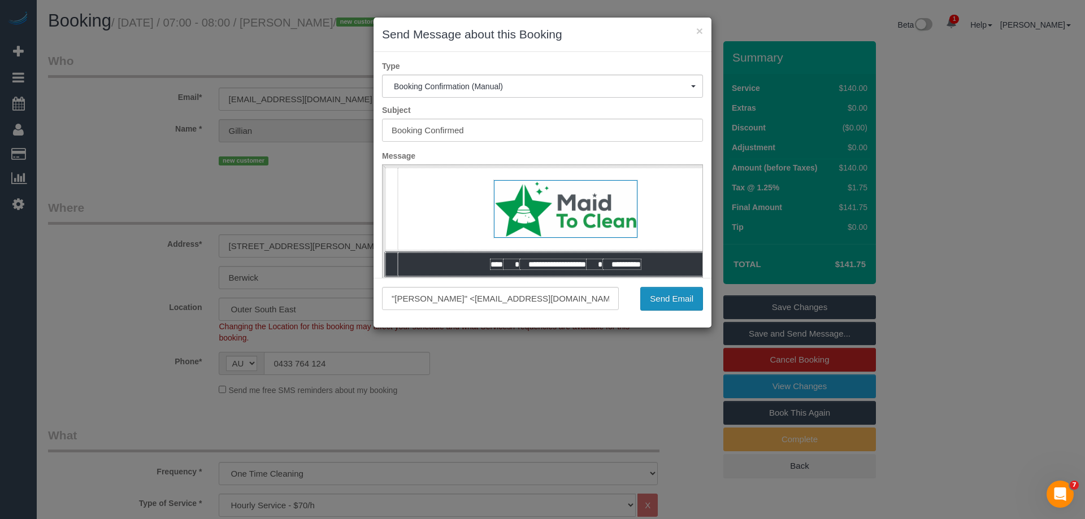
click at [661, 290] on button "Send Email" at bounding box center [671, 299] width 63 height 24
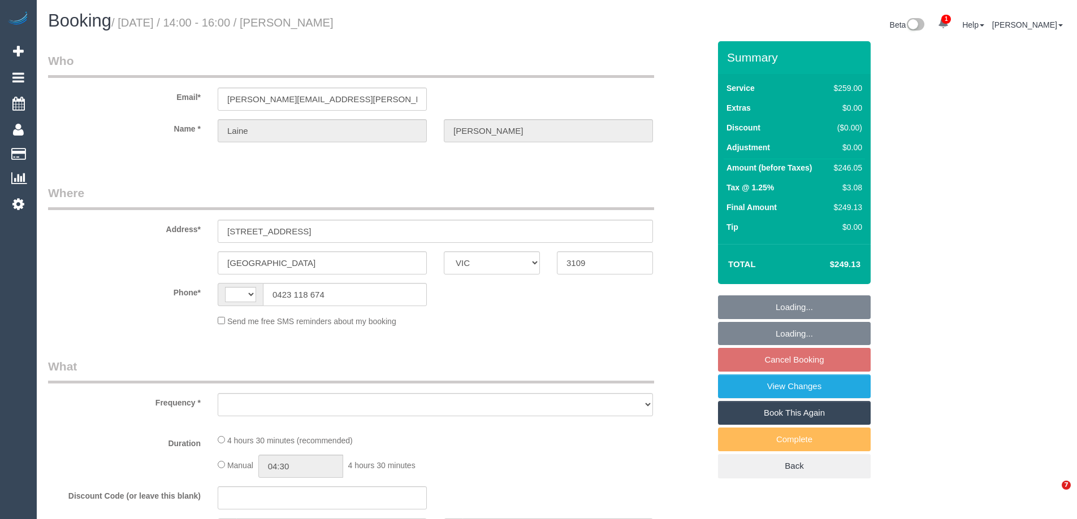
select select "VIC"
select select "string:AU"
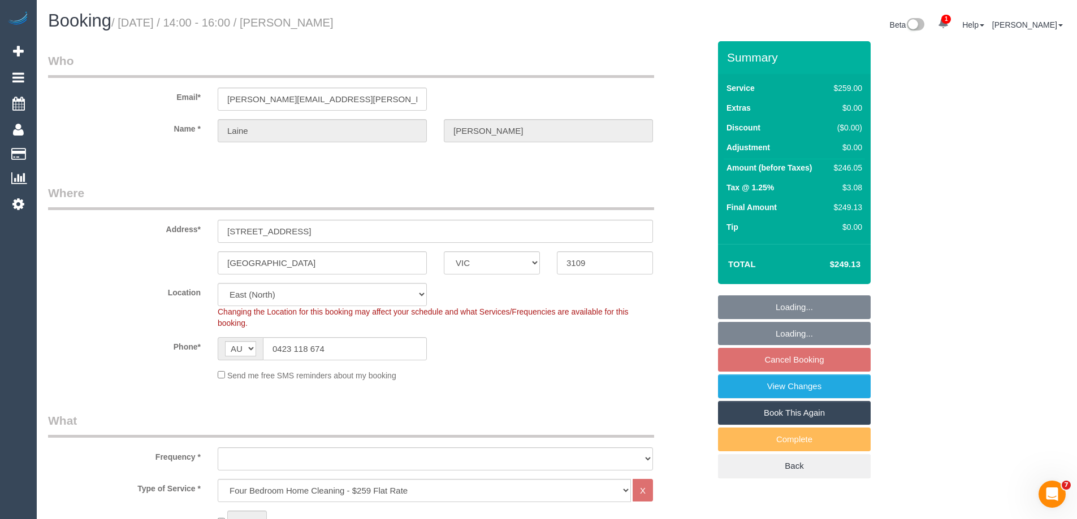
select select "object:635"
select select "string:stripe-pm_1RmlFF2GScqysDRVxRnBCtqt"
select select "object:640"
select select "number:28"
select select "number:14"
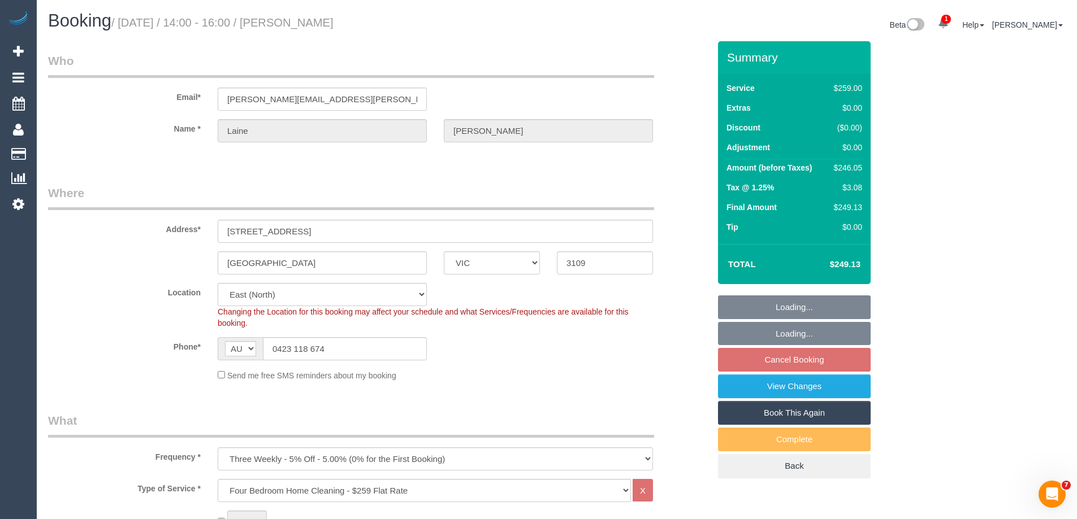
select select "number:19"
select select "number:36"
select select "number:34"
select select "number:11"
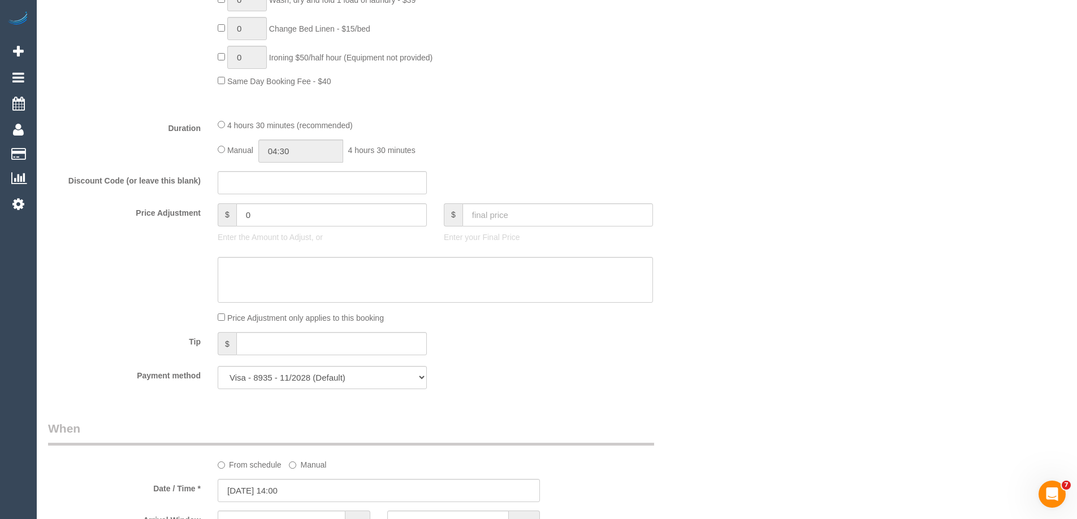
scroll to position [848, 0]
click at [305, 146] on input "04:30" at bounding box center [300, 148] width 85 height 23
type input "02:00"
click at [292, 175] on li "02:00" at bounding box center [288, 177] width 50 height 15
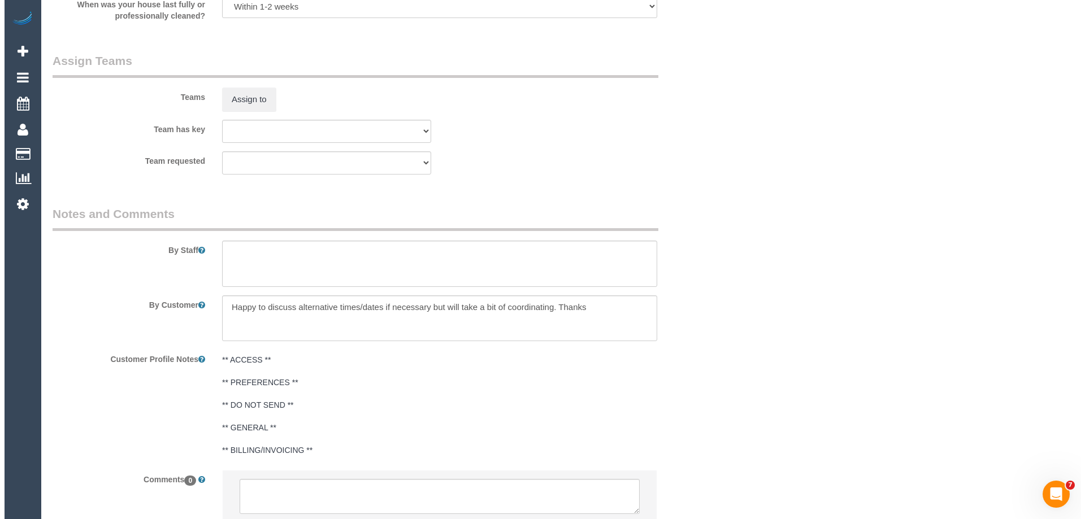
scroll to position [1752, 0]
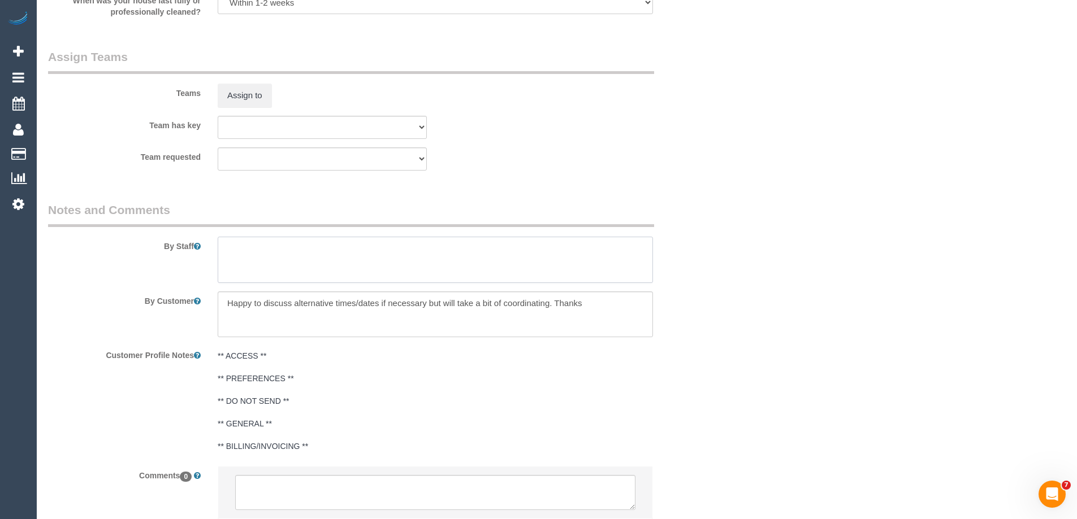
click at [272, 258] on textarea at bounding box center [435, 260] width 435 height 46
click at [322, 250] on textarea at bounding box center [435, 260] width 435 height 46
type textarea "Estimated time of 3.5-4.5 hrs"
click at [254, 93] on button "Assign to" at bounding box center [245, 96] width 54 height 24
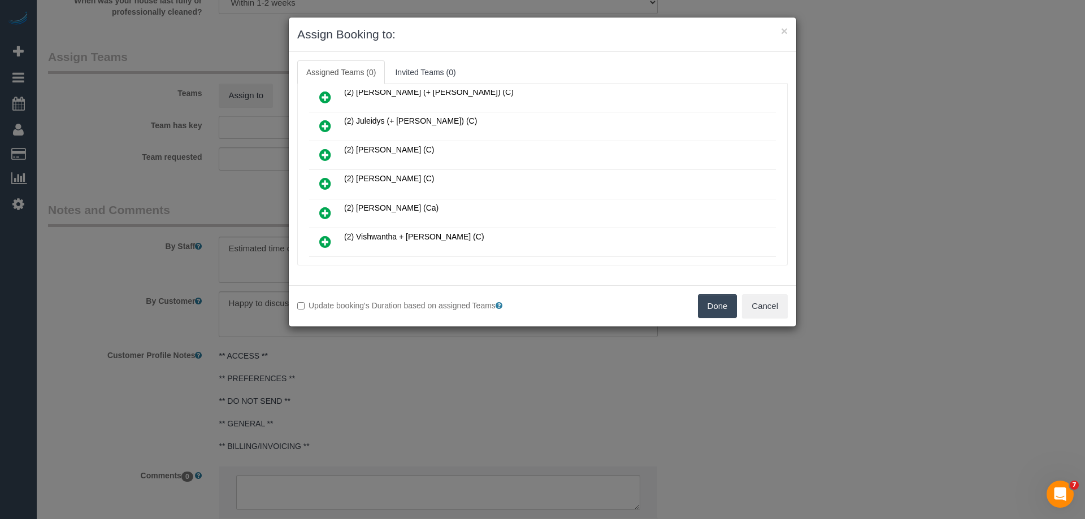
scroll to position [283, 0]
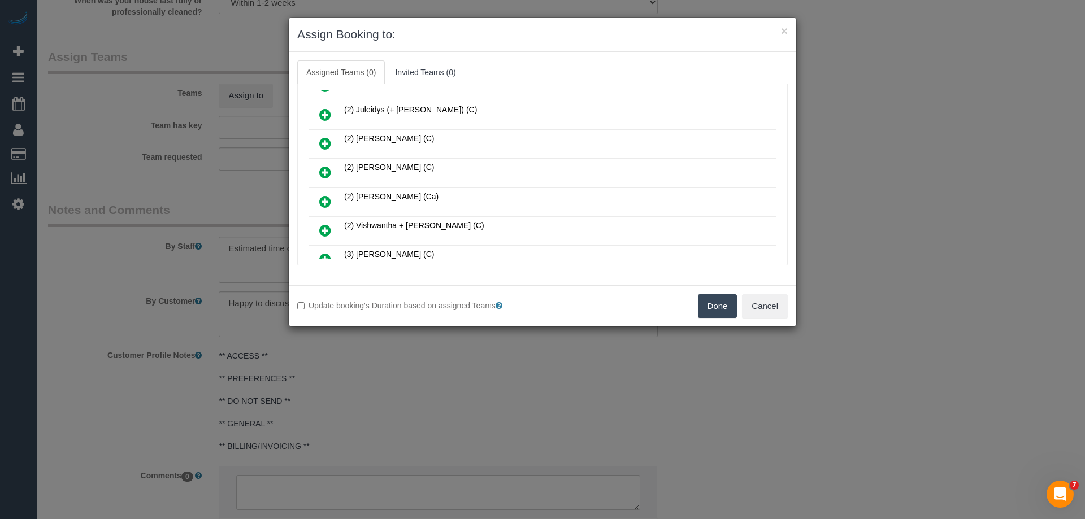
click at [318, 226] on link at bounding box center [325, 231] width 27 height 23
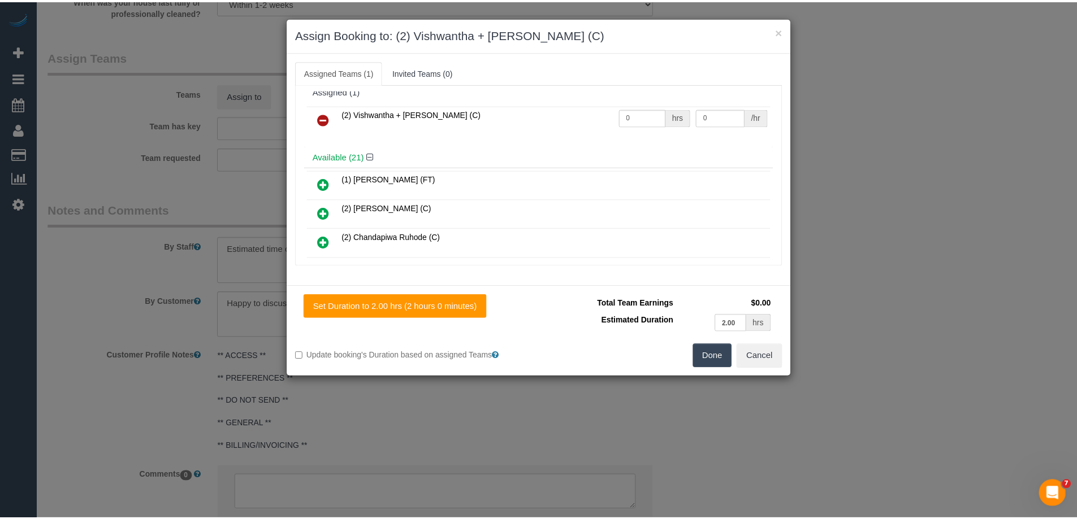
scroll to position [0, 0]
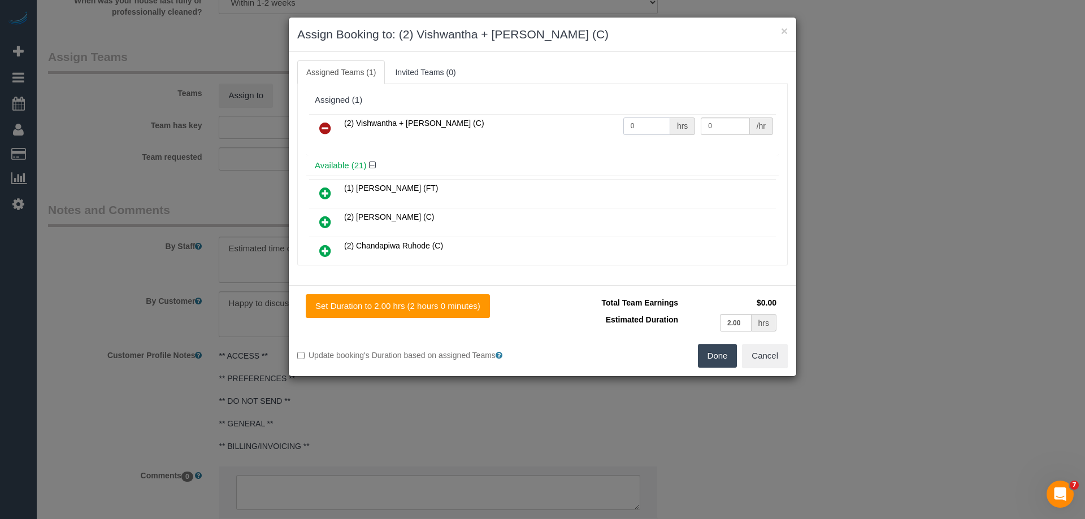
drag, startPoint x: 645, startPoint y: 128, endPoint x: 602, endPoint y: 132, distance: 42.5
click at [602, 132] on tr "(2) Vishwantha + Madhushika (C) 0 hrs 0 /hr" at bounding box center [542, 128] width 467 height 29
type input "1"
drag, startPoint x: 722, startPoint y: 129, endPoint x: 652, endPoint y: 127, distance: 70.7
click at [653, 128] on tr "(2) Vishwantha + Madhushika (C) 1 hrs 0 /hr" at bounding box center [542, 128] width 467 height 29
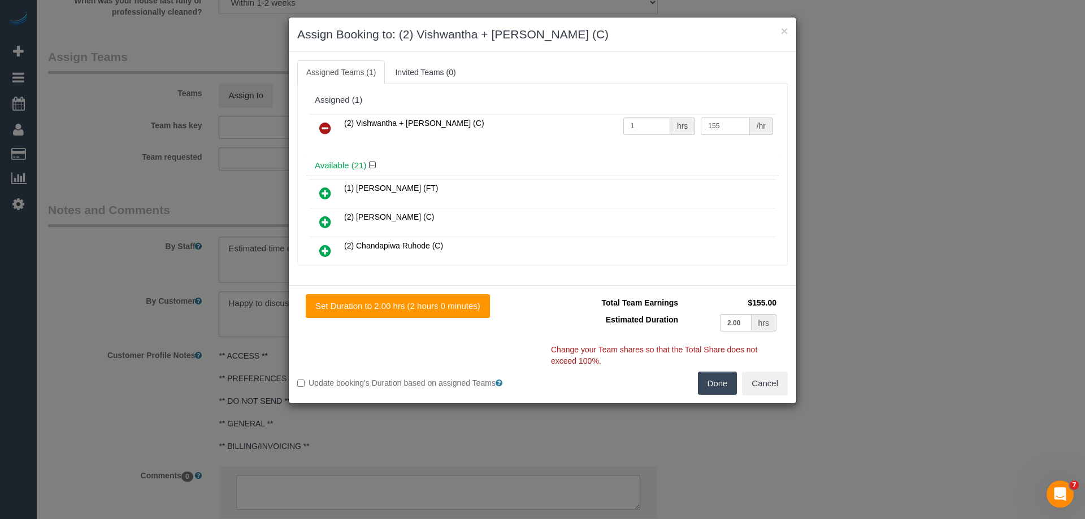
type input "155"
click at [714, 386] on button "Done" at bounding box center [718, 384] width 40 height 24
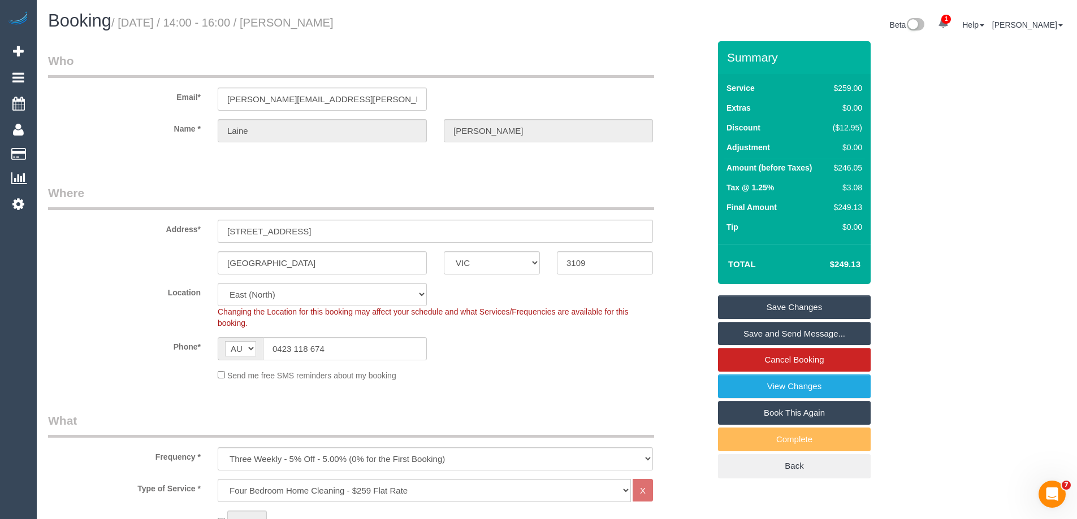
drag, startPoint x: 375, startPoint y: 22, endPoint x: 297, endPoint y: 24, distance: 78.0
click at [297, 24] on h1 "Booking / October 15, 2025 / 14:00 - 16:00 / Laine Bradley" at bounding box center [298, 20] width 500 height 19
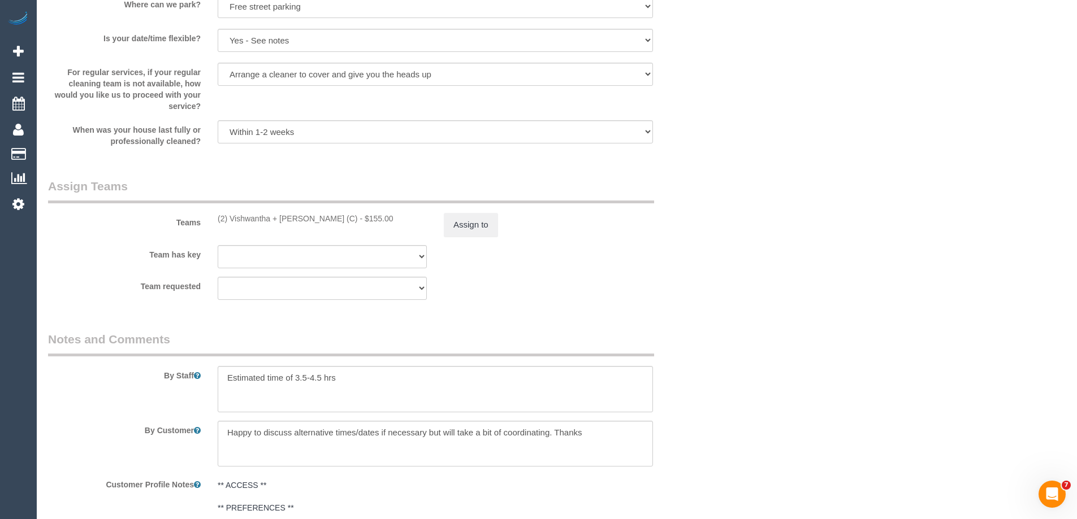
scroll to position [1639, 0]
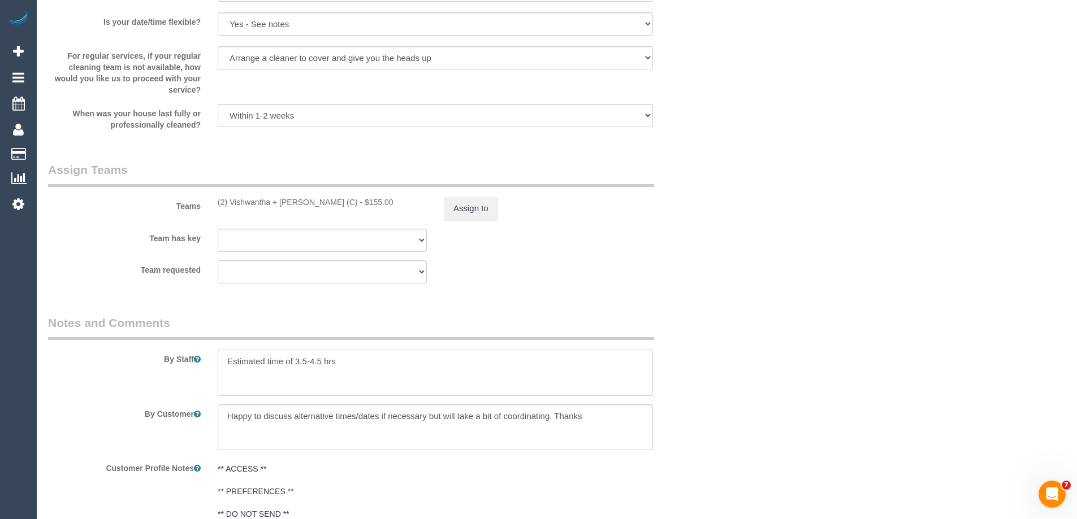
drag, startPoint x: 321, startPoint y: 361, endPoint x: 296, endPoint y: 358, distance: 25.0
click at [296, 358] on textarea at bounding box center [435, 373] width 435 height 46
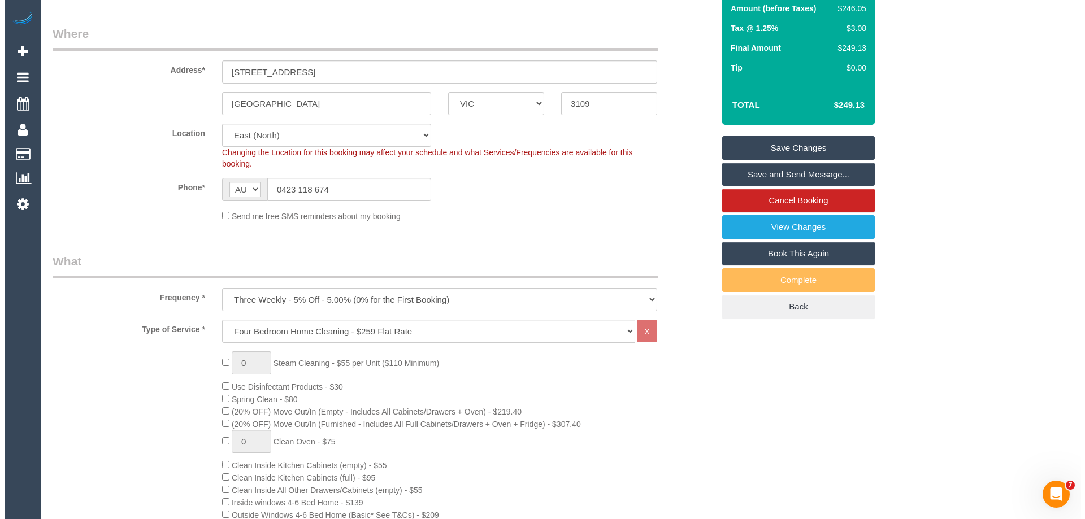
scroll to position [0, 0]
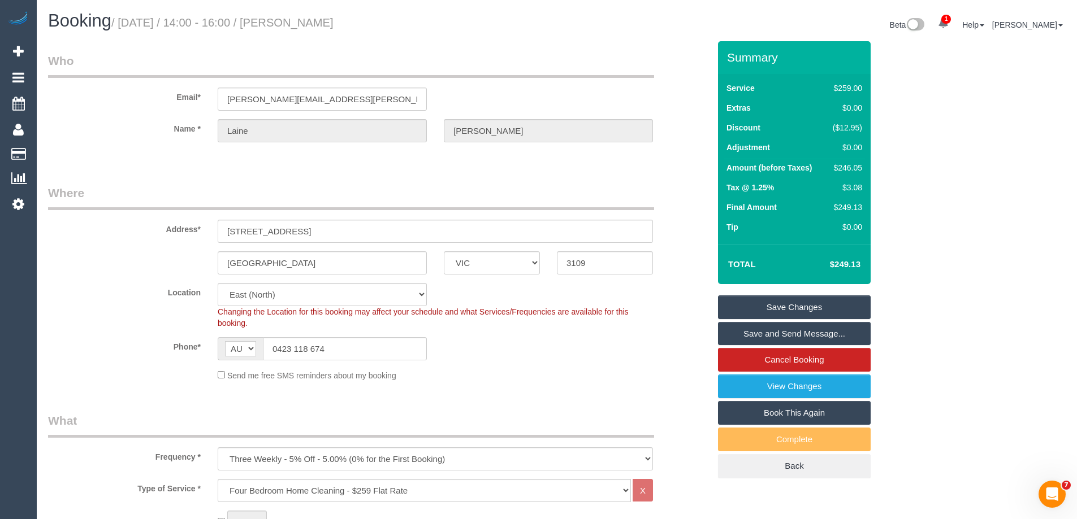
type textarea "Estimated time of 3-4 hrs"
drag, startPoint x: 368, startPoint y: 25, endPoint x: 299, endPoint y: 25, distance: 69.0
click at [299, 25] on h1 "Booking / October 15, 2025 / 14:00 - 16:00 / Laine Bradley" at bounding box center [298, 20] width 500 height 19
copy small "Laine Bradley"
click at [754, 304] on link "Save Changes" at bounding box center [794, 308] width 153 height 24
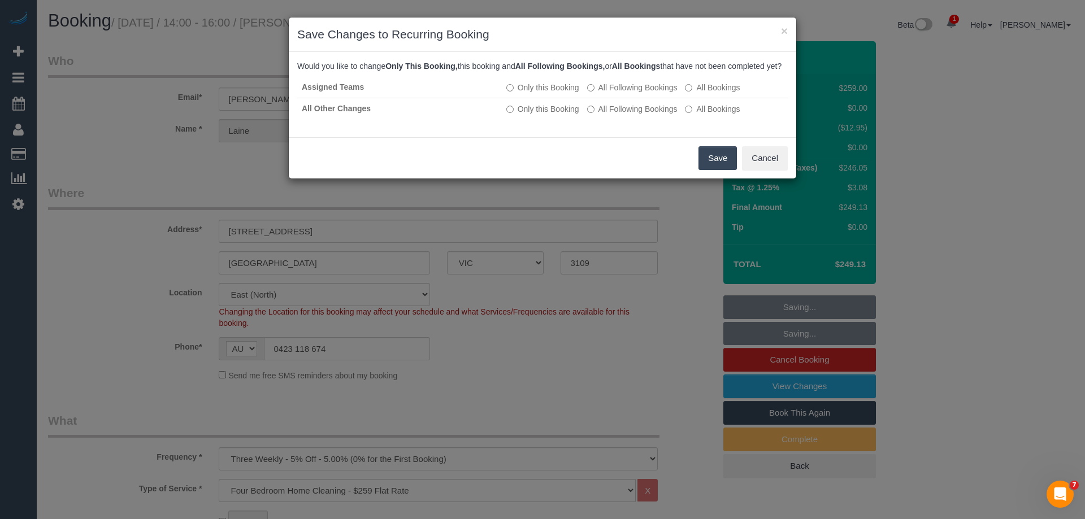
click at [719, 170] on button "Save" at bounding box center [718, 158] width 38 height 24
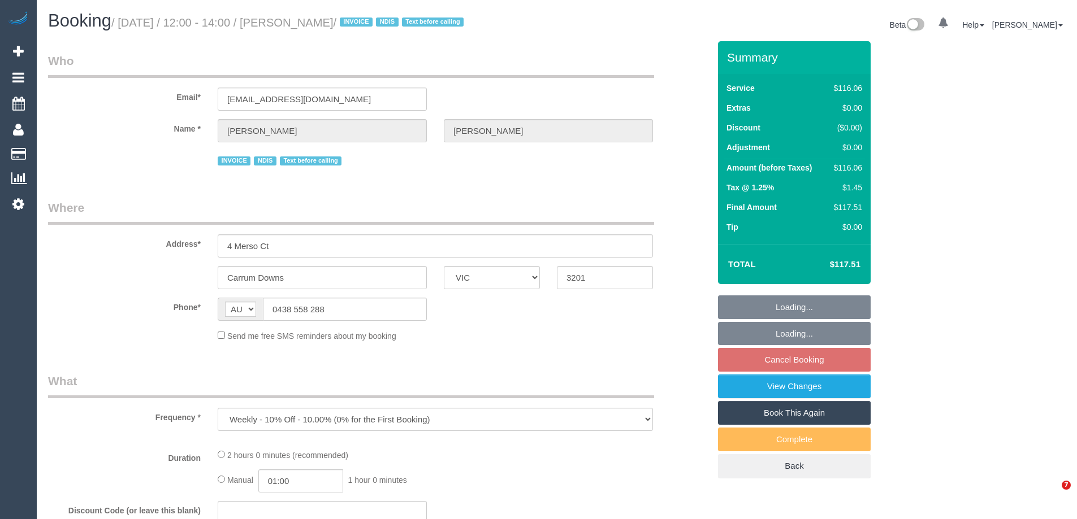
select select "VIC"
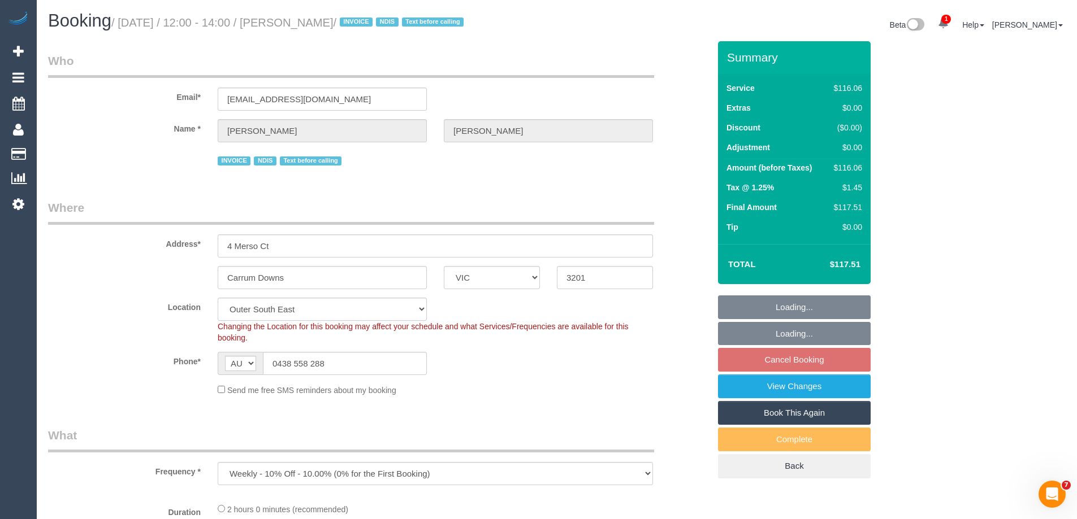
select select "object:765"
select select "number:27"
select select "number:14"
select select "number:18"
select select "number:36"
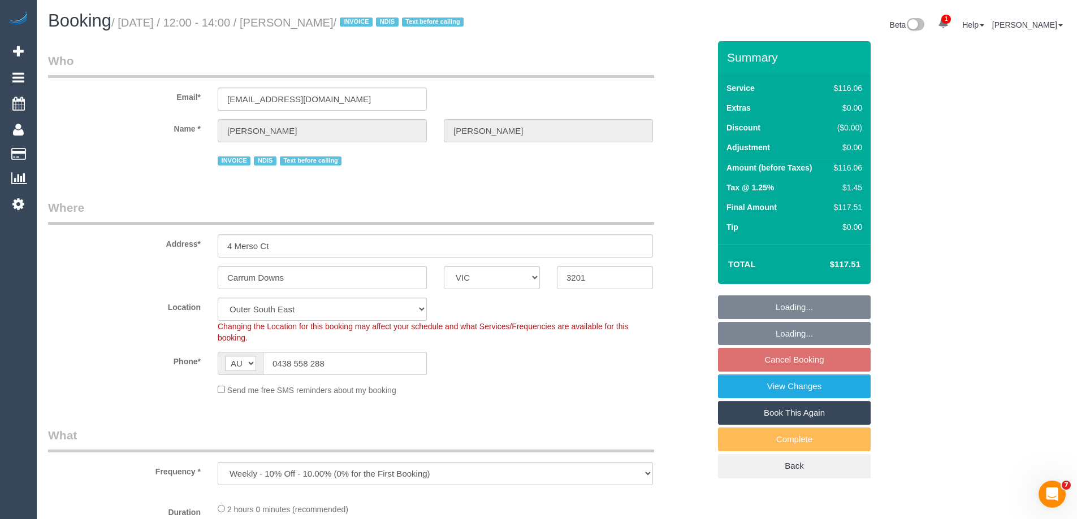
select select "number:34"
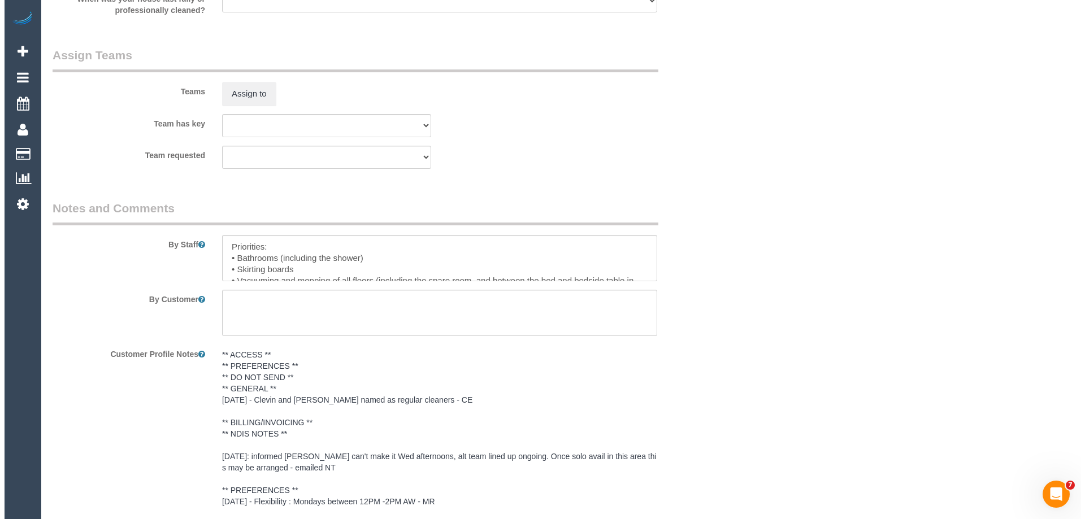
scroll to position [1376, 0]
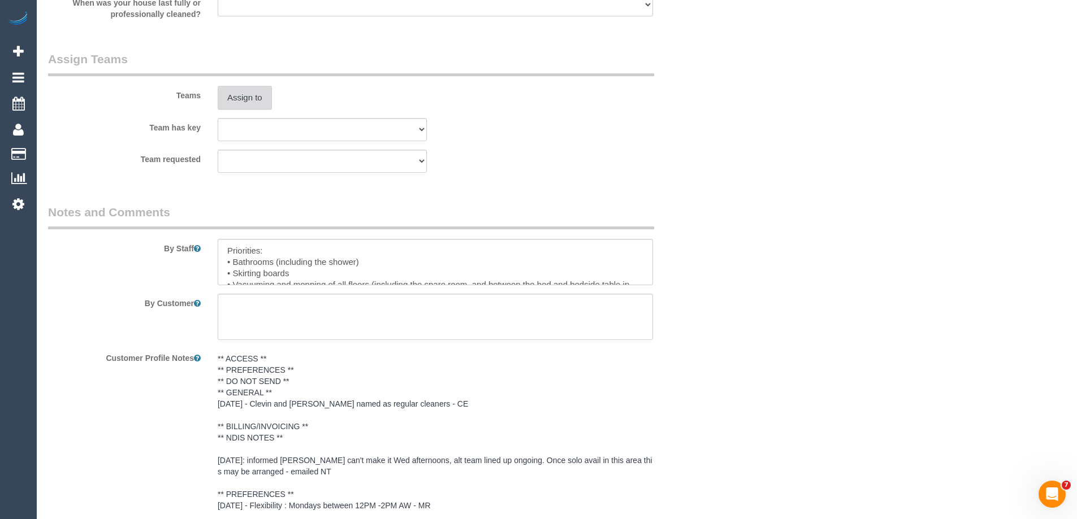
click at [233, 94] on button "Assign to" at bounding box center [245, 98] width 54 height 24
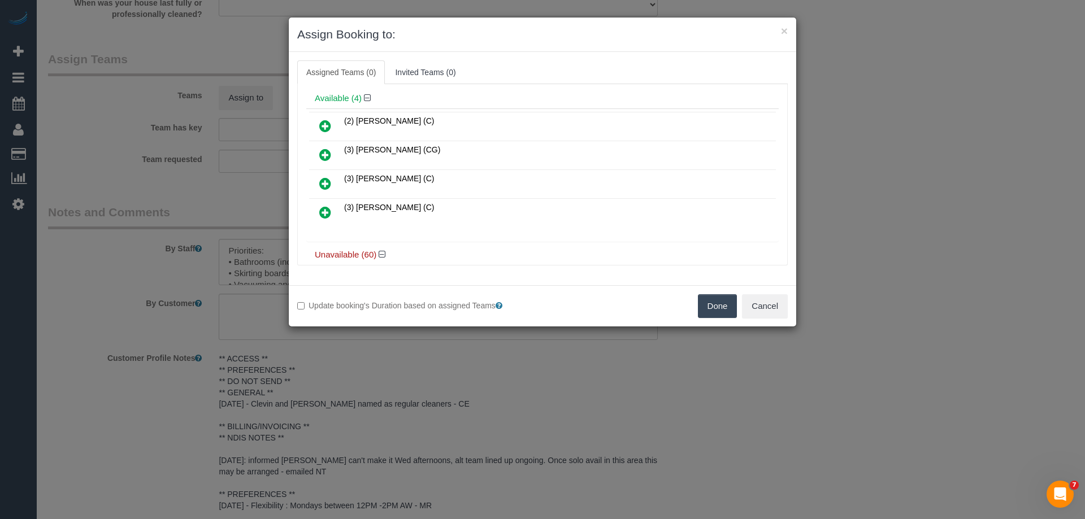
scroll to position [57, 0]
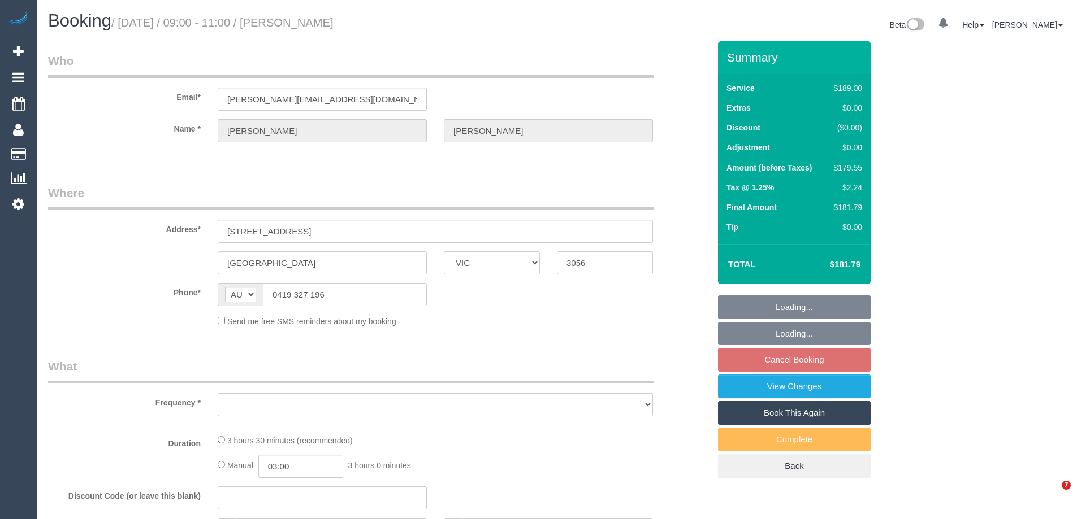
select select "VIC"
select select "string:stripe-pm_1RZjii2GScqysDRV6qWXqXTo"
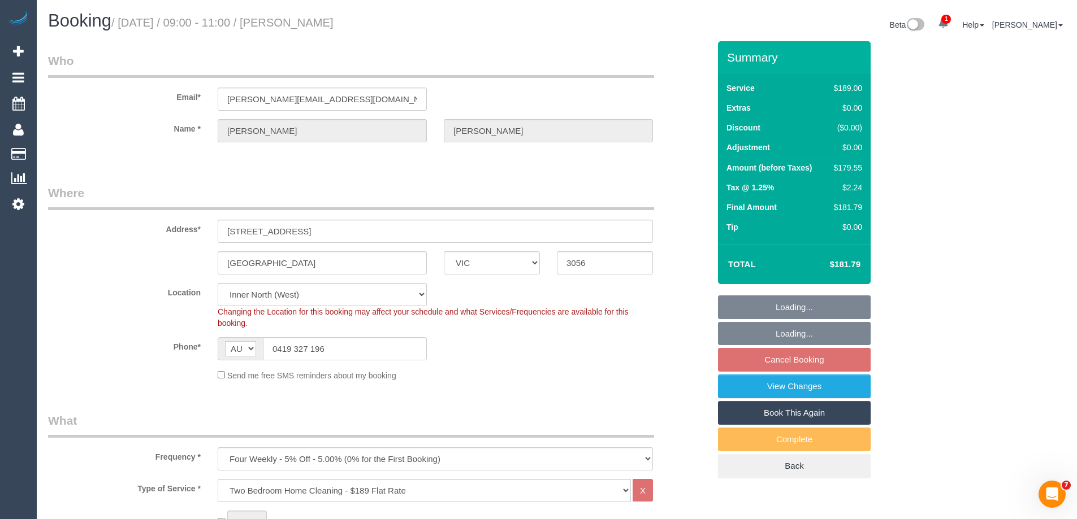
select select "object:675"
select select "number:28"
select select "number:14"
select select "number:19"
select select "number:24"
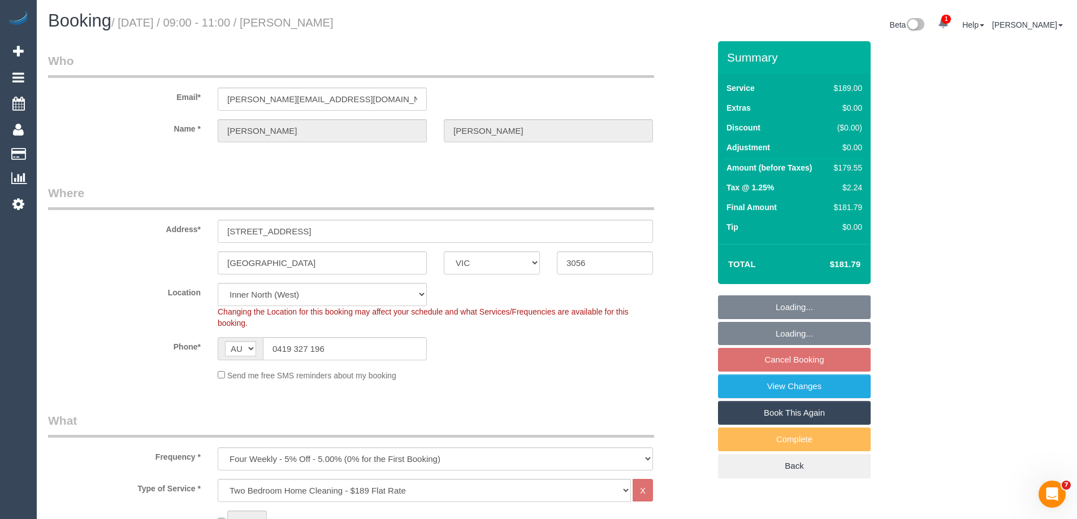
select select "number:34"
select select "number:13"
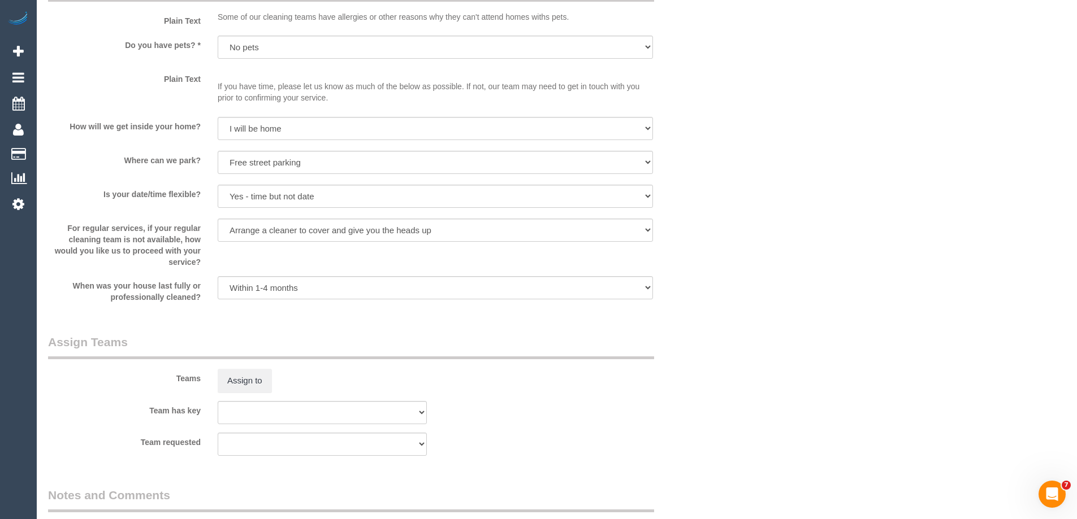
scroll to position [1300, 0]
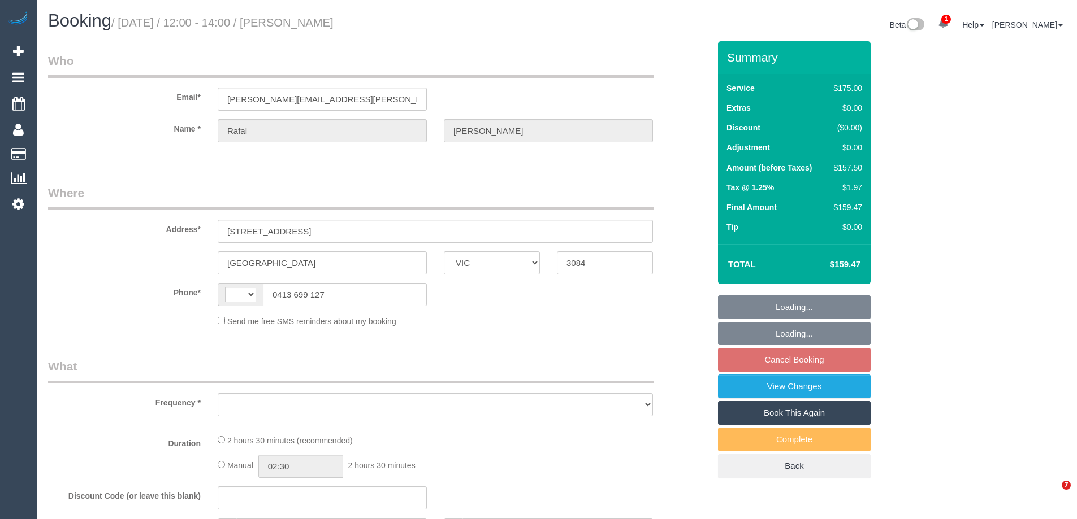
select select "VIC"
select select "string:AU"
select select "object:284"
select select "string:stripe-pm_1RIhJ32GScqysDRVhKZfdR9r"
select select "150"
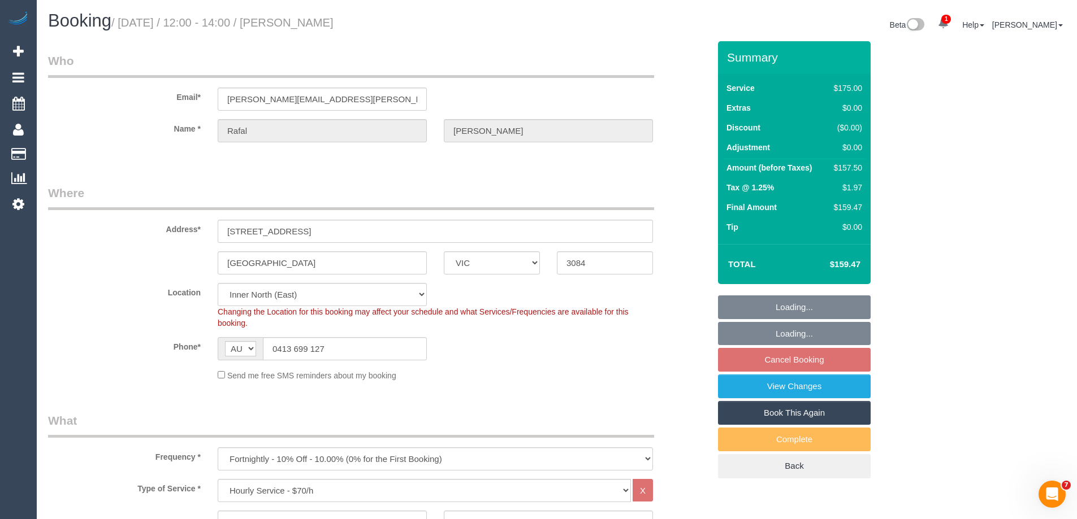
select select "object:902"
select select "number:28"
select select "number:14"
select select "number:19"
select select "number:25"
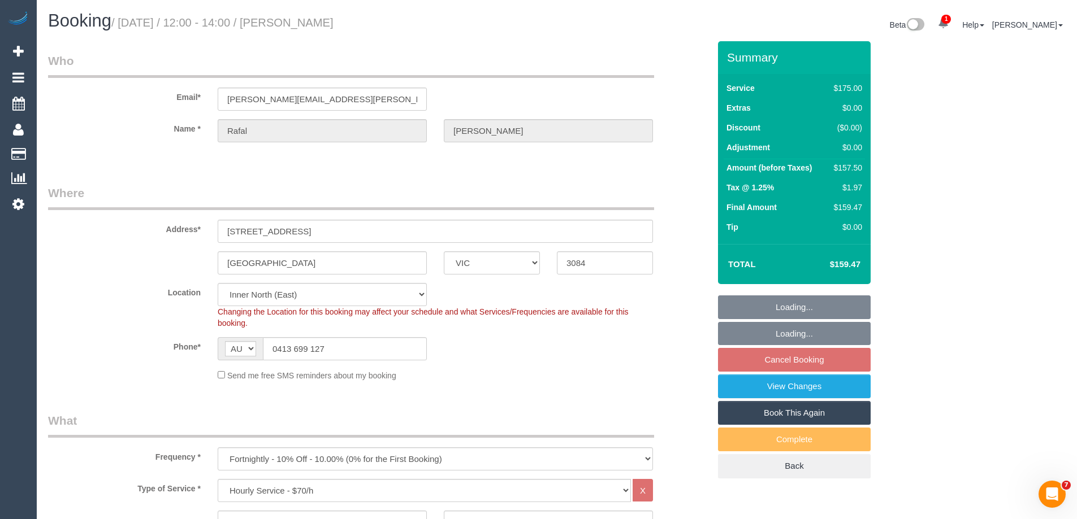
select select "number:34"
select select "number:12"
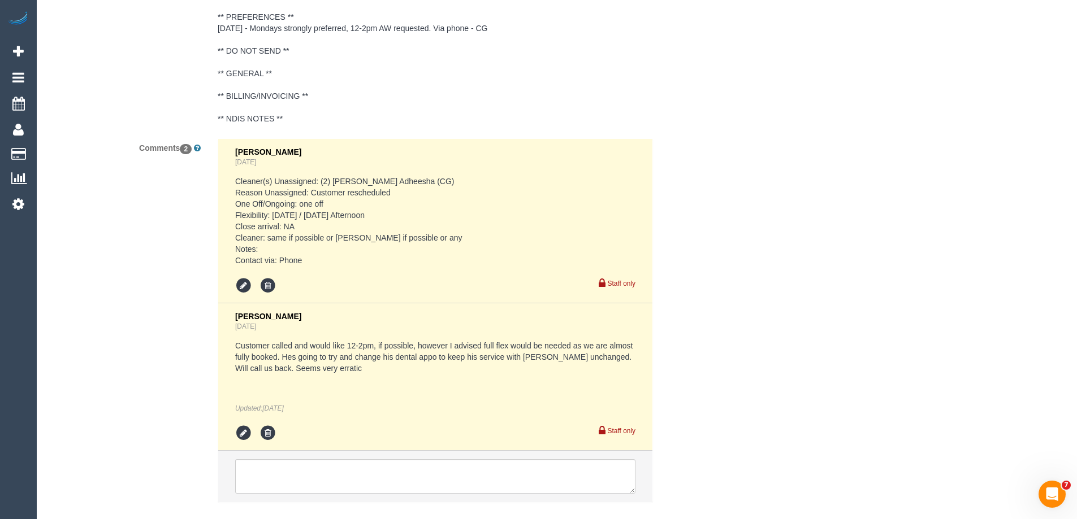
scroll to position [2148, 0]
